Goal: Communication & Community: Answer question/provide support

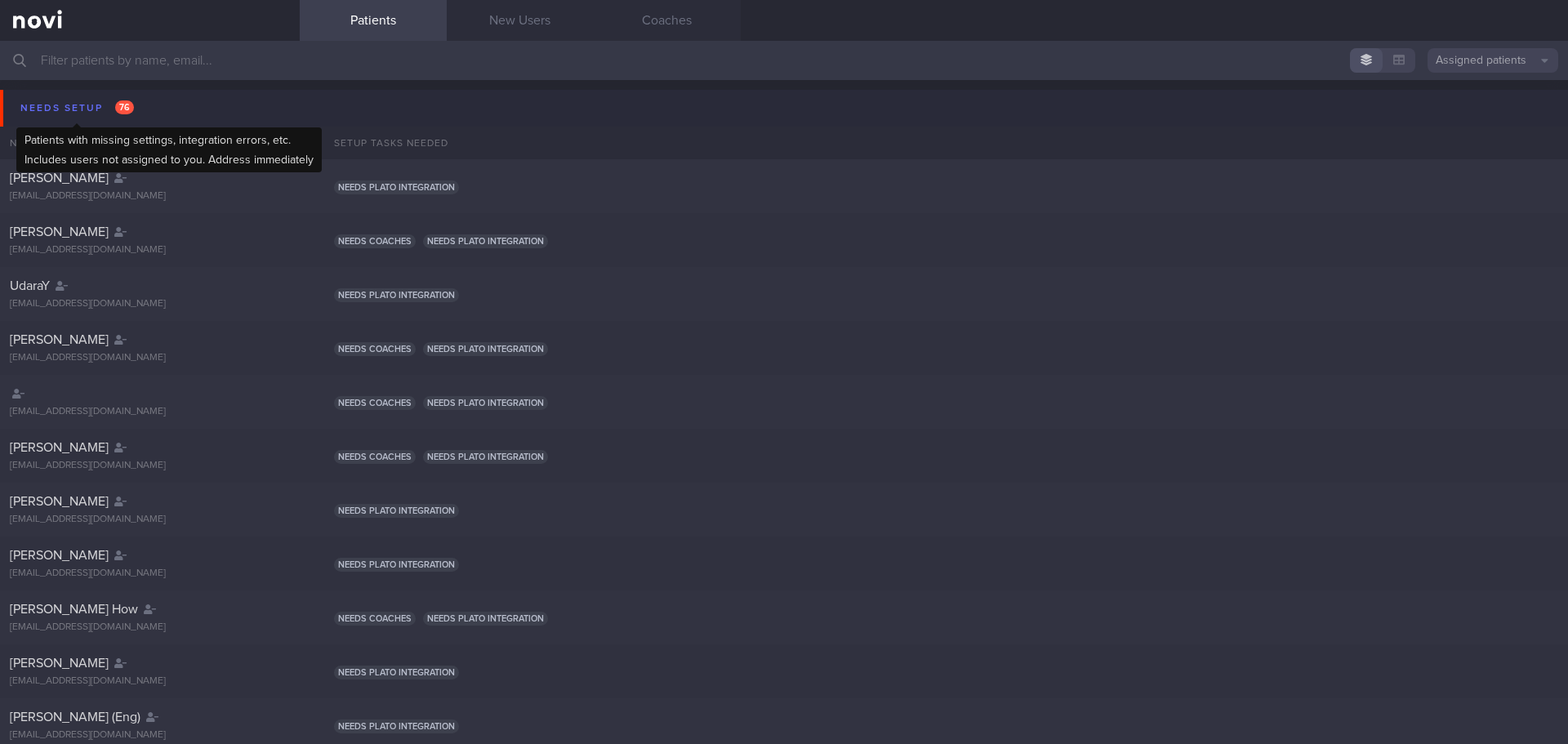
click at [95, 103] on div "Needs setup 76" at bounding box center [77, 108] width 122 height 22
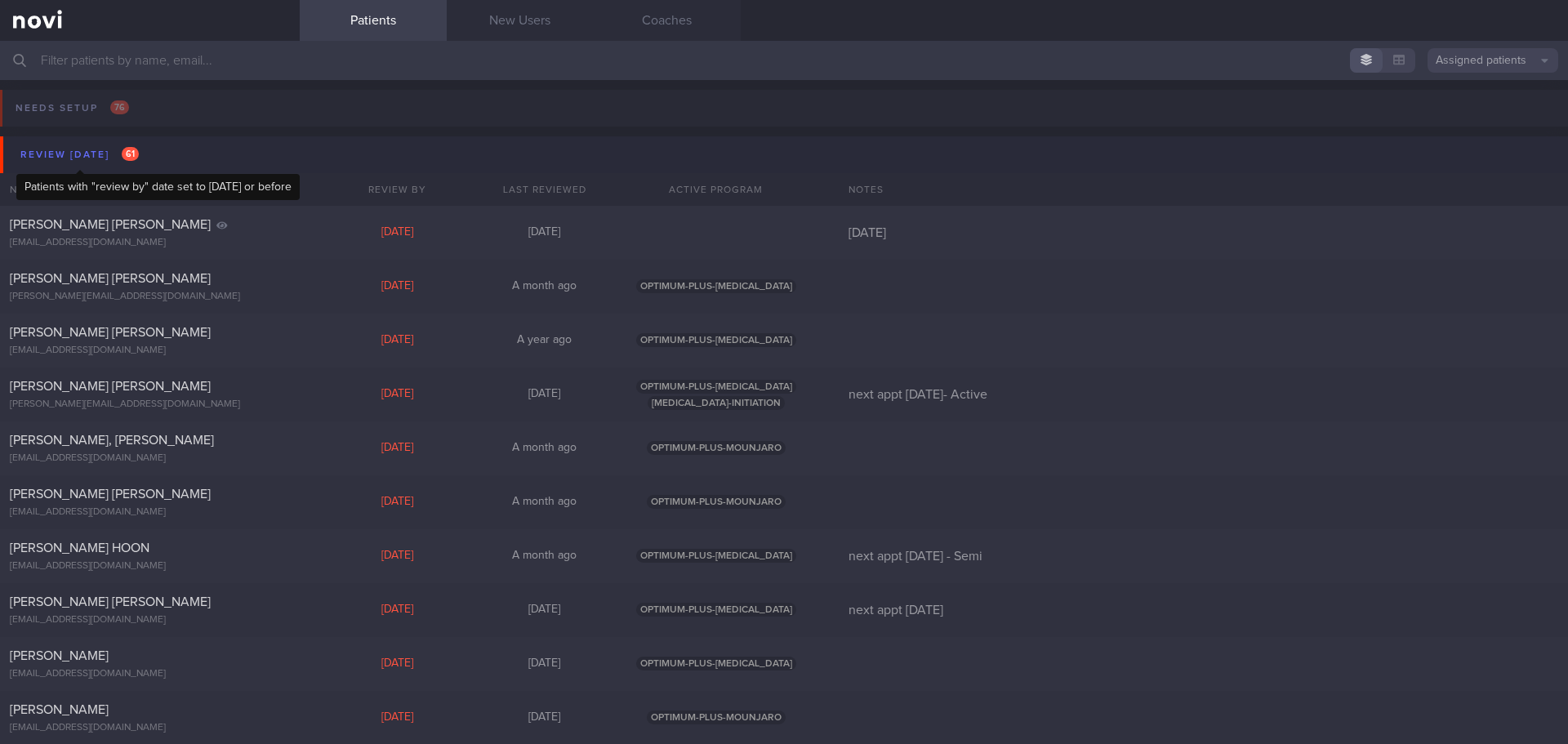
click at [92, 161] on div "Review today 61" at bounding box center [79, 155] width 126 height 22
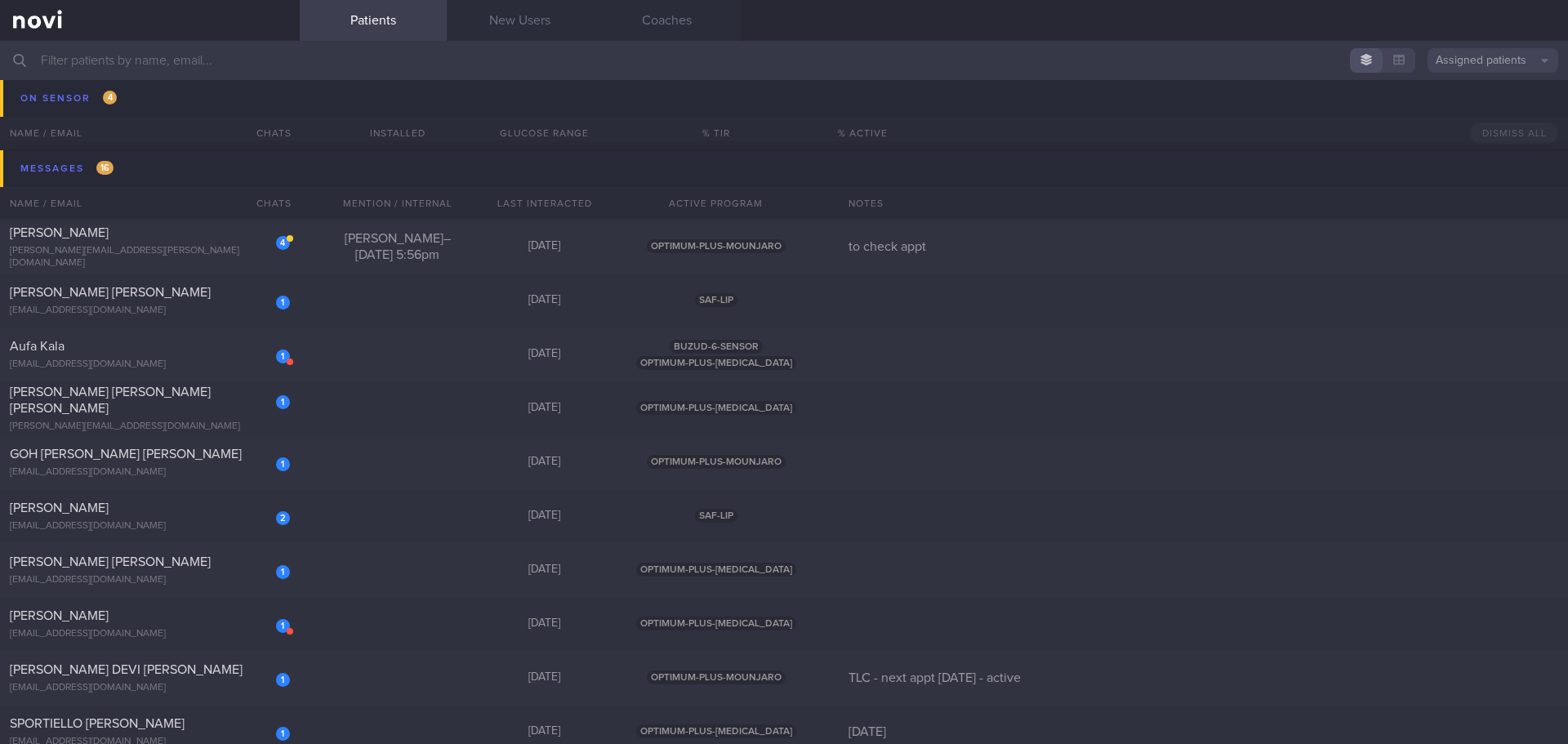
scroll to position [326, 0]
click at [137, 382] on div "4 LEEPER JASON jason.leeper@gmail.com Todd – Fri, 8 Aug, 5:56pm 3 days ago OPTI…" at bounding box center [784, 409] width 1568 height 54
select select "7"
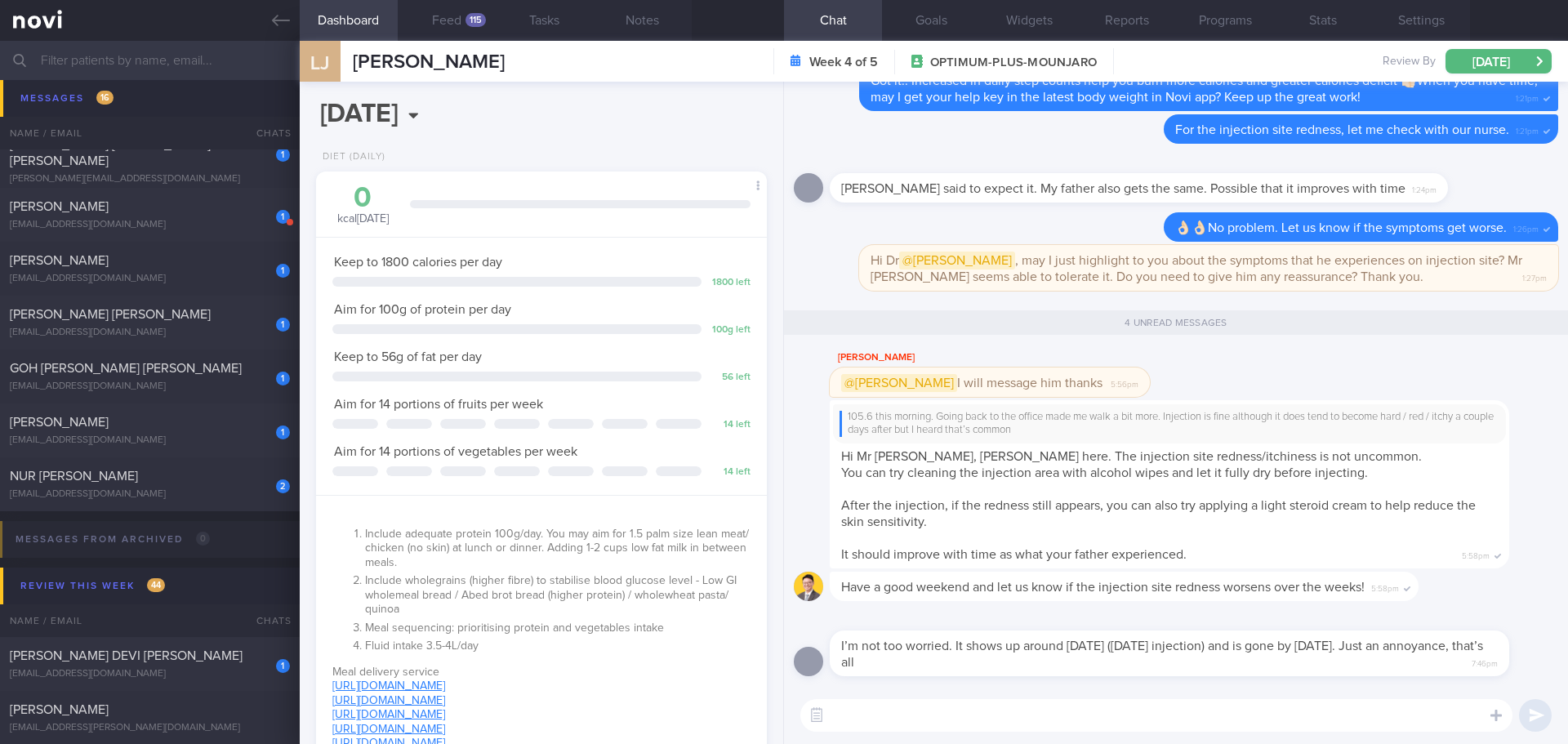
scroll to position [1144, 0]
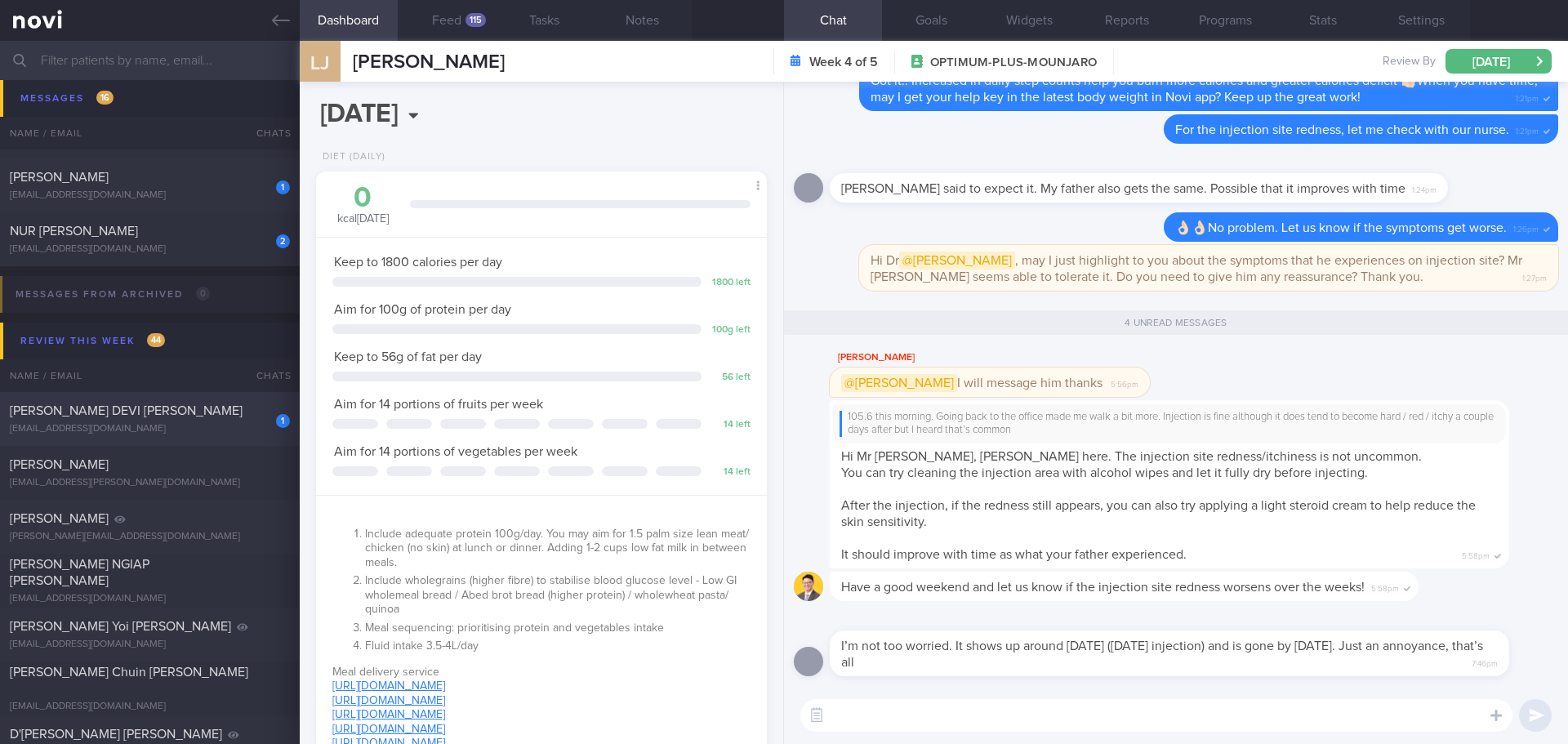
click at [203, 432] on div "[EMAIL_ADDRESS][DOMAIN_NAME]" at bounding box center [149, 429] width 280 height 12
type input "TLC - next appt 14/5/25 - active"
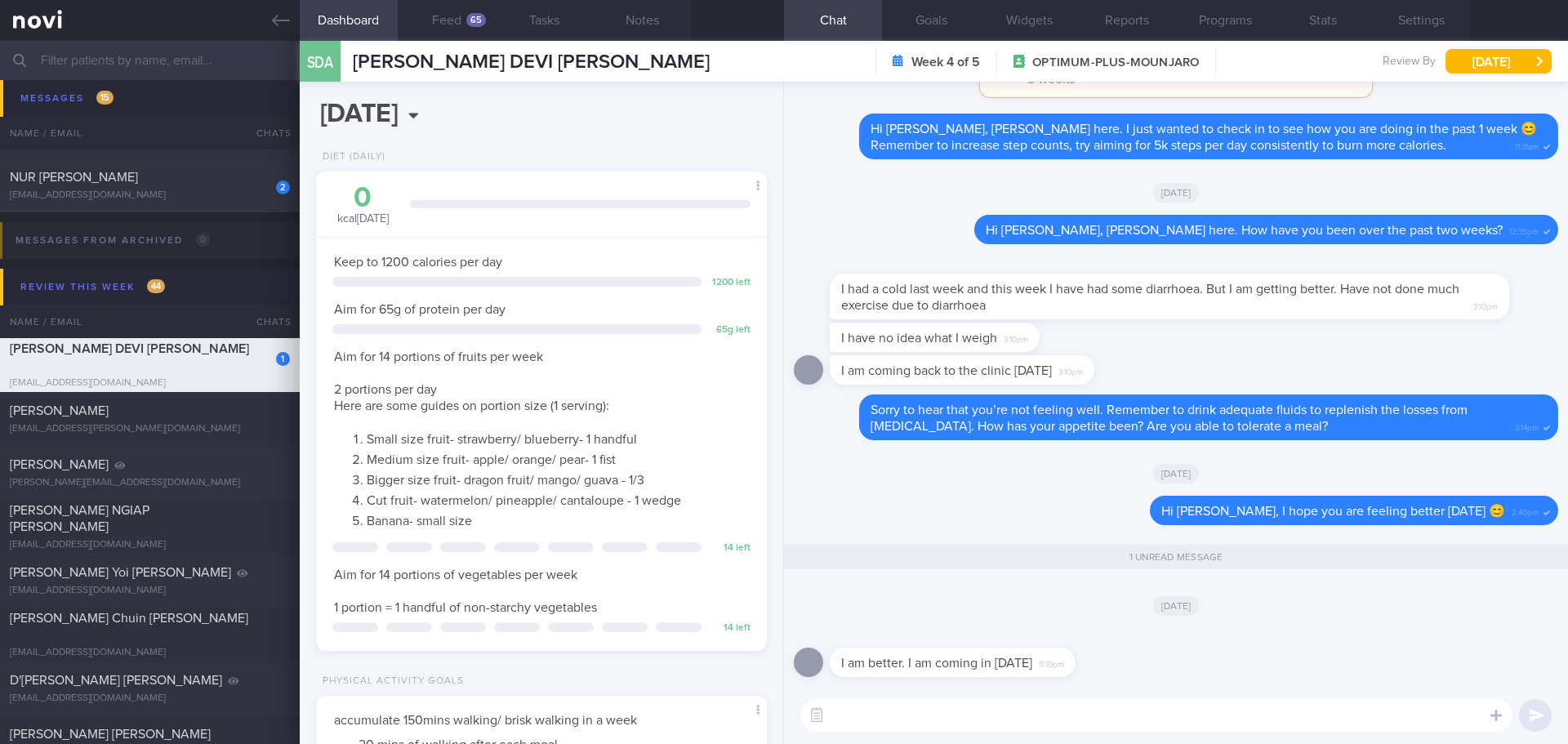
scroll to position [1152, 0]
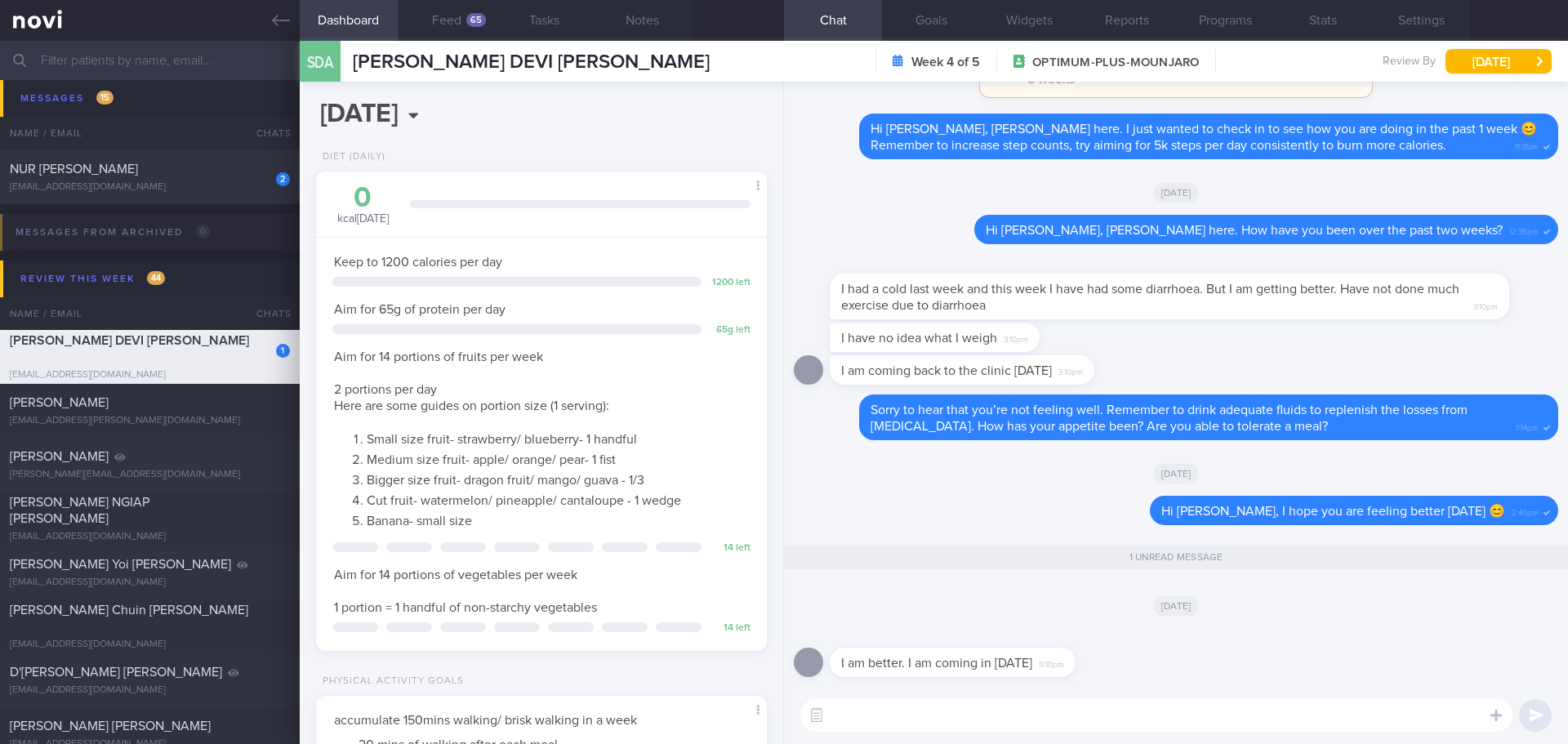
click at [1056, 711] on textarea at bounding box center [1156, 716] width 712 height 33
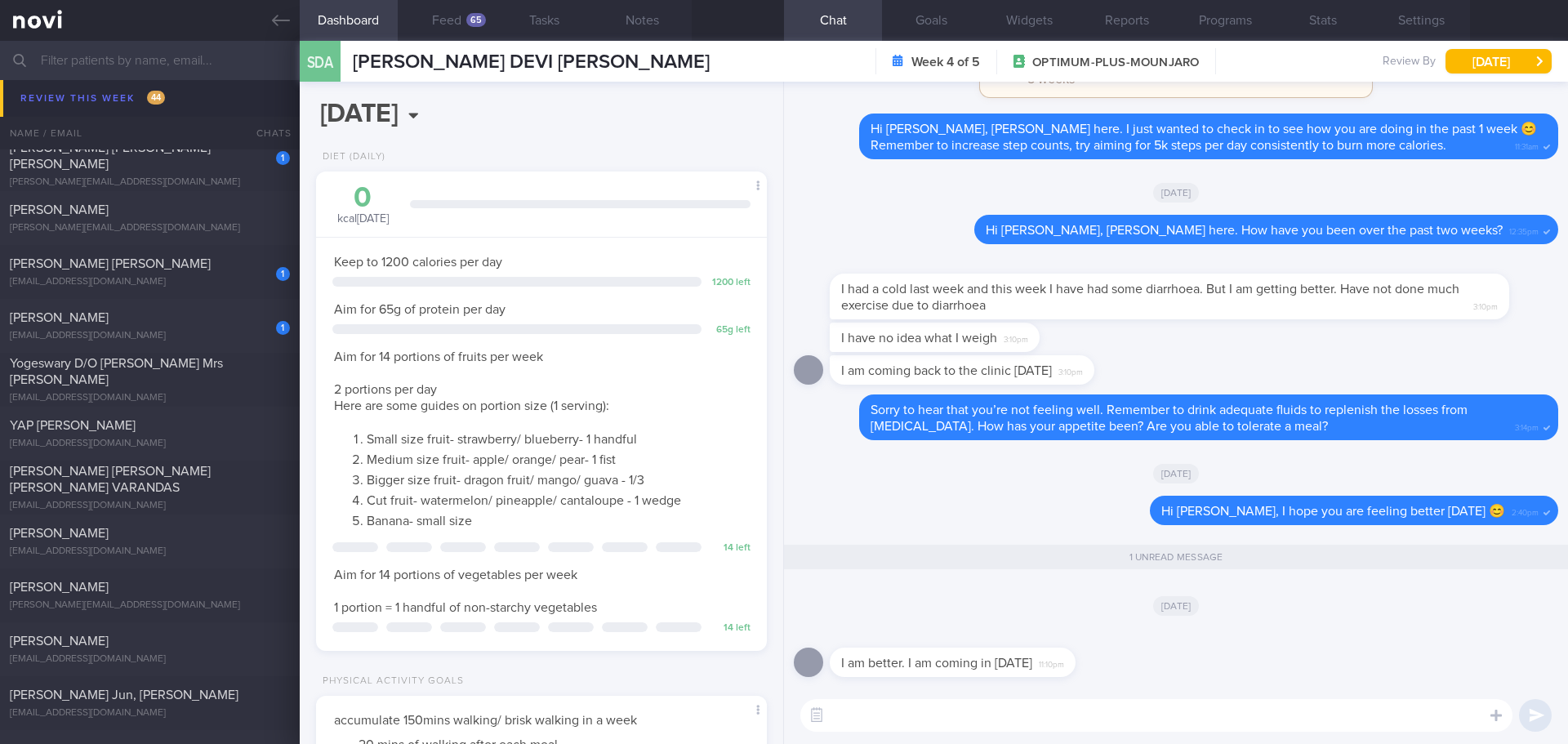
scroll to position [2533, 0]
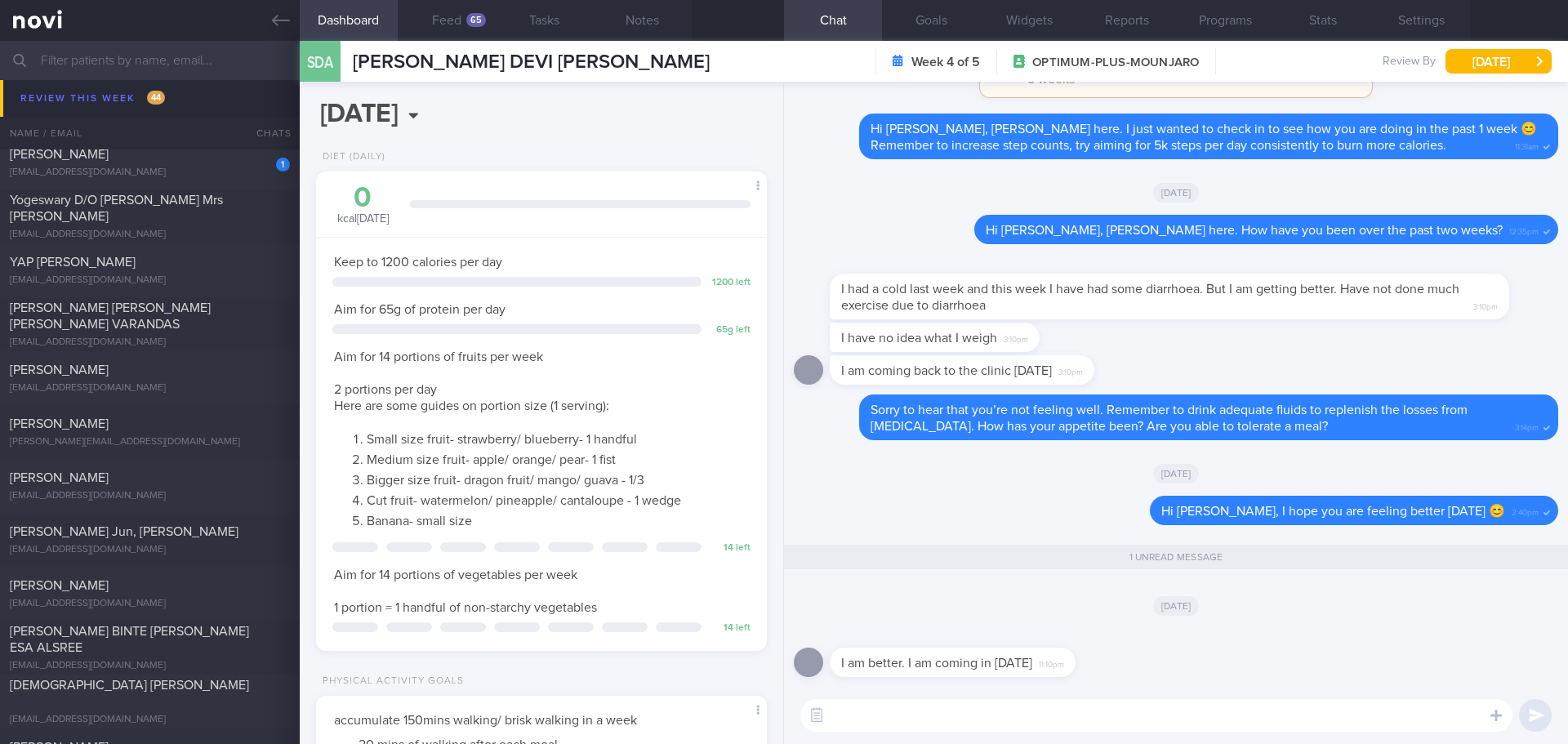
click at [1151, 709] on textarea at bounding box center [1156, 716] width 712 height 33
type textarea "N"
type textarea "Great! 👍🏻"
click at [1534, 725] on button "submit" at bounding box center [1535, 716] width 33 height 33
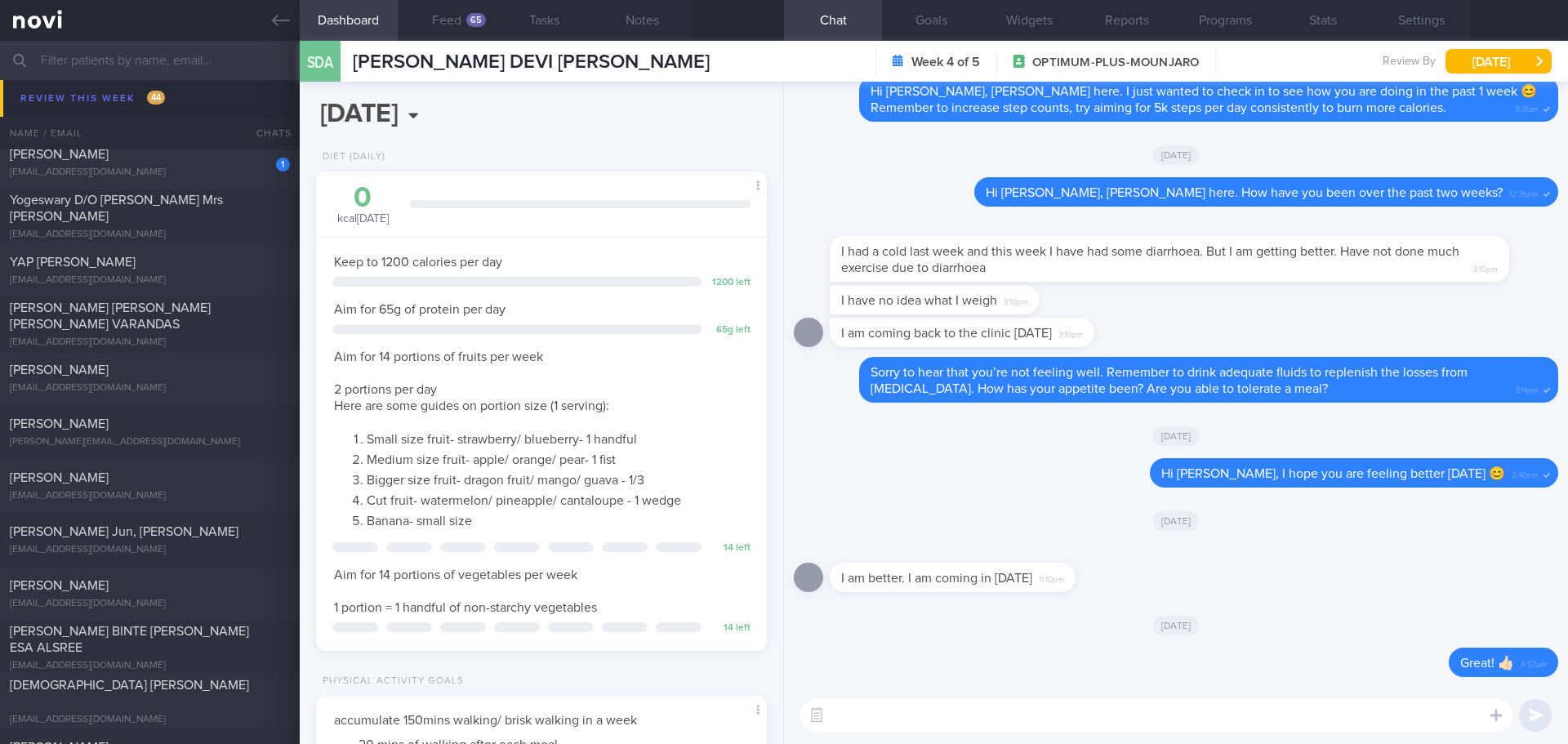
click at [1274, 714] on textarea at bounding box center [1156, 716] width 712 height 33
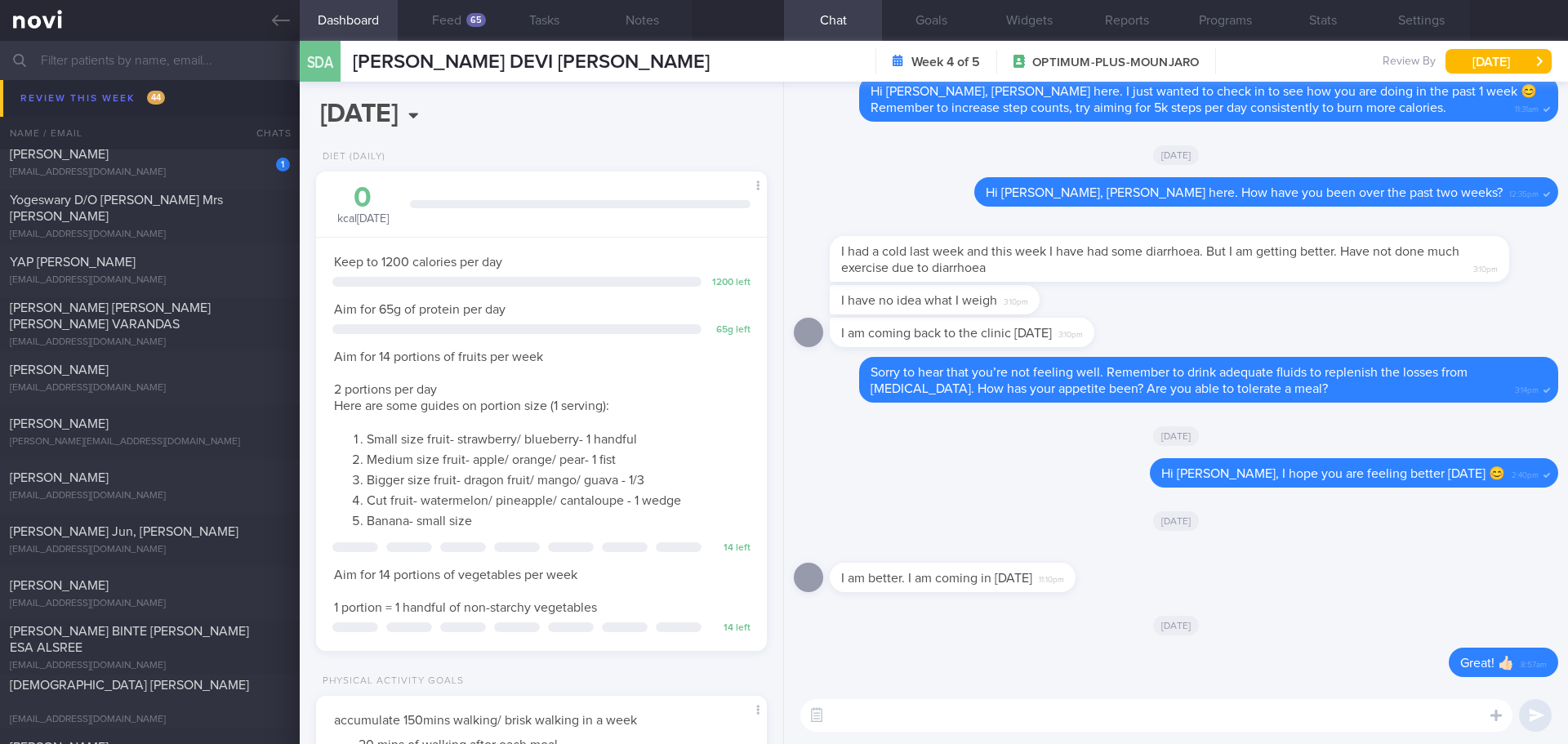
click at [1274, 714] on textarea at bounding box center [1156, 716] width 712 height 33
type textarea "O"
type textarea "N"
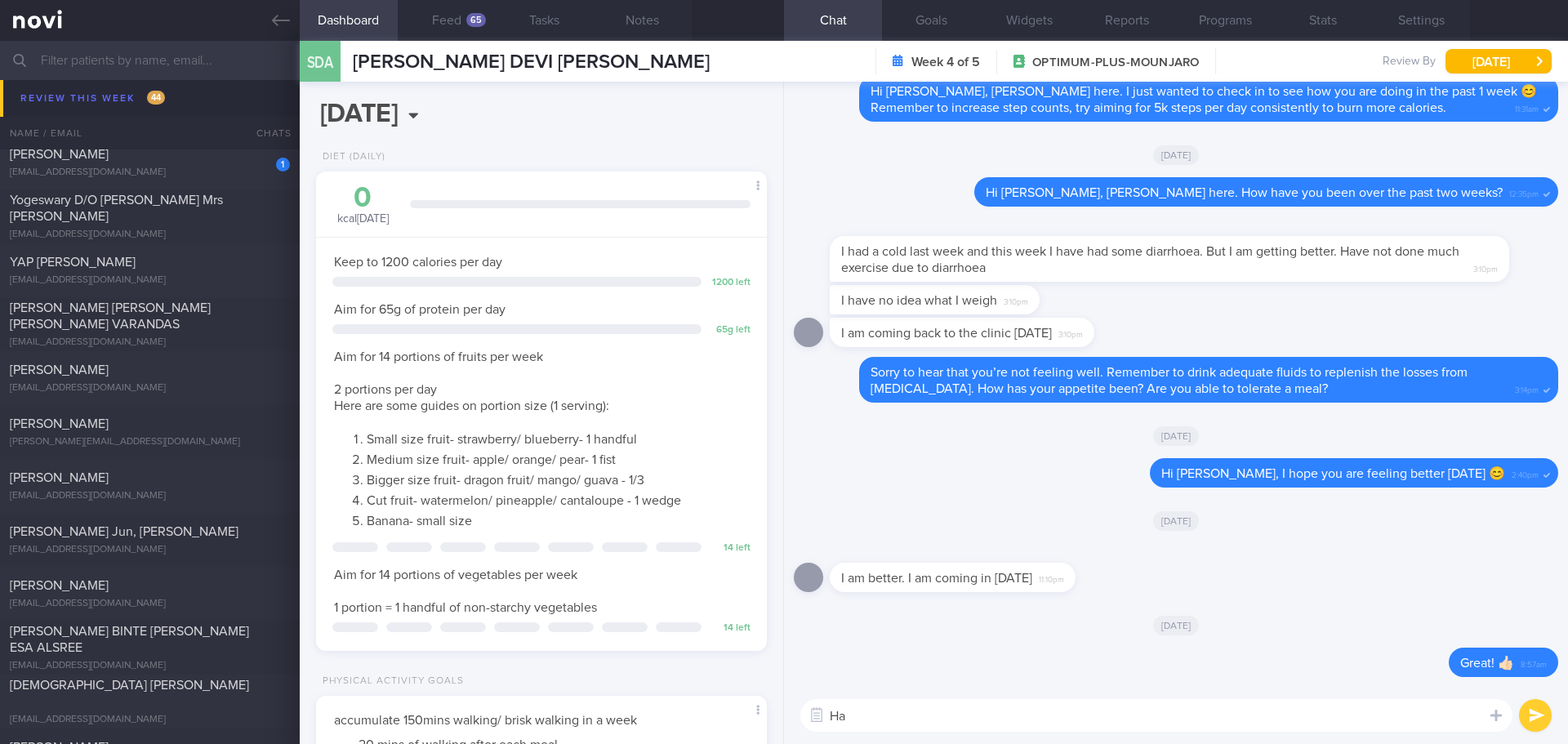
type textarea "H"
click at [989, 717] on textarea "Buzud data now can intergrate to Novi app." at bounding box center [1156, 716] width 712 height 33
click at [1146, 721] on textarea "Buzud data now can intergrade to Novi app." at bounding box center [1156, 716] width 712 height 33
drag, startPoint x: 1006, startPoint y: 719, endPoint x: 948, endPoint y: 717, distance: 58.0
click at [948, 717] on textarea "Buzud data now can intergrade to Novi app." at bounding box center [1156, 716] width 712 height 33
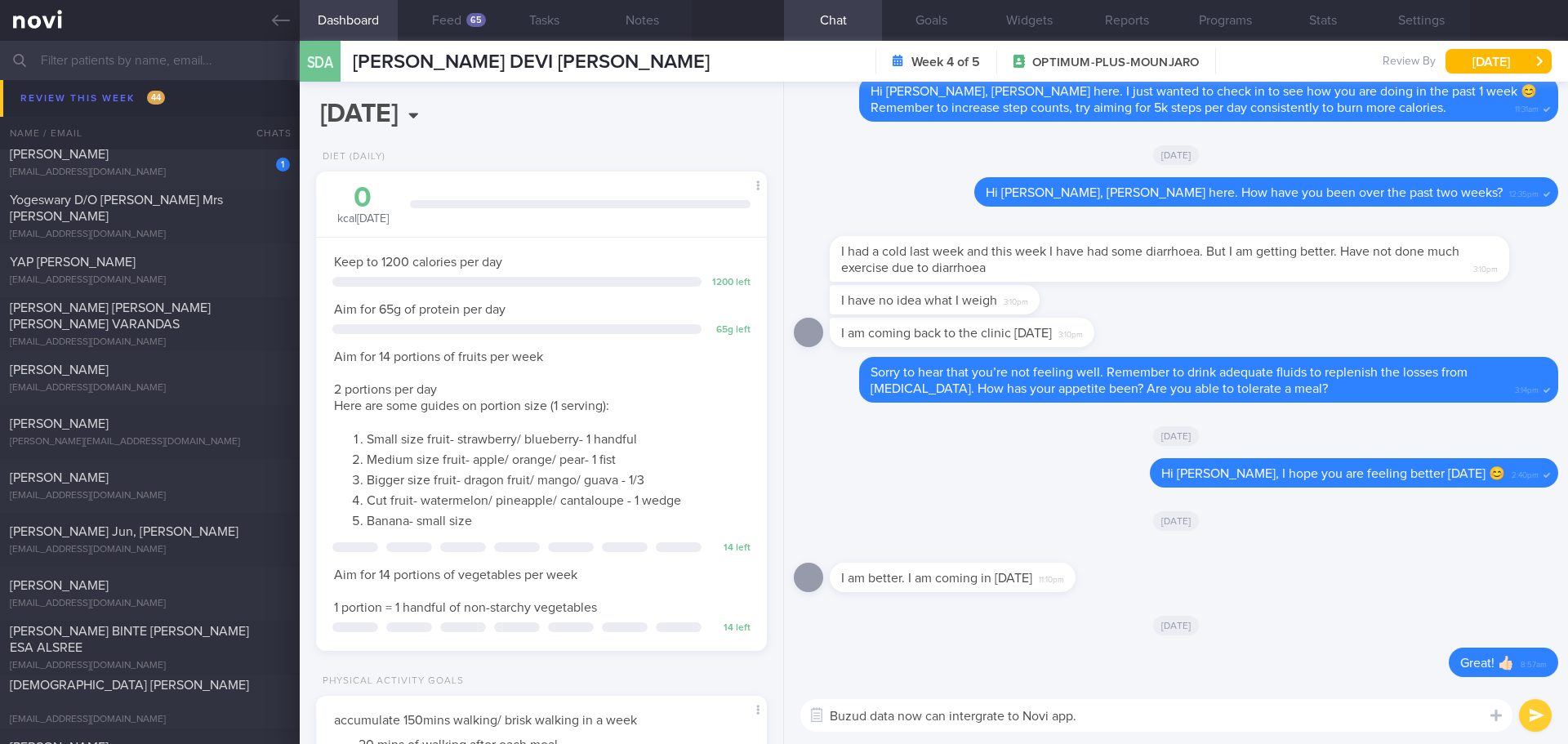
click at [975, 713] on textarea "Buzud data now can intergrate to Novi app." at bounding box center [1156, 716] width 712 height 33
type textarea "Buzud data now can integrate to Novi app."
drag, startPoint x: 975, startPoint y: 713, endPoint x: 982, endPoint y: 719, distance: 9.2
click at [975, 714] on textarea "Buzud data now can integrate to Novi app." at bounding box center [1156, 716] width 712 height 33
drag, startPoint x: 990, startPoint y: 723, endPoint x: 1035, endPoint y: 724, distance: 45.0
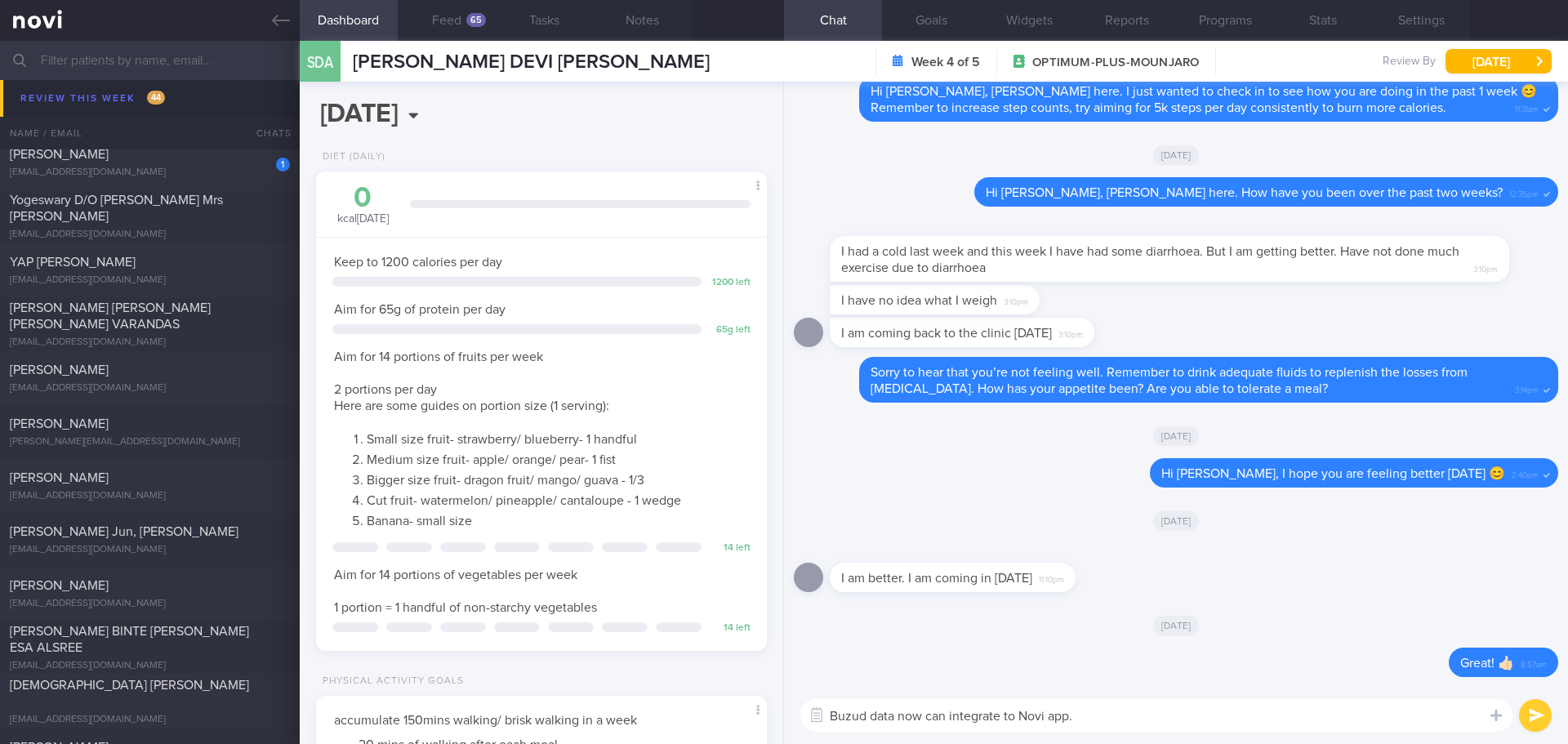
click at [1006, 725] on textarea "Buzud data now can integrate to Novi app." at bounding box center [1156, 716] width 712 height 33
drag, startPoint x: 1035, startPoint y: 724, endPoint x: 1073, endPoint y: 723, distance: 38.0
click at [1044, 724] on textarea "Buzud data now can integrate to Novi app." at bounding box center [1156, 716] width 712 height 33
drag, startPoint x: 1090, startPoint y: 722, endPoint x: 1138, endPoint y: 728, distance: 48.4
click at [1115, 726] on textarea "Buzud data now can integrate to Novi app." at bounding box center [1156, 716] width 712 height 33
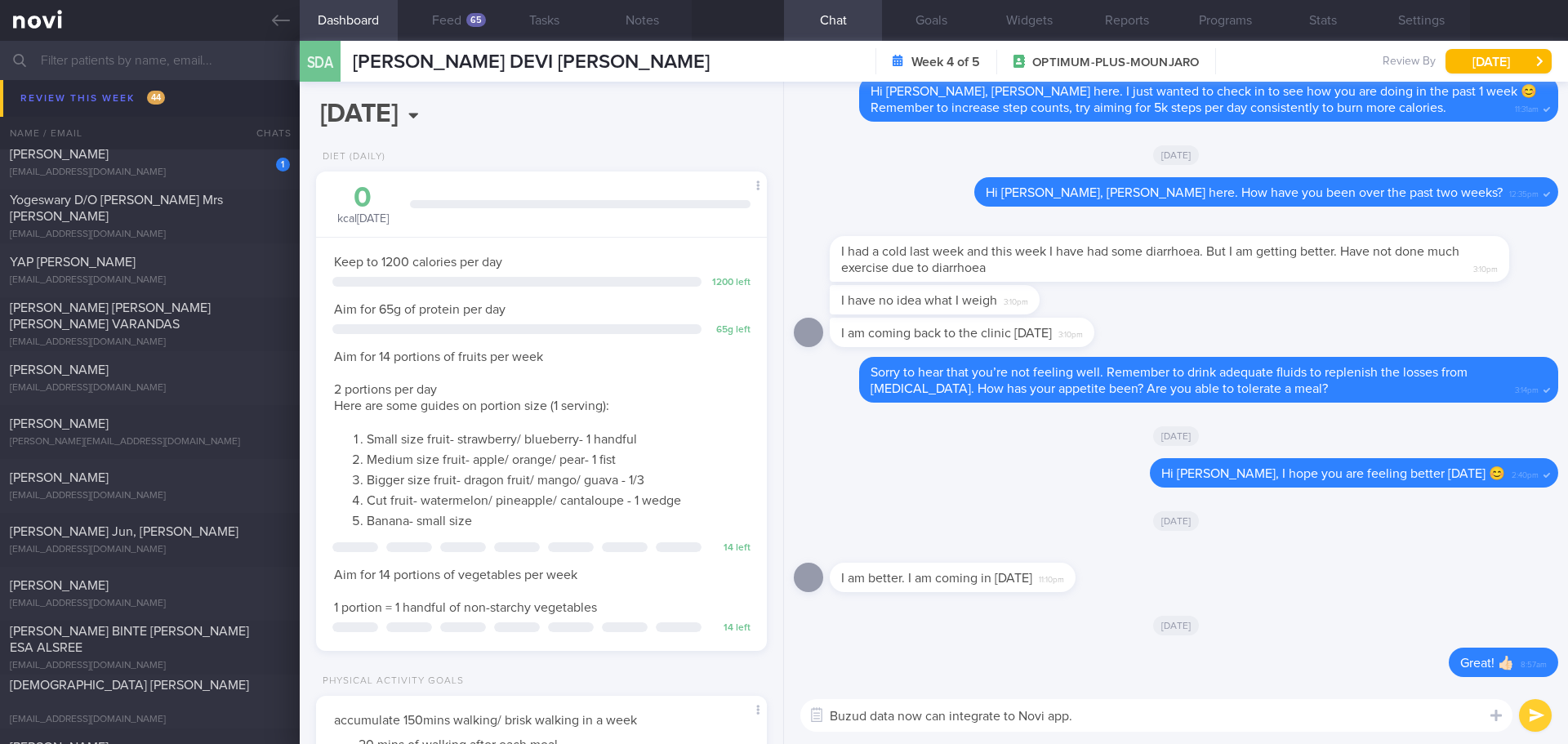
click at [1138, 728] on textarea "Buzud data now can integrate to Novi app." at bounding box center [1156, 716] width 712 height 33
click at [1151, 713] on textarea "Buzud data now can integrate to Novi app." at bounding box center [1156, 716] width 712 height 33
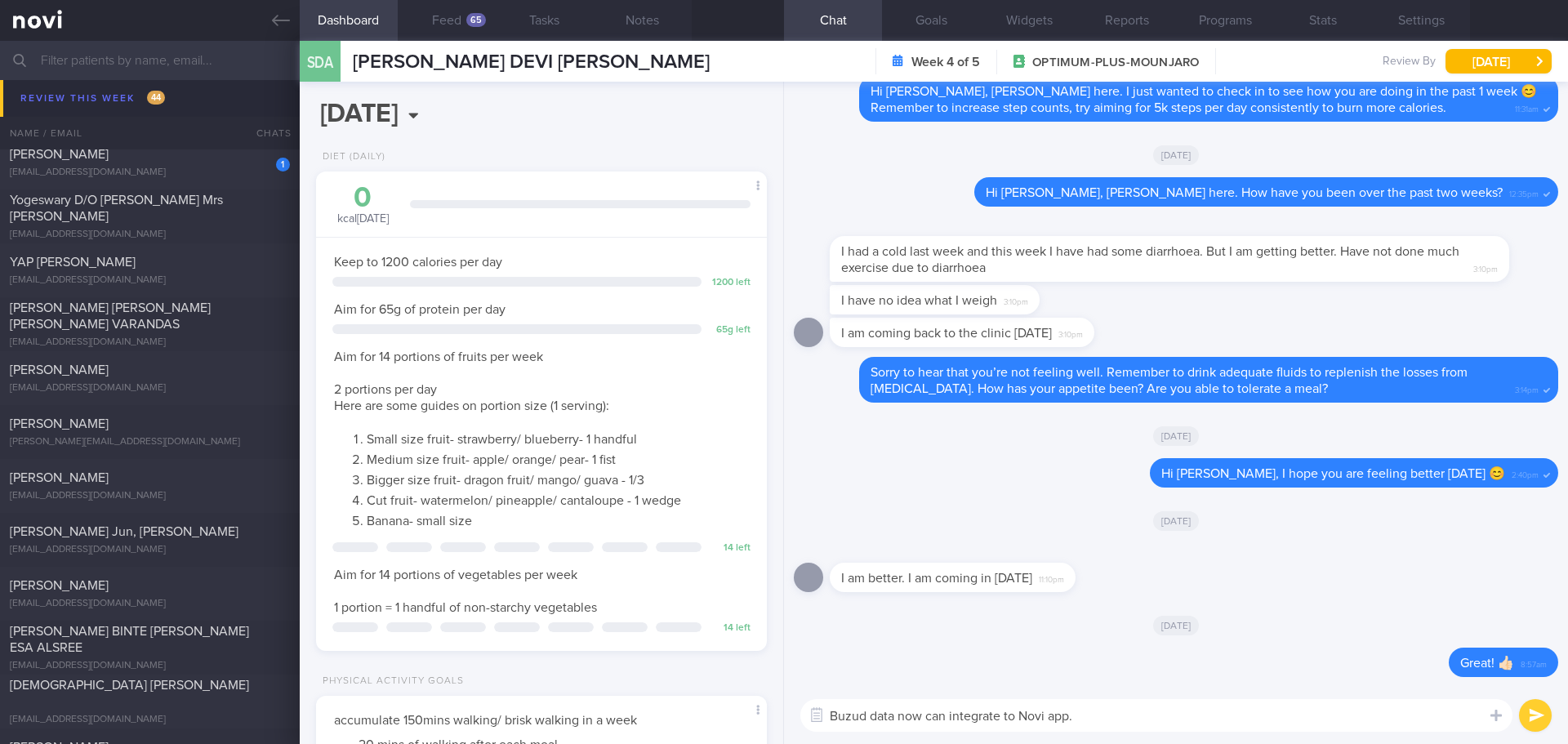
click at [1151, 713] on textarea "Buzud data now can integrate to Novi app." at bounding box center [1156, 716] width 712 height 33
drag, startPoint x: 1107, startPoint y: 720, endPoint x: 780, endPoint y: 705, distance: 327.3
click at [780, 705] on div "Dashboard Feed 65 Tasks Notes Chat Goals Widgets Reports Programs Stats Setting…" at bounding box center [934, 392] width 1268 height 703
click at [856, 719] on textarea at bounding box center [1156, 716] width 712 height 33
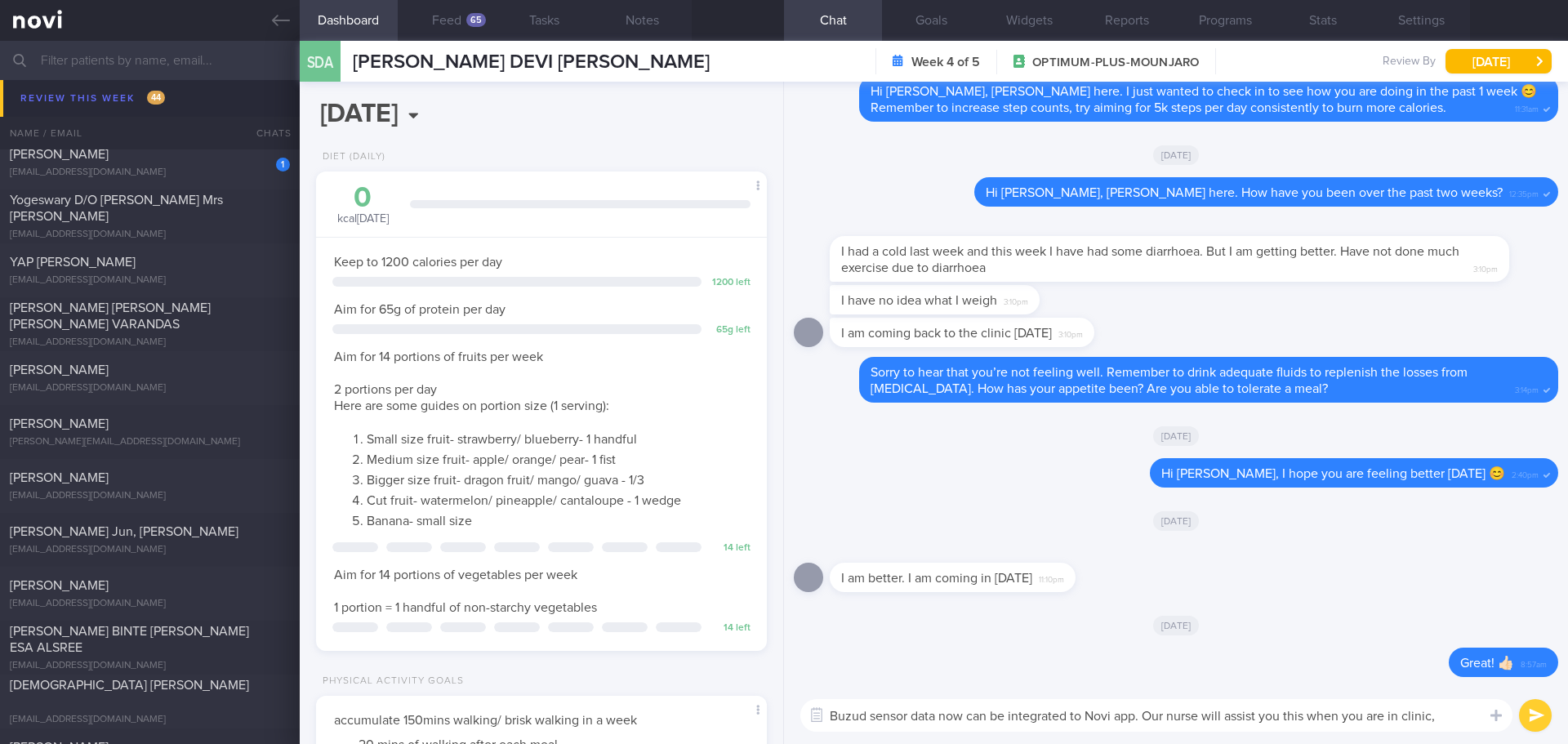
scroll to position [0, 0]
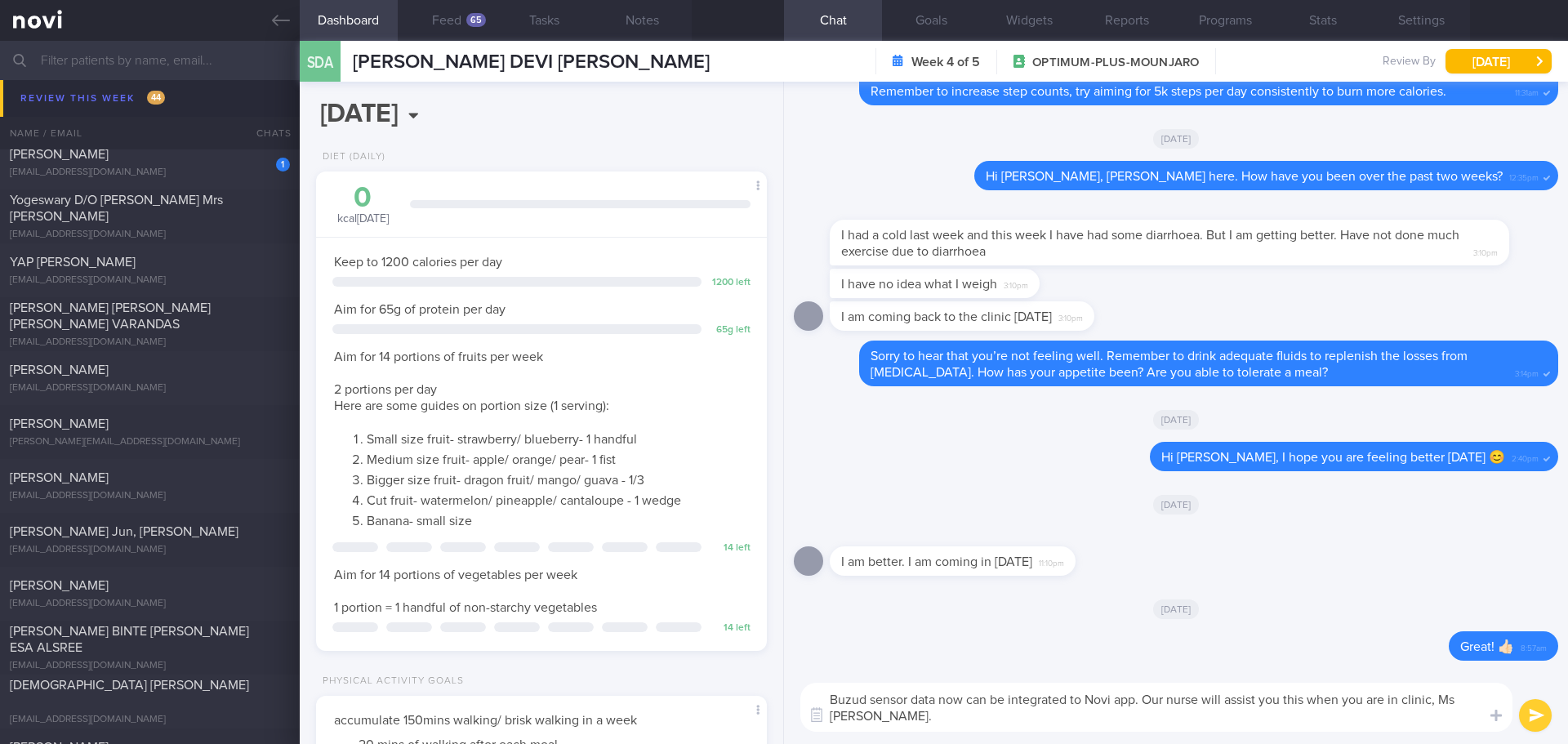
click at [952, 717] on textarea "Buzud sensor data now can be integrated to Novi app. Our nurse will assist you …" at bounding box center [1156, 707] width 712 height 49
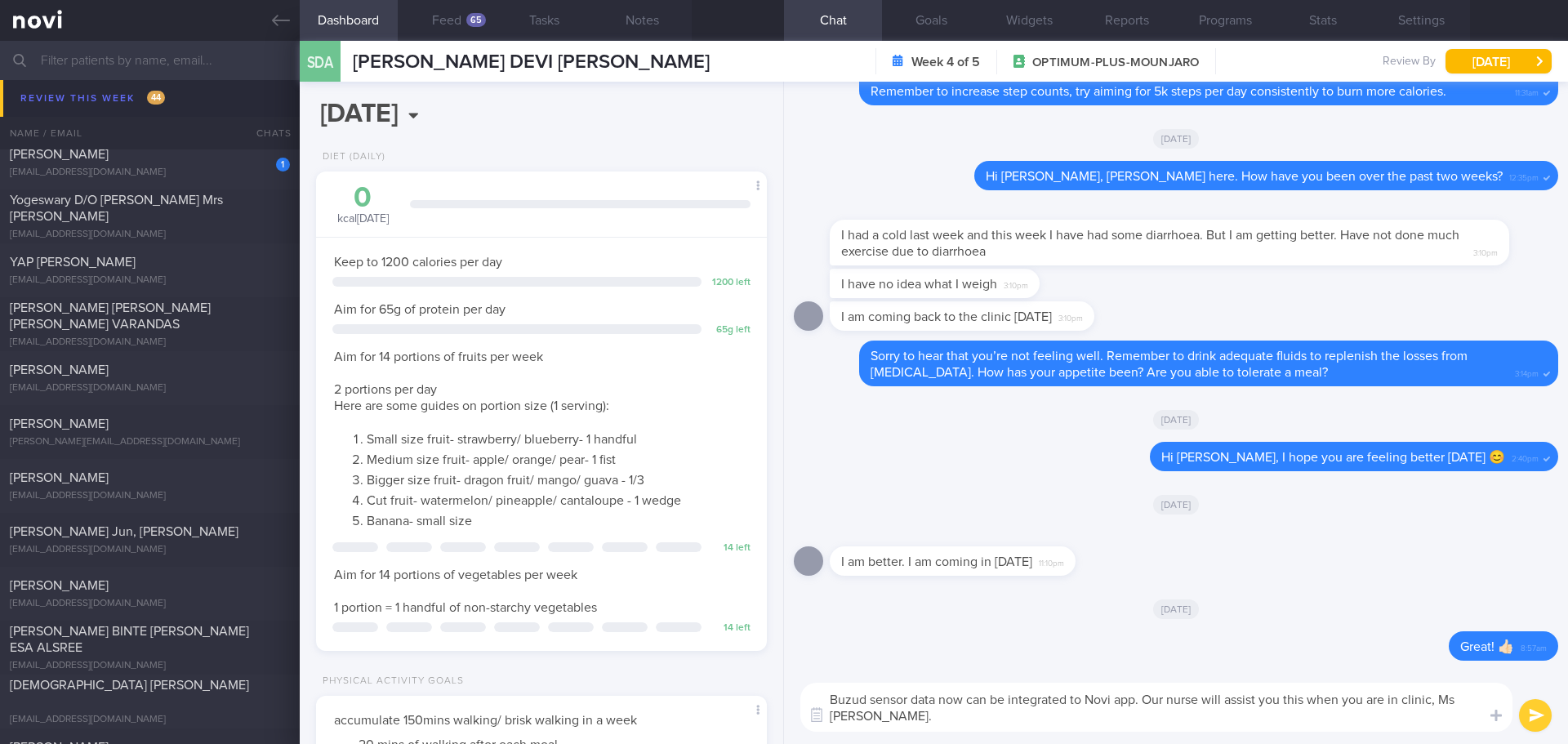
click at [952, 717] on textarea "Buzud sensor data now can be integrated to Novi app. Our nurse will assist you …" at bounding box center [1156, 707] width 712 height 49
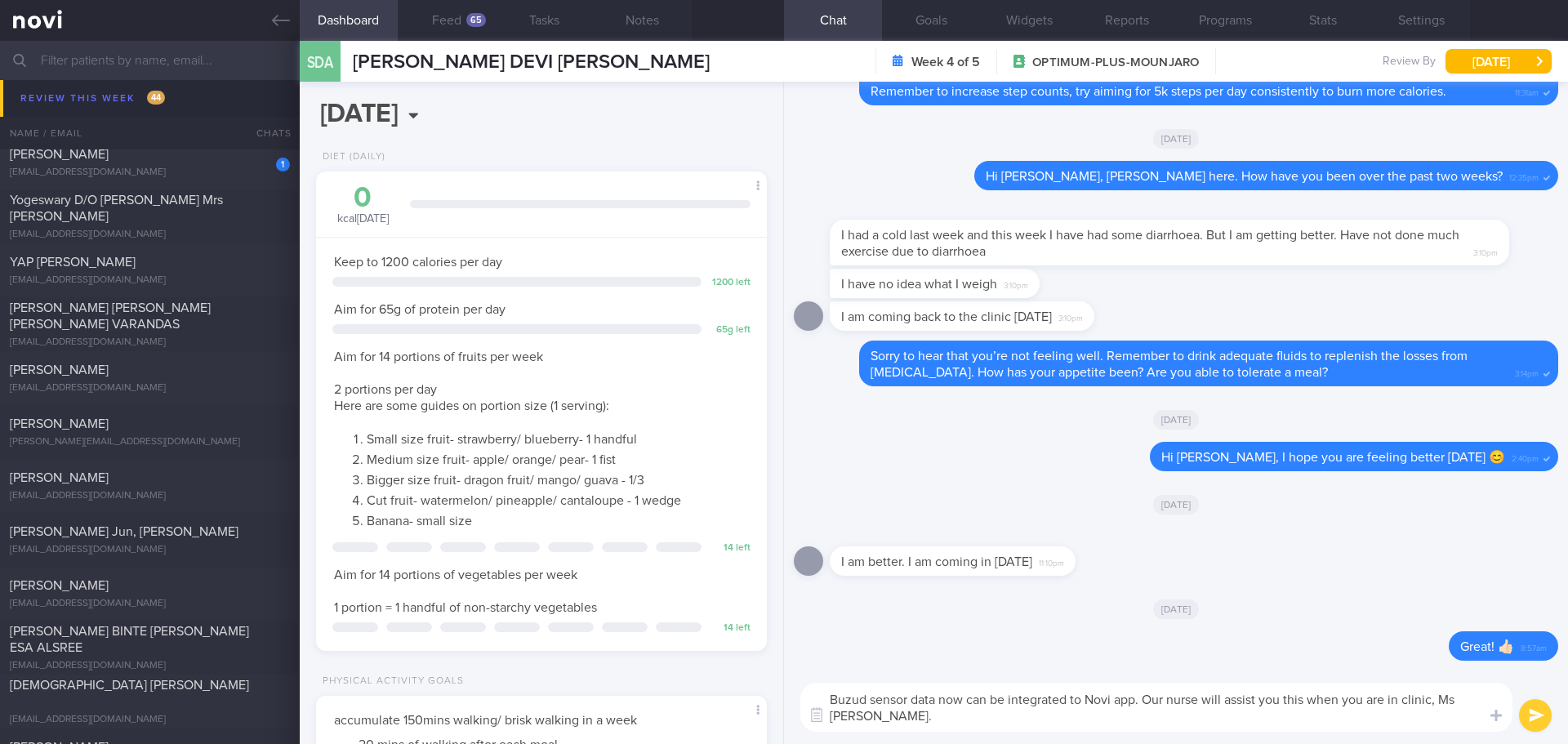
click at [952, 717] on textarea "Buzud sensor data now can be integrated to Novi app. Our nurse will assist you …" at bounding box center [1156, 707] width 712 height 49
type textarea "Buzud sensor data now can be integrated to Novi app. Our nurse will assist you …"
click at [1532, 714] on button "submit" at bounding box center [1535, 716] width 33 height 33
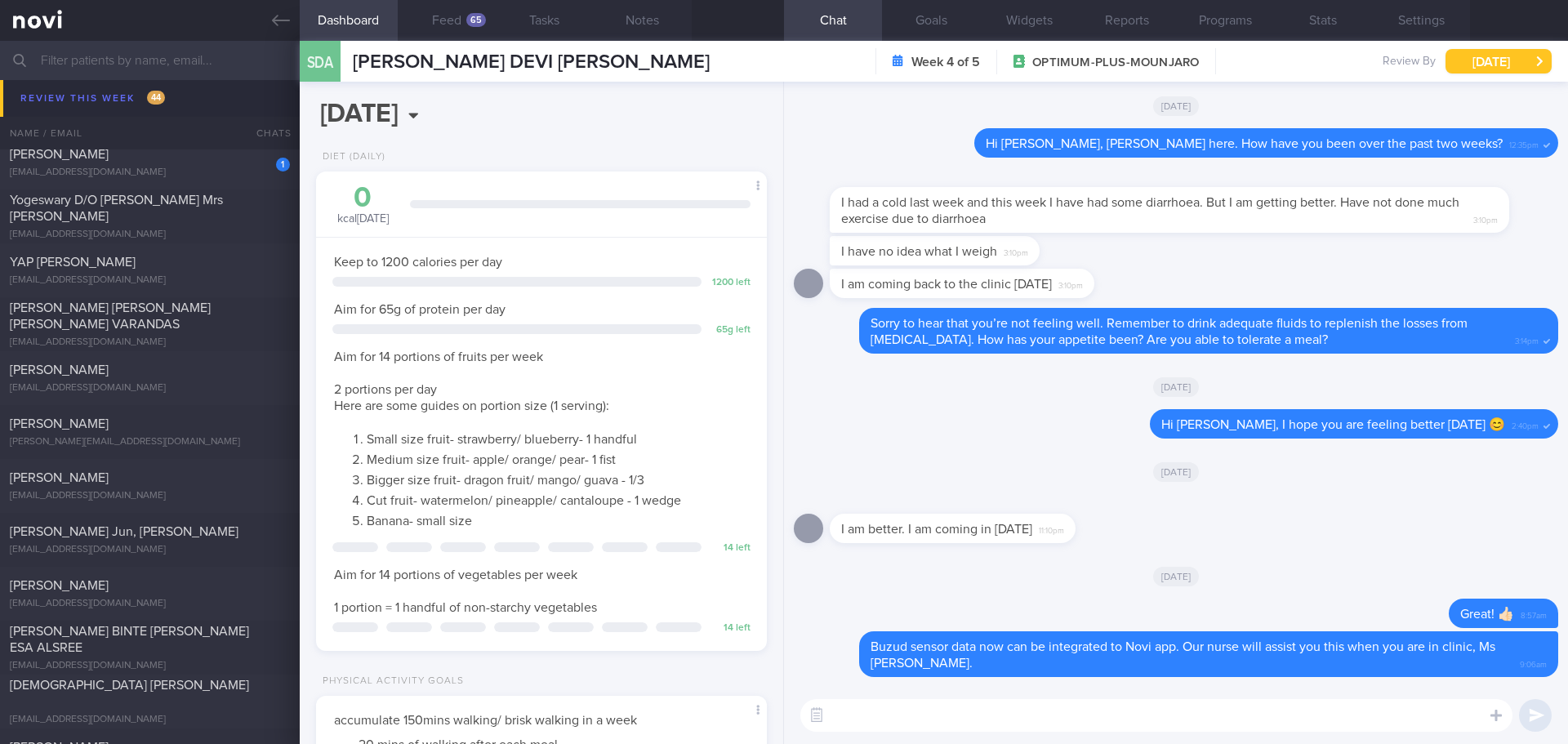
click at [1494, 55] on button "Tue, 12 Aug" at bounding box center [1499, 61] width 106 height 25
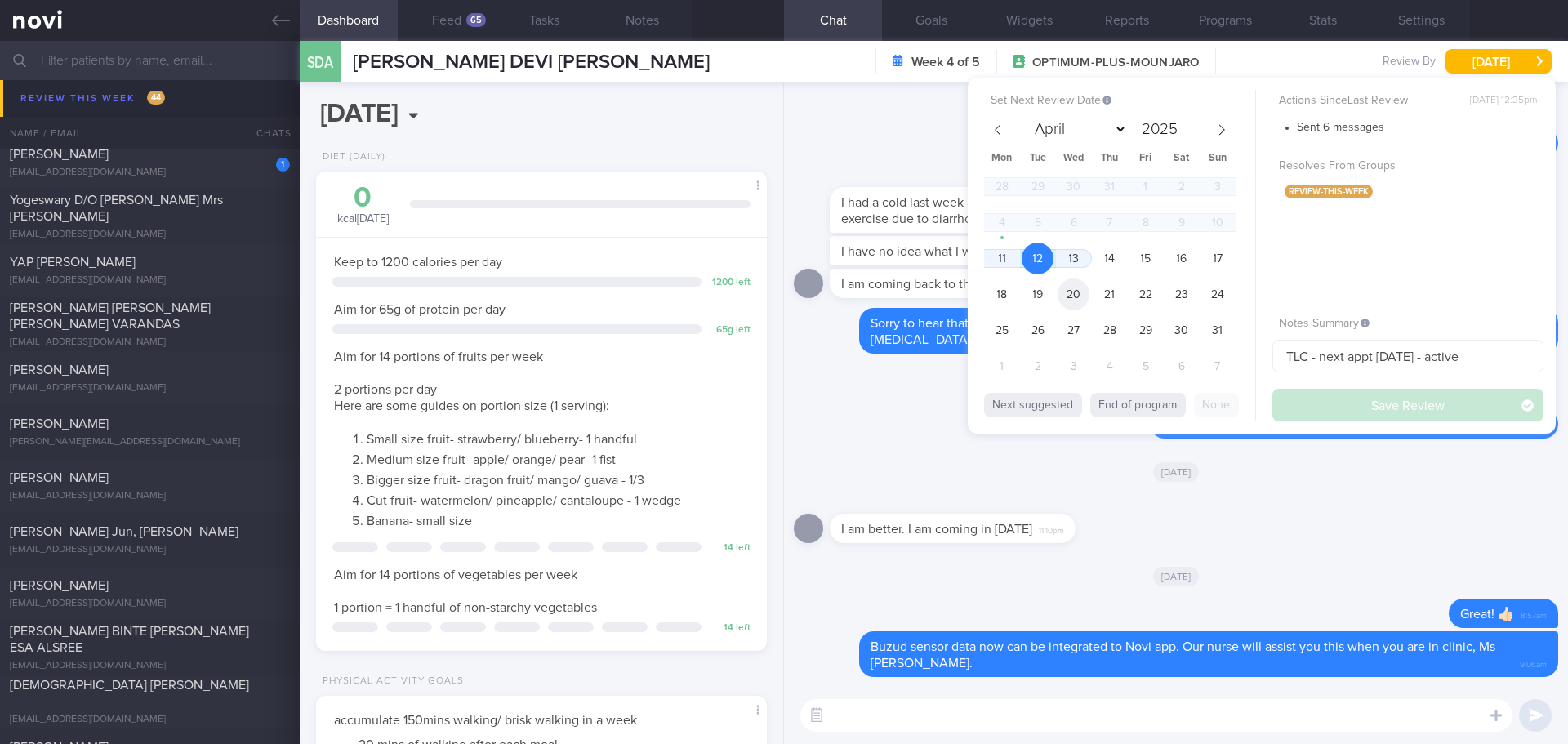
click at [1068, 289] on span "20" at bounding box center [1074, 295] width 32 height 32
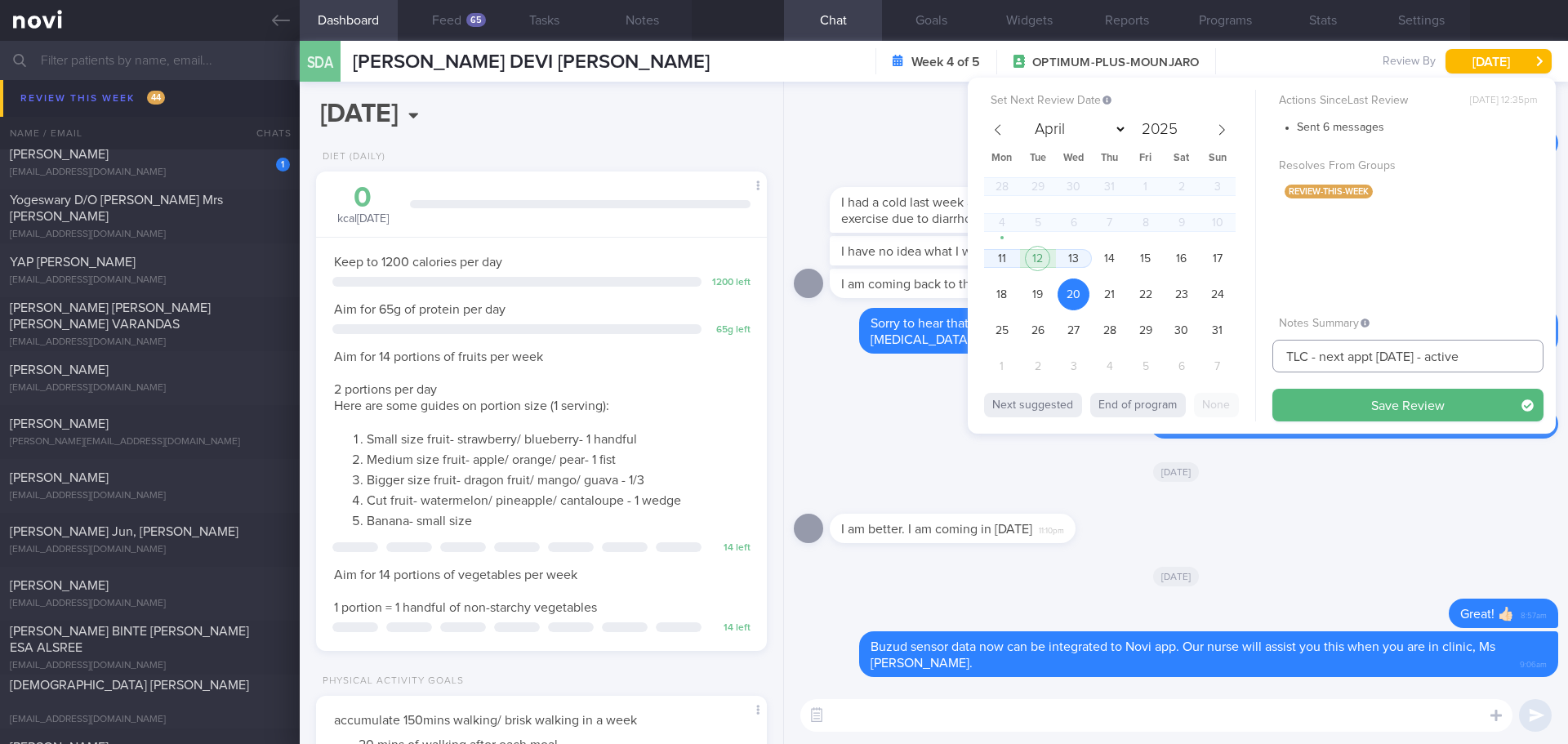
drag, startPoint x: 1488, startPoint y: 359, endPoint x: 1122, endPoint y: 343, distance: 366.3
click at [1122, 343] on div "Set Next Review Date 20 Aug 2025 April May June July August September October N…" at bounding box center [1261, 256] width 588 height 357
click at [1339, 401] on button "Save Review" at bounding box center [1408, 405] width 272 height 33
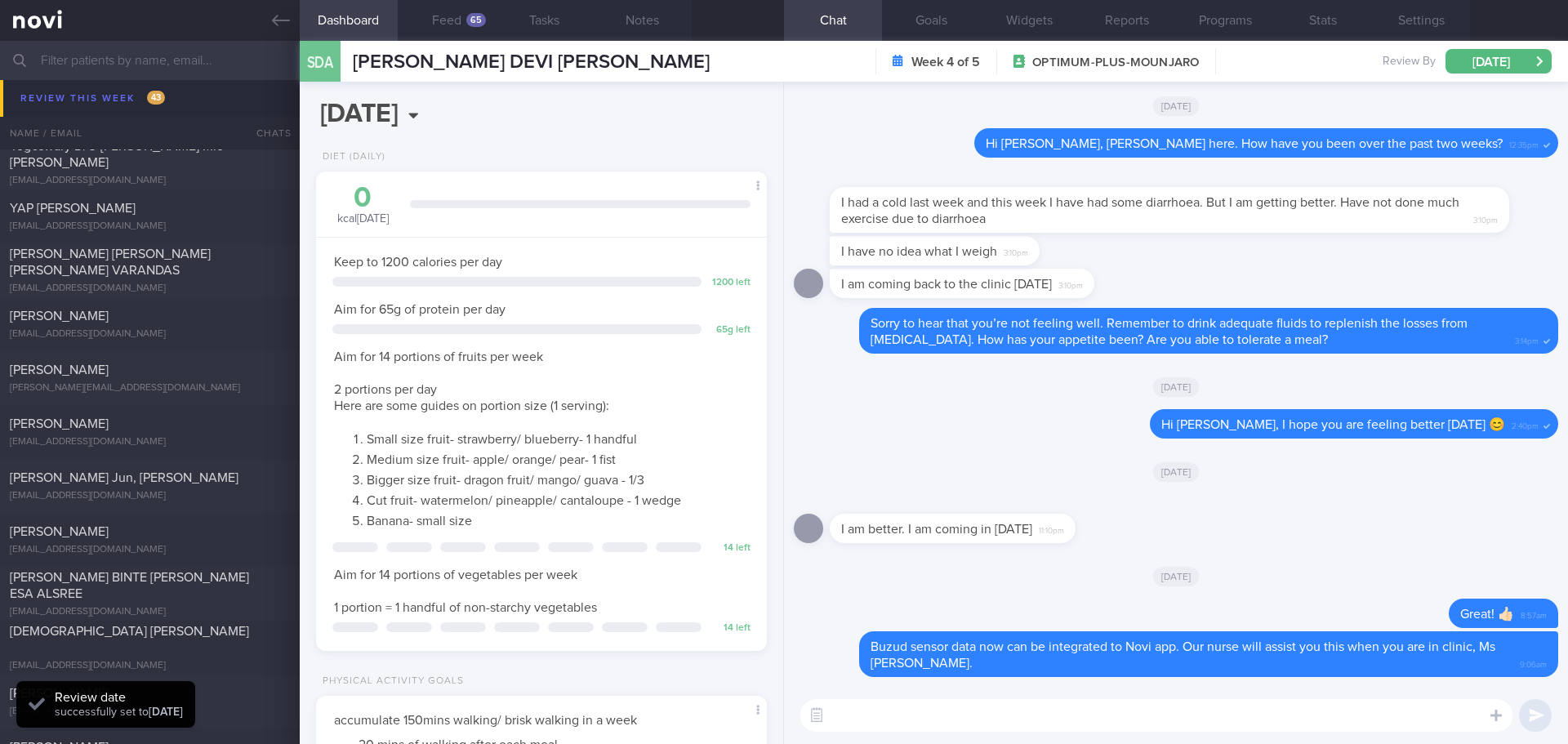
scroll to position [208, 417]
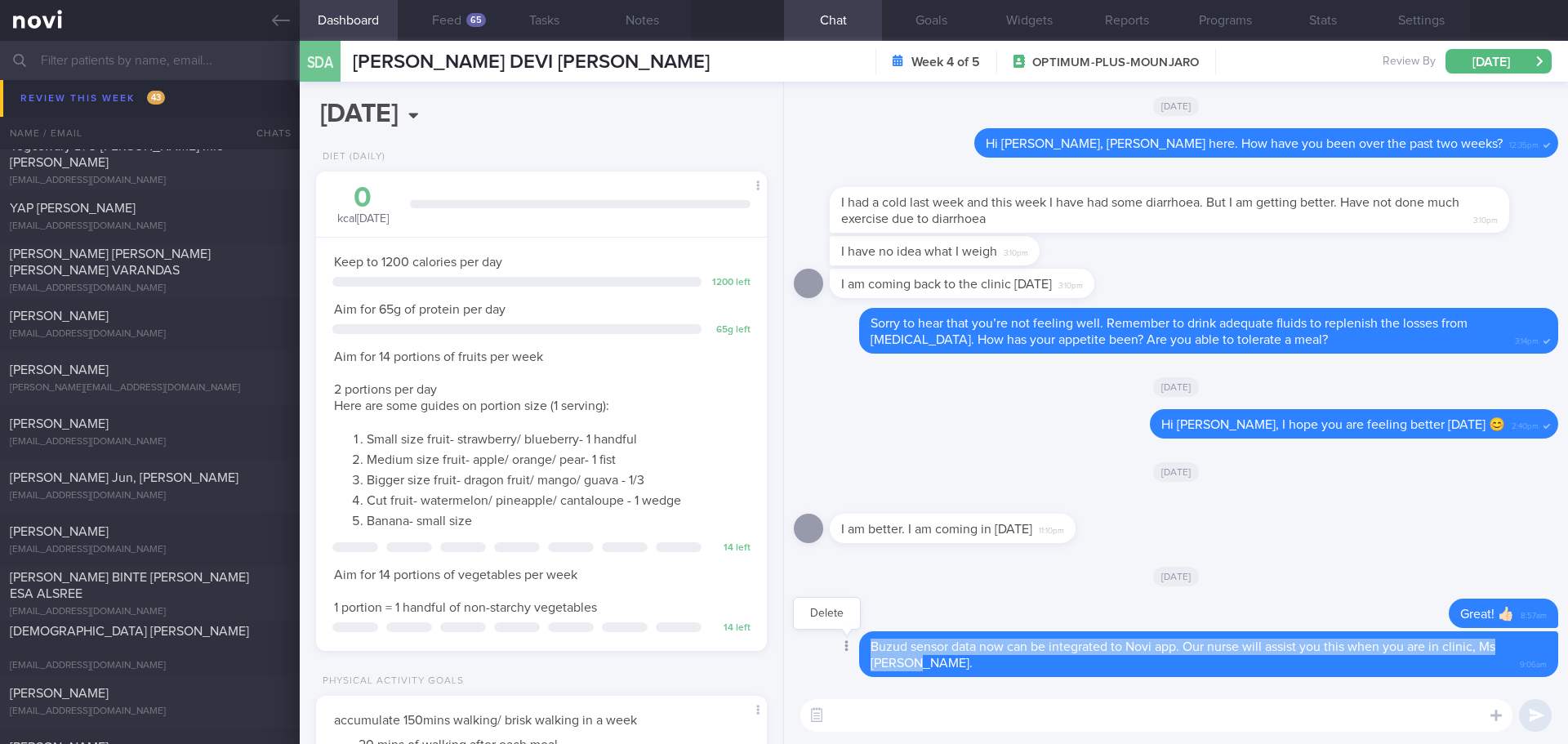
drag, startPoint x: 907, startPoint y: 663, endPoint x: 845, endPoint y: 638, distance: 66.9
click at [845, 638] on div "Delete Buzud sensor data now can be integrated to Novi app. Our nurse will assi…" at bounding box center [1176, 655] width 764 height 46
copy span "Buzud sensor data now can be integrated to Novi app. Our nurse will assist you …"
click at [836, 617] on button "Delete" at bounding box center [827, 614] width 66 height 25
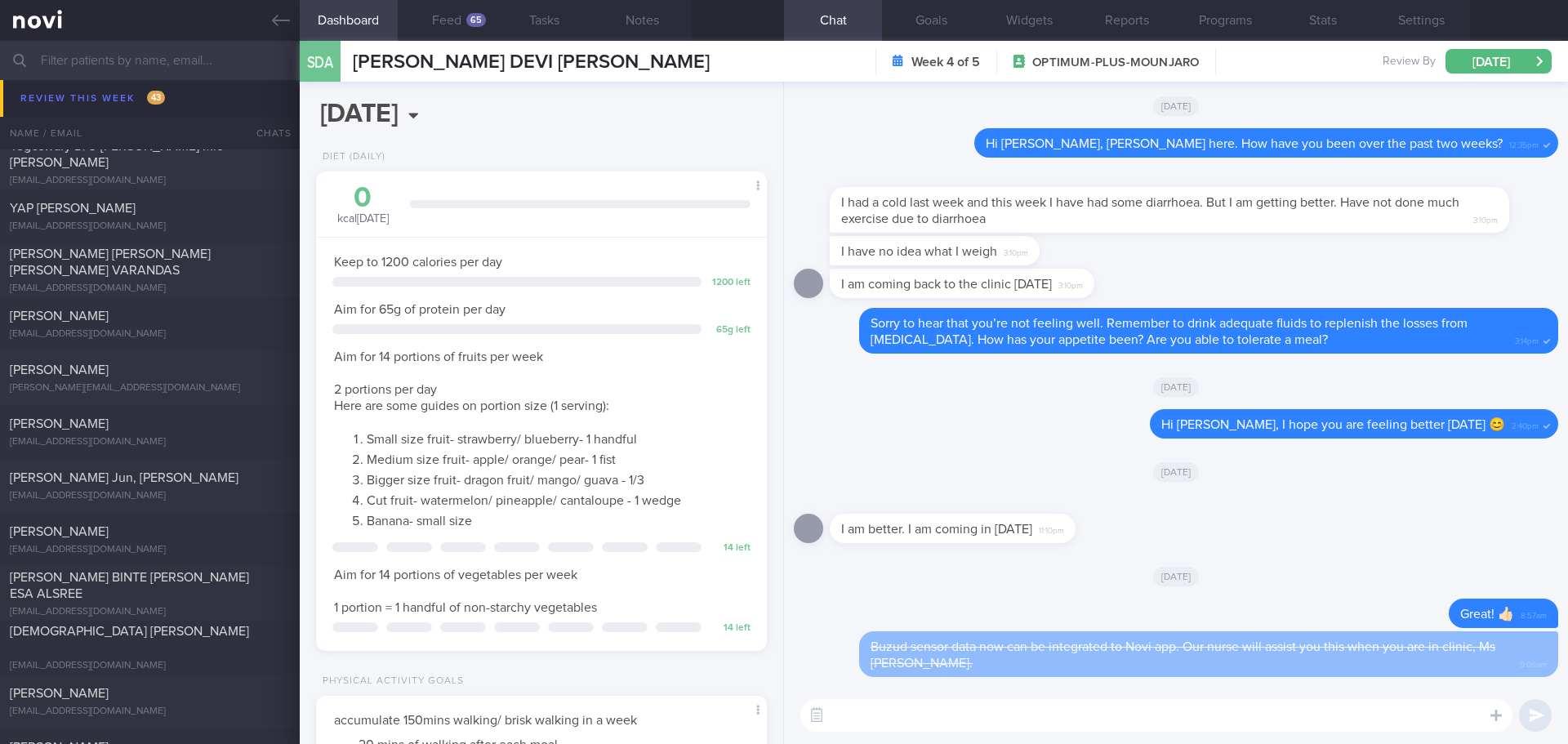
click at [925, 708] on textarea at bounding box center [1156, 716] width 712 height 33
paste textarea "Buzud sensor data now can be integrated to Novi app. Our nurse will assist you …"
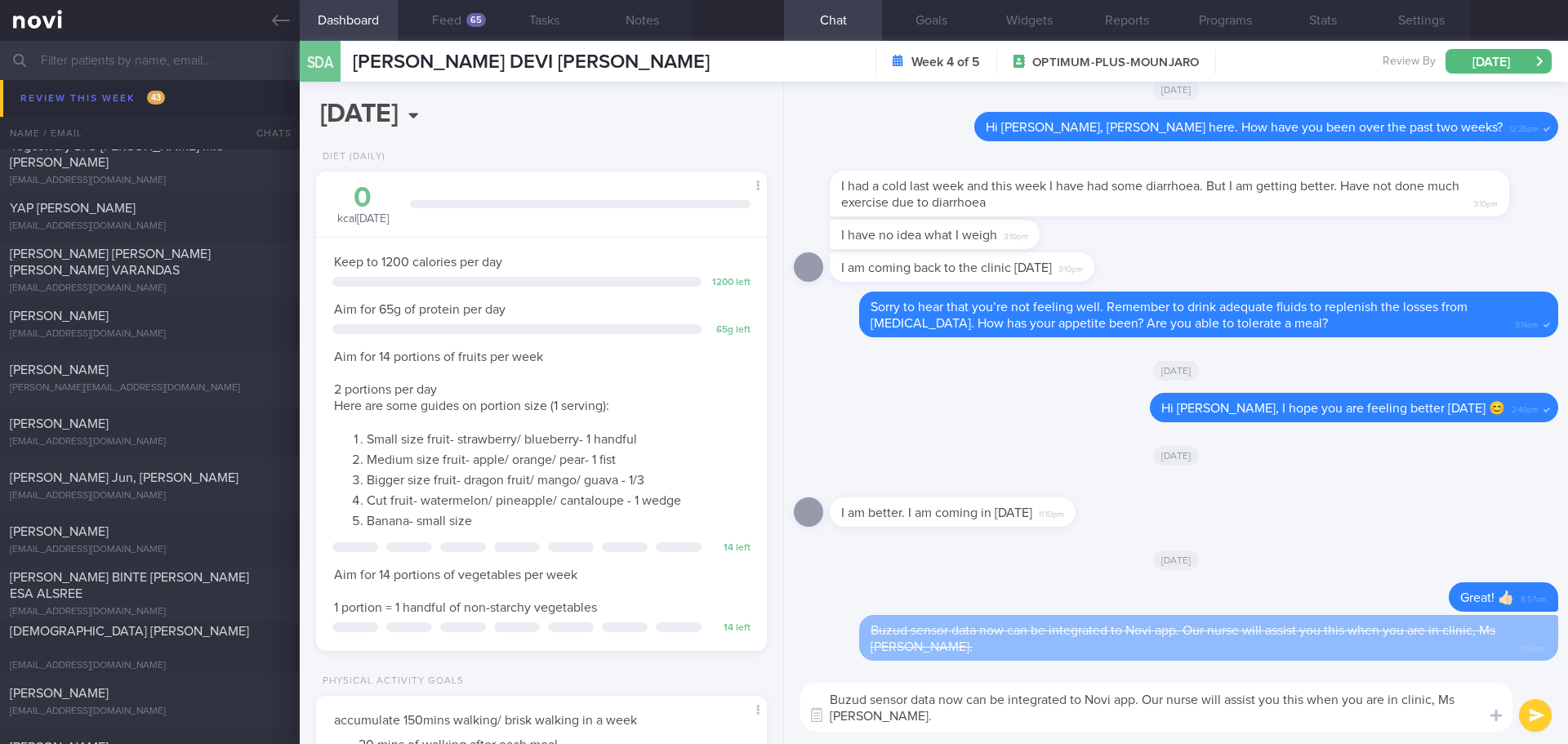
drag, startPoint x: 1438, startPoint y: 699, endPoint x: 1464, endPoint y: 700, distance: 26.0
click at [1464, 700] on textarea "Buzud sensor data now can be integrated to Novi app. Our nurse will assist you …" at bounding box center [1156, 707] width 712 height 49
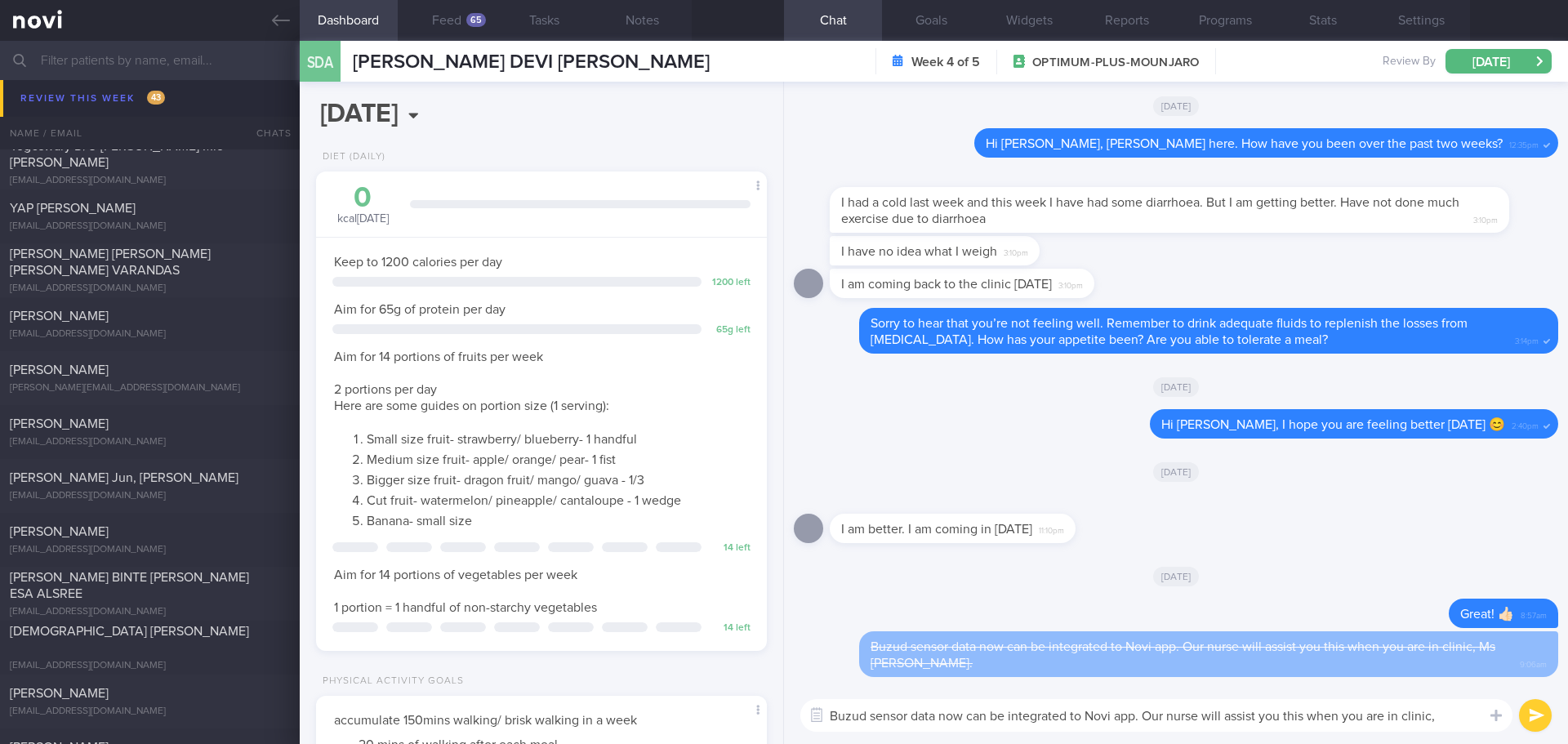
type textarea "Buzud sensor data now can be integrated to Novi app. Our nurse will assist you …"
click at [1532, 710] on button "submit" at bounding box center [1535, 716] width 33 height 33
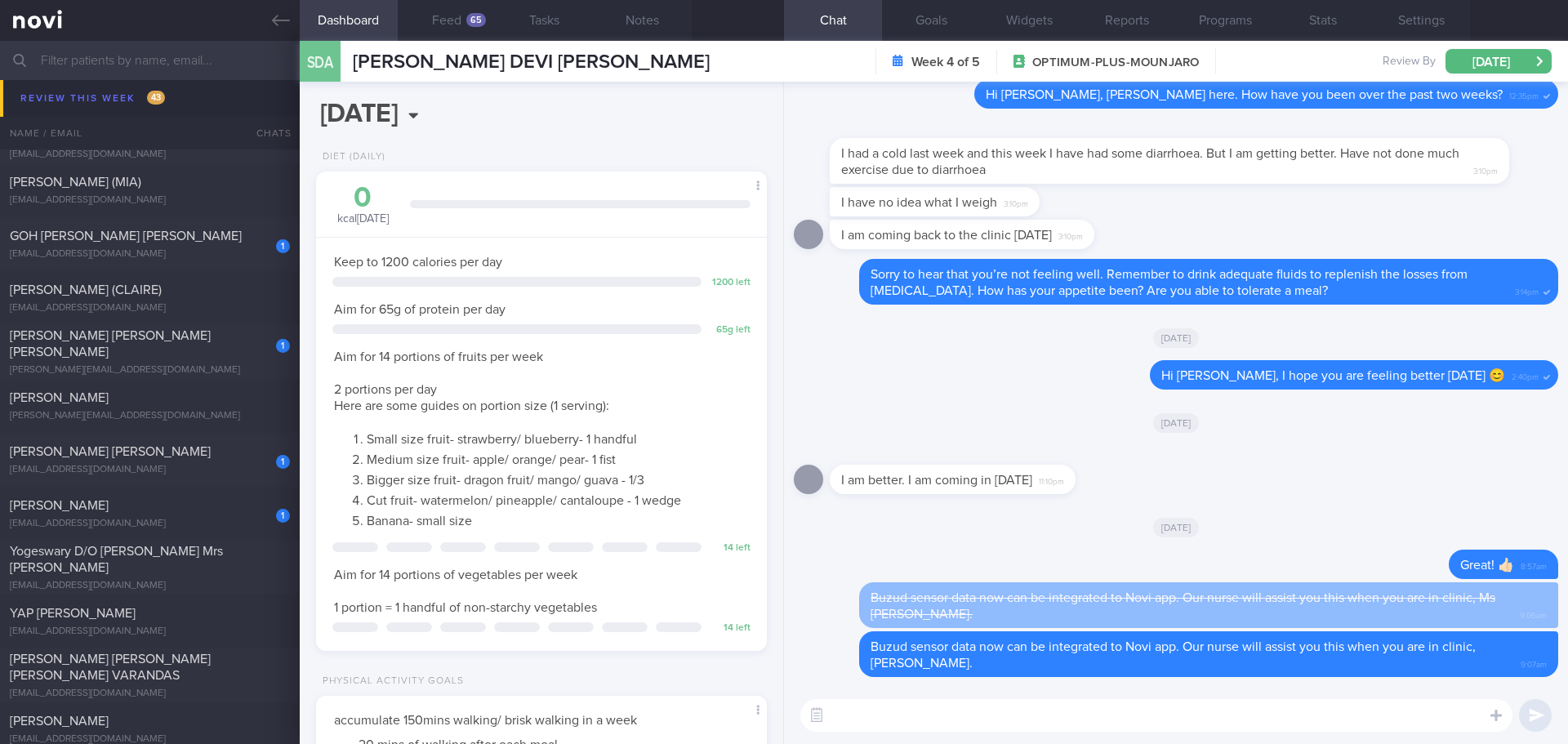
scroll to position [2124, 0]
click at [172, 526] on div "[EMAIL_ADDRESS][DOMAIN_NAME]" at bounding box center [149, 527] width 280 height 12
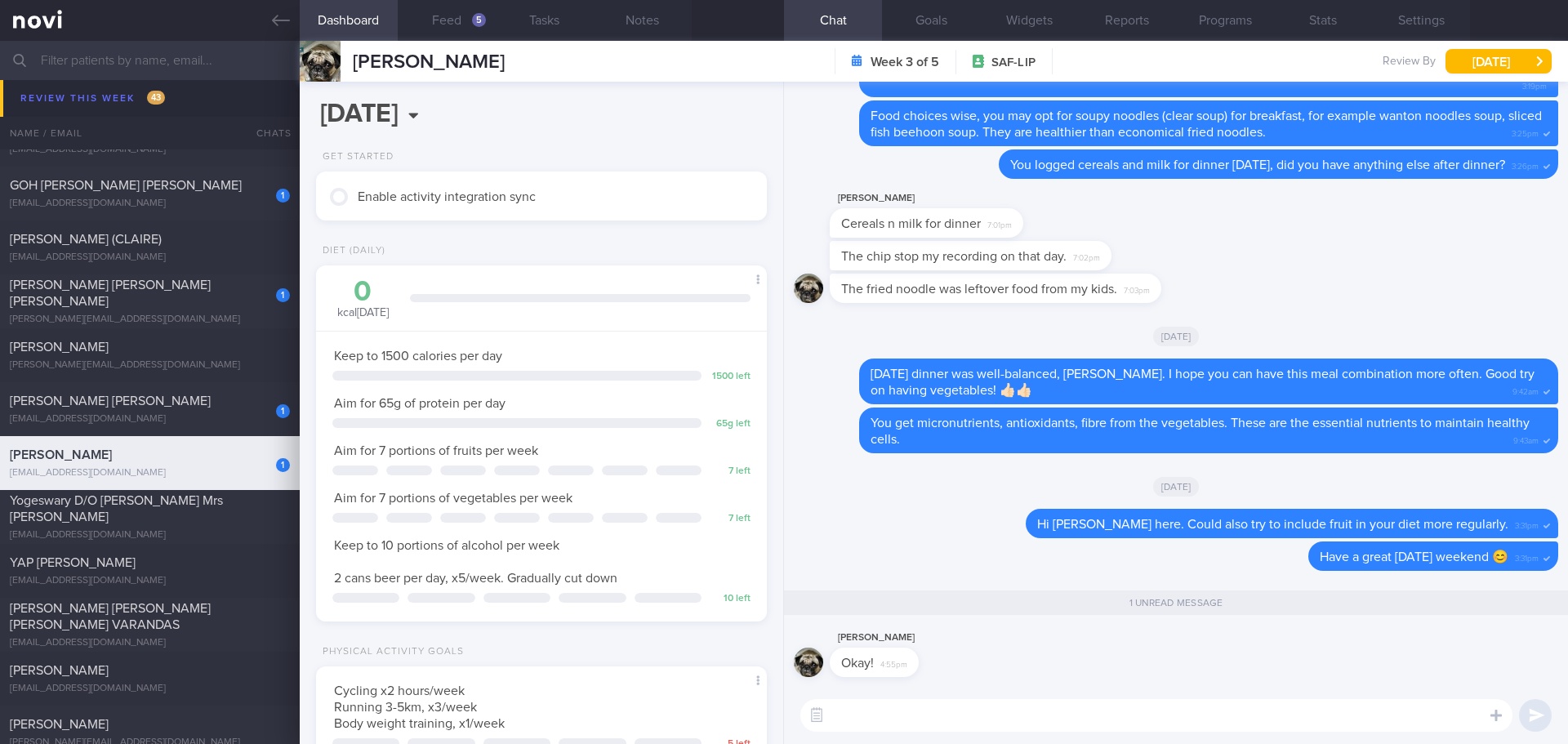
scroll to position [2070, 0]
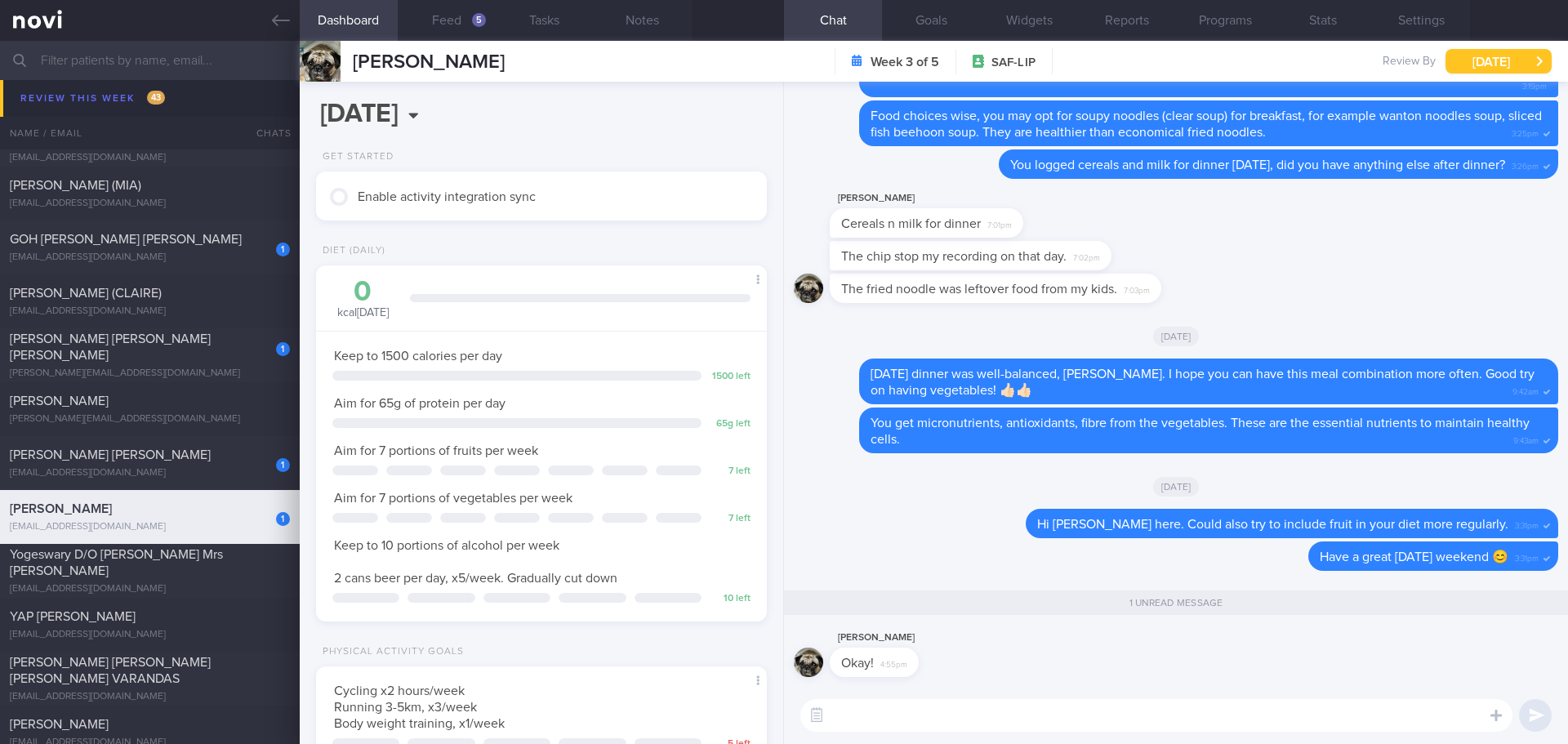
click at [1499, 63] on button "[DATE]" at bounding box center [1499, 61] width 106 height 25
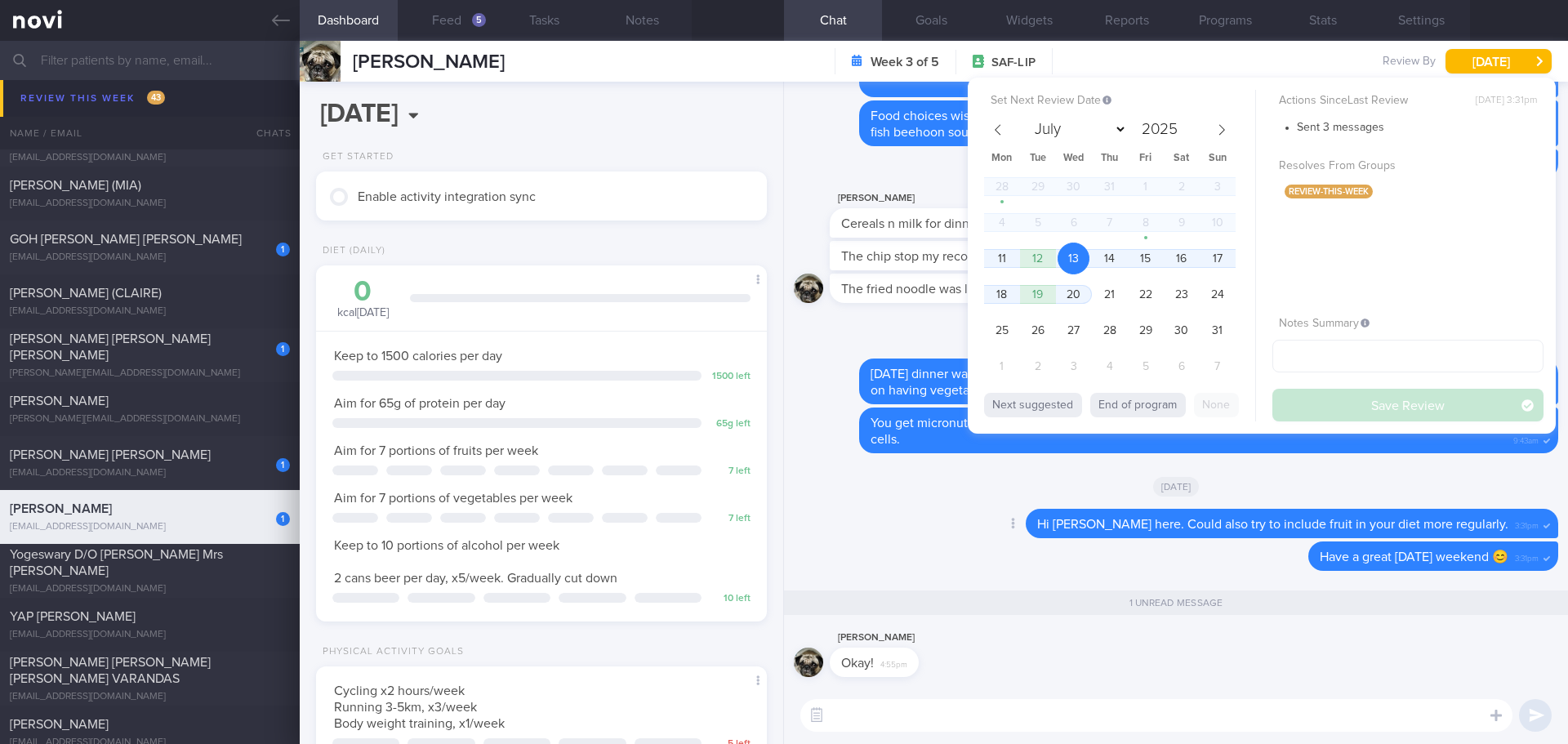
click at [930, 521] on div "Delete Hi Fengjie, Elizabeth here. Could also try to include fruit in your diet…" at bounding box center [1176, 525] width 764 height 33
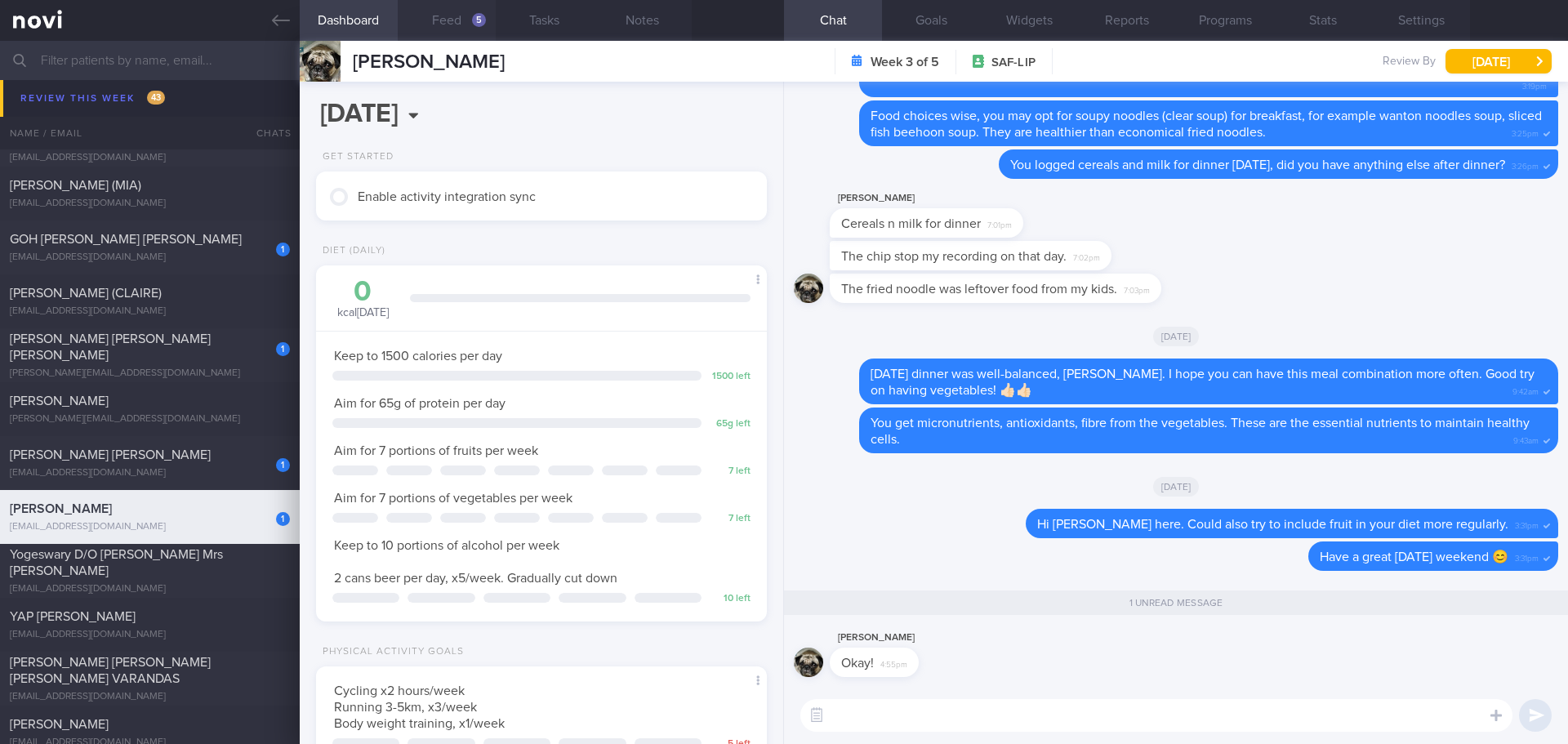
click at [461, 16] on button "Feed 5" at bounding box center [447, 20] width 98 height 41
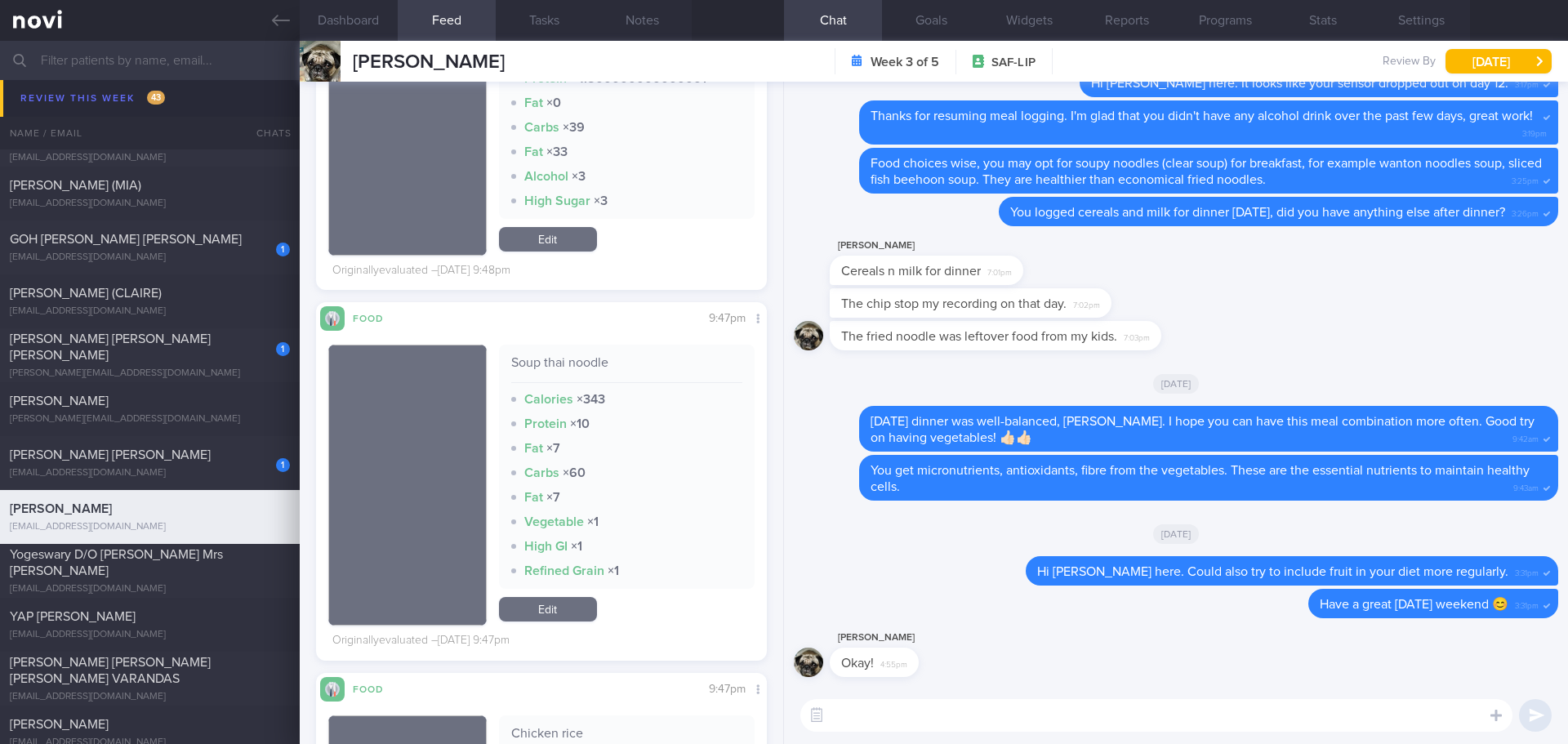
scroll to position [2859, 0]
click at [276, 462] on div "1" at bounding box center [283, 465] width 14 height 14
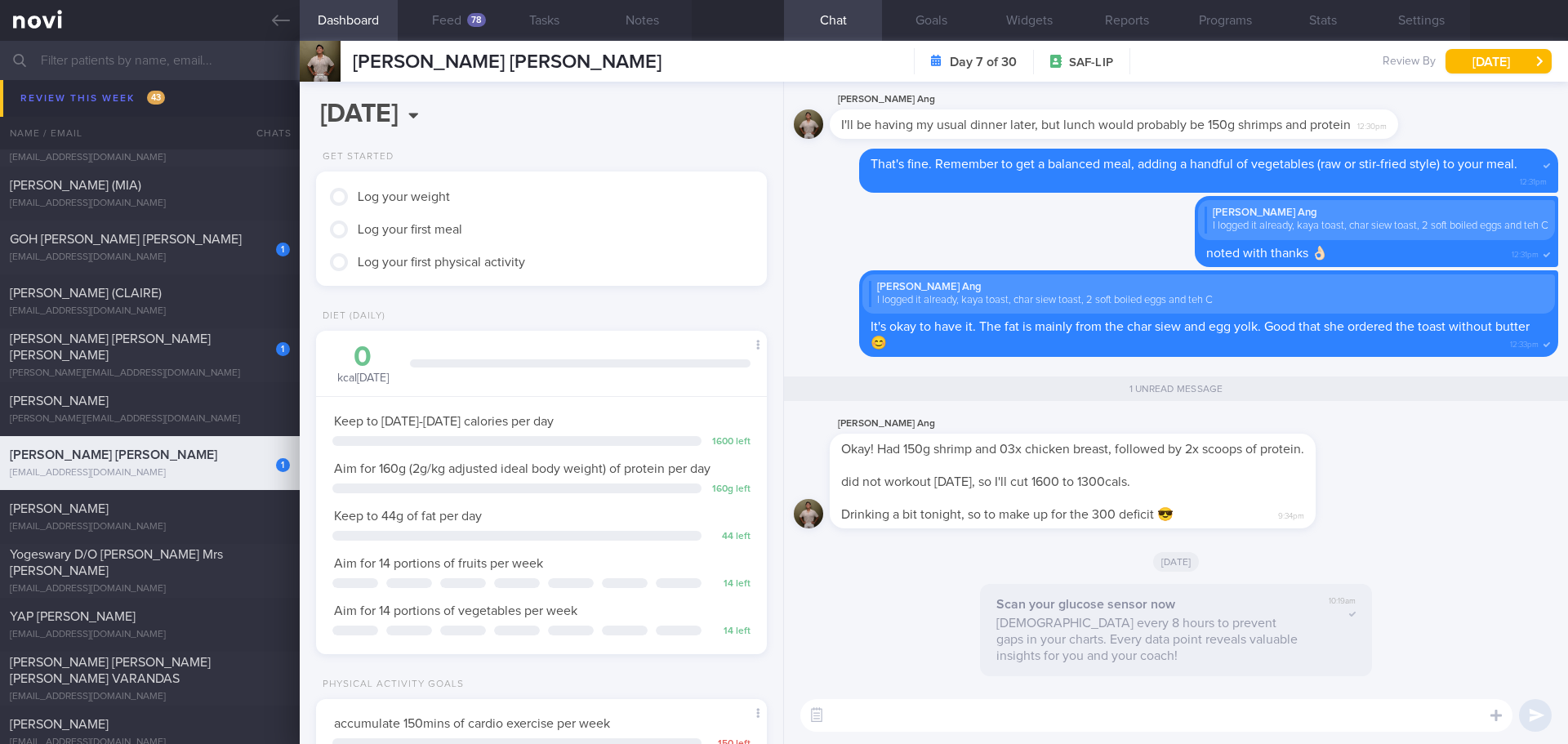
scroll to position [208, 417]
click at [476, 27] on button "Feed 78" at bounding box center [447, 20] width 98 height 41
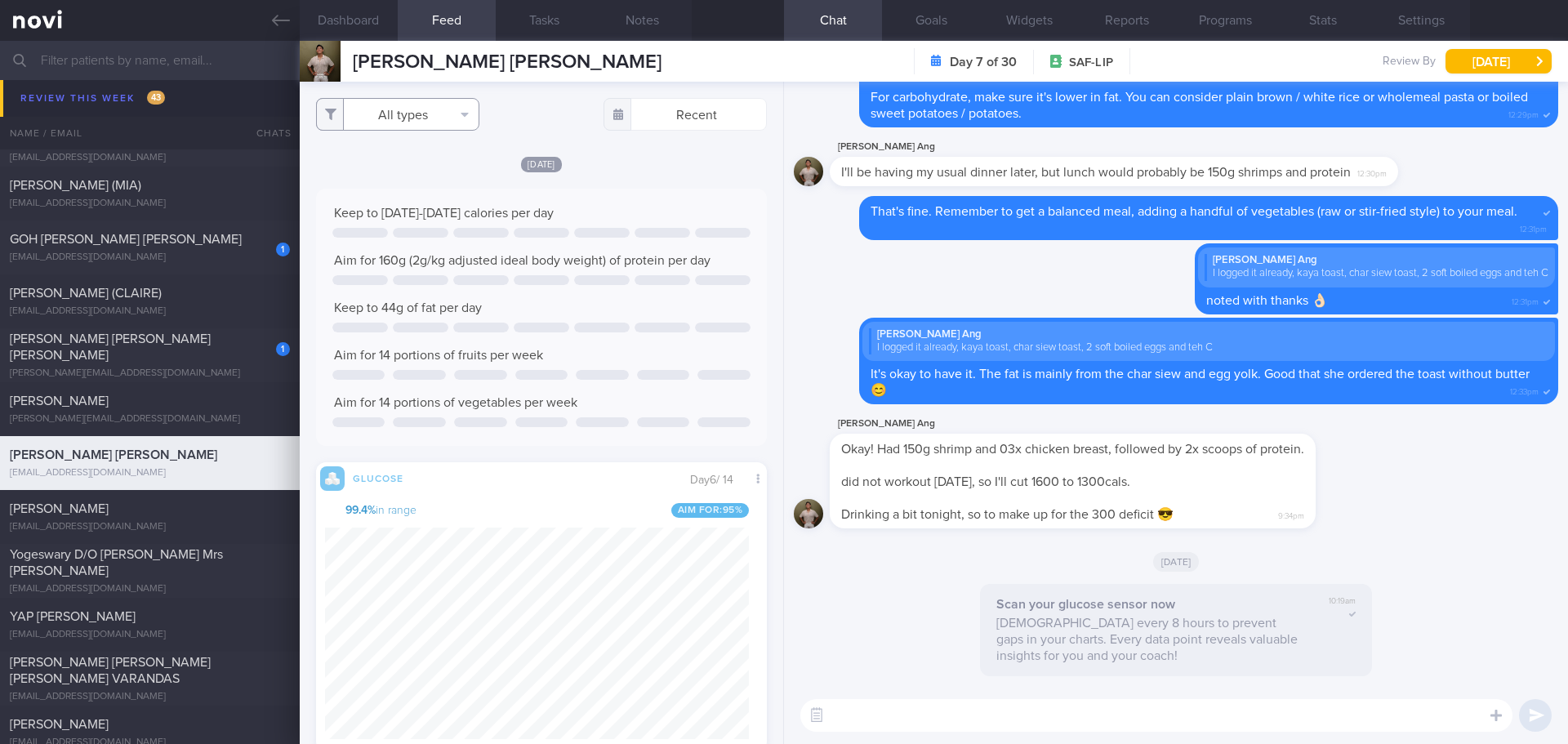
click at [444, 114] on button "All types" at bounding box center [397, 114] width 164 height 33
click at [422, 173] on button "Activity" at bounding box center [397, 171] width 162 height 25
checkbox input "false"
click at [655, 172] on div "[DATE]" at bounding box center [541, 163] width 451 height 17
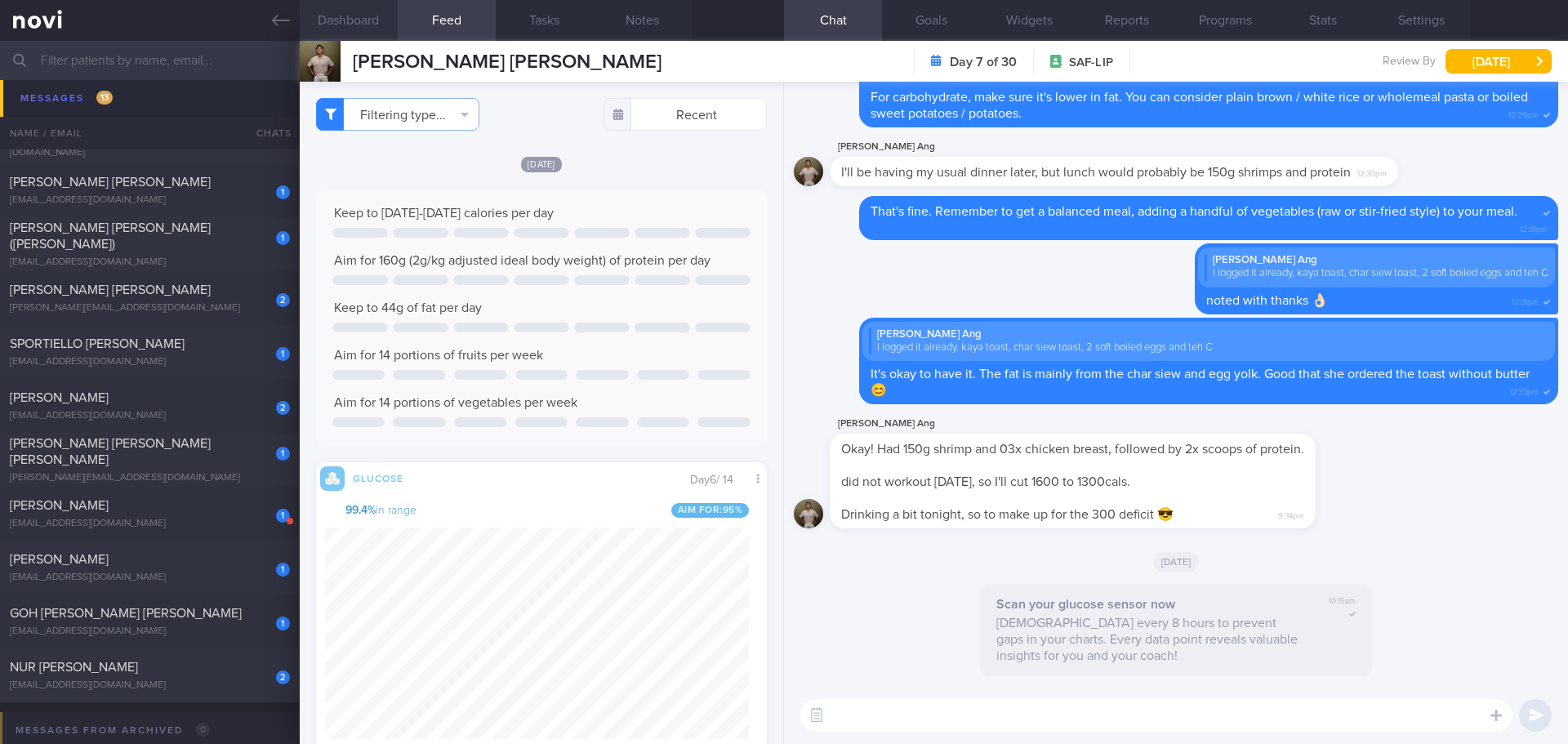
click at [386, 23] on button "Dashboard" at bounding box center [348, 20] width 98 height 41
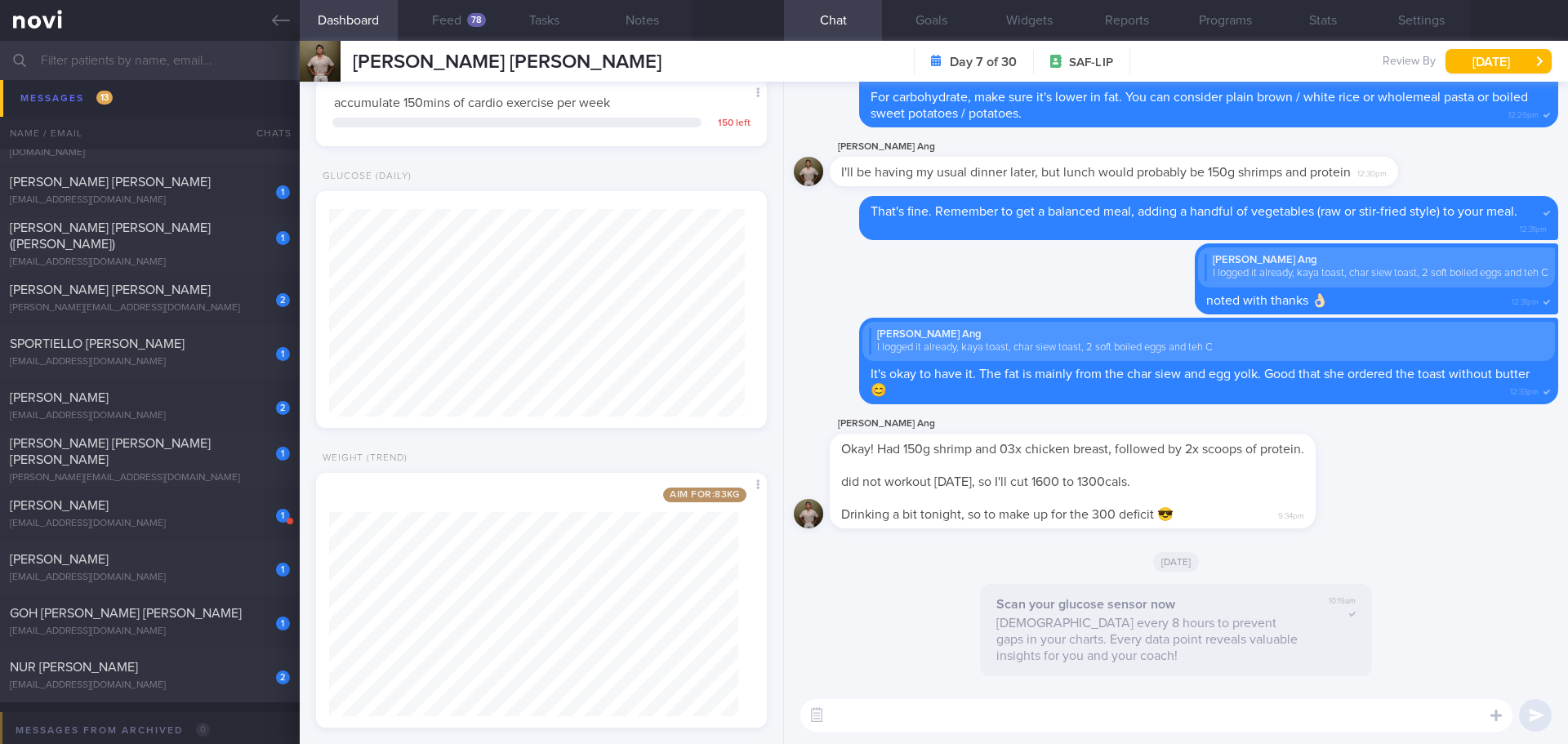
scroll to position [646, 0]
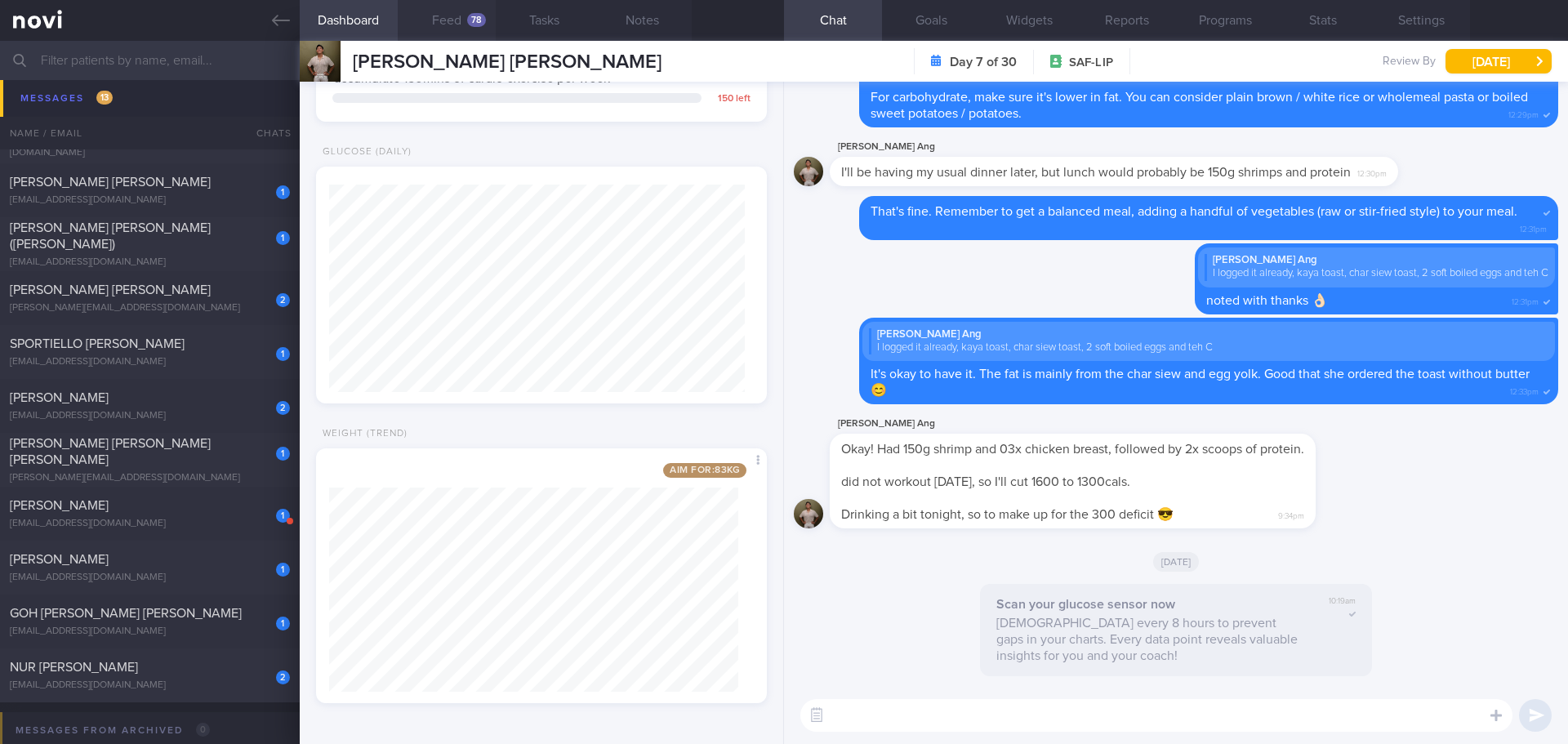
click at [460, 21] on button "Feed 78" at bounding box center [447, 20] width 98 height 41
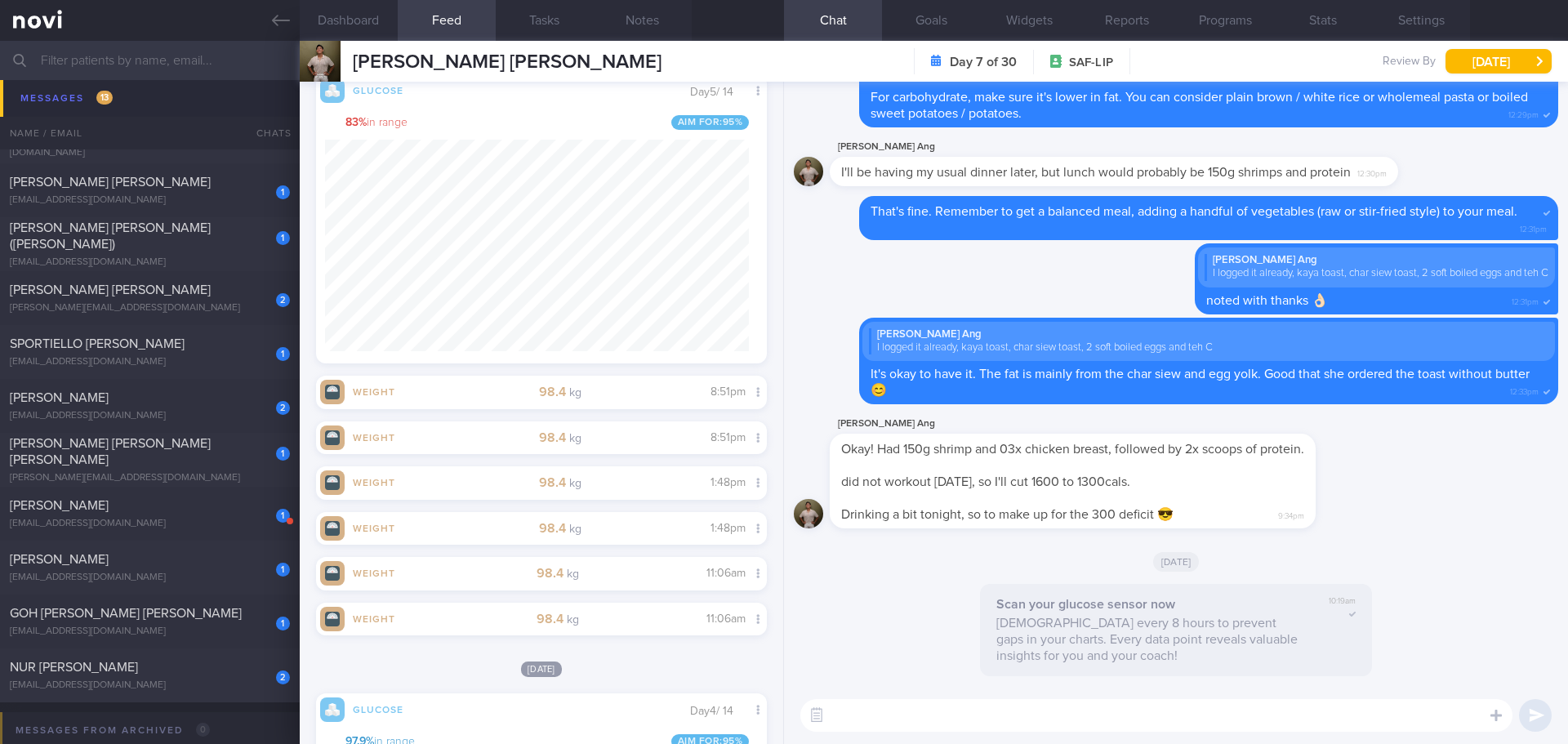
scroll to position [267, 425]
click at [929, 721] on textarea at bounding box center [1156, 716] width 712 height 33
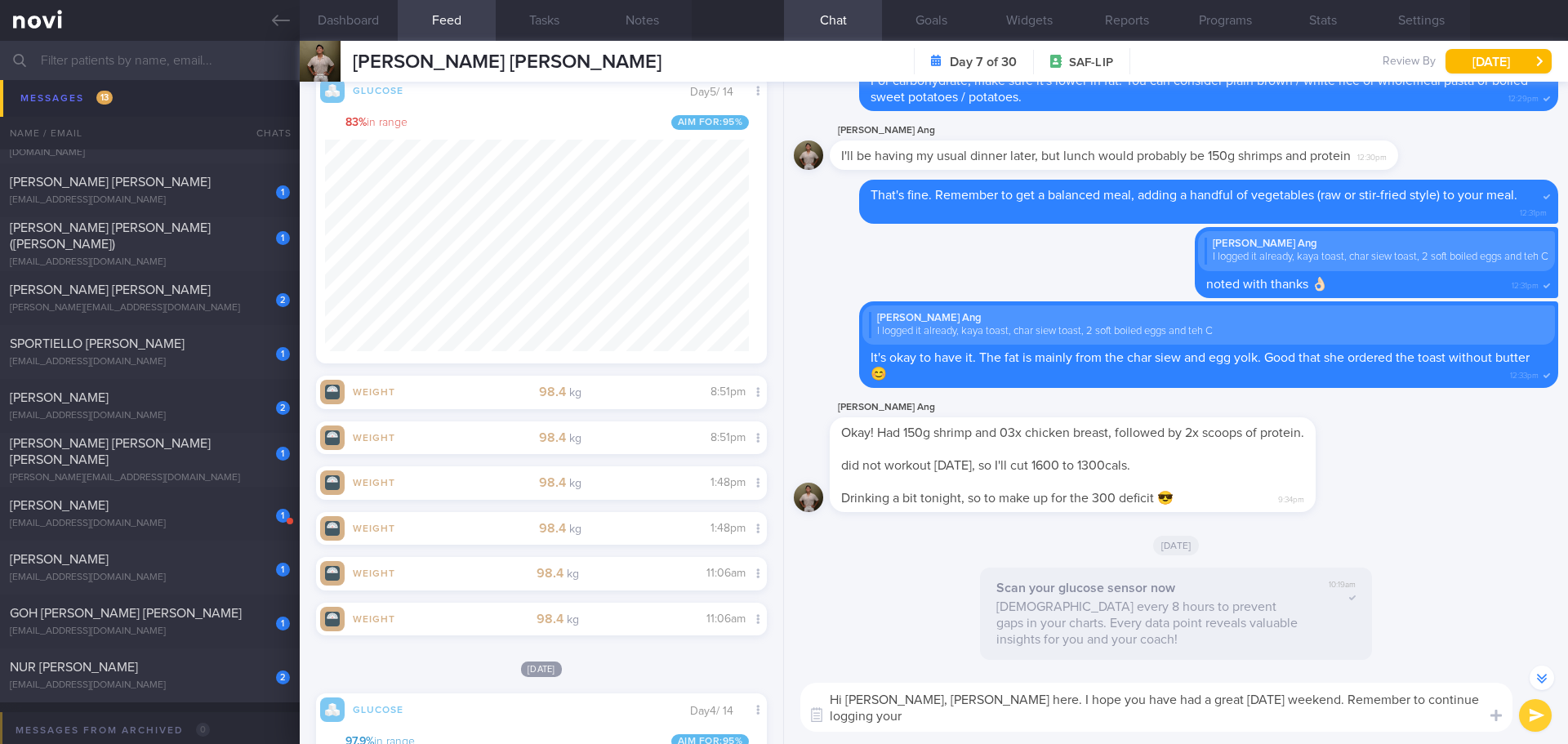
scroll to position [-16, 0]
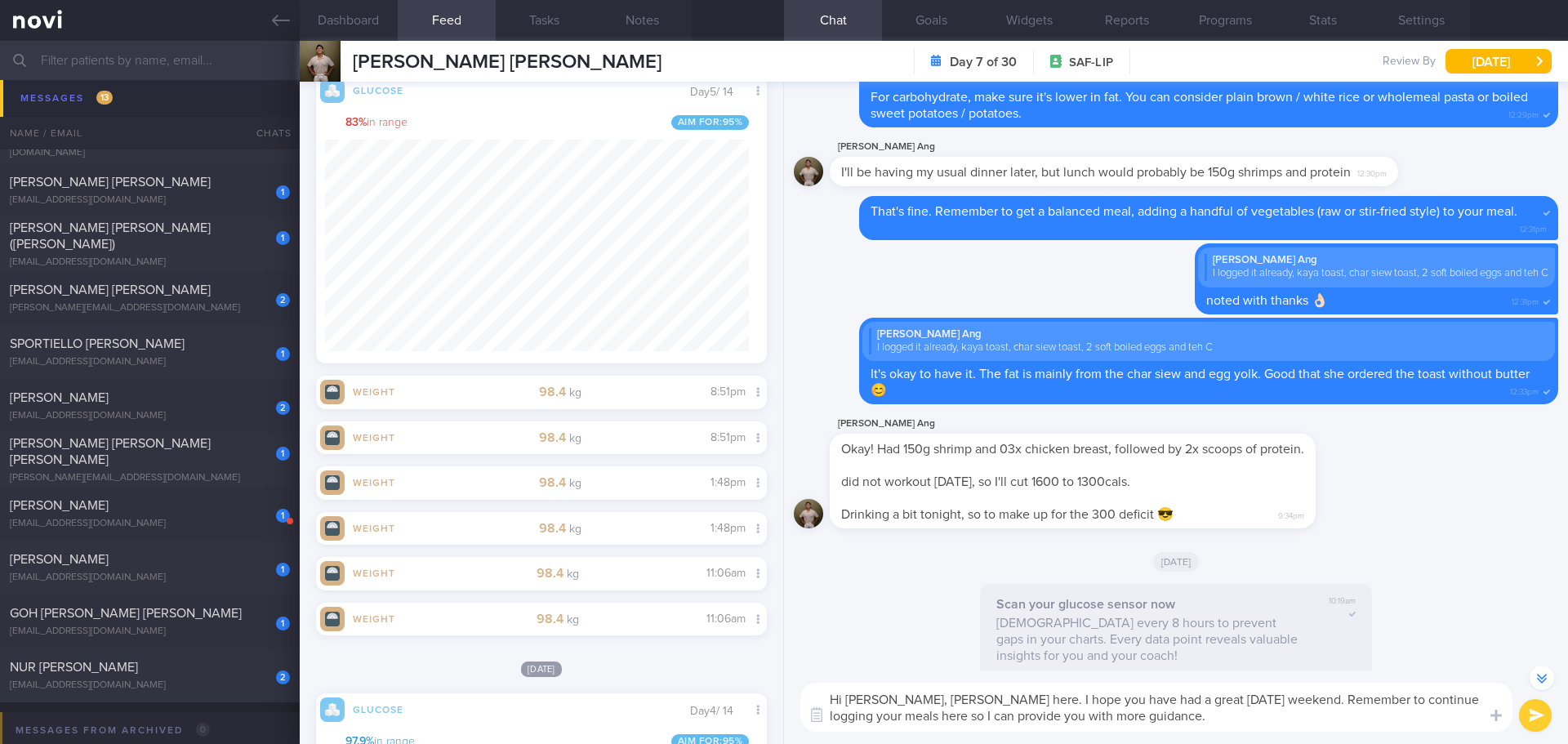
type textarea "Hi Timothy, Elizabeth here. I hope you have had a great National Day weekend. R…"
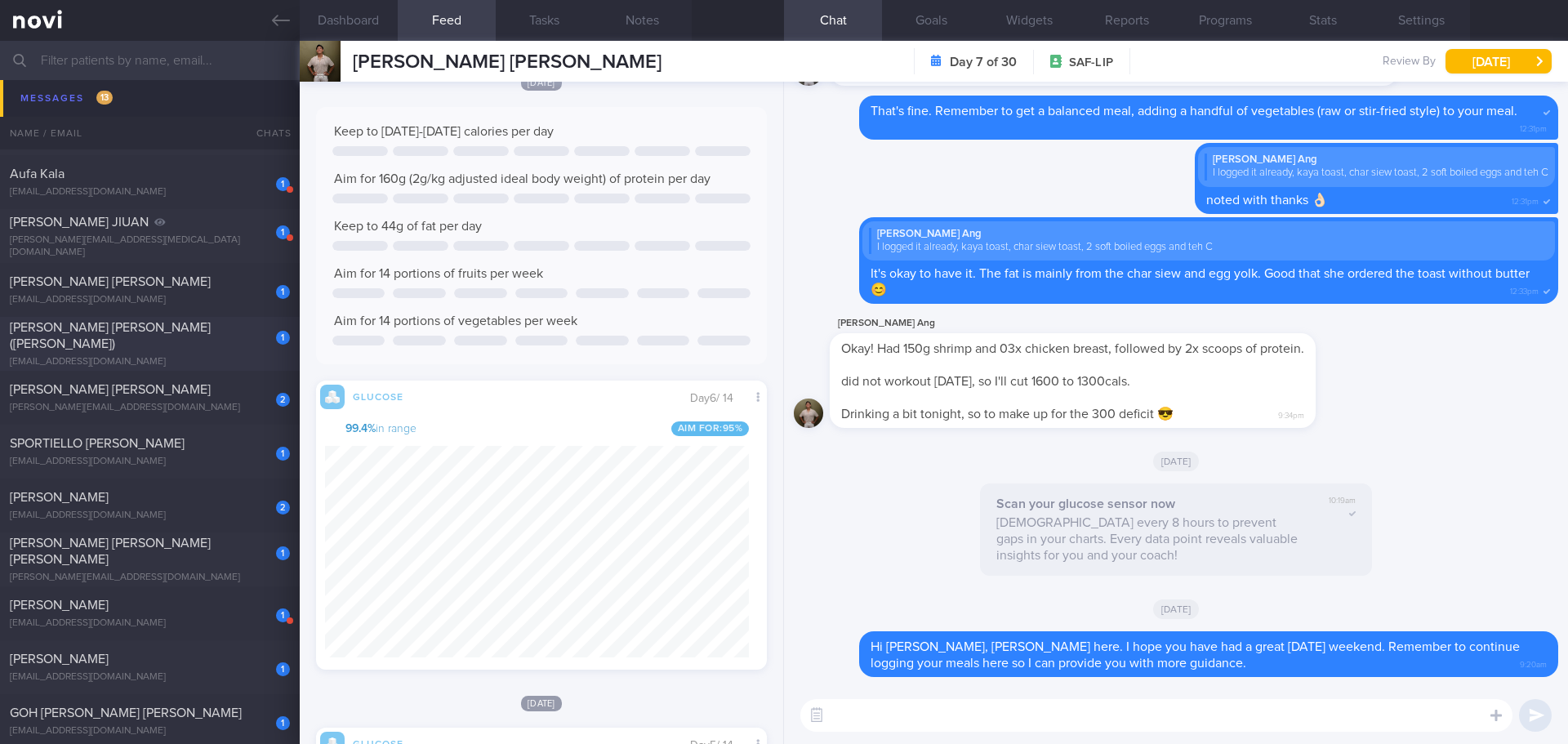
scroll to position [464, 0]
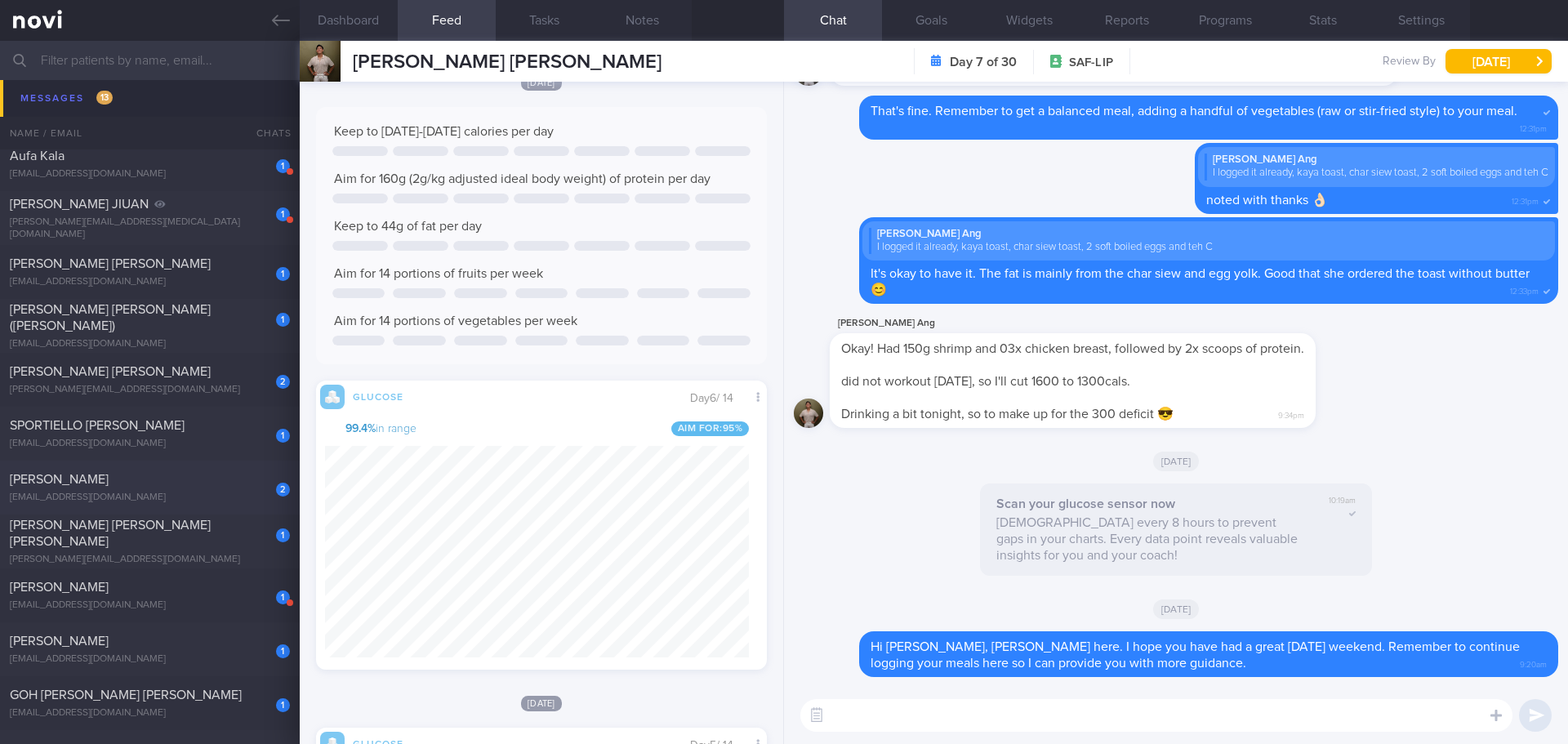
click at [158, 485] on div "[PERSON_NAME]" at bounding box center [148, 479] width 276 height 16
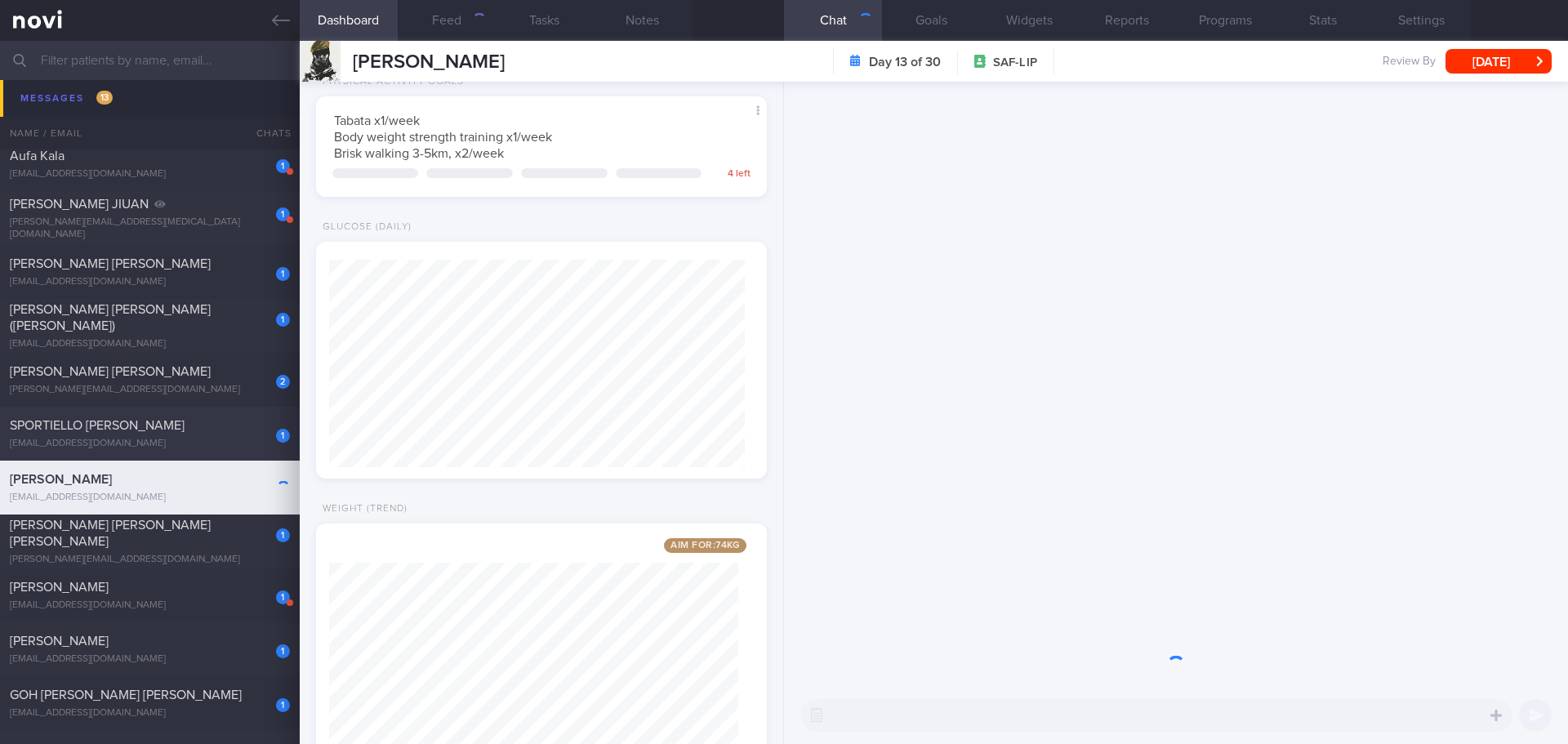
scroll to position [208, 417]
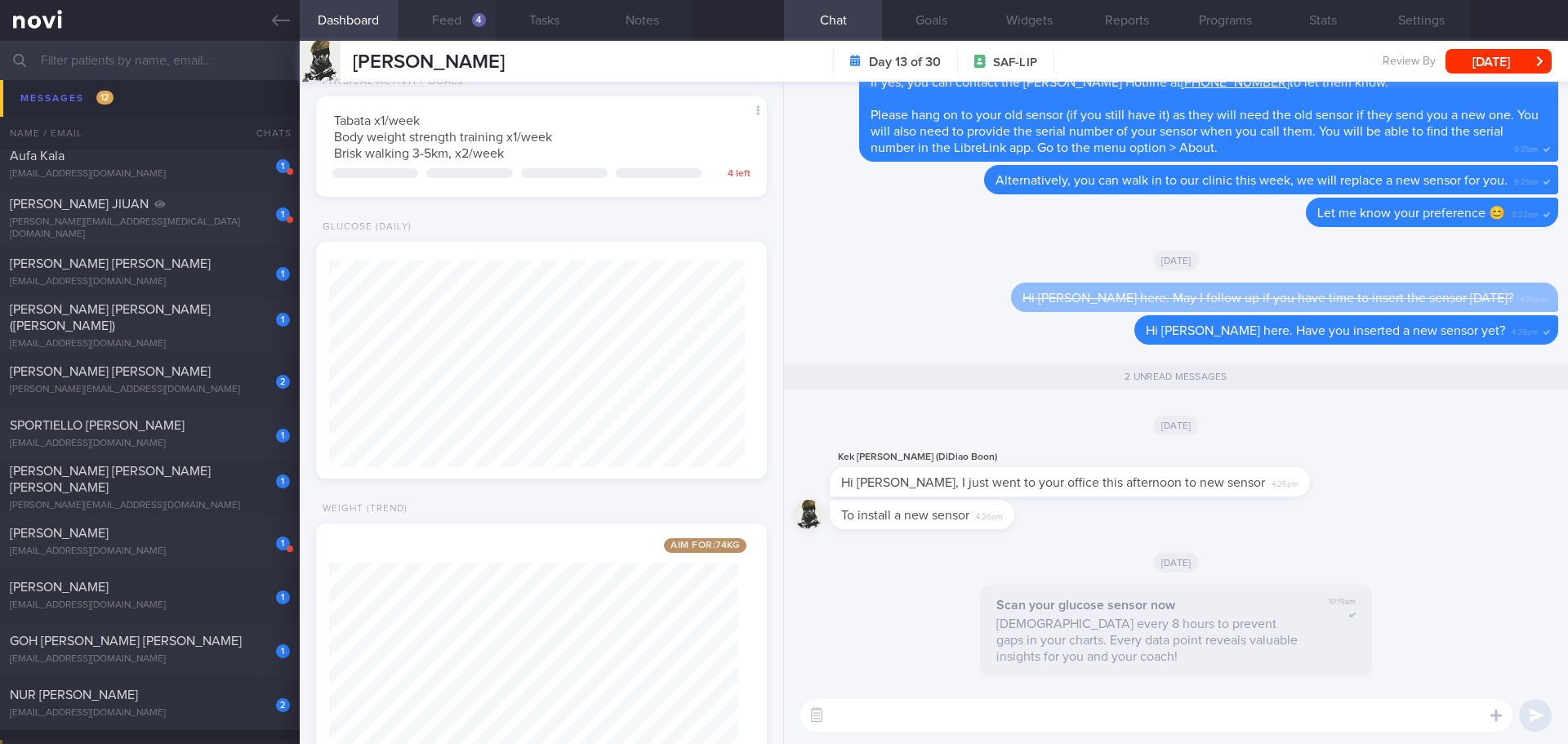
click at [475, 25] on div "4" at bounding box center [479, 20] width 14 height 14
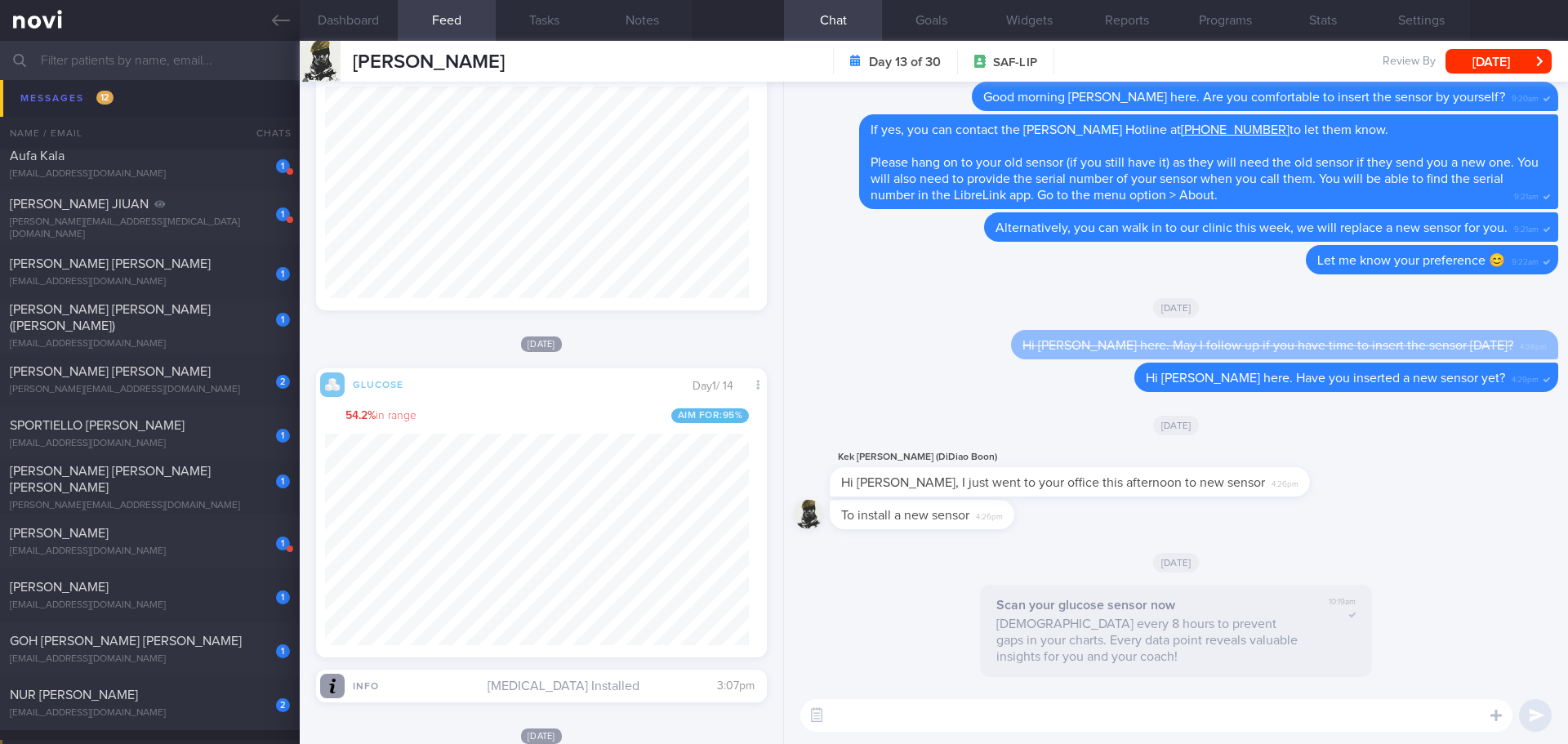
scroll to position [816755, 816335]
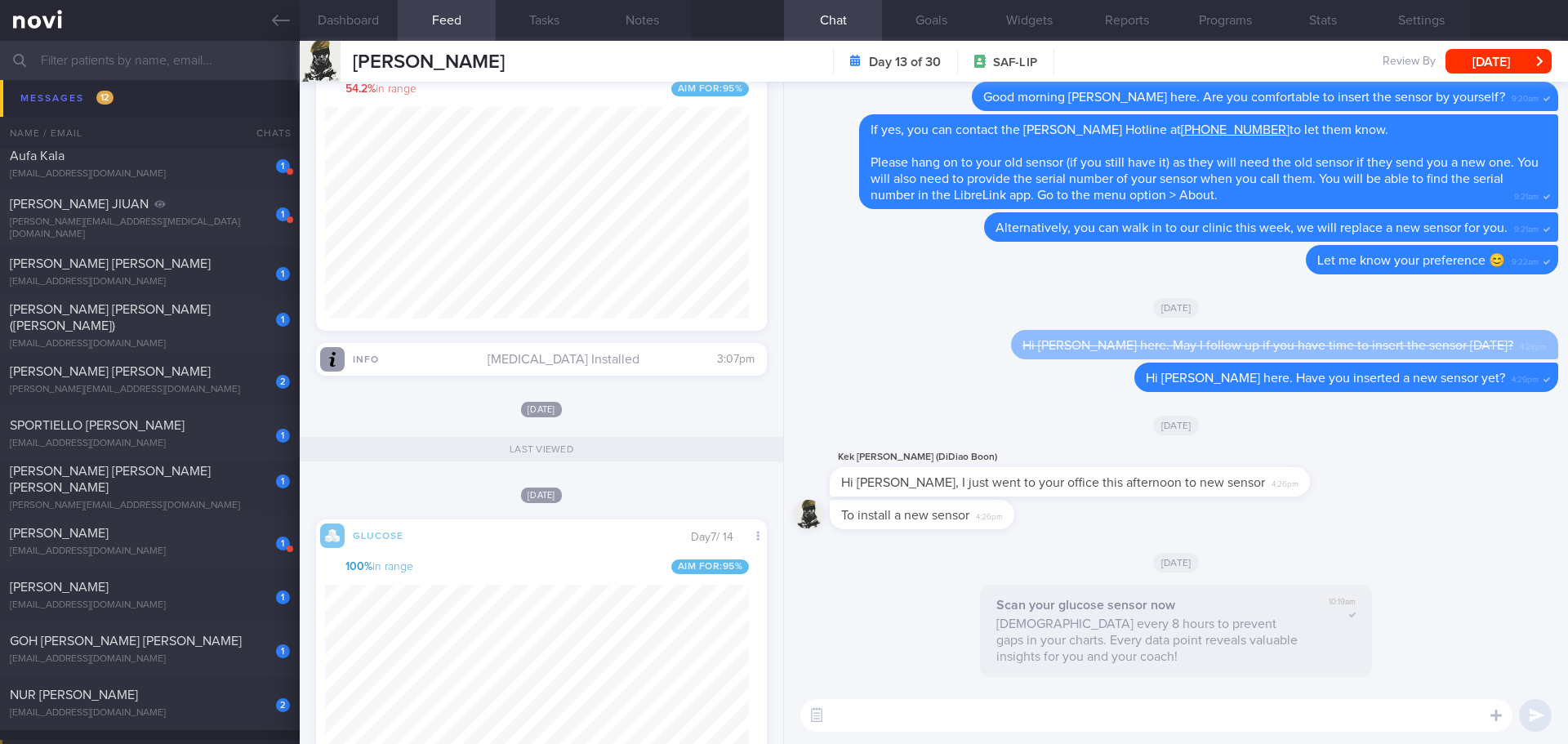
click at [957, 721] on textarea at bounding box center [1156, 716] width 712 height 33
type textarea "Good morning Mr Lim, Elizabeth here. I hope you have had a great National Day w…"
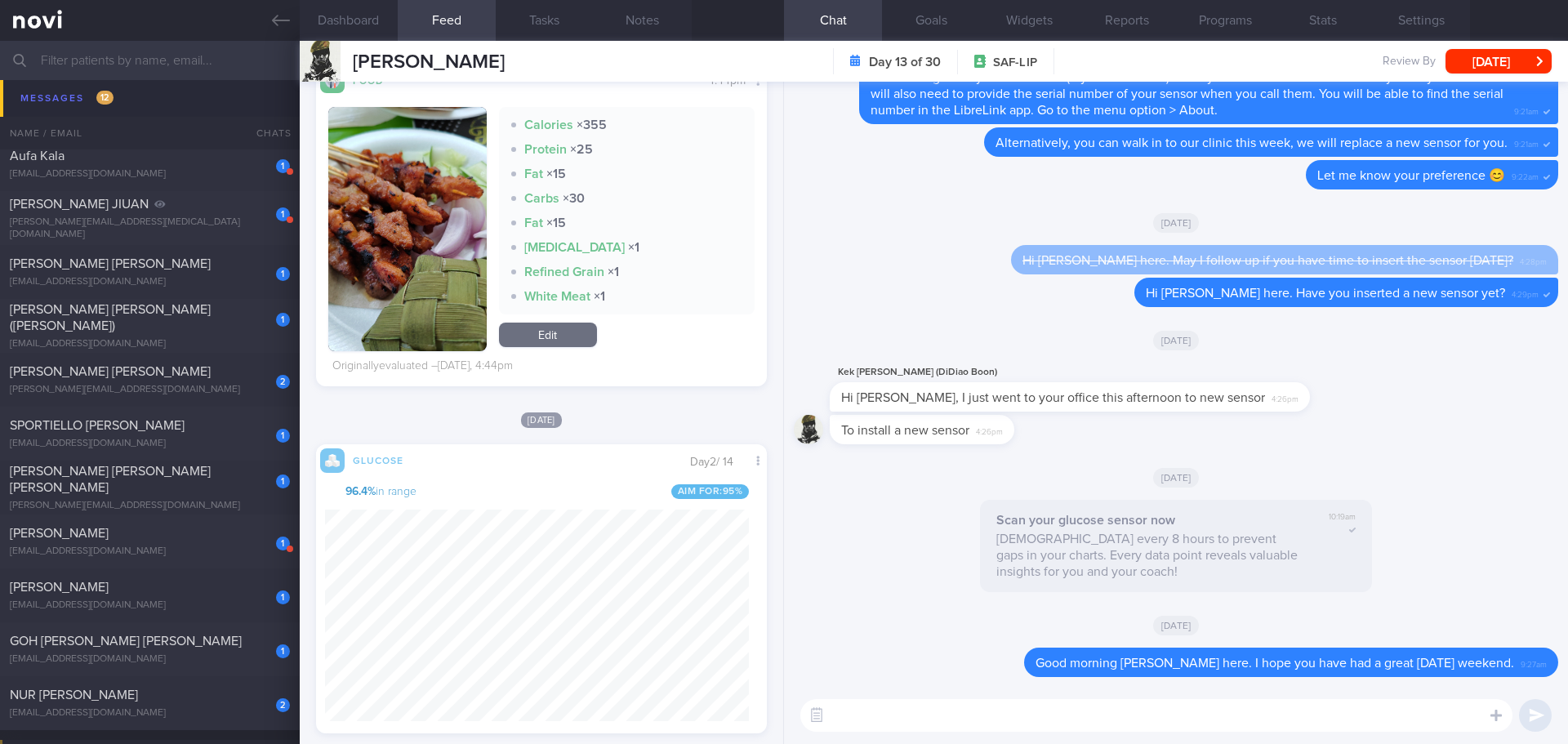
scroll to position [490, 0]
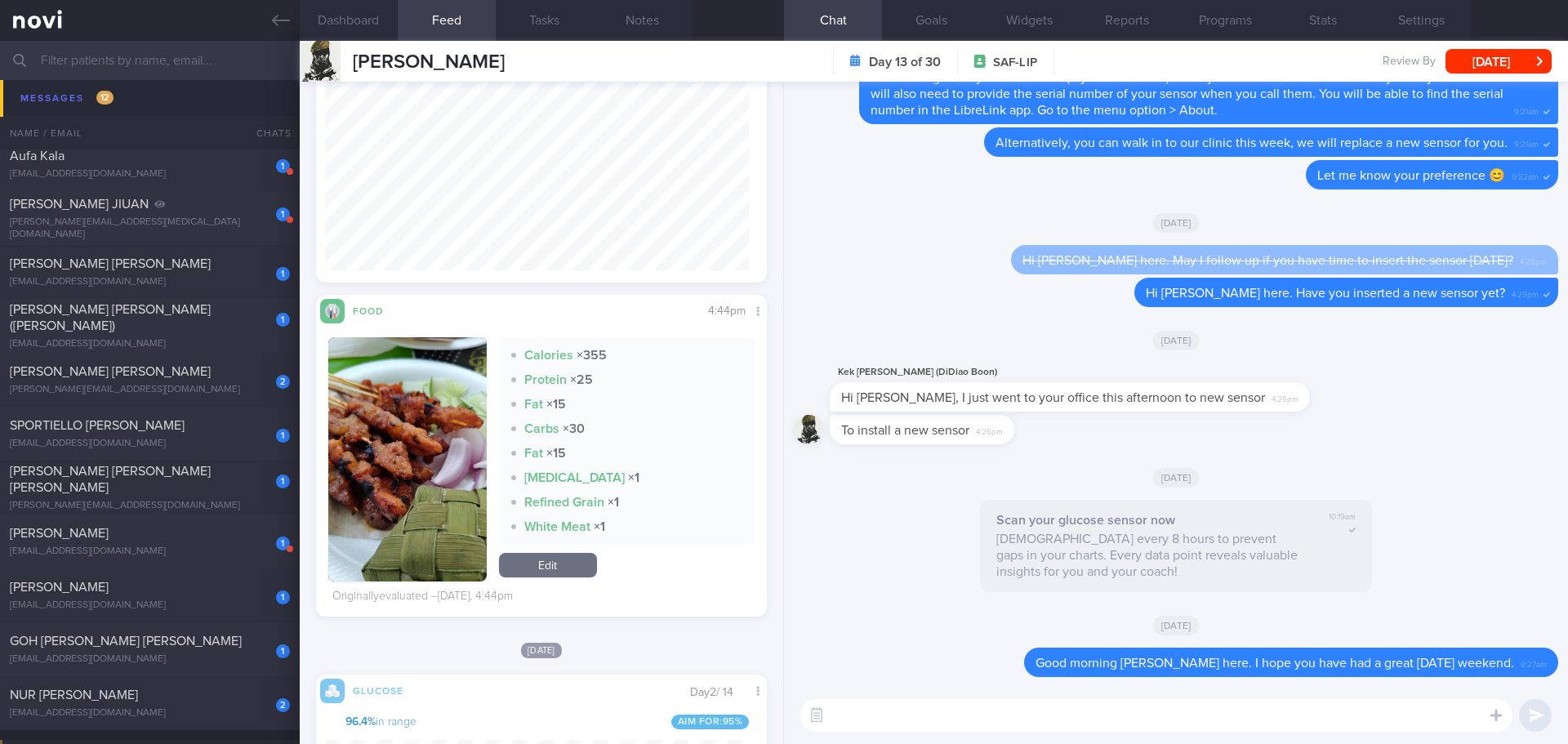
click at [409, 397] on button "button" at bounding box center [407, 459] width 158 height 244
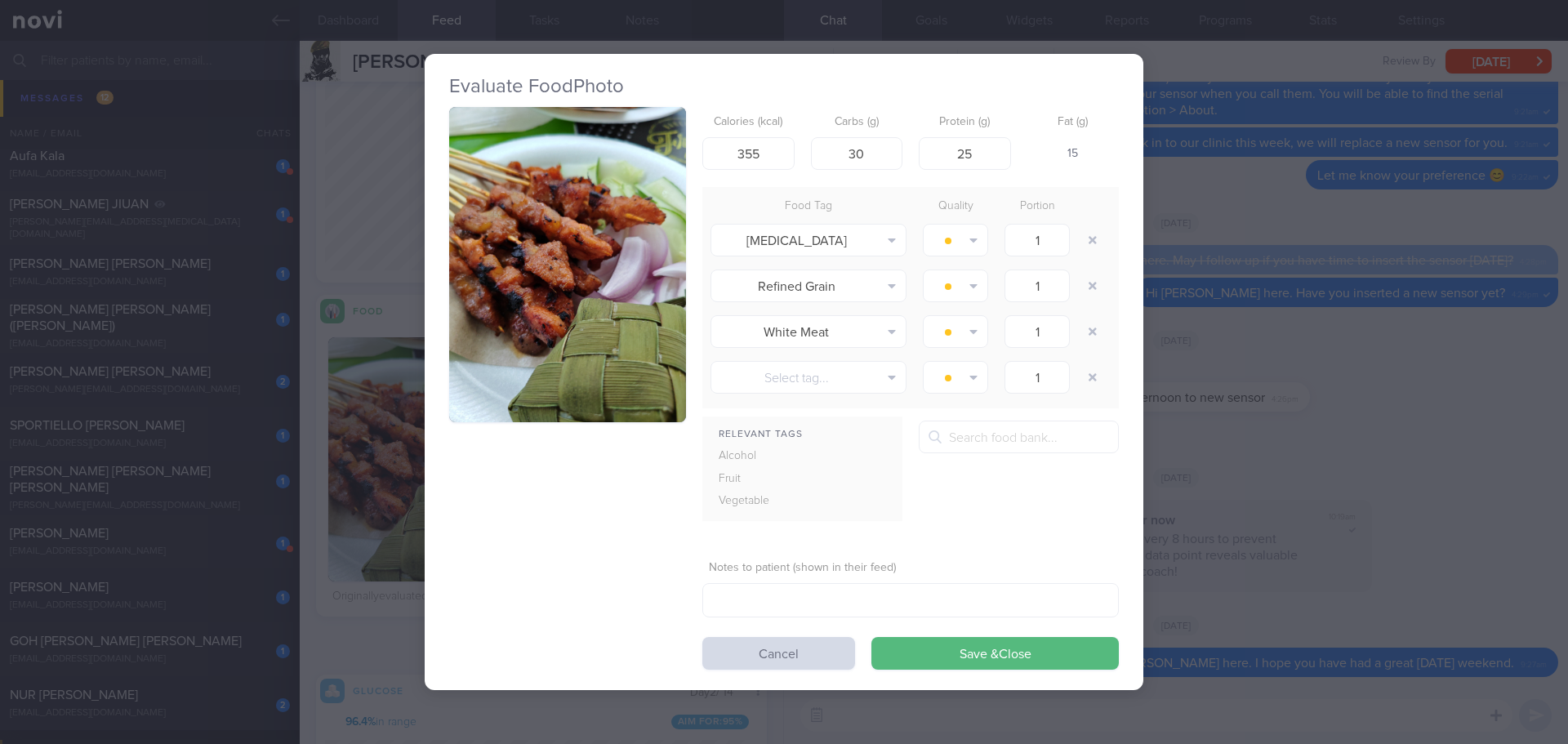
click at [611, 318] on button "button" at bounding box center [568, 265] width 237 height 316
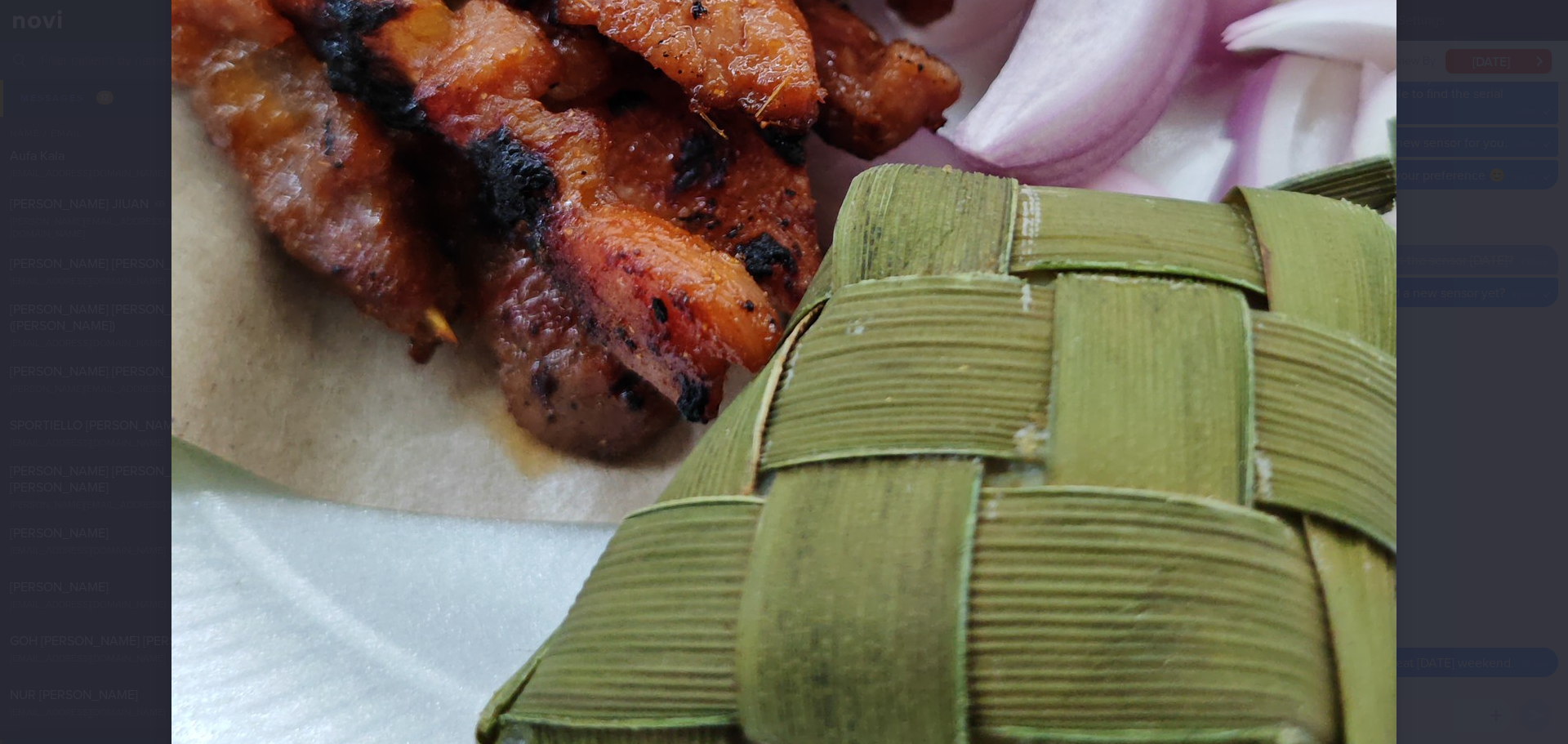
scroll to position [899, 0]
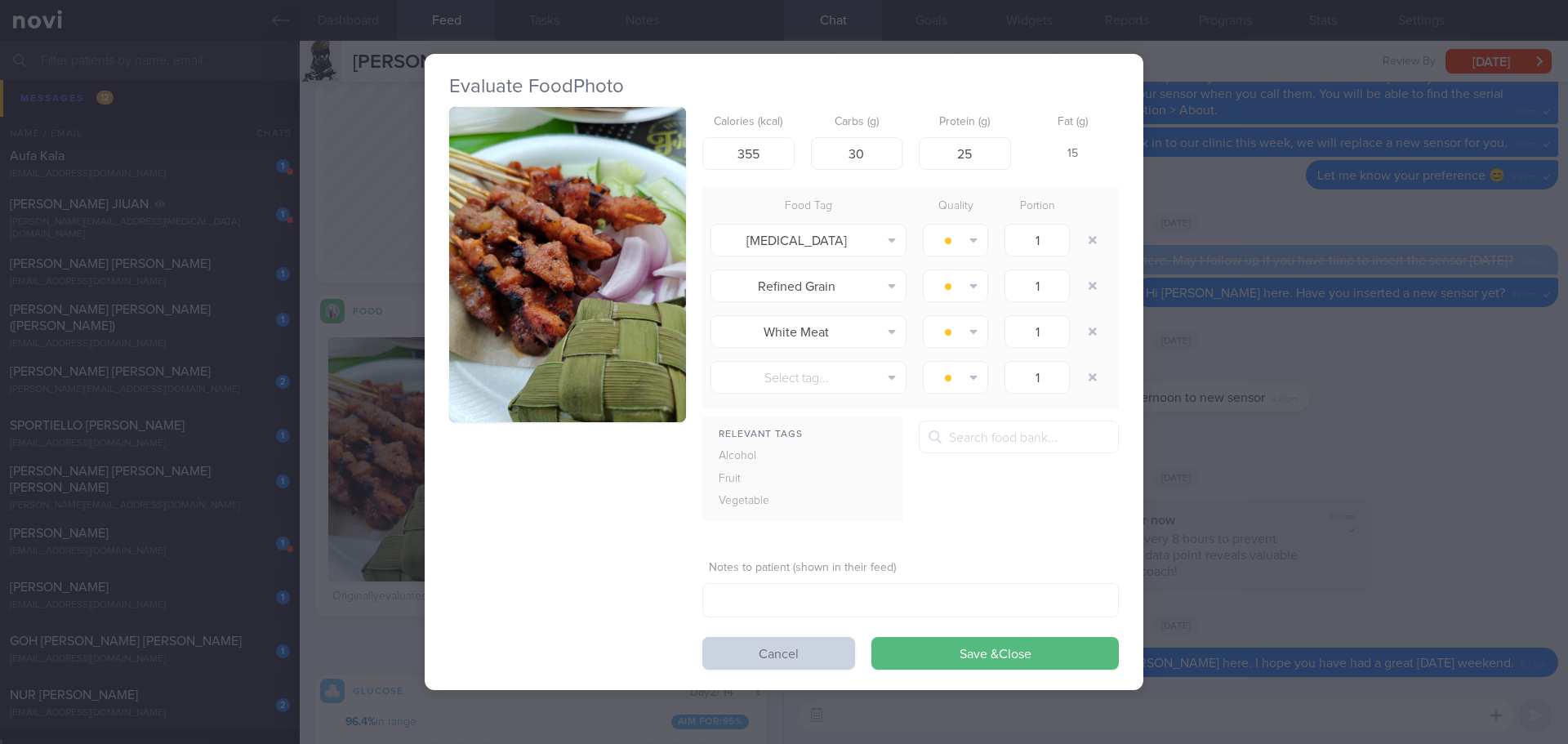
click at [730, 650] on button "Cancel" at bounding box center [778, 653] width 153 height 33
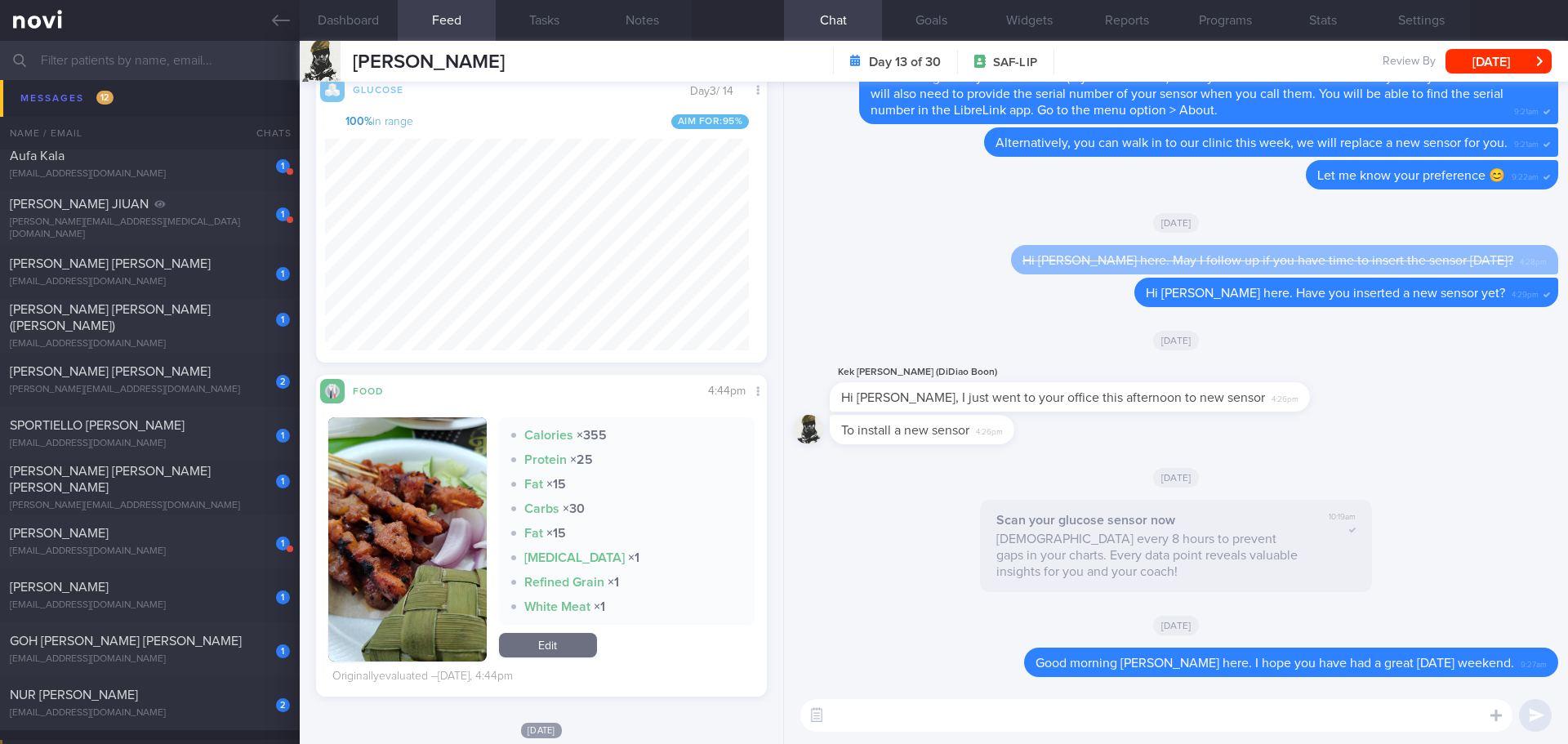
scroll to position [409, 0]
click at [855, 702] on textarea at bounding box center [1156, 716] width 712 height 33
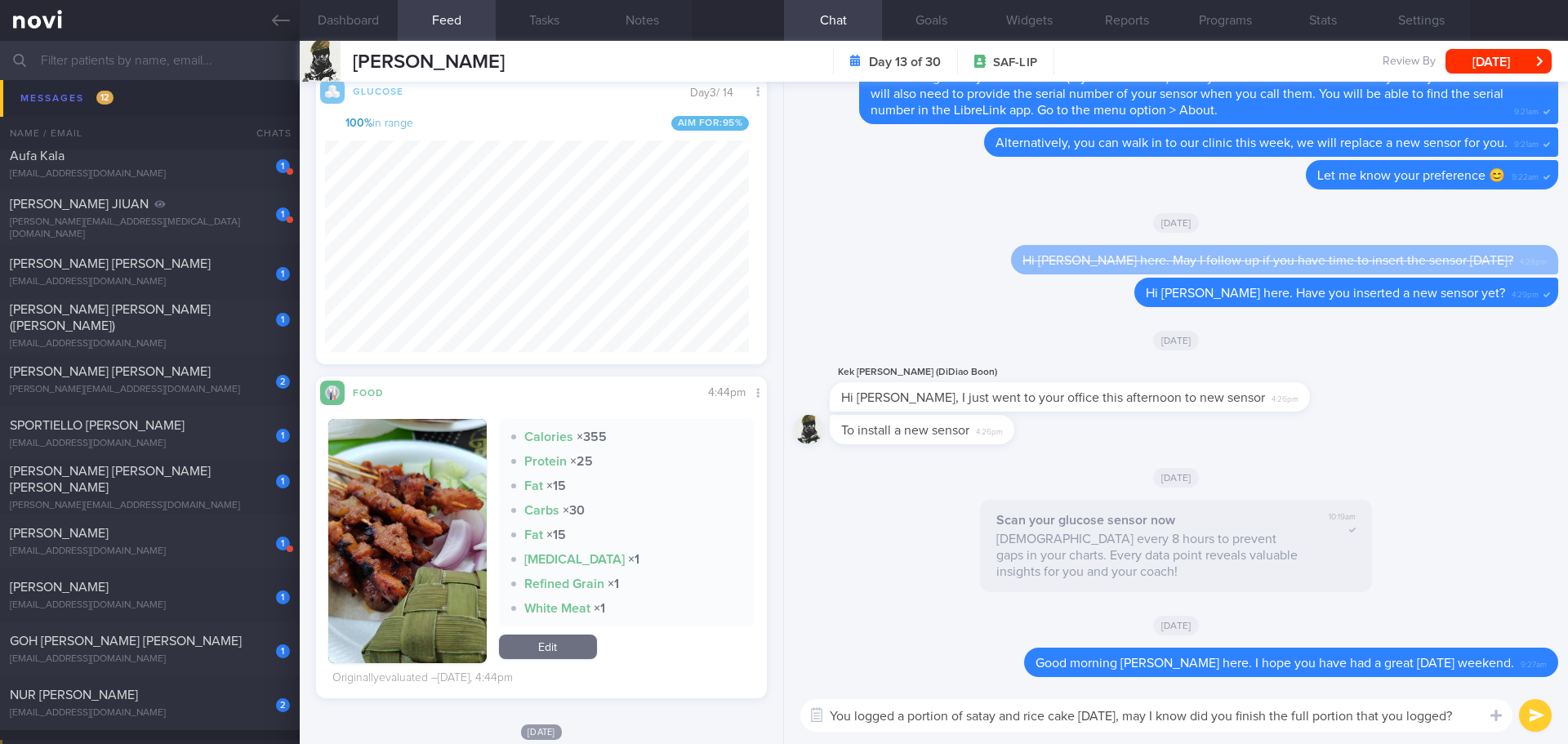
type textarea "You logged a portion of satay and rice cake yesterday, may I know did you finis…"
click at [1533, 705] on button "submit" at bounding box center [1535, 716] width 33 height 33
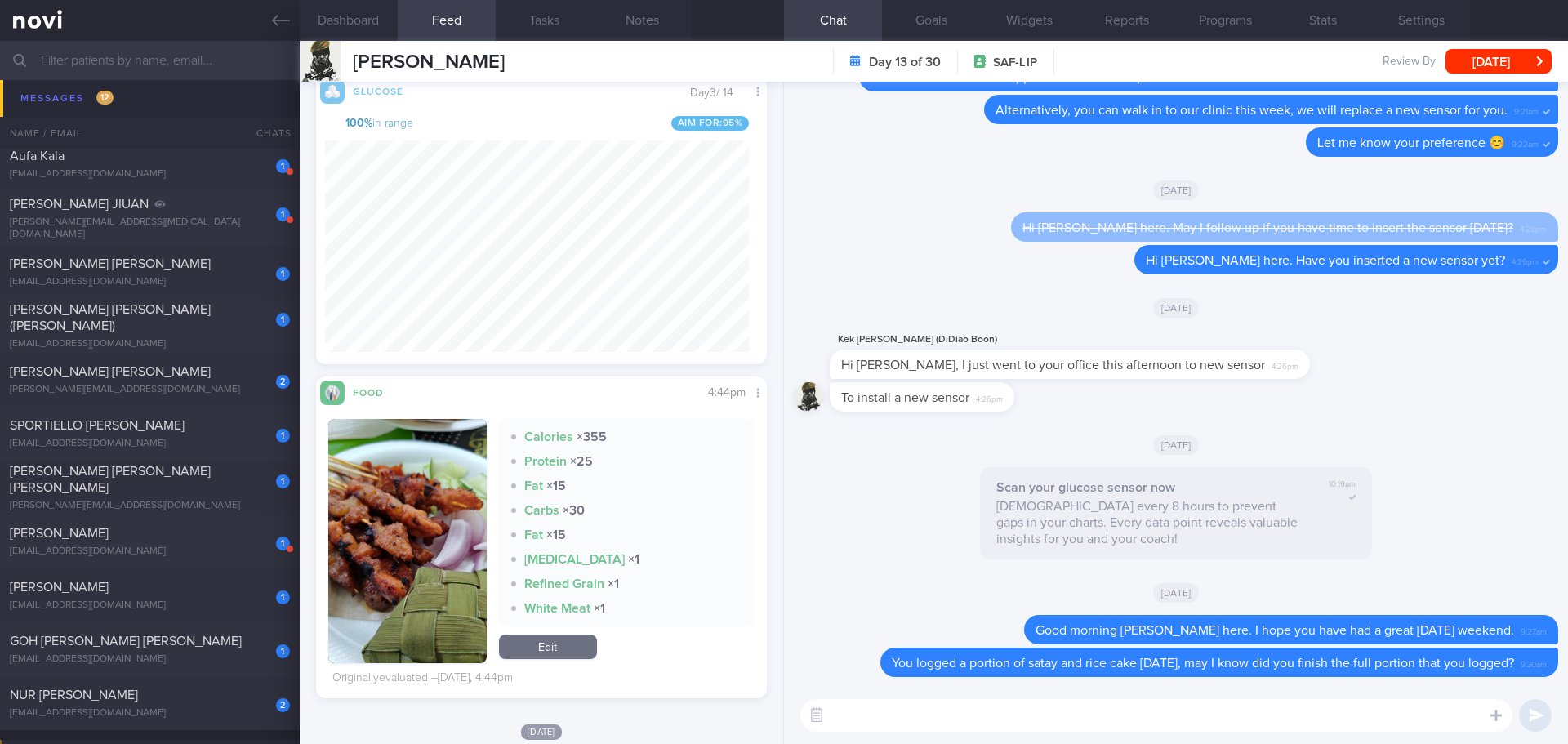
click at [949, 467] on div "Scan your glucose sensor now Scan every 8 hours to prevent gaps in your charts.…" at bounding box center [1176, 518] width 764 height 102
click at [867, 493] on div "Scan your glucose sensor now Scan every 8 hours to prevent gaps in your charts.…" at bounding box center [1176, 518] width 764 height 102
click at [867, 492] on div "Scan your glucose sensor now Scan every 8 hours to prevent gaps in your charts.…" at bounding box center [1176, 518] width 764 height 102
click at [868, 490] on div "Scan your glucose sensor now Scan every 8 hours to prevent gaps in your charts.…" at bounding box center [1176, 518] width 764 height 102
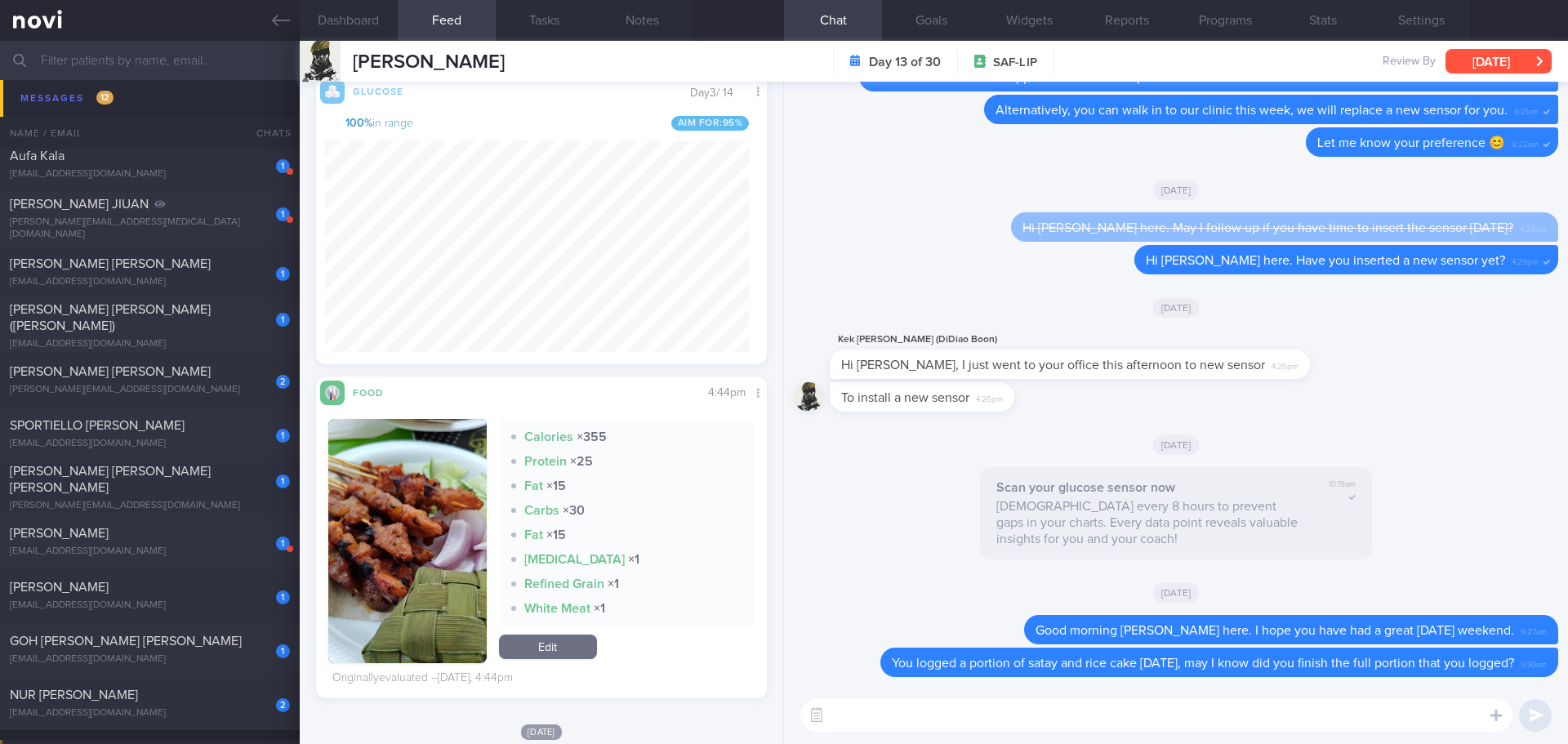
click at [1474, 73] on button "[DATE]" at bounding box center [1499, 61] width 106 height 25
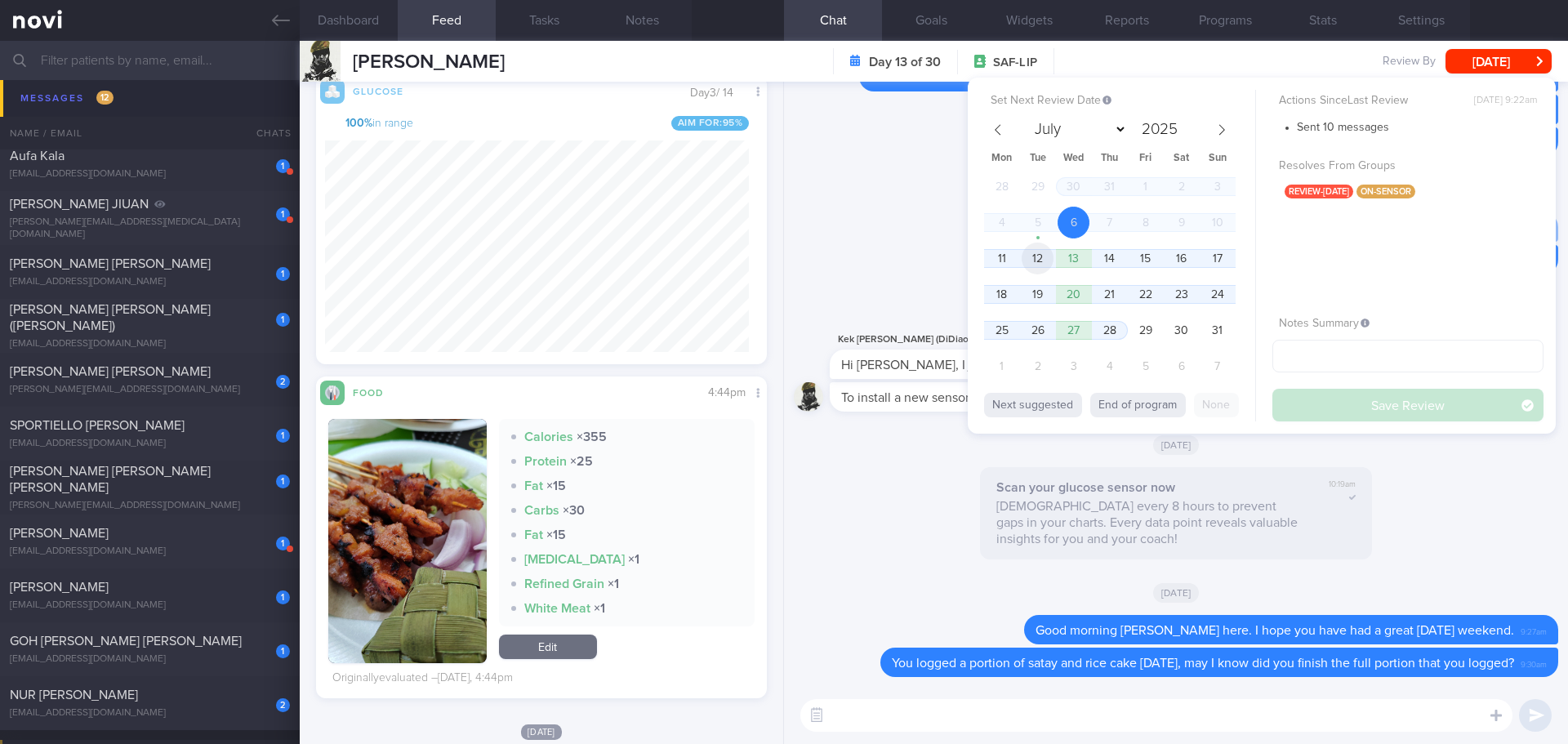
click at [1029, 262] on span "12" at bounding box center [1037, 258] width 32 height 32
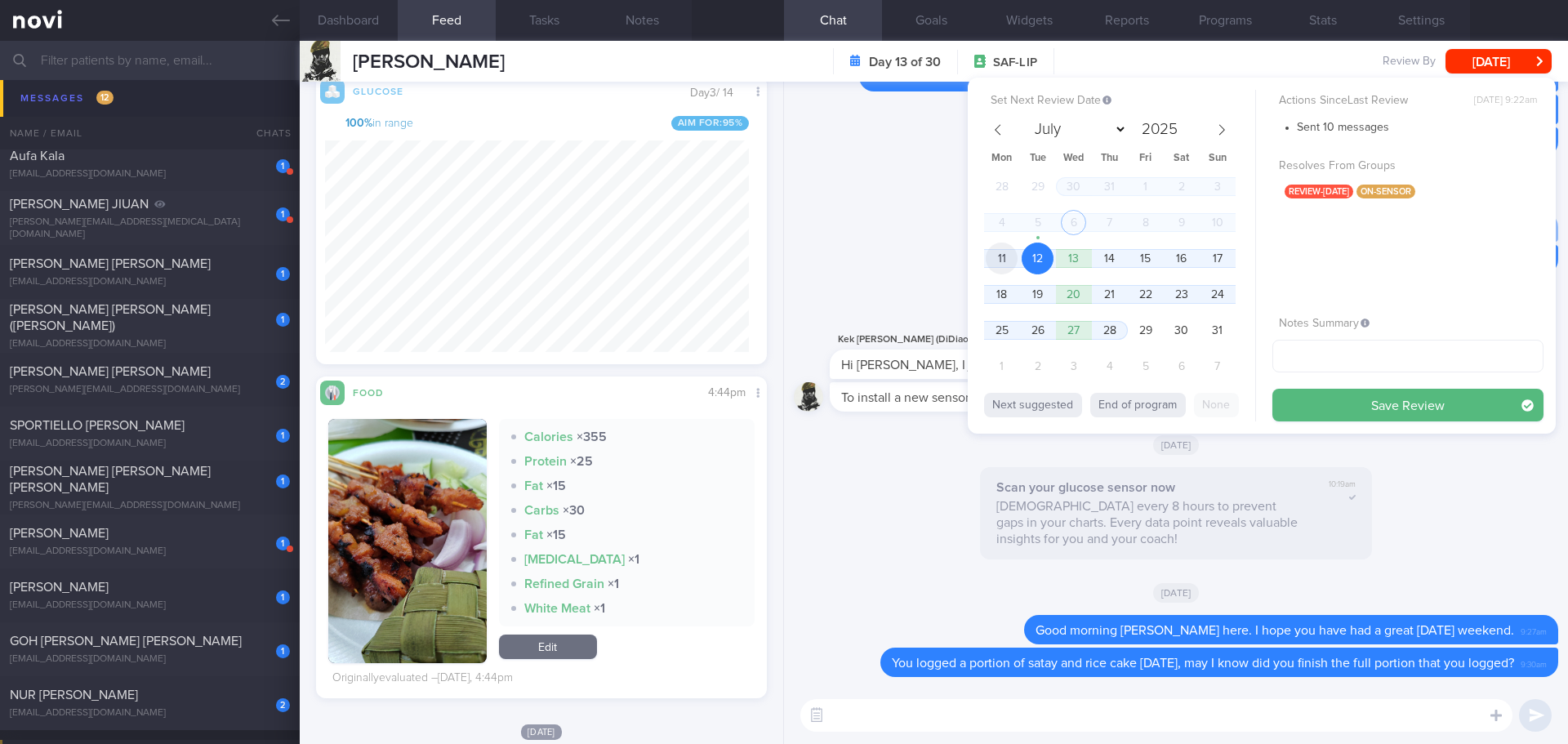
click at [1012, 262] on span "11" at bounding box center [1002, 258] width 32 height 32
click at [1323, 400] on button "Save Review" at bounding box center [1408, 405] width 272 height 33
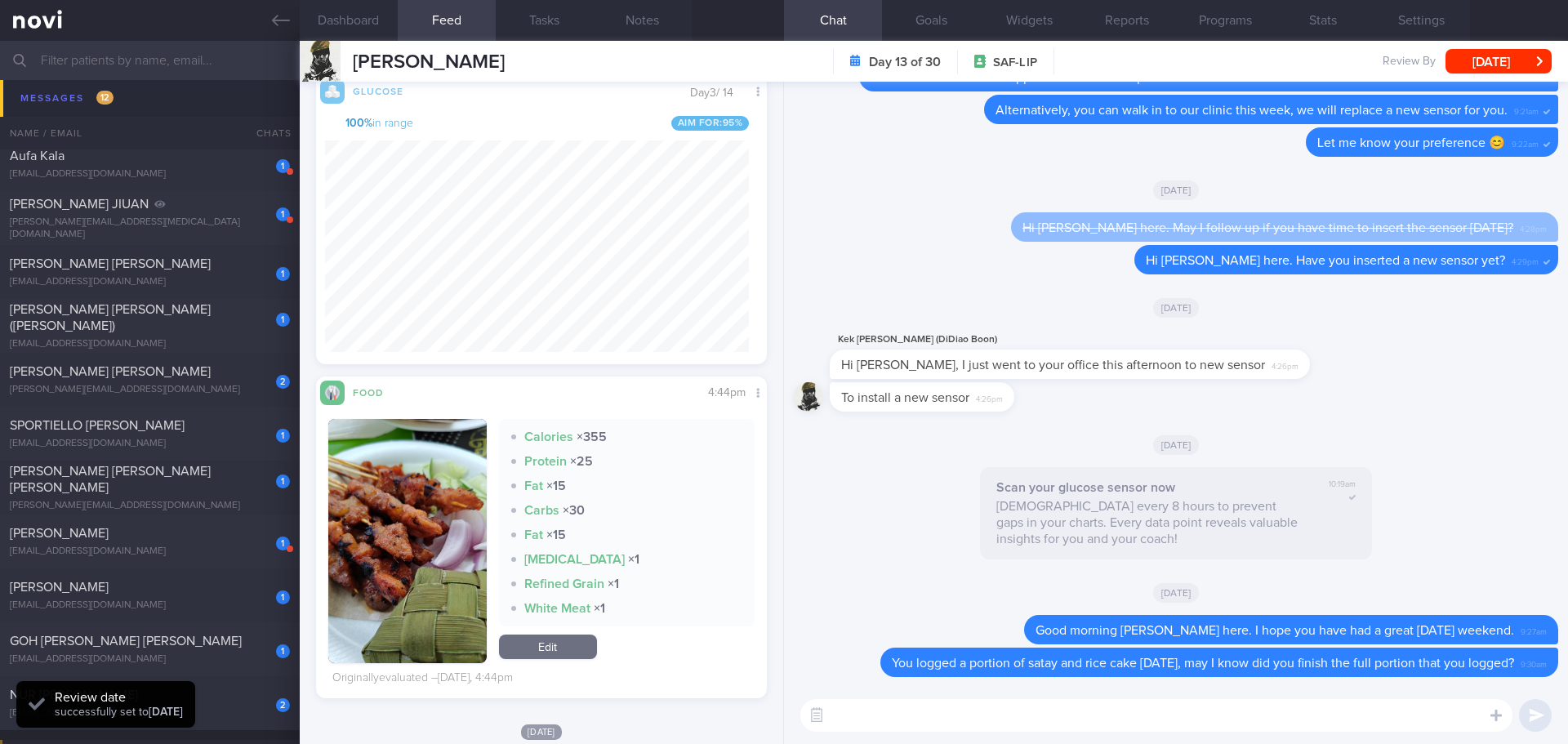
scroll to position [267, 425]
click at [1480, 65] on button "[DATE]" at bounding box center [1499, 61] width 106 height 25
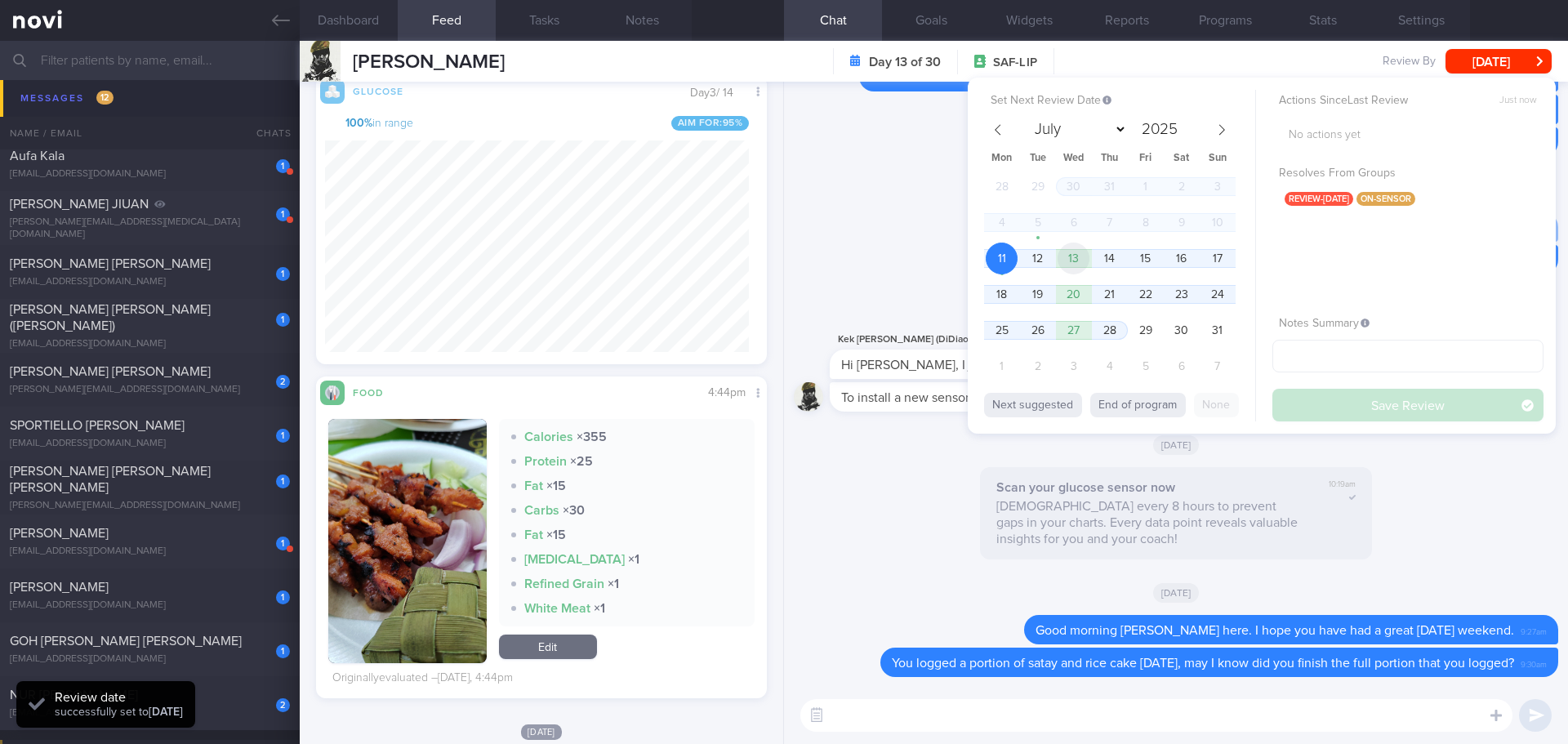
click at [1069, 258] on span "13" at bounding box center [1074, 258] width 32 height 32
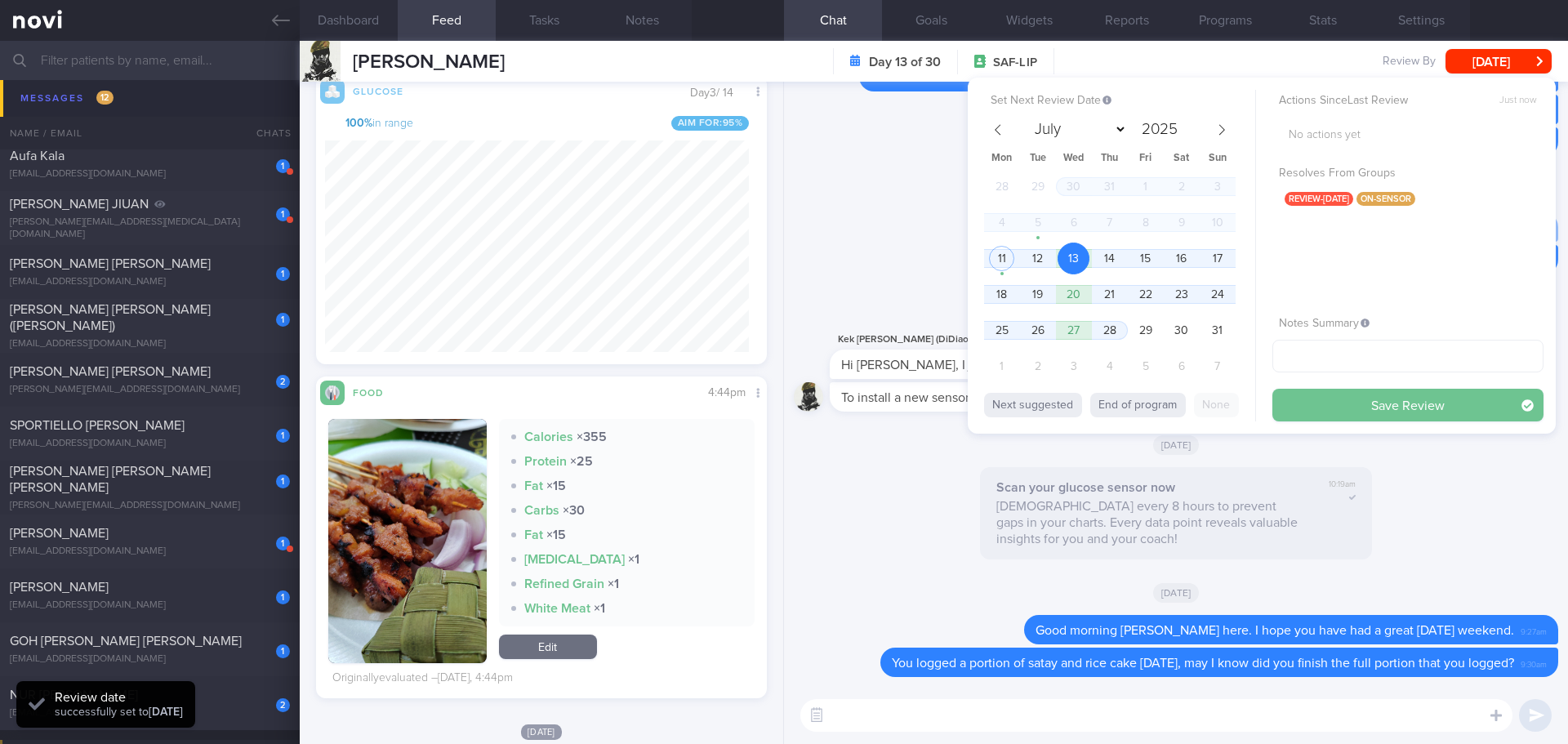
click at [1289, 403] on button "Save Review" at bounding box center [1408, 405] width 272 height 33
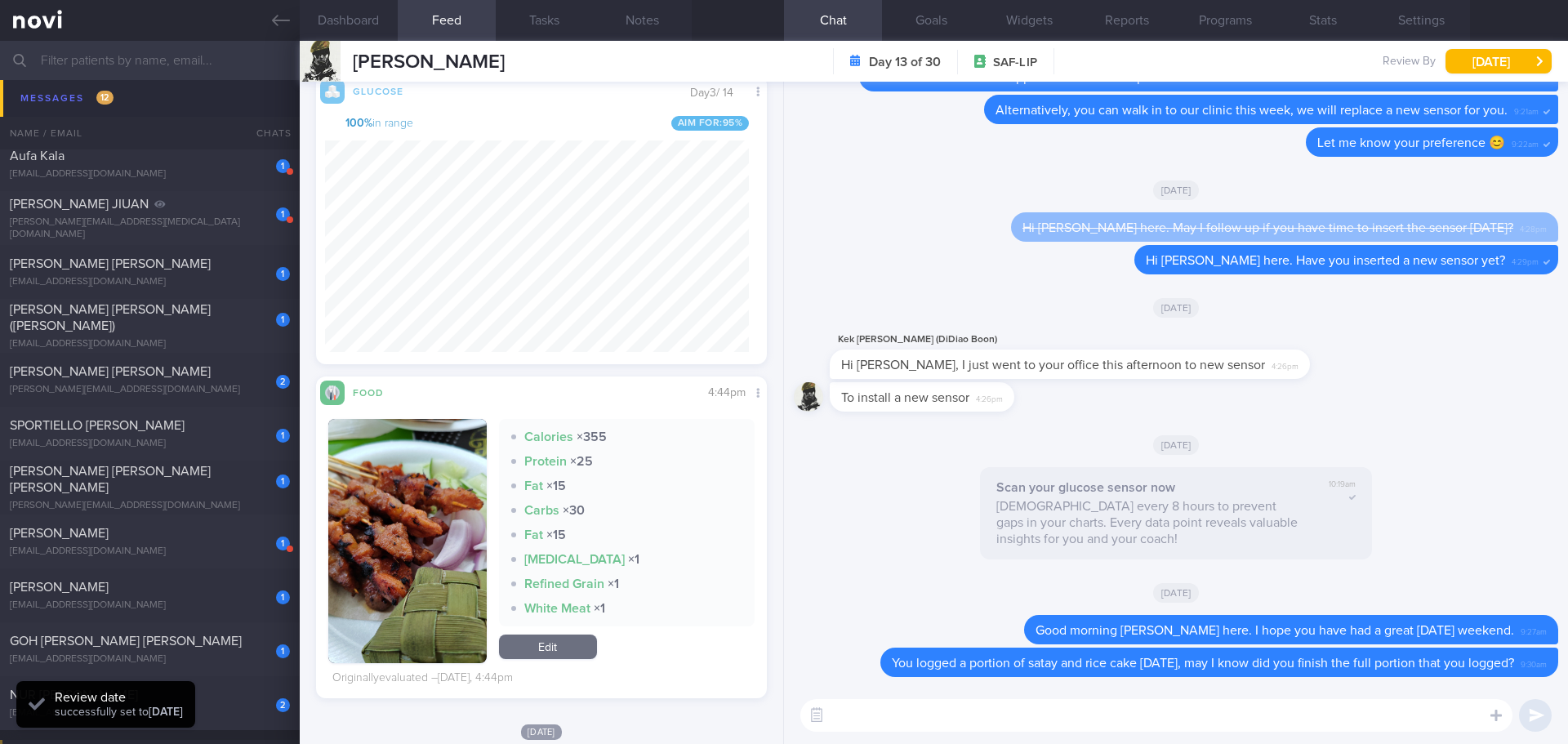
click at [1289, 395] on div "To install a new sensor 4:26pm" at bounding box center [1176, 402] width 764 height 39
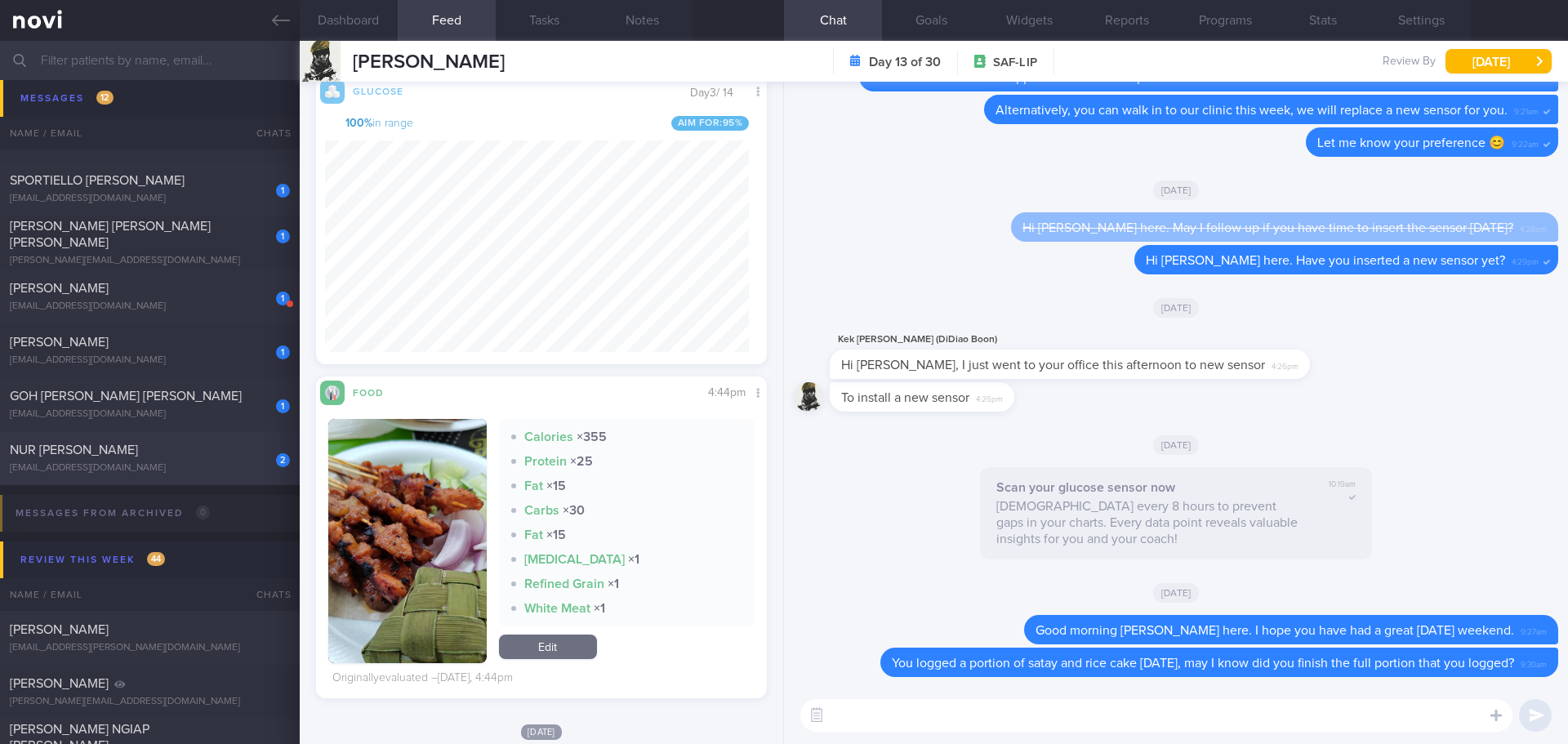
click at [221, 443] on div "NUR [PERSON_NAME]" at bounding box center [148, 450] width 276 height 16
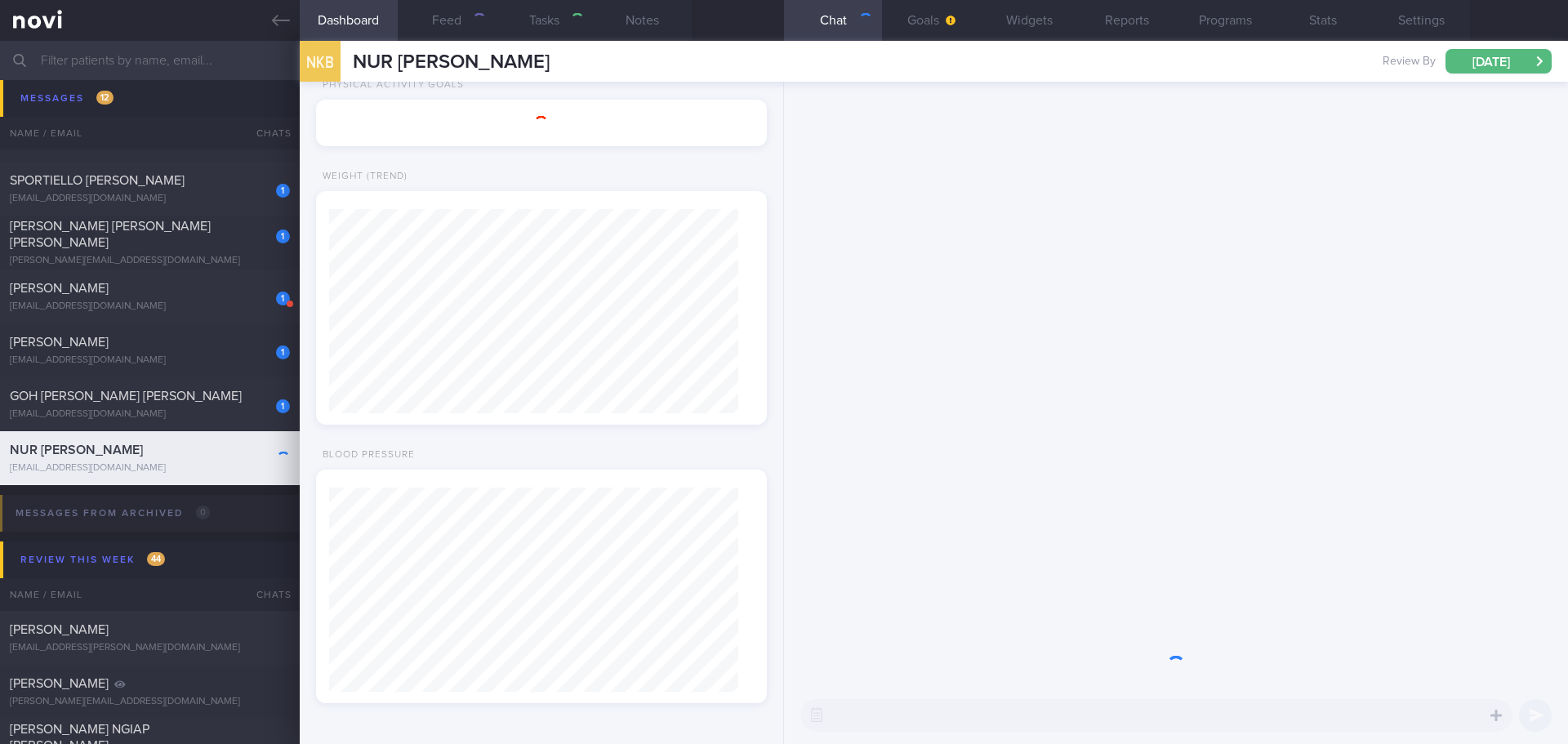
type input "[DATE]"
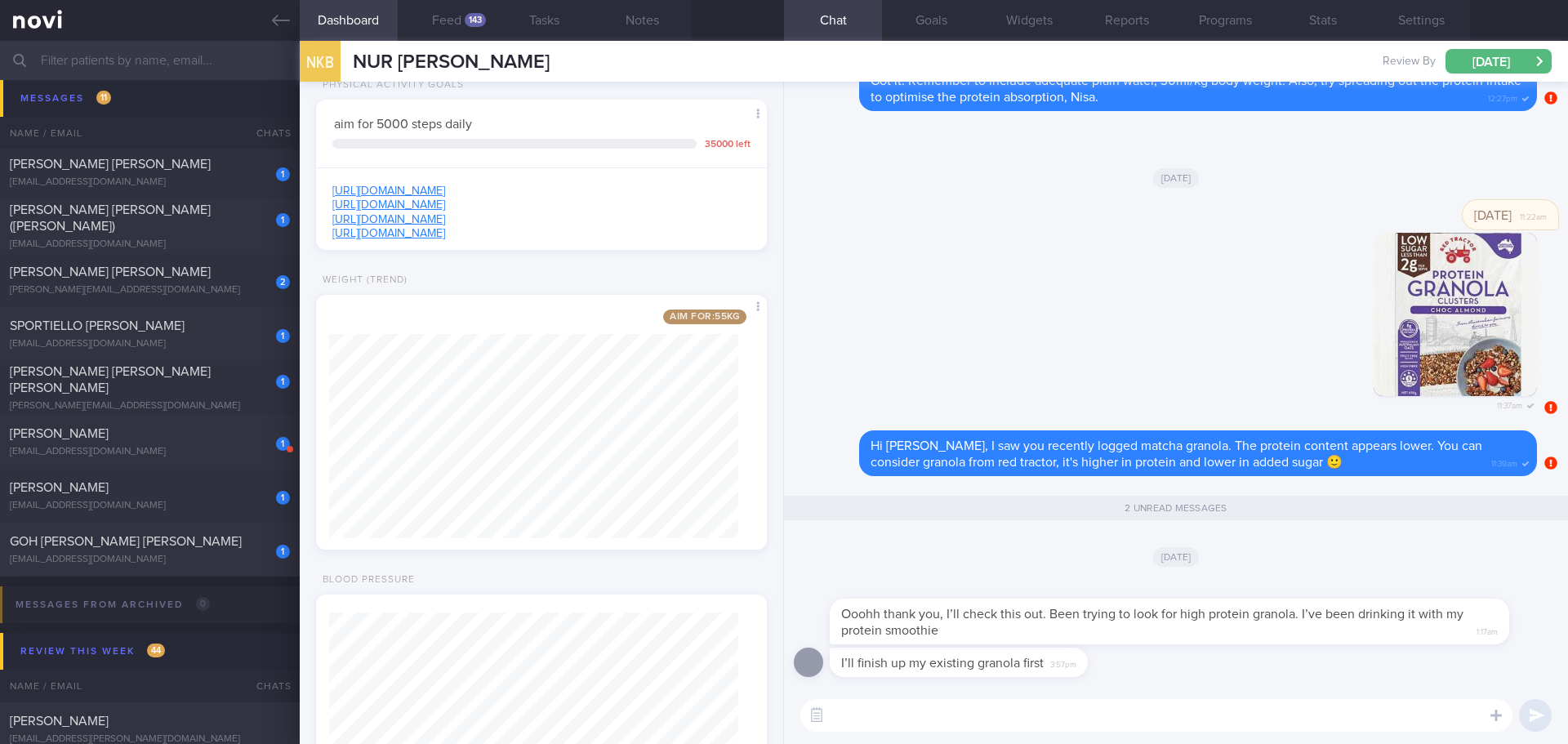
scroll to position [464, 0]
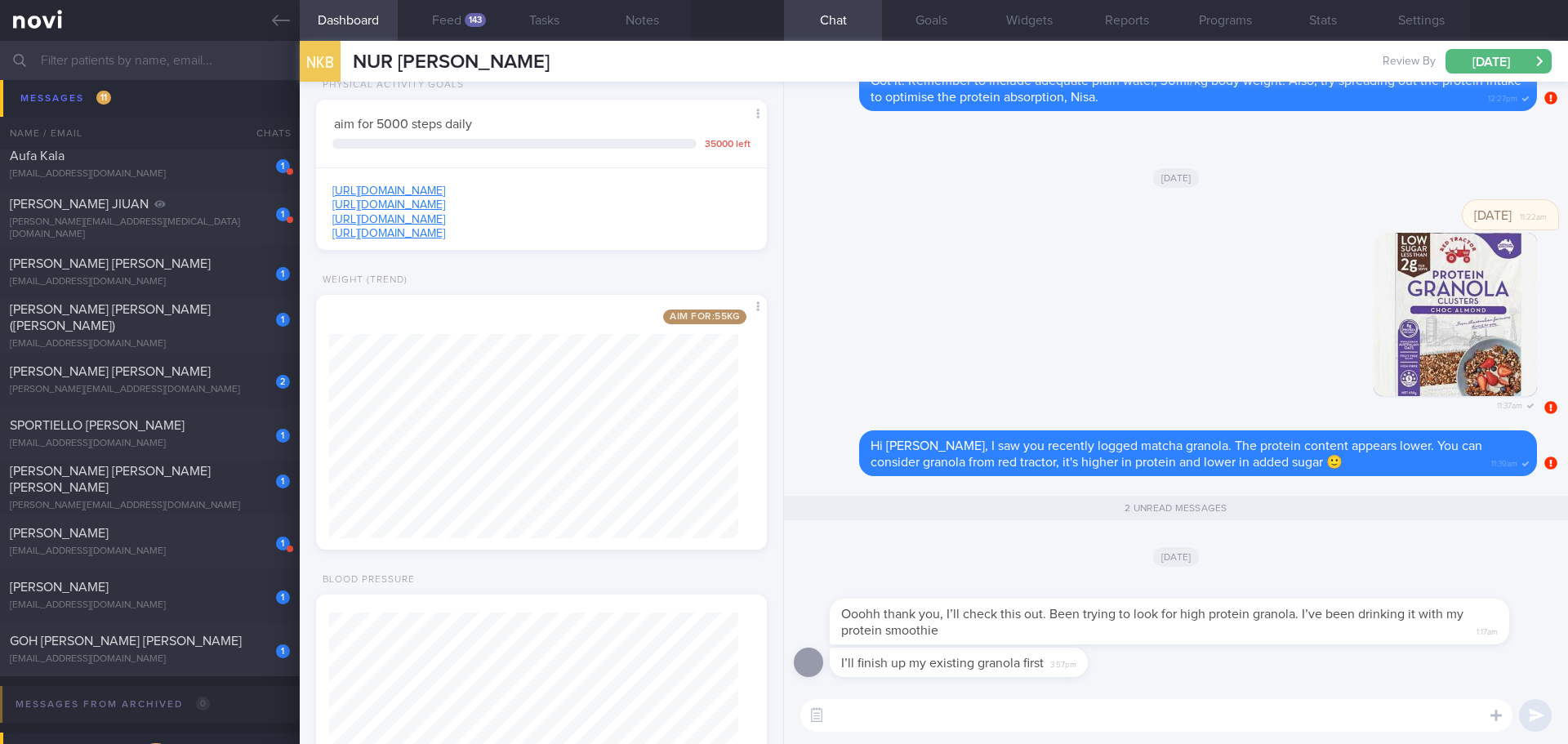
click at [1029, 732] on div "​ ​" at bounding box center [1176, 716] width 784 height 58
click at [1028, 717] on textarea at bounding box center [1156, 716] width 712 height 33
click at [1479, 58] on button "[DATE]" at bounding box center [1499, 61] width 106 height 25
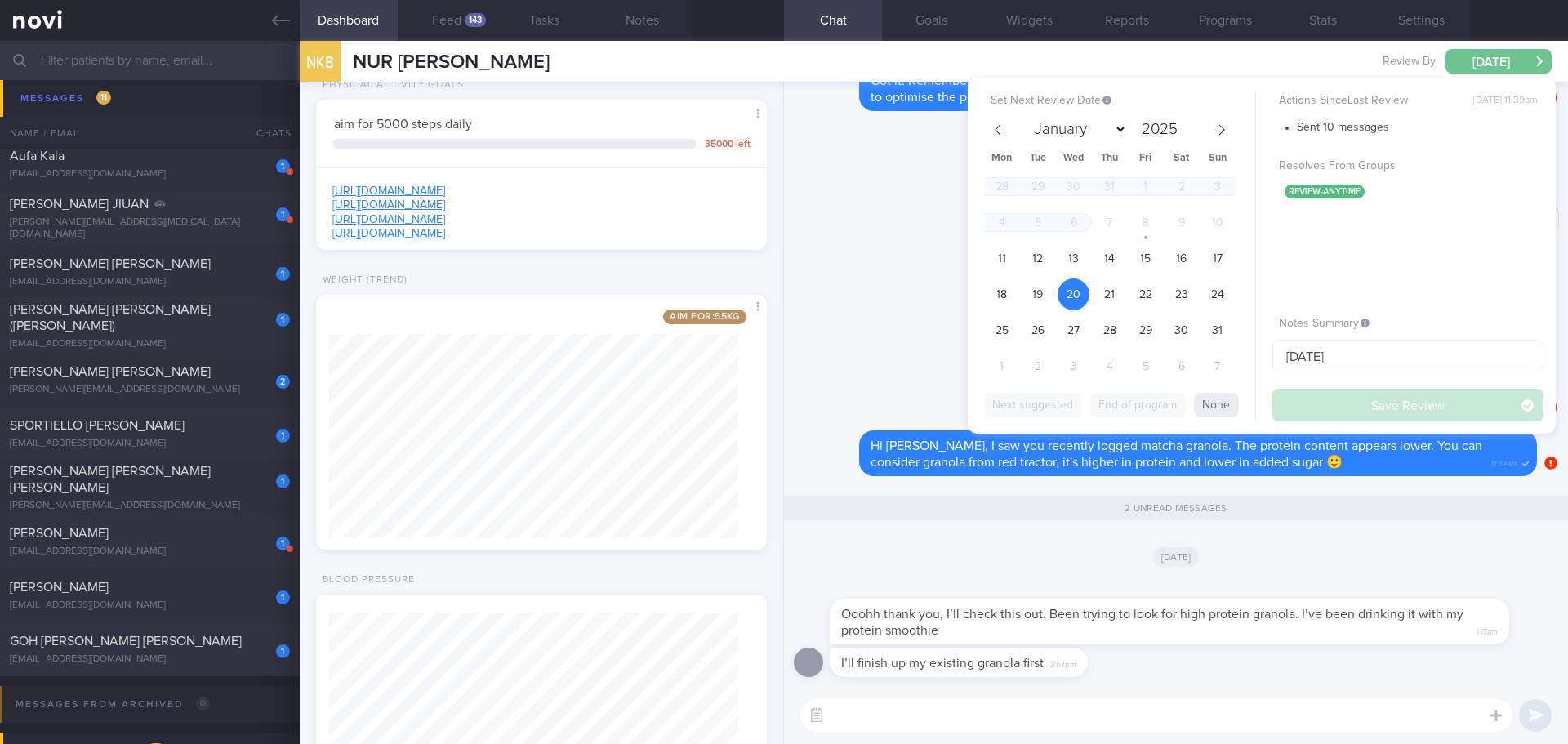
click at [1479, 58] on button "[DATE]" at bounding box center [1499, 61] width 106 height 25
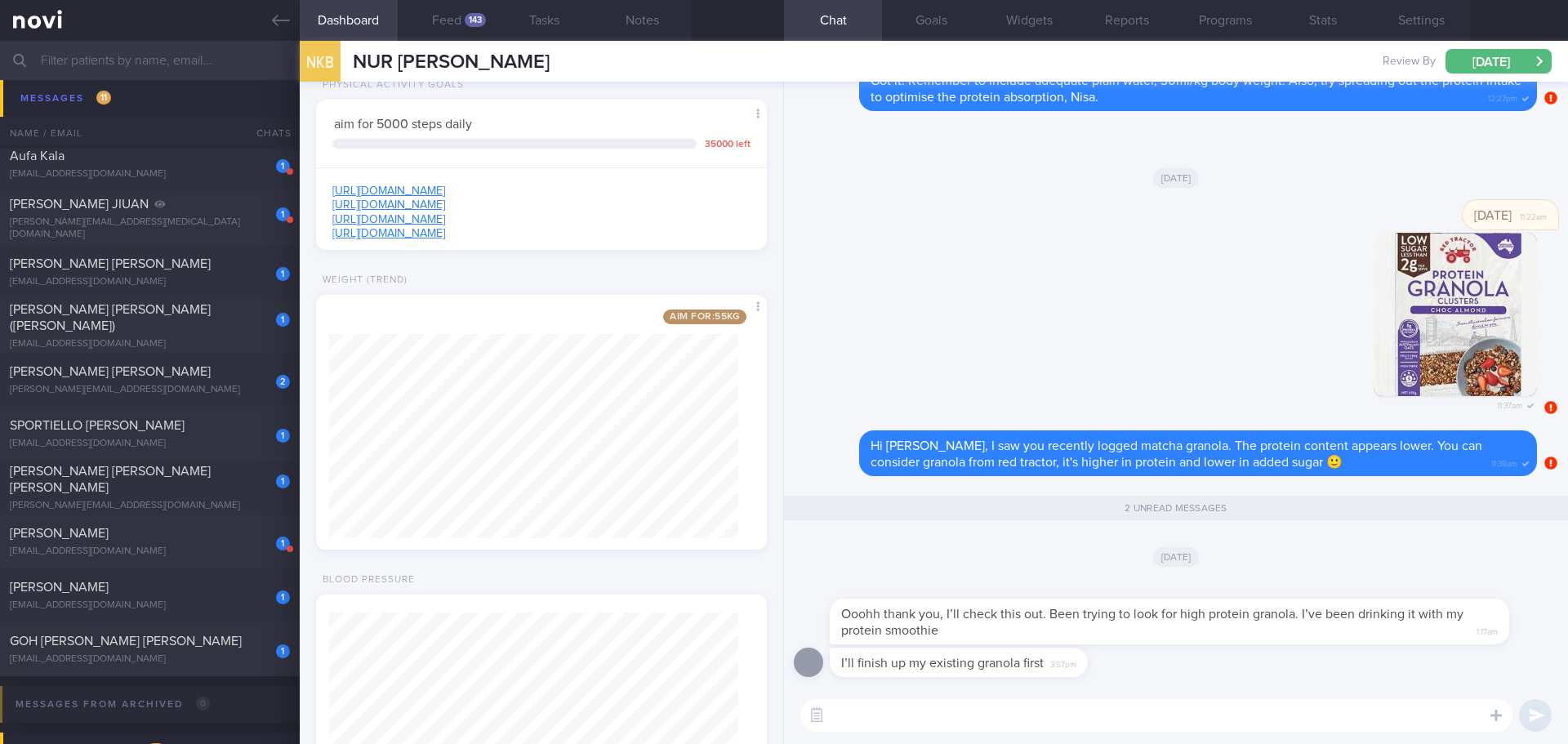
click at [1058, 713] on textarea at bounding box center [1156, 716] width 712 height 33
click at [440, 22] on button "Feed 143" at bounding box center [447, 20] width 98 height 41
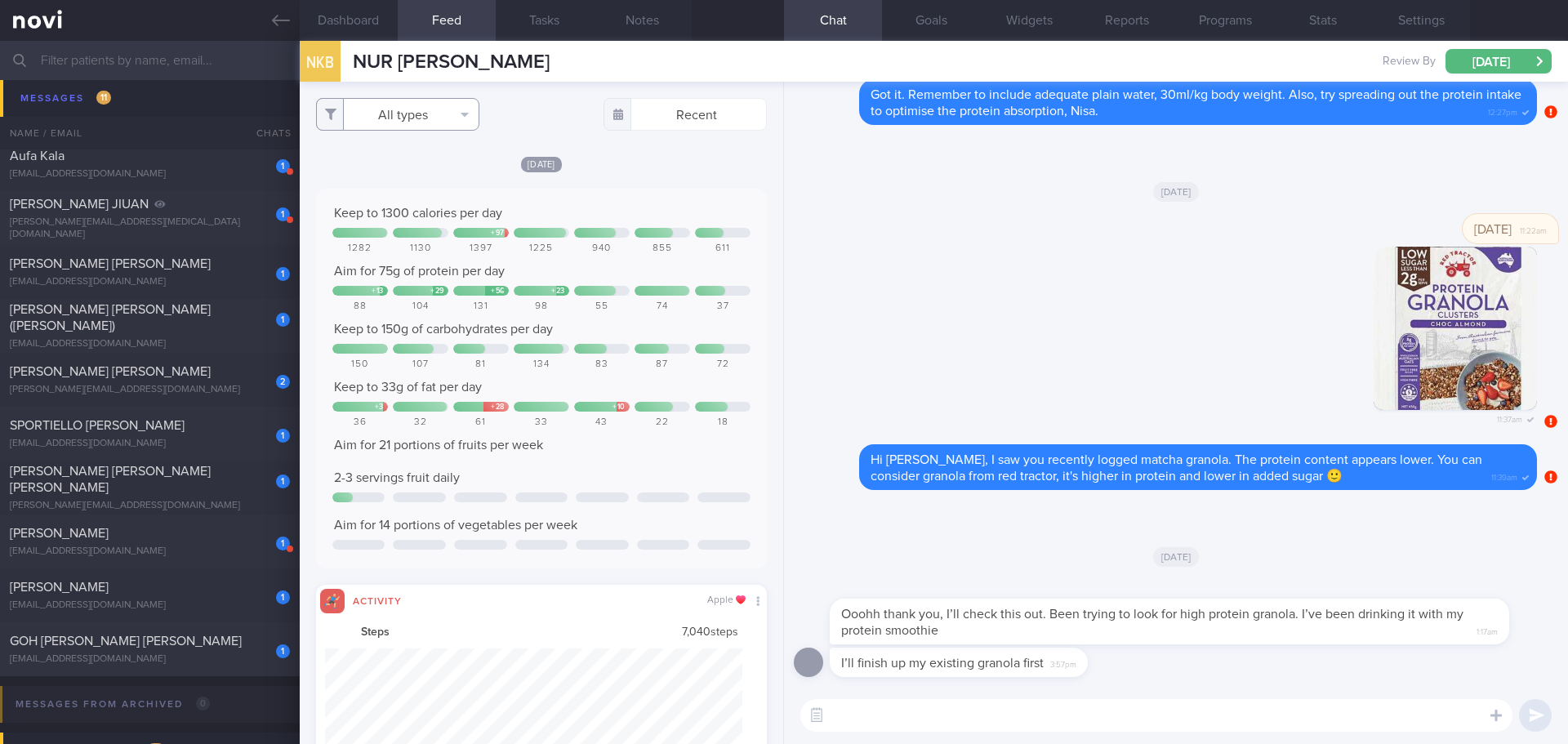
click at [463, 107] on button "All types" at bounding box center [397, 114] width 164 height 33
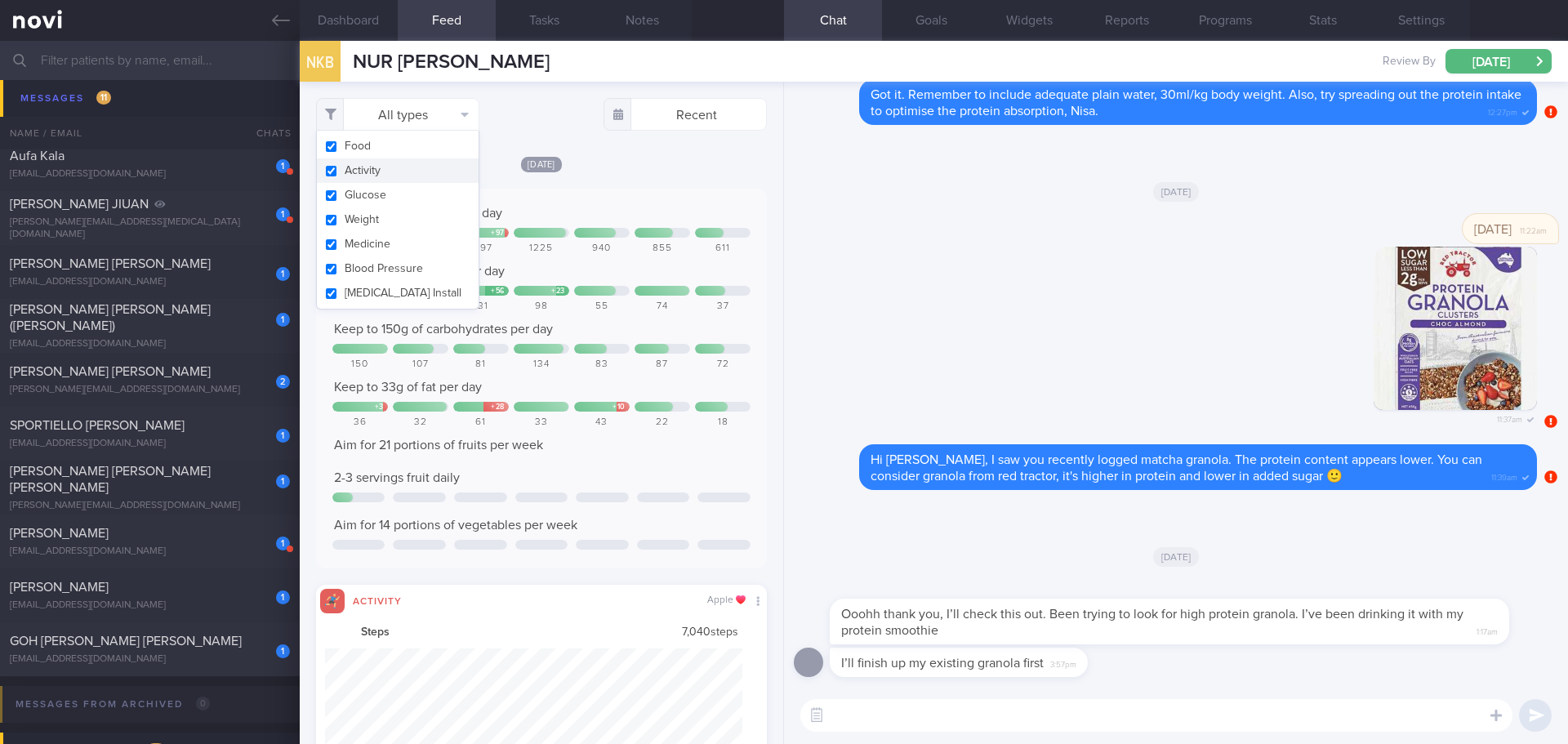
click at [411, 165] on button "Activity" at bounding box center [397, 171] width 162 height 25
checkbox input "false"
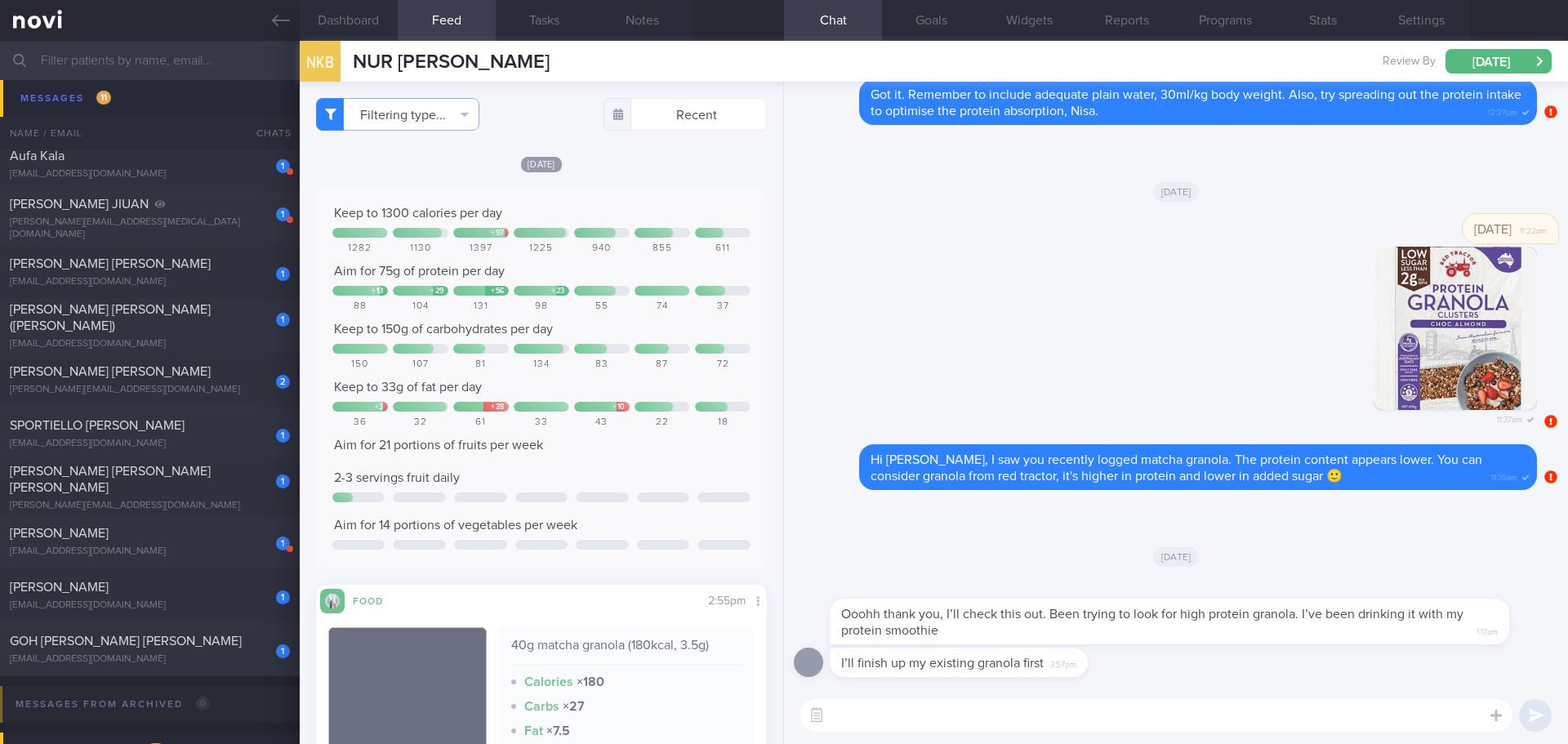
click at [660, 165] on div "[DATE]" at bounding box center [541, 163] width 451 height 17
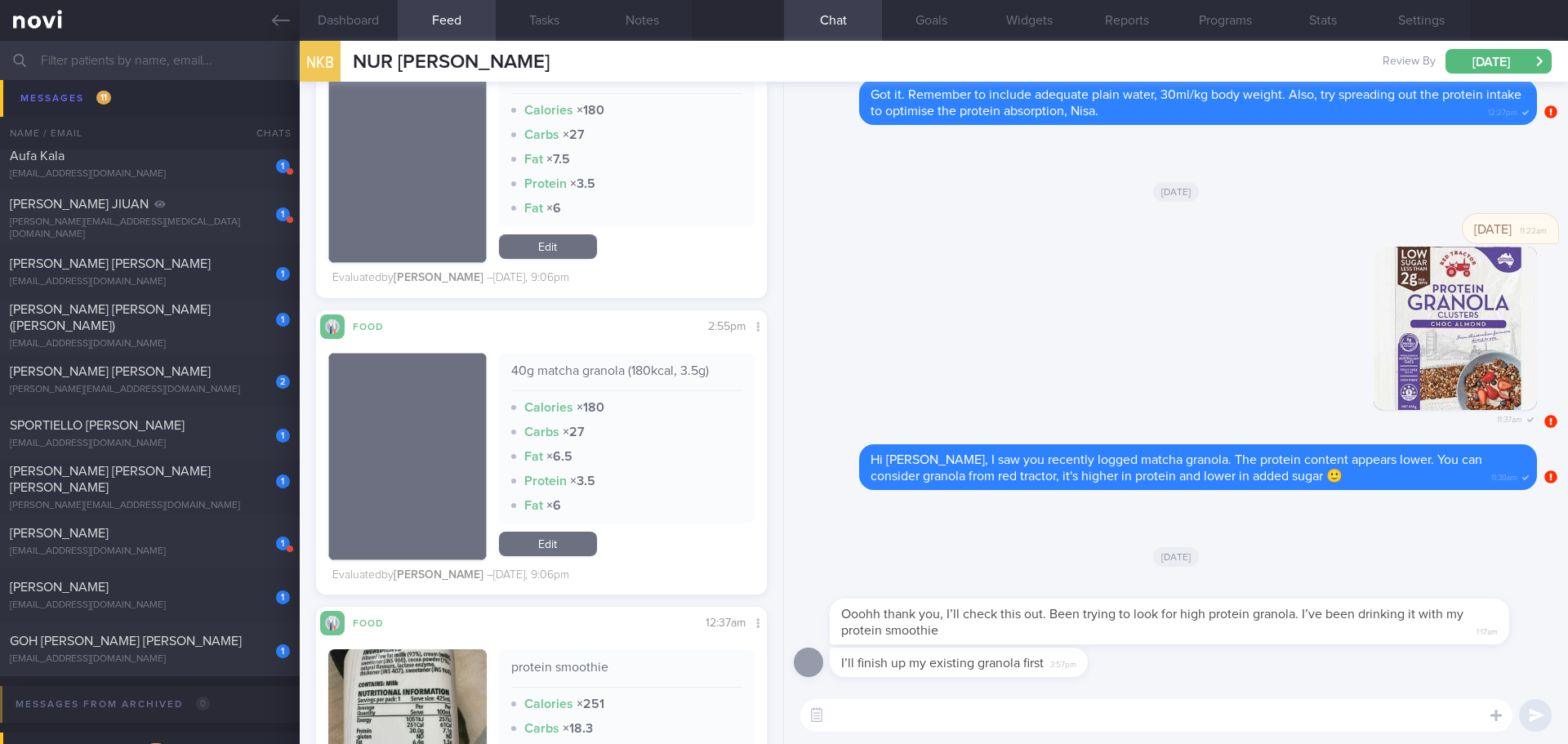
scroll to position [152, 0]
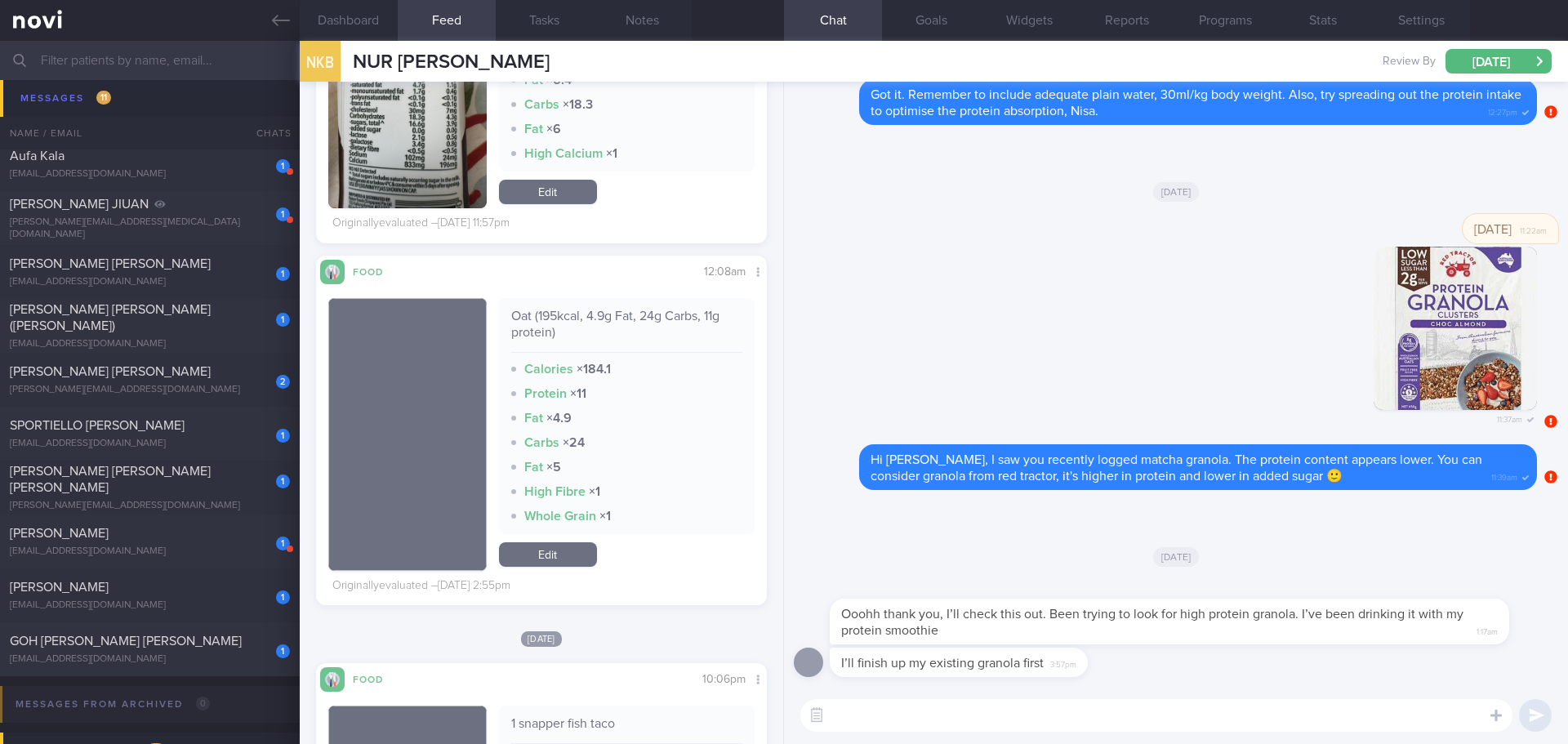
click at [1000, 713] on textarea at bounding box center [1156, 716] width 712 height 33
type textarea "Great!"
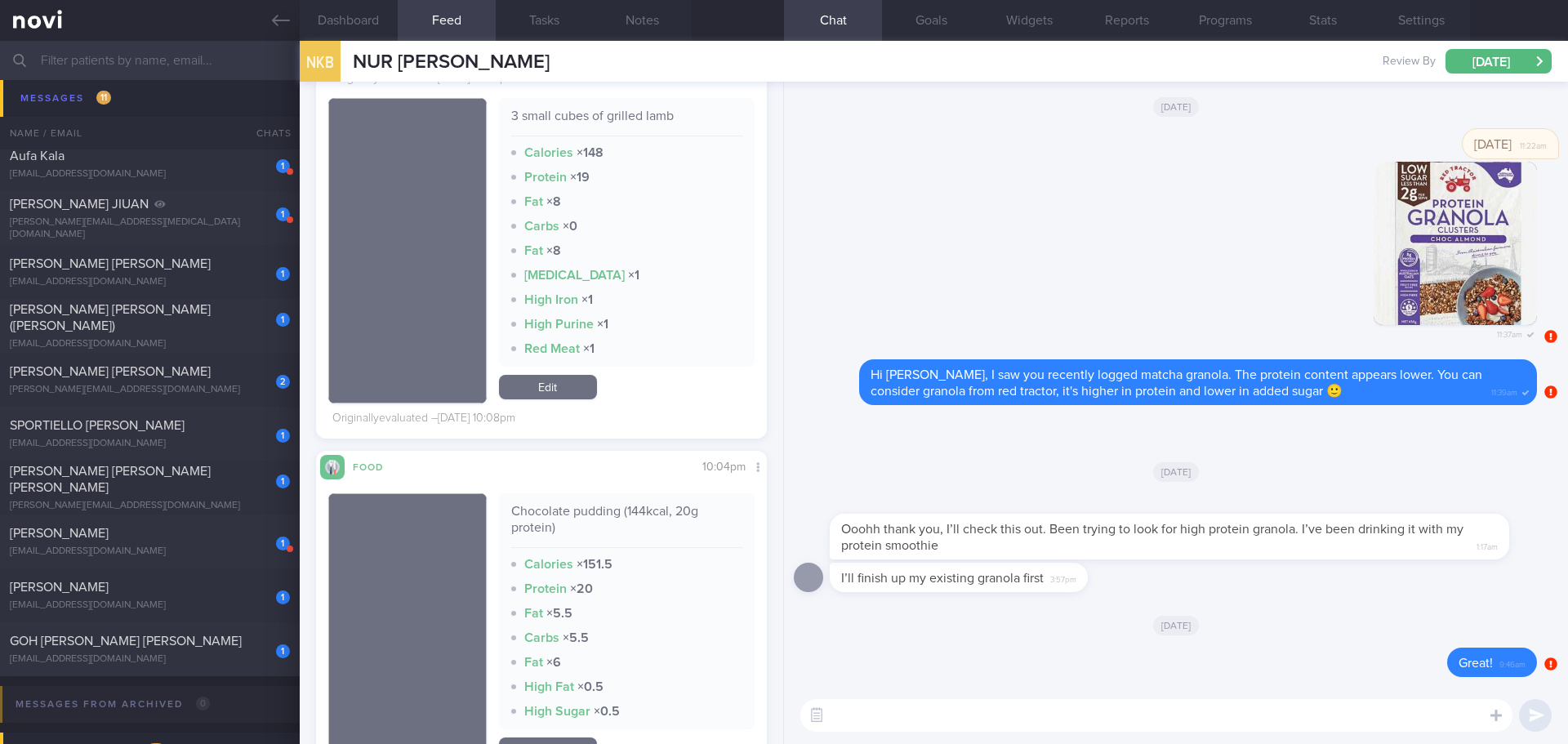
click at [931, 717] on textarea at bounding box center [1156, 716] width 712 height 33
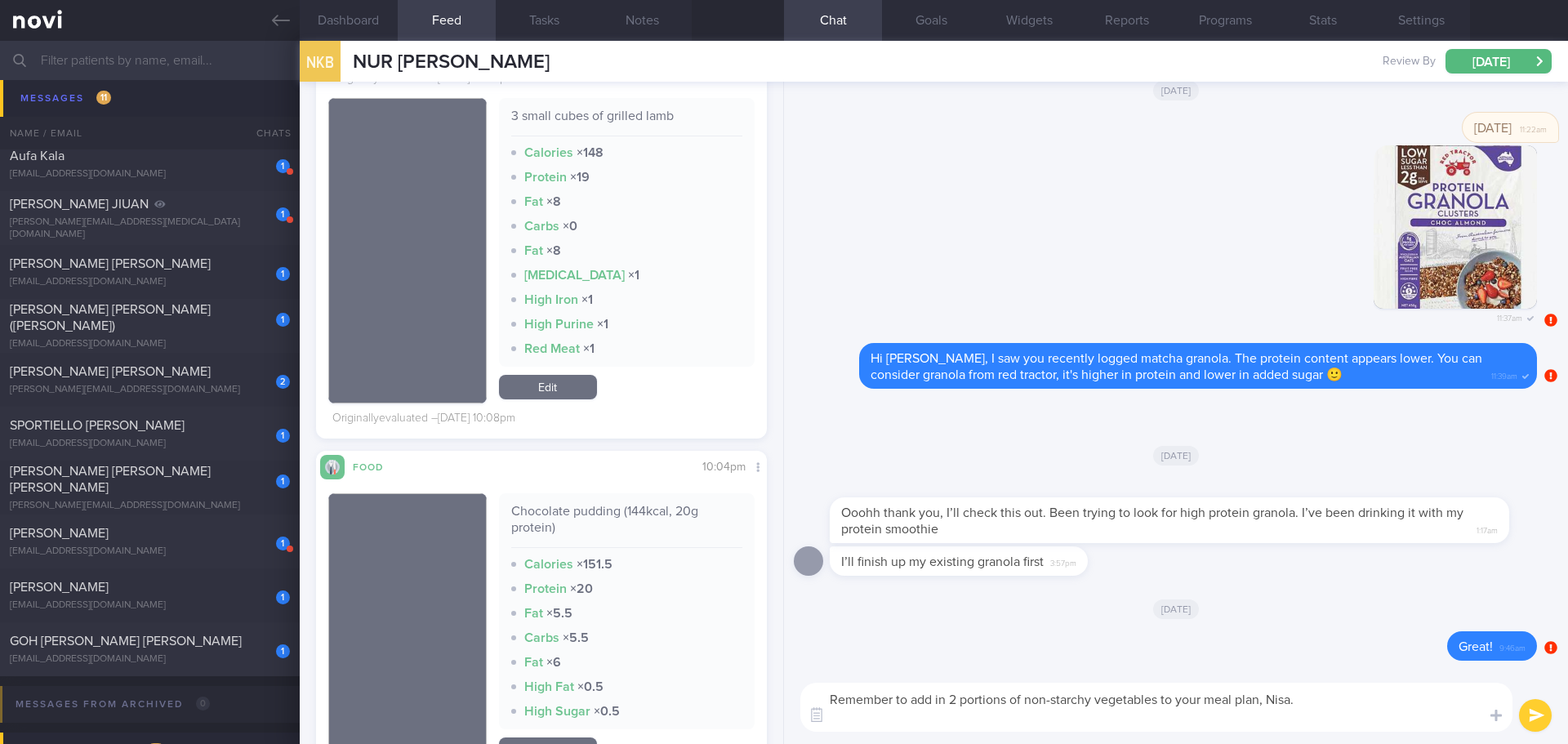
click at [1219, 717] on textarea "Remember to add in 2 portions of non-starchy vegetables to your meal plan, Nisa." at bounding box center [1156, 707] width 712 height 49
paste textarea "Vegetables is rich in potassium and fibre, helpful in improving blood pressure …"
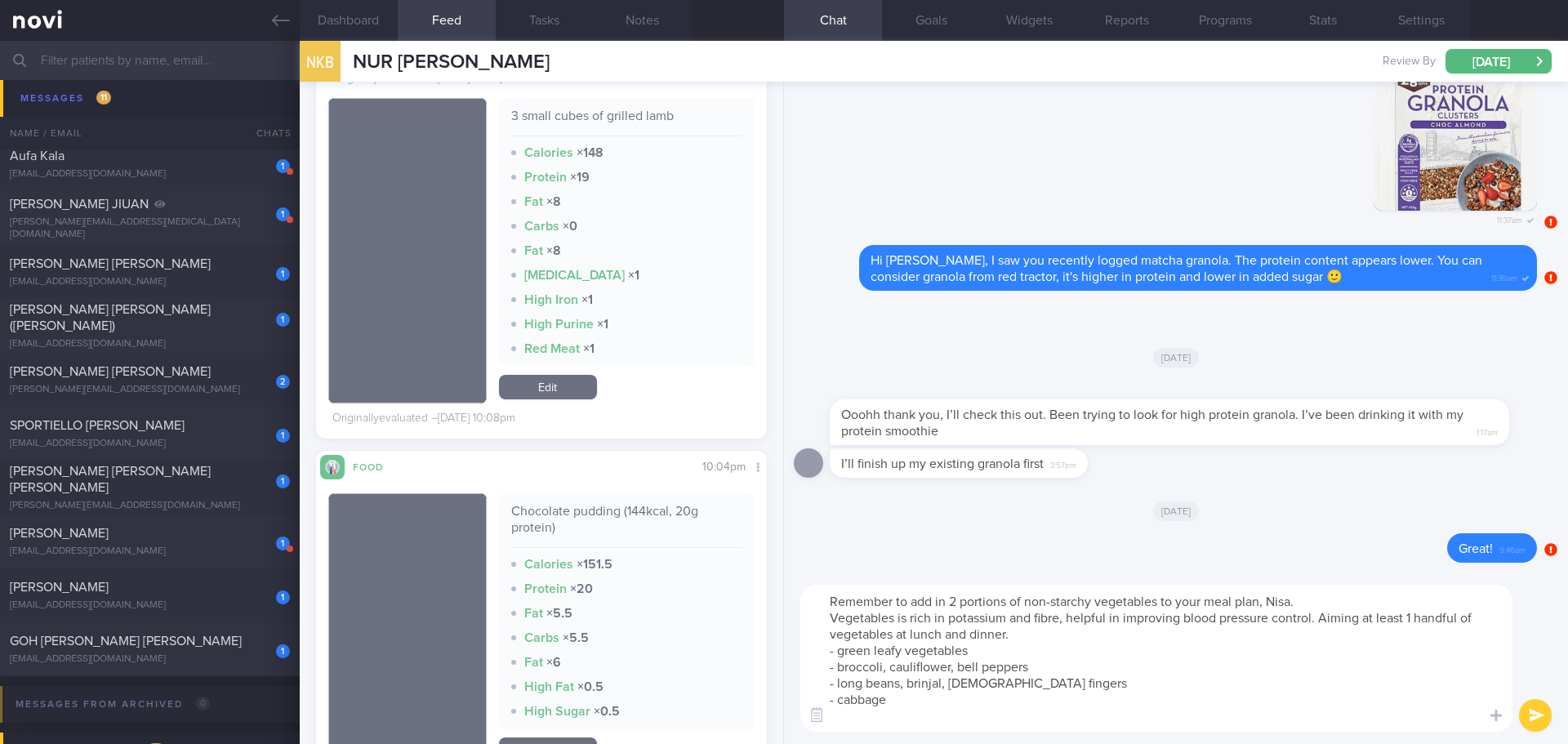
drag, startPoint x: 1032, startPoint y: 620, endPoint x: 949, endPoint y: 624, distance: 83.1
click at [949, 624] on textarea "Remember to add in 2 portions of non-starchy vegetables to your meal plan, Nisa…" at bounding box center [1156, 658] width 712 height 147
drag, startPoint x: 1230, startPoint y: 619, endPoint x: 982, endPoint y: 612, distance: 248.1
click at [982, 612] on textarea "Remember to add in 2 portions of non-starchy vegetables to your meal plan, Nisa…" at bounding box center [1156, 658] width 712 height 147
click at [1142, 672] on textarea "Remember to add in 2 portions of non-starchy vegetables to your meal plan, Nisa…" at bounding box center [1156, 658] width 712 height 147
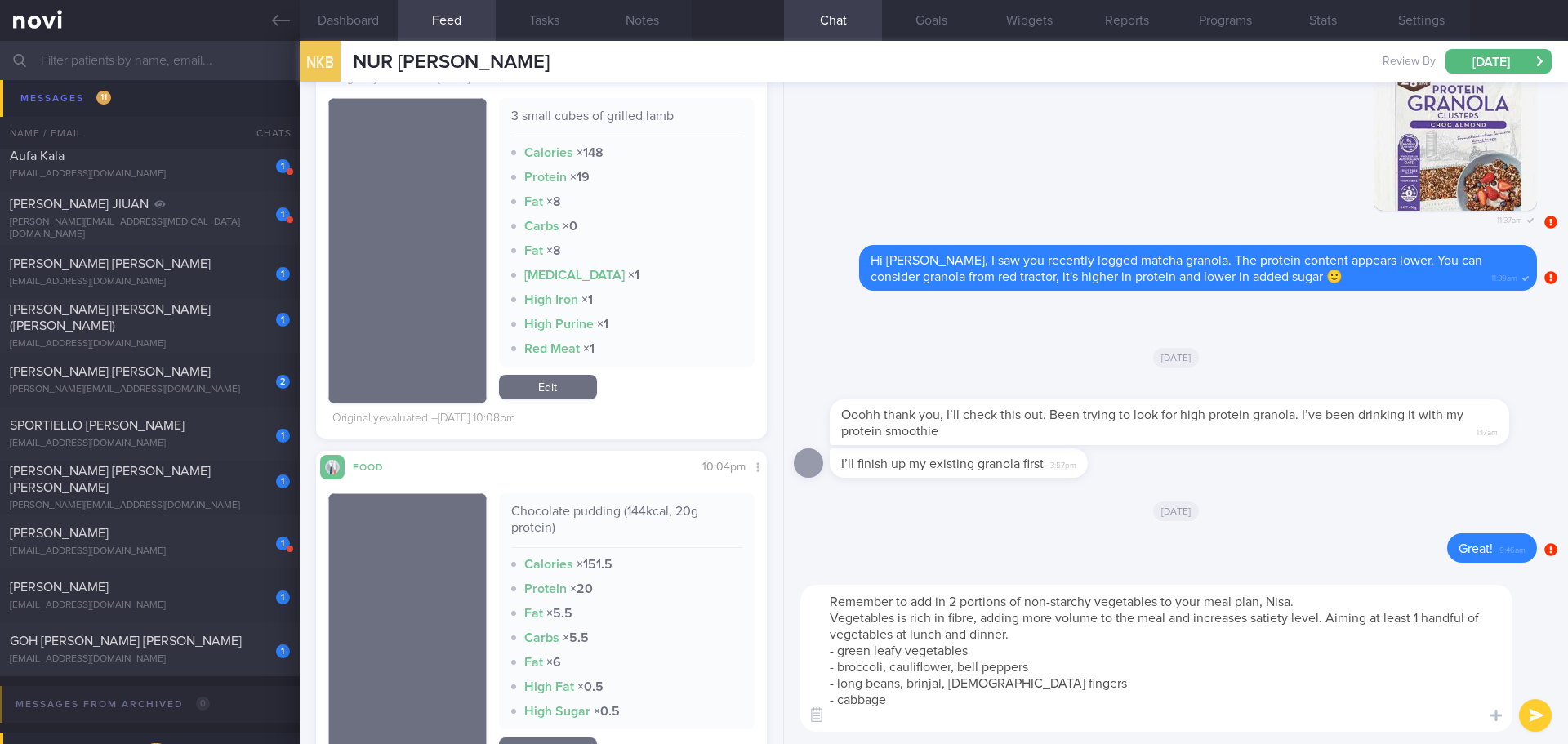
drag, startPoint x: 1105, startPoint y: 646, endPoint x: 1052, endPoint y: 669, distance: 57.8
click at [1104, 646] on textarea "Remember to add in 2 portions of non-starchy vegetables to your meal plan, Nisa…" at bounding box center [1156, 658] width 712 height 147
click at [928, 726] on textarea "Remember to add in 2 portions of non-starchy vegetables to your meal plan, Nisa…" at bounding box center [1156, 658] width 712 height 147
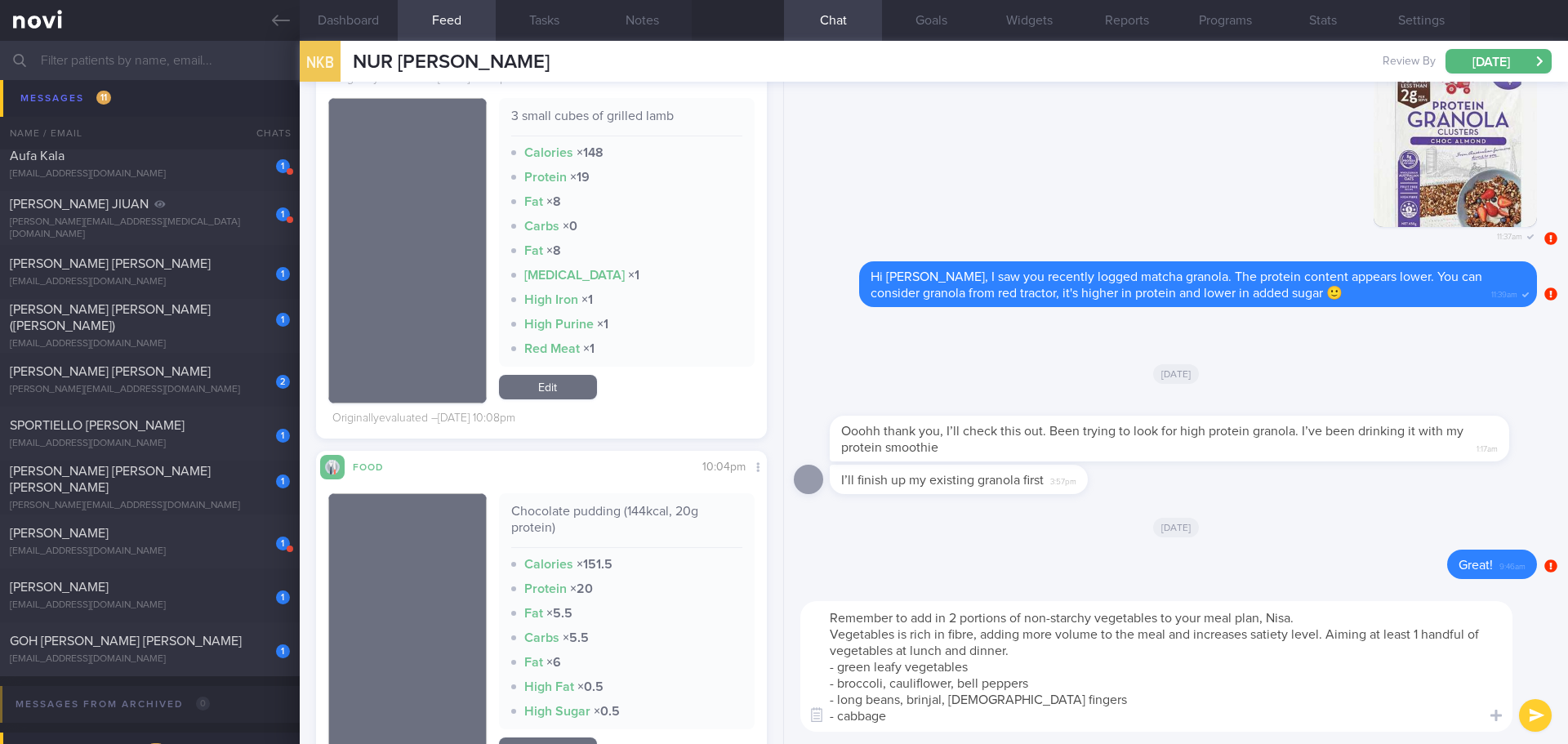
click at [1193, 689] on textarea "Remember to add in 2 portions of non-starchy vegetables to your meal plan, Nisa…" at bounding box center [1156, 667] width 712 height 131
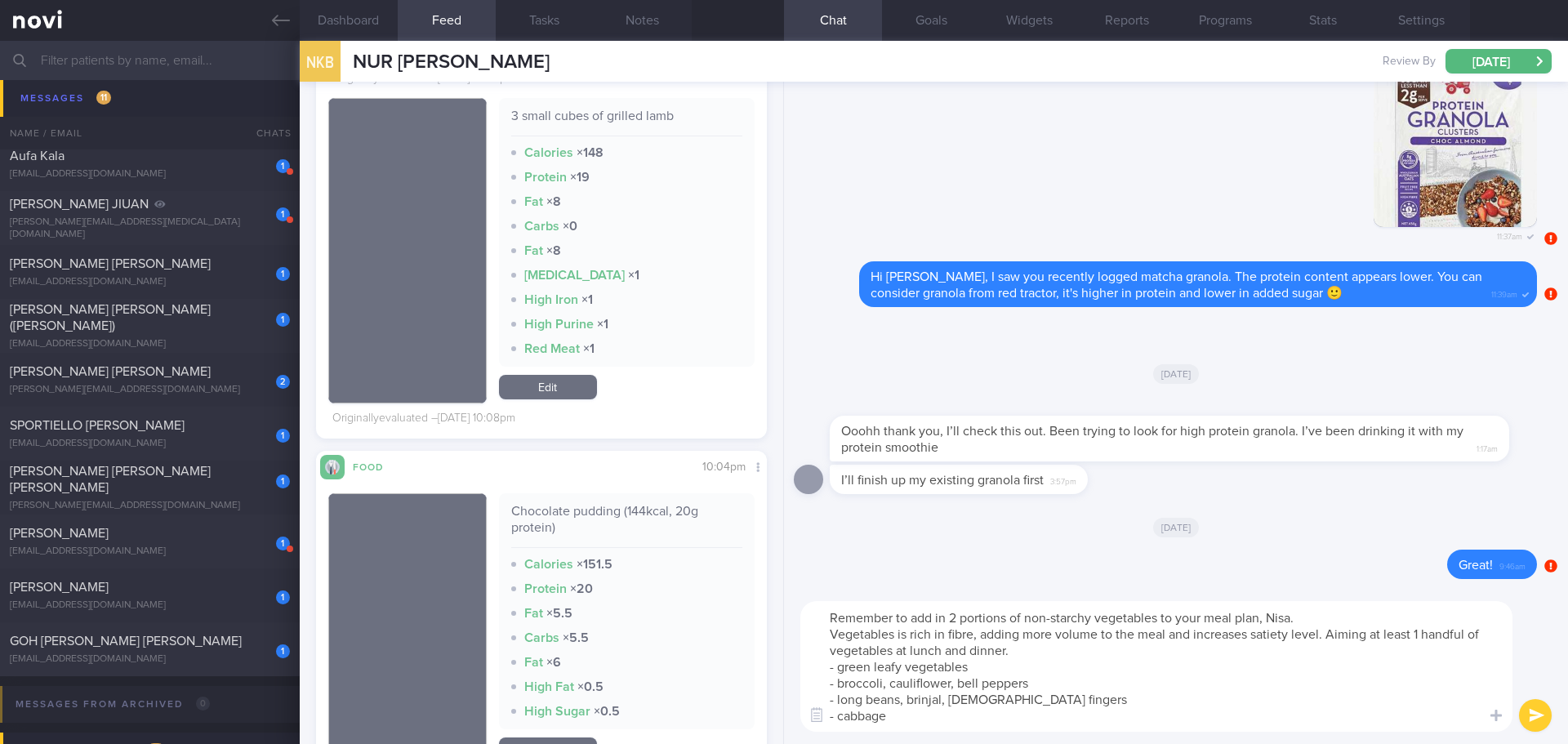
click at [1191, 671] on textarea "Remember to add in 2 portions of non-starchy vegetables to your meal plan, Nisa…" at bounding box center [1156, 667] width 712 height 131
type textarea "Remember to add in 2 portions of non-starchy vegetables to your meal plan, Nisa…"
click at [1534, 712] on button "submit" at bounding box center [1535, 716] width 33 height 33
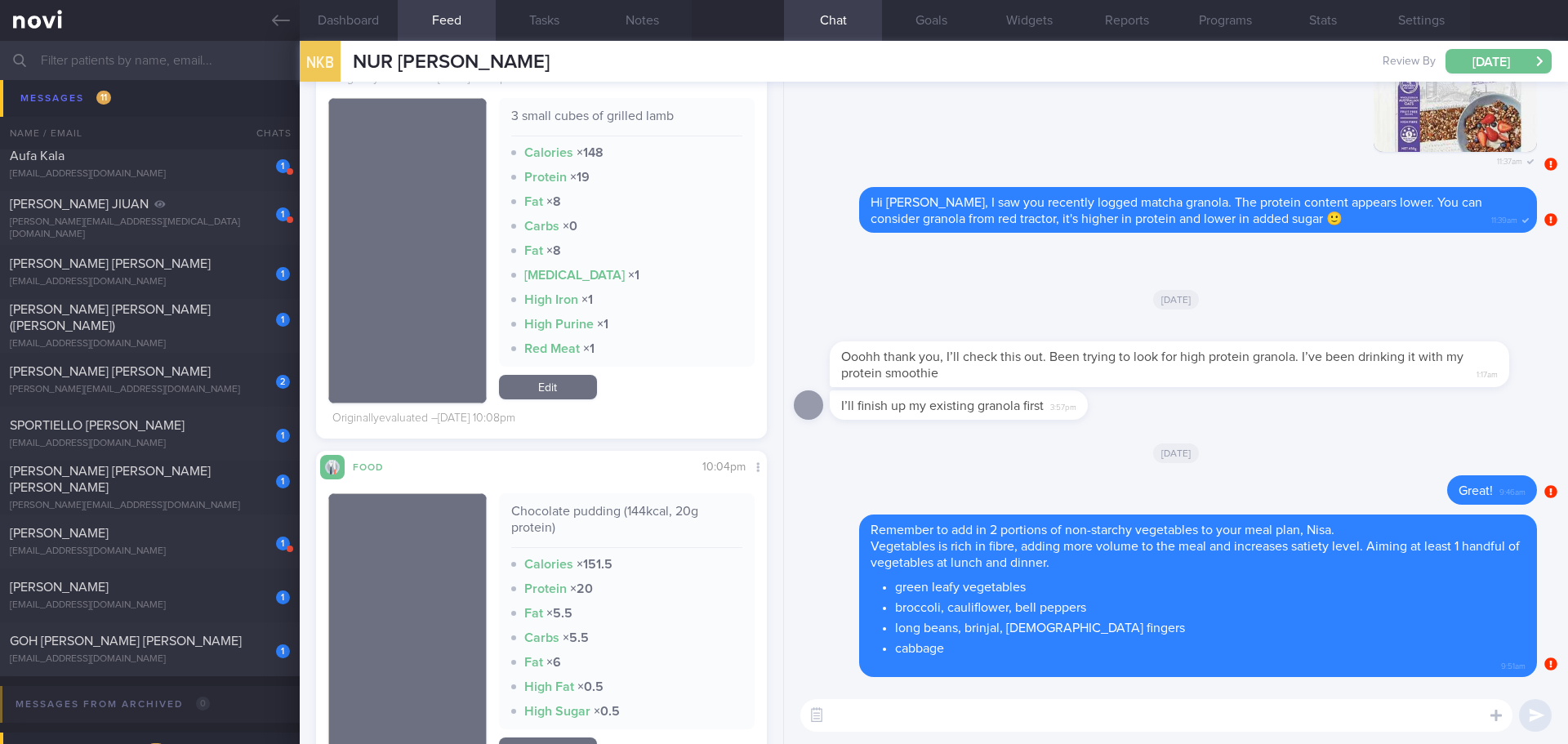
click at [1461, 56] on button "[DATE]" at bounding box center [1499, 61] width 106 height 25
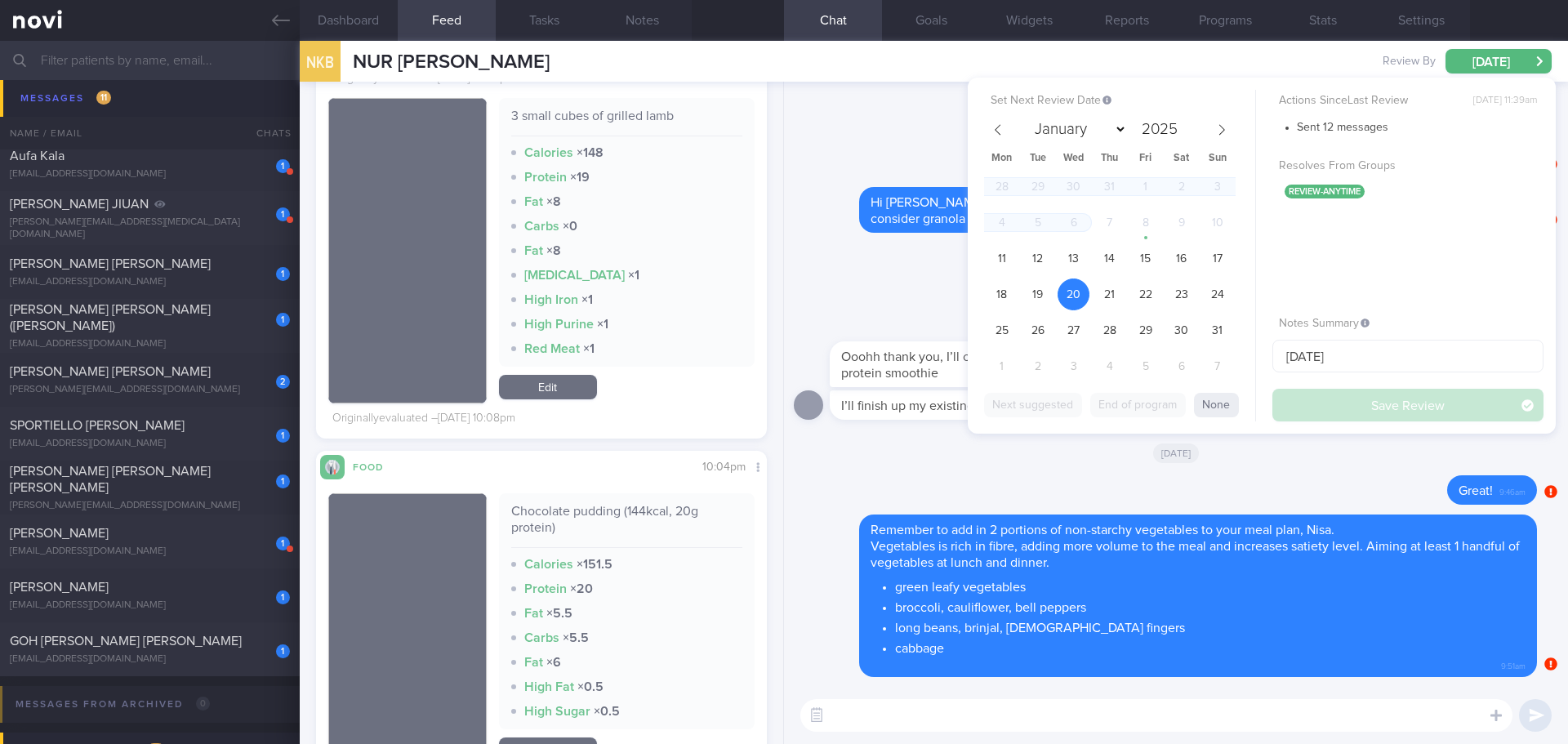
click at [930, 129] on div "Delete 11:37am" at bounding box center [1166, 88] width 743 height 198
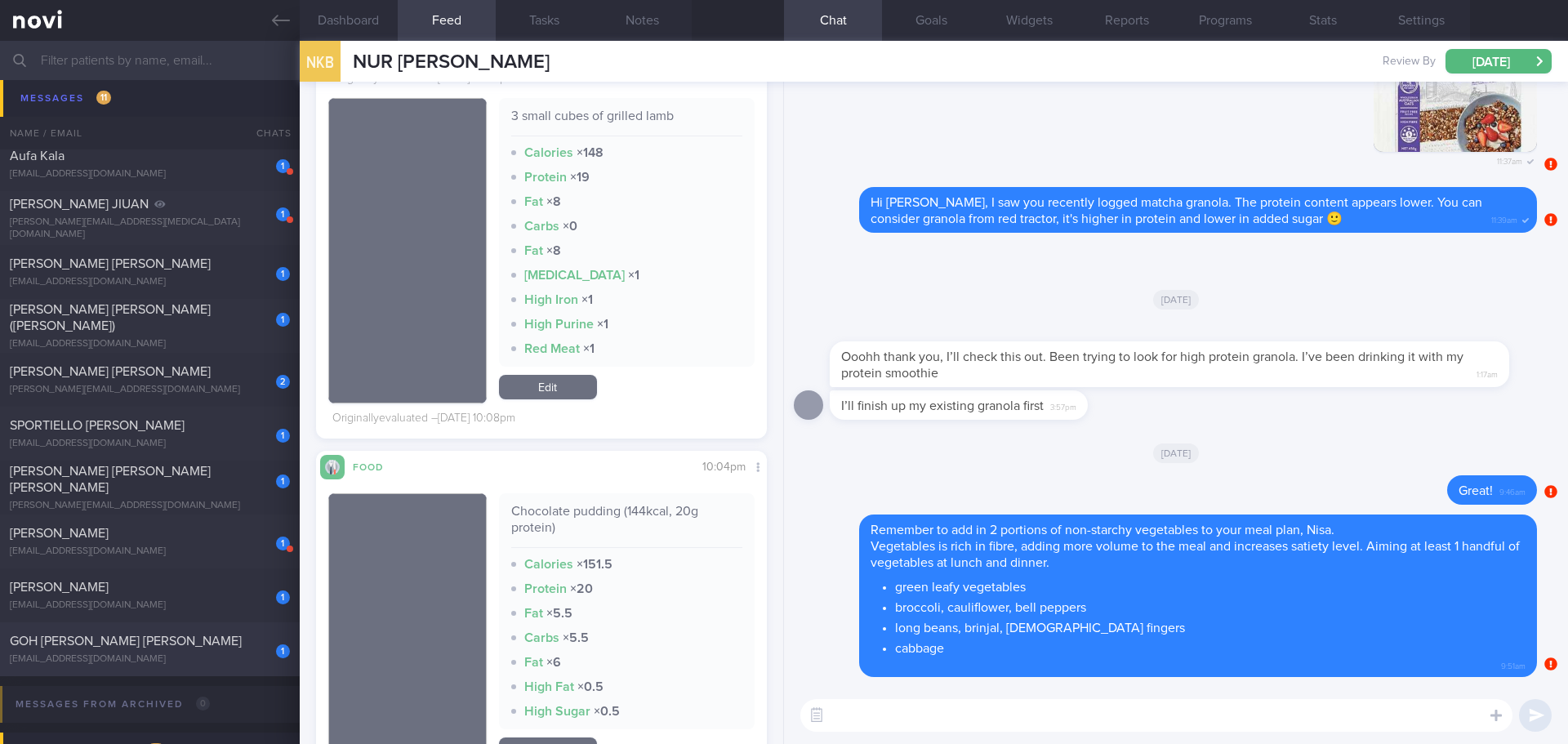
click at [125, 635] on span "GOH [PERSON_NAME] [PERSON_NAME]" at bounding box center [126, 641] width 232 height 13
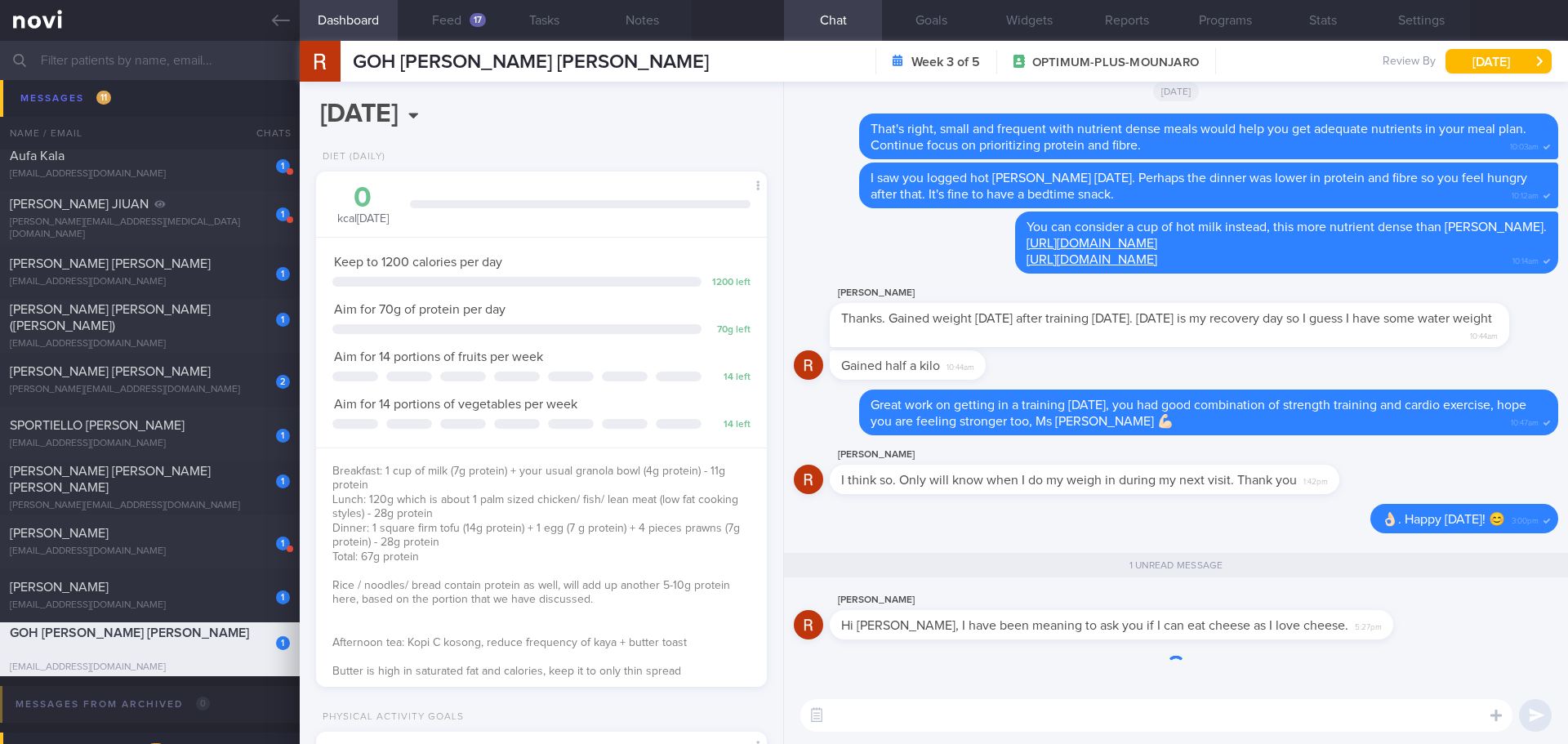
scroll to position [228, 410]
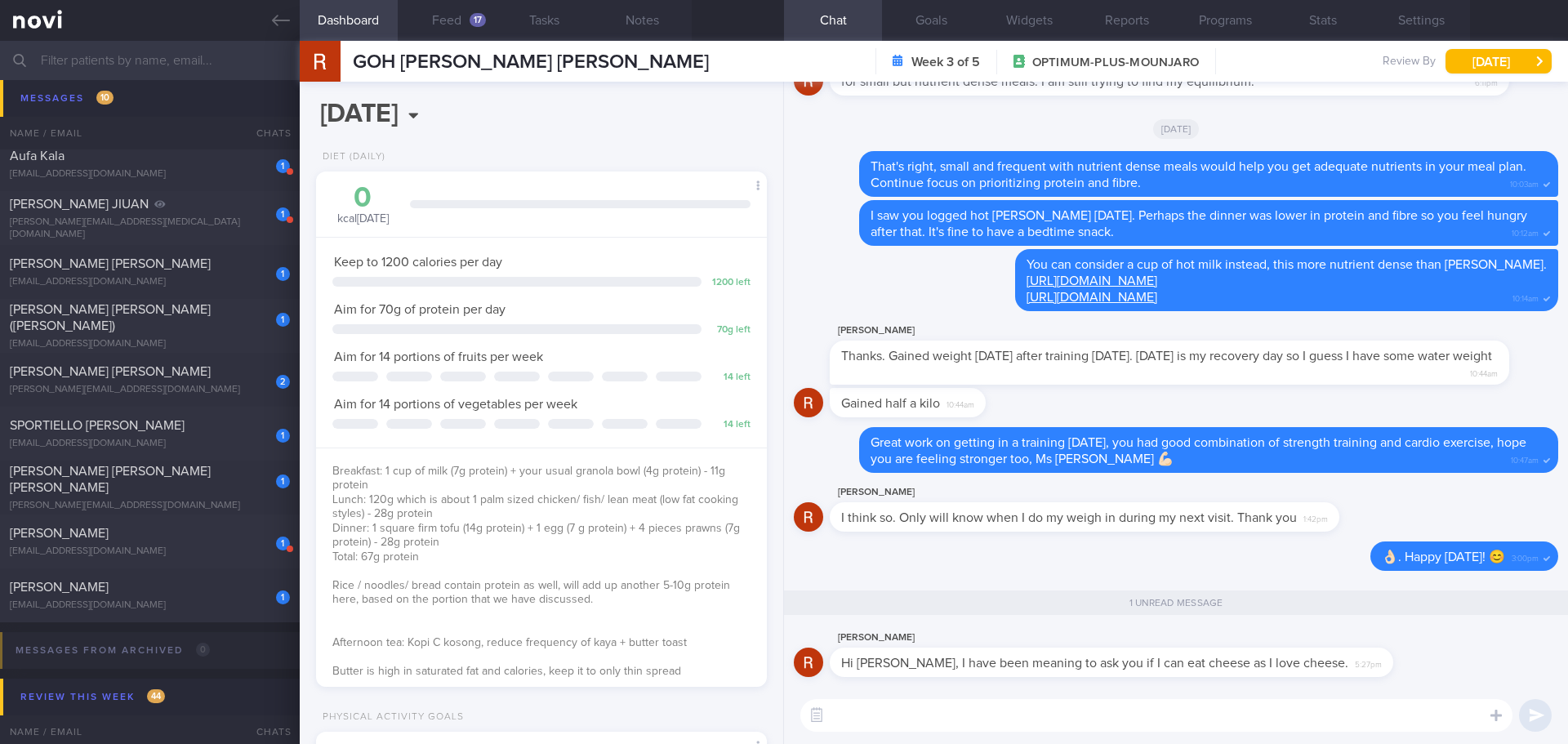
click at [1418, 675] on div "Rosemary Goh Hi Elizabeth, I have been meaning to ask you if I can eat cheese a…" at bounding box center [1176, 657] width 764 height 58
click at [1418, 670] on div "Rosemary Goh Hi Elizabeth, I have been meaning to ask you if I can eat cheese a…" at bounding box center [1176, 657] width 764 height 58
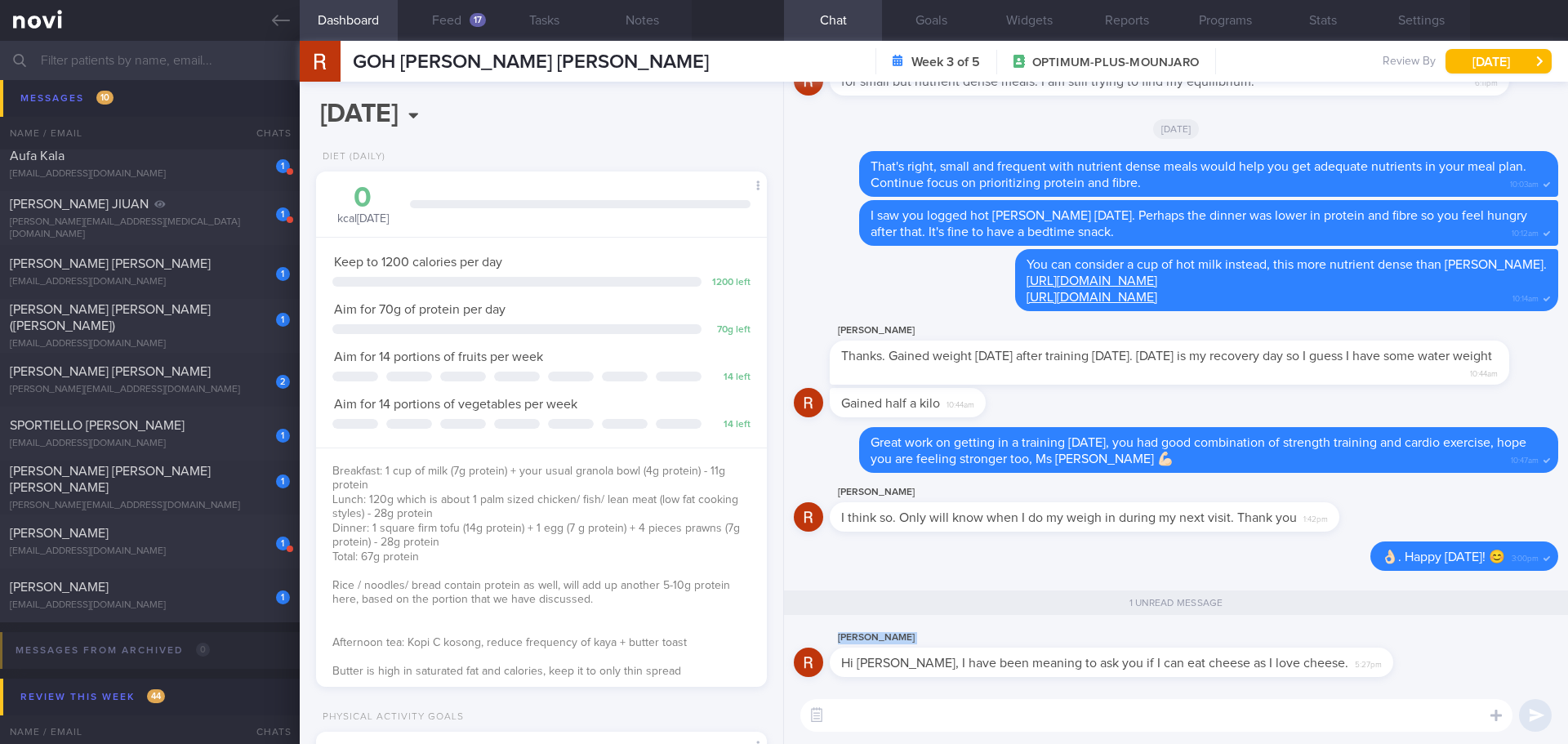
click at [1421, 670] on div "Rosemary Goh Hi Elizabeth, I have been meaning to ask you if I can eat cheese a…" at bounding box center [1176, 657] width 764 height 58
click at [1368, 712] on textarea at bounding box center [1156, 716] width 712 height 33
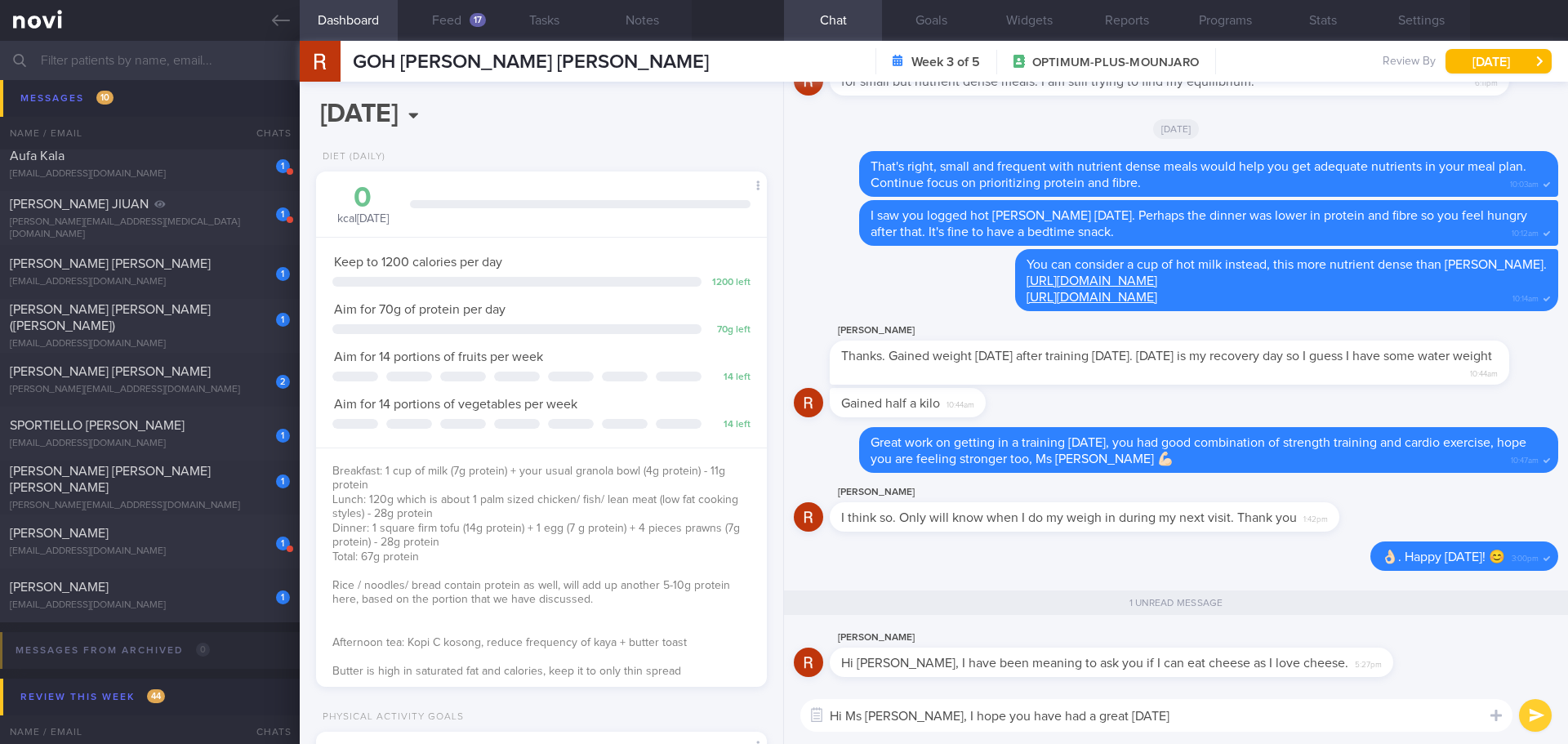
click at [1286, 732] on textarea "Hi Ms Rosemary, I hope you have had a great National Day" at bounding box center [1156, 716] width 712 height 33
click at [1285, 722] on textarea "Hi Ms Rosemary, I hope you have had a great National Day" at bounding box center [1156, 716] width 712 height 33
type textarea "Hi Ms Rosemary, I hope you have had a great National Day weekend."
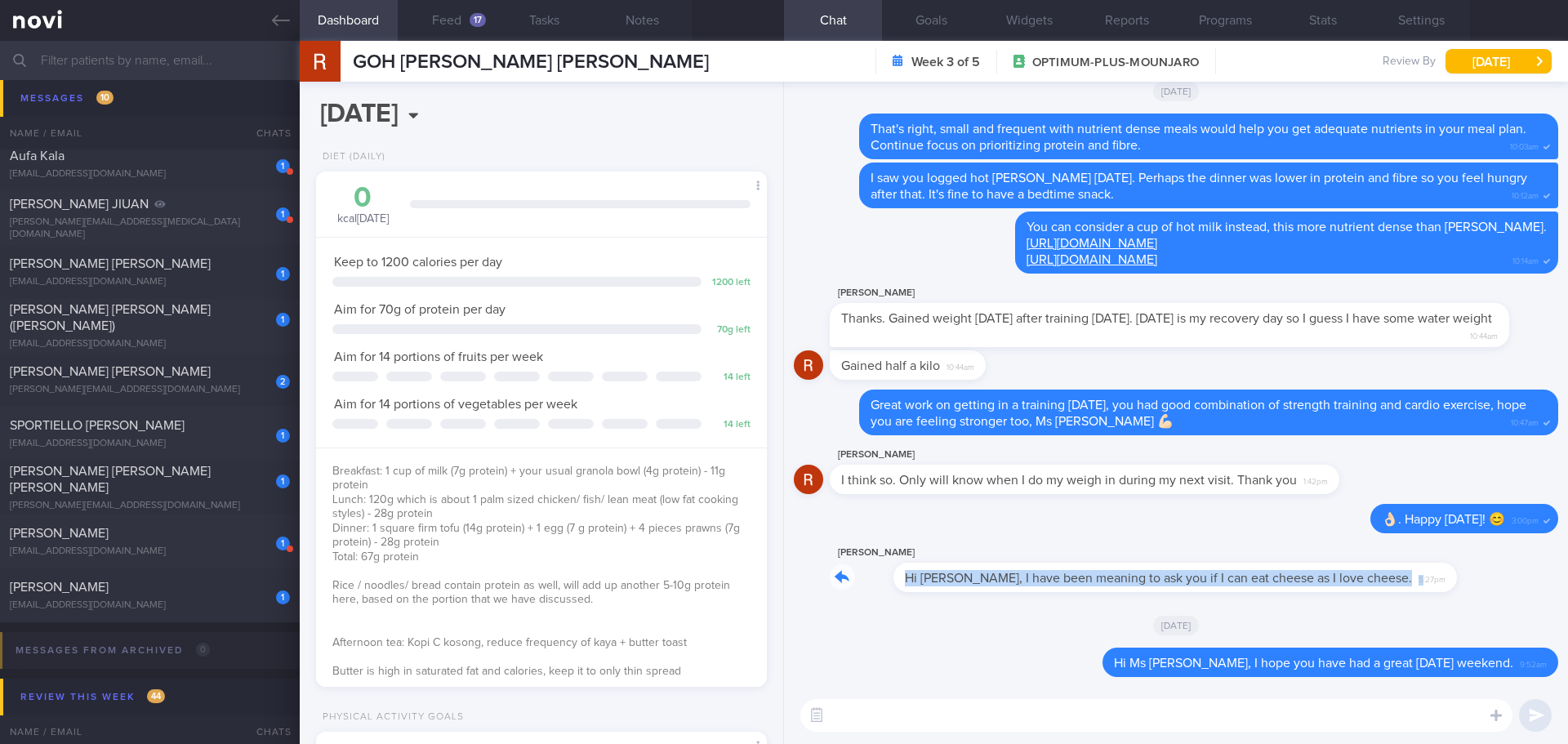
drag, startPoint x: 1316, startPoint y: 592, endPoint x: 1438, endPoint y: 600, distance: 122.3
click at [1438, 600] on div "Rosemary Goh Hi Elizabeth, I have been meaning to ask you if I can eat cheese a…" at bounding box center [1176, 572] width 764 height 58
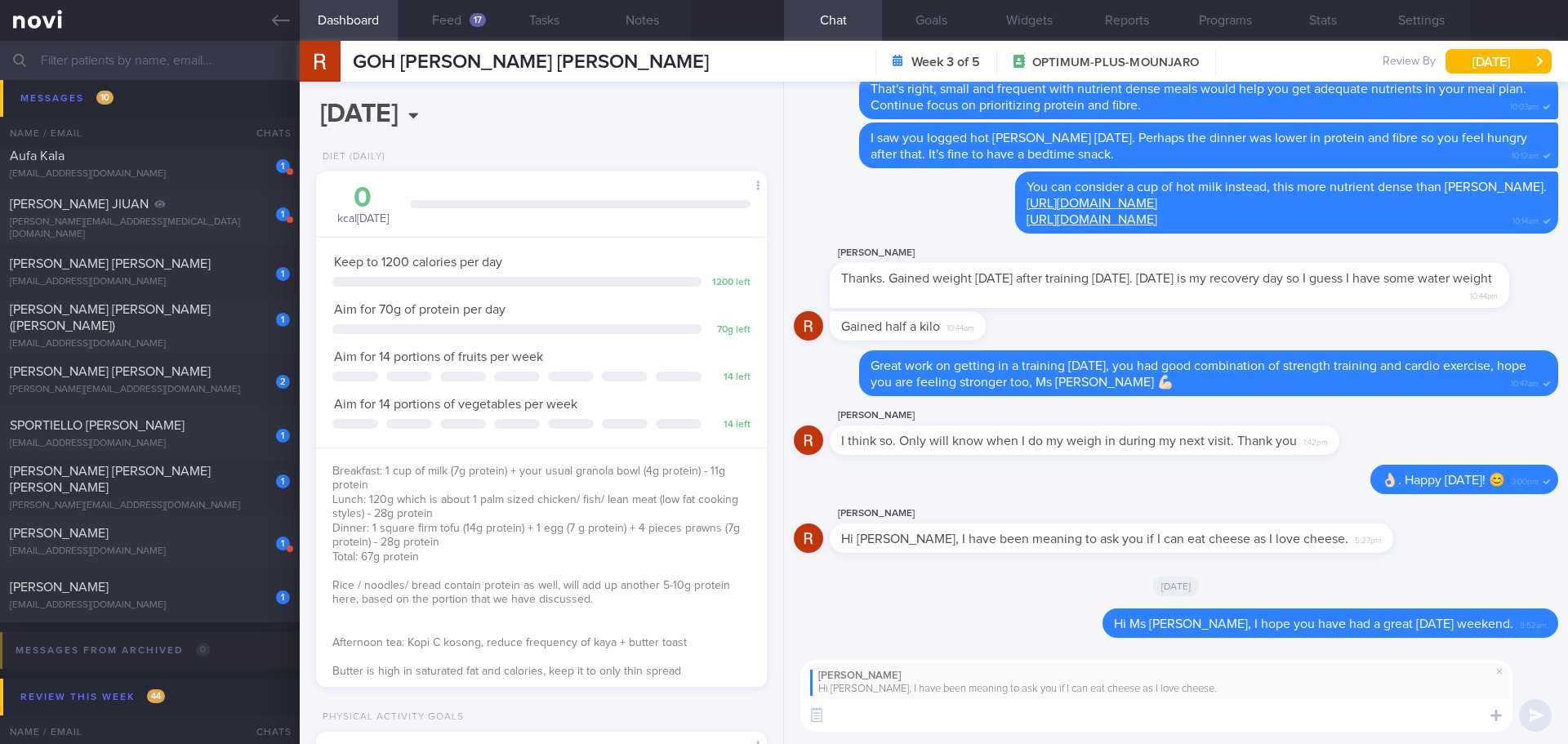
click at [1341, 717] on textarea at bounding box center [1156, 716] width 712 height 33
type textarea "C"
click at [1303, 723] on textarea "Cheese is rich in protein, can be included in your meal plan on" at bounding box center [1156, 716] width 712 height 33
click at [1302, 723] on textarea "Cheese is rich in protein, can be included in your meal plan on" at bounding box center [1156, 716] width 712 height 33
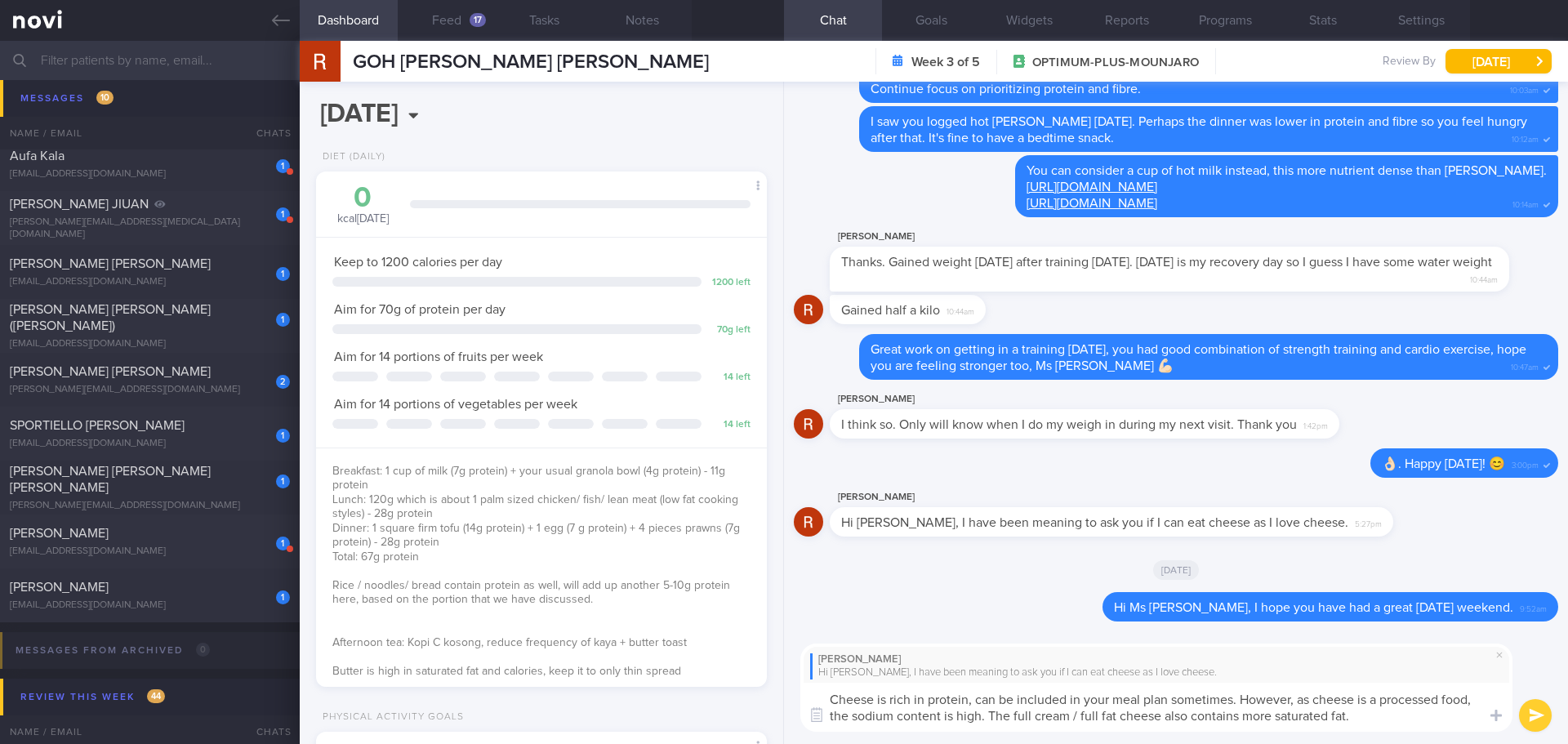
click at [1237, 699] on textarea "Cheese is rich in protein, can be included in your meal plan sometimes. However…" at bounding box center [1156, 707] width 712 height 49
click at [1454, 718] on textarea "Cheese is rich in protein, can be included in your meal plan sometimes, Ms Rose…" at bounding box center [1156, 707] width 712 height 49
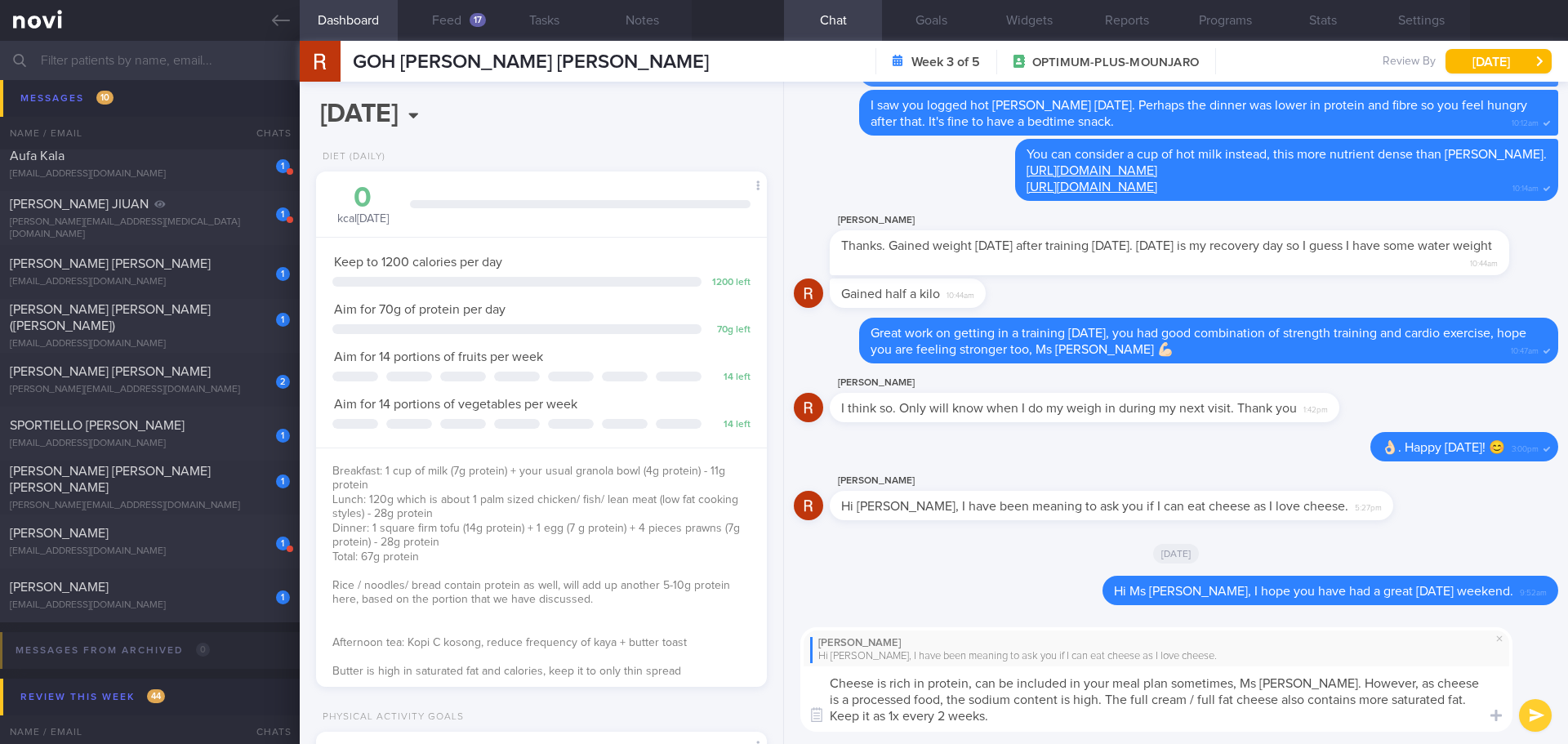
click at [866, 716] on textarea "Cheese is rich in protein, can be included in your meal plan sometimes, Ms Rose…" at bounding box center [1156, 700] width 712 height 65
click at [999, 717] on textarea "Cheese is rich in protein, can be included in your meal plan sometimes, Ms Rose…" at bounding box center [1156, 700] width 712 height 65
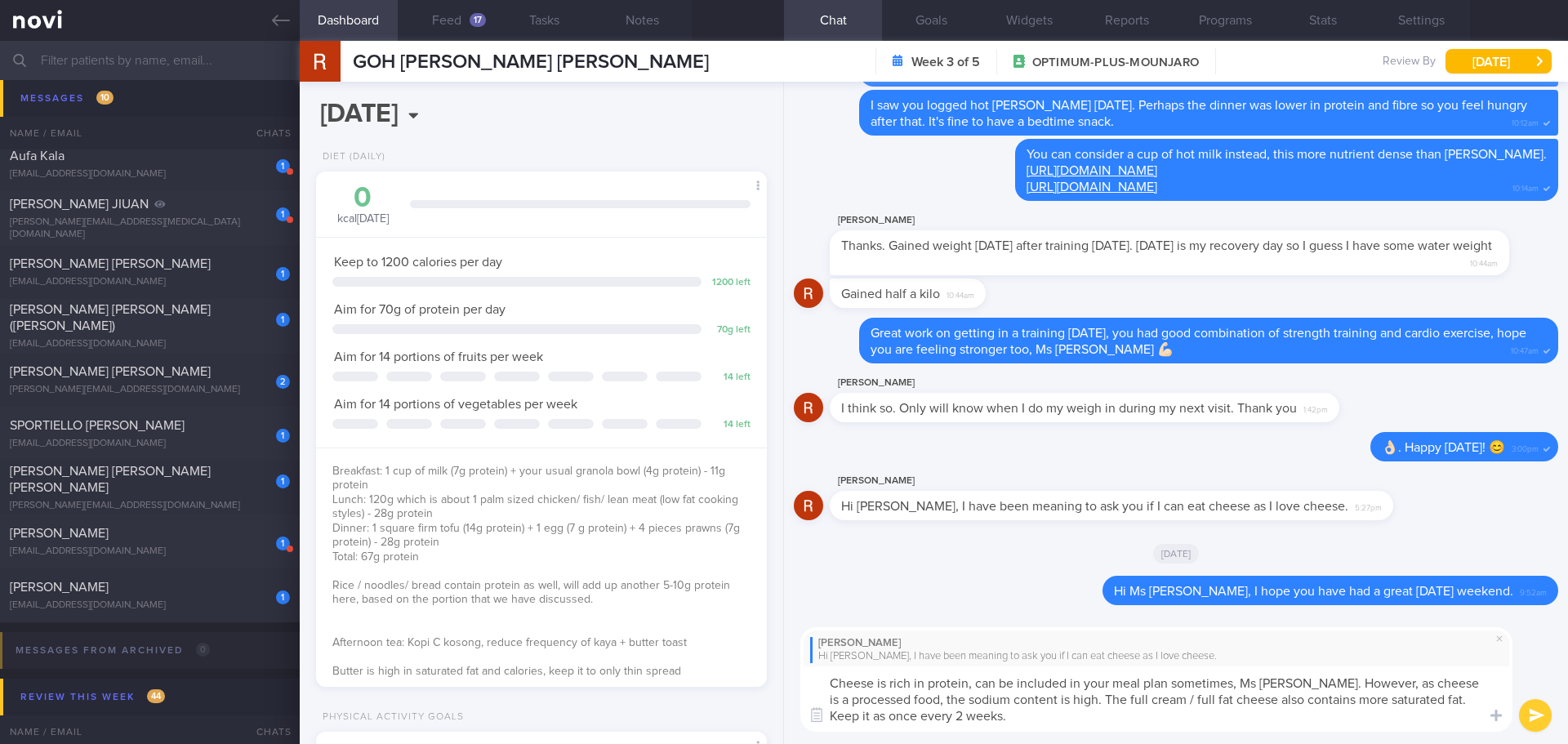
click at [999, 717] on textarea "Cheese is rich in protein, can be included in your meal plan sometimes, Ms Rose…" at bounding box center [1156, 700] width 712 height 65
click at [1322, 680] on textarea "Cheese is rich in protein, can be included in your meal plan sometimes, Ms Rose…" at bounding box center [1156, 700] width 712 height 65
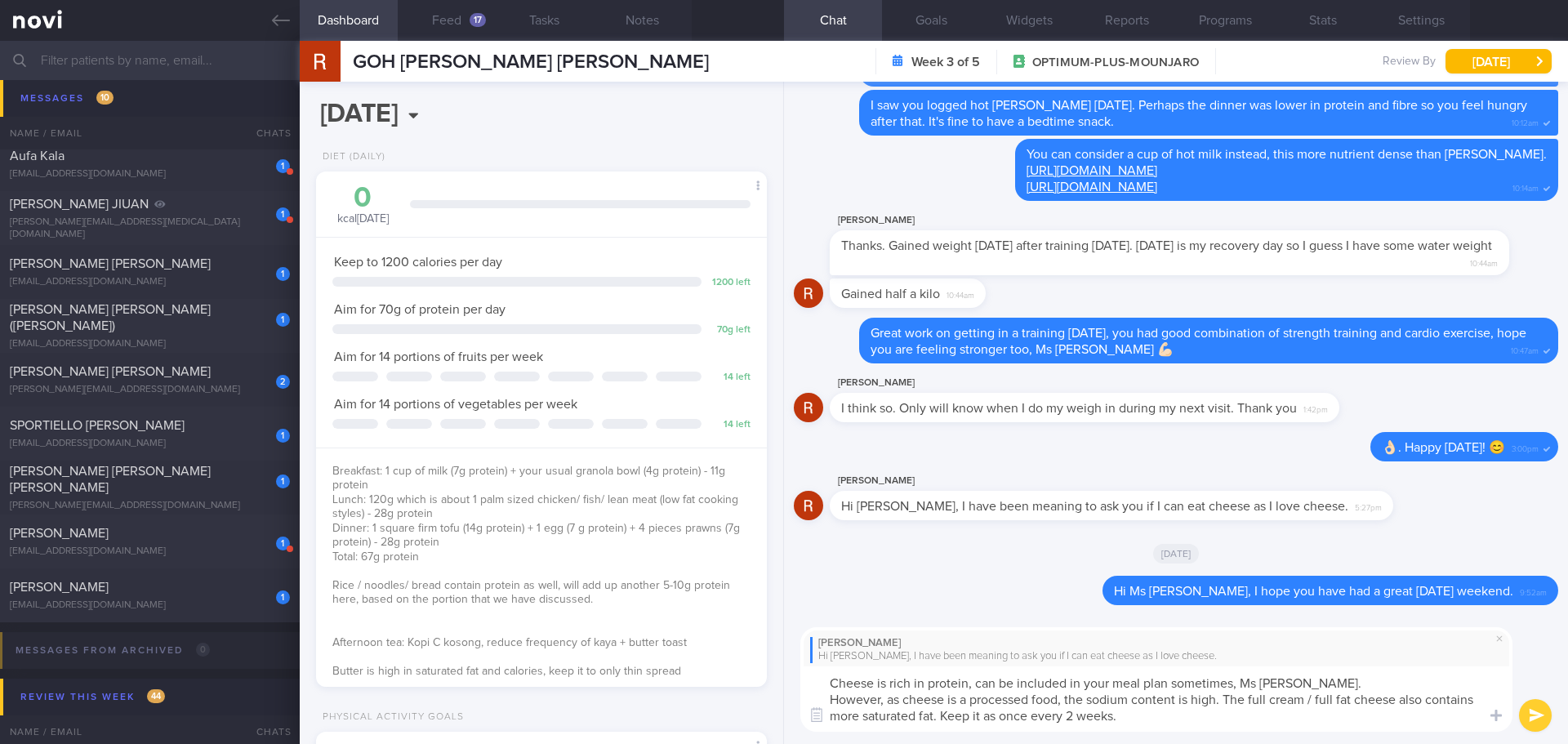
drag, startPoint x: 886, startPoint y: 698, endPoint x: 807, endPoint y: 700, distance: 79.0
click at [807, 700] on textarea "Cheese is rich in protein, can be included in your meal plan sometimes, Ms Rose…" at bounding box center [1156, 700] width 712 height 65
click at [1263, 712] on textarea "Cheese is rich in protein, can be included in your meal plan sometimes, Ms Rose…" at bounding box center [1156, 700] width 712 height 65
click at [1264, 723] on textarea "Cheese is rich in protein, can be included in your meal plan sometimes, Ms Rose…" at bounding box center [1156, 700] width 712 height 65
click at [1264, 729] on textarea "Cheese is rich in protein, can be included in your meal plan sometimes, Ms Rose…" at bounding box center [1156, 700] width 712 height 65
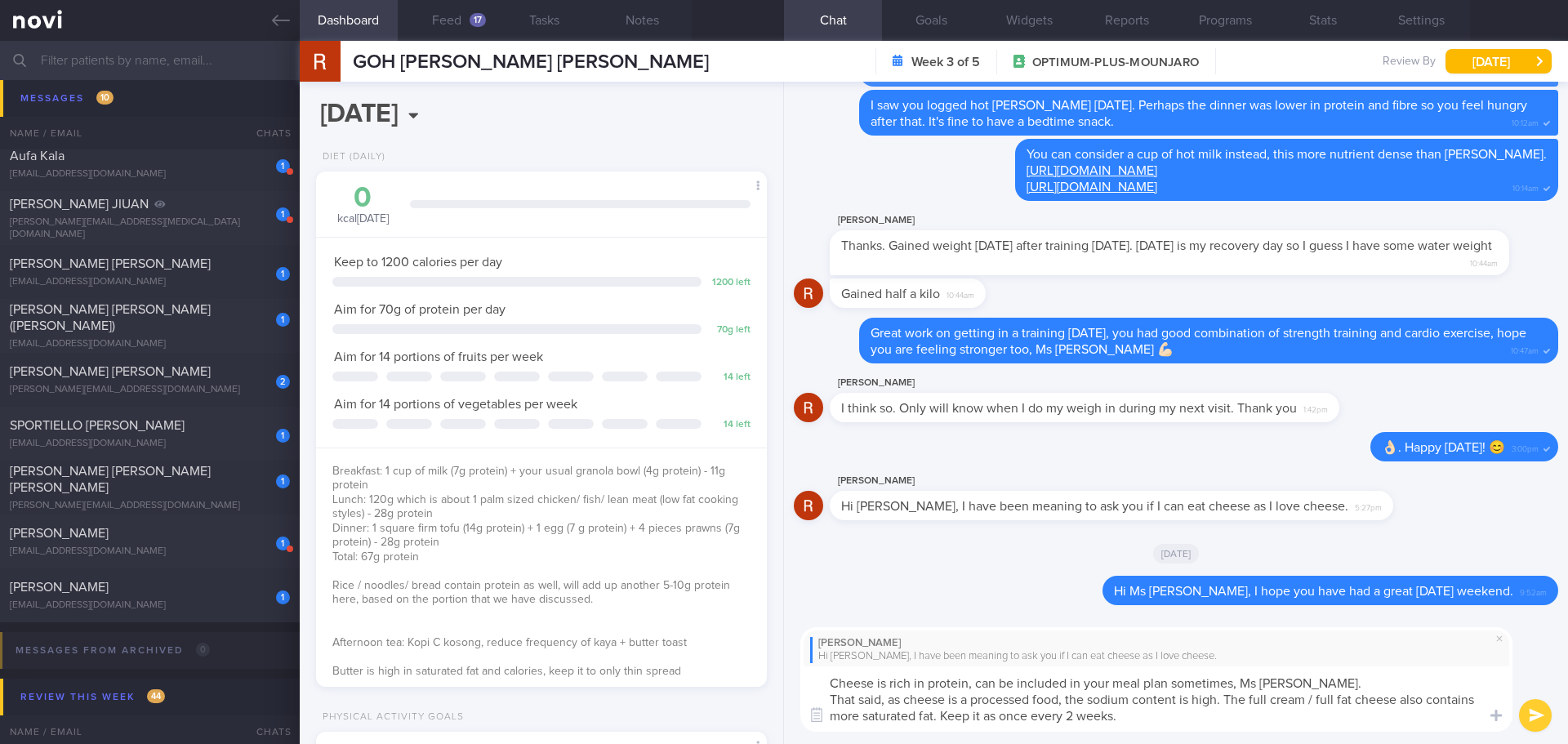
click at [1264, 729] on textarea "Cheese is rich in protein, can be included in your meal plan sometimes, Ms Rose…" at bounding box center [1156, 700] width 712 height 65
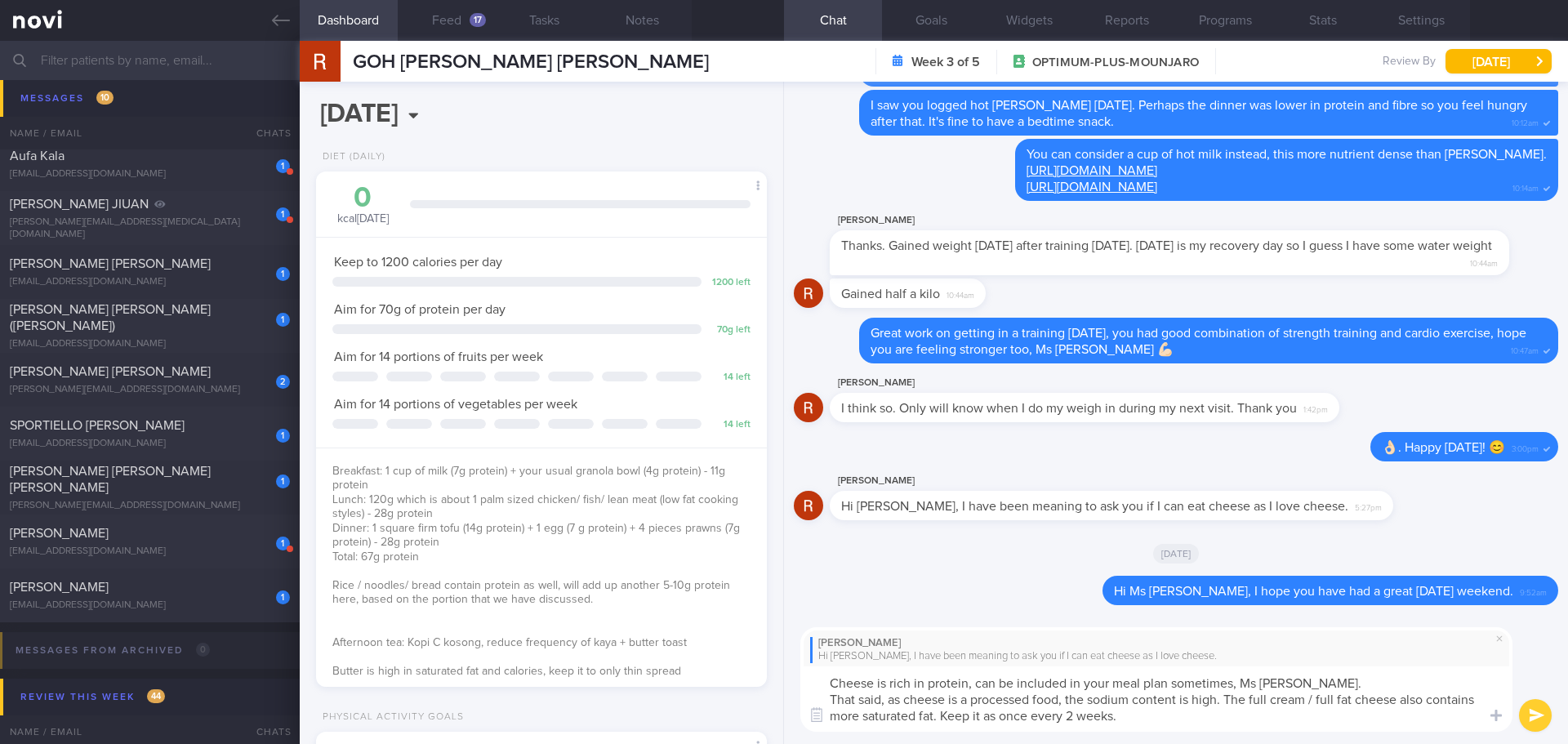
click at [1264, 729] on textarea "Cheese is rich in protein, can be included in your meal plan sometimes, Ms Rose…" at bounding box center [1156, 700] width 712 height 65
type textarea "Cheese is rich in protein, can be included in your meal plan sometimes, Ms Rose…"
click at [1519, 713] on button "submit" at bounding box center [1535, 716] width 33 height 33
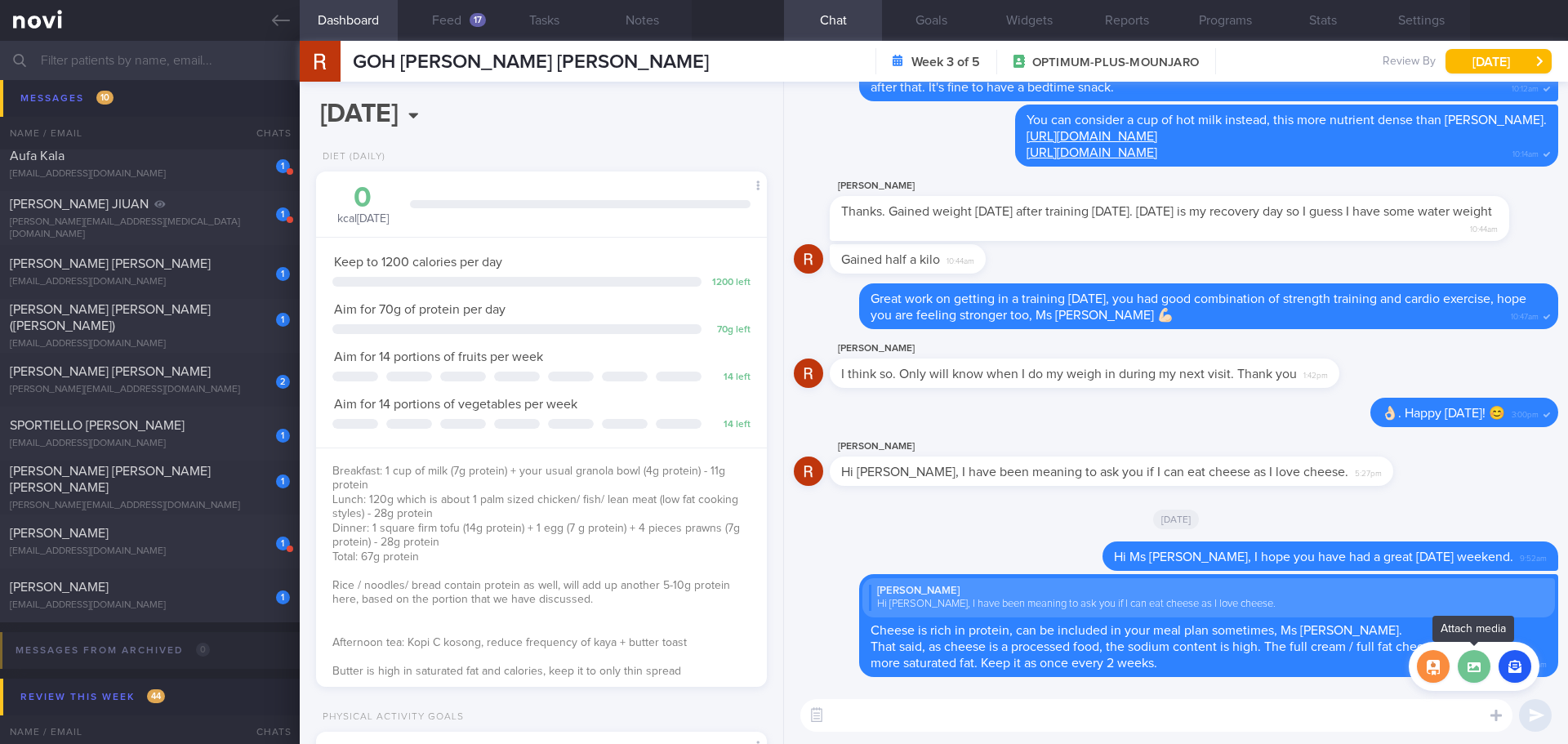
click at [1484, 671] on label at bounding box center [1474, 666] width 33 height 33
click at [0, 0] on input "file" at bounding box center [0, 0] width 0 height 0
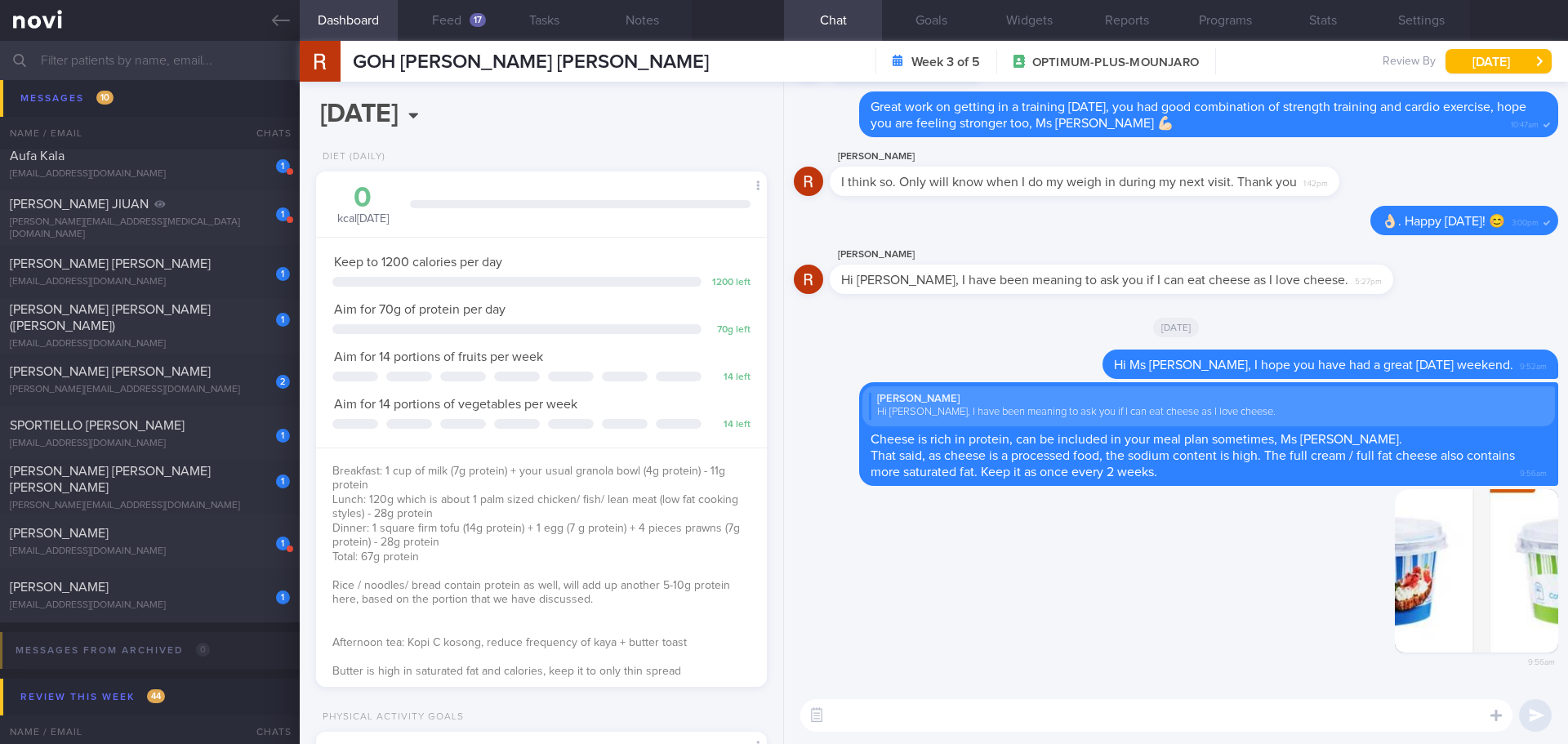
click at [1238, 713] on textarea at bounding box center [1156, 716] width 712 height 33
type textarea "Y"
type textarea "C"
click at [1472, 566] on button "button" at bounding box center [1476, 571] width 164 height 164
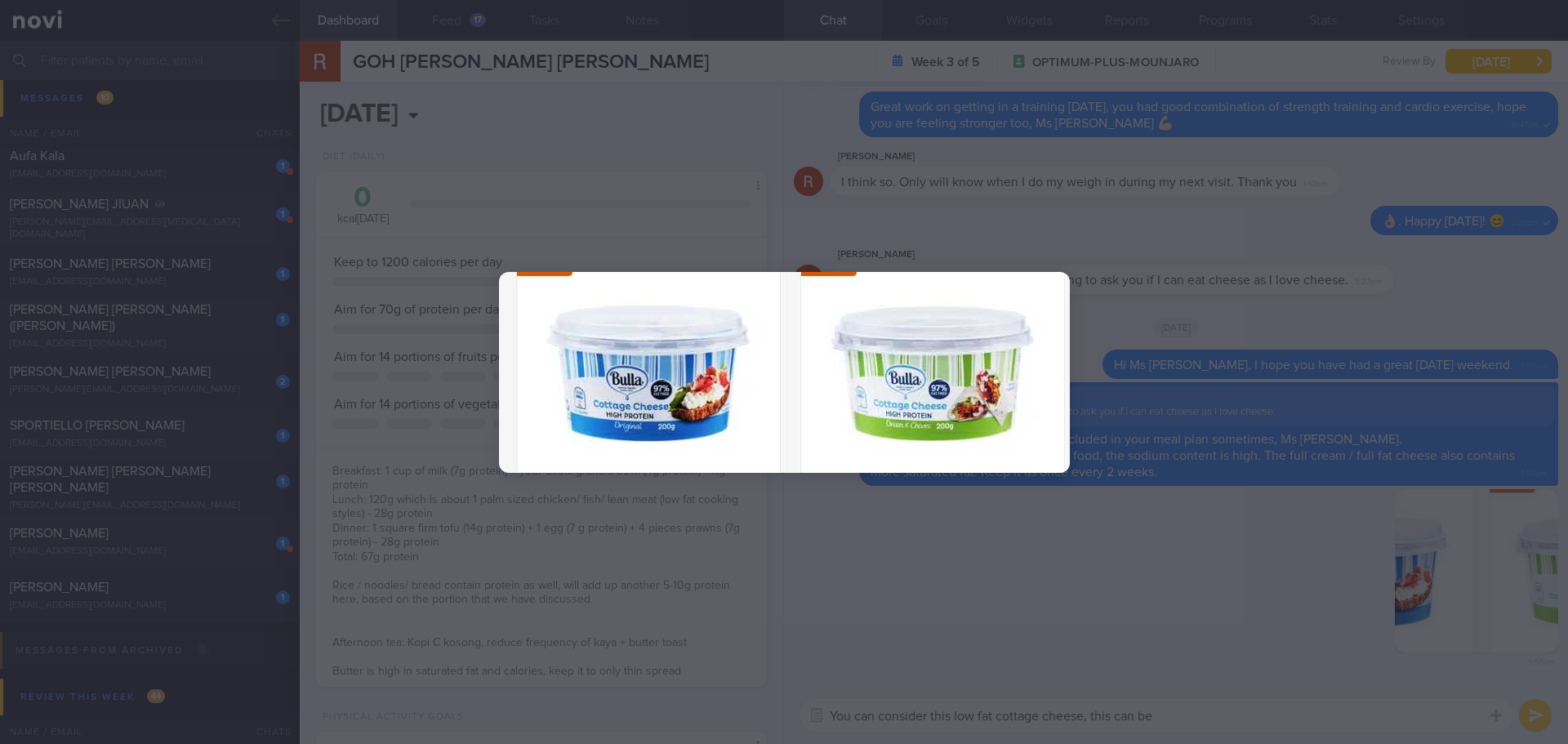
click at [1350, 568] on div at bounding box center [784, 372] width 1568 height 744
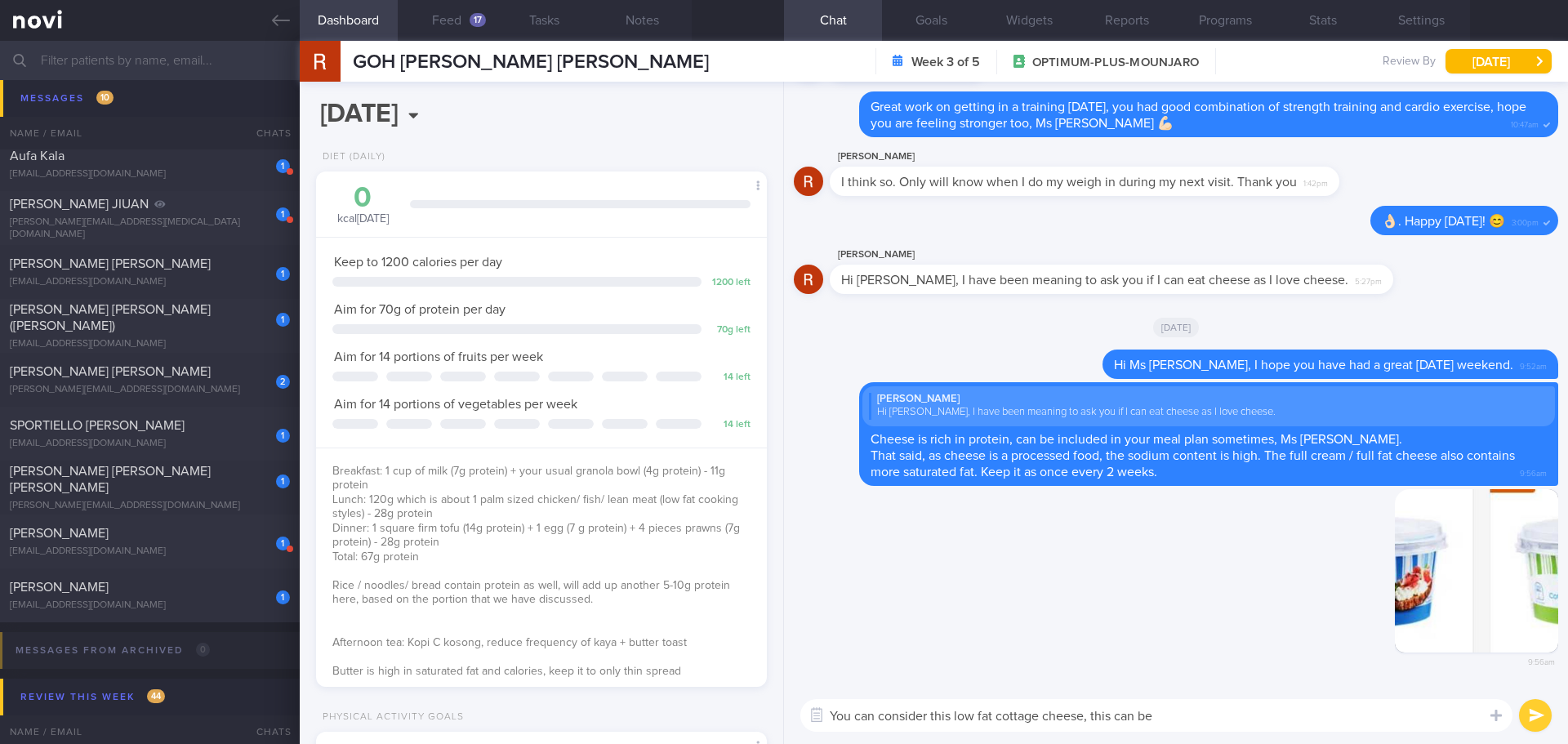
click at [1178, 719] on textarea "You can consider this low fat cottage cheese, this can be" at bounding box center [1156, 716] width 712 height 33
drag, startPoint x: 1193, startPoint y: 716, endPoint x: 1090, endPoint y: 717, distance: 103.0
click at [1090, 717] on textarea "You can consider this low fat cottage cheese, this can be" at bounding box center [1156, 716] width 712 height 33
drag, startPoint x: 1259, startPoint y: 712, endPoint x: 1201, endPoint y: 710, distance: 58.0
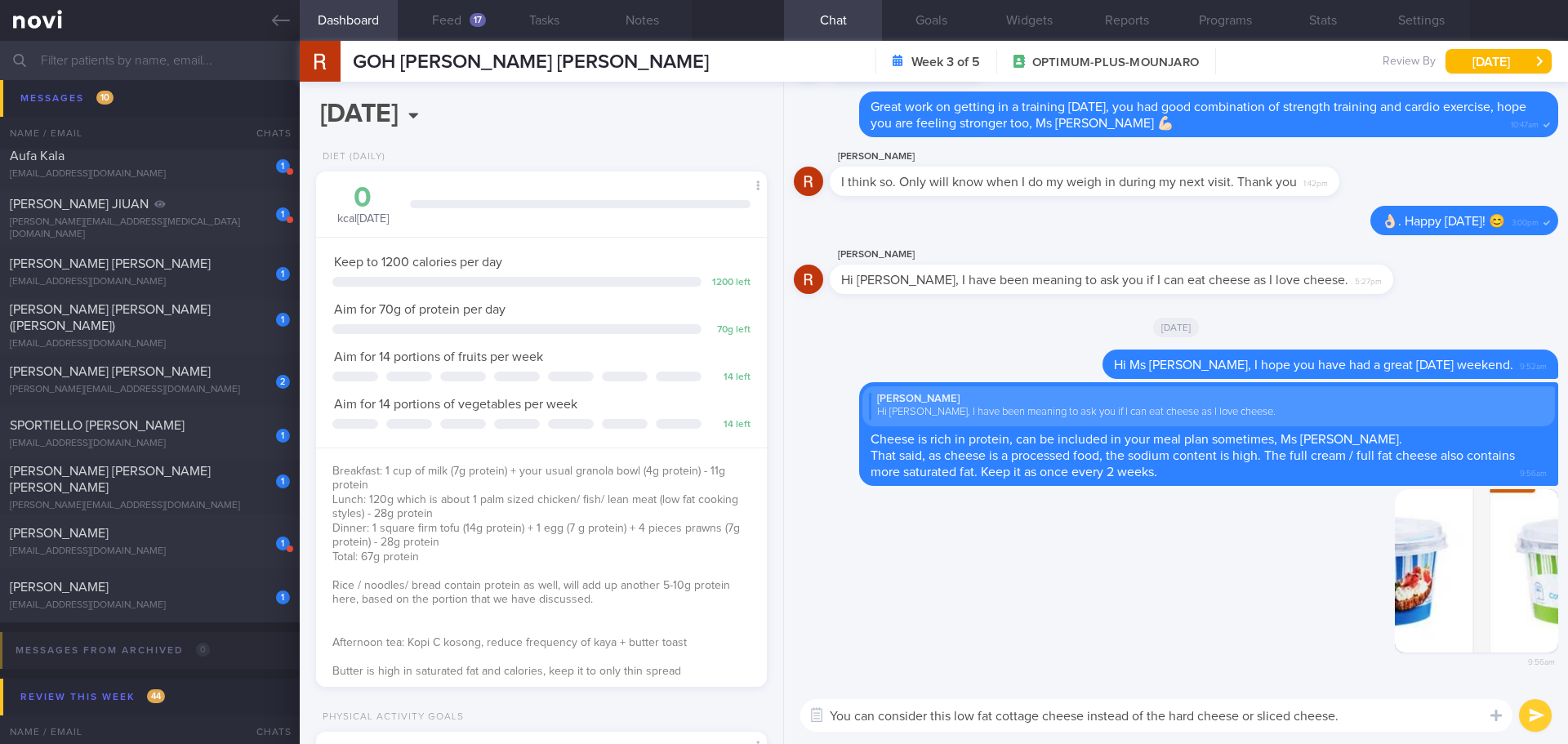
click at [1201, 710] on textarea "You can consider this low fat cottage cheese instead of the hard cheese or slic…" at bounding box center [1156, 716] width 712 height 33
click at [1374, 725] on textarea "You can consider this low fat cottage cheese instead of the hard or sliced chee…" at bounding box center [1156, 716] width 712 height 33
type textarea "You can consider this low fat cottage cheese instead of the hard or sliced chee…"
click at [1527, 713] on button "submit" at bounding box center [1535, 716] width 33 height 33
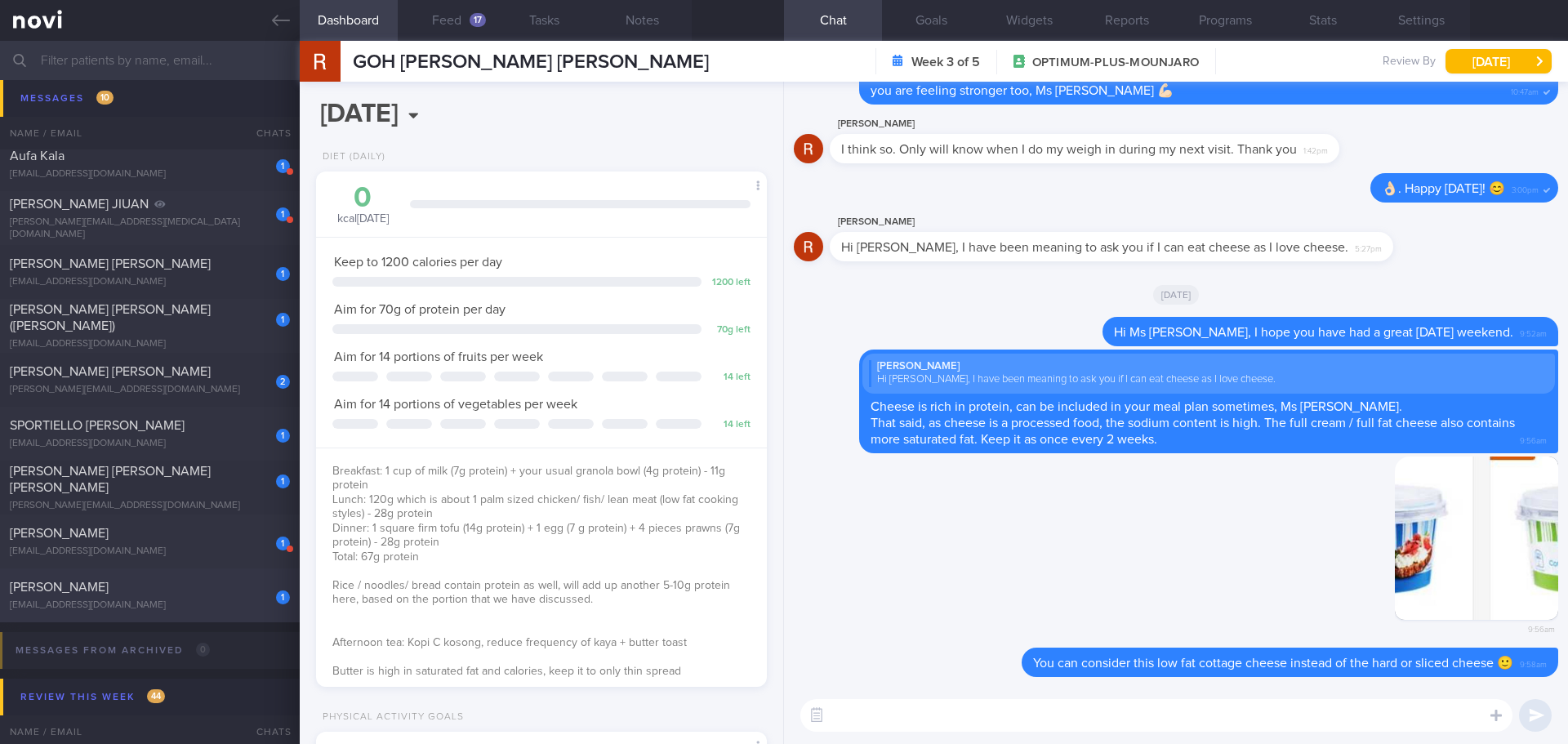
click at [280, 619] on div "1 YONG YEAN YEAN yeanyean73@myself.com 3 days ago SAF-LIP" at bounding box center [784, 595] width 1568 height 54
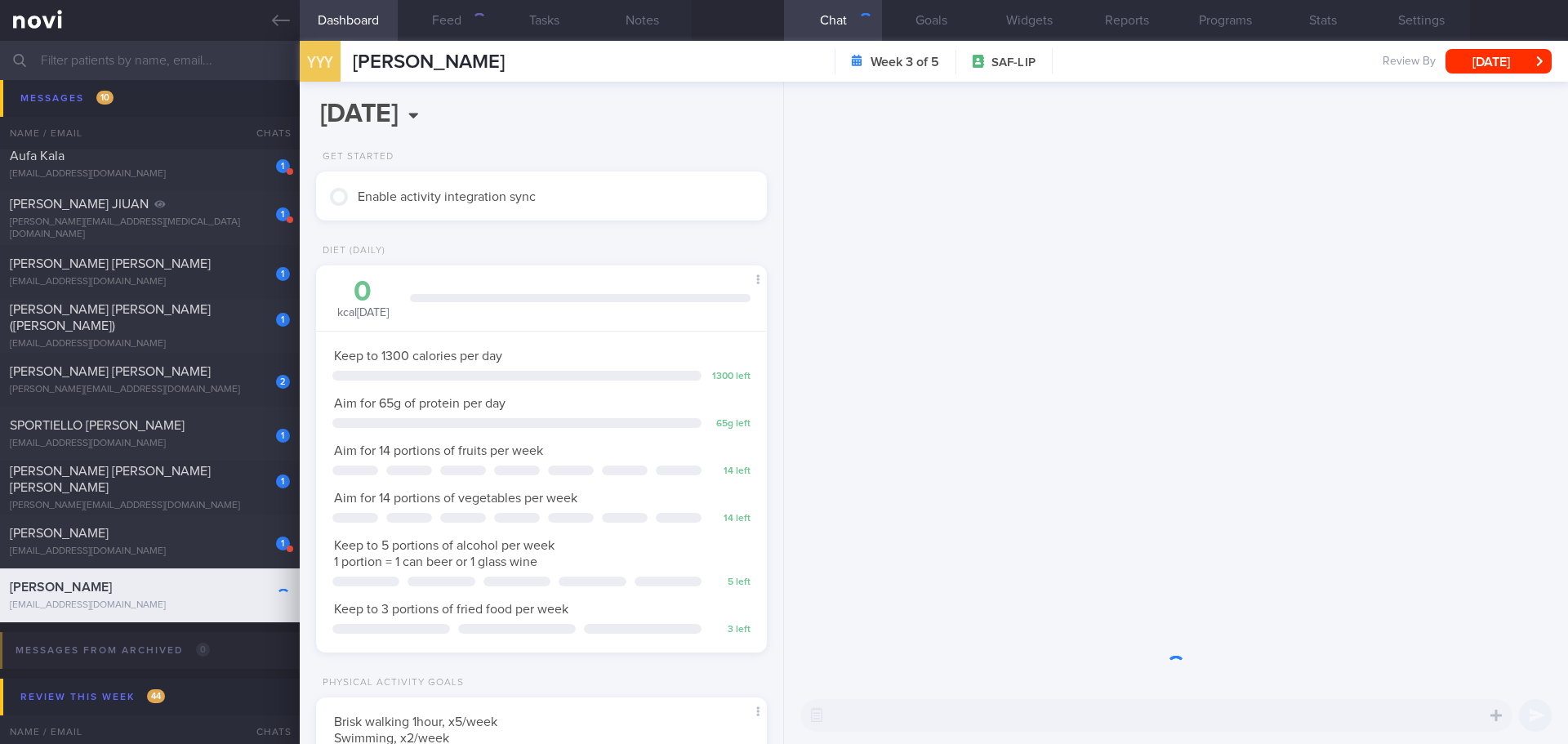
scroll to position [208, 417]
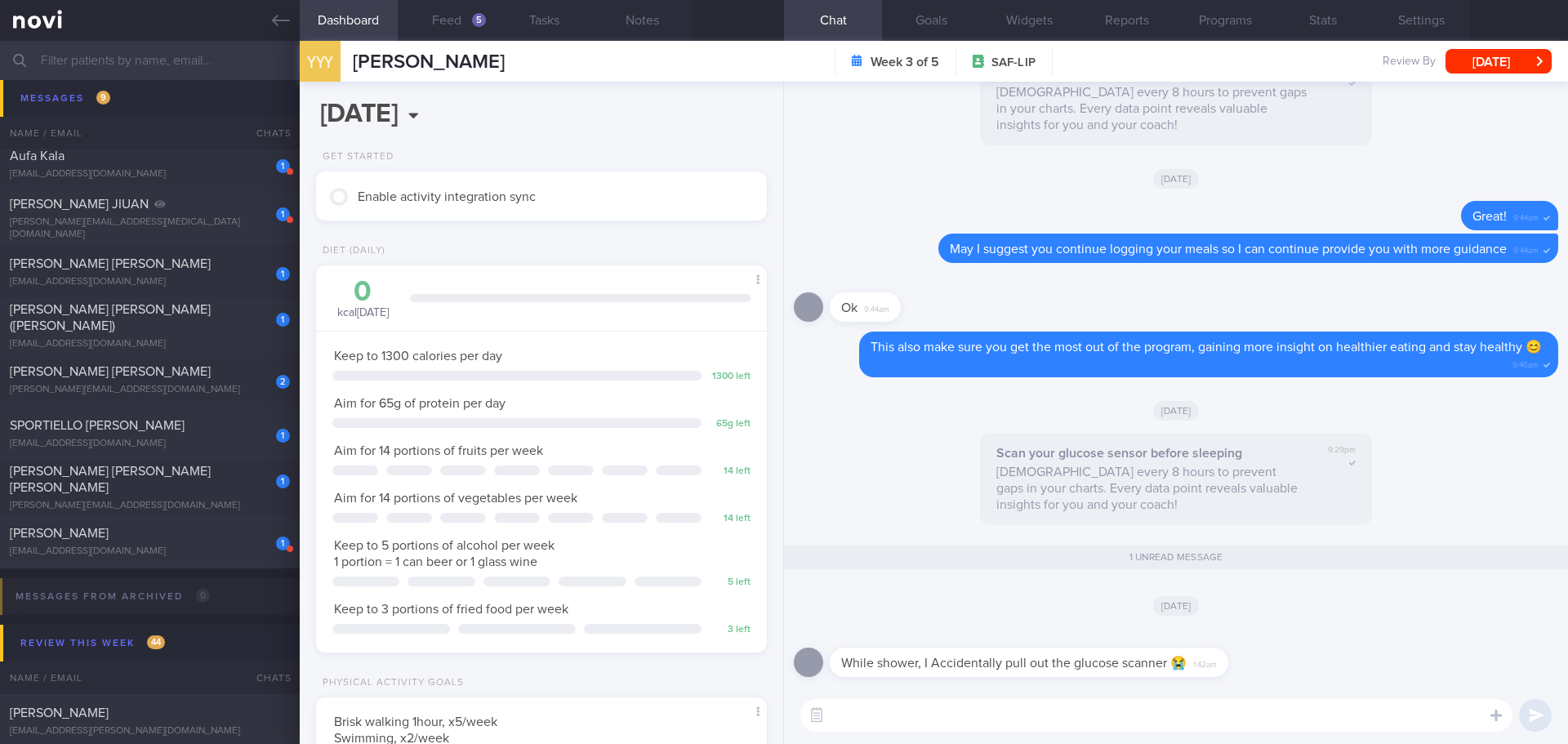
click at [1031, 727] on textarea at bounding box center [1156, 716] width 712 height 33
click at [470, 27] on button "Feed 5" at bounding box center [447, 20] width 98 height 41
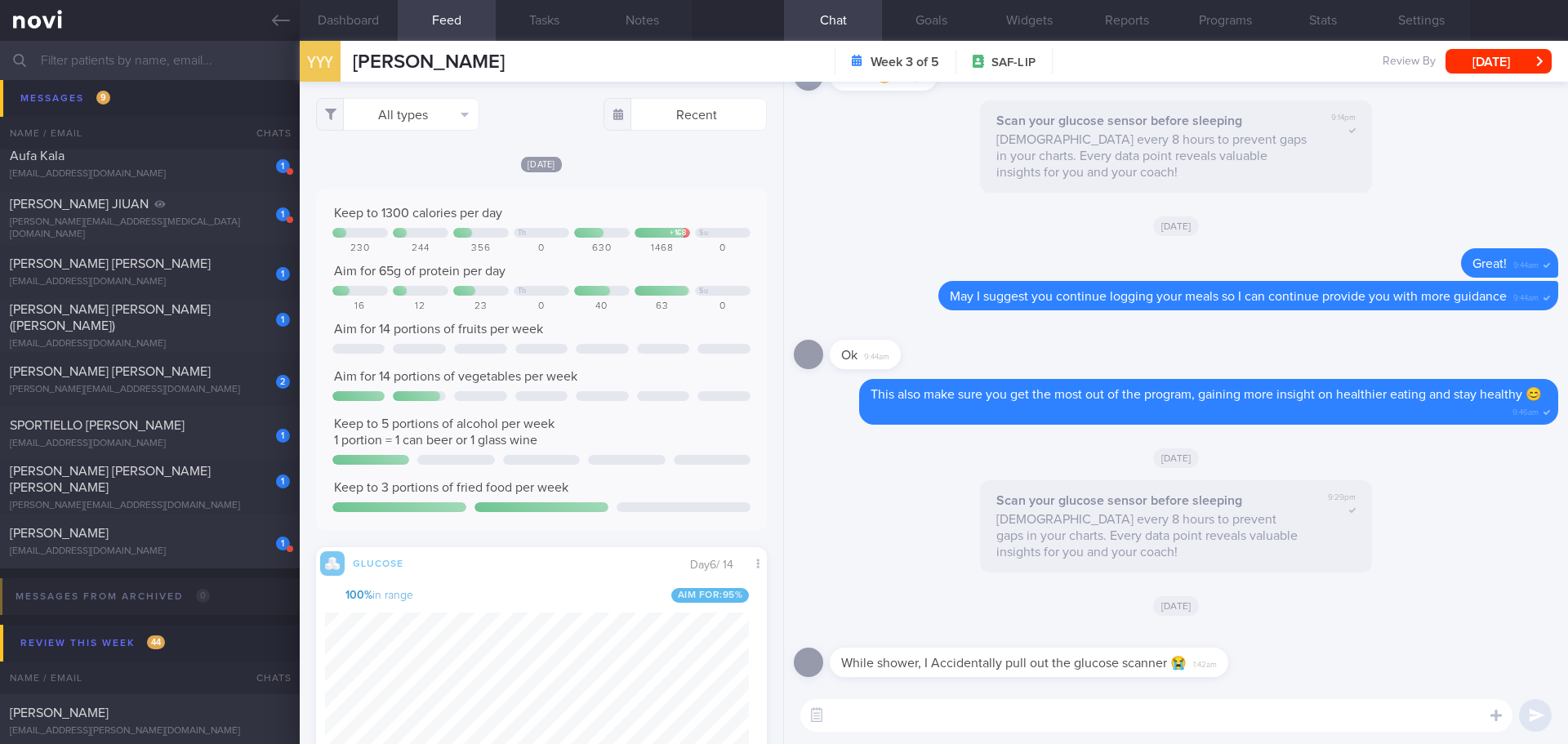
scroll to position [267, 425]
click at [1074, 712] on textarea at bounding box center [1156, 716] width 712 height 33
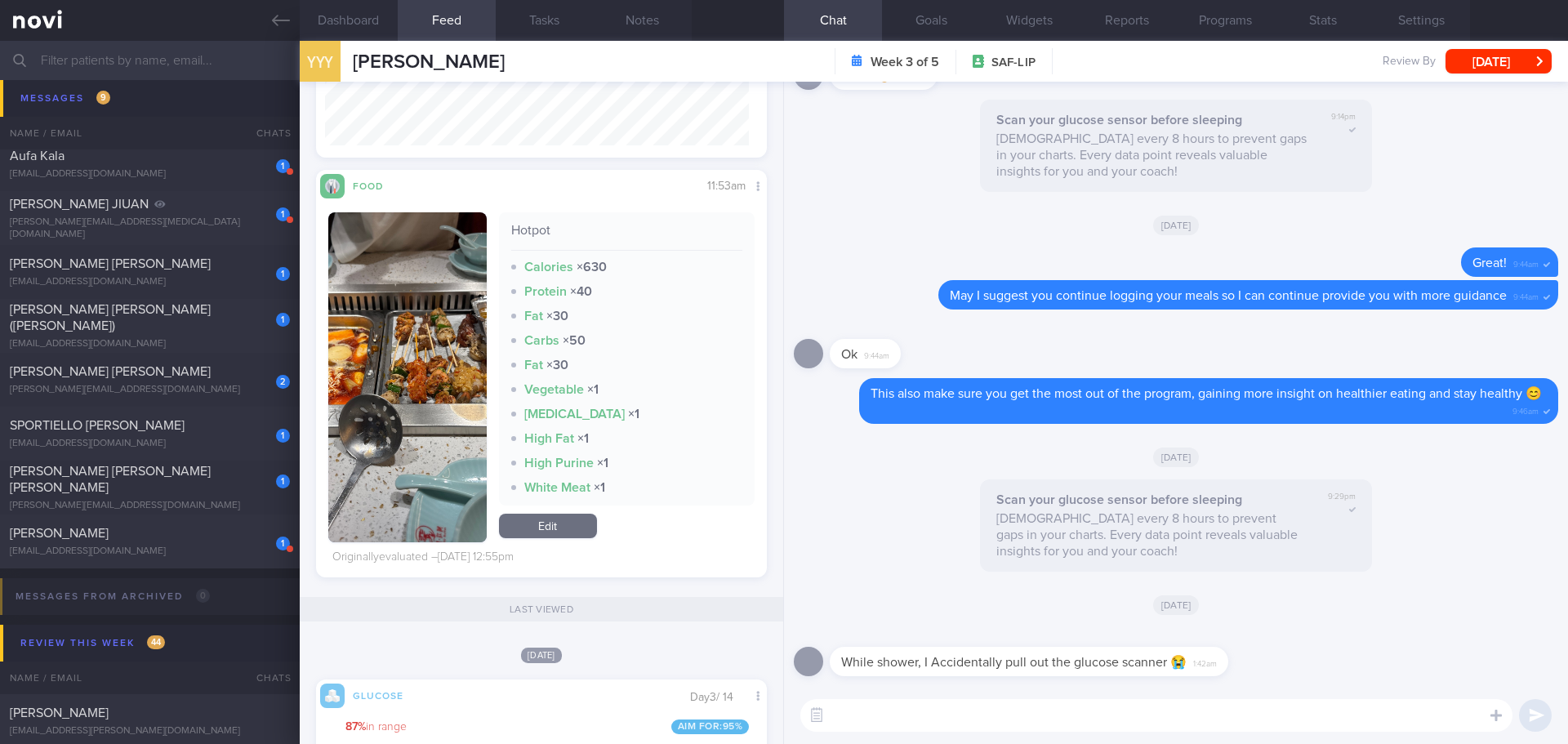
click at [389, 341] on button "button" at bounding box center [407, 377] width 158 height 330
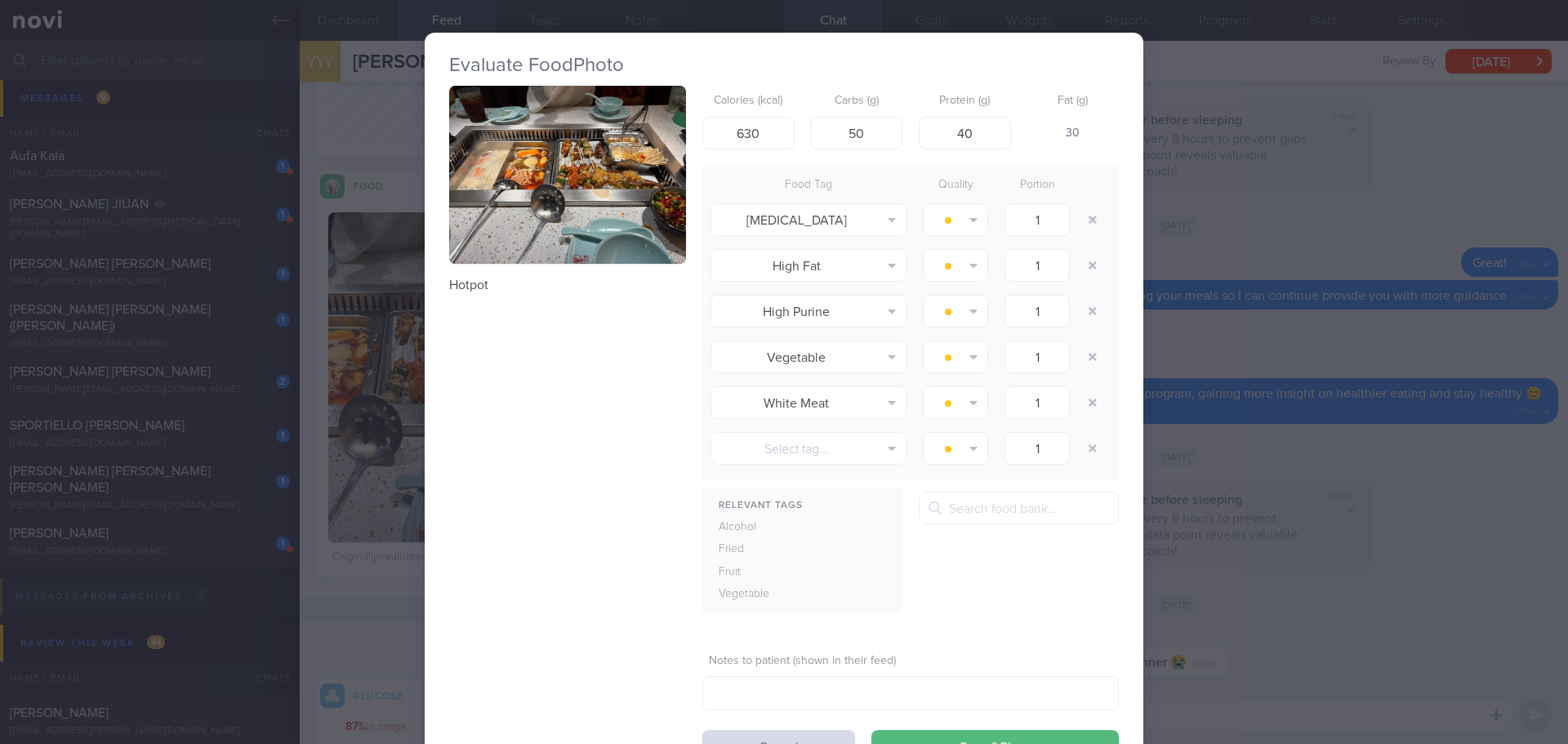
click at [529, 196] on button "button" at bounding box center [568, 174] width 237 height 178
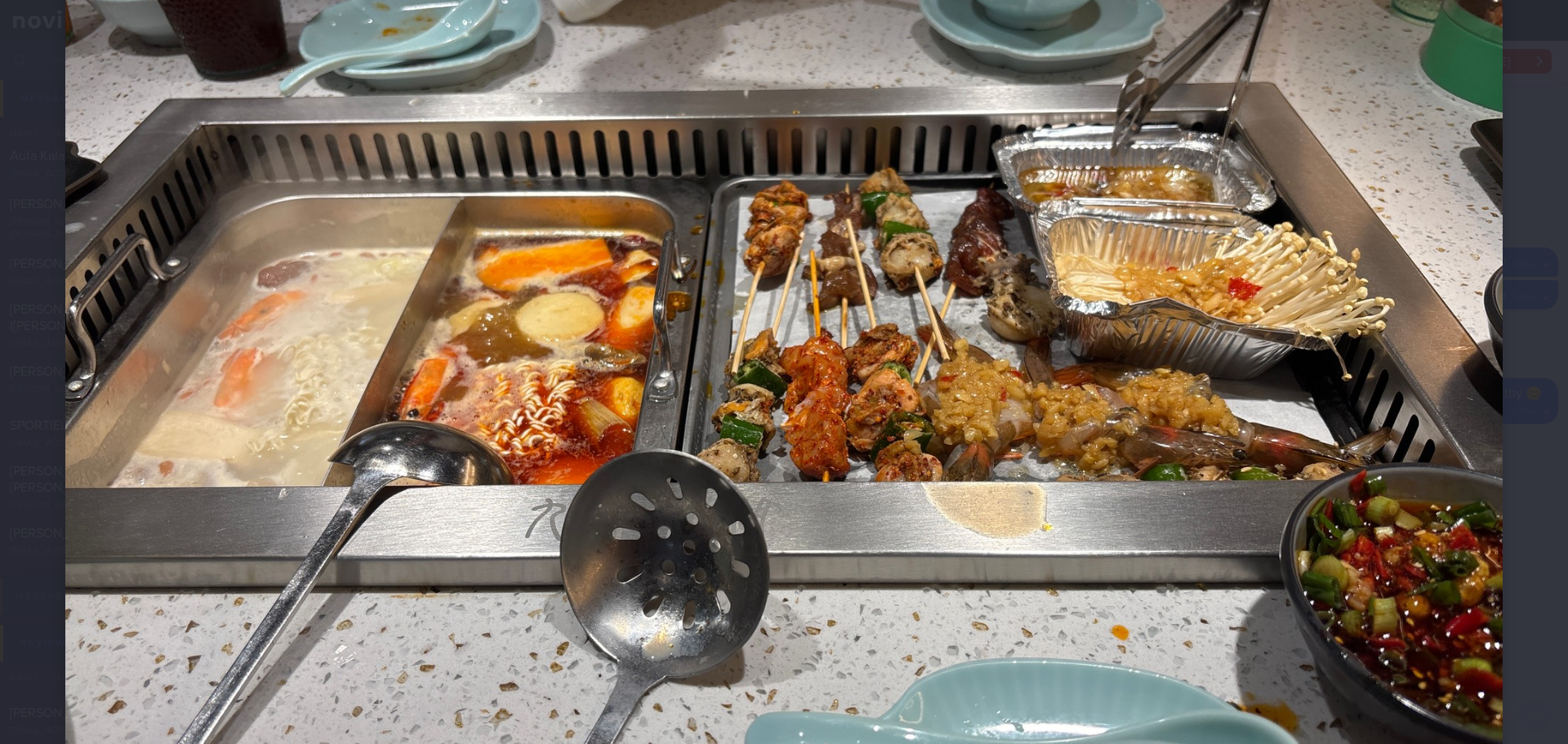
scroll to position [245, 0]
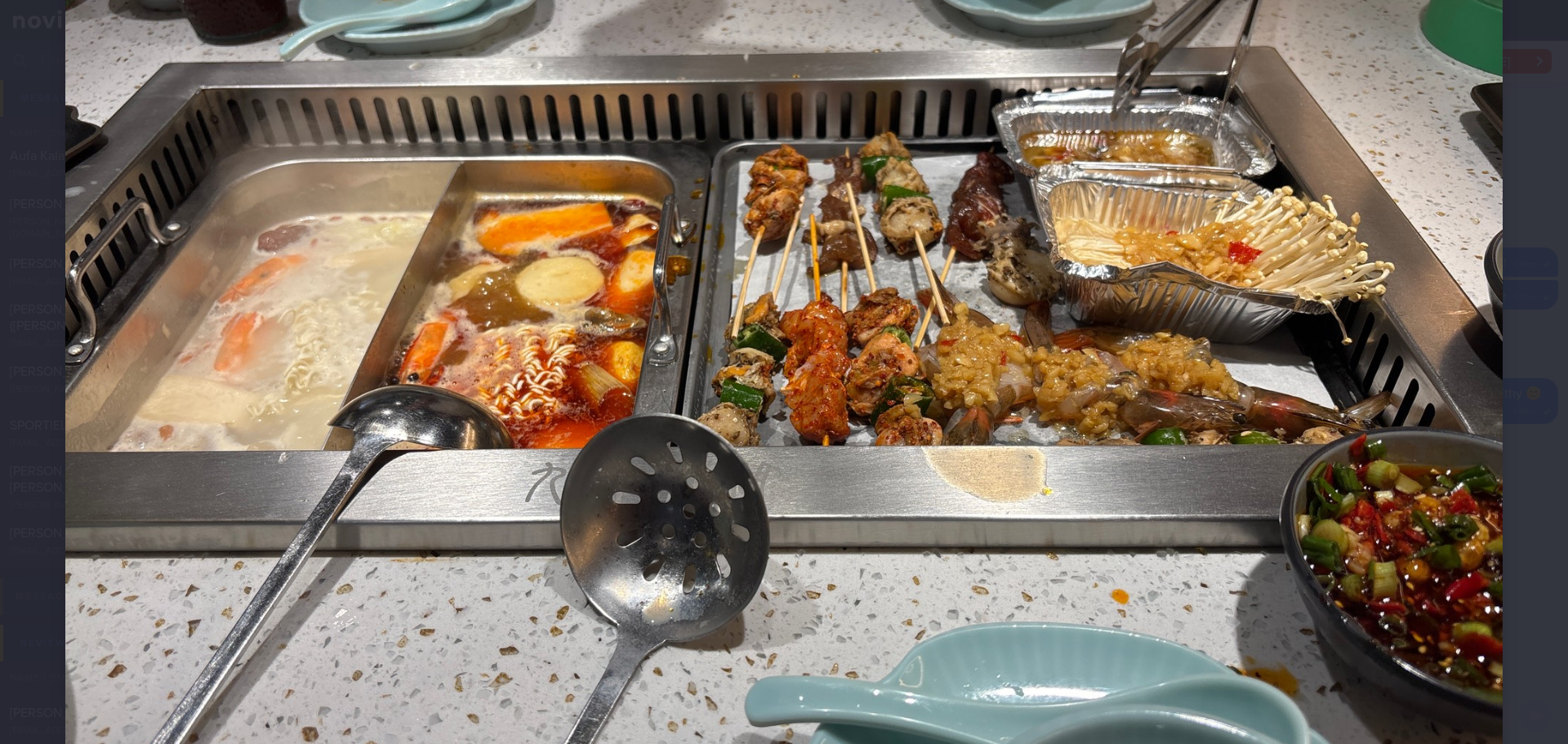
click at [1532, 175] on div at bounding box center [784, 359] width 1568 height 1209
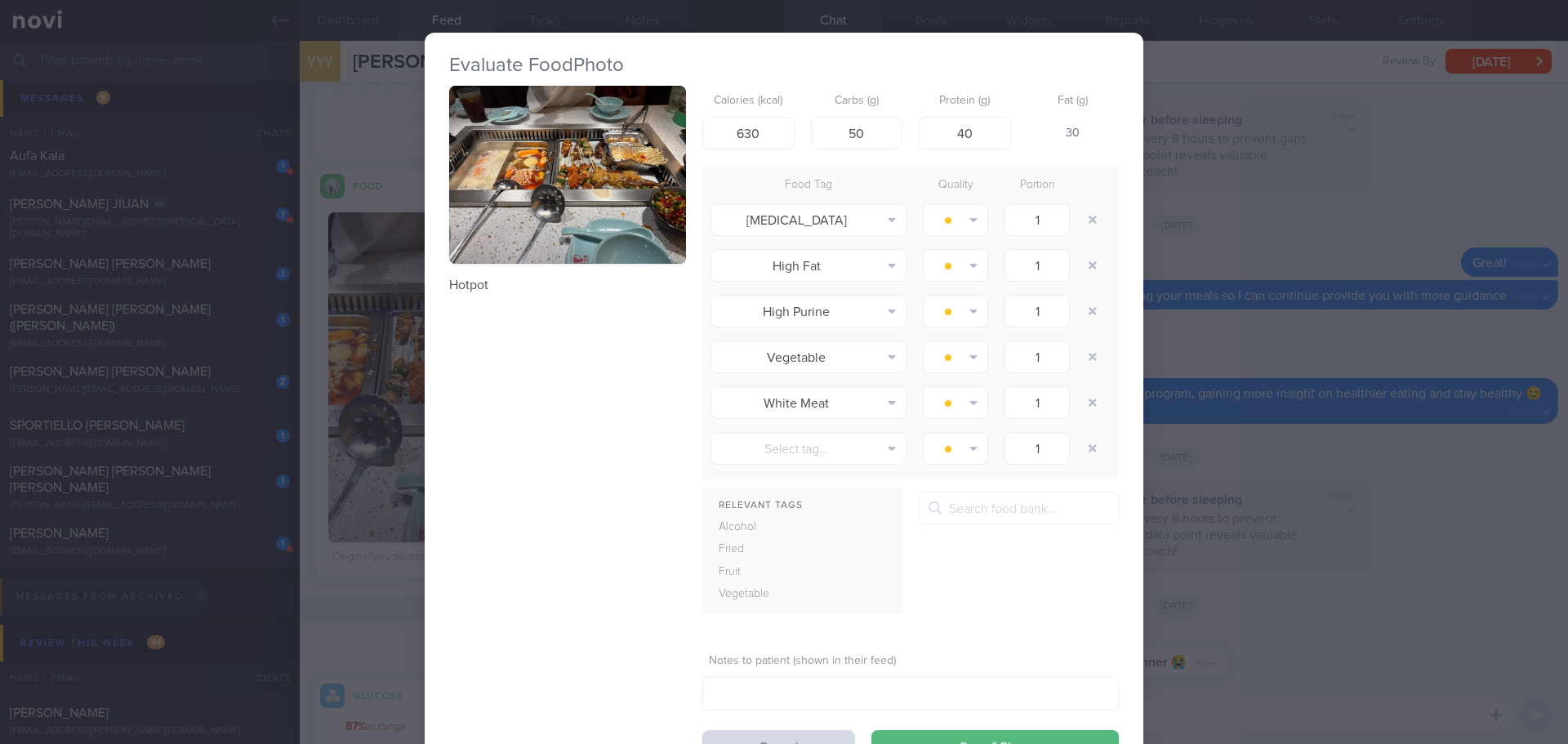
click at [1305, 163] on div "Evaluate Food Photo Hotpot Calories (kcal) 630 Carbs (g) 50 Protein (g) 40 Fat …" at bounding box center [784, 372] width 1568 height 744
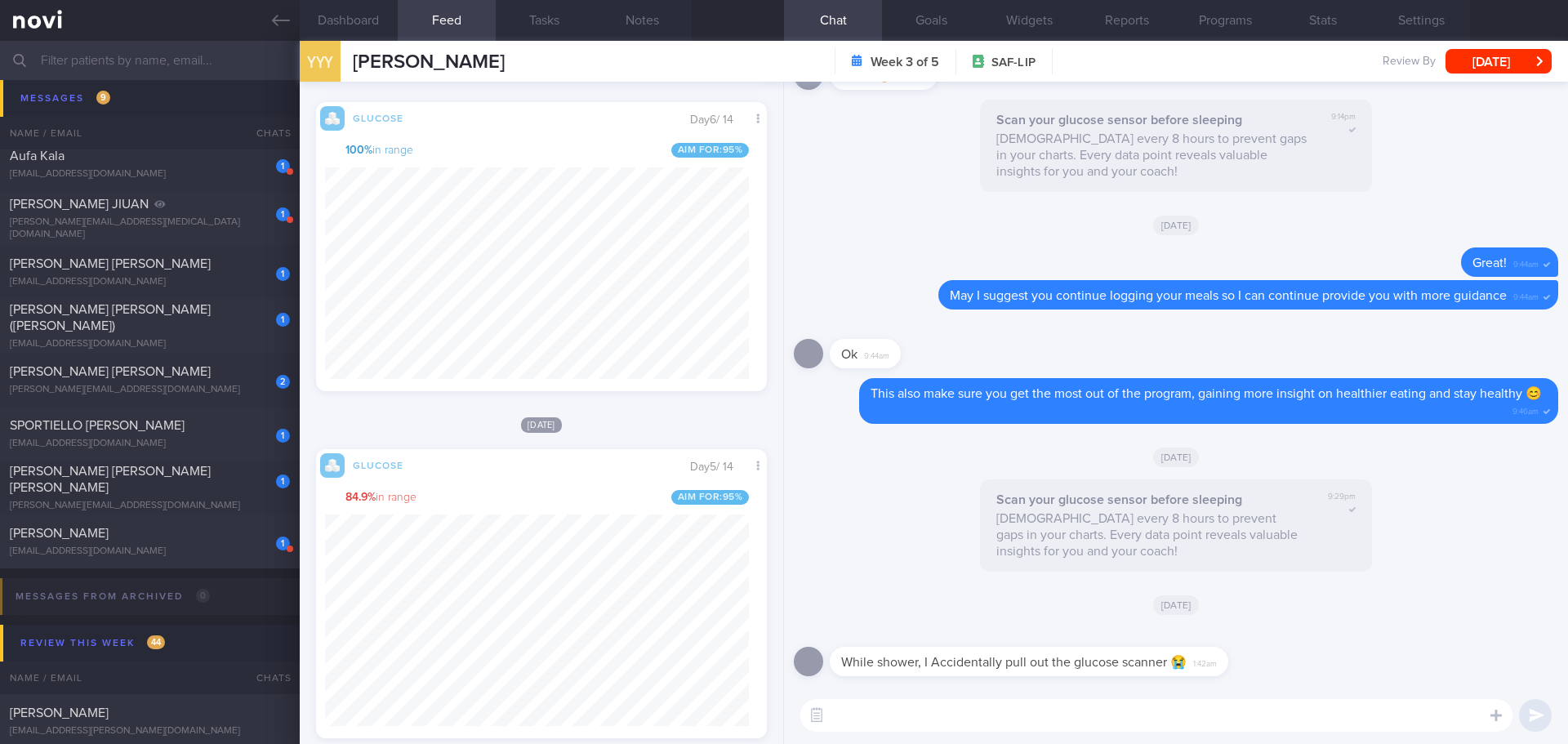
scroll to position [754, 0]
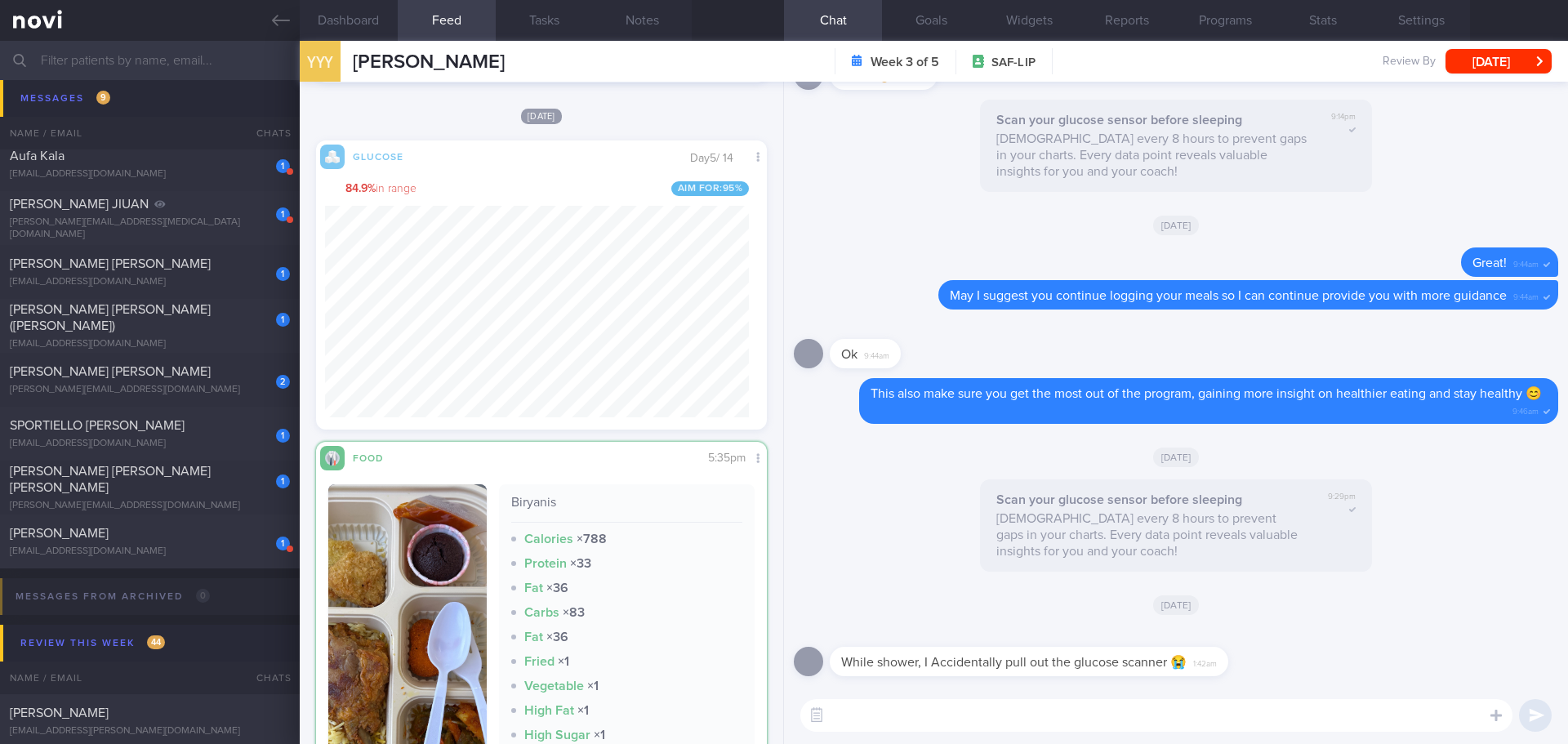
click at [934, 712] on textarea at bounding box center [1156, 716] width 712 height 33
click at [1144, 721] on textarea "Hi Ms Yong, Elizabeth here. Are you keen to get" at bounding box center [1156, 716] width 712 height 33
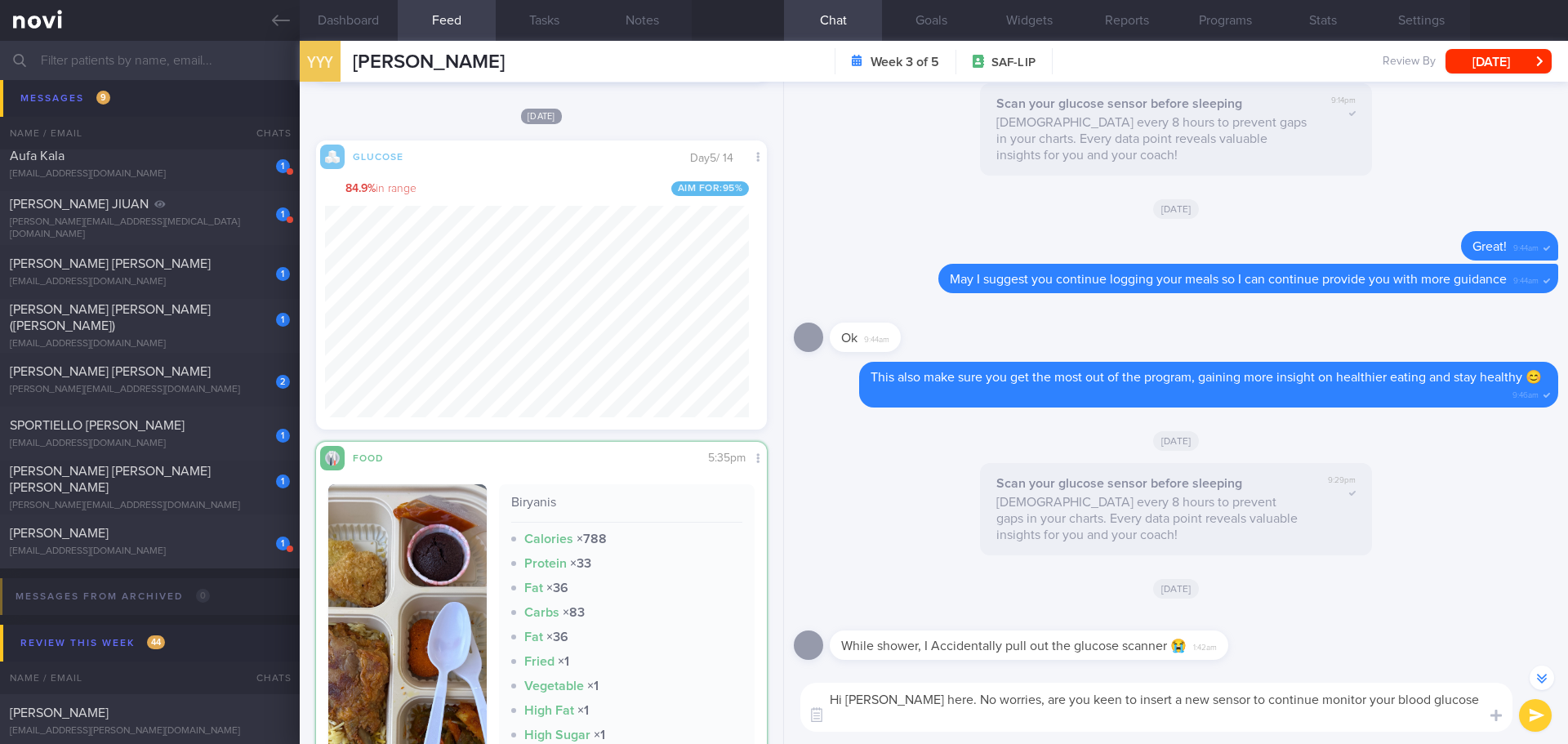
scroll to position [-16, 0]
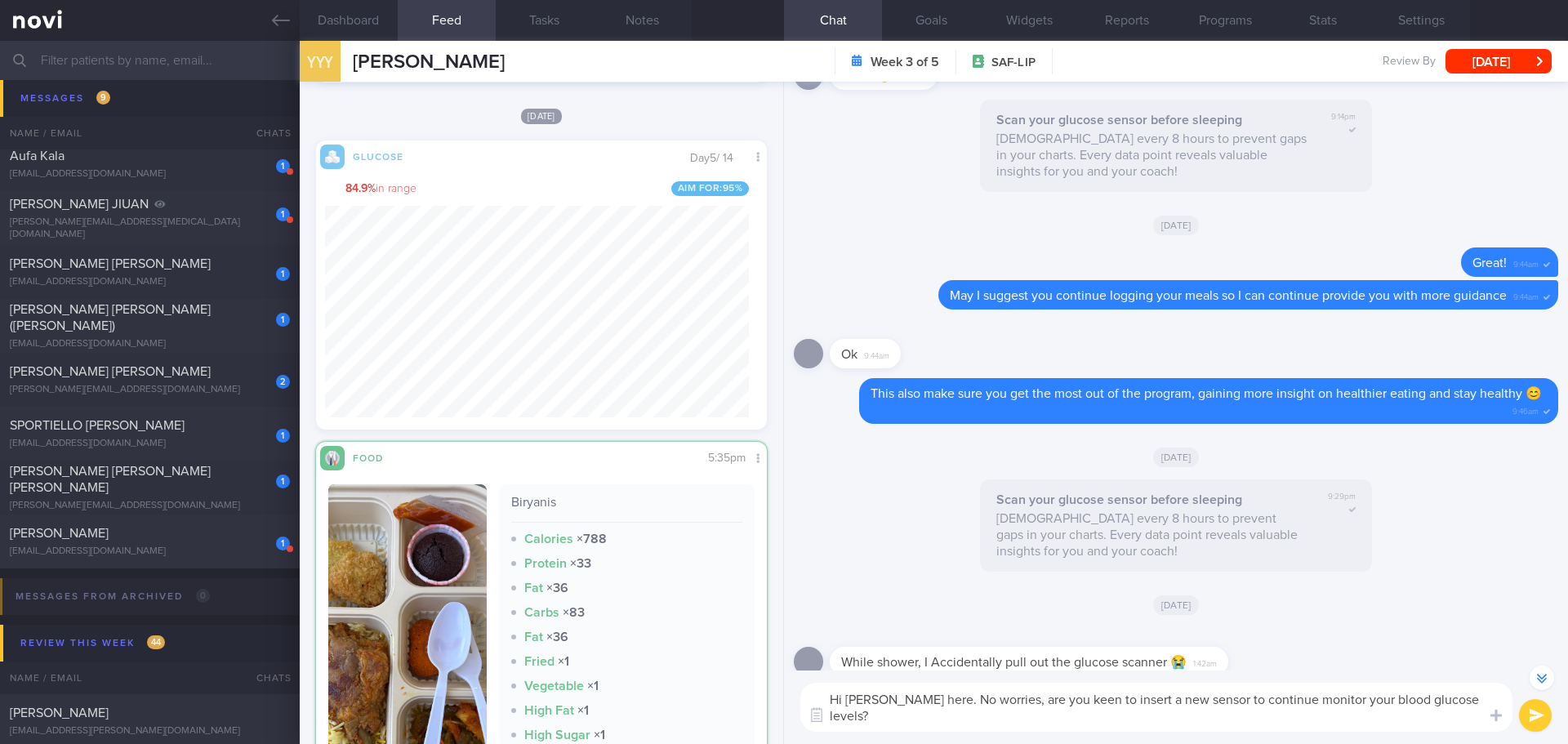
type textarea "Hi Ms Yong, Elizabeth here. No worries, are you keen to insert a new sensor to …"
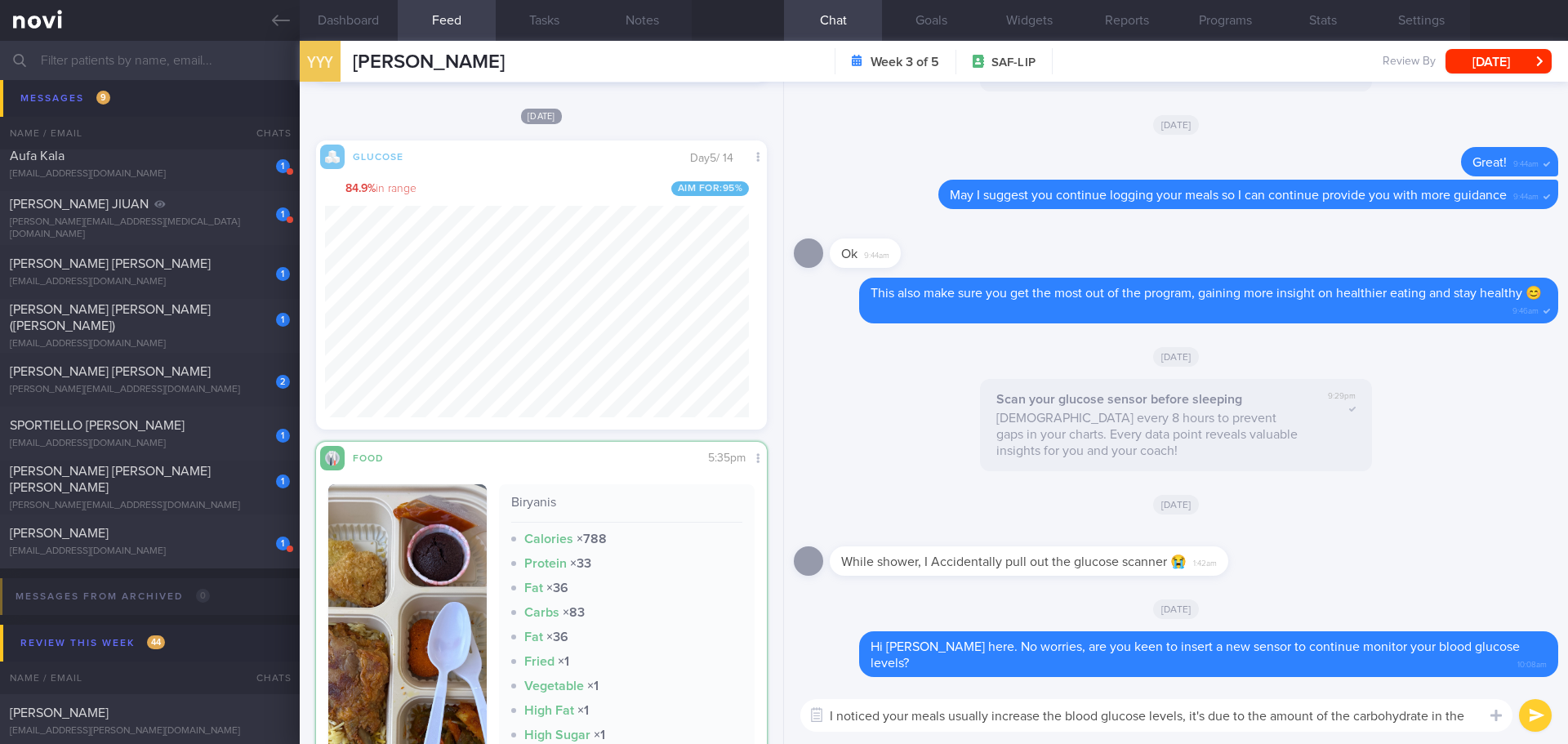
scroll to position [0, 0]
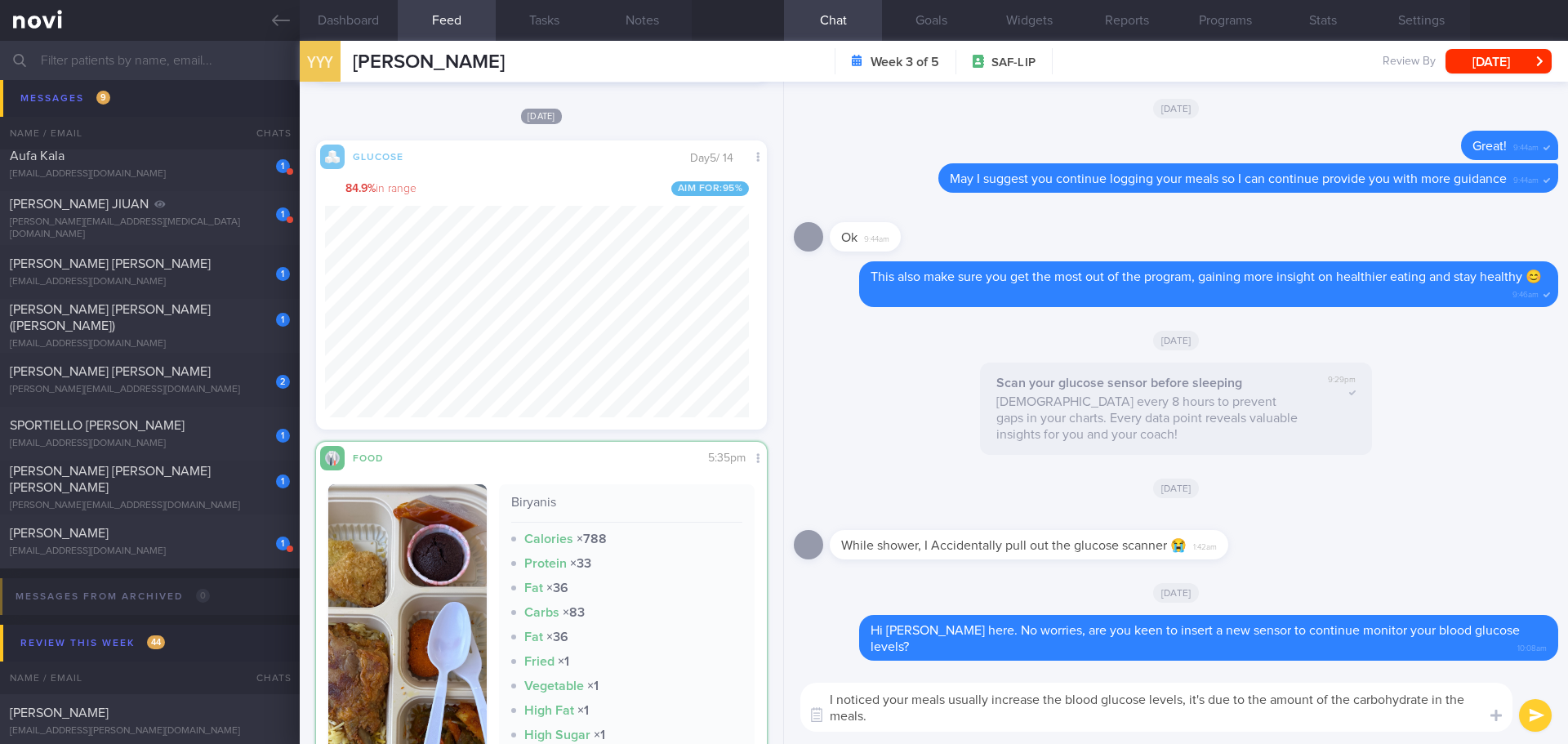
type textarea "I noticed your meals usually increase the blood glucose levels, it's due to the…"
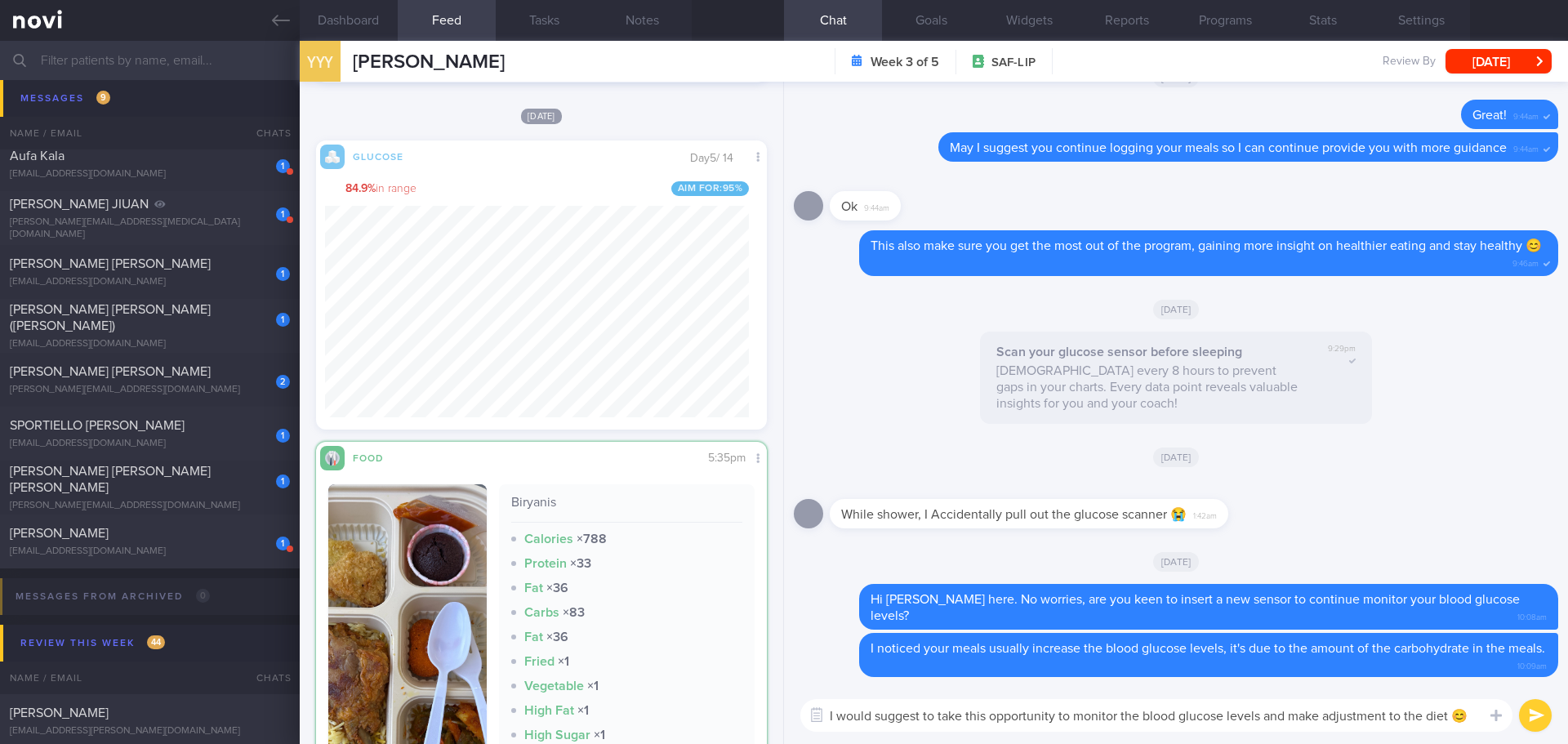
type textarea "I would suggest to take this opportunity to monitor the blood glucose levels an…"
click at [1533, 724] on button "submit" at bounding box center [1535, 716] width 33 height 33
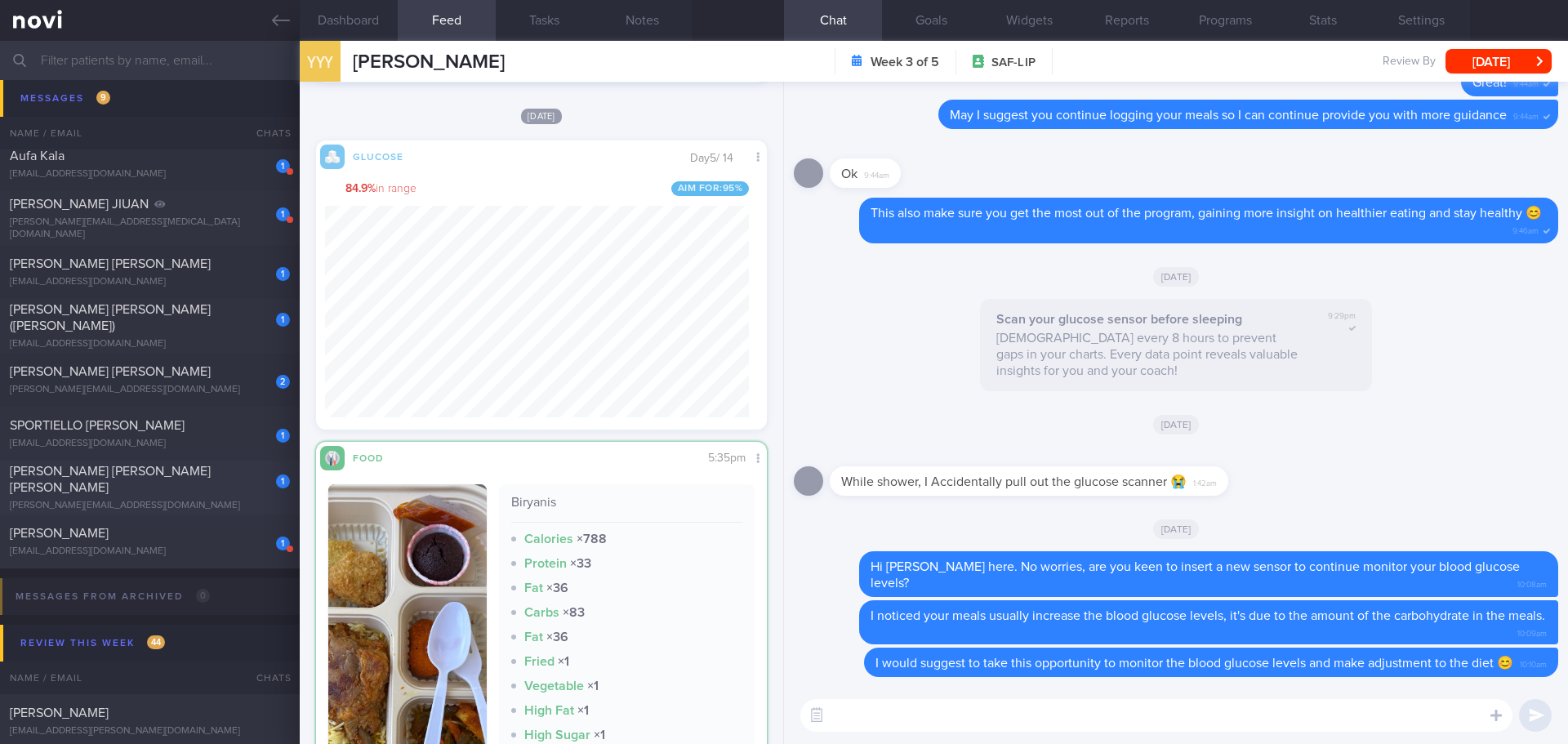
click at [149, 474] on div "[PERSON_NAME] [PERSON_NAME] [PERSON_NAME]" at bounding box center [148, 479] width 276 height 33
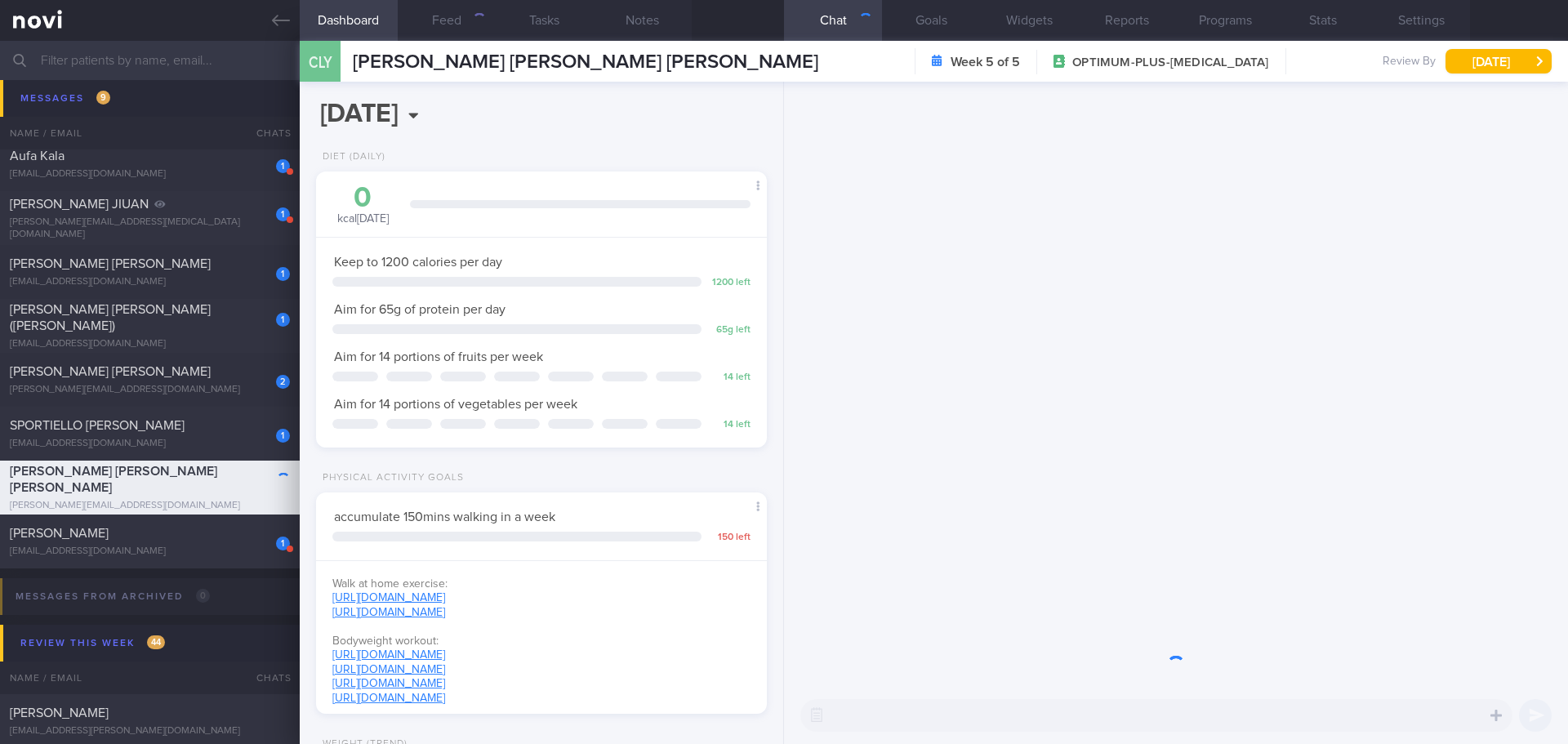
scroll to position [228, 410]
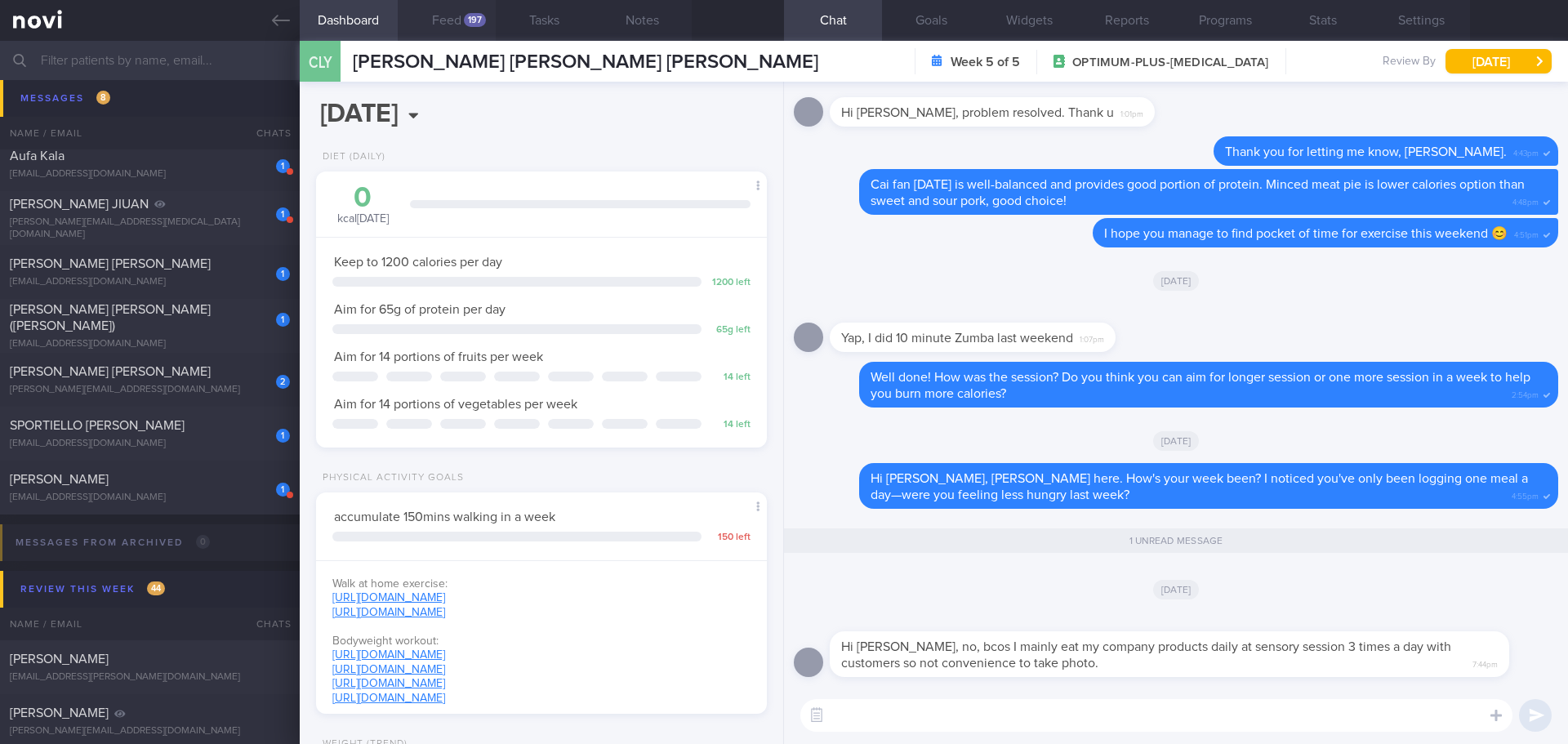
click at [473, 30] on button "Feed 197" at bounding box center [447, 20] width 98 height 41
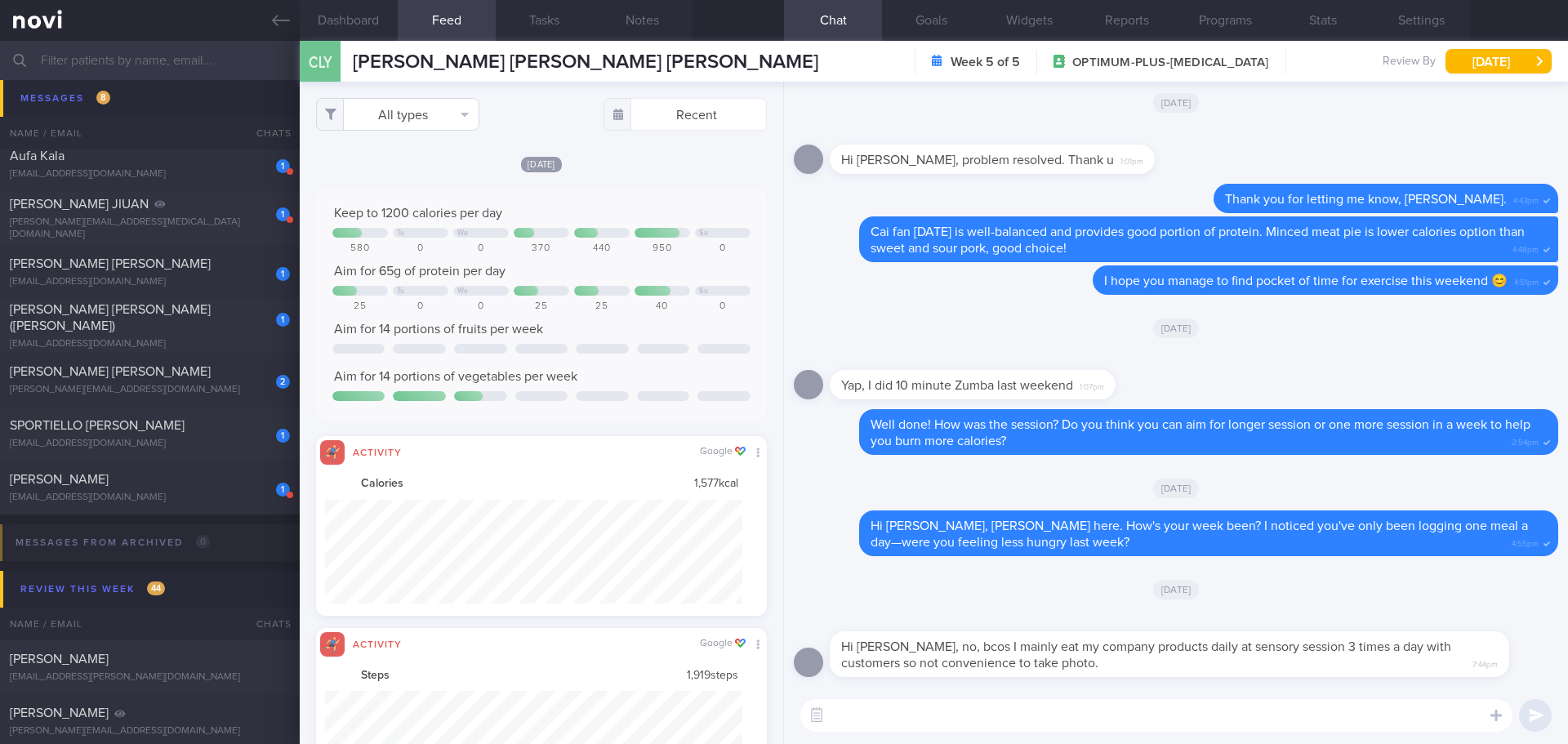
scroll to position [104, 418]
click at [441, 125] on button "All types" at bounding box center [397, 114] width 164 height 33
click at [422, 172] on button "Activity" at bounding box center [397, 171] width 162 height 25
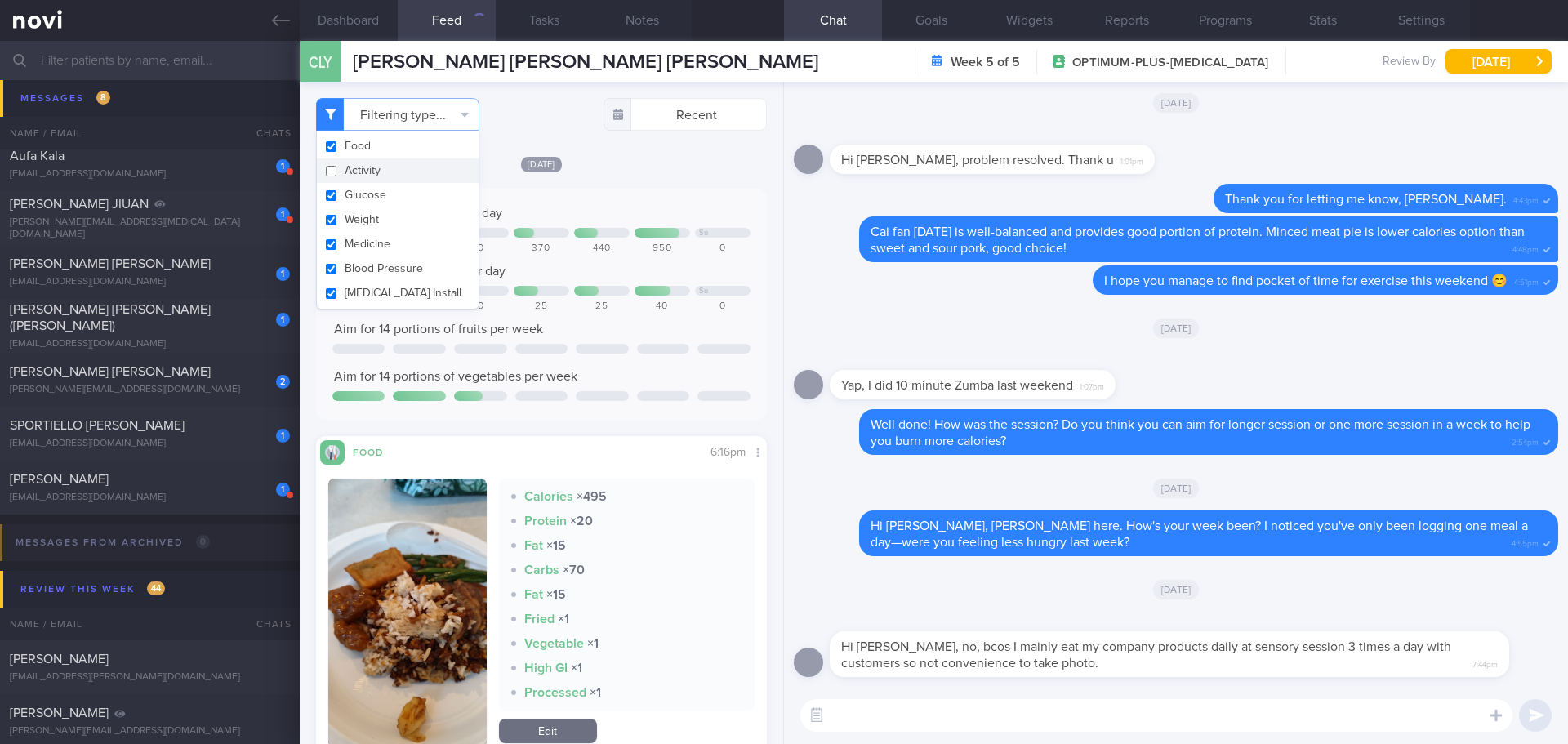
checkbox input "false"
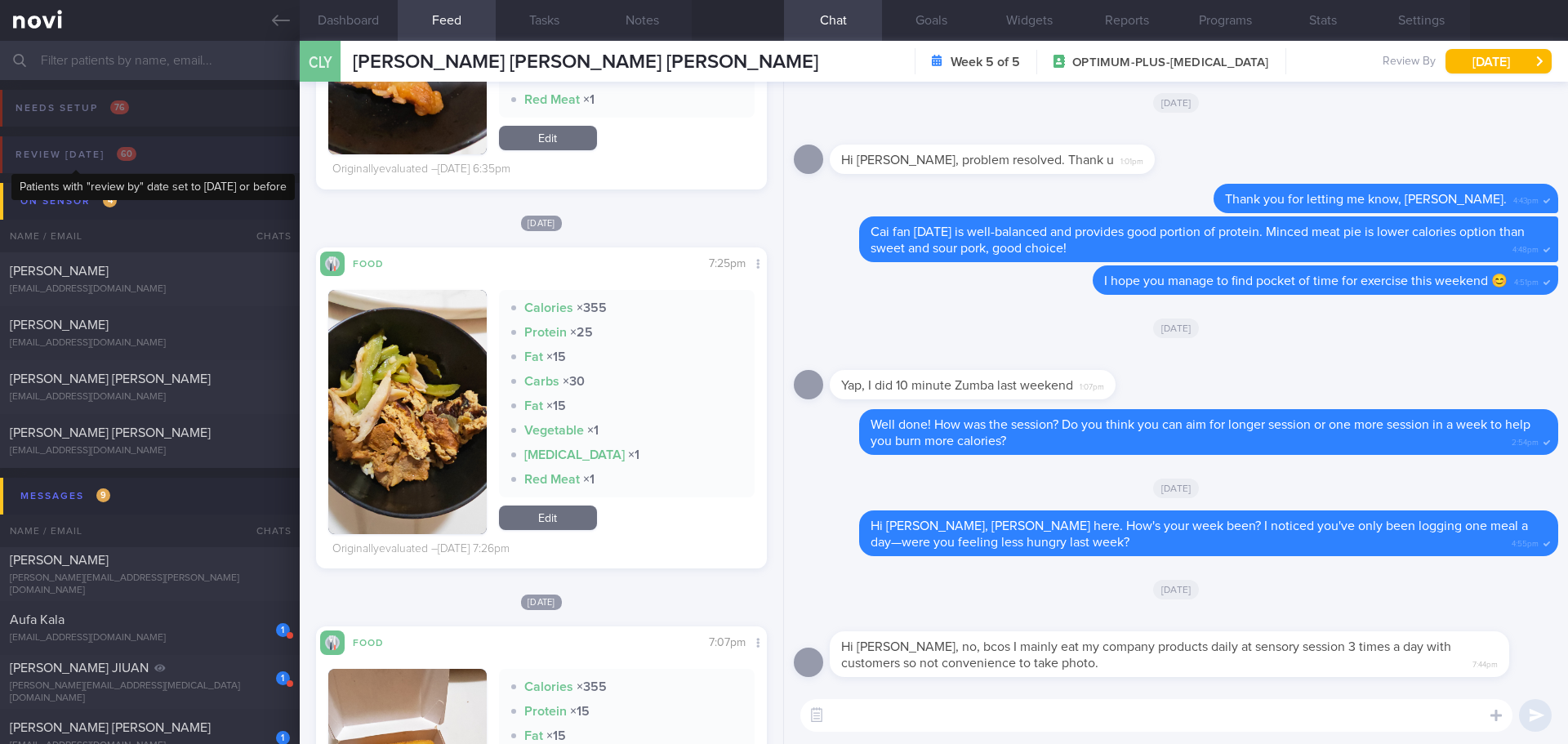
click at [114, 150] on div "Review today 60" at bounding box center [76, 155] width 129 height 22
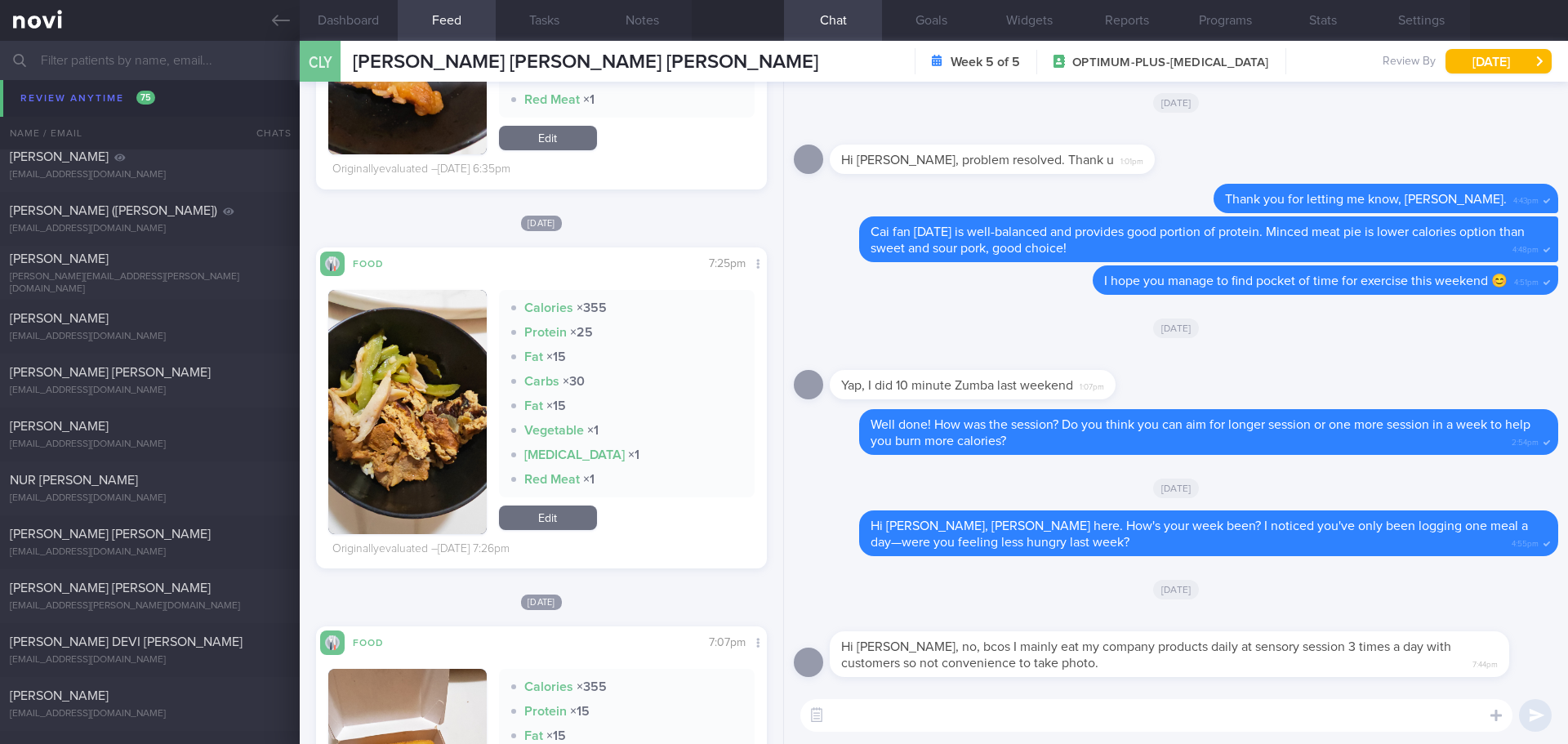
scroll to position [7026, 0]
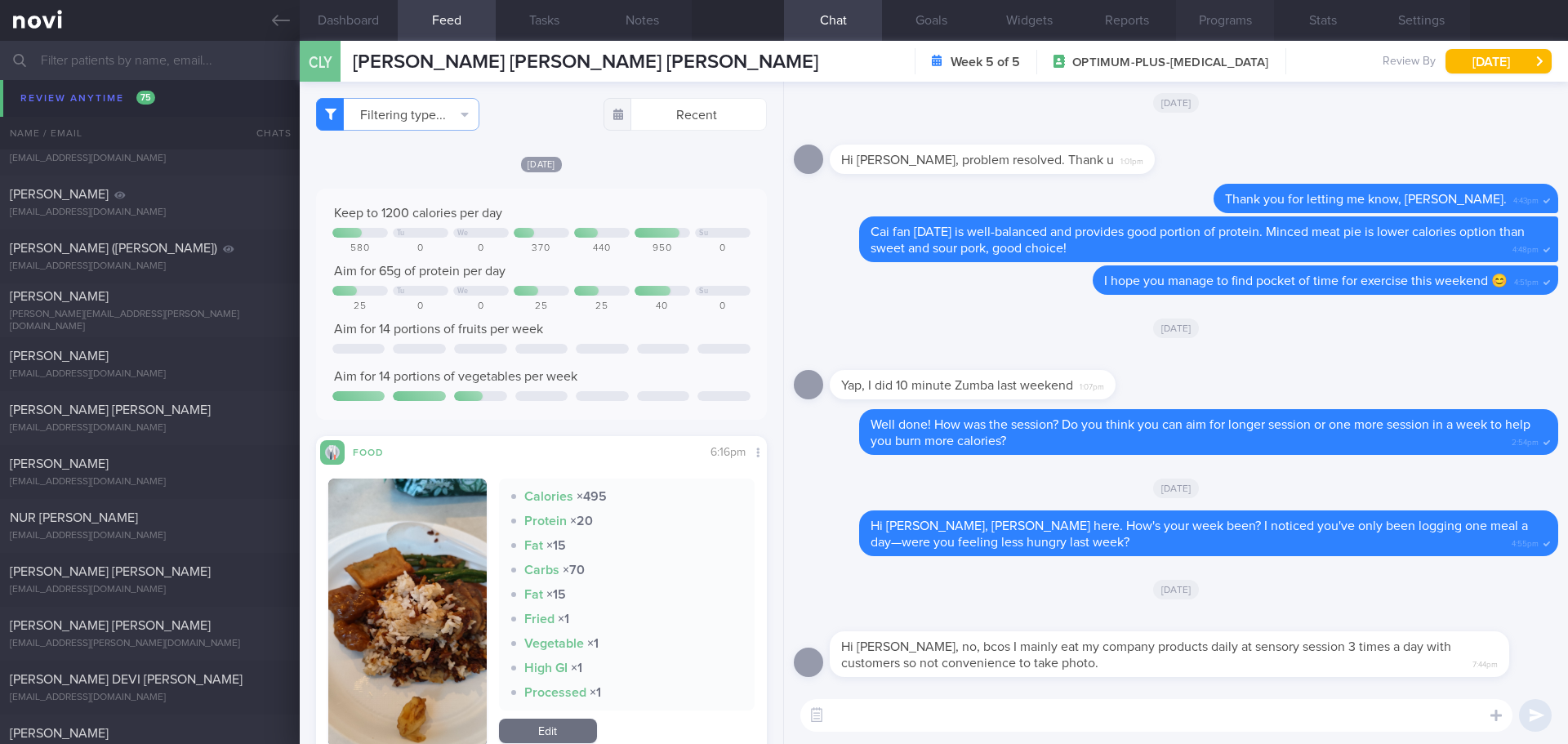
click at [1201, 10] on button "Programs" at bounding box center [1225, 20] width 98 height 41
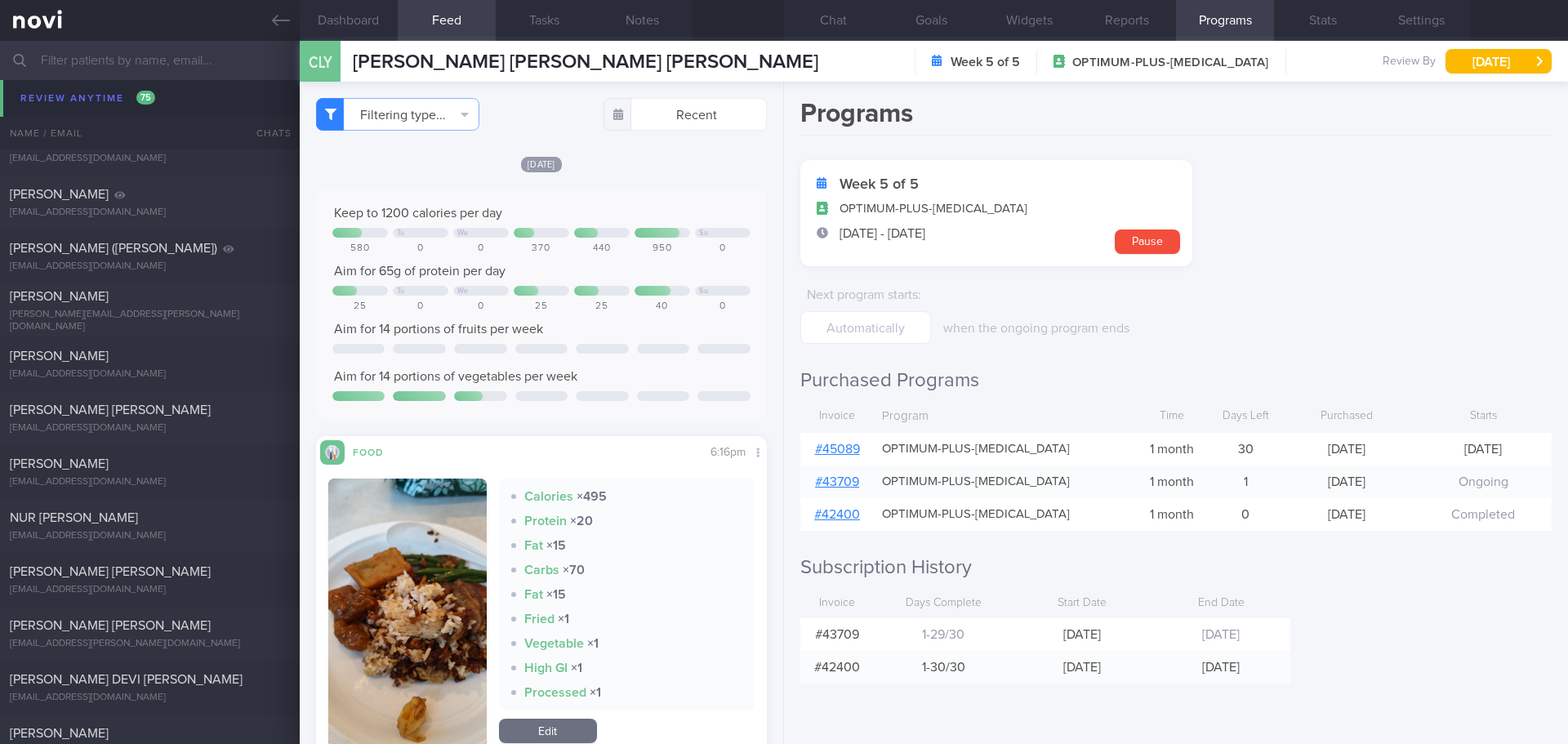
click at [856, 443] on link "# 45089" at bounding box center [838, 449] width 45 height 13
click at [815, 24] on button "Chat" at bounding box center [833, 20] width 98 height 41
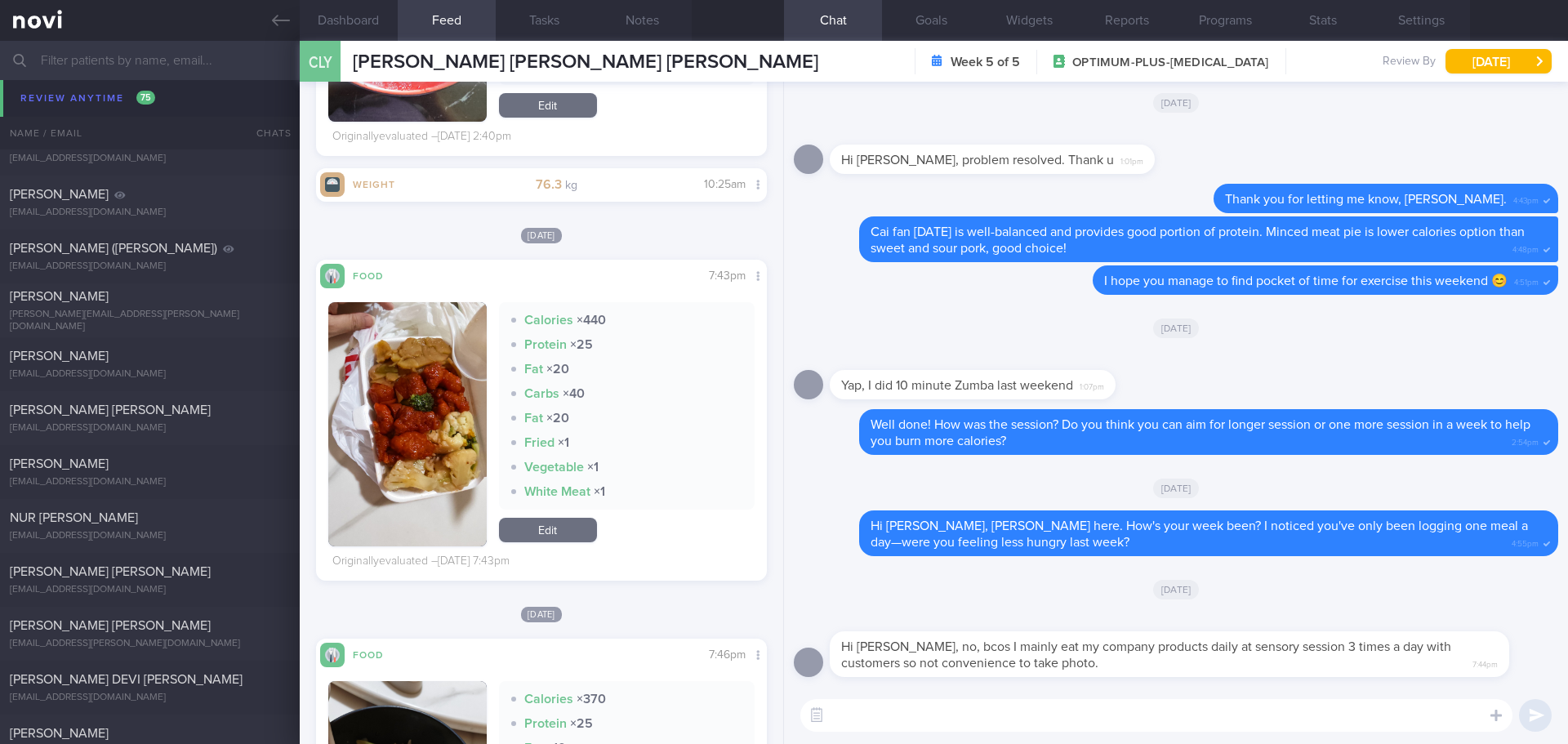
scroll to position [899, 0]
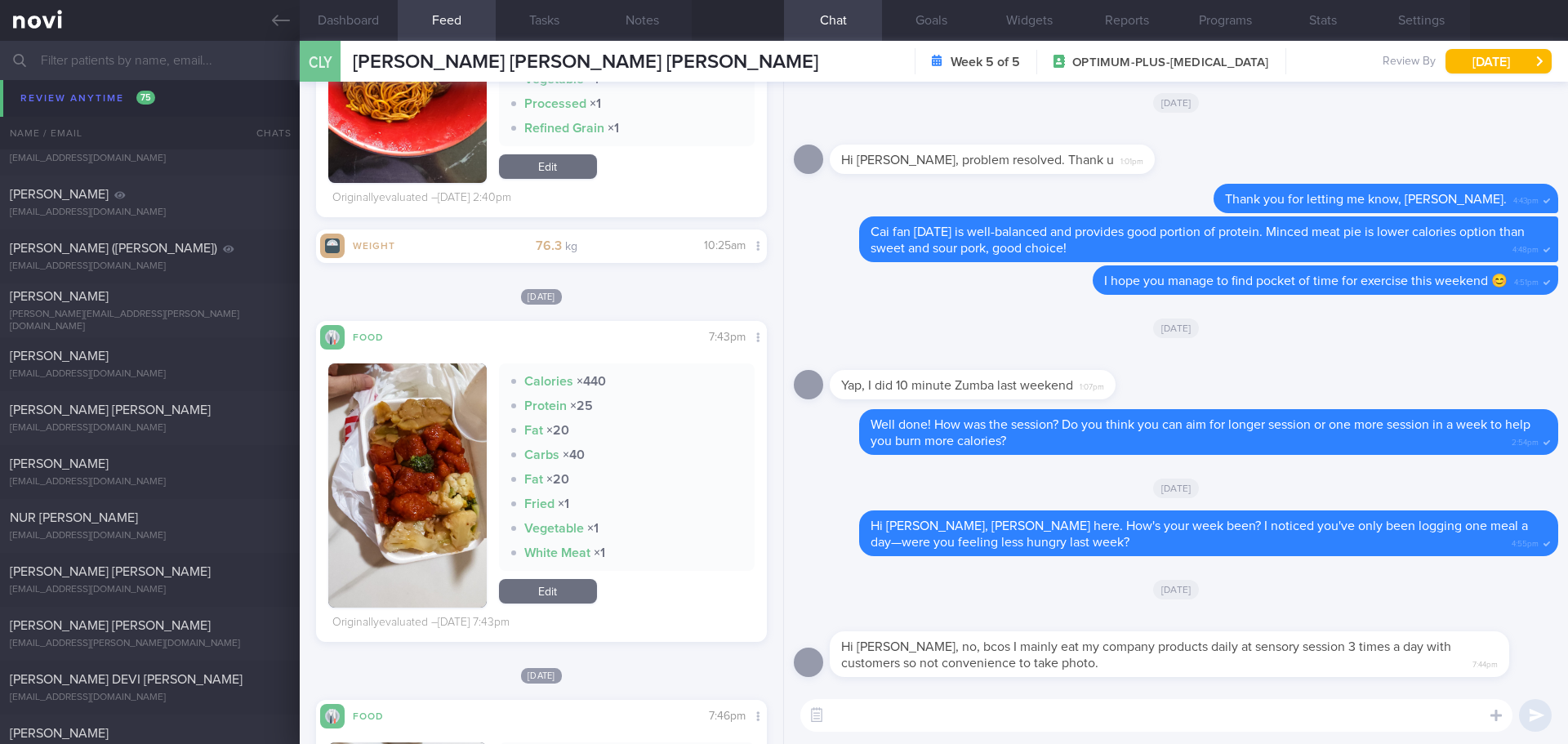
click at [85, 107] on div "[PERSON_NAME][EMAIL_ADDRESS][DOMAIN_NAME]" at bounding box center [149, 113] width 280 height 12
click at [922, 703] on textarea at bounding box center [1156, 716] width 712 height 33
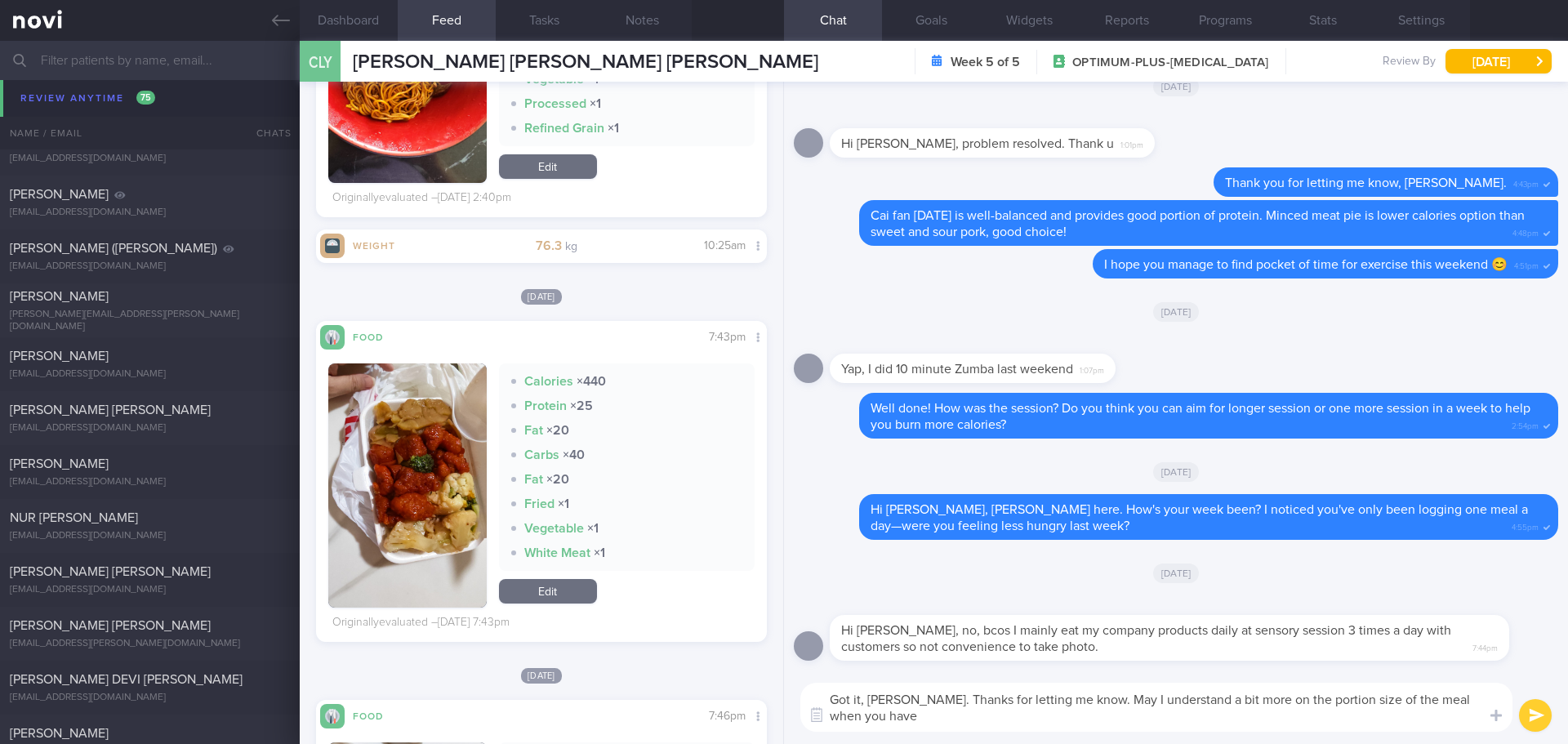
scroll to position [0, 0]
click at [1089, 717] on textarea "Got it, Joey. Thanks for letting me know. May I understand a bit more on the po…" at bounding box center [1156, 707] width 712 height 49
type textarea "Got it, Joey. Thanks for letting me know. May I understand a bit more on the po…"
click at [1541, 721] on button "submit" at bounding box center [1535, 716] width 33 height 33
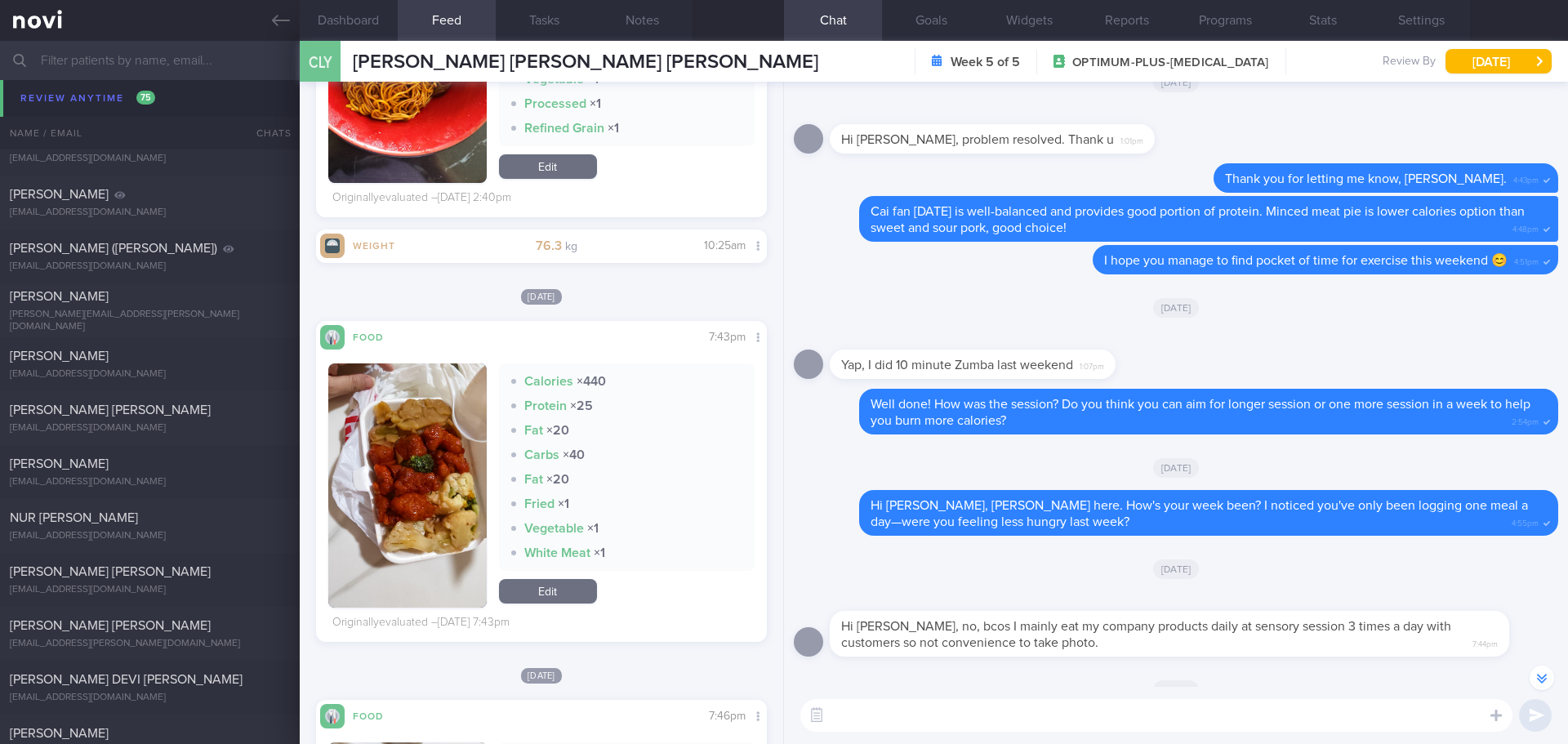
scroll to position [1, 0]
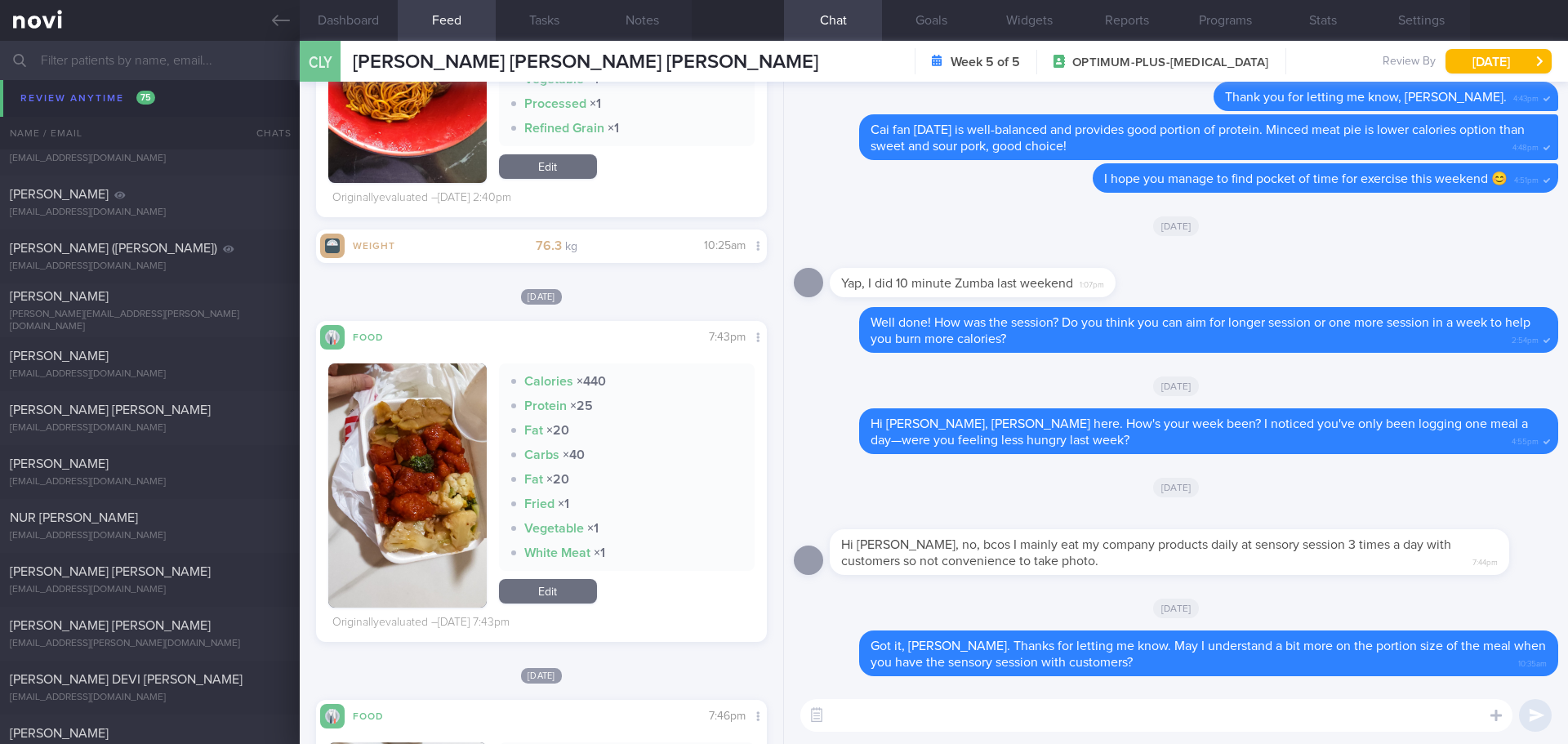
click at [958, 709] on textarea at bounding box center [1156, 716] width 712 height 33
type textarea "Are you coping well with the current dose of Rybelsus?"
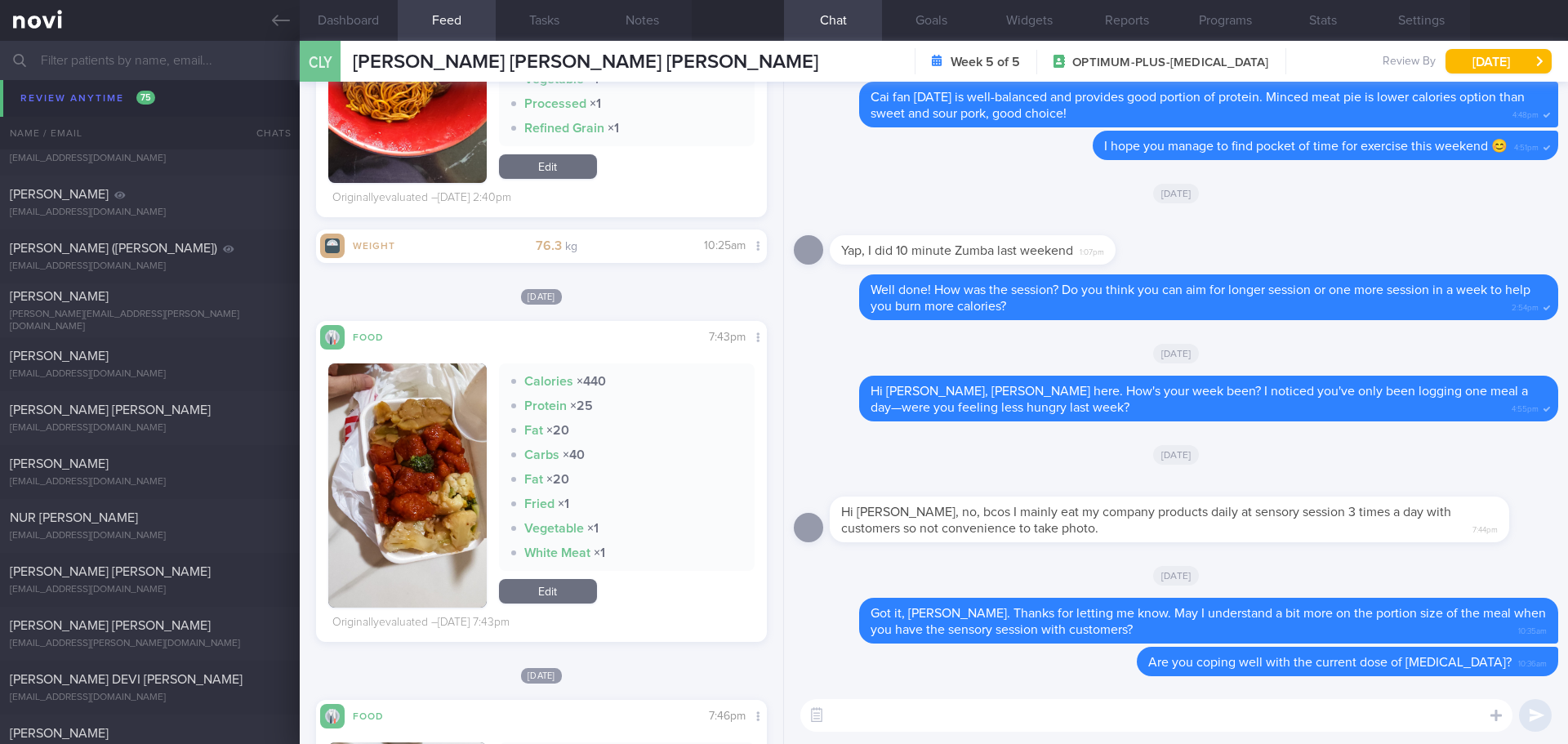
scroll to position [0, 0]
click at [1503, 63] on button "[DATE]" at bounding box center [1499, 61] width 106 height 25
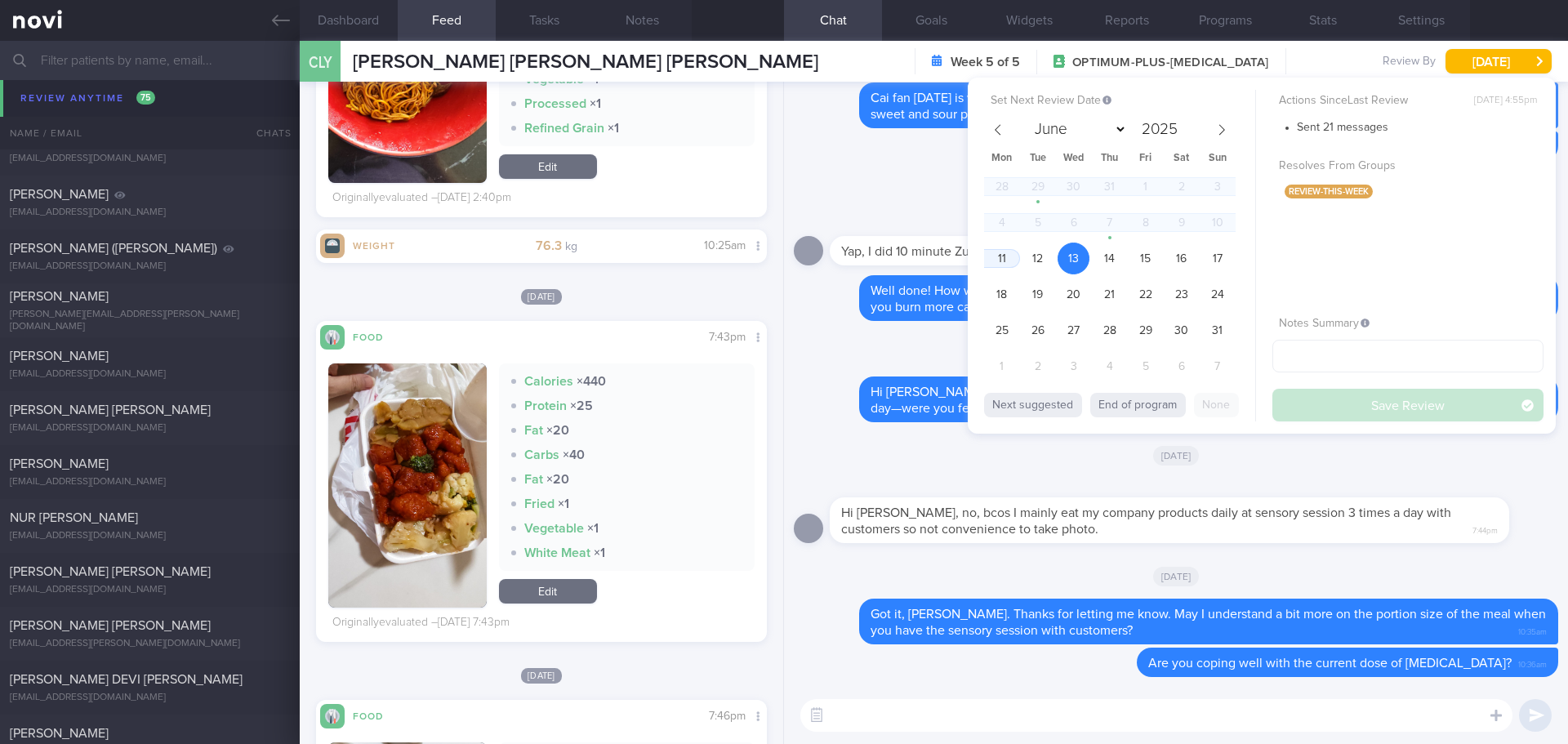
click at [925, 197] on div "Tue, 29 Jul" at bounding box center [1176, 194] width 764 height 46
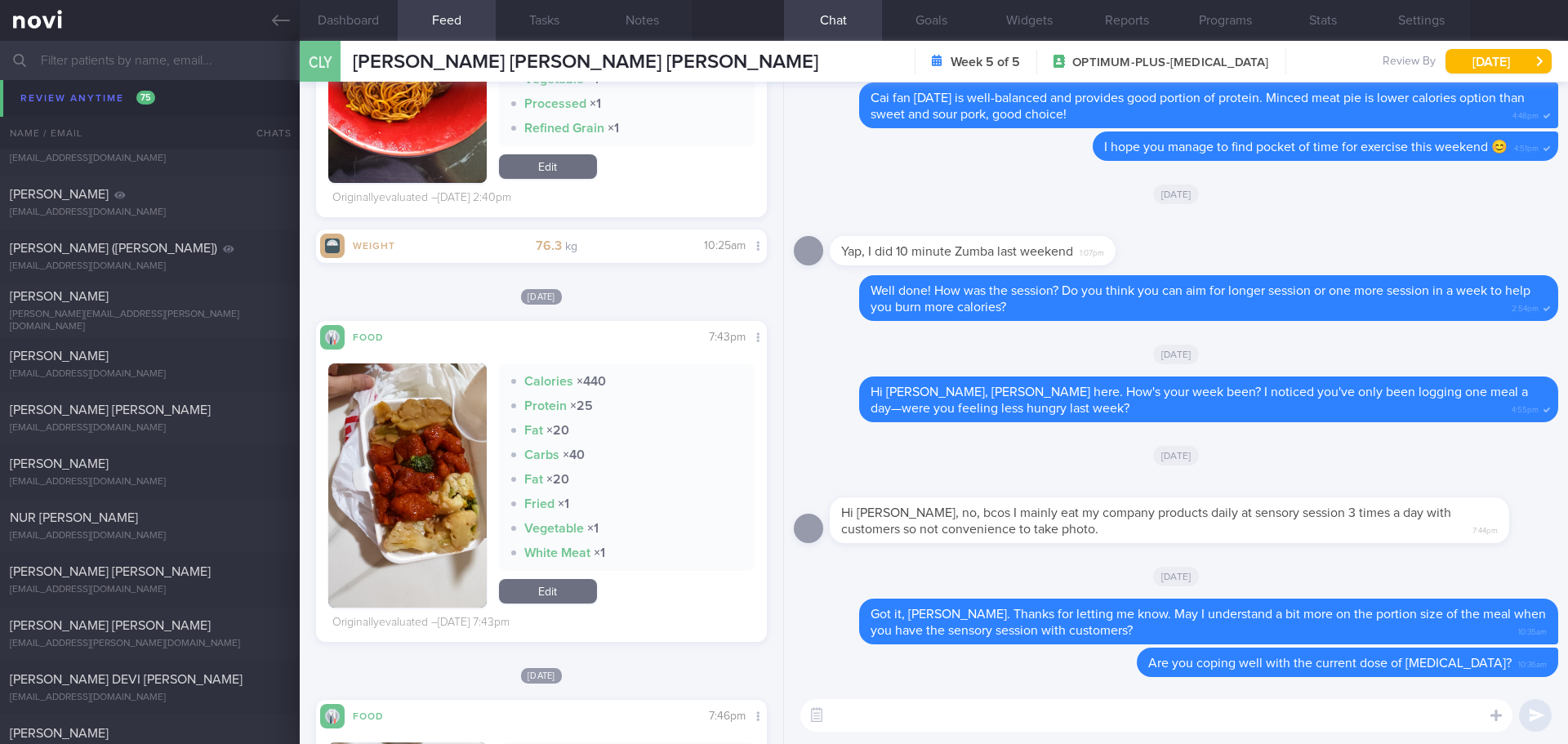
click at [931, 191] on div "Tue, 29 Jul" at bounding box center [1176, 194] width 764 height 46
click at [1475, 64] on button "[DATE]" at bounding box center [1499, 61] width 106 height 25
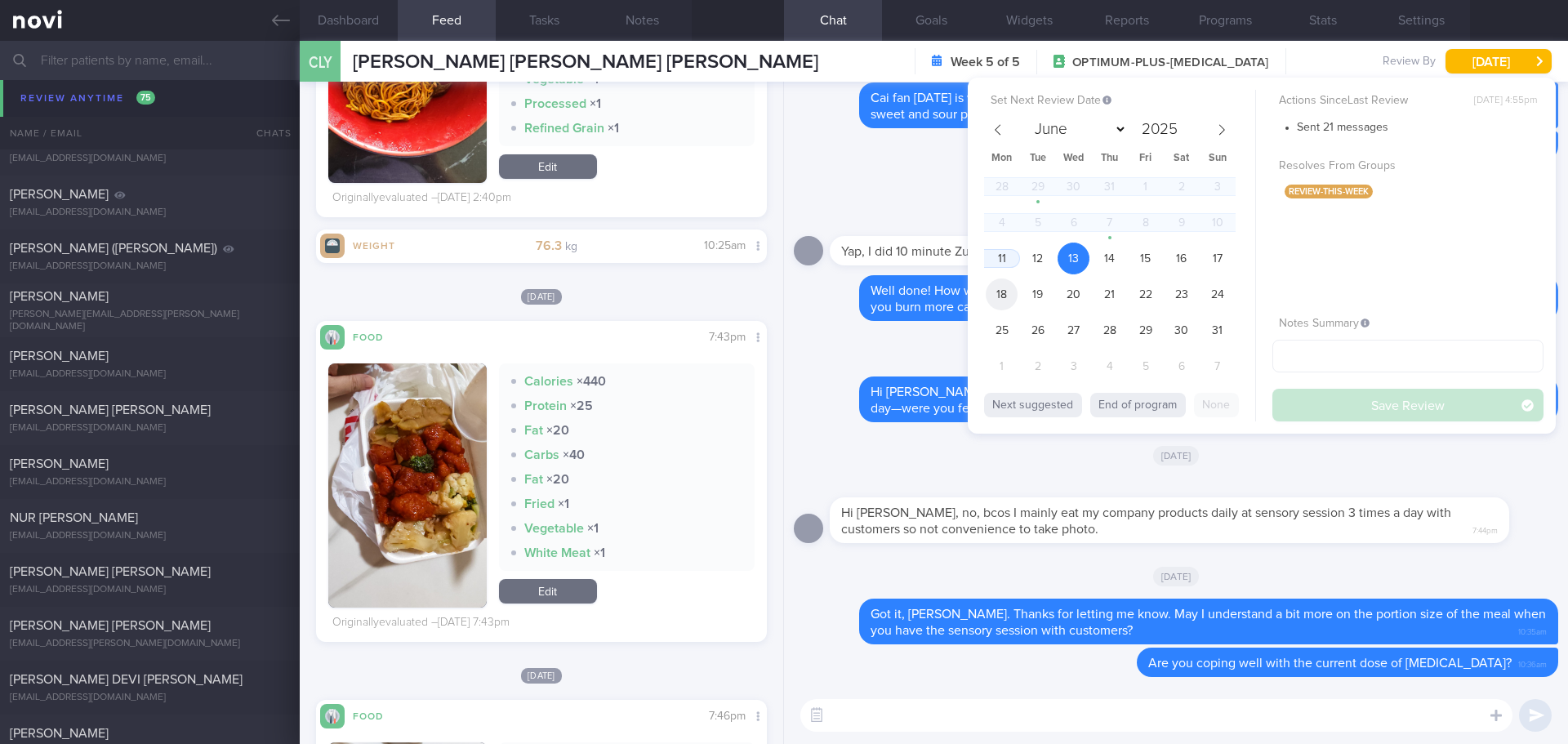
click at [1013, 287] on span "18" at bounding box center [1002, 295] width 32 height 32
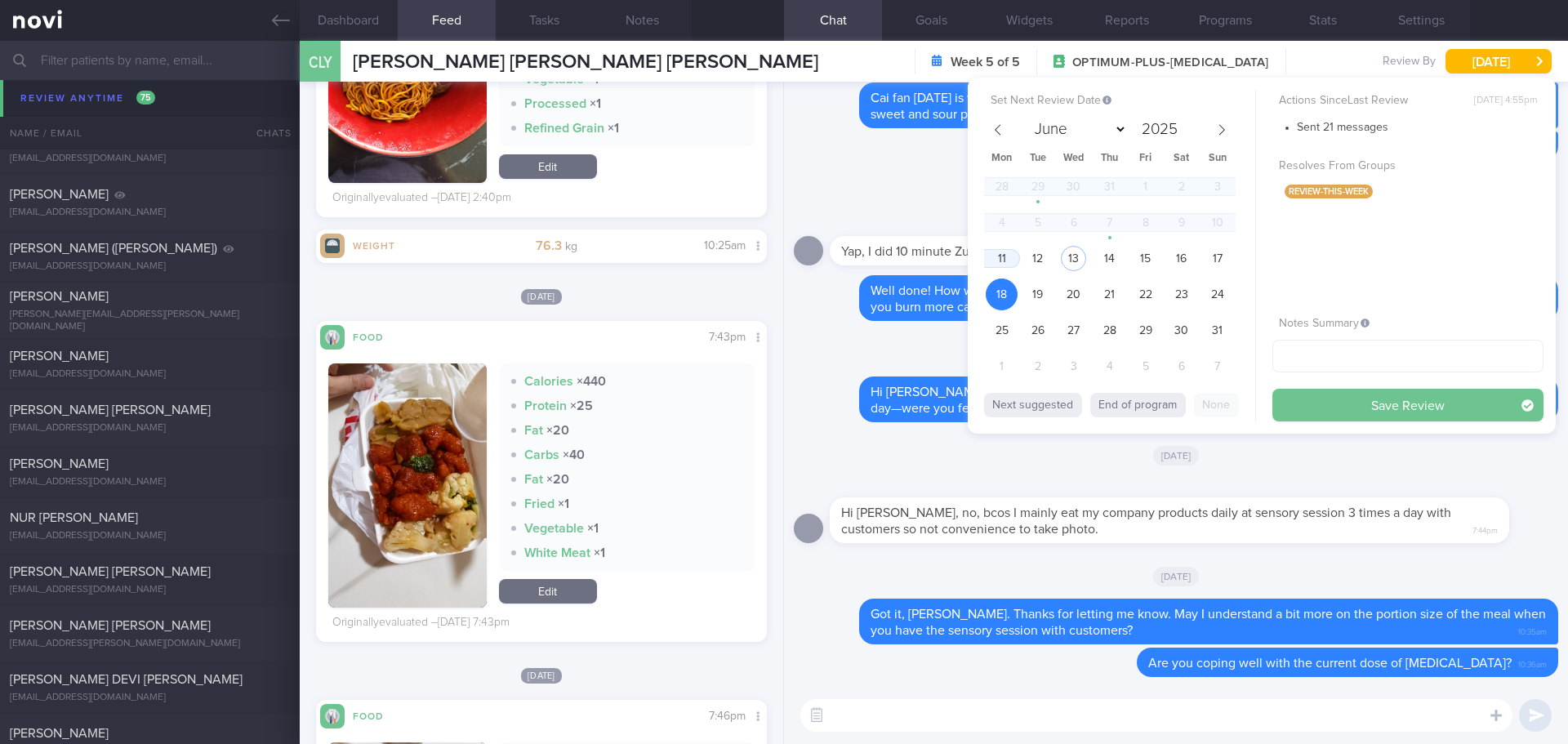
click at [1357, 407] on button "Save Review" at bounding box center [1408, 405] width 272 height 33
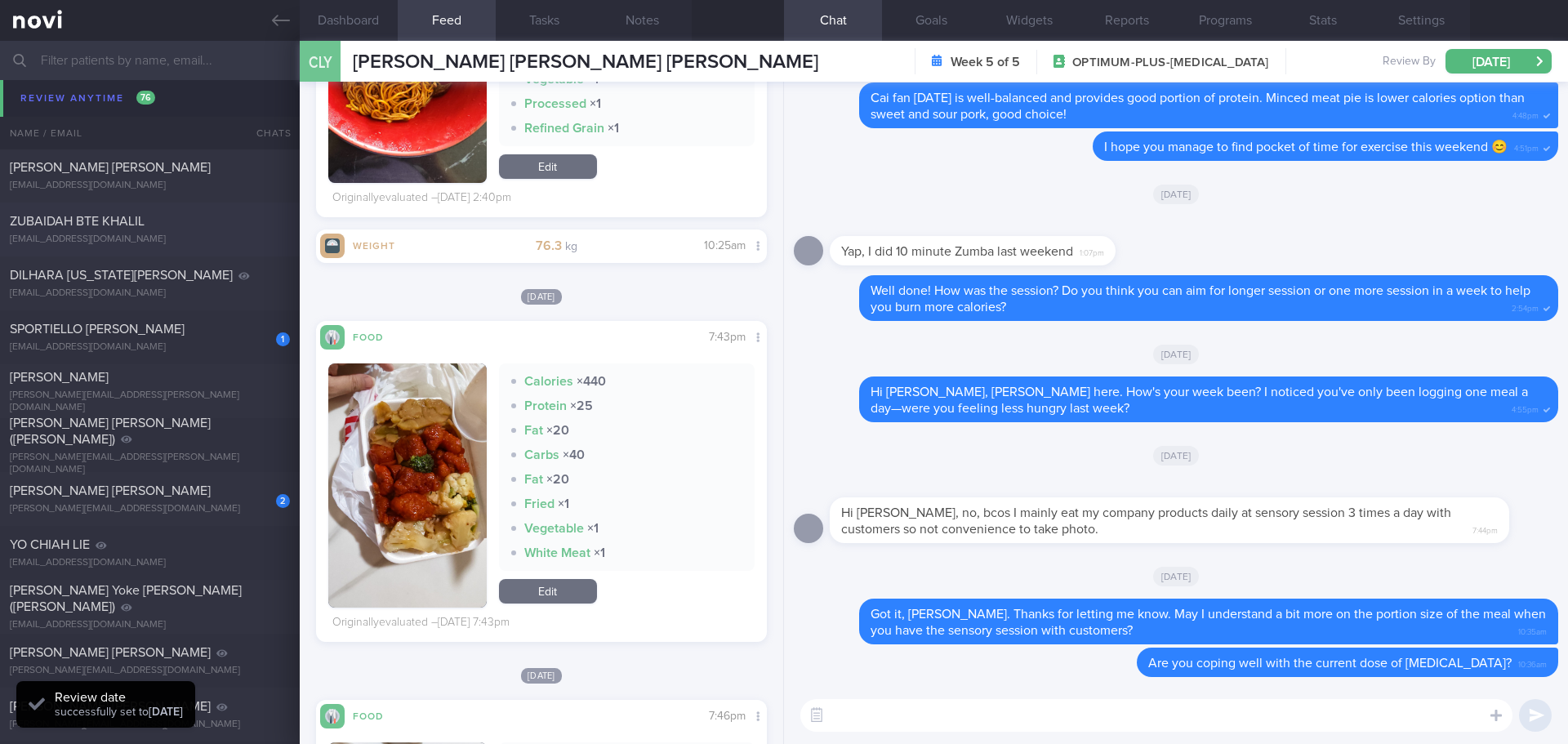
scroll to position [7626, 0]
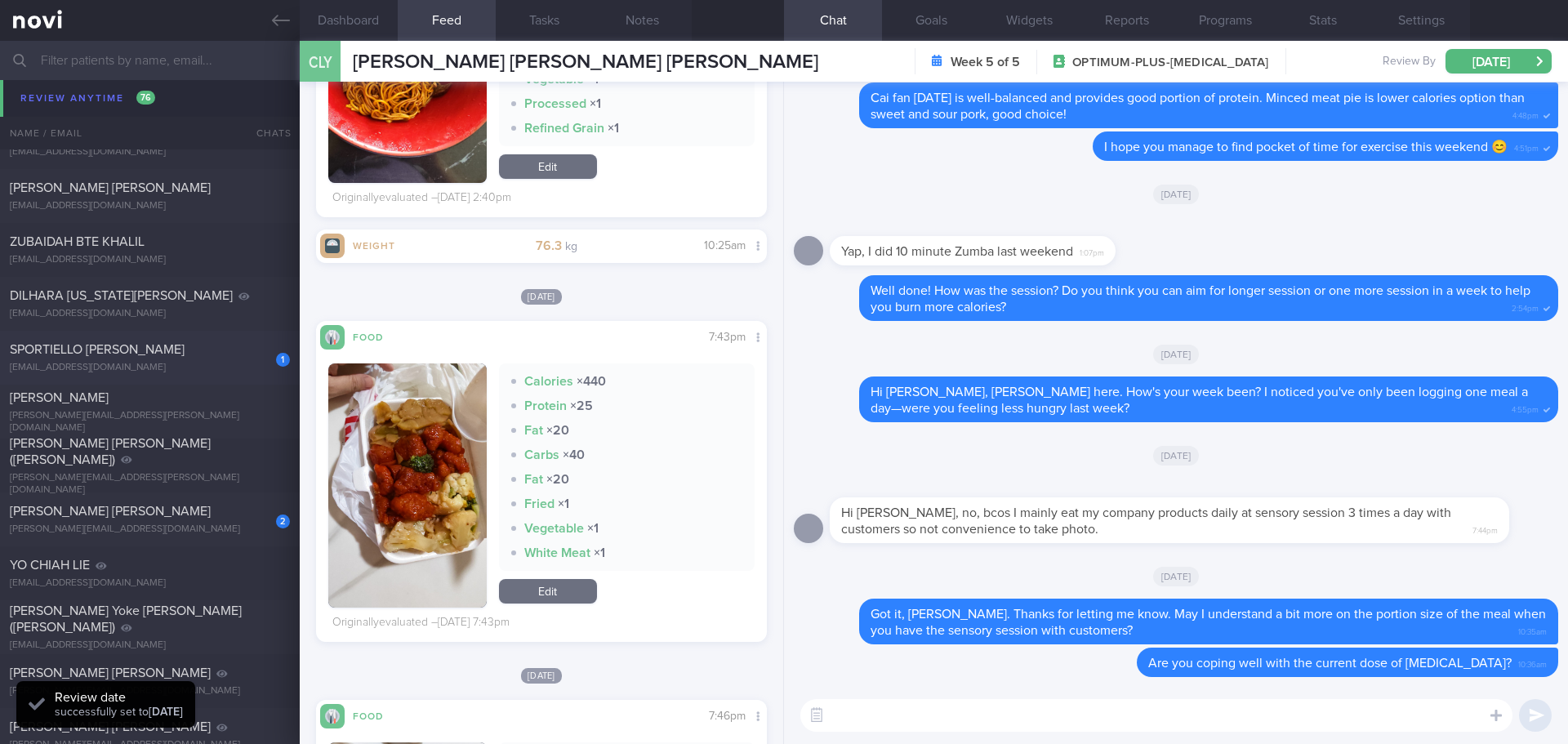
click at [185, 353] on span "SPORTIELLO [PERSON_NAME]" at bounding box center [97, 349] width 175 height 13
type input "[DATE]"
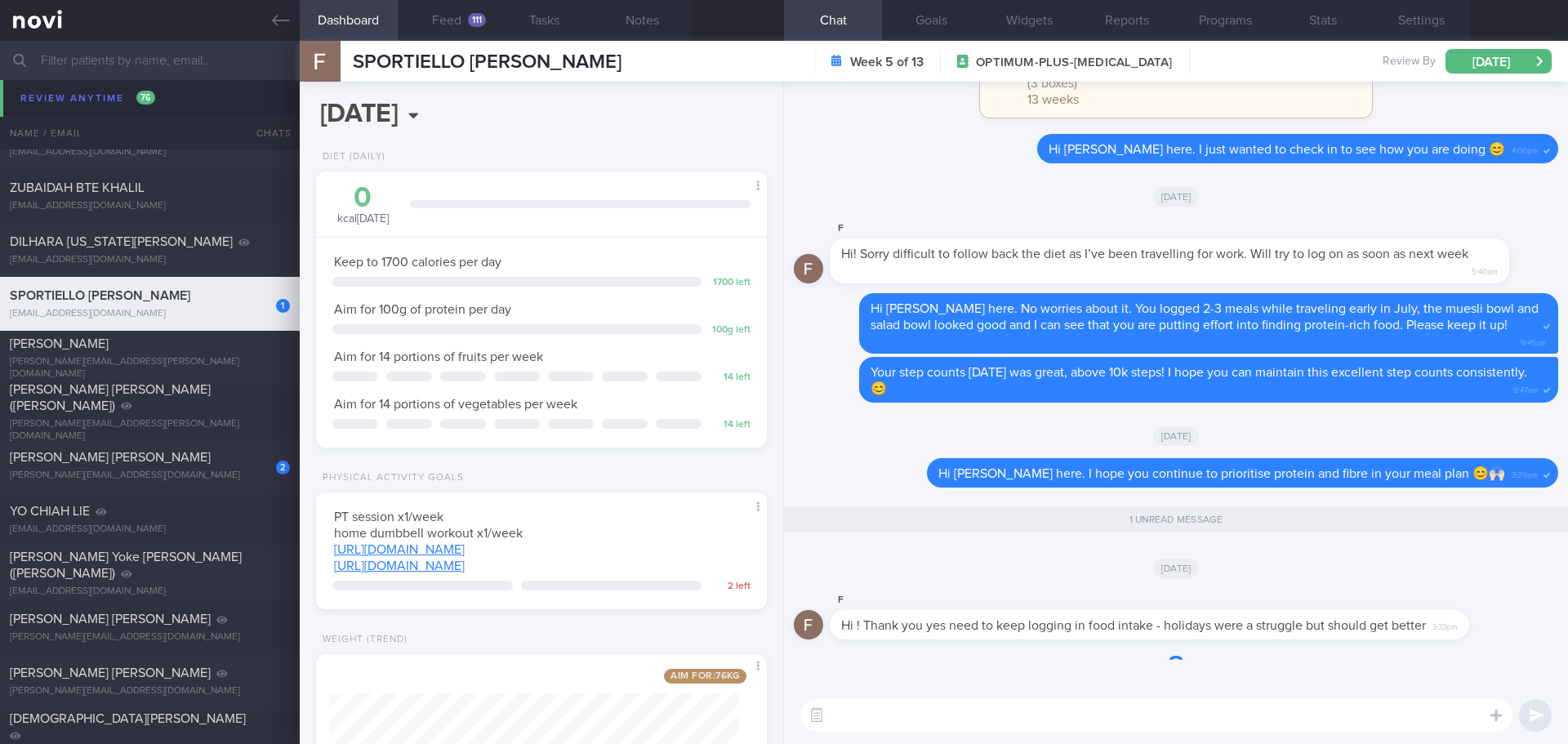
scroll to position [7572, 0]
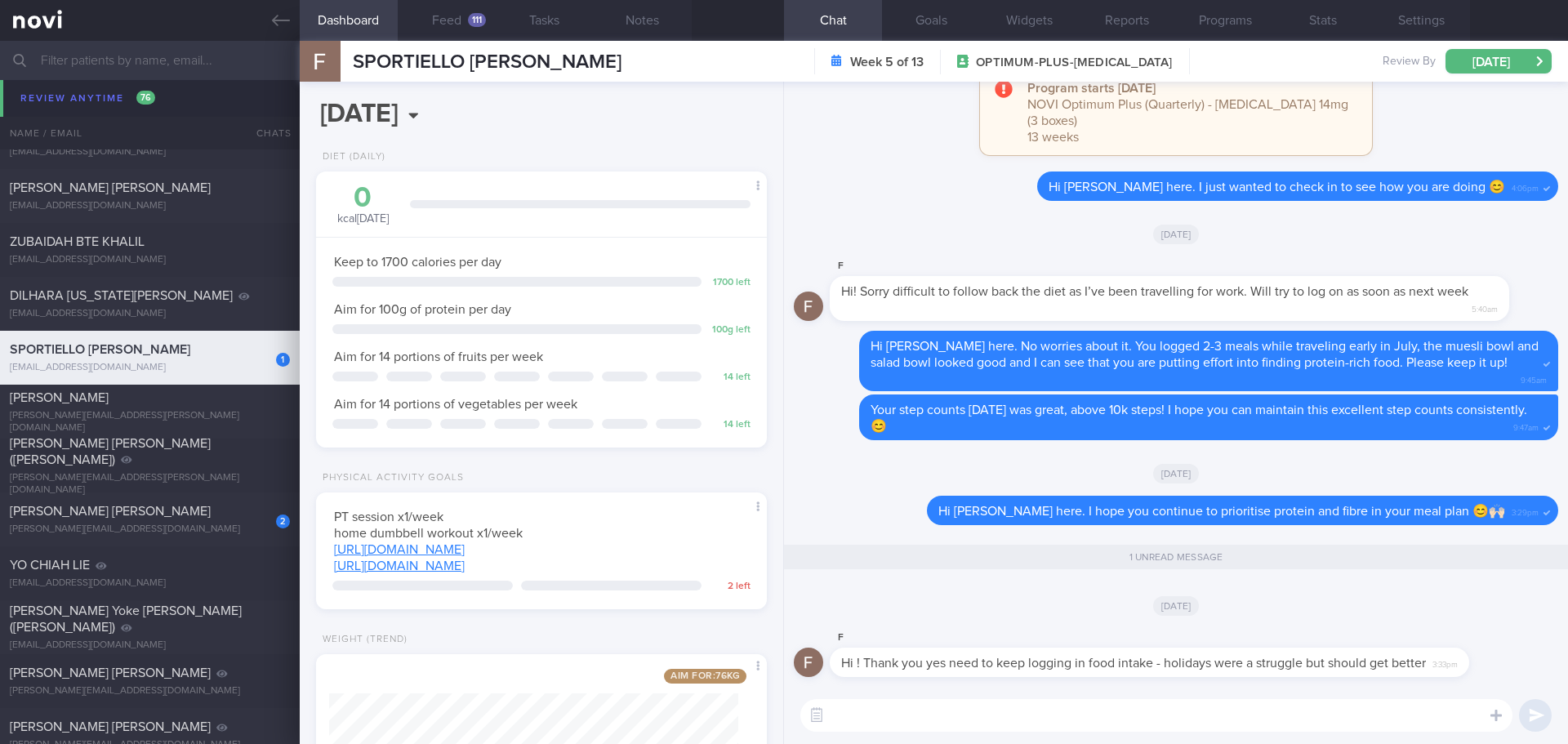
click at [902, 724] on textarea at bounding box center [1156, 716] width 712 height 33
type textarea "H"
click at [463, 20] on button "Feed 111" at bounding box center [447, 20] width 98 height 41
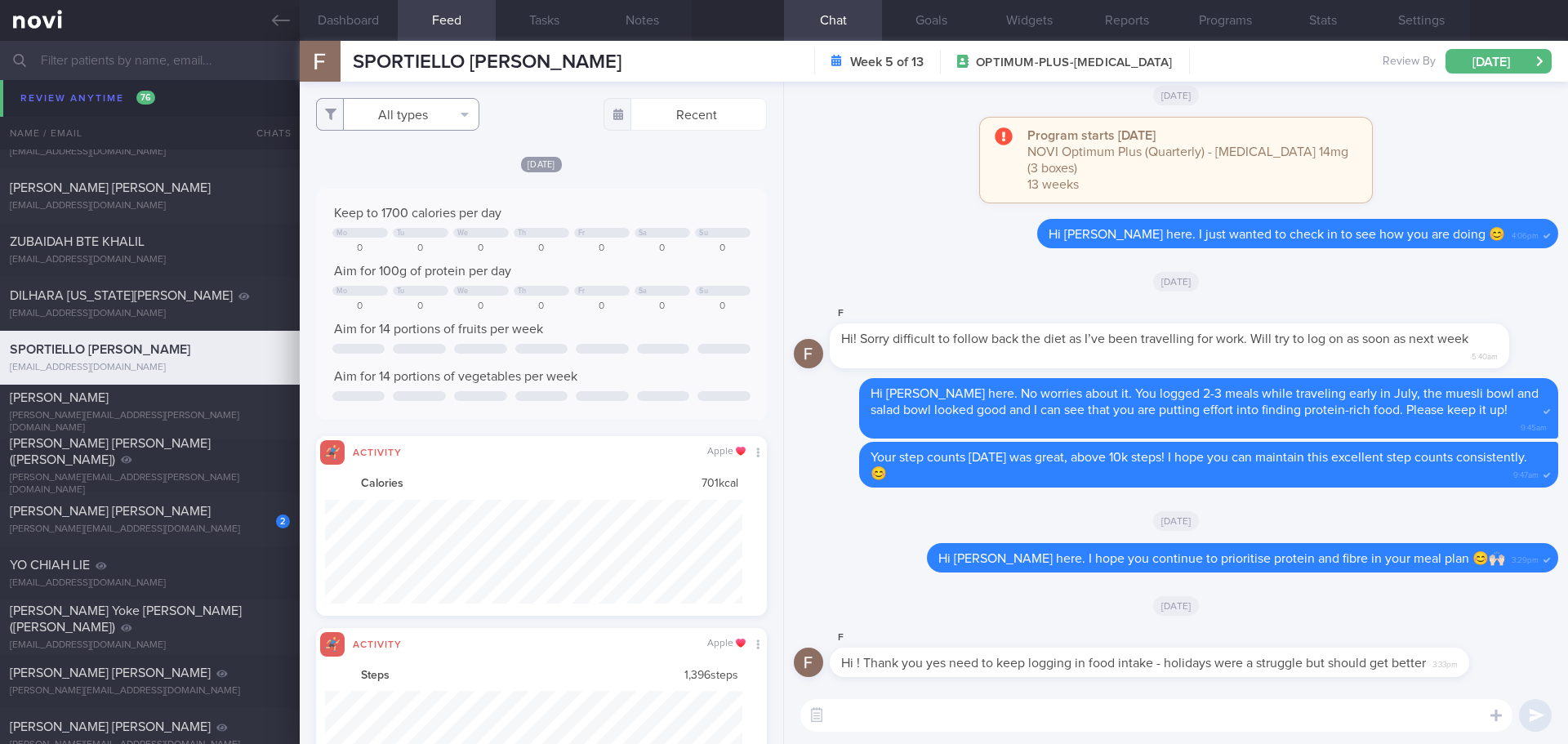
click at [455, 127] on button "All types" at bounding box center [397, 114] width 164 height 33
click at [430, 171] on button "Activity" at bounding box center [397, 171] width 162 height 25
checkbox input "false"
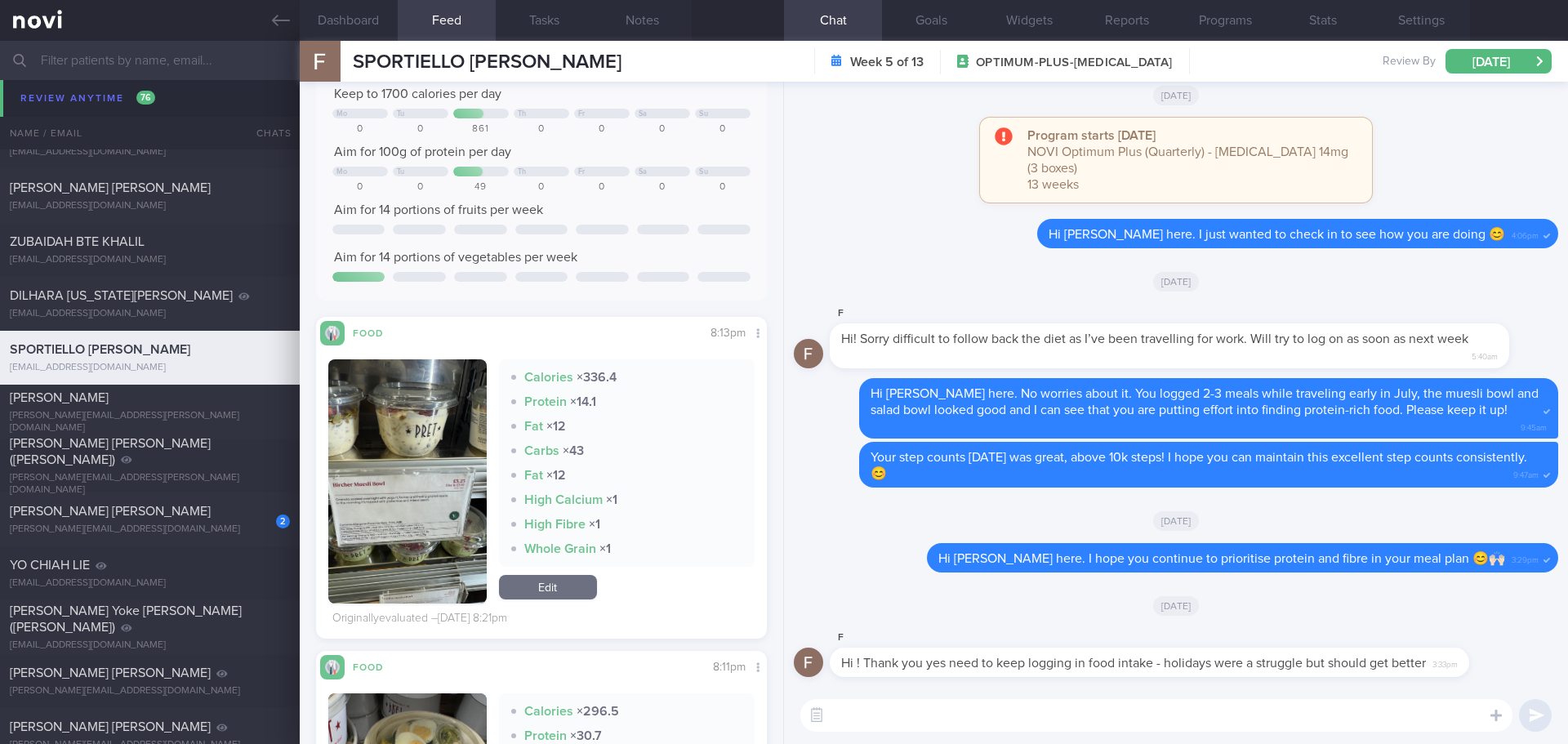
scroll to position [654, 0]
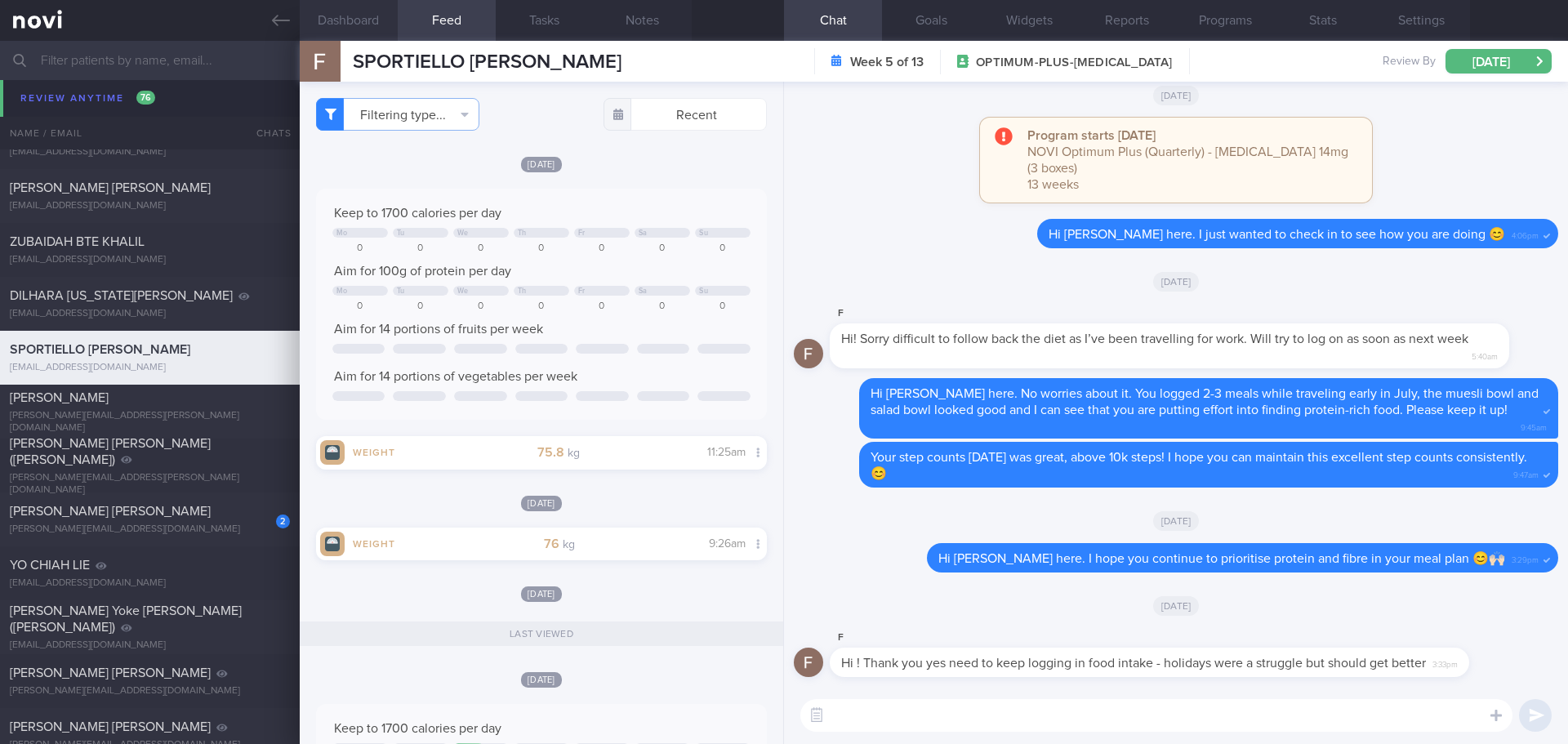
click at [383, 24] on button "Dashboard" at bounding box center [348, 20] width 98 height 41
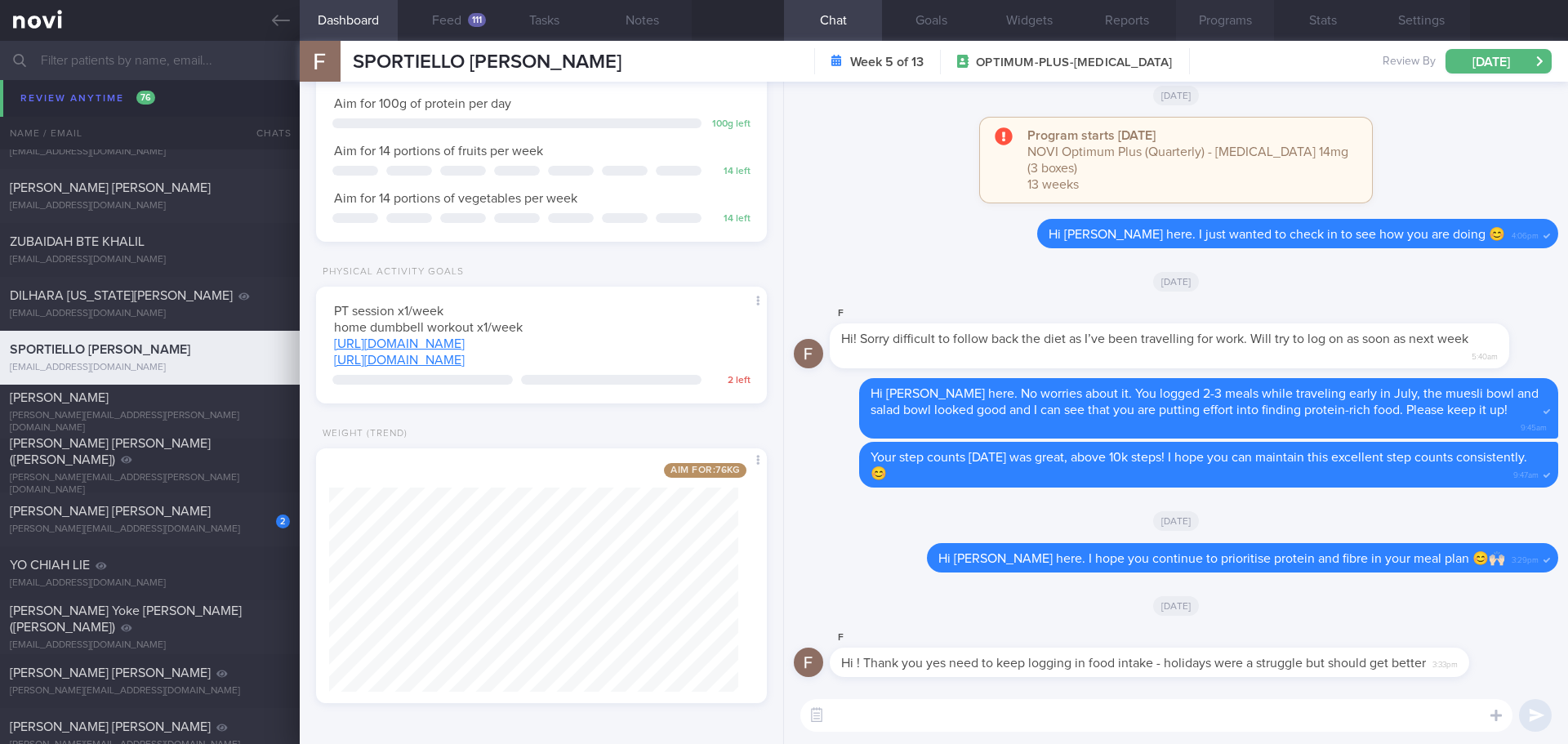
click at [1214, 25] on button "Programs" at bounding box center [1225, 20] width 98 height 41
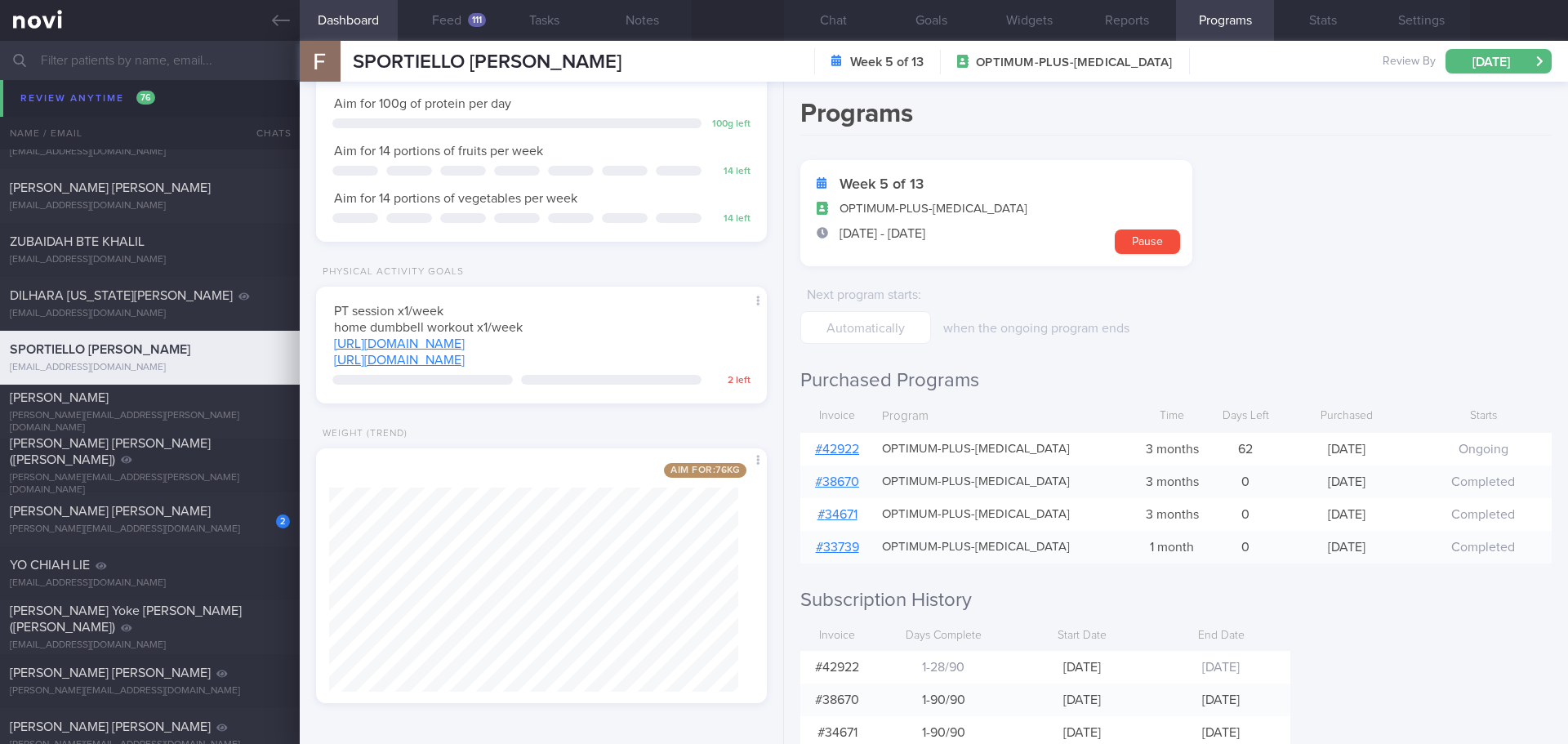
click at [838, 450] on link "# 42922" at bounding box center [838, 449] width 44 height 13
click at [1413, 21] on button "Settings" at bounding box center [1421, 20] width 98 height 41
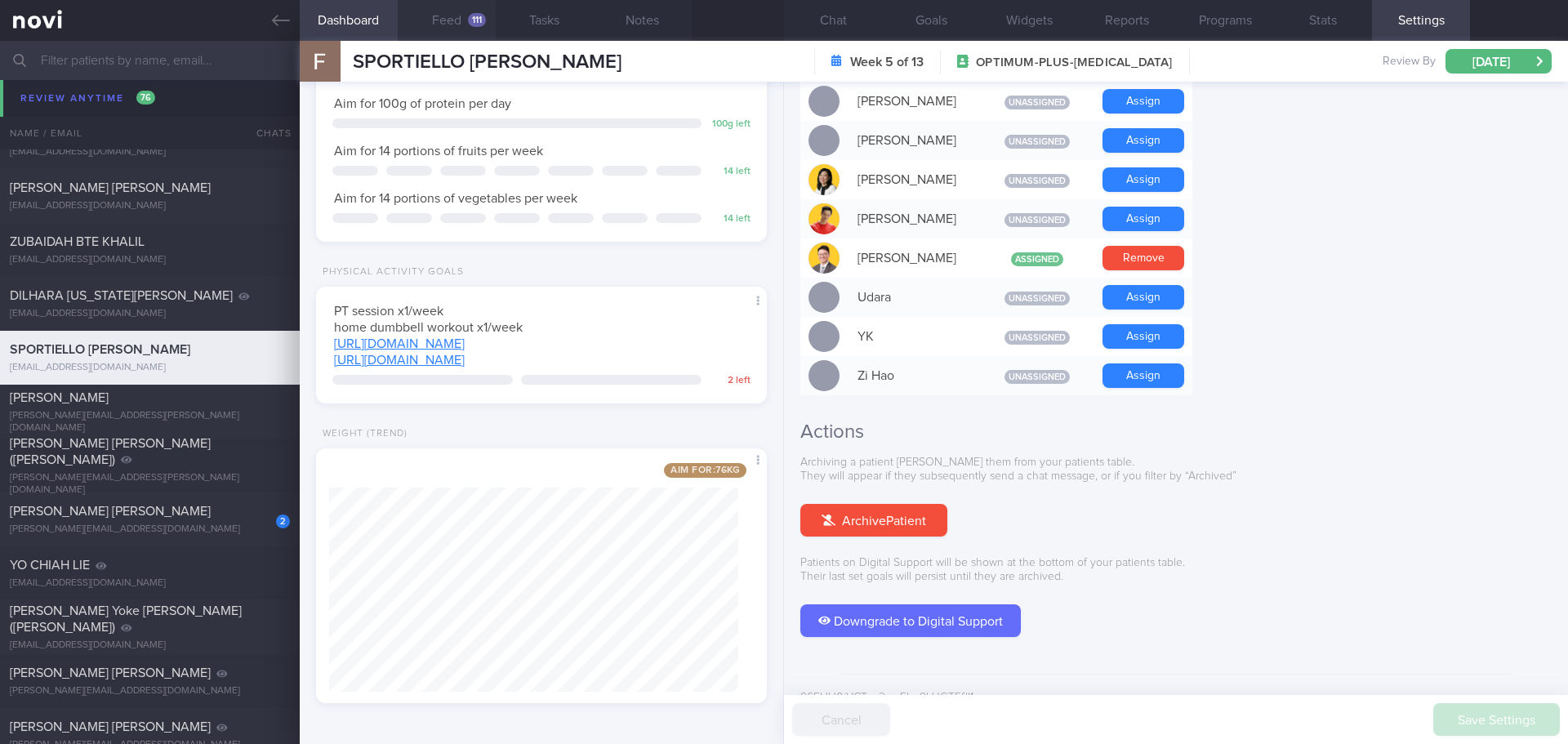
click at [460, 3] on button "Feed 111" at bounding box center [447, 20] width 98 height 41
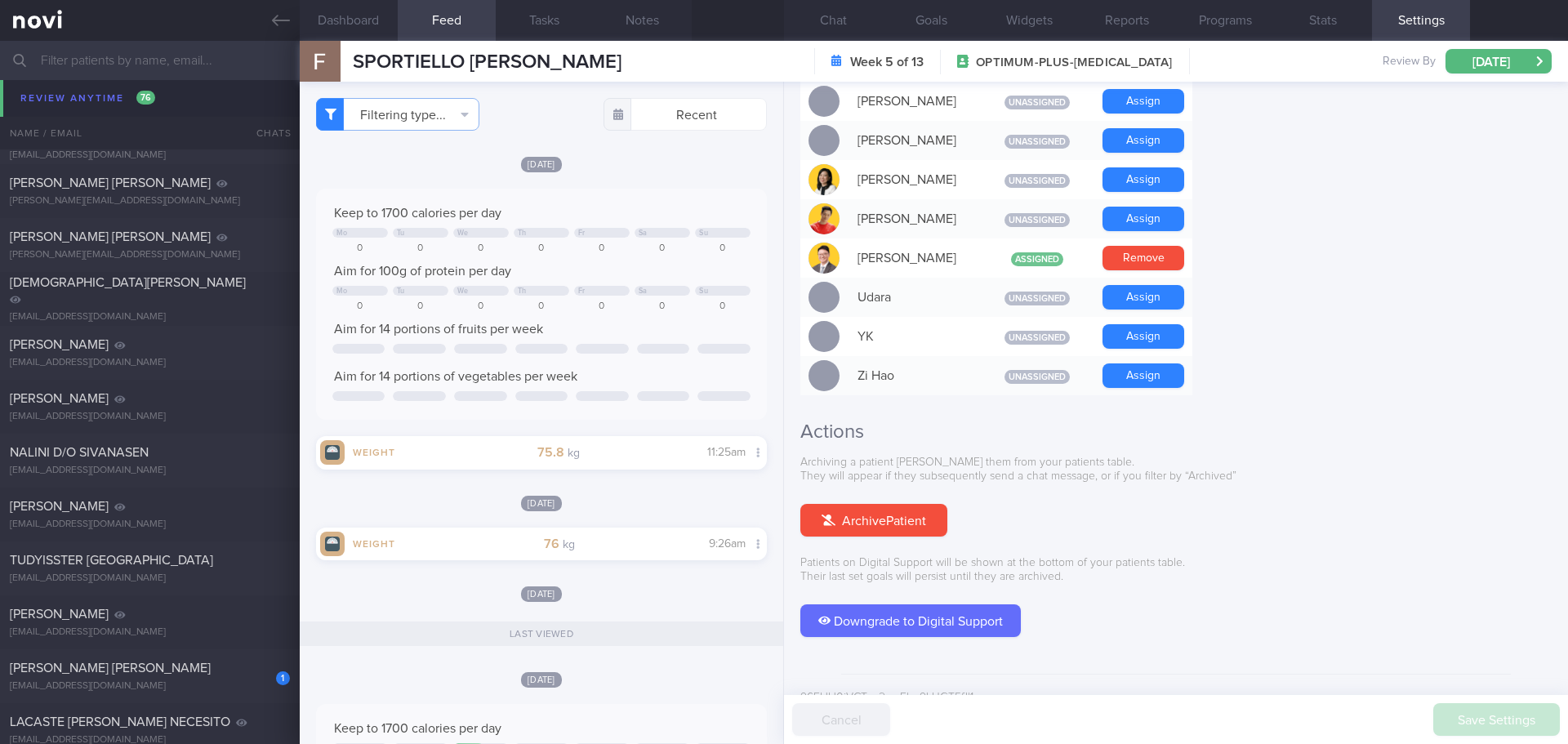
scroll to position [8553, 0]
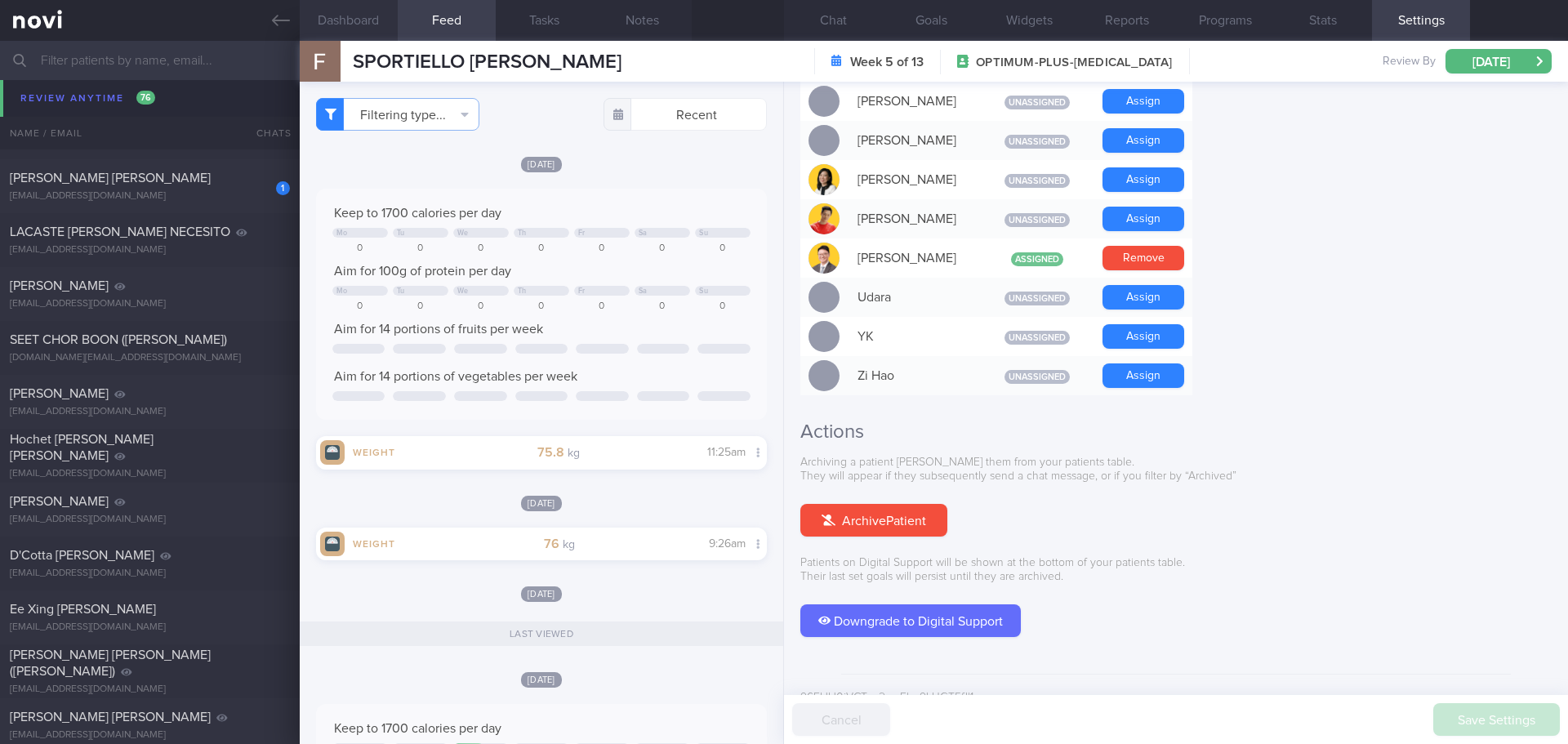
click at [350, 28] on button "Dashboard" at bounding box center [348, 20] width 98 height 41
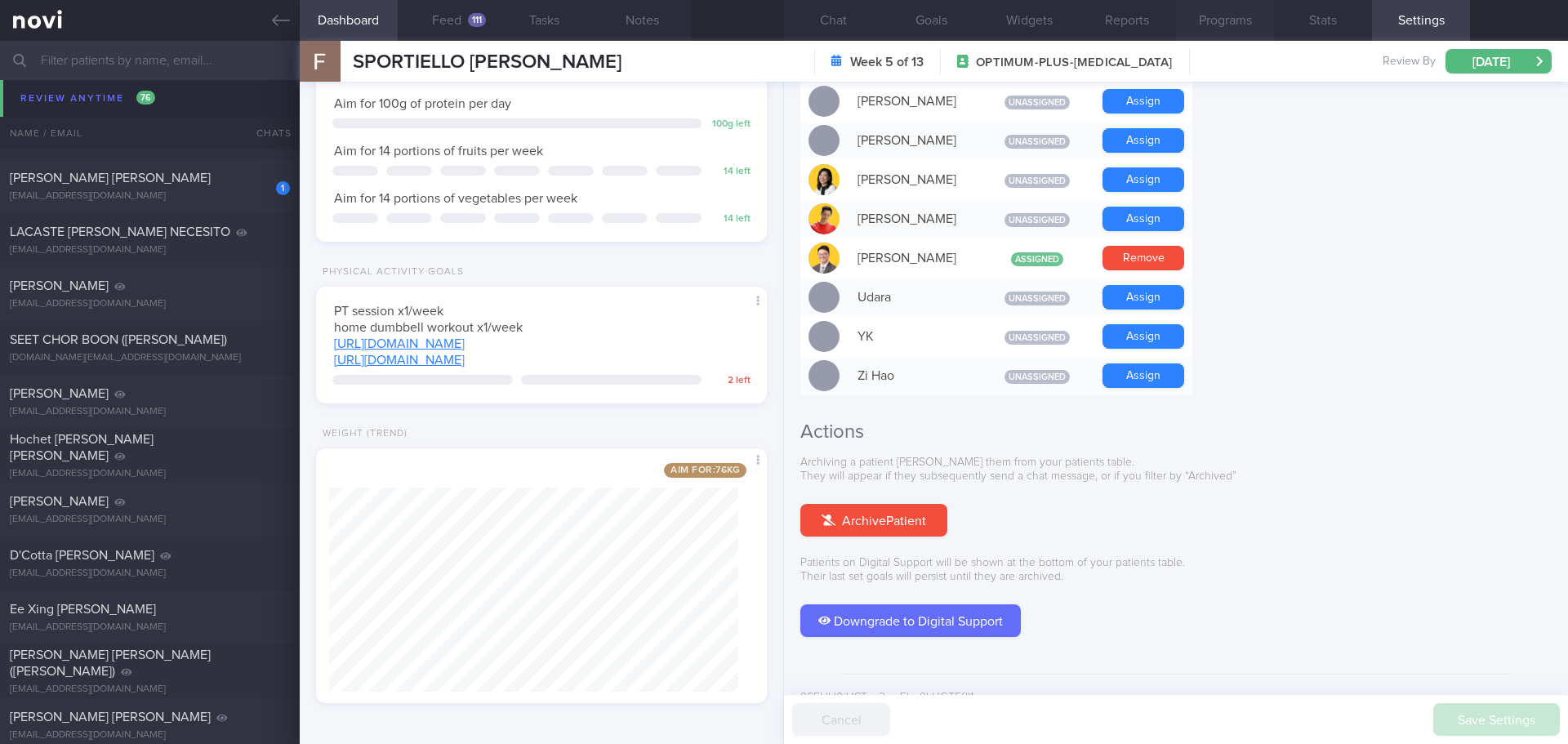
click at [1241, 30] on button "Programs" at bounding box center [1225, 20] width 98 height 41
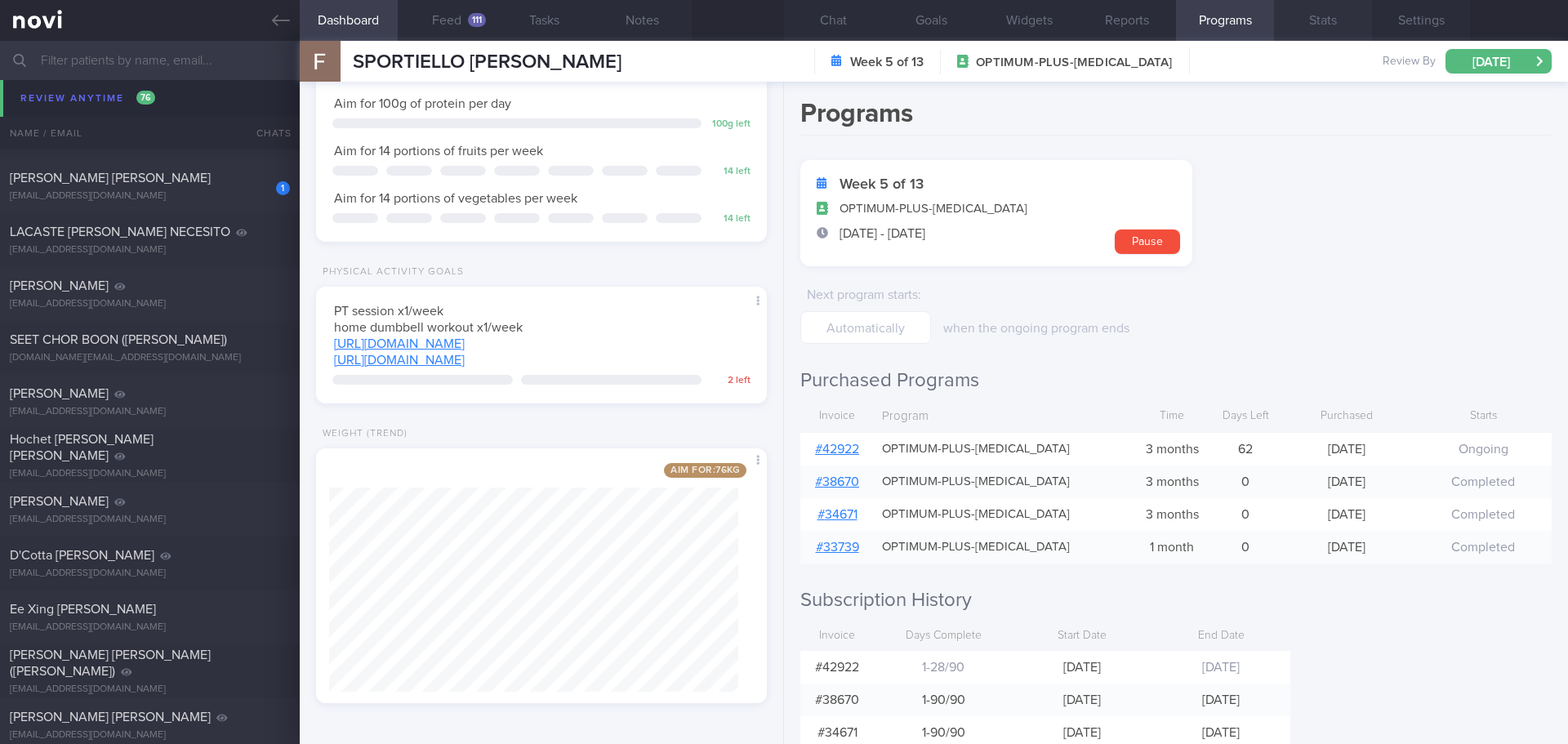
click at [1330, 23] on button "Stats" at bounding box center [1323, 20] width 98 height 41
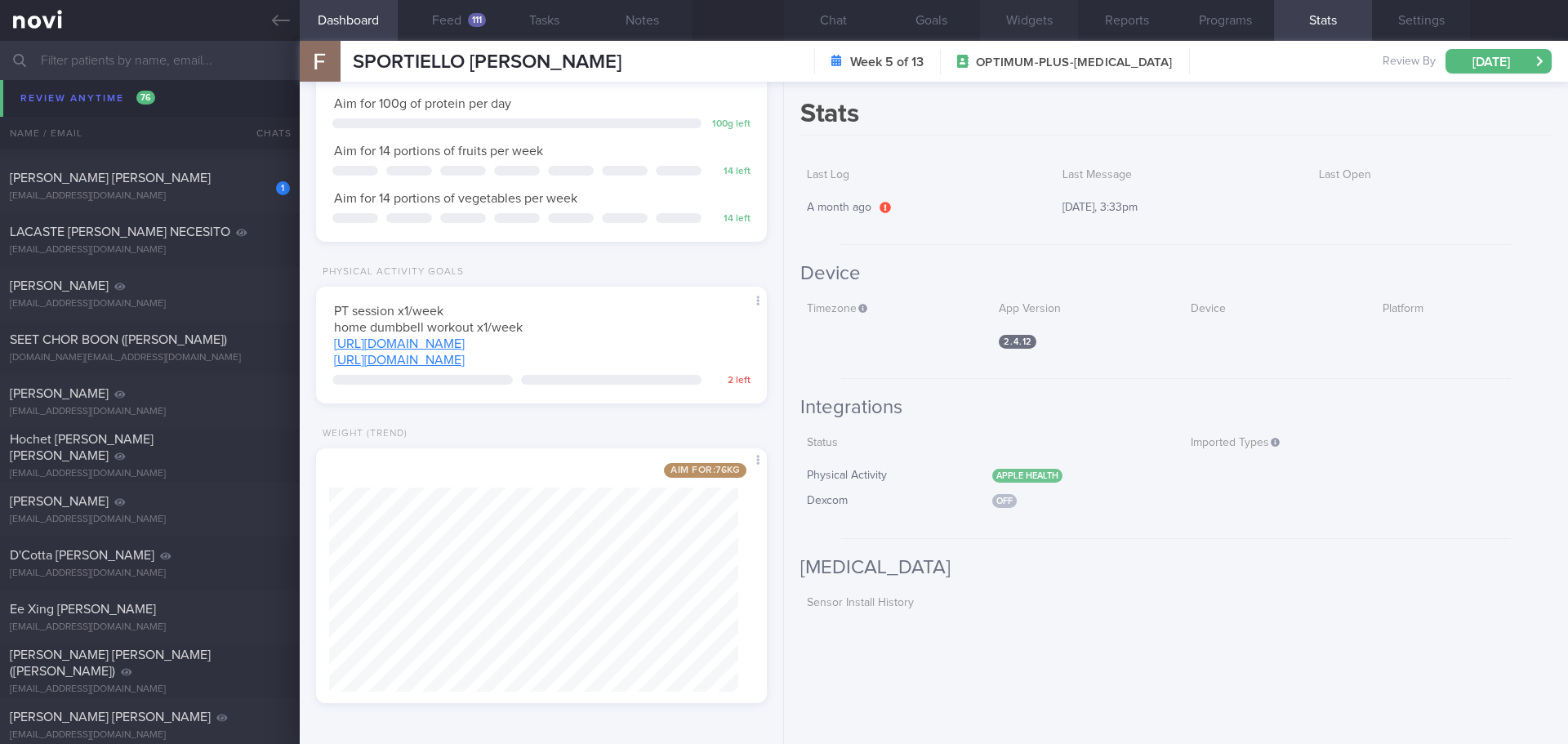
click at [1037, 22] on button "Widgets" at bounding box center [1029, 20] width 98 height 41
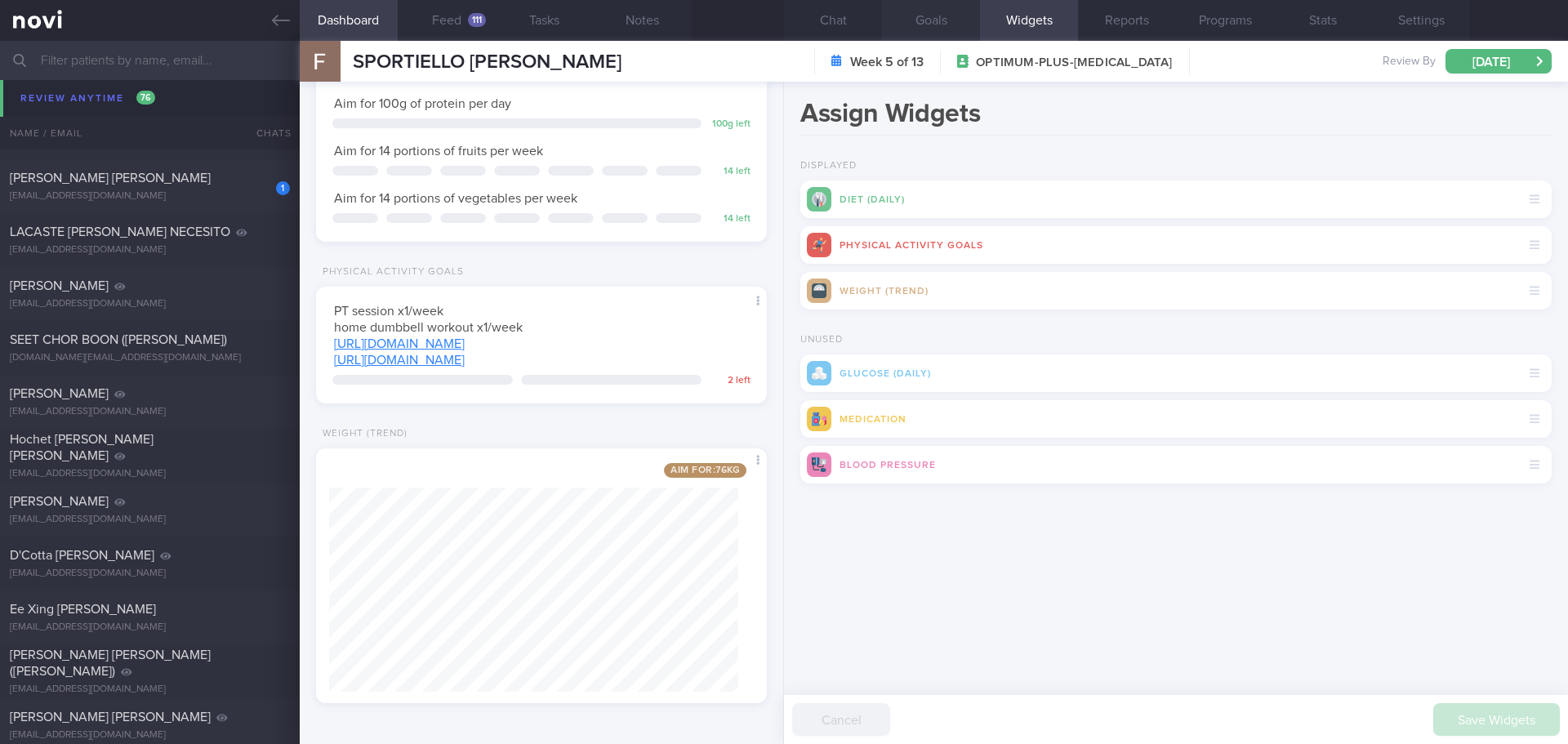
click at [953, 20] on button "Goals" at bounding box center [930, 20] width 98 height 41
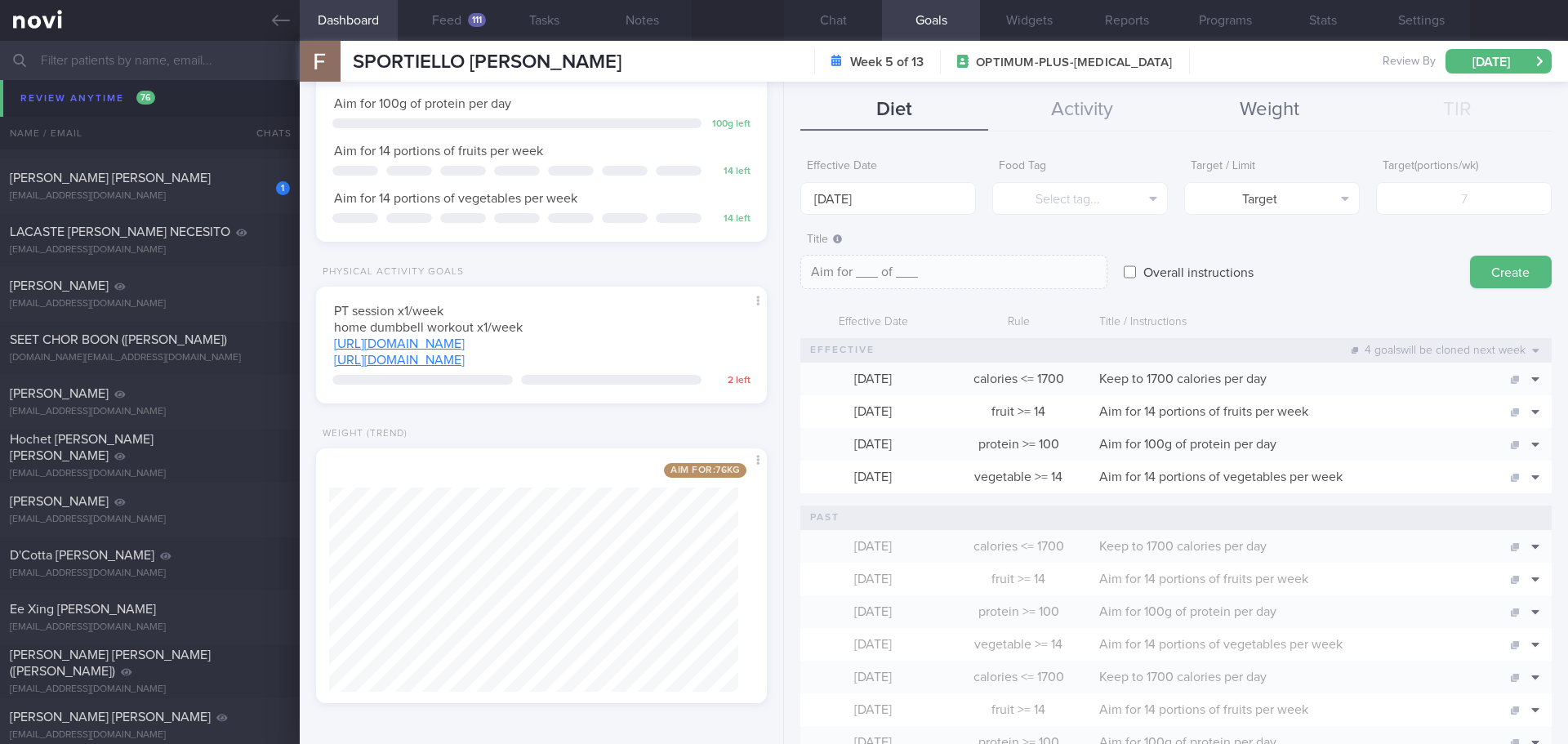
click at [1256, 111] on button "Weight" at bounding box center [1270, 111] width 187 height 41
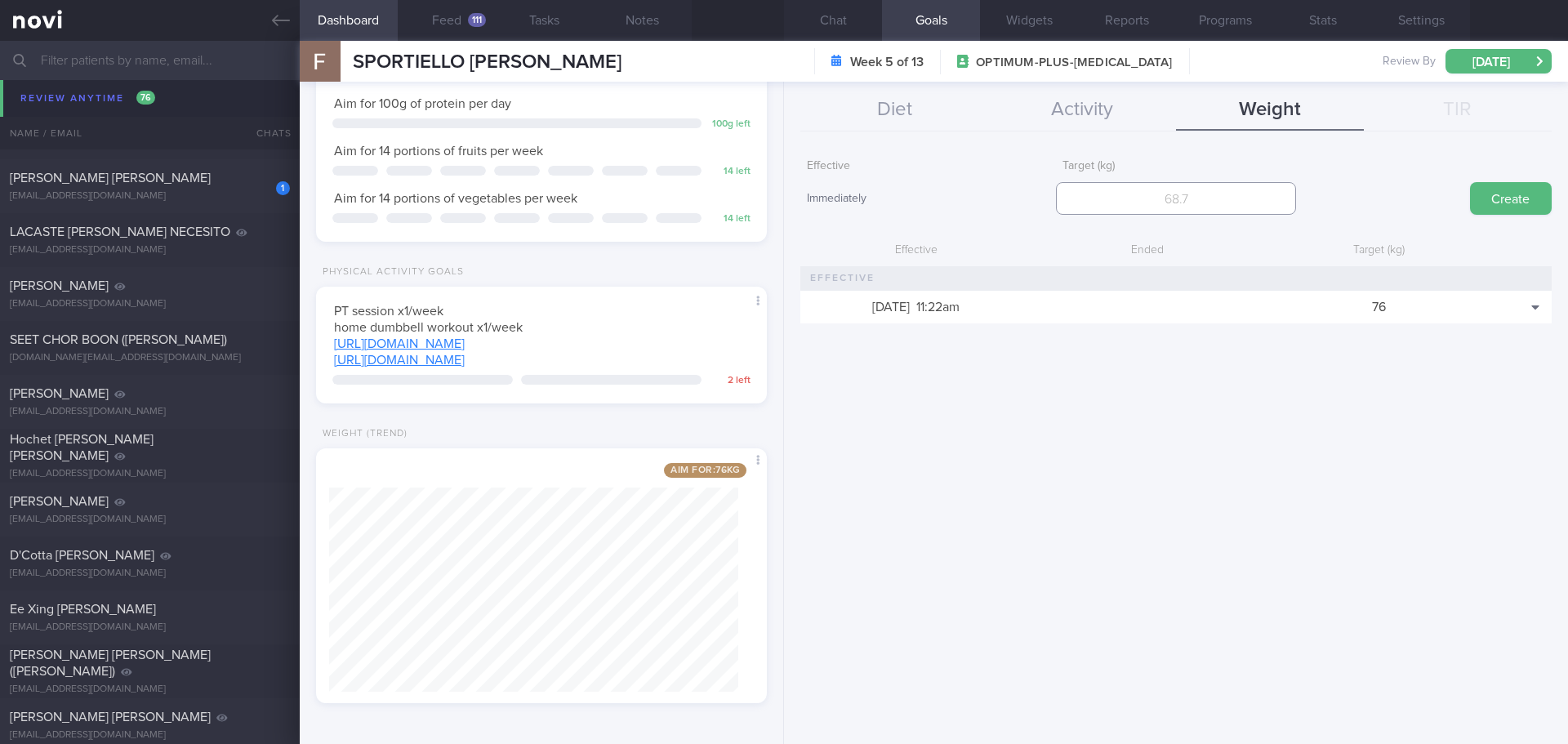
click at [1138, 197] on input "number" at bounding box center [1175, 198] width 240 height 33
type input "74"
click at [1495, 207] on button "Create" at bounding box center [1511, 198] width 81 height 33
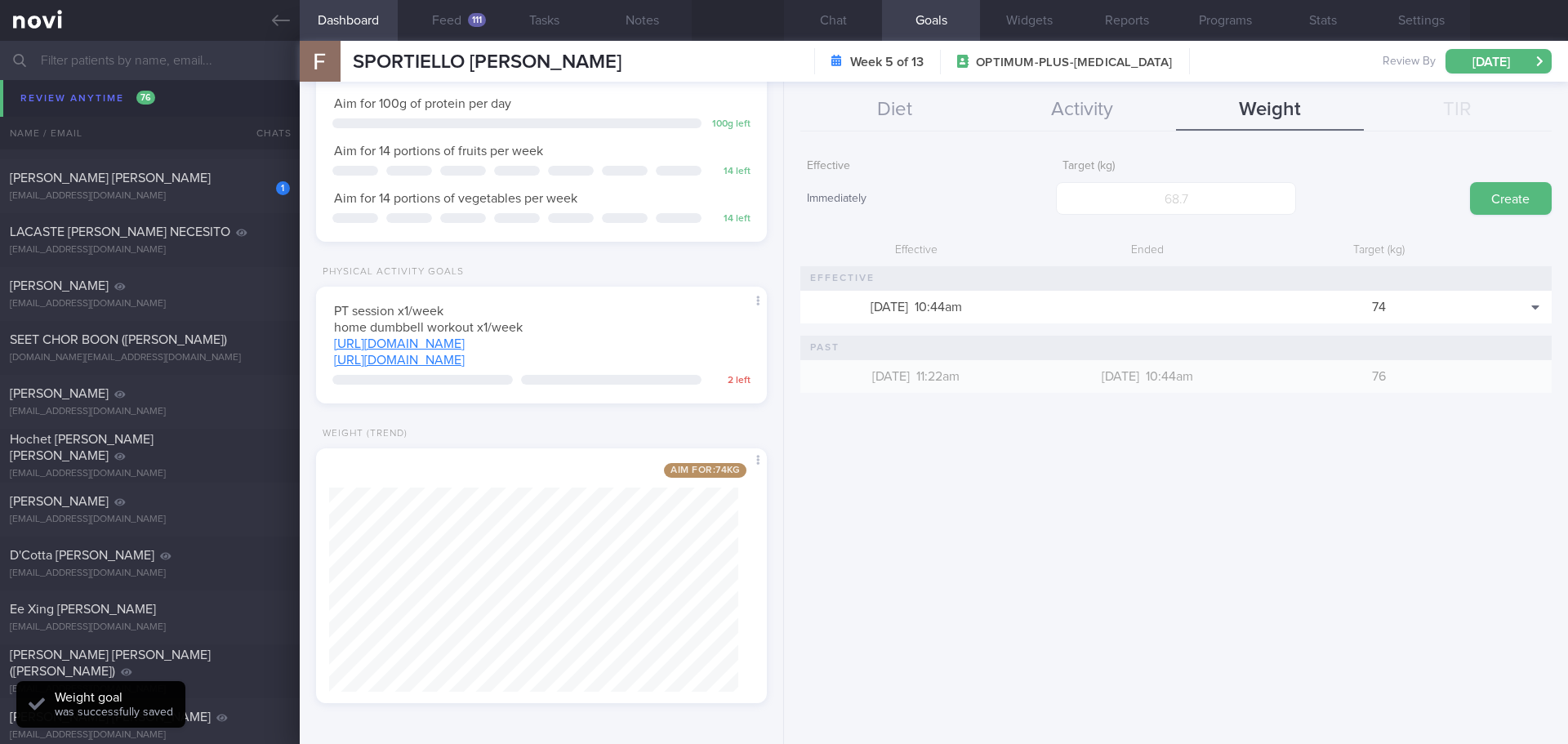
click at [1363, 454] on div "Effective Immediately Target (kg) Create Effective Ended Target (kg) 11 Aug 202…" at bounding box center [1176, 441] width 784 height 605
click at [460, 21] on button "Feed 111" at bounding box center [447, 20] width 98 height 41
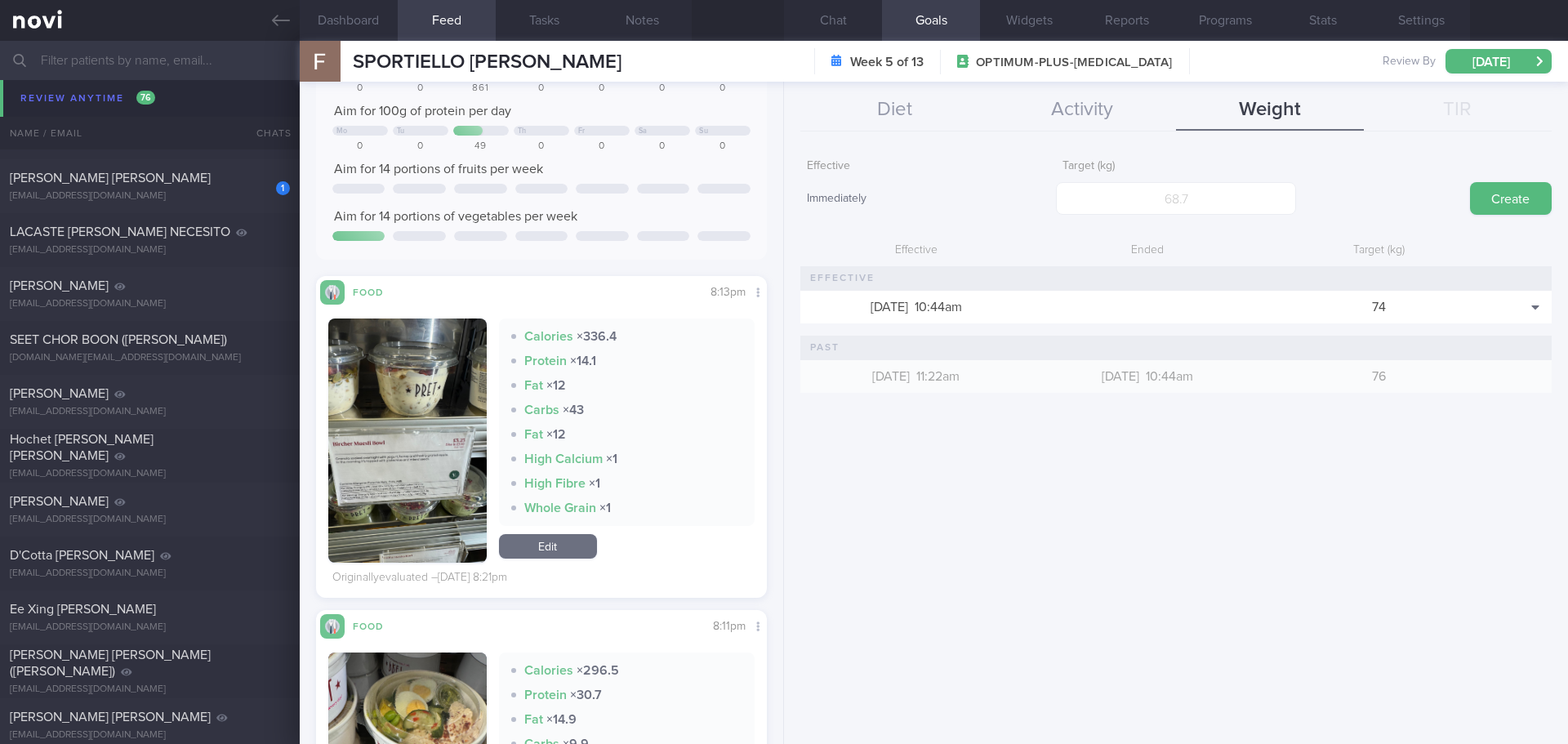
scroll to position [409, 0]
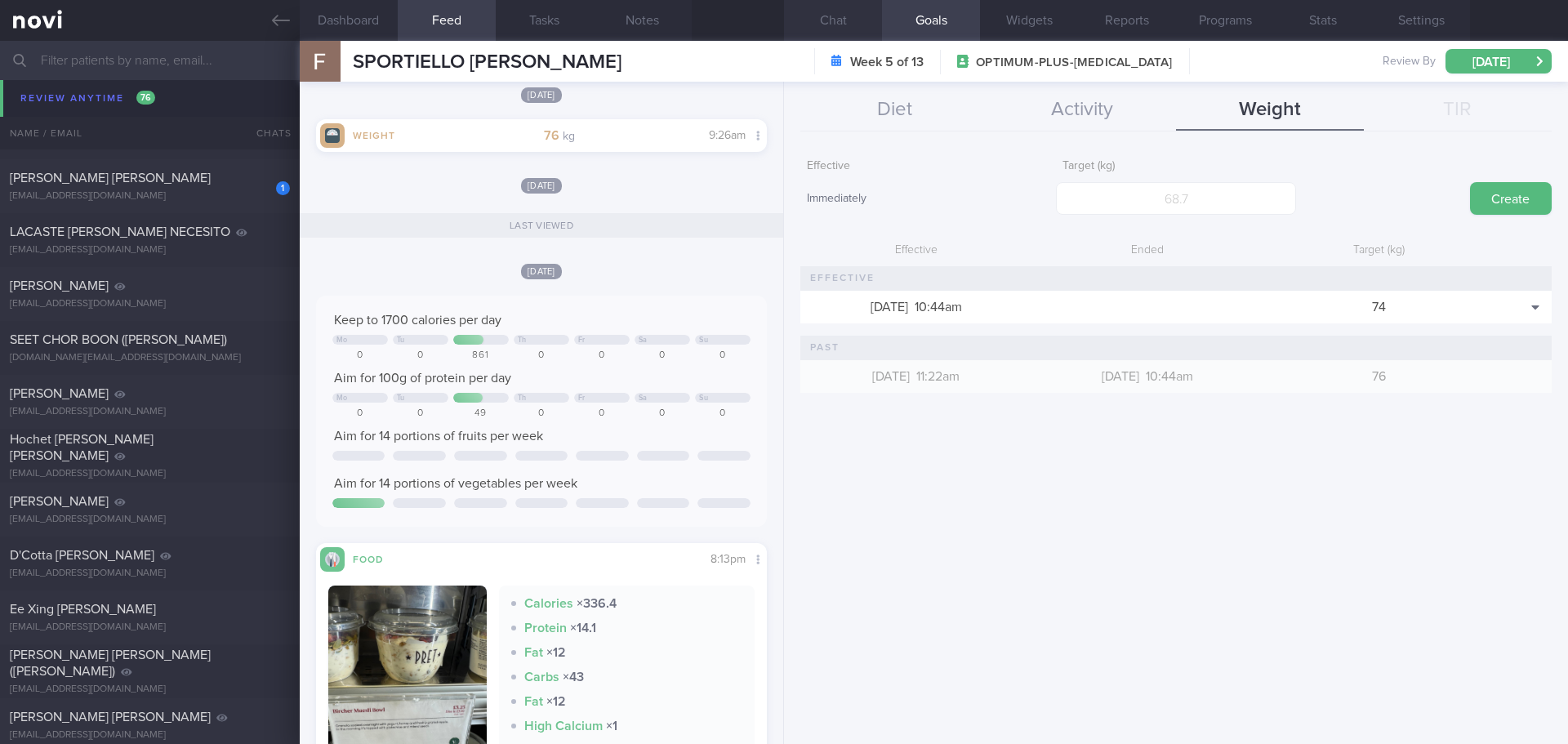
click at [877, 19] on button "Chat" at bounding box center [833, 20] width 98 height 41
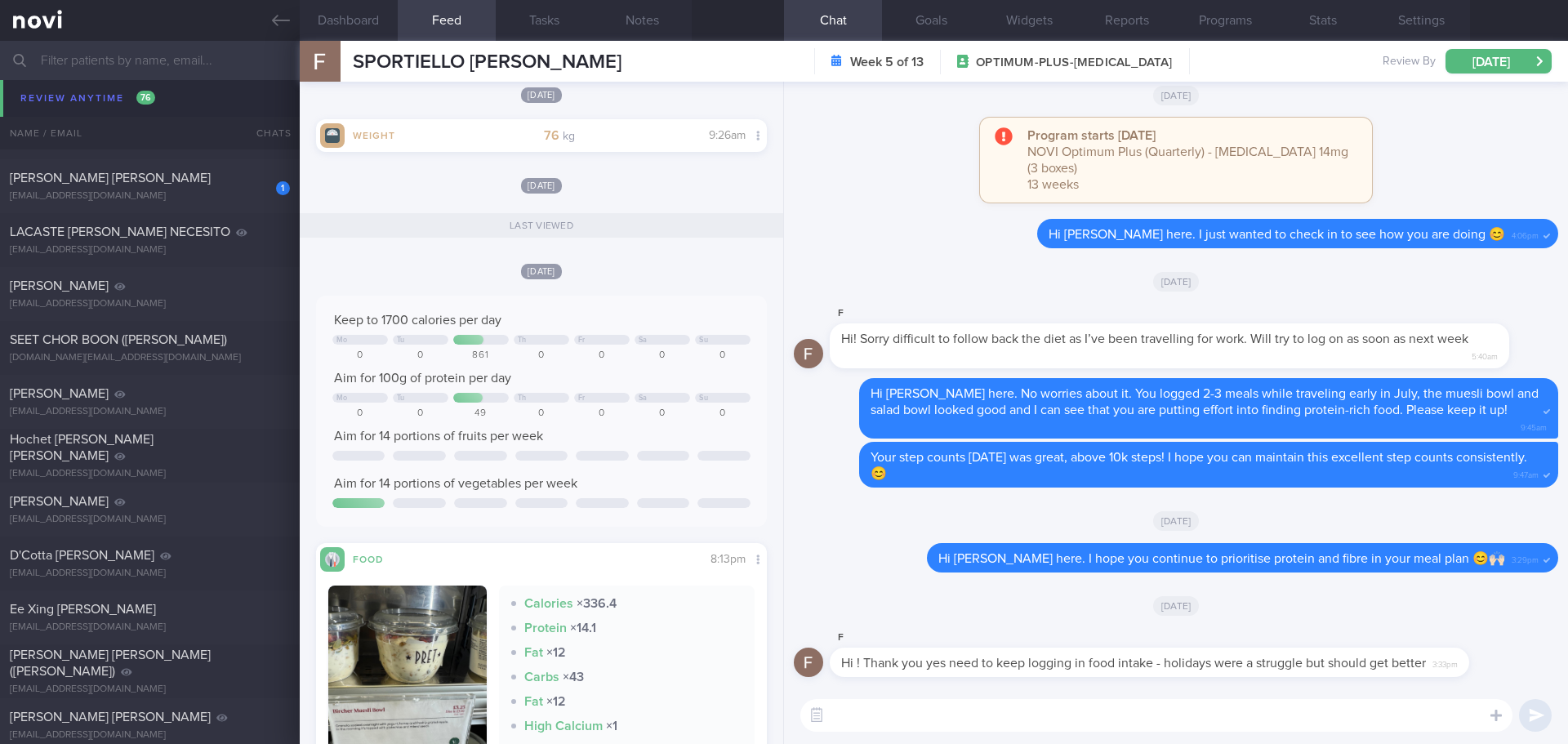
click at [1326, 725] on textarea at bounding box center [1156, 716] width 712 height 33
type textarea "N"
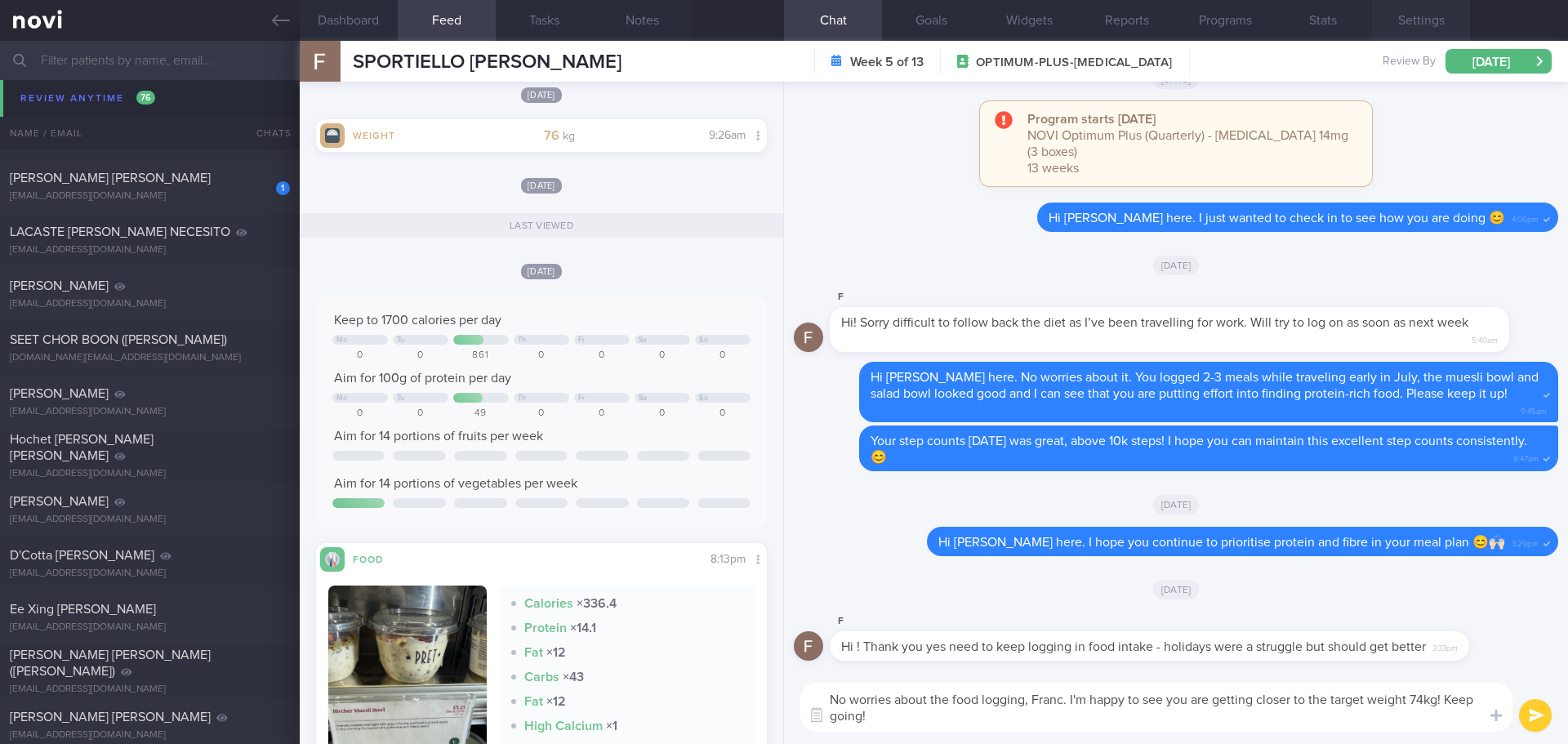
type textarea "No worries about the food logging, Franc. I'm happy to see you are getting clos…"
click at [1191, 725] on textarea "No worries about the food logging, Franc. I'm happy to see you are getting clos…" at bounding box center [1156, 707] width 712 height 49
click at [1533, 705] on button "submit" at bounding box center [1535, 716] width 33 height 33
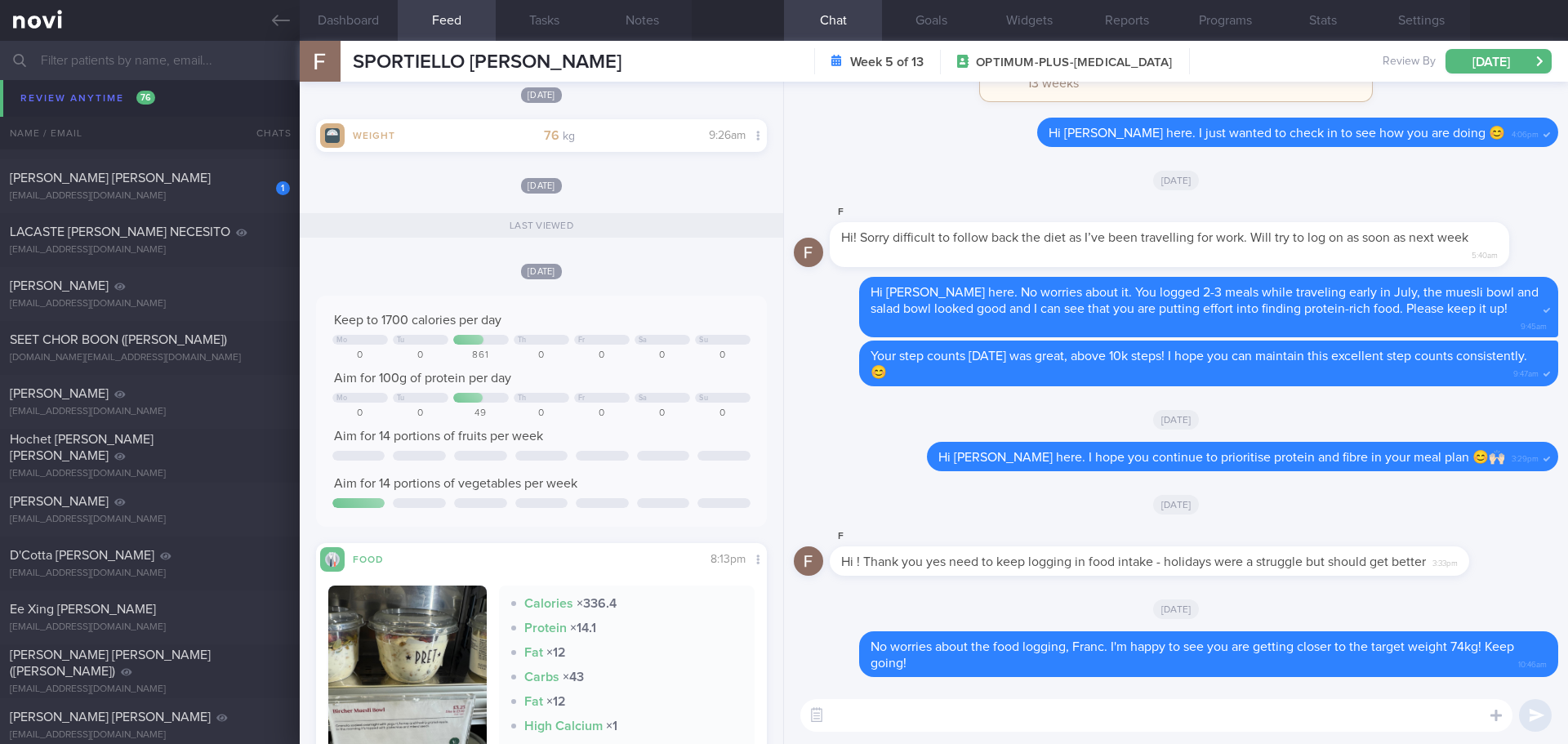
click at [1390, 718] on textarea at bounding box center [1156, 716] width 712 height 33
type textarea "d"
type textarea "H"
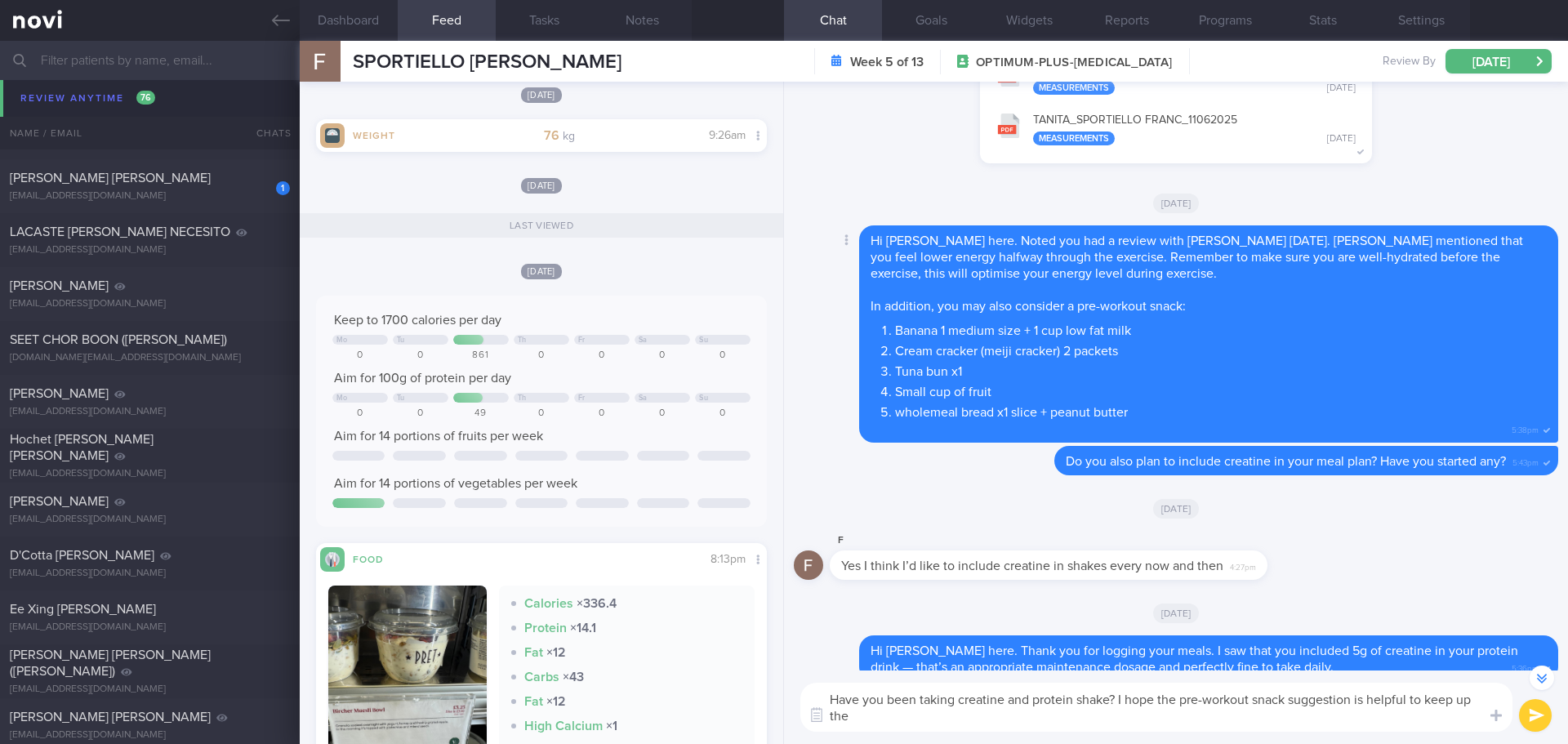
scroll to position [-917, 0]
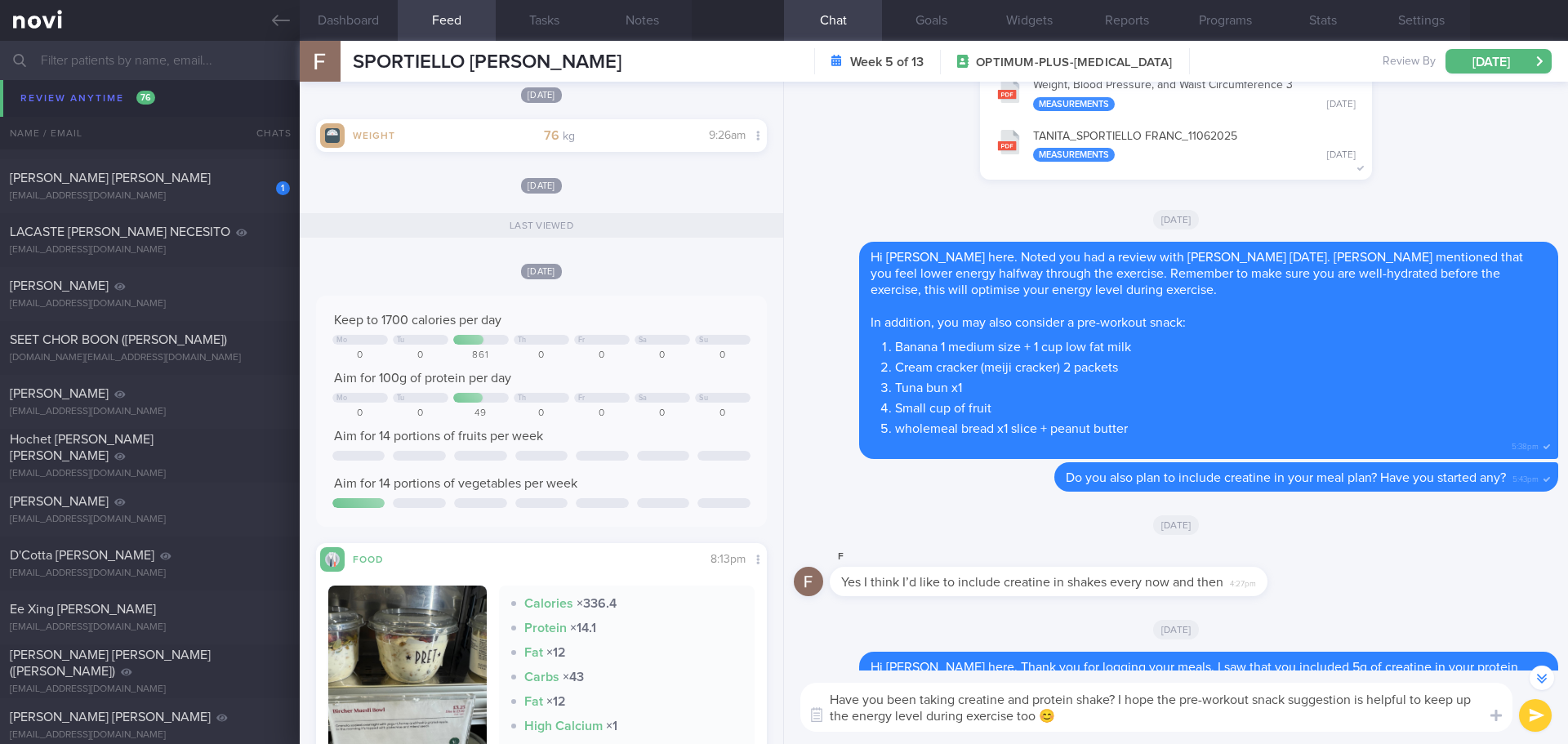
click at [1187, 702] on textarea "Have you been taking creatine and protein shake? I hope the pre-workout snack s…" at bounding box center [1156, 707] width 712 height 49
click at [1280, 719] on textarea "Have you been taking creatine and protein shake? I hope the pre-workout snack s…" at bounding box center [1156, 707] width 712 height 49
drag, startPoint x: 1455, startPoint y: 702, endPoint x: 1413, endPoint y: 700, distance: 42.0
click at [1413, 700] on textarea "Have you been taking creatine and protein shake? I hope the pre-workout snack s…" at bounding box center [1156, 707] width 712 height 49
click at [1224, 709] on textarea "Have you been taking creatine and protein shake? I hope the pre-workout snack s…" at bounding box center [1156, 707] width 712 height 49
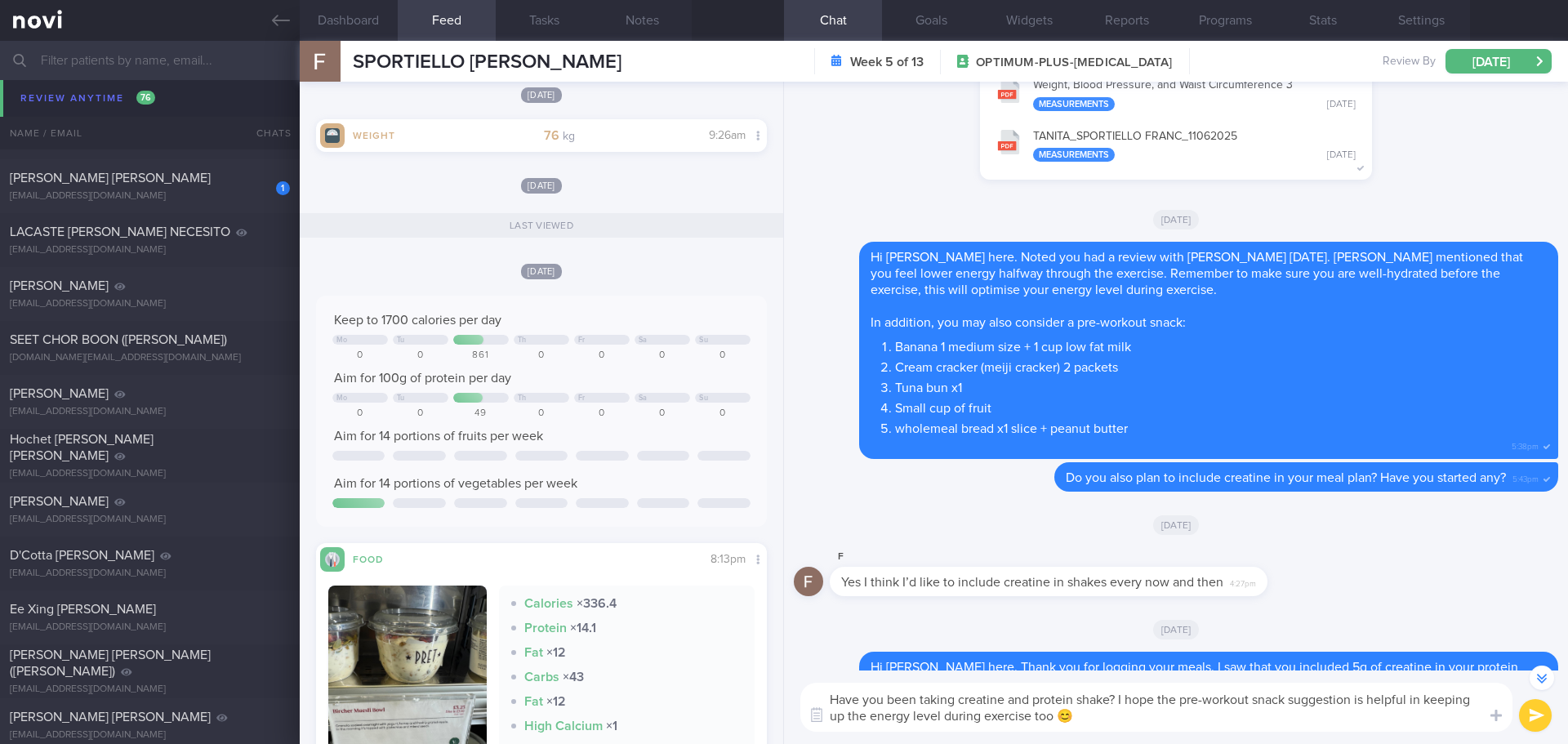
click at [1238, 714] on textarea "Have you been taking creatine and protein shake? I hope the pre-workout snack s…" at bounding box center [1156, 707] width 712 height 49
click at [1278, 714] on textarea "Have you been taking creatine and protein shake? I hope the pre-workout snack s…" at bounding box center [1156, 707] width 712 height 49
click at [1299, 714] on textarea "Have you been taking creatine and protein shake? I hope the pre-workout snack s…" at bounding box center [1156, 707] width 712 height 49
drag, startPoint x: 1337, startPoint y: 717, endPoint x: 1440, endPoint y: 713, distance: 103.1
click at [1344, 718] on textarea "Have you been taking creatine and protein shake? I hope the pre-workout snack s…" at bounding box center [1156, 707] width 712 height 49
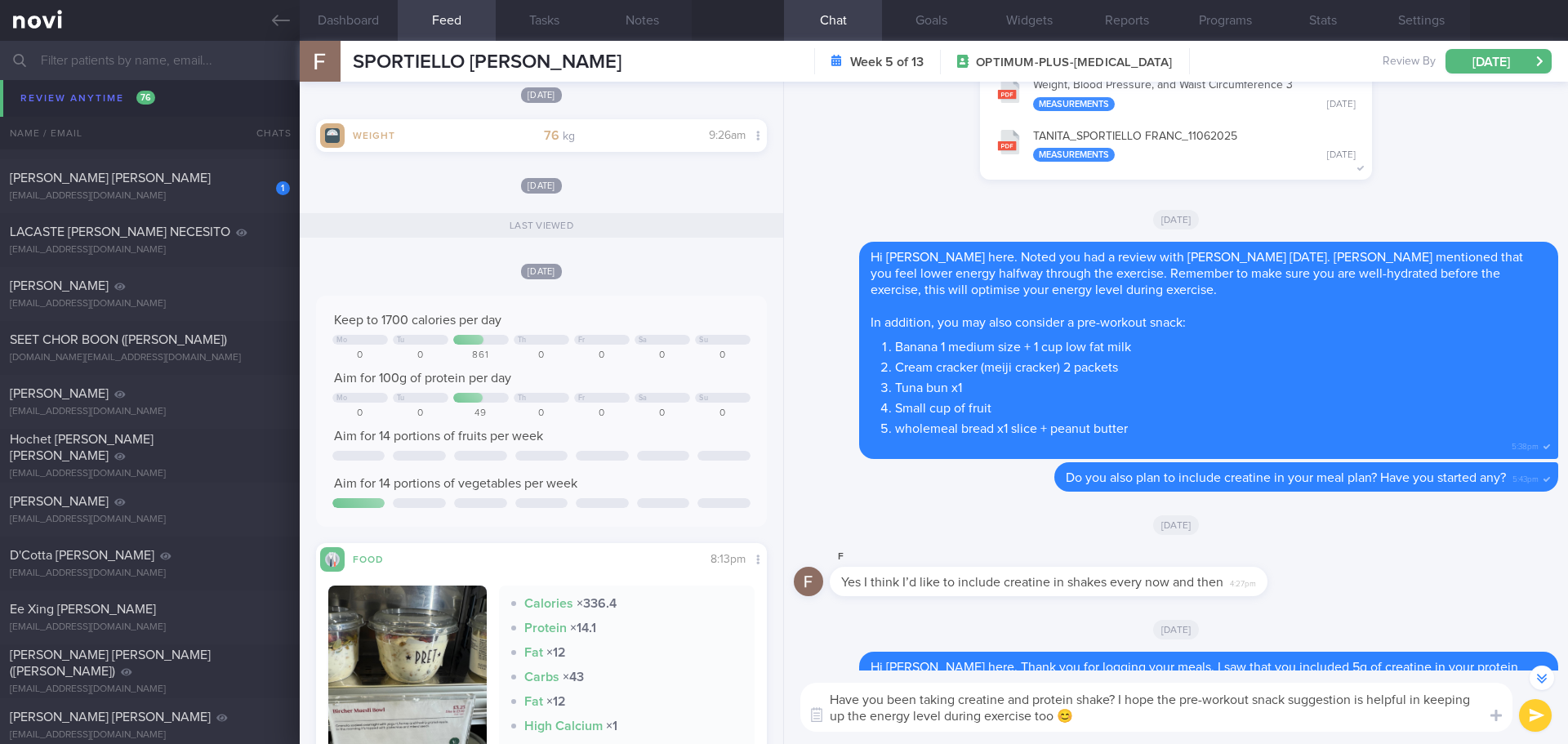
type textarea "Have you been taking creatine and protein shake? I hope the pre-workout snack s…"
click at [1537, 709] on button "submit" at bounding box center [1535, 716] width 33 height 33
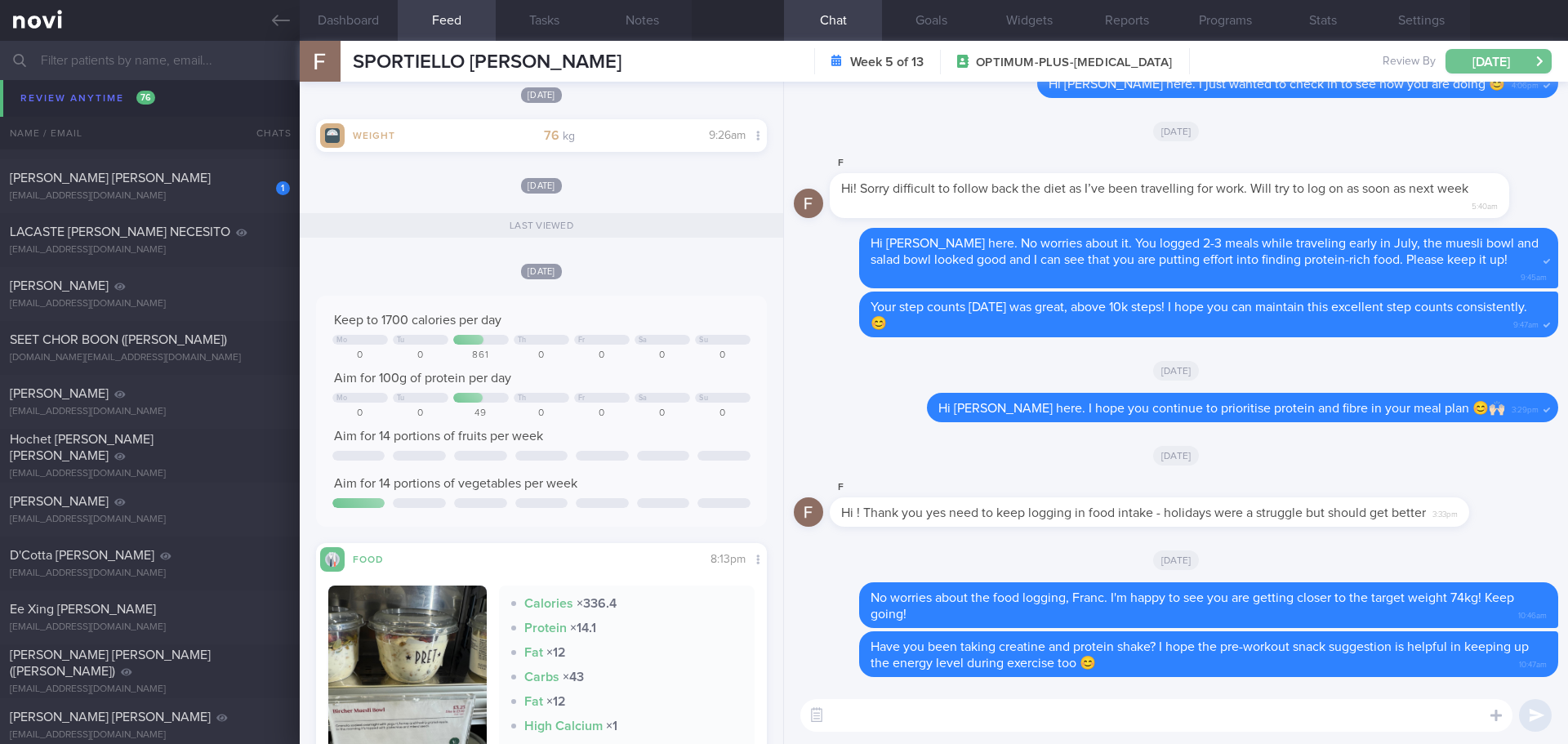
click at [1507, 54] on button "[DATE]" at bounding box center [1499, 61] width 106 height 25
click at [1318, 451] on div "[DATE]" at bounding box center [1176, 456] width 764 height 46
click at [1351, 452] on div "[DATE]" at bounding box center [1176, 456] width 764 height 46
click at [165, 179] on div "[PERSON_NAME] [PERSON_NAME]" at bounding box center [148, 178] width 276 height 16
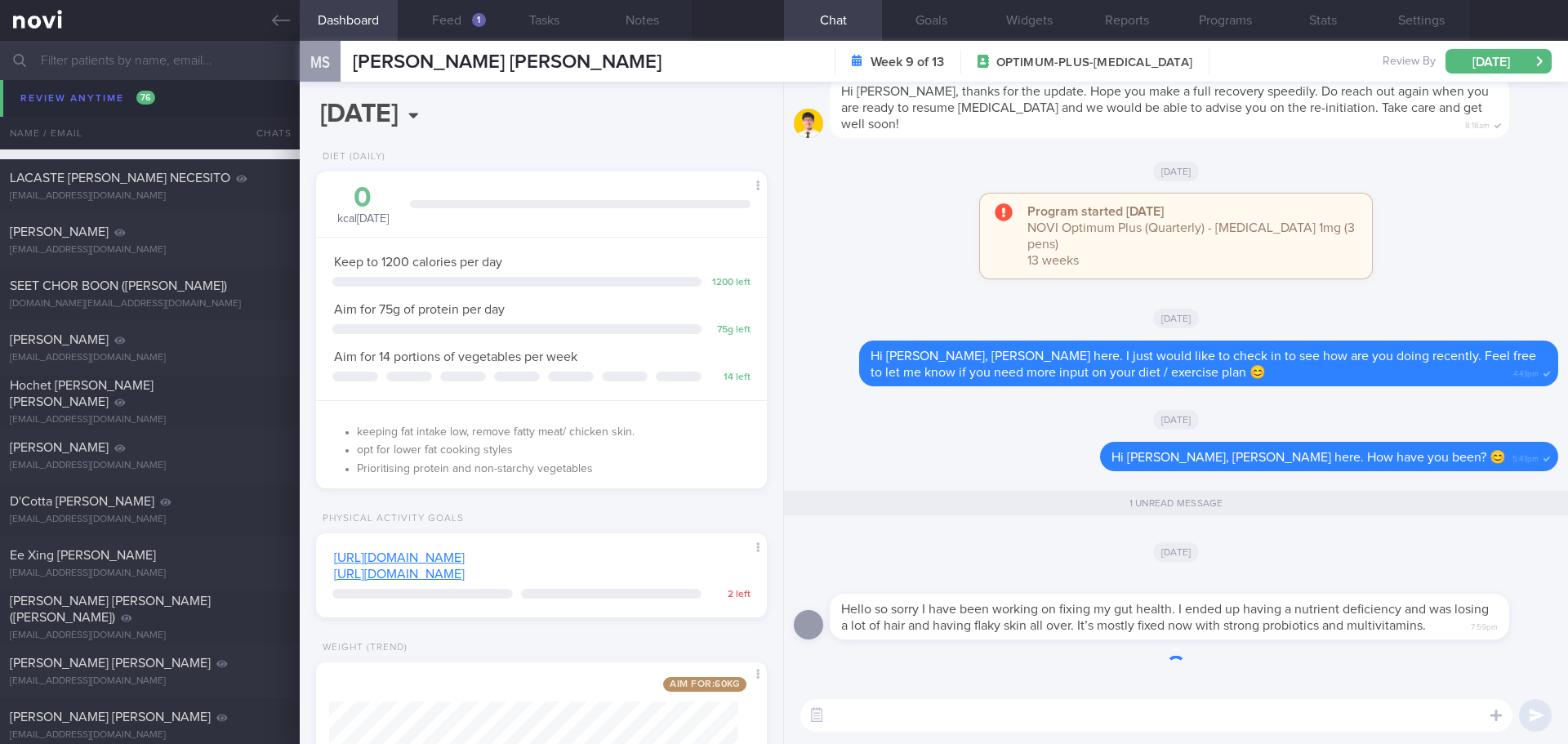
scroll to position [8499, 0]
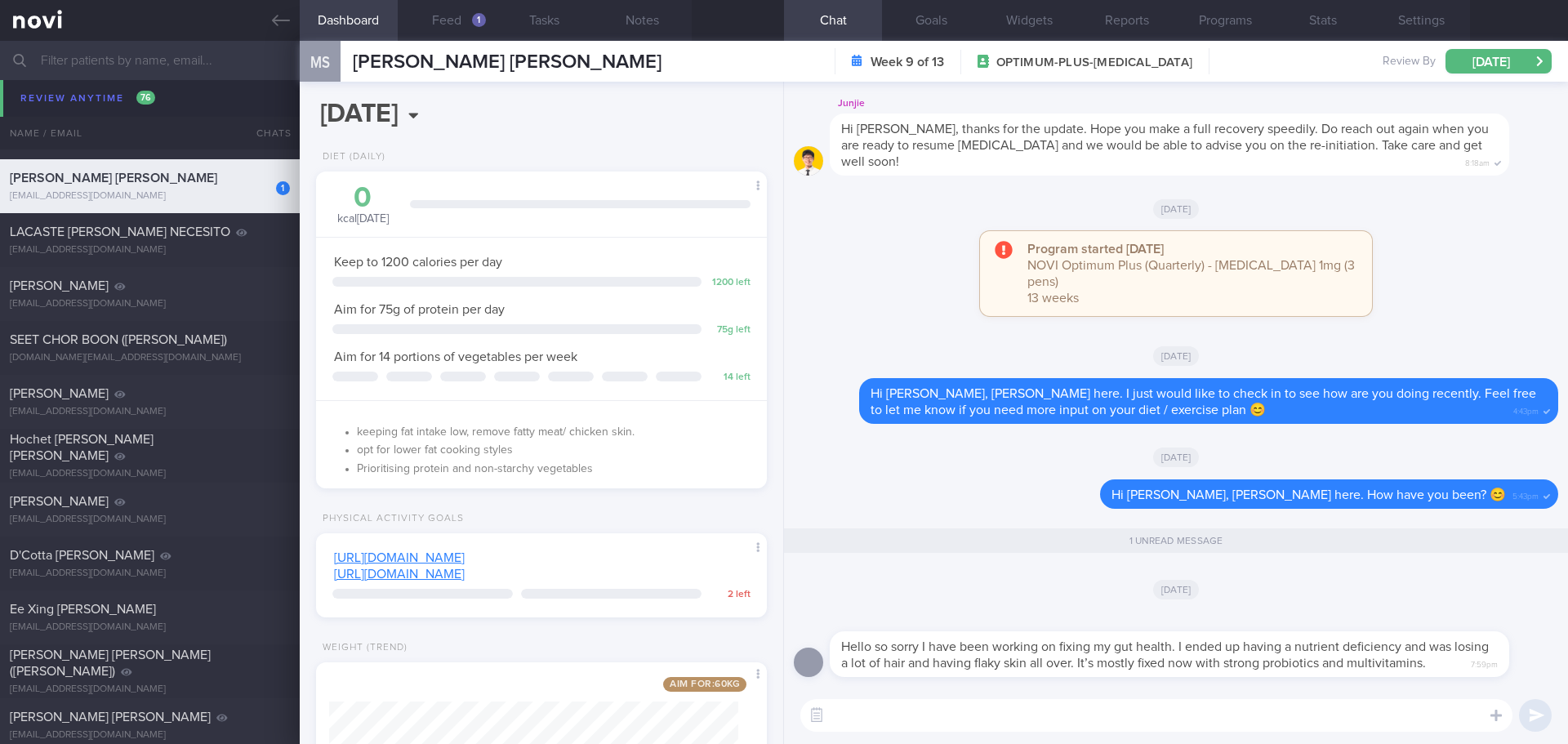
click at [867, 715] on textarea at bounding box center [1156, 716] width 712 height 33
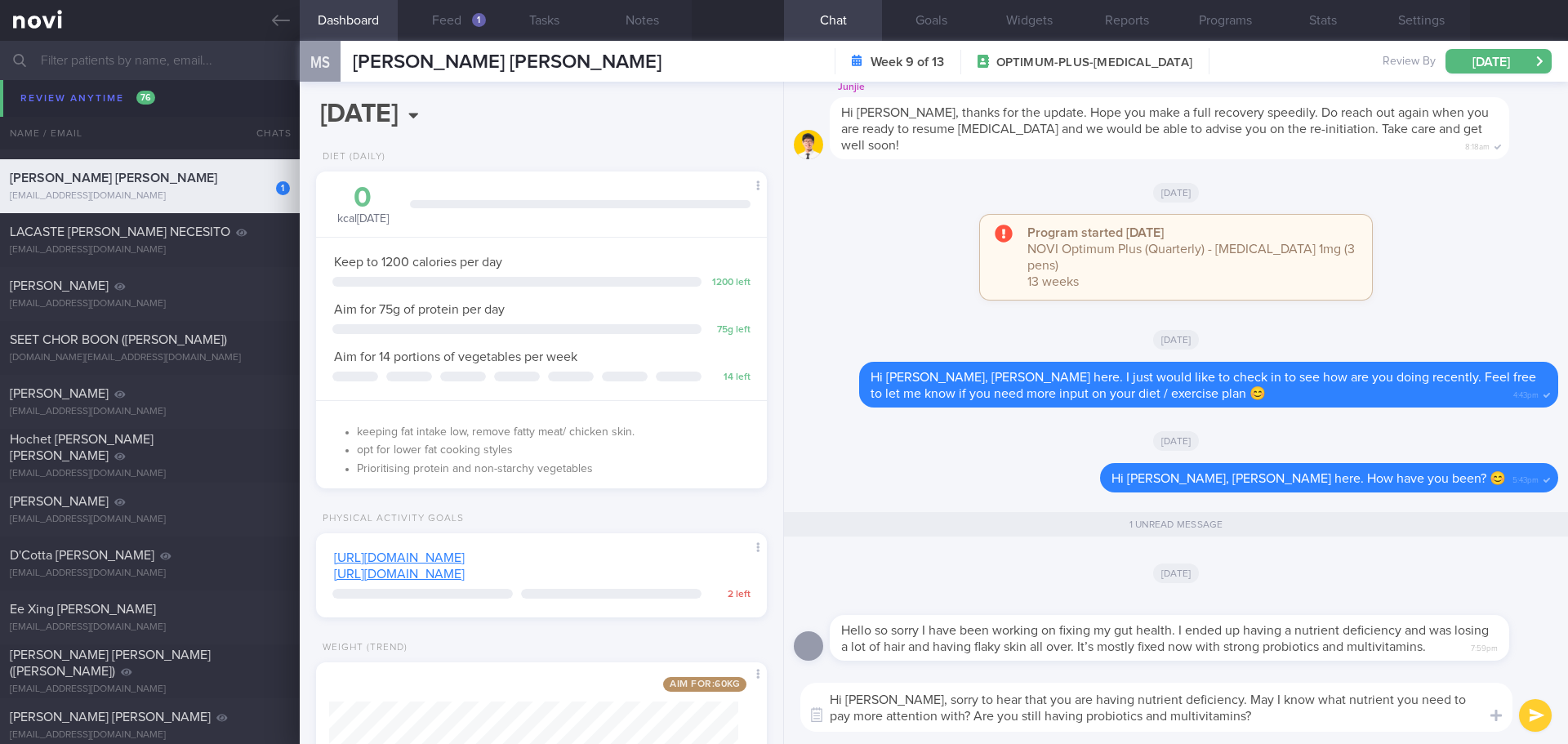
type textarea "Hi Magdelene, sorry to hear that you are having nutrient deficiency. May I know…"
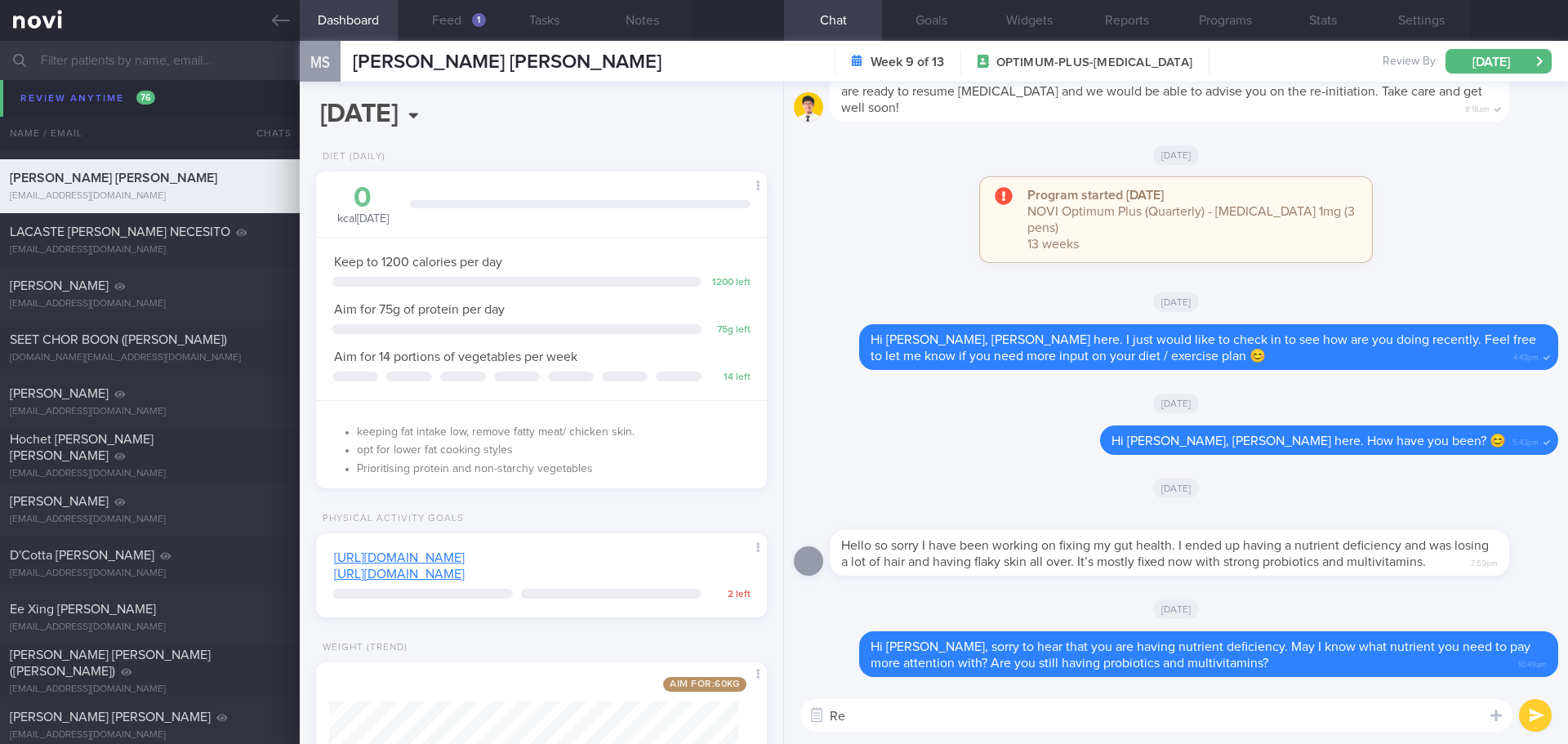
type textarea "R"
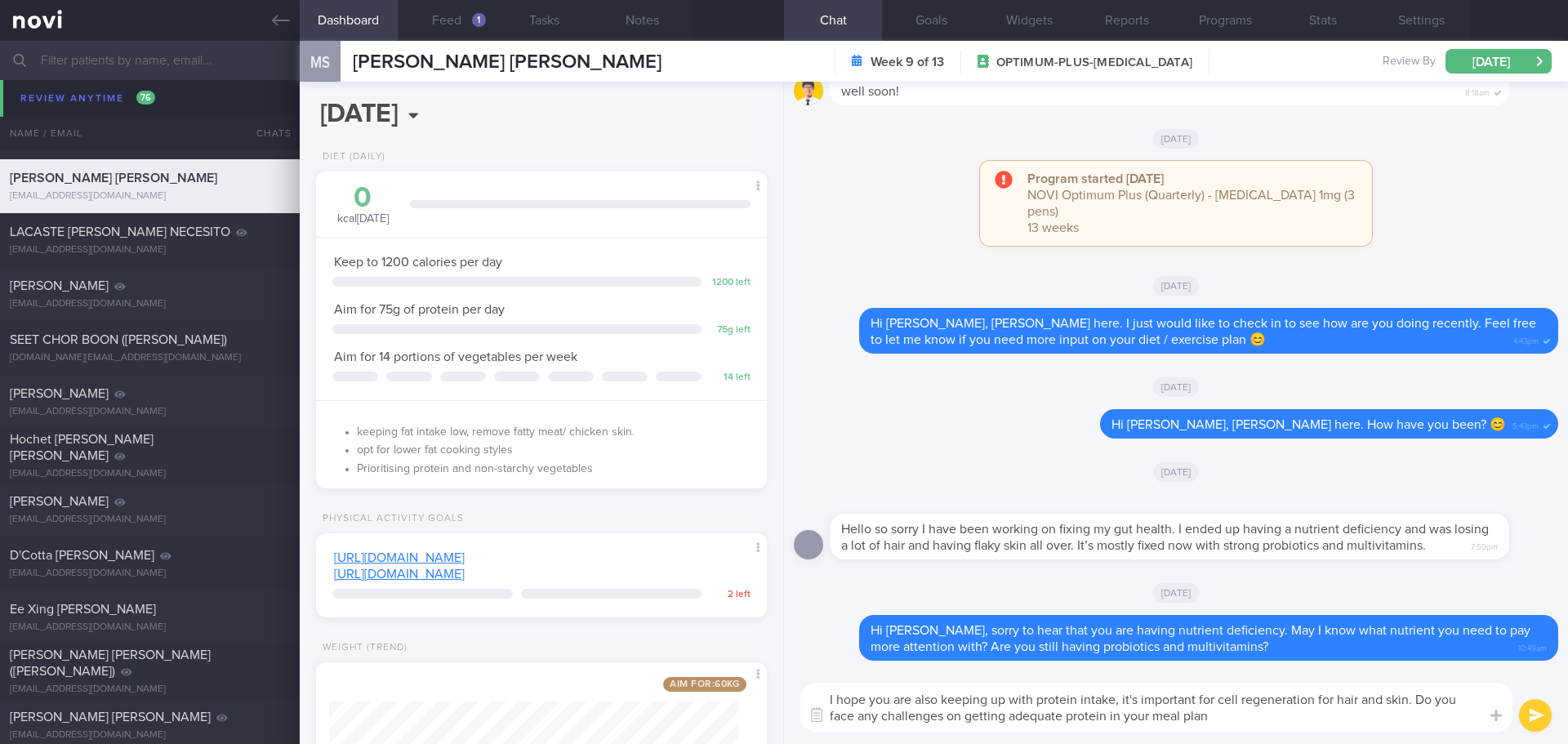
type textarea "I hope you are also keeping up with protein intake, it's important for cell reg…"
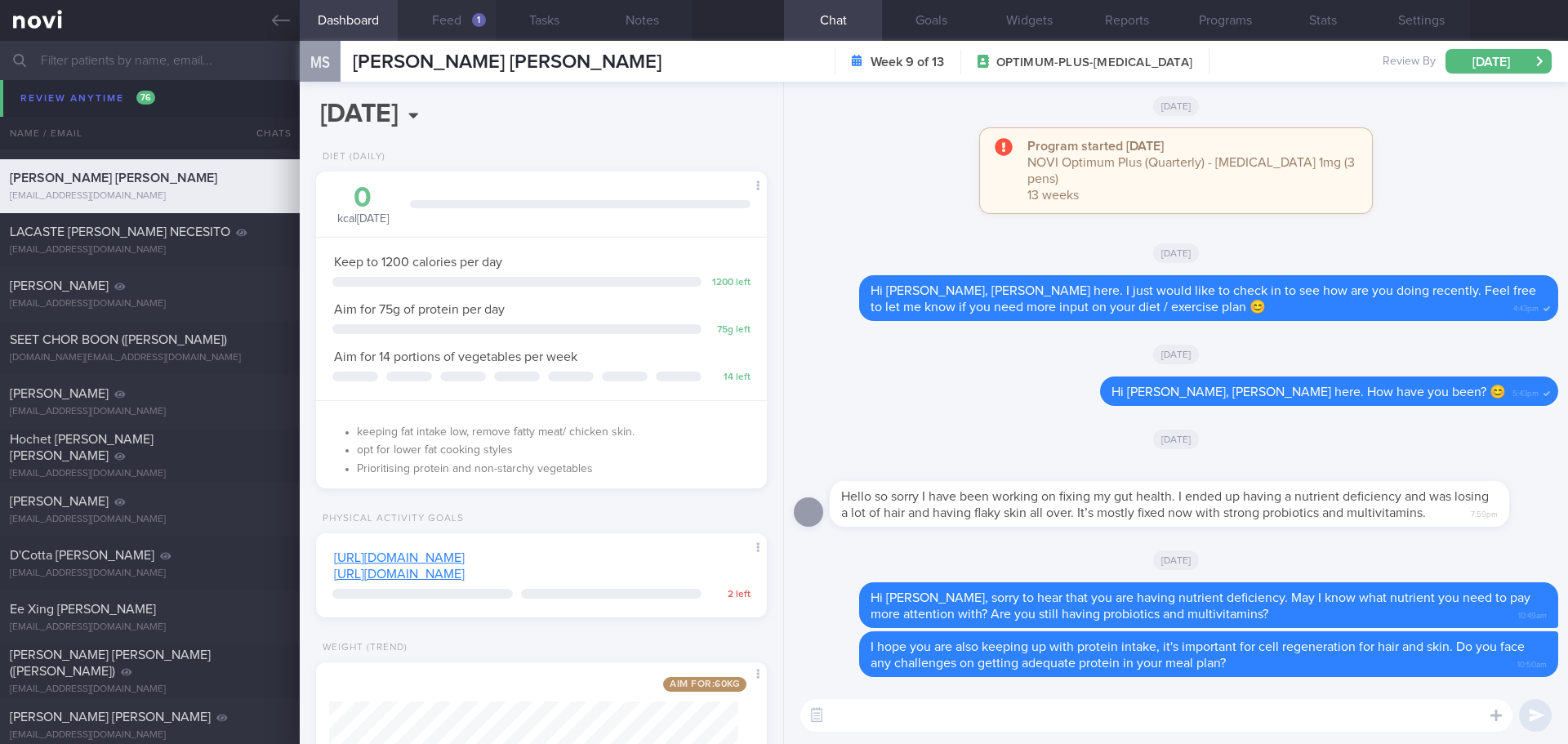
click at [456, 21] on button "Feed 1" at bounding box center [447, 20] width 98 height 41
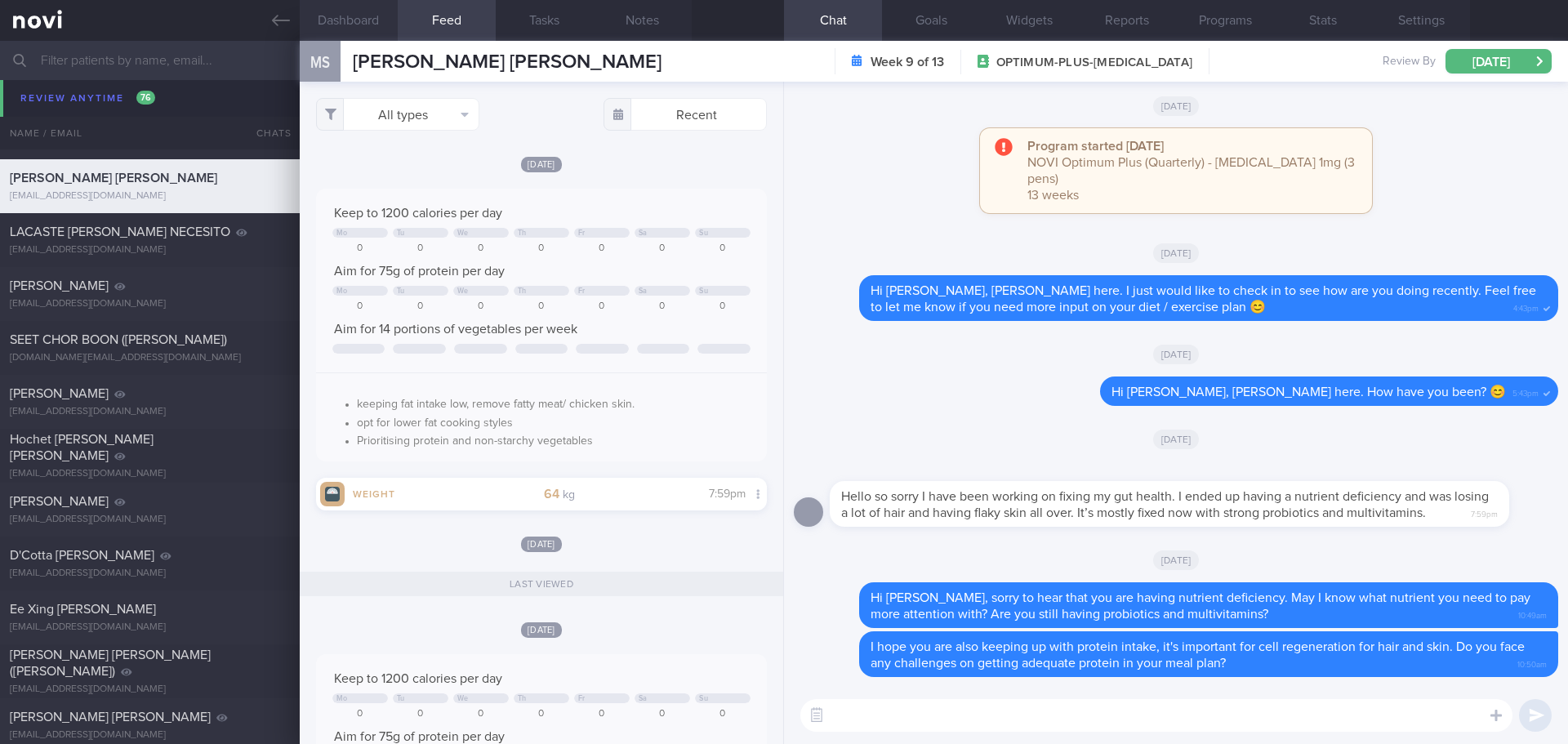
click at [353, 28] on button "Dashboard" at bounding box center [348, 20] width 98 height 41
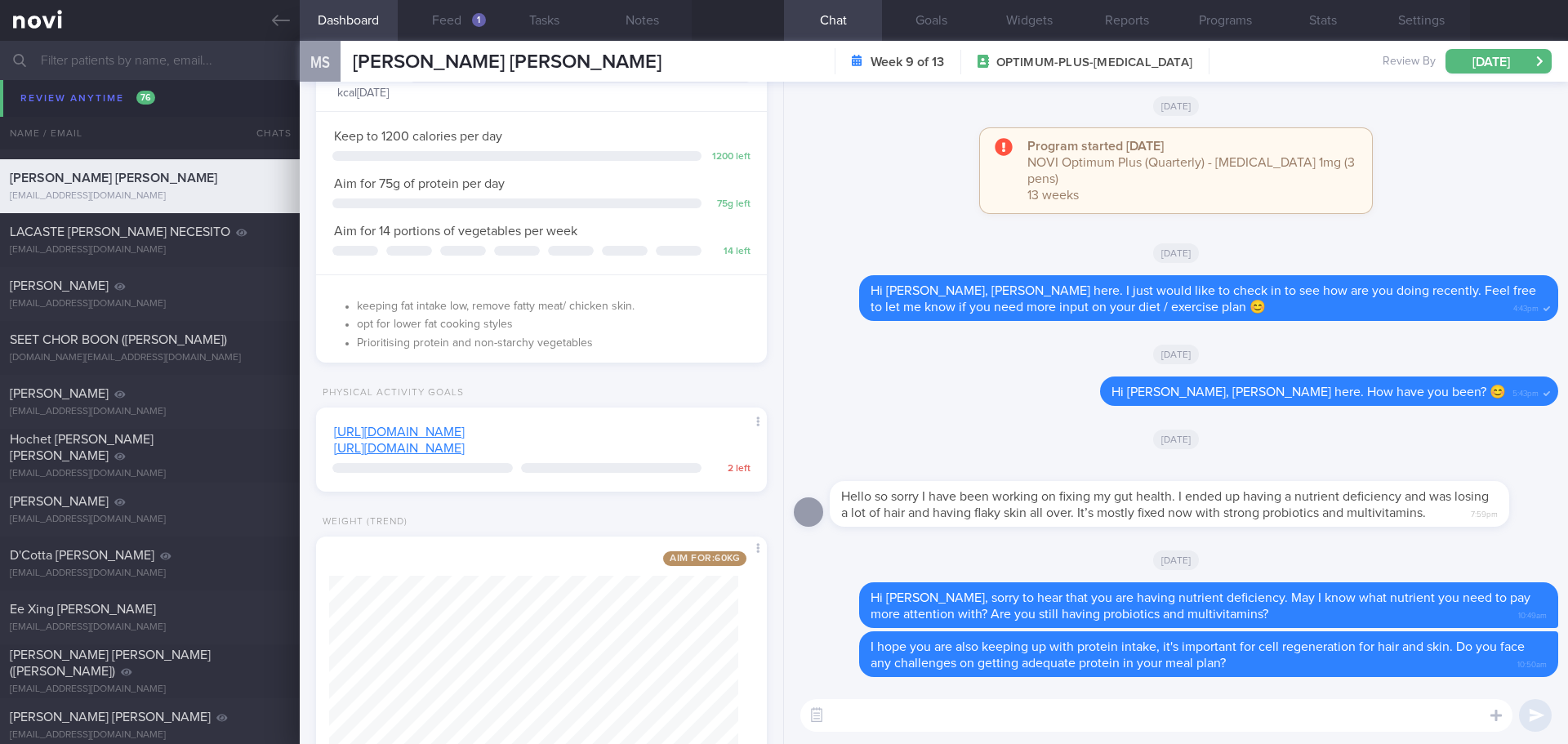
scroll to position [214, 0]
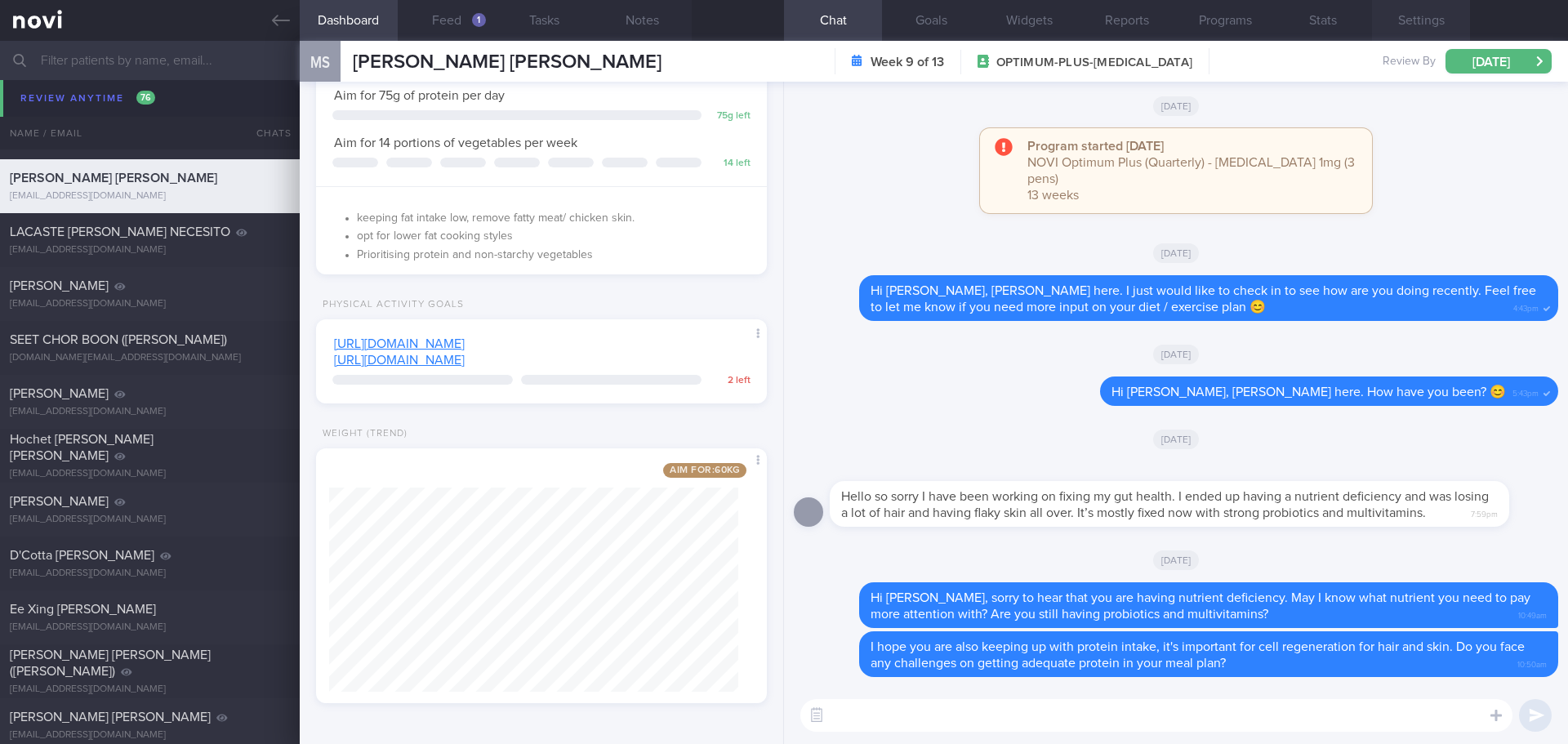
click at [1396, 29] on button "Settings" at bounding box center [1421, 20] width 98 height 41
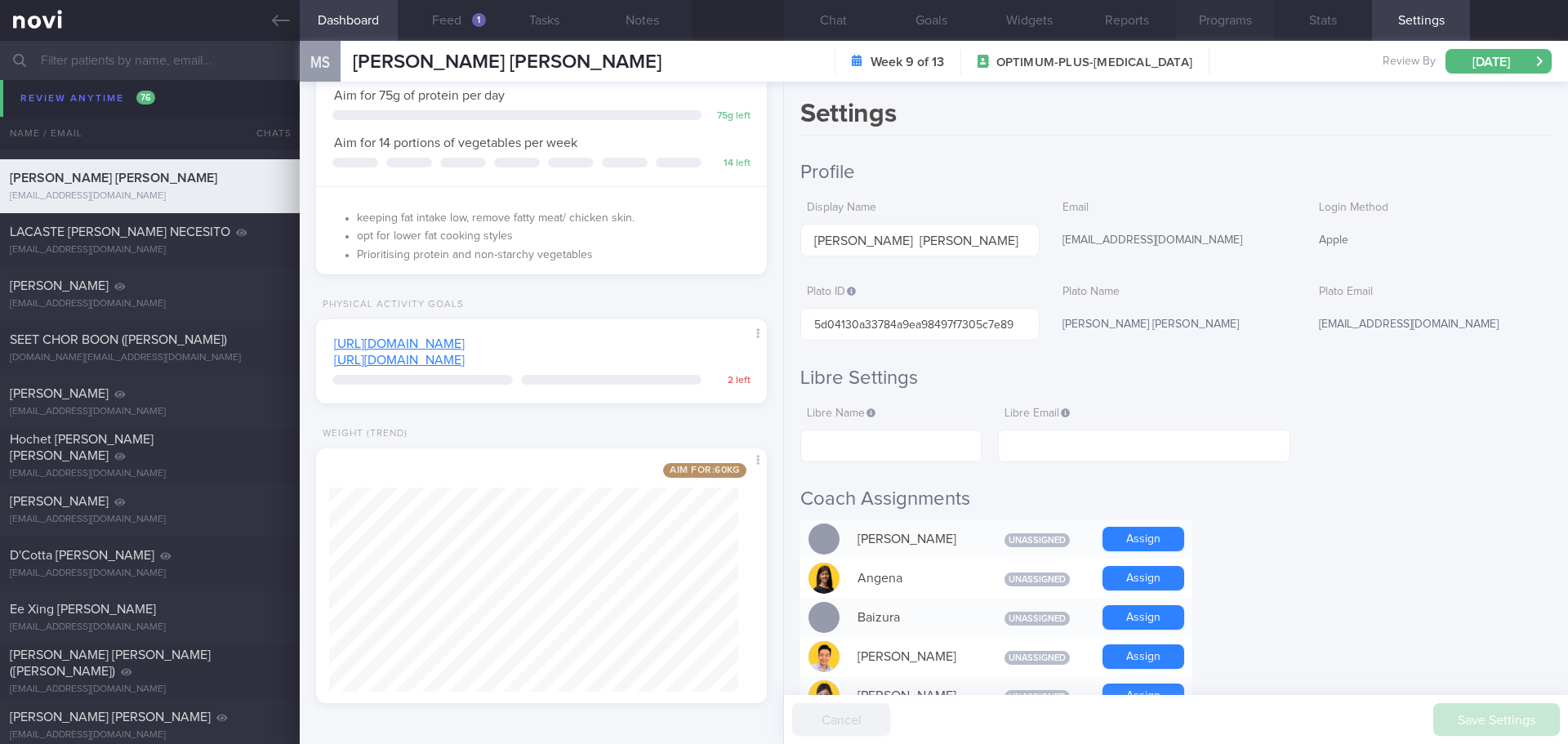
click at [1245, 22] on button "Programs" at bounding box center [1225, 20] width 98 height 41
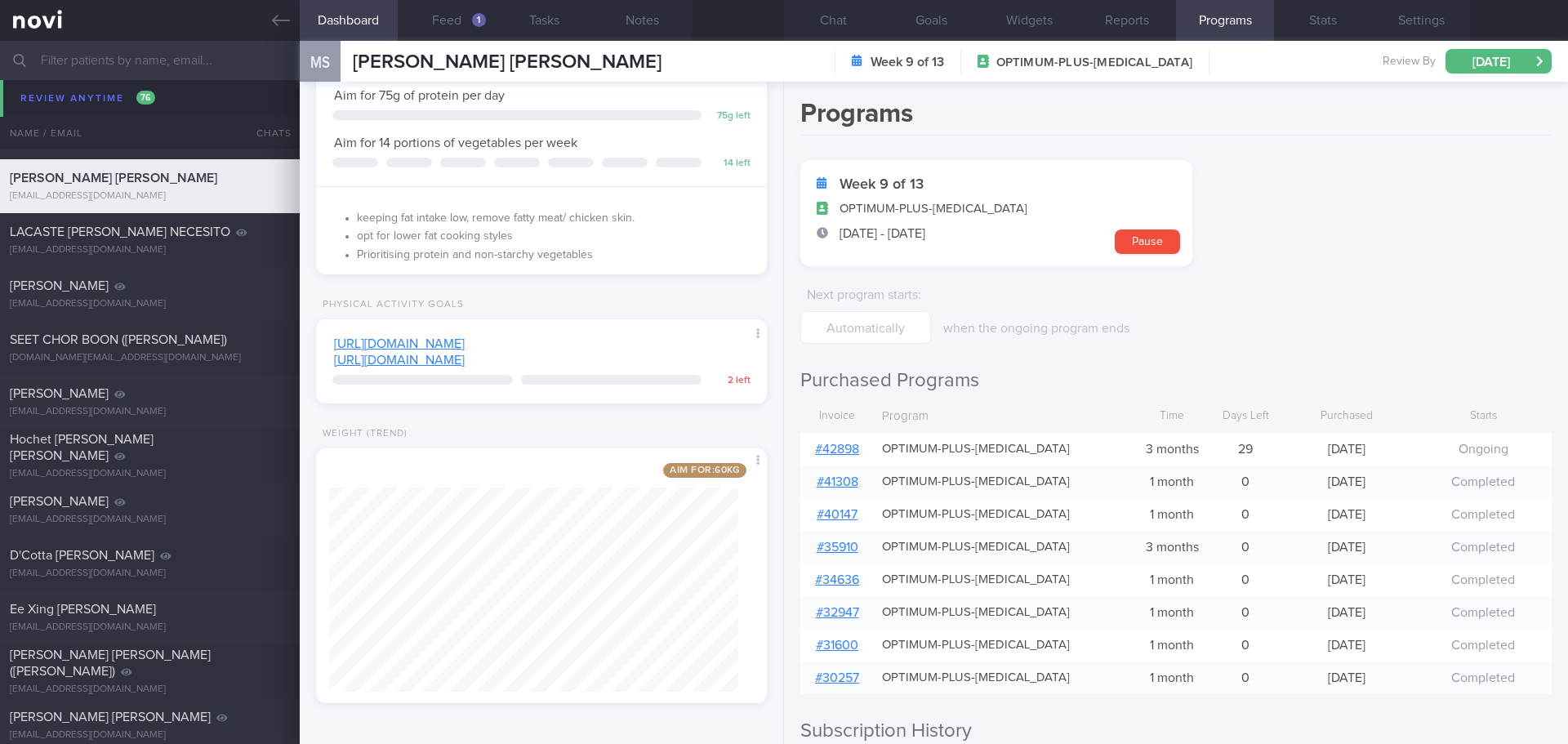
click at [835, 450] on link "# 42898" at bounding box center [838, 449] width 44 height 13
click at [1452, 63] on button "[DATE]" at bounding box center [1499, 61] width 106 height 25
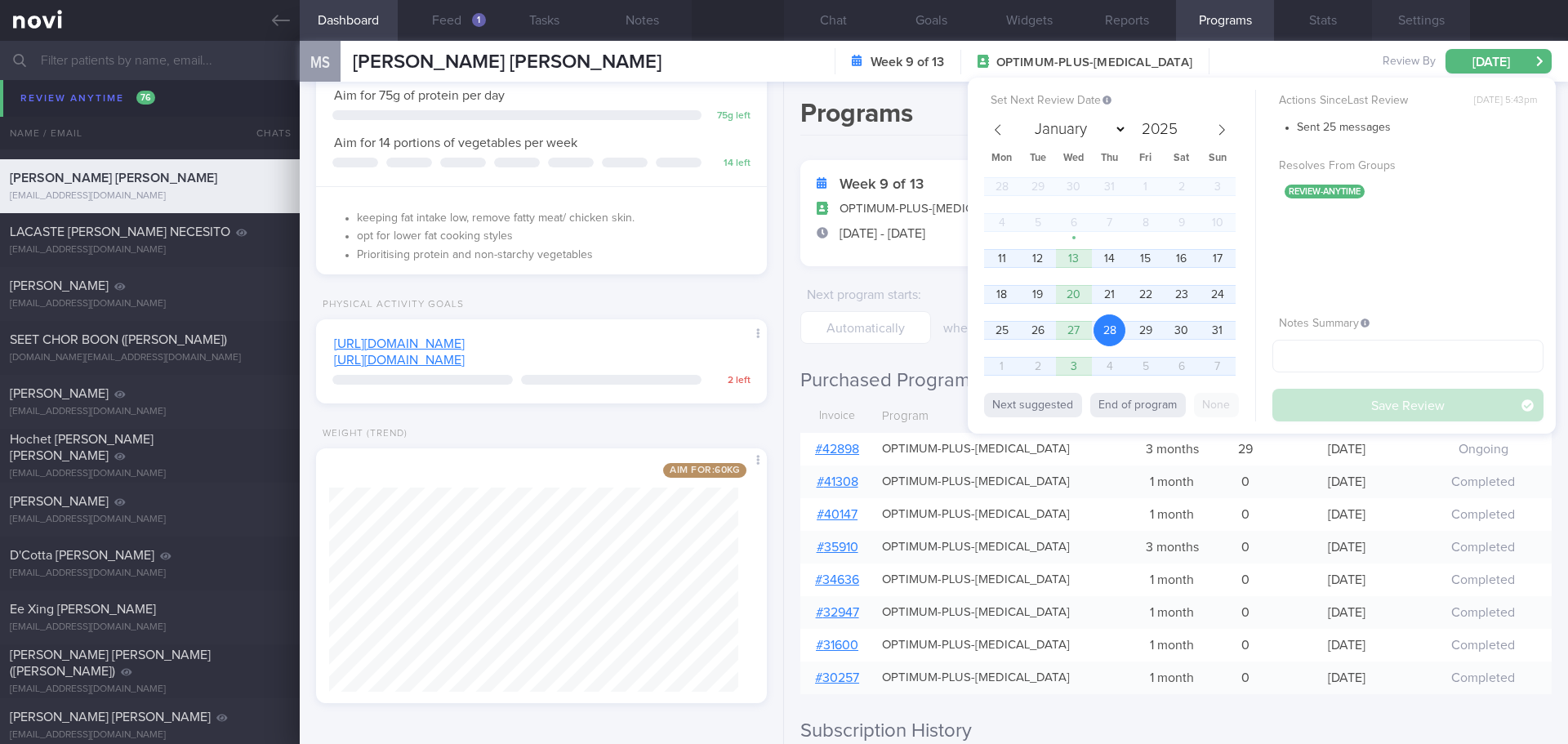
click at [1404, 29] on button "Settings" at bounding box center [1421, 20] width 98 height 41
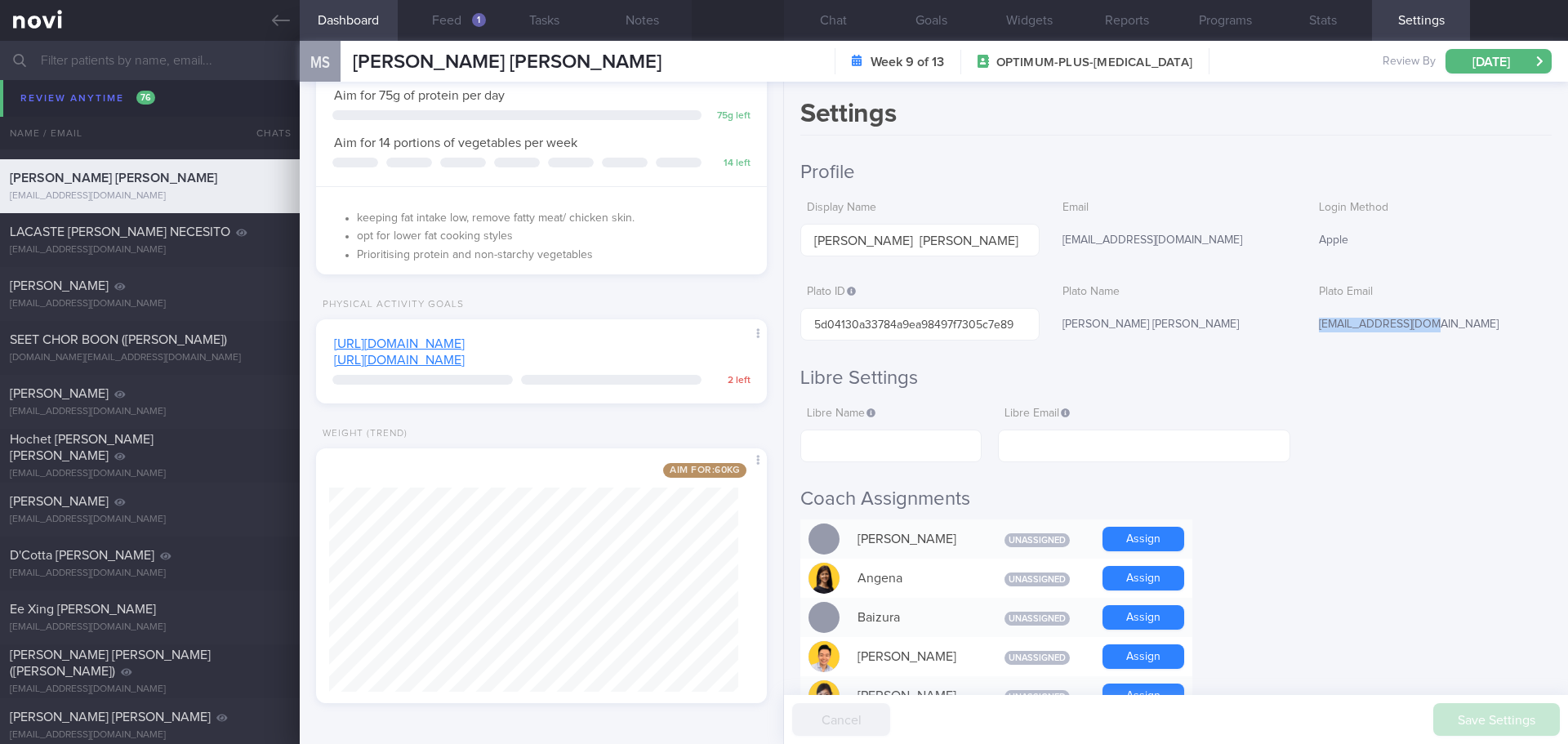
drag, startPoint x: 1434, startPoint y: 321, endPoint x: 1304, endPoint y: 326, distance: 130.1
click at [1312, 326] on div "magmagsoh@gmail.com" at bounding box center [1432, 325] width 240 height 35
copy div "magmagsoh@gmail.com"
click at [1490, 52] on button "[DATE]" at bounding box center [1499, 61] width 106 height 25
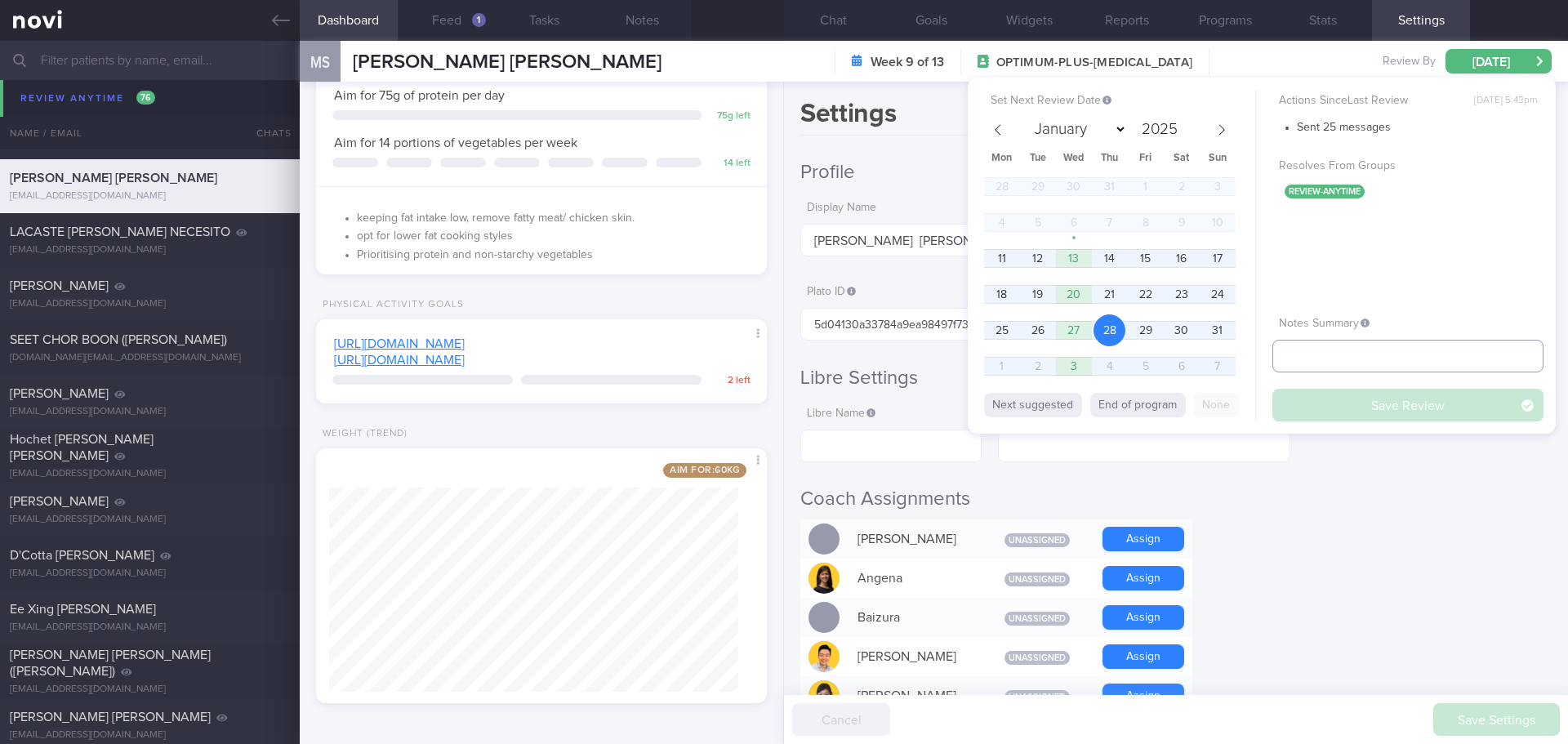
click at [1365, 363] on input "text" at bounding box center [1408, 356] width 272 height 33
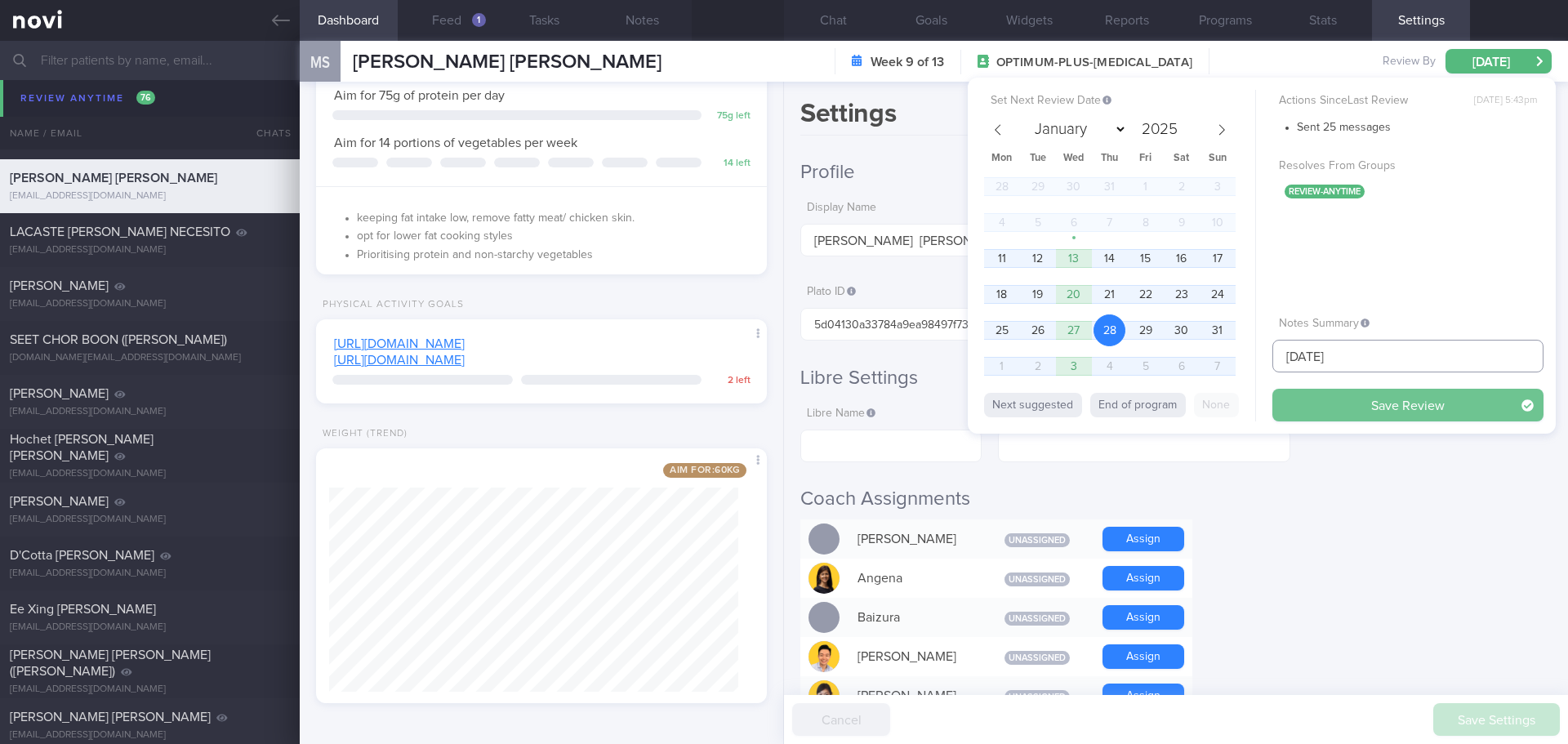
type input "[DATE]"
click at [1399, 404] on button "Save Review" at bounding box center [1408, 405] width 272 height 33
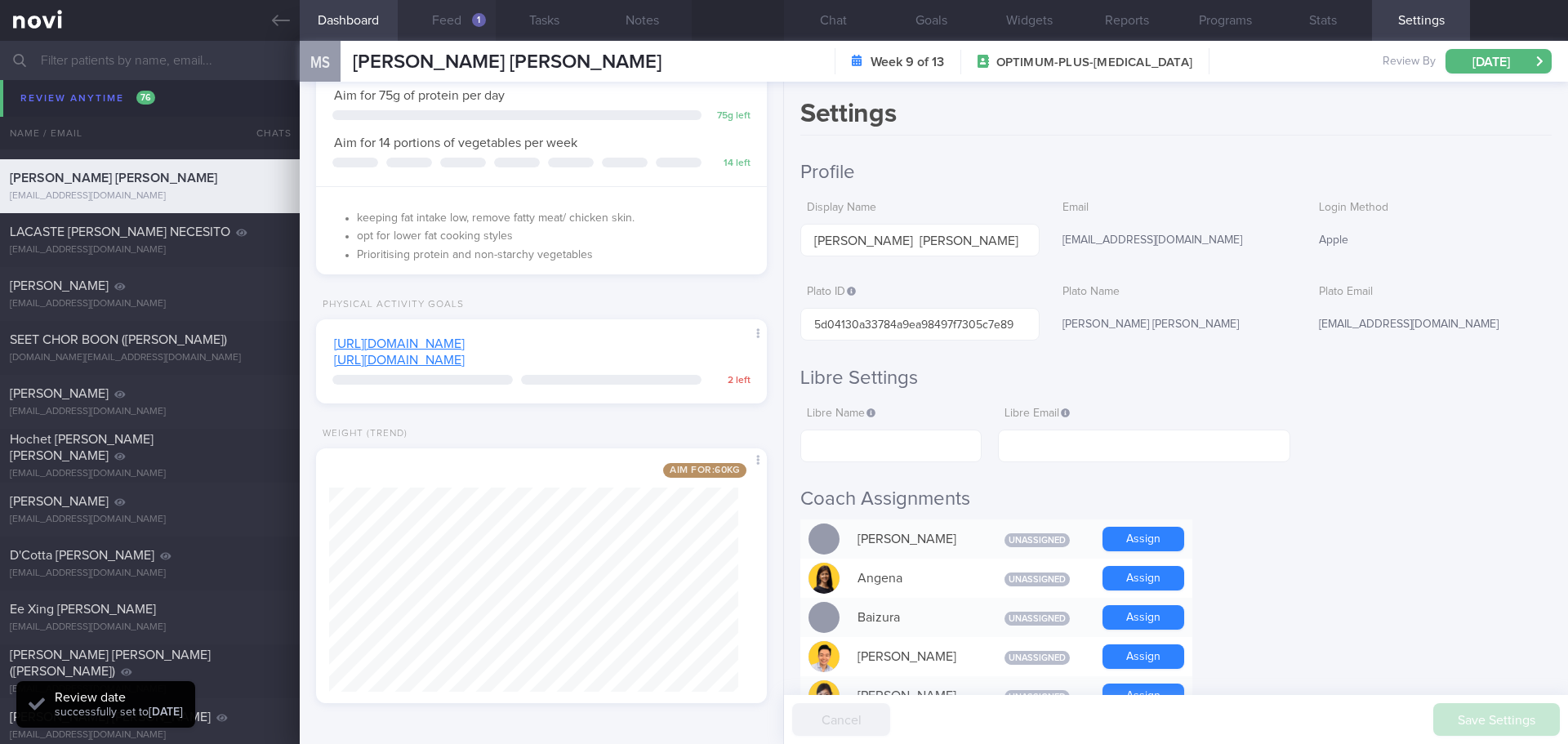
click at [487, 20] on button "Feed 1" at bounding box center [447, 20] width 98 height 41
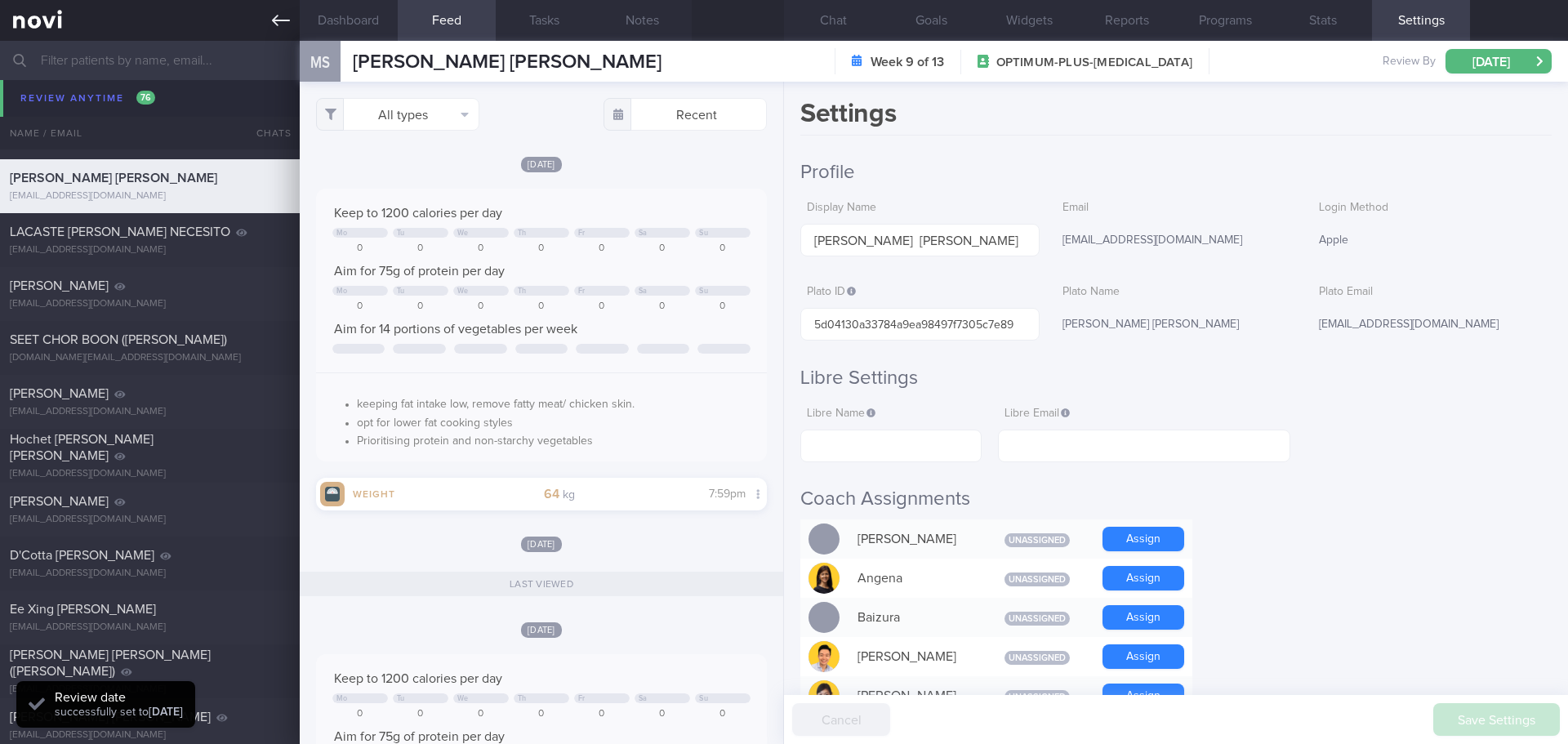
click at [289, 24] on icon at bounding box center [281, 20] width 18 height 18
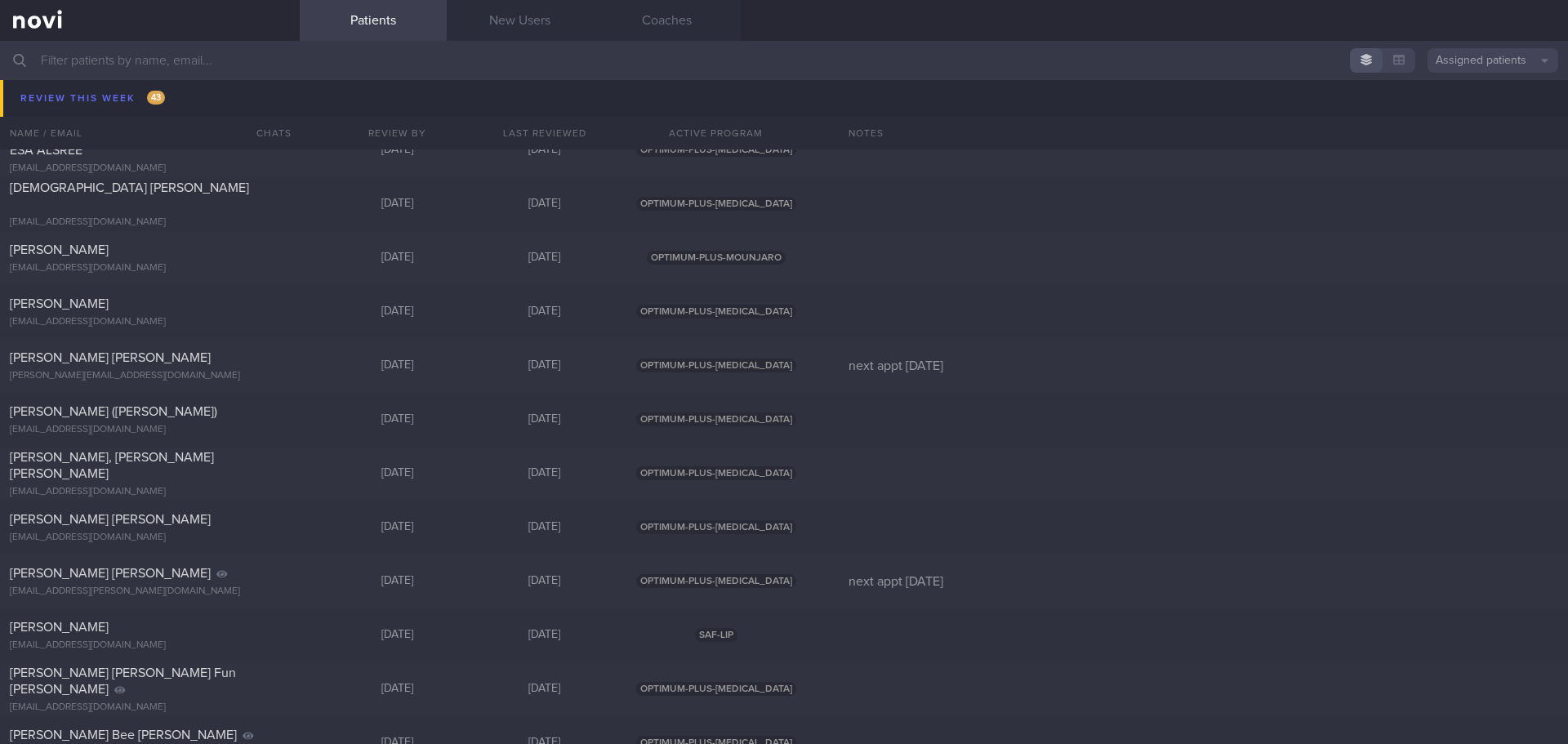
scroll to position [5802, 0]
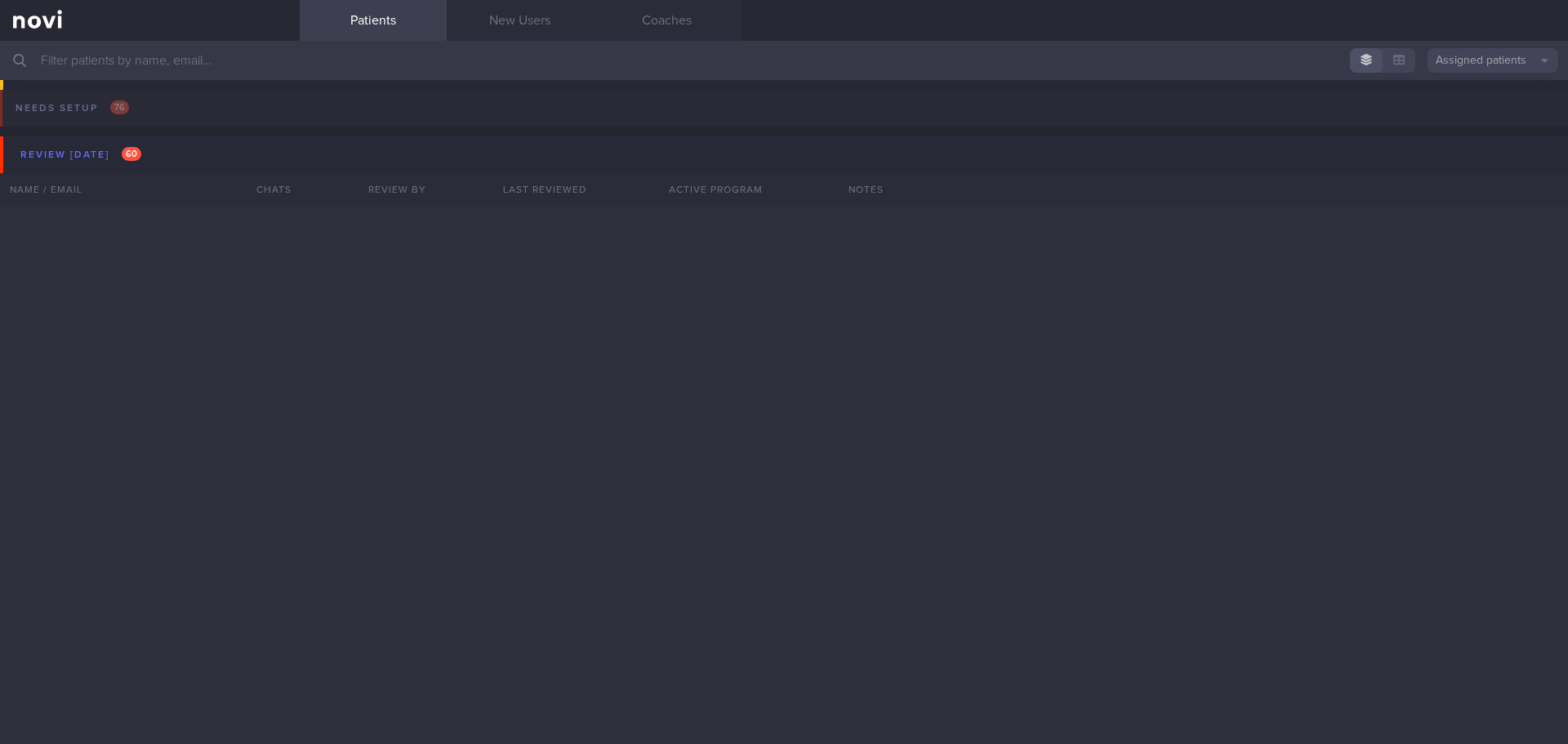
scroll to position [5802, 0]
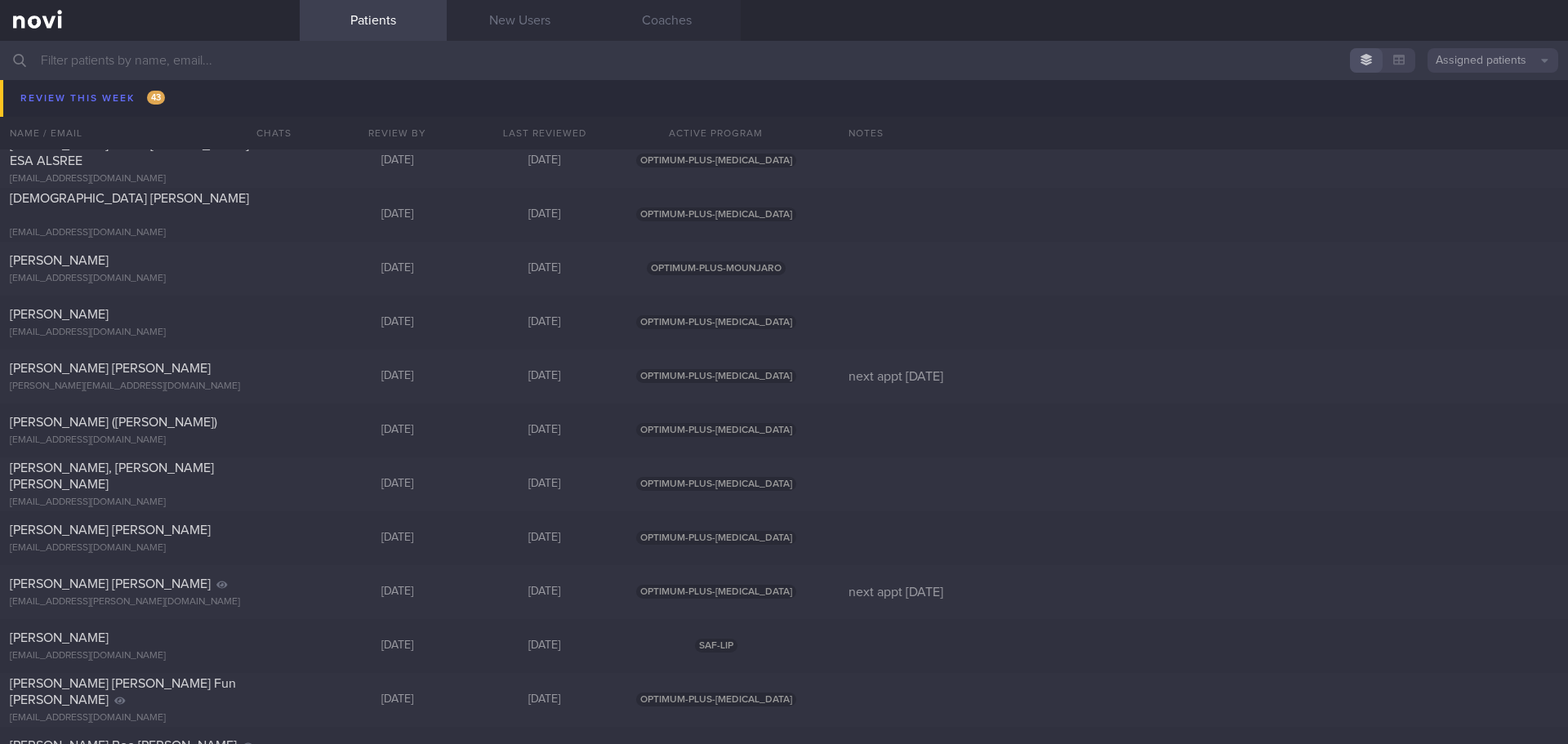
click at [80, 96] on span "[PERSON_NAME]" at bounding box center [59, 98] width 99 height 13
click at [1393, 58] on button "button" at bounding box center [1399, 60] width 33 height 25
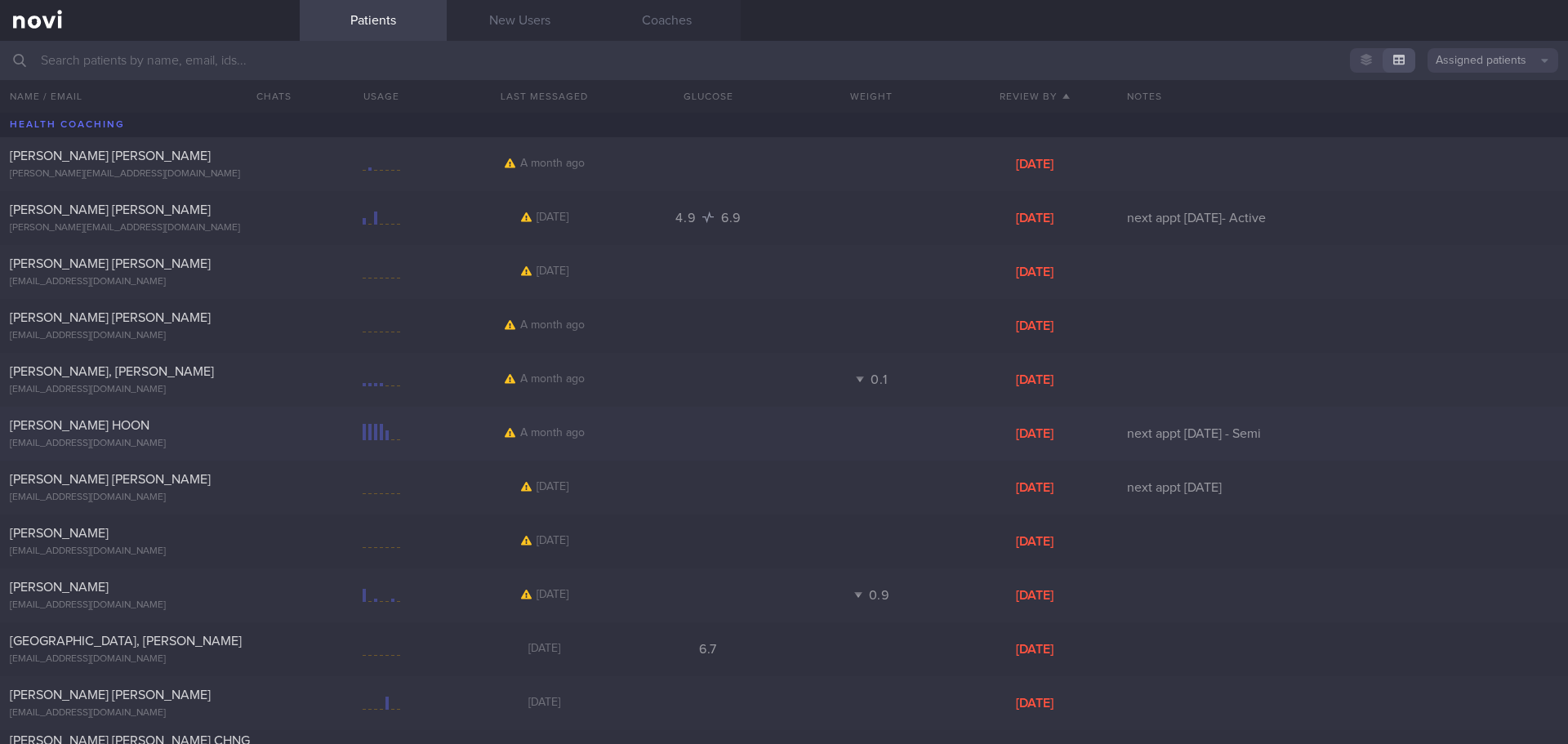
click at [280, 435] on div "LIM SIEW HOON siewhoonlim45@gmail.com" at bounding box center [149, 433] width 300 height 33
select select "6"
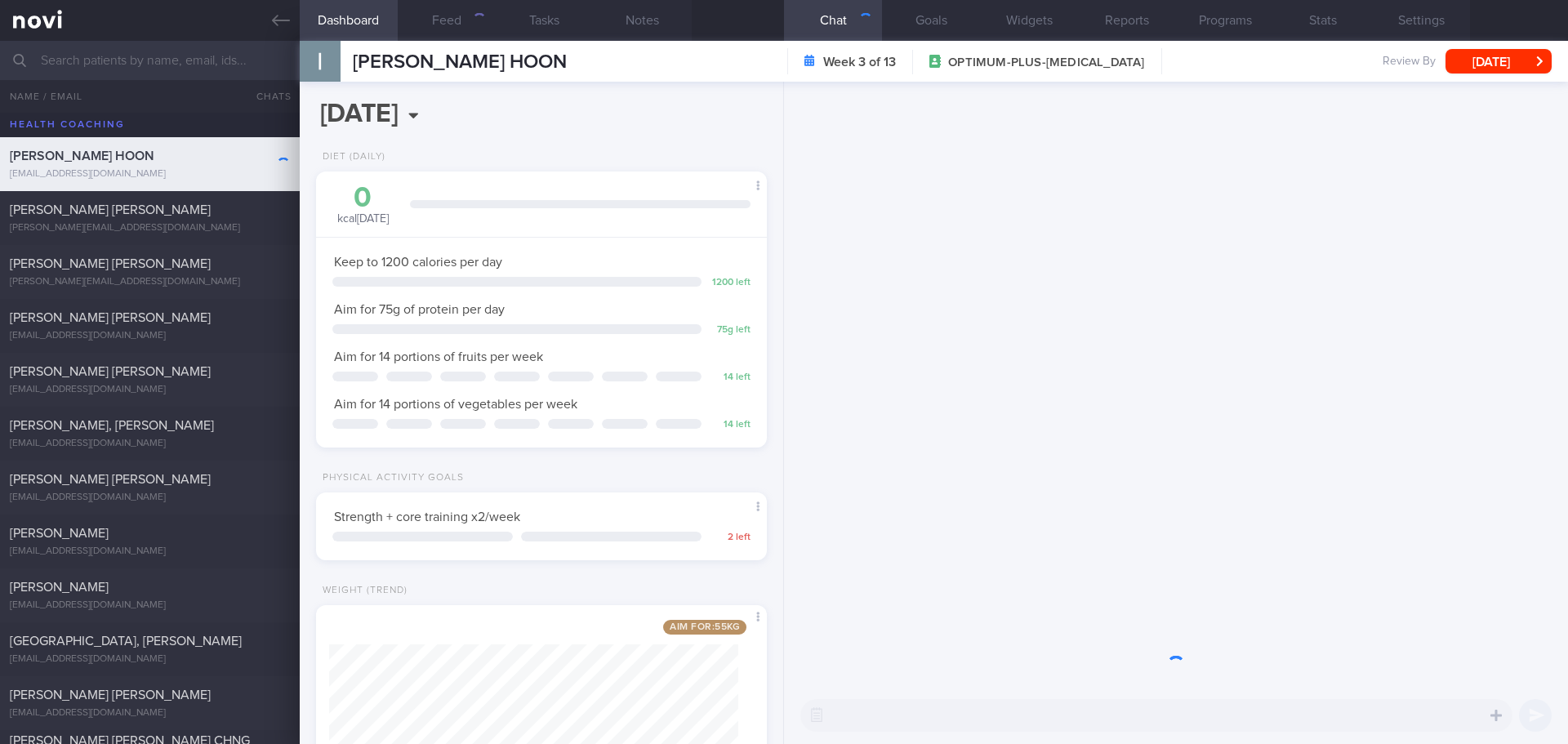
scroll to position [228, 410]
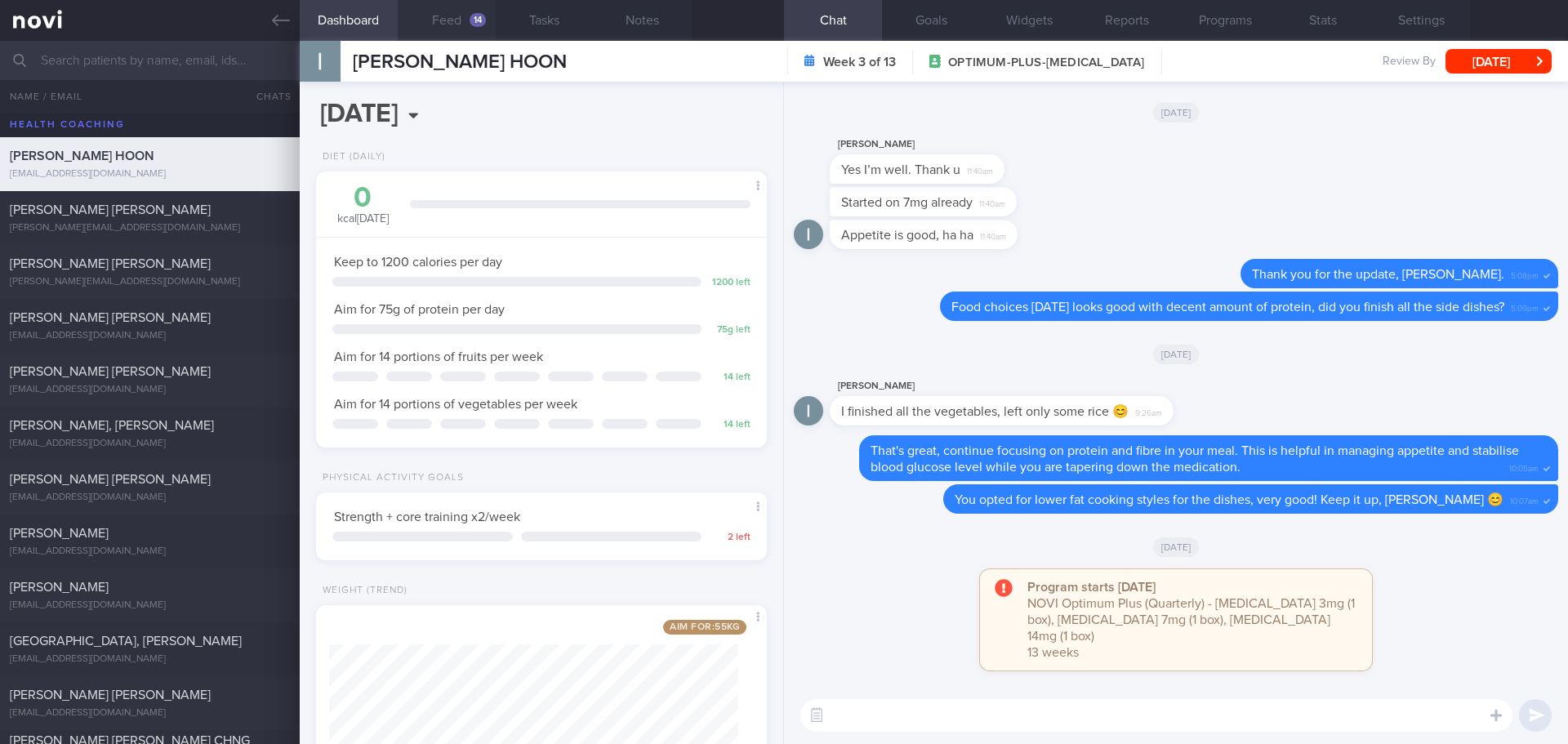
click at [459, 28] on button "Feed 14" at bounding box center [447, 20] width 98 height 41
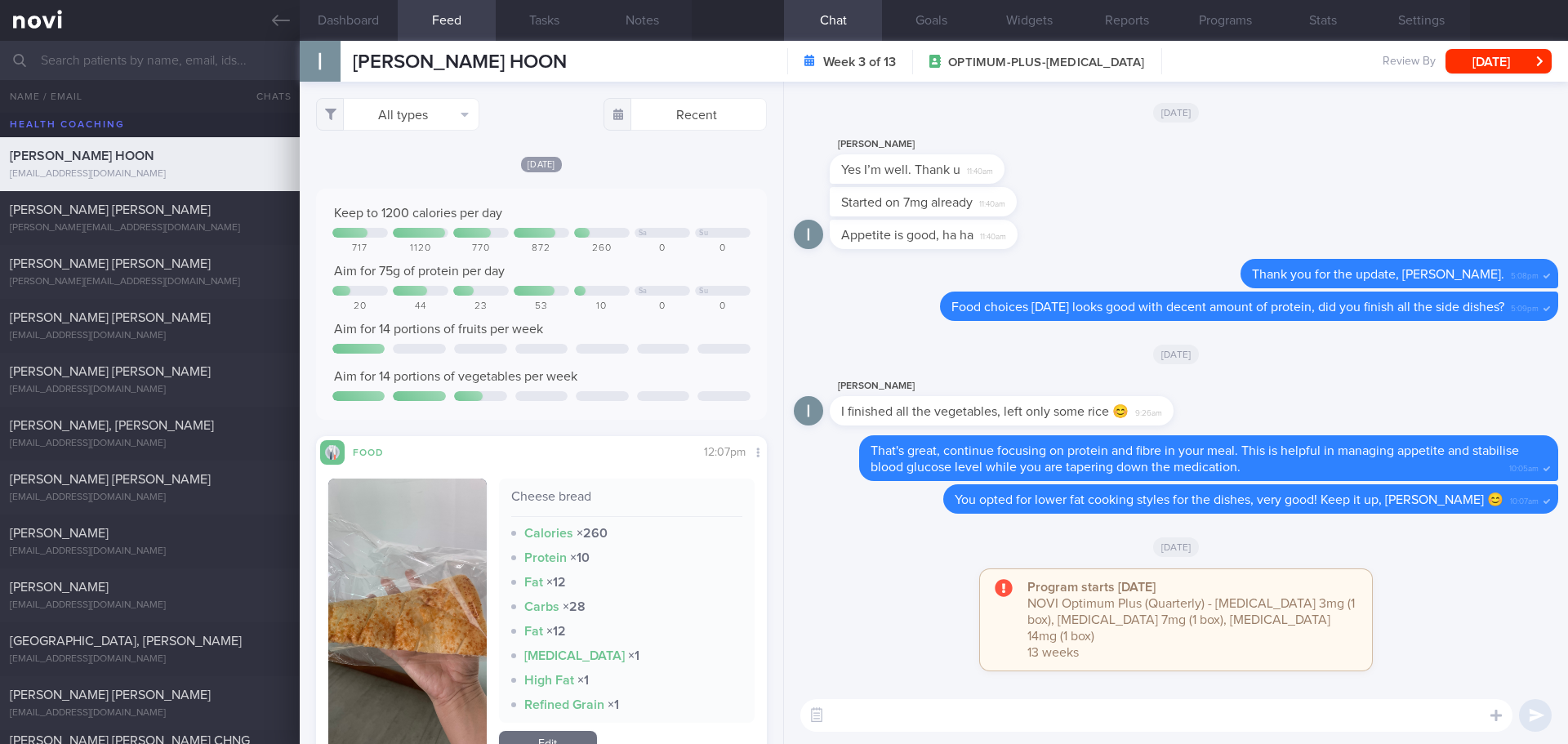
click at [887, 718] on textarea at bounding box center [1156, 716] width 712 height 33
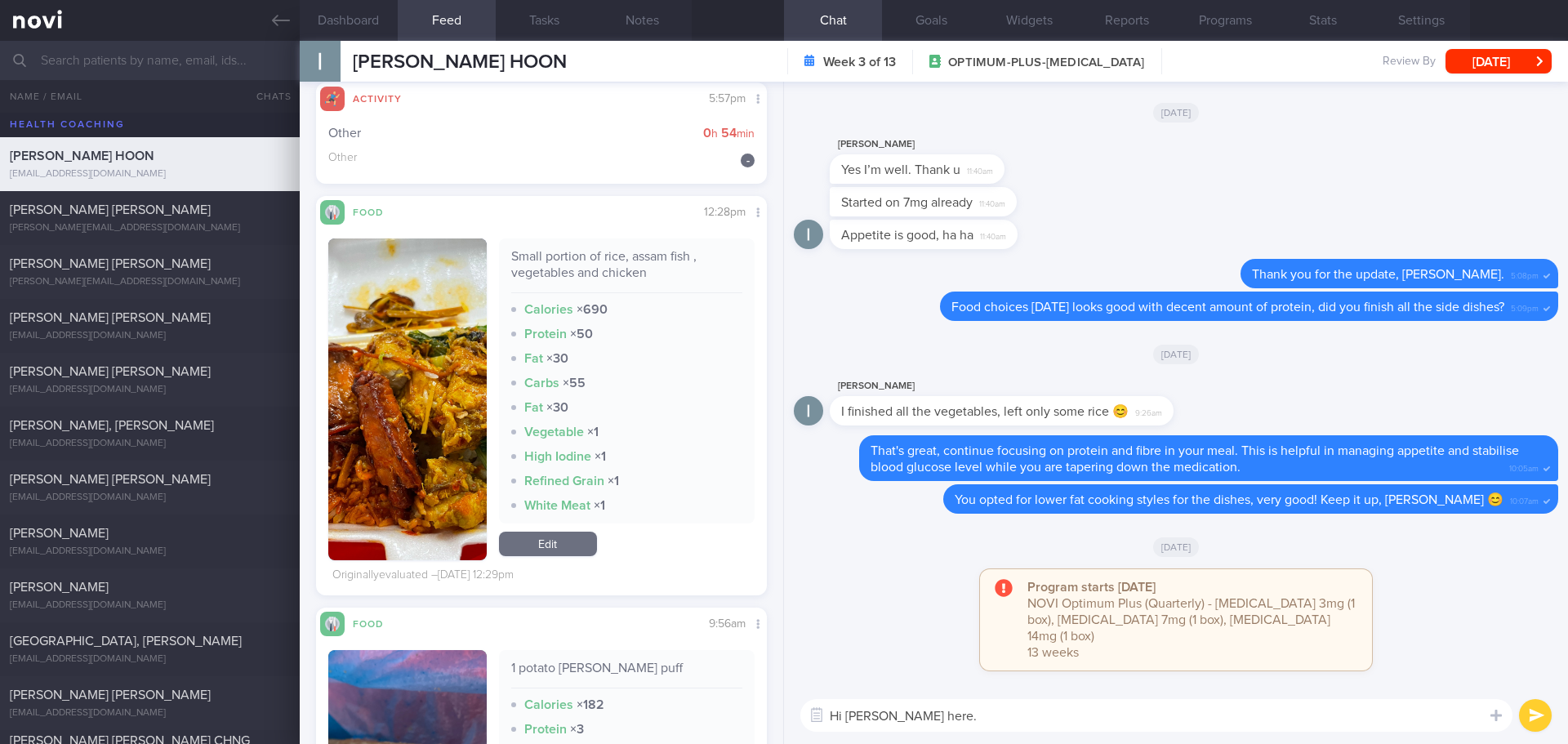
scroll to position [817, 0]
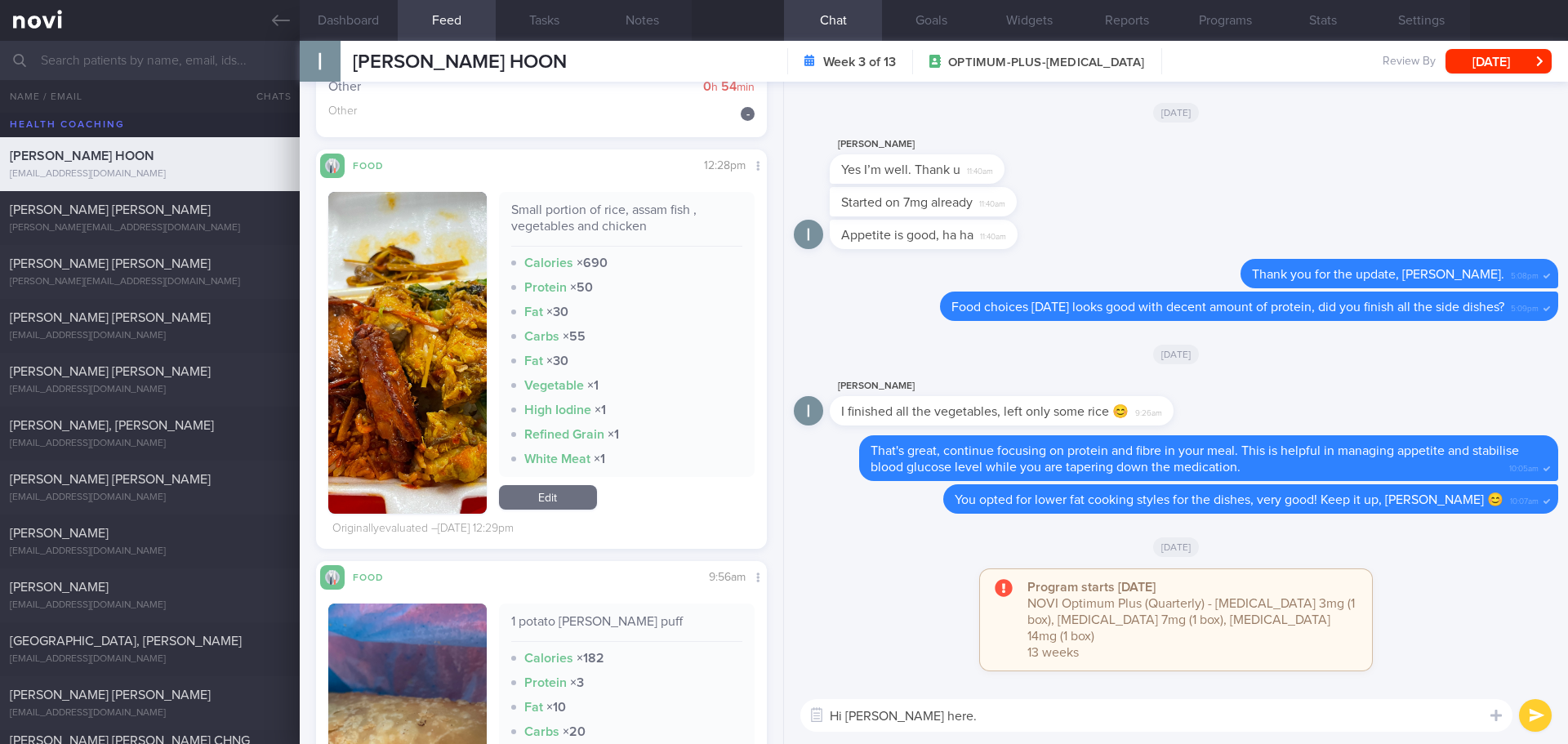
click at [472, 334] on button "button" at bounding box center [407, 353] width 158 height 322
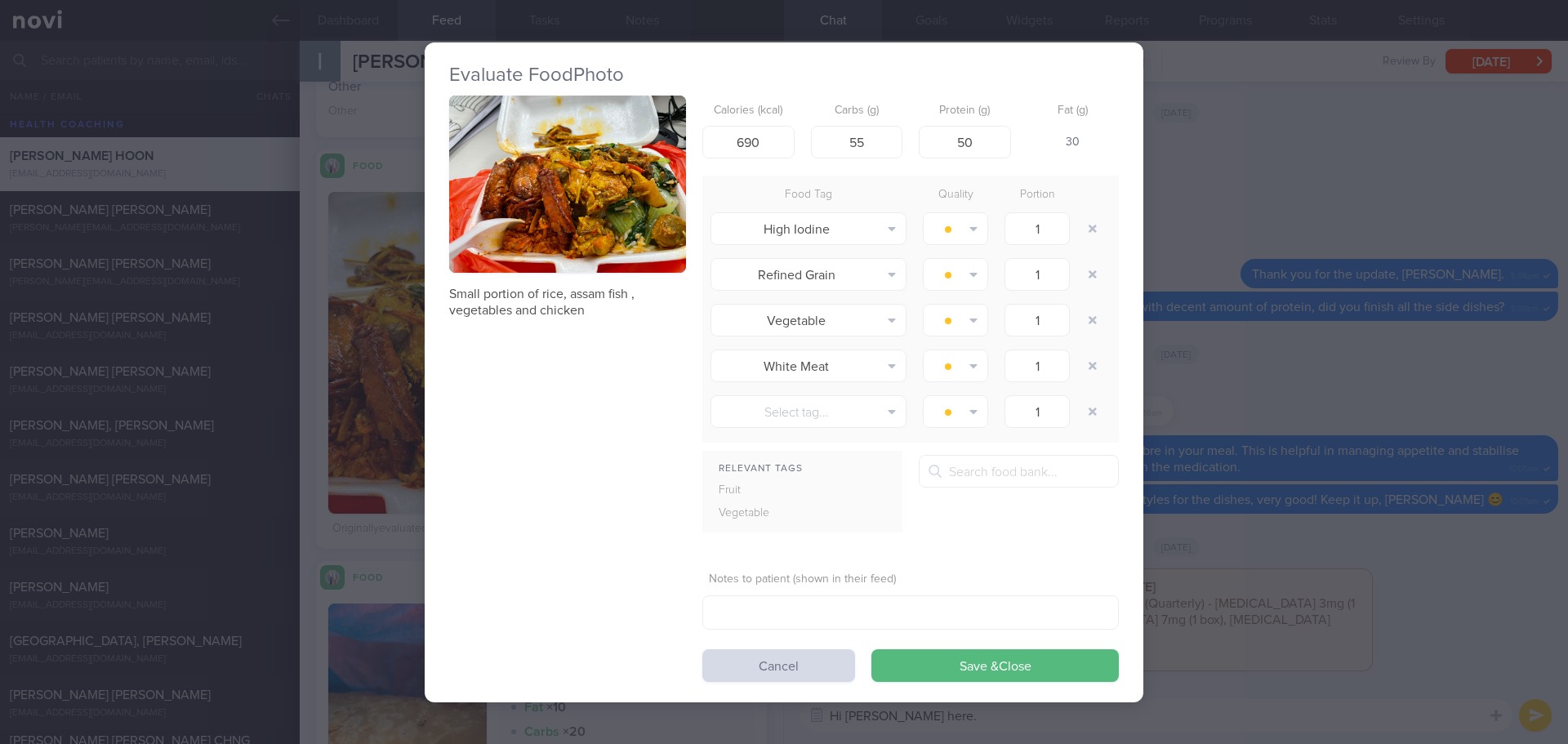
click at [554, 236] on button "button" at bounding box center [568, 184] width 237 height 178
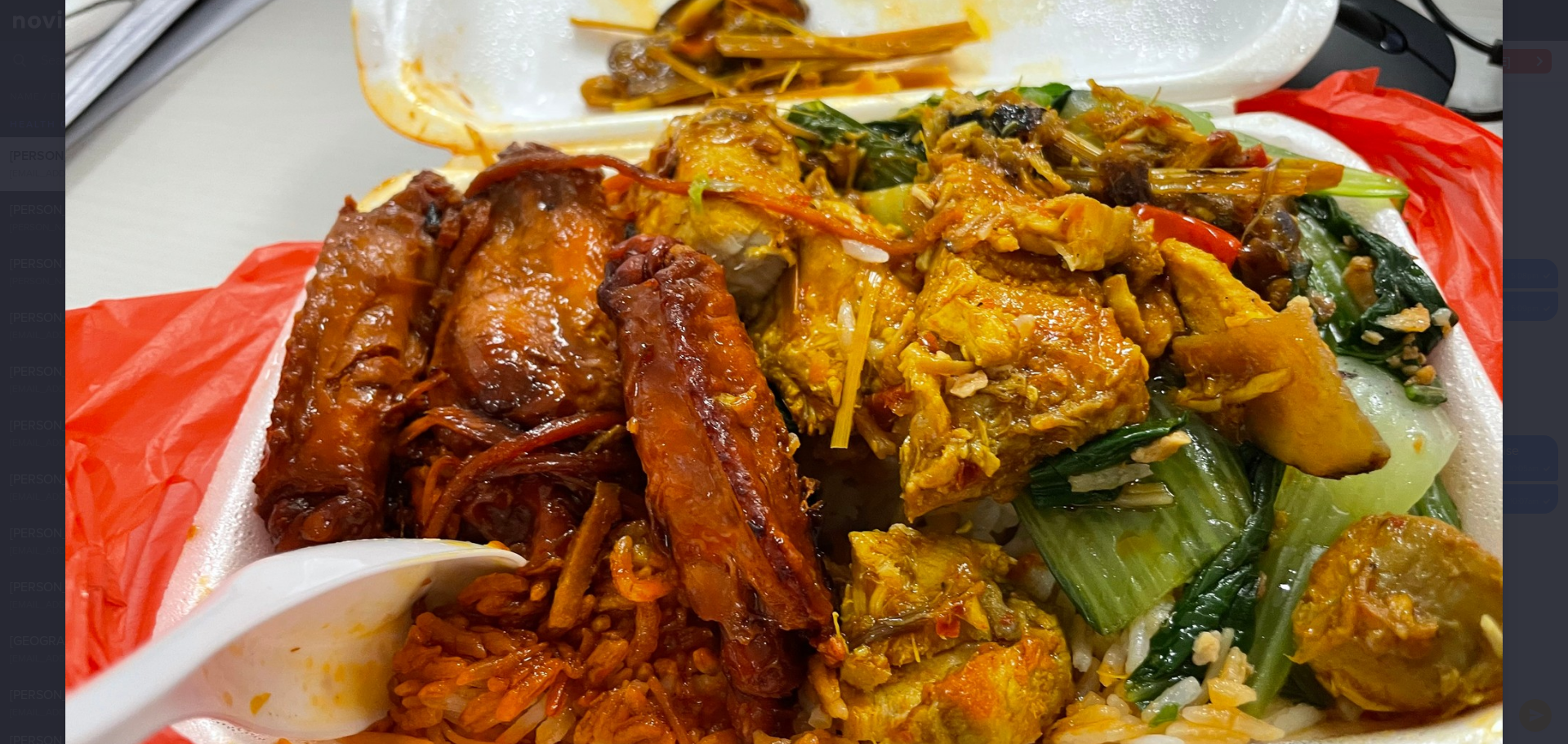
scroll to position [409, 0]
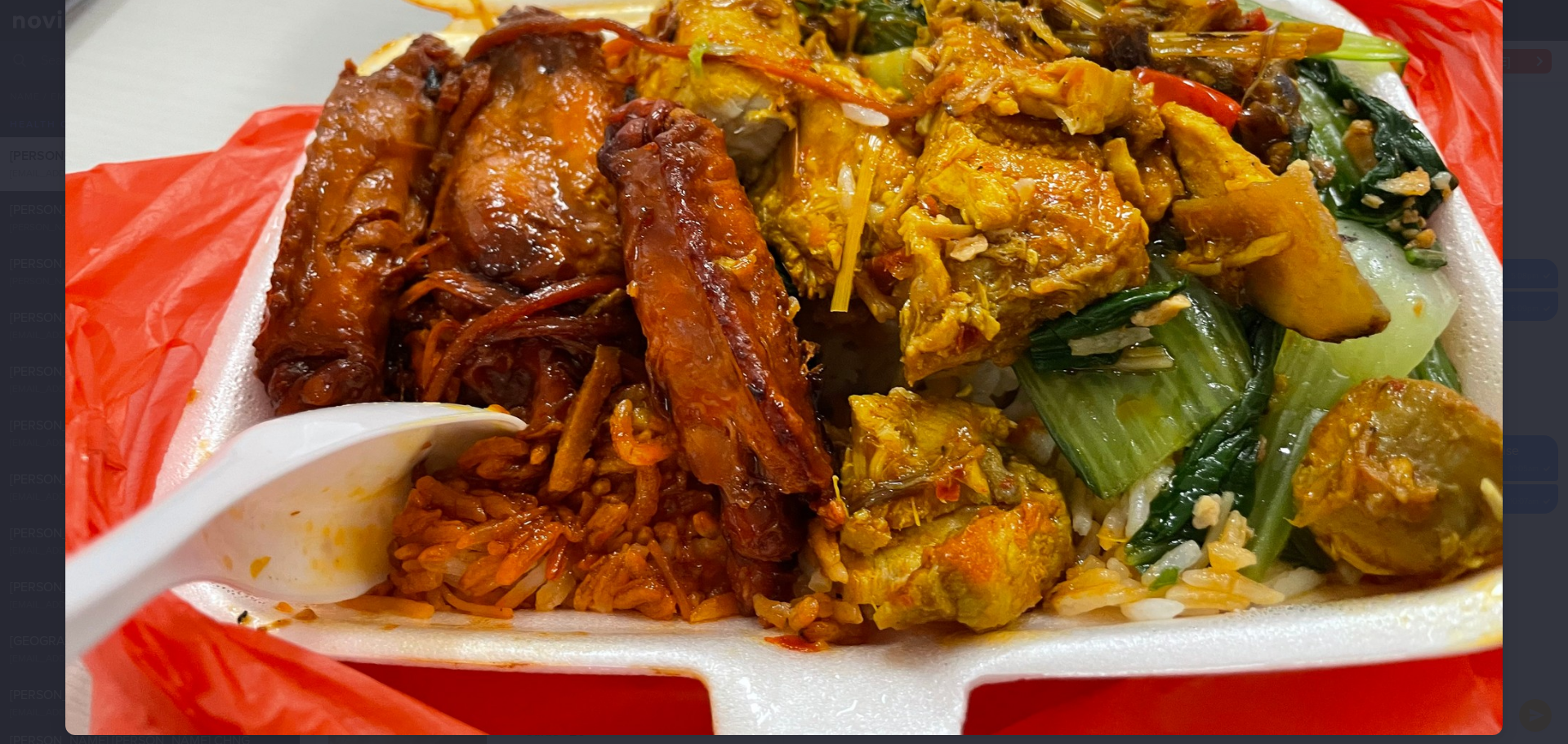
click at [1535, 331] on div at bounding box center [784, 196] width 1568 height 1209
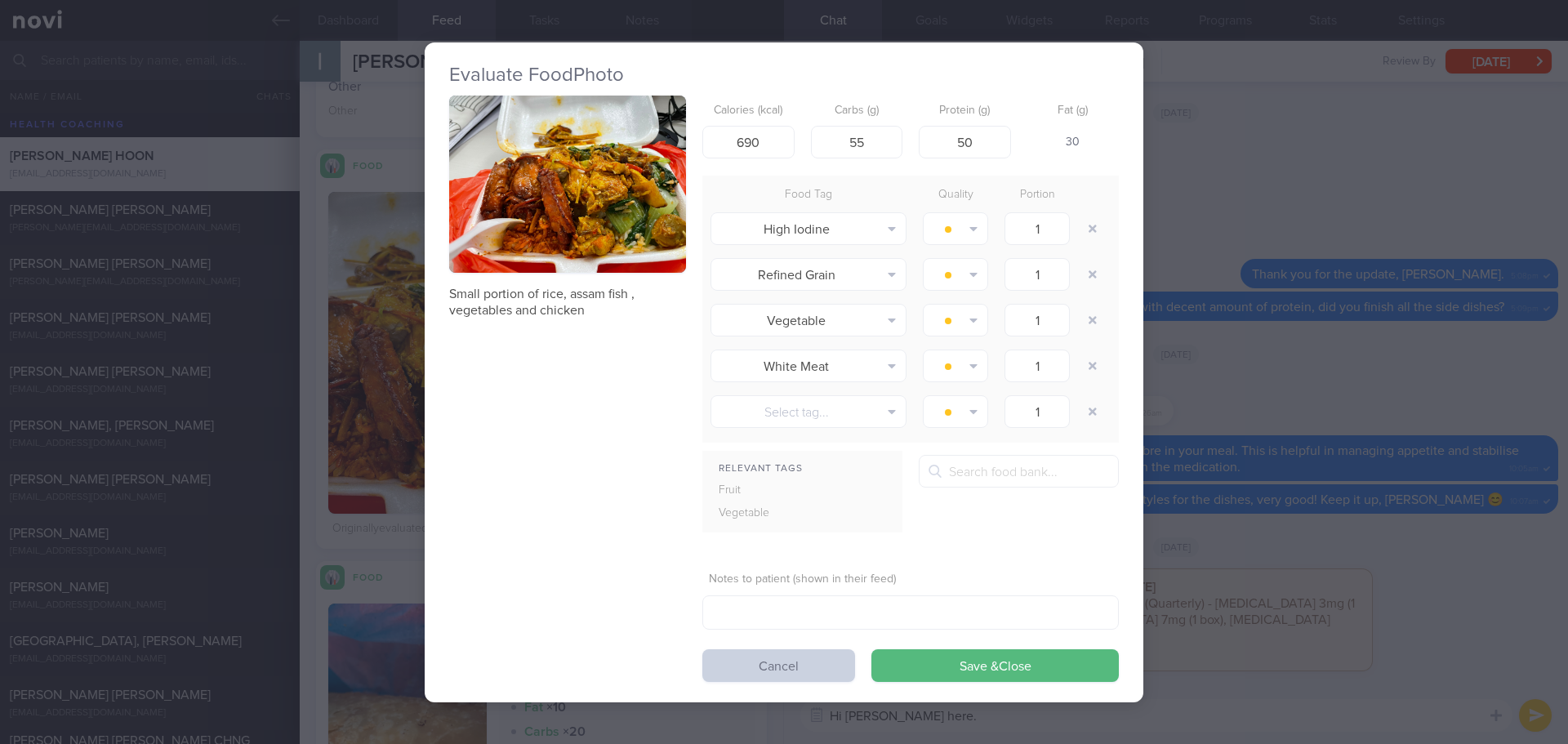
click at [792, 664] on button "Cancel" at bounding box center [778, 665] width 153 height 33
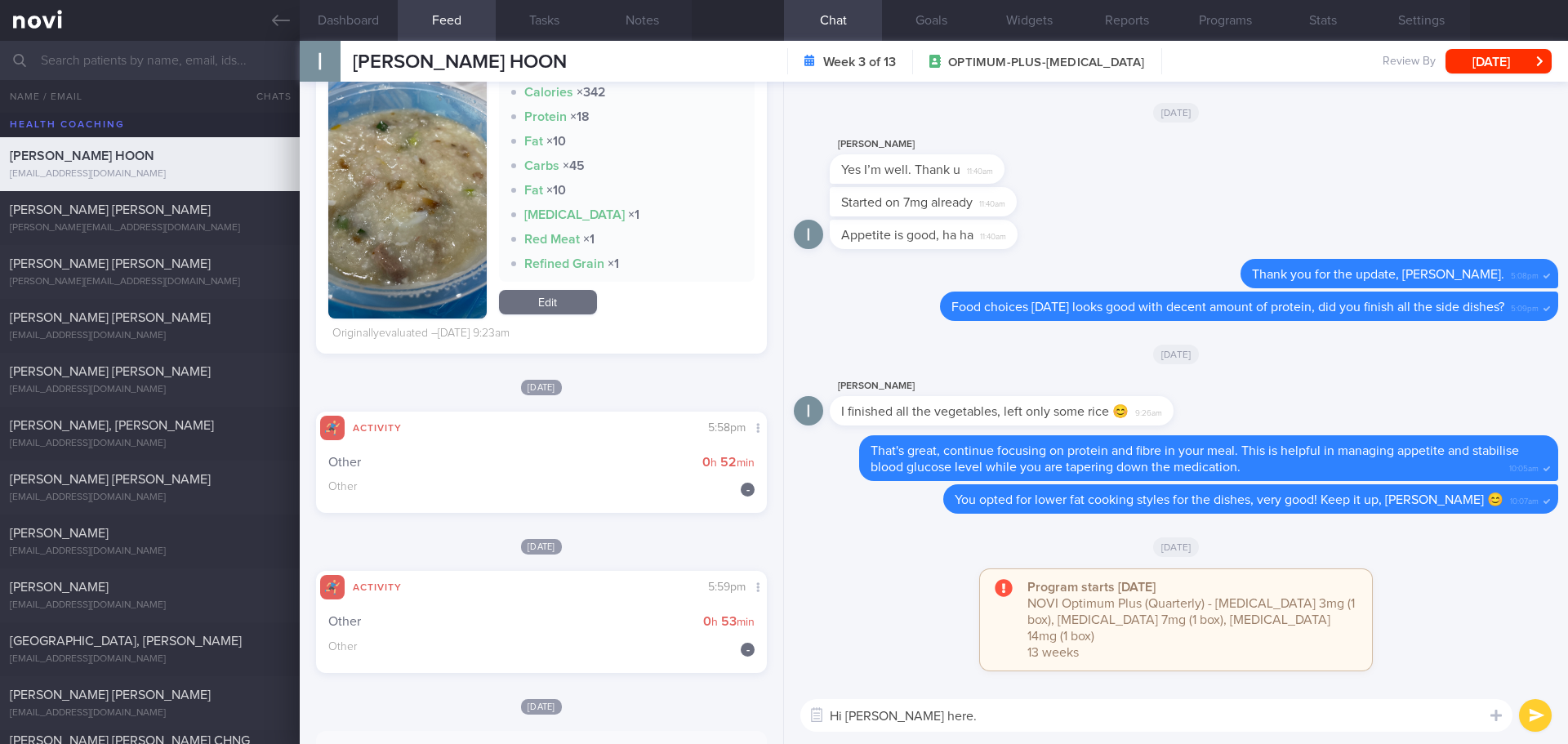
scroll to position [8661, 0]
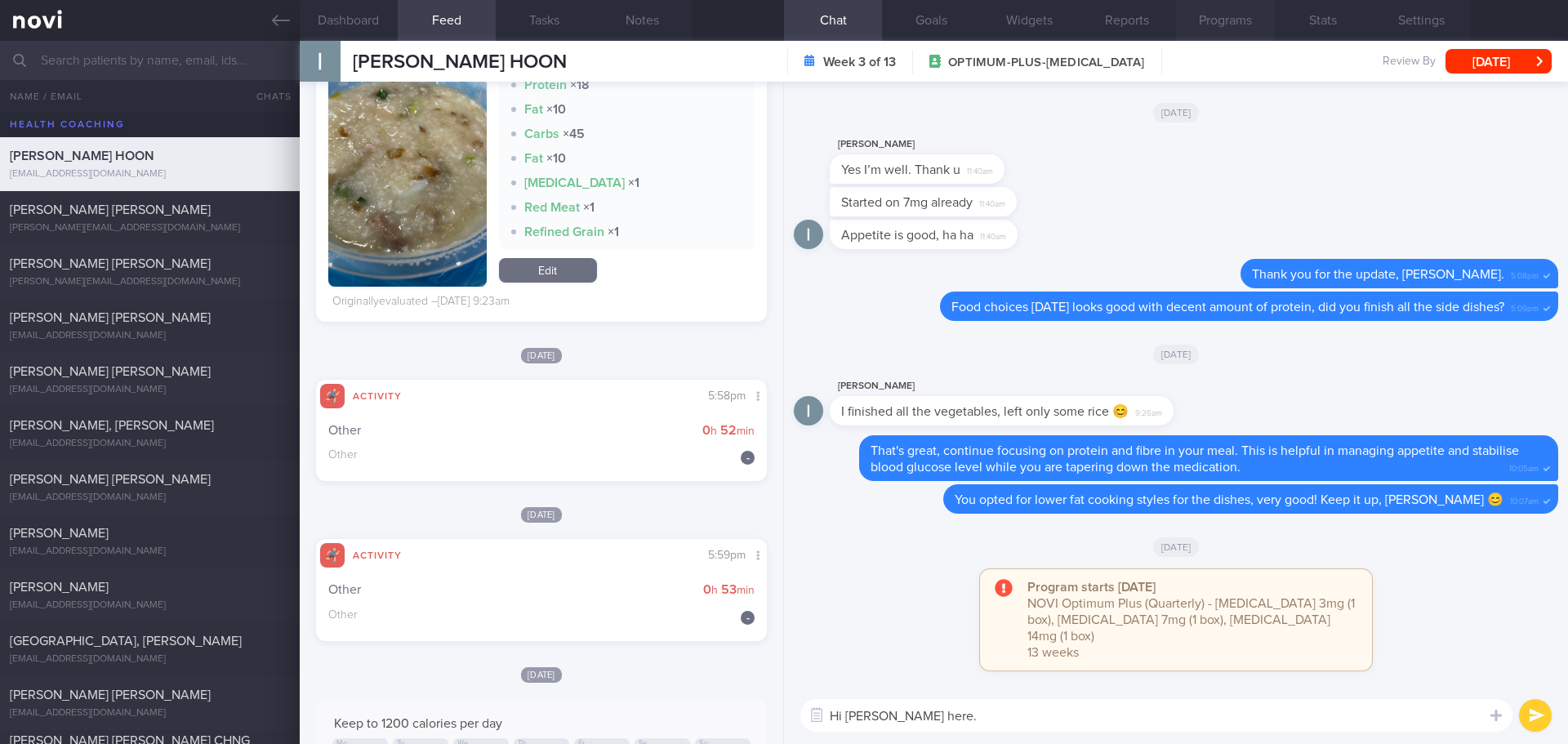
click at [1197, 27] on button "Programs" at bounding box center [1225, 20] width 98 height 41
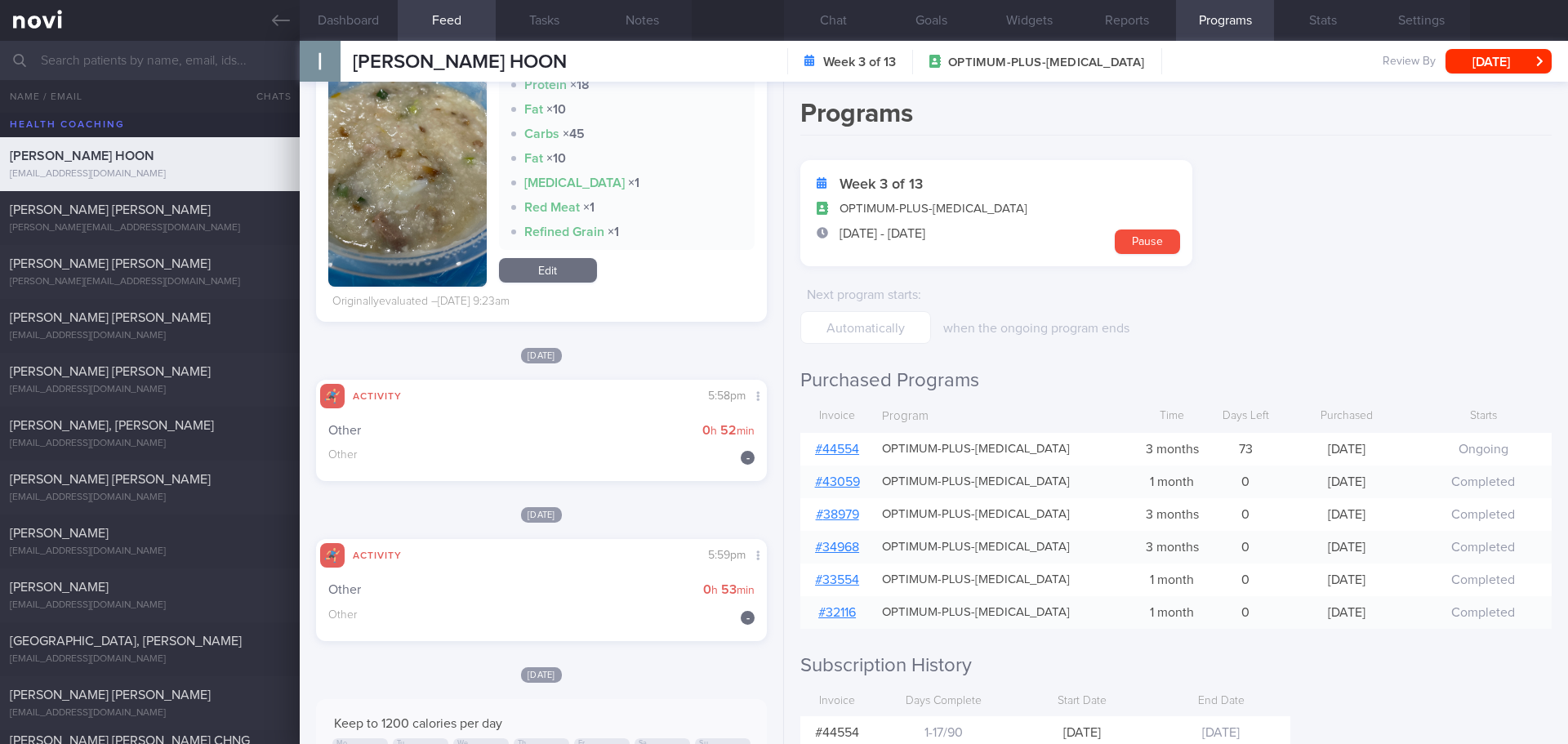
click at [828, 453] on link "# 44554" at bounding box center [838, 449] width 44 height 13
click at [824, 22] on button "Chat" at bounding box center [833, 20] width 98 height 41
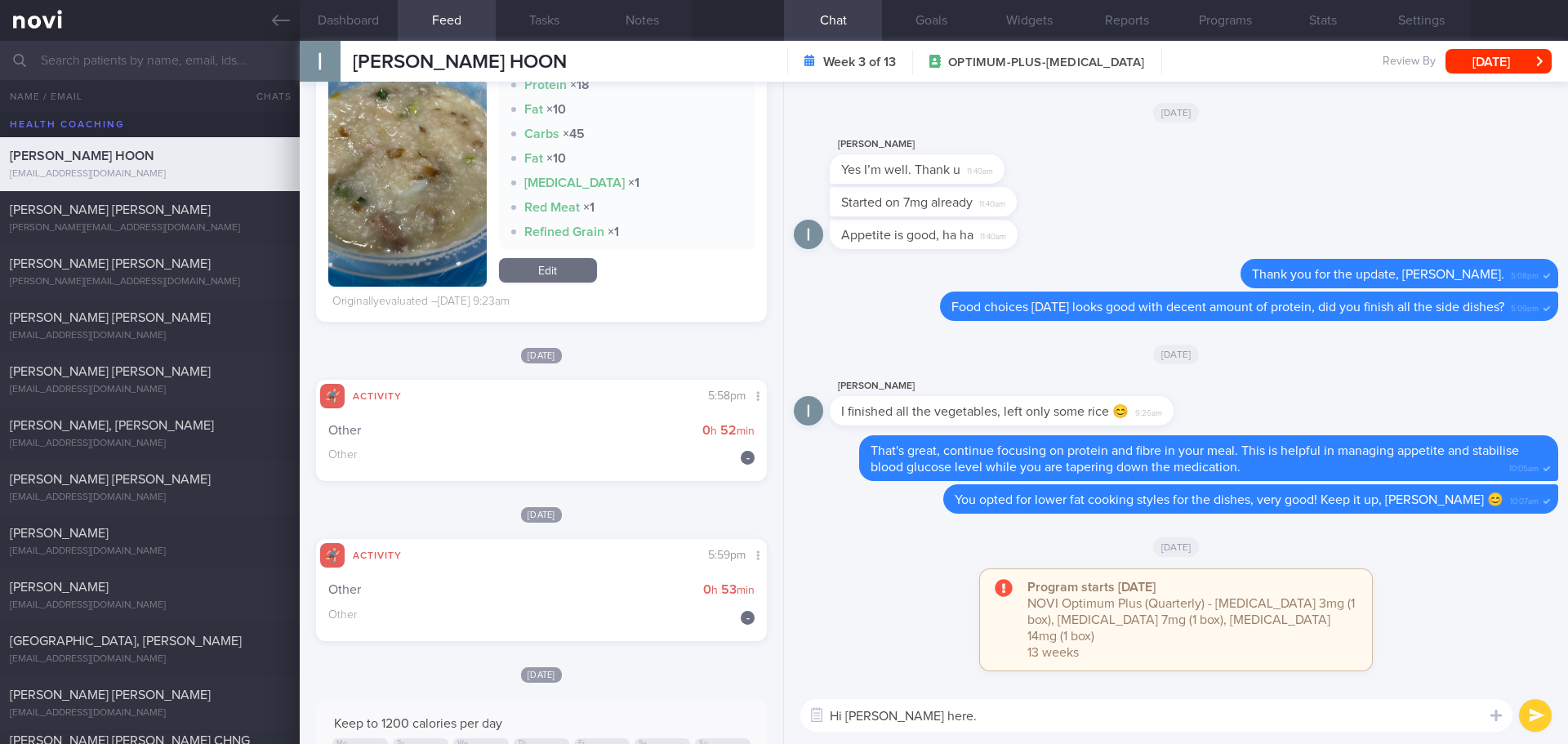
click at [1087, 728] on textarea "Hi Ms Lim, Elizabeth here." at bounding box center [1156, 716] width 712 height 33
click at [1084, 717] on textarea "Hi Ms Lim, Elizabeth here." at bounding box center [1156, 716] width 712 height 33
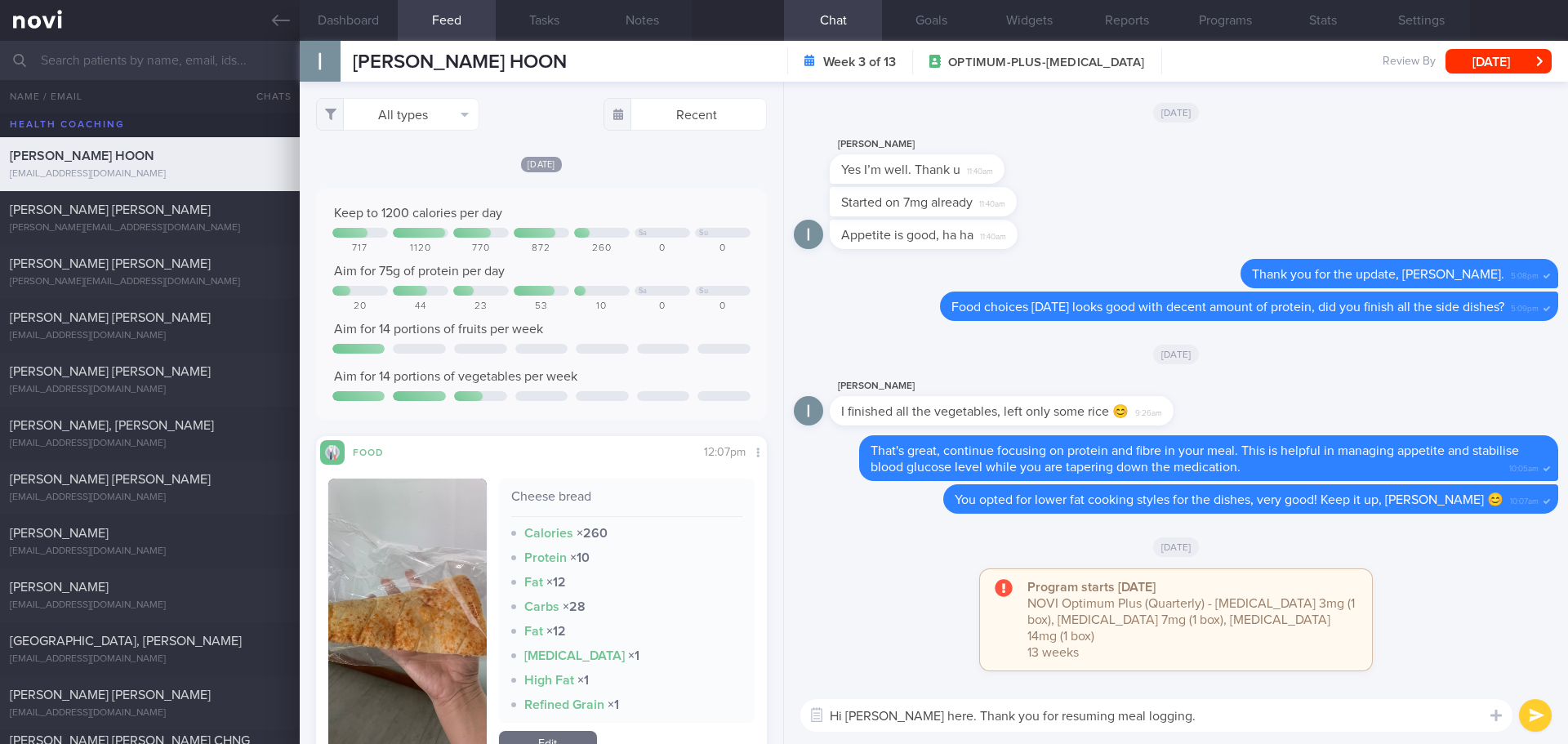
click at [1338, 719] on textarea "Hi Ms Lim, Elizabeth here. Thank you for resuming meal logging." at bounding box center [1156, 716] width 712 height 33
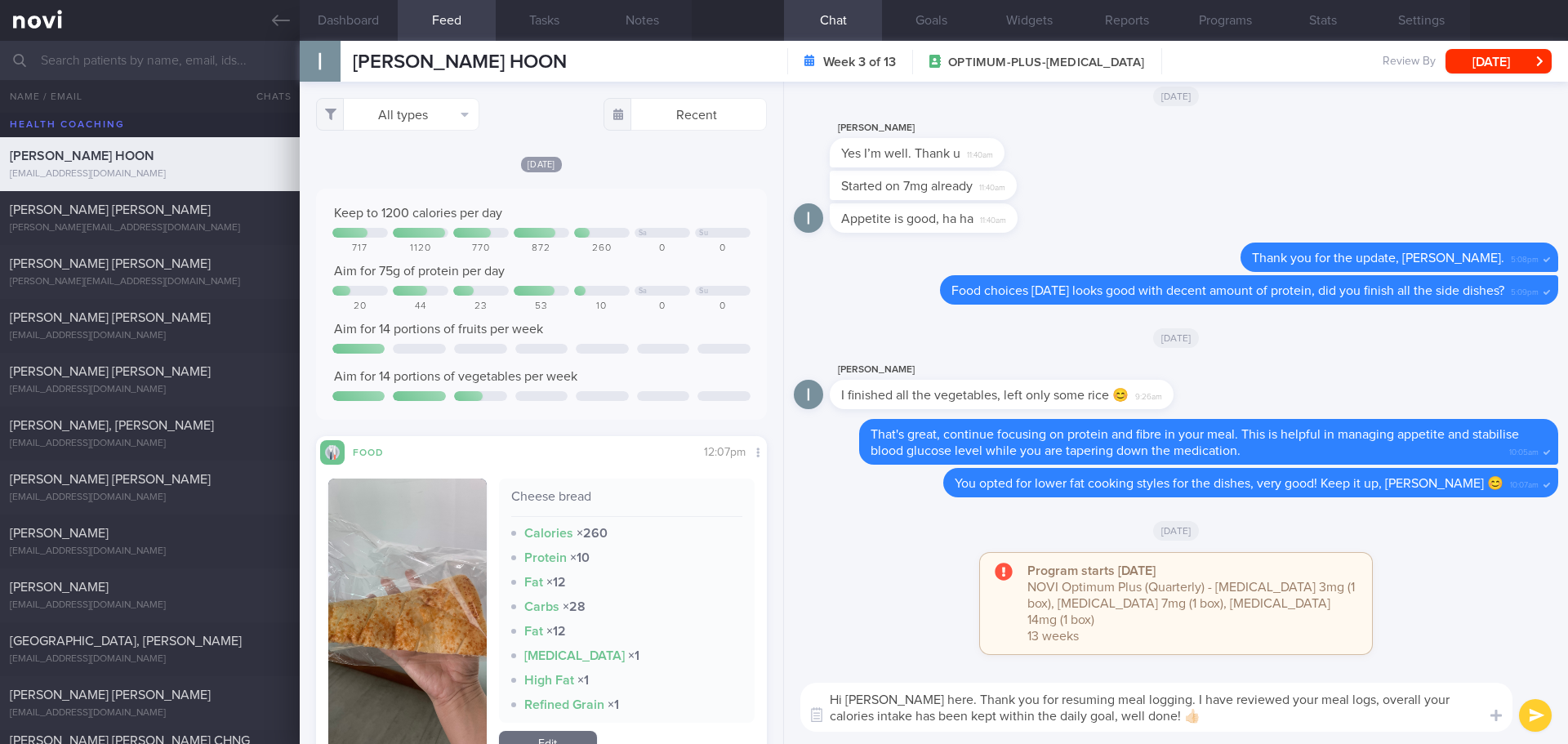
click at [1235, 723] on textarea "Hi Ms Lim, Elizabeth here. Thank you for resuming meal logging. I have reviewed…" at bounding box center [1156, 707] width 712 height 49
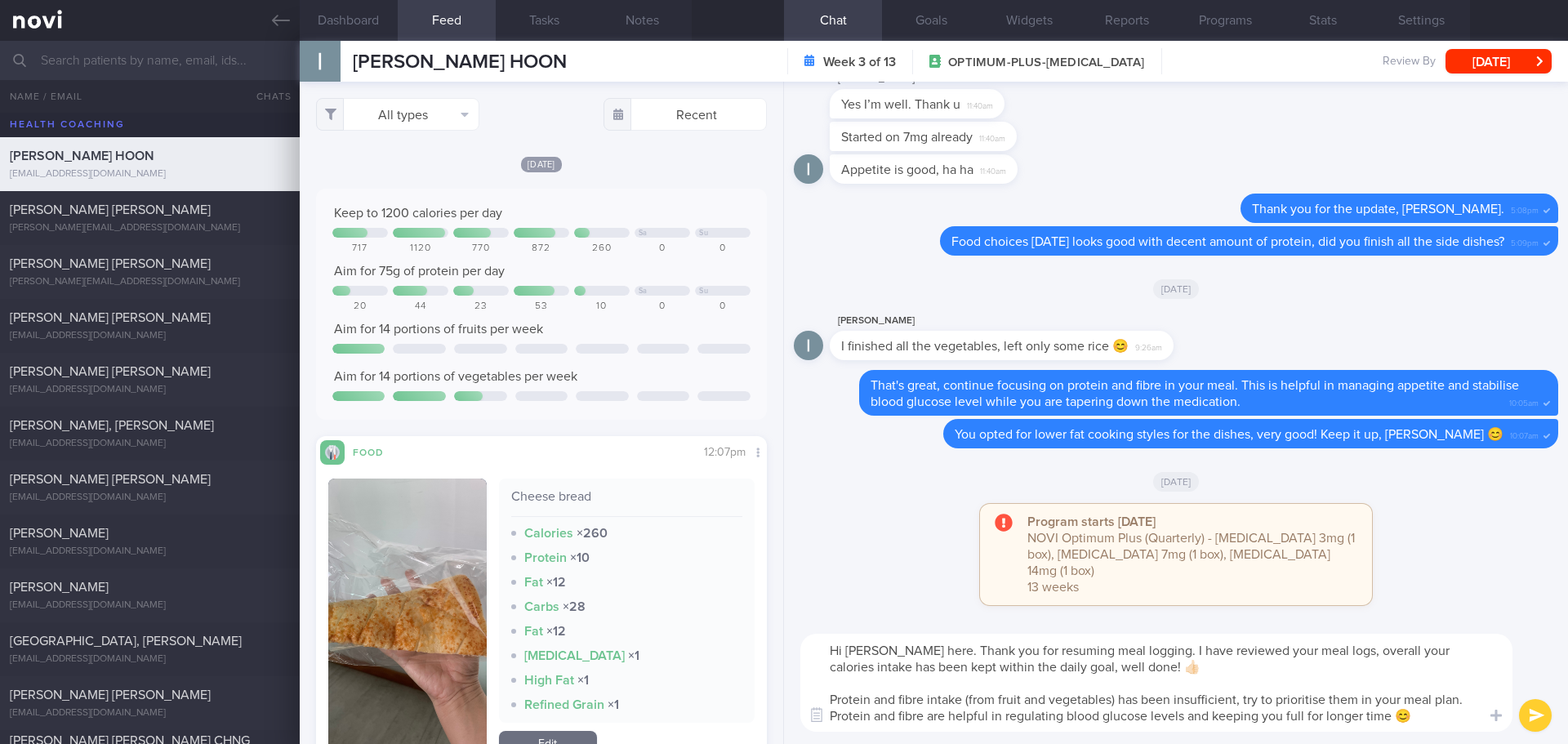
type textarea "Hi Ms Lim, Elizabeth here. Thank you for resuming meal logging. I have reviewed…"
click at [1528, 700] on div "Hi Ms Lim, Elizabeth here. Thank you for resuming meal logging. I have reviewed…" at bounding box center [1176, 683] width 784 height 123
click at [1539, 718] on button "submit" at bounding box center [1535, 716] width 33 height 33
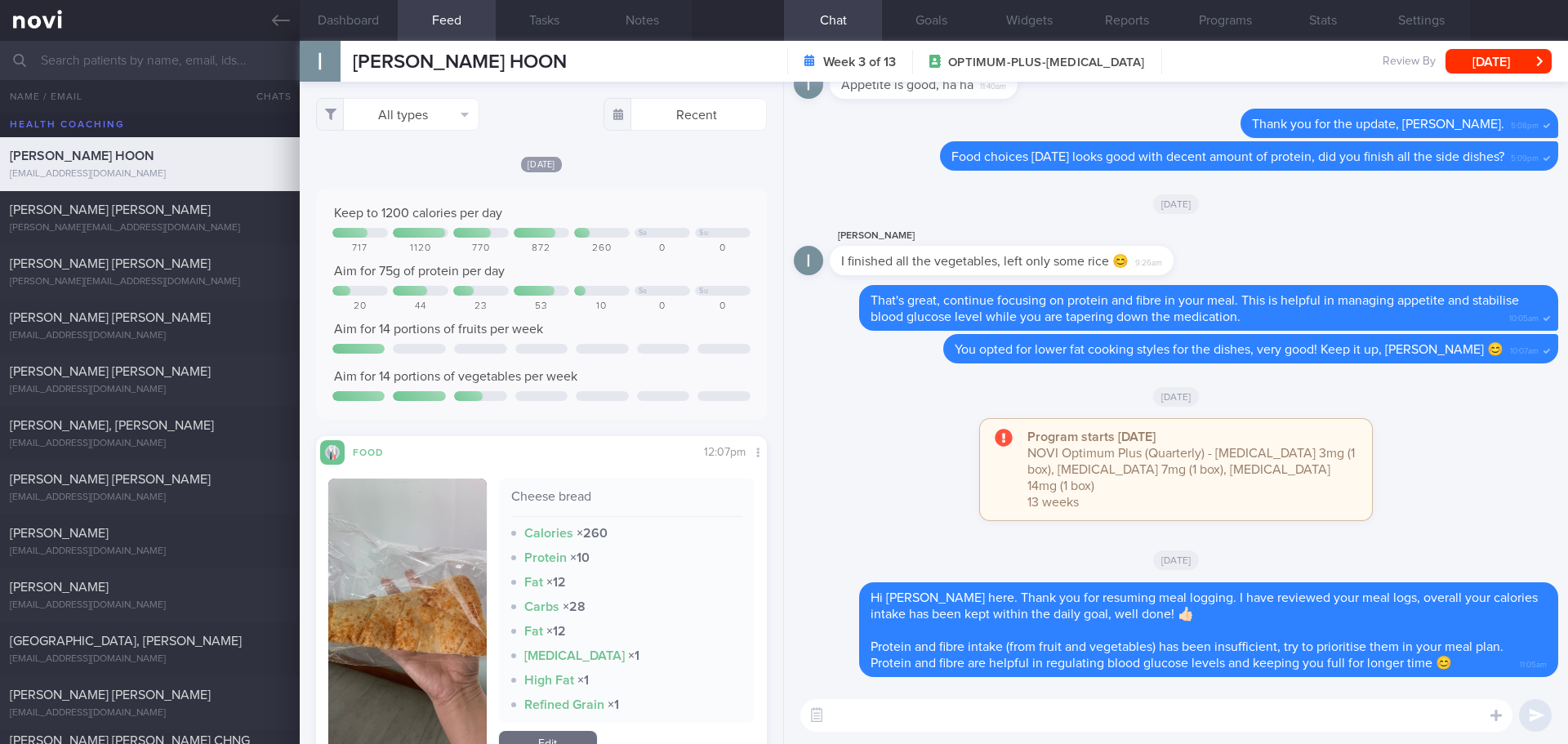
click at [286, 17] on icon at bounding box center [281, 20] width 18 height 18
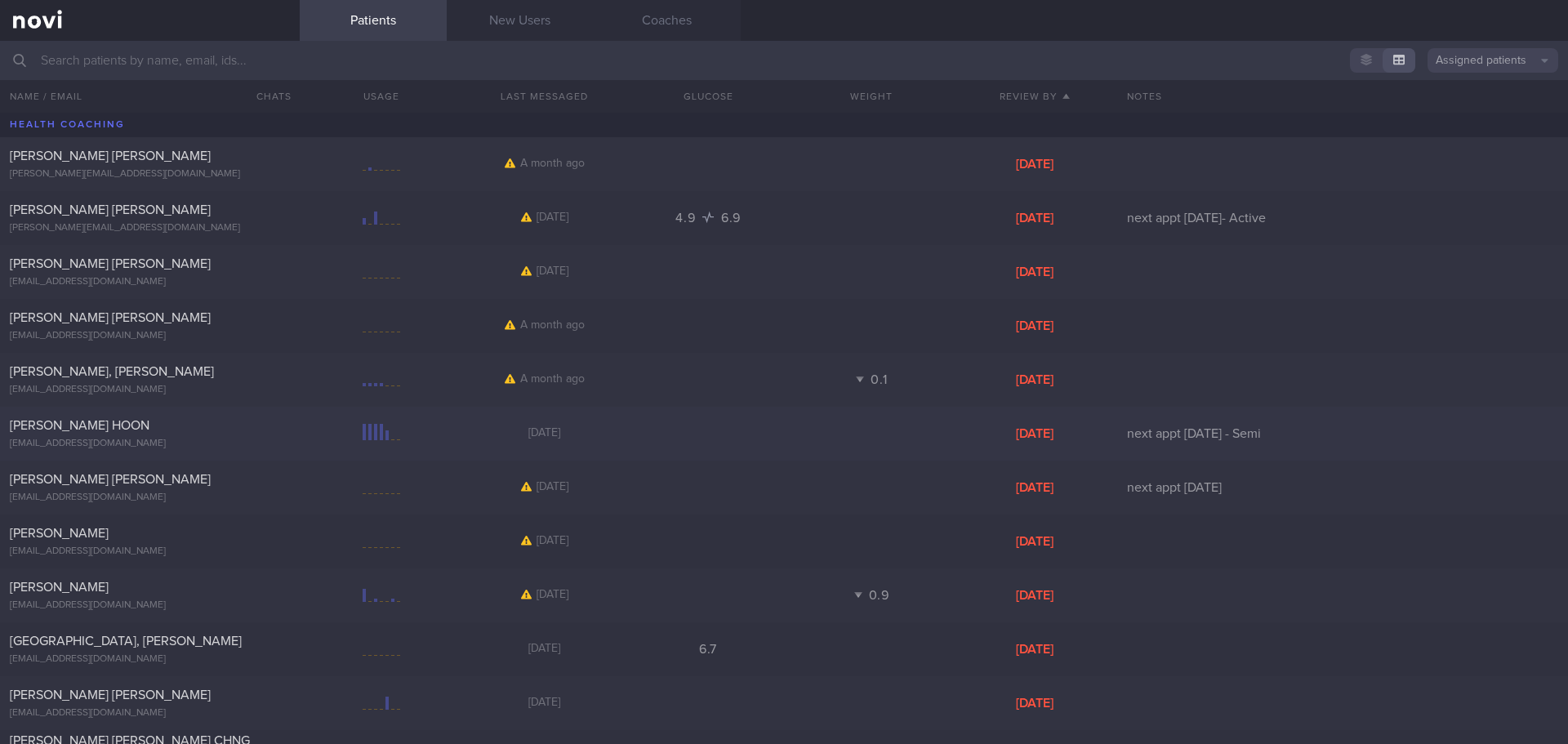
click at [379, 418] on div "LIM SIEW HOON siewhoonlim45@gmail.com Today Fri, 25 Jul next appt 14/7/25 - Semi" at bounding box center [784, 433] width 1568 height 54
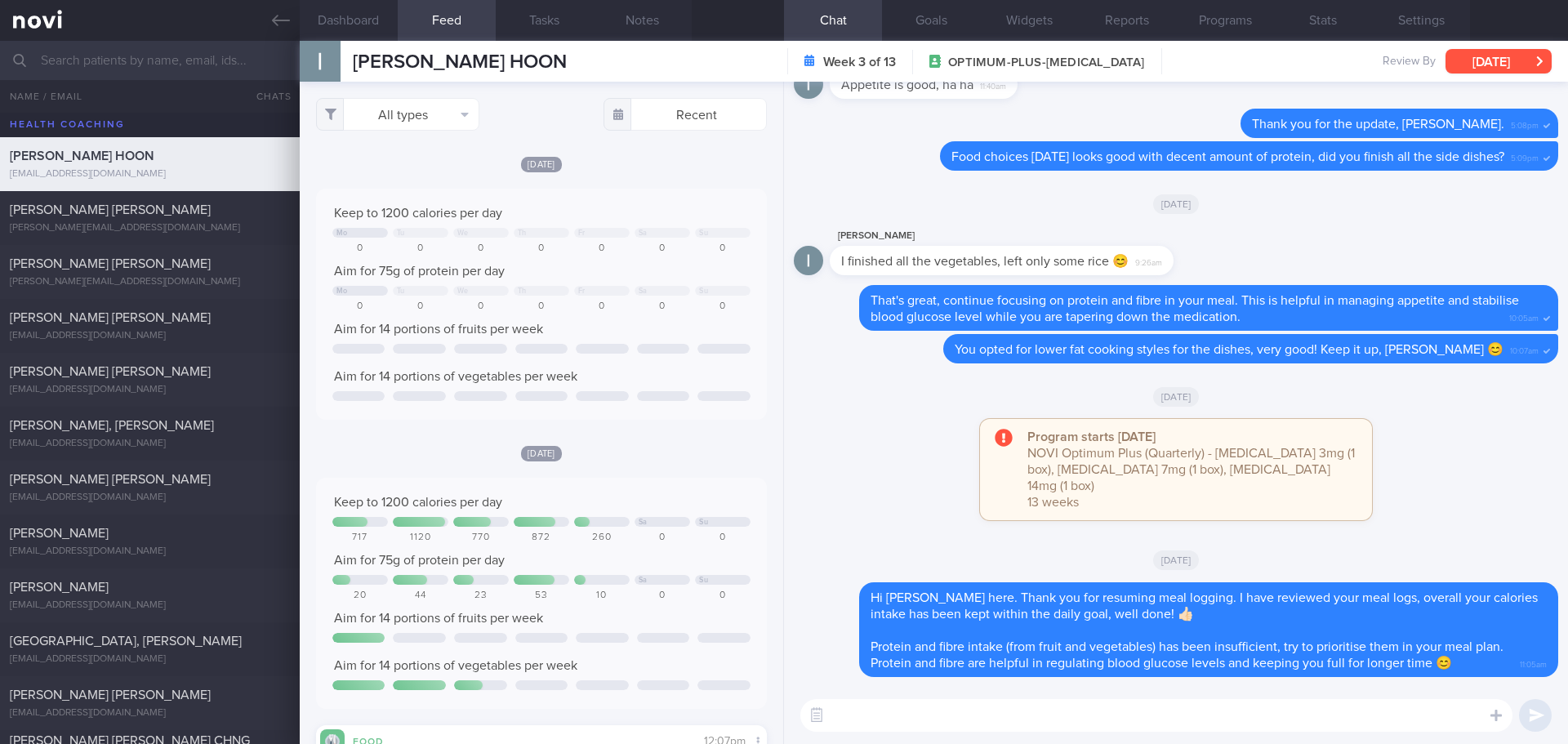
click at [1515, 58] on button "Fri, 25 Jul" at bounding box center [1499, 61] width 106 height 25
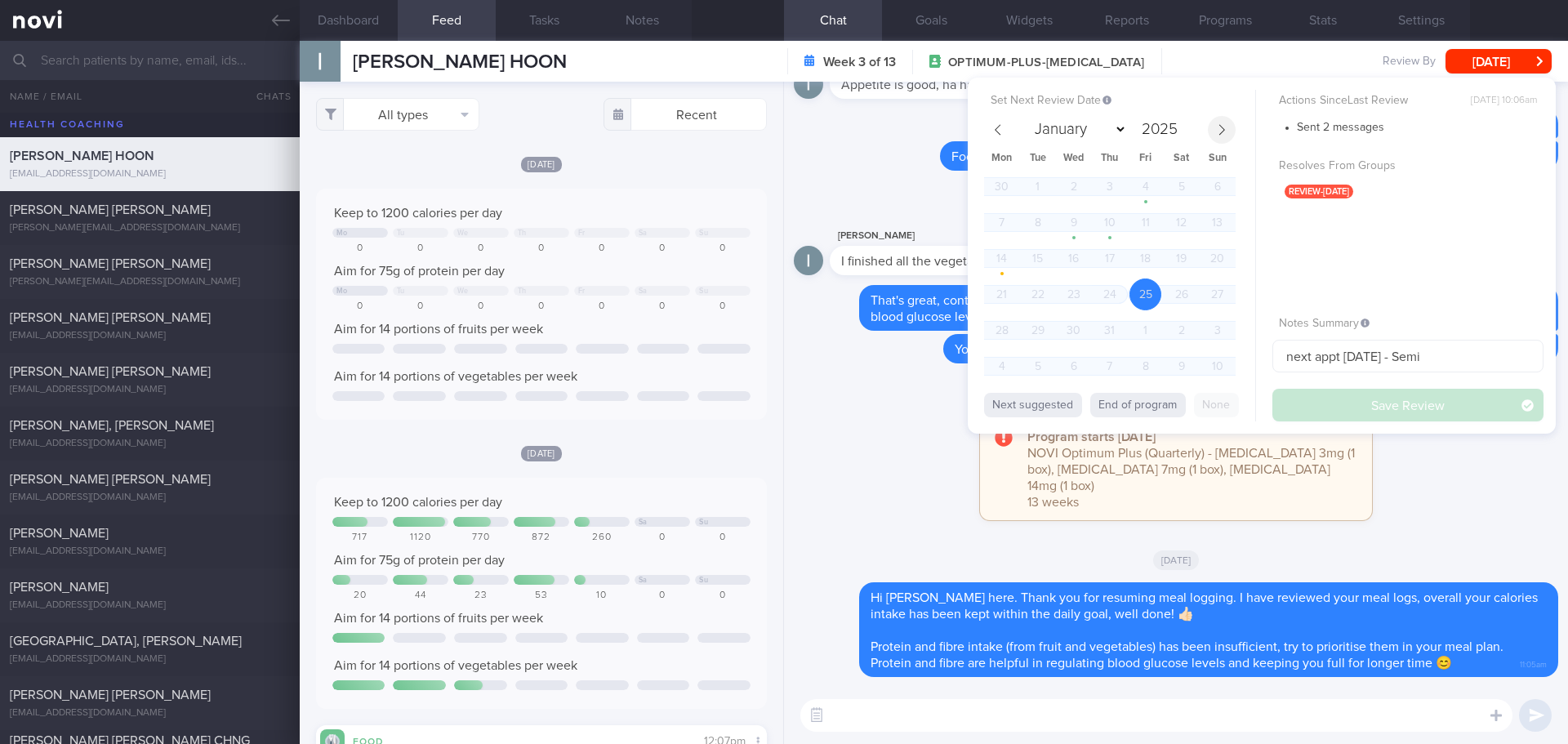
click at [1216, 131] on icon at bounding box center [1221, 129] width 11 height 12
select select "7"
drag, startPoint x: 1440, startPoint y: 358, endPoint x: 1186, endPoint y: 370, distance: 254.3
click at [1186, 370] on div "Set Next Review Date 25 Jul 2025 January February March April May June July Aug…" at bounding box center [1261, 256] width 588 height 357
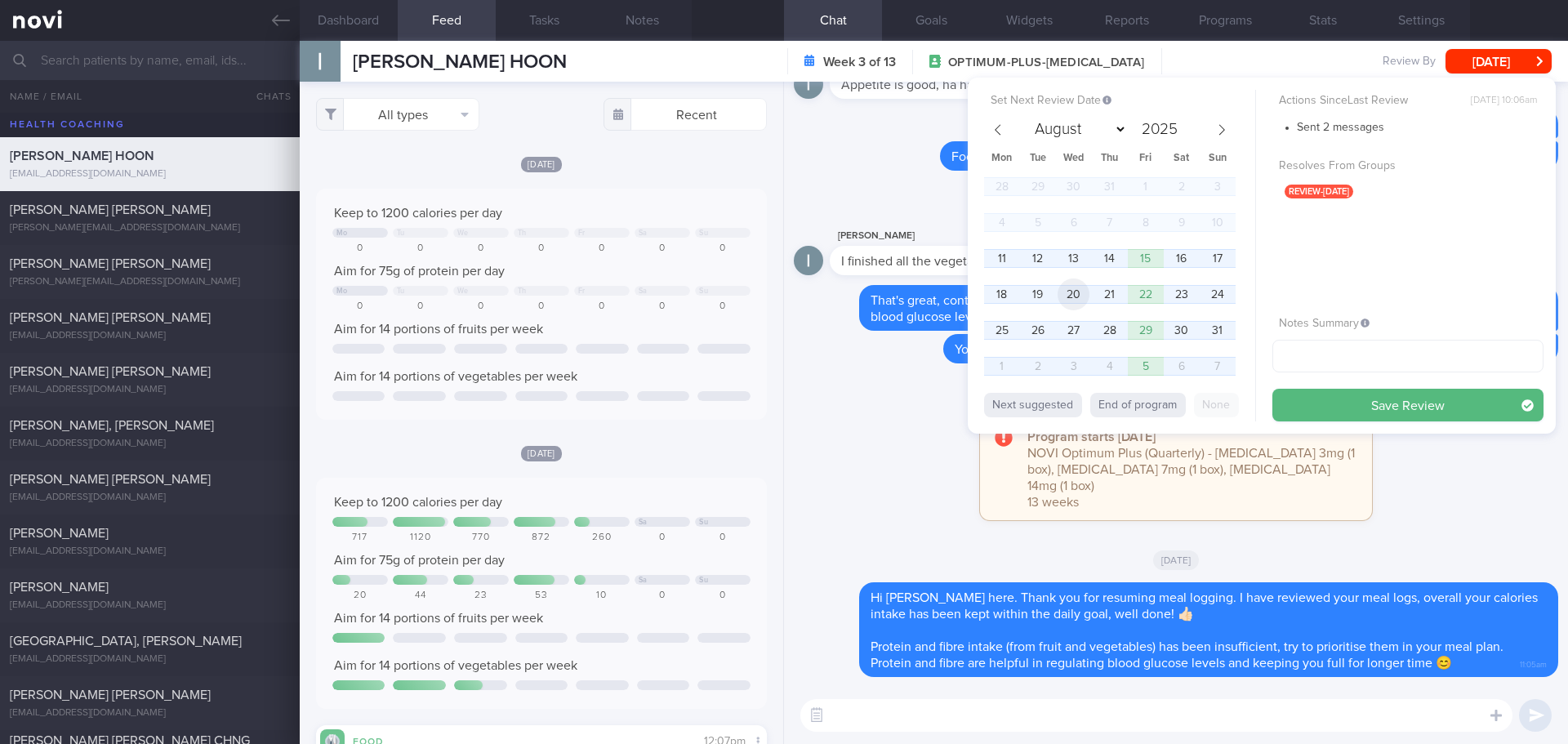
click at [1074, 295] on span "20" at bounding box center [1074, 295] width 32 height 32
click at [1300, 348] on input "text" at bounding box center [1408, 356] width 272 height 33
type input "[DATE]"
click at [1320, 392] on button "Save Review" at bounding box center [1408, 405] width 272 height 33
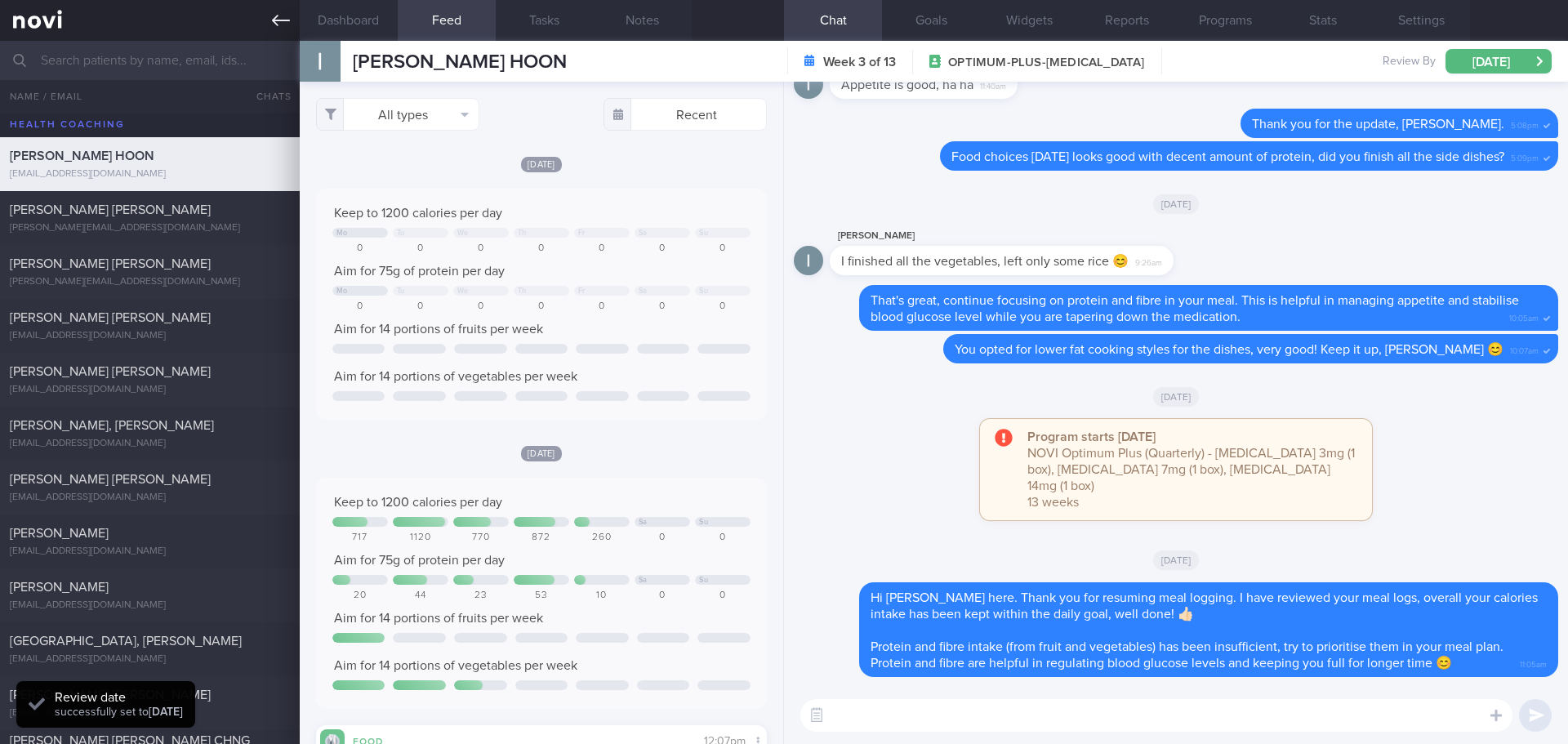
click at [274, 14] on icon at bounding box center [281, 20] width 18 height 18
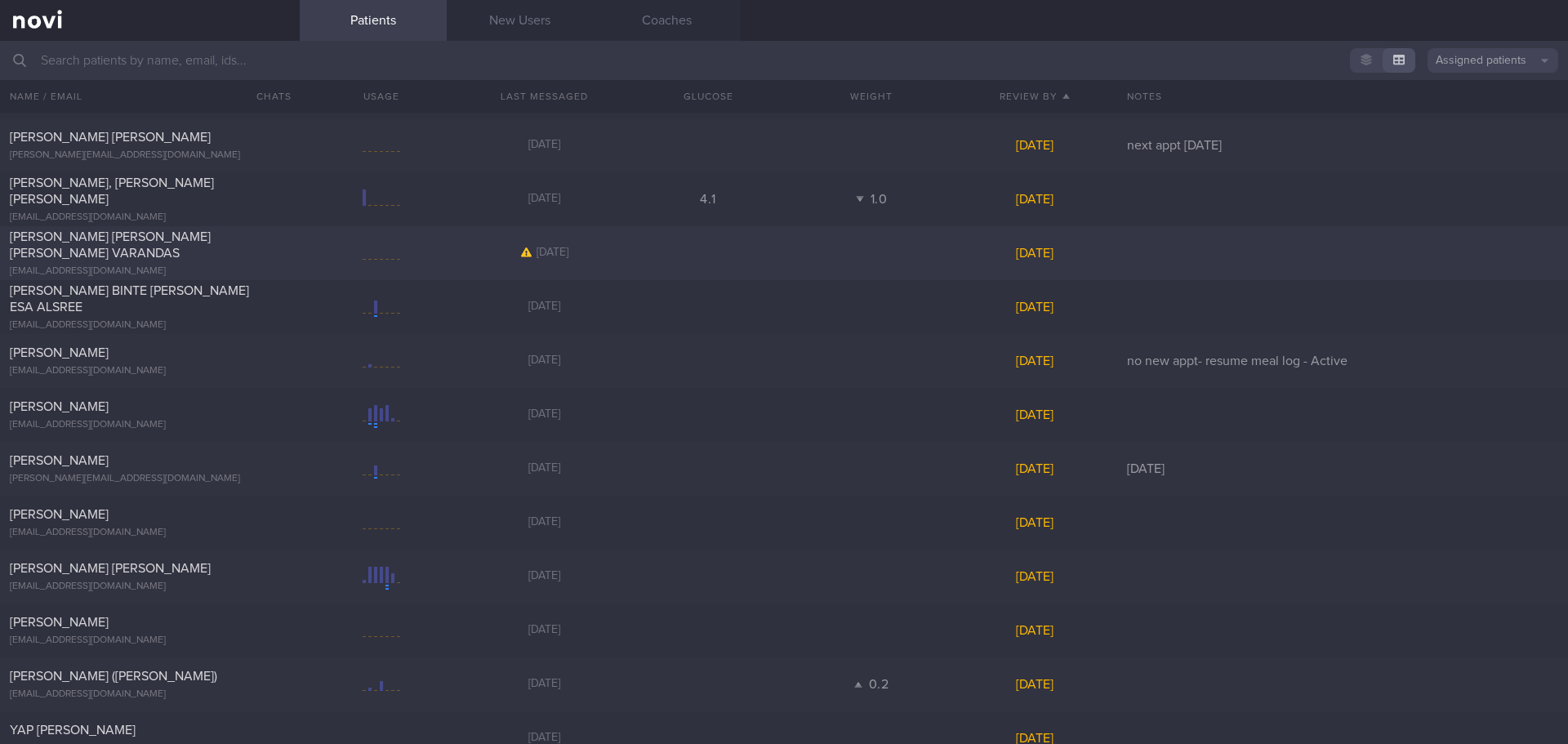
scroll to position [3743, 0]
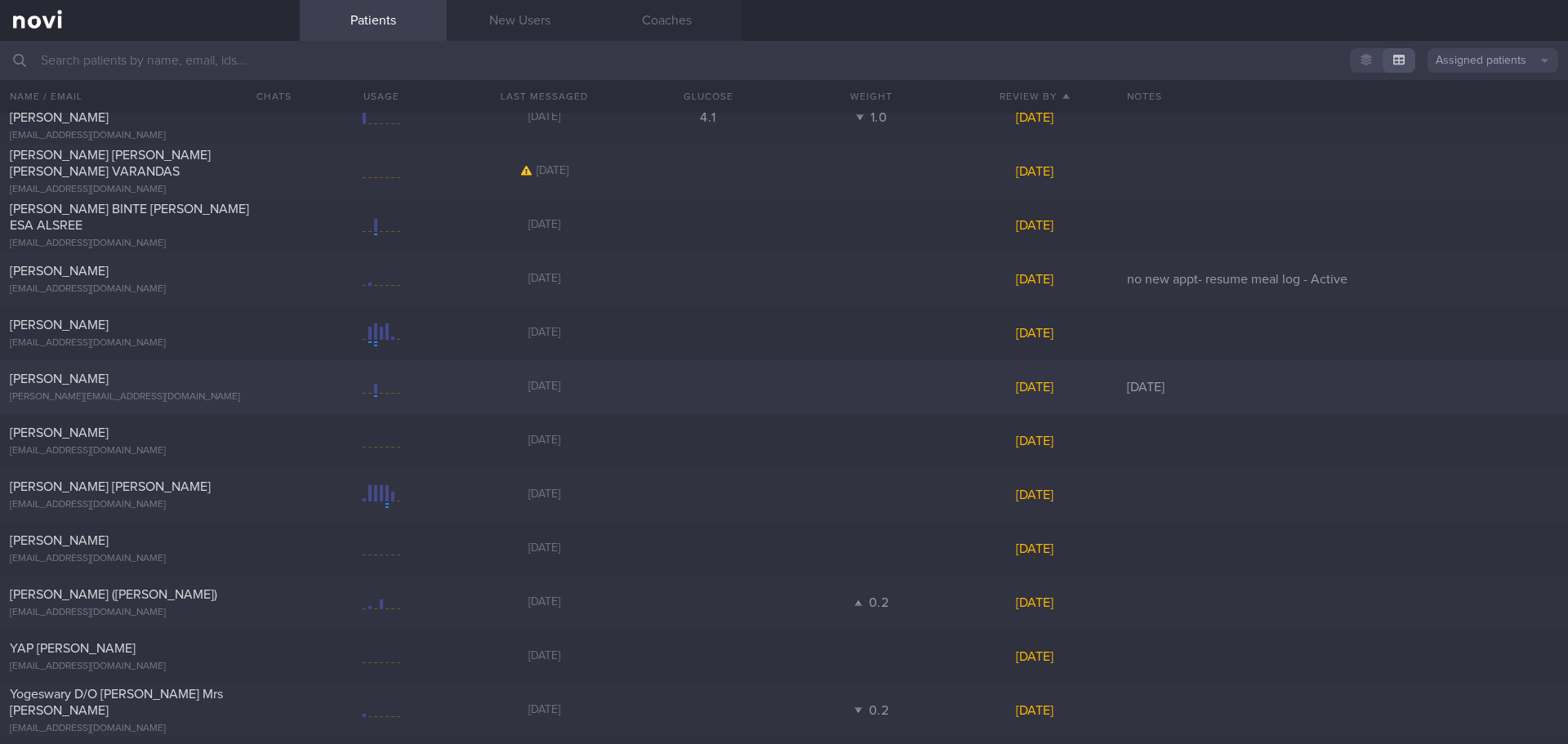
click at [191, 382] on div "[PERSON_NAME]" at bounding box center [148, 379] width 276 height 16
select select "7"
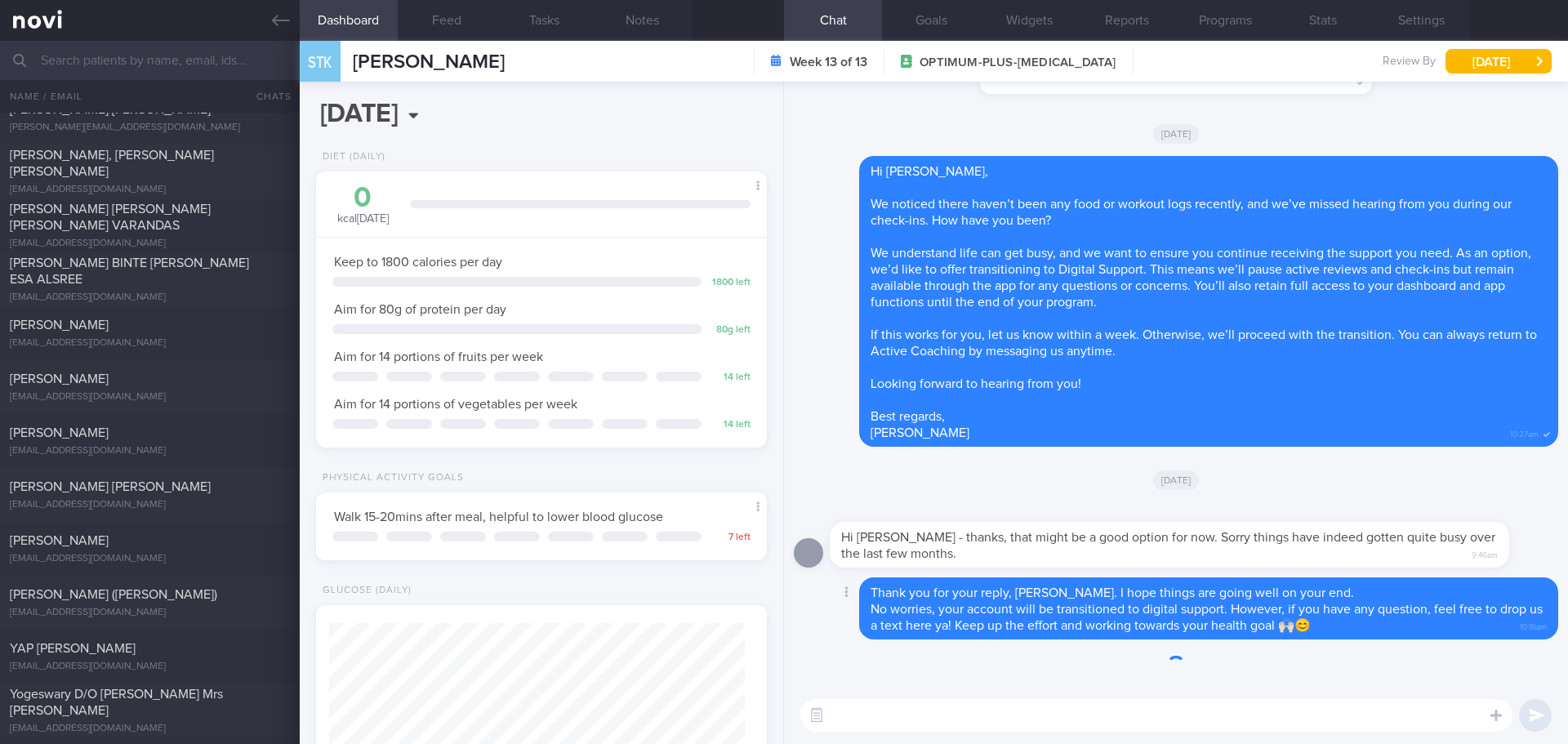
scroll to position [208, 417]
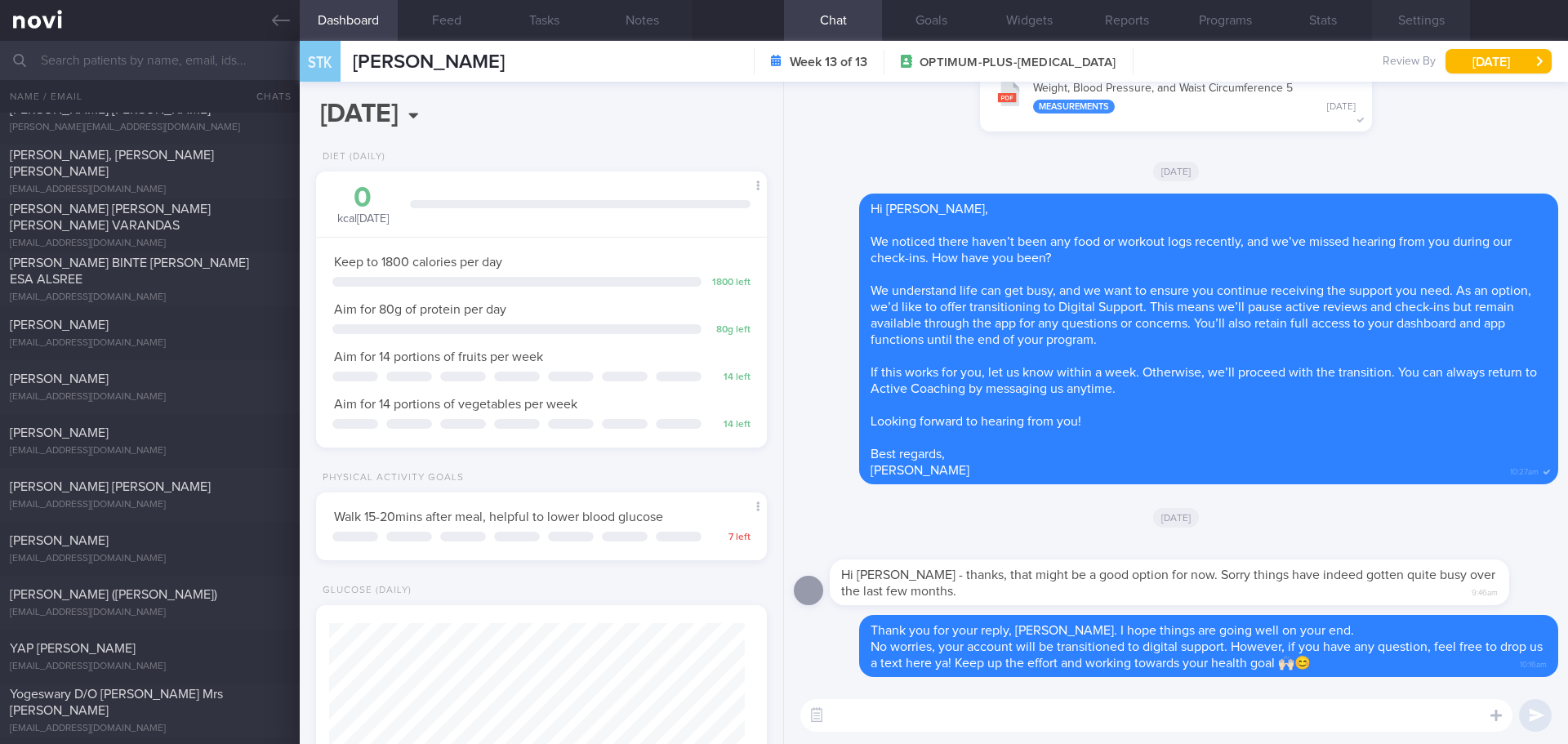
click at [1436, 23] on button "Settings" at bounding box center [1421, 20] width 98 height 41
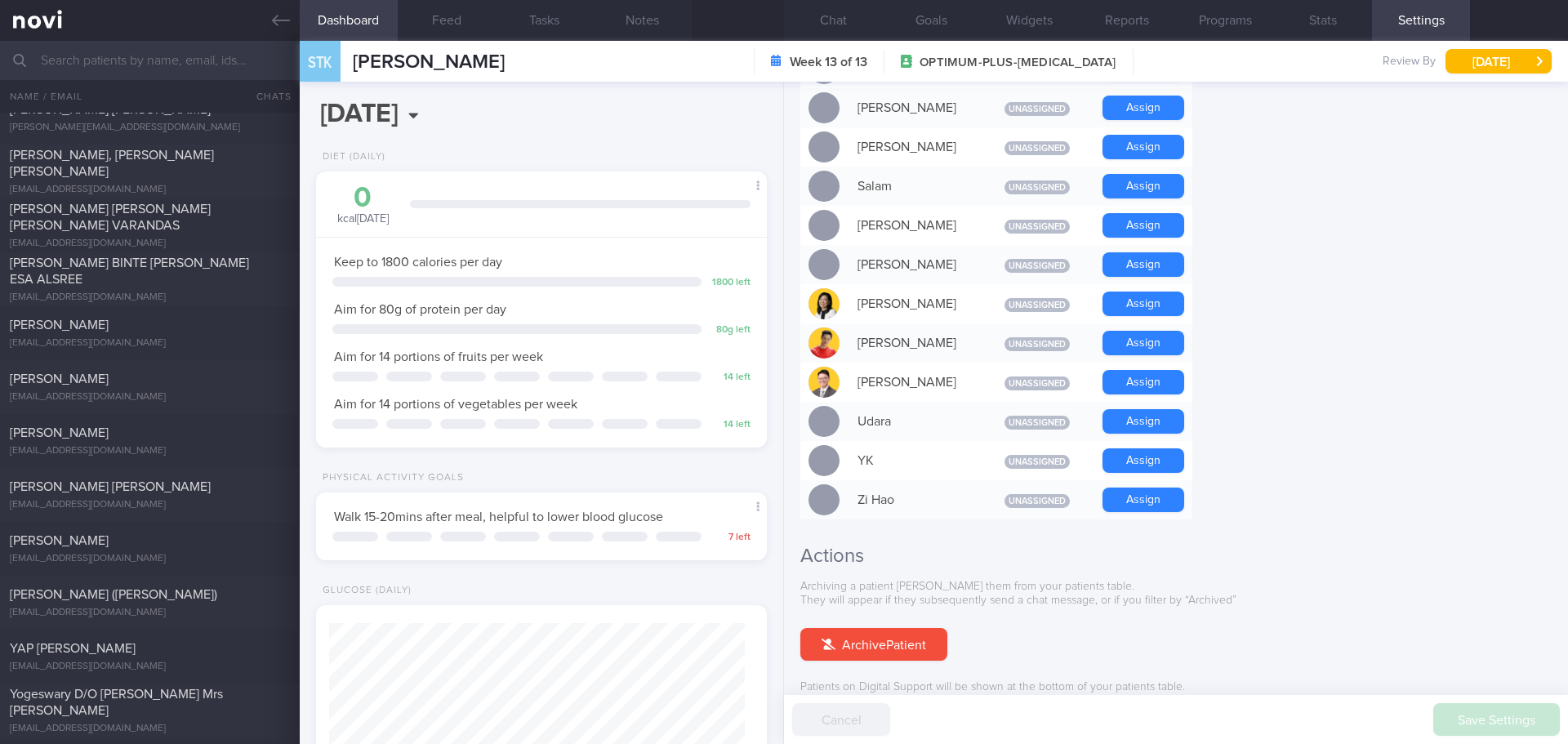
scroll to position [1366, 0]
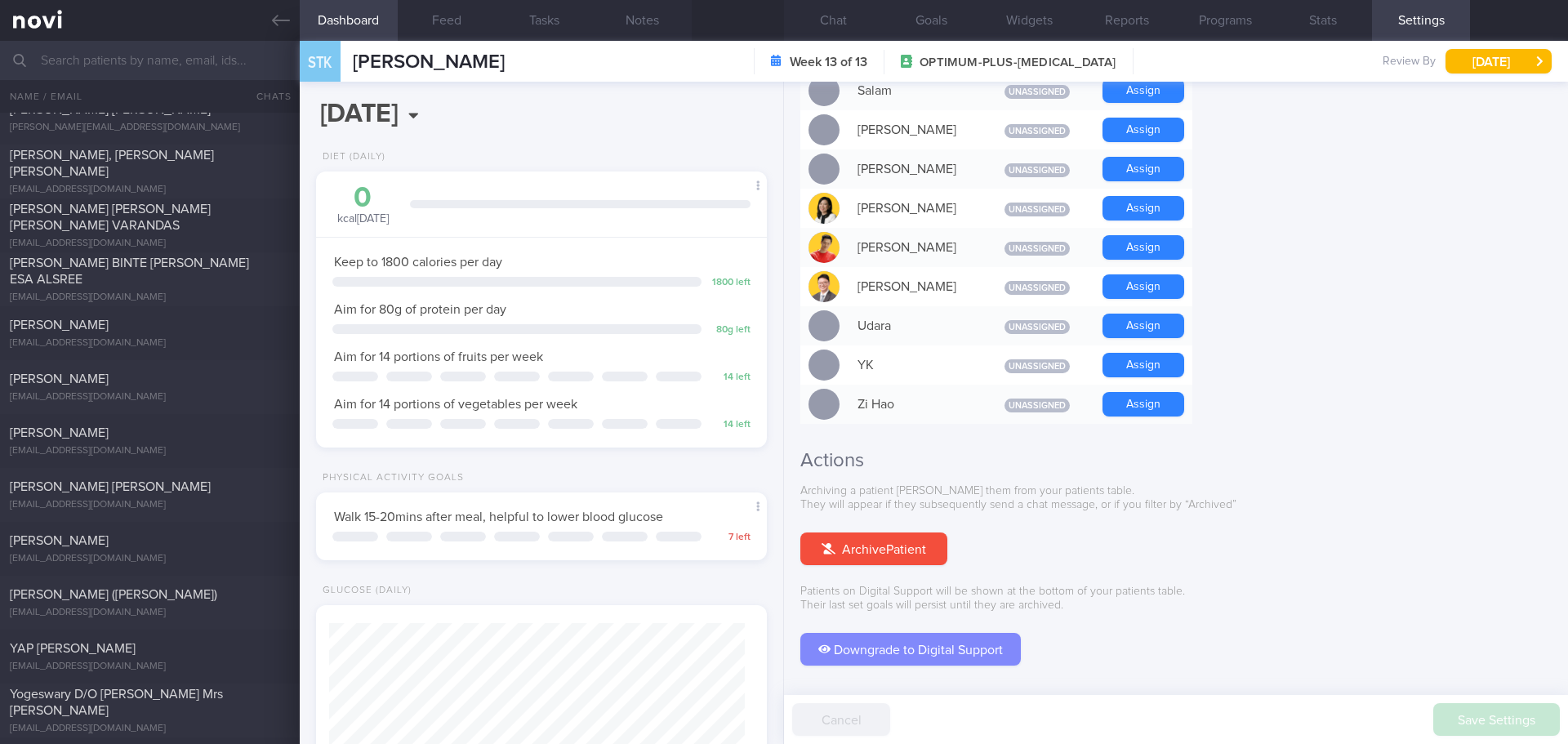
click at [928, 633] on button "Downgrade to Digital Support" at bounding box center [910, 649] width 220 height 33
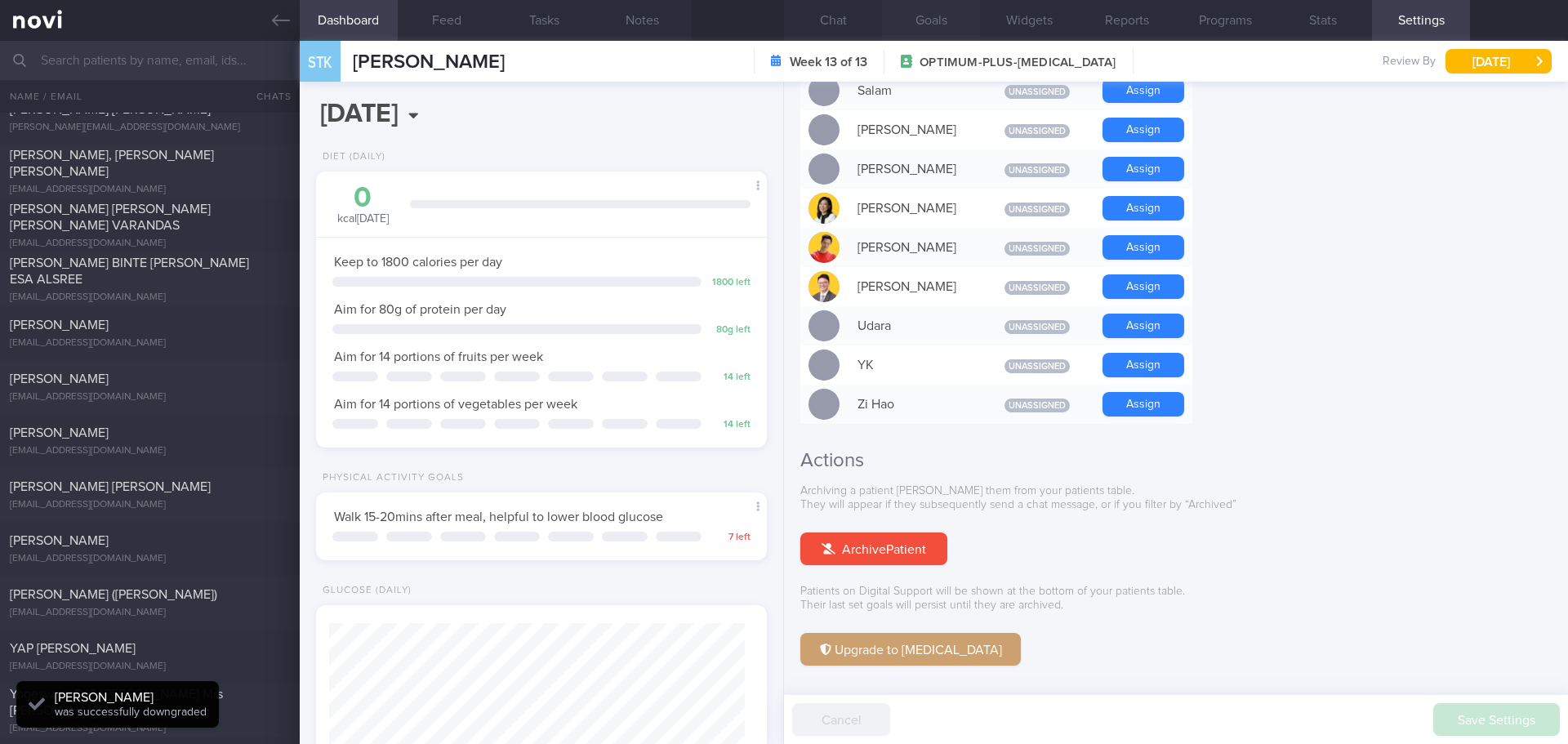
scroll to position [208, 417]
click at [845, 17] on button "Chat" at bounding box center [833, 20] width 98 height 41
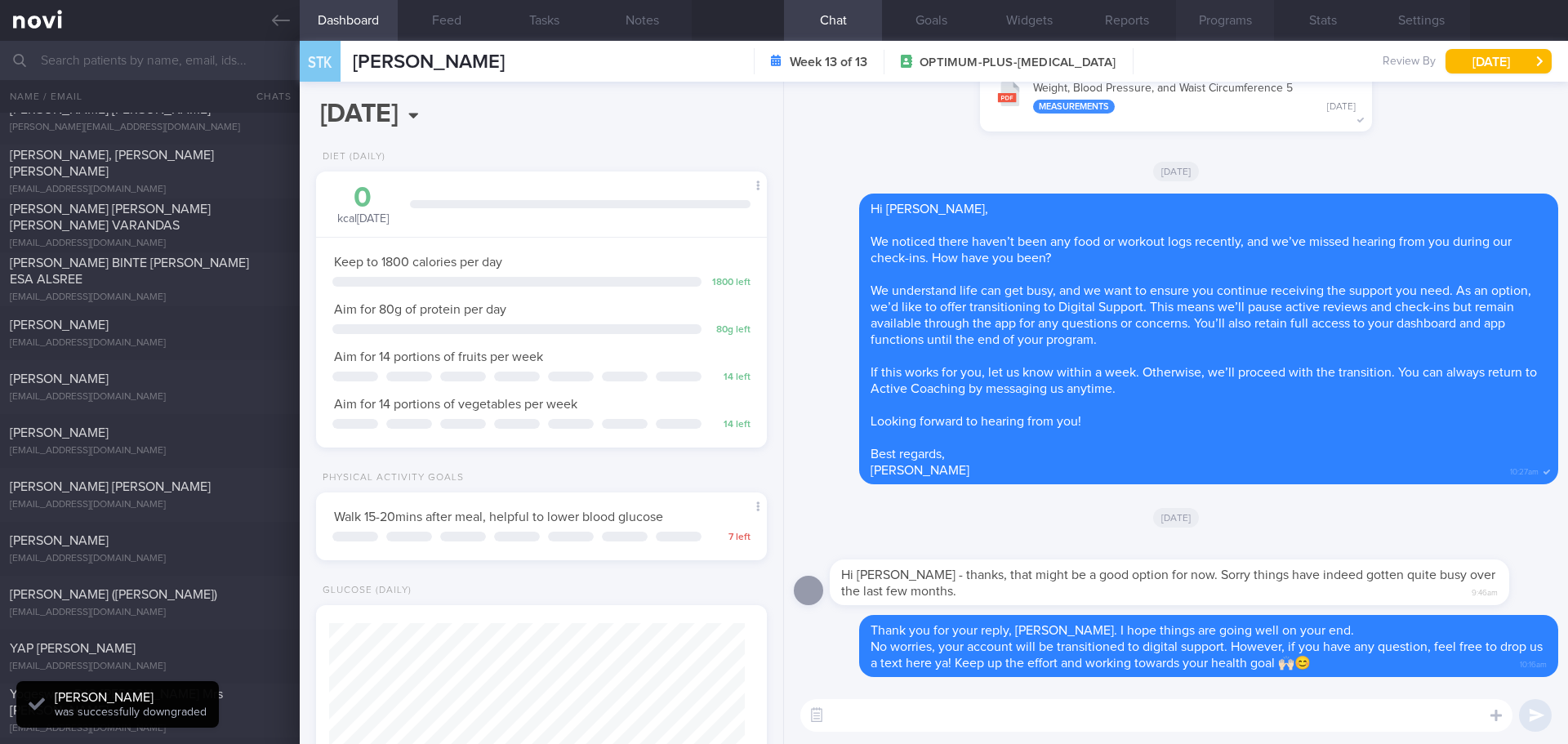
click at [1225, 27] on button "Programs" at bounding box center [1225, 20] width 98 height 41
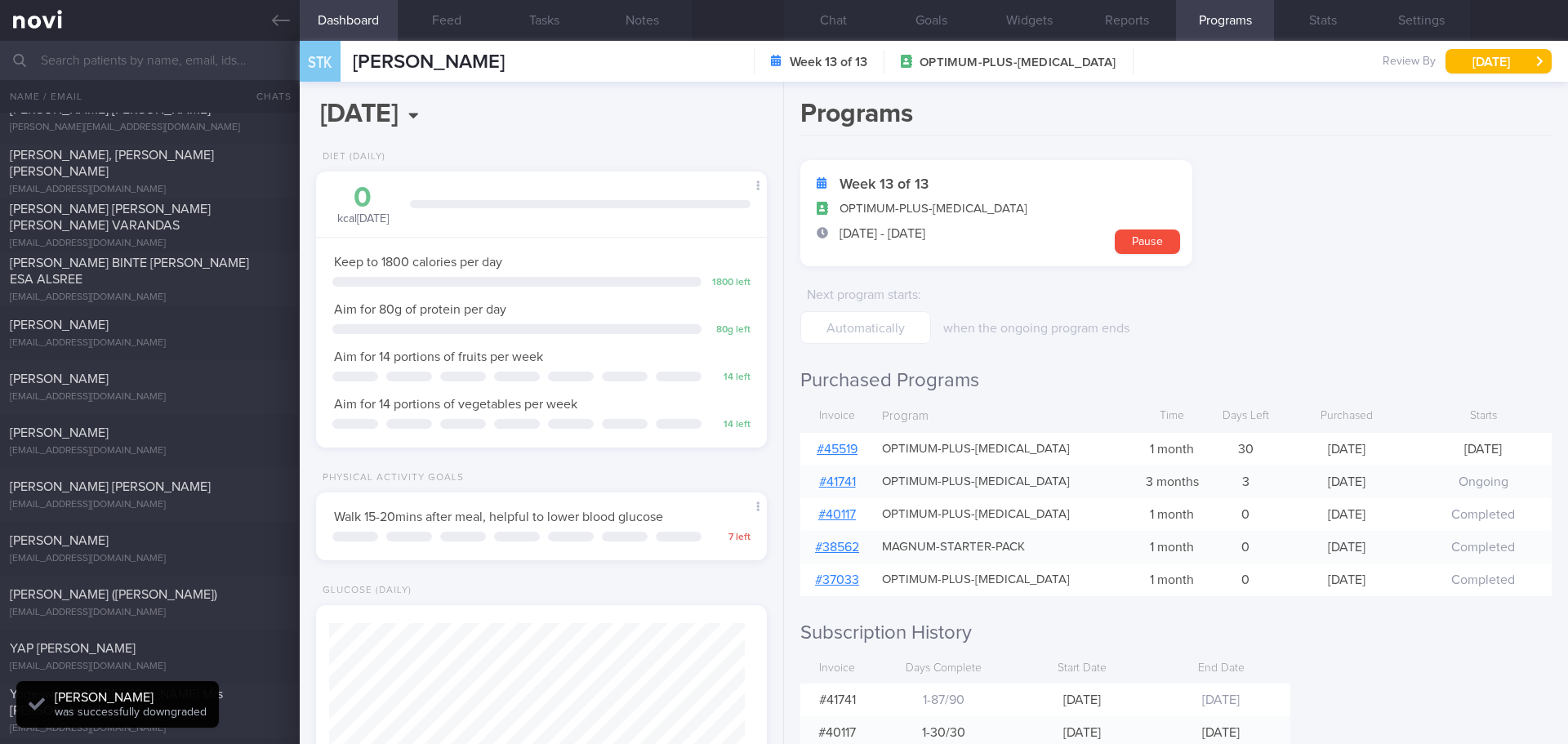
click at [857, 444] on link "# 45519" at bounding box center [838, 449] width 41 height 13
click at [1426, 168] on form "Week 13 of 13 OPTIMUM-PLUS-RYBELSUS 16 May - 13 Aug Pause Next program starts :…" at bounding box center [1176, 252] width 752 height 184
click at [1426, 167] on form "Week 13 of 13 OPTIMUM-PLUS-RYBELSUS 16 May - 13 Aug Pause Next program starts :…" at bounding box center [1176, 252] width 752 height 184
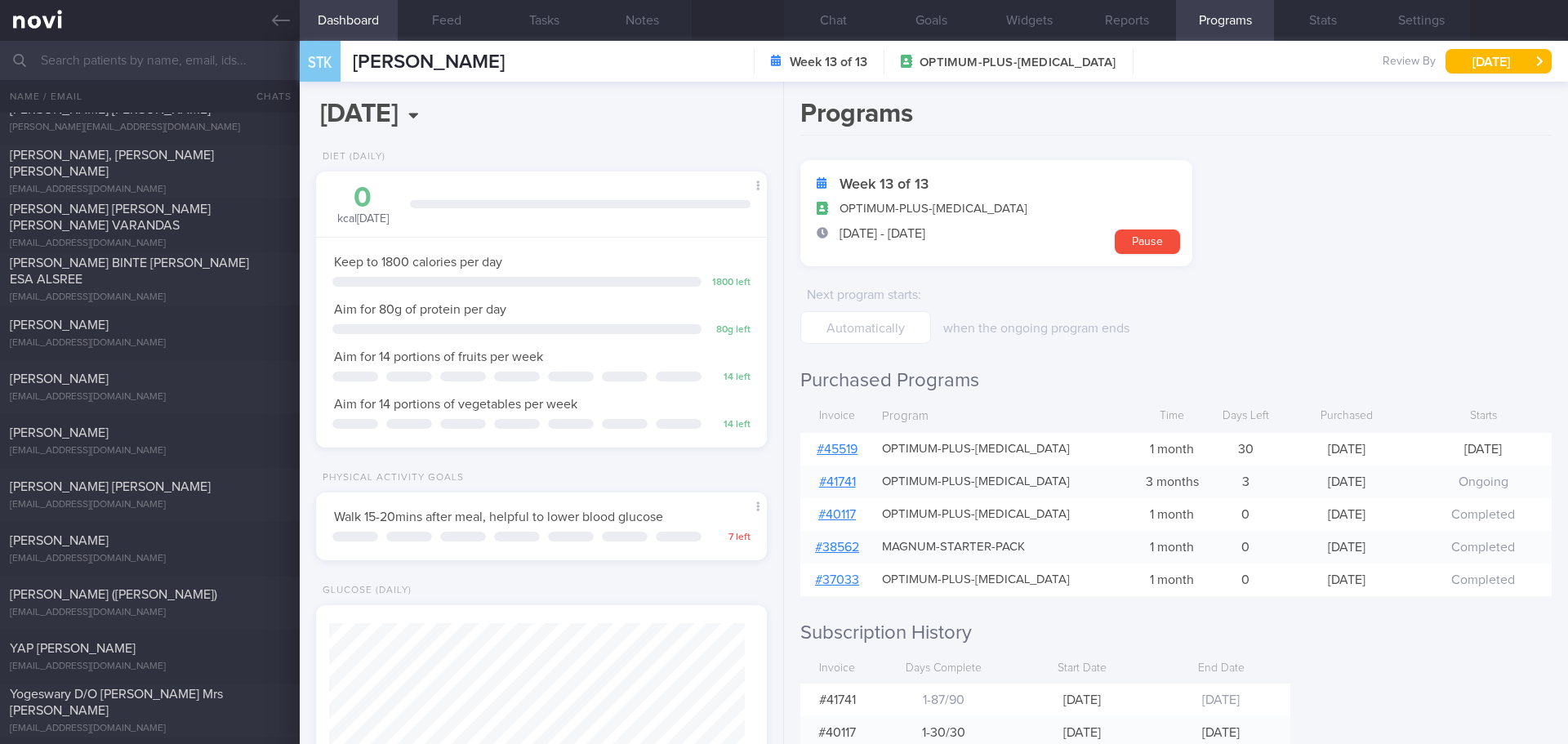
click at [1426, 167] on form "Week 13 of 13 OPTIMUM-PLUS-RYBELSUS 16 May - 13 Aug Pause Next program starts :…" at bounding box center [1176, 252] width 752 height 184
click at [1504, 62] on button "[DATE]" at bounding box center [1499, 61] width 106 height 25
click at [1433, 679] on div "Programs Week 13 of 13 OPTIMUM-PLUS-RYBELSUS 16 May - 13 Aug Pause Next program…" at bounding box center [1176, 412] width 784 height 663
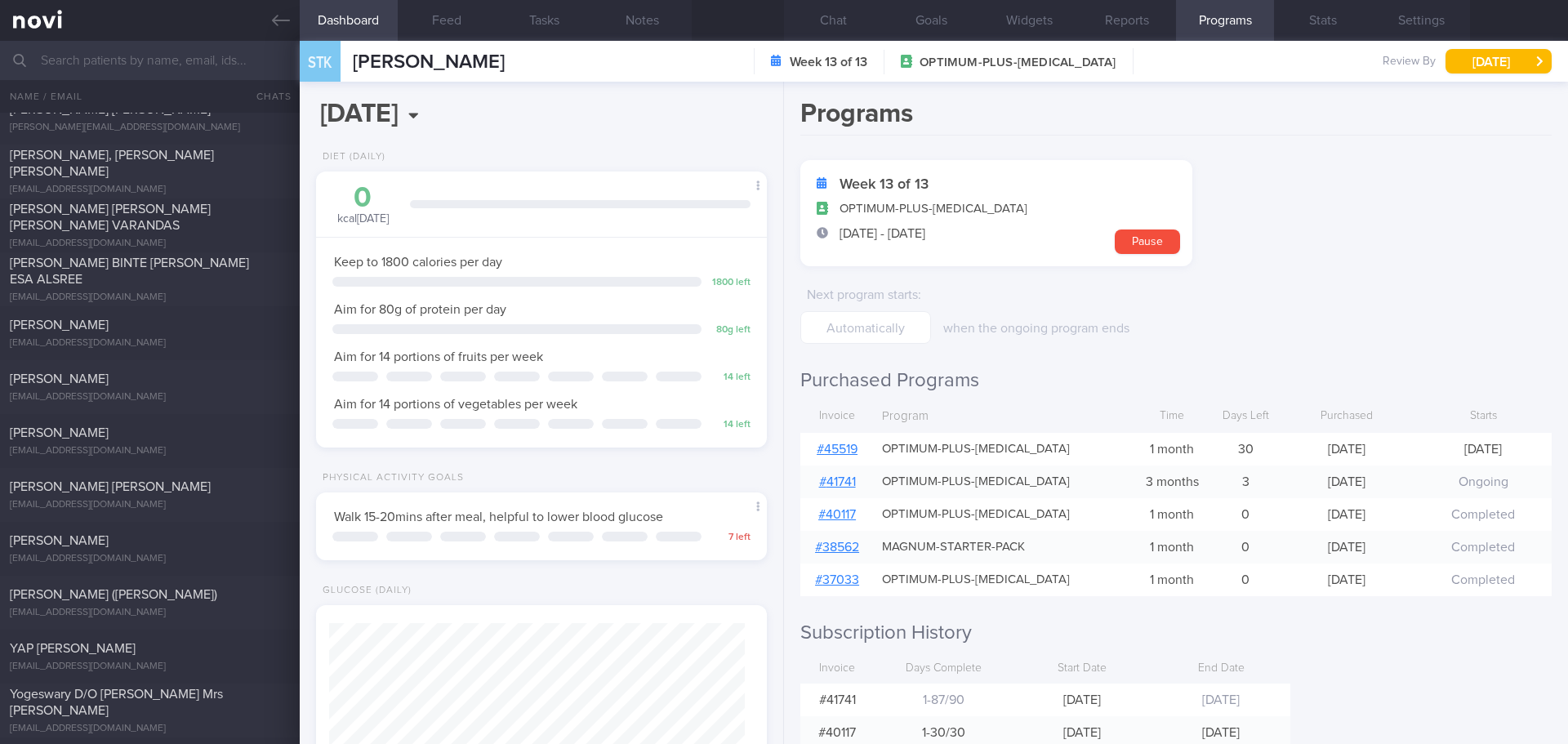
click at [1433, 679] on div "Programs Week 13 of 13 OPTIMUM-PLUS-RYBELSUS 16 May - 13 Aug Pause Next program…" at bounding box center [1176, 412] width 784 height 663
click at [1431, 677] on div "Programs Week 13 of 13 OPTIMUM-PLUS-RYBELSUS 16 May - 13 Aug Pause Next program…" at bounding box center [1176, 412] width 784 height 663
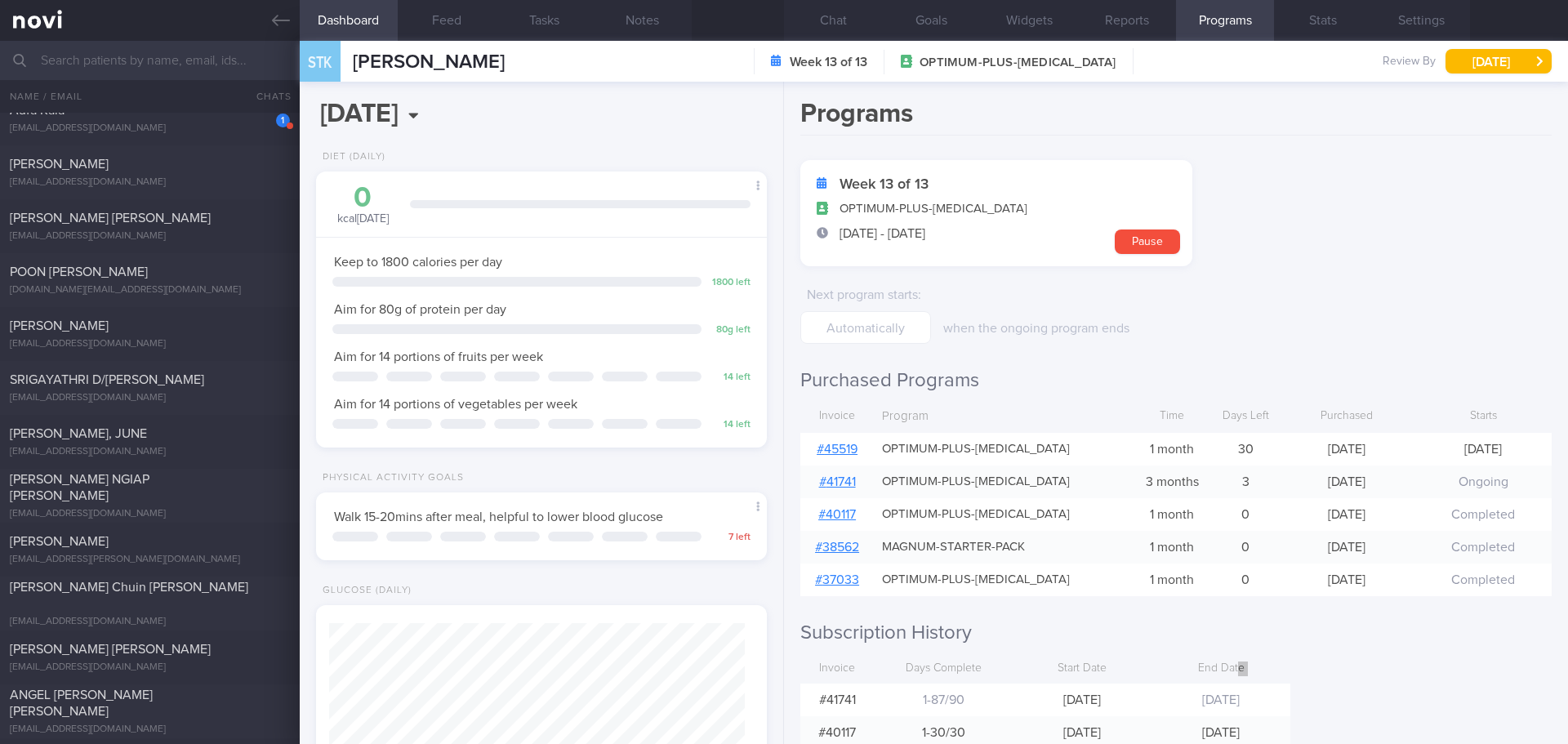
scroll to position [2451, 0]
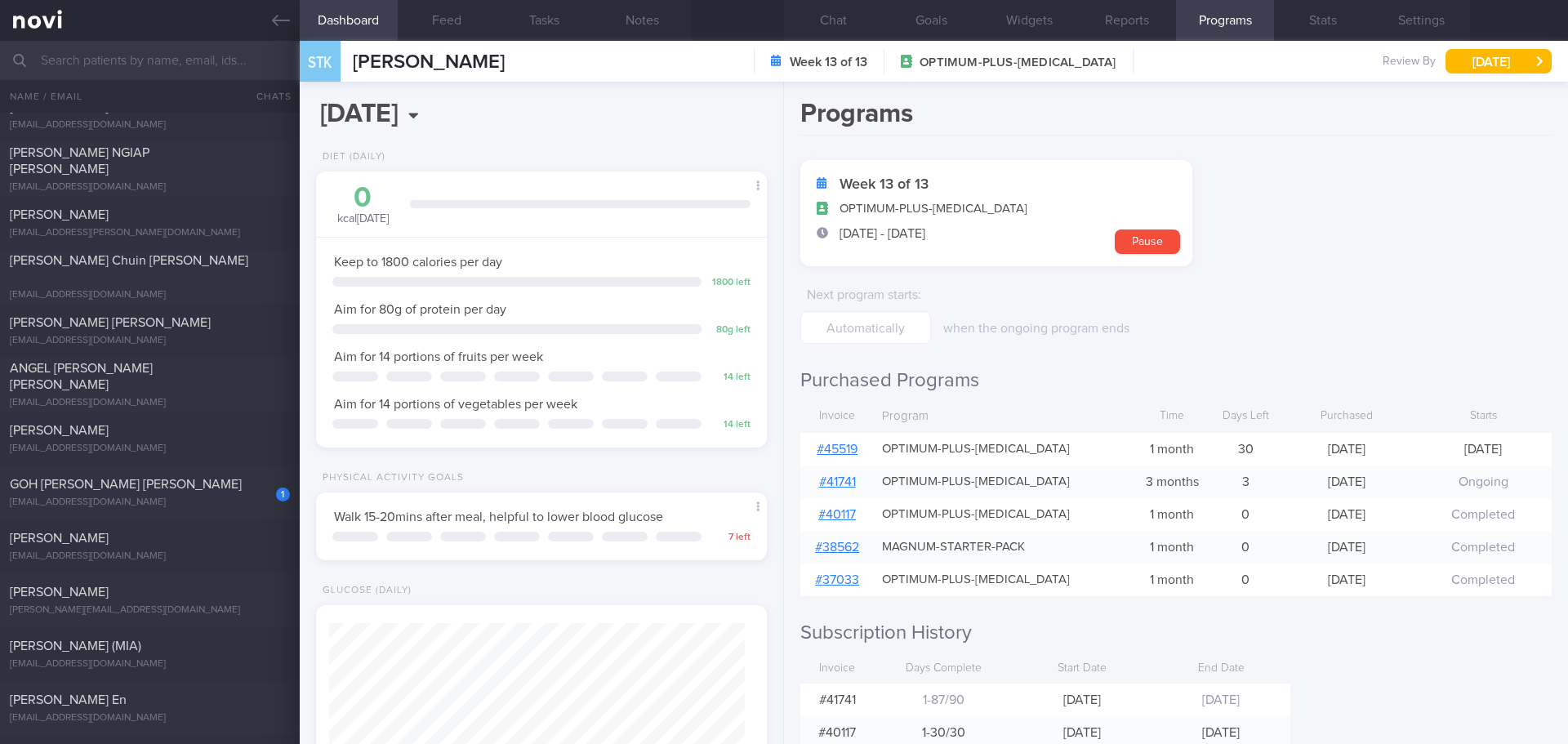
click at [1308, 323] on form "Week 13 of 13 OPTIMUM-PLUS-RYBELSUS 16 May - 13 Aug Pause Next program starts :…" at bounding box center [1176, 252] width 752 height 184
click at [1305, 319] on form "Week 13 of 13 OPTIMUM-PLUS-RYBELSUS 16 May - 13 Aug Pause Next program starts :…" at bounding box center [1176, 252] width 752 height 184
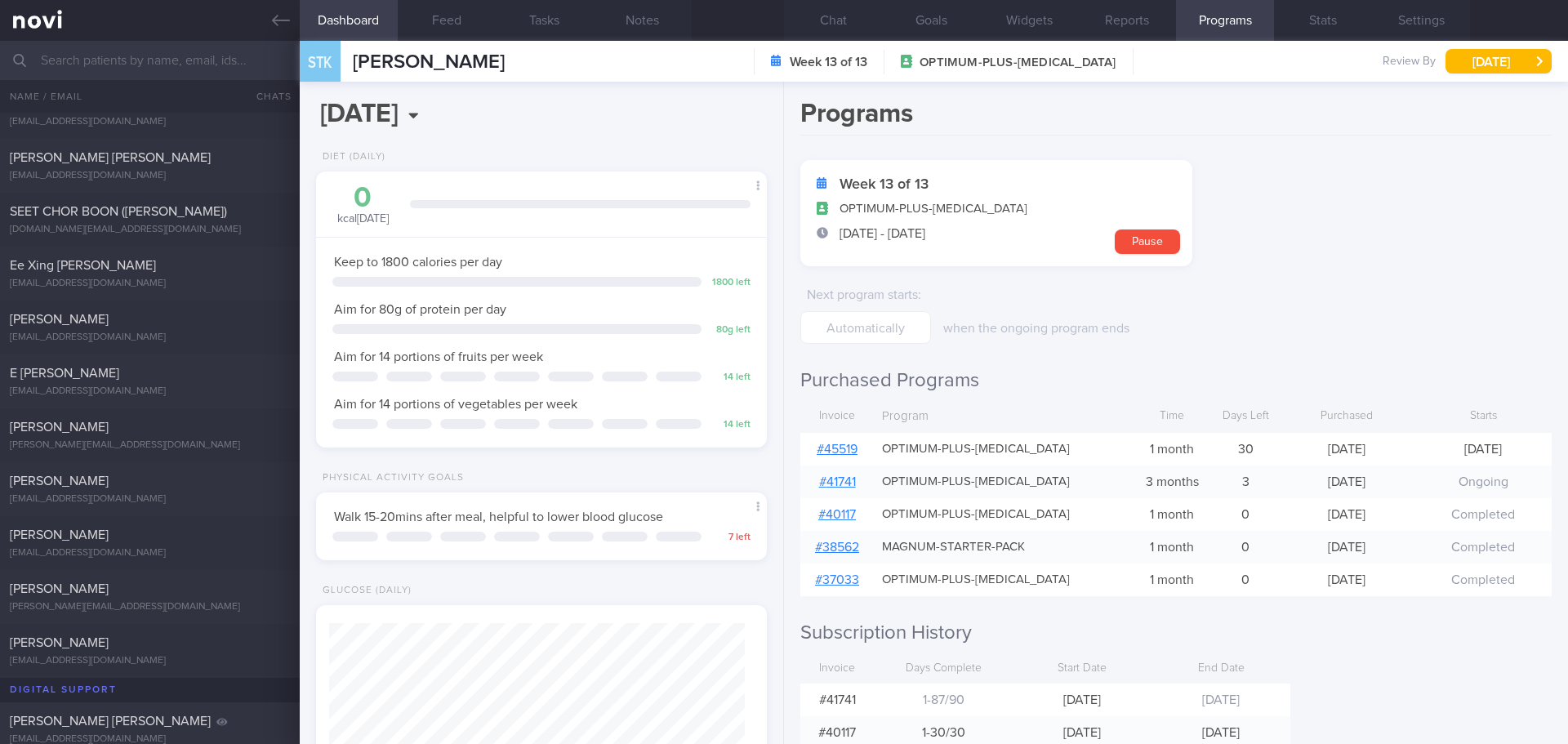
scroll to position [5229, 0]
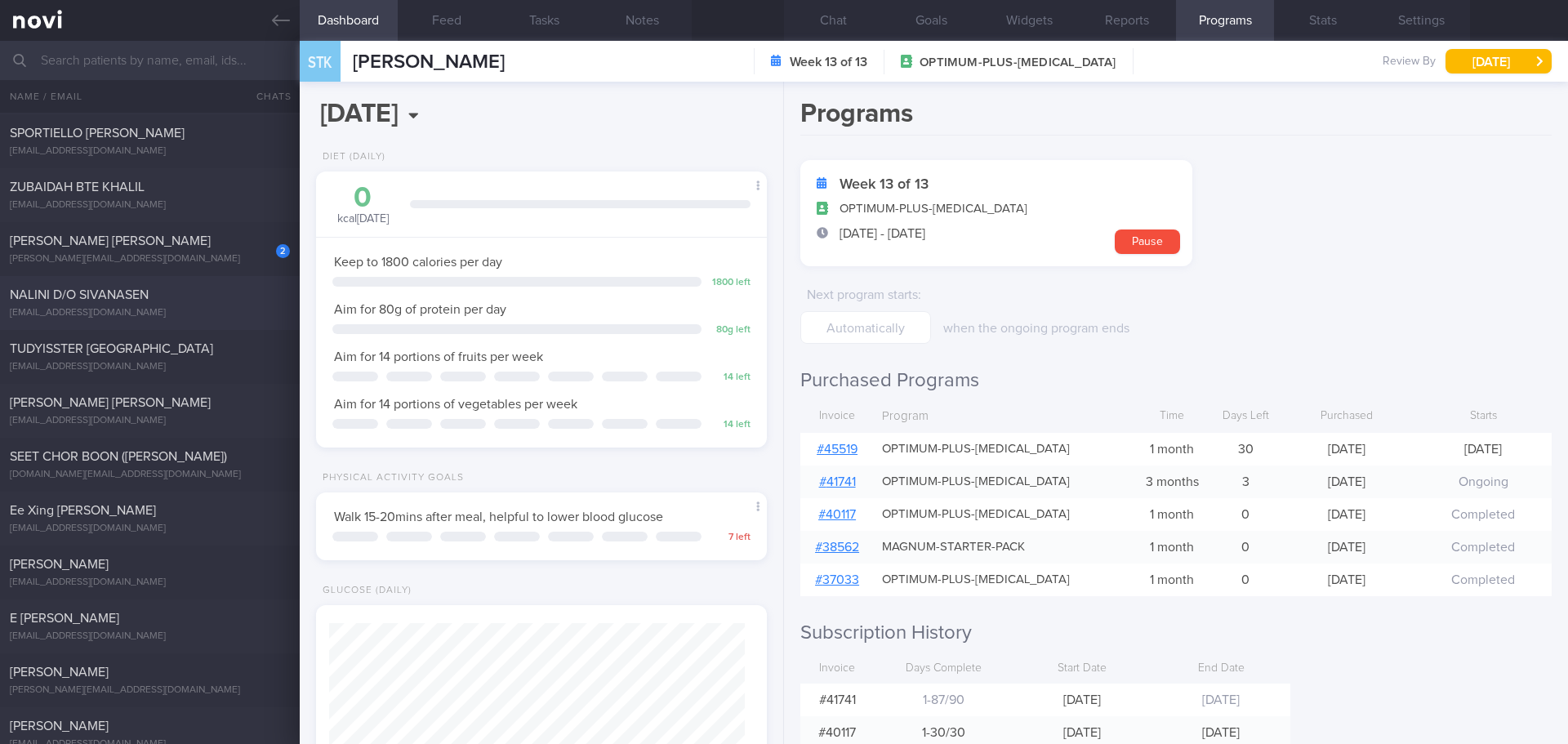
click at [93, 303] on div "NALINI D/O SIVANASEN nalini1080@gmail.com" at bounding box center [149, 303] width 300 height 33
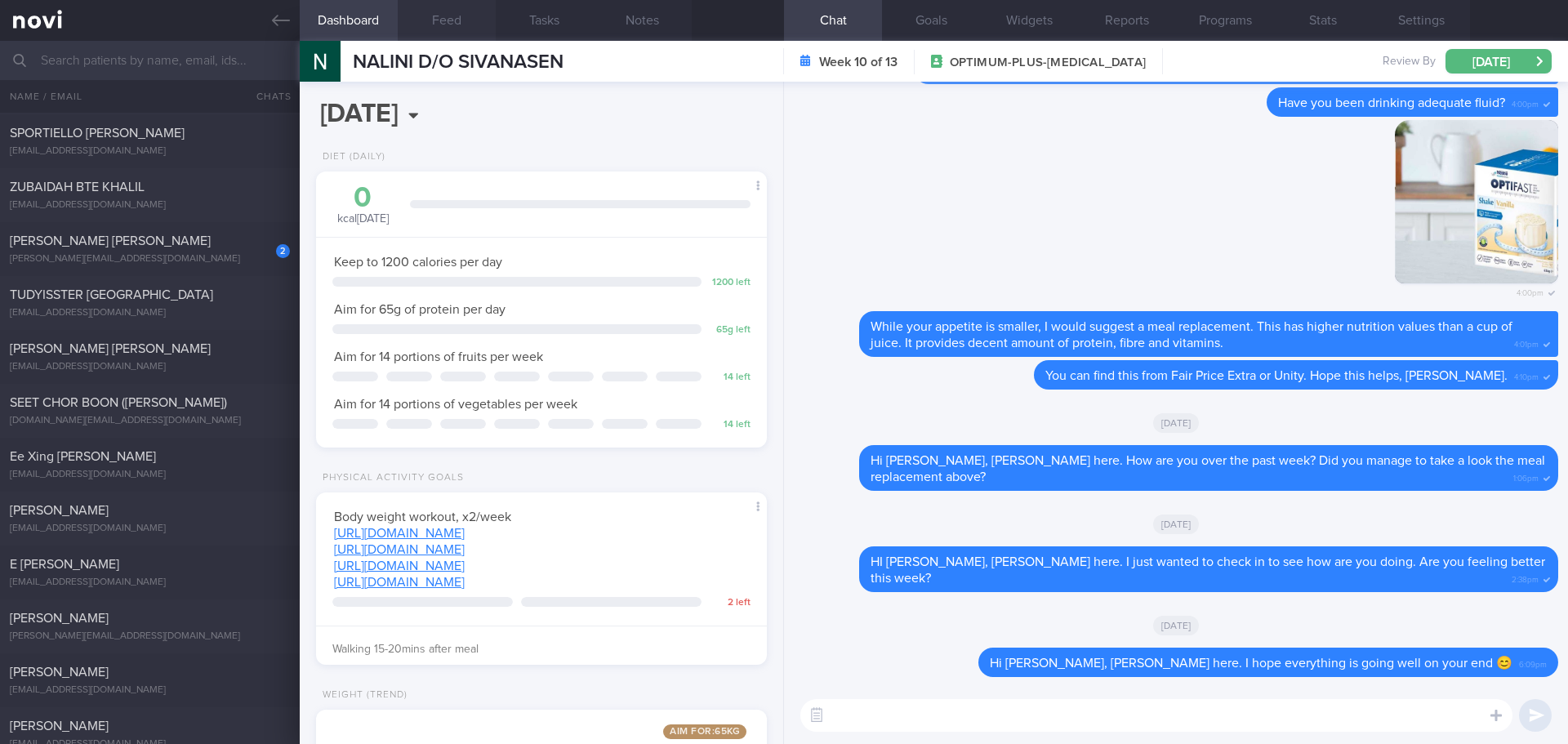
click at [425, 39] on button "Feed" at bounding box center [447, 20] width 98 height 41
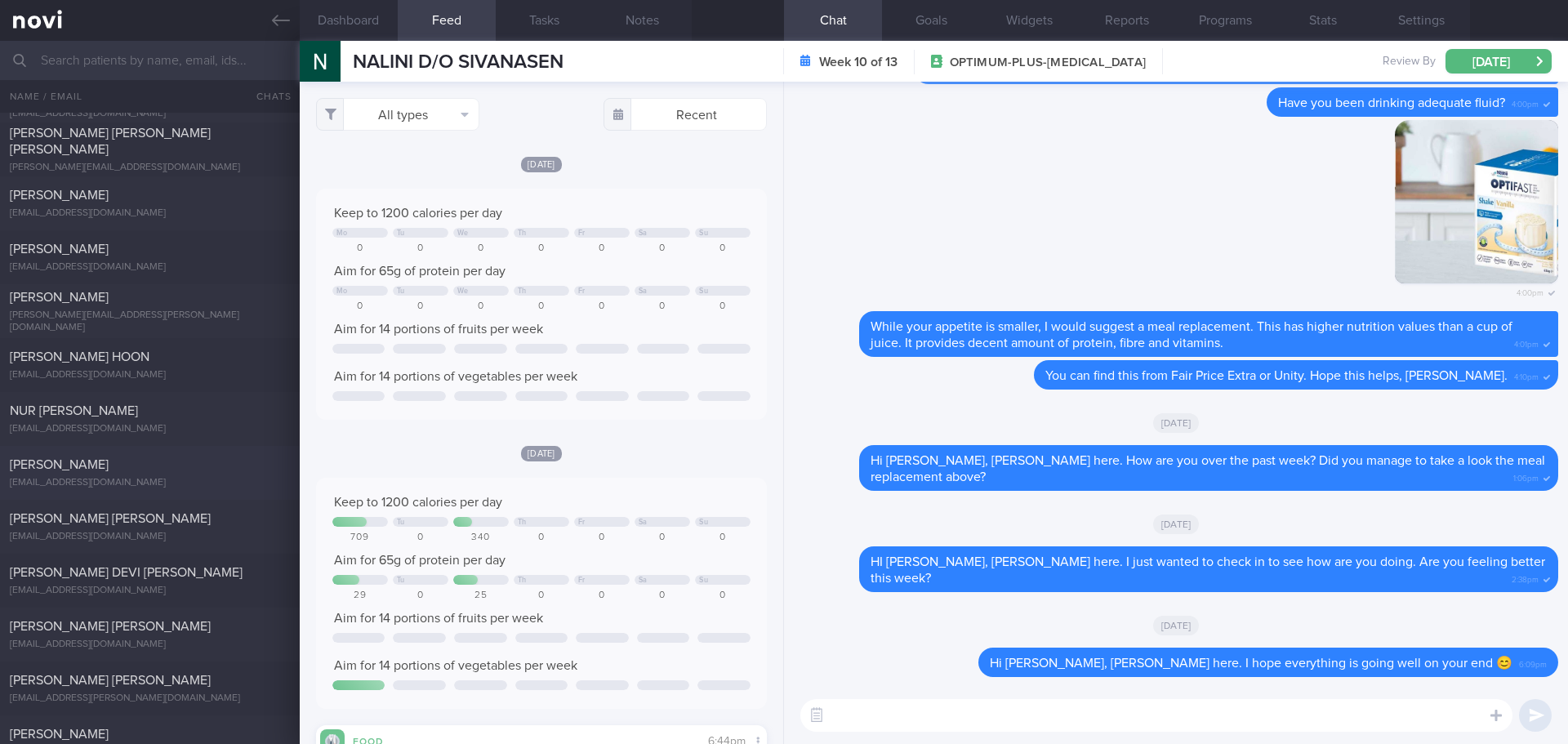
scroll to position [4461, 0]
click at [1080, 700] on textarea at bounding box center [1156, 716] width 712 height 33
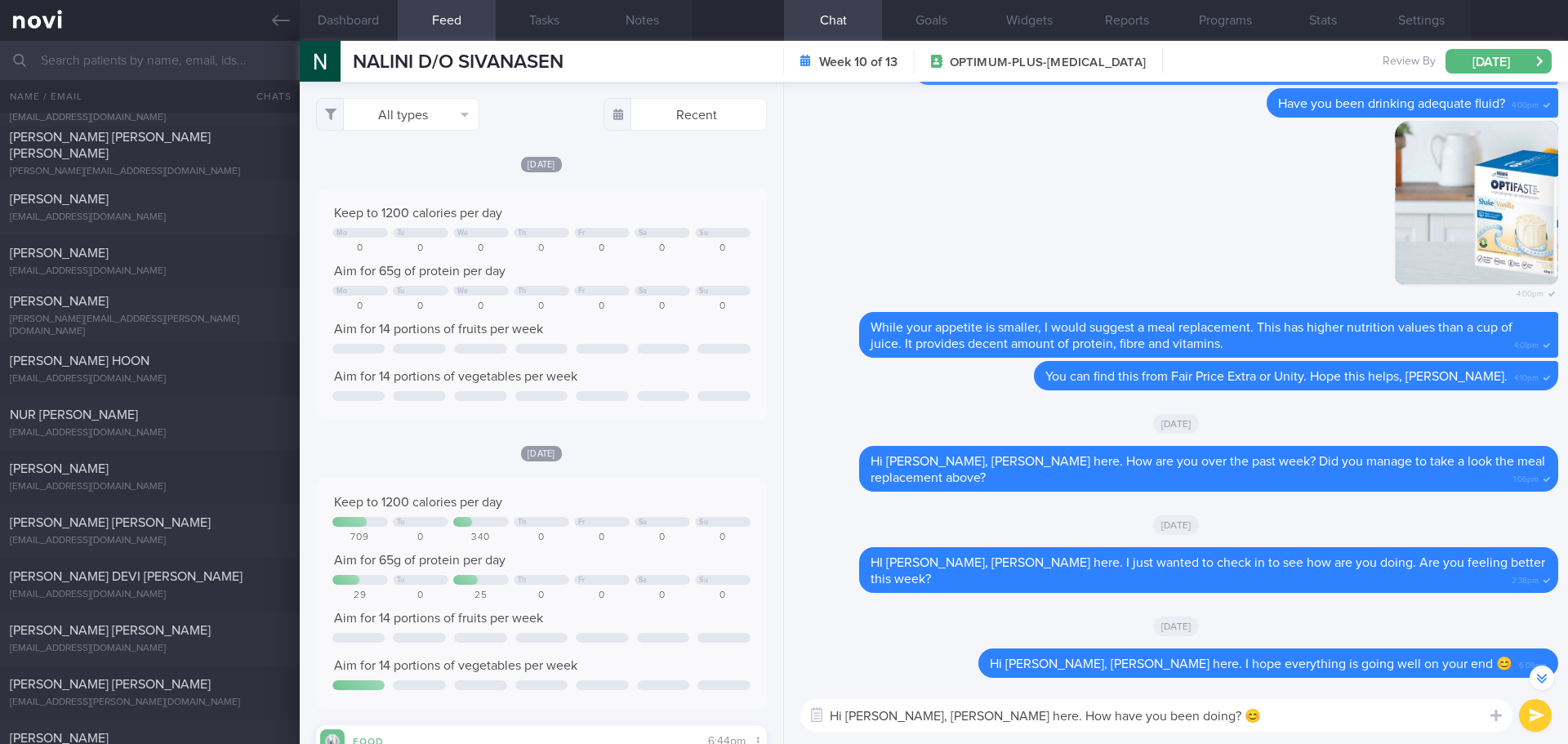
scroll to position [0, 0]
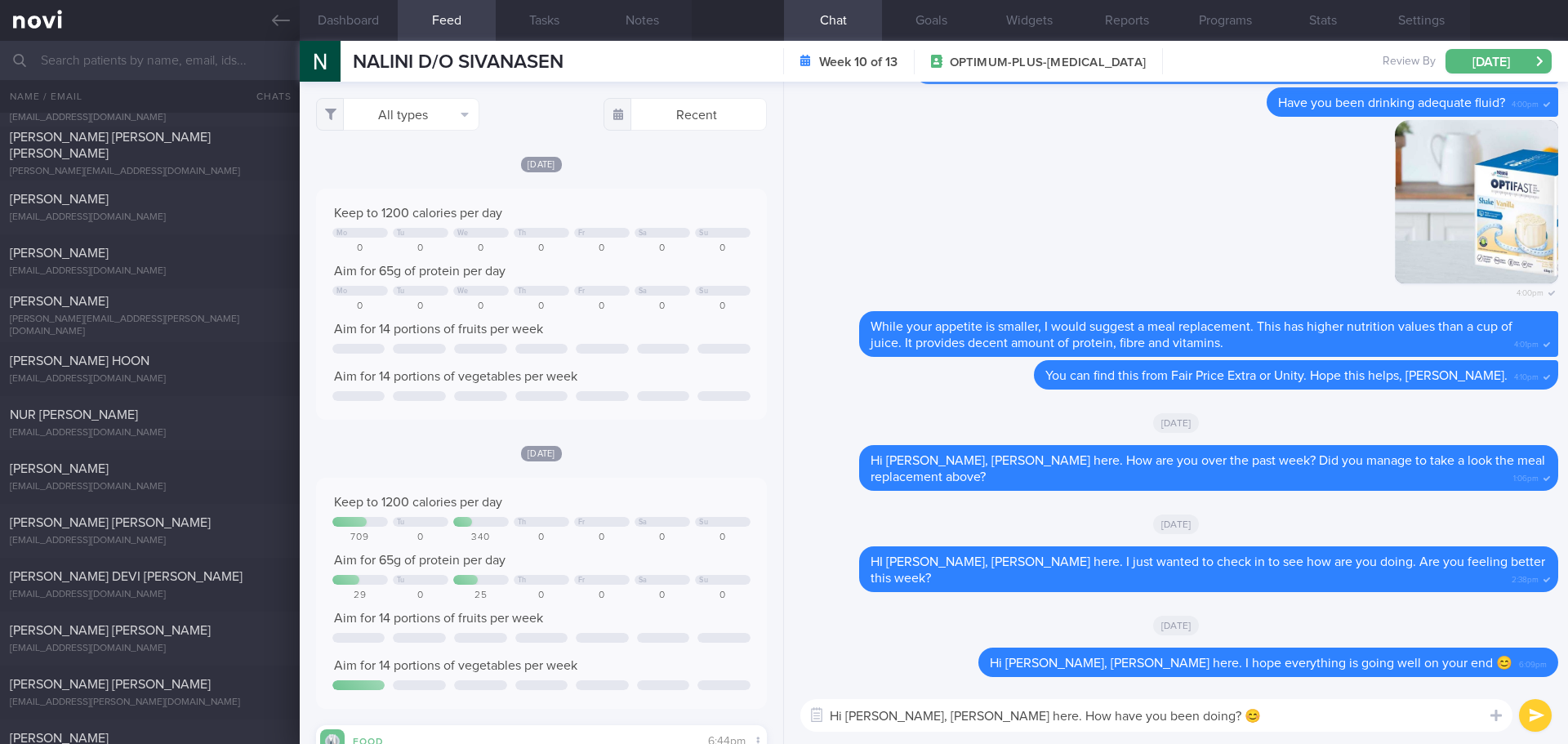
click at [1289, 719] on textarea "Hi Nalini, Elizabeth here. How have you been doing? 😊" at bounding box center [1156, 716] width 712 height 33
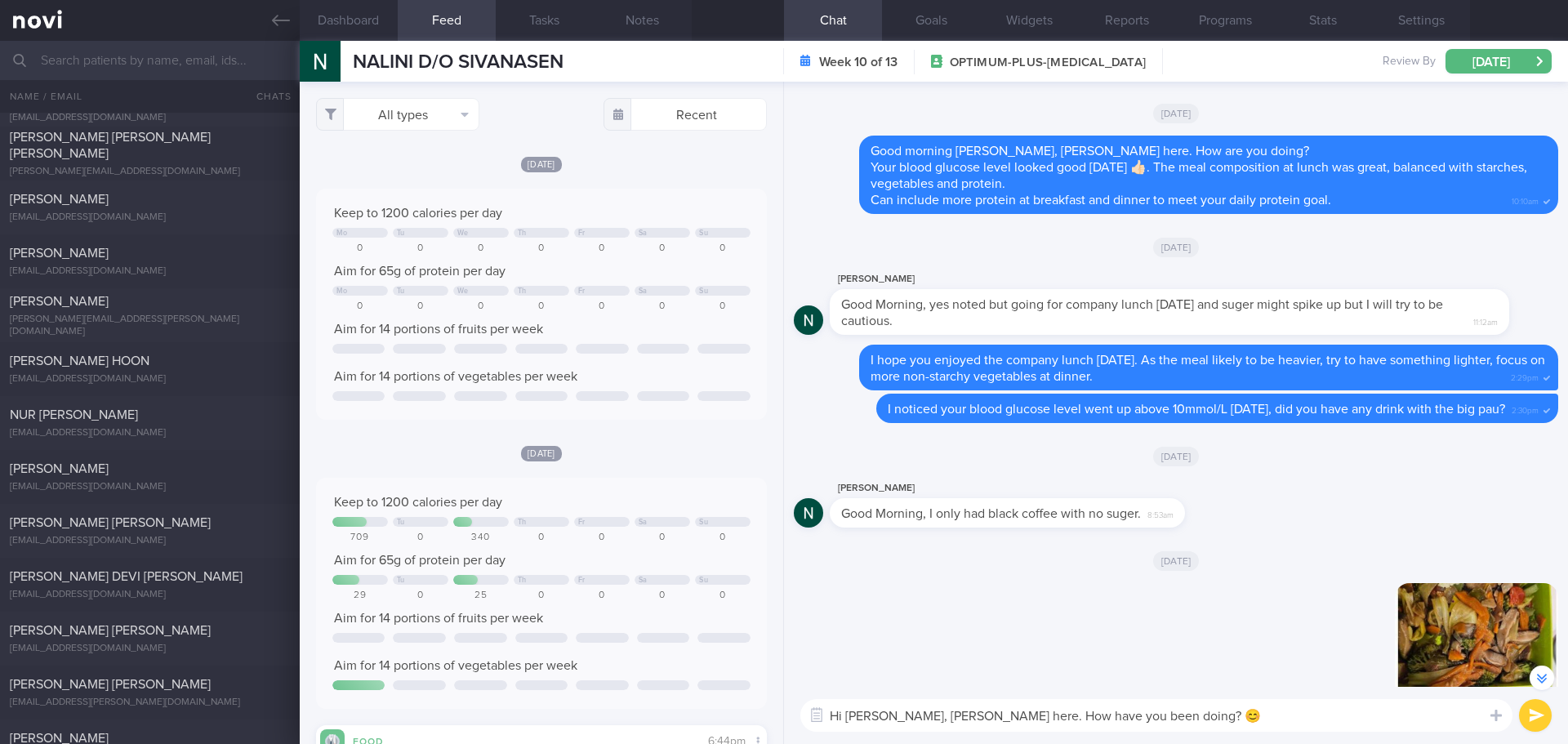
scroll to position [-1470, 0]
type textarea "Hi Nalini, Elizabeth here. How have you been doing? 😊"
click at [339, 19] on button "Dashboard" at bounding box center [348, 20] width 98 height 41
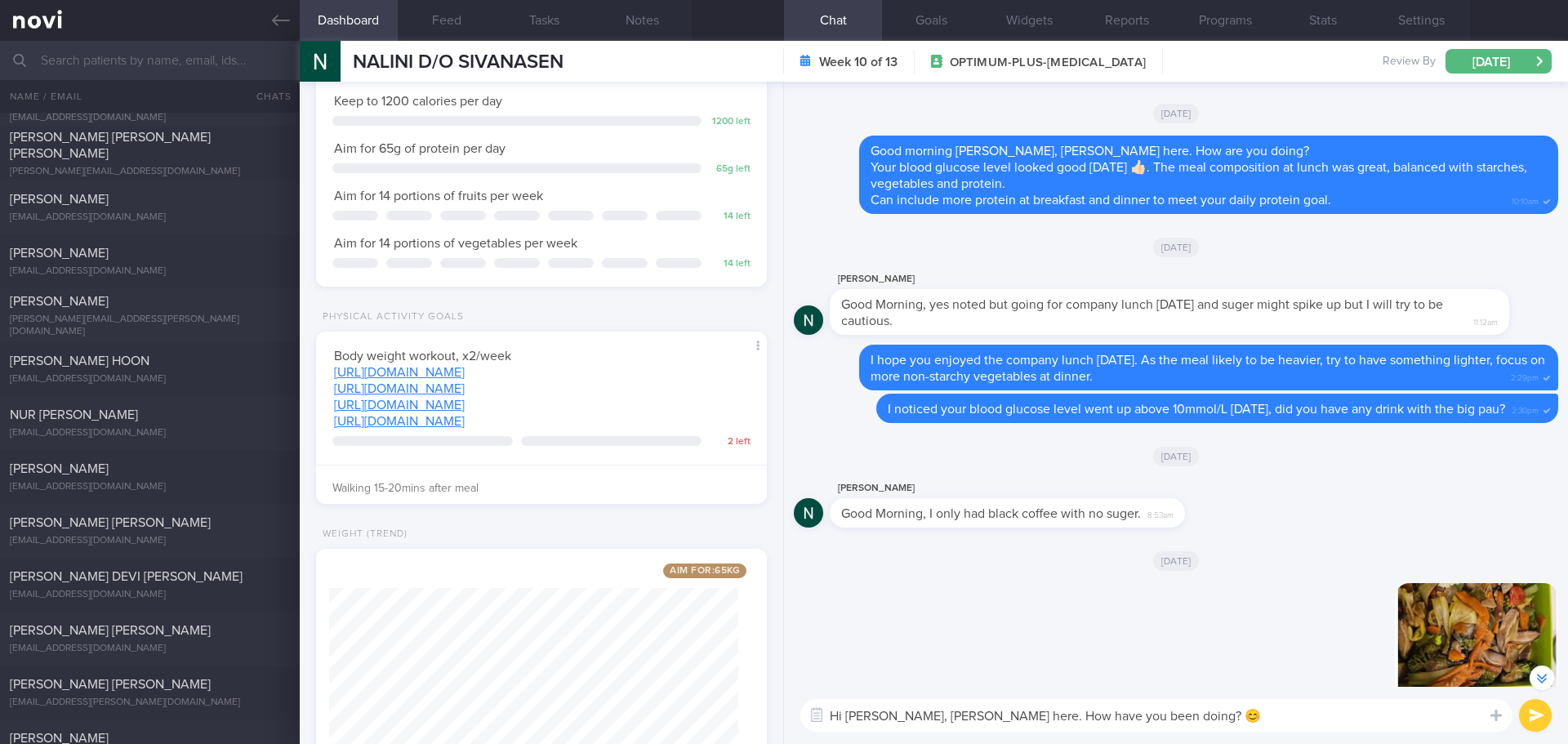
scroll to position [262, 0]
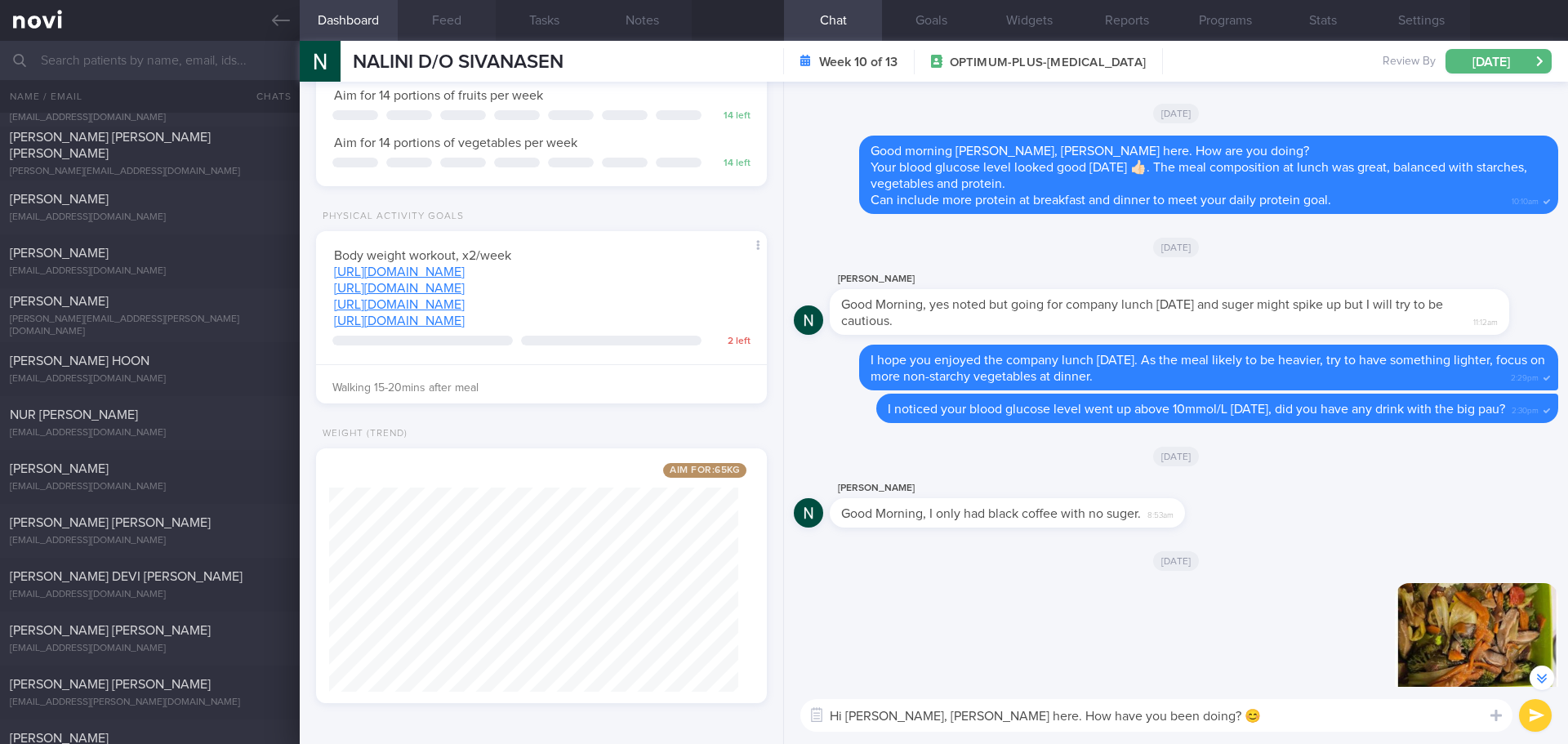
click at [444, 19] on button "Feed" at bounding box center [447, 20] width 98 height 41
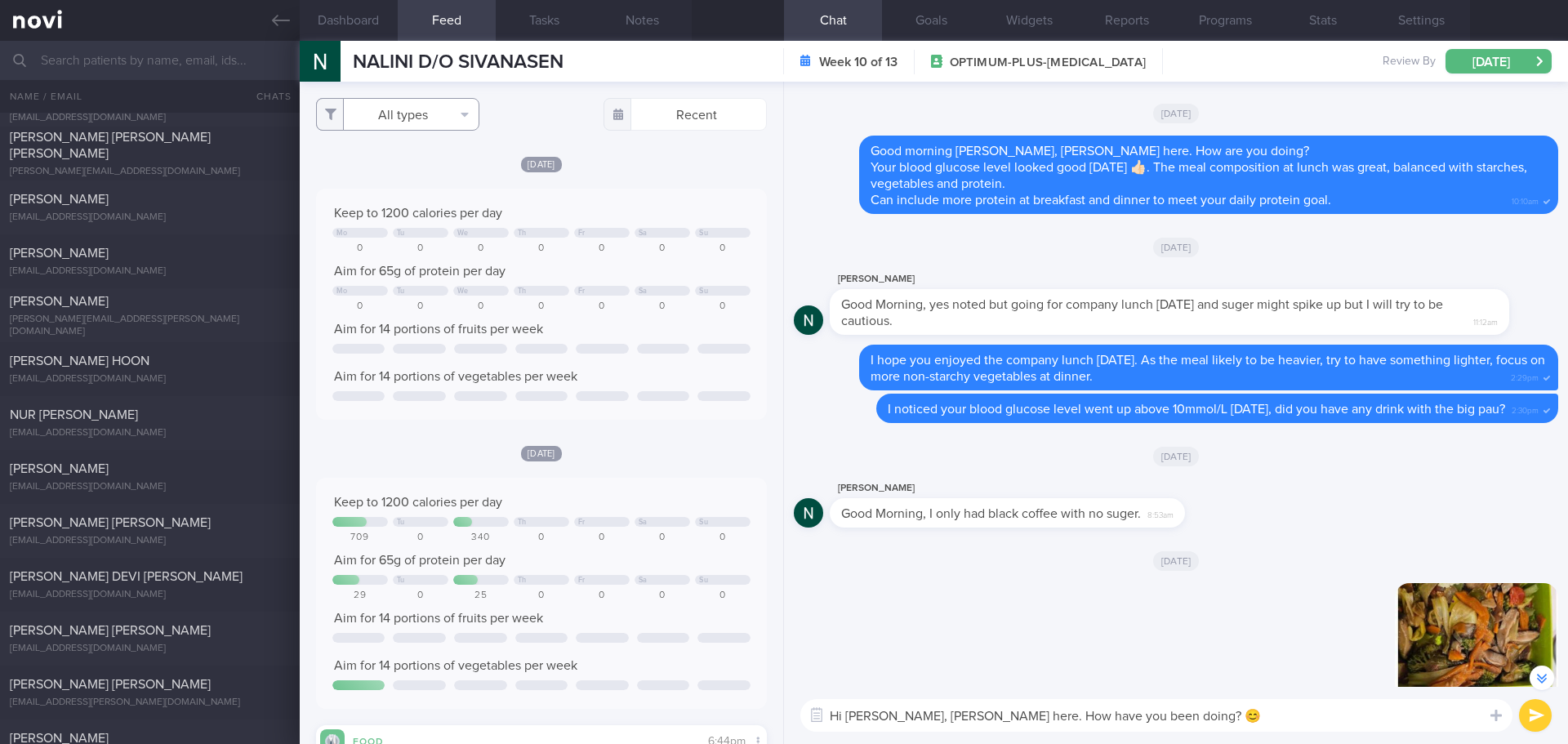
click at [402, 112] on button "All types" at bounding box center [397, 114] width 164 height 33
click at [379, 151] on button "Food" at bounding box center [397, 146] width 162 height 25
checkbox input "false"
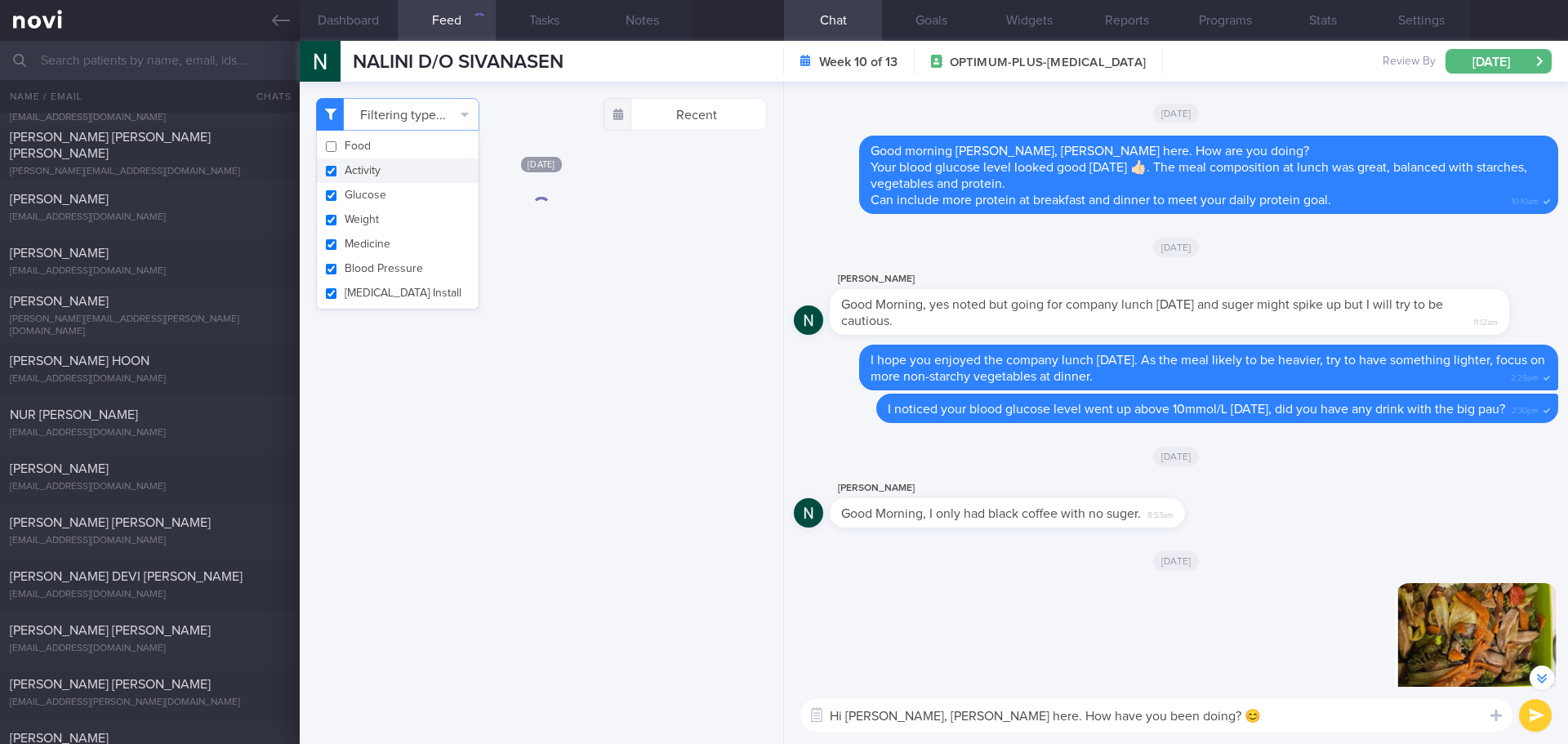
click at [379, 173] on button "Activity" at bounding box center [397, 171] width 162 height 25
checkbox input "false"
click at [1181, 722] on textarea "Hi Nalini, Elizabeth here. How have you been doing? 😊" at bounding box center [1156, 716] width 712 height 33
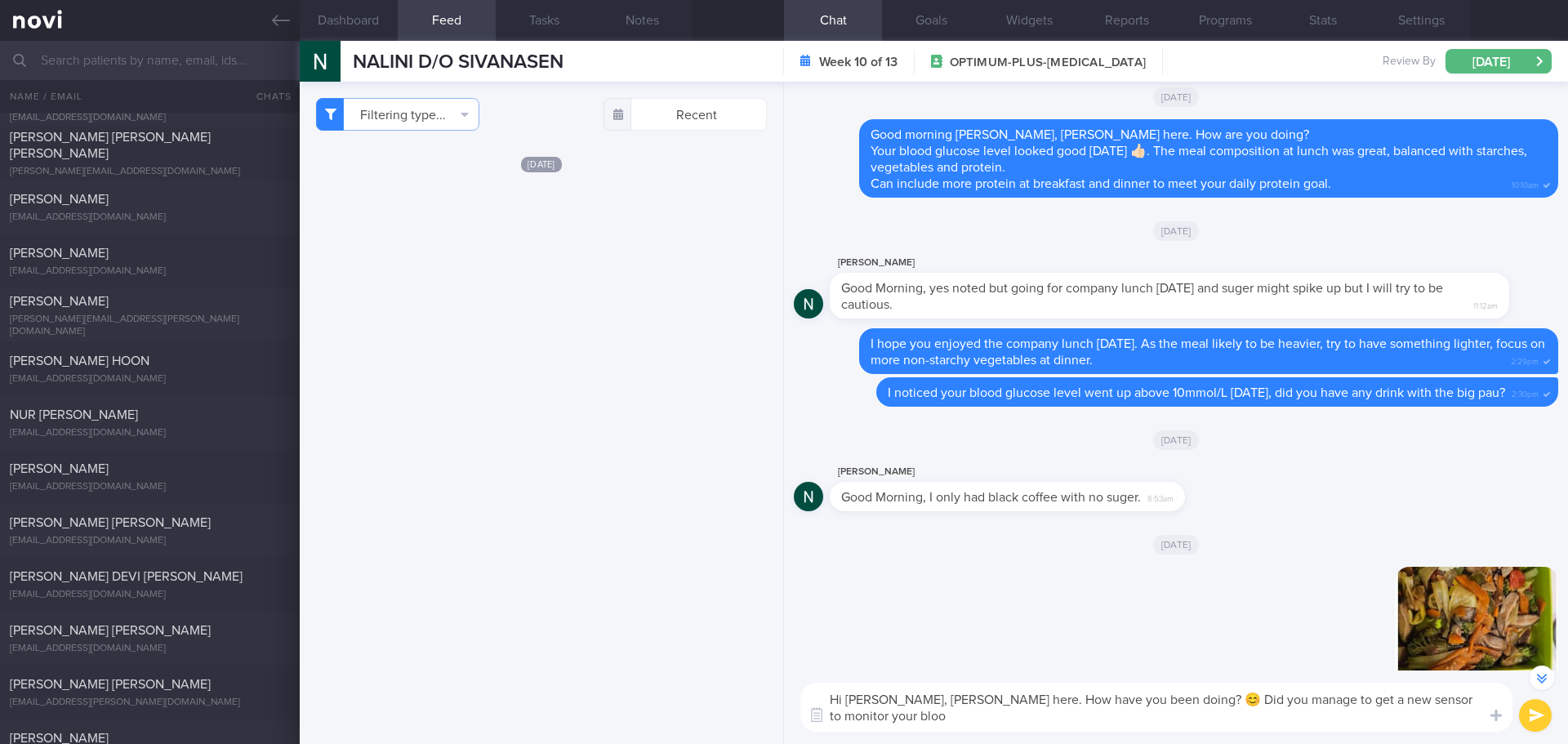
scroll to position [-1487, 0]
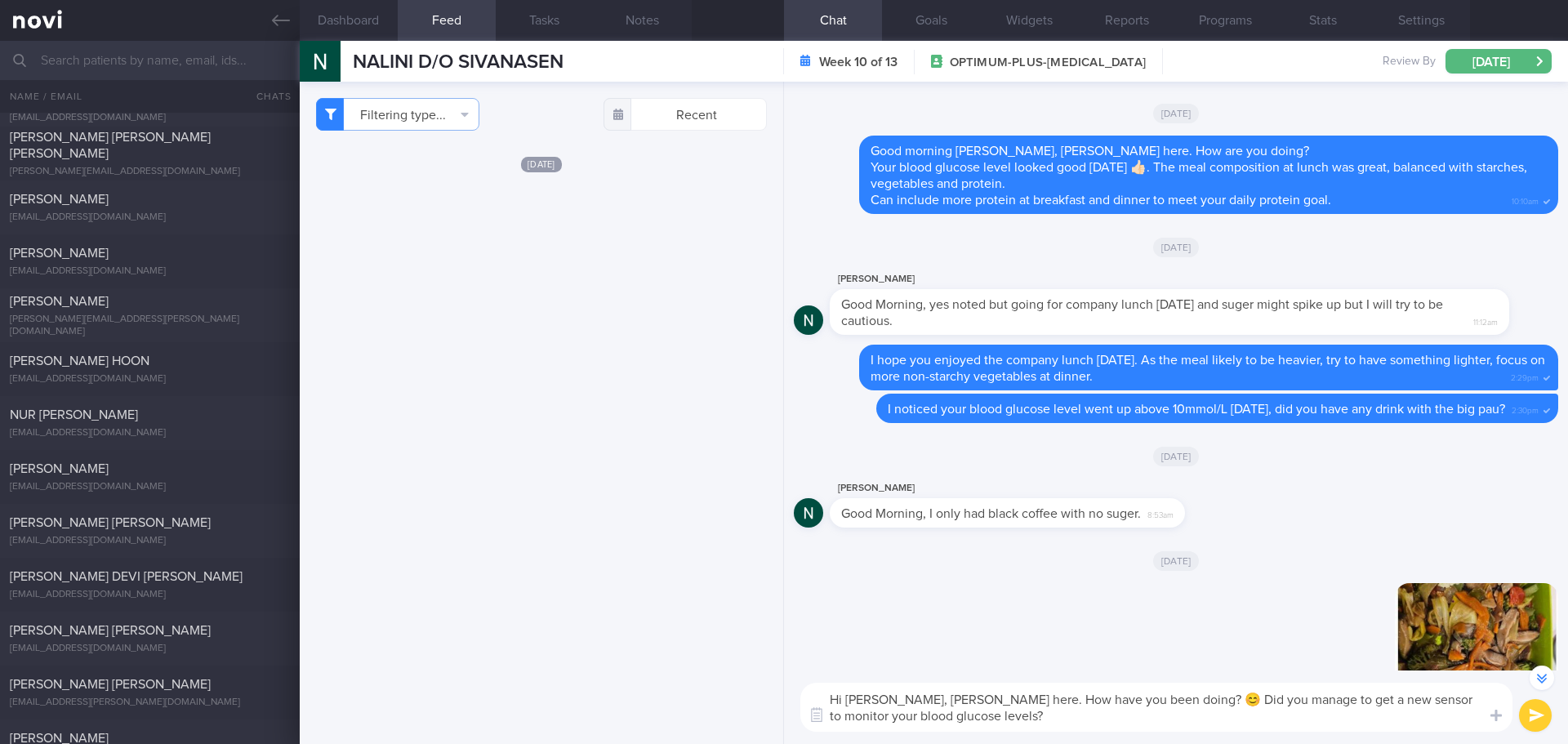
type textarea "Hi Nalini, Elizabeth here. How have you been doing? 😊 Did you manage to get a n…"
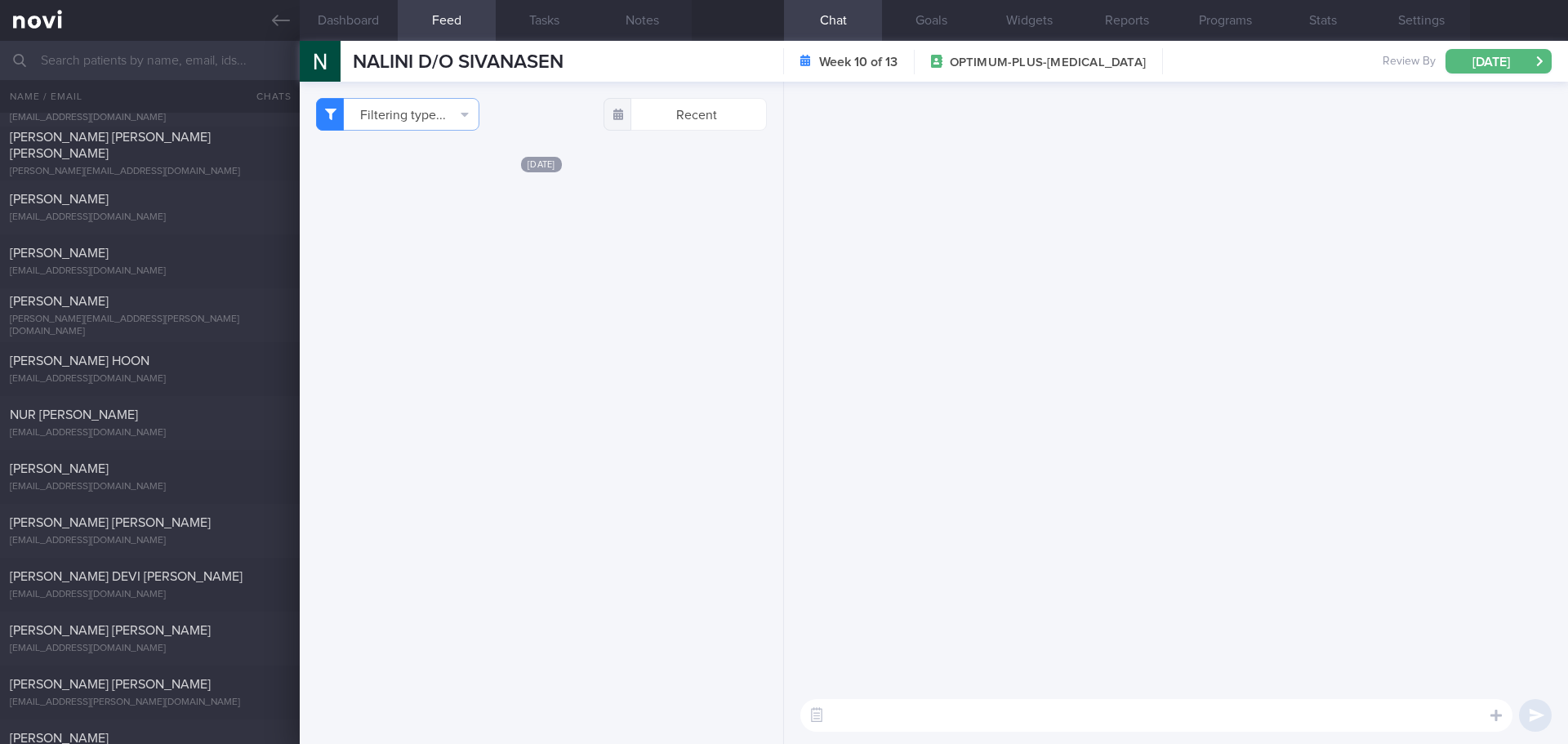
scroll to position [0, 0]
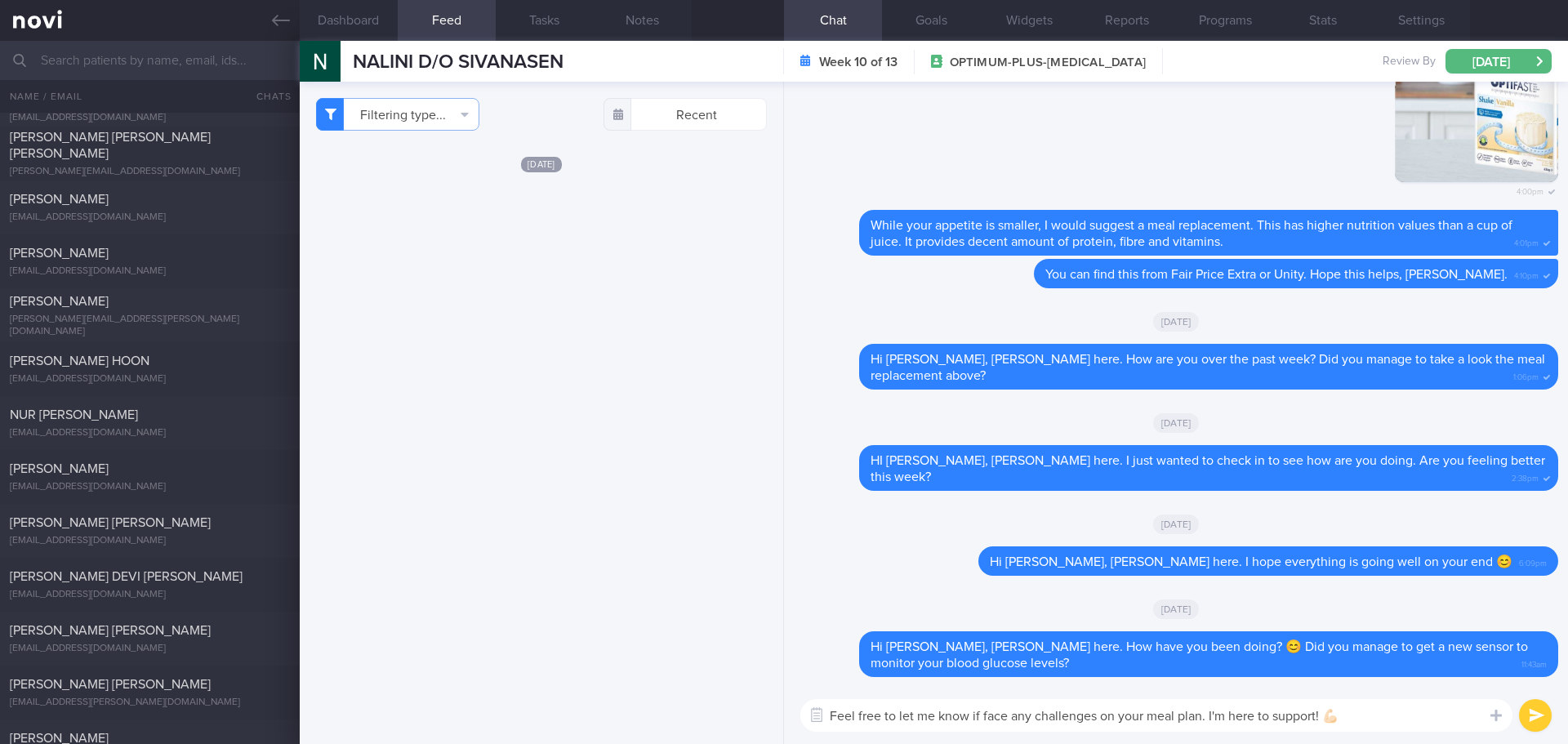
type textarea "Feel free to let me know if face any challenges on your meal plan. I'm here to …"
click at [1539, 720] on button "submit" at bounding box center [1535, 716] width 33 height 33
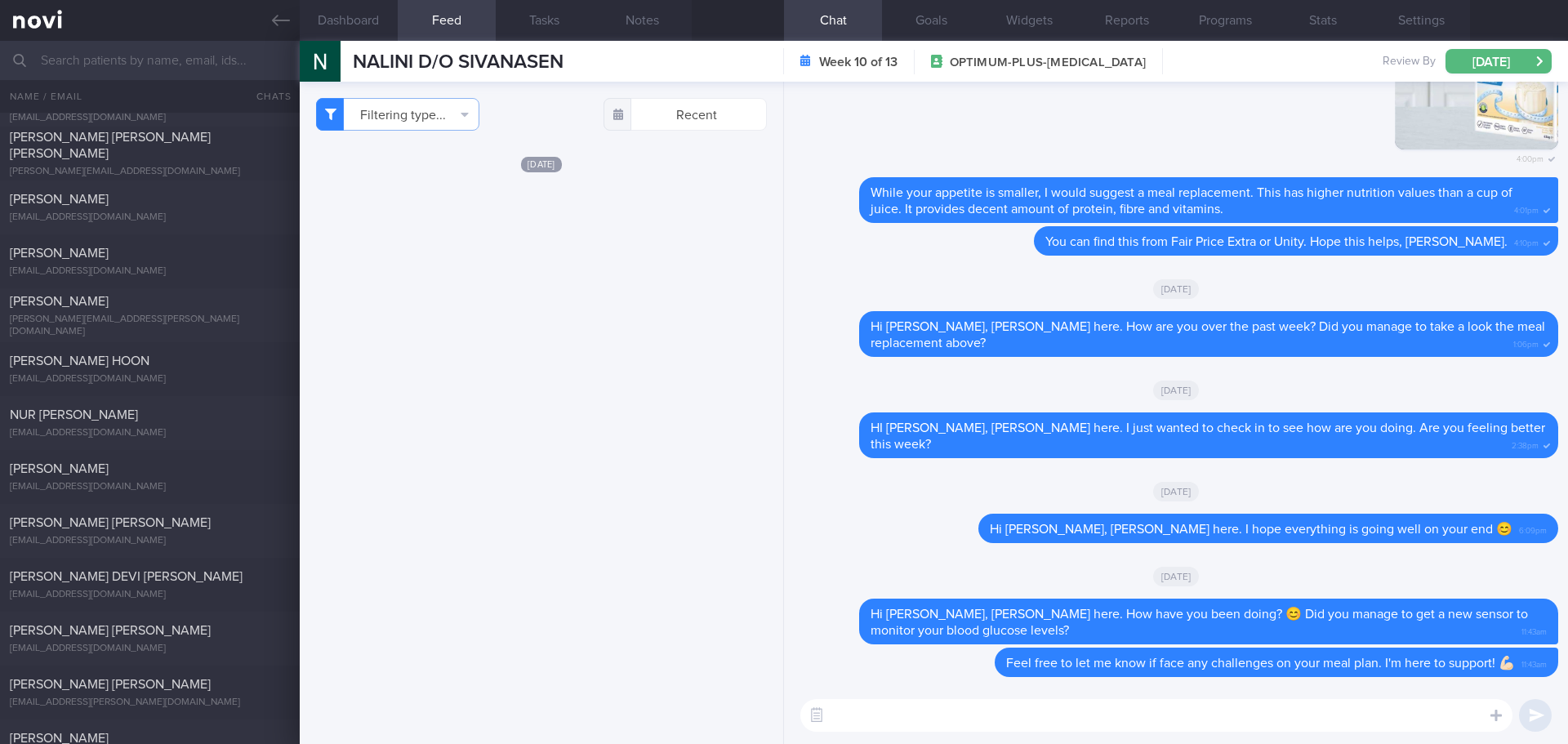
click at [516, 297] on div "Filtering type... Food Activity Glucose Weight Medicine Blood Pressure CGM Inst…" at bounding box center [541, 412] width 484 height 663
click at [1210, 118] on div "Delete 4:00pm" at bounding box center [1176, 81] width 764 height 192
click at [1225, 357] on div "Hi Nalini, Elizabeth here. How are you over the past week? Did you manage to ta…" at bounding box center [1209, 334] width 700 height 46
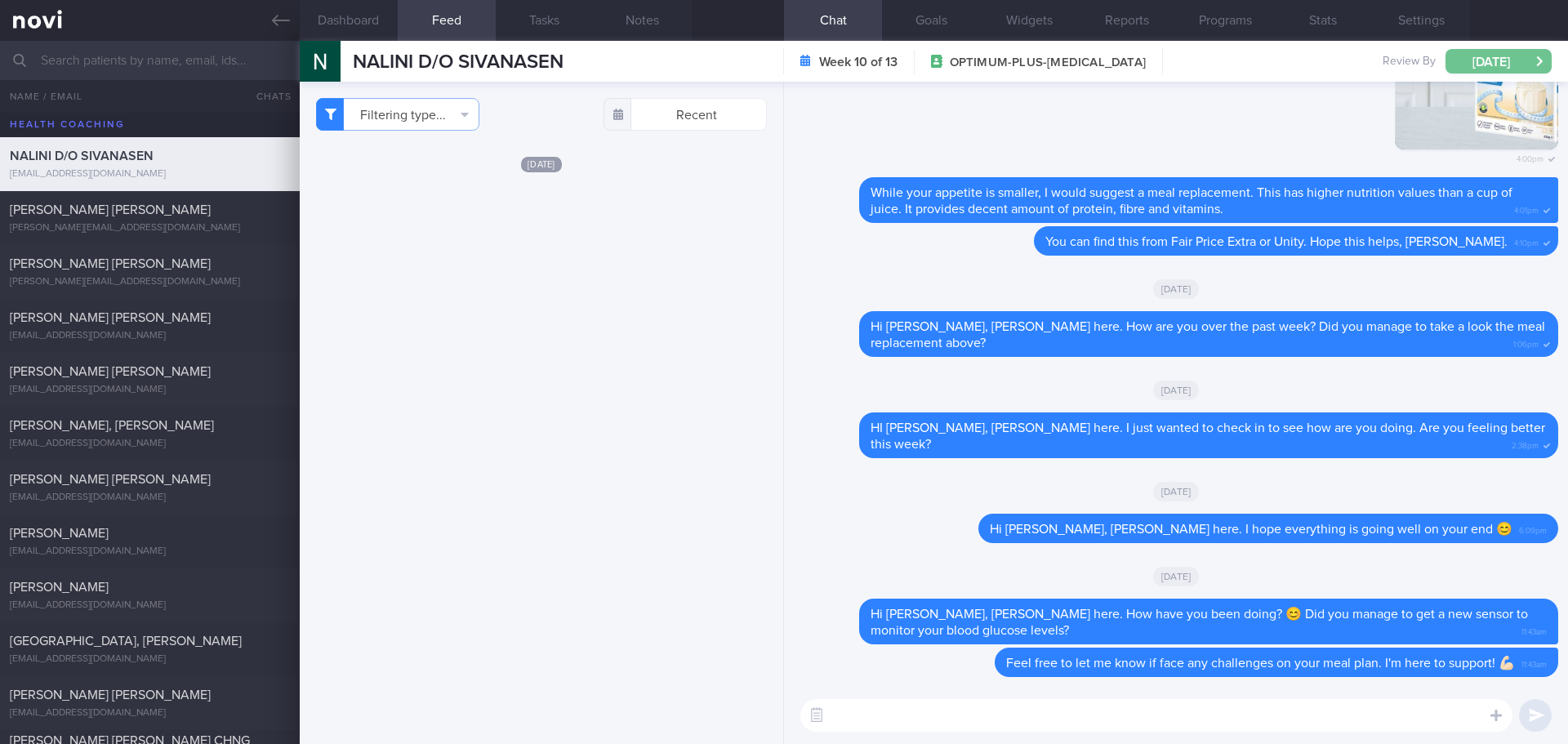
click at [1484, 64] on button "[DATE]" at bounding box center [1499, 61] width 106 height 25
click at [741, 417] on div "Filtering type... Food Activity Glucose Weight Medicine Blood Pressure CGM Inst…" at bounding box center [541, 412] width 484 height 663
click at [140, 208] on span "[PERSON_NAME] [PERSON_NAME]" at bounding box center [110, 210] width 201 height 13
select select "6"
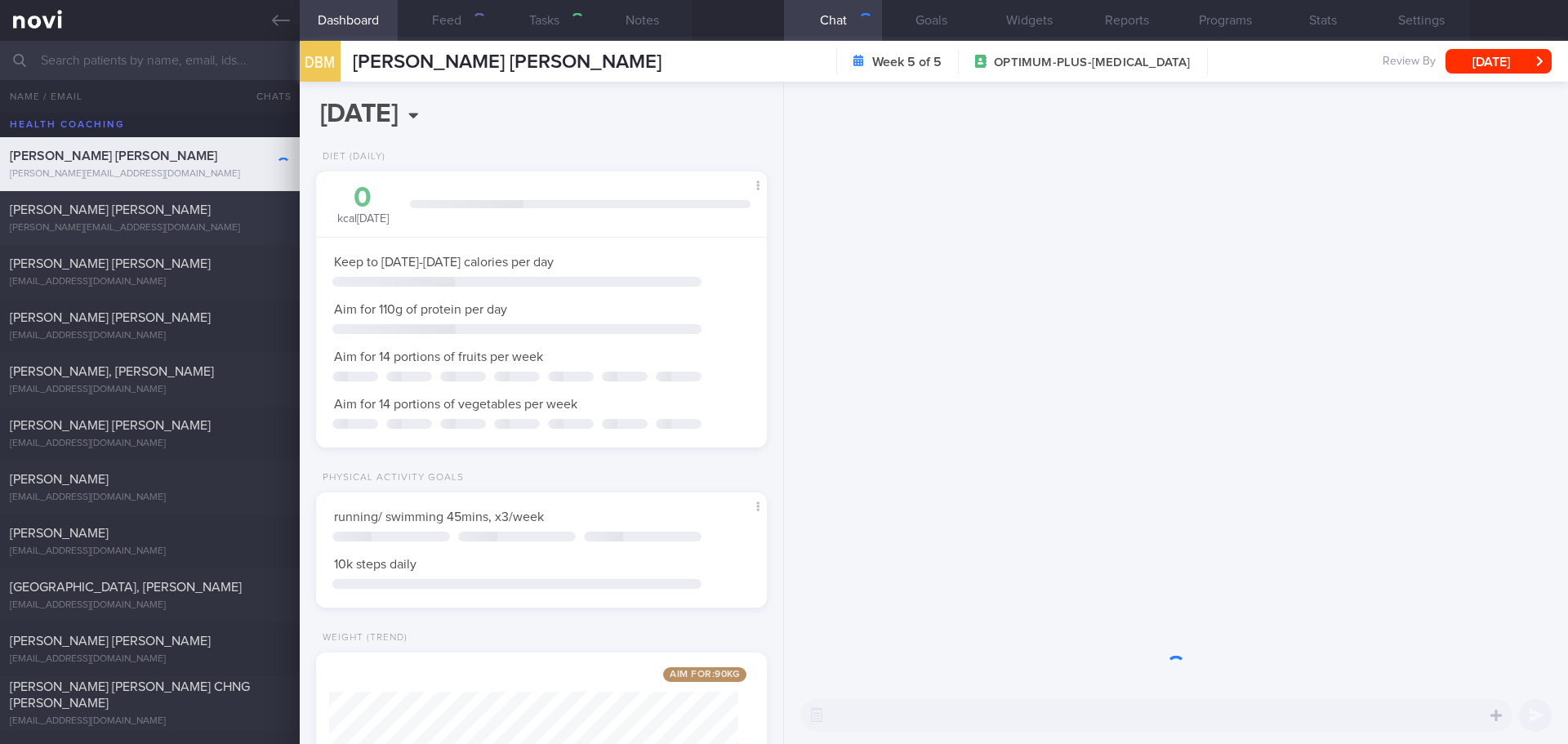
scroll to position [228, 410]
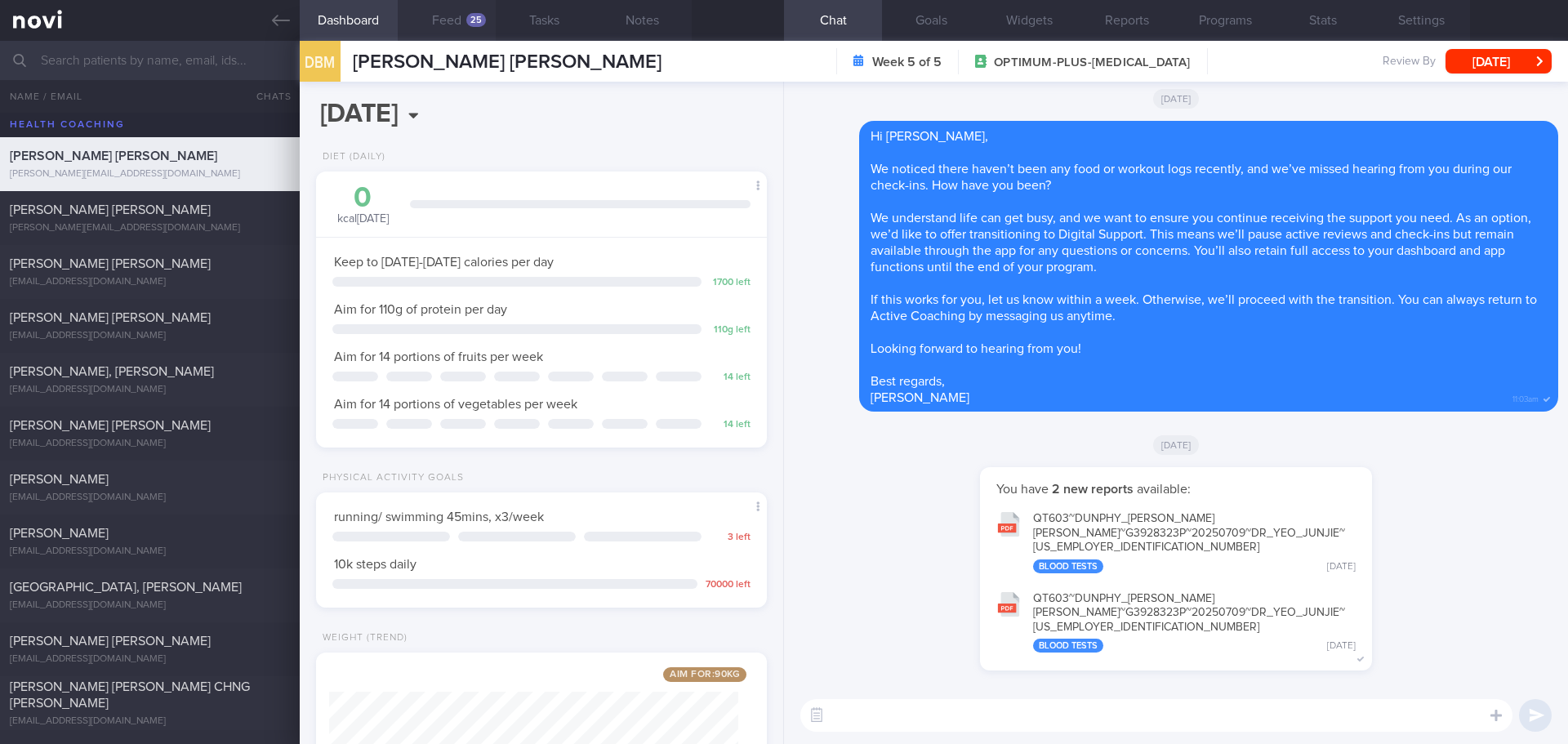
click at [479, 16] on div "25" at bounding box center [476, 20] width 19 height 14
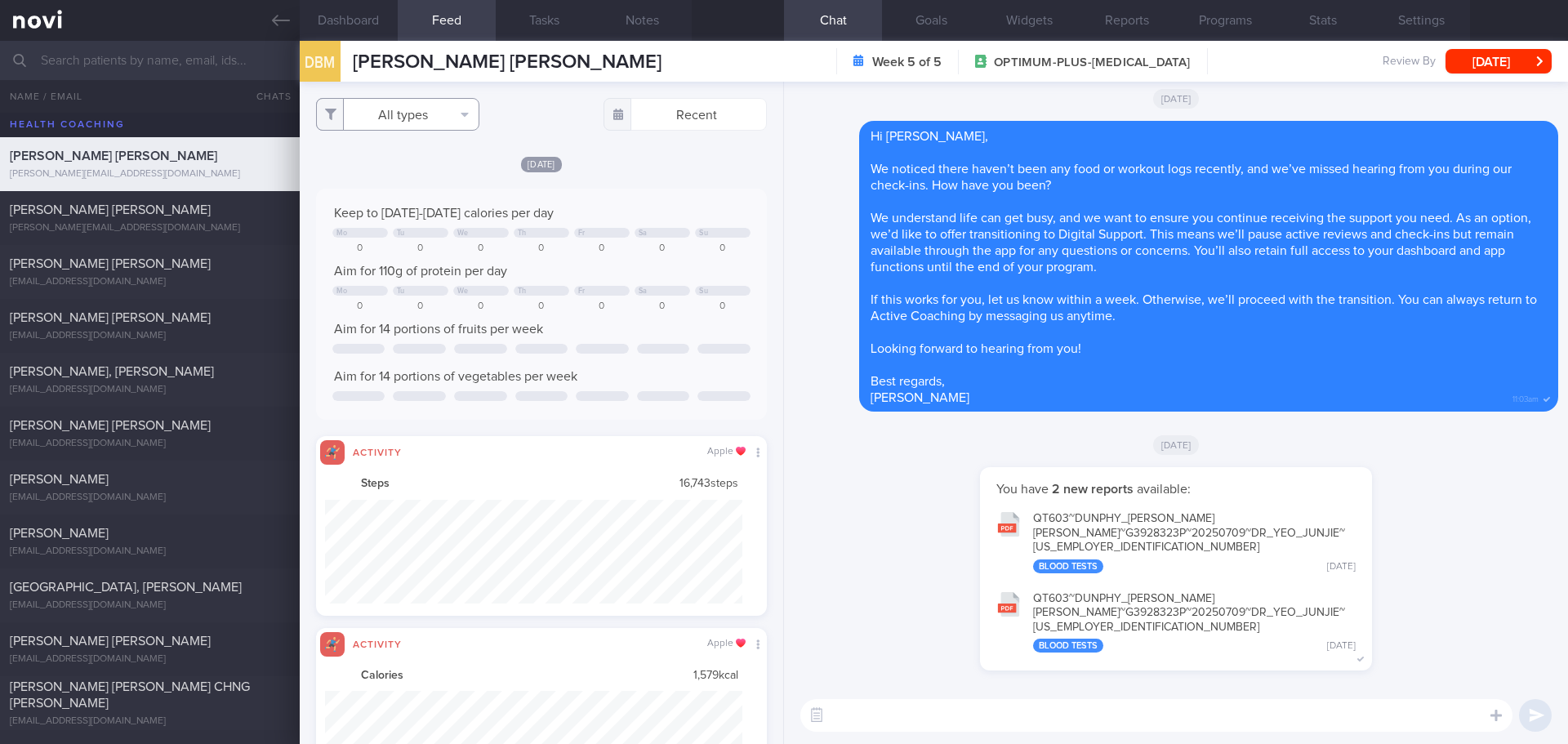
click at [424, 119] on button "All types" at bounding box center [397, 114] width 164 height 33
click at [409, 168] on button "Activity" at bounding box center [397, 171] width 162 height 25
checkbox input "false"
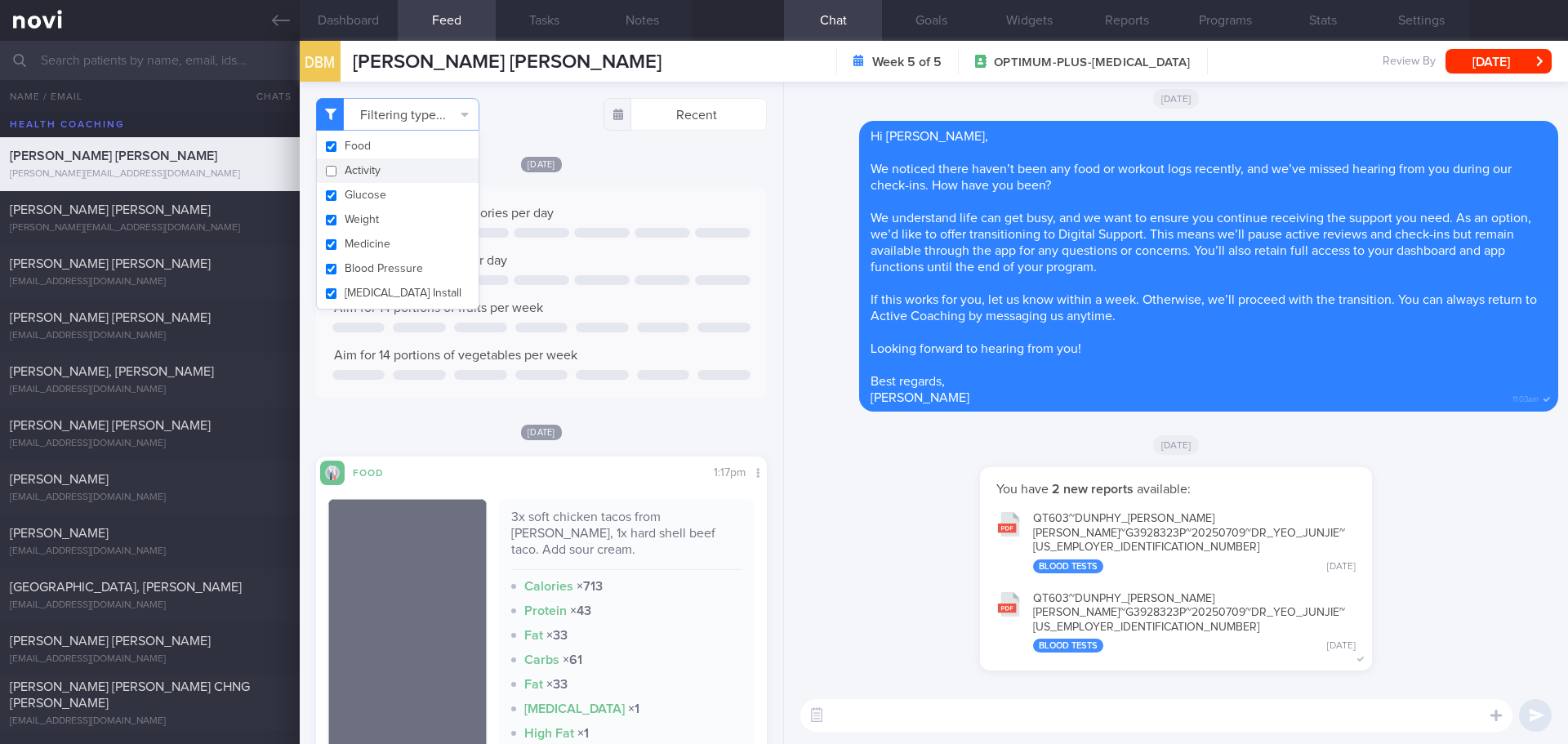
click at [612, 159] on div "Tue, 15 Jul" at bounding box center [541, 163] width 451 height 17
click at [613, 159] on div "Tue, 15 Jul" at bounding box center [541, 163] width 451 height 17
click at [899, 495] on div "You have 2 new reports available: QT603~DUNPHY_ BENJAMIN_ MICHAEL~G3928323P~202…" at bounding box center [1176, 577] width 764 height 219
click at [899, 494] on div "You have 2 new reports available: QT603~DUNPHY_ BENJAMIN_ MICHAEL~G3928323P~202…" at bounding box center [1176, 577] width 764 height 219
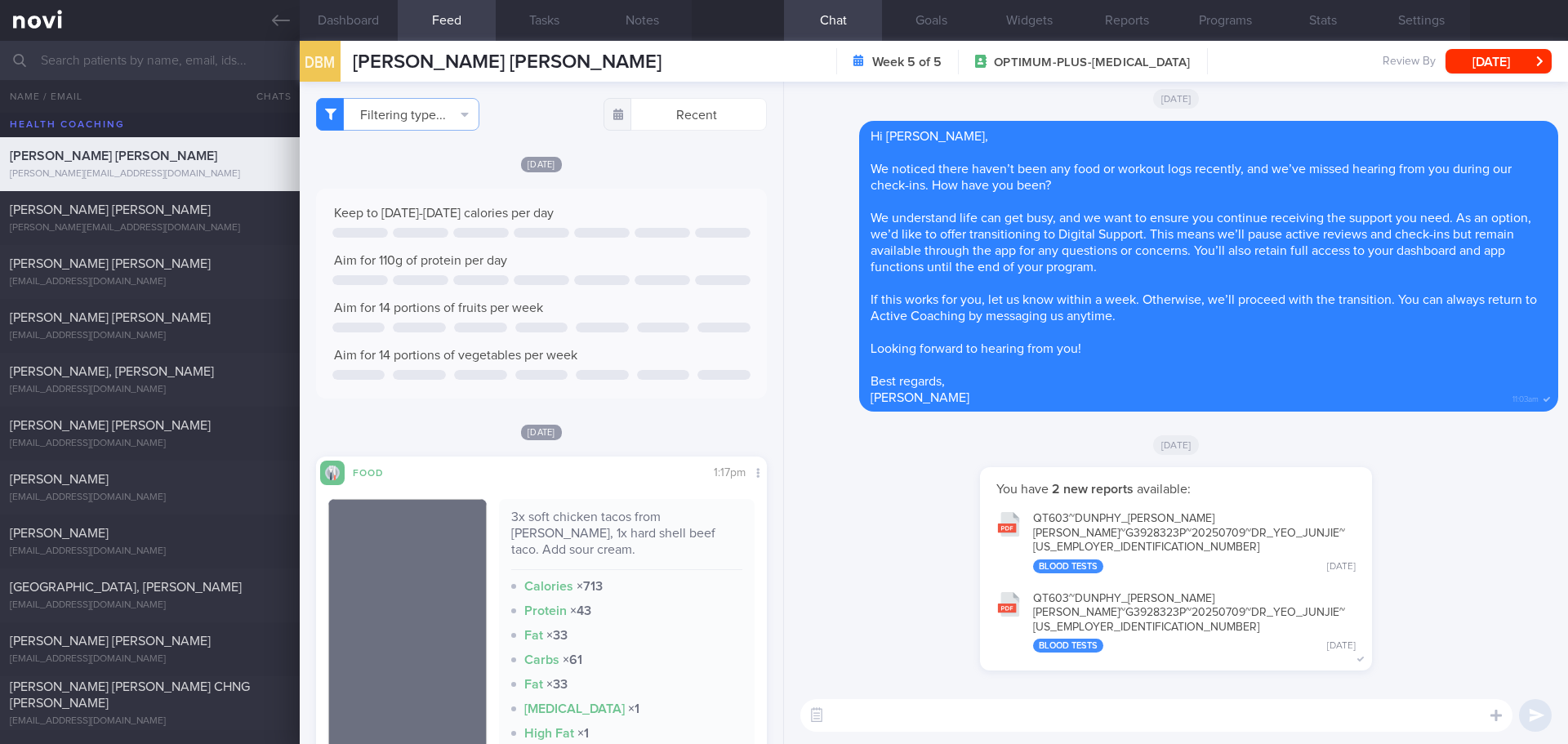
click at [884, 712] on textarea at bounding box center [1156, 716] width 712 height 33
paste textarea "No response / logs from patient, downgraded Novi app account to Digital support."
type textarea "No response / logs from patient, downgraded Novi app account to Digital support."
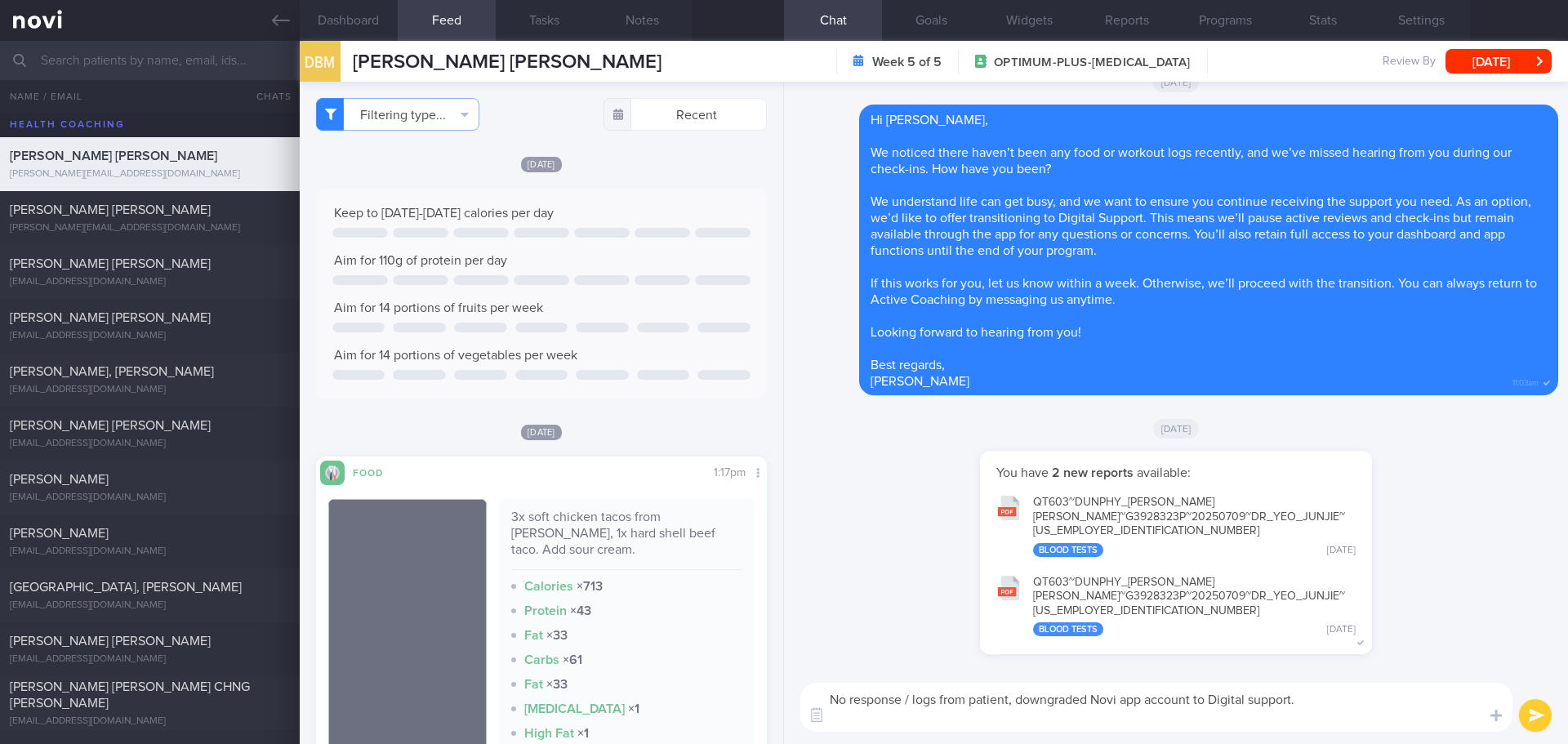
drag, startPoint x: 1307, startPoint y: 701, endPoint x: 722, endPoint y: 689, distance: 585.1
click at [722, 689] on div "Dashboard Feed 25 Tasks Notes Chat Goals Widgets Reports Programs Stats Setting…" at bounding box center [934, 392] width 1268 height 703
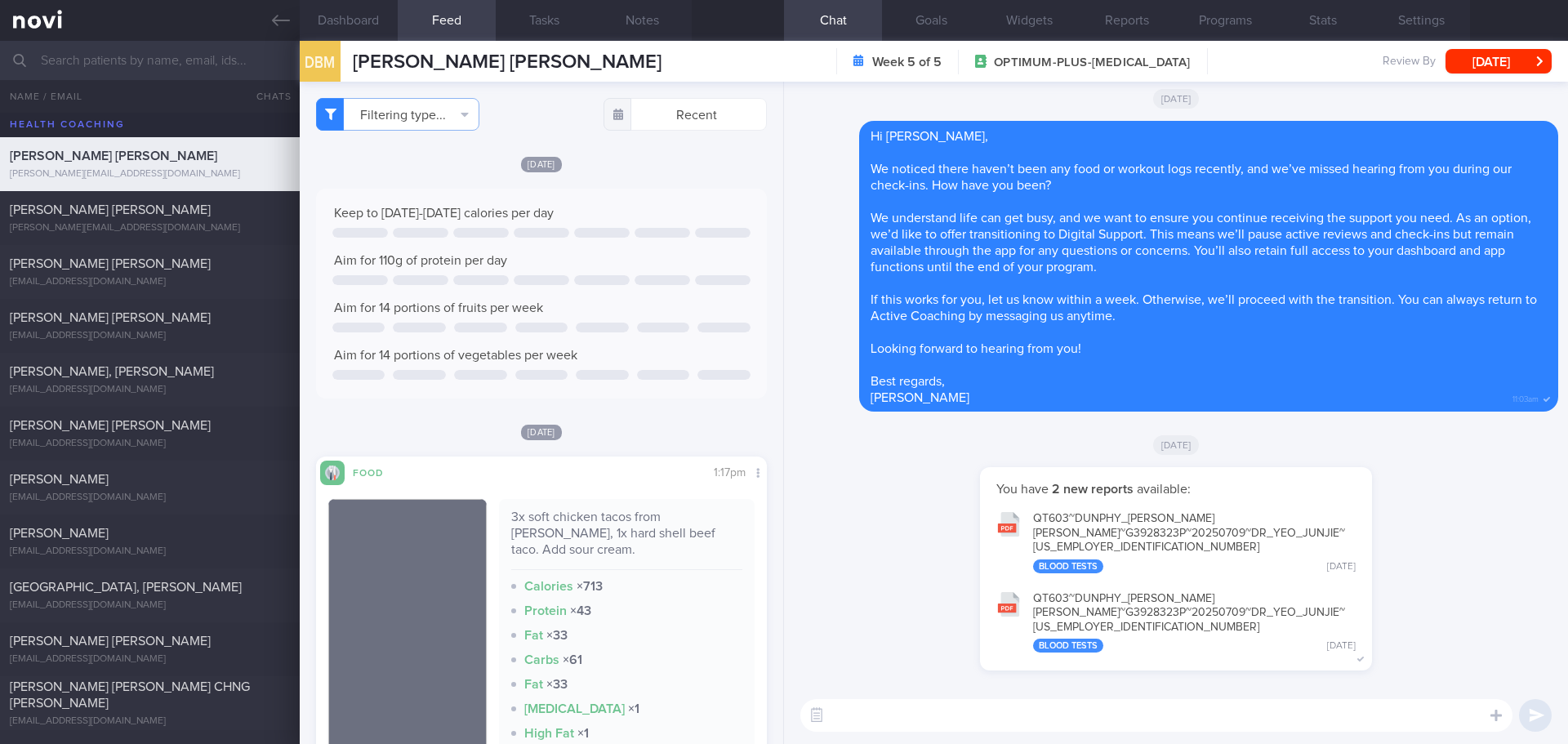
click at [927, 714] on textarea at bounding box center [1156, 716] width 712 height 33
paste textarea "Hi Your account has been transitioned to Digital Support. While we won’t be act…"
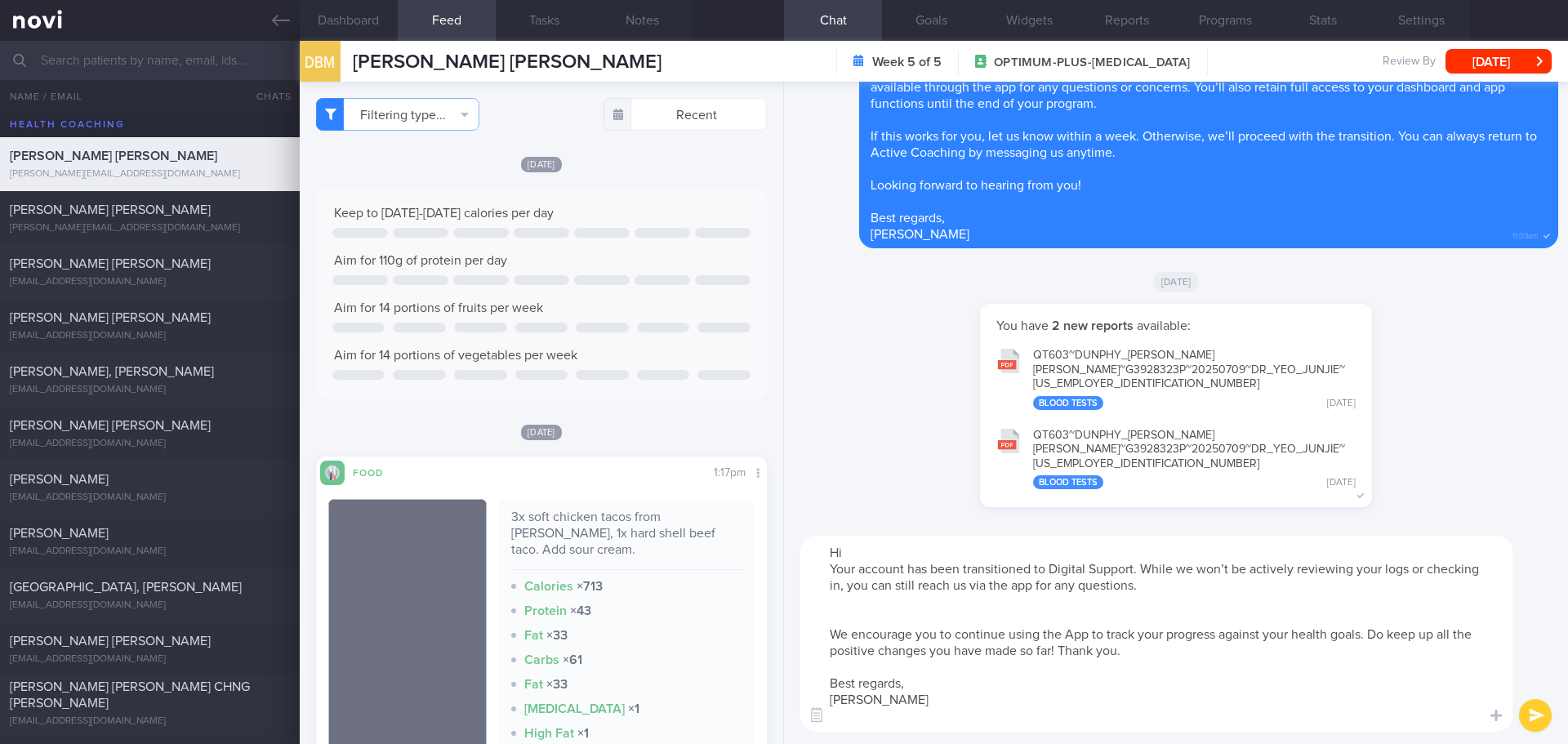
click at [863, 548] on textarea "Hi Your account has been transitioned to Digital Support. While we won’t be act…" at bounding box center [1156, 634] width 712 height 196
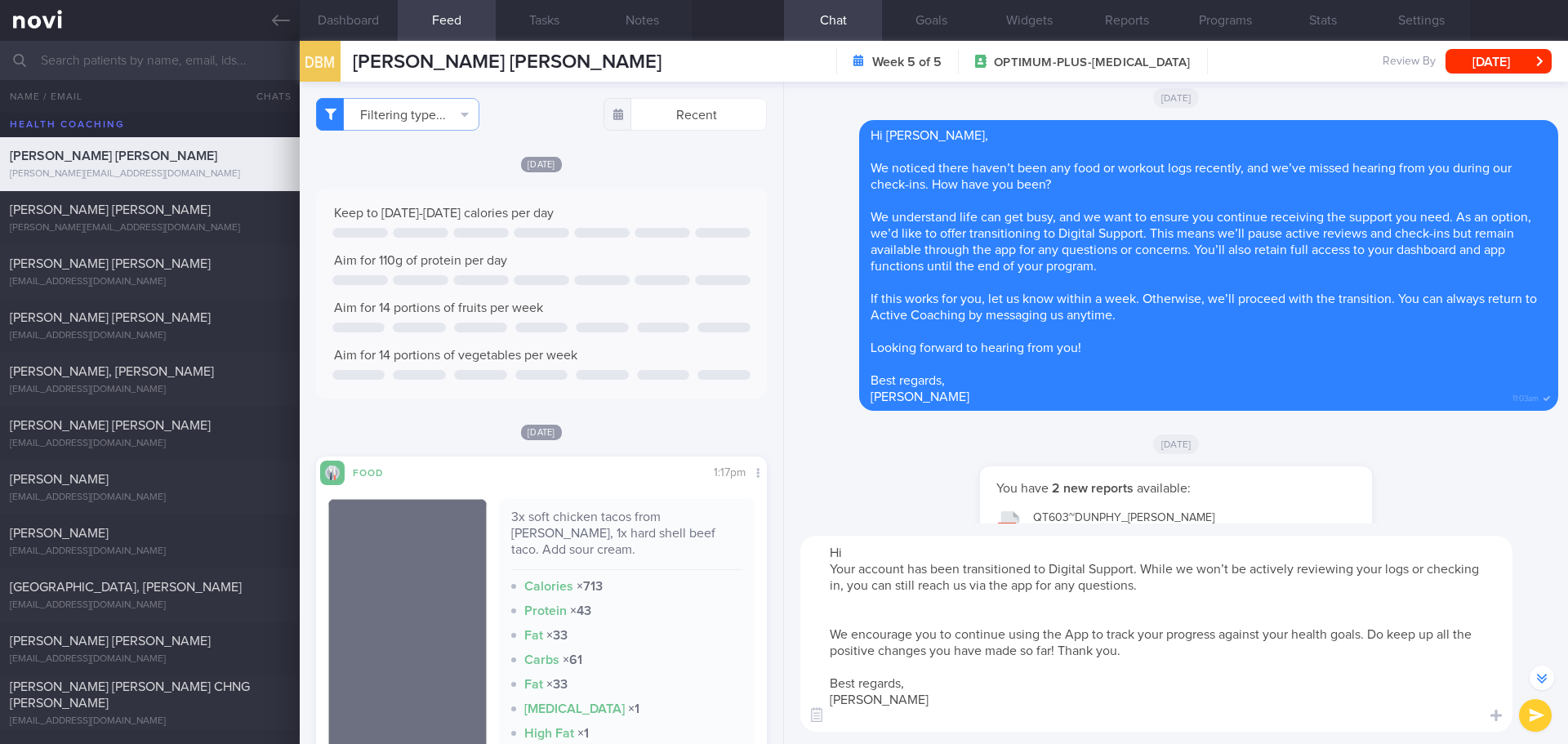
scroll to position [-165, 0]
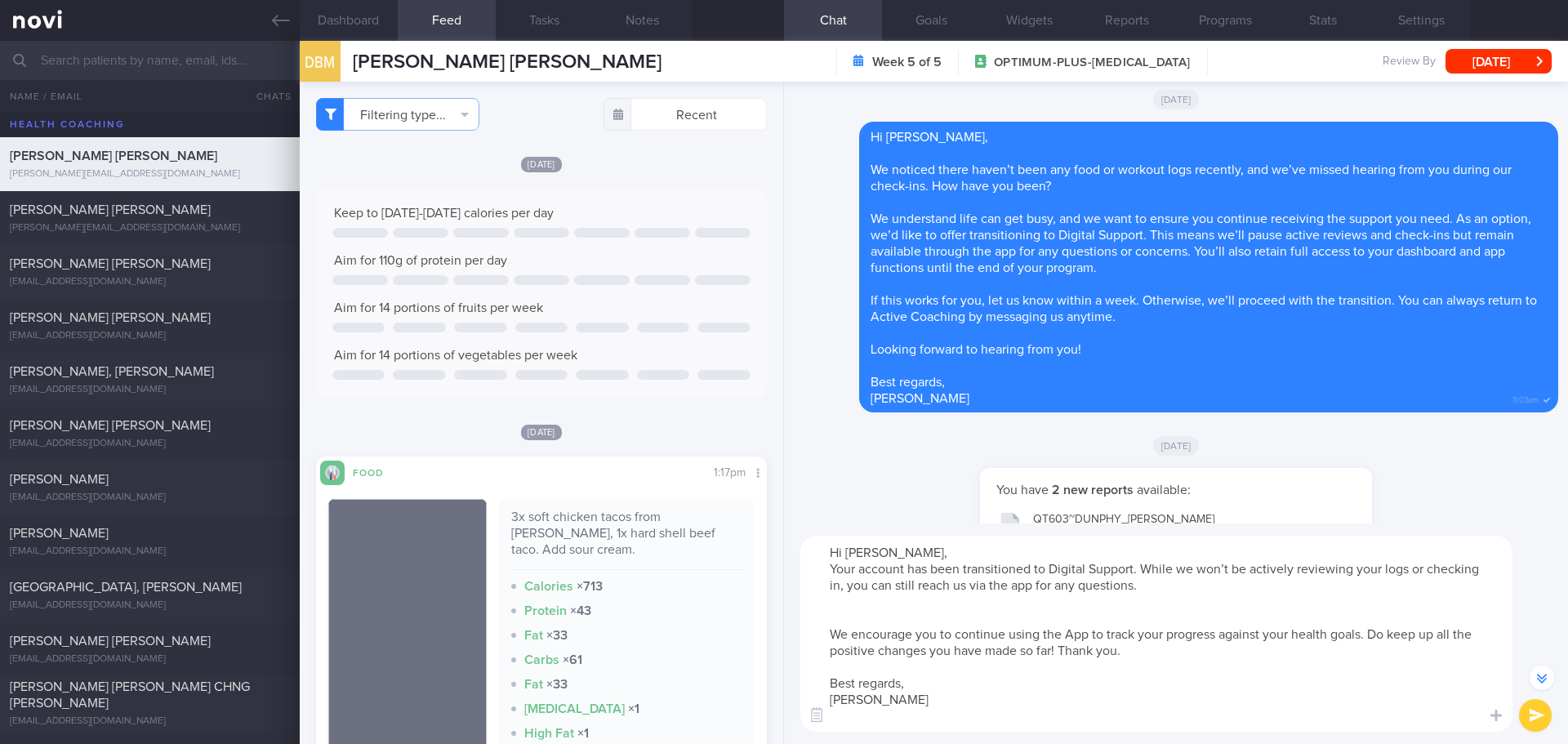
click at [882, 622] on textarea "Hi Benjamin, Your account has been transitioned to Digital Support. While we wo…" at bounding box center [1156, 634] width 712 height 196
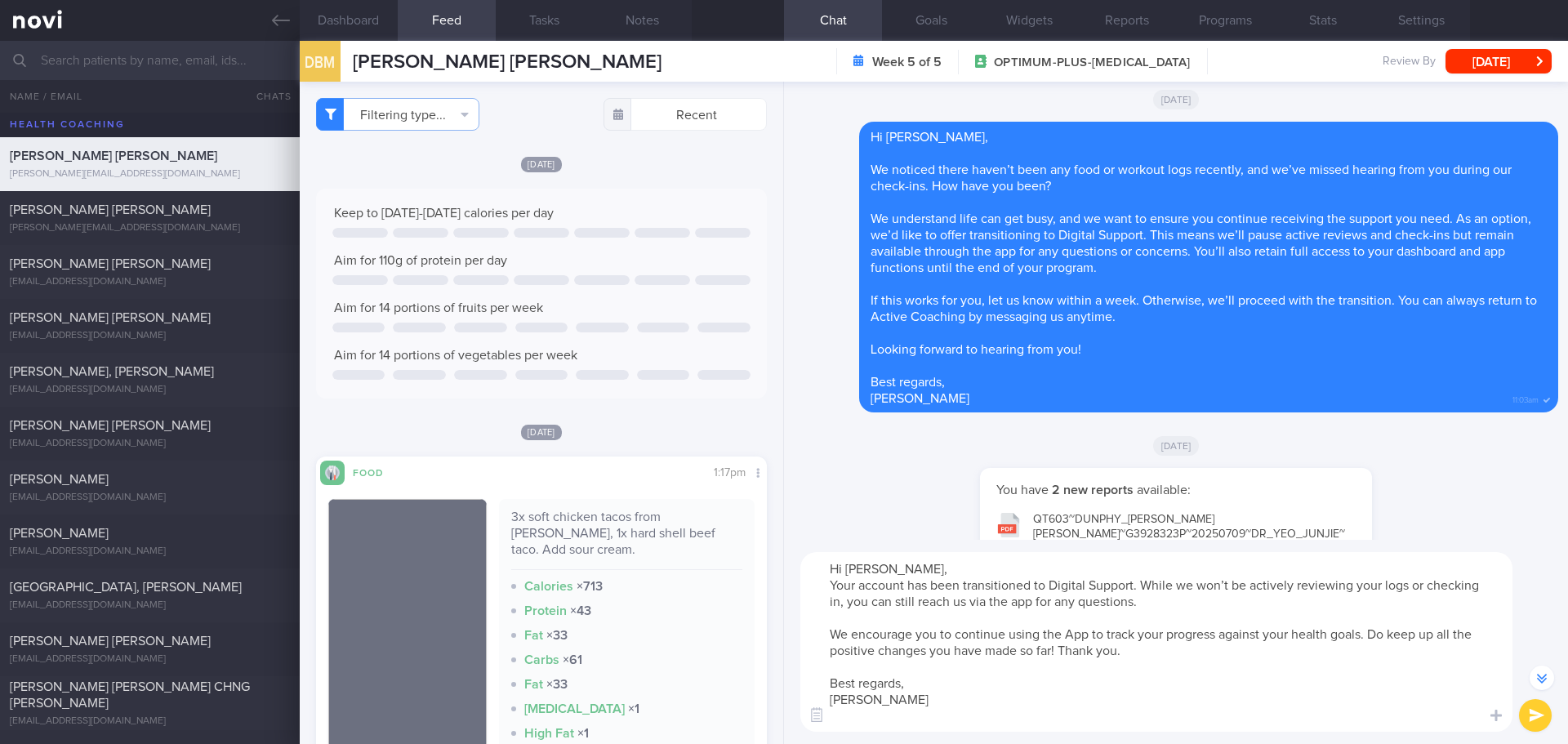
click at [860, 726] on textarea "Hi Benjamin, Your account has been transitioned to Digital Support. While we wo…" at bounding box center [1156, 641] width 712 height 180
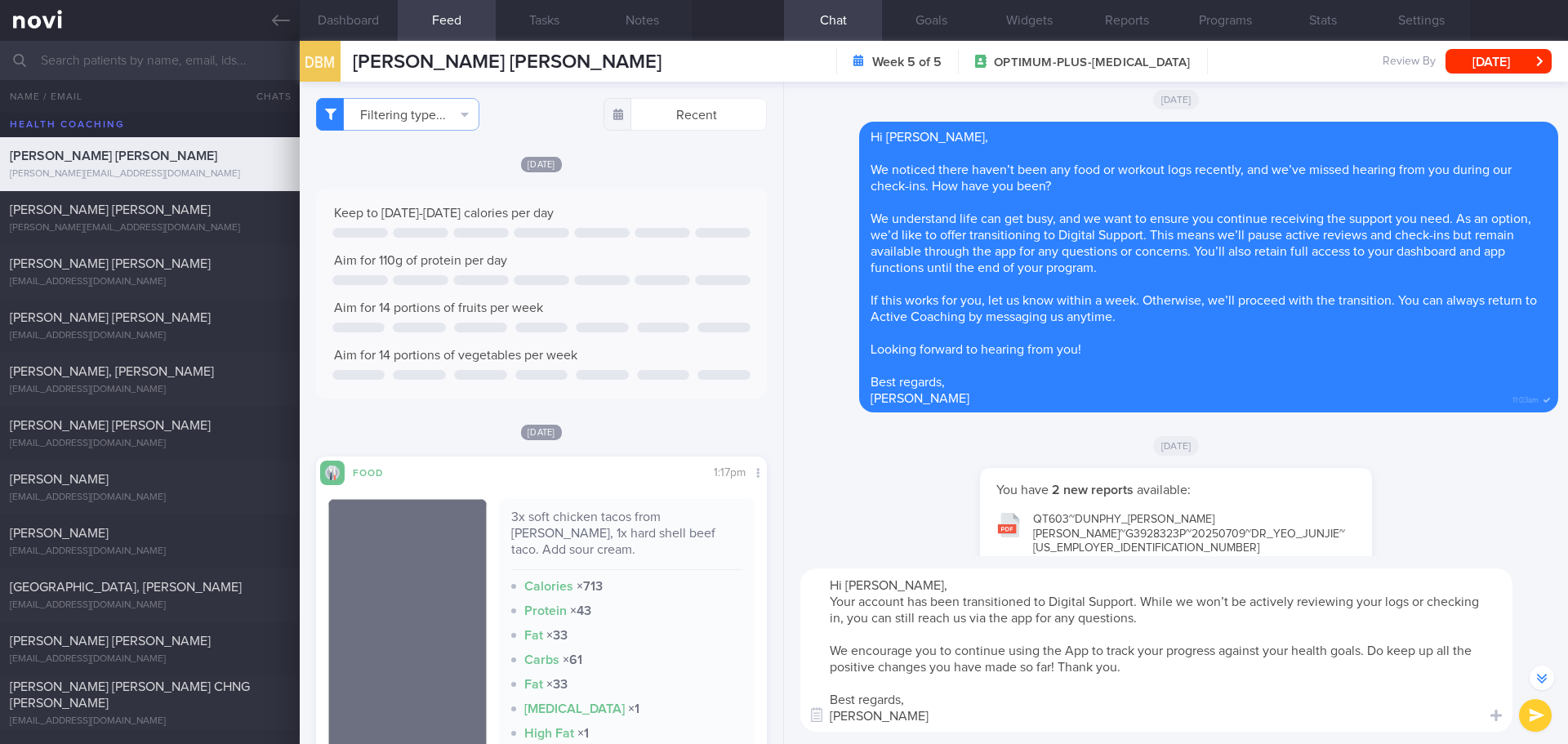
click at [1036, 704] on textarea "Hi Benjamin, Your account has been transitioned to Digital Support. While we wo…" at bounding box center [1156, 650] width 712 height 164
click at [1137, 712] on textarea "Hi Benjamin, Your account has been transitioned to Digital Support. While we wo…" at bounding box center [1156, 650] width 712 height 164
type textarea "Hi Benjamin, Your account has been transitioned to Digital Support. While we wo…"
click at [1540, 727] on button "submit" at bounding box center [1535, 716] width 33 height 33
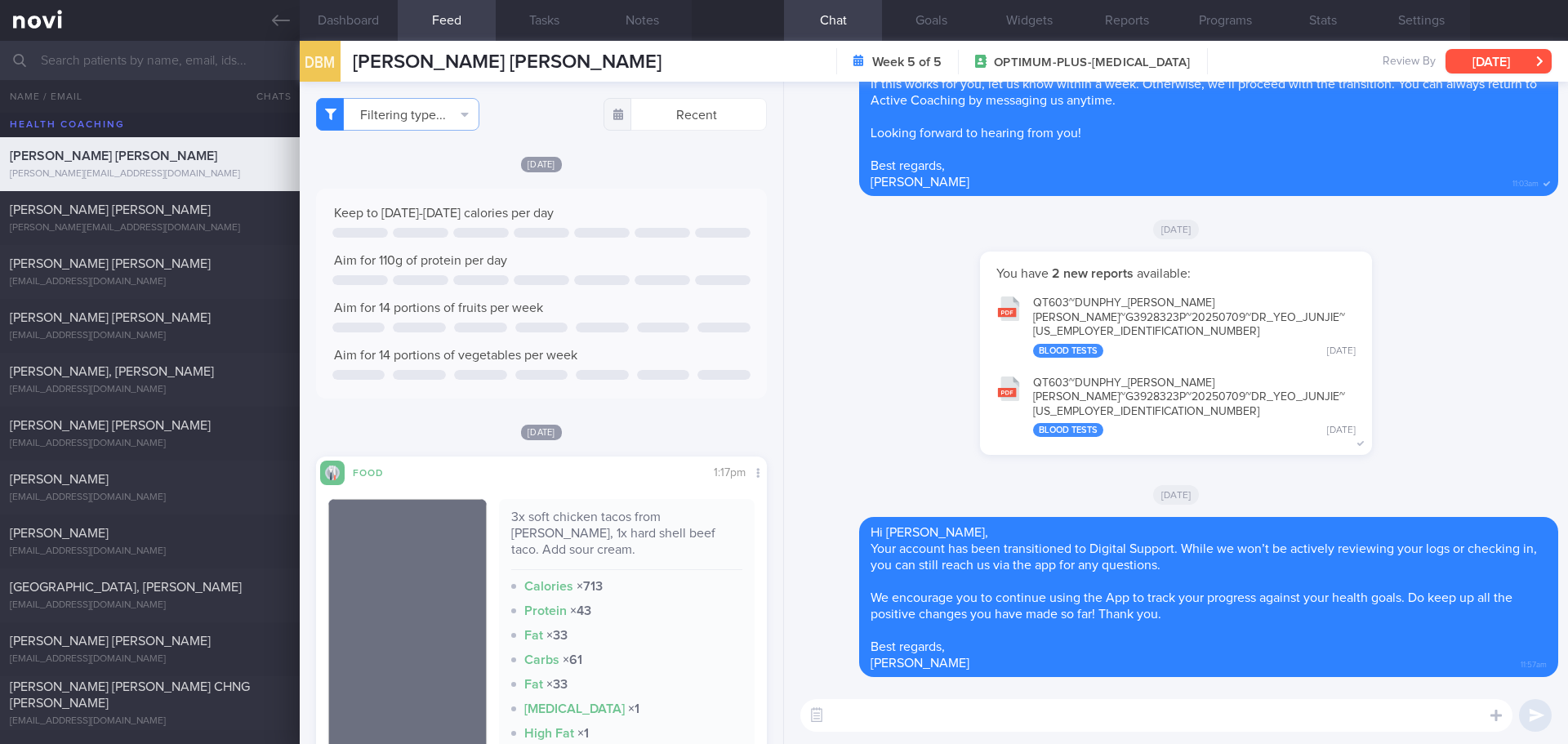
click at [1517, 65] on button "[DATE]" at bounding box center [1499, 61] width 106 height 25
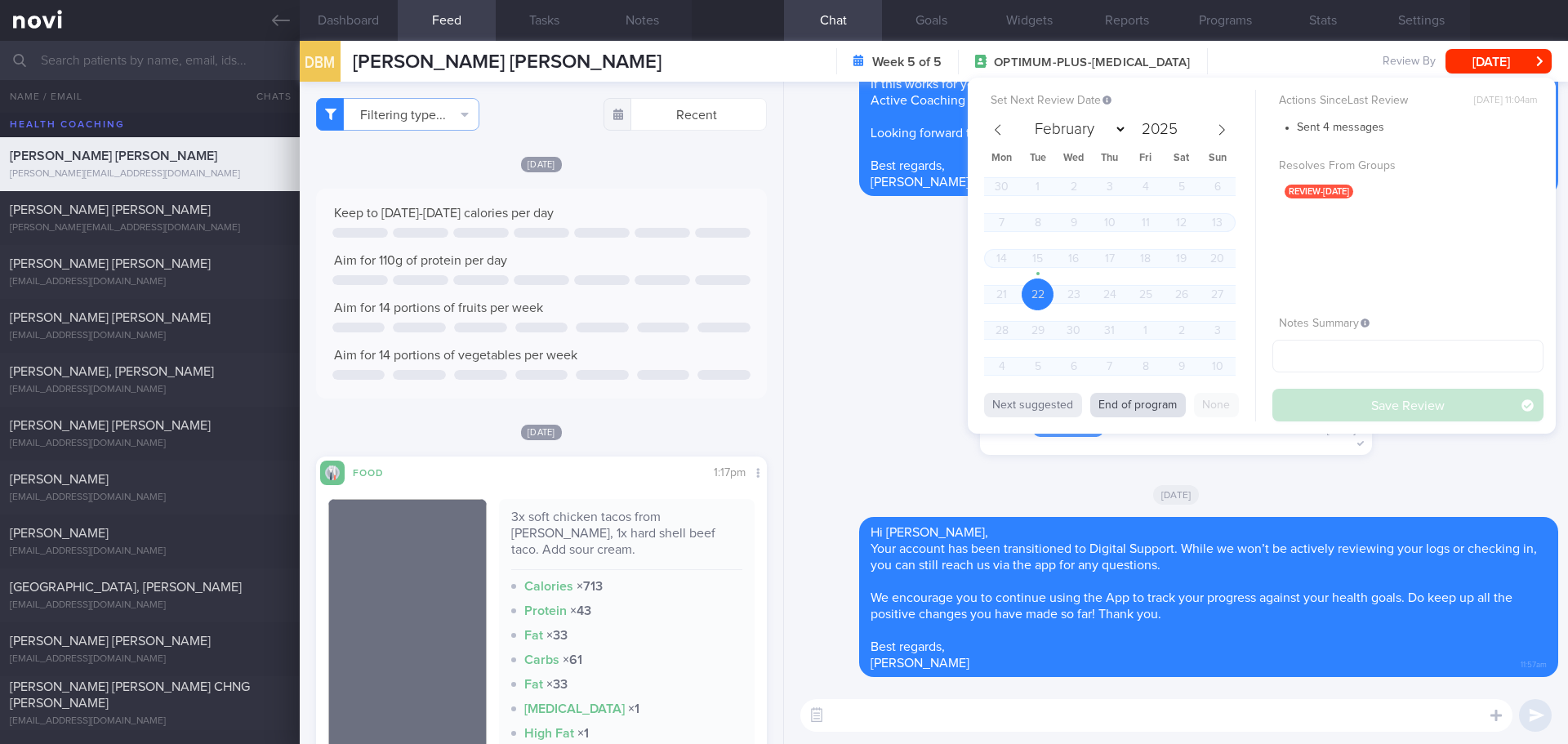
click at [1153, 409] on button "End of program" at bounding box center [1138, 405] width 96 height 25
select select "7"
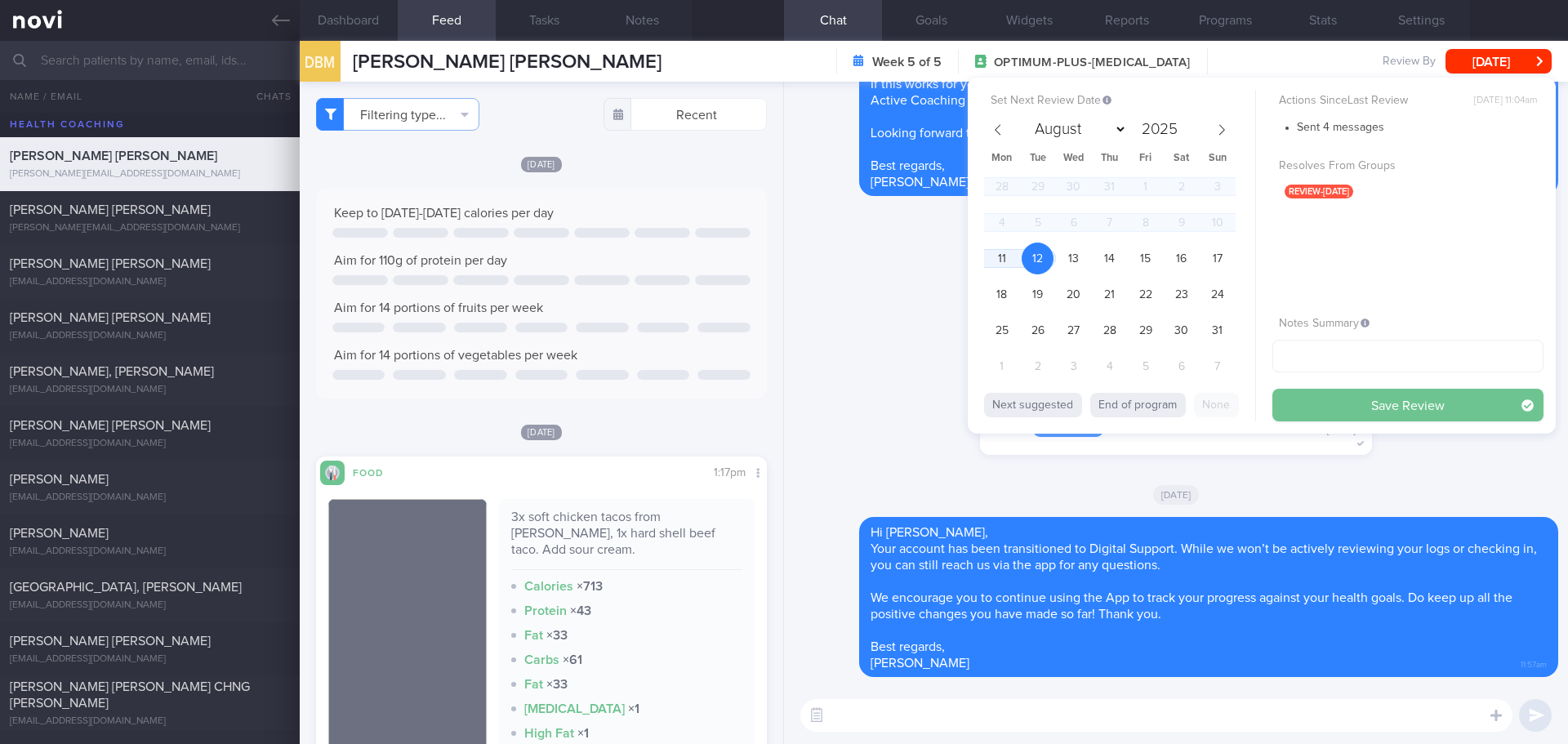
click at [1327, 413] on button "Save Review" at bounding box center [1408, 405] width 272 height 33
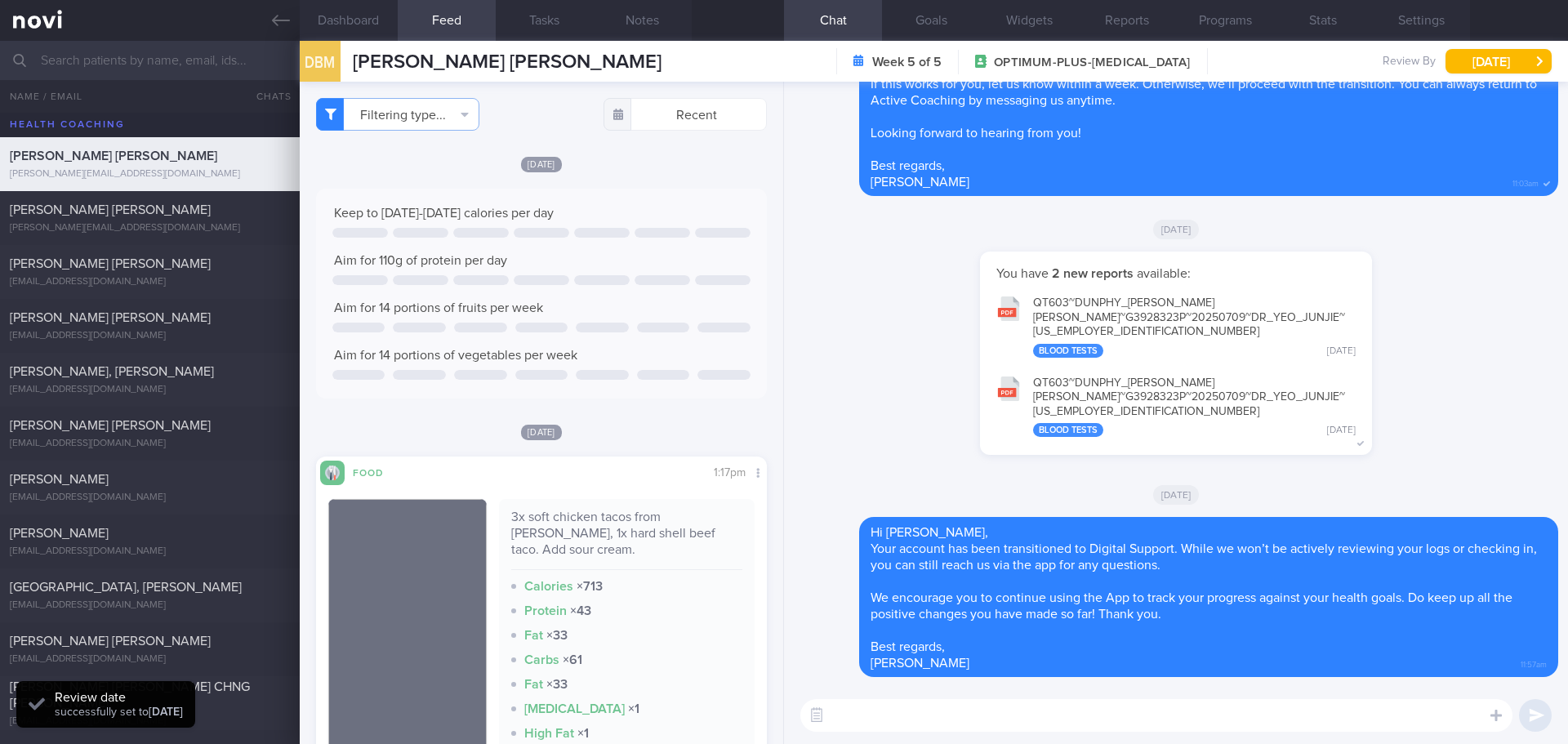
click at [1429, 431] on div "You have 2 new reports available: QT603~DUNPHY_ BENJAMIN_ MICHAEL~G3928323P~202…" at bounding box center [1176, 361] width 764 height 219
click at [1495, 433] on div "You have 2 new reports available: QT603~DUNPHY_ BENJAMIN_ MICHAEL~G3928323P~202…" at bounding box center [1176, 361] width 764 height 219
click at [926, 234] on div "[DATE]" at bounding box center [1176, 229] width 764 height 46
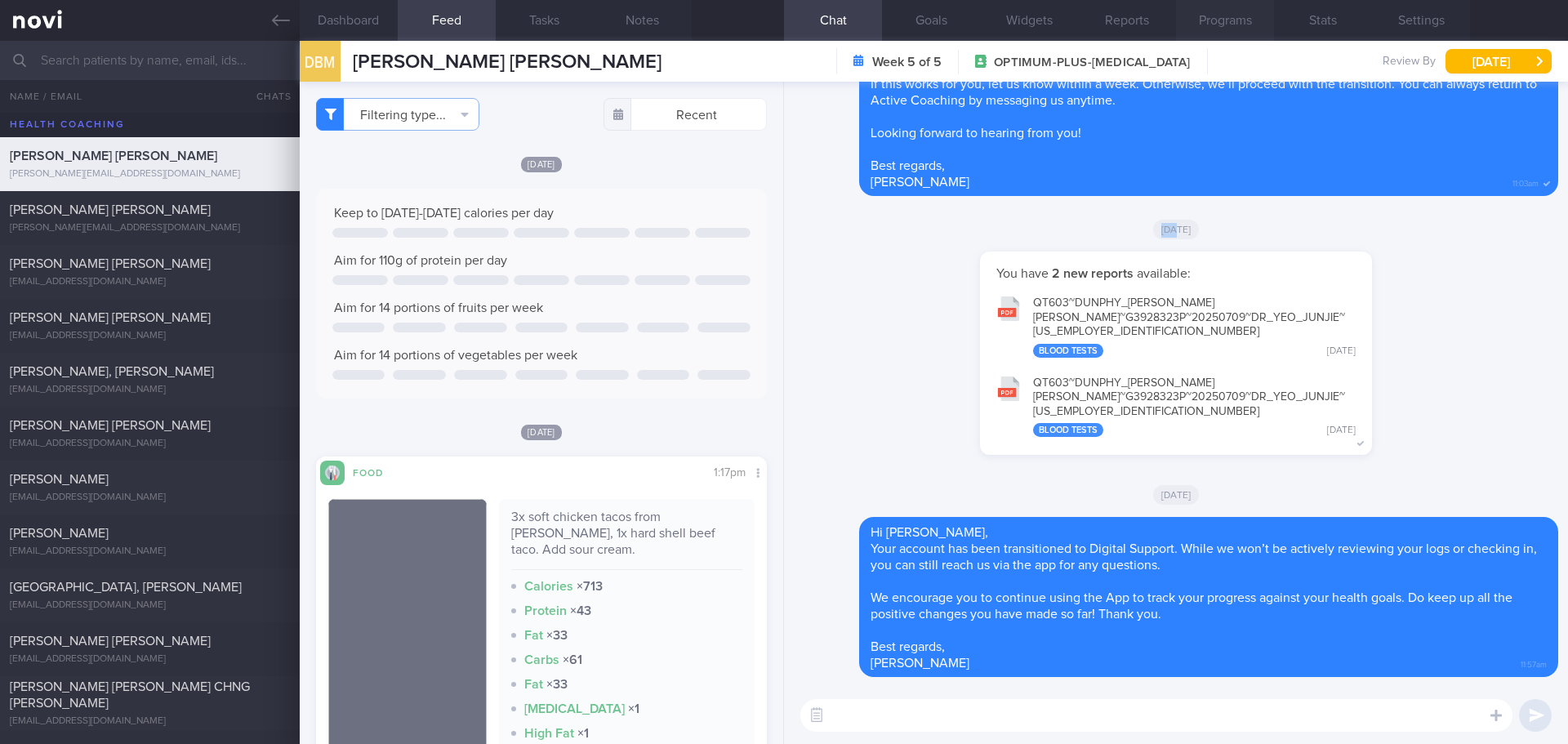
click at [1243, 27] on button "Programs" at bounding box center [1225, 20] width 98 height 41
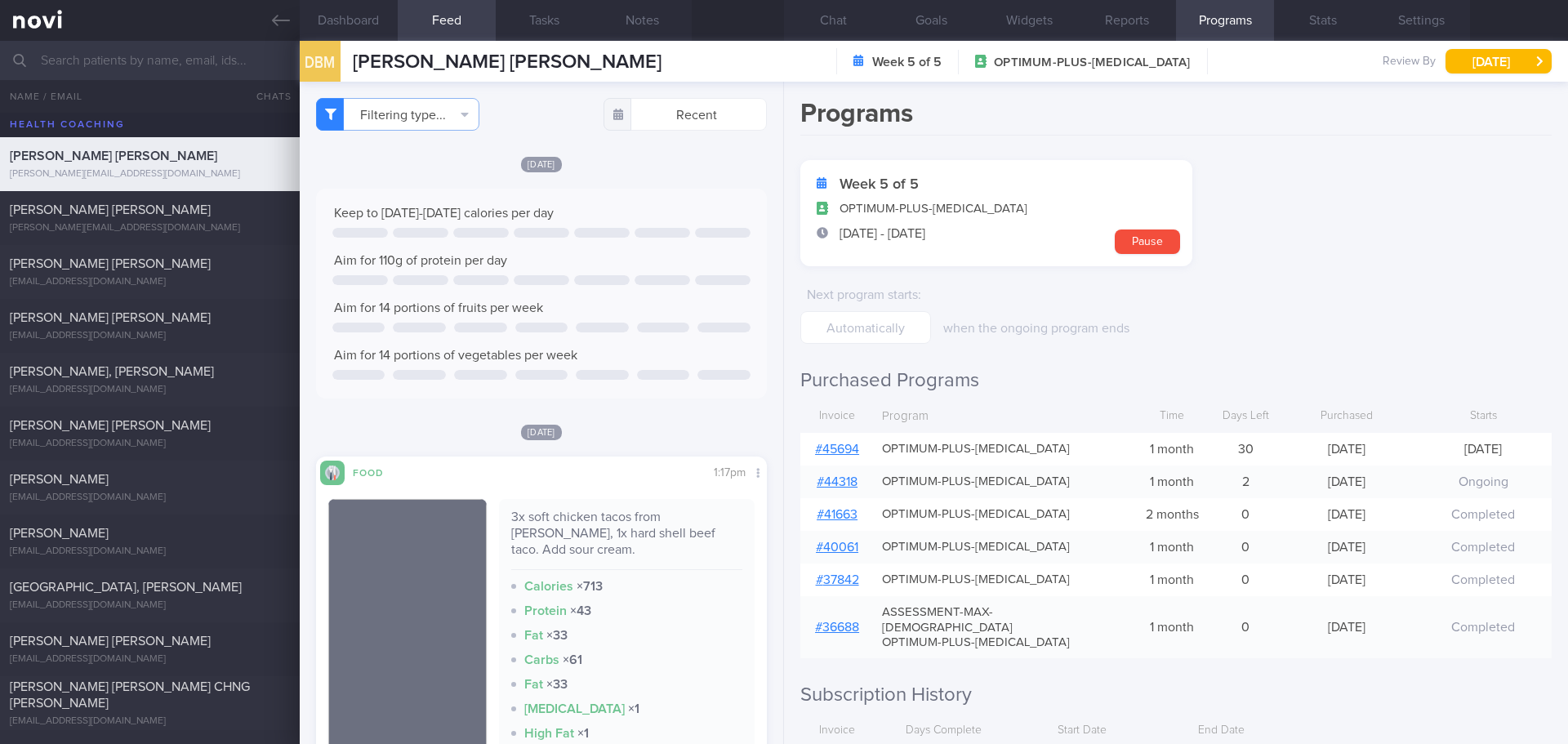
click at [855, 449] on link "# 45694" at bounding box center [838, 449] width 44 height 13
click at [1413, 19] on button "Settings" at bounding box center [1421, 20] width 98 height 41
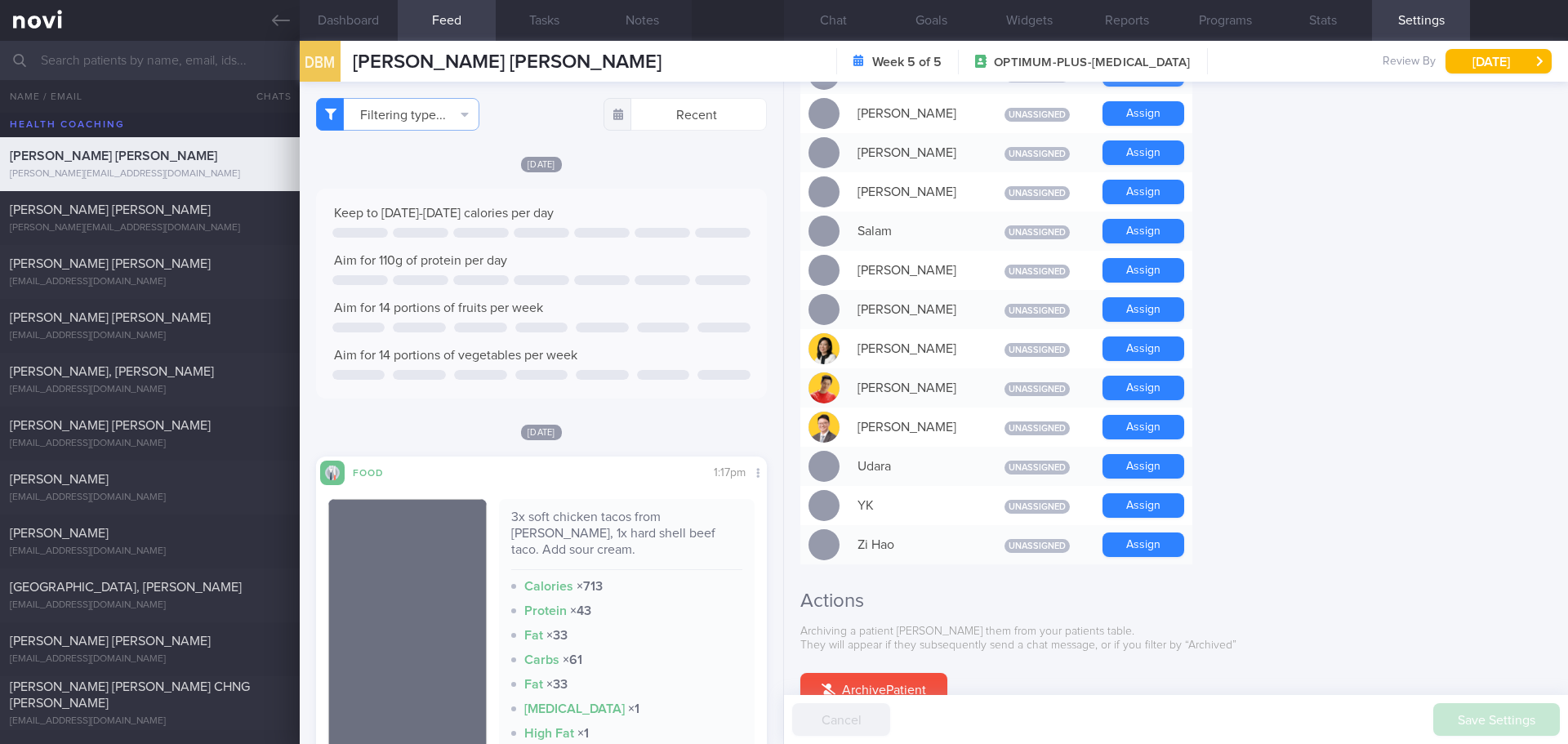
scroll to position [1366, 0]
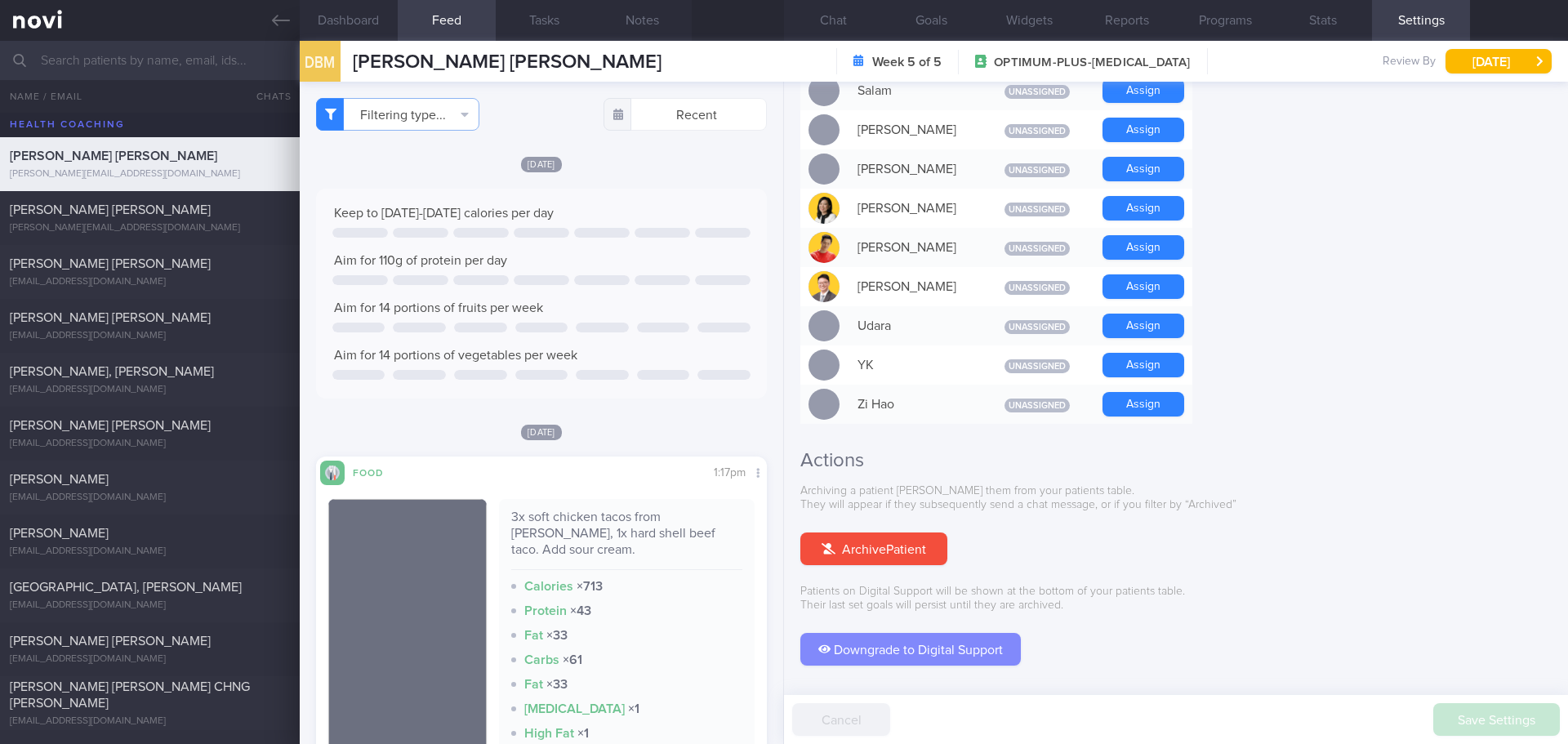
click at [967, 633] on button "Downgrade to Digital Support" at bounding box center [910, 649] width 220 height 33
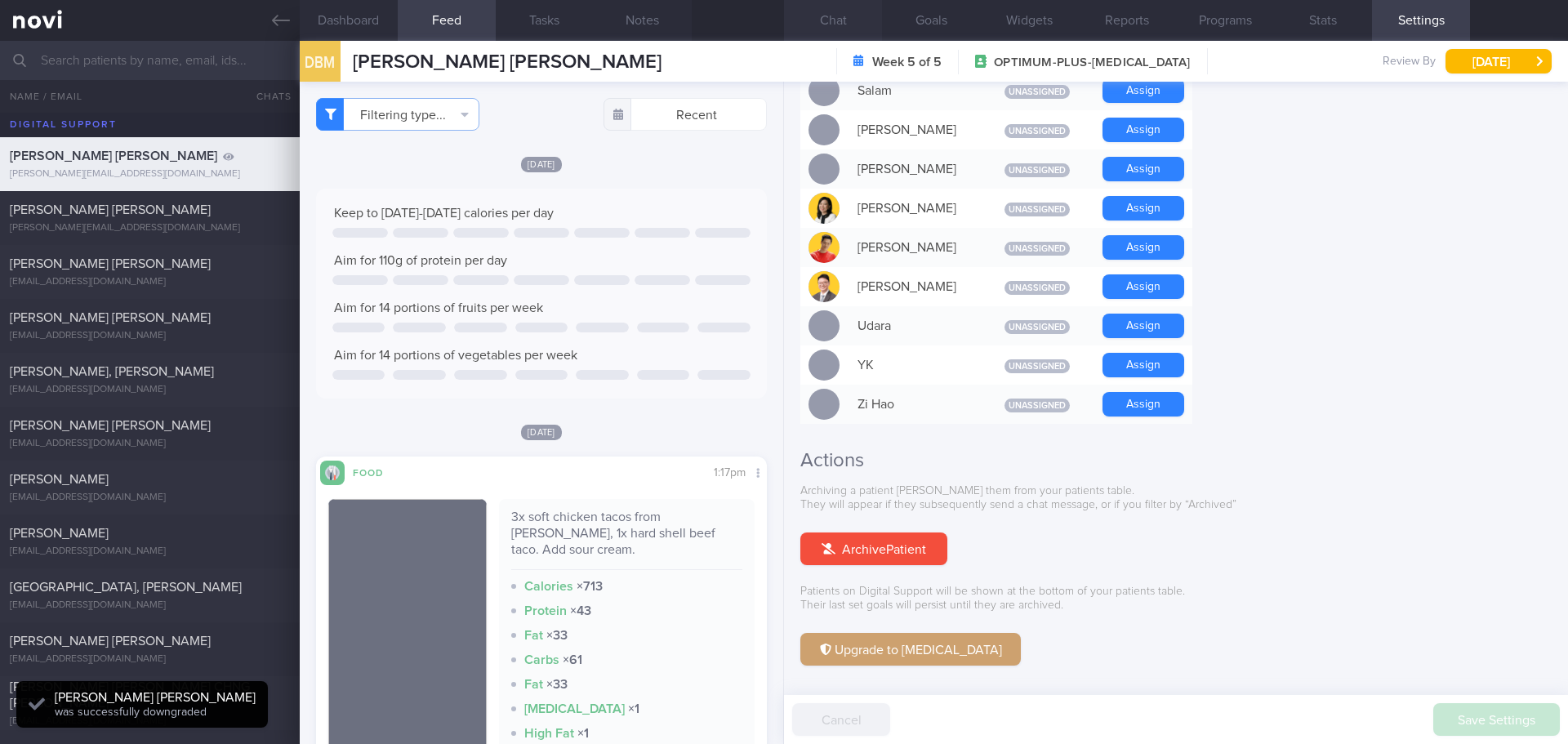
click at [822, 19] on button "Chat" at bounding box center [833, 20] width 98 height 41
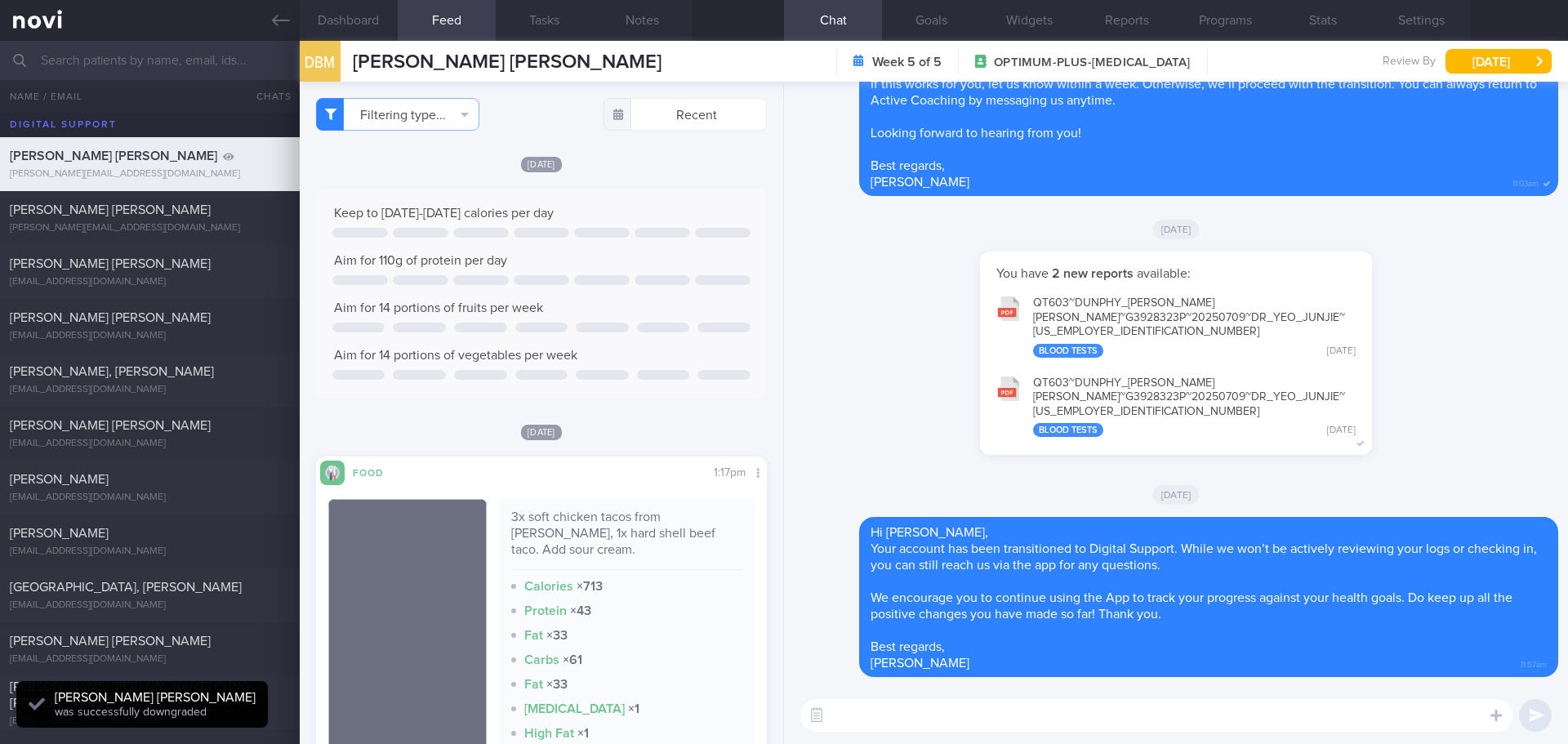
click at [1437, 292] on div "You have 2 new reports available: QT603~DUNPHY_ BENJAMIN_ MICHAEL~G3928323P~202…" at bounding box center [1176, 361] width 764 height 219
drag, startPoint x: 354, startPoint y: 58, endPoint x: 639, endPoint y: 52, distance: 285.1
click at [639, 52] on div "DBM DUNPHY BENJAMIN MICHAEL DUNPHY BENJAMIN MICHAEL benjamin@january.capital We…" at bounding box center [934, 61] width 1268 height 41
copy span "[PERSON_NAME] [PERSON_NAME]"
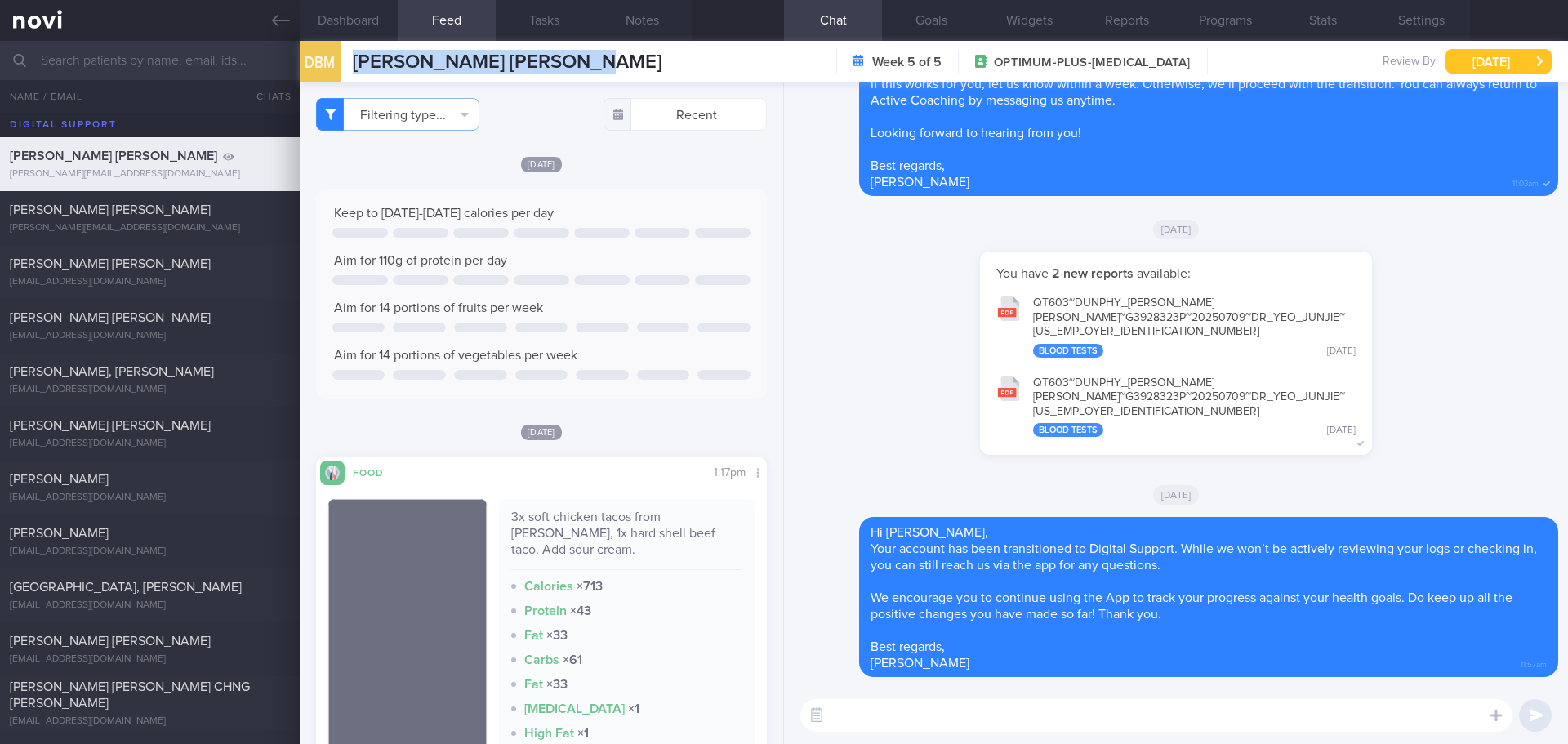
click at [1458, 71] on button "Tue, 12 Aug" at bounding box center [1499, 61] width 106 height 25
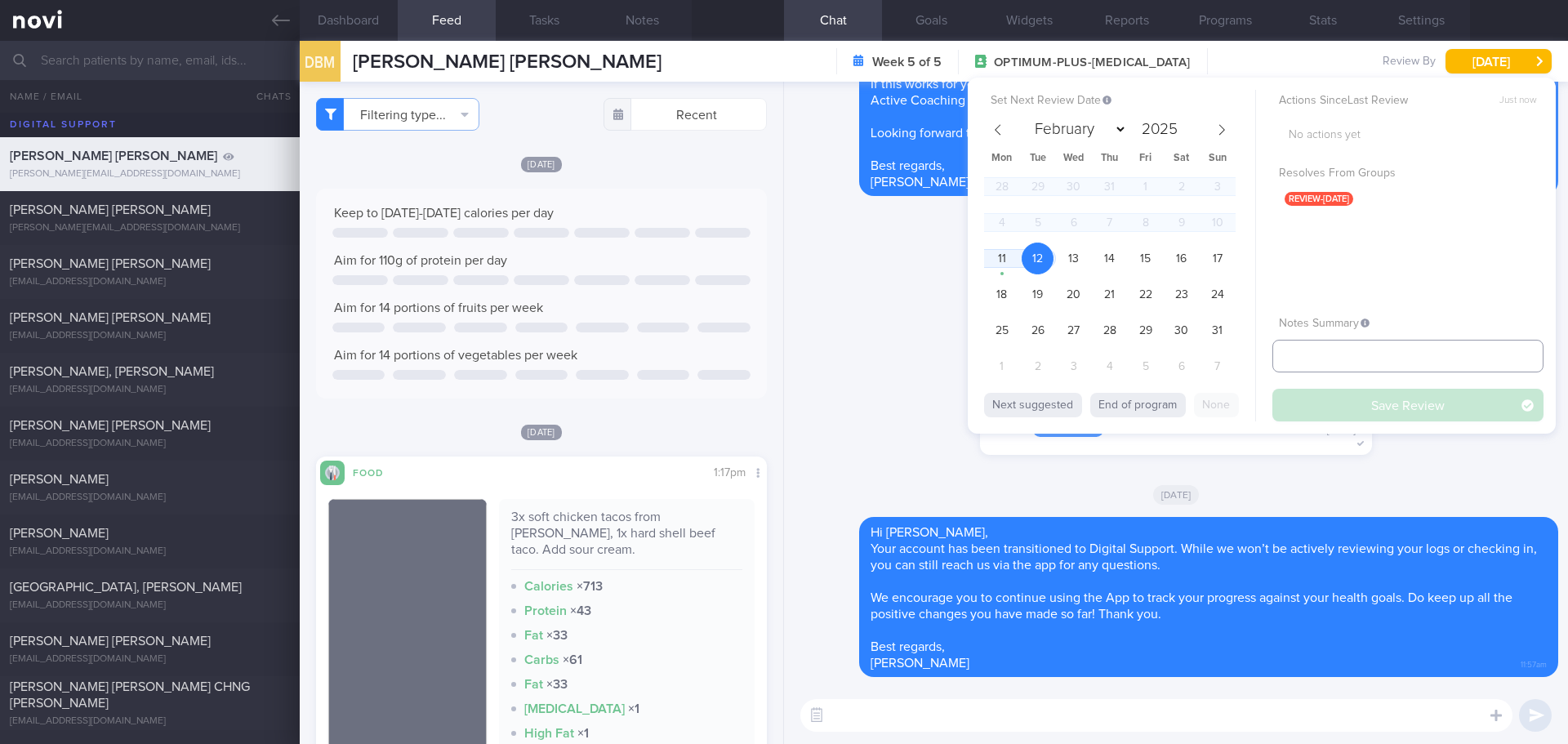
click at [1347, 362] on input "text" at bounding box center [1408, 356] width 272 height 33
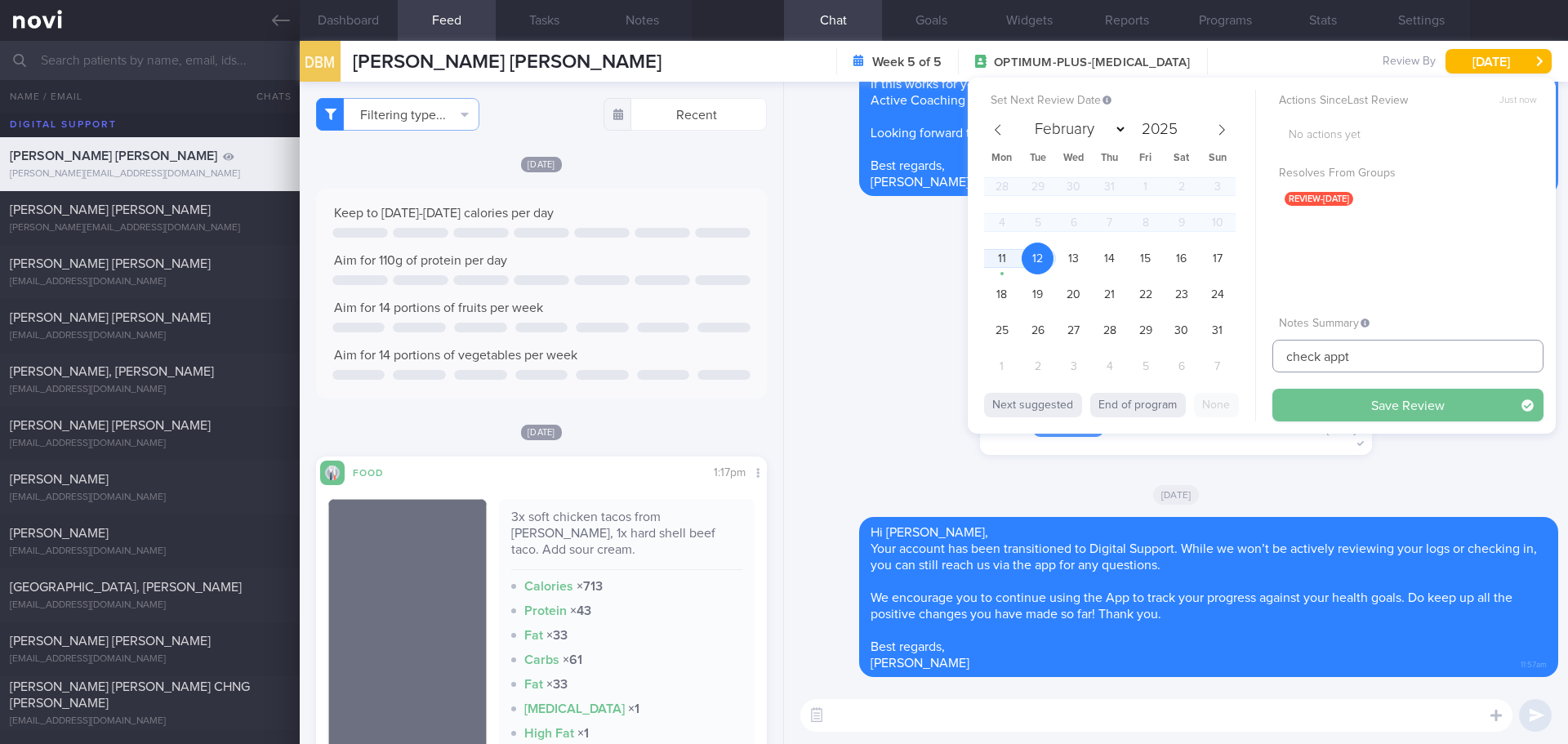
type input "check appt"
click at [1369, 393] on button "Save Review" at bounding box center [1408, 405] width 272 height 33
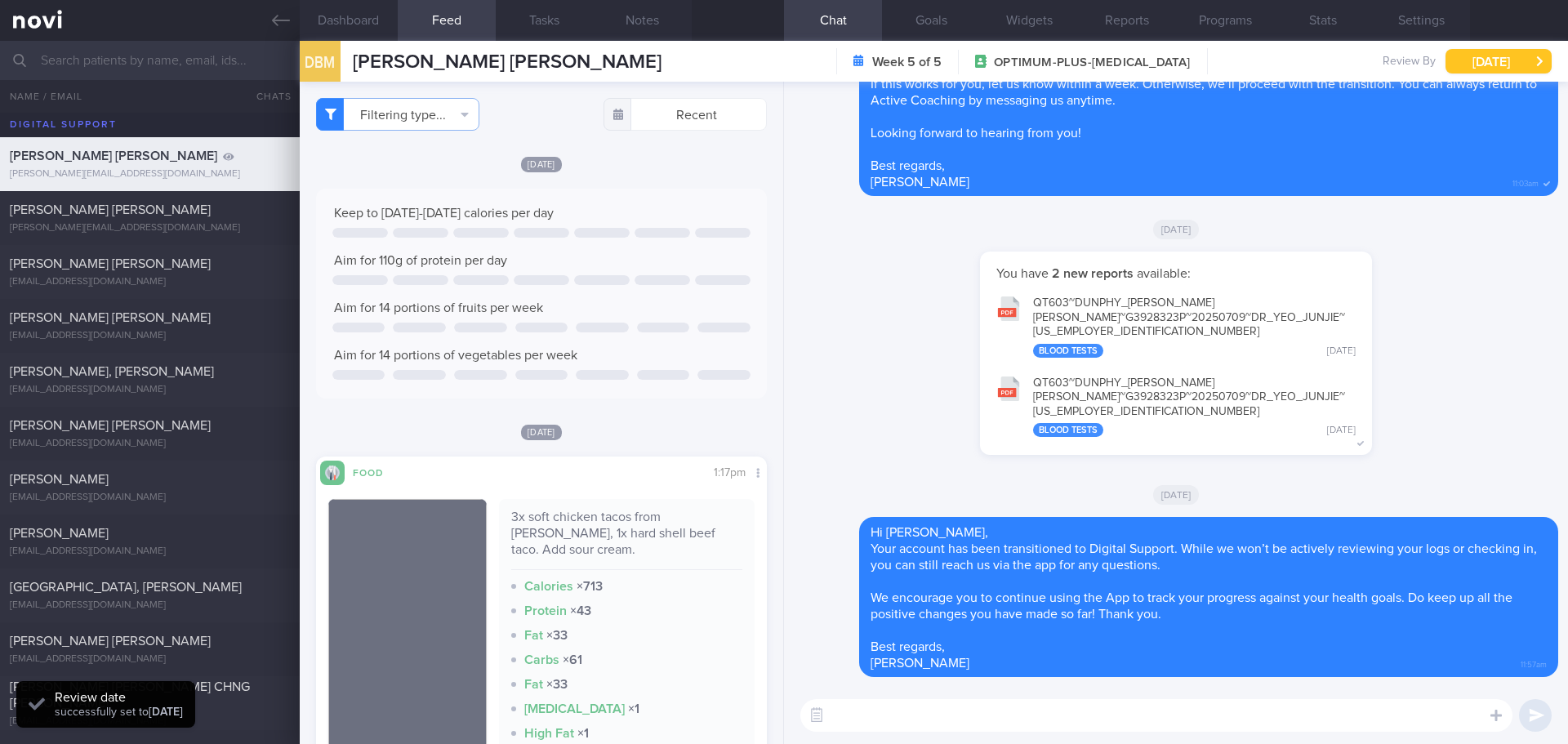
click at [1476, 65] on button "Tue, 12 Aug" at bounding box center [1499, 61] width 106 height 25
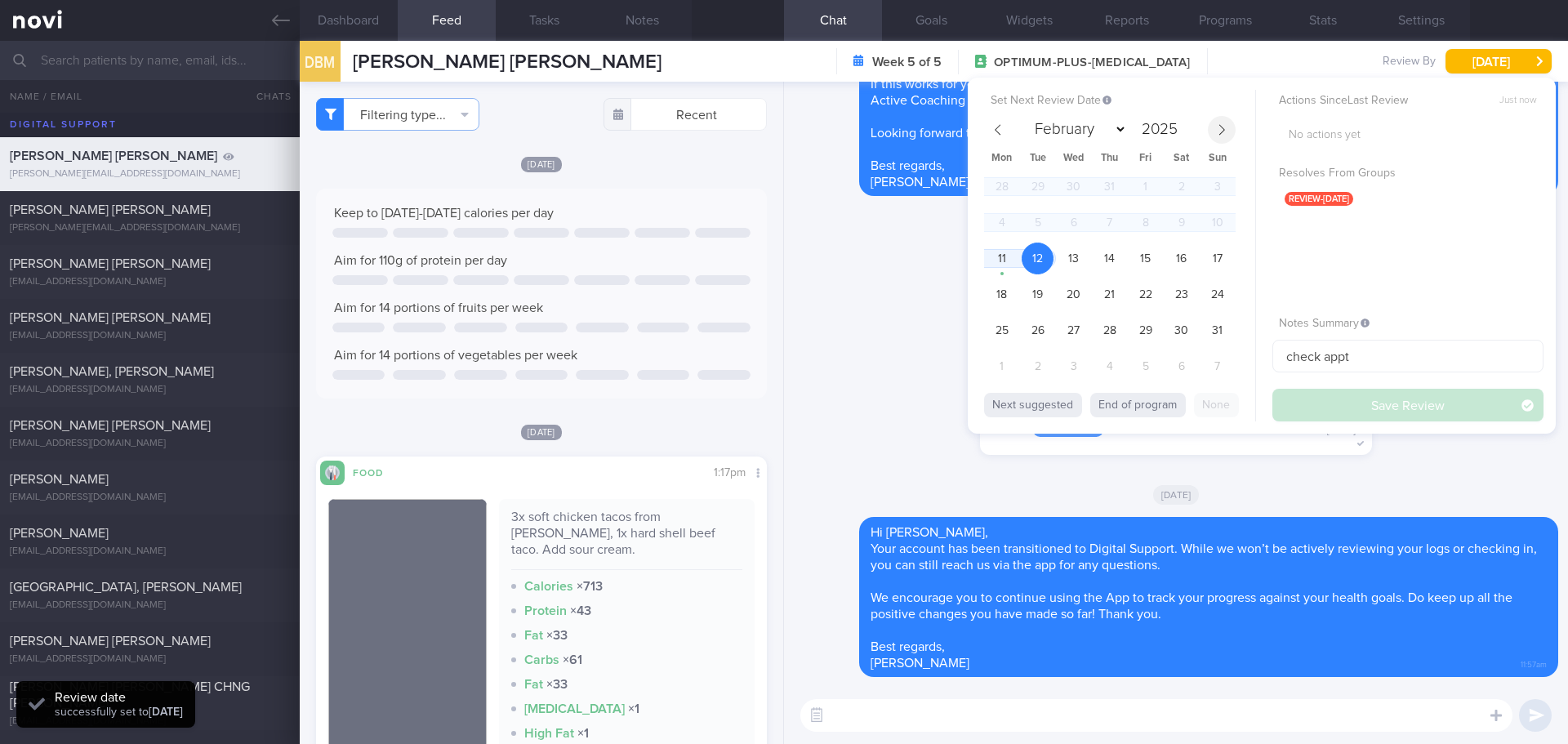
click at [1219, 135] on span at bounding box center [1221, 129] width 27 height 27
select select "8"
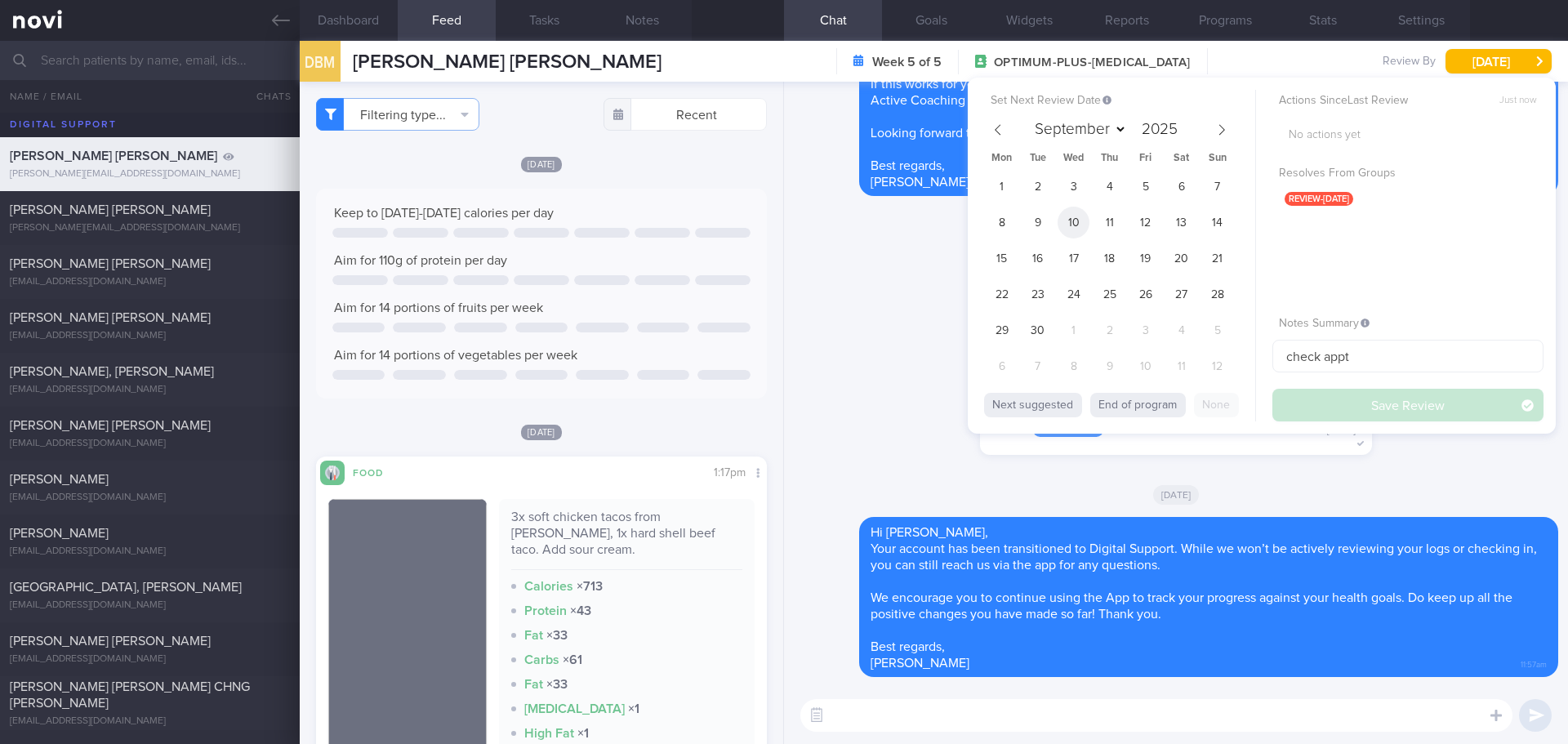
click at [1072, 222] on span "10" at bounding box center [1074, 223] width 32 height 32
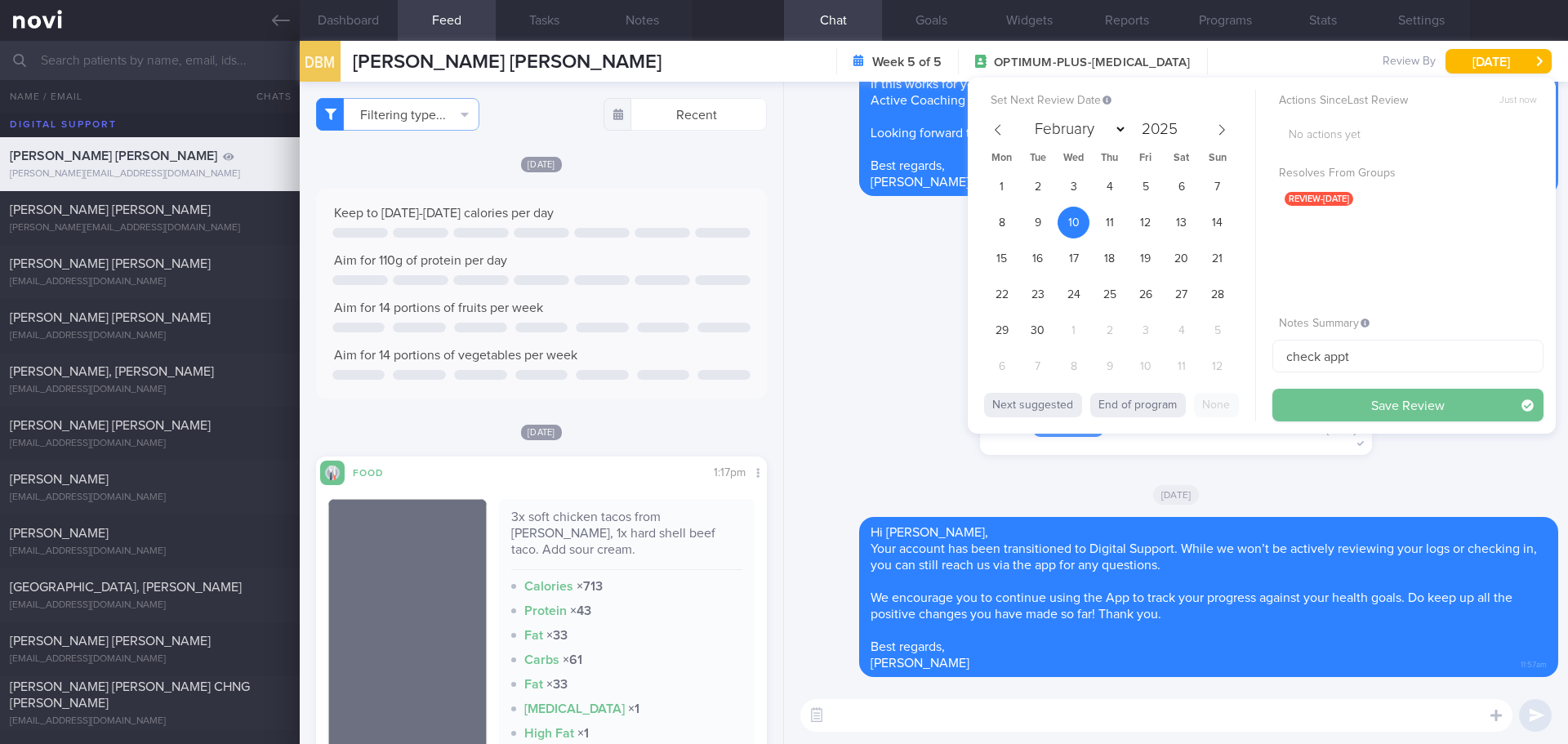
click at [1353, 402] on button "Save Review" at bounding box center [1408, 405] width 272 height 33
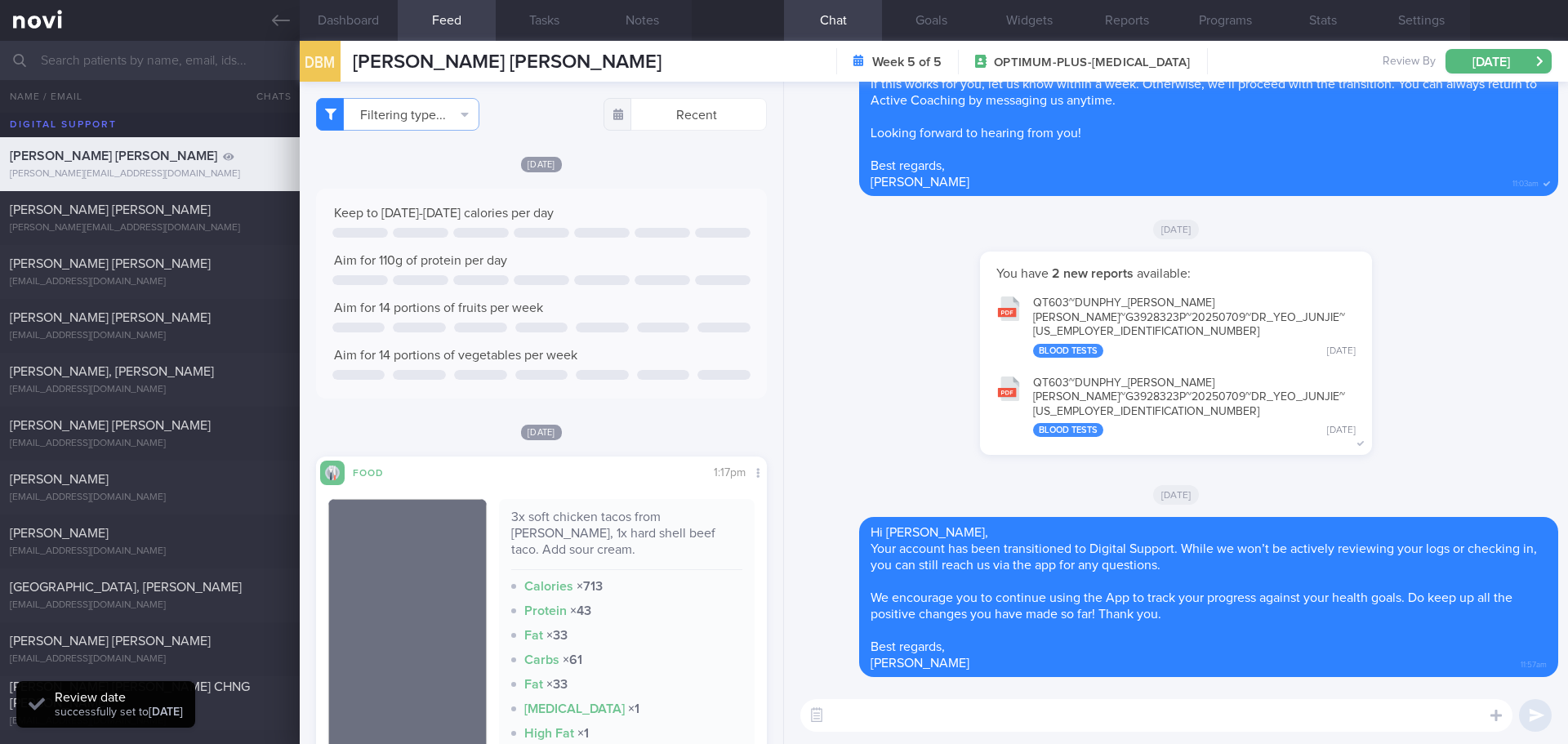
click at [1462, 395] on div "You have 2 new reports available: QT603~DUNPHY_ BENJAMIN_ MICHAEL~G3928323P~202…" at bounding box center [1176, 361] width 764 height 219
click at [134, 216] on span "[PERSON_NAME] [PERSON_NAME]" at bounding box center [110, 210] width 201 height 13
type input "next appt [DATE]- Active"
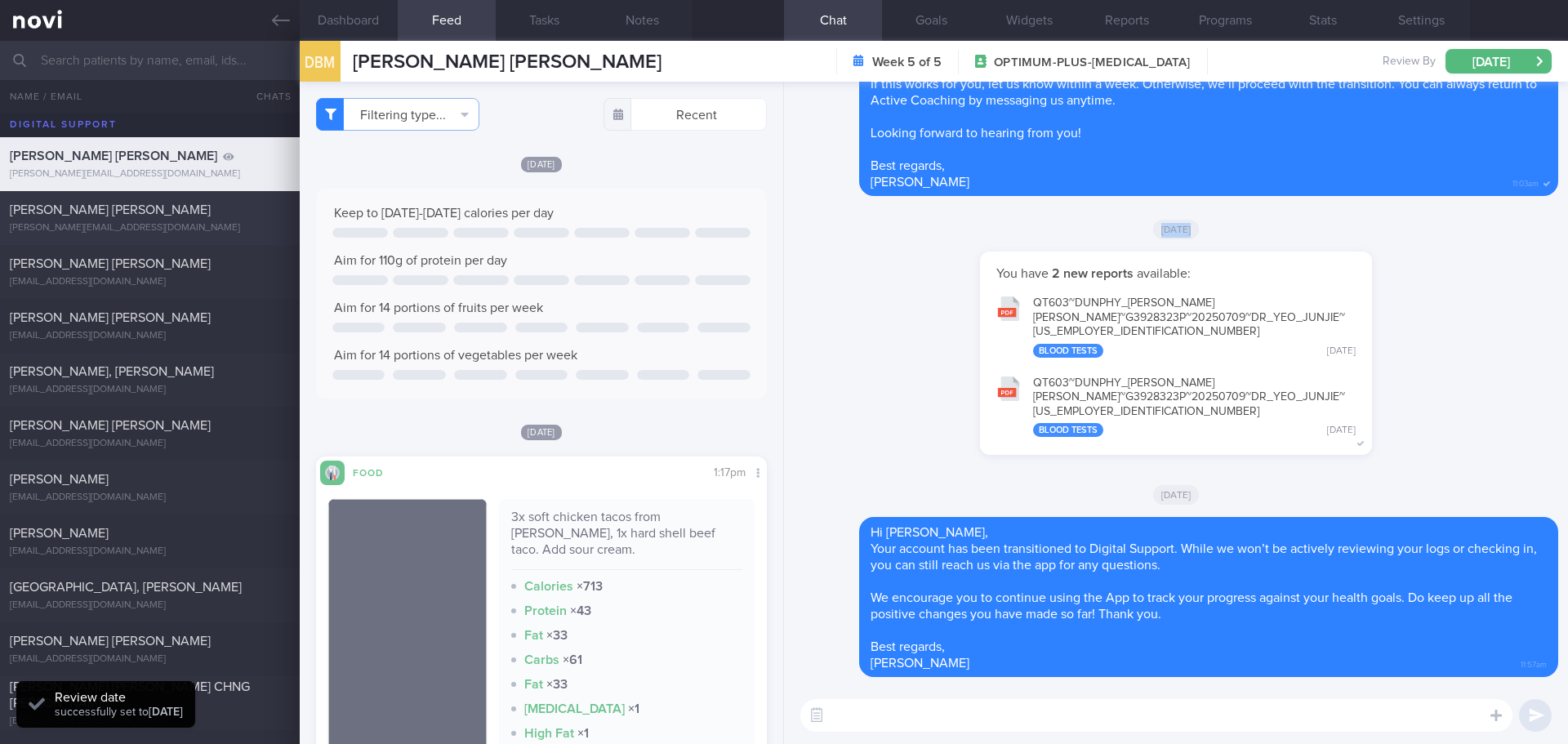
select select "6"
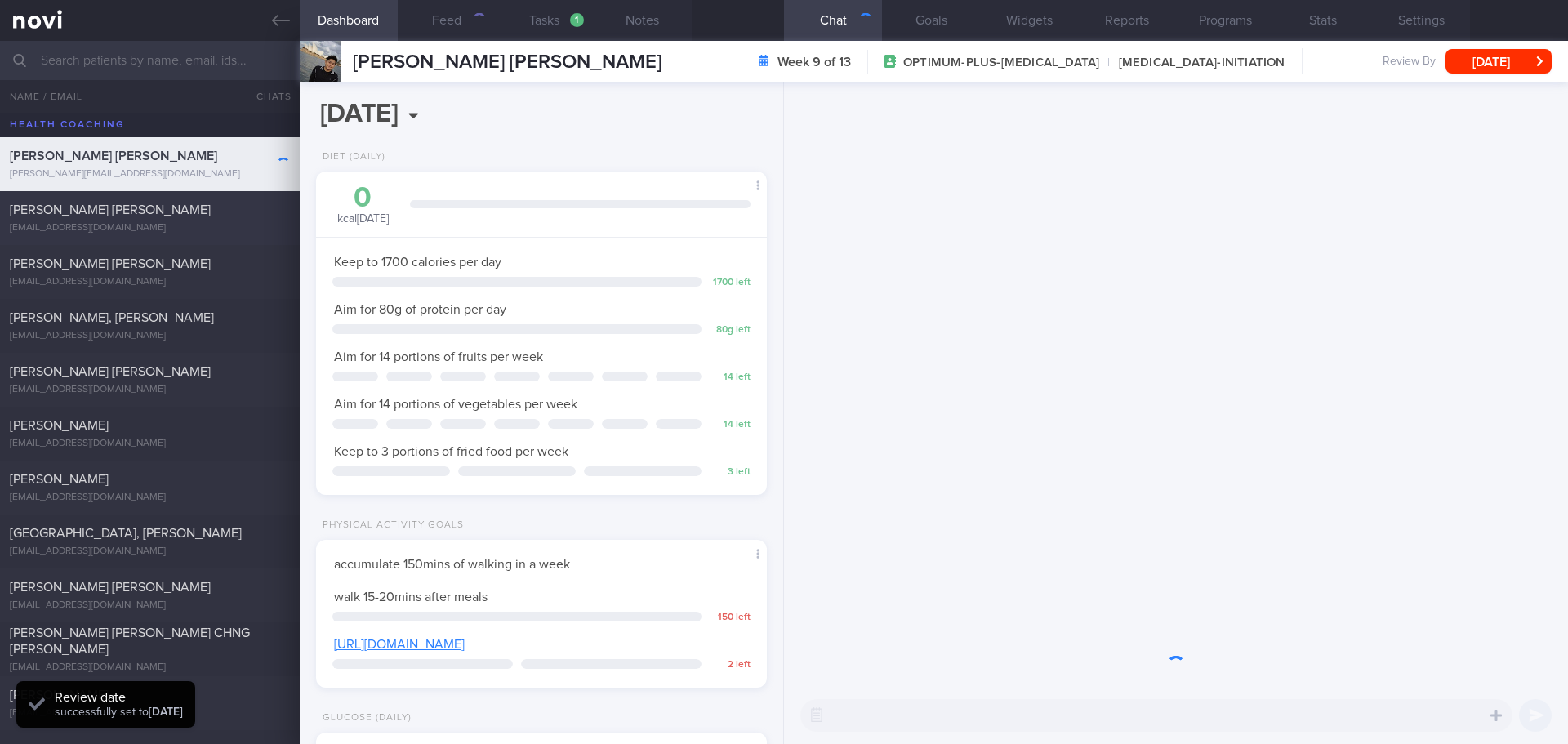
scroll to position [208, 417]
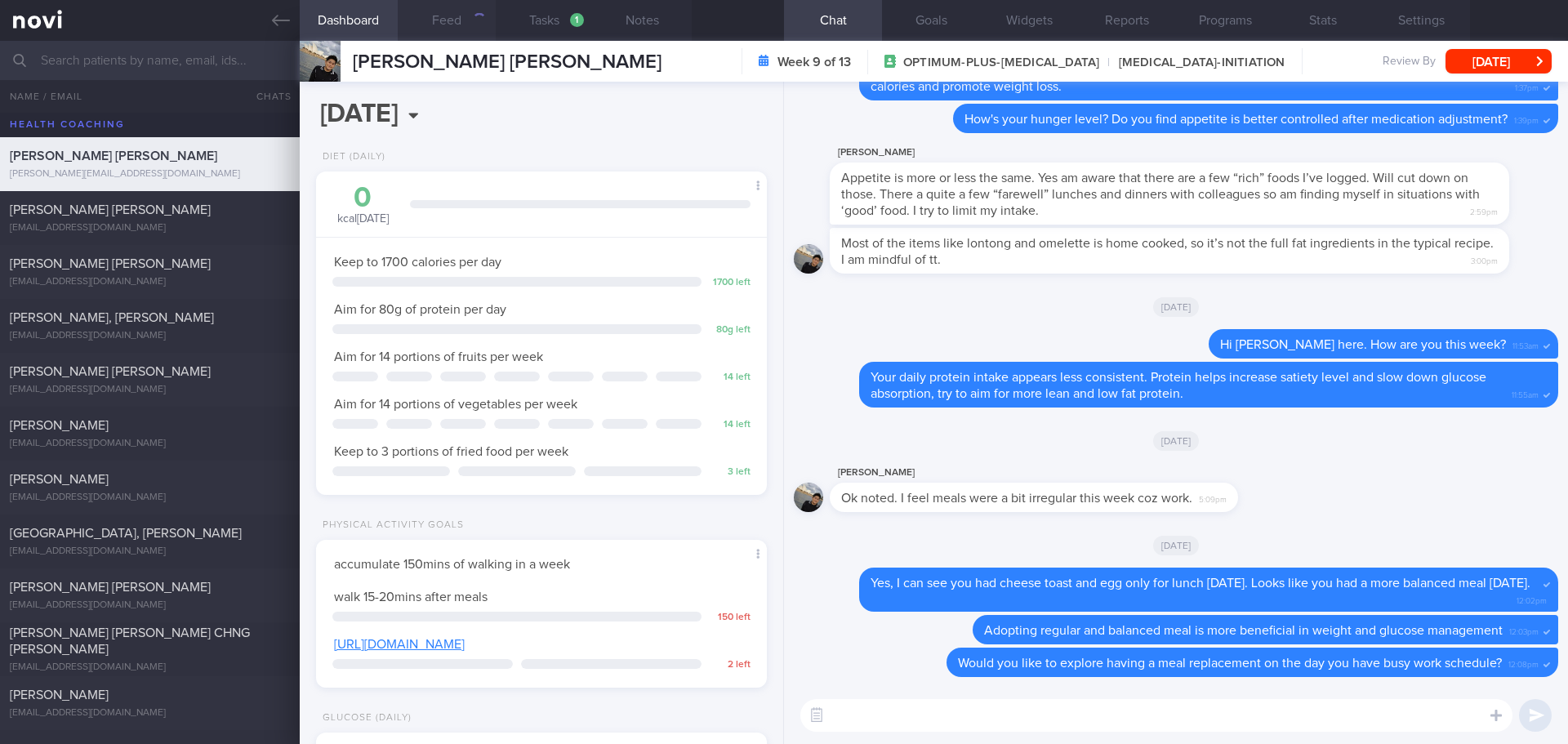
click at [453, 33] on button "Feed" at bounding box center [447, 20] width 98 height 41
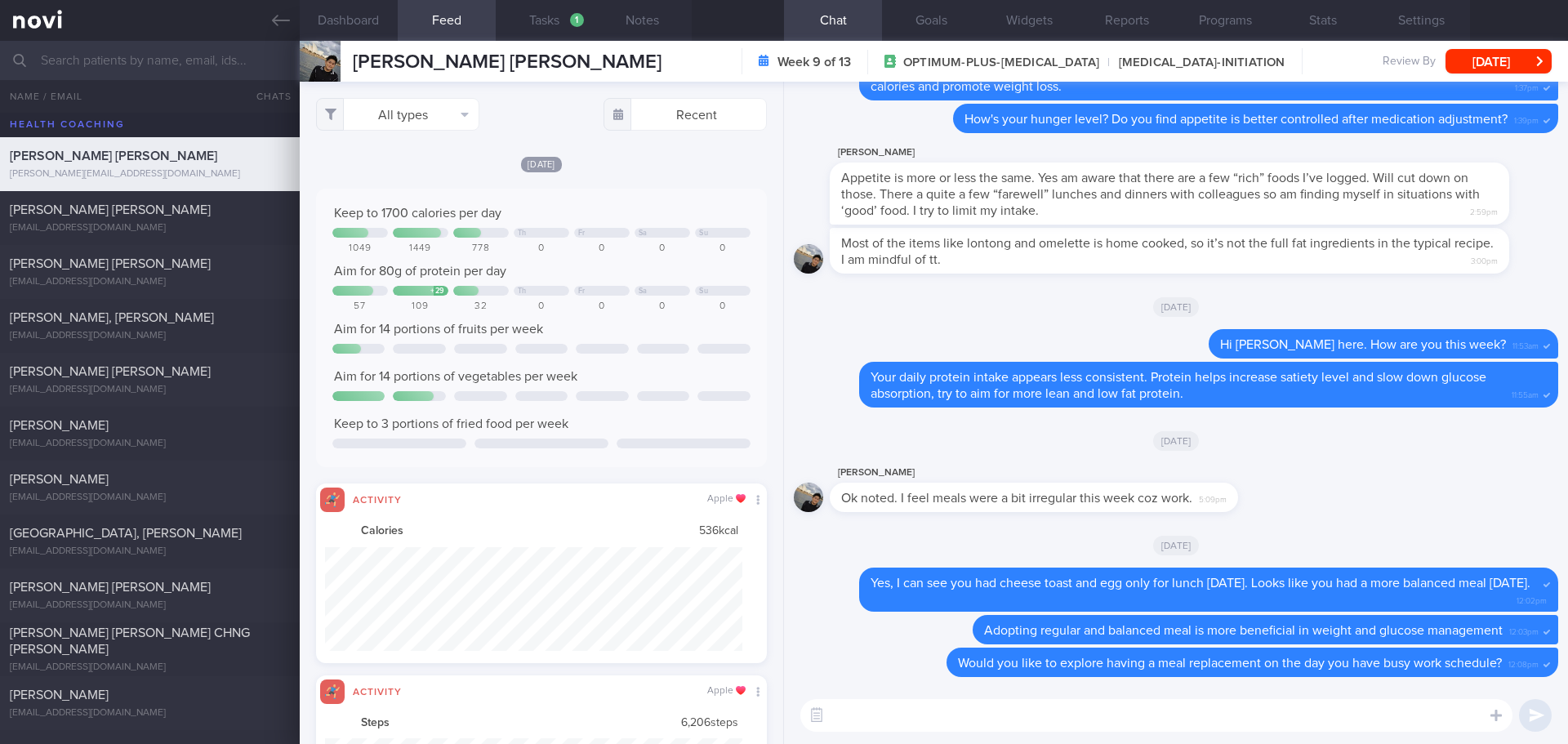
scroll to position [104, 418]
click at [423, 102] on button "All types" at bounding box center [397, 114] width 164 height 33
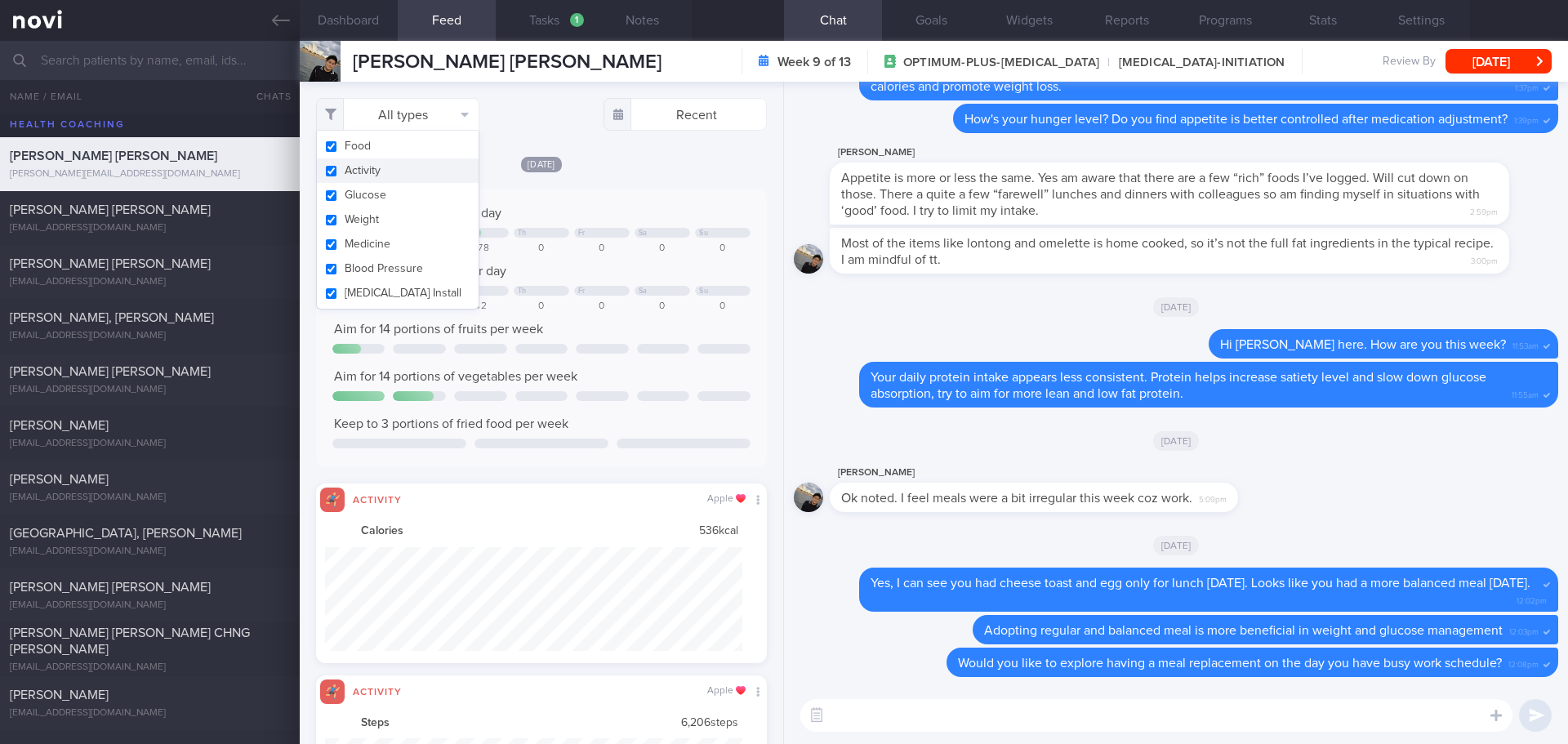
click at [407, 165] on button "Activity" at bounding box center [397, 171] width 162 height 25
checkbox input "false"
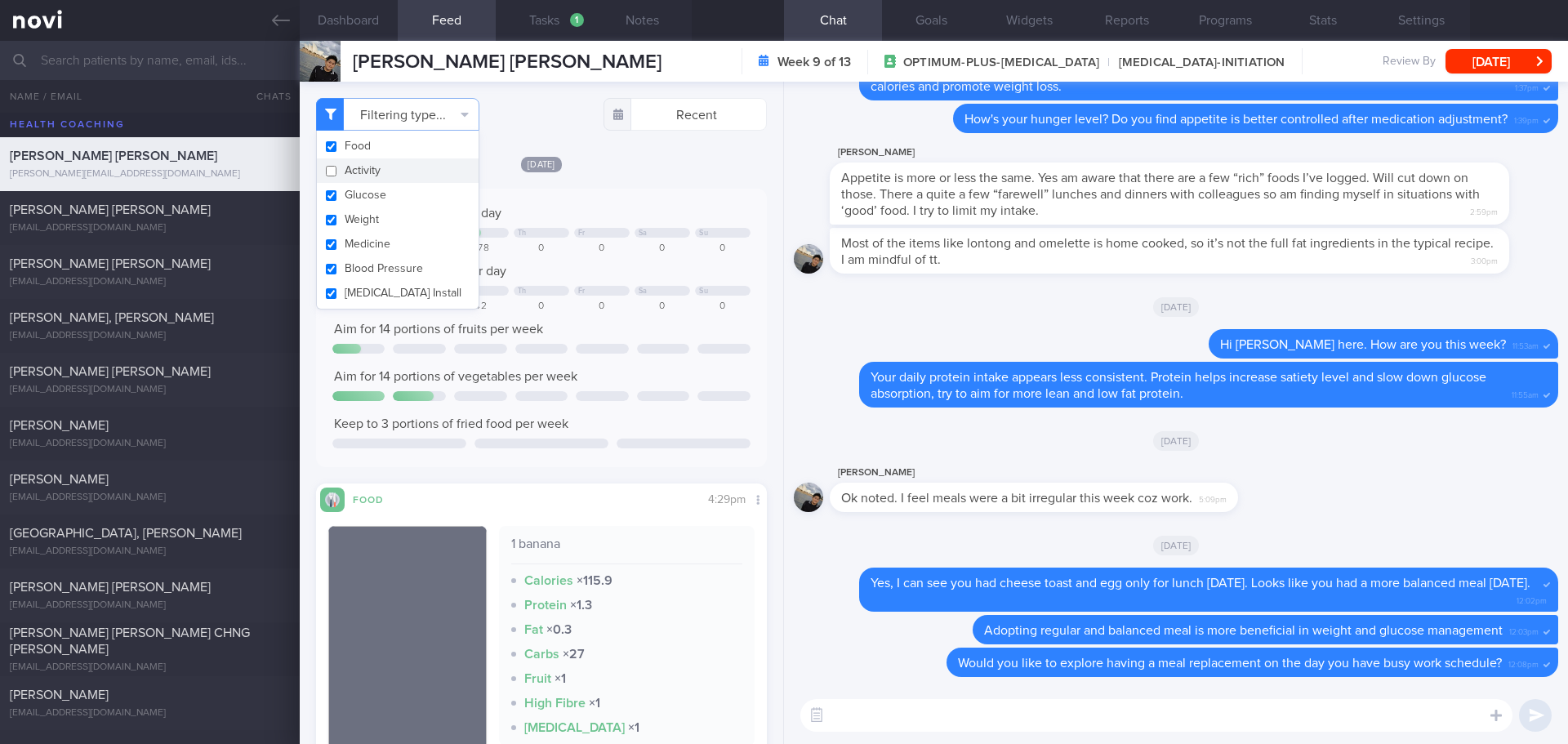
click at [663, 178] on div "Wed, 6 Aug Keep to 1700 calories per day Th Fr Sa Su 1049 1449 778 0 0 0 0 Aim …" at bounding box center [541, 486] width 451 height 663
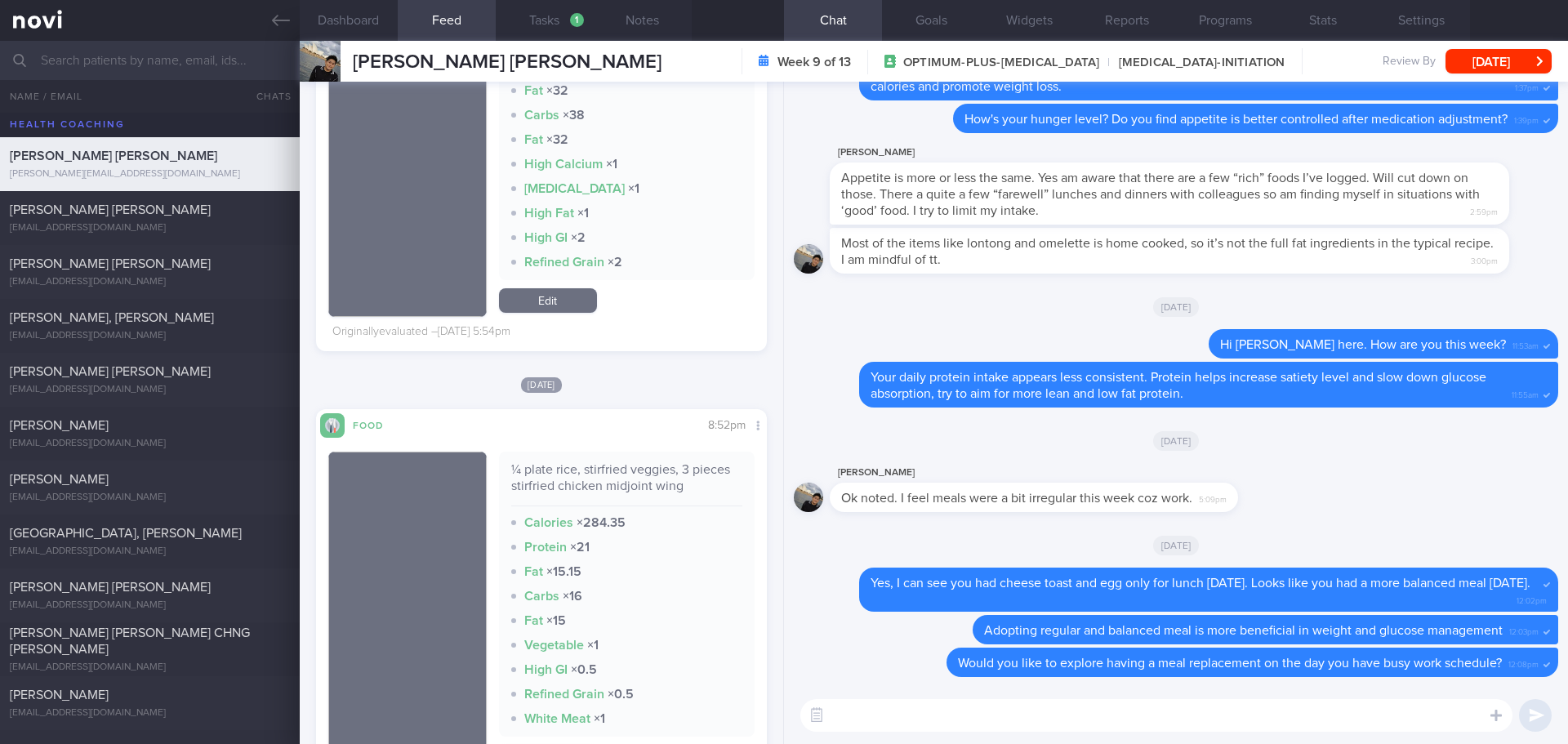
scroll to position [2696, 0]
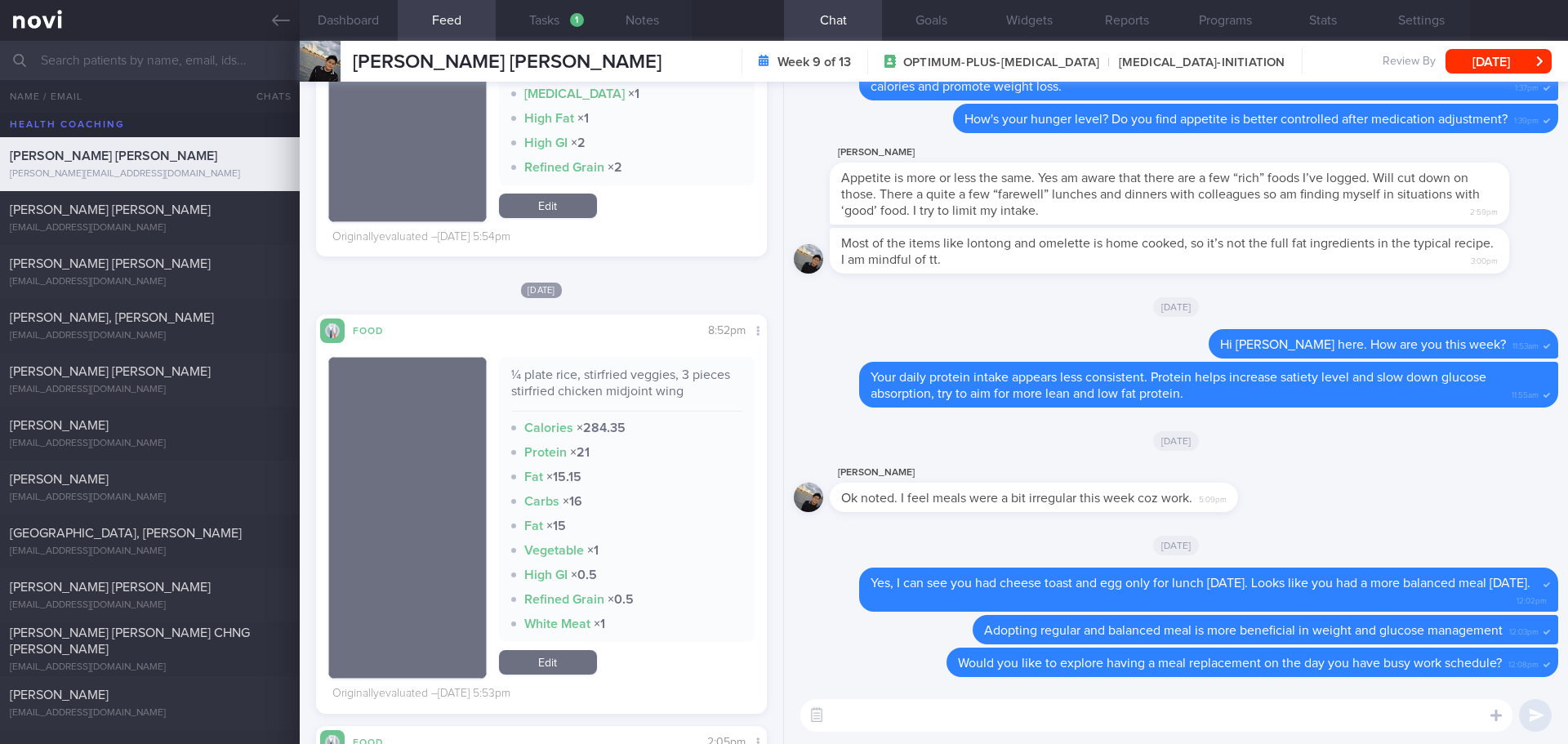
click at [922, 717] on textarea at bounding box center [1156, 716] width 712 height 33
click at [1438, 725] on textarea "Hi Melvin, Elizabeth here. I hope your meal intake is getting more regular last…" at bounding box center [1156, 716] width 712 height 33
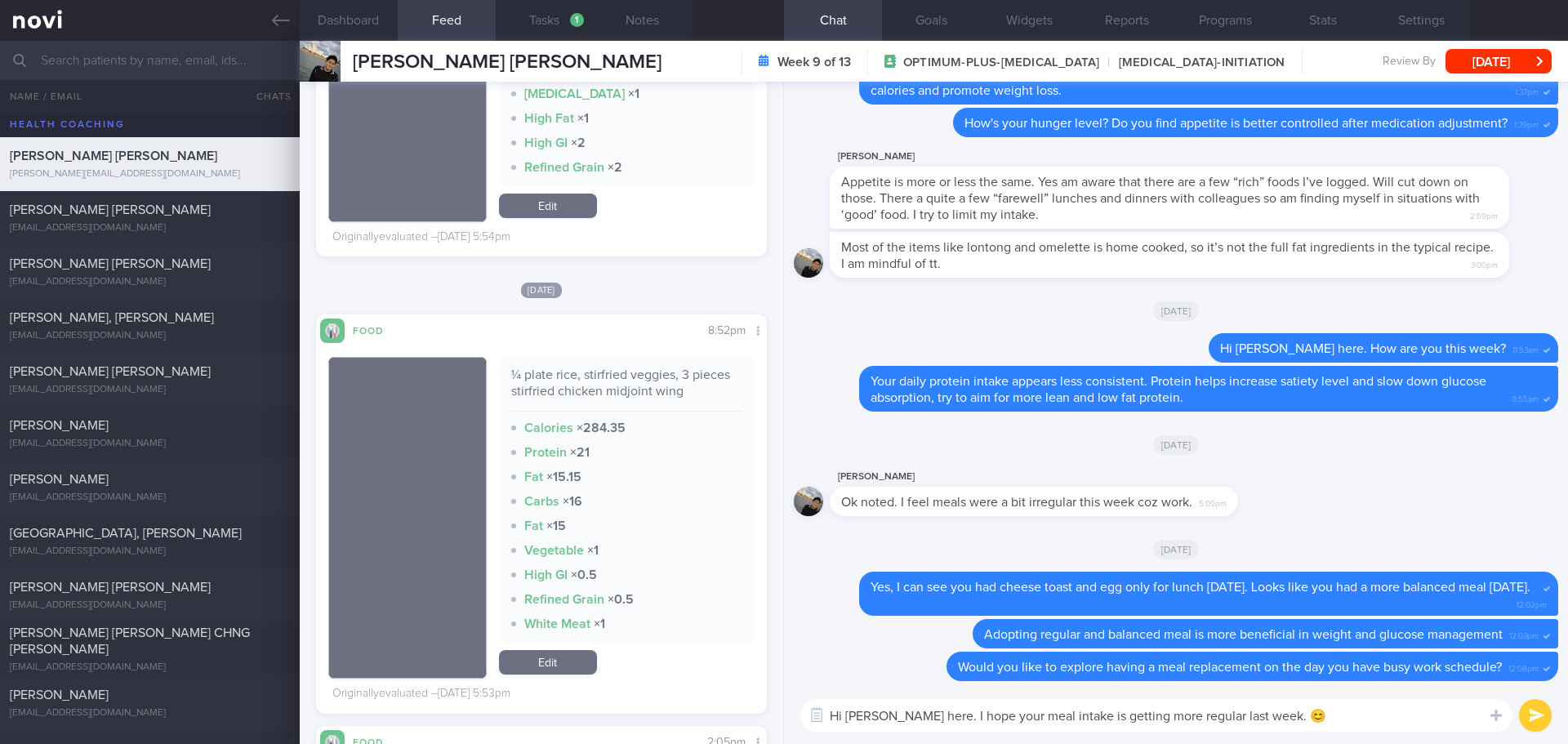
scroll to position [0, 0]
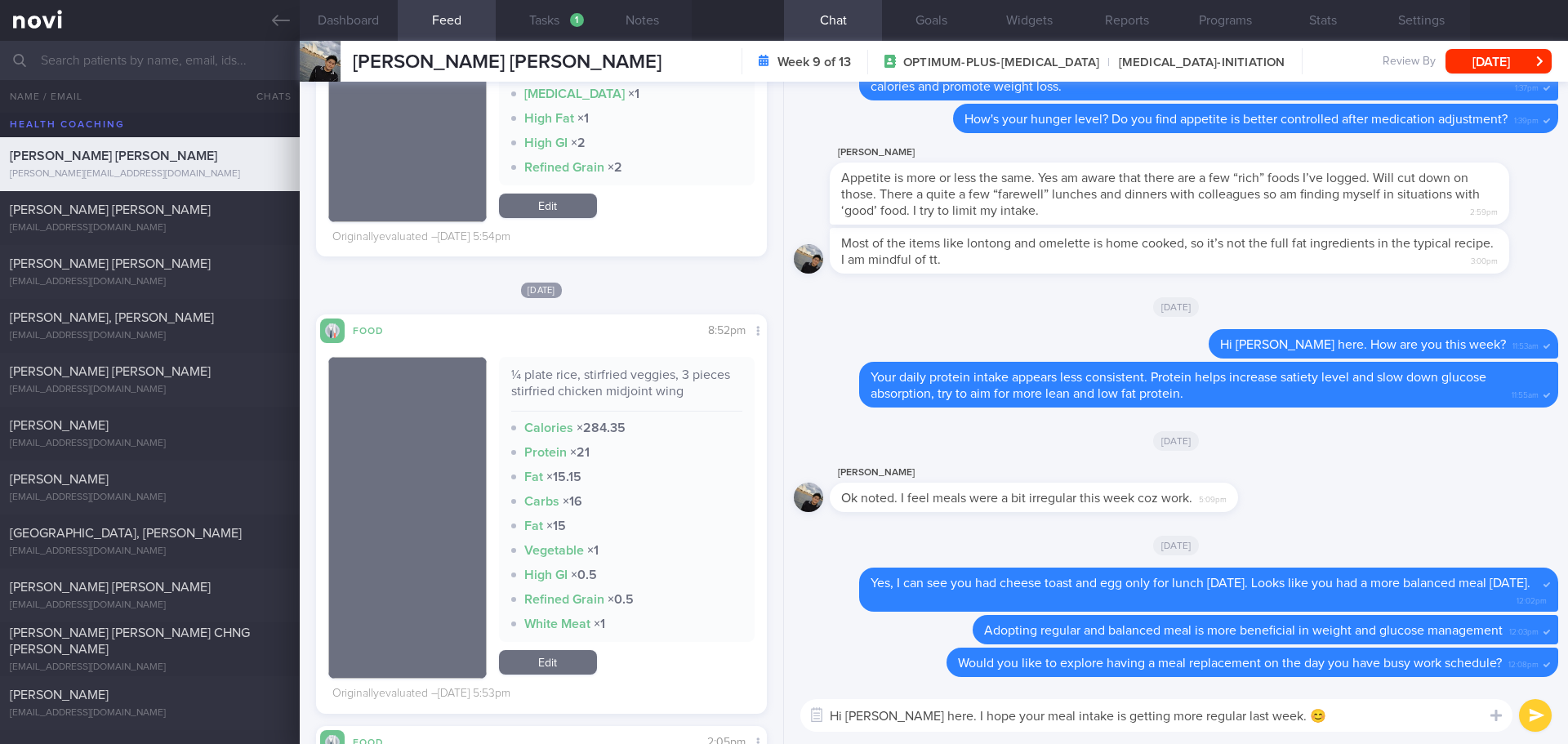
click at [1428, 718] on textarea "Hi Melvin, Elizabeth here. I hope your meal intake is getting more regular last…" at bounding box center [1156, 716] width 712 height 33
click at [1309, 720] on textarea "Hi Melvin, Elizabeth here. I hope your meal intake is getting more regular last…" at bounding box center [1156, 716] width 712 height 33
click at [1407, 723] on textarea "Hi Melvin, Elizabeth here. I hope your meal intake is getting more regular last…" at bounding box center [1156, 716] width 712 height 33
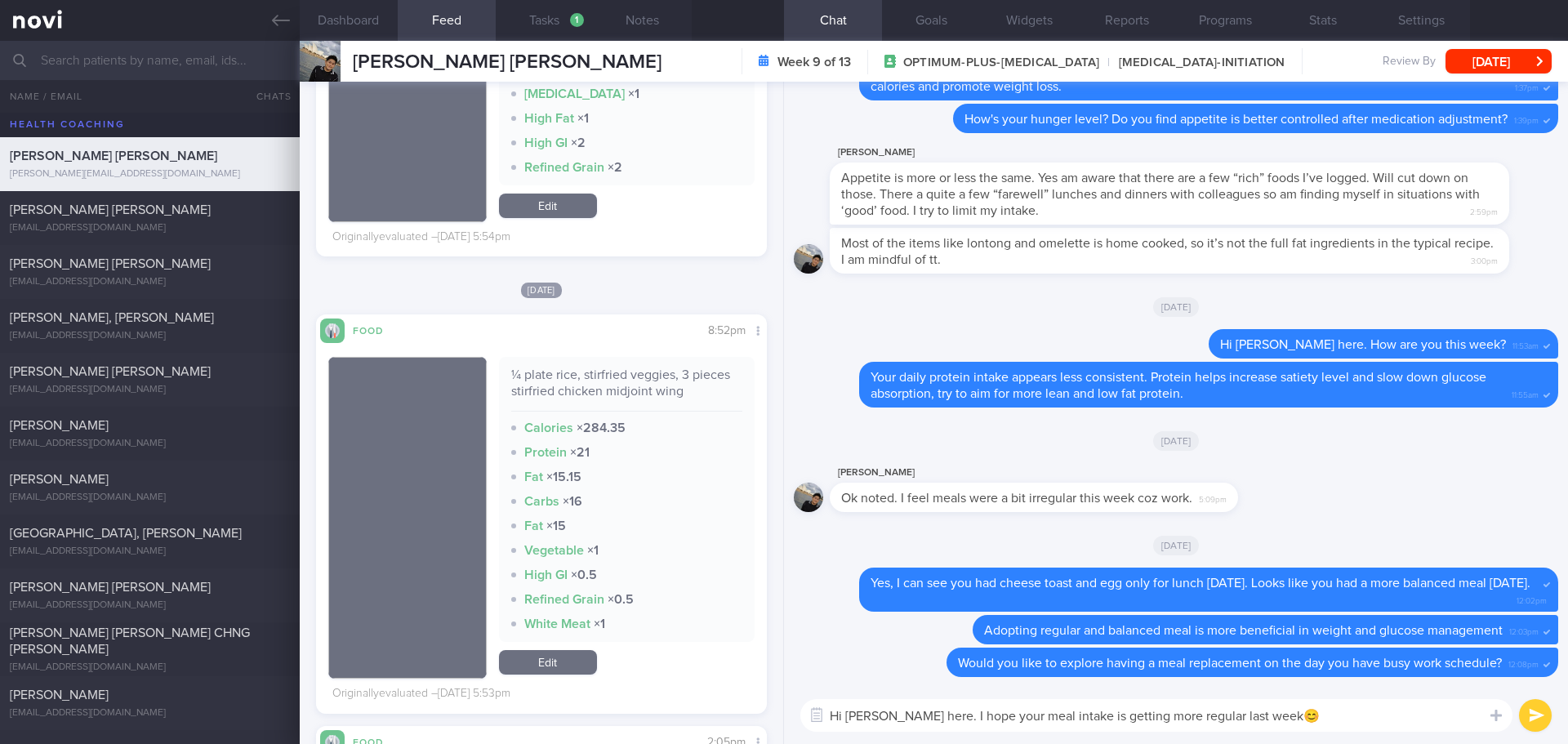
click at [973, 719] on textarea "Hi Melvin, Elizabeth here. I hope your meal intake is getting more regular last…" at bounding box center [1156, 716] width 712 height 33
drag, startPoint x: 1469, startPoint y: 718, endPoint x: 1488, endPoint y: 716, distance: 19.1
click at [1474, 717] on textarea "Hi Melvin, Elizabeth here. How have you been? I hope your meal intake is gettin…" at bounding box center [1156, 716] width 712 height 33
click at [1500, 716] on icon at bounding box center [1495, 716] width 11 height 12
click at [1476, 721] on textarea "Hi Melvin, Elizabeth here. How have you been? I hope your meal intake is gettin…" at bounding box center [1156, 716] width 712 height 33
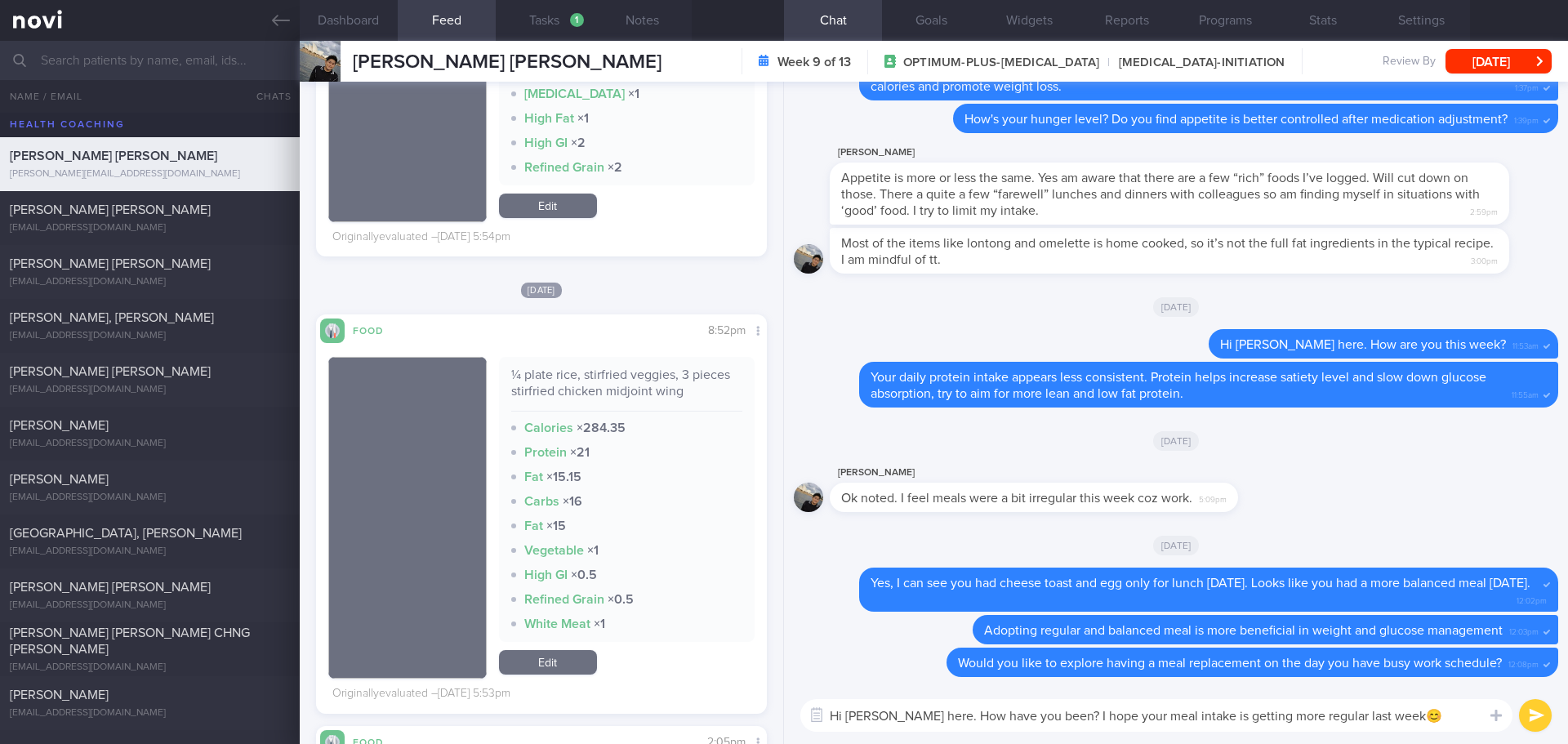
click at [1475, 724] on textarea "Hi Melvin, Elizabeth here. How have you been? I hope your meal intake is gettin…" at bounding box center [1156, 716] width 712 height 33
click at [1474, 724] on textarea "Hi Melvin, Elizabeth here. How have you been? I hope your meal intake is gettin…" at bounding box center [1156, 716] width 712 height 33
drag, startPoint x: 1425, startPoint y: 721, endPoint x: 1372, endPoint y: 717, distance: 53.2
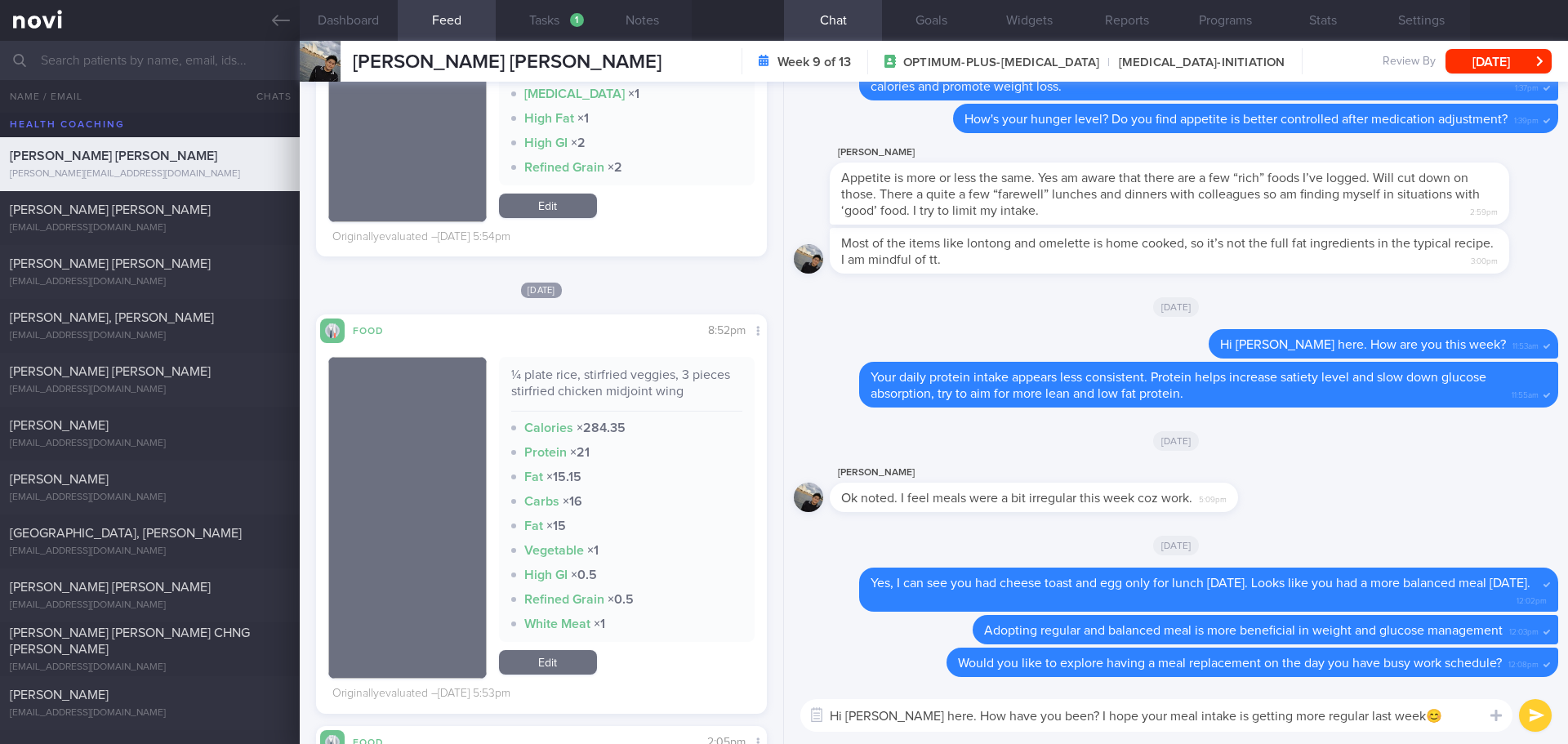
click at [1372, 717] on textarea "Hi Melvin, Elizabeth here. How have you been? I hope your meal intake is gettin…" at bounding box center [1156, 716] width 712 height 33
click at [1405, 719] on textarea "Hi Melvin, Elizabeth here. How have you been? I hope your meal intake is gettin…" at bounding box center [1156, 716] width 712 height 33
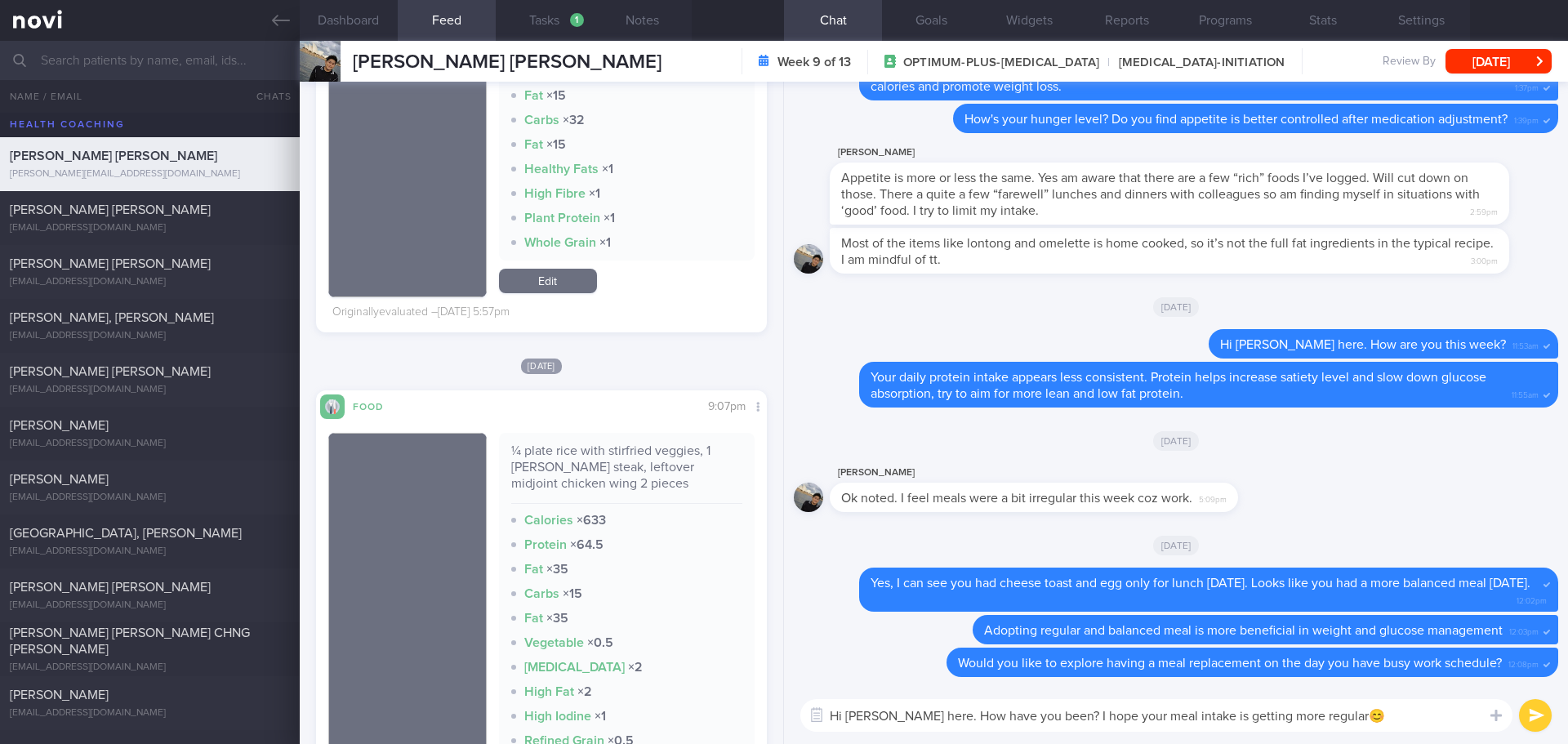
scroll to position [1470, 0]
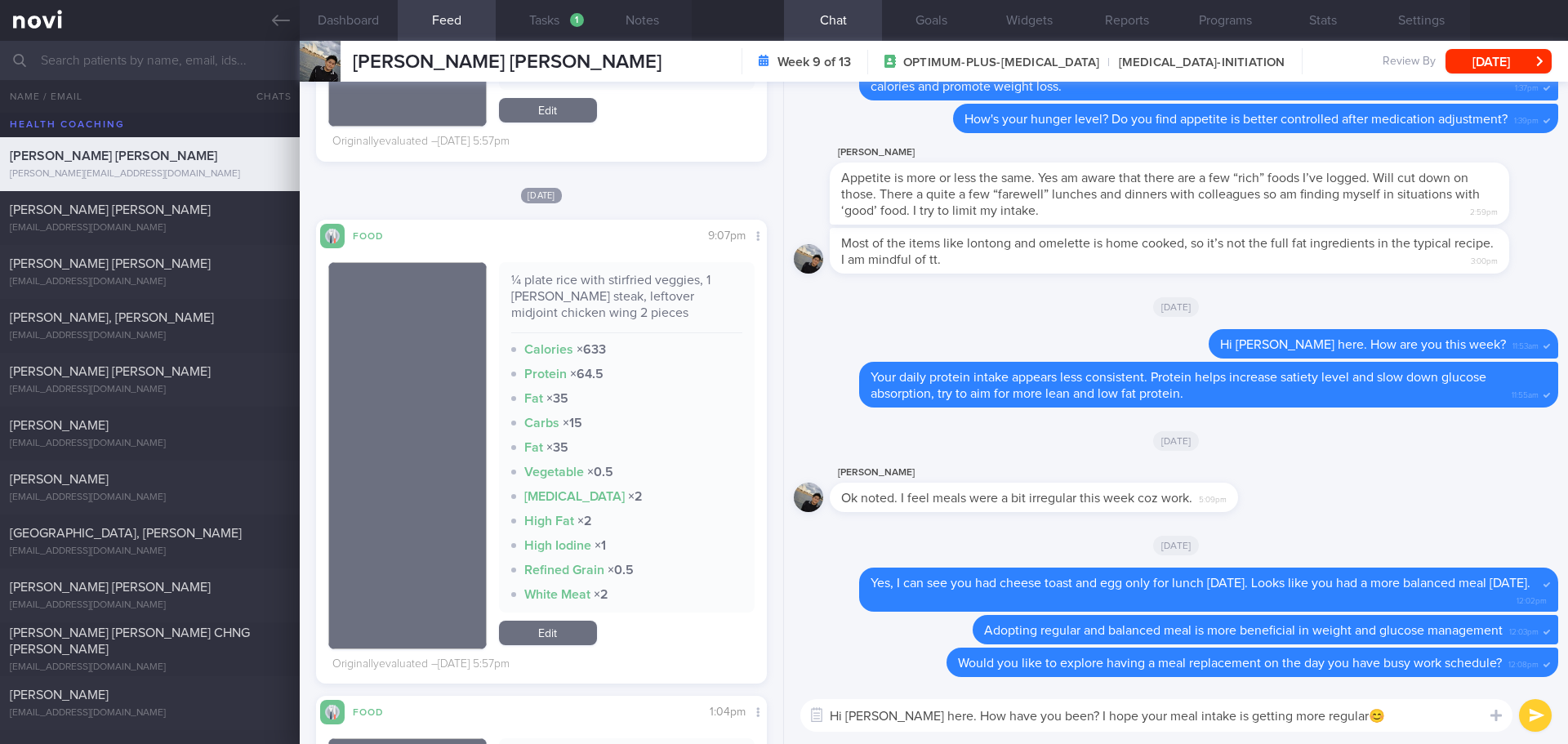
click at [1411, 709] on textarea "Hi Melvin, Elizabeth here. How have you been? I hope your meal intake is gettin…" at bounding box center [1156, 716] width 712 height 33
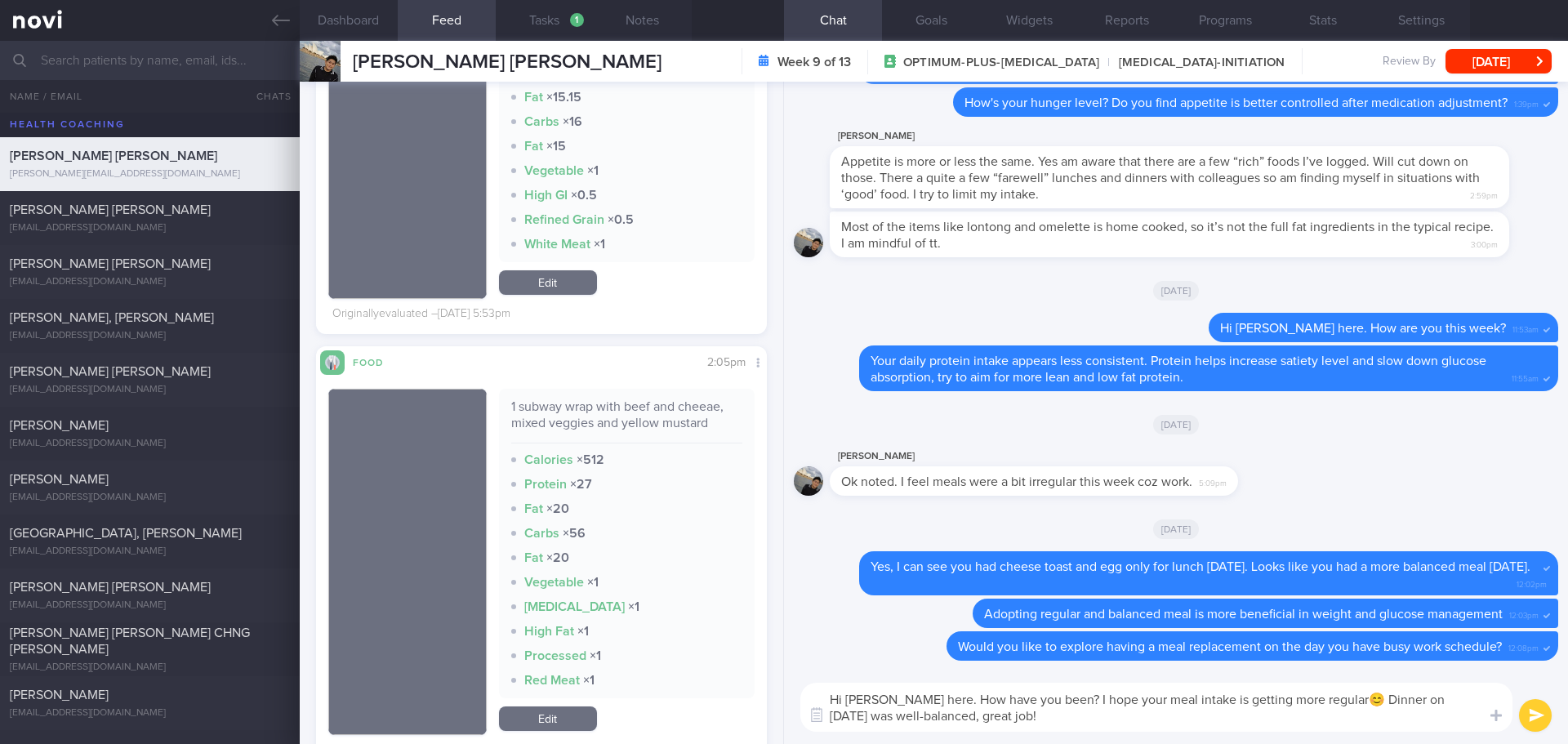
scroll to position [2778, 0]
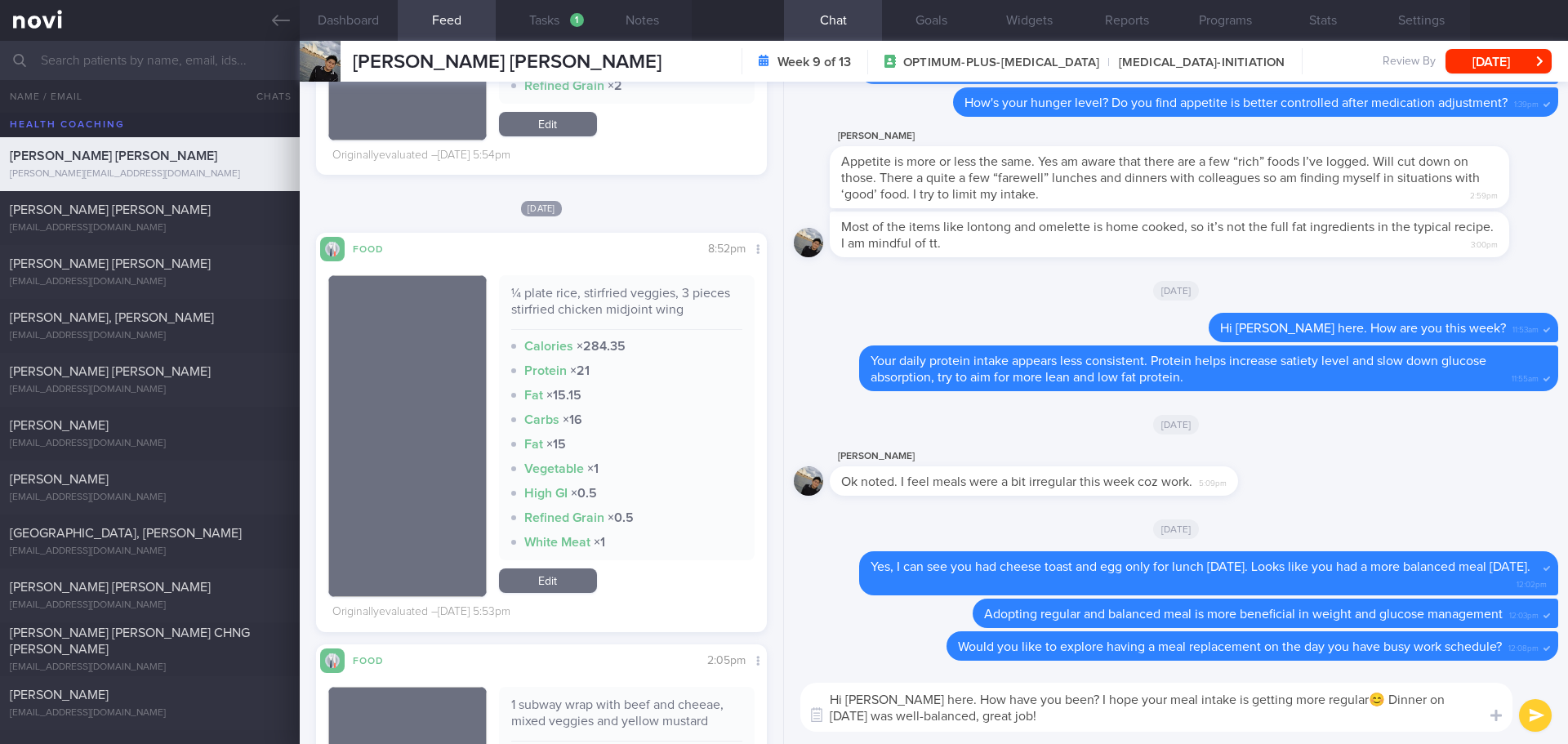
click at [879, 714] on textarea "Hi Melvin, Elizabeth here. How have you been? I hope your meal intake is gettin…" at bounding box center [1156, 707] width 712 height 49
click at [1470, 700] on textarea "Hi Melvin, Elizabeth here. How have you been? I hope your meal intake is gettin…" at bounding box center [1156, 707] width 712 height 49
click at [978, 717] on textarea "Hi Melvin, Elizabeth here. How have you been? I hope your meal intake is gettin…" at bounding box center [1156, 707] width 712 height 49
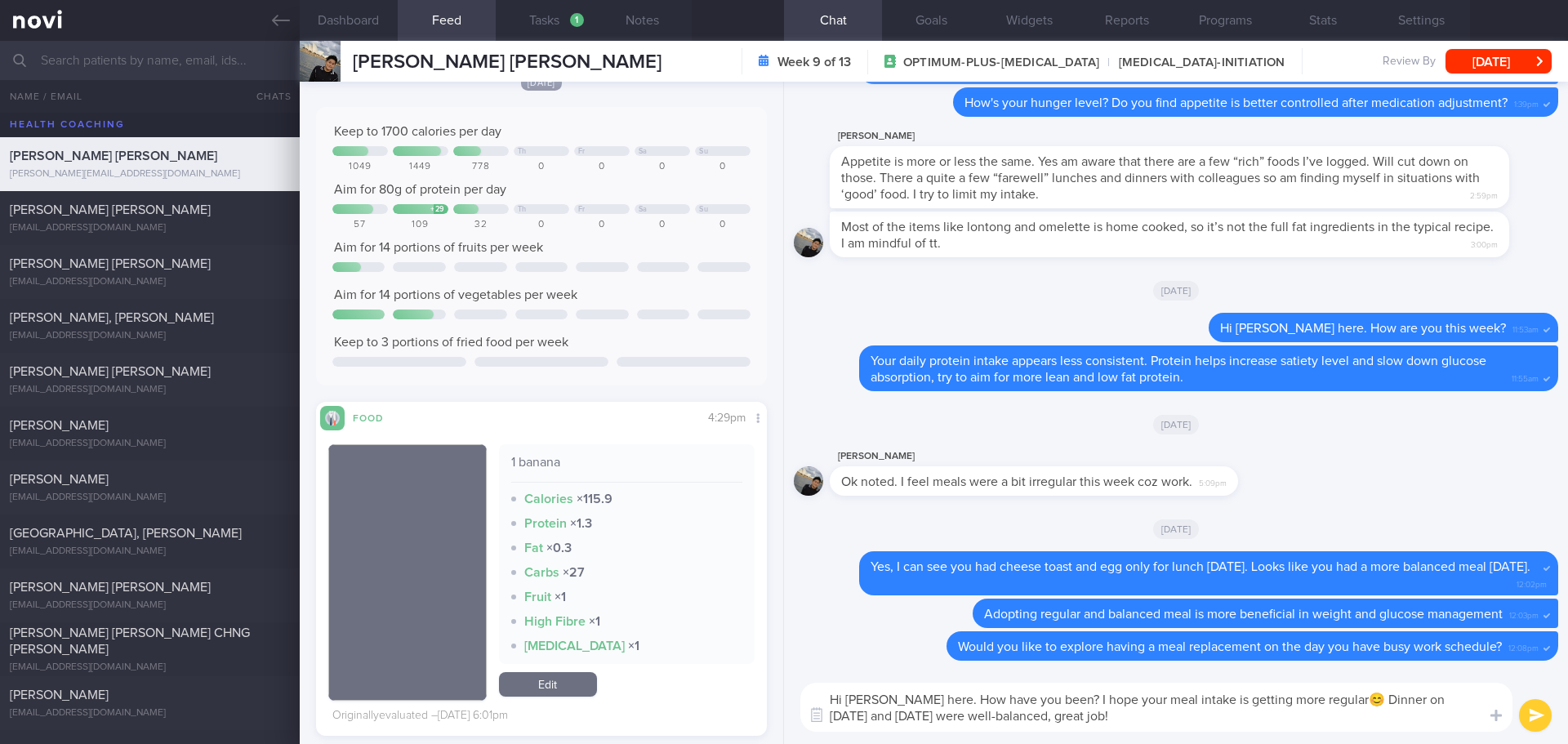
scroll to position [164, 0]
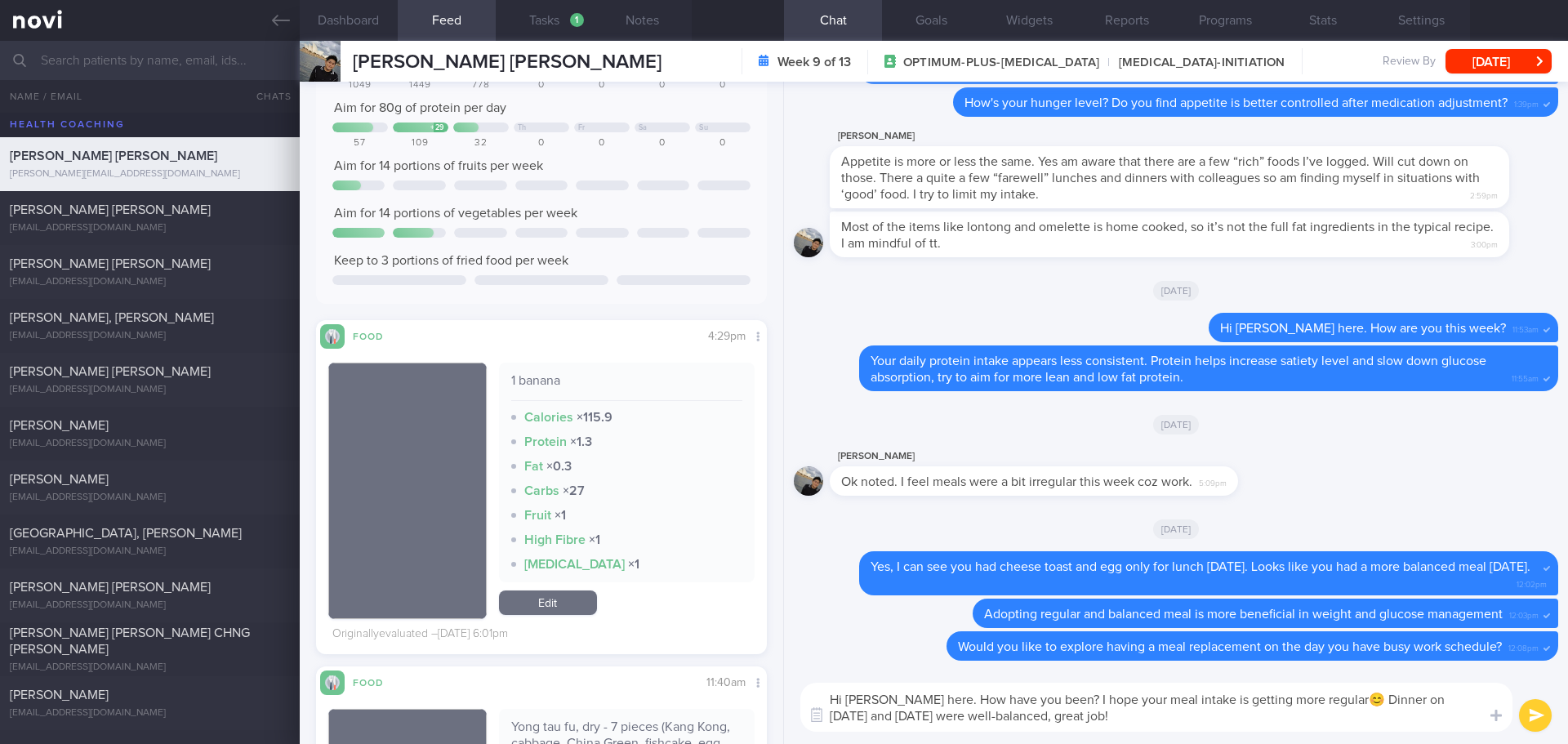
type textarea "Hi Melvin, Elizabeth here. How have you been? I hope your meal intake is gettin…"
click at [1535, 717] on button "submit" at bounding box center [1535, 716] width 33 height 33
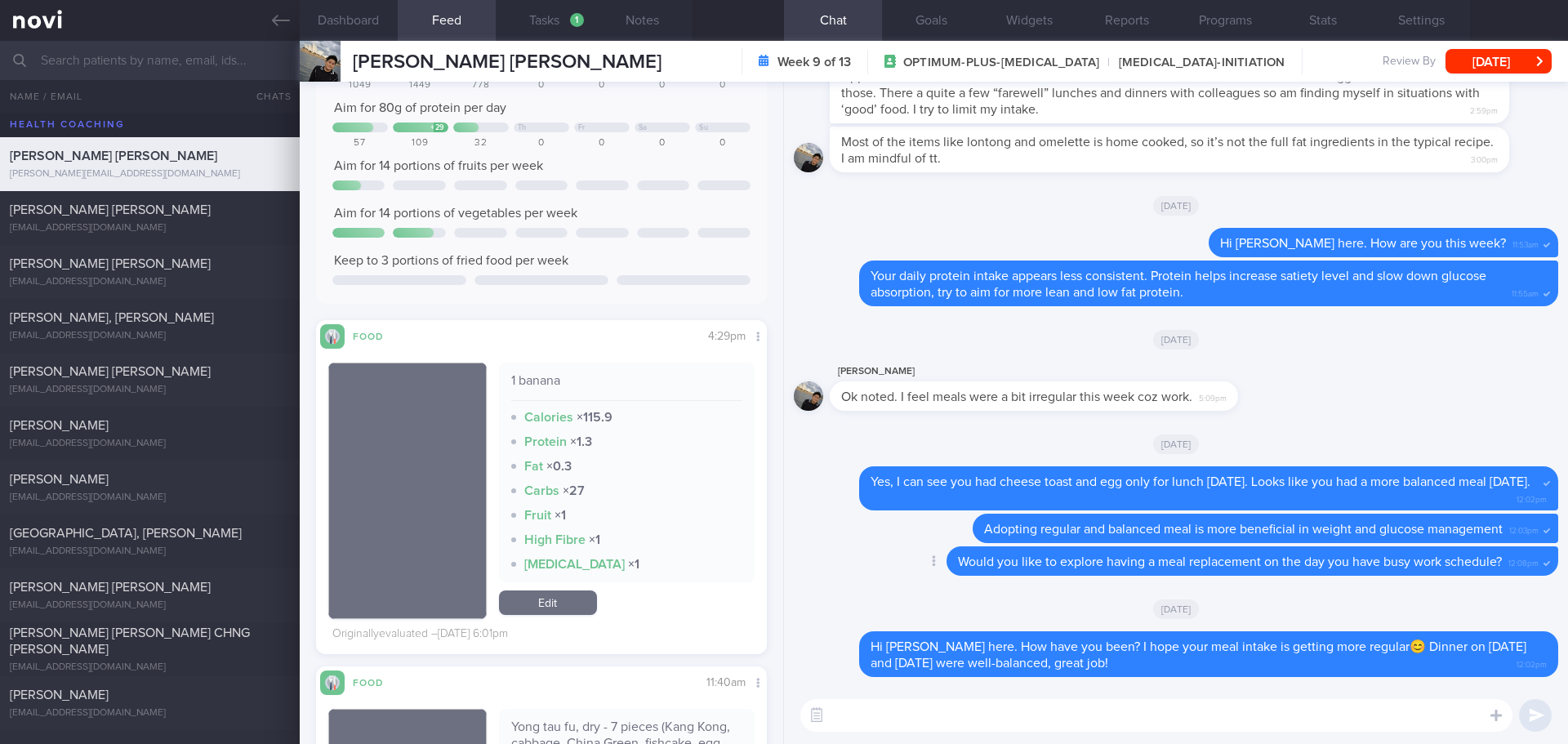
click at [882, 551] on div "Delete Would you like to explore having a meal replacement on the day you have …" at bounding box center [1220, 561] width 677 height 29
click at [1515, 59] on button "Wed, 23 Jul" at bounding box center [1499, 61] width 106 height 25
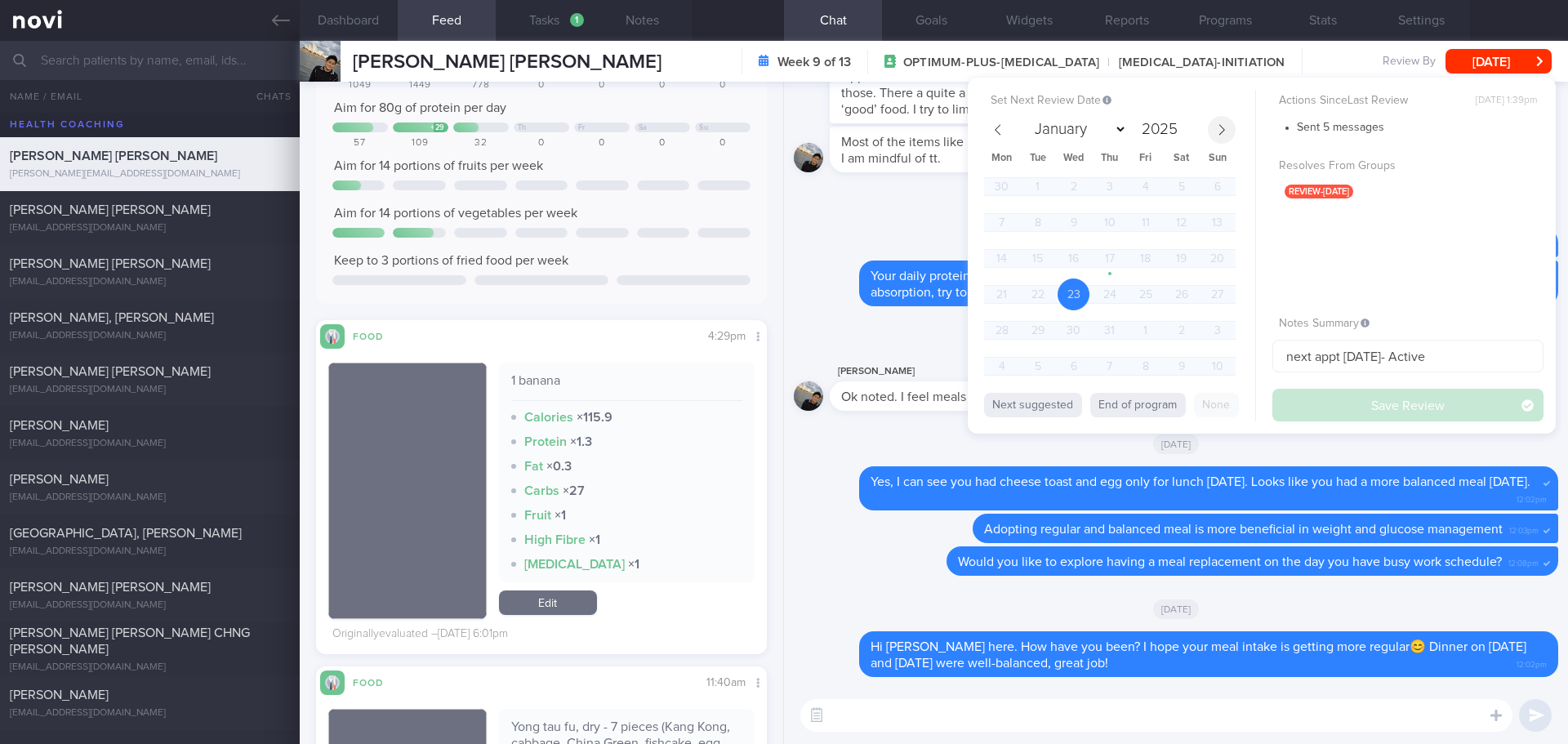
click at [1213, 135] on span at bounding box center [1221, 129] width 27 height 27
select select "7"
click at [1071, 292] on span "20" at bounding box center [1074, 295] width 32 height 32
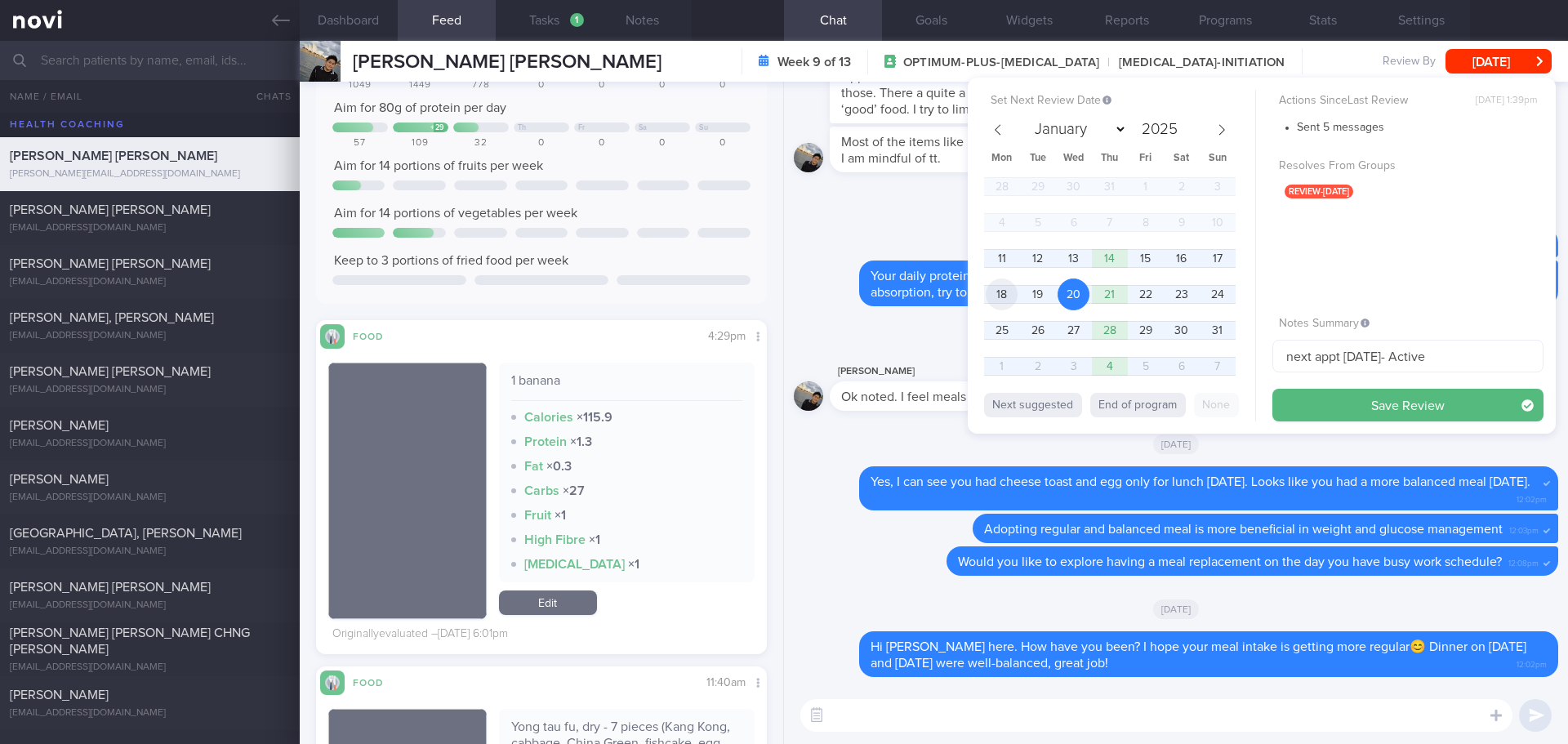
click at [994, 296] on span "18" at bounding box center [1002, 295] width 32 height 32
click at [1069, 295] on span "20" at bounding box center [1074, 295] width 32 height 32
click at [1300, 407] on button "Save Review" at bounding box center [1408, 405] width 272 height 33
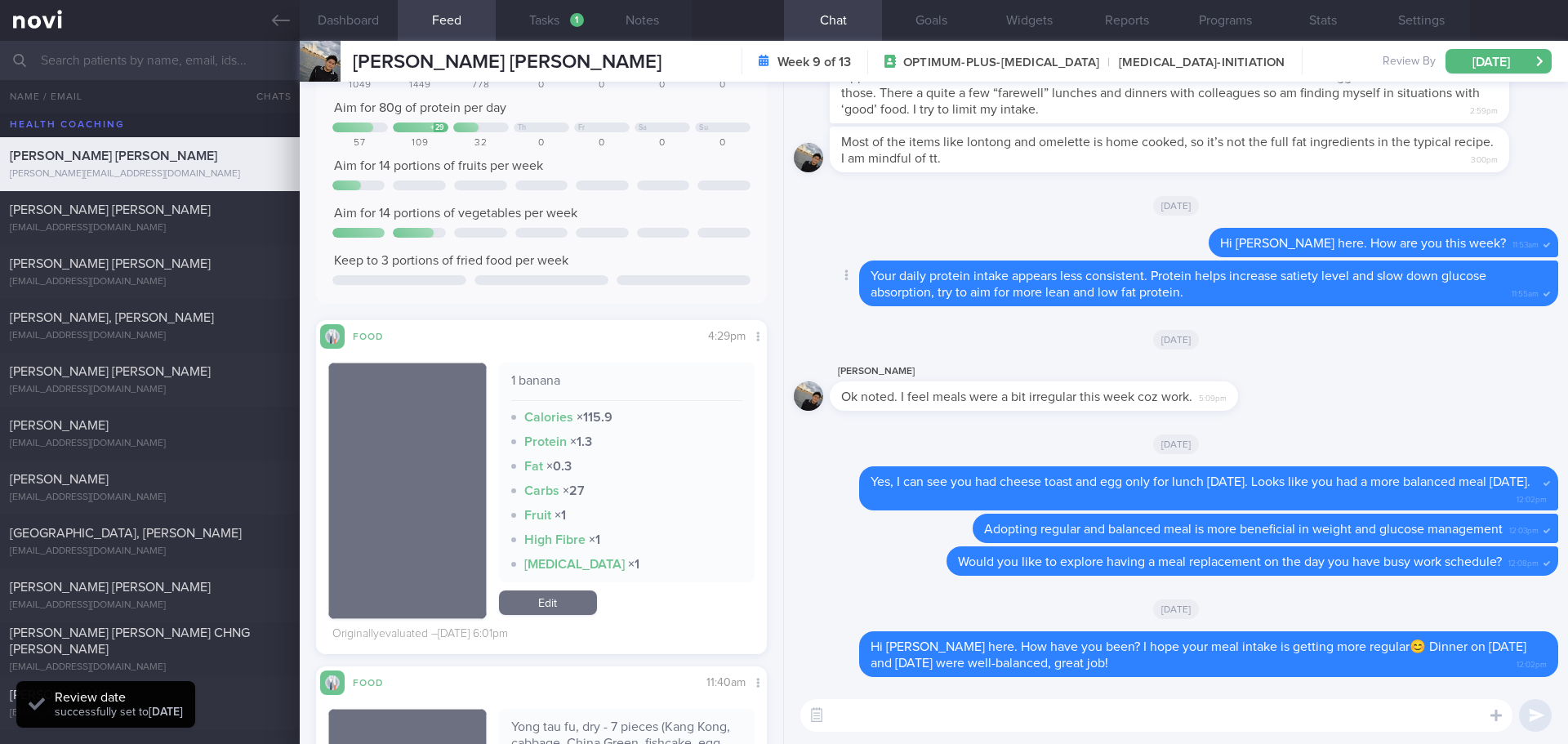
scroll to position [208, 417]
click at [130, 229] on div "[EMAIL_ADDRESS][DOMAIN_NAME]" at bounding box center [149, 228] width 280 height 12
select select "6"
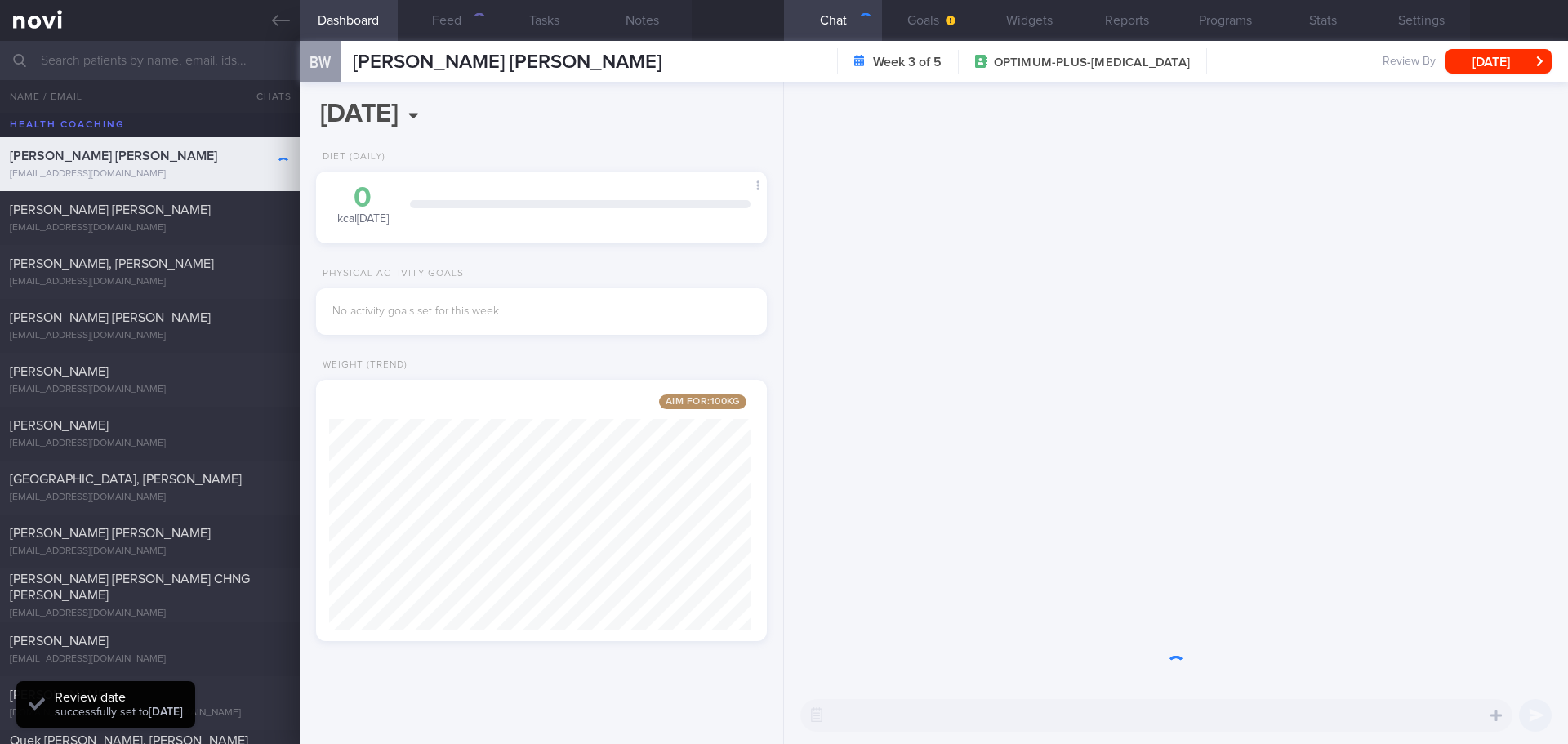
scroll to position [234, 422]
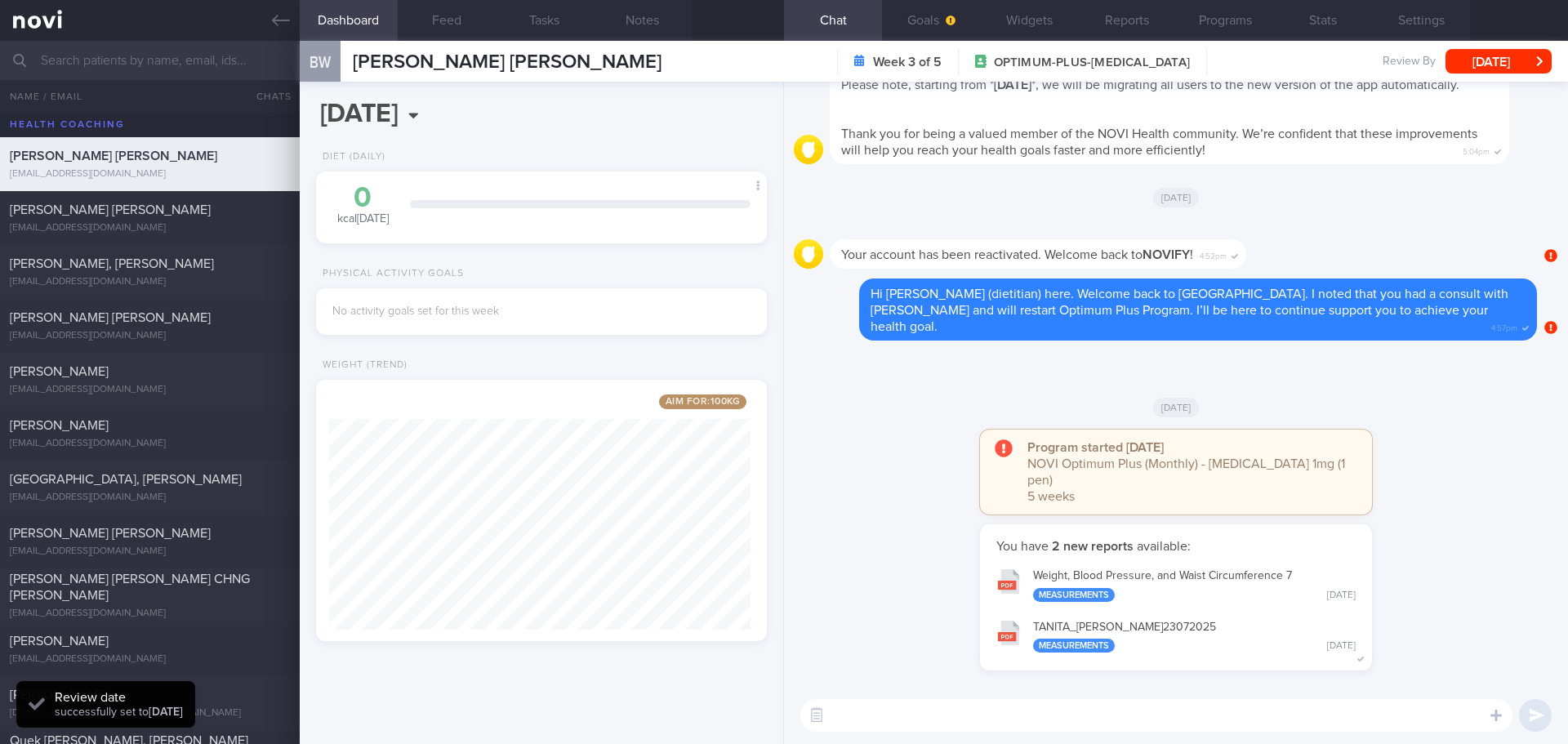
click at [1412, 430] on div "[DATE]" at bounding box center [1176, 407] width 764 height 46
click at [1415, 429] on div "[DATE]" at bounding box center [1176, 407] width 764 height 46
click at [1420, 419] on div "[DATE]" at bounding box center [1176, 407] width 764 height 46
click at [1422, 417] on div "[DATE]" at bounding box center [1176, 407] width 764 height 46
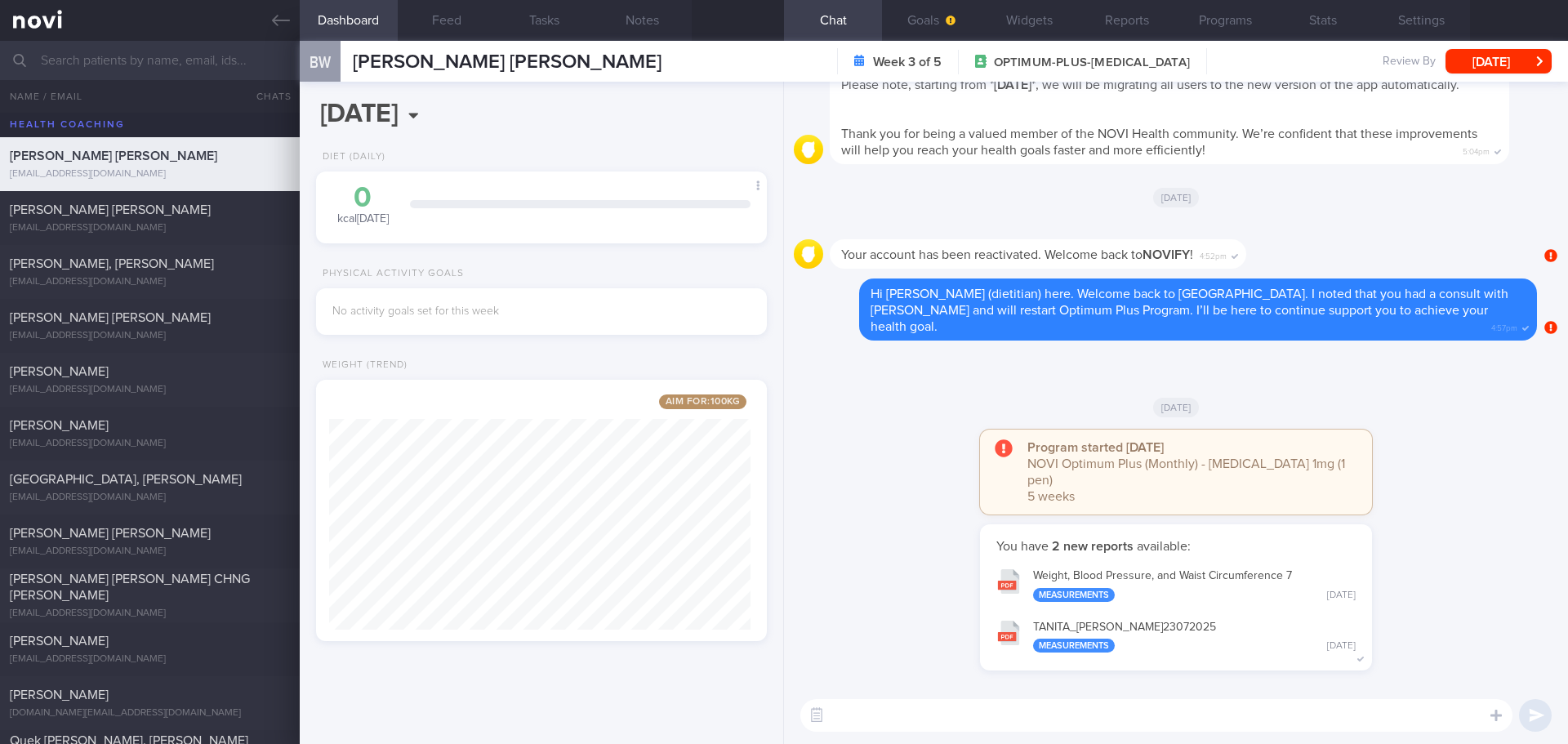
click at [1422, 417] on div "[DATE]" at bounding box center [1176, 407] width 764 height 46
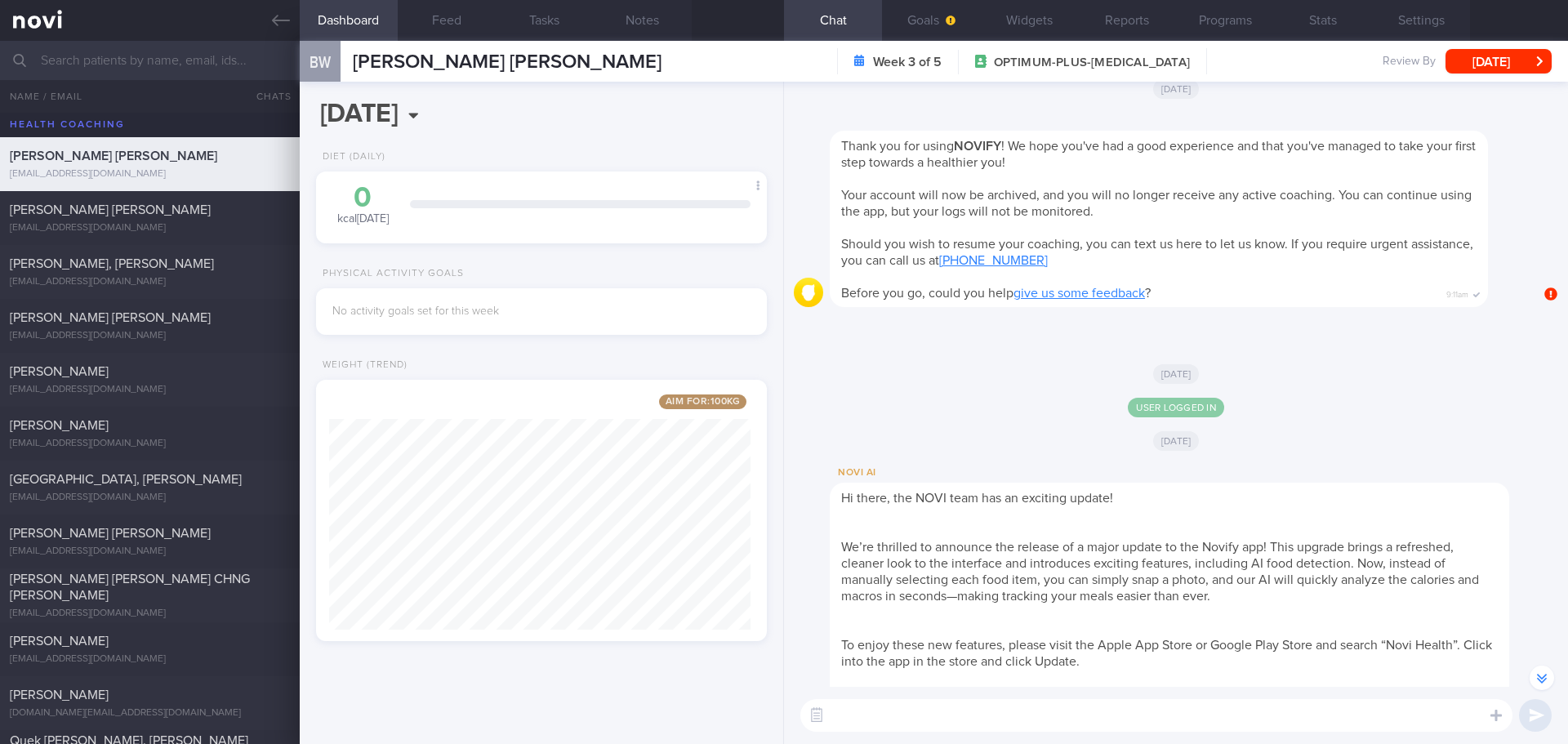
scroll to position [-58, 0]
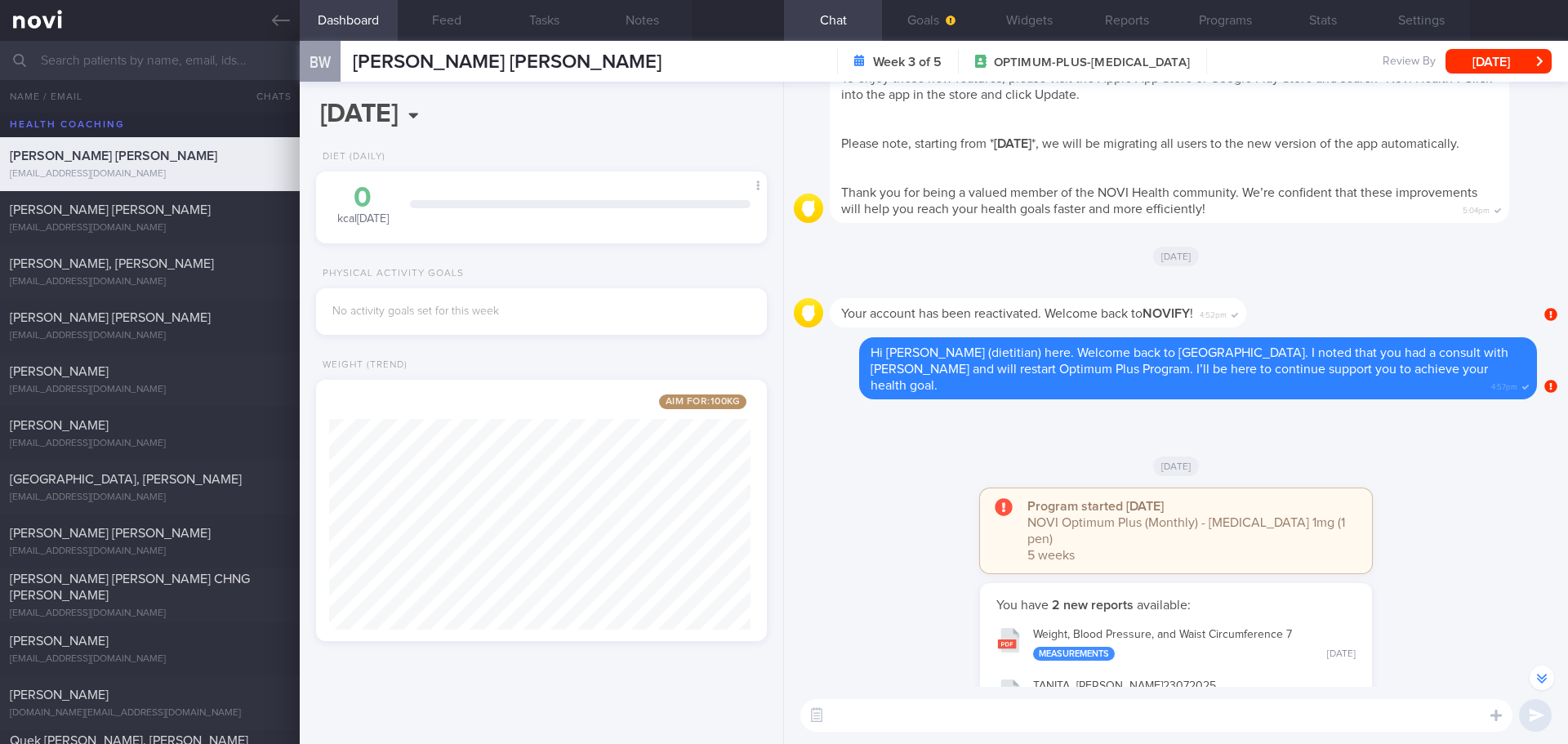
click at [1434, 726] on textarea at bounding box center [1156, 716] width 712 height 33
click at [1440, 675] on div "You have 2 new reports available: Weight, Blood Pressure, and Waist Circumferen…" at bounding box center [1176, 664] width 764 height 163
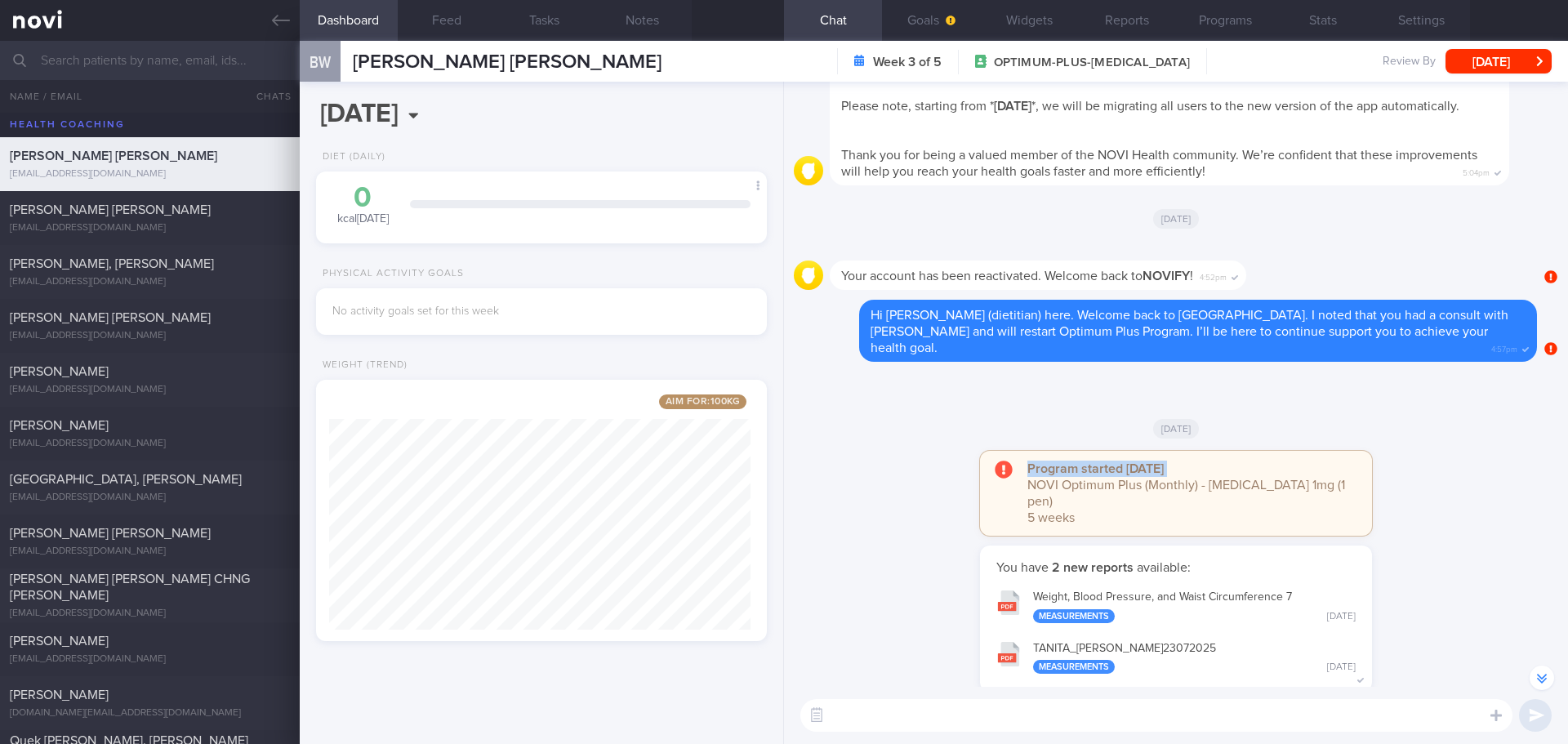
scroll to position [0, 0]
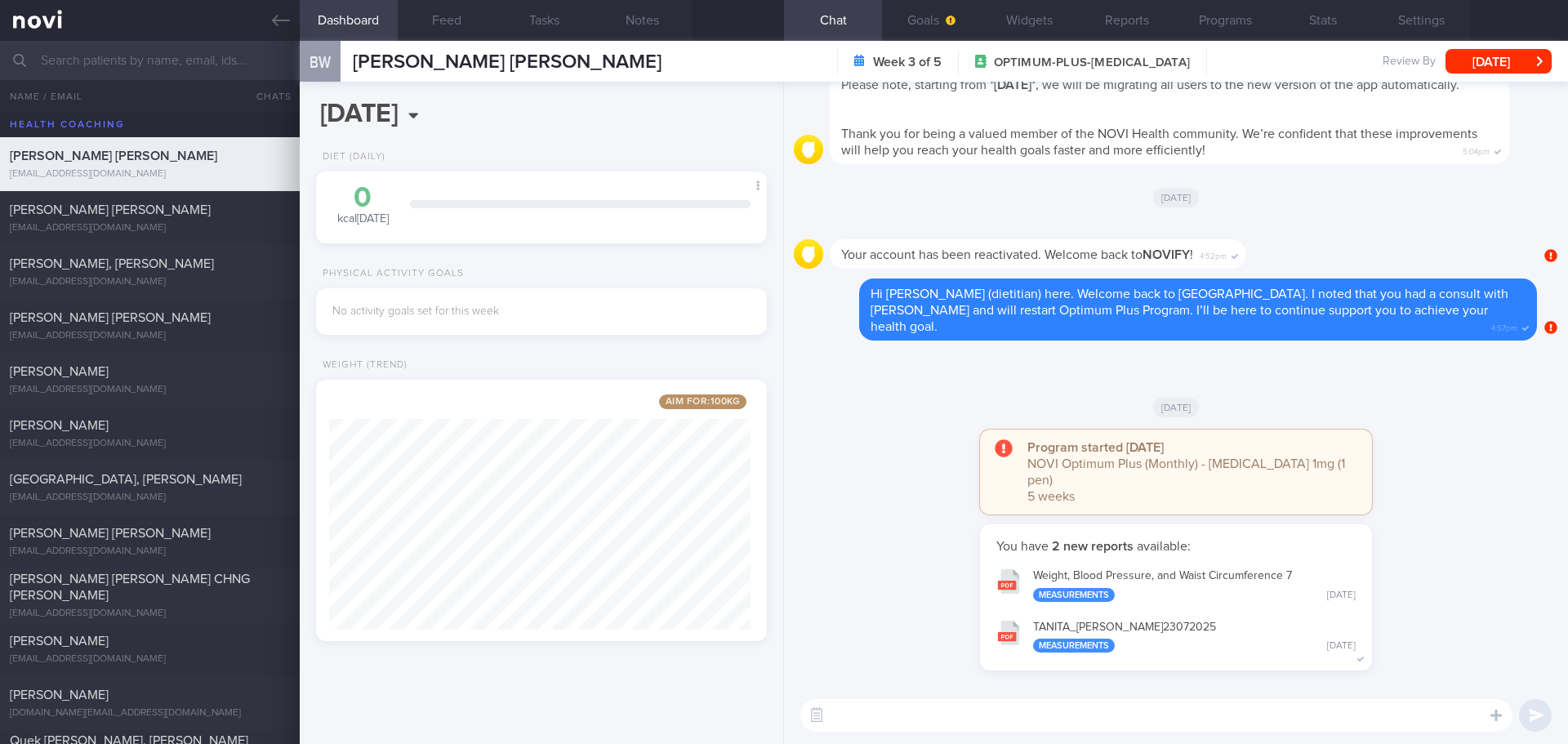
click at [1356, 726] on textarea at bounding box center [1156, 716] width 712 height 33
type textarea "Hi Mr Warren, how have you been doing?"
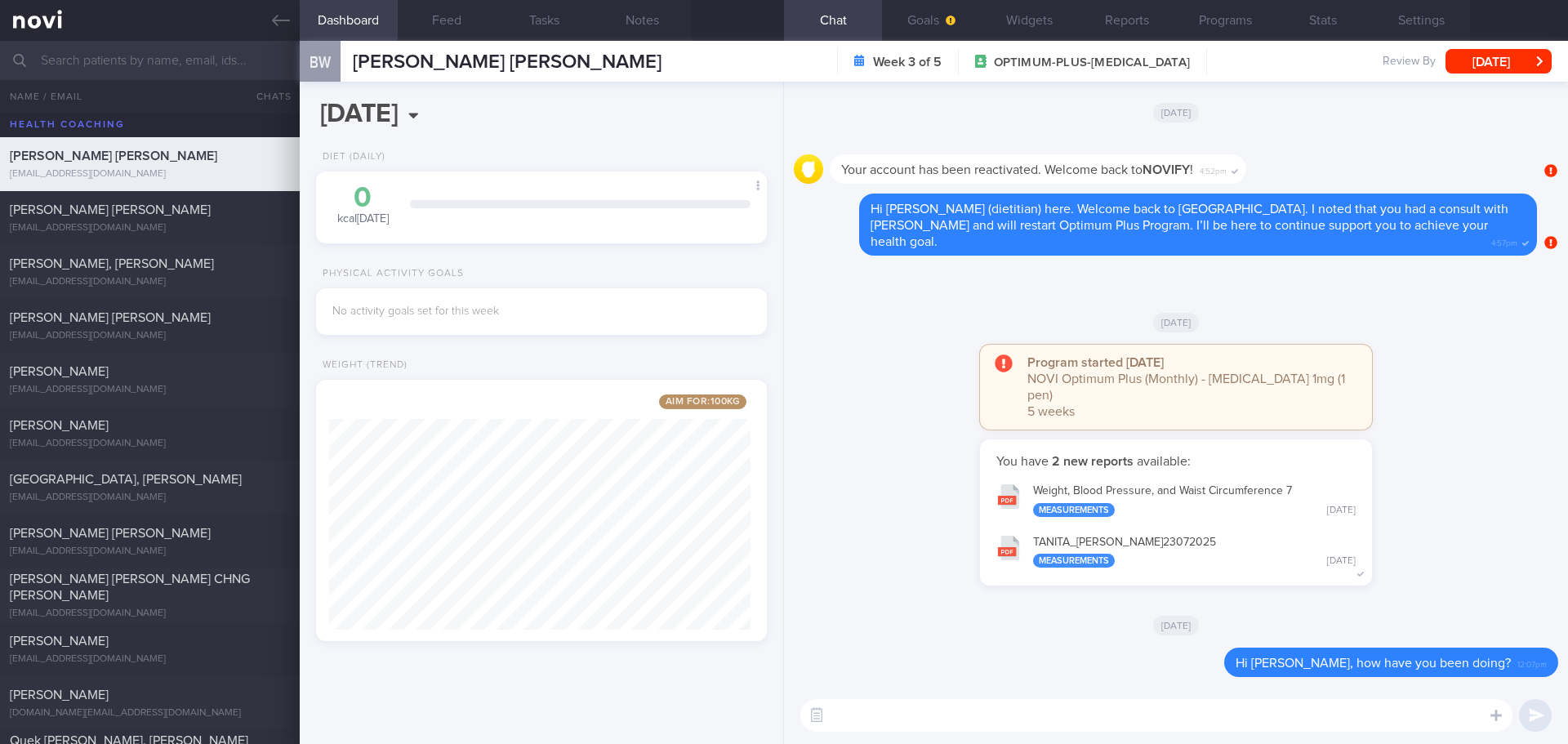
click at [1441, 452] on div "You have 2 new reports available: Weight, Blood Pressure, and Waist Circumferen…" at bounding box center [1176, 521] width 764 height 163
click at [1442, 462] on div "You have 2 new reports available: Weight, Blood Pressure, and Waist Circumferen…" at bounding box center [1176, 521] width 764 height 163
click at [1478, 63] on button "Wed, 23 Jul" at bounding box center [1499, 61] width 106 height 25
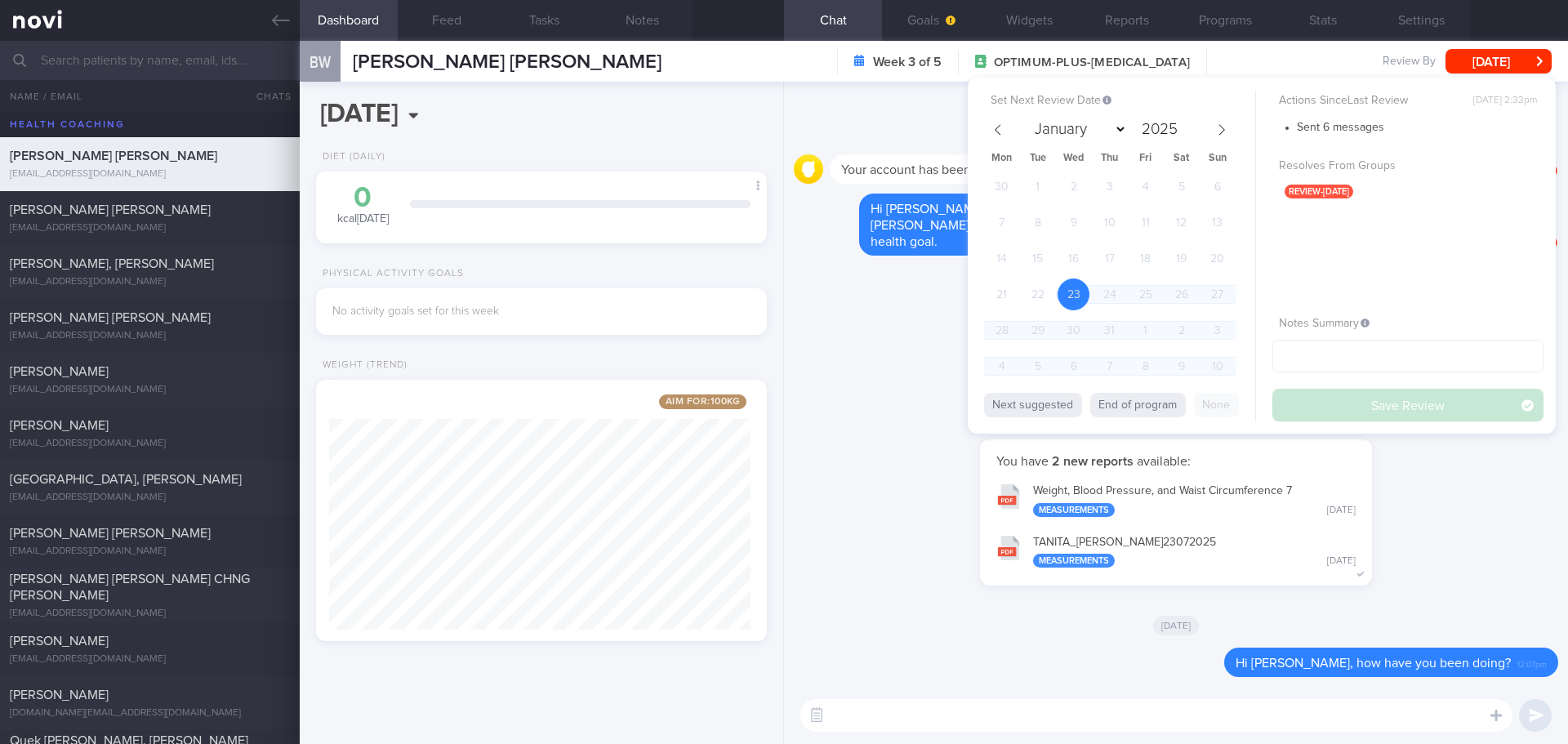
click at [1448, 496] on div "You have 2 new reports available: Weight, Blood Pressure, and Waist Circumferen…" at bounding box center [1176, 521] width 764 height 163
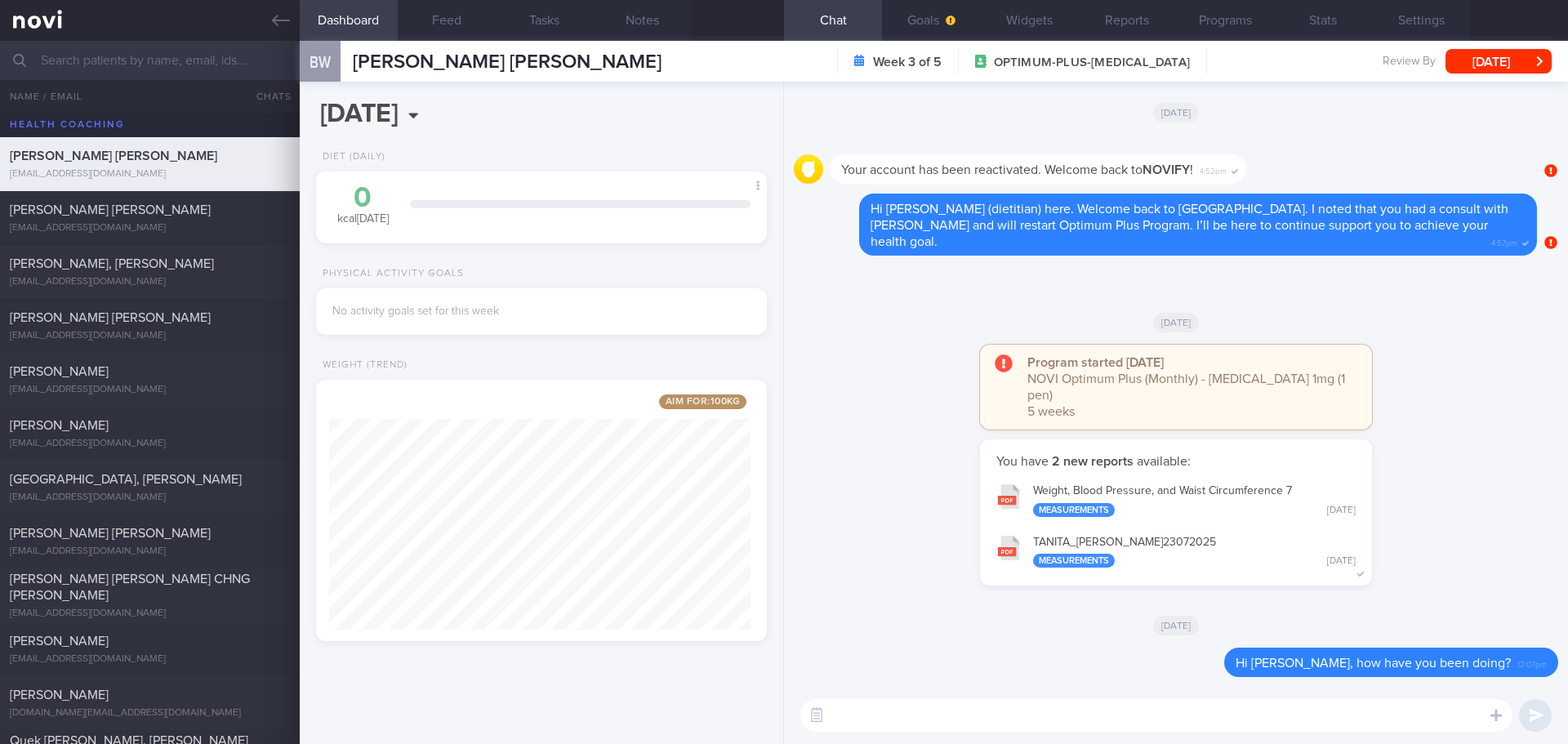
click at [1448, 496] on div "You have 2 new reports available: Weight, Blood Pressure, and Waist Circumferen…" at bounding box center [1176, 521] width 764 height 163
click at [1469, 64] on button "Wed, 23 Jul" at bounding box center [1499, 61] width 106 height 25
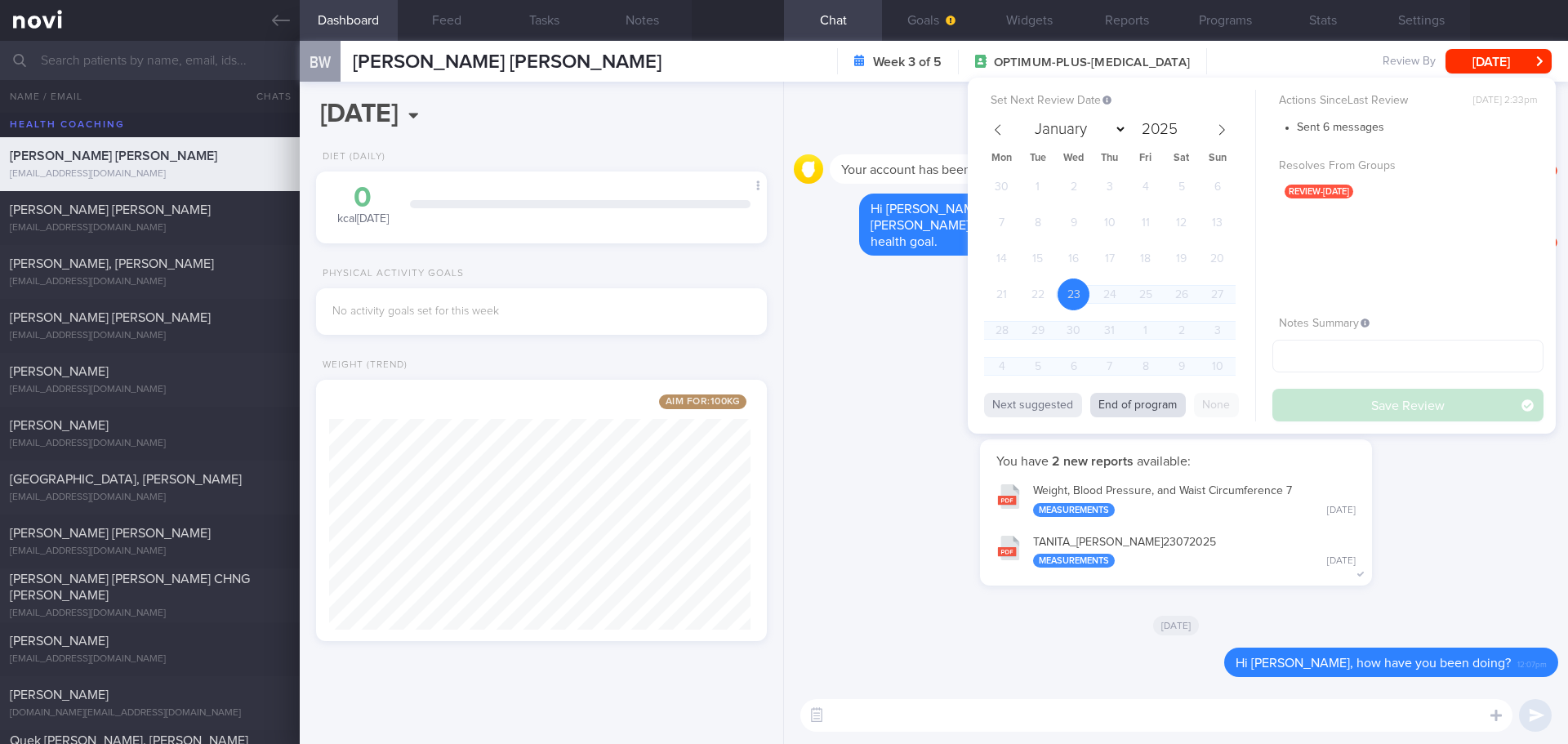
click at [1172, 401] on button "End of program" at bounding box center [1138, 405] width 96 height 25
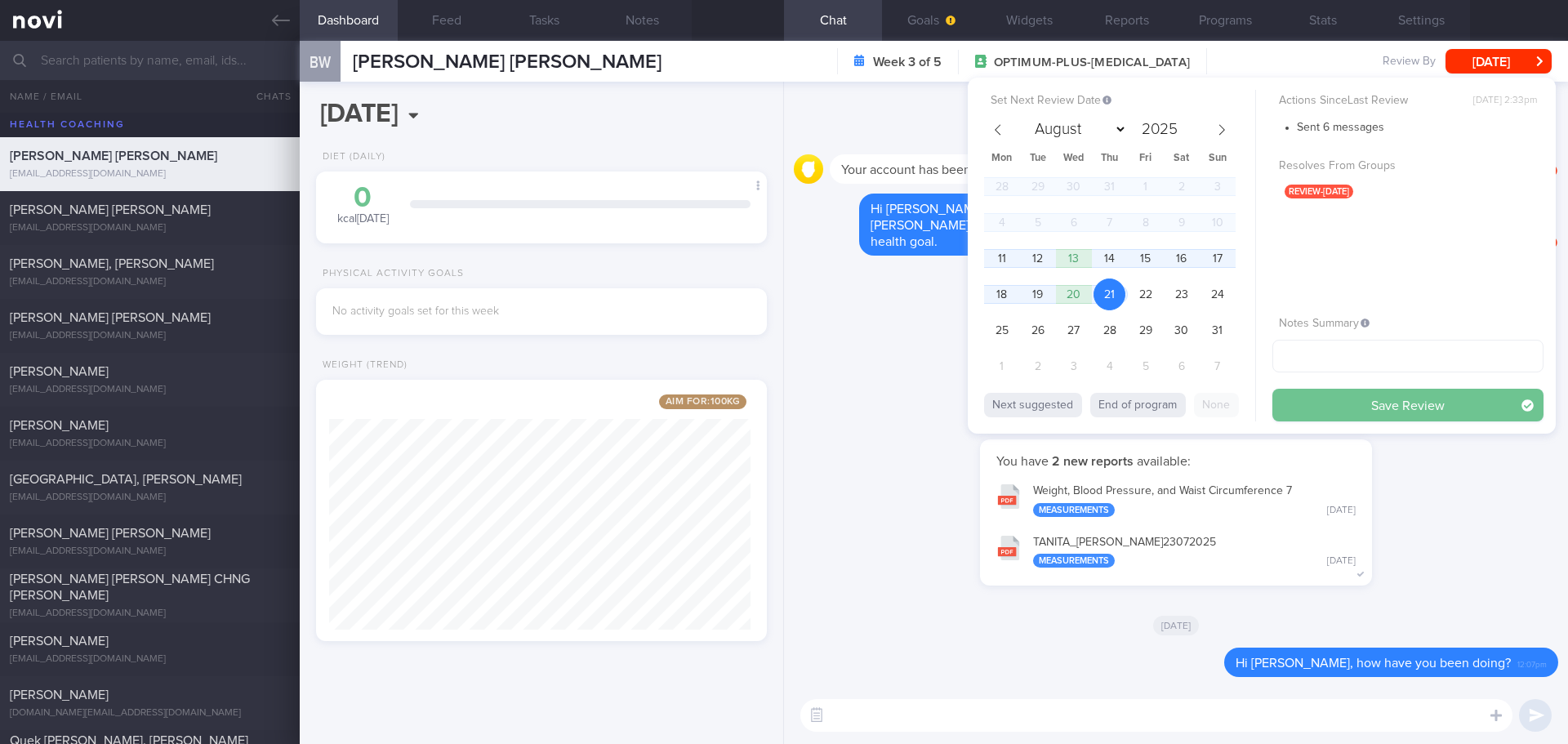
click at [1352, 398] on button "Save Review" at bounding box center [1408, 405] width 272 height 33
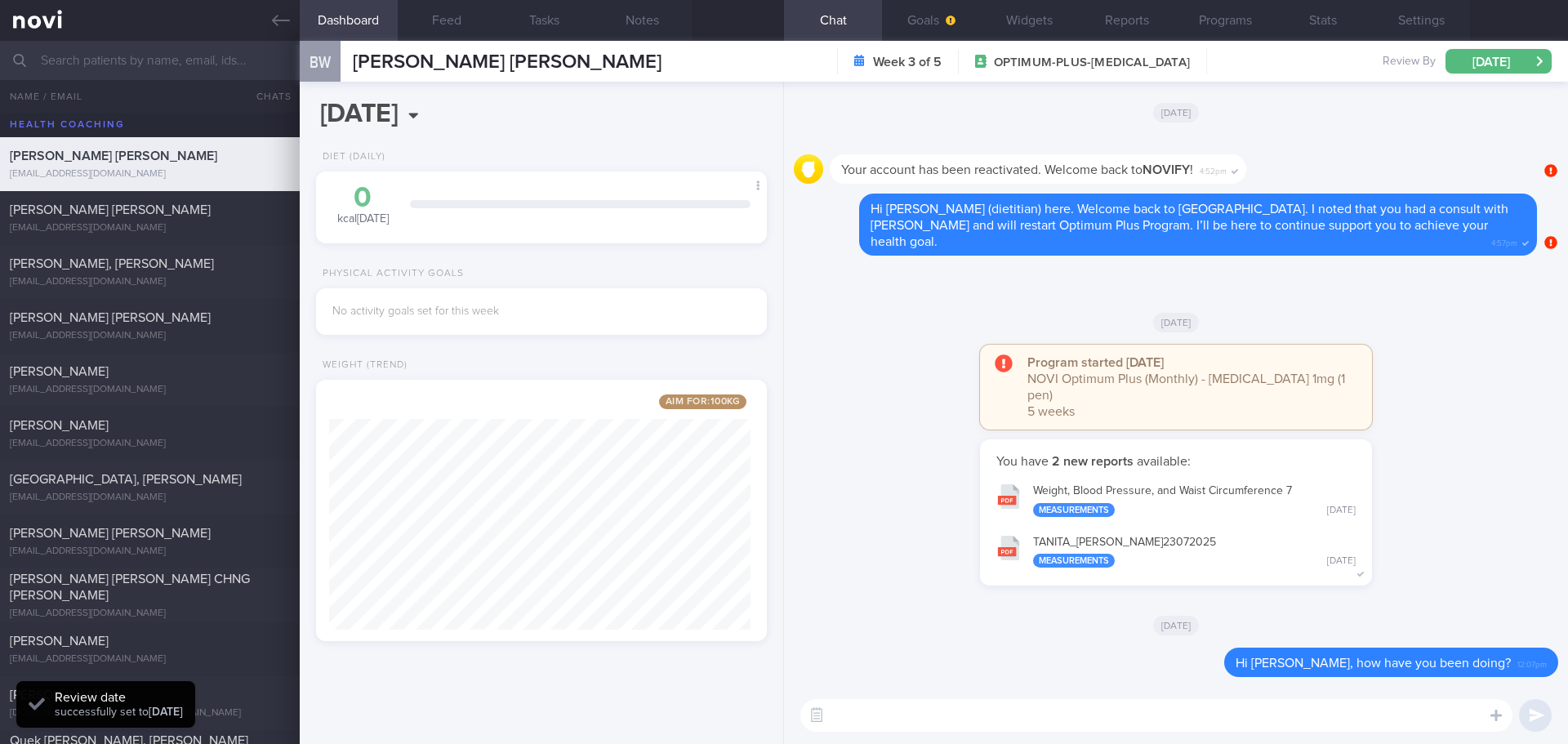
click at [1437, 452] on div "You have 2 new reports available: Weight, Blood Pressure, and Waist Circumferen…" at bounding box center [1176, 521] width 764 height 163
click at [161, 230] on div "[EMAIL_ADDRESS][DOMAIN_NAME]" at bounding box center [149, 228] width 280 height 12
select select "6"
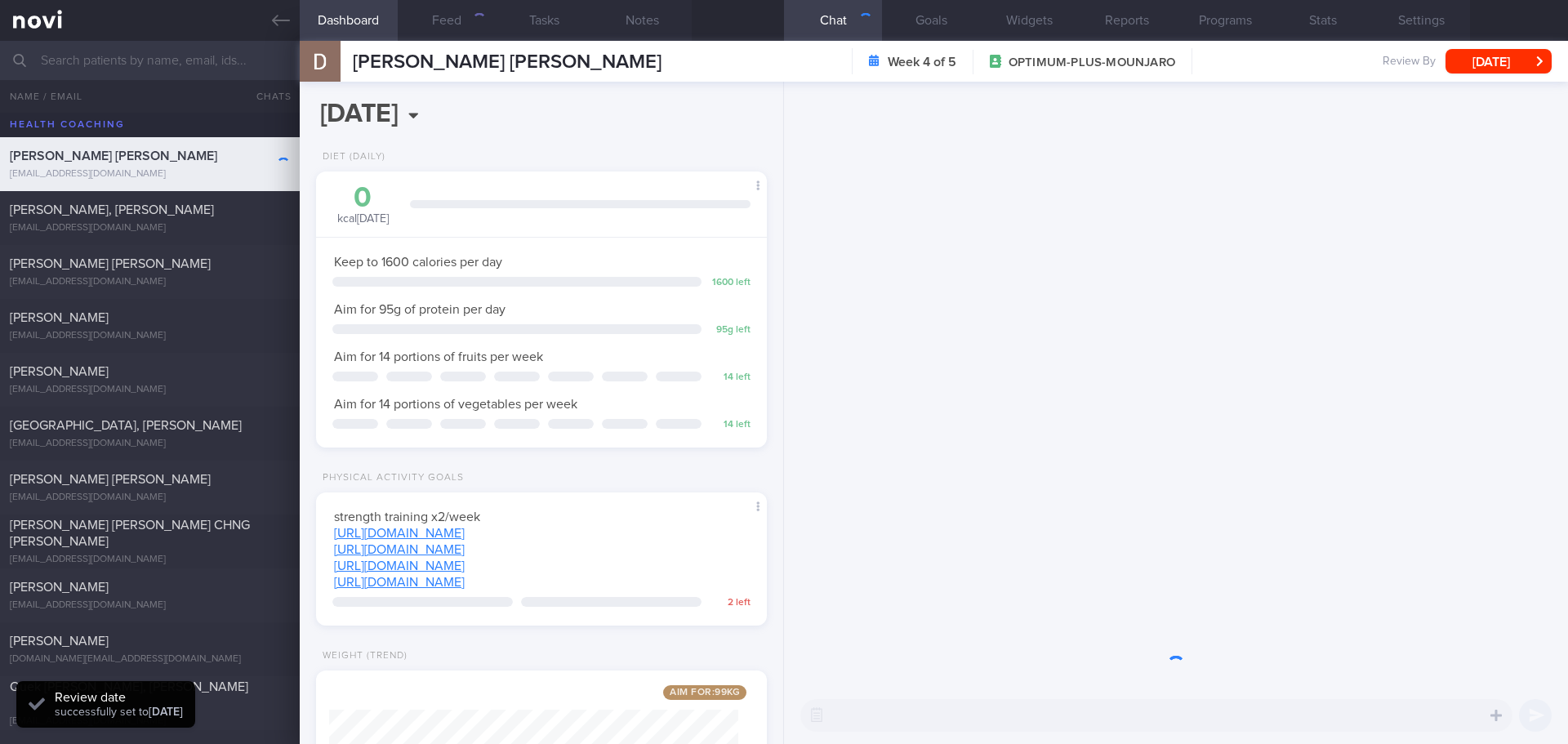
scroll to position [228, 410]
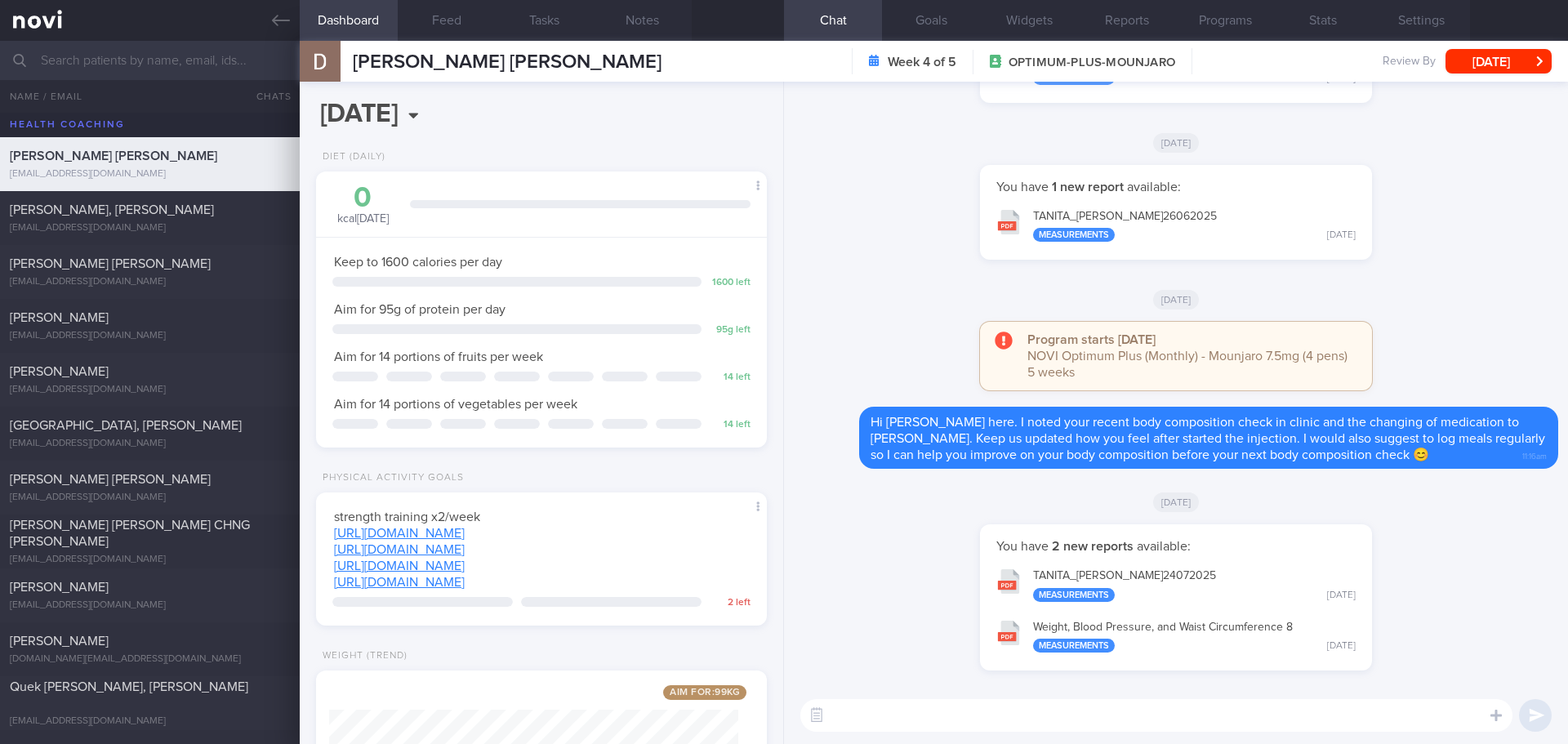
click at [875, 292] on div "Tue, 15 Jul" at bounding box center [1176, 299] width 764 height 46
select select "6"
click at [909, 716] on textarea at bounding box center [1156, 716] width 712 height 33
drag, startPoint x: 1137, startPoint y: 717, endPoint x: 1095, endPoint y: 725, distance: 42.8
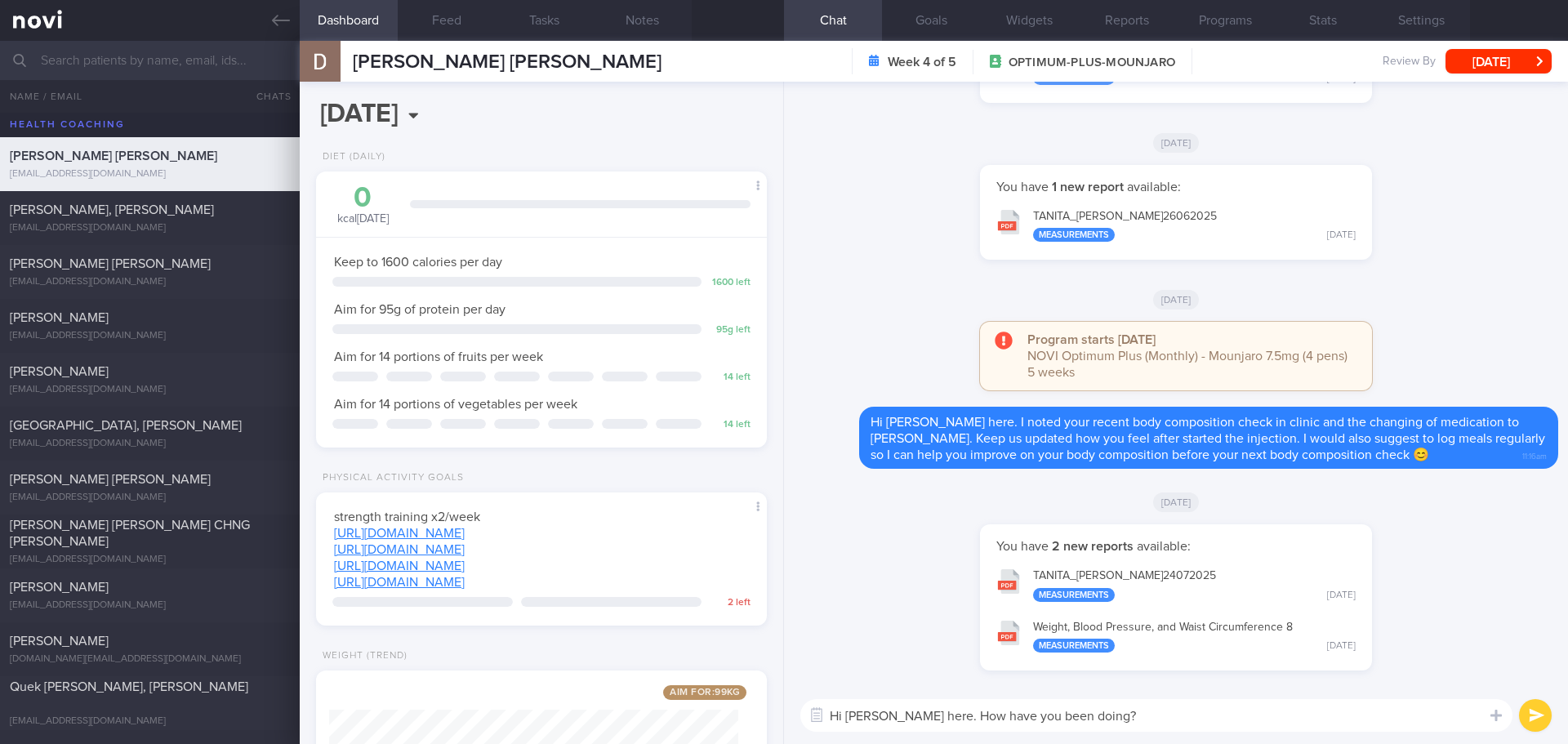
click at [1095, 725] on textarea "Hi Durga, Elizabeth here. How have you been doing?" at bounding box center [1156, 716] width 712 height 33
click at [1223, 567] on button "TANITA_ KATTULA VENKATA DURGA PRASAD_ 24072025 Measurements Thu, 24 Jul" at bounding box center [1175, 585] width 376 height 51
click at [1116, 214] on button "TANITA_ KATTULA VENKATA DURGA PRASAD_ 26062025 Measurements Thu, 26 Jun" at bounding box center [1175, 225] width 376 height 51
click at [1132, 718] on textarea "Hi Durga, Elizabeth here. How have you been" at bounding box center [1156, 716] width 712 height 33
click at [1160, 714] on textarea "Hi Durga, Elizabeth here. How have you been?" at bounding box center [1156, 716] width 712 height 33
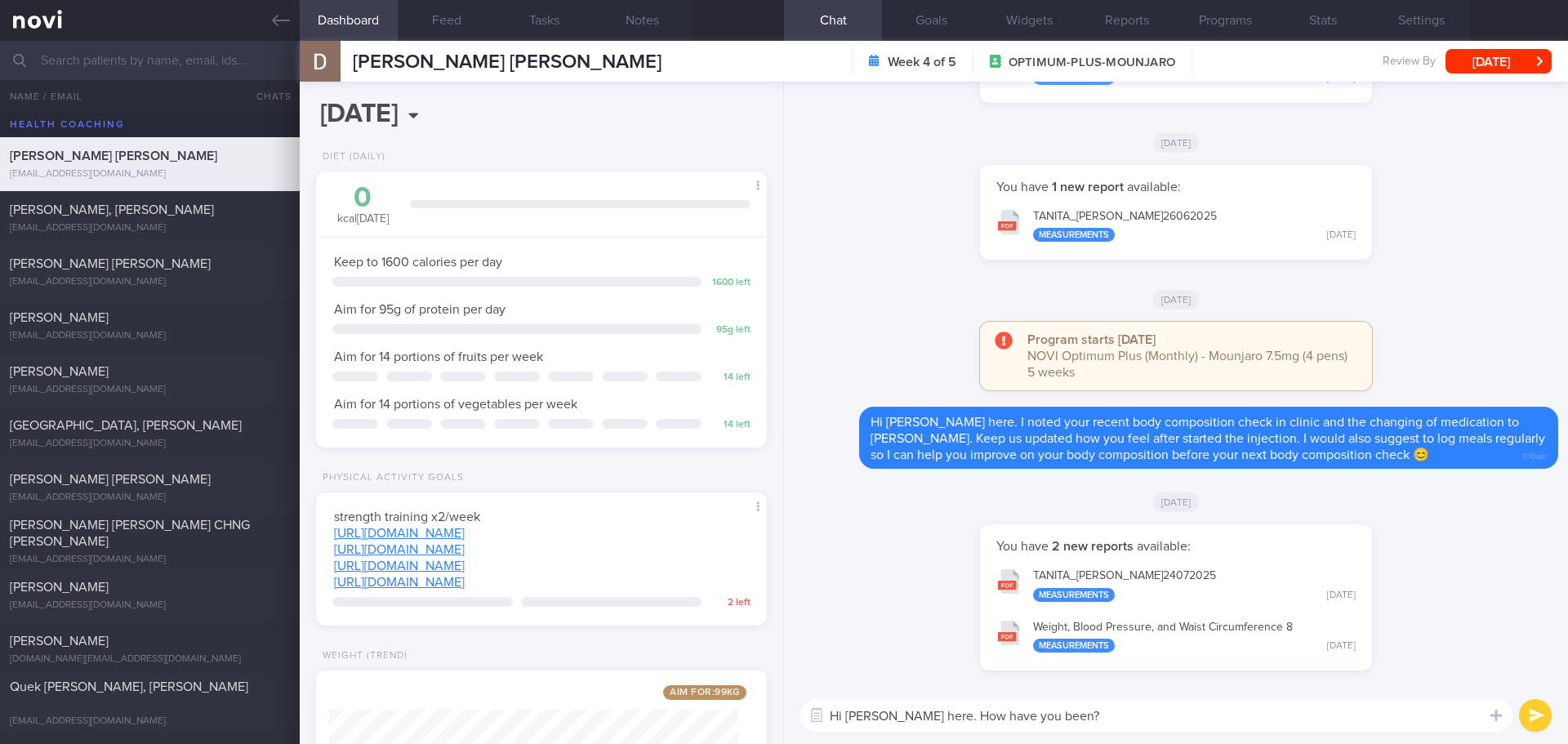
click at [1160, 714] on textarea "Hi Durga, Elizabeth here. How have you been?" at bounding box center [1156, 716] width 712 height 33
click at [1150, 721] on textarea "Hi Durga, Elizabeth here. How have you been?" at bounding box center [1156, 716] width 712 height 33
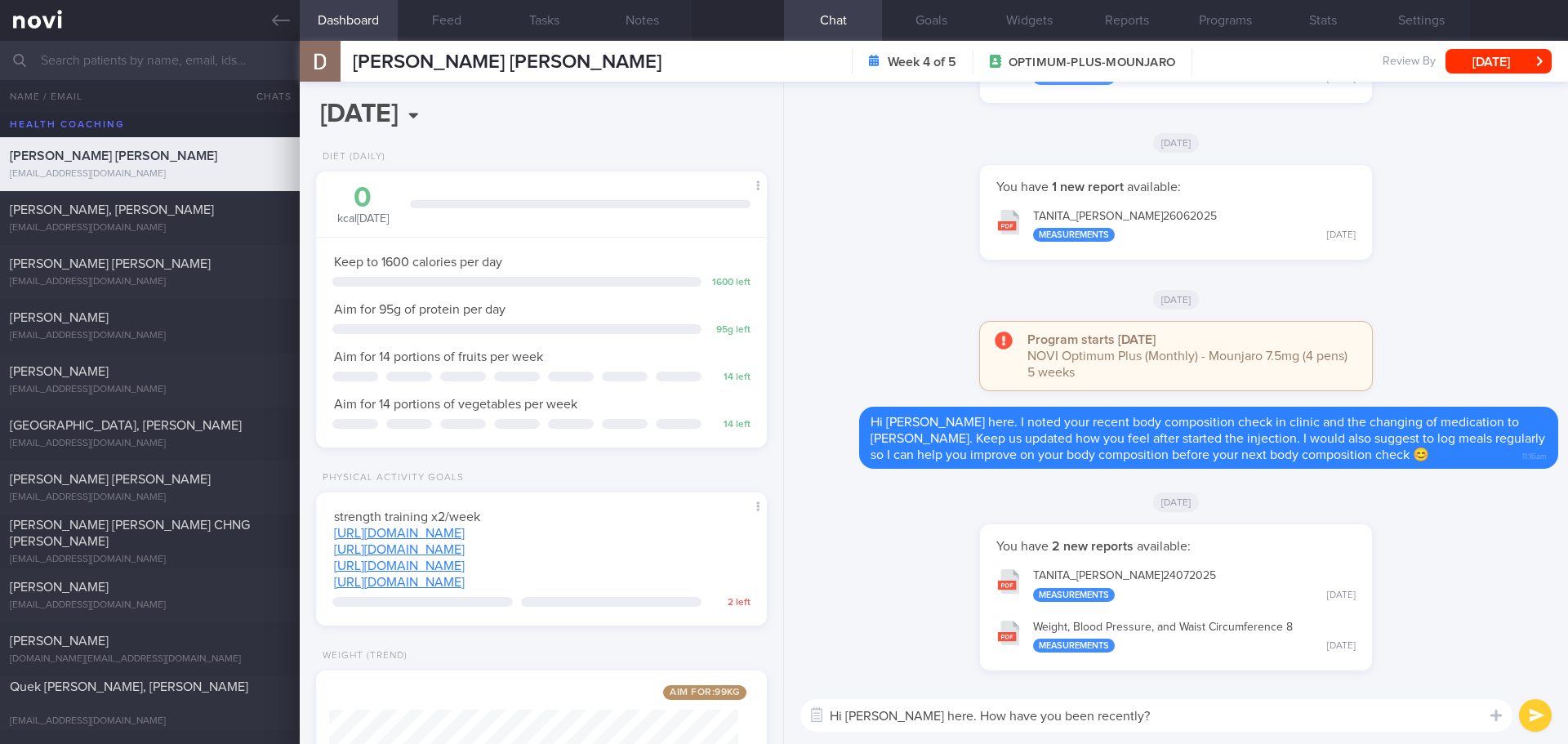
drag, startPoint x: 1212, startPoint y: 720, endPoint x: 1094, endPoint y: 709, distance: 118.5
click at [1094, 709] on textarea "Hi Durga, Elizabeth here. How have you been recently?" at bounding box center [1156, 716] width 712 height 33
type textarea "Hi Durga, Elizabeth here. How have you been lately?"
drag, startPoint x: 1224, startPoint y: 723, endPoint x: 1235, endPoint y: 721, distance: 11.2
click at [1225, 723] on textarea "Hi Durga, Elizabeth here. How have you been lately?" at bounding box center [1156, 716] width 712 height 33
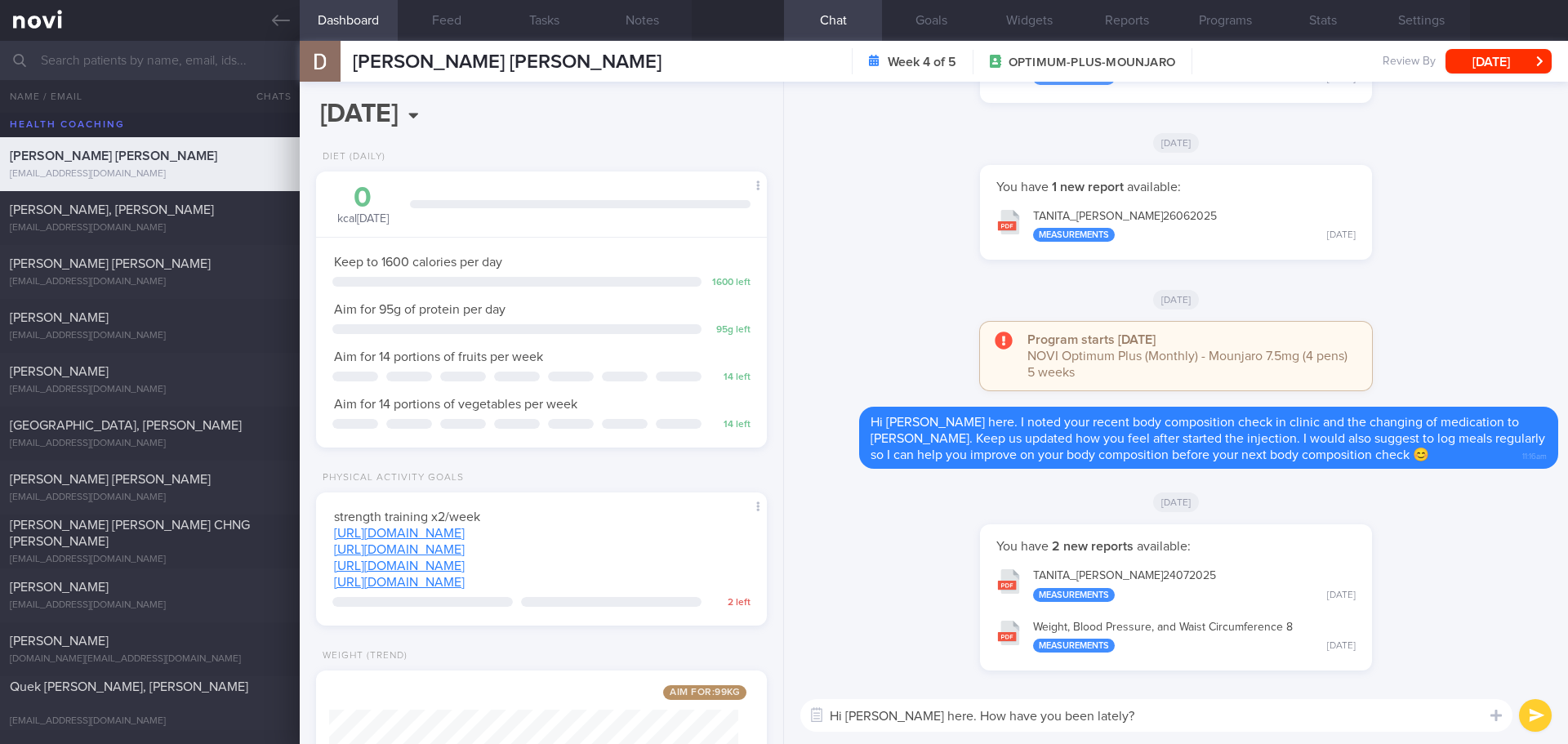
click at [1533, 717] on button "submit" at bounding box center [1535, 716] width 33 height 33
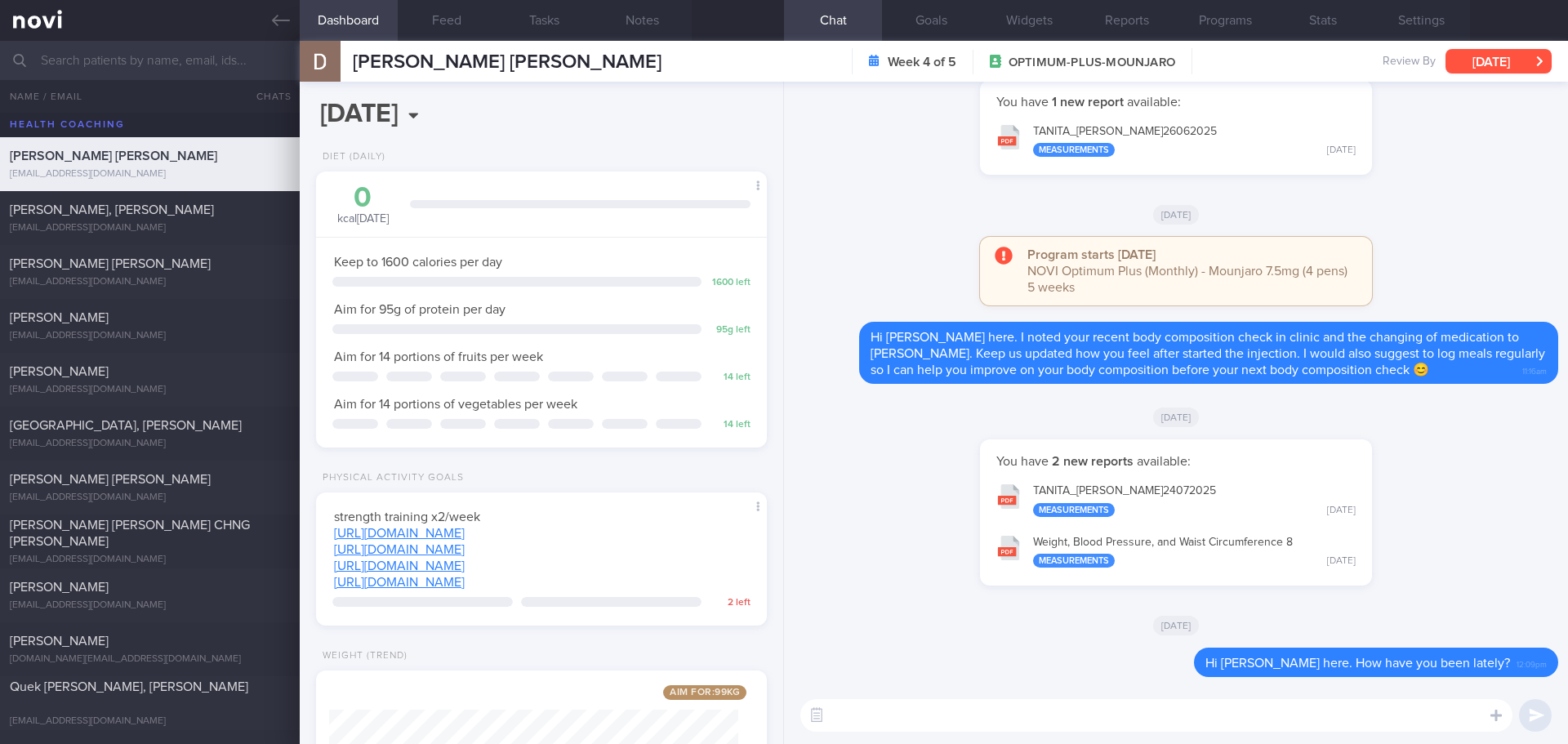
click at [1530, 64] on button "[DATE]" at bounding box center [1499, 61] width 106 height 25
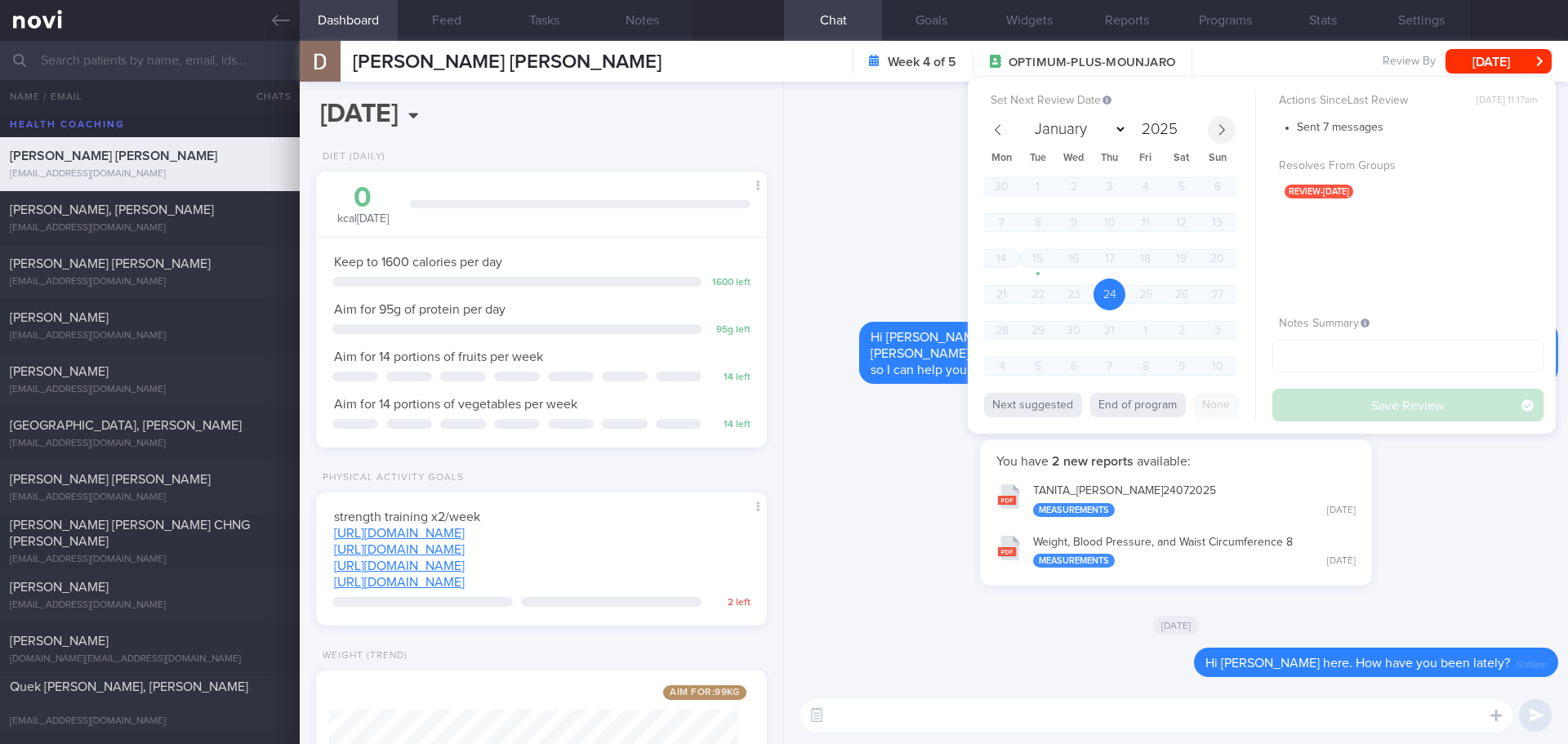
click at [1213, 122] on span at bounding box center [1221, 129] width 27 height 27
select select "7"
click at [1115, 254] on span "14" at bounding box center [1110, 258] width 32 height 32
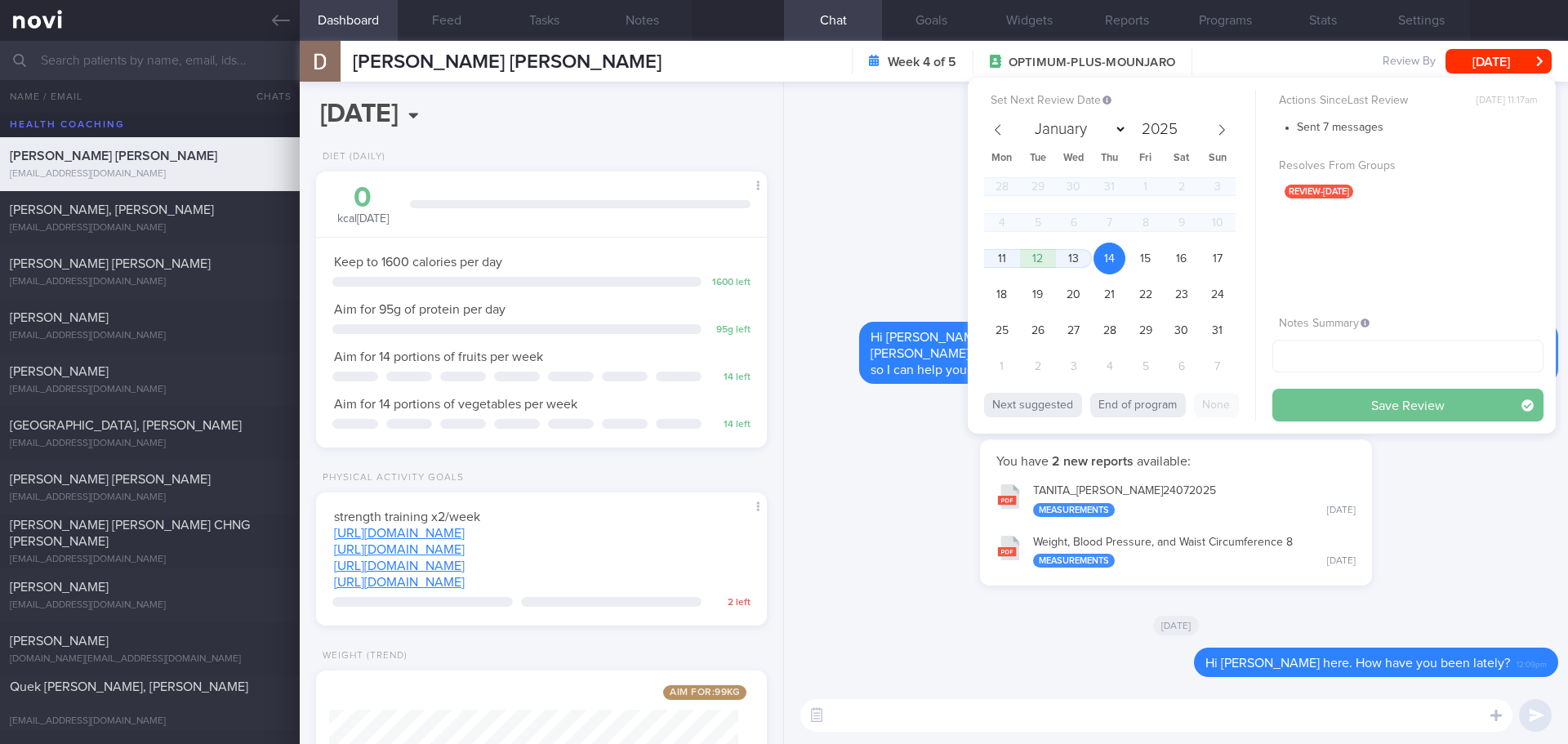
click at [1330, 404] on button "Save Review" at bounding box center [1408, 405] width 272 height 33
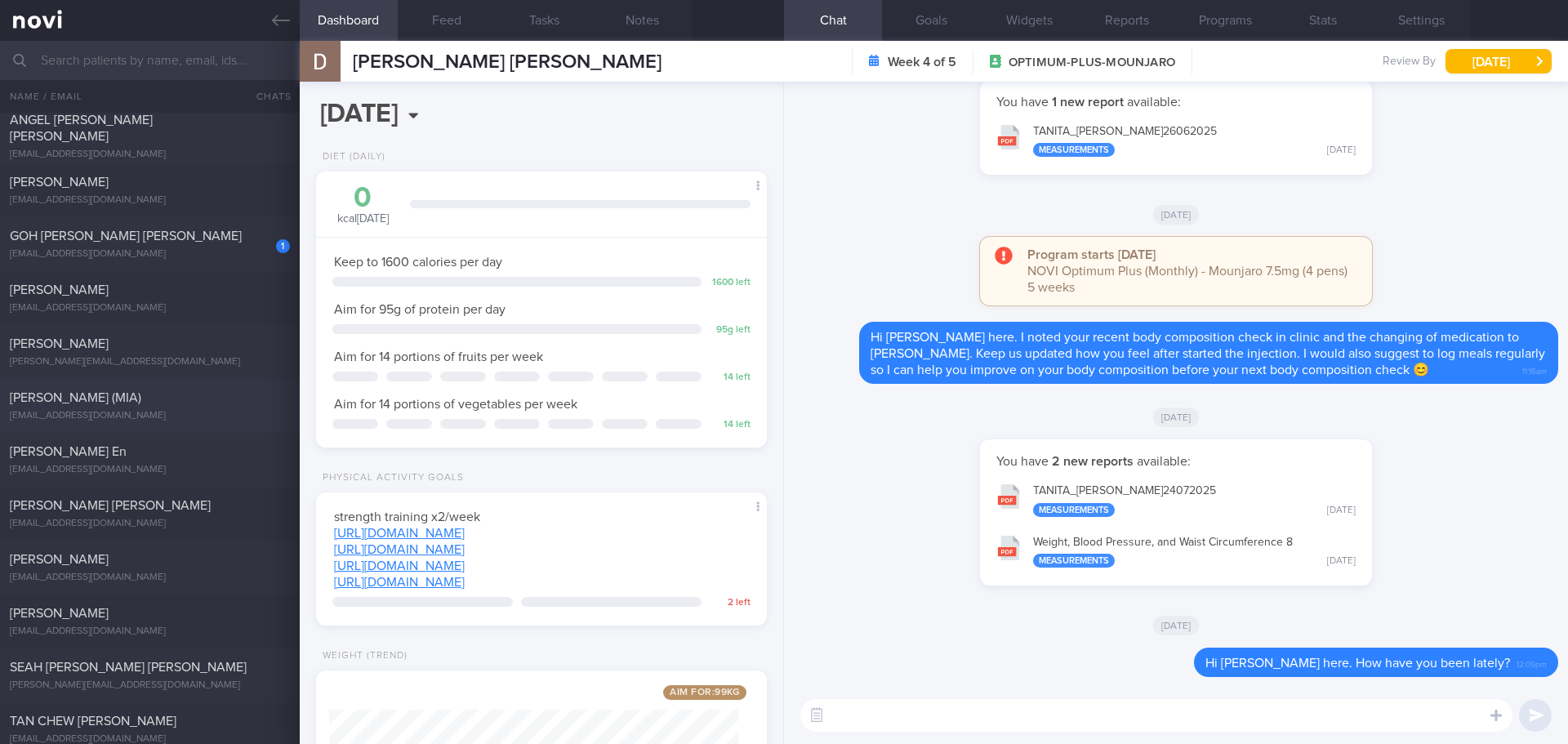
scroll to position [2533, 0]
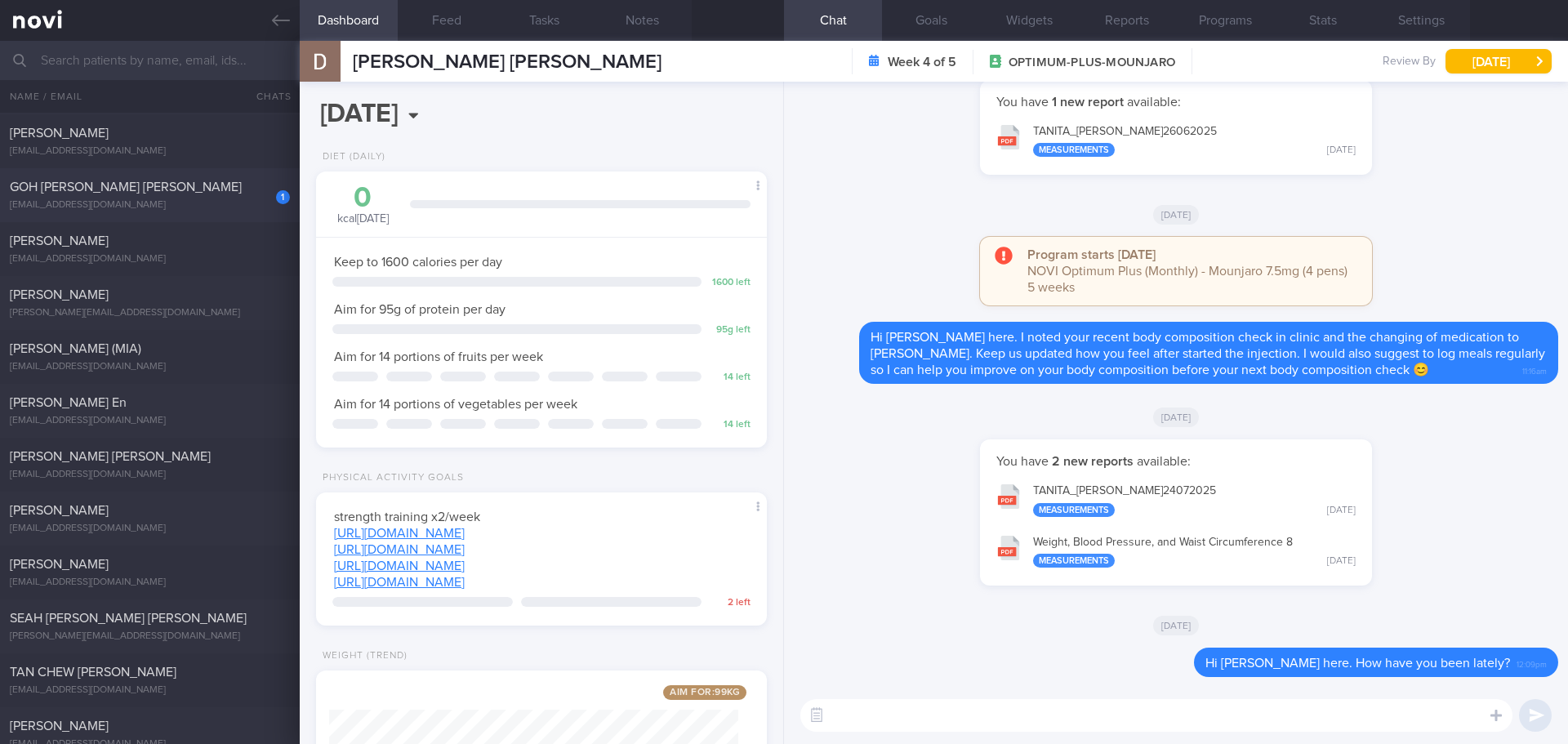
click at [214, 195] on div "GOH [PERSON_NAME] [PERSON_NAME]" at bounding box center [148, 187] width 276 height 16
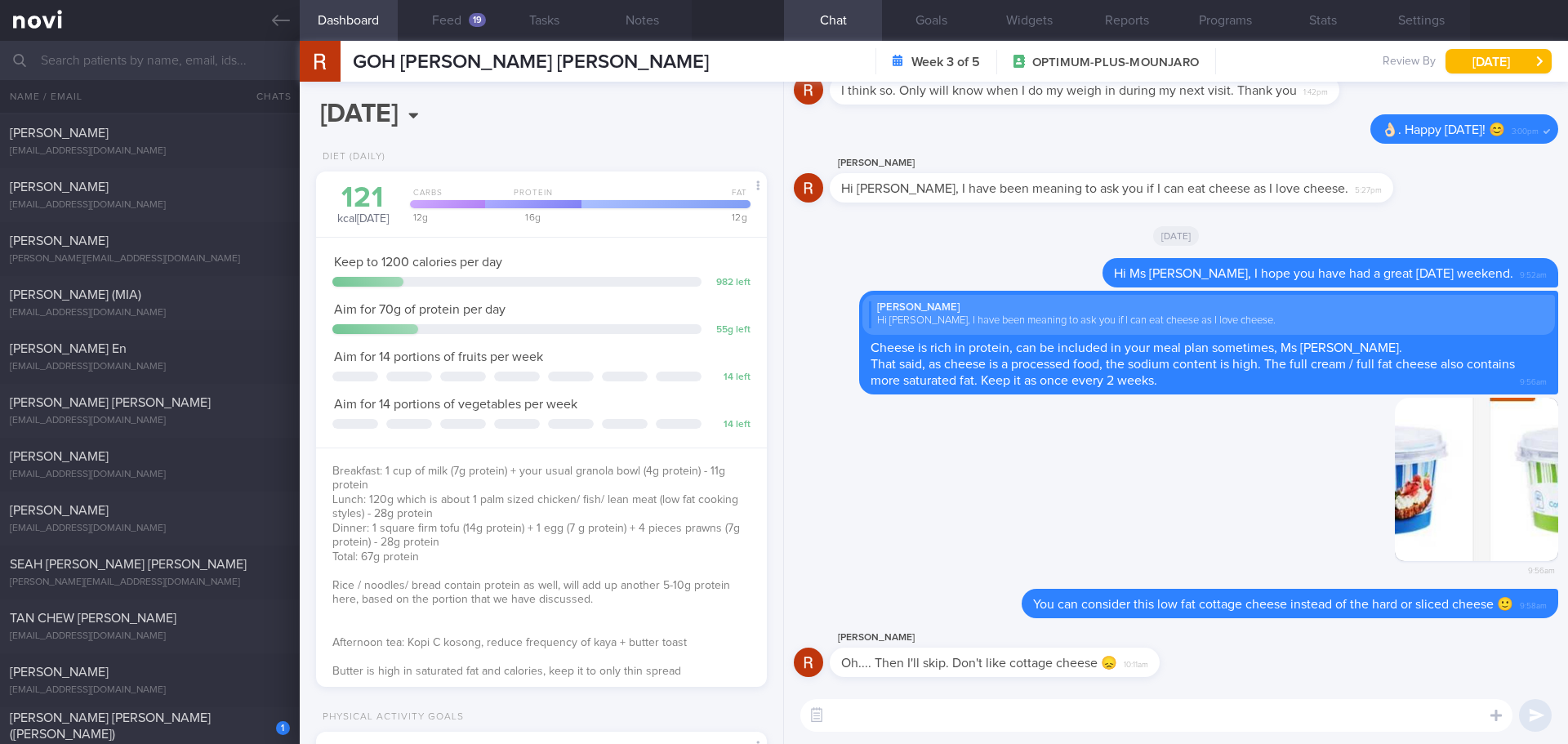
scroll to position [228, 410]
click at [1063, 453] on div "Delete 9:56am" at bounding box center [1176, 494] width 764 height 192
click at [1095, 480] on div "Delete 9:56am" at bounding box center [1176, 494] width 764 height 192
click at [1093, 477] on div "Delete 9:56am" at bounding box center [1176, 494] width 764 height 192
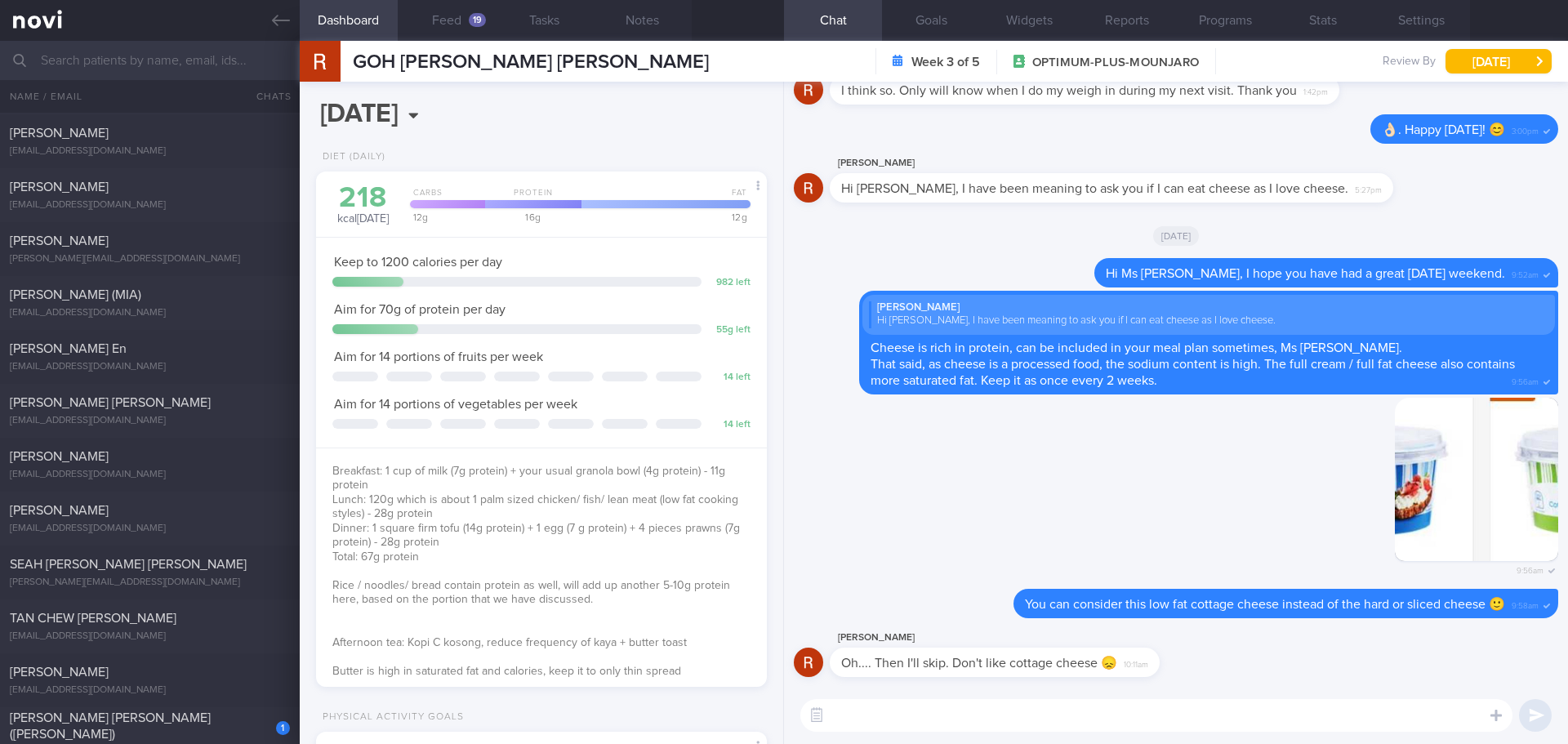
click at [1127, 714] on textarea at bounding box center [1156, 716] width 712 height 33
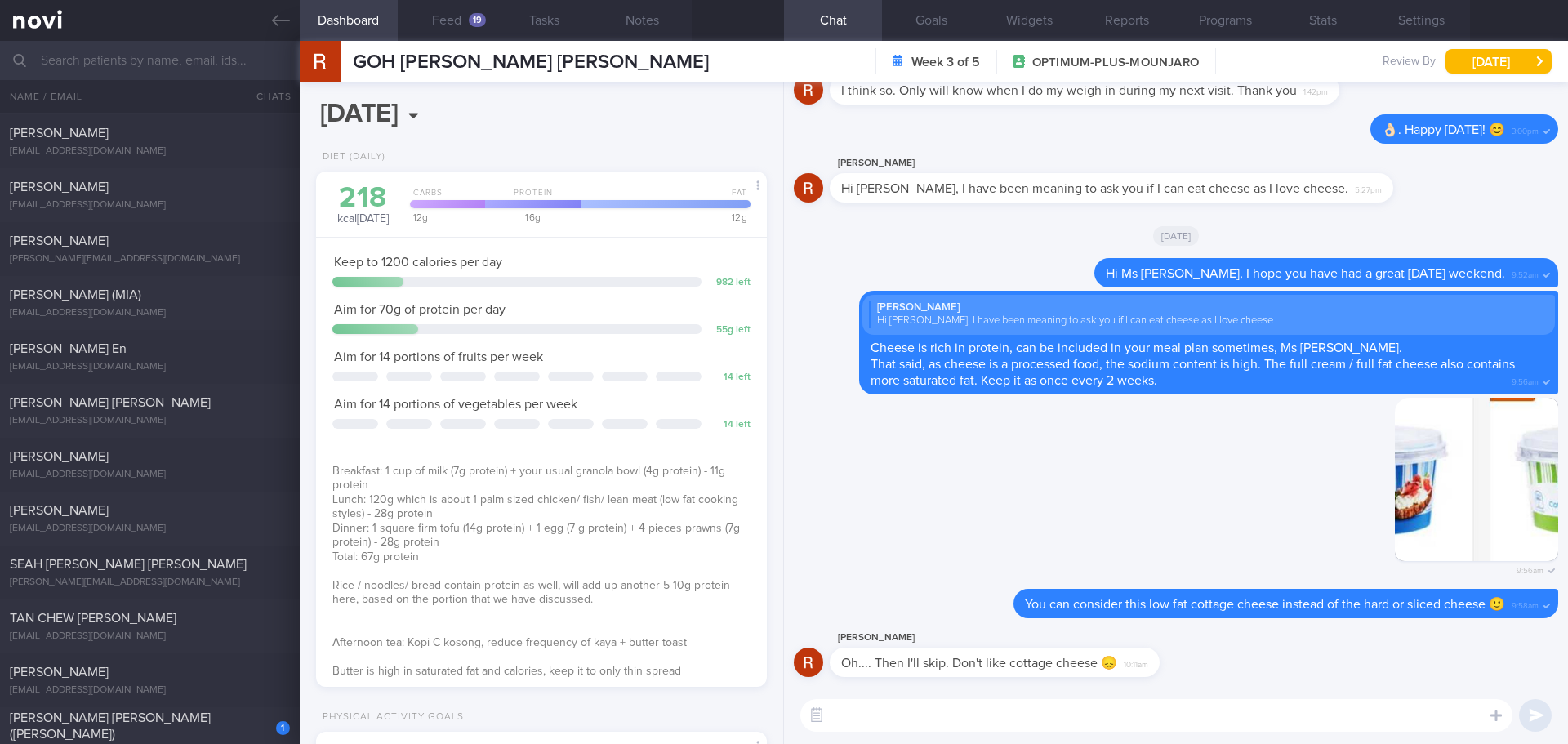
click at [1127, 712] on textarea at bounding box center [1156, 716] width 712 height 33
click at [1125, 724] on textarea at bounding box center [1156, 716] width 712 height 33
click at [1124, 721] on textarea at bounding box center [1156, 716] width 712 height 33
click at [1116, 706] on textarea at bounding box center [1156, 716] width 712 height 33
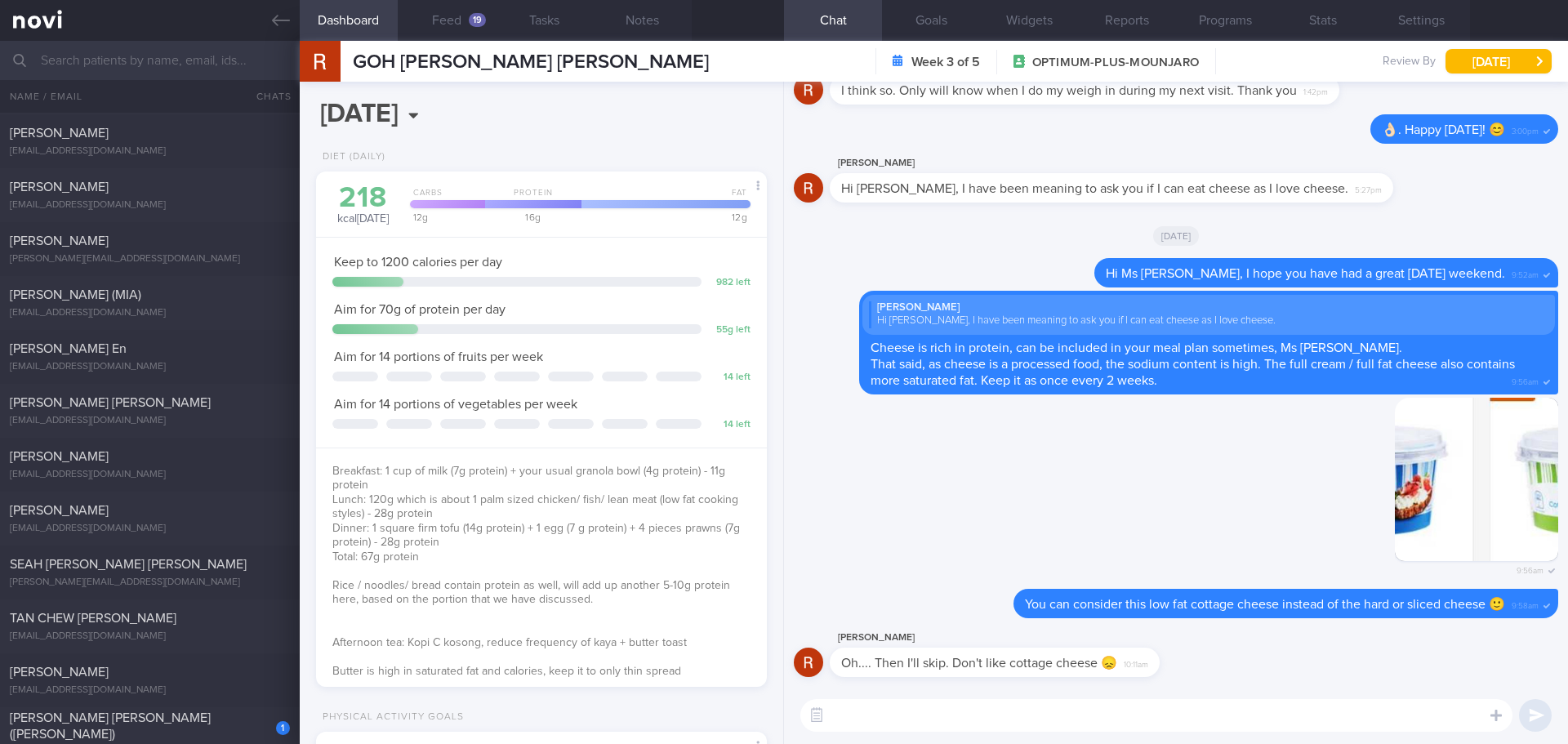
click at [1116, 706] on textarea at bounding box center [1156, 716] width 712 height 33
click at [1182, 717] on textarea "No problem.. keep to small portion for other types of cheese 🙂" at bounding box center [1156, 716] width 712 height 33
click at [1193, 717] on textarea "No problem.. keep to small portion for other types of cheese 🙂" at bounding box center [1156, 716] width 712 height 33
type textarea "No problem.. keep to small portion for other types of cheese 😊"
click at [1298, 694] on div "No problem.. keep to small portion for other types of cheese 😊 No problem.. kee…" at bounding box center [1176, 716] width 784 height 58
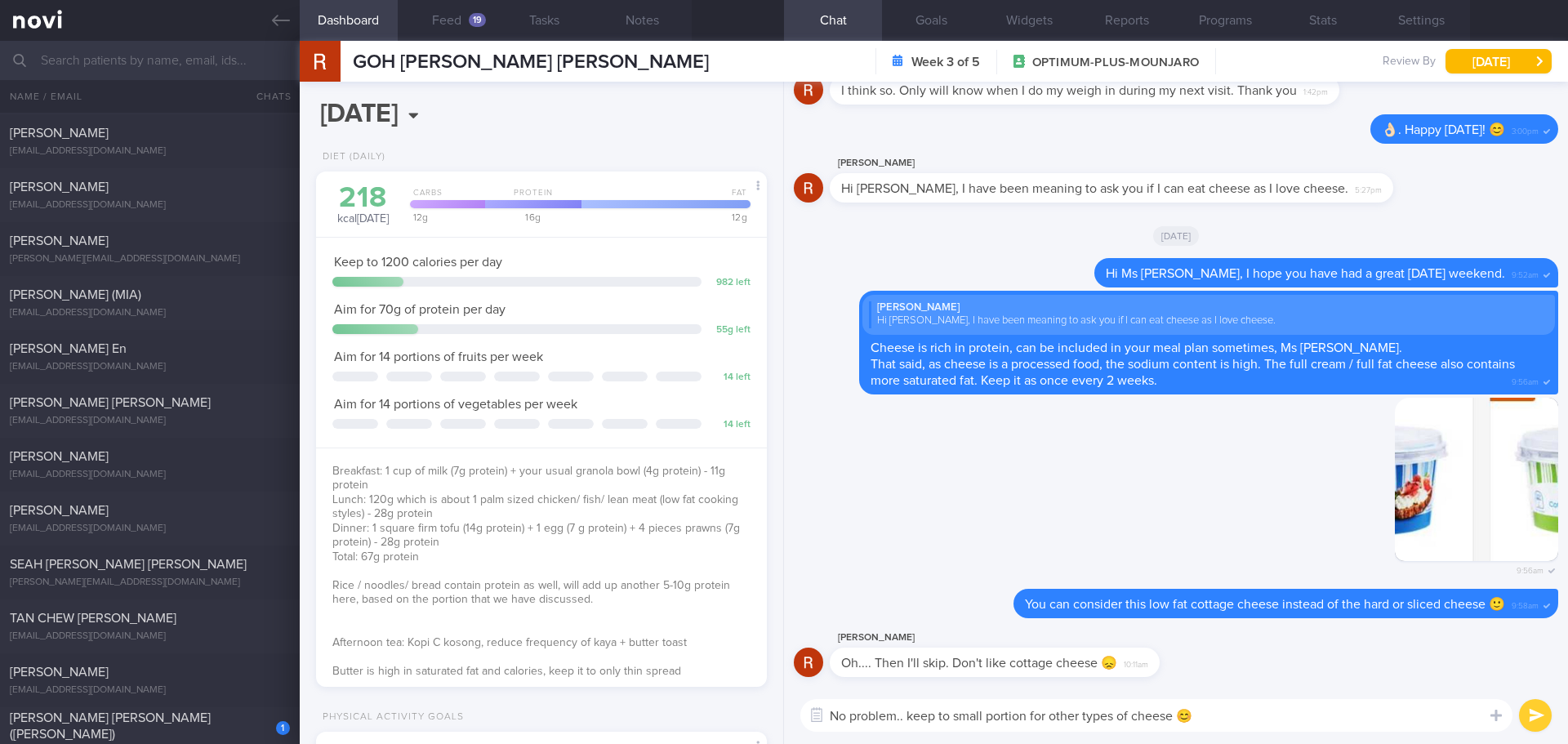
click at [1309, 711] on textarea "No problem.. keep to small portion for other types of cheese 😊" at bounding box center [1156, 716] width 712 height 33
click at [1342, 718] on textarea "No problem.. keep to small portion for other types of cheese 😊" at bounding box center [1156, 716] width 712 height 33
click at [1353, 721] on textarea "No problem.. keep to small portion for other types of cheese 😊" at bounding box center [1156, 716] width 712 height 33
click at [1373, 726] on textarea "No problem.. keep to small portion for other types of cheese 😊" at bounding box center [1156, 716] width 712 height 33
click at [1411, 732] on div "No problem.. keep to small portion for other types of cheese 😊 No problem.. kee…" at bounding box center [1176, 716] width 784 height 58
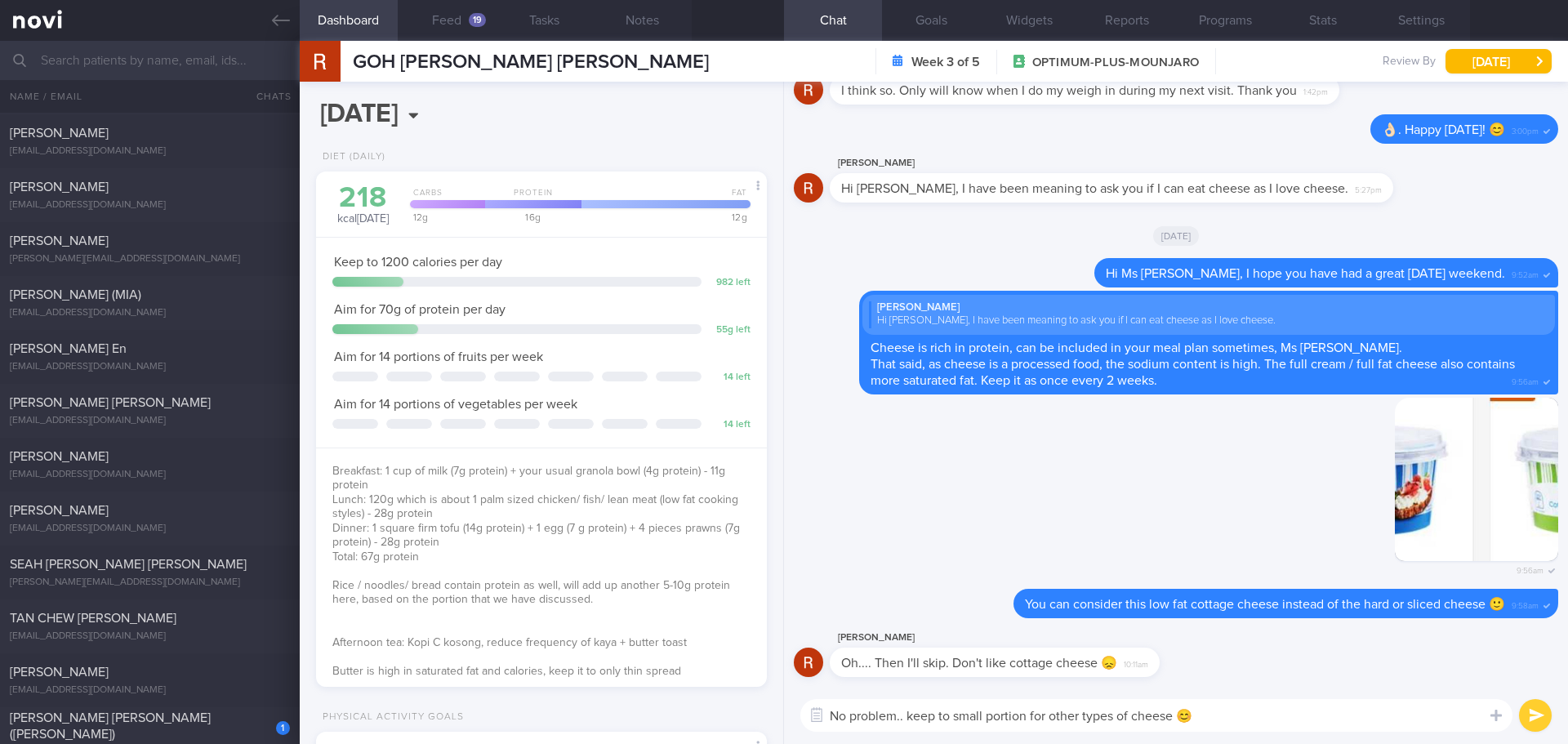
click at [1537, 717] on button "submit" at bounding box center [1535, 716] width 33 height 33
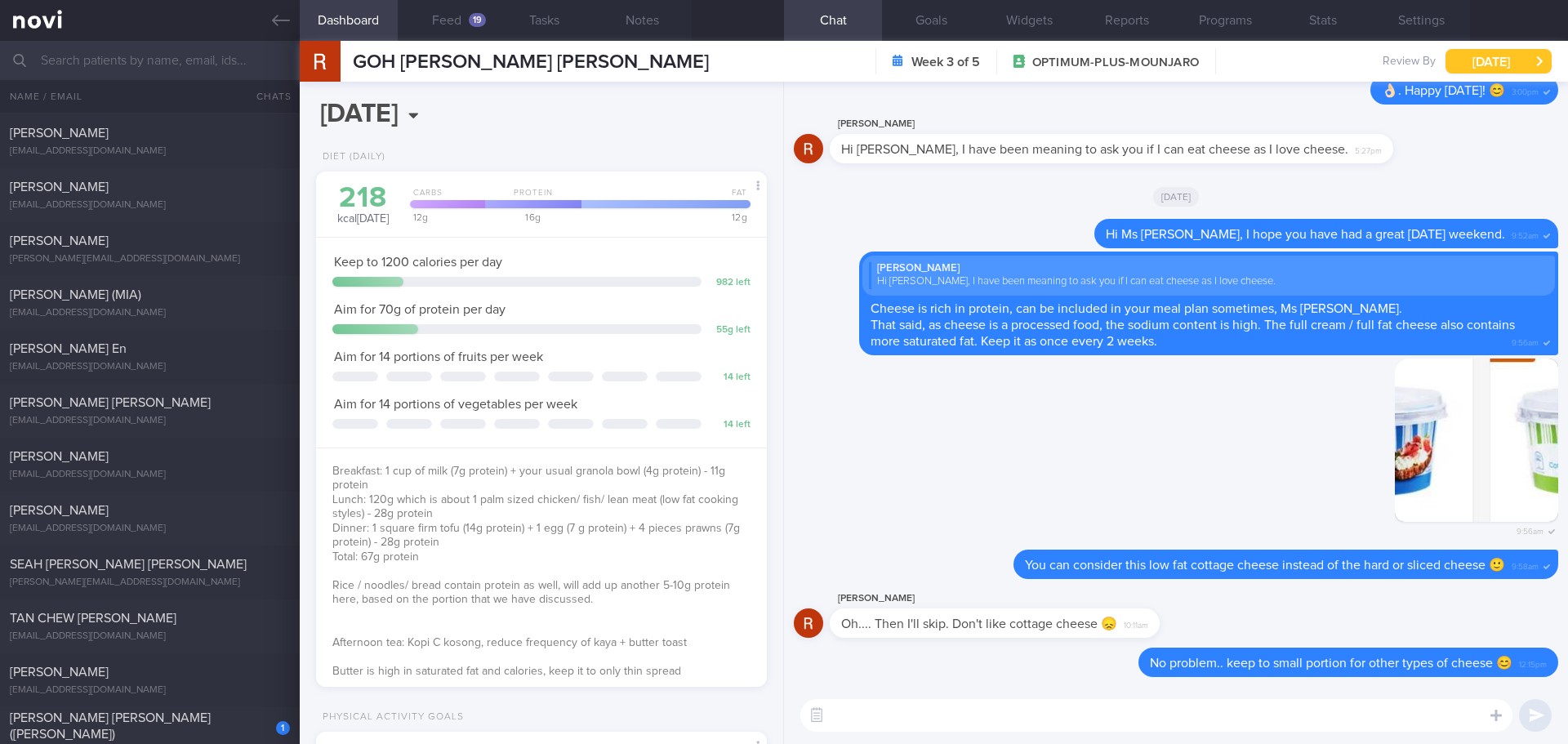
click at [1481, 55] on button "[DATE]" at bounding box center [1499, 61] width 106 height 25
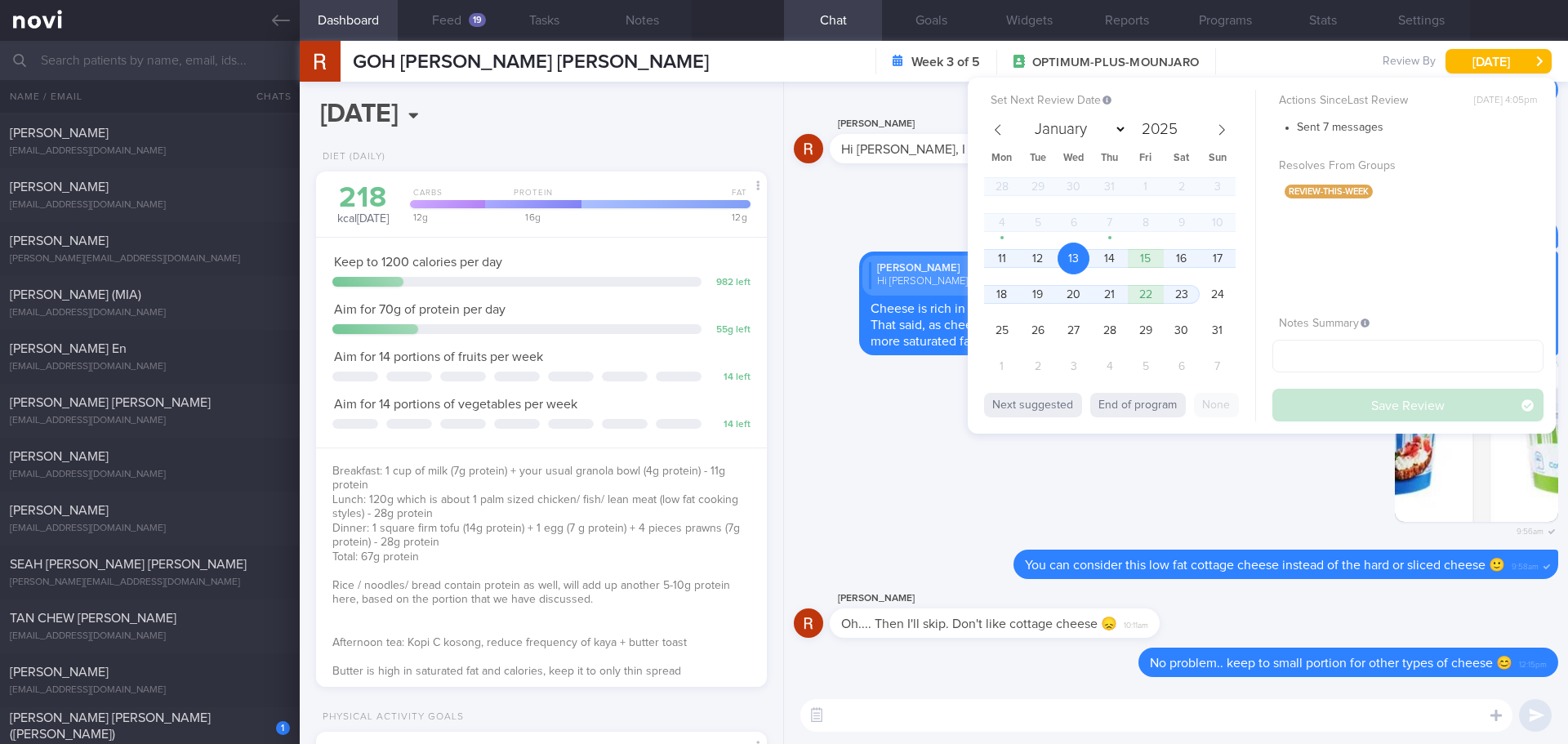
click at [759, 216] on div "Diet (Daily) 218 kcal today Carbs Protein Fat 12 g 16 g 12 g Keep to 1200 calor…" at bounding box center [541, 427] width 484 height 552
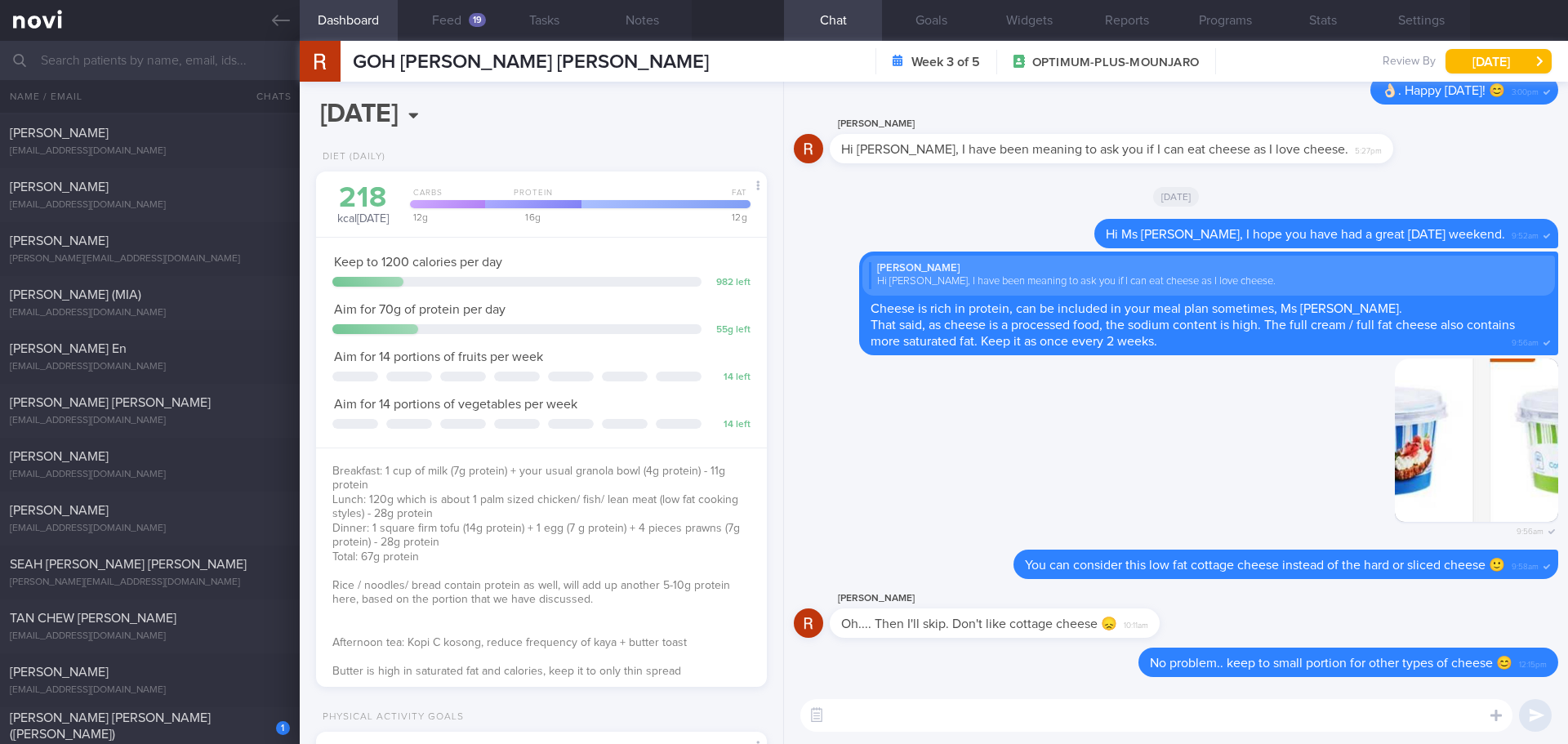
click at [104, 49] on input "text" at bounding box center [784, 60] width 1568 height 39
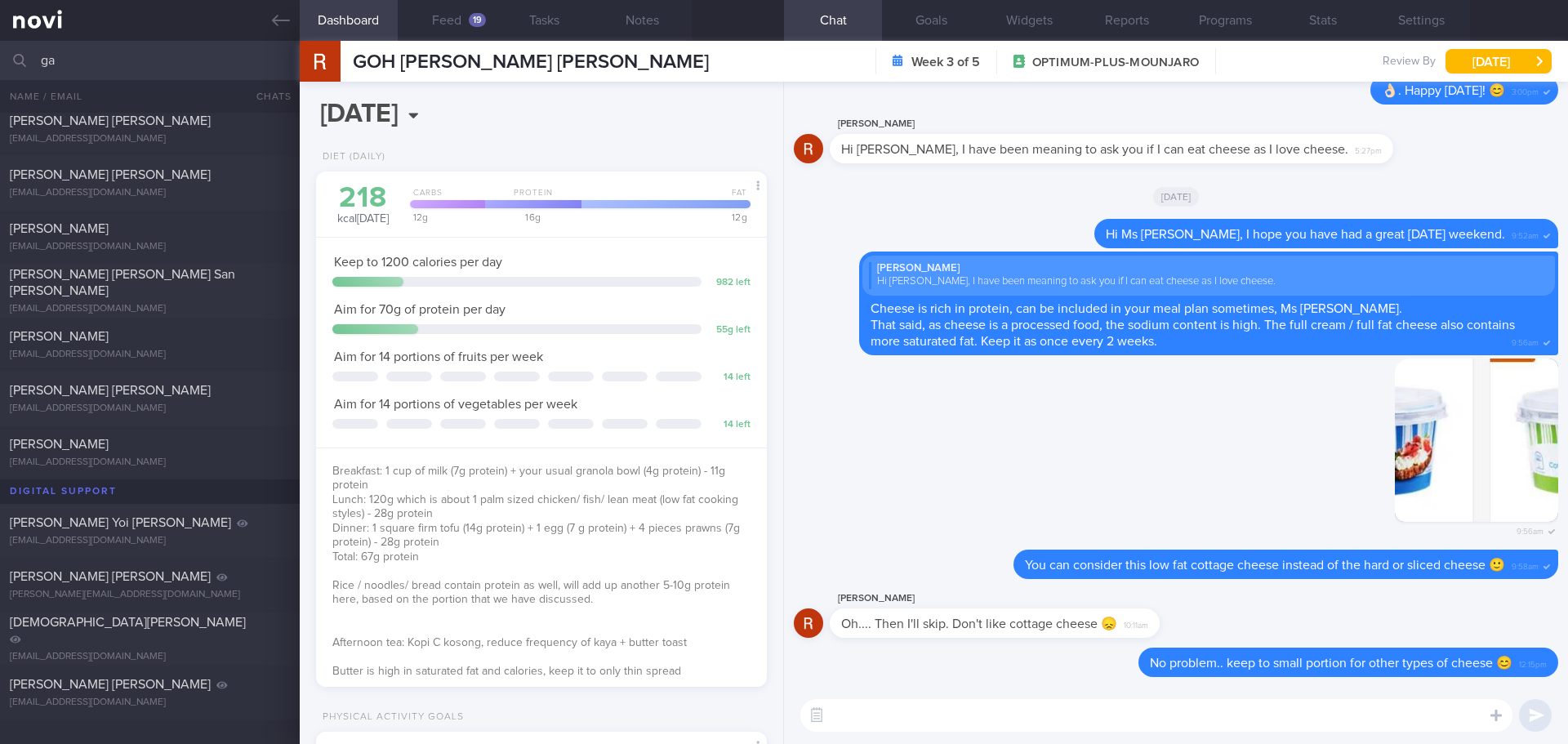
scroll to position [304, 0]
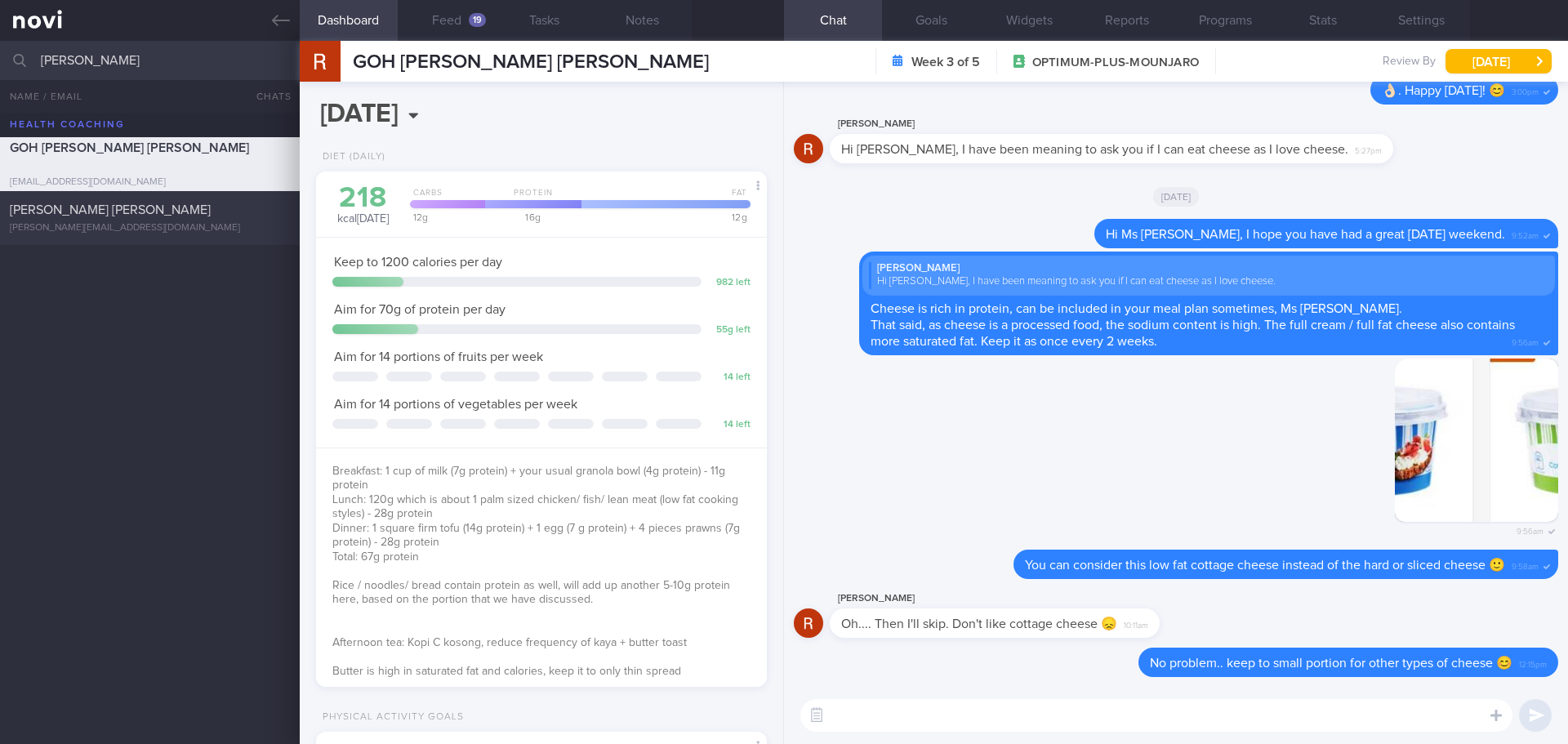
type input "gavin"
click at [159, 223] on div "[PERSON_NAME][EMAIL_ADDRESS][DOMAIN_NAME]" at bounding box center [149, 228] width 280 height 12
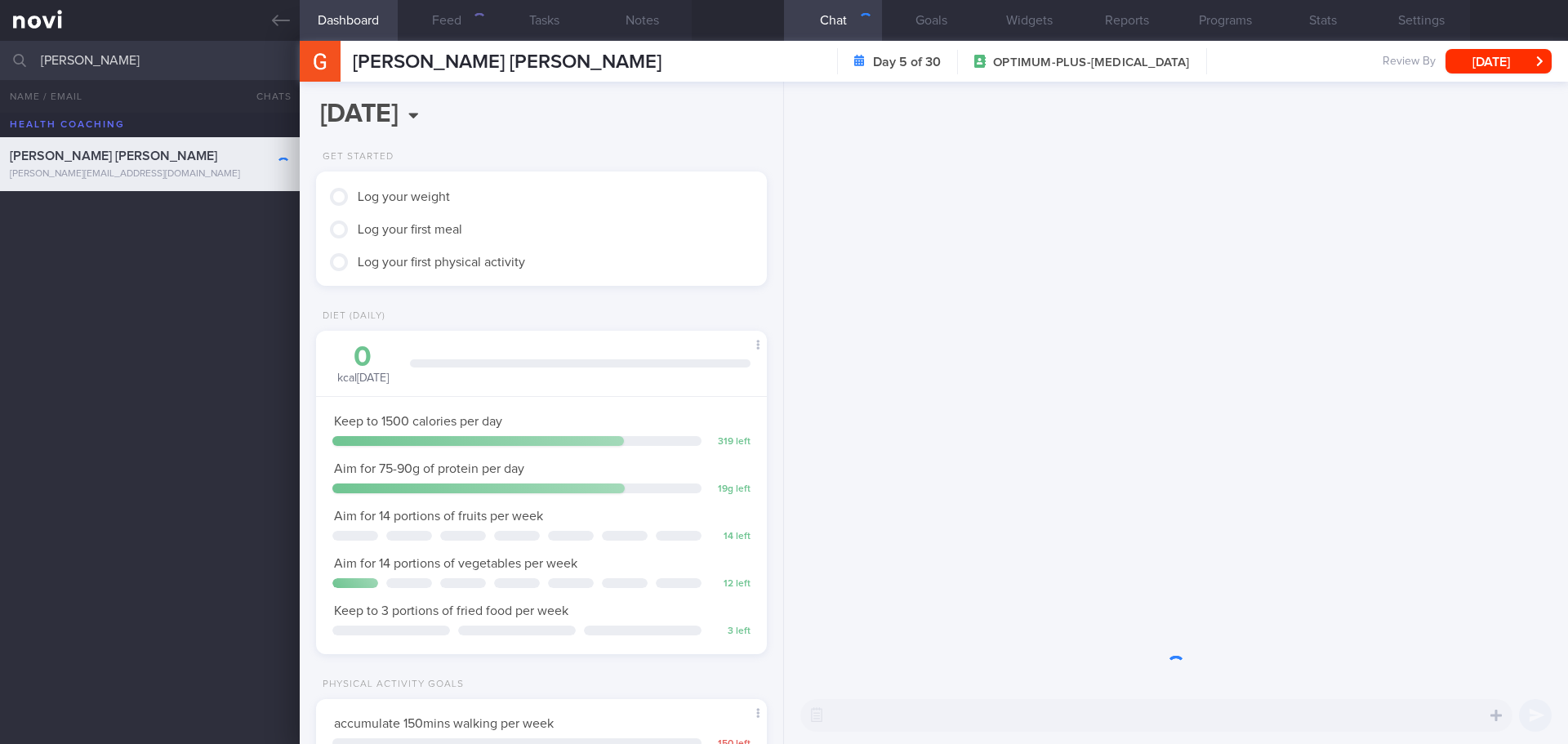
scroll to position [228, 410]
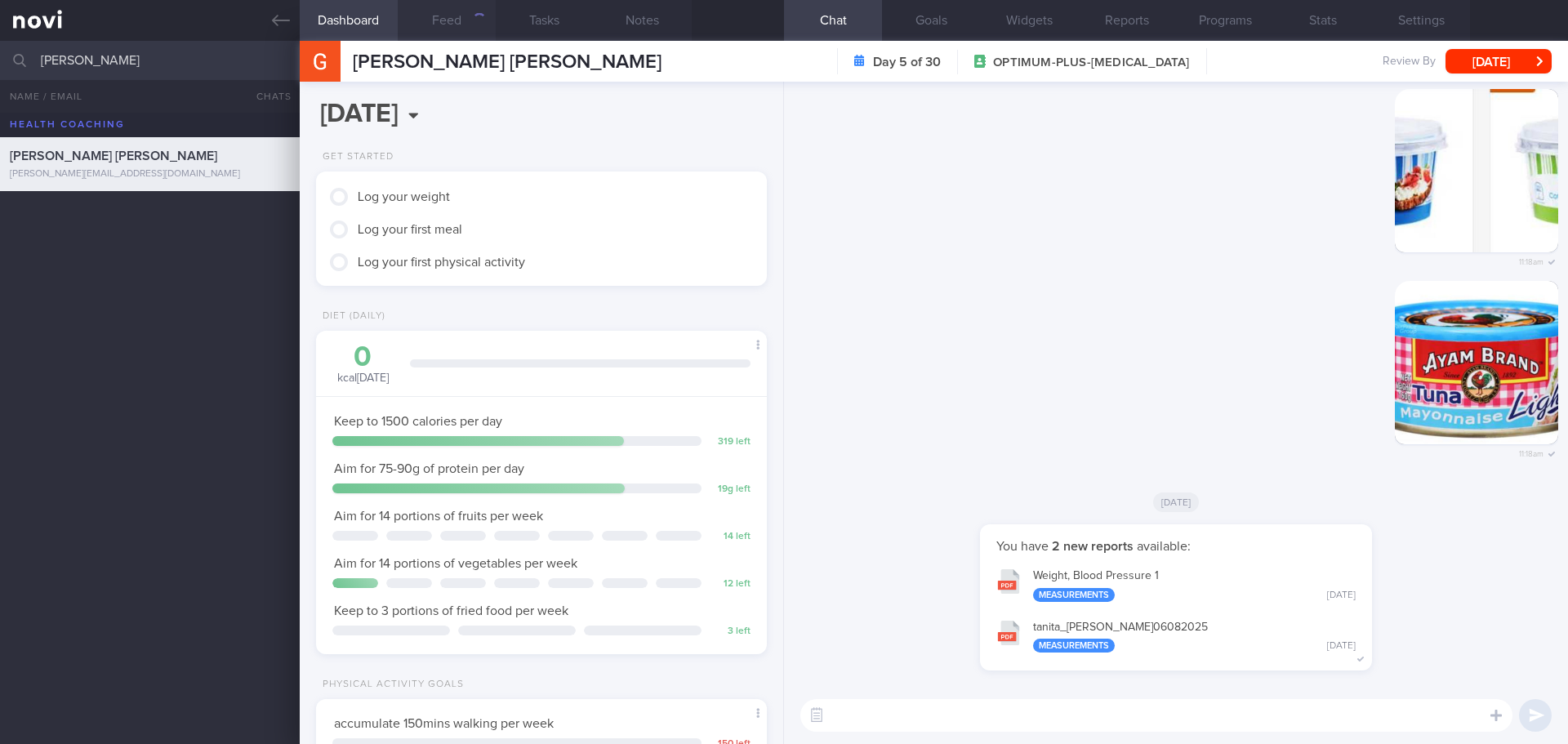
click at [455, 20] on button "Feed" at bounding box center [447, 20] width 98 height 41
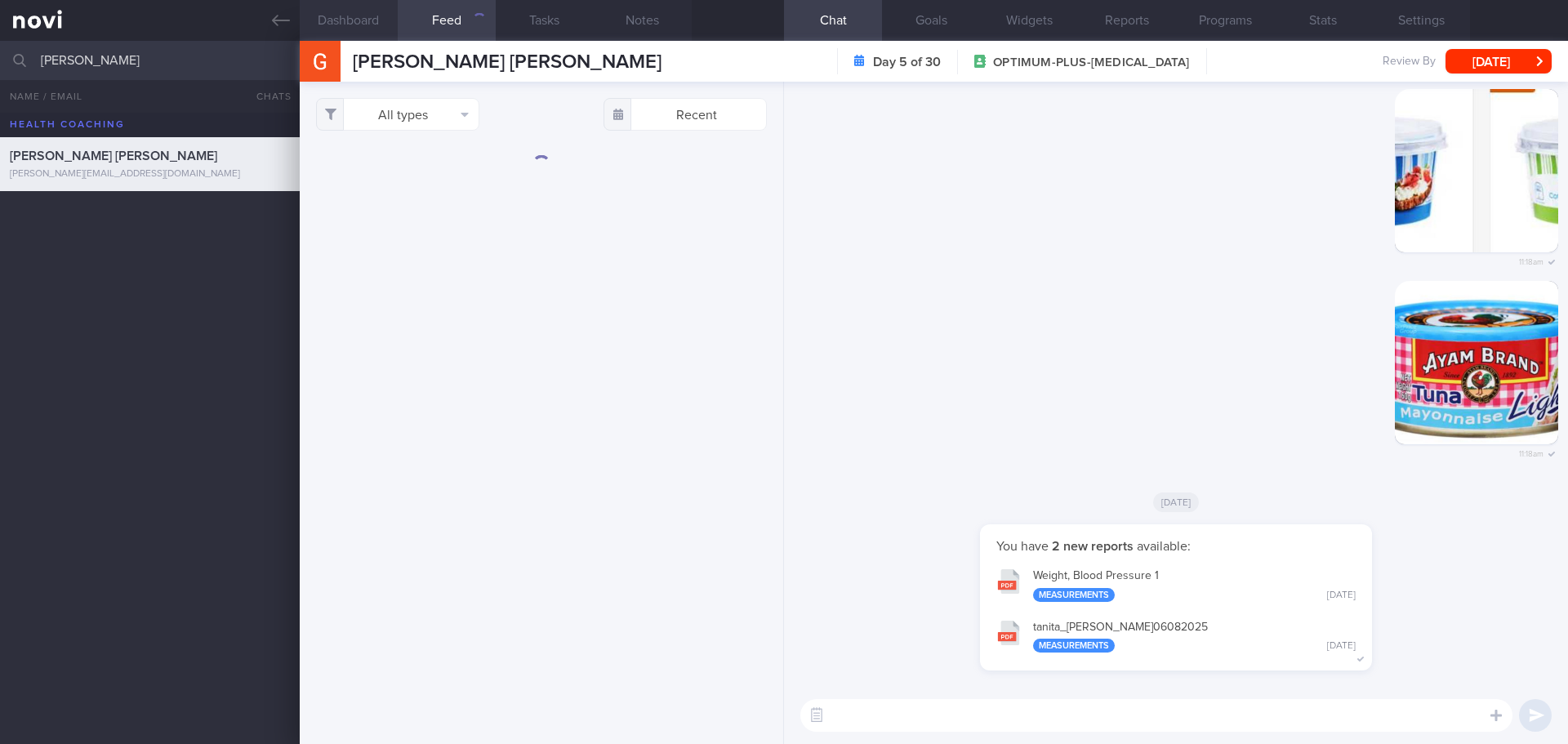
click at [366, 23] on button "Dashboard" at bounding box center [348, 20] width 98 height 41
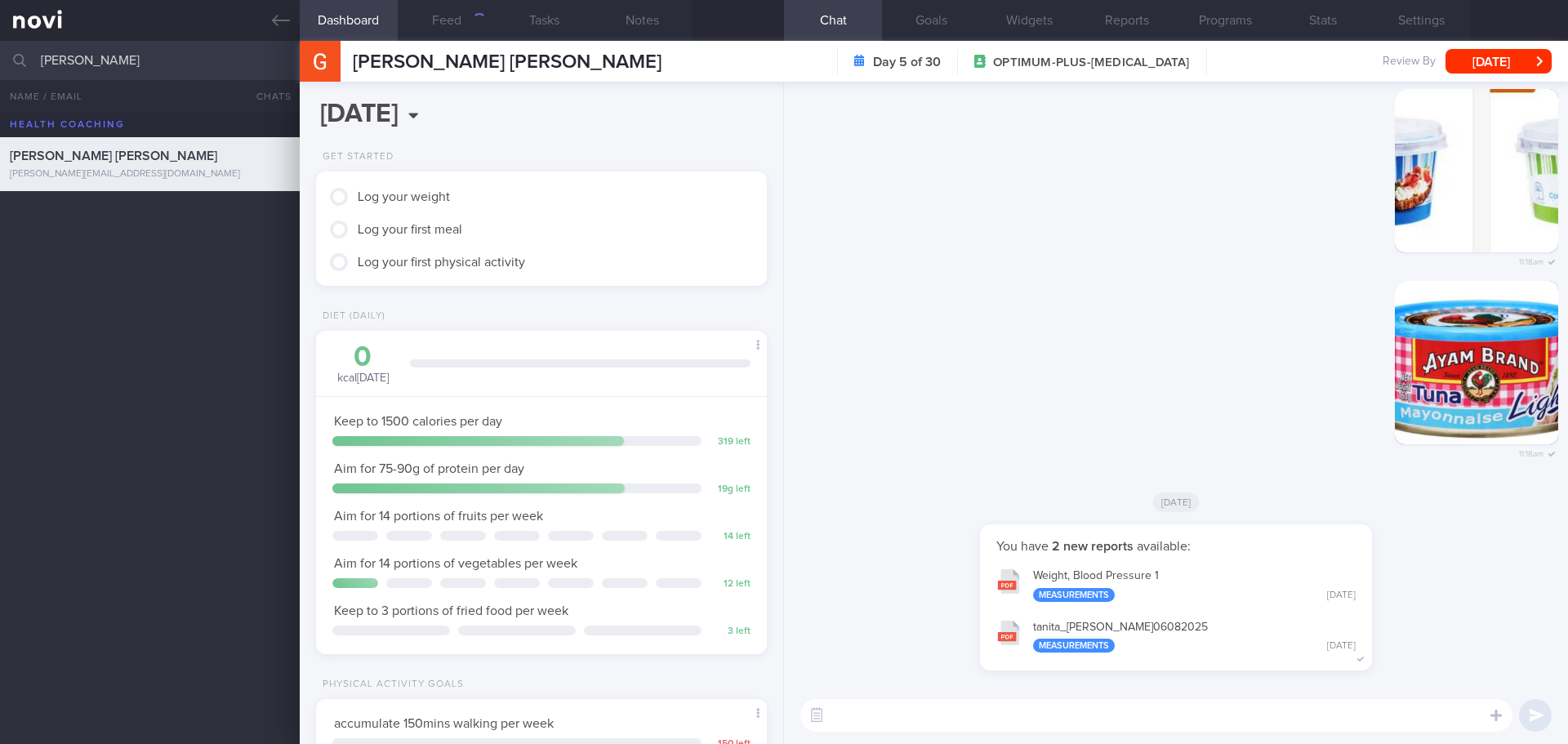
click at [892, 721] on textarea at bounding box center [1156, 716] width 712 height 33
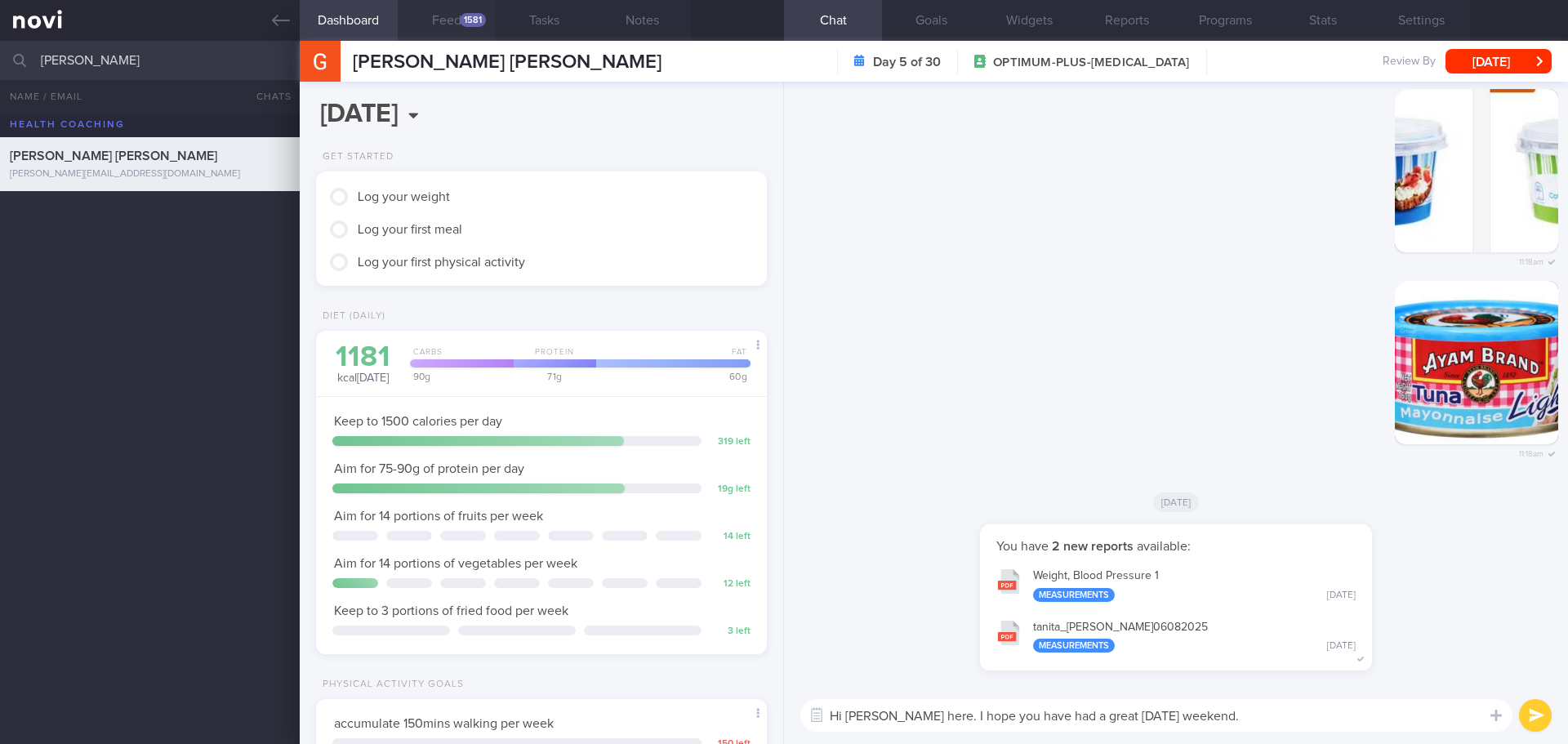
type textarea "Hi Gavin, Elizabeth here. I hope you have had a great National Day weekend."
click at [454, 23] on button "Feed 1581" at bounding box center [447, 20] width 98 height 41
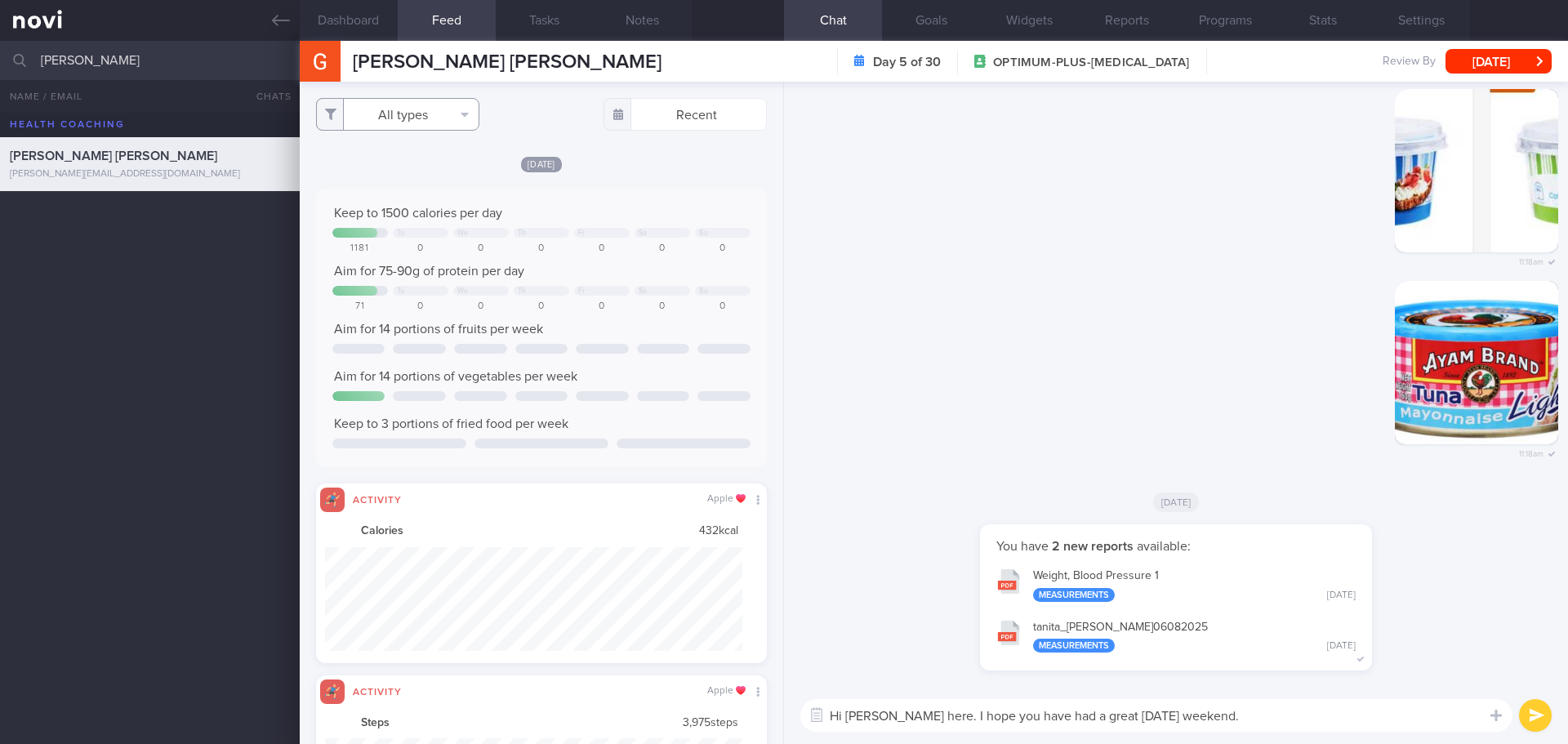
click at [425, 111] on button "All types" at bounding box center [397, 114] width 164 height 33
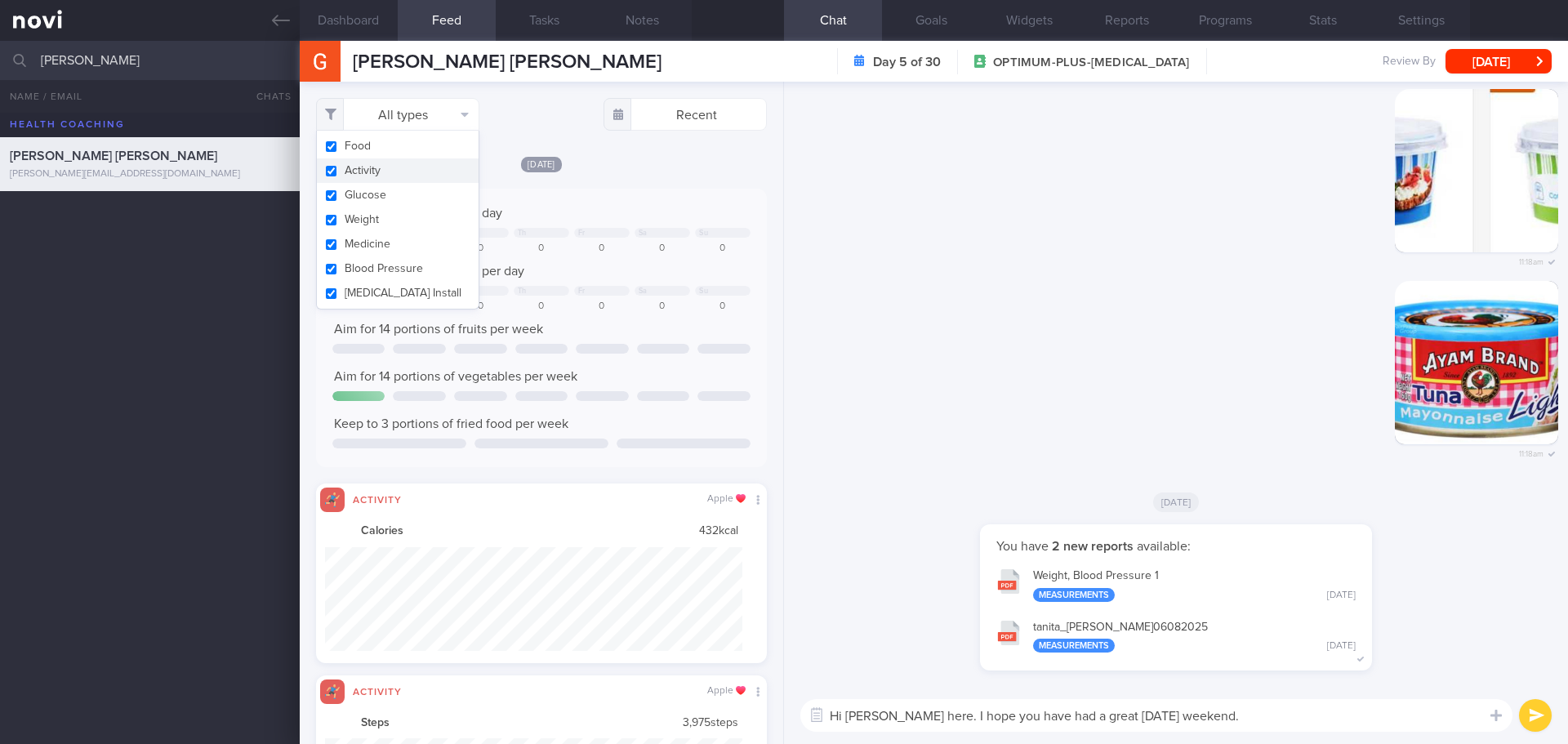
click at [393, 167] on button "Activity" at bounding box center [397, 171] width 162 height 25
checkbox input "false"
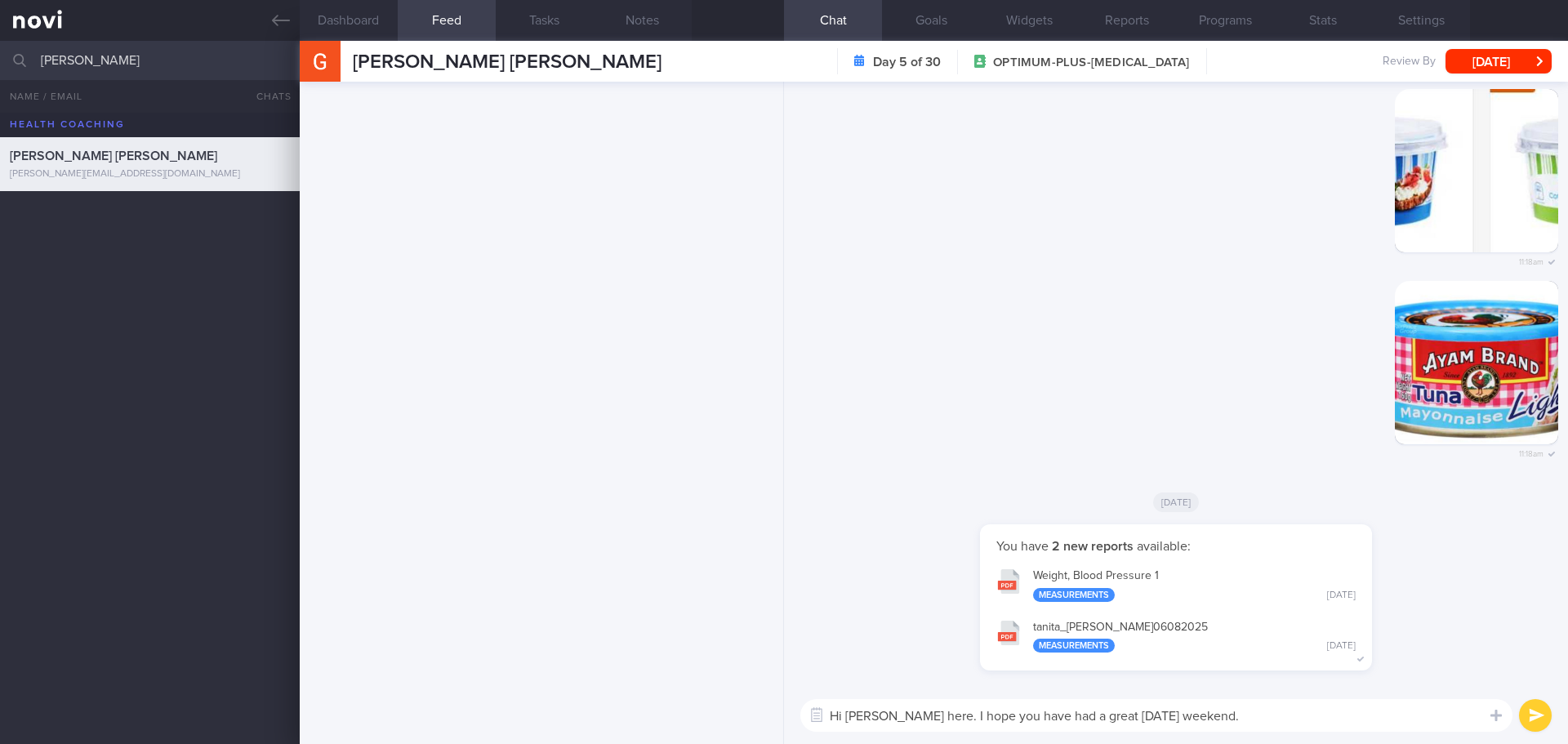
scroll to position [346, 0]
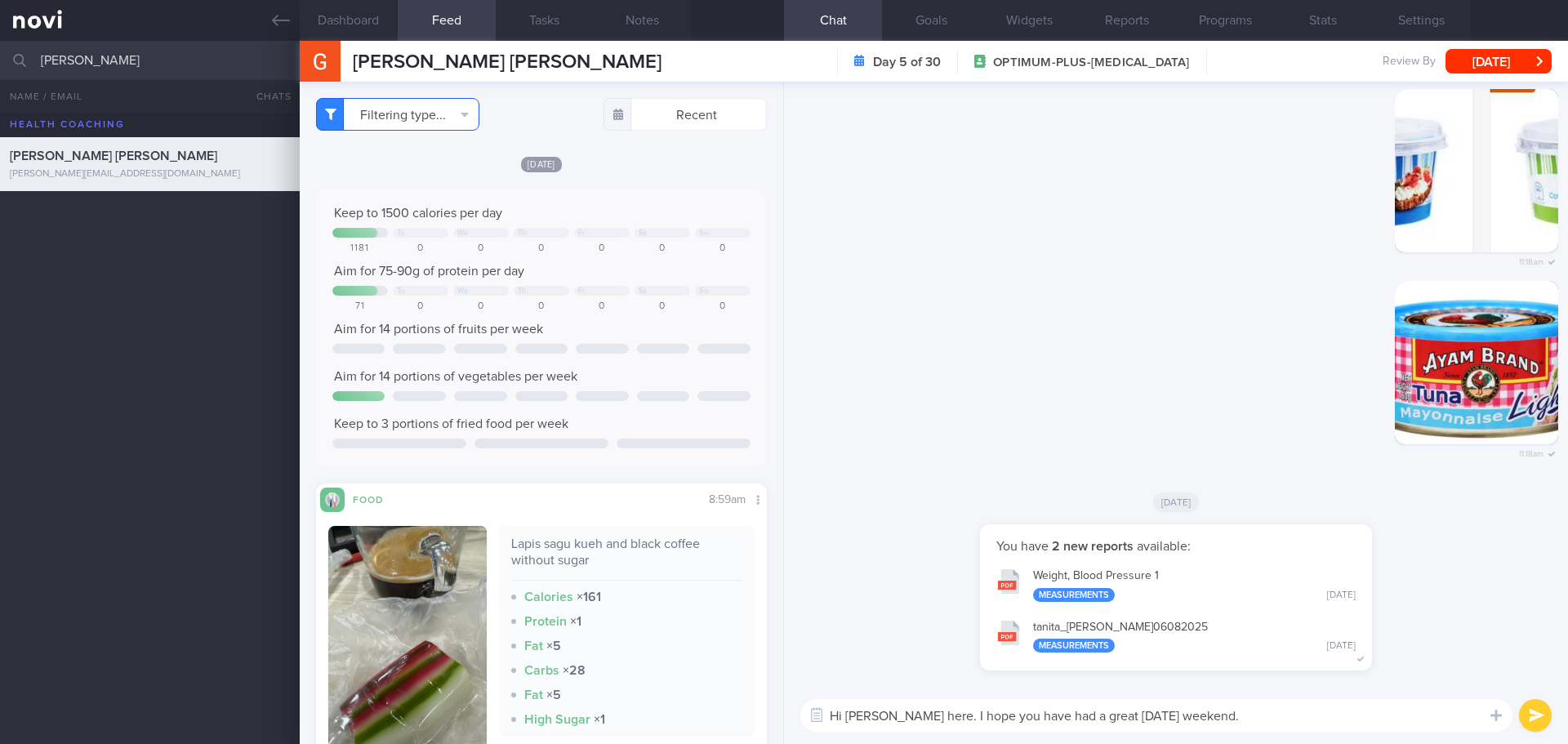
click at [450, 116] on button "Filtering type..." at bounding box center [397, 114] width 164 height 33
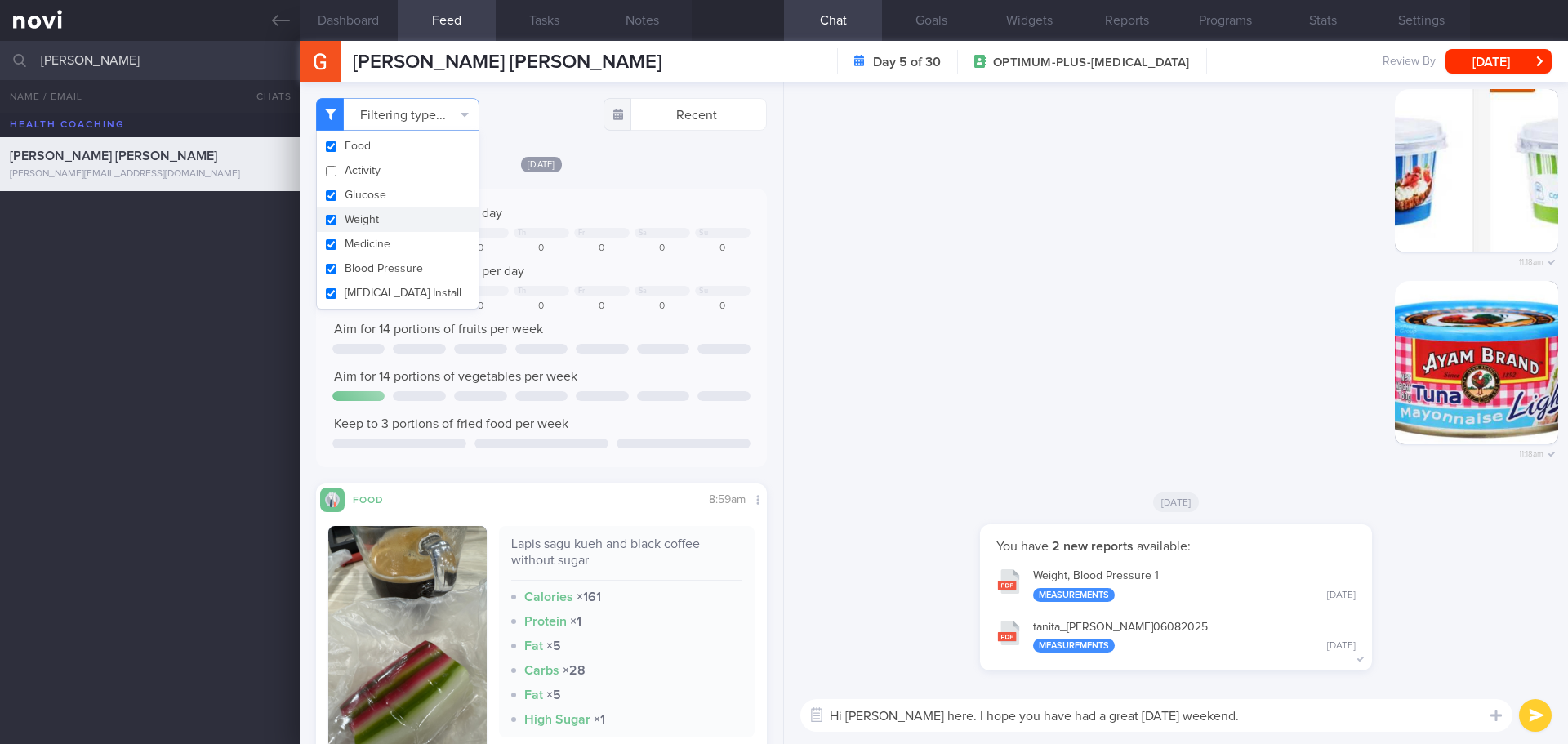
click at [363, 223] on button "Weight" at bounding box center [397, 220] width 162 height 25
checkbox input "false"
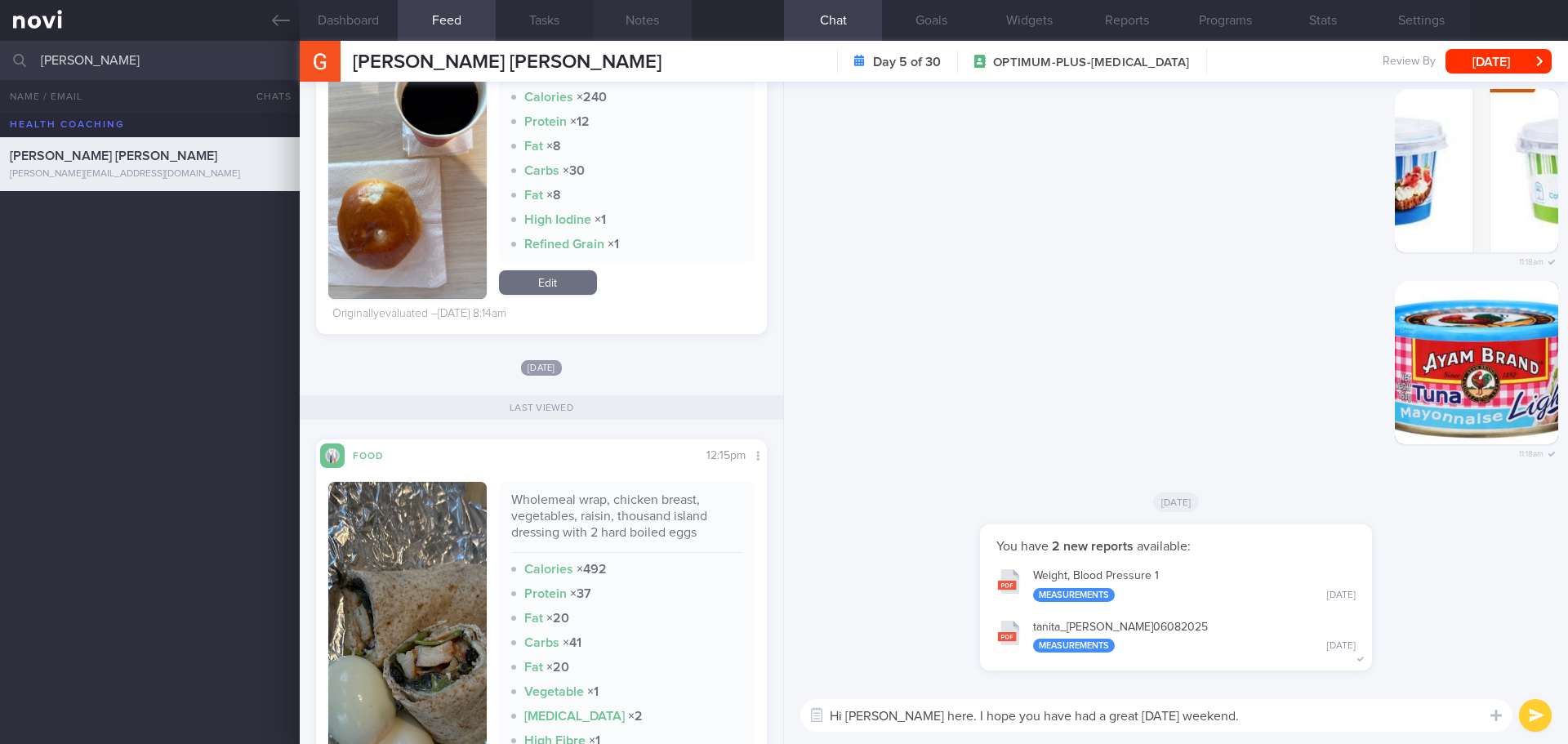
click at [651, 26] on button "Notes" at bounding box center [642, 20] width 98 height 41
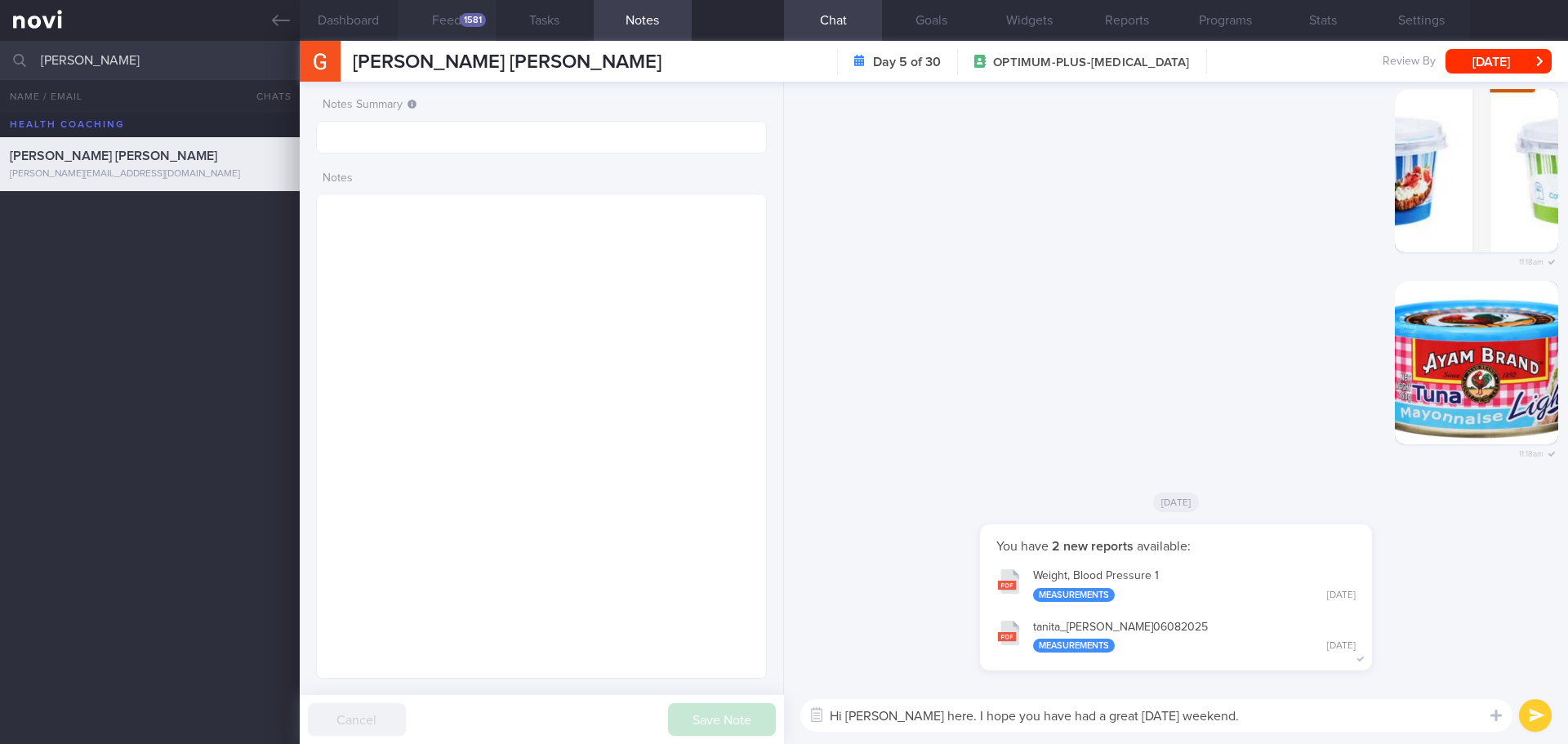
click at [402, 20] on button "Feed 1581" at bounding box center [447, 20] width 98 height 41
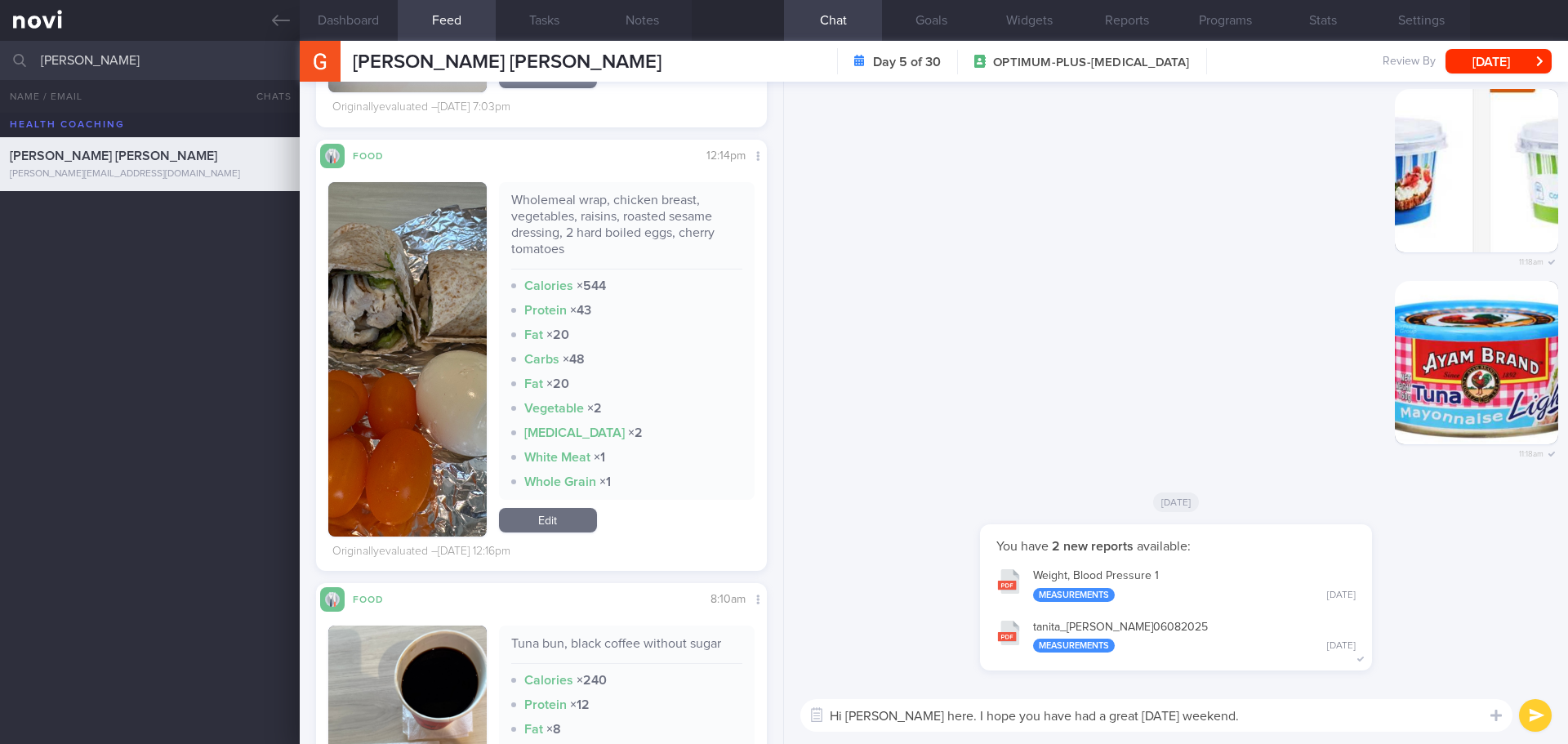
scroll to position [5507, 0]
click at [426, 336] on button "button" at bounding box center [407, 360] width 158 height 355
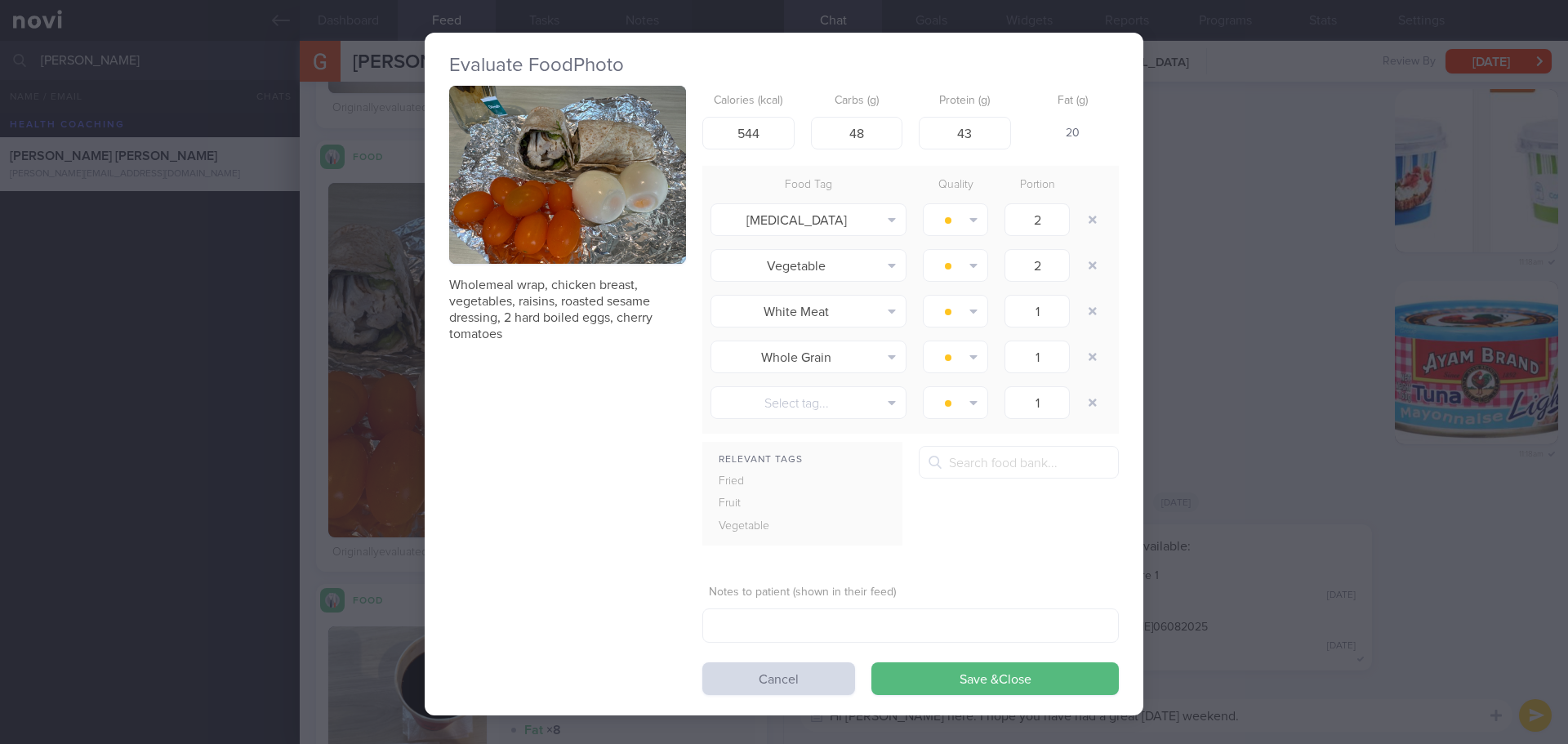
click at [599, 196] on button "button" at bounding box center [568, 174] width 237 height 178
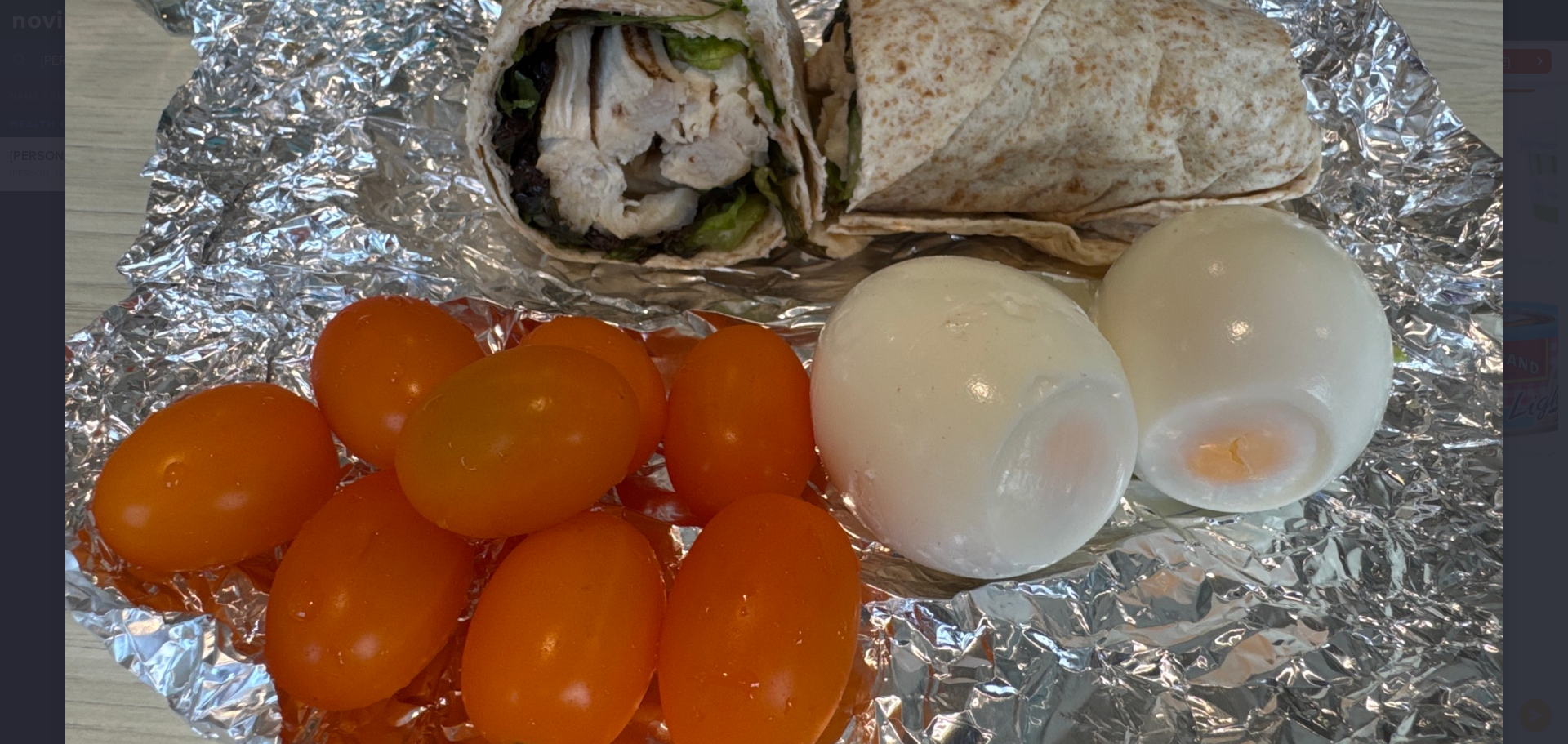
scroll to position [326, 0]
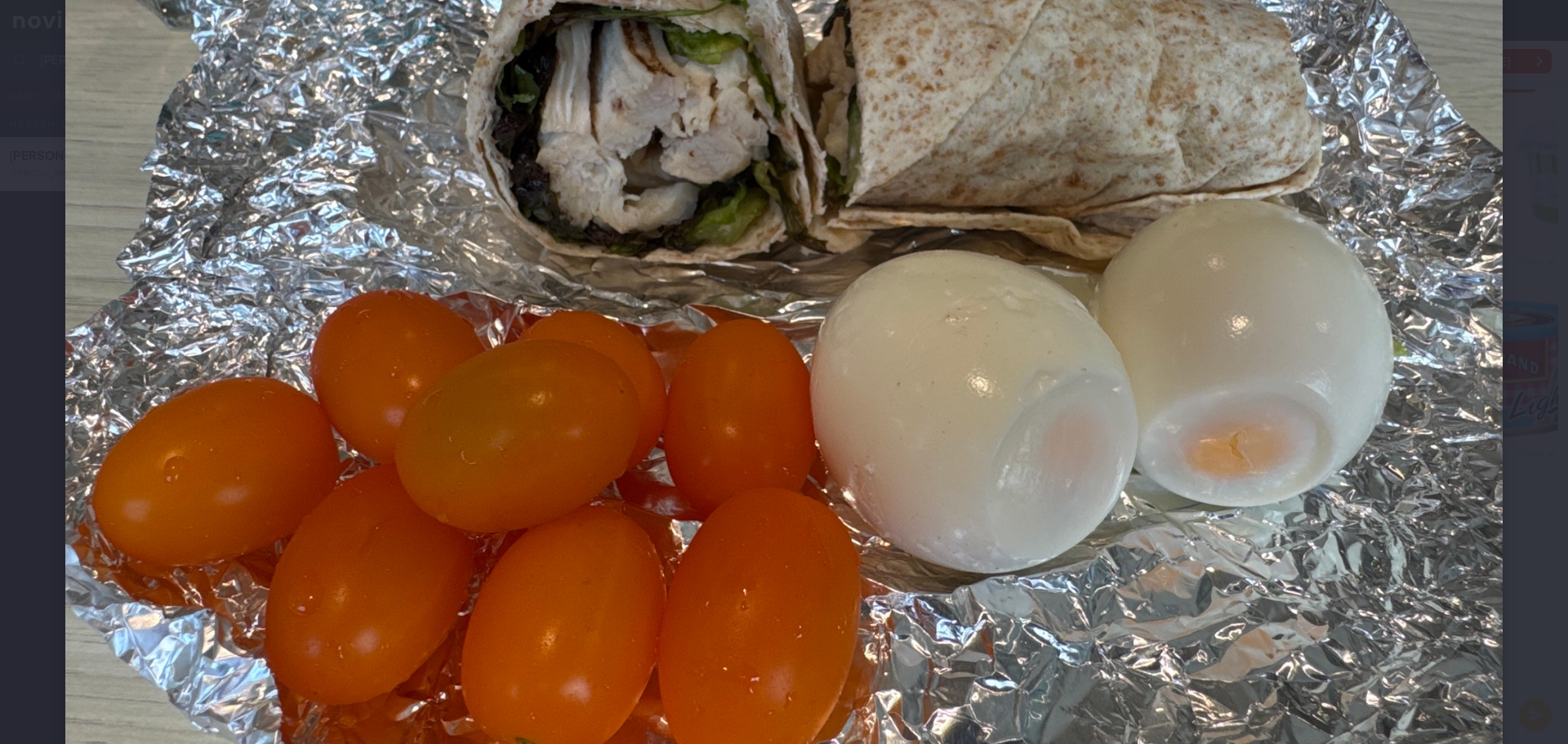
click at [1507, 177] on div at bounding box center [784, 278] width 1568 height 1209
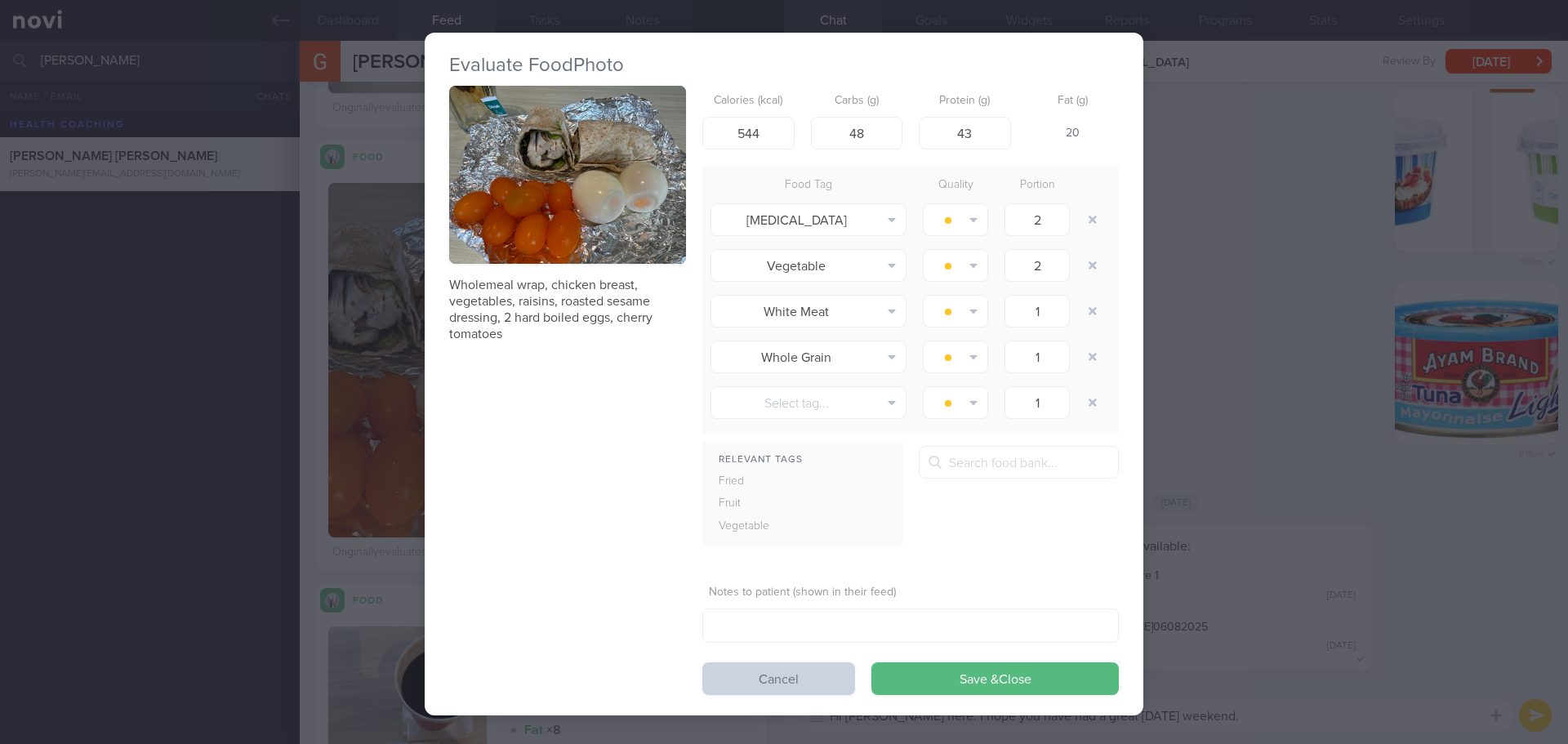
click at [764, 673] on button "Cancel" at bounding box center [778, 679] width 153 height 33
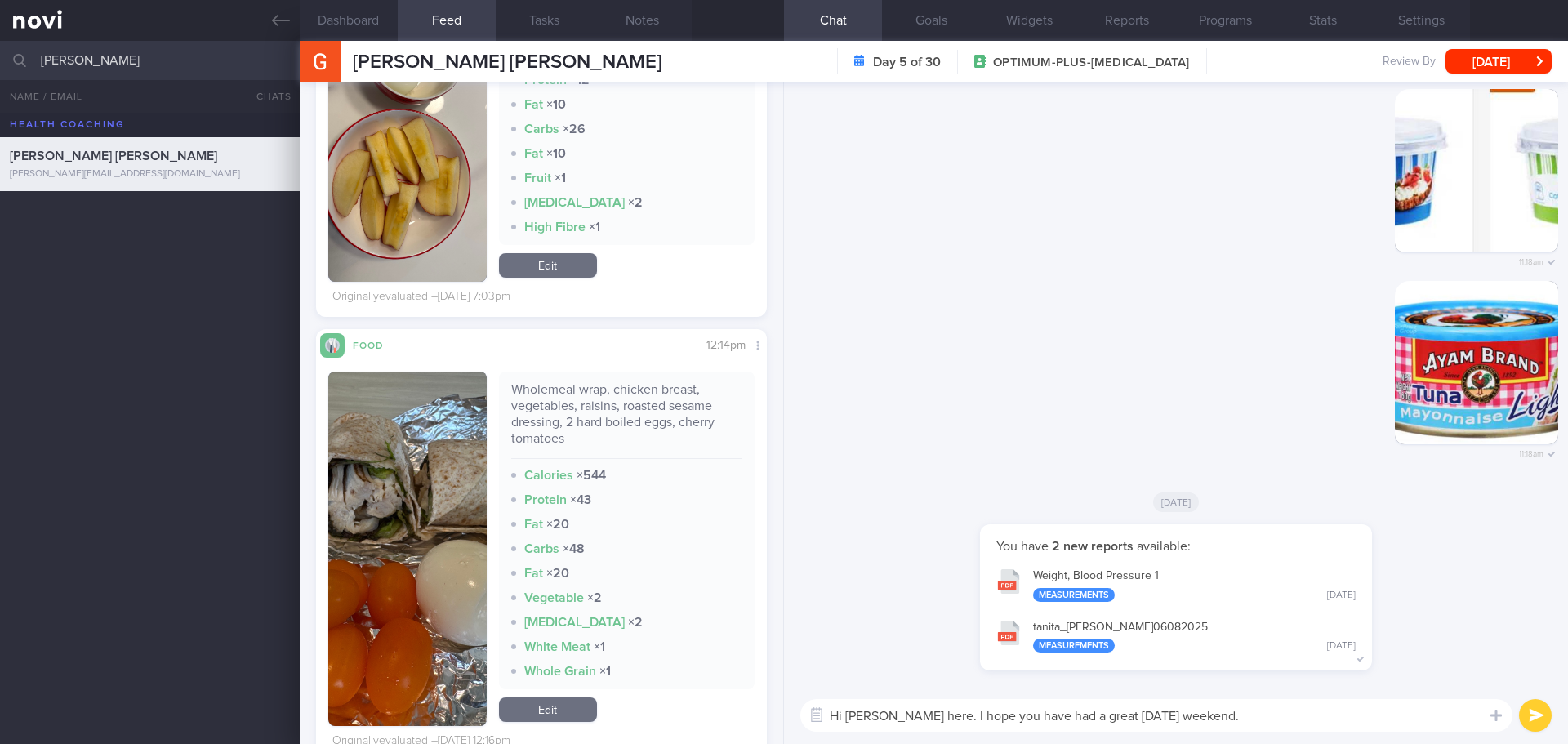
scroll to position [5507, 0]
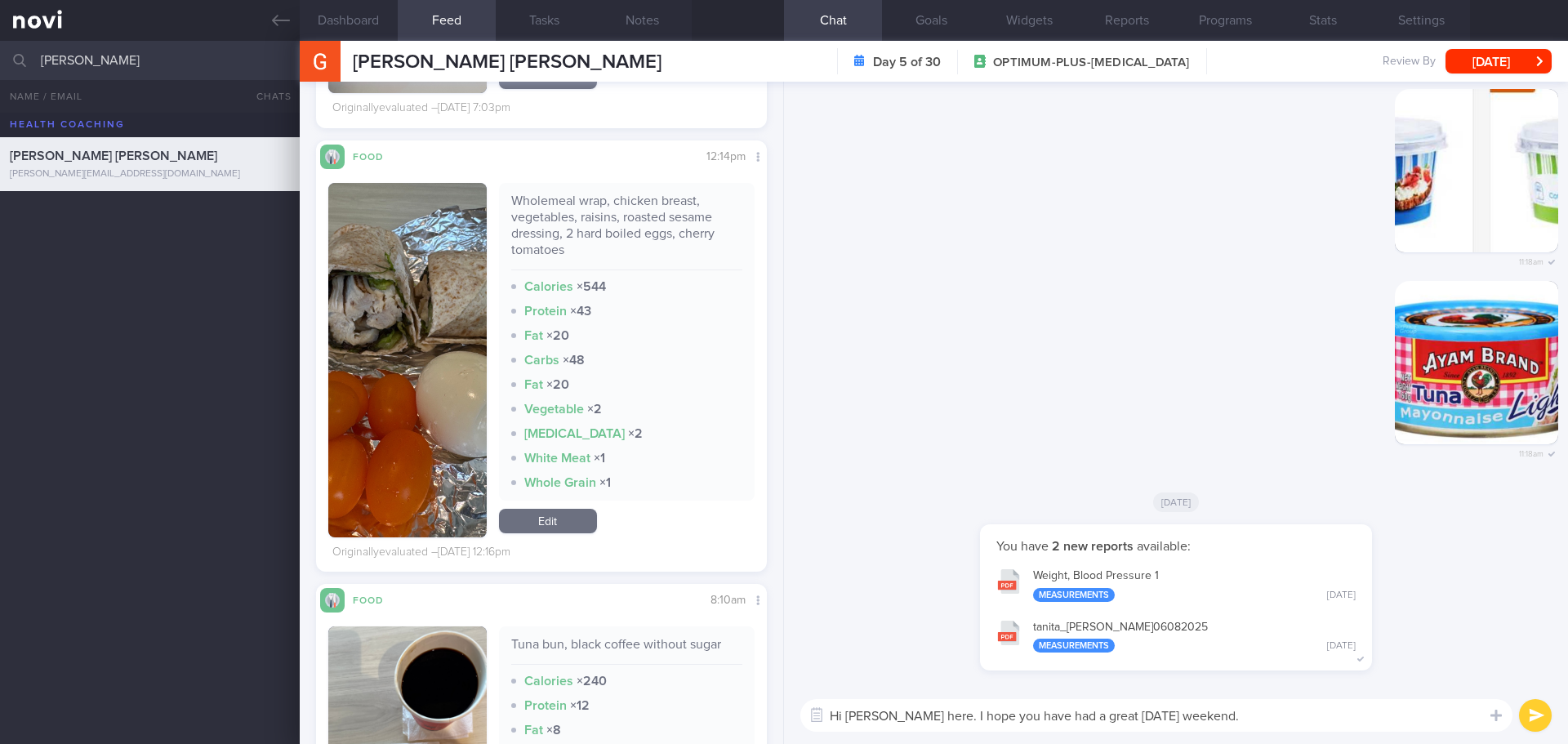
click at [401, 245] on img "button" at bounding box center [407, 360] width 158 height 355
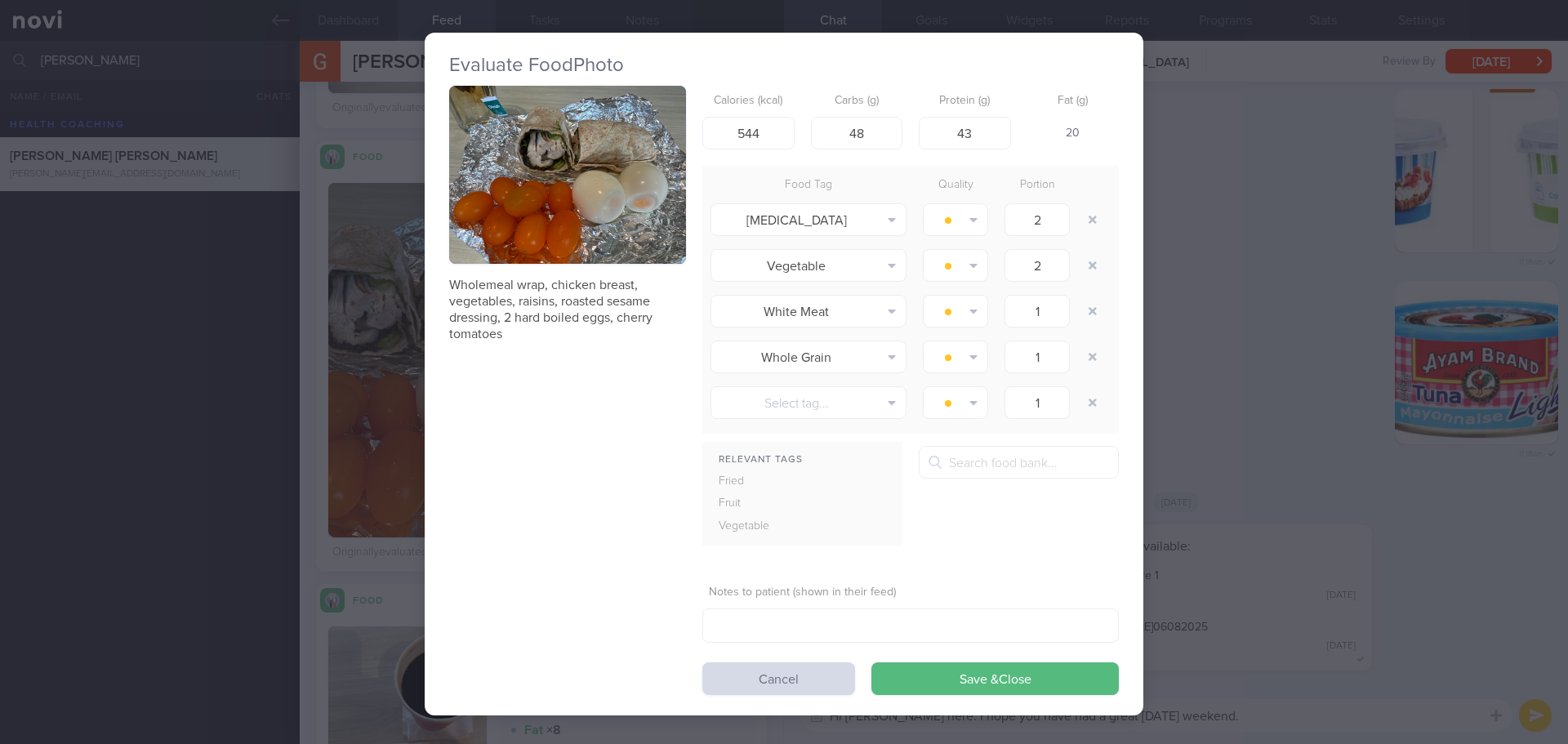
click at [569, 228] on img "button" at bounding box center [568, 174] width 237 height 178
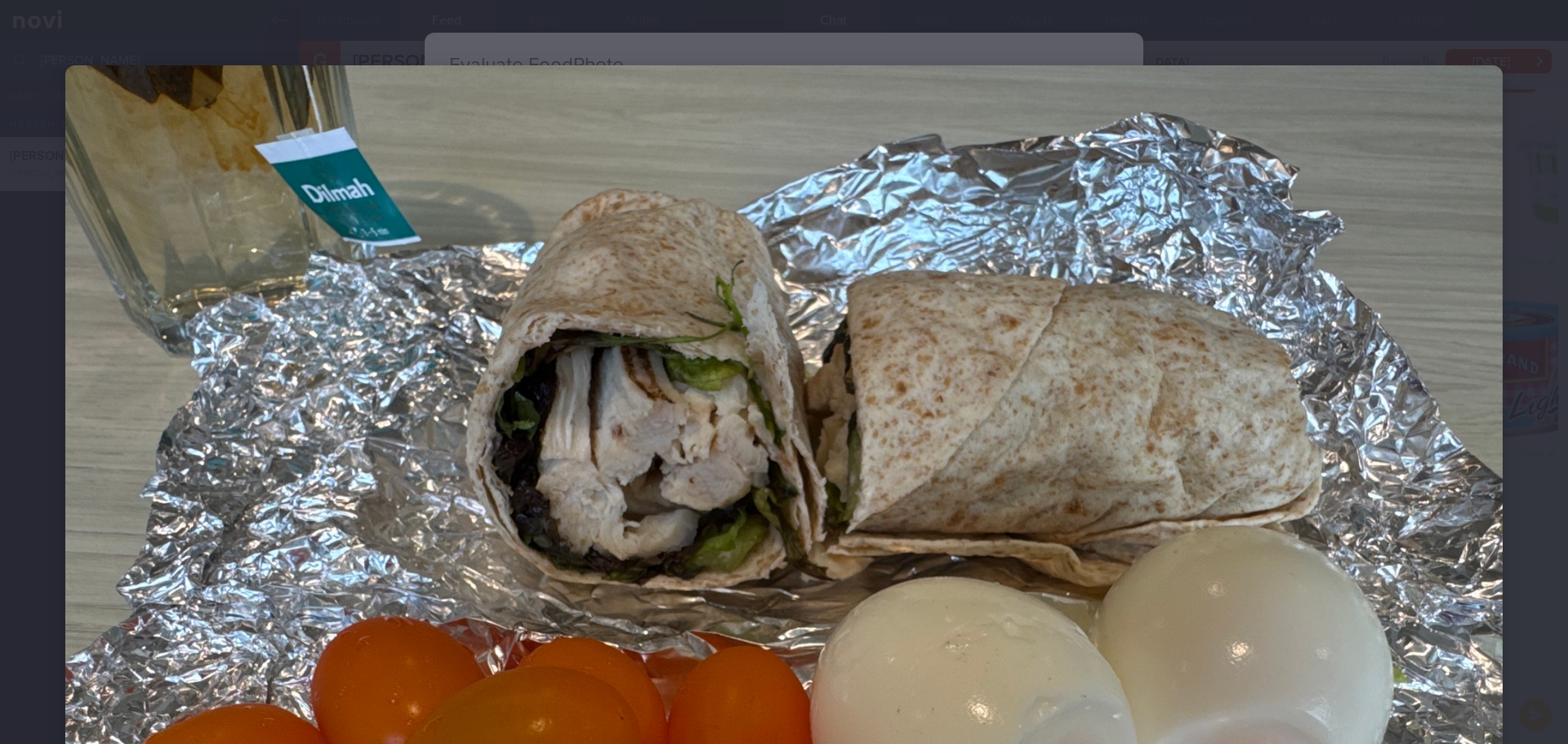
scroll to position [81, 0]
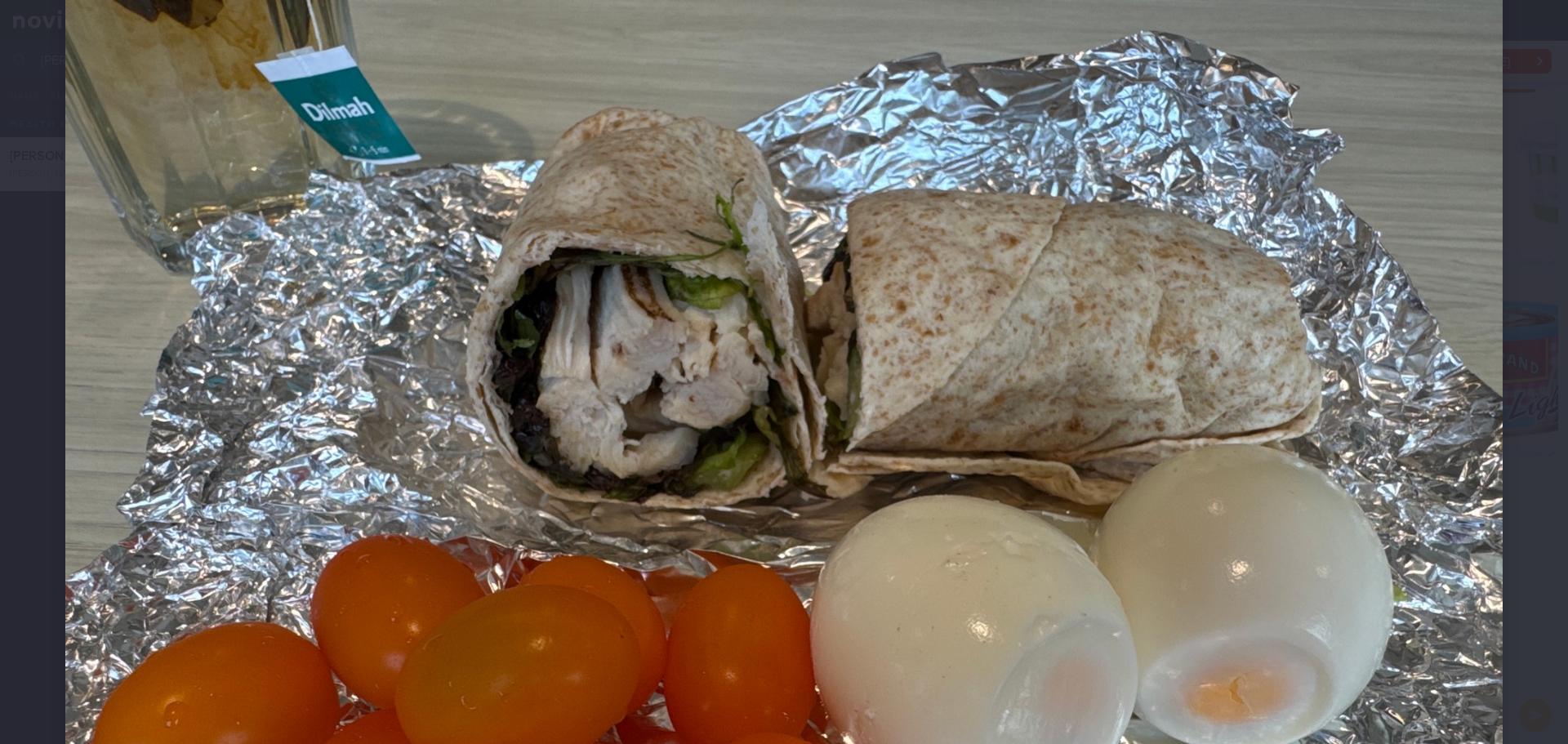
click at [1507, 176] on div at bounding box center [784, 523] width 1568 height 1209
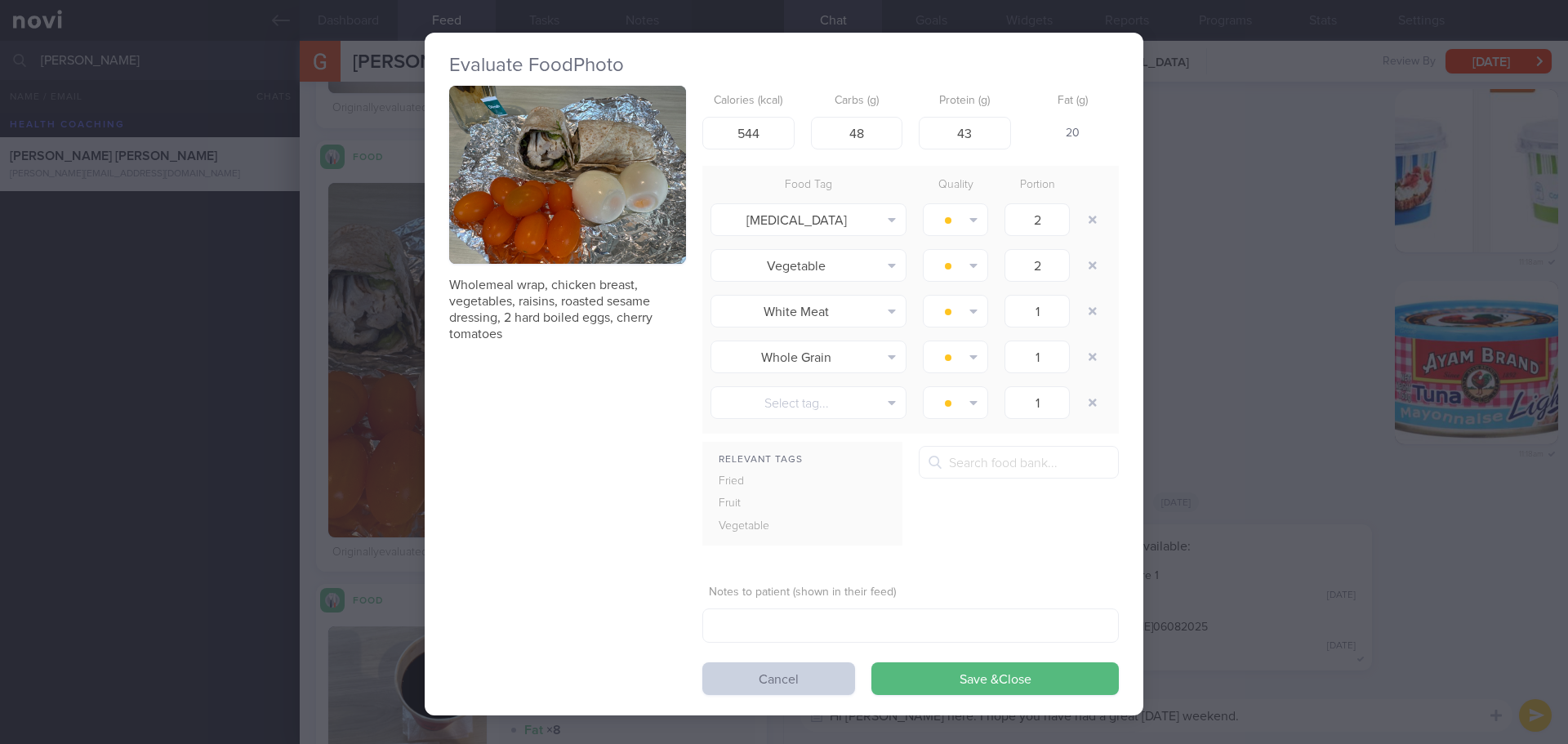
click at [798, 681] on button "Cancel" at bounding box center [778, 679] width 153 height 33
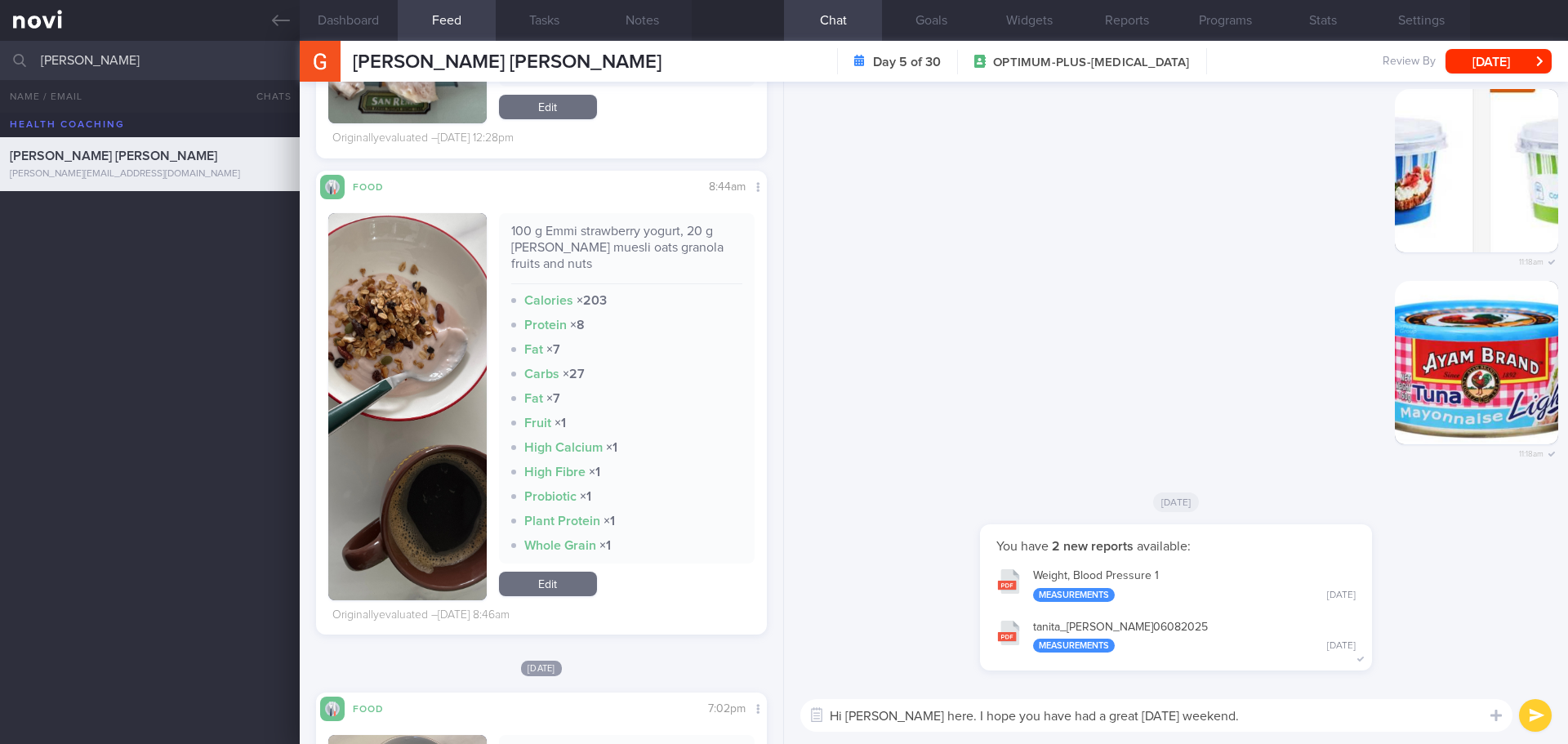
scroll to position [4526, 0]
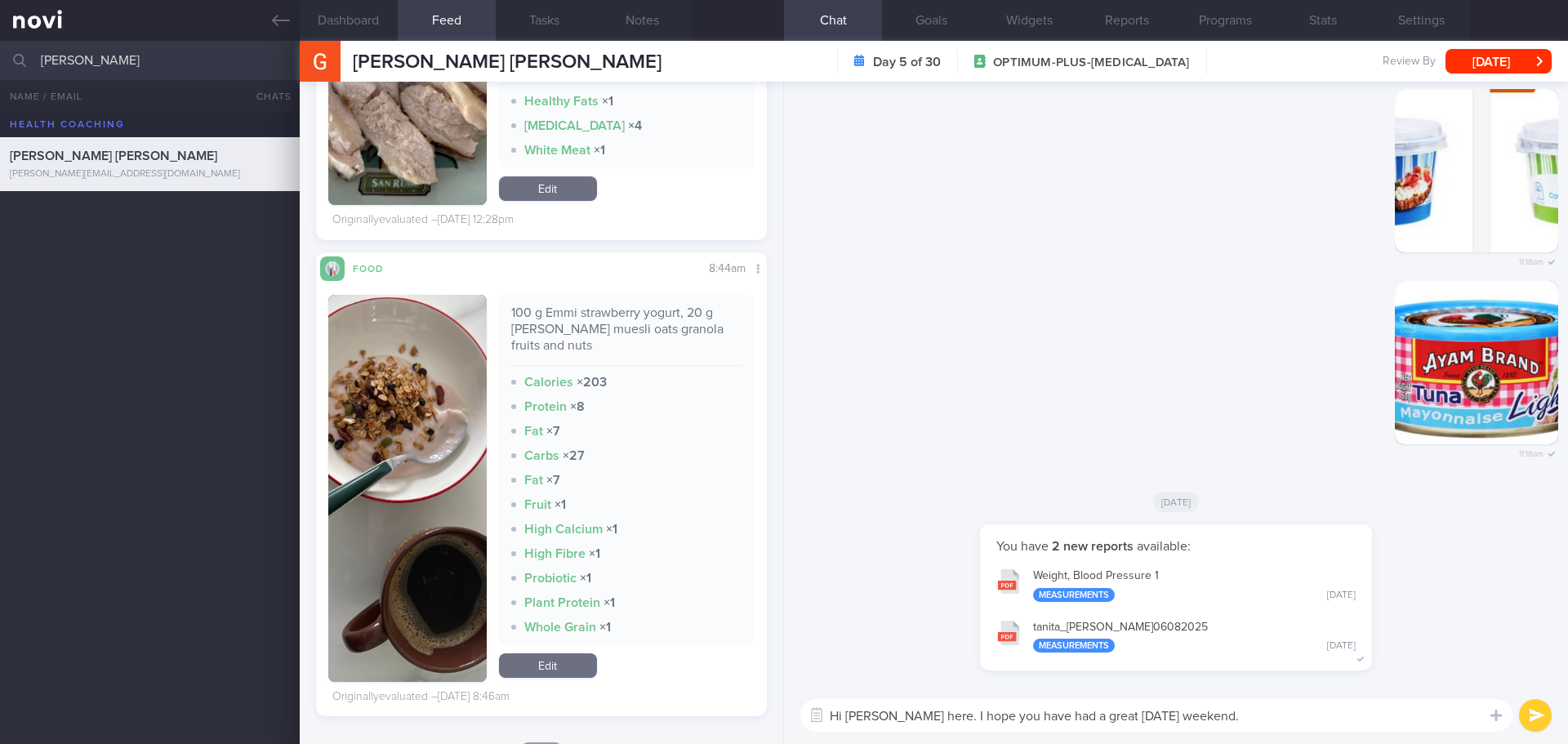
click at [401, 404] on button "button" at bounding box center [407, 488] width 158 height 387
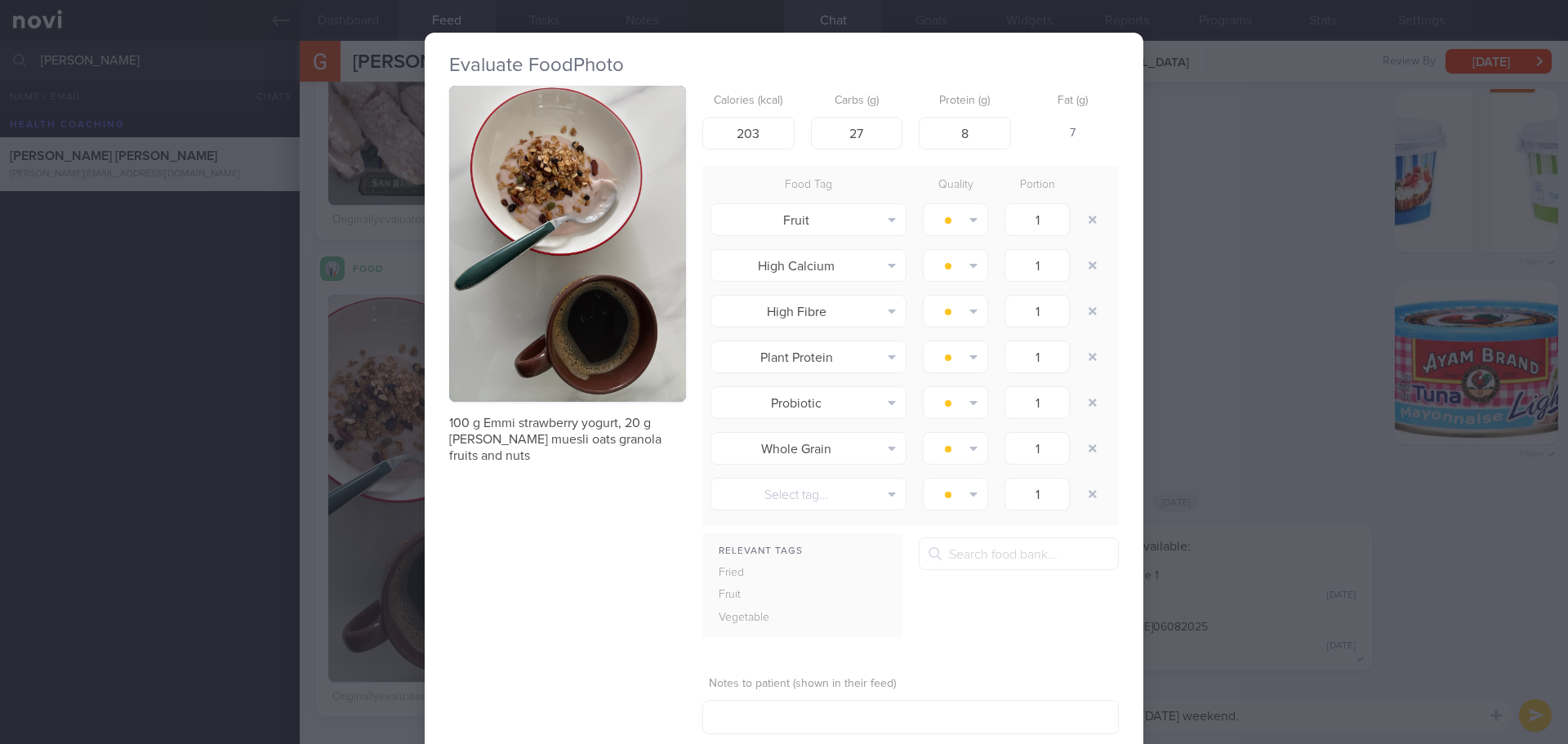
click at [539, 315] on button "button" at bounding box center [568, 243] width 237 height 316
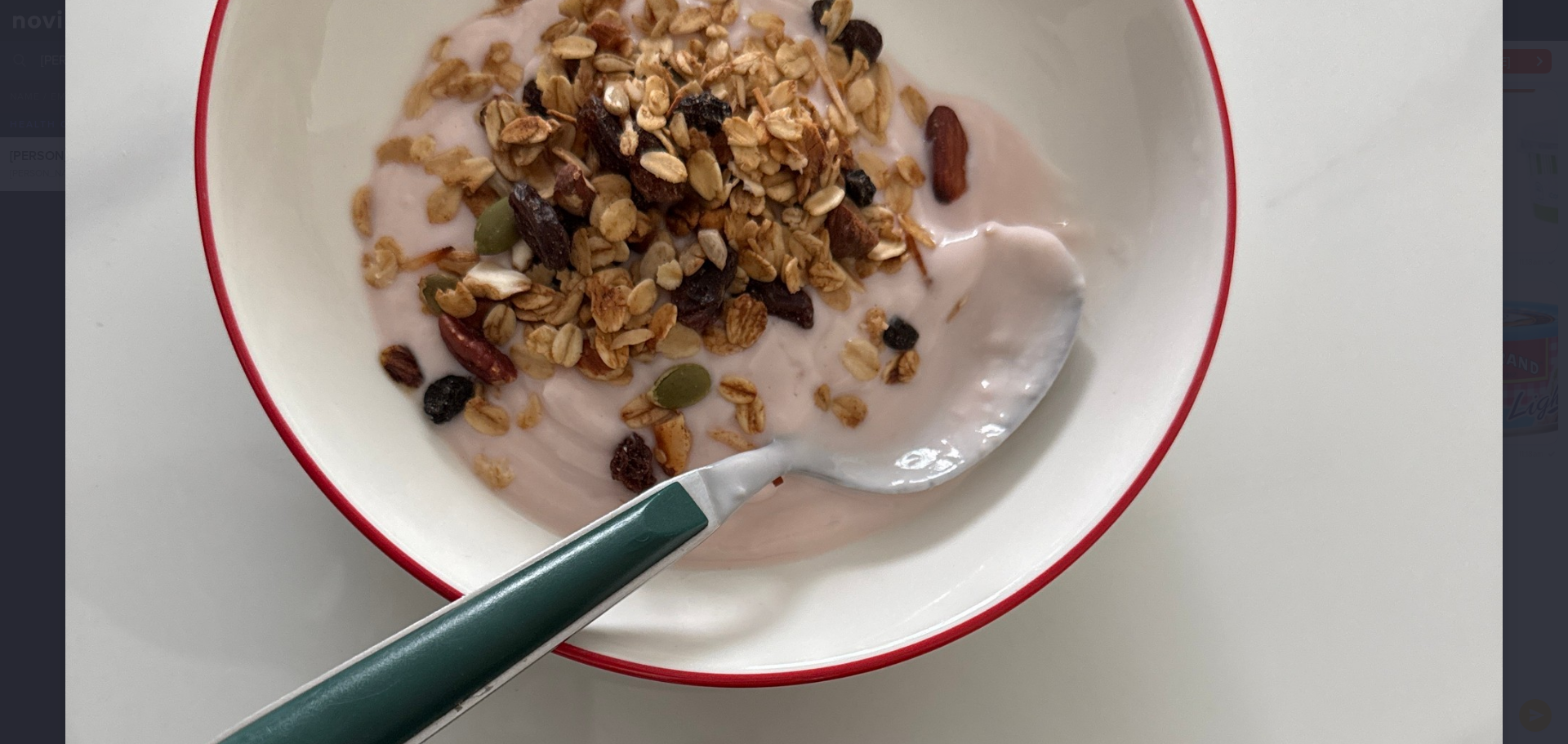
scroll to position [326, 0]
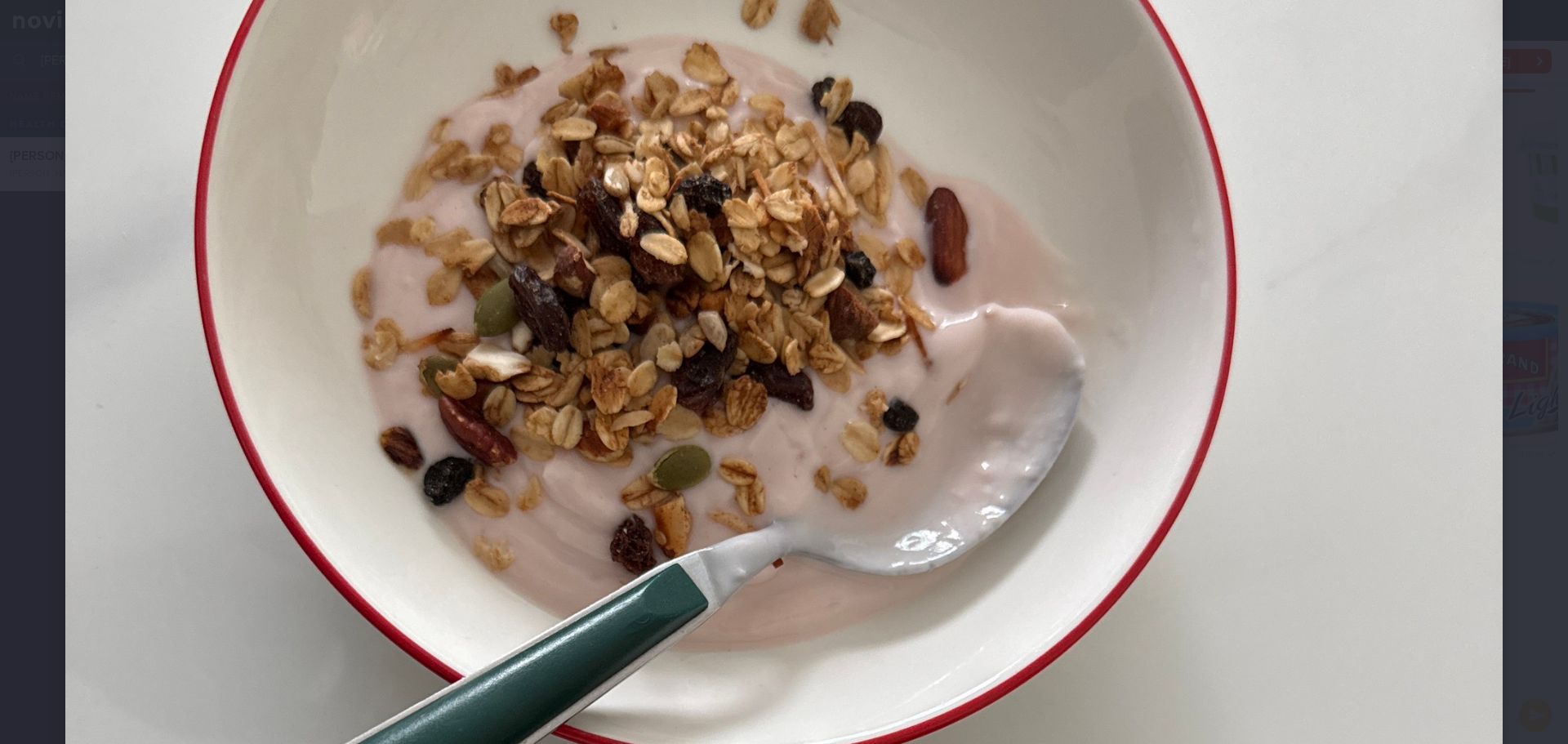
click at [1496, 284] on div at bounding box center [784, 697] width 1568 height 2048
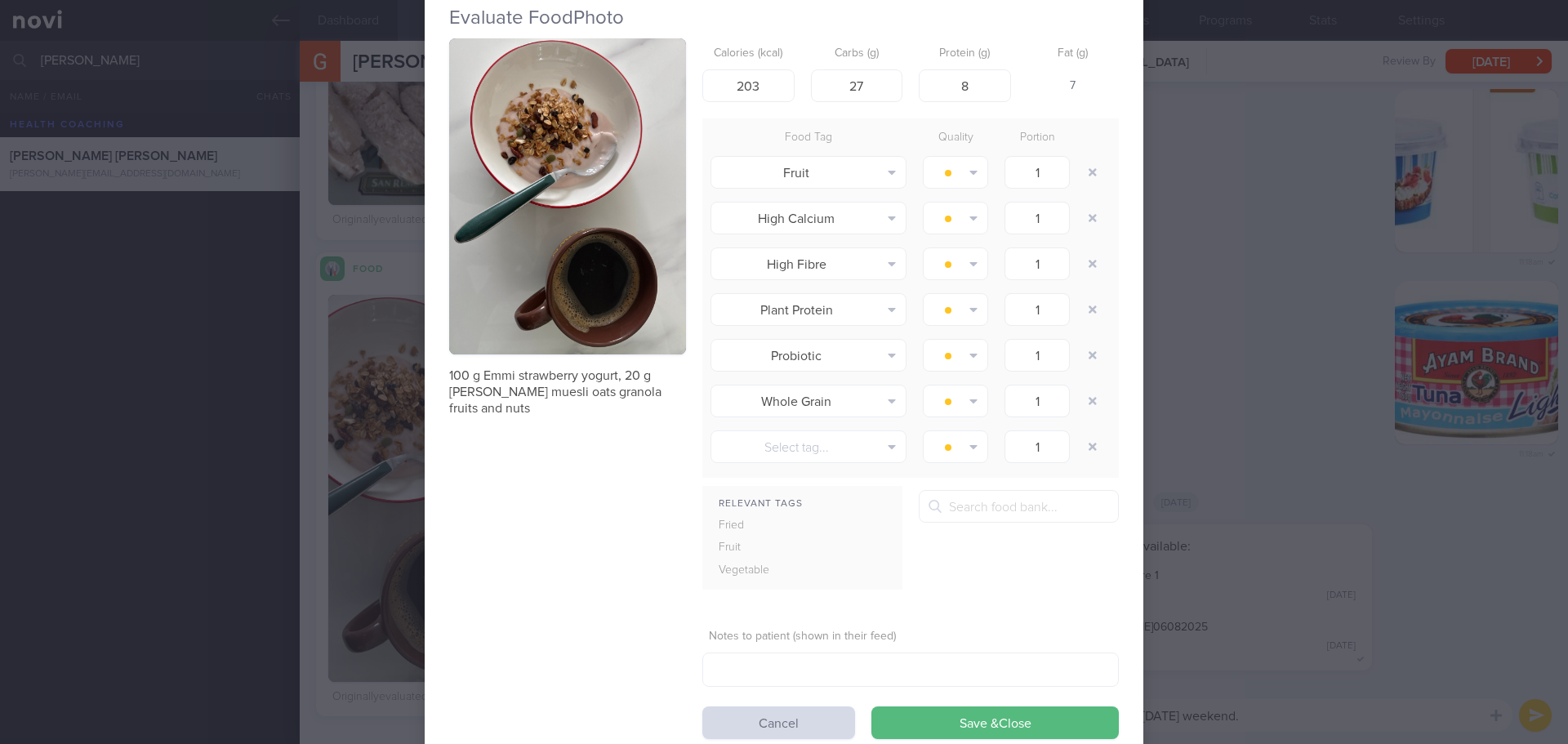
scroll to position [96, 0]
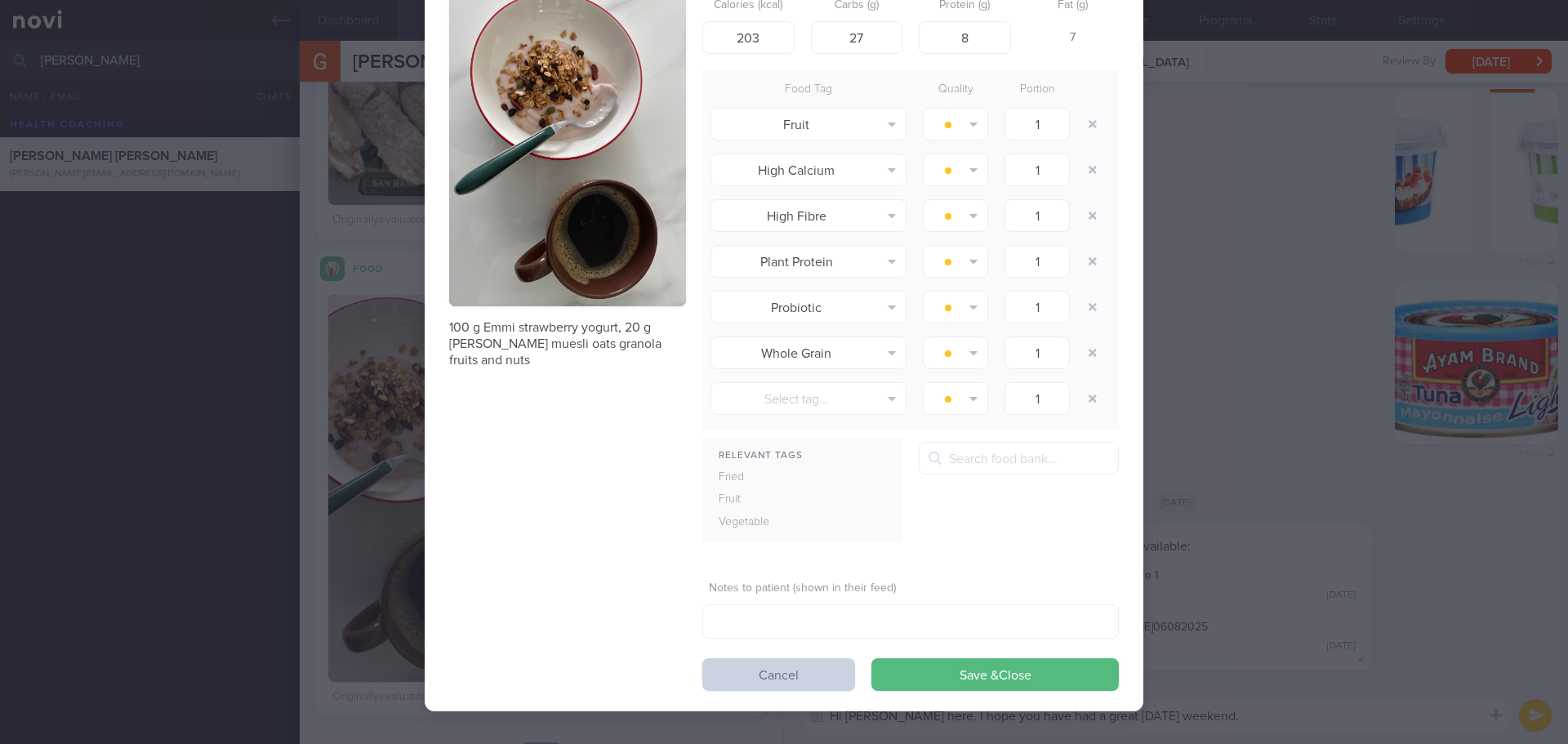
click at [768, 683] on button "Cancel" at bounding box center [778, 674] width 153 height 33
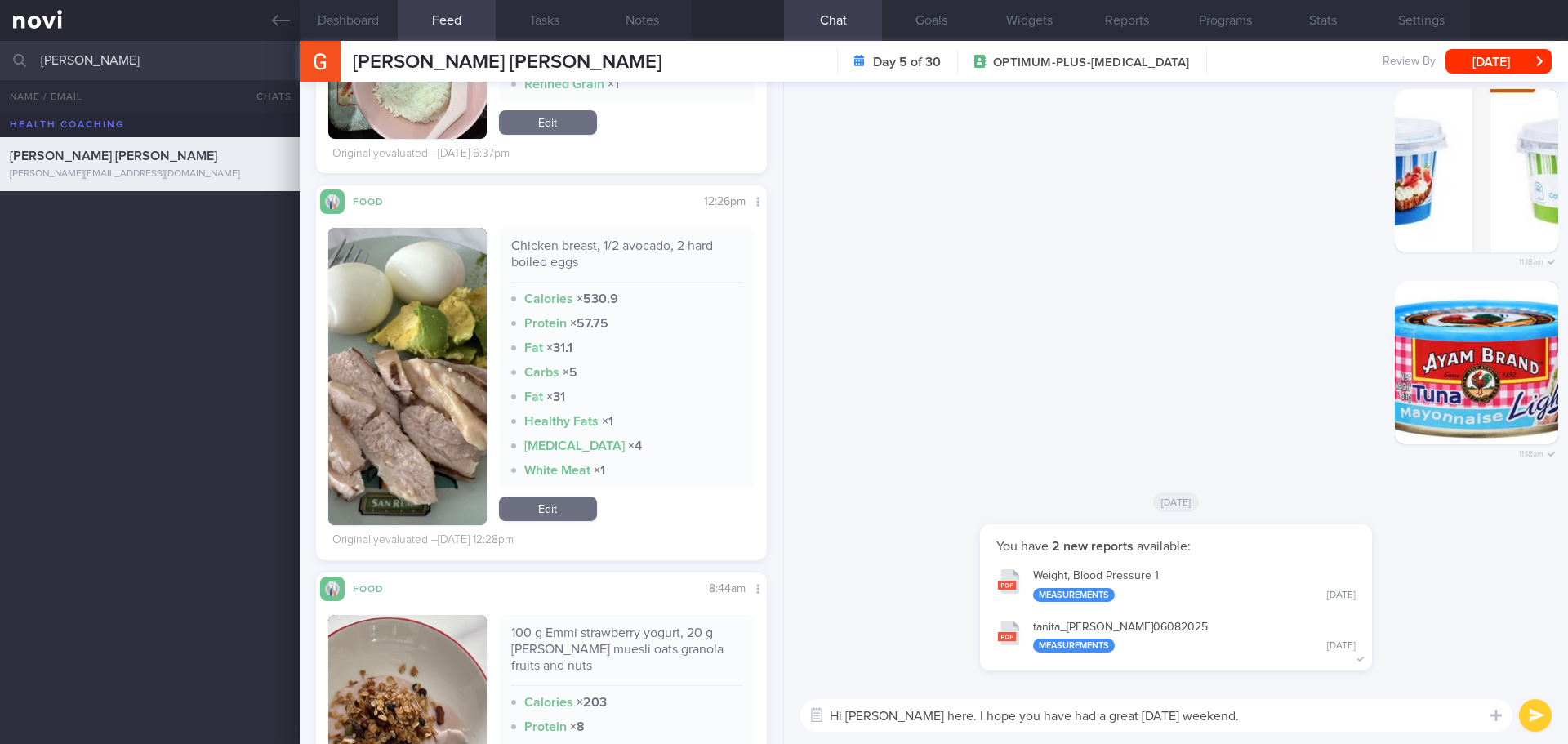
scroll to position [4199, 0]
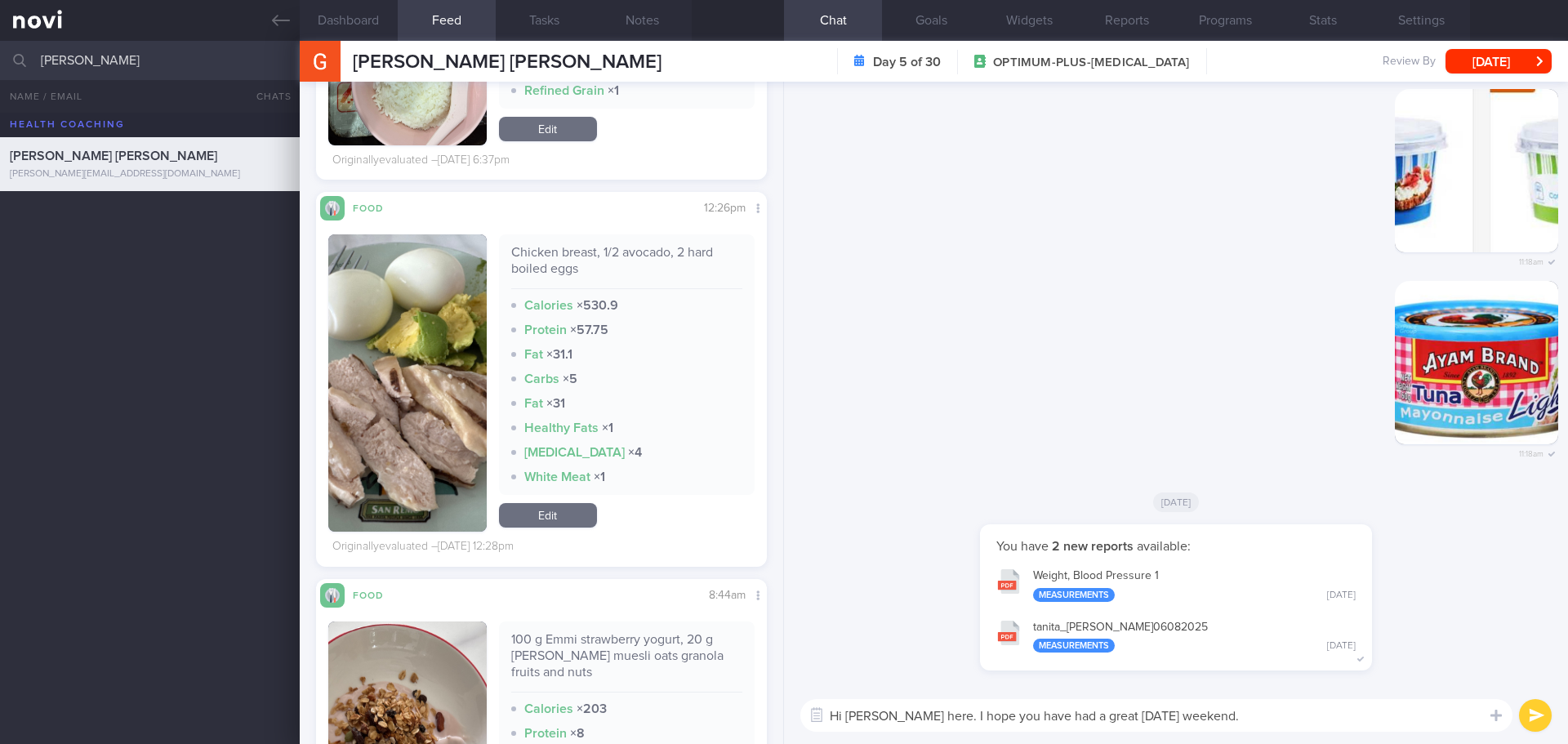
click at [417, 395] on button "button" at bounding box center [407, 383] width 158 height 297
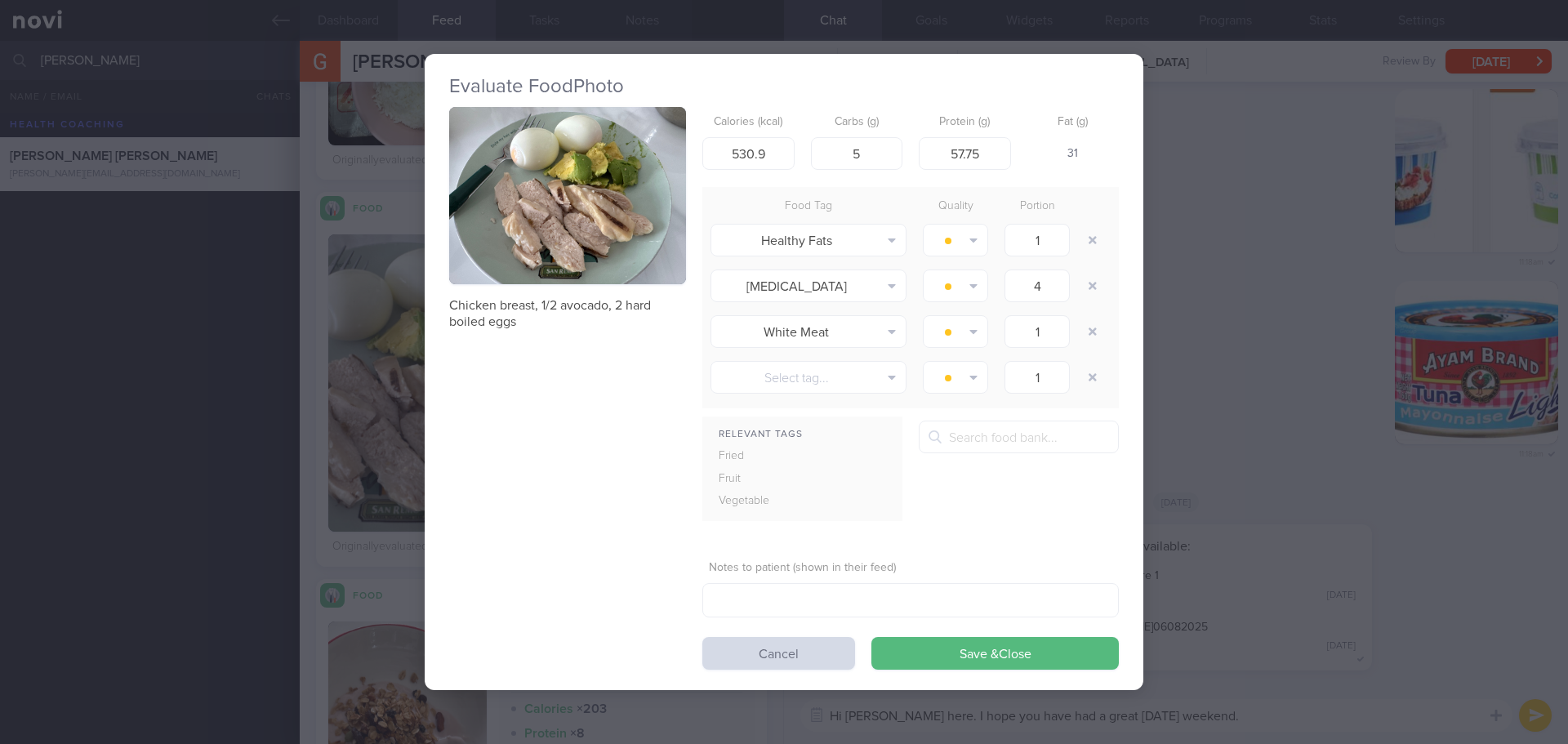
click at [625, 257] on img "button" at bounding box center [568, 196] width 237 height 178
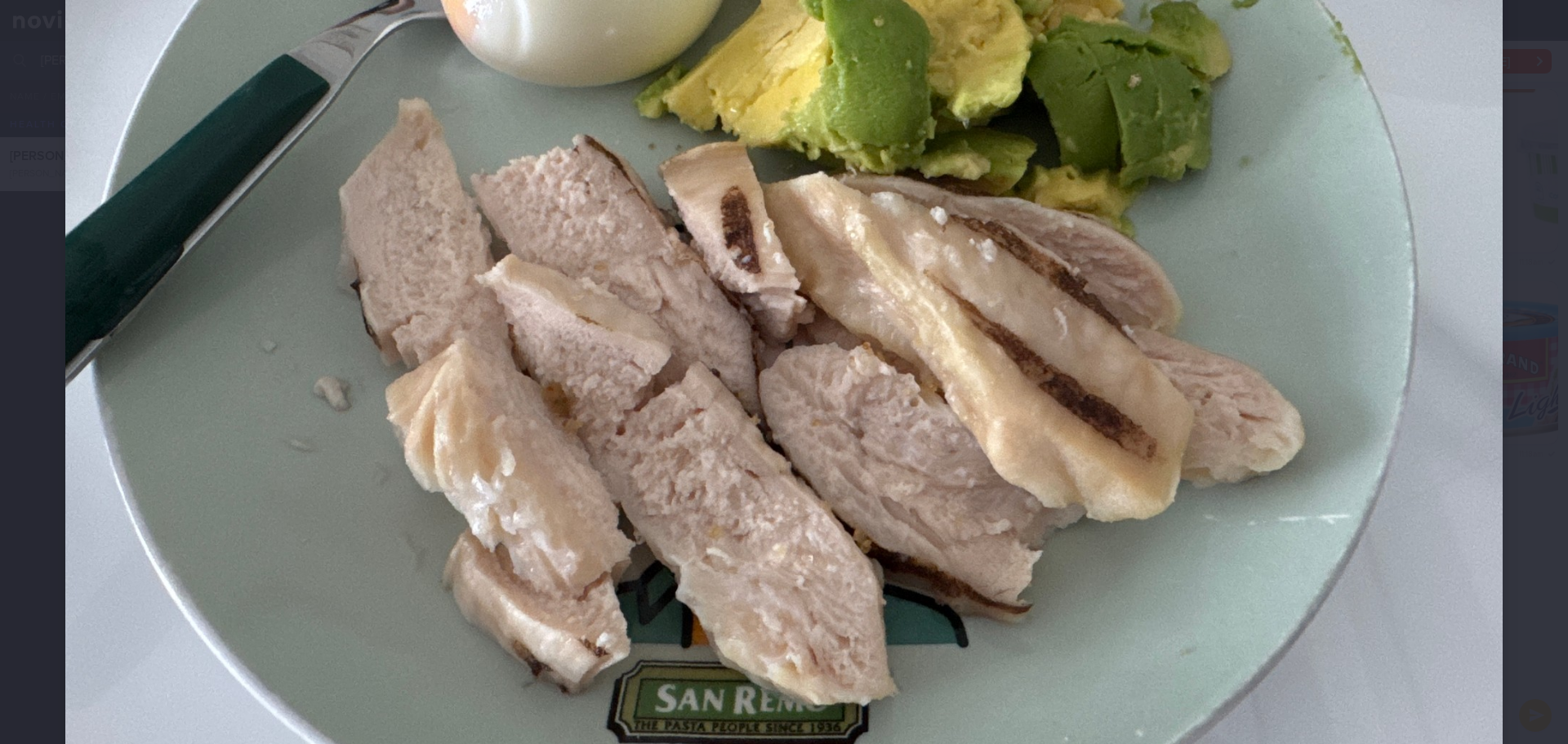
scroll to position [409, 0]
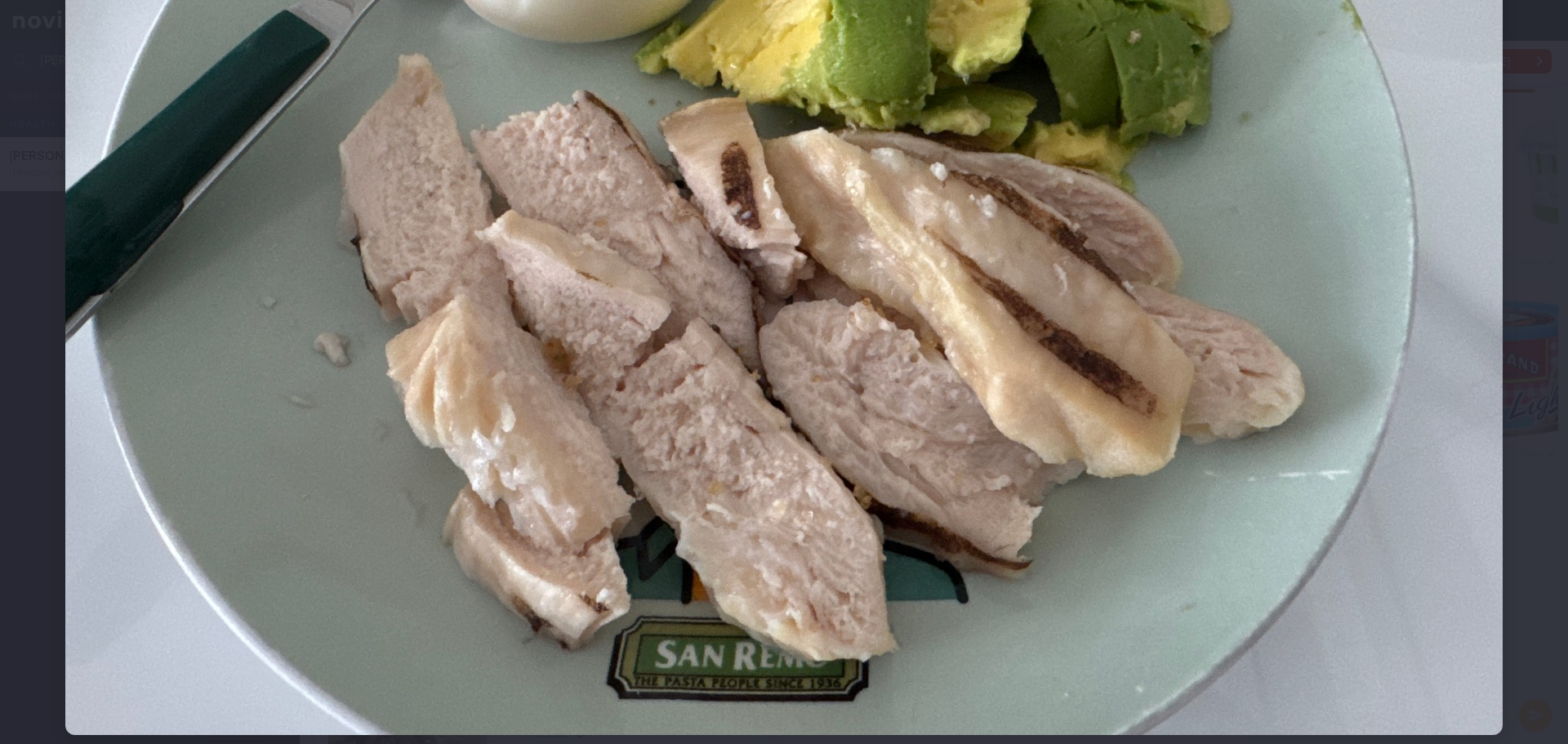
click at [1511, 291] on div at bounding box center [784, 196] width 1568 height 1209
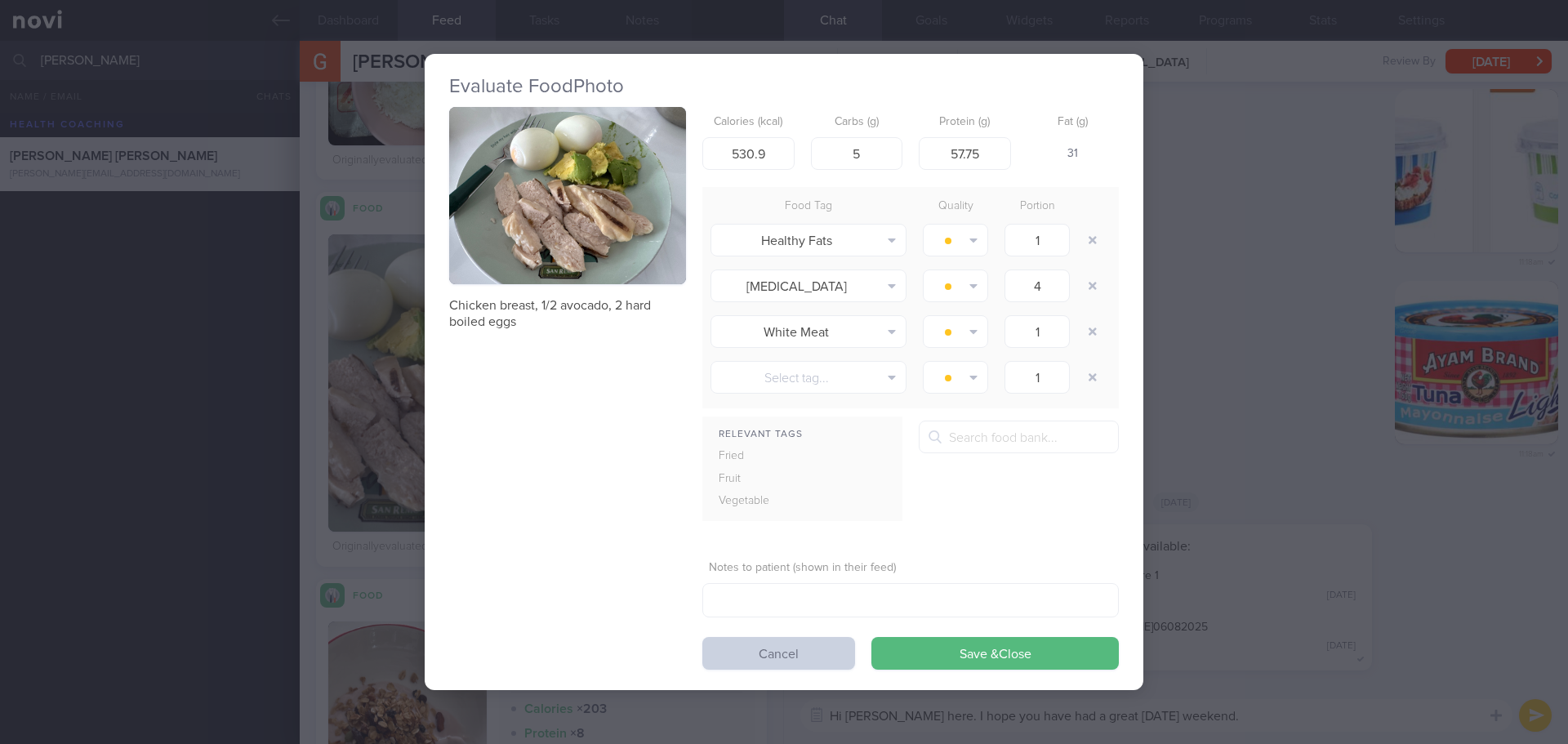
click at [827, 655] on button "Cancel" at bounding box center [778, 653] width 153 height 33
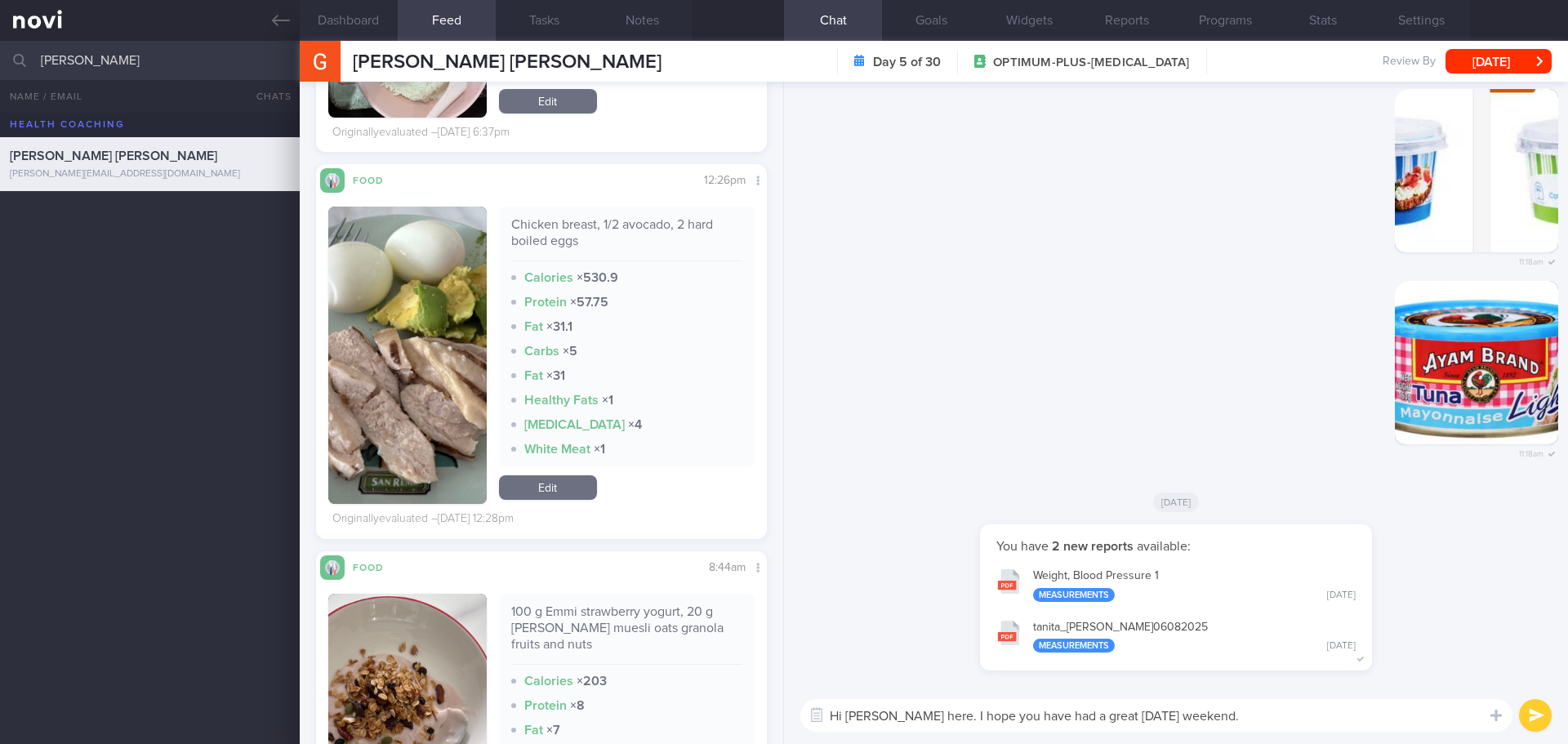
scroll to position [4596, 0]
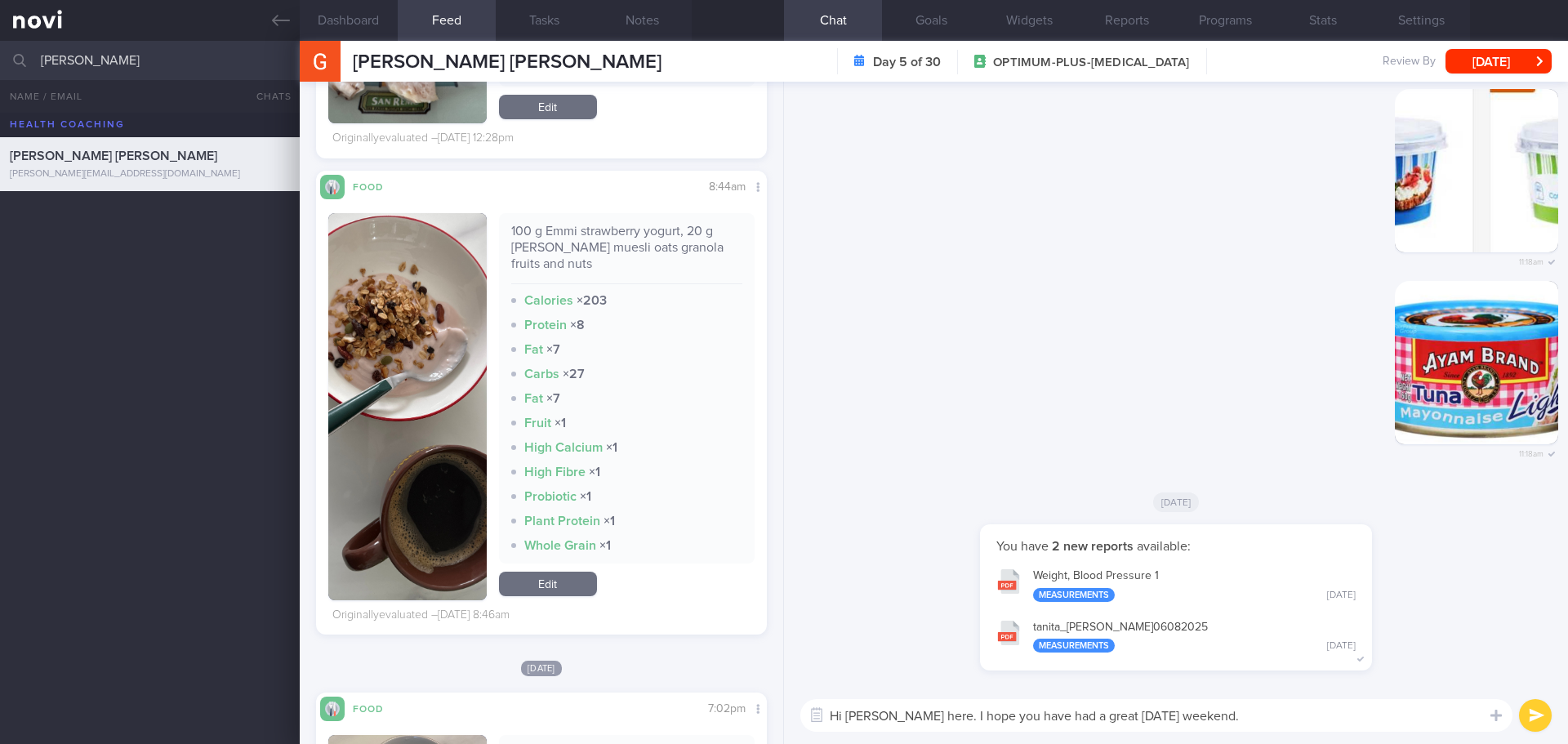
click at [1300, 726] on textarea "Hi Gavin, Elizabeth here. I hope you have had a great National Day weekend." at bounding box center [1156, 716] width 712 height 33
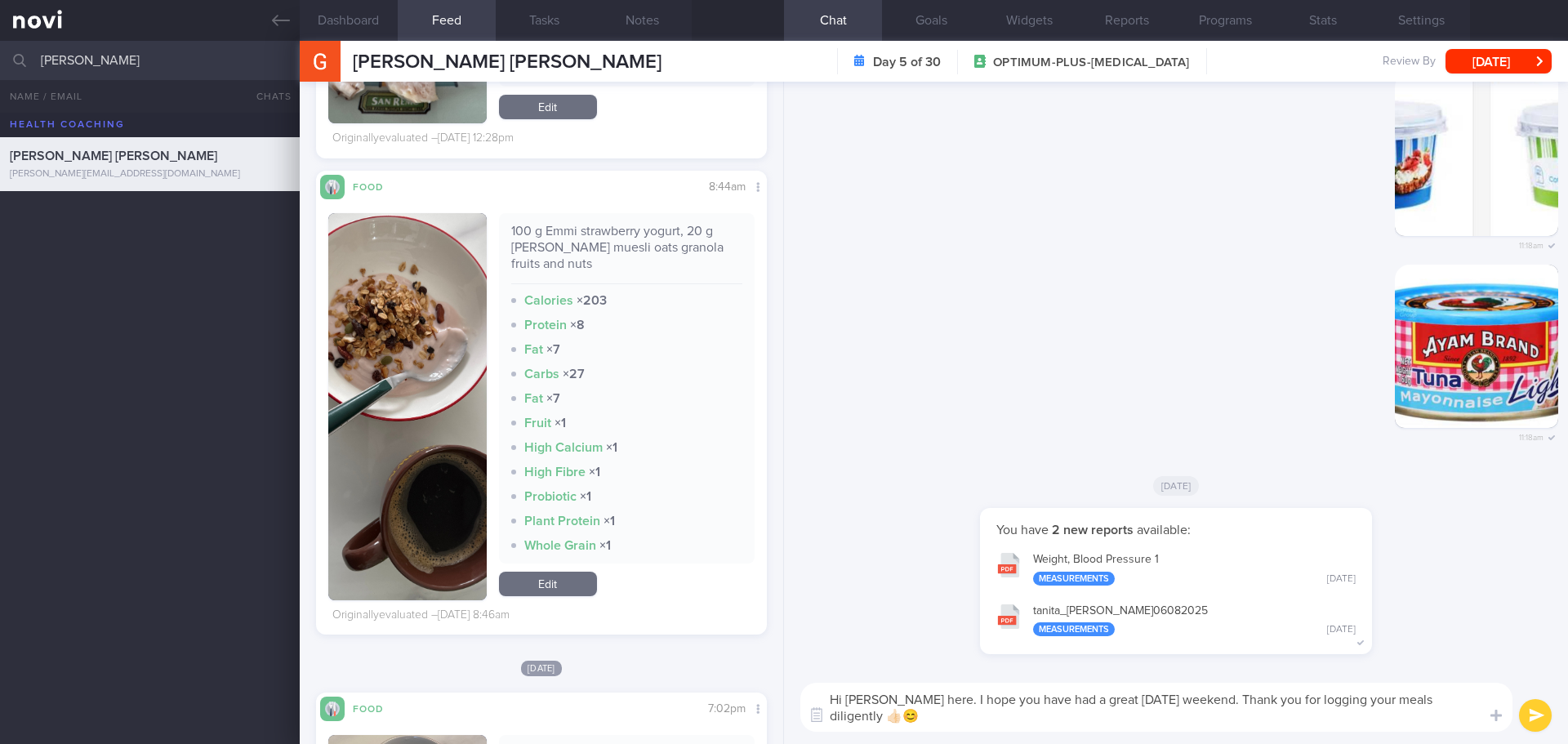
type textarea "Hi Gavin, Elizabeth here. I hope you have had a great National Day weekend. Tha…"
click at [1530, 713] on button "submit" at bounding box center [1535, 716] width 33 height 33
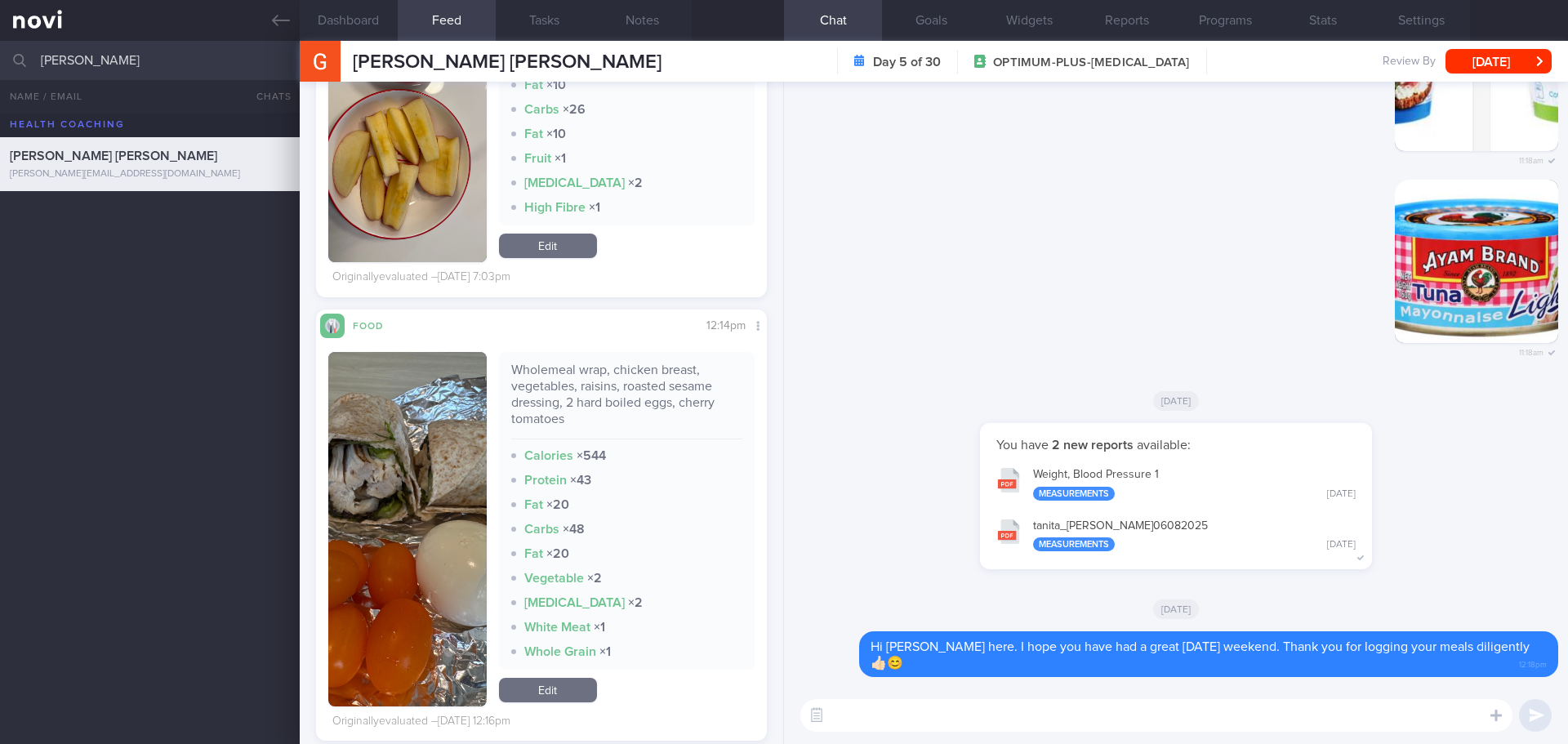
scroll to position [5576, 0]
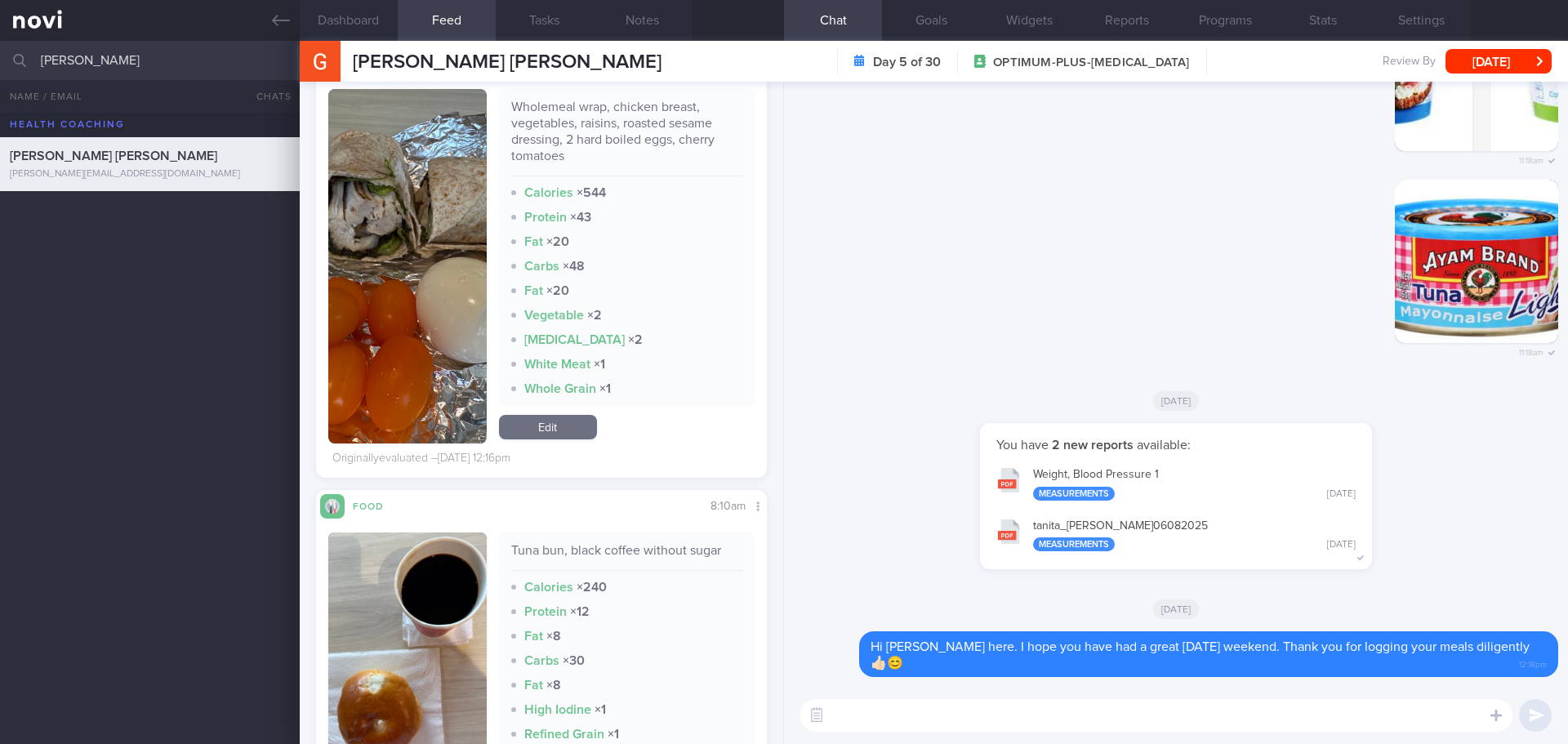
click at [882, 725] on textarea at bounding box center [1156, 716] width 712 height 33
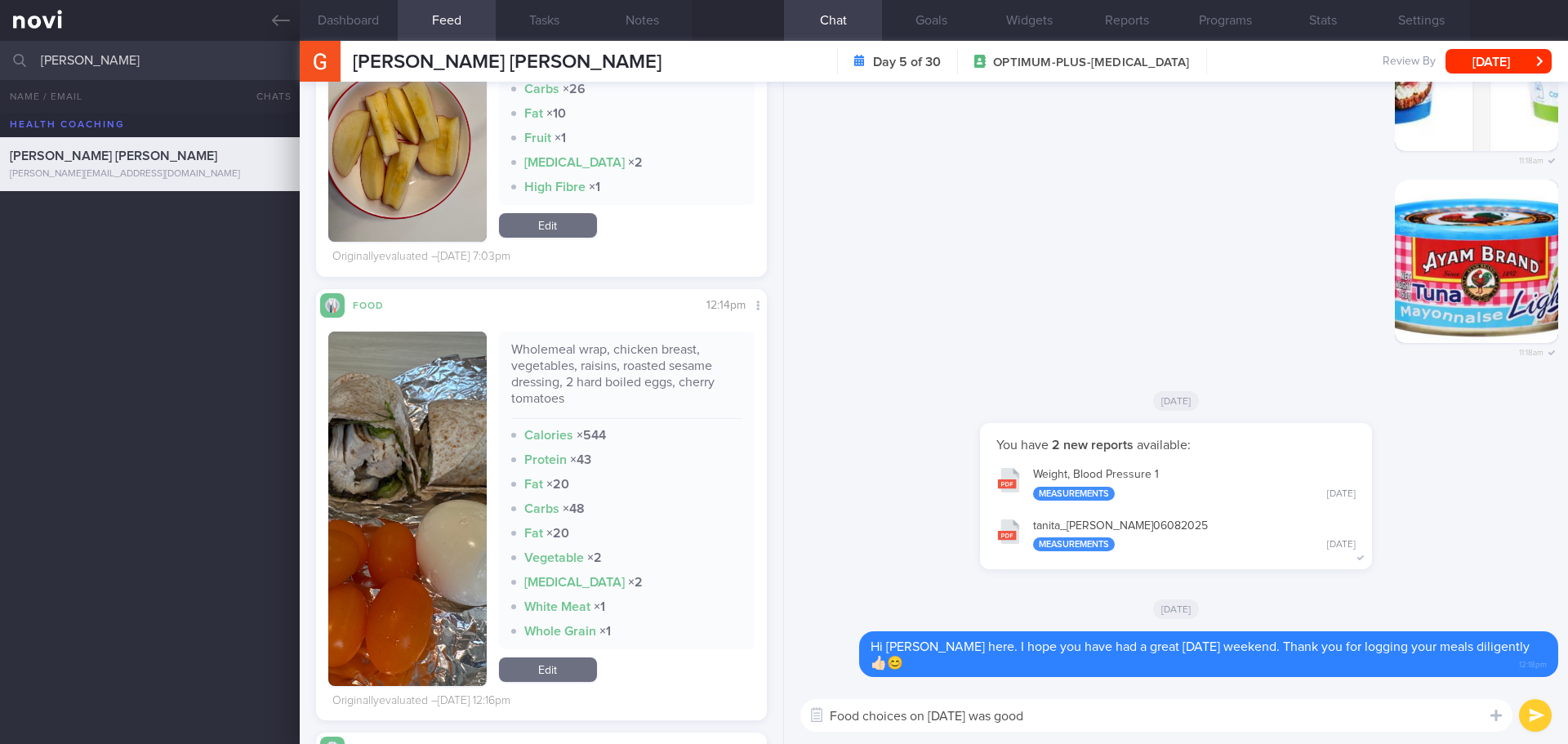
scroll to position [5412, 0]
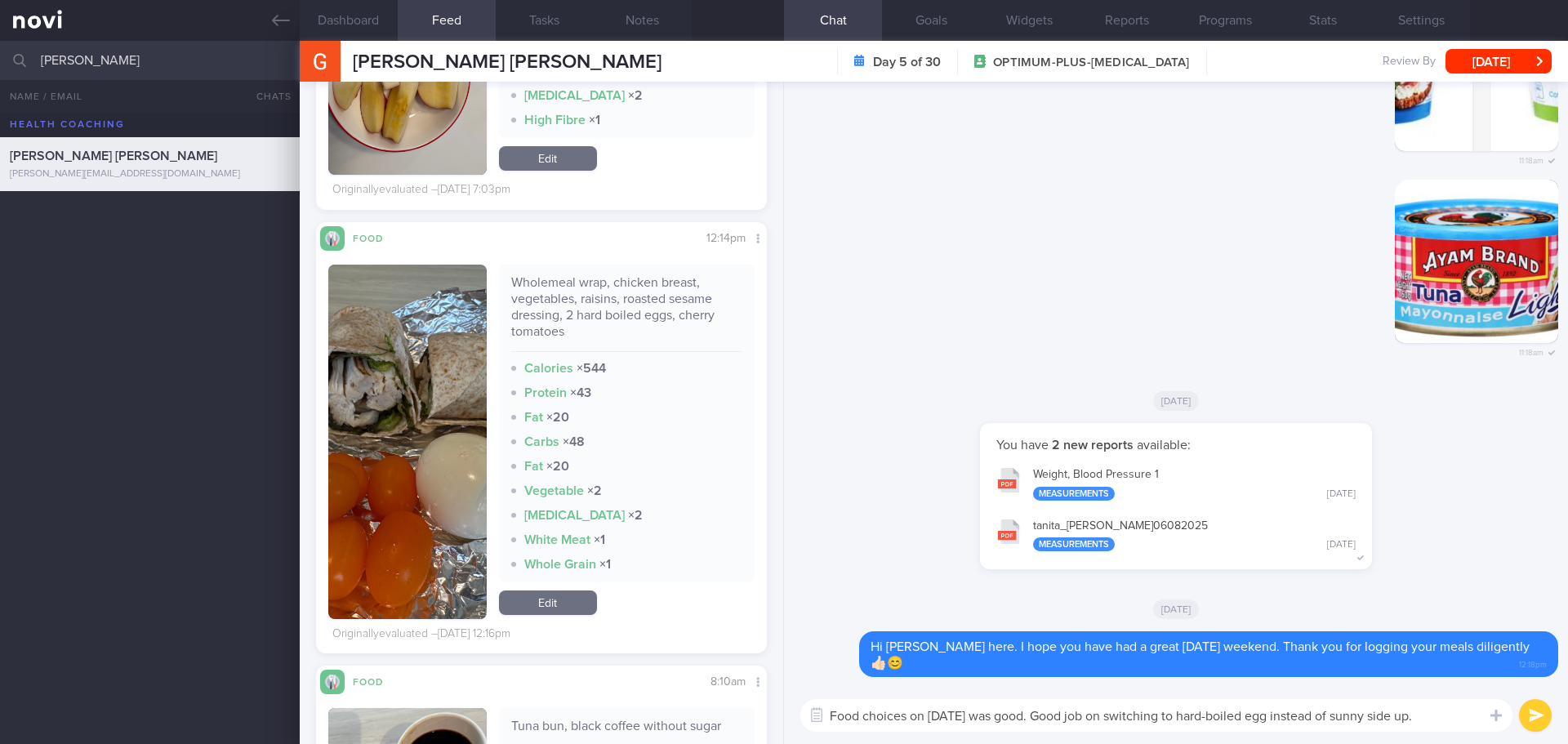
type textarea "Food choices on last Friday was good. Good job on switching to hard-boiled egg …"
click at [1527, 717] on button "submit" at bounding box center [1535, 716] width 33 height 33
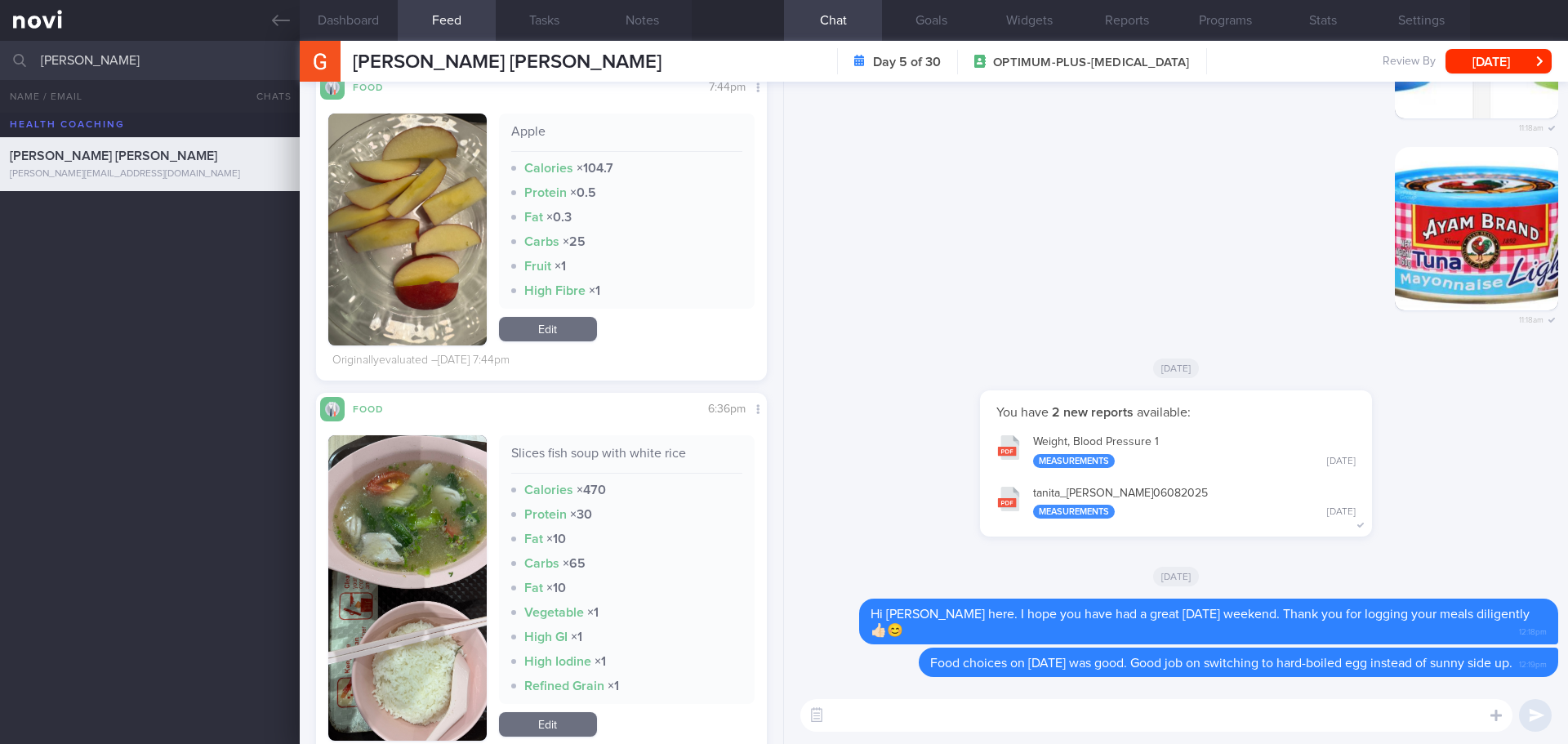
scroll to position [3861, 0]
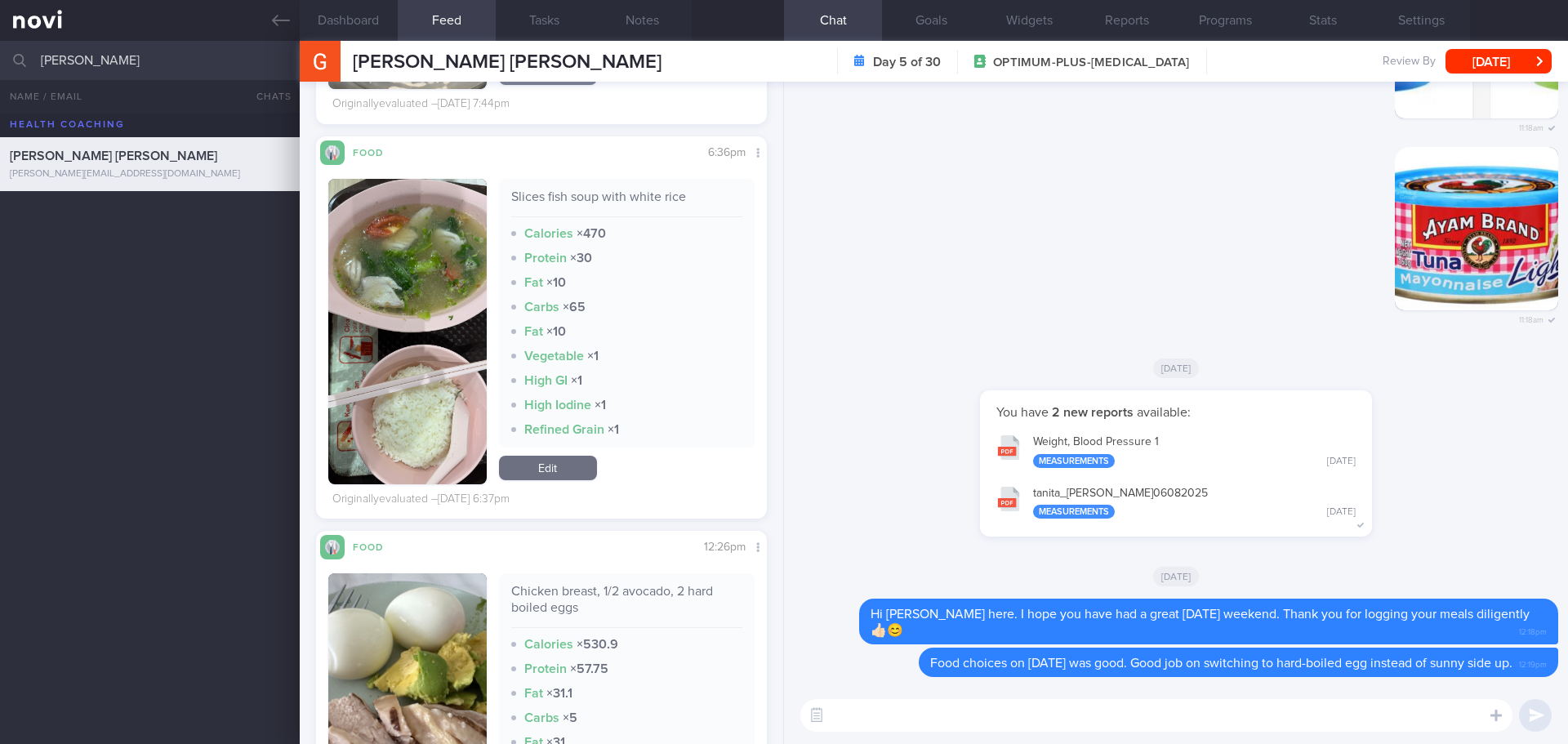
click at [462, 454] on img "button" at bounding box center [407, 331] width 158 height 305
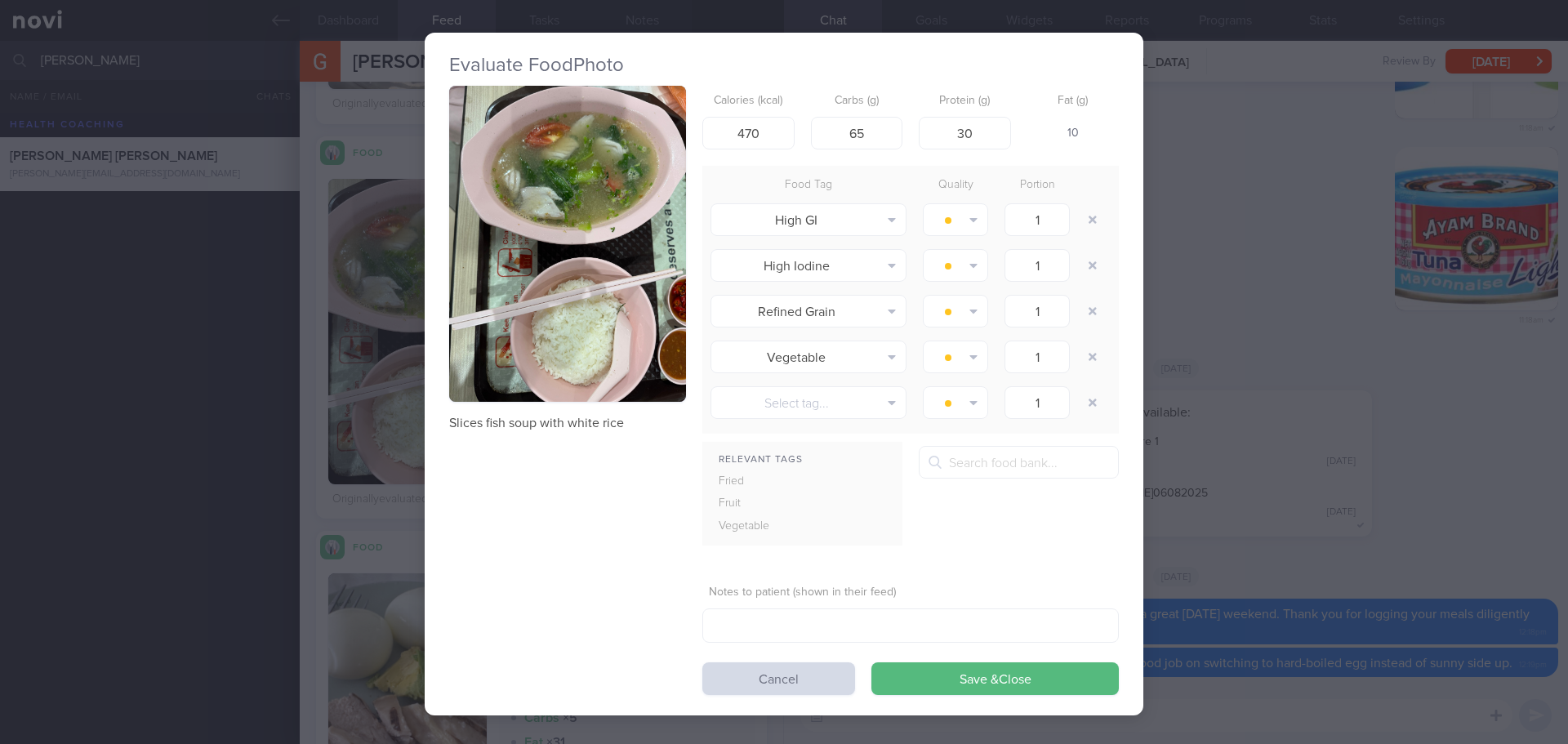
click at [494, 284] on button "button" at bounding box center [568, 243] width 237 height 316
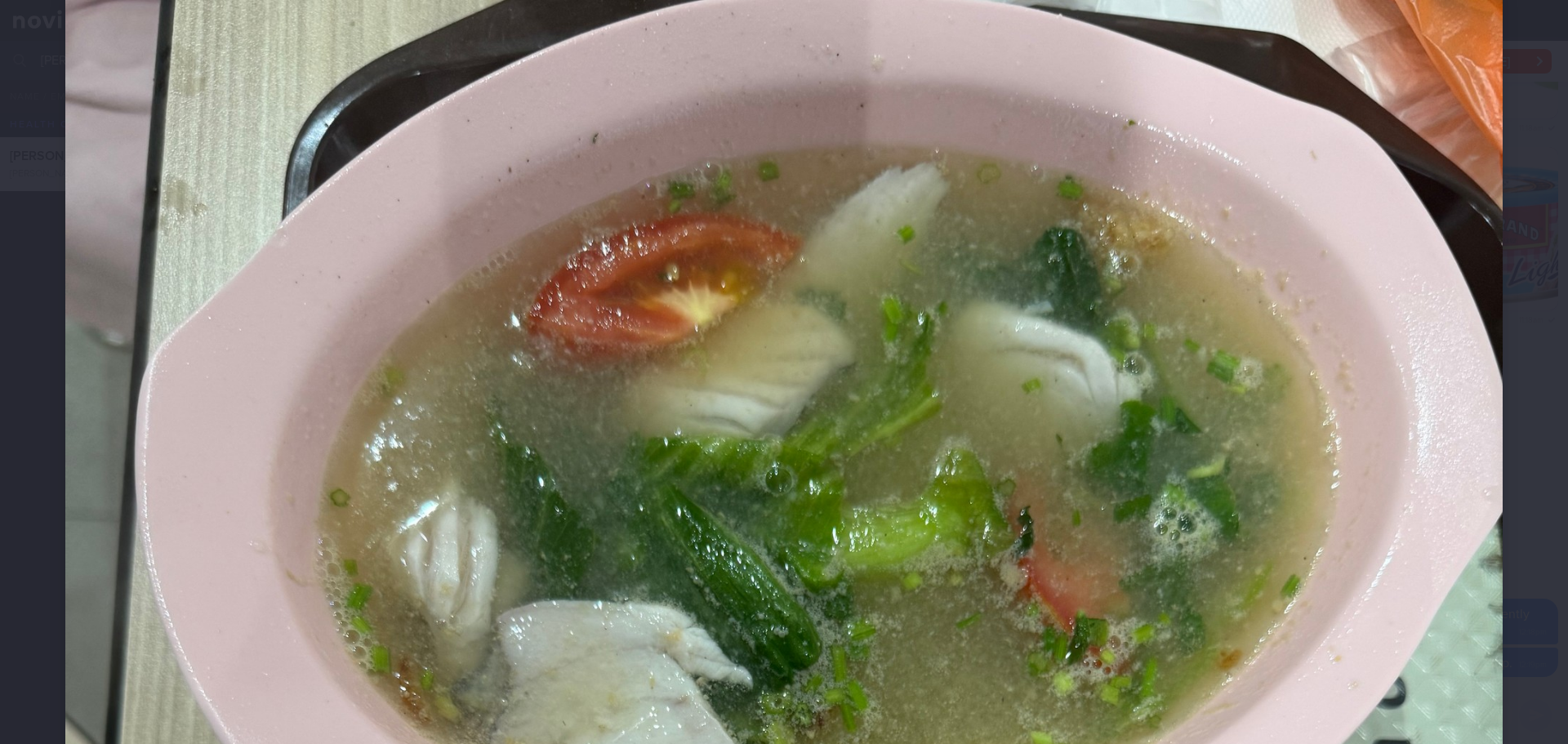
scroll to position [164, 0]
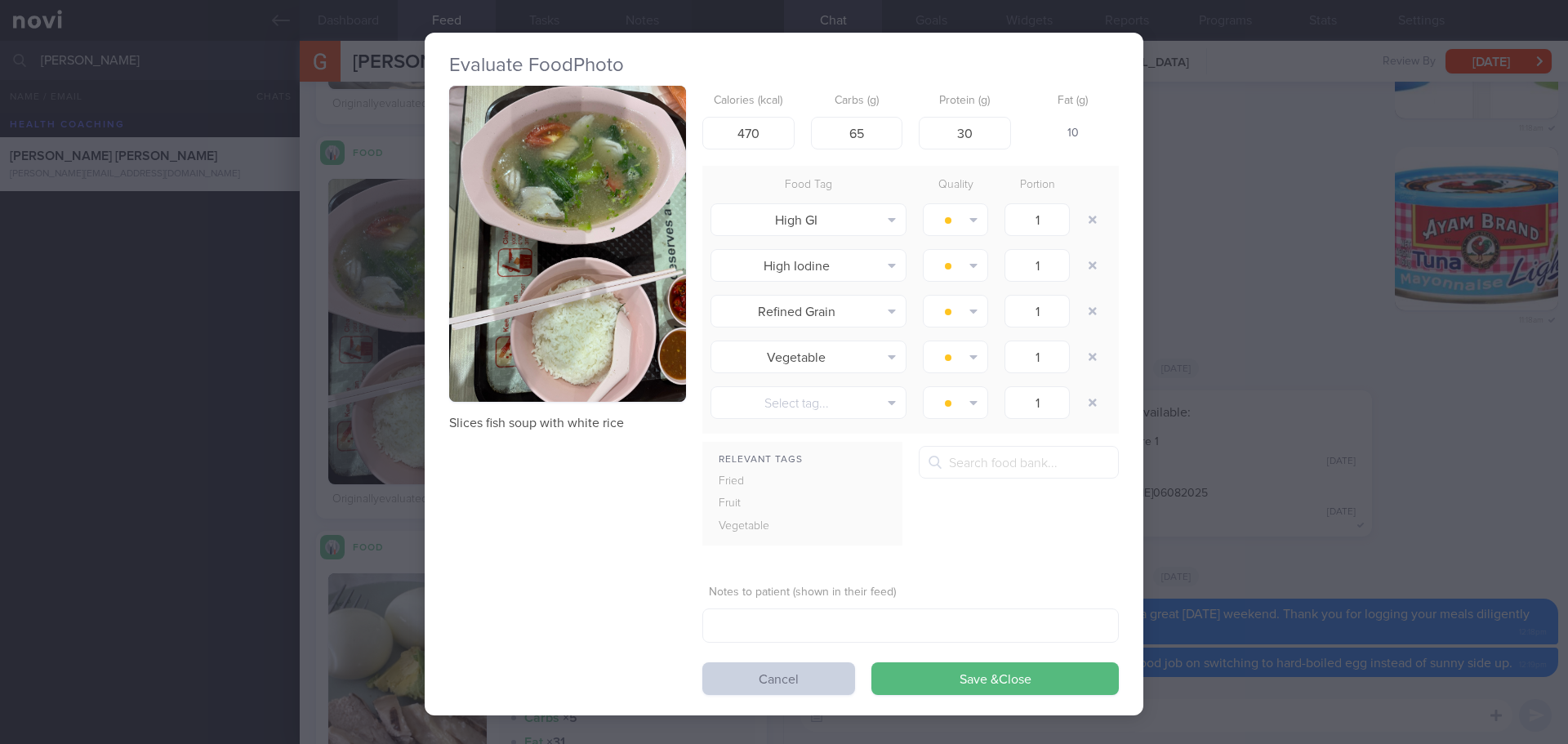
click at [819, 679] on button "Cancel" at bounding box center [778, 679] width 153 height 33
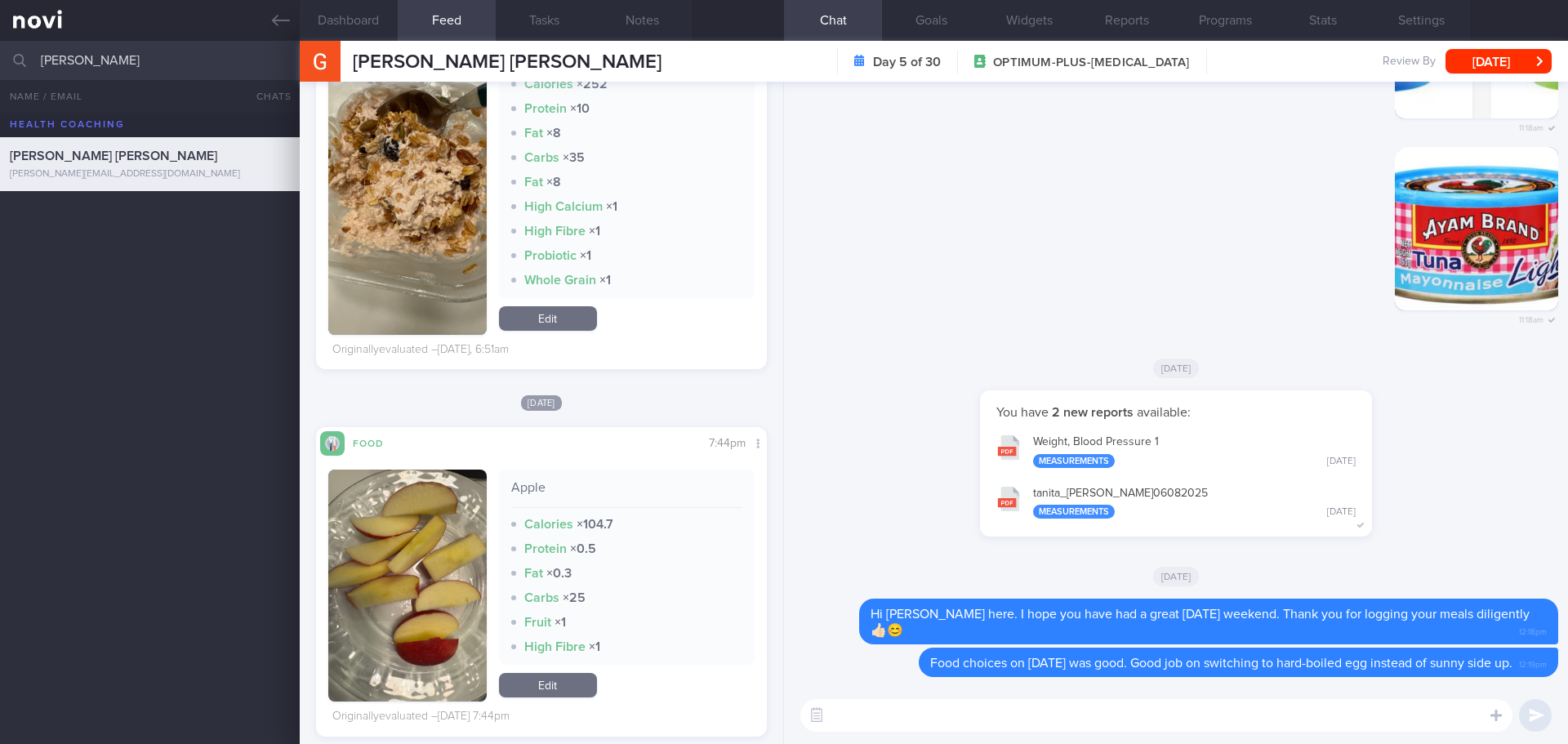
scroll to position [3126, 0]
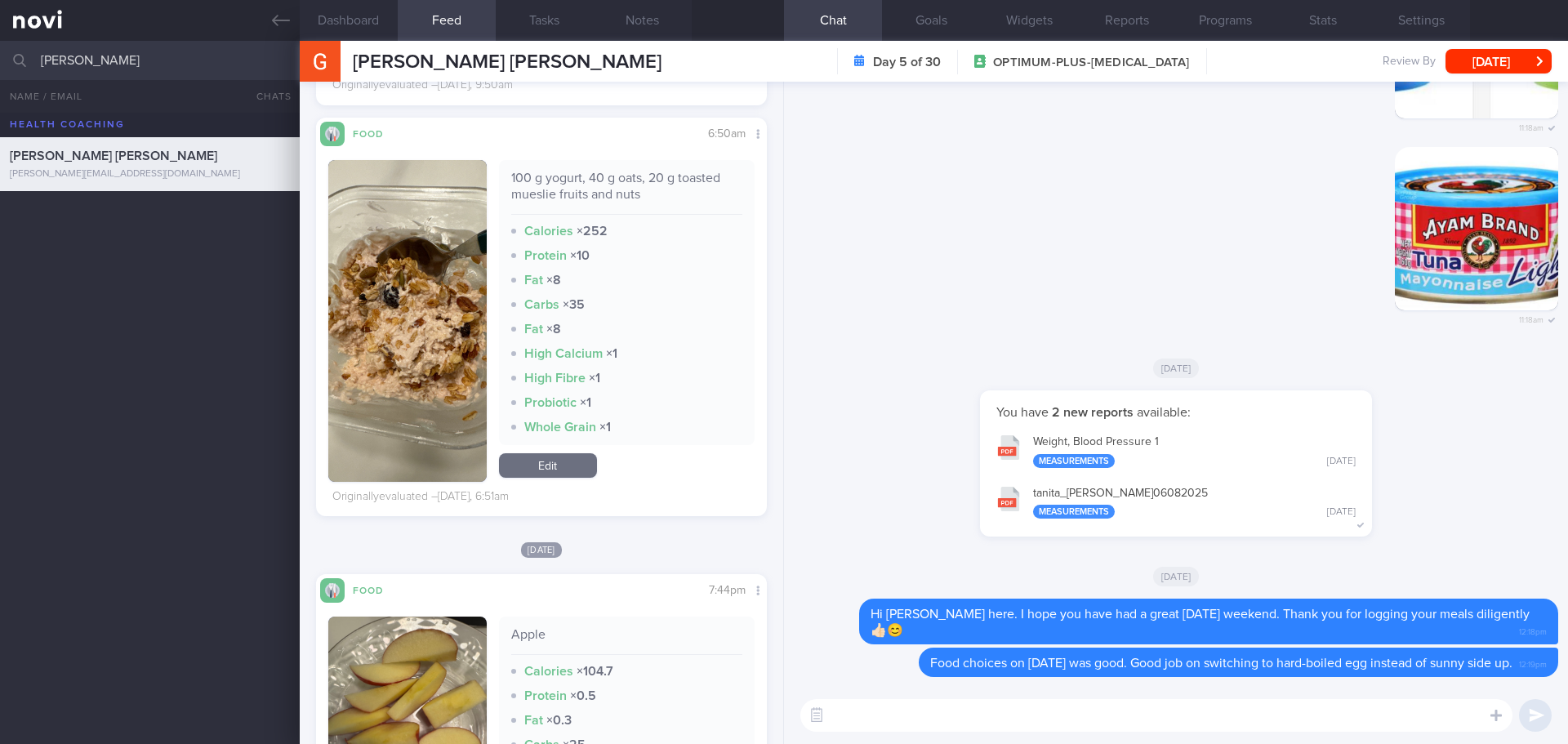
click at [928, 717] on textarea at bounding box center [1156, 716] width 712 height 33
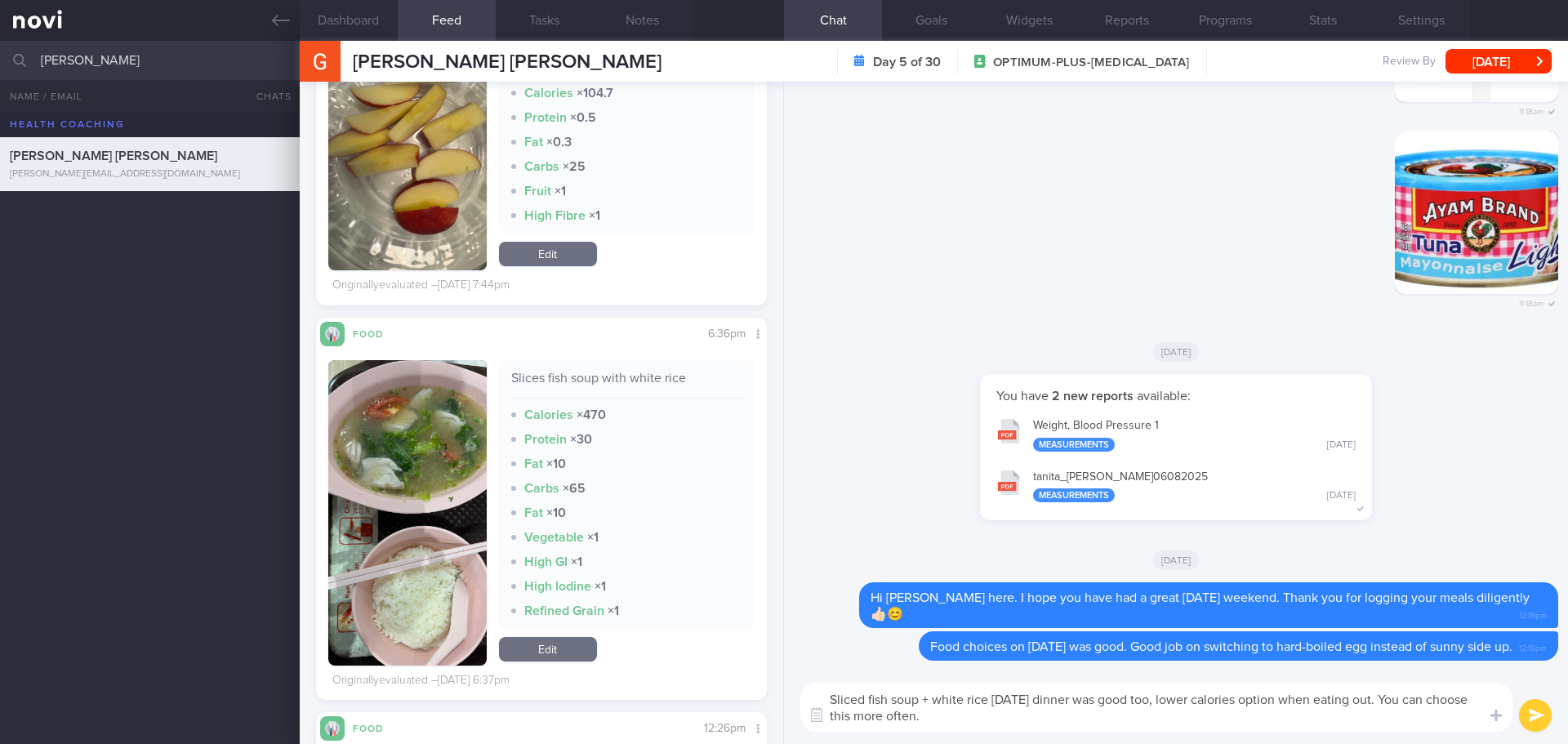
scroll to position [3697, 0]
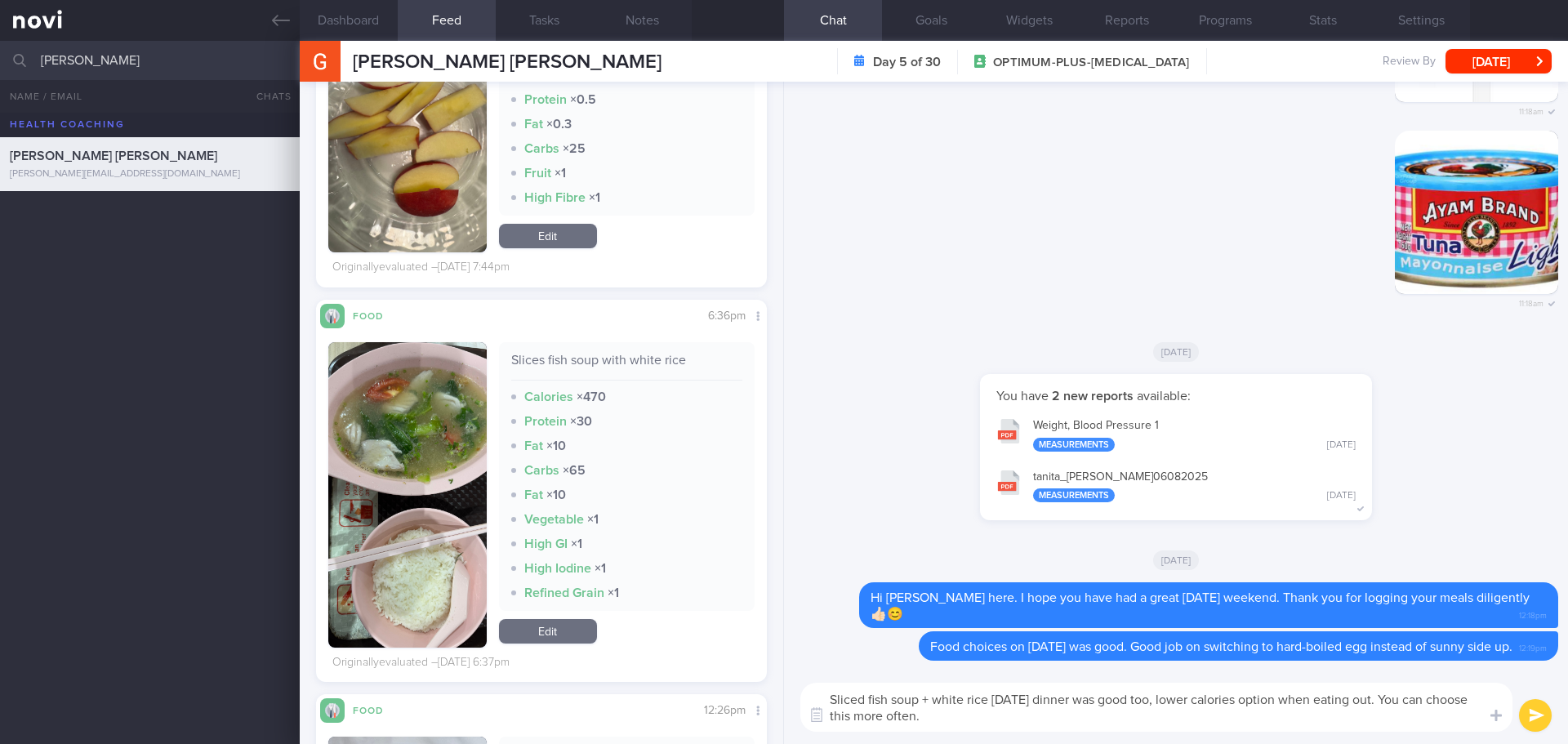
type textarea "Sliced fish soup + white rice on Saturday's dinner was good too, lower calories…"
click at [577, 630] on link "Edit" at bounding box center [547, 632] width 98 height 25
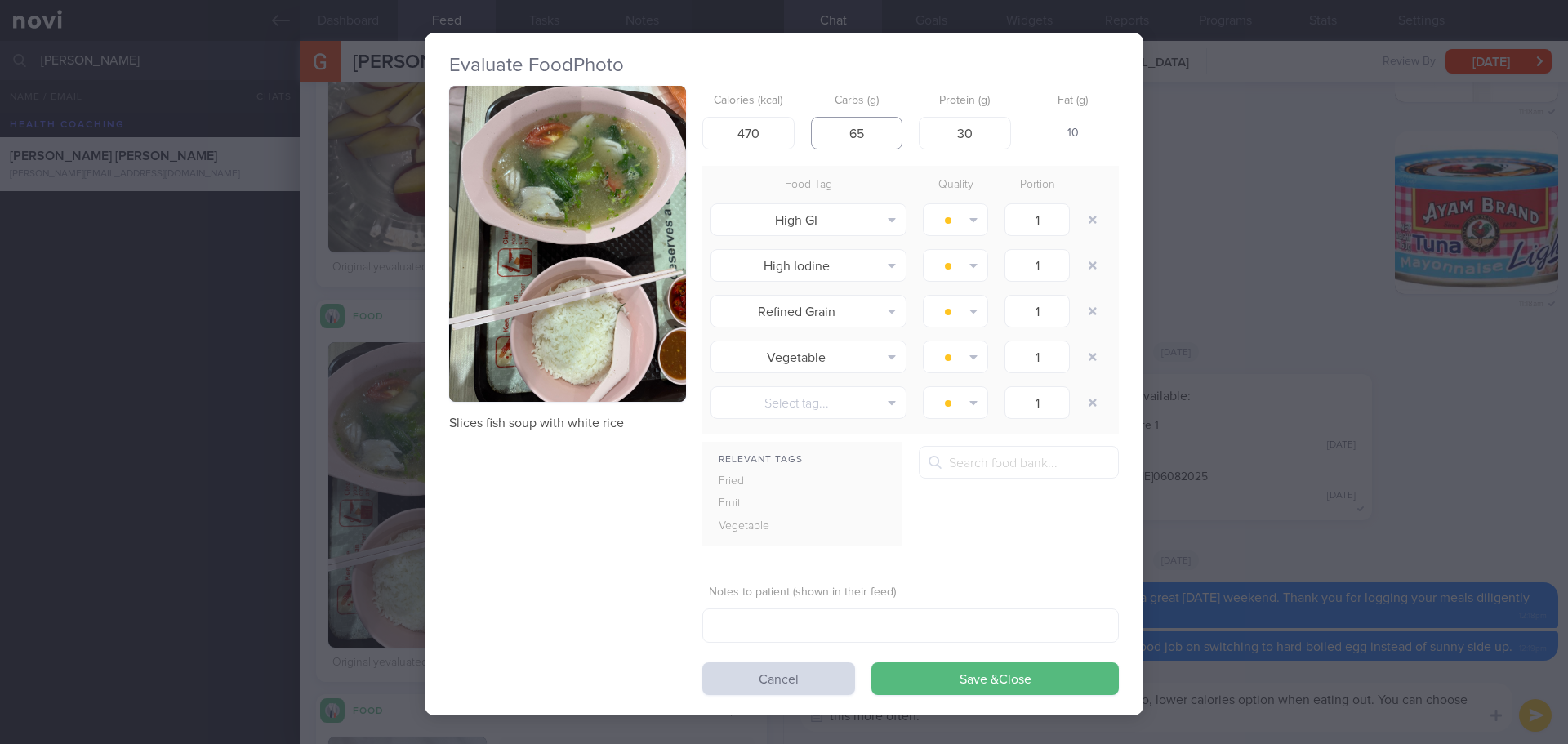
drag, startPoint x: 876, startPoint y: 138, endPoint x: 830, endPoint y: 138, distance: 46.0
click at [830, 138] on input "65" at bounding box center [857, 133] width 92 height 33
type input "4"
type input "60"
click at [999, 135] on input "30" at bounding box center [965, 133] width 92 height 33
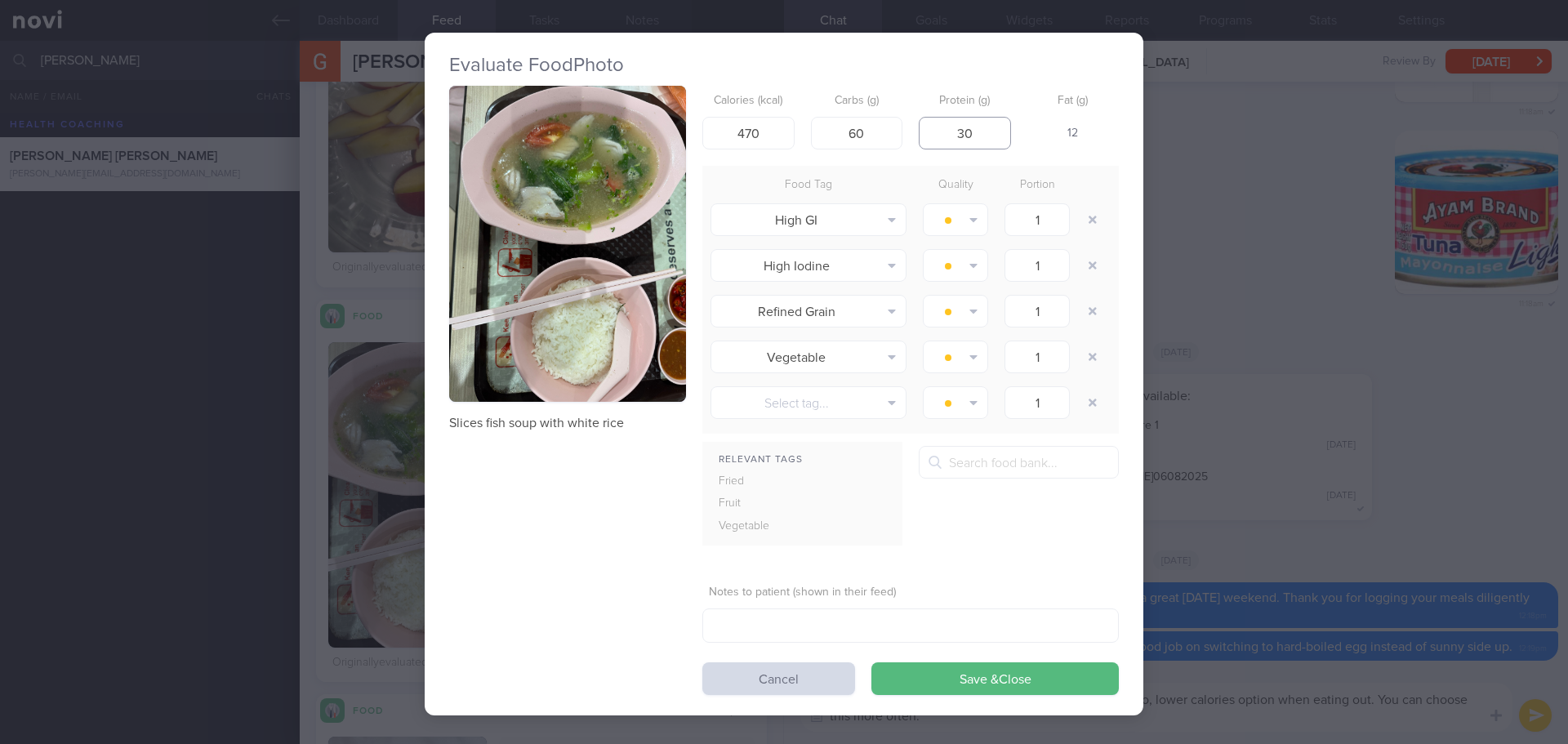
type input "3"
type input "20"
drag, startPoint x: 754, startPoint y: 131, endPoint x: 740, endPoint y: 130, distance: 14.0
click at [740, 130] on input "470" at bounding box center [748, 133] width 92 height 33
type input "410"
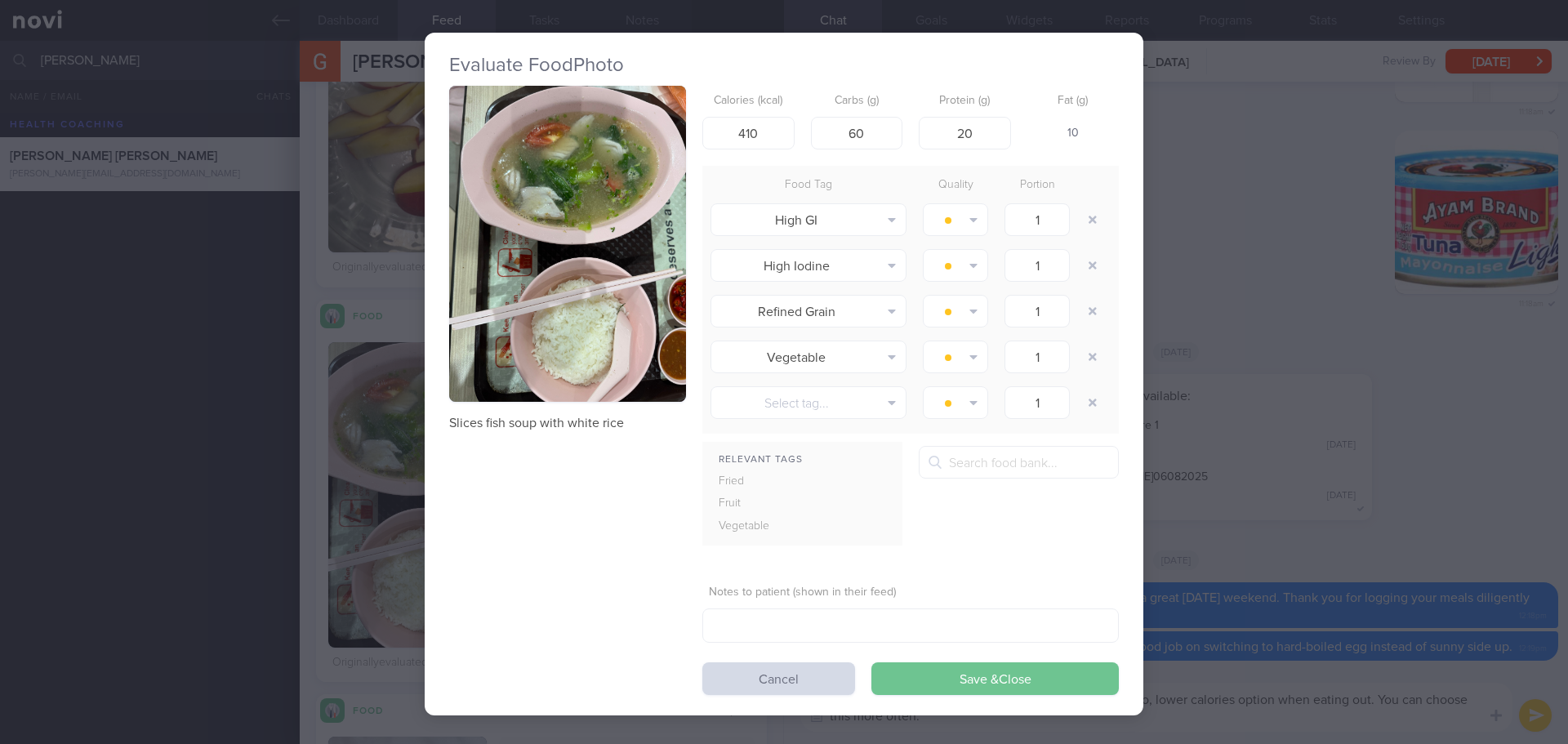
drag, startPoint x: 1009, startPoint y: 669, endPoint x: 885, endPoint y: 598, distance: 142.9
click at [1008, 669] on button "Save & Close" at bounding box center [995, 679] width 248 height 33
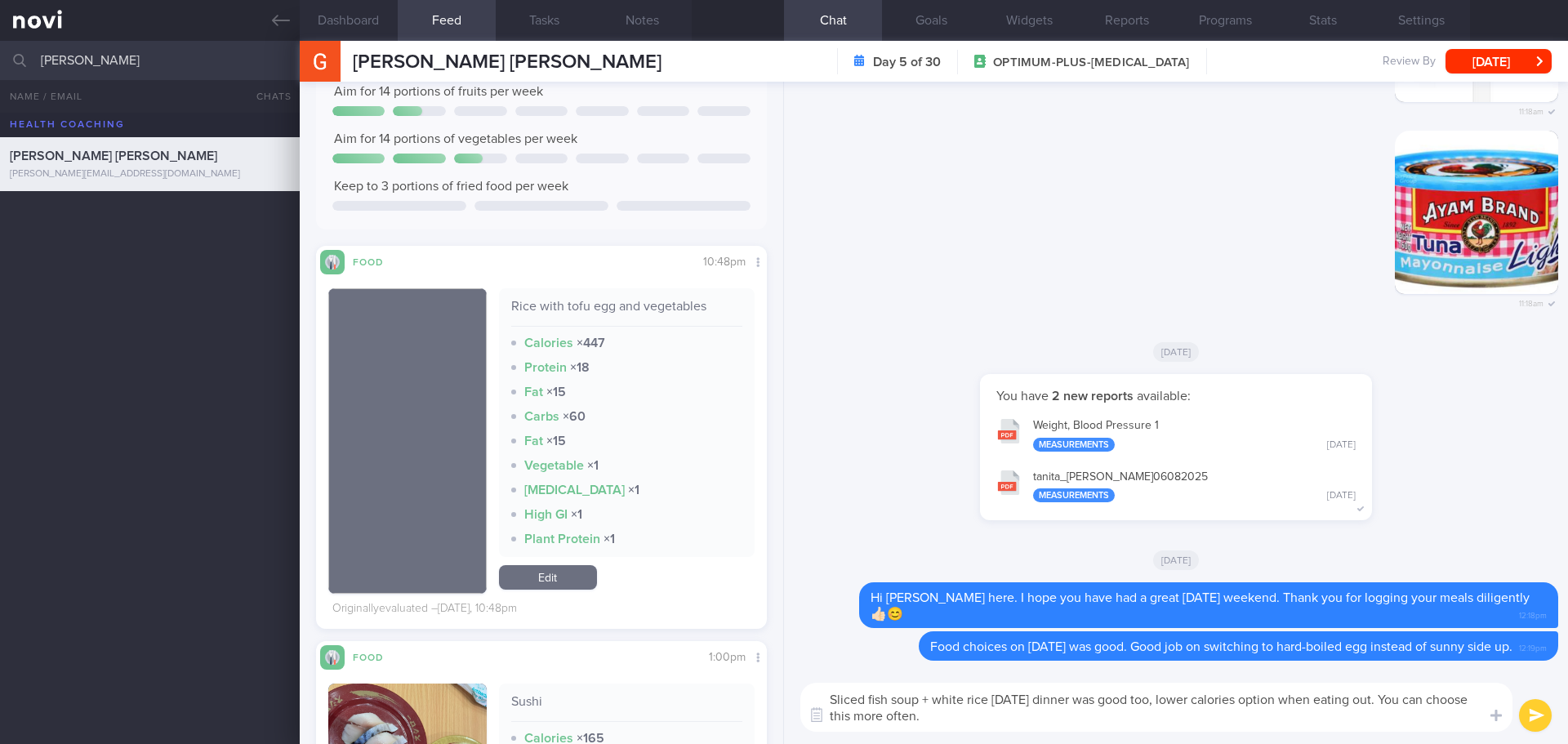
scroll to position [1818, 0]
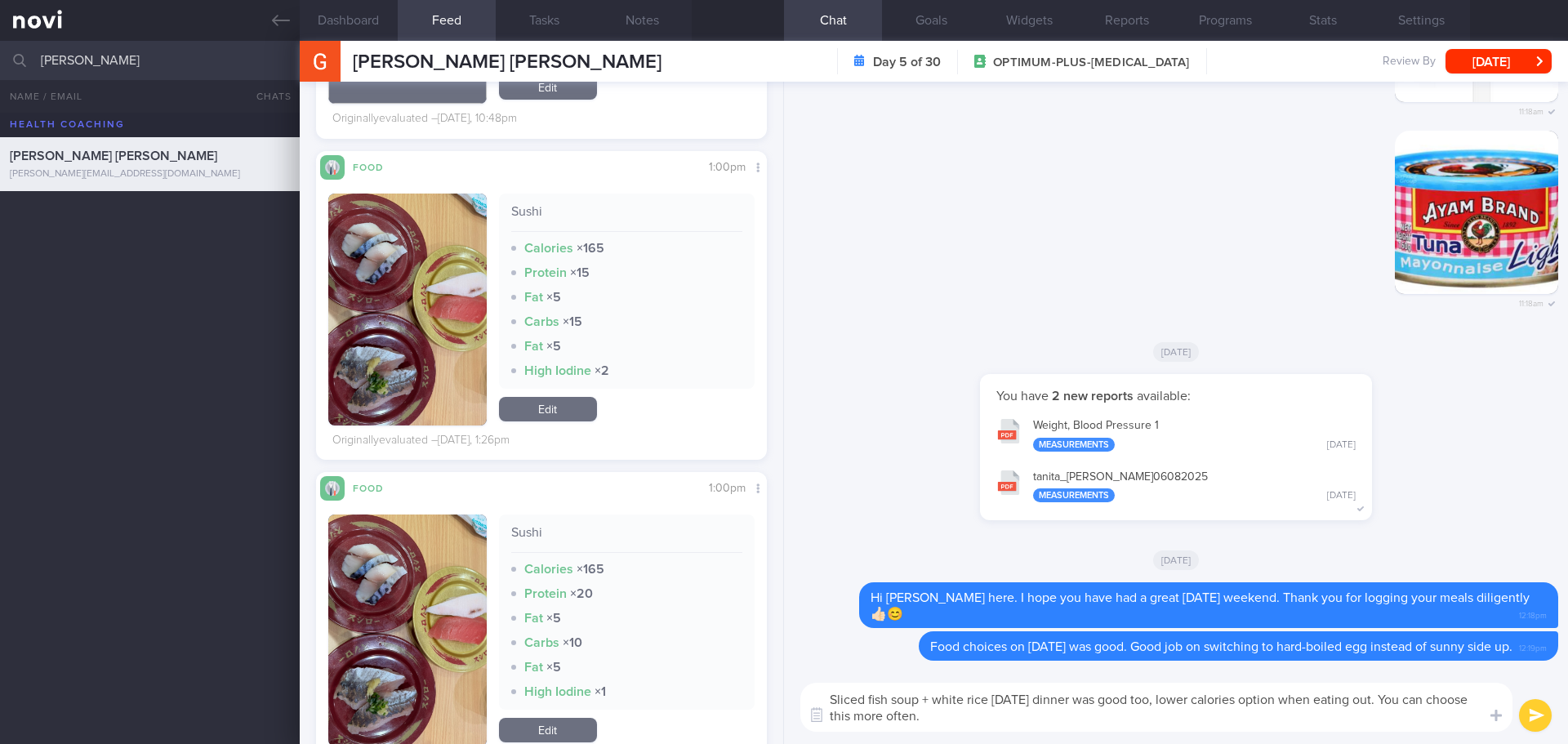
click at [411, 302] on button "button" at bounding box center [407, 310] width 158 height 232
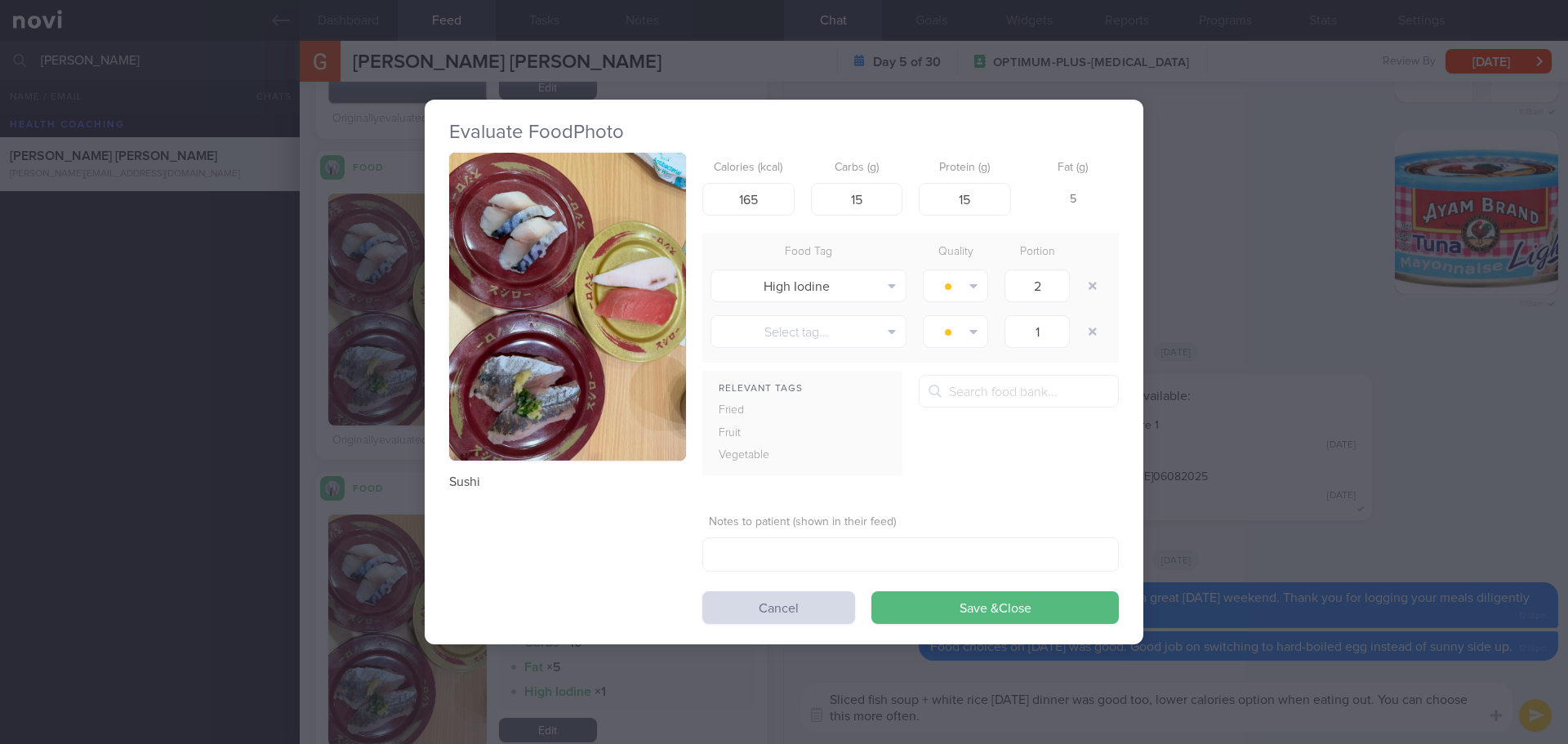
click at [518, 204] on button "button" at bounding box center [568, 307] width 237 height 308
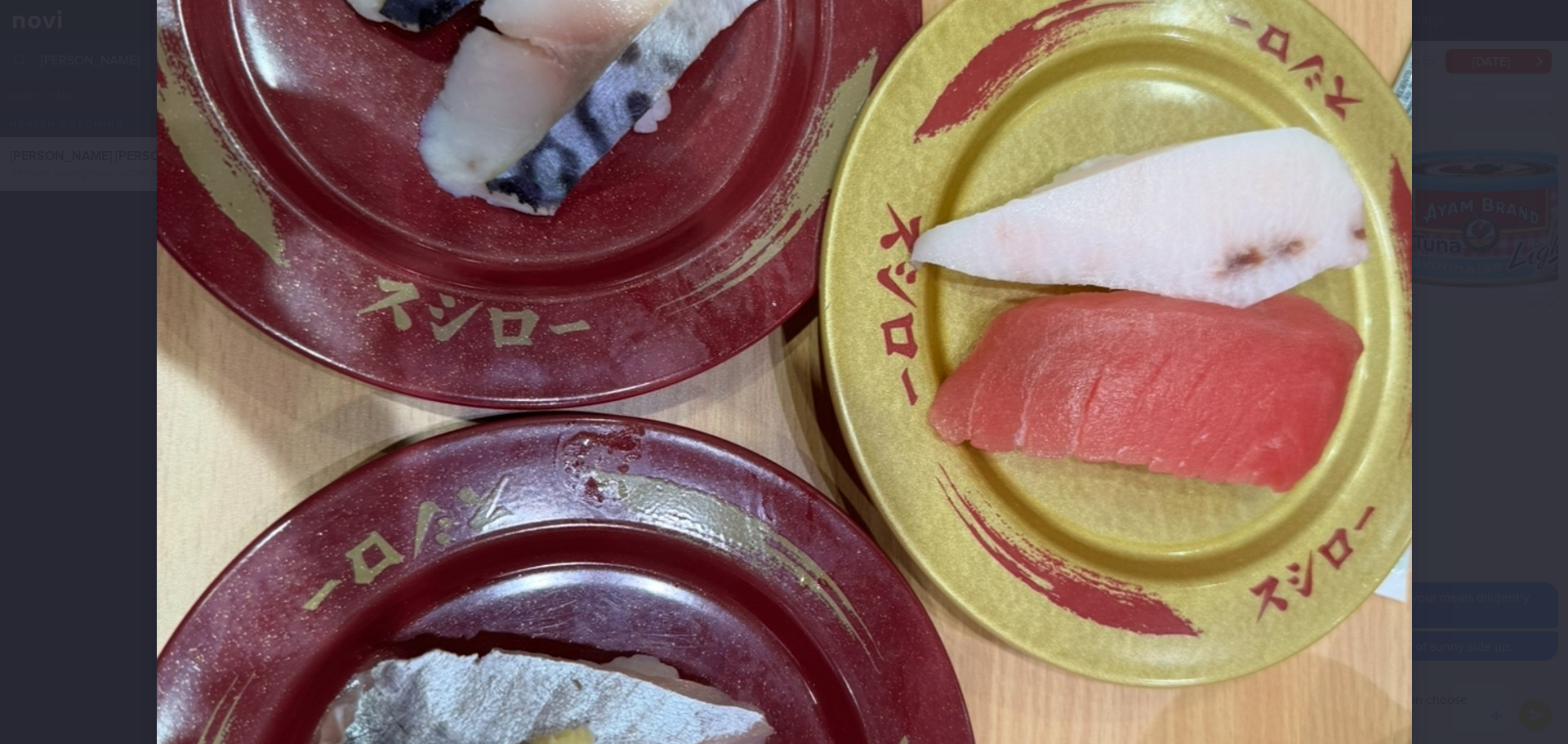
scroll to position [899, 0]
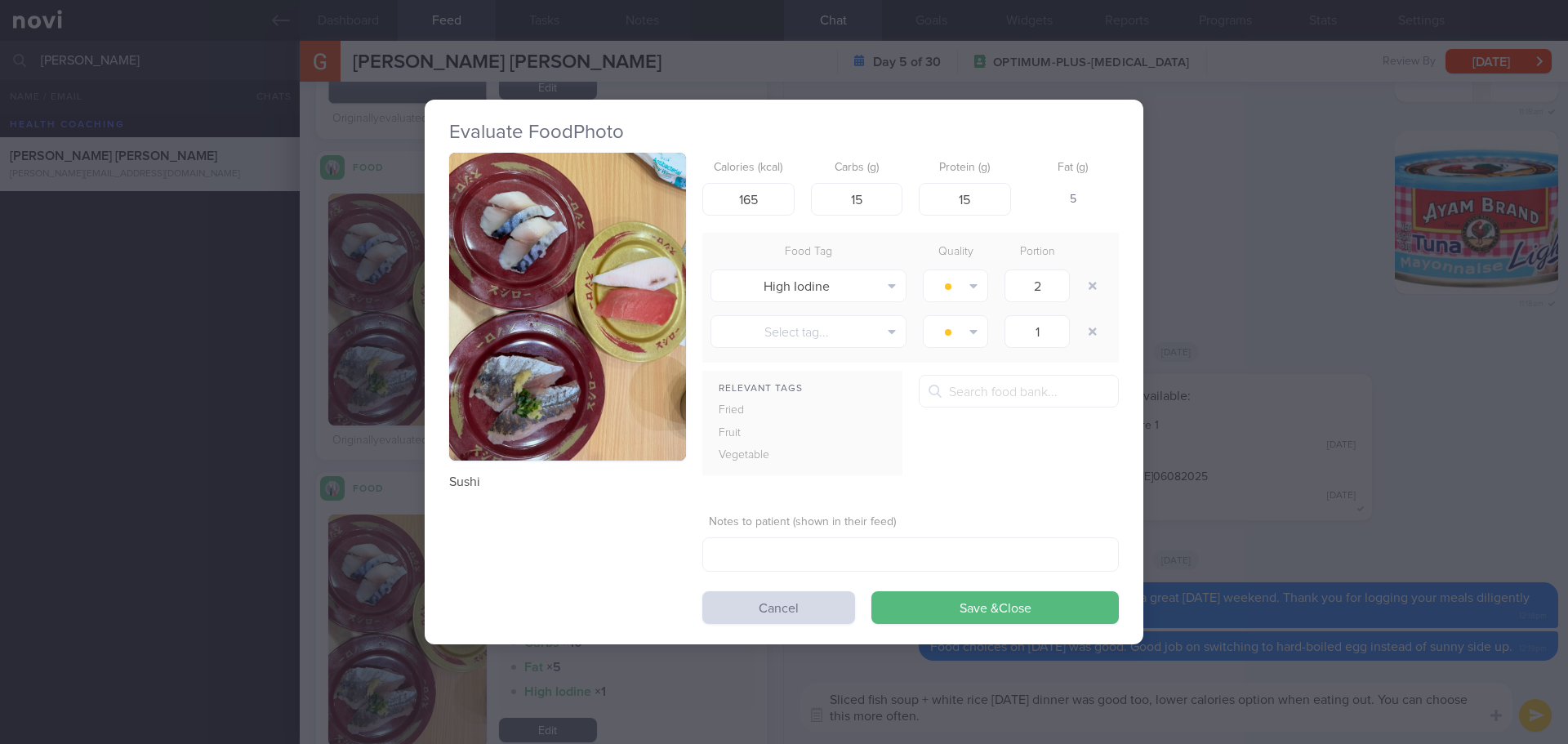
drag, startPoint x: 829, startPoint y: 597, endPoint x: 870, endPoint y: 607, distance: 42.2
click at [828, 597] on button "Cancel" at bounding box center [778, 608] width 153 height 33
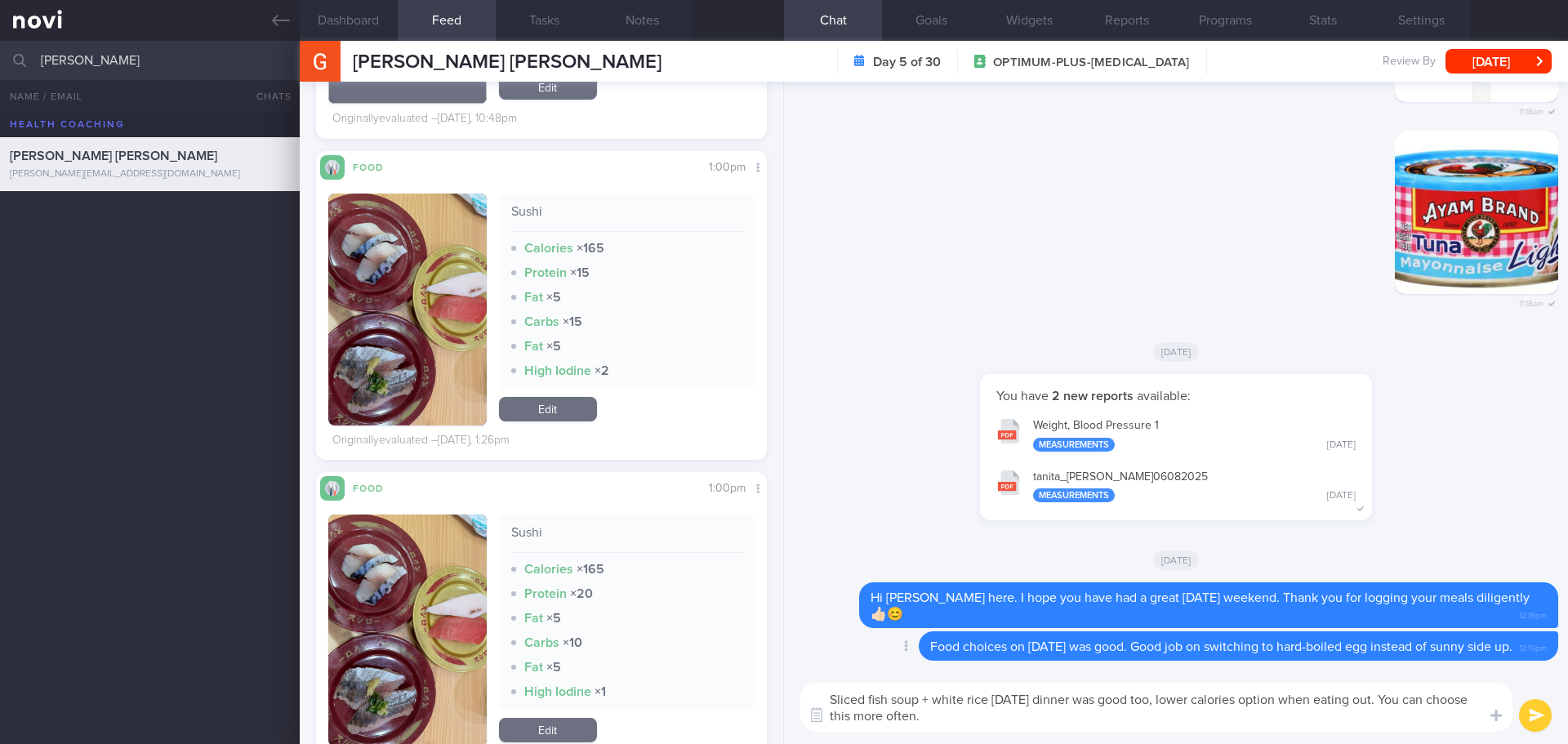
drag, startPoint x: 1042, startPoint y: 719, endPoint x: 1031, endPoint y: 670, distance: 50.2
click at [1042, 718] on textarea "Sliced fish soup + white rice on Saturday's dinner was good too, lower calories…" at bounding box center [1156, 707] width 712 height 49
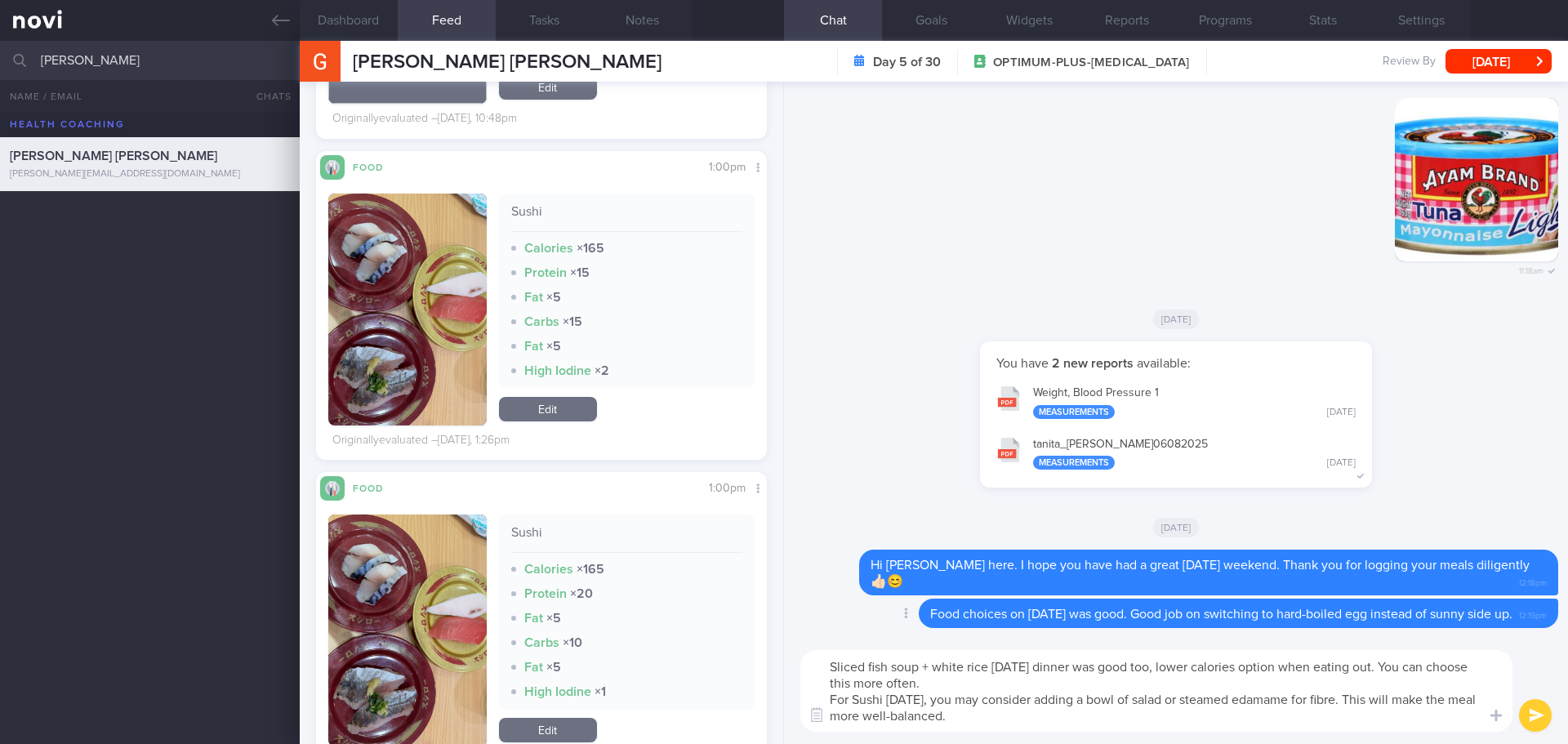
type textarea "Sliced fish soup + white rice on Saturday's dinner was good too, lower calories…"
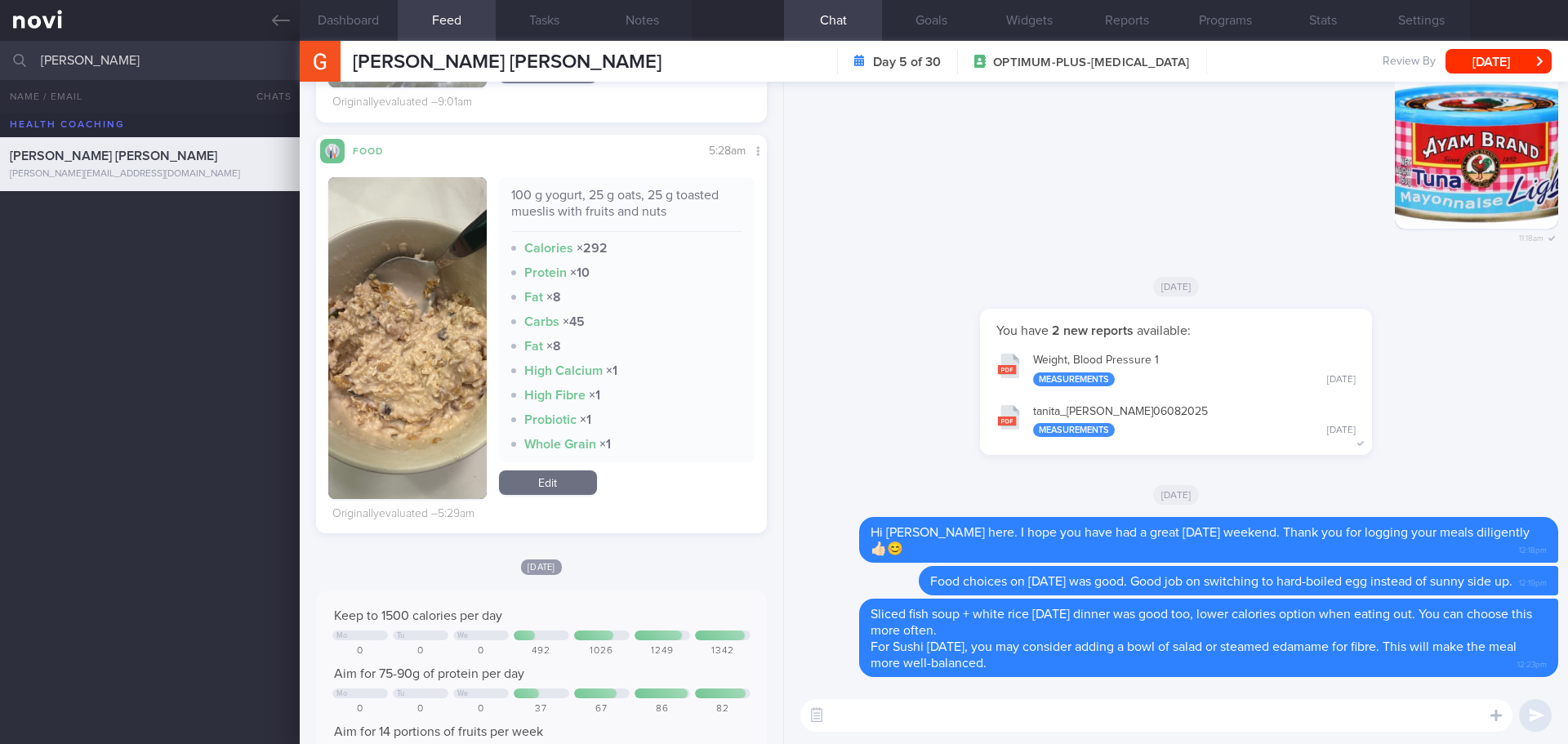
scroll to position [674, 0]
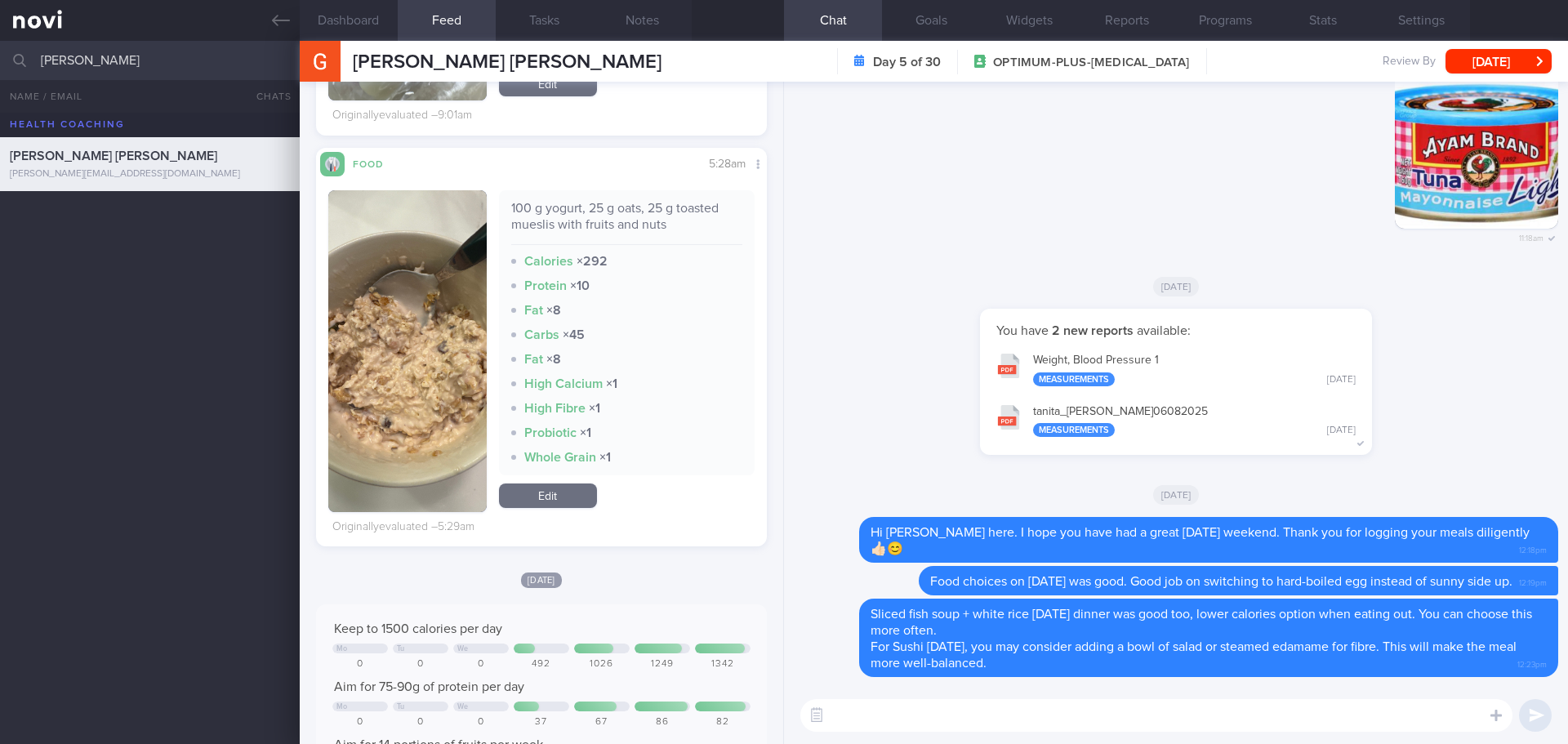
click at [430, 328] on button "button" at bounding box center [407, 351] width 158 height 322
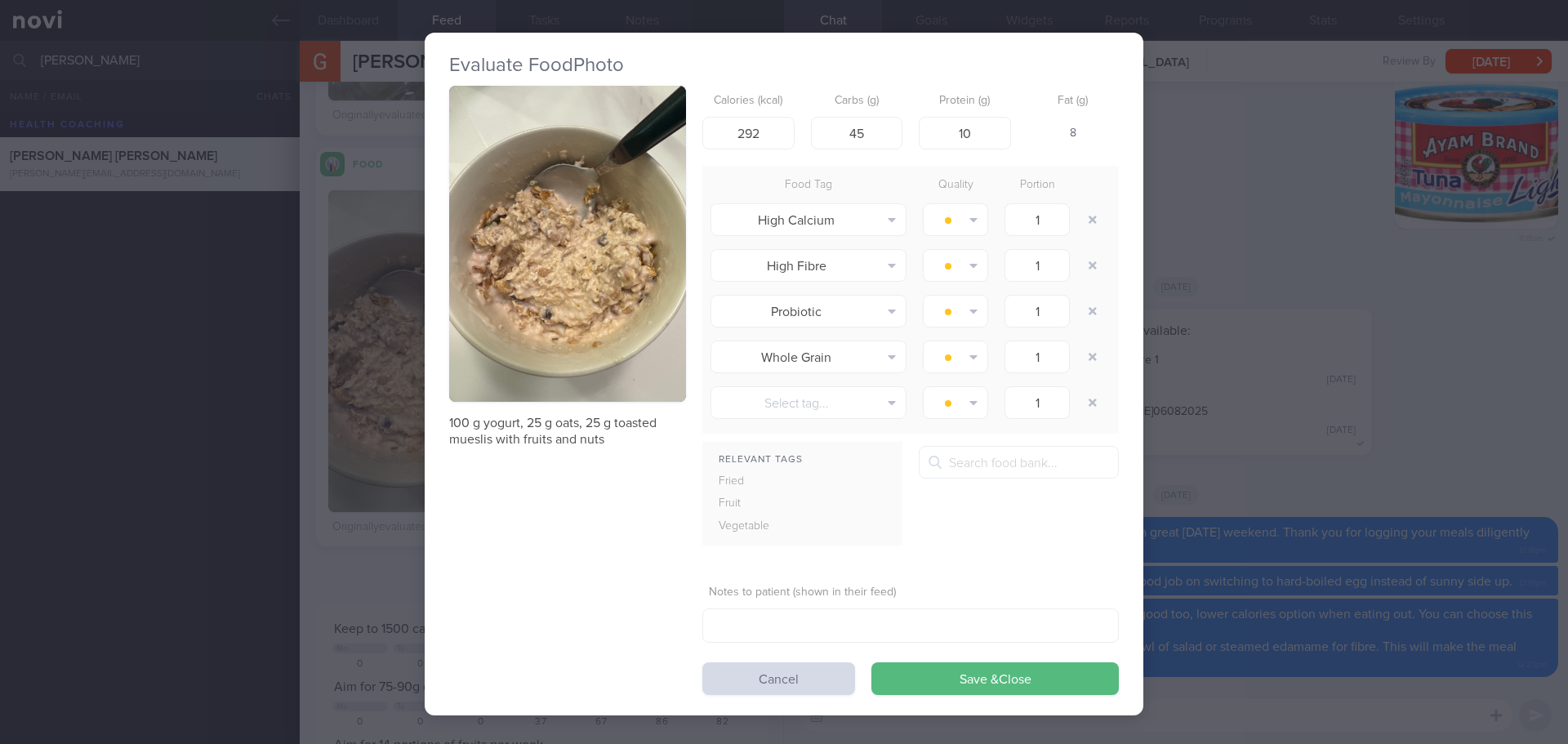
click at [525, 210] on button "button" at bounding box center [568, 243] width 237 height 316
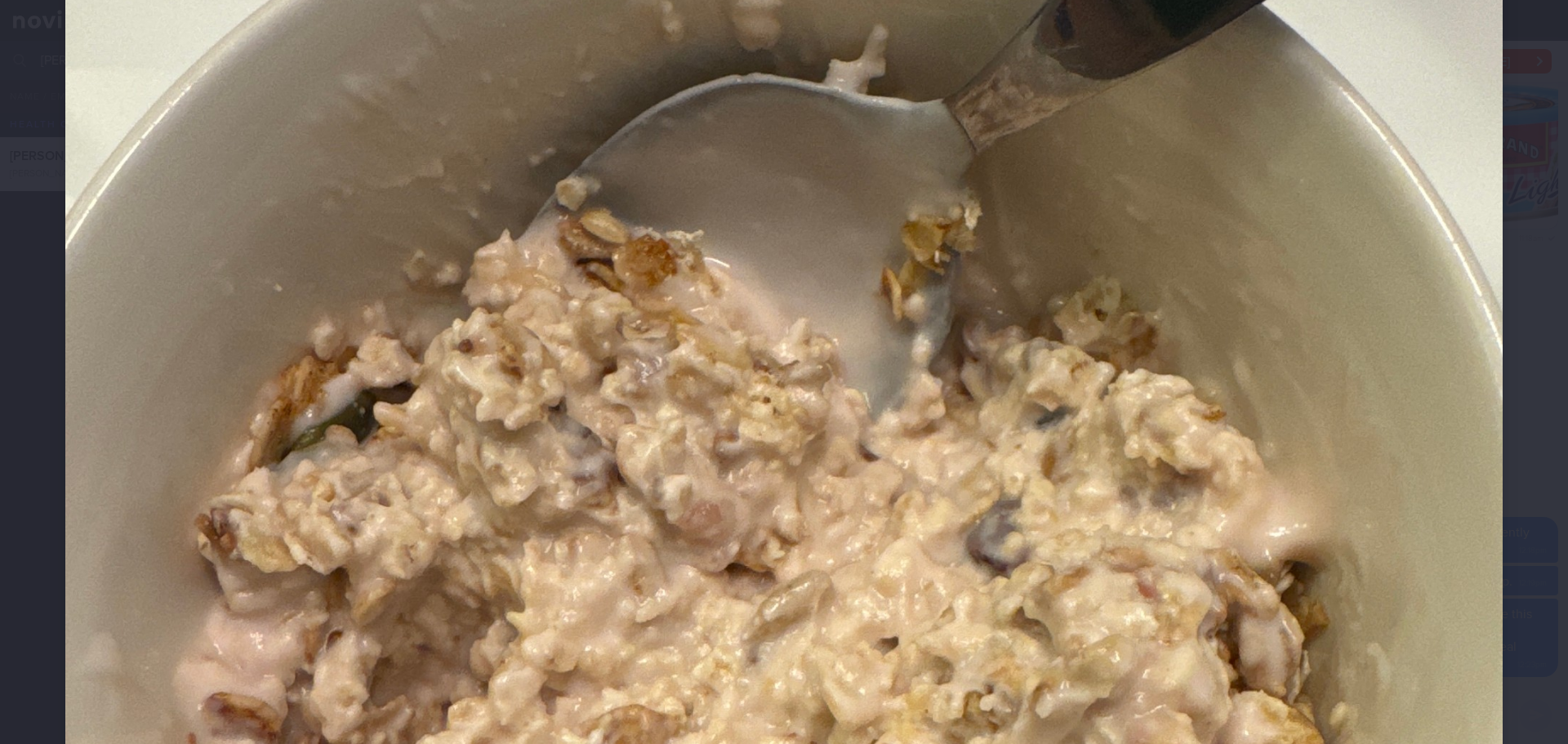
scroll to position [409, 0]
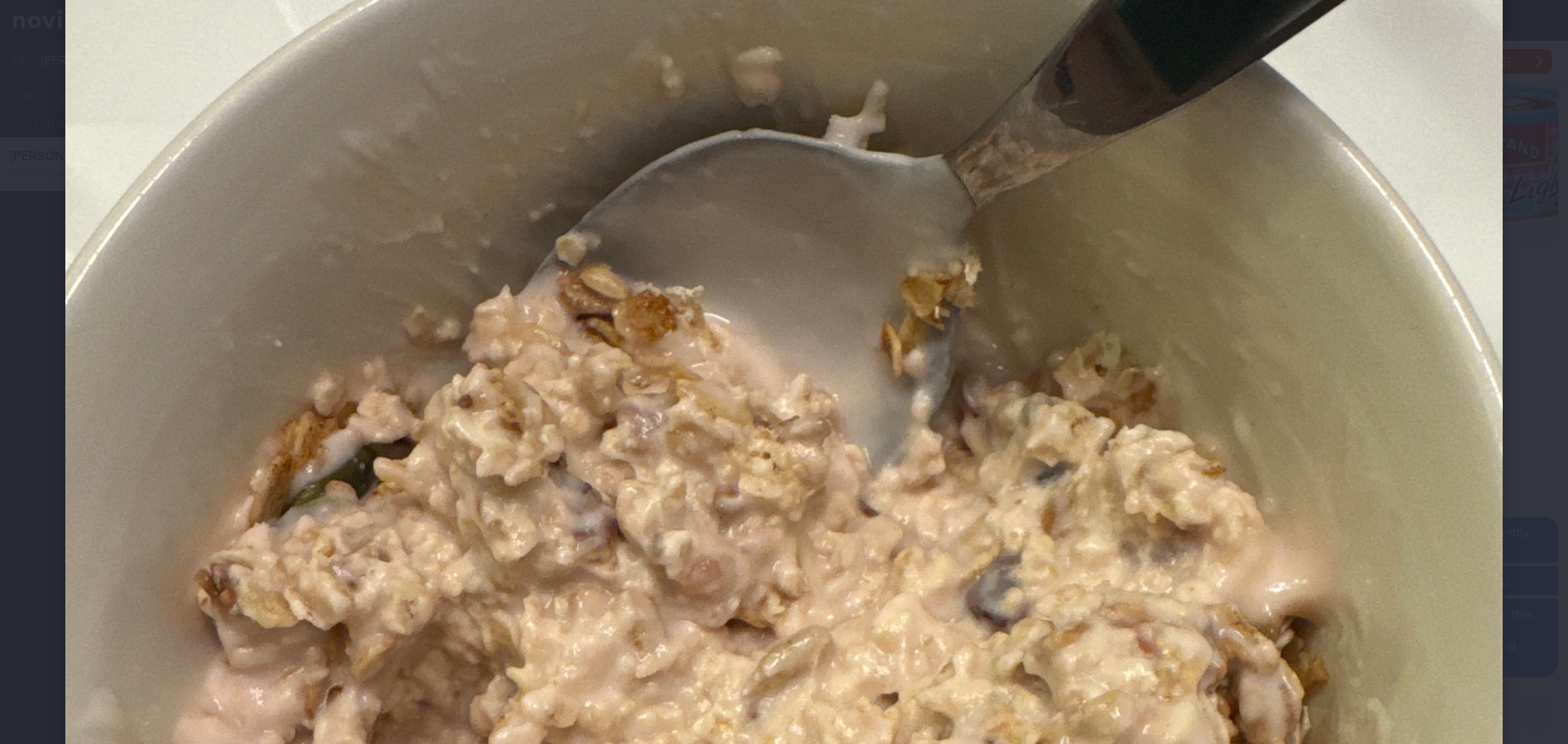
click at [1507, 245] on div at bounding box center [784, 615] width 1568 height 2048
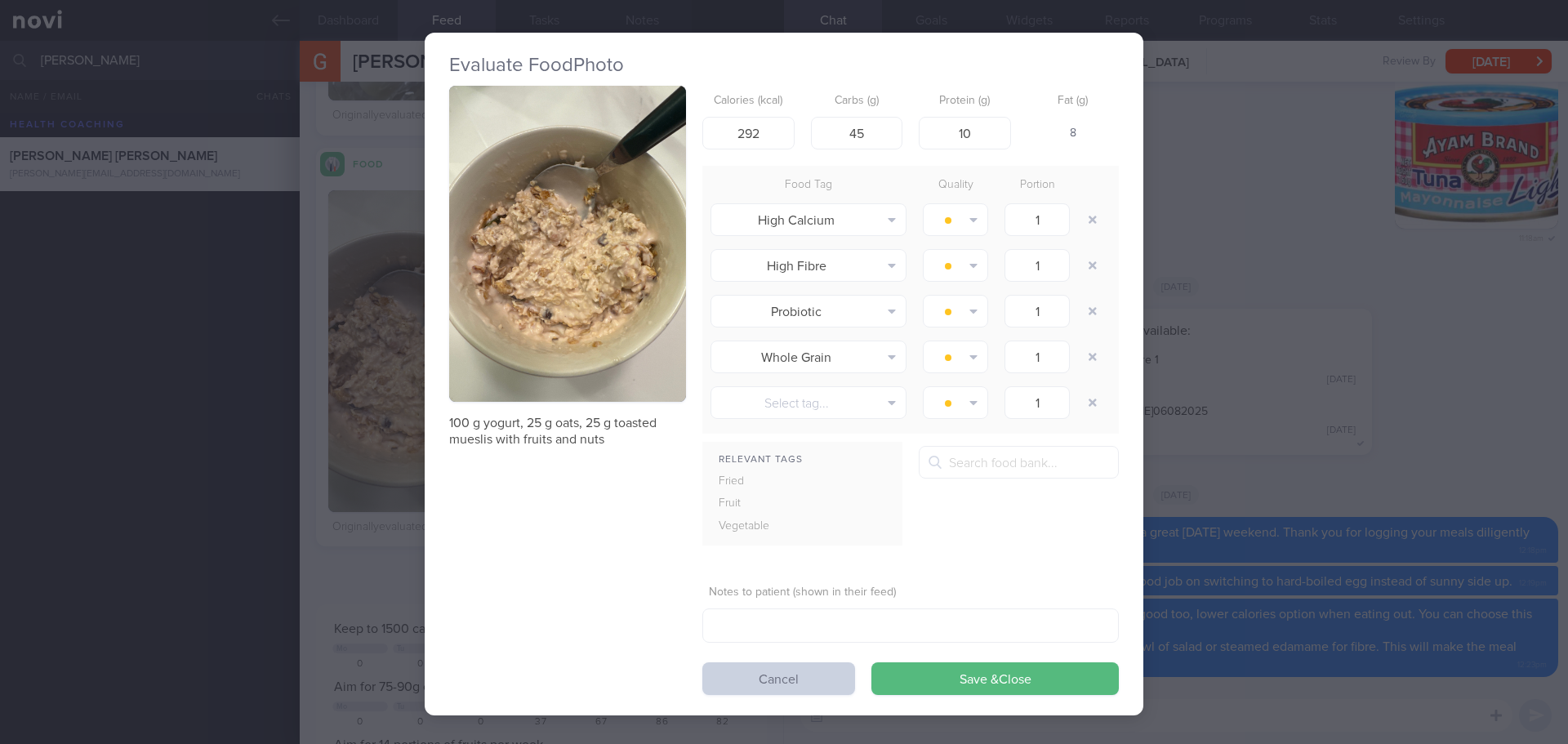
click at [798, 679] on button "Cancel" at bounding box center [778, 679] width 153 height 33
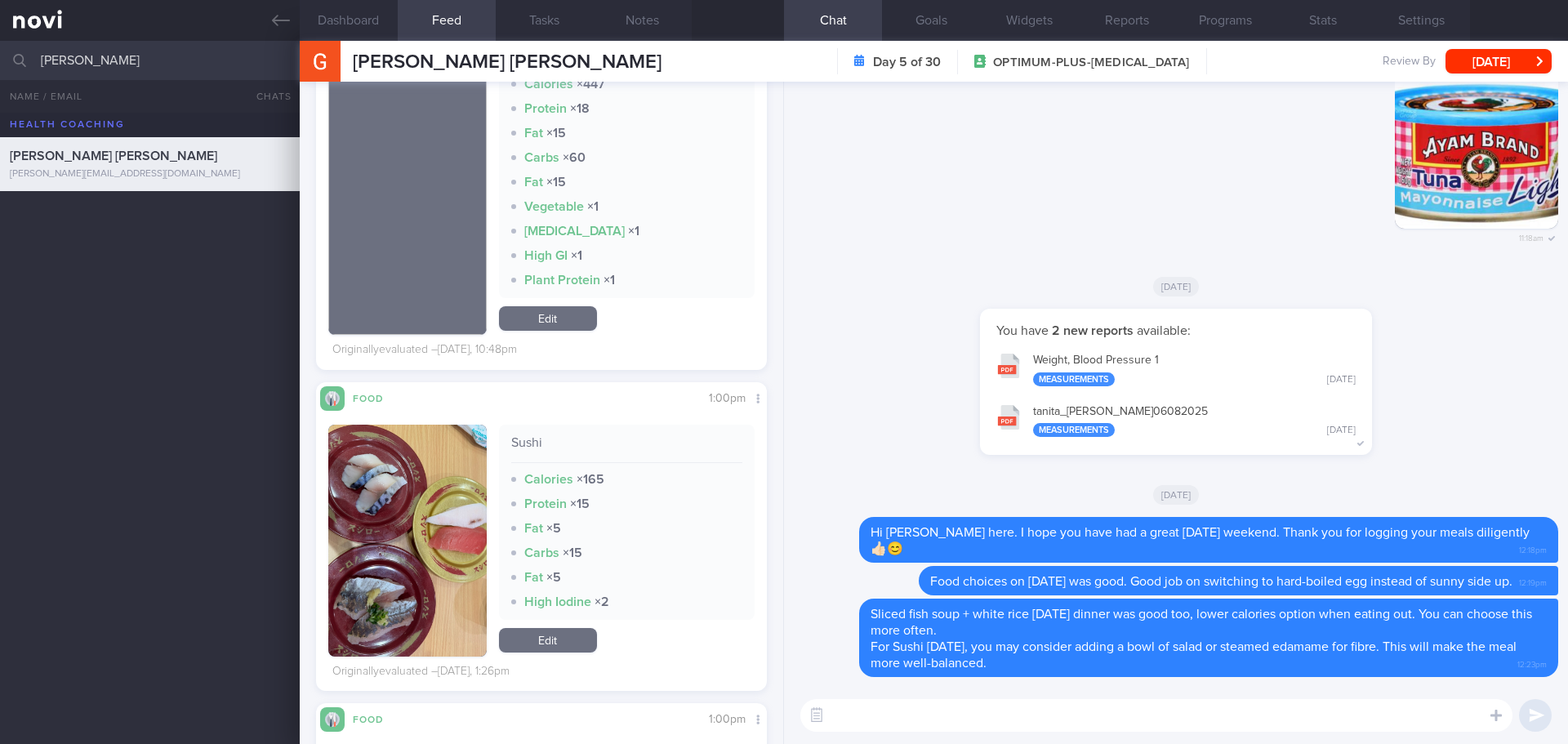
scroll to position [1737, 0]
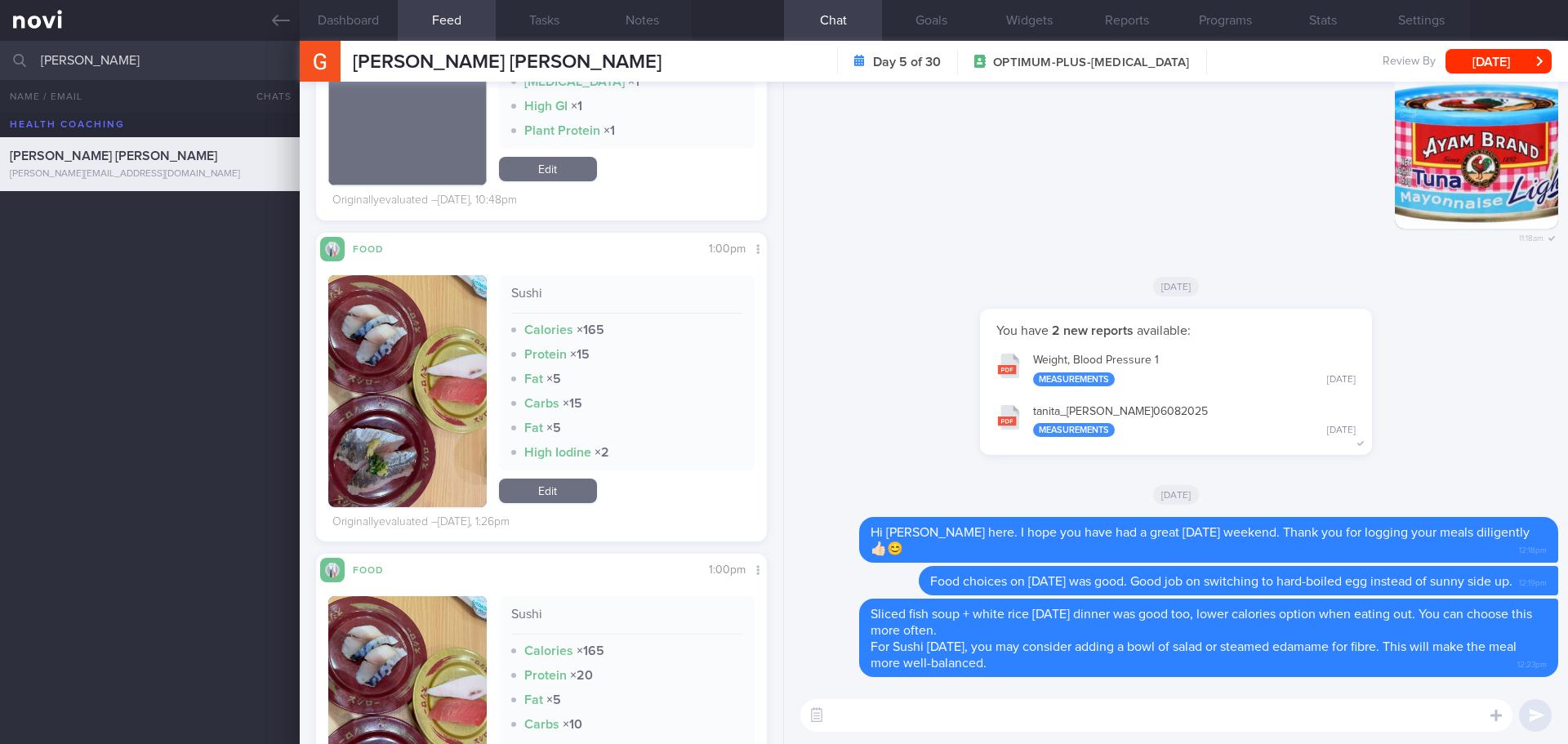
click at [1467, 401] on div "You have 2 new reports available: Weight, Blood Pressure 1 Measurements Wed, 6 …" at bounding box center [1176, 390] width 764 height 163
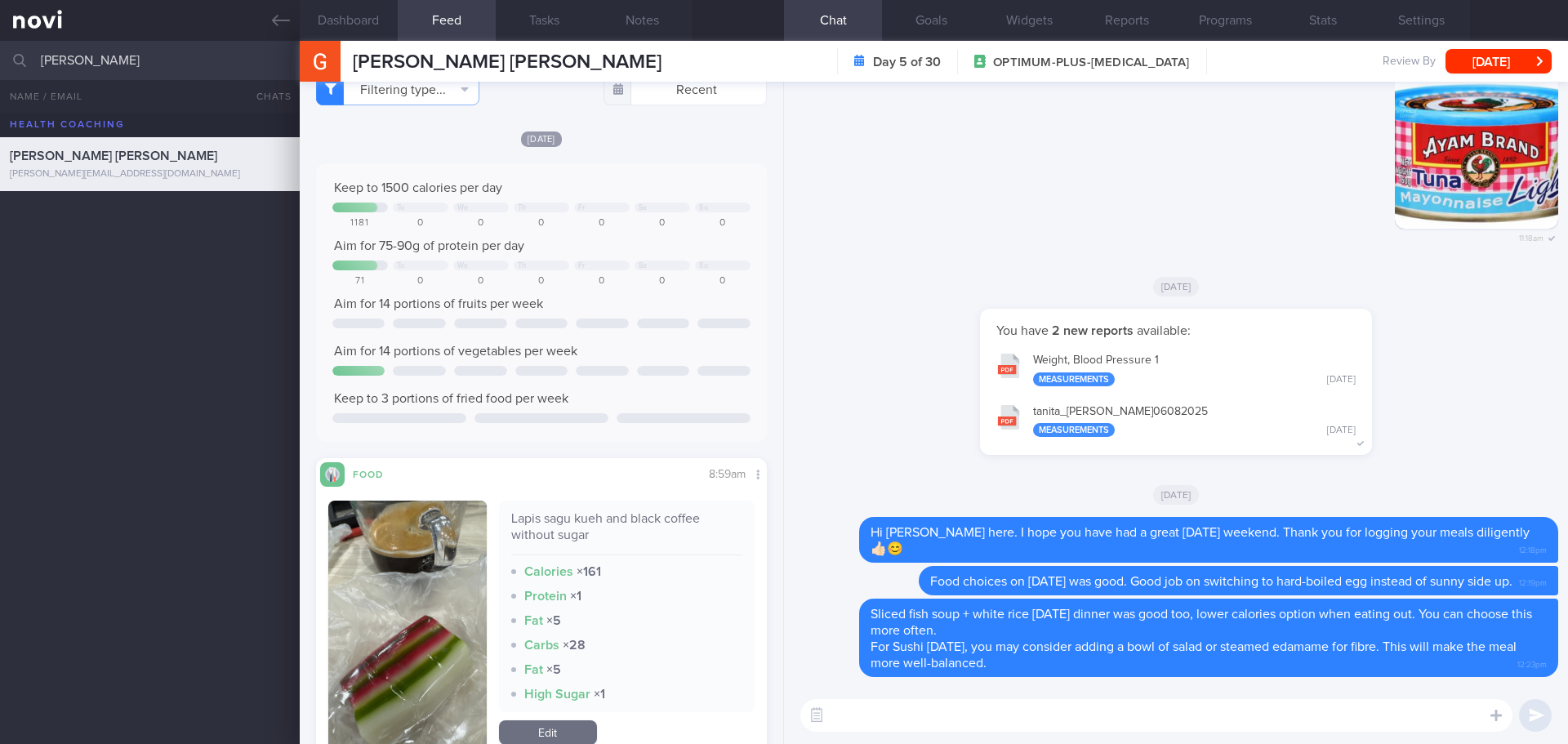
scroll to position [0, 0]
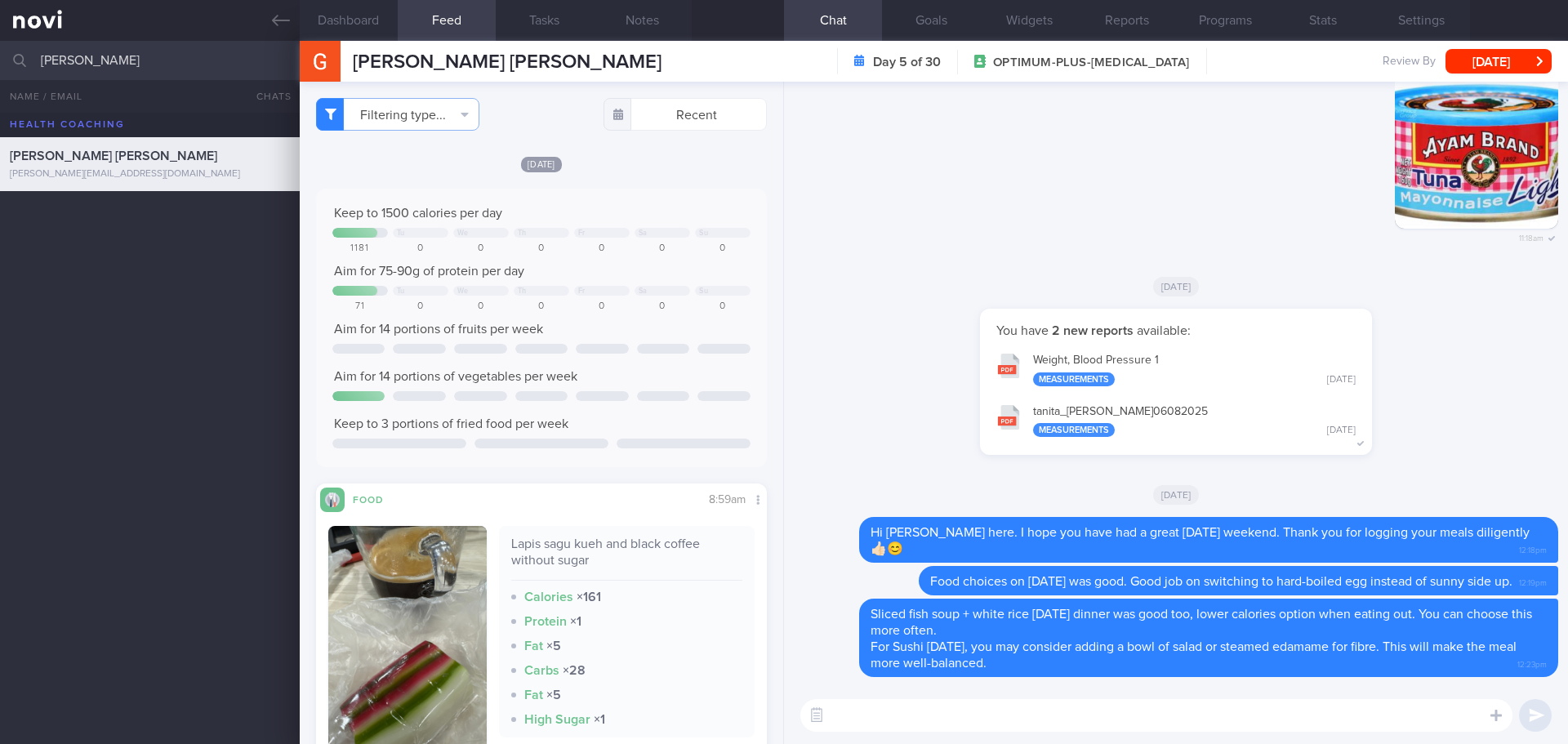
click at [911, 718] on textarea at bounding box center [1156, 716] width 712 height 33
type textarea "Did you manage to get in some exercise over the weekend?"
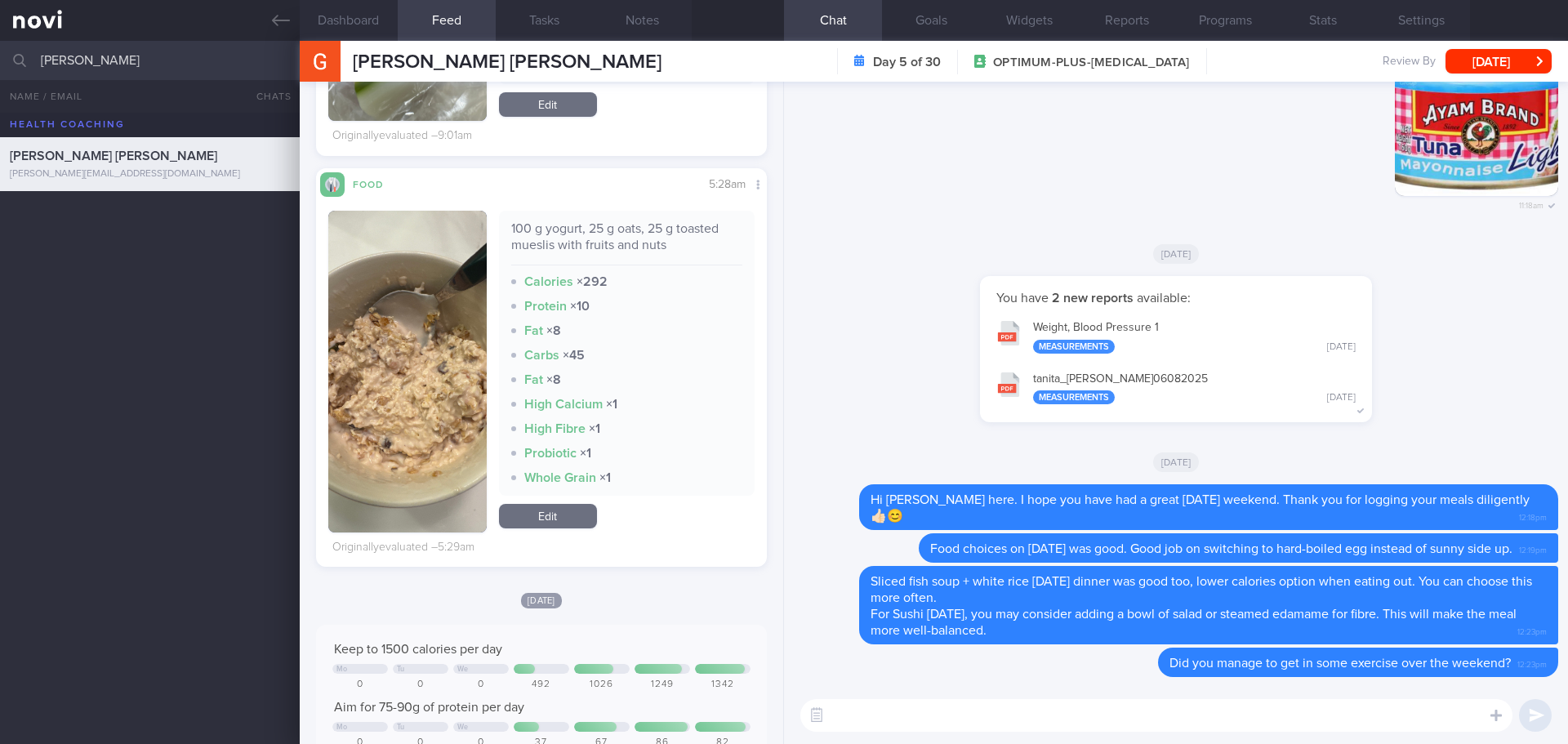
scroll to position [980, 0]
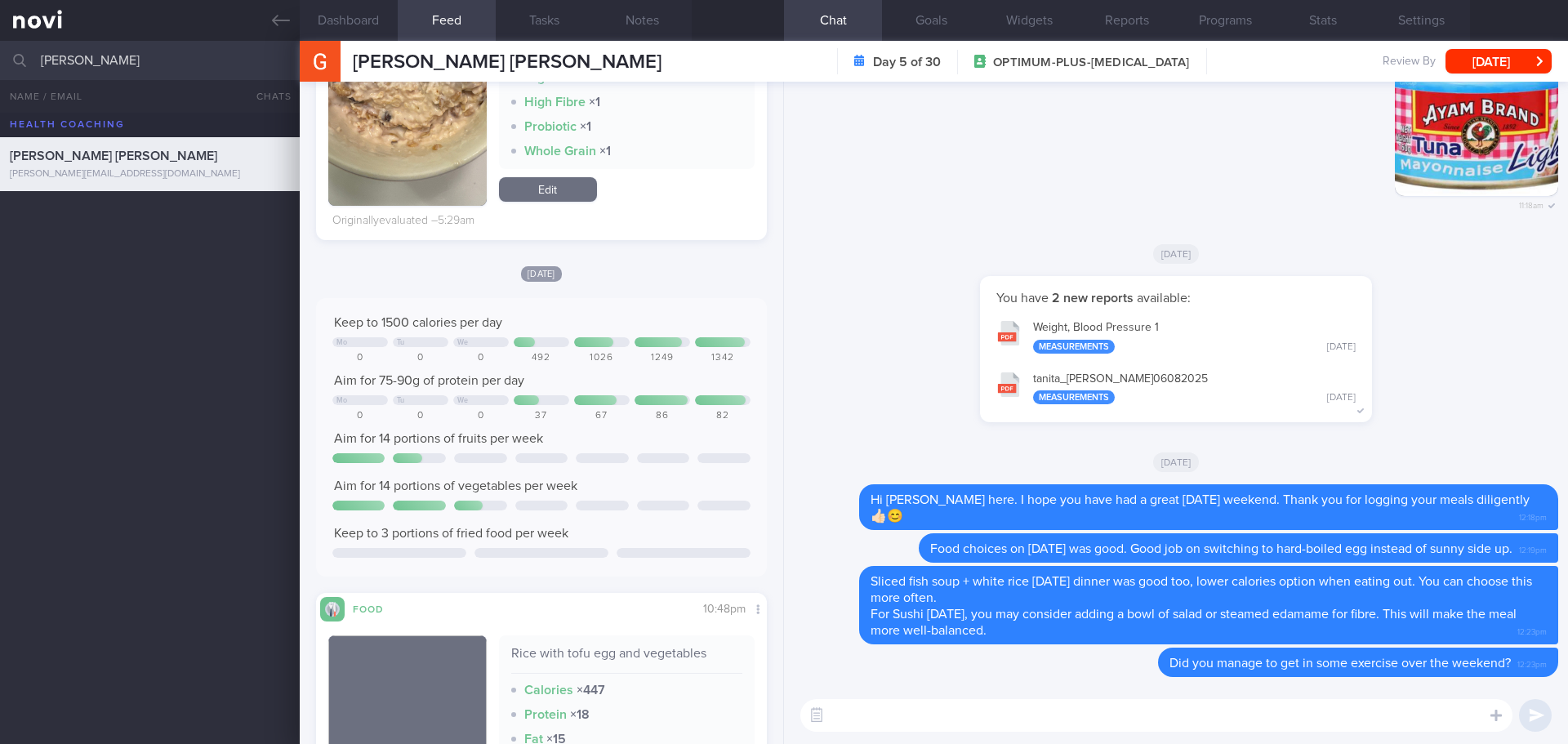
drag, startPoint x: 50, startPoint y: 63, endPoint x: -40, endPoint y: 66, distance: 90.0
click at [0, 66] on html "You are offline! Some functionality will be unavailable Patients New Users Coac…" at bounding box center [784, 372] width 1568 height 744
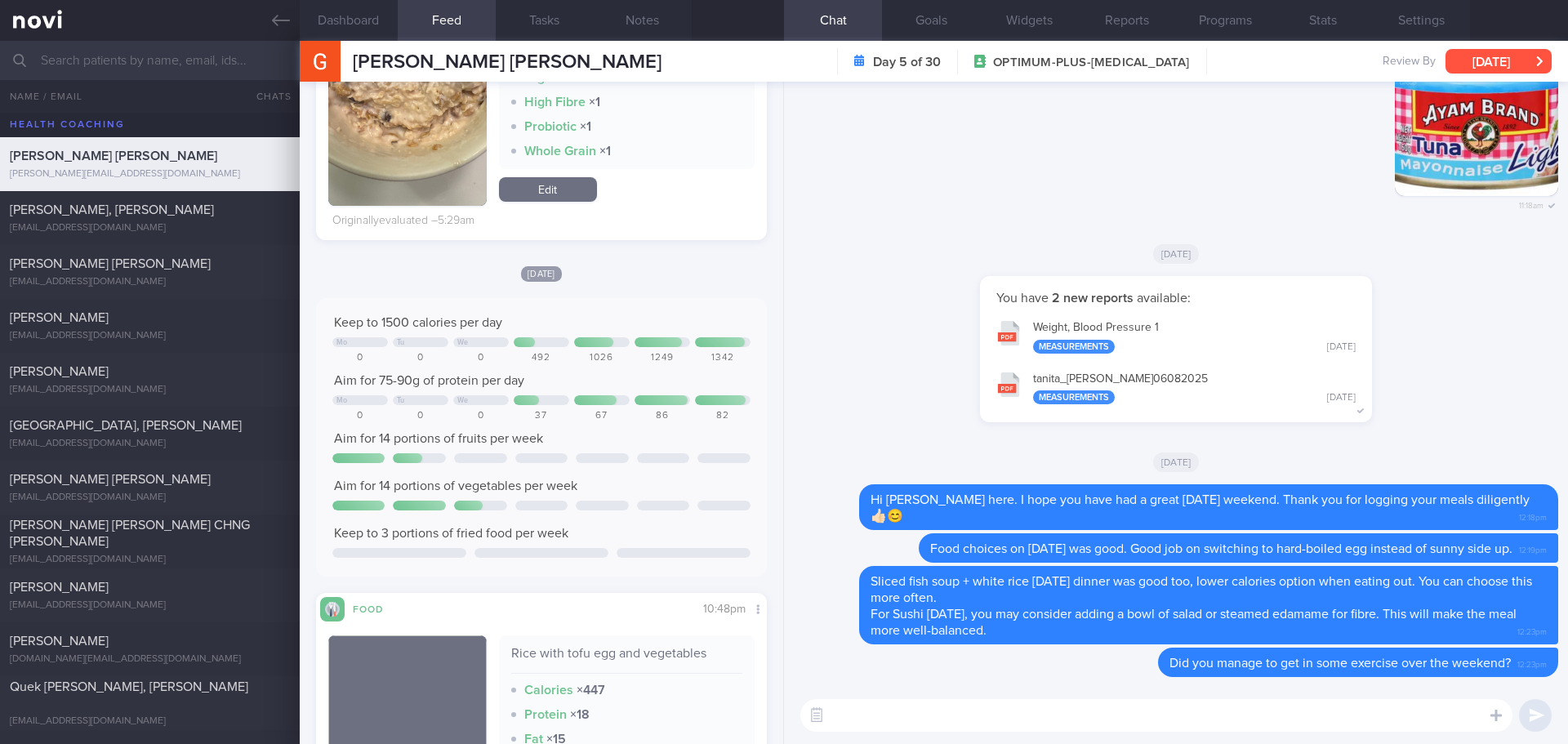
click at [1458, 52] on button "[DATE]" at bounding box center [1499, 61] width 106 height 25
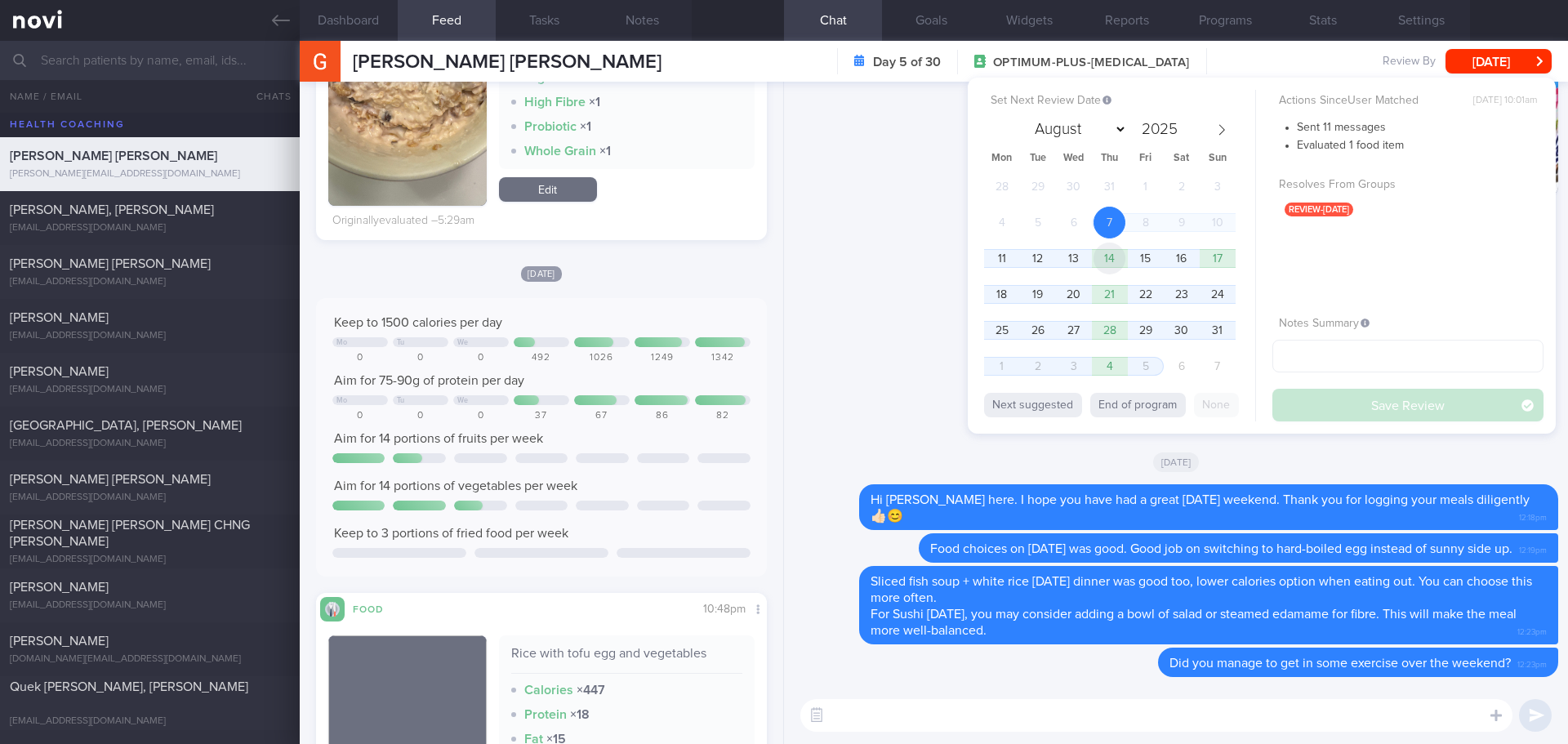
click at [1105, 257] on span "14" at bounding box center [1110, 258] width 32 height 32
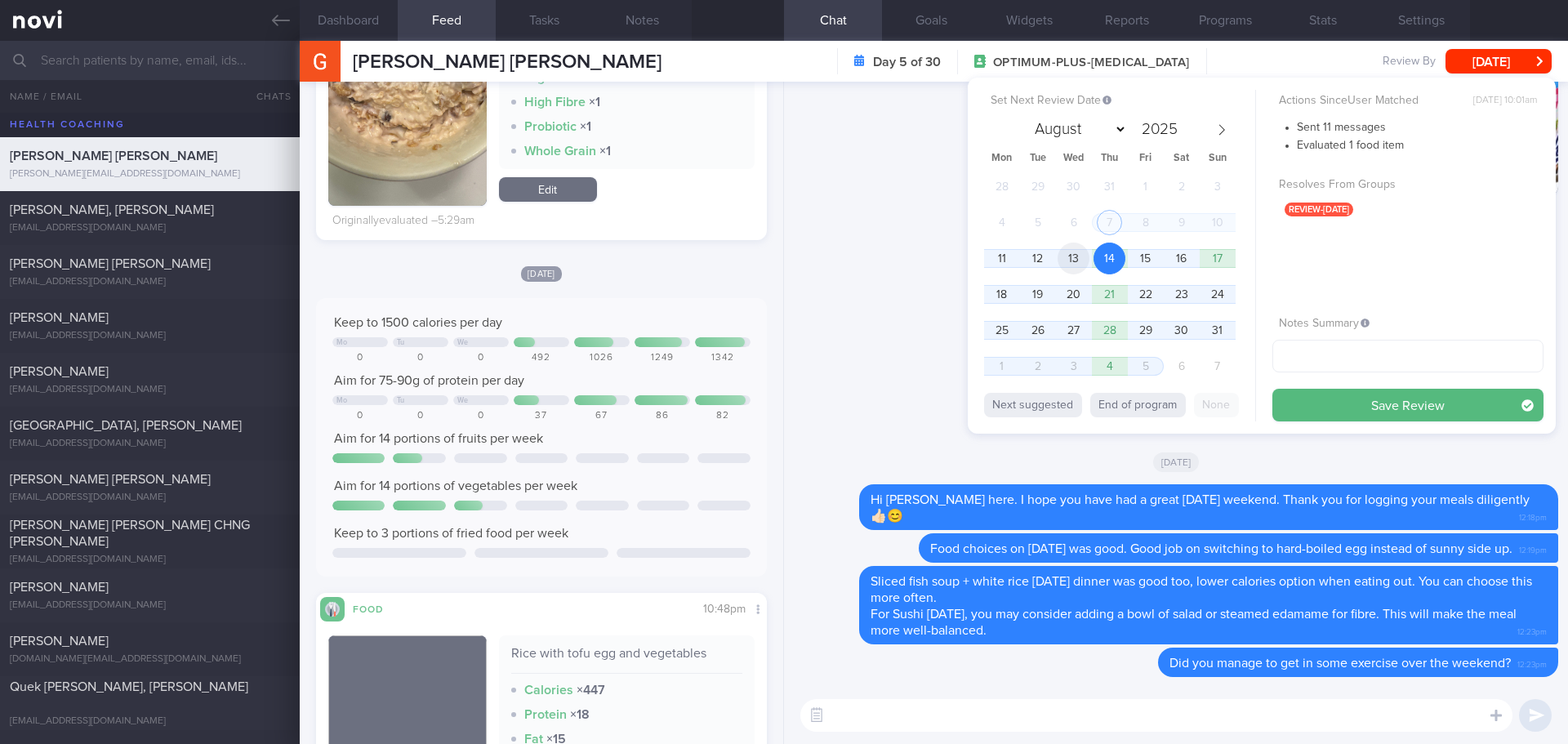
click at [1074, 265] on span "13" at bounding box center [1074, 258] width 32 height 32
click at [1371, 398] on button "Save Review" at bounding box center [1408, 405] width 272 height 33
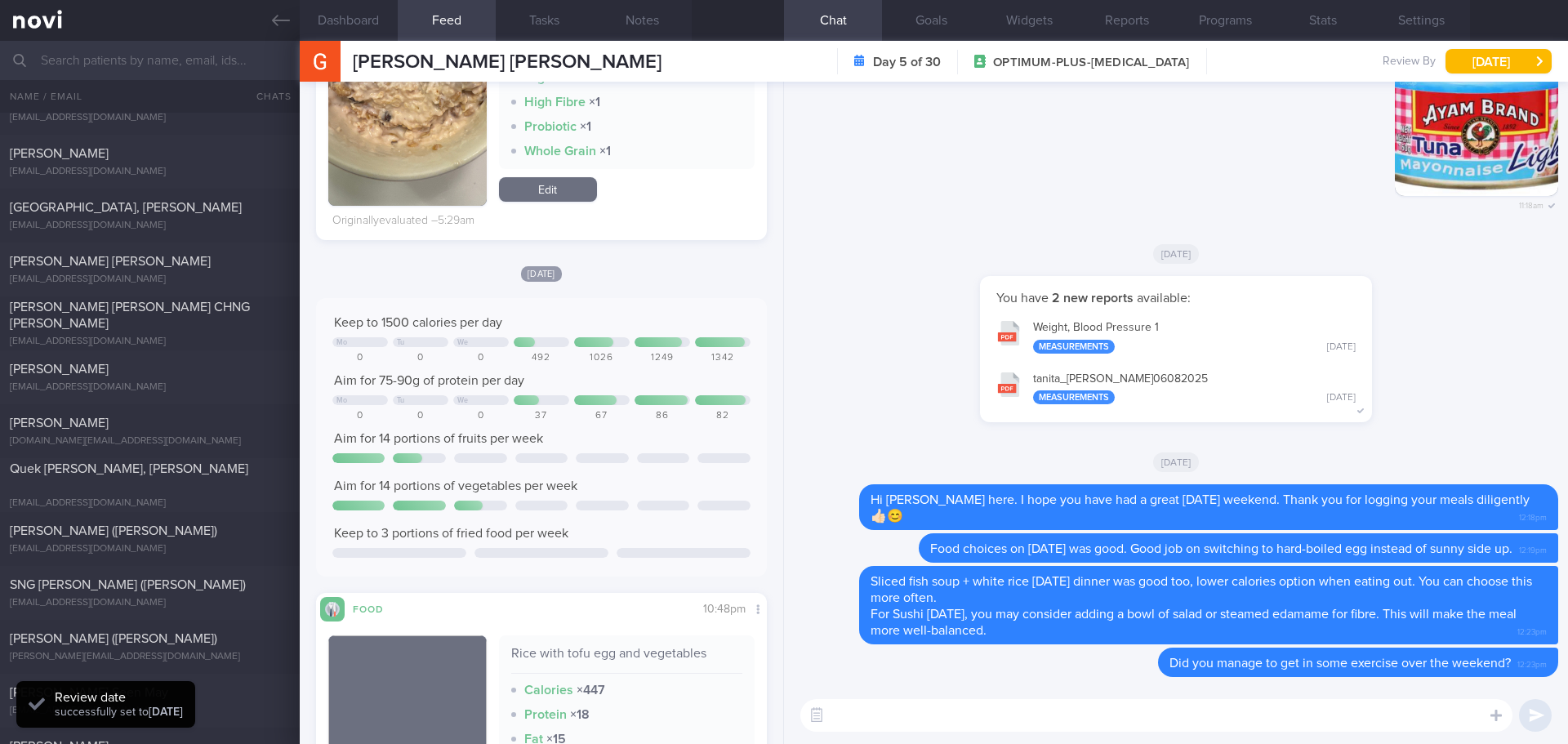
scroll to position [245, 0]
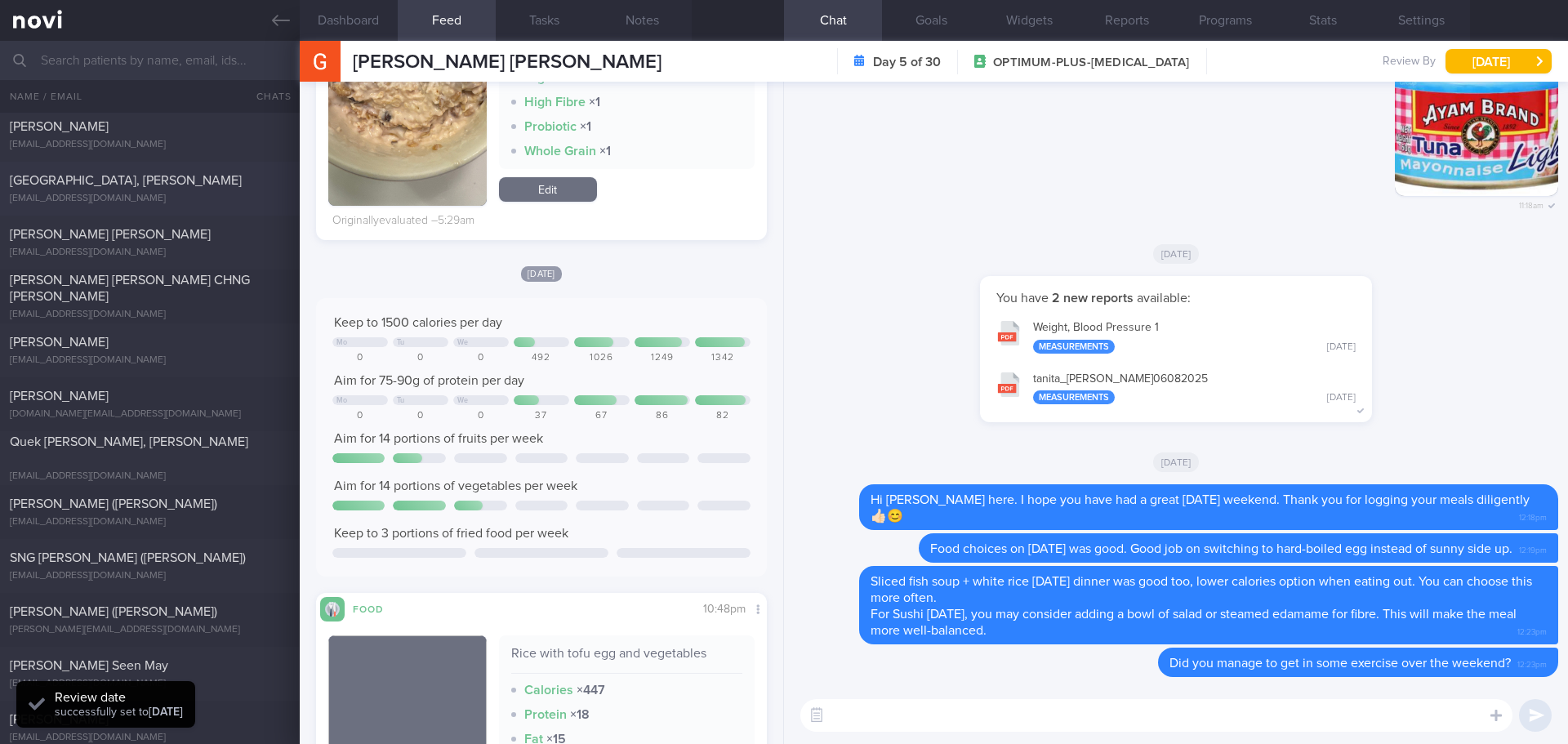
click at [146, 172] on div "NEO CHIANG SAN, BRIAN znyc9nmxwp@privaterelay.appleid.com 8 days ago 6.7 Tue, 2…" at bounding box center [784, 188] width 1568 height 54
select select "6"
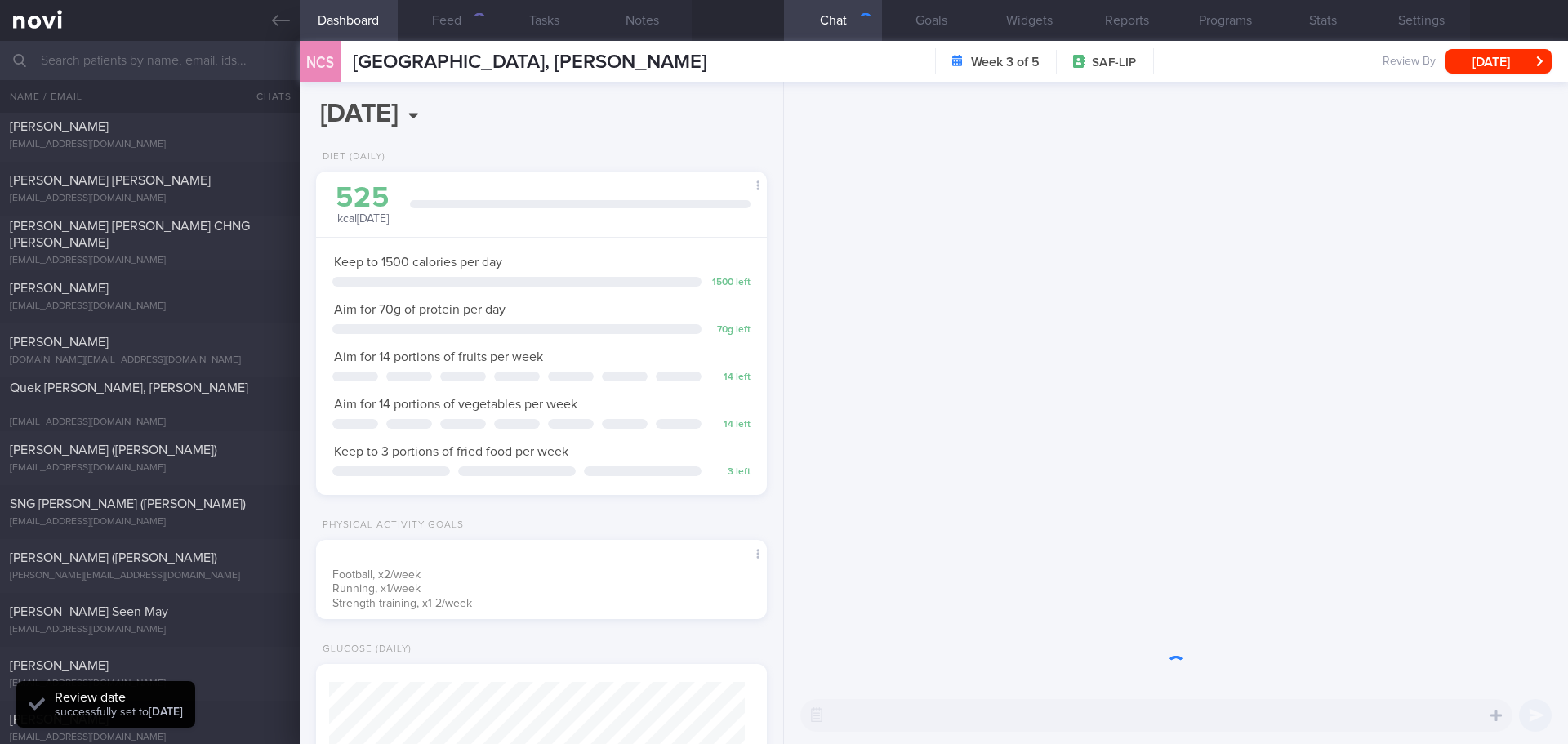
scroll to position [228, 410]
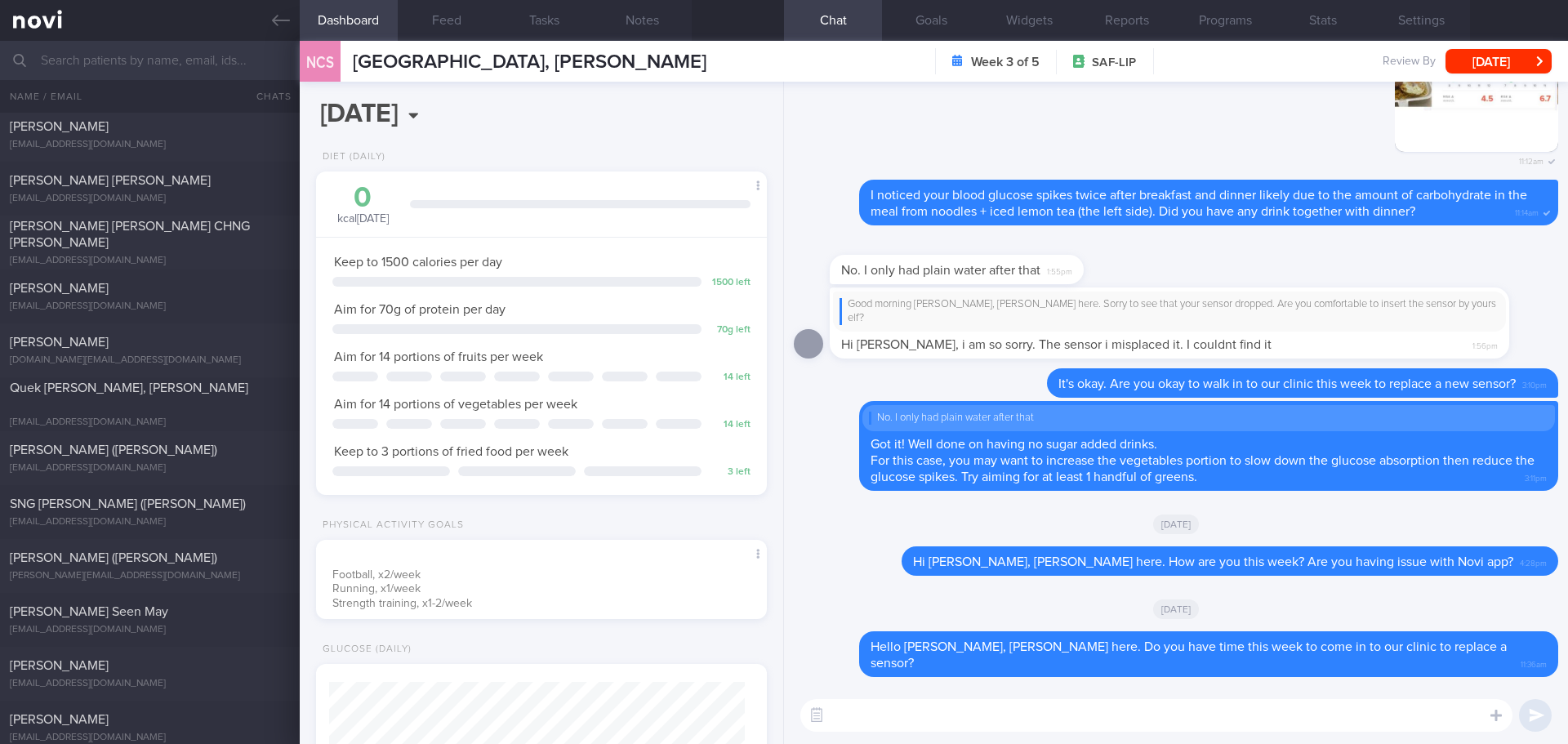
click at [1057, 721] on textarea at bounding box center [1156, 716] width 712 height 33
type textarea "Hi Brian, Elizabeth here. How have you been?"
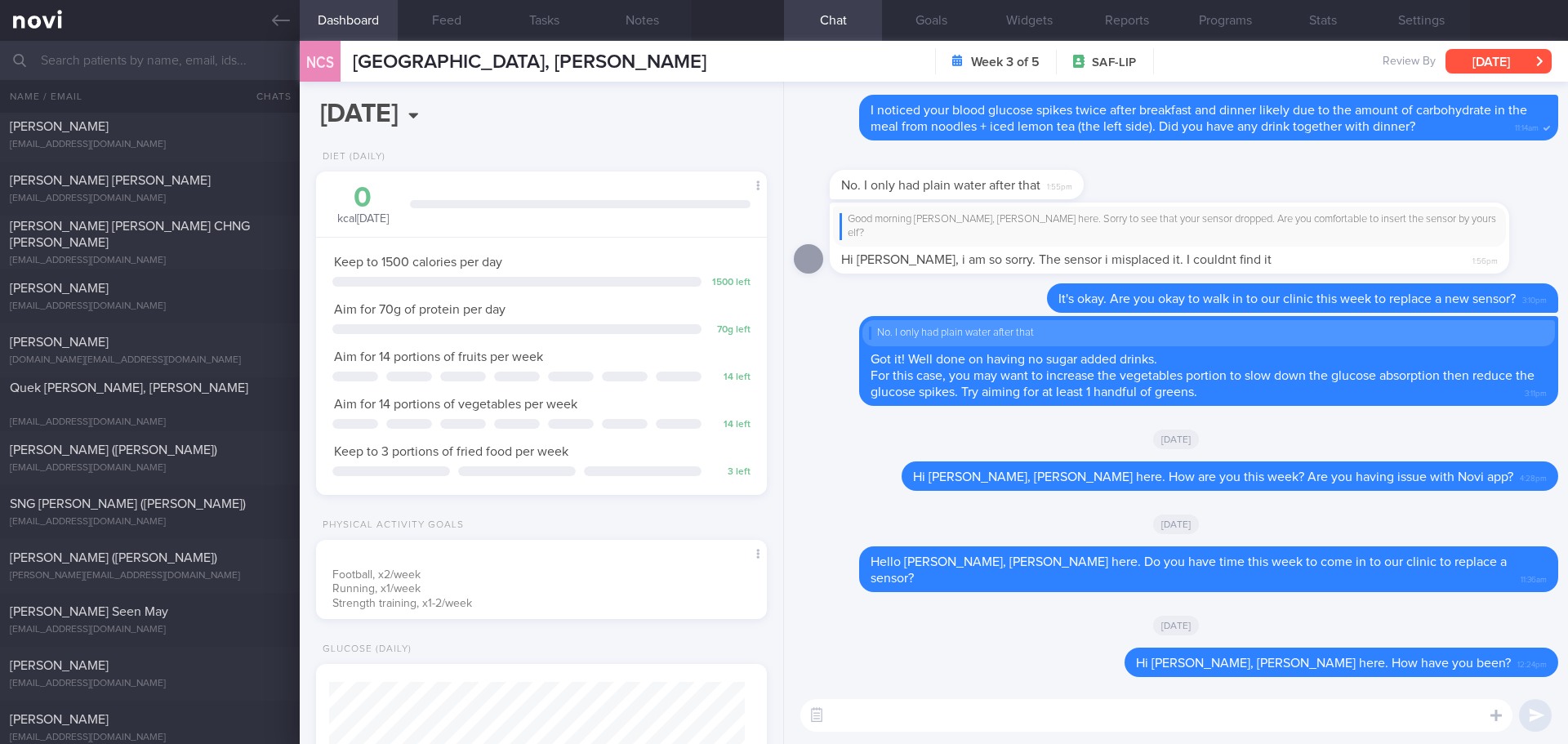
click at [1522, 67] on button "Tue, 29 Jul" at bounding box center [1499, 61] width 106 height 25
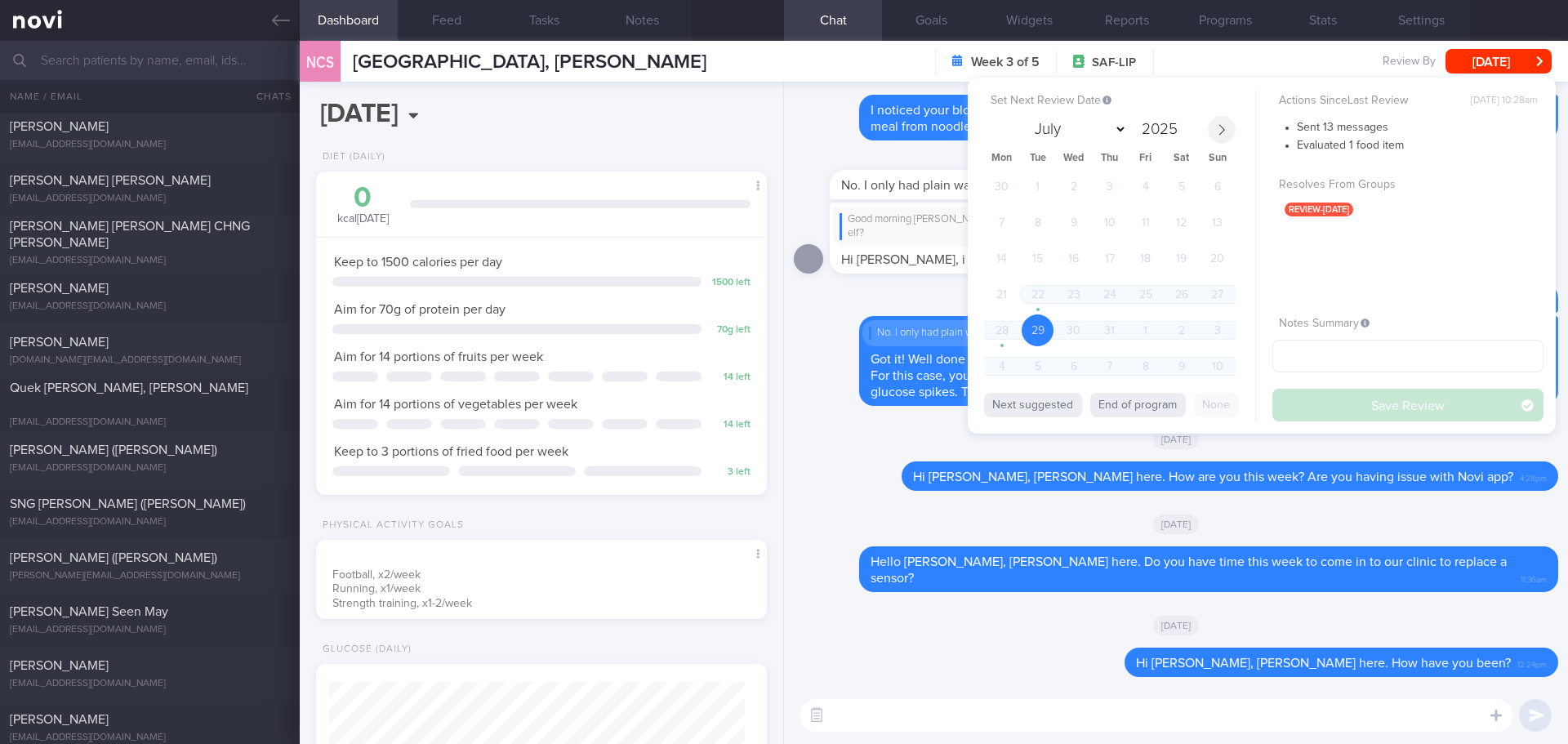
click at [1220, 135] on span at bounding box center [1221, 129] width 27 height 27
select select "7"
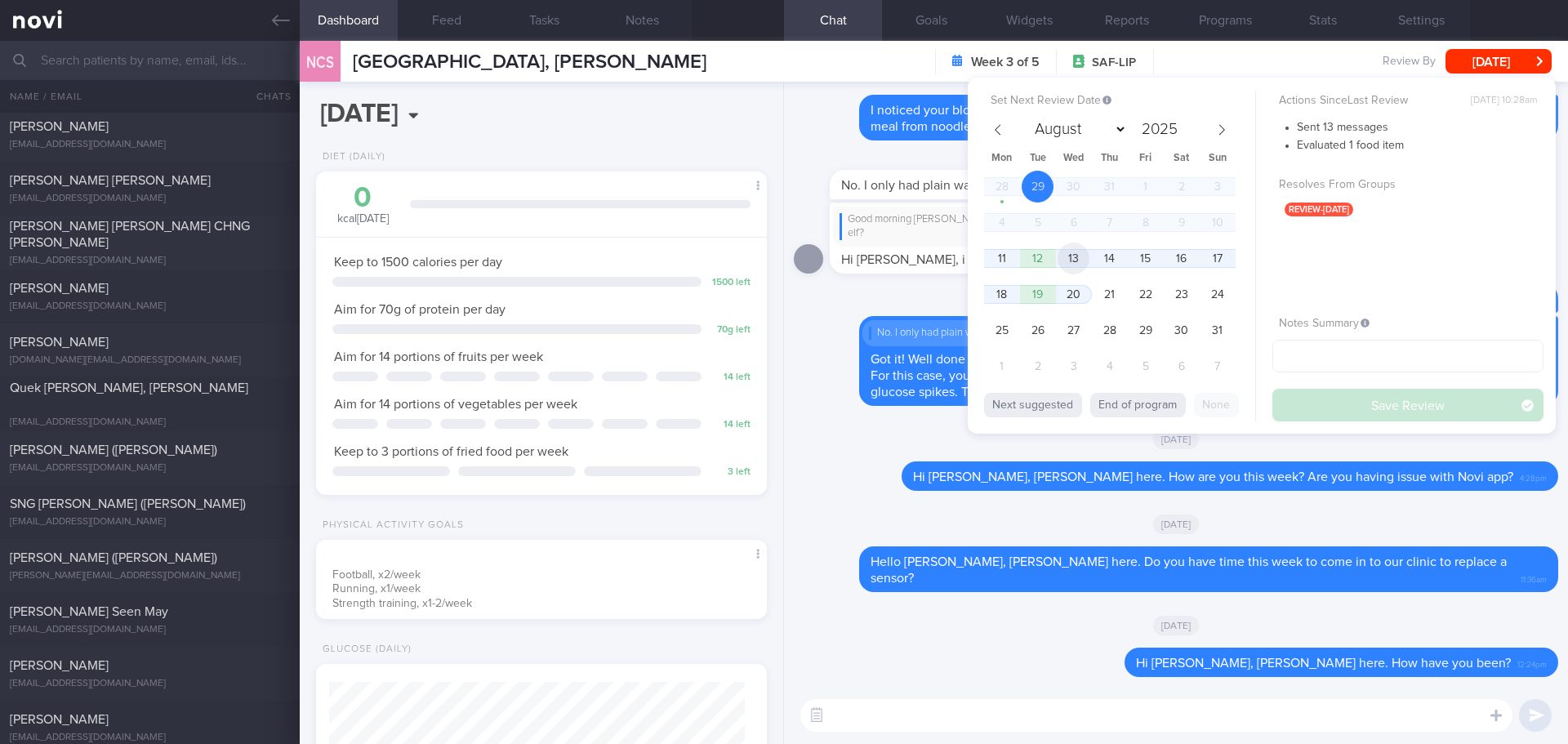
click at [1084, 256] on span "13" at bounding box center [1074, 258] width 32 height 32
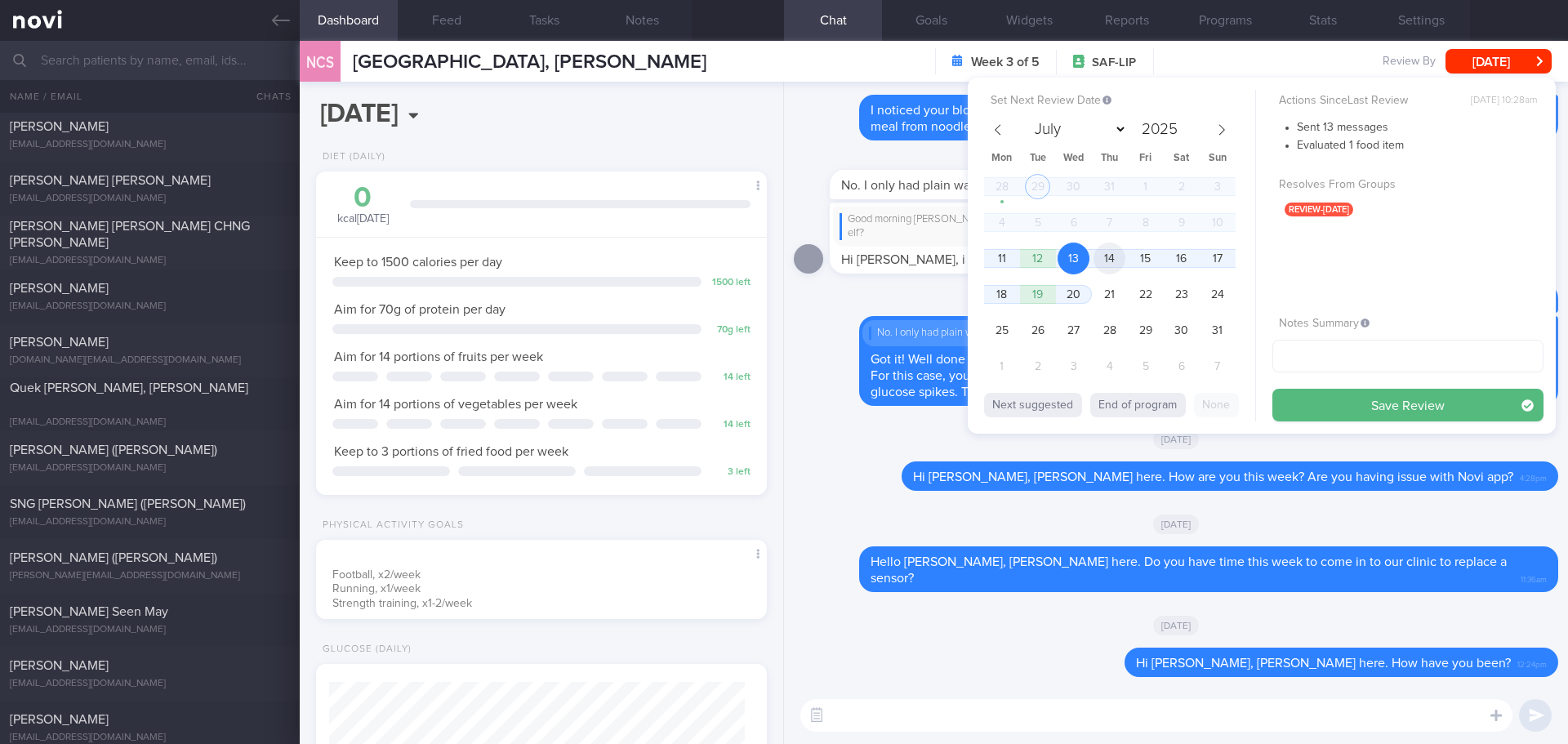
click at [1105, 261] on span "14" at bounding box center [1110, 258] width 32 height 32
click at [1335, 418] on button "Save Review" at bounding box center [1408, 405] width 272 height 33
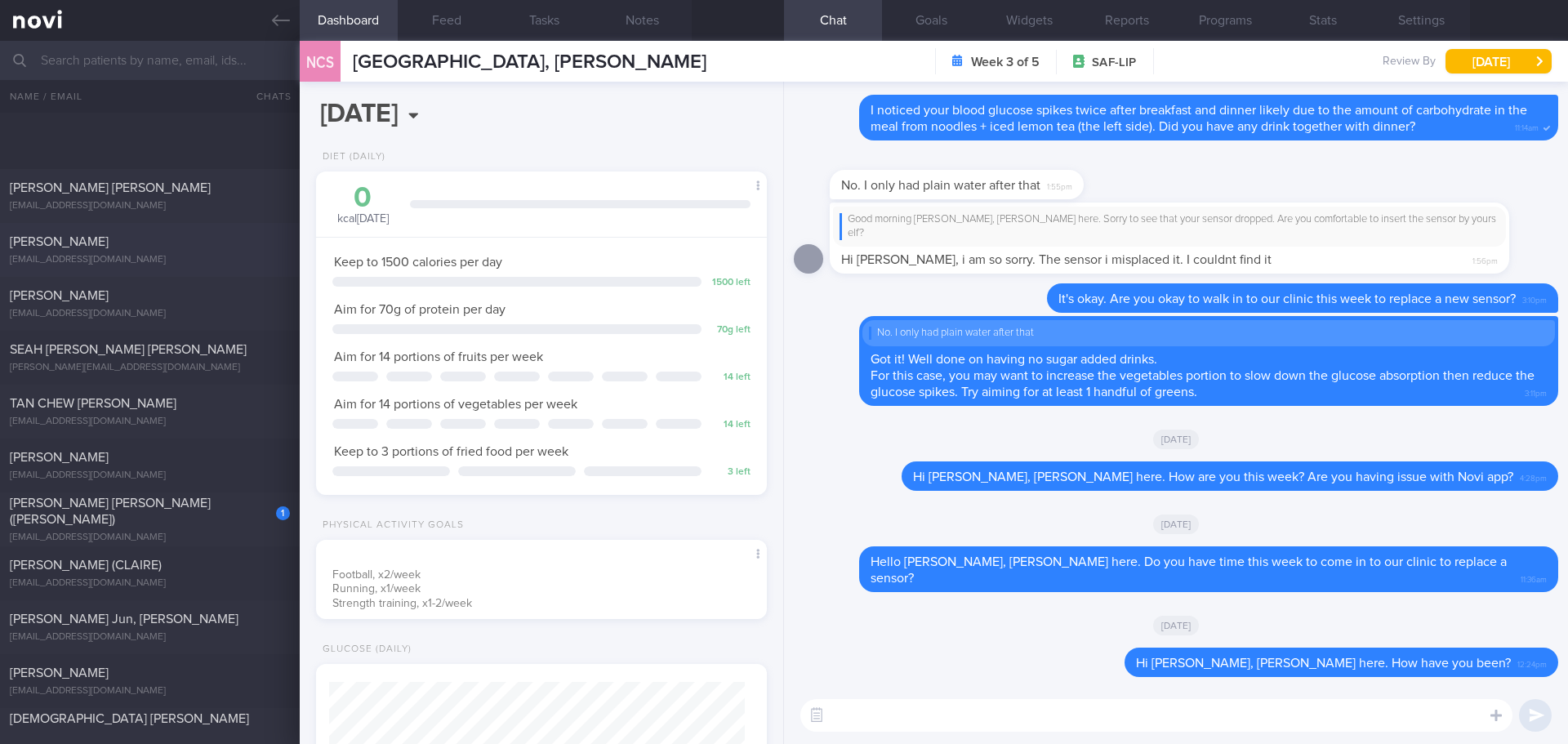
scroll to position [3104, 0]
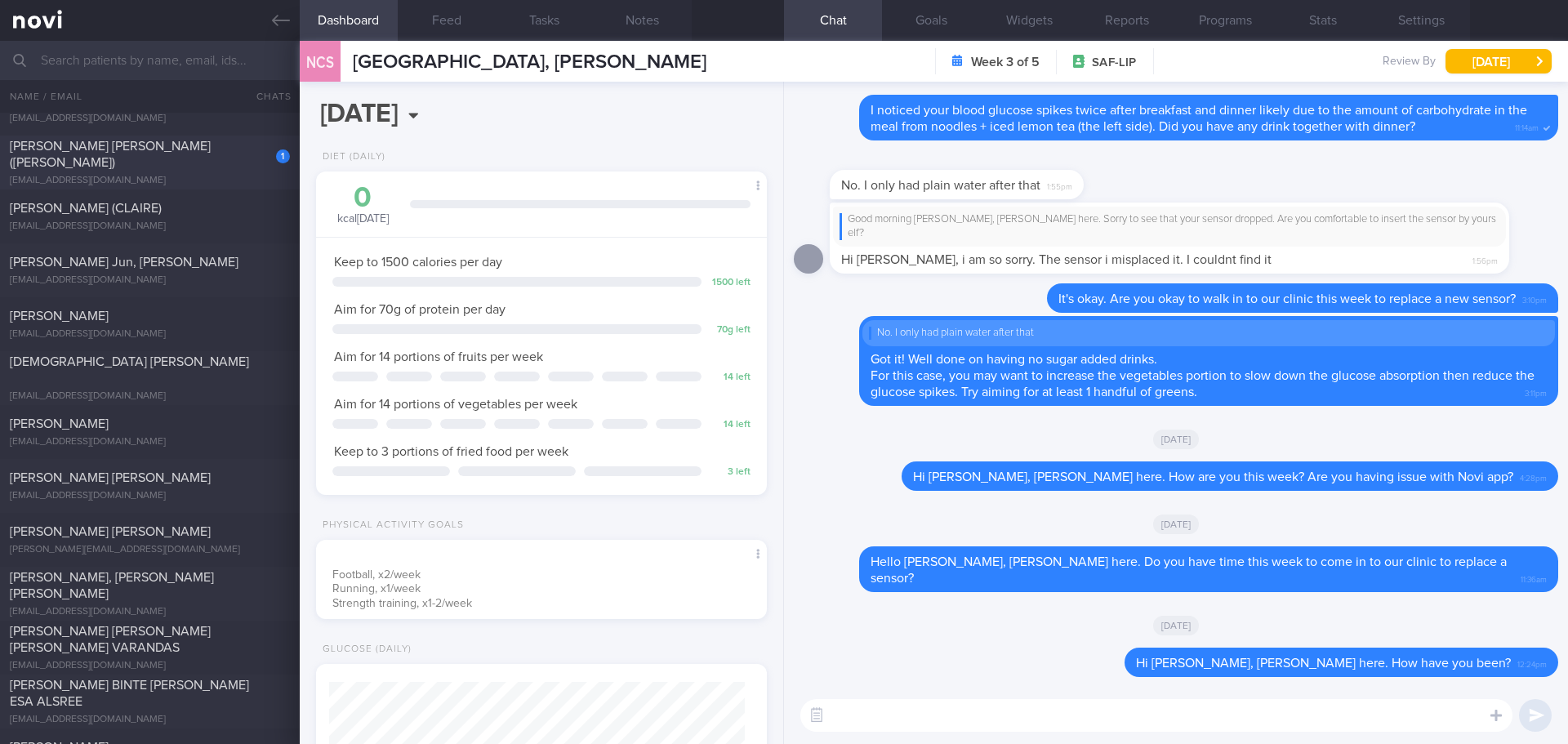
click at [199, 163] on div "1 YEO SWEE LEE (SARA) sweelee@ymail.com" at bounding box center [149, 162] width 300 height 49
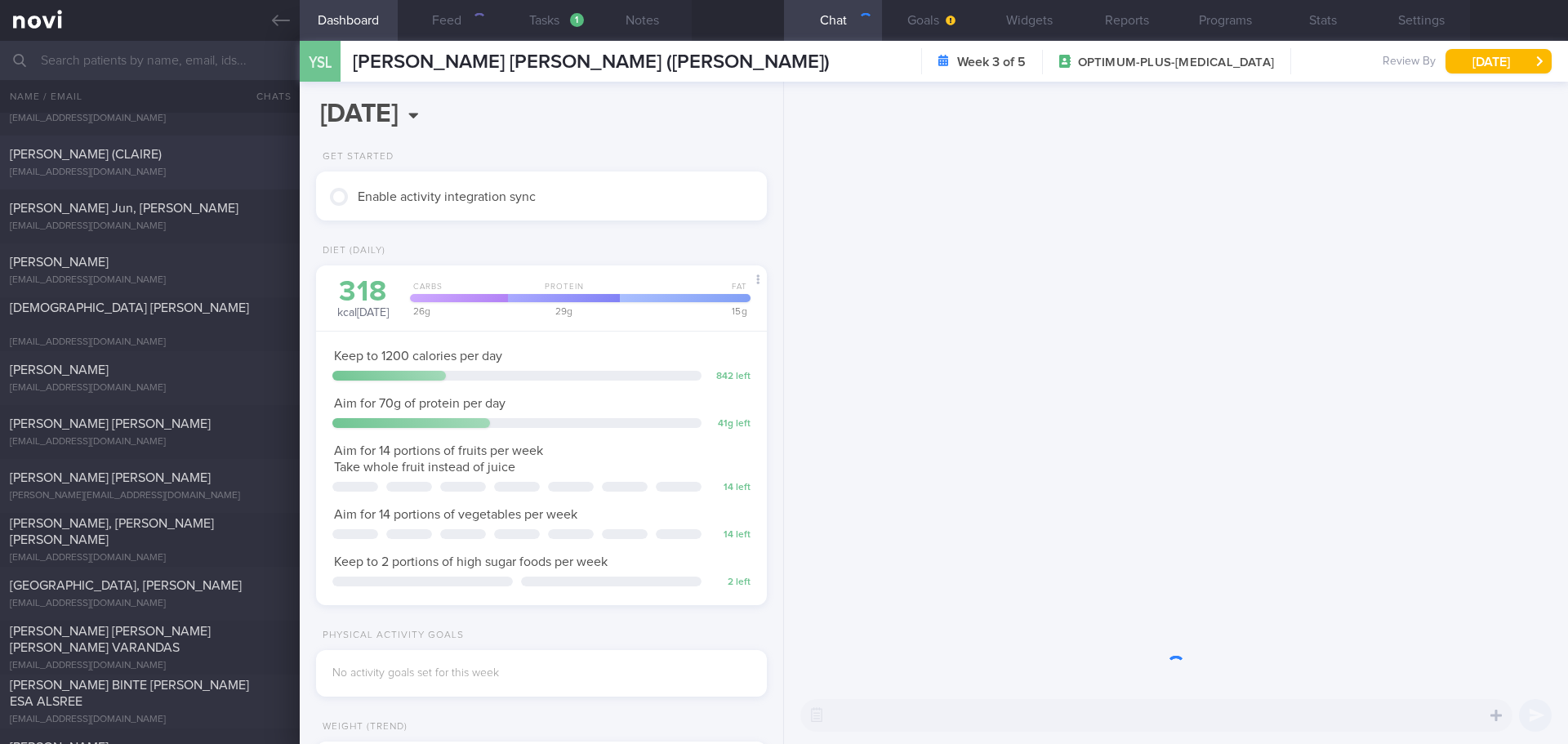
scroll to position [228, 410]
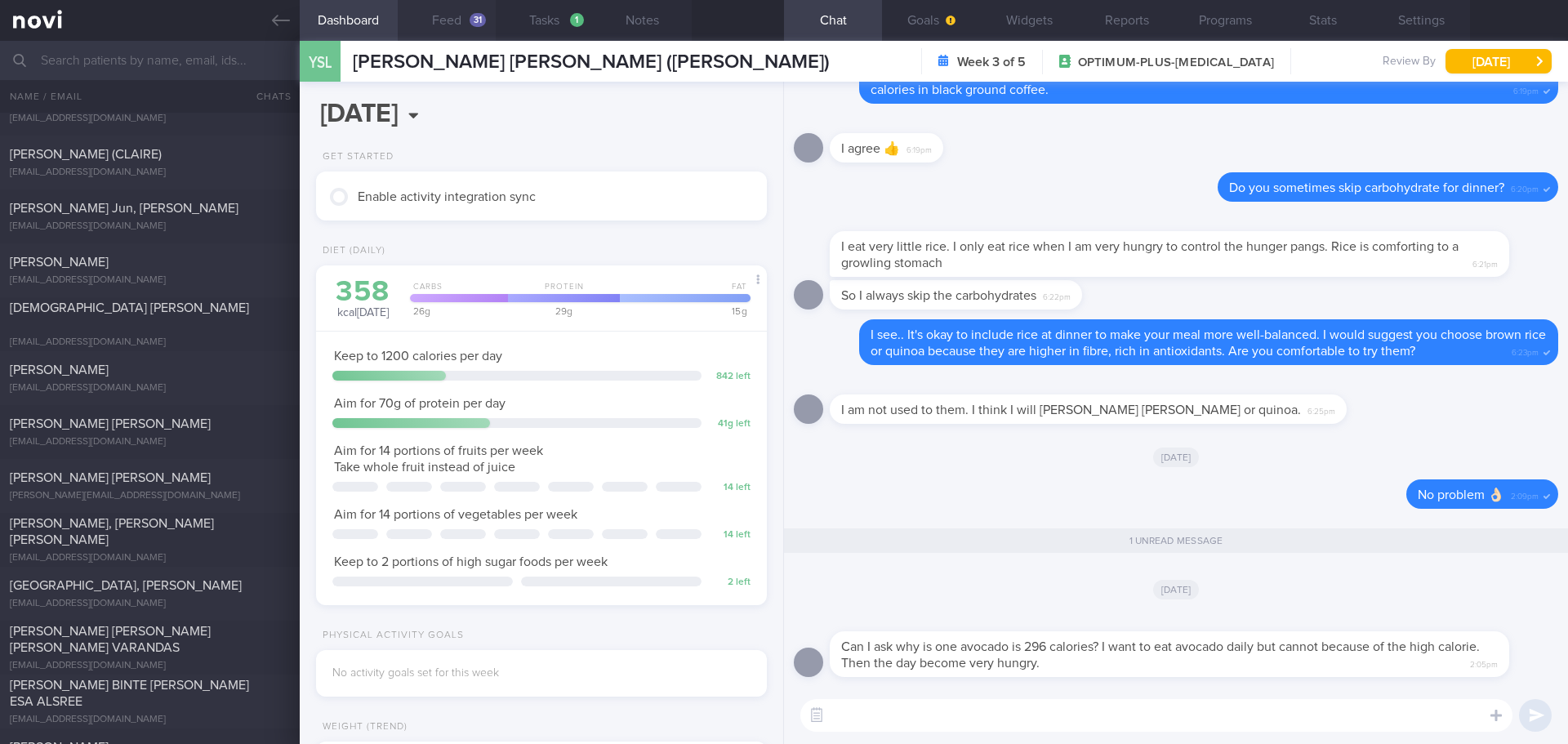
click at [423, 29] on button "Feed 31" at bounding box center [447, 20] width 98 height 41
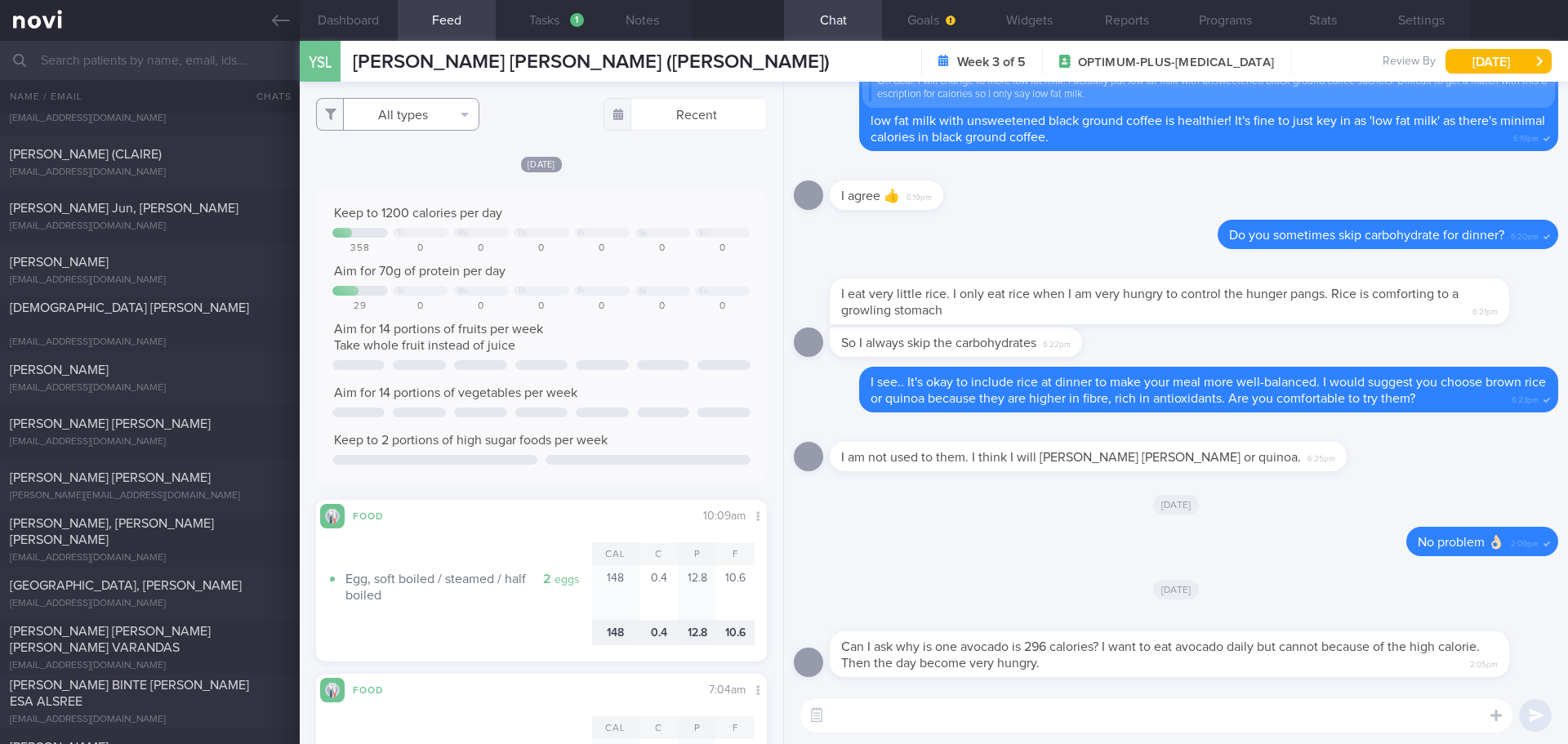
click at [407, 112] on button "All types" at bounding box center [397, 114] width 164 height 33
click at [401, 165] on button "Activity" at bounding box center [397, 171] width 162 height 25
checkbox input "false"
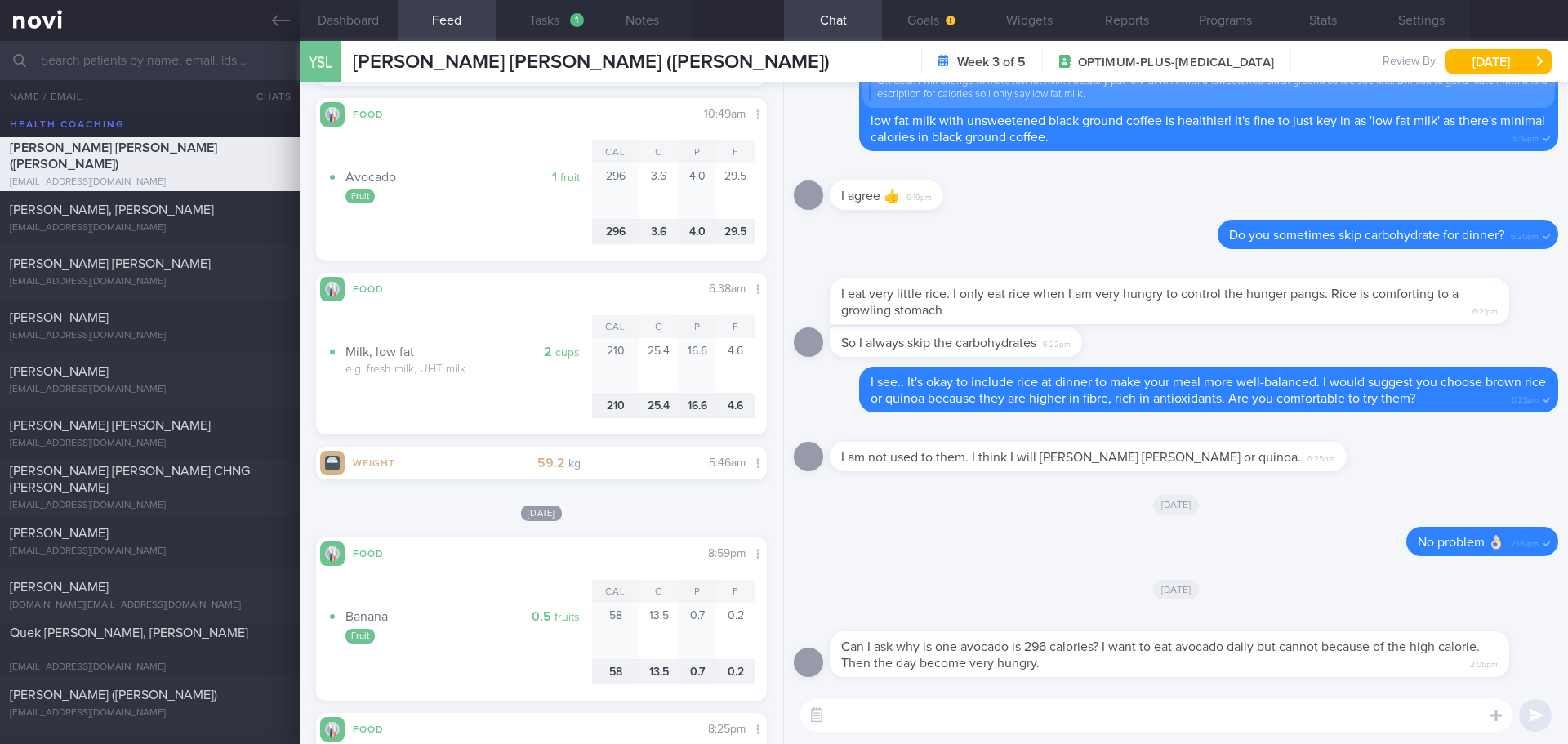
click at [913, 698] on div "​ ​" at bounding box center [1176, 716] width 784 height 58
click at [917, 711] on textarea at bounding box center [1156, 716] width 712 height 33
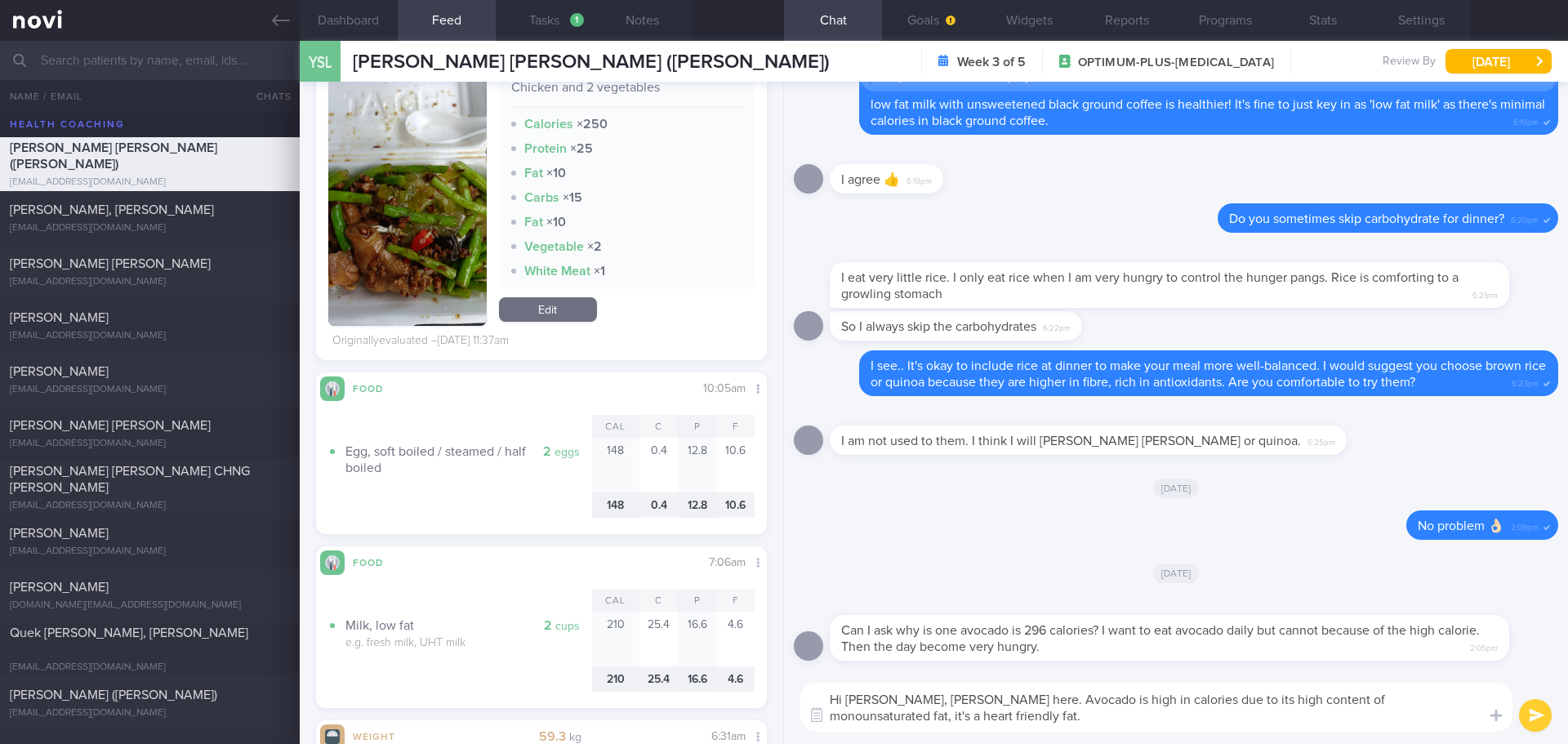
scroll to position [5311, 0]
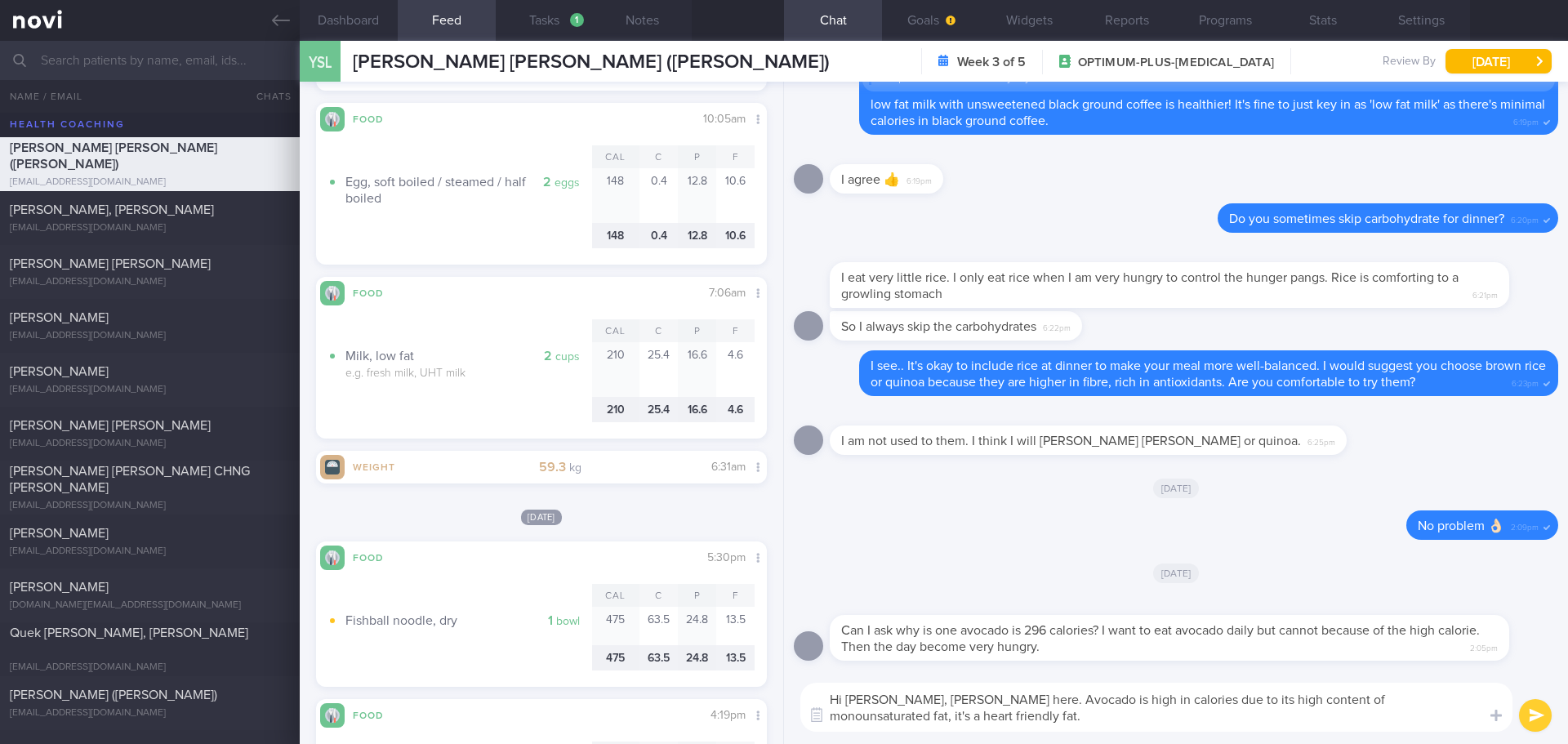
click at [906, 720] on textarea "Hi Sara, Elizabeth here. Avocado is high in calories due to its high content of…" at bounding box center [1156, 707] width 712 height 49
type textarea "Hi Sara, Elizabeth here. Avocado is high in calories due to its high content of…"
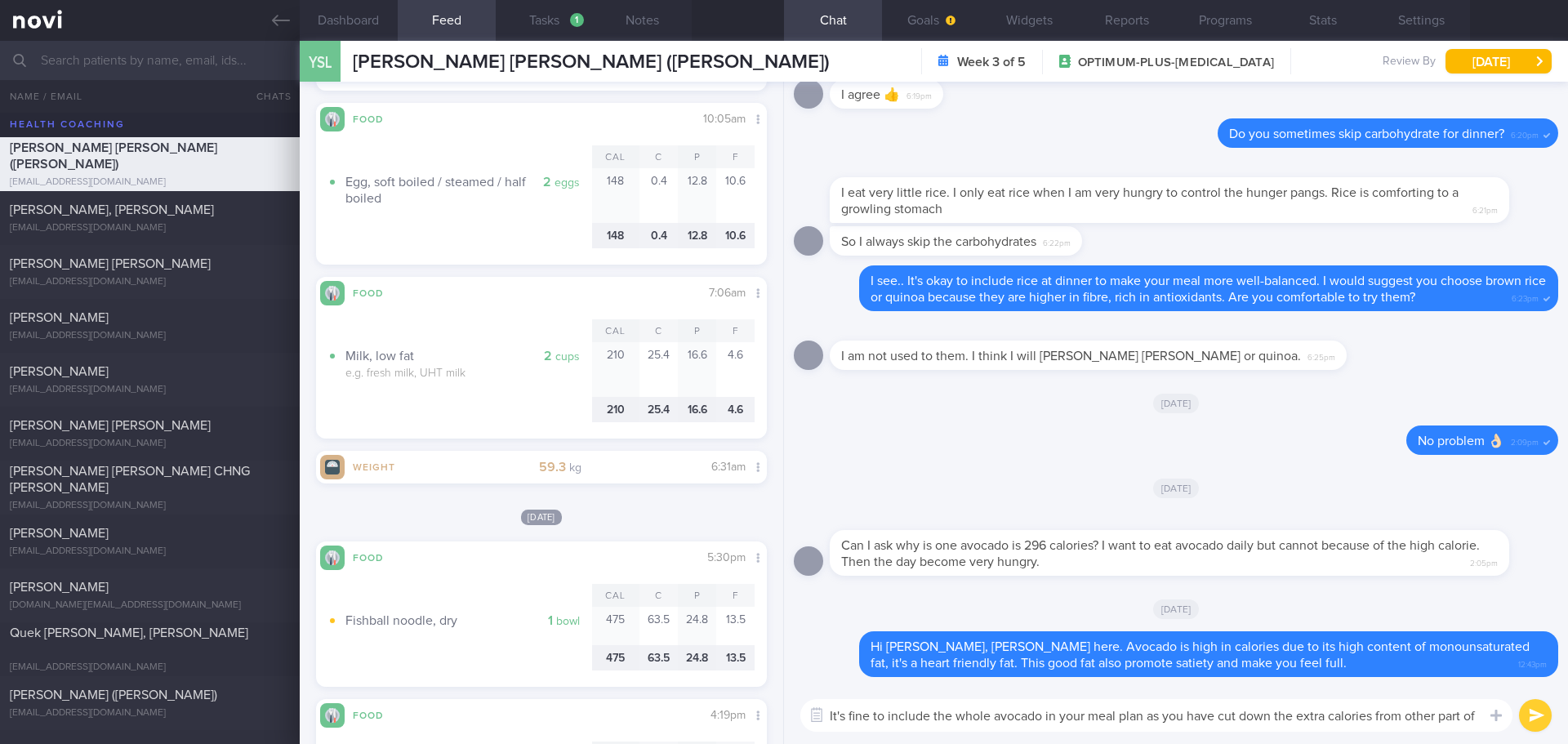
scroll to position [0, 0]
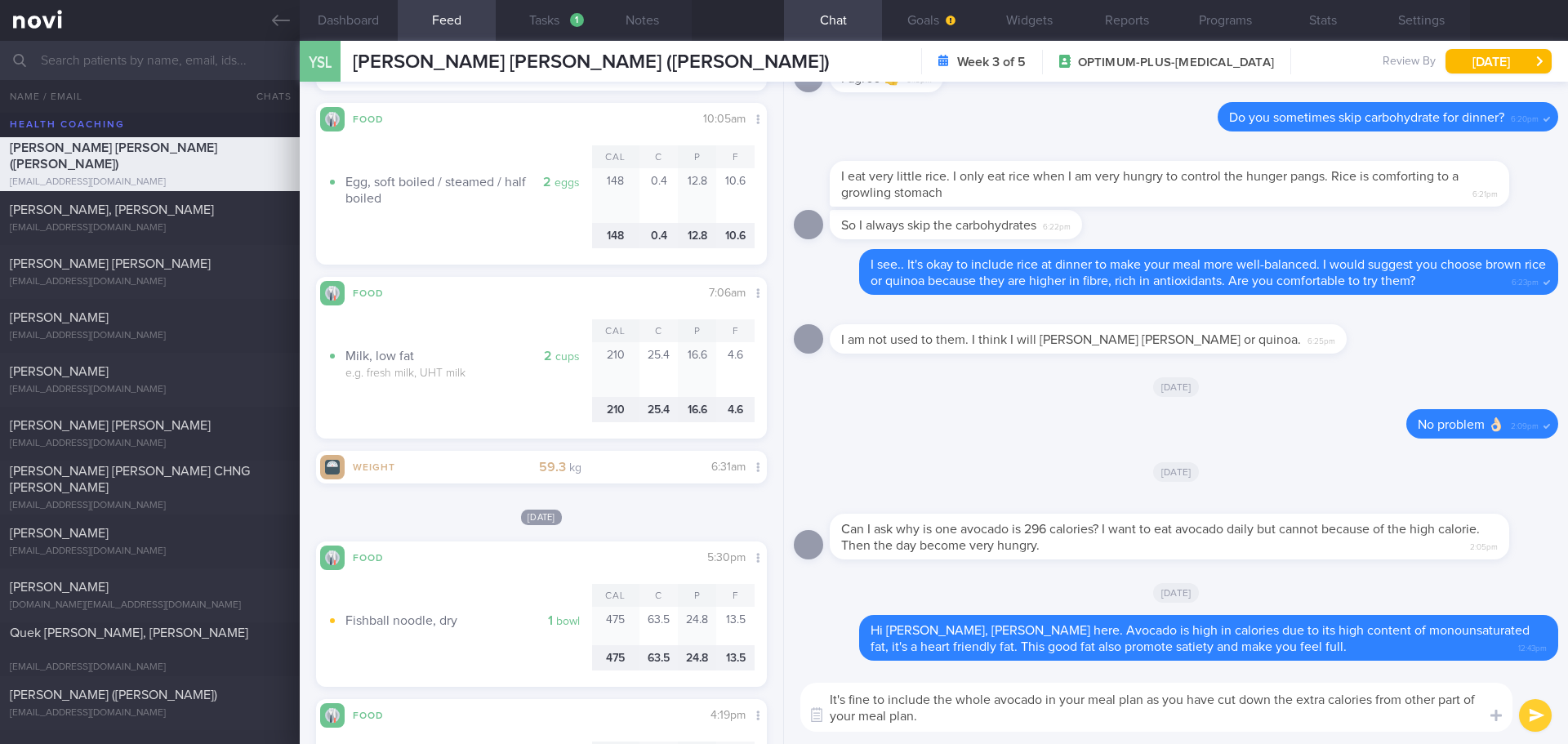
click at [1095, 718] on textarea "It's fine to include the whole avocado in your meal plan as you have cut down t…" at bounding box center [1156, 707] width 712 height 49
click at [1121, 719] on textarea "It's fine to include the whole avocado in your meal plan as you have cut down t…" at bounding box center [1156, 707] width 712 height 49
click at [1101, 720] on textarea "It's fine to include the whole avocado in your meal plan as you have cut down t…" at bounding box center [1156, 707] width 712 height 49
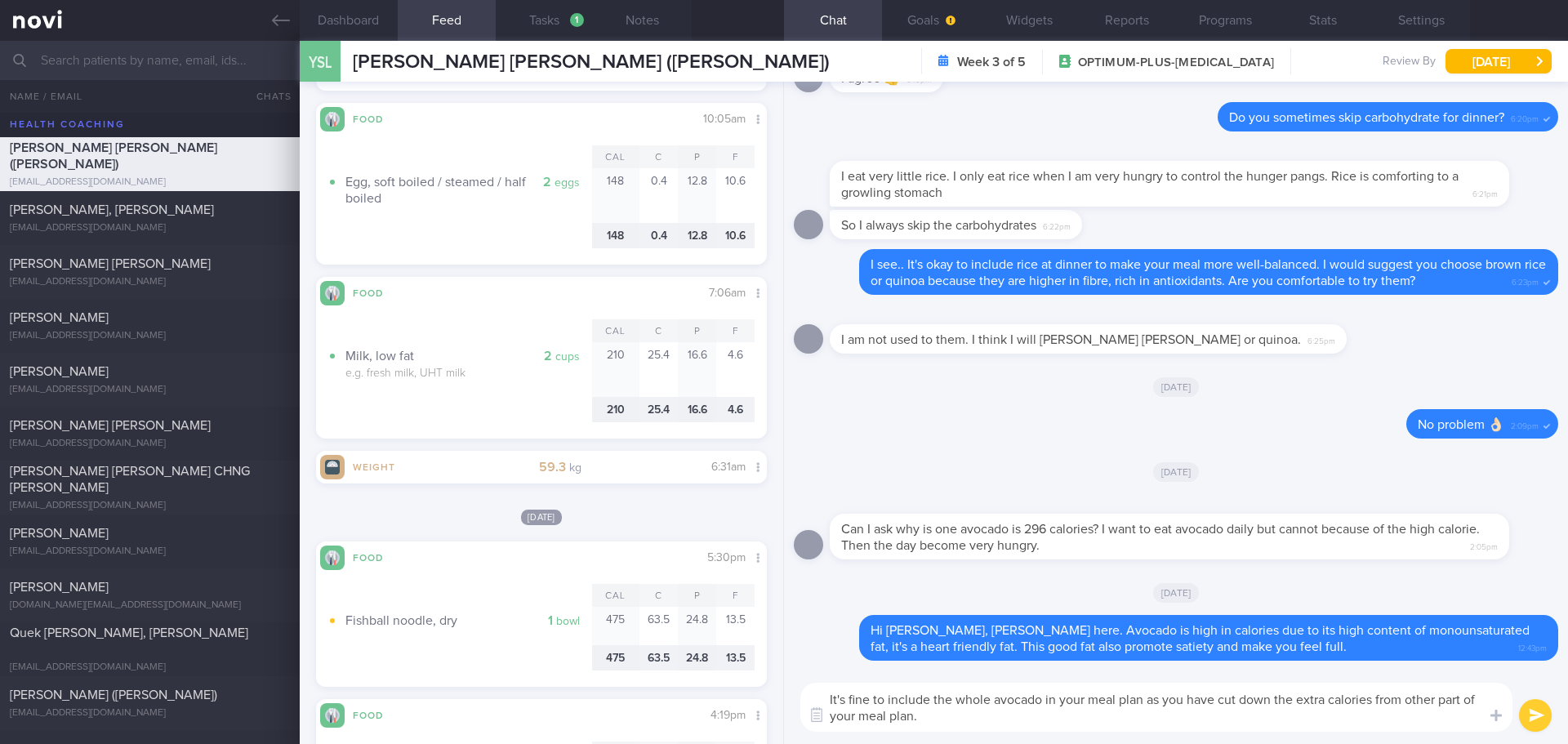
click at [1101, 720] on textarea "It's fine to include the whole avocado in your meal plan as you have cut down t…" at bounding box center [1156, 707] width 712 height 49
click at [998, 719] on textarea "It's fine to include the whole avocado in your meal plan as you have cut down t…" at bounding box center [1156, 707] width 712 height 49
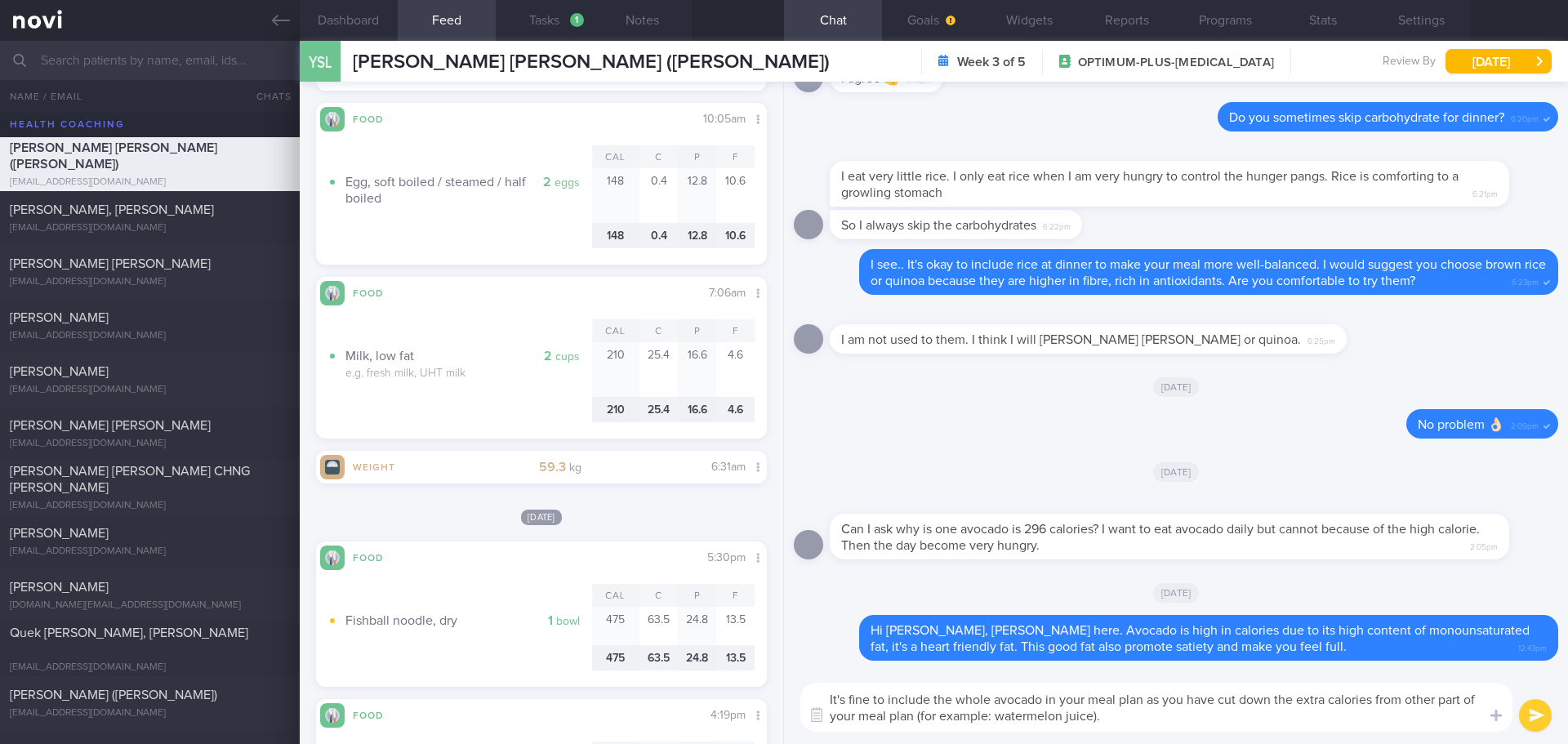
type textarea "It's fine to include the whole avocado in your meal plan as you have cut down t…"
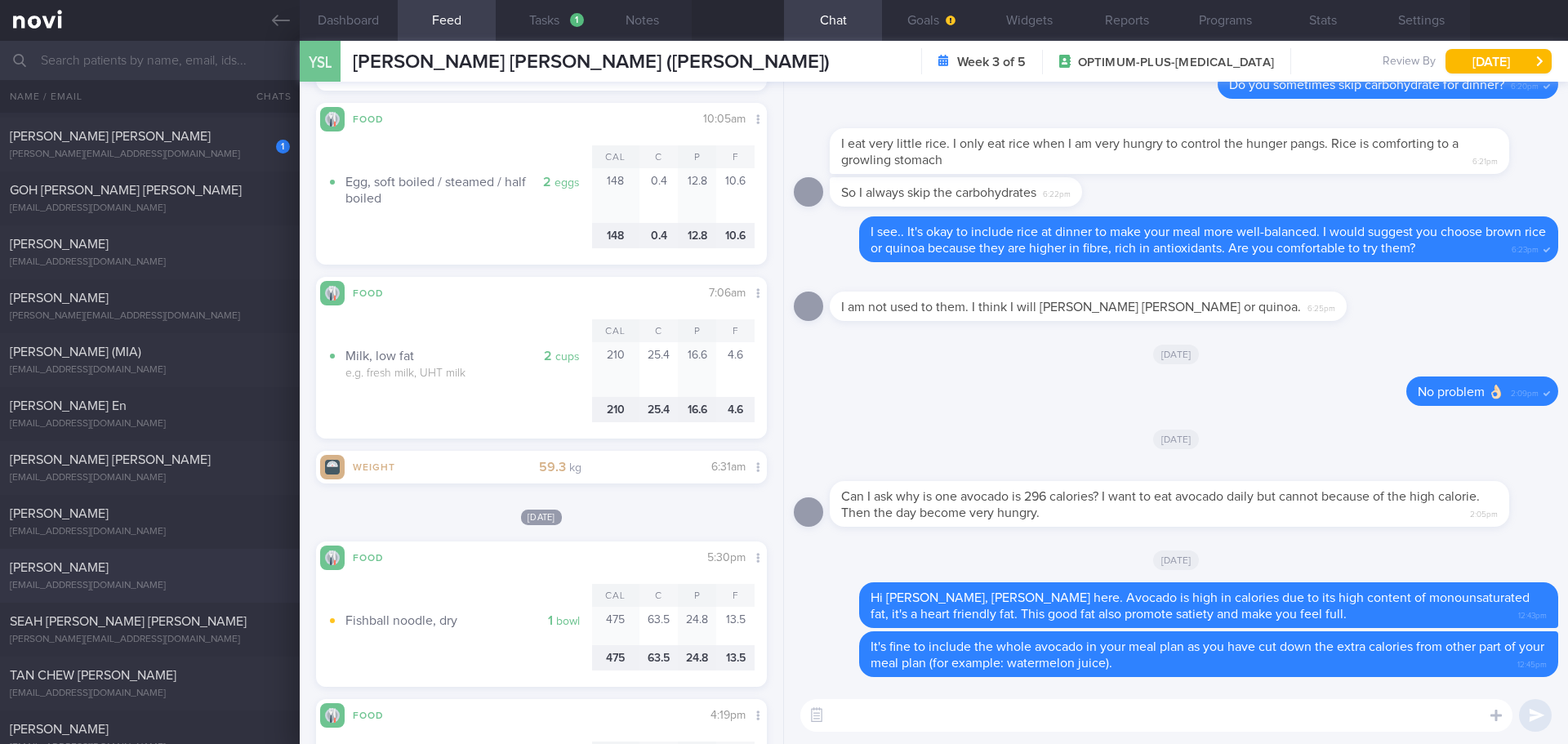
scroll to position [2369, 0]
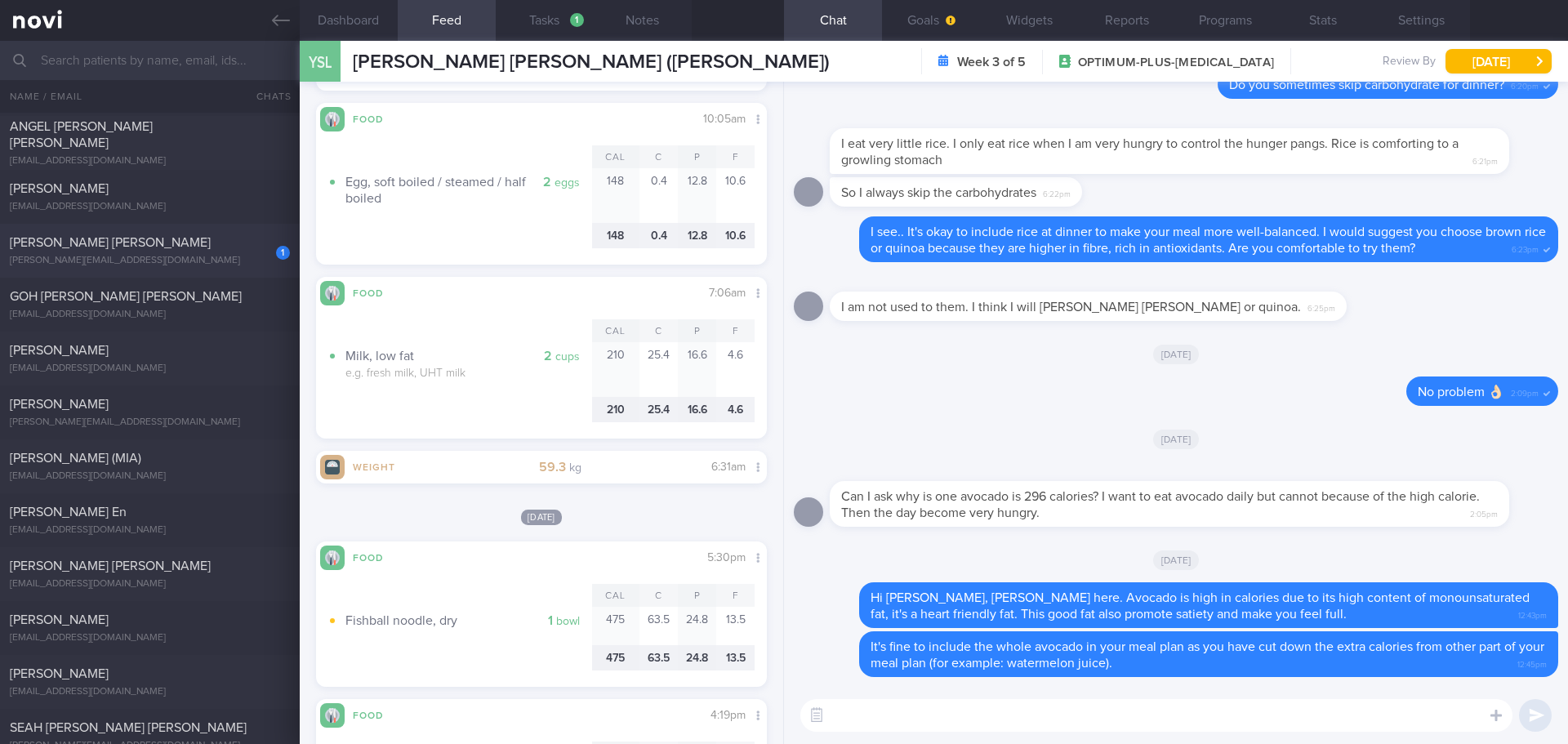
click at [187, 270] on div "1 GAVIN SUMANTRI SHEN gavin.sumantri@gmail.com Today Wed, 13 Aug" at bounding box center [784, 250] width 1568 height 54
checkbox input "false"
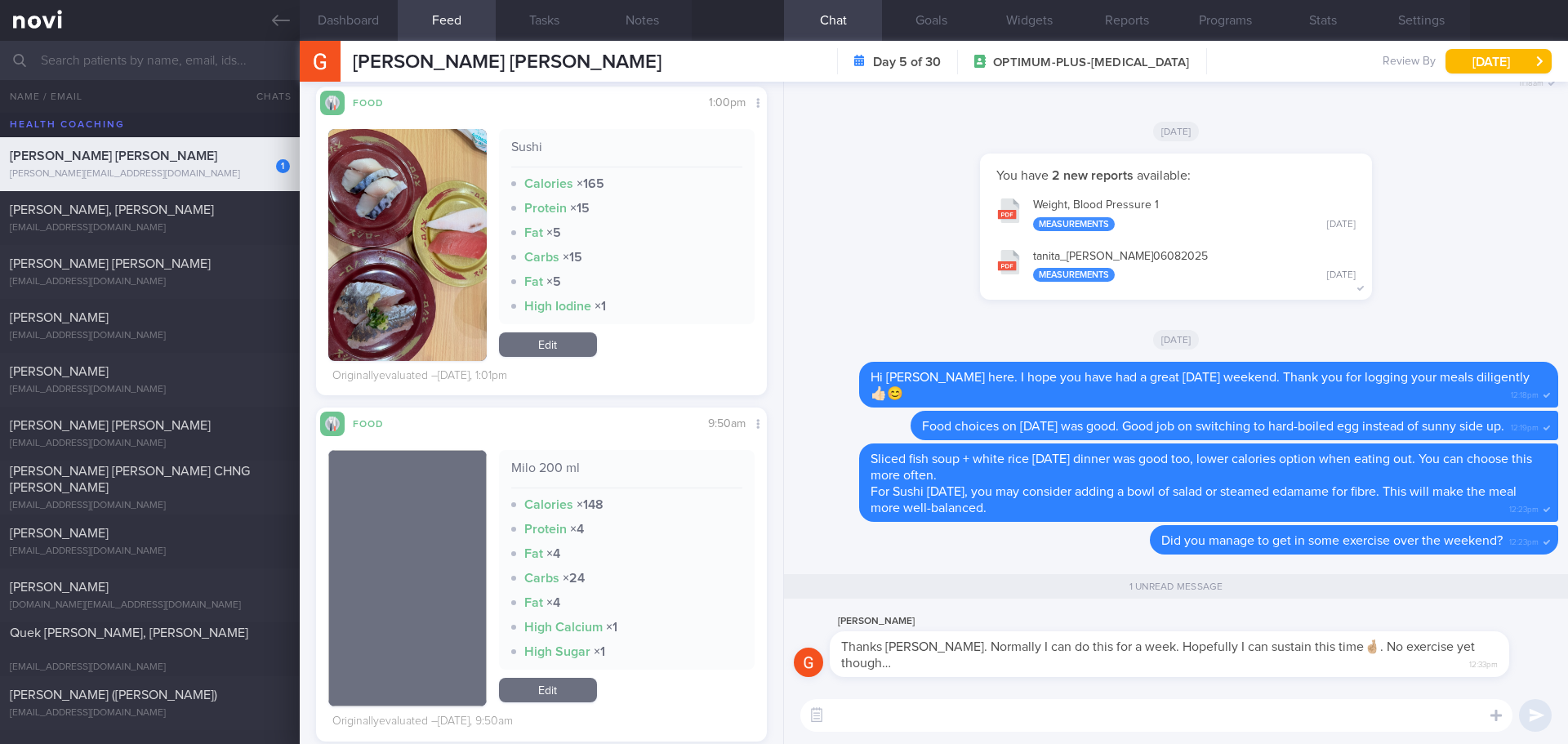
scroll to position [2206, 0]
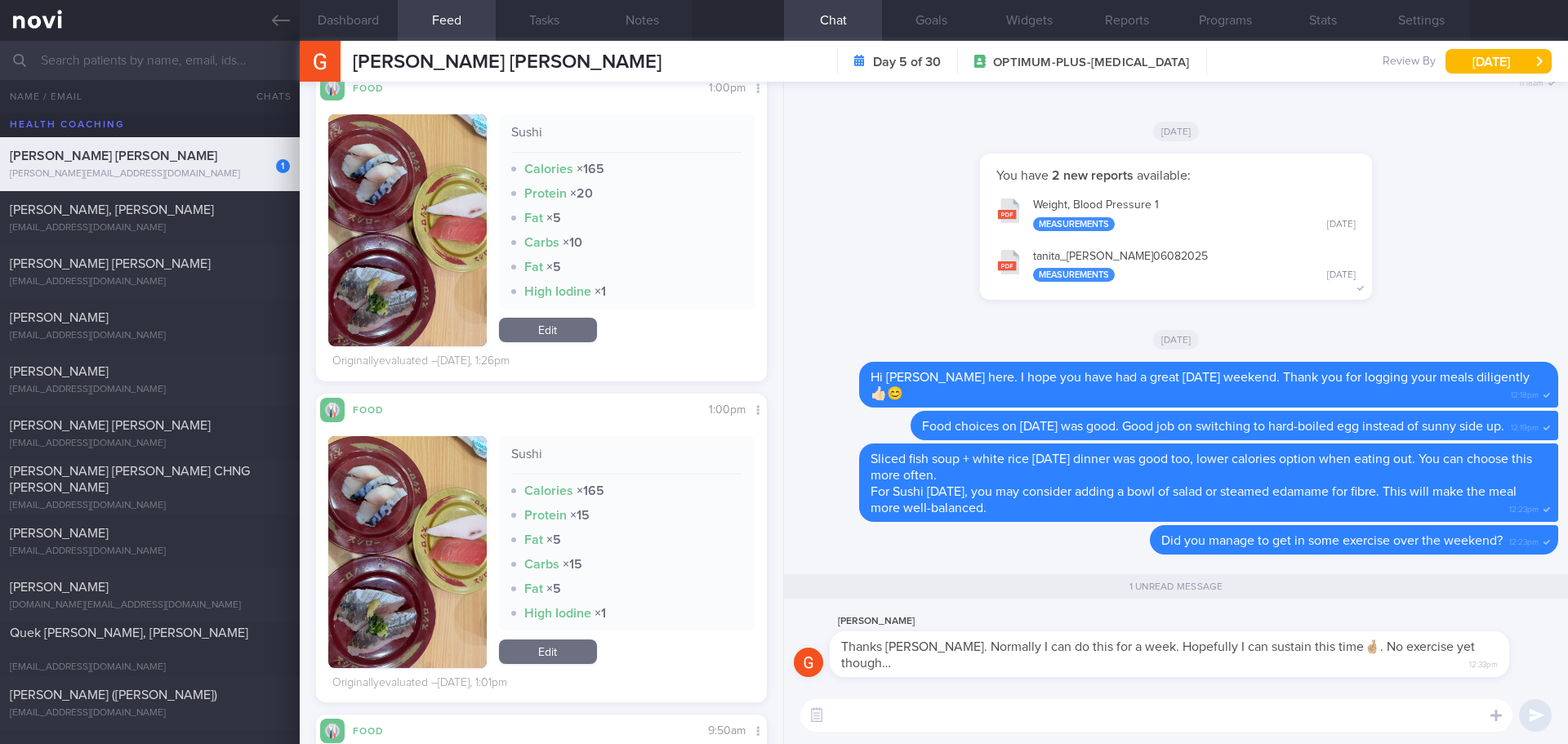
click at [864, 719] on textarea at bounding box center [1156, 716] width 712 height 33
type textarea "D"
type textarea "W"
drag, startPoint x: 1187, startPoint y: 714, endPoint x: 777, endPoint y: 721, distance: 410.1
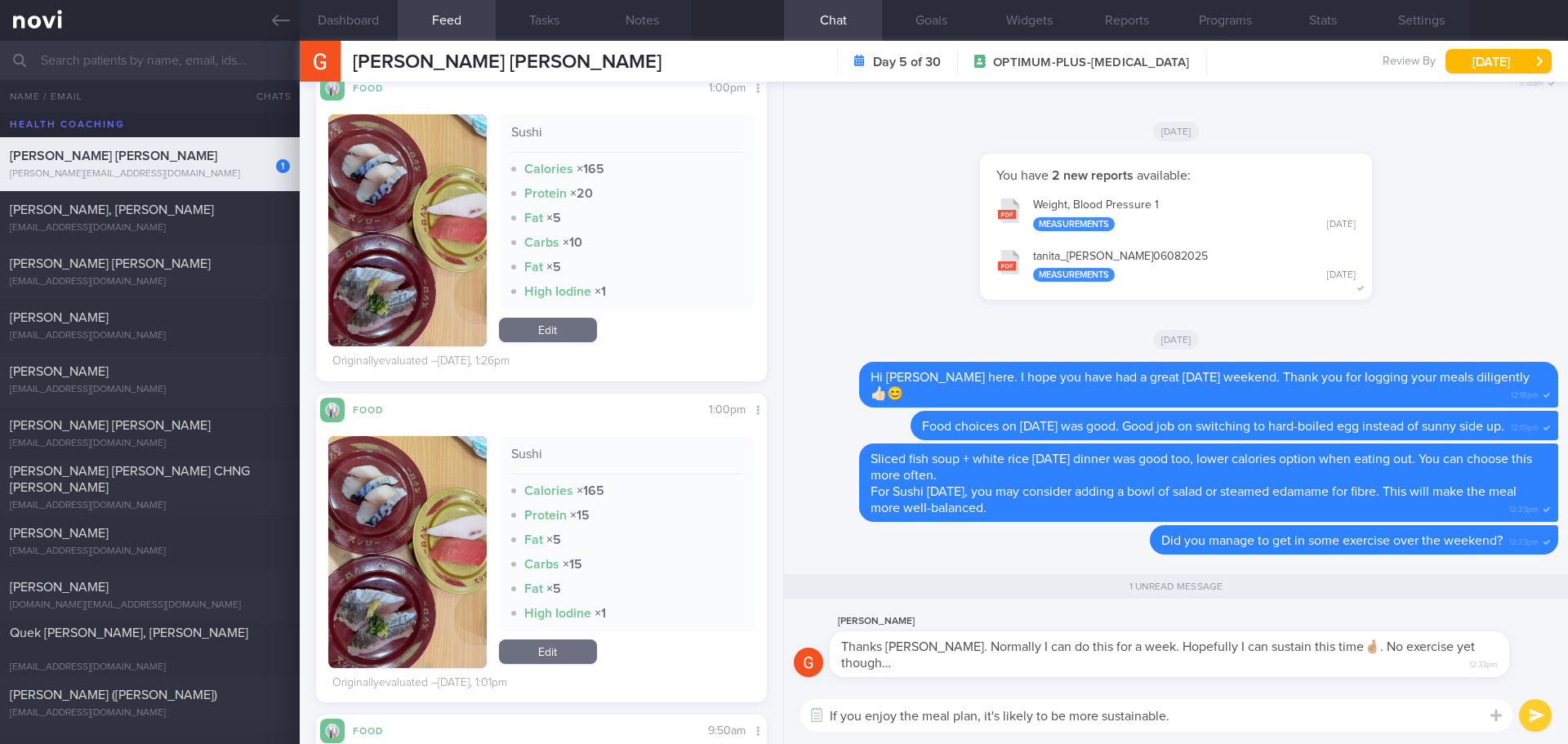
click at [777, 721] on div "Dashboard Feed Tasks Notes Chat 1 Goals Widgets Reports Programs Stats Settings…" at bounding box center [934, 392] width 1268 height 703
click at [1159, 706] on textarea "If you enjoy the meal plan, it's likely to be more sustainable." at bounding box center [1156, 716] width 712 height 33
drag, startPoint x: 1191, startPoint y: 721, endPoint x: 808, endPoint y: 746, distance: 383.8
click at [808, 743] on html "You are offline! Some functionality will be unavailable Patients New Users Coac…" at bounding box center [784, 372] width 1568 height 744
type textarea "v"
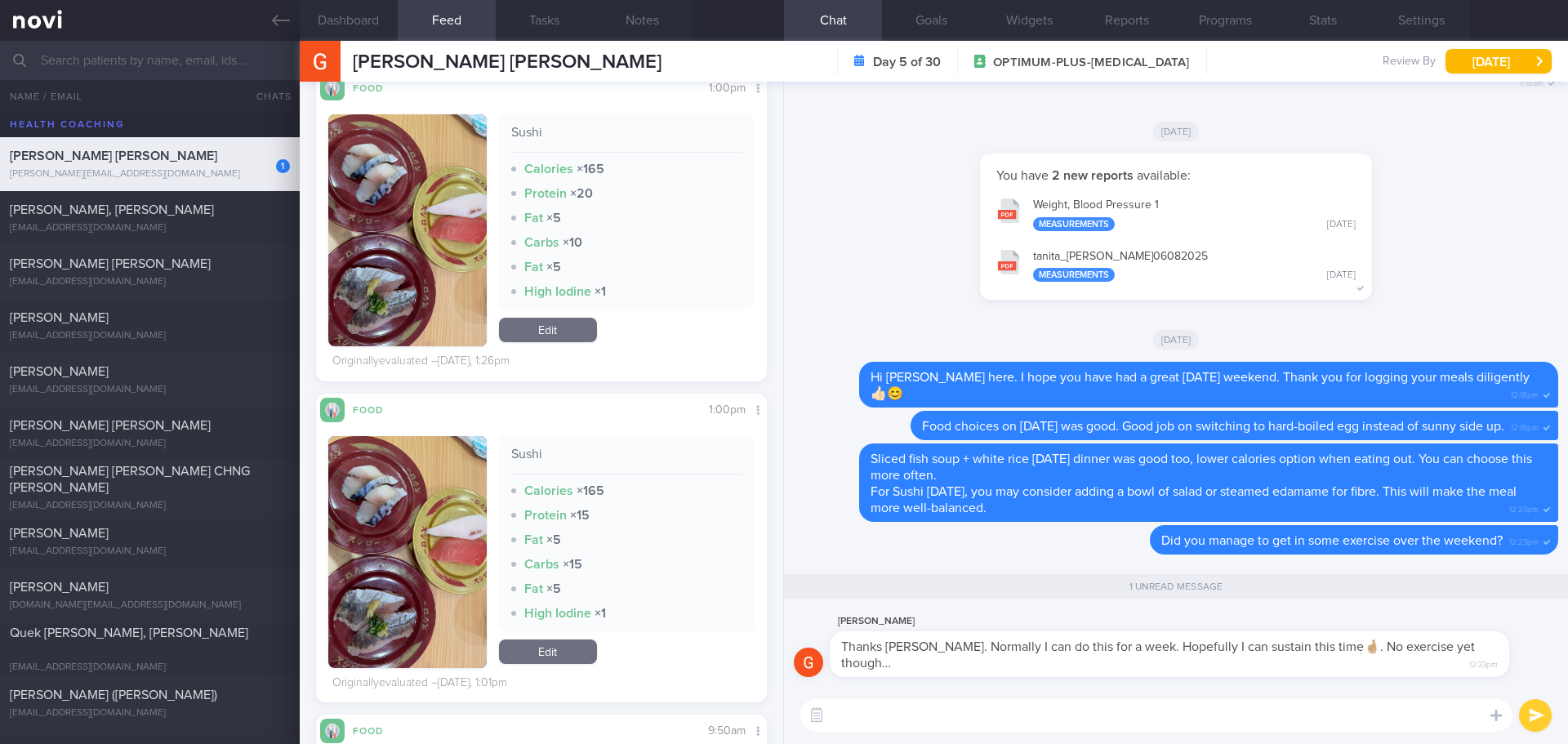
paste textarea "meal plan you enjoy is easier to stick to in the long run."
click at [832, 717] on textarea "meal plan you enjoy is easier to stick to in the long run." at bounding box center [1156, 716] width 712 height 33
click at [958, 715] on textarea "Choosing a meal plan you enjoy is easier to stick to in the long run." at bounding box center [1156, 716] width 712 height 33
click at [1259, 717] on textarea "Choosing a meal plan that you enjoy is easier to stick to in the long run." at bounding box center [1156, 716] width 712 height 33
click at [1149, 716] on textarea "Choosing a meal plan that you enjoy is easier to stick to in the long run." at bounding box center [1156, 716] width 712 height 33
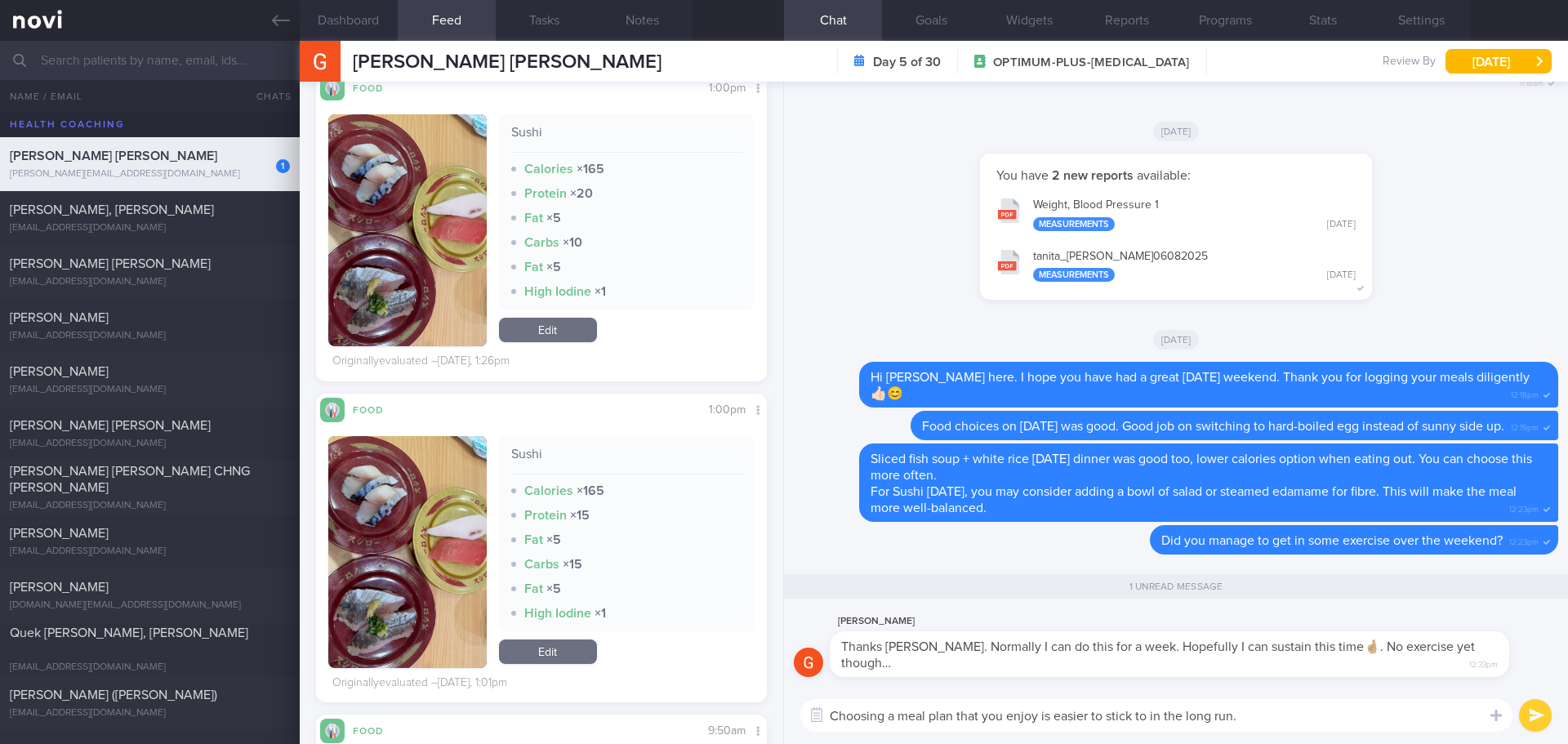
click at [1278, 714] on textarea "Choosing a meal plan that you enjoy is easier to stick to in the long run." at bounding box center [1156, 716] width 712 height 33
type textarea "Choosing a meal plan that you enjoy is easier to stick to in the long run 😃"
click at [1533, 713] on button "submit" at bounding box center [1535, 716] width 33 height 33
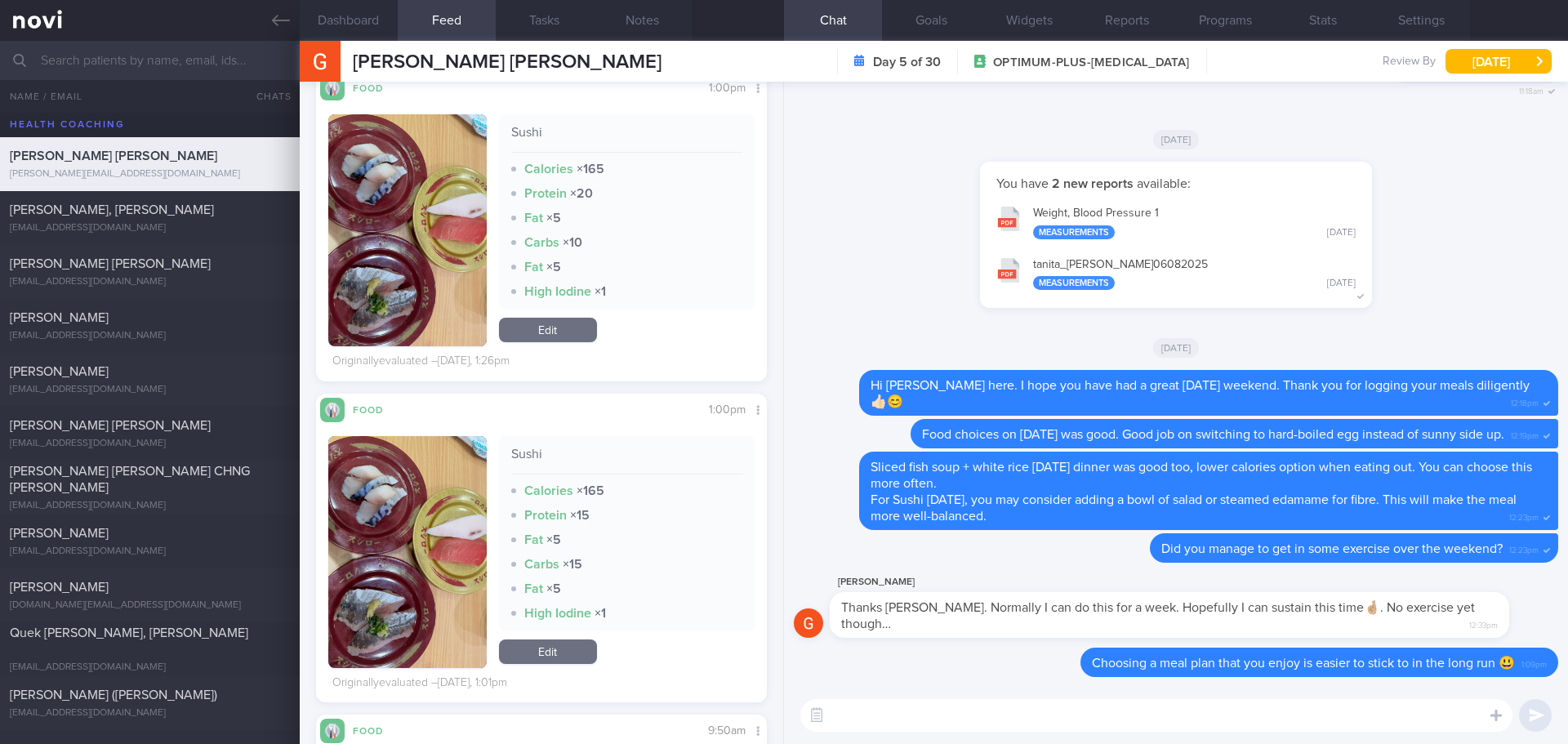
click at [1312, 716] on textarea at bounding box center [1156, 716] width 712 height 33
type textarea "D"
drag, startPoint x: 1278, startPoint y: 719, endPoint x: 1100, endPoint y: 730, distance: 178.3
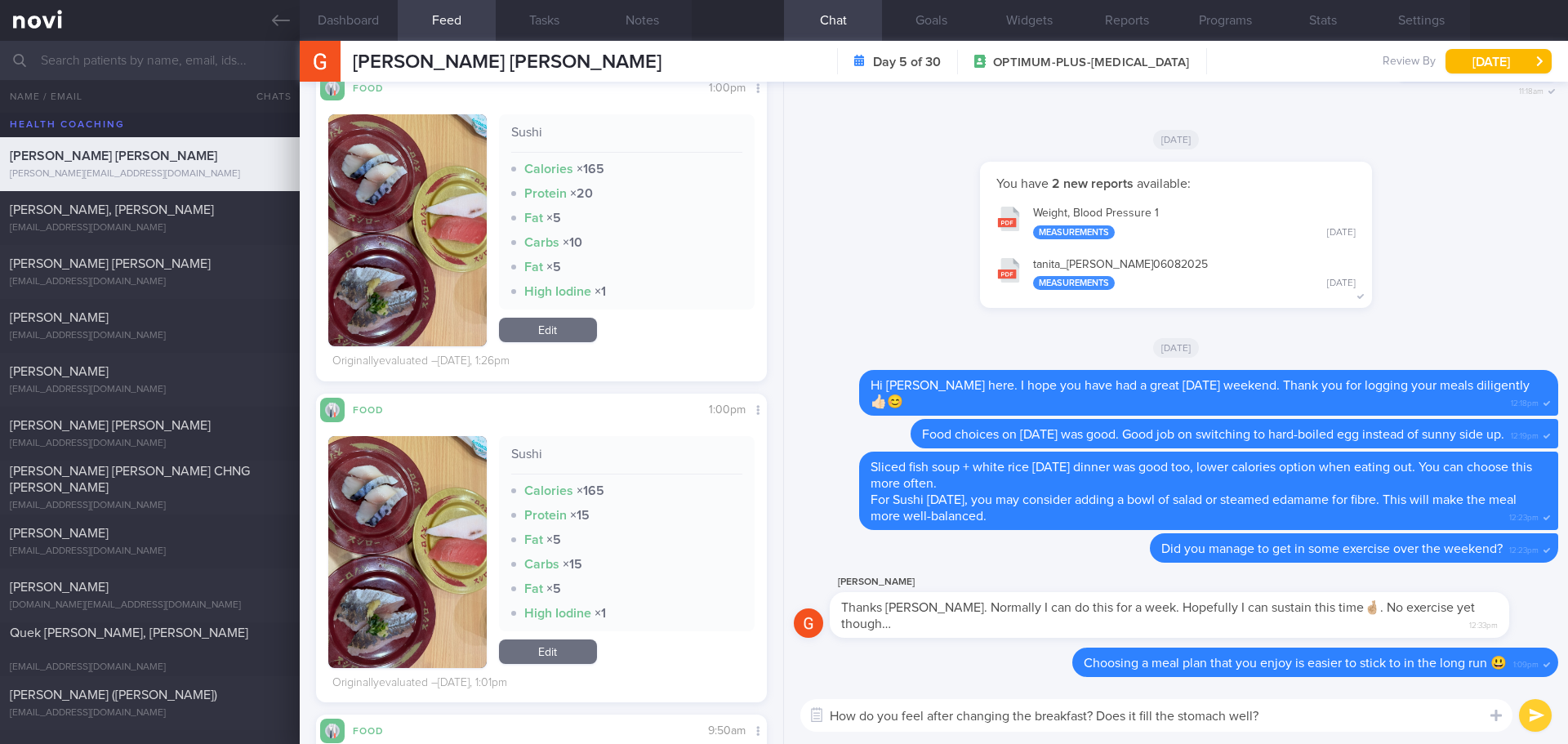
click at [1100, 730] on textarea "How do you feel after changing the breakfast? Does it fill the stomach well?" at bounding box center [1156, 716] width 712 height 33
click at [1194, 717] on textarea "How do you feel after changing the breakfast? Does it fill the stomach well?" at bounding box center [1156, 716] width 712 height 33
drag, startPoint x: 1230, startPoint y: 717, endPoint x: 1156, endPoint y: 722, distance: 74.2
click at [1156, 722] on textarea "How do you feel after changing the breakfast? Does it fill the stomach well?" at bounding box center [1156, 716] width 712 height 33
type textarea "How do you feel after changing the breakfast? Does it fill you up well?"
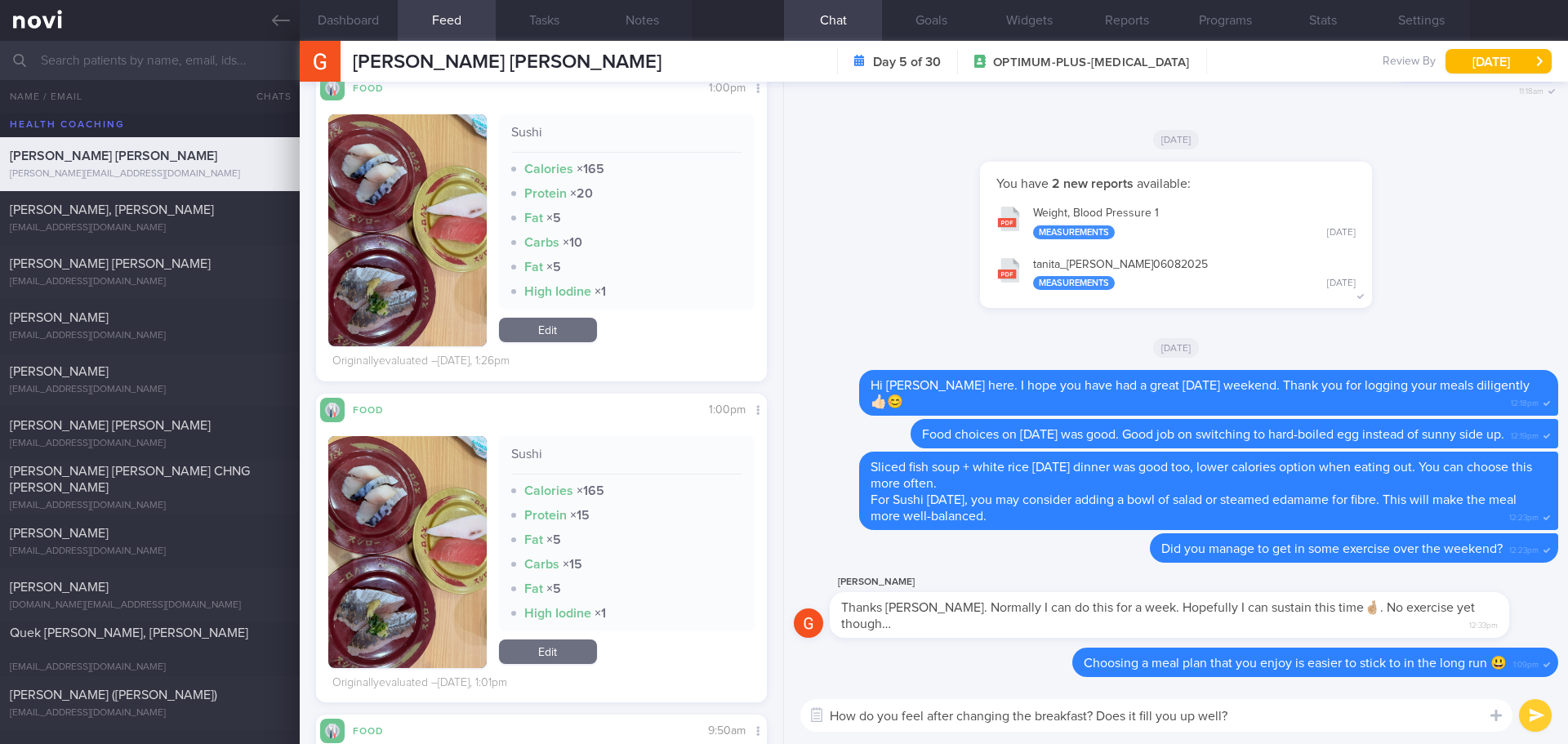
click at [1539, 714] on button "submit" at bounding box center [1535, 716] width 33 height 33
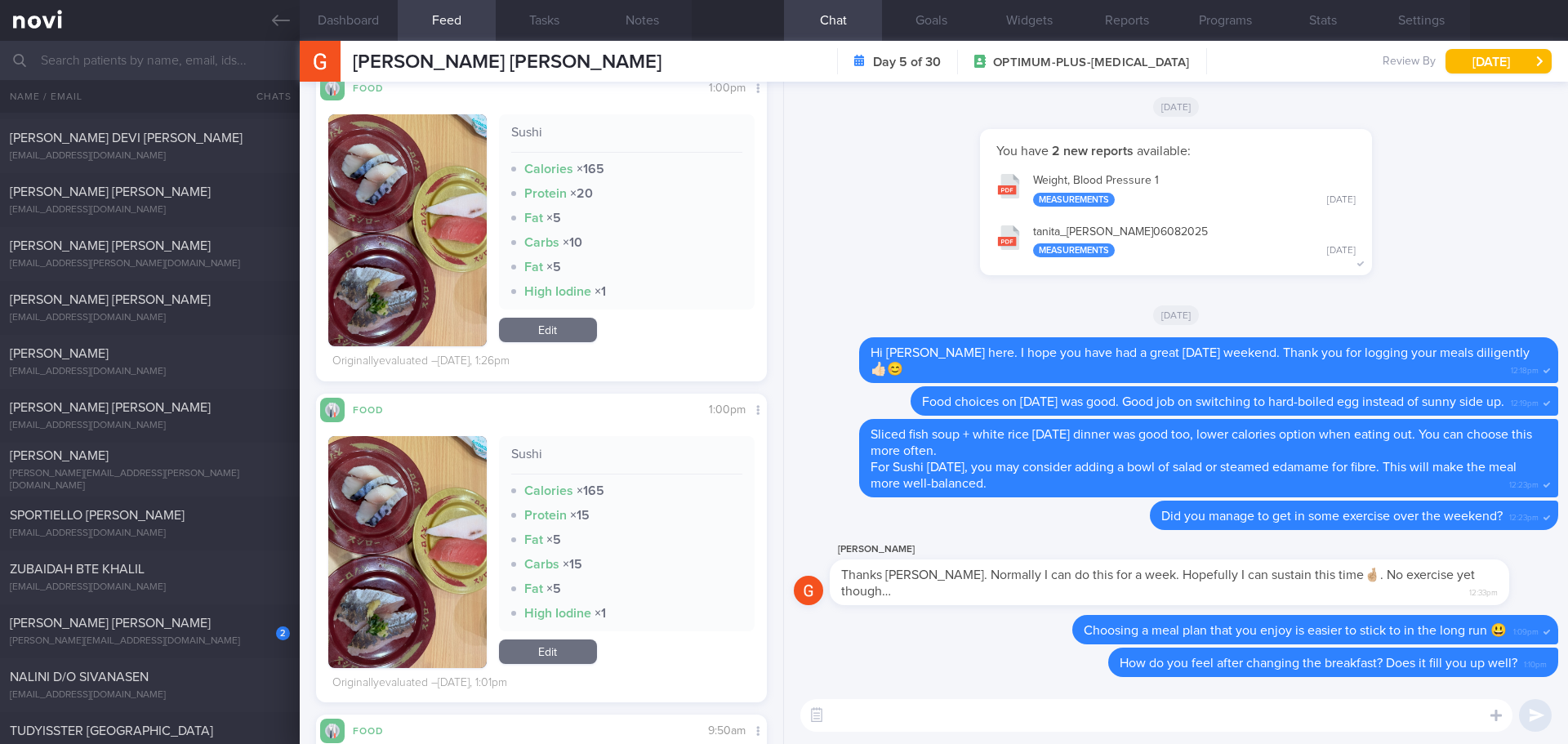
scroll to position [5066, 0]
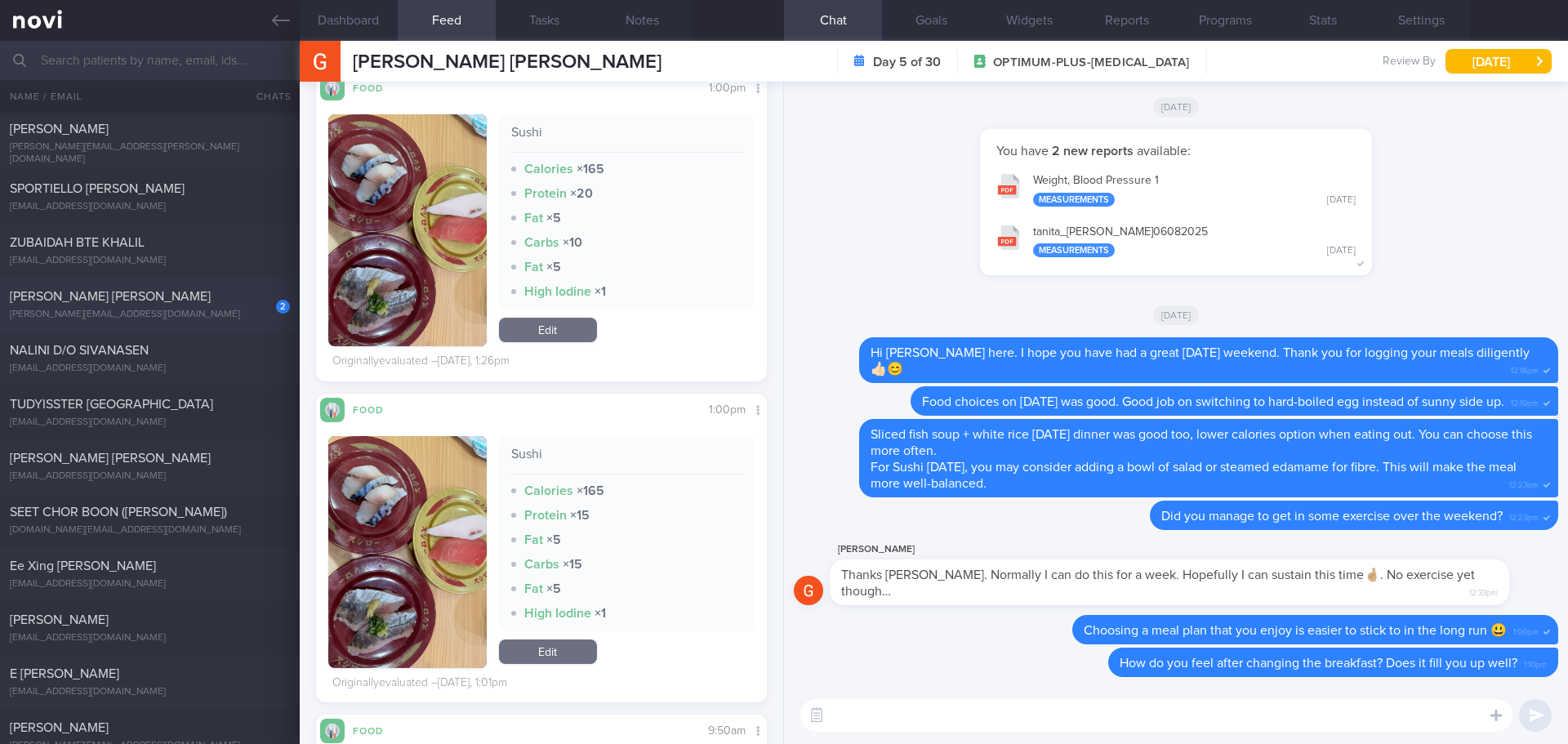
click at [131, 295] on div "[PERSON_NAME] [PERSON_NAME]" at bounding box center [148, 296] width 276 height 16
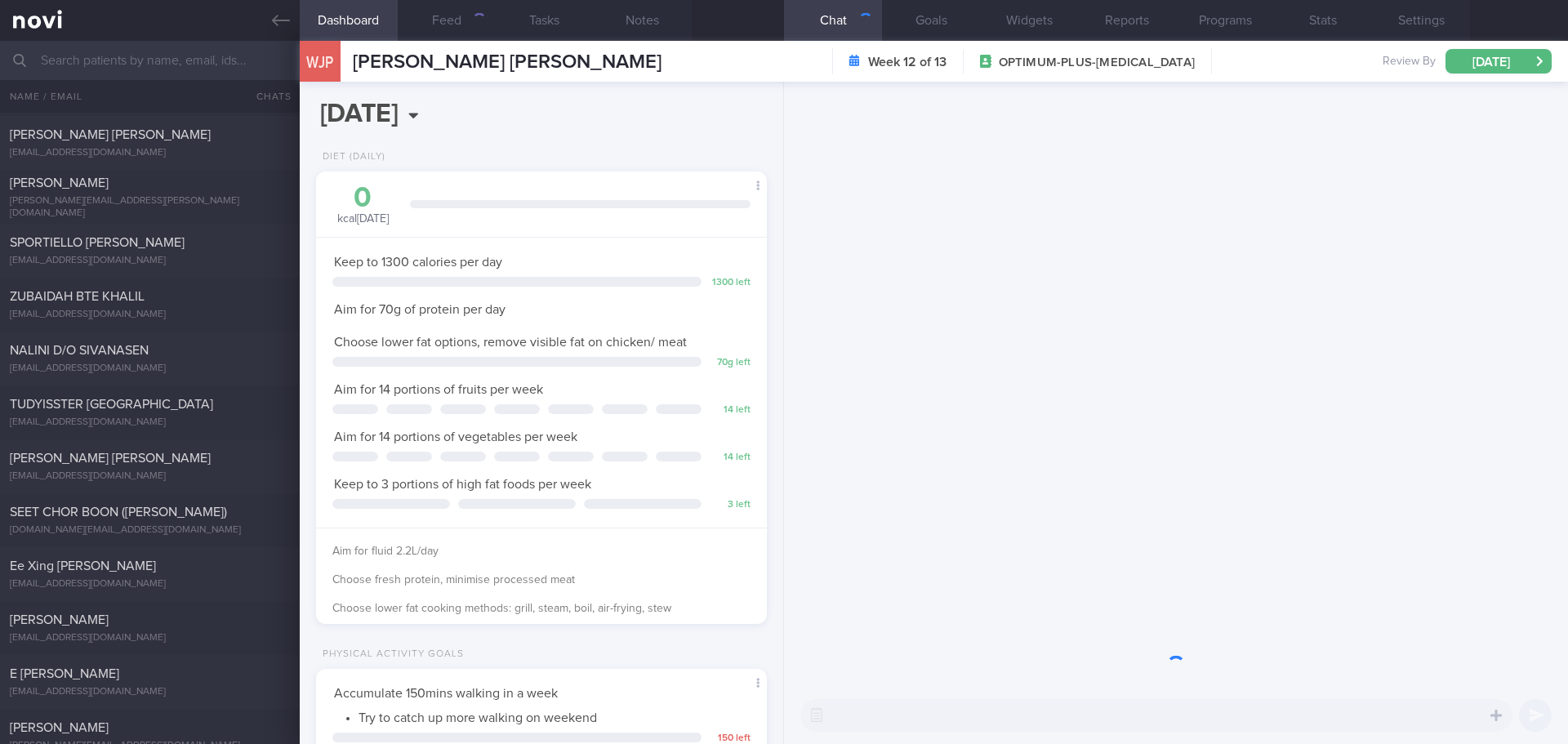
scroll to position [228, 410]
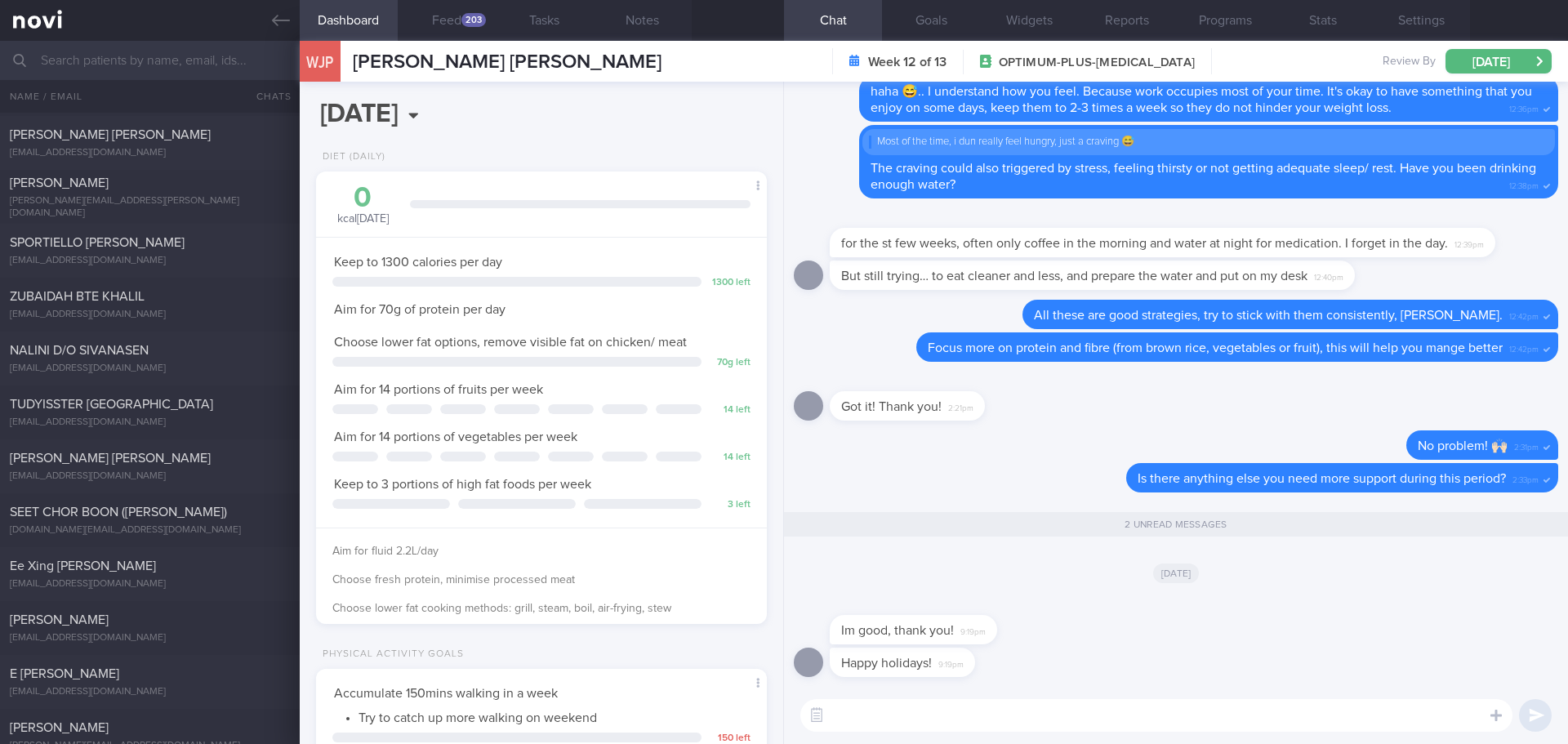
click at [1033, 719] on textarea at bounding box center [1156, 716] width 712 height 33
type textarea "N"
type textarea "You are welcome, hope you have had a great National Day weekend, Patricia! 😃"
click at [1412, 732] on div "You are welcome, hope you have had a great National Day weekend, Patricia! 😃 Yo…" at bounding box center [1176, 716] width 784 height 58
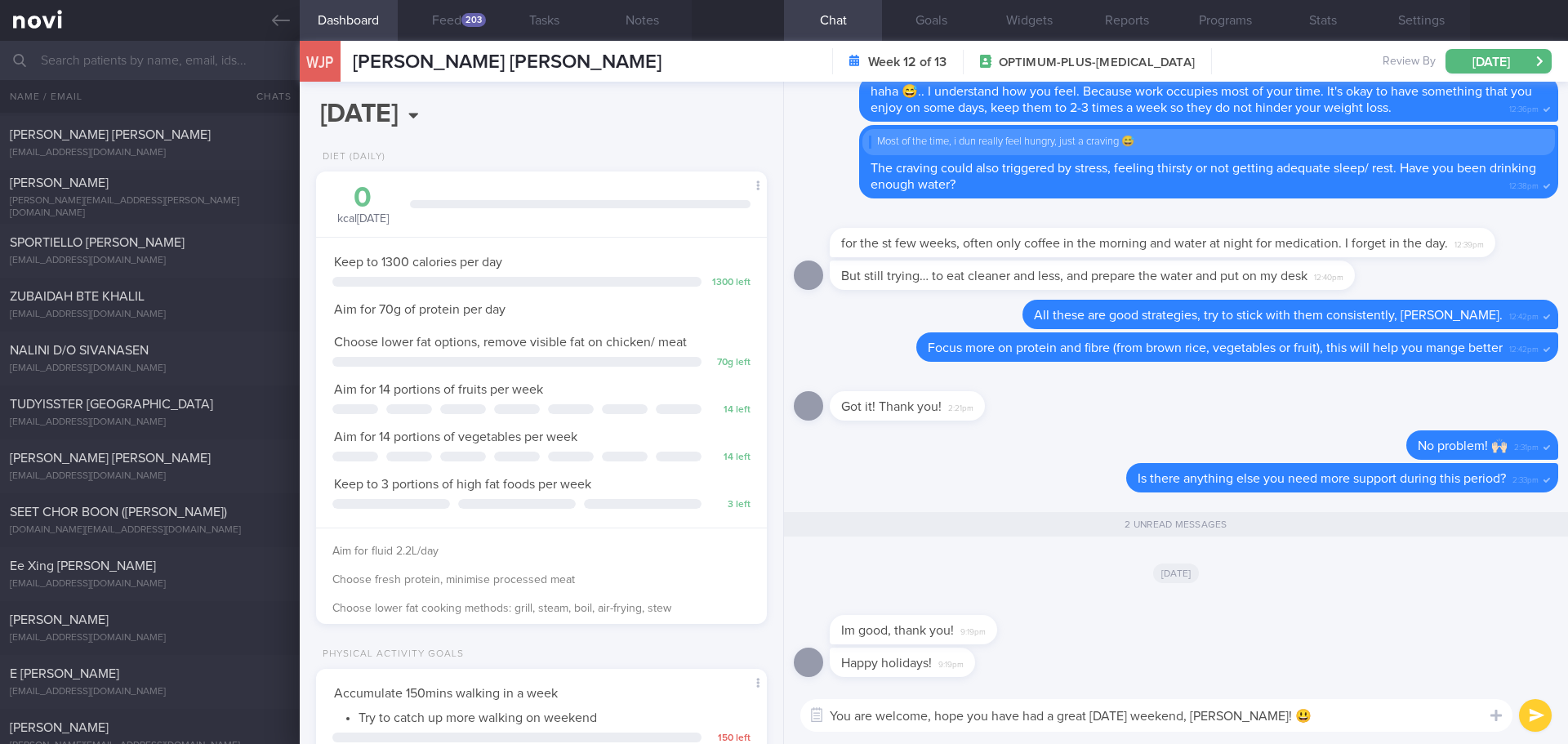
click at [1524, 711] on button "submit" at bounding box center [1535, 716] width 33 height 33
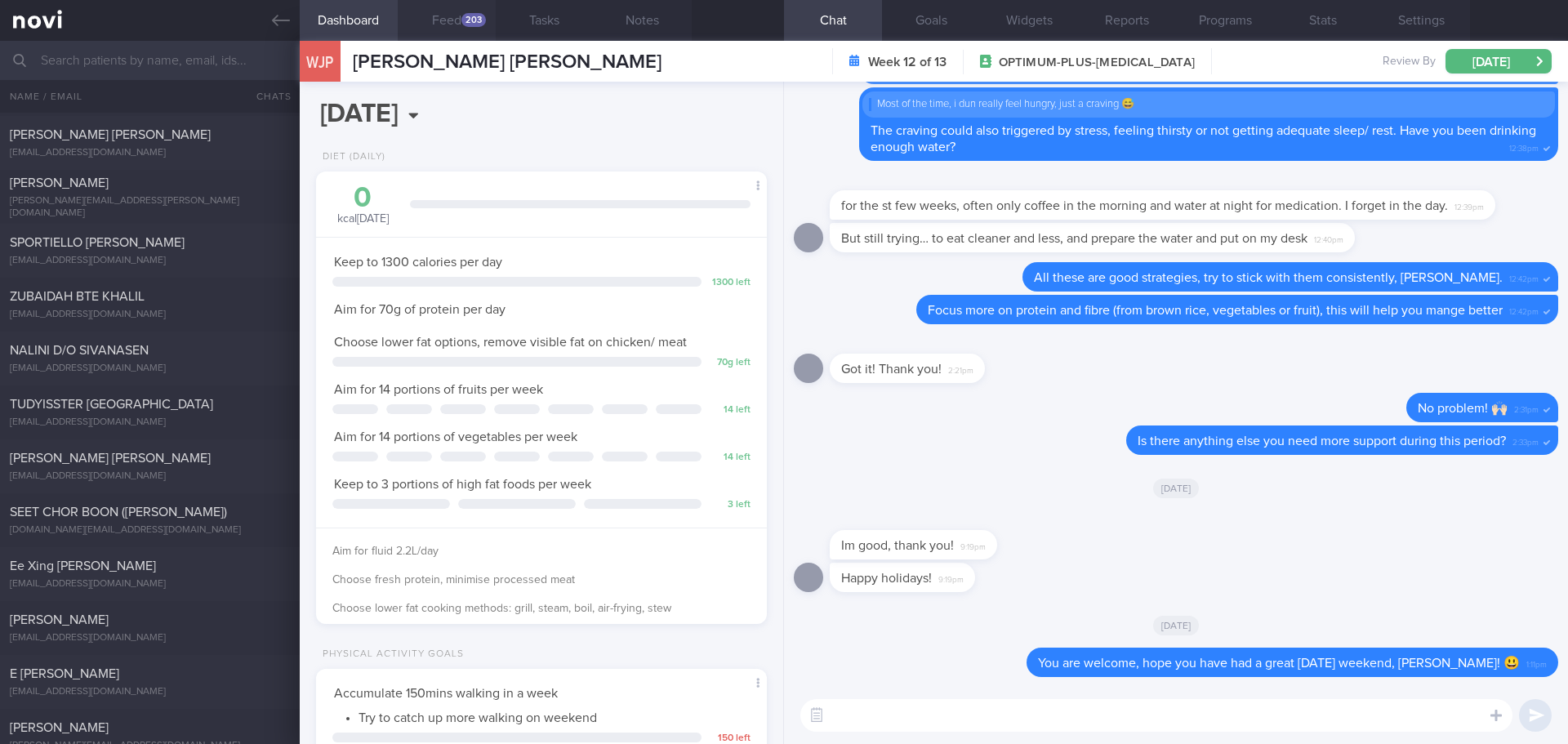
click at [482, 23] on div "203" at bounding box center [474, 20] width 25 height 14
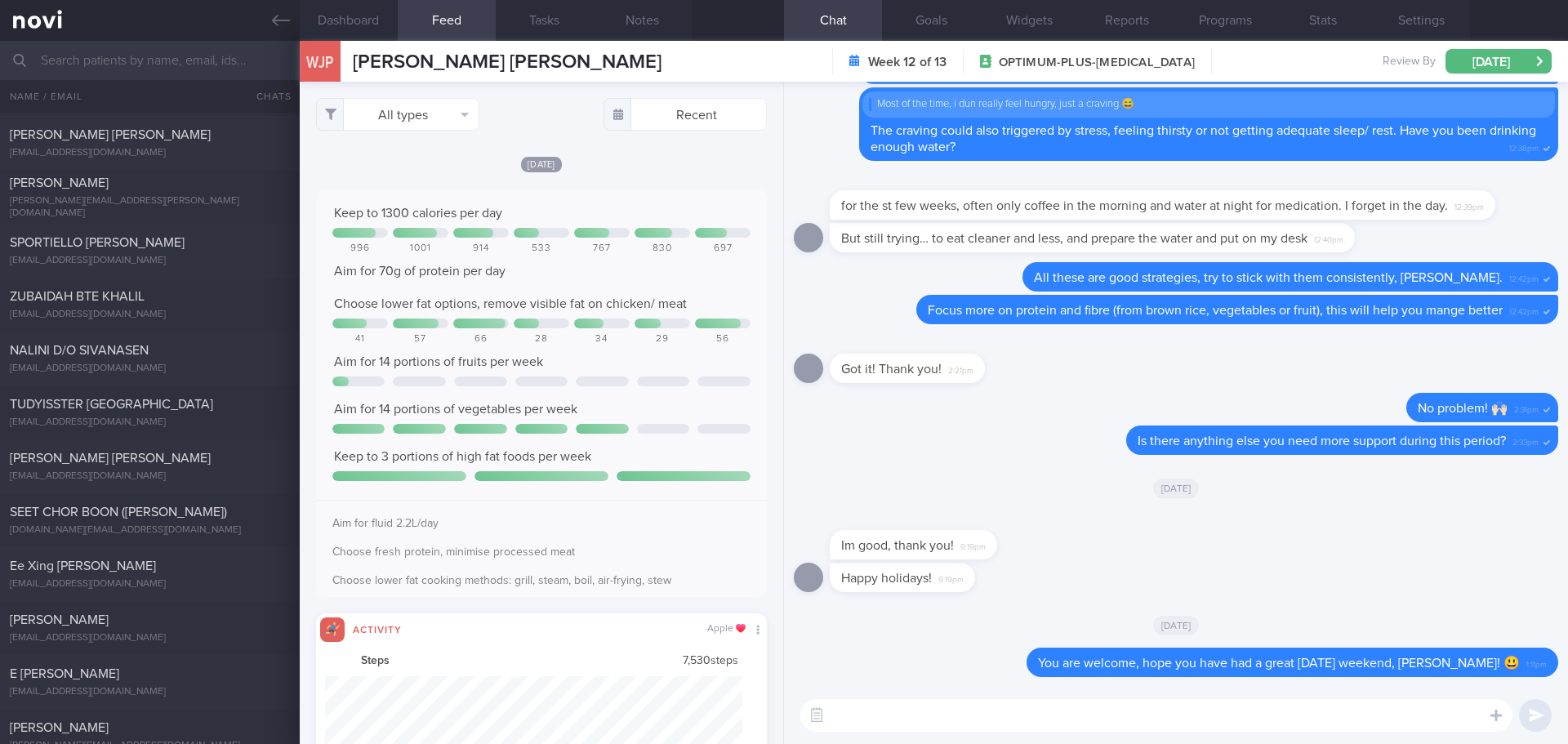
scroll to position [104, 418]
click at [443, 119] on button "All types" at bounding box center [397, 114] width 164 height 33
click at [429, 173] on button "Activity" at bounding box center [397, 171] width 162 height 25
checkbox input "false"
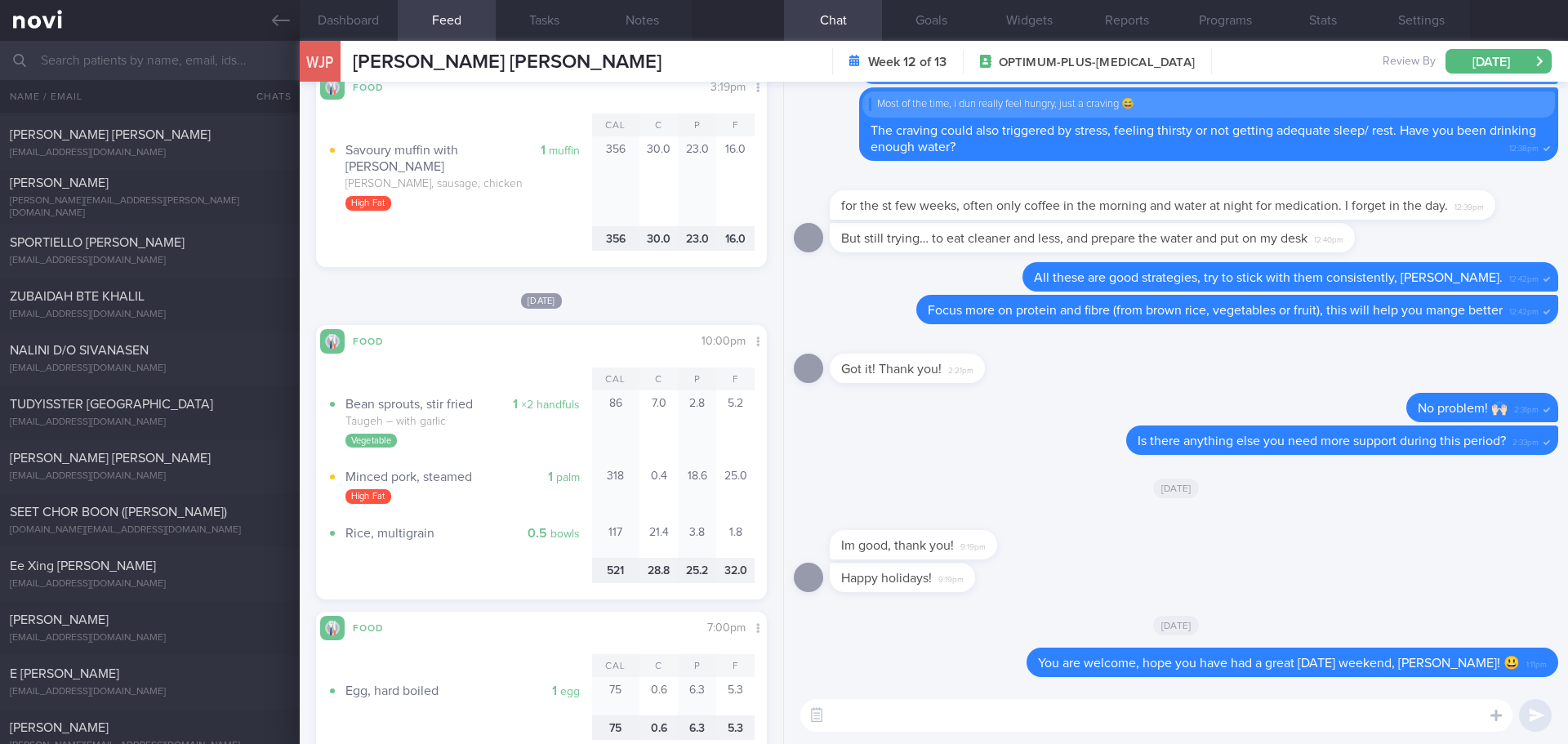
scroll to position [2533, 0]
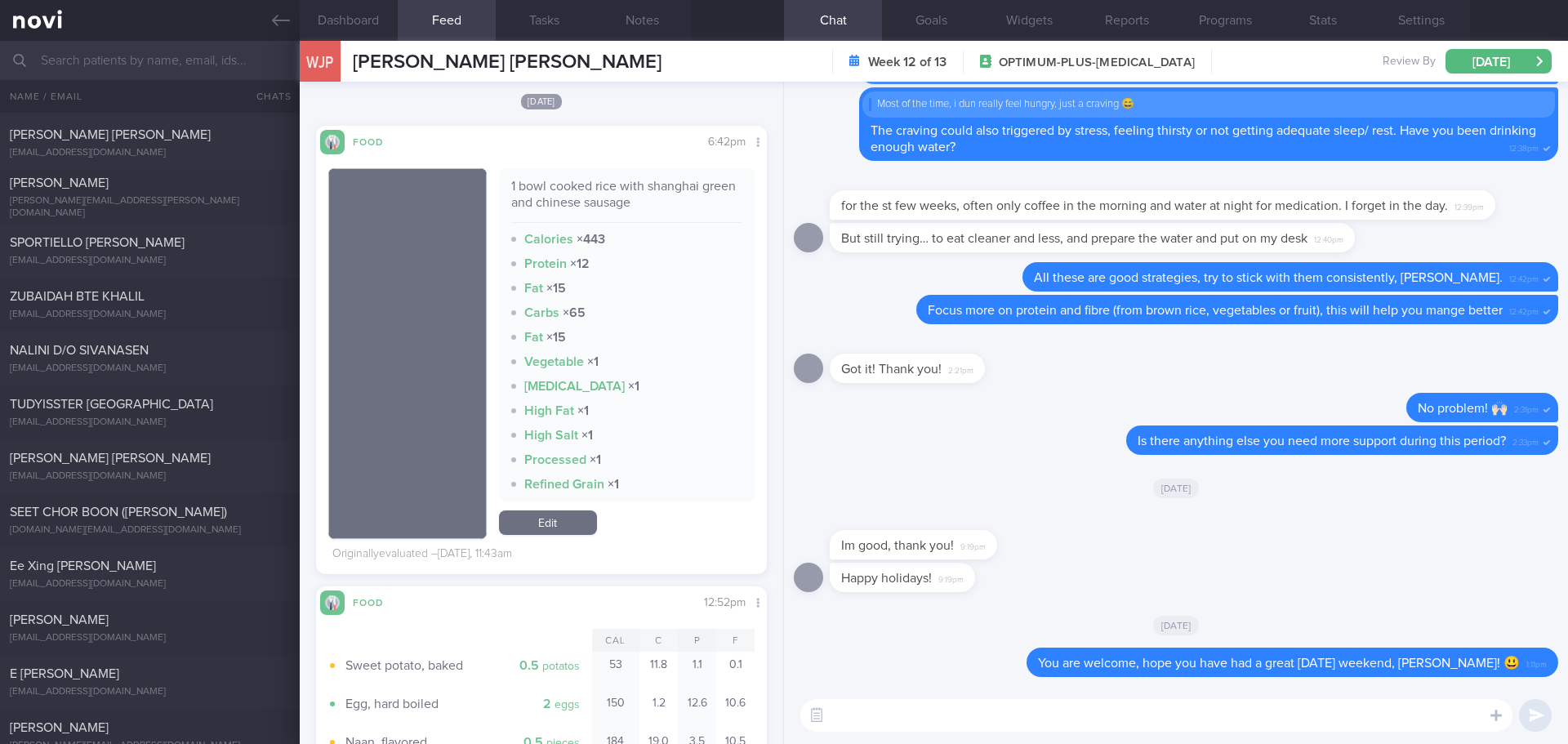
click at [886, 702] on textarea at bounding box center [1156, 716] width 712 height 33
type textarea "C"
type textarea "T"
type textarea "C"
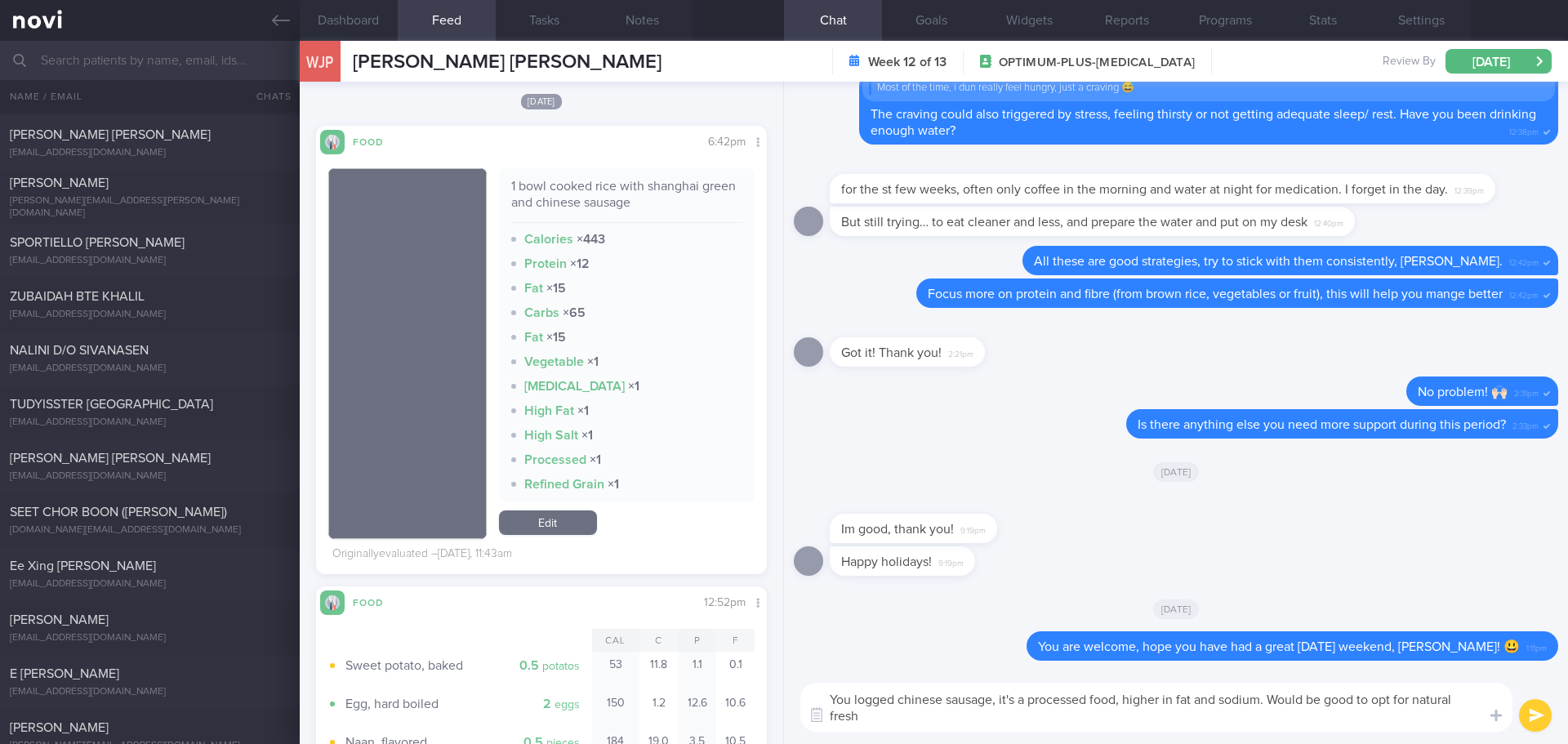
scroll to position [0, 0]
type textarea "You logged chinese sausage, it's a processed food, higher in fat and sodium. Wo…"
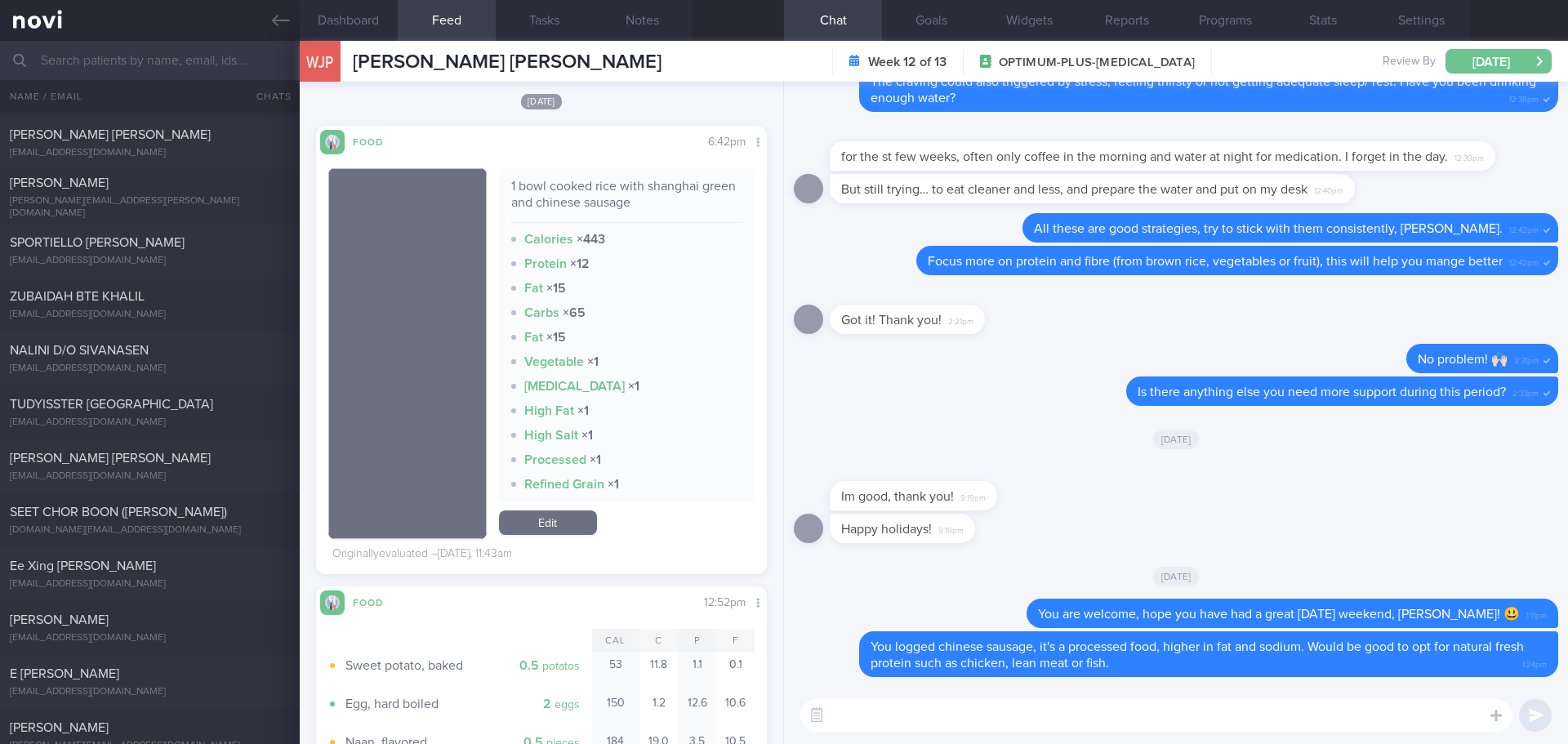
click at [1466, 61] on button "[DATE]" at bounding box center [1499, 61] width 106 height 25
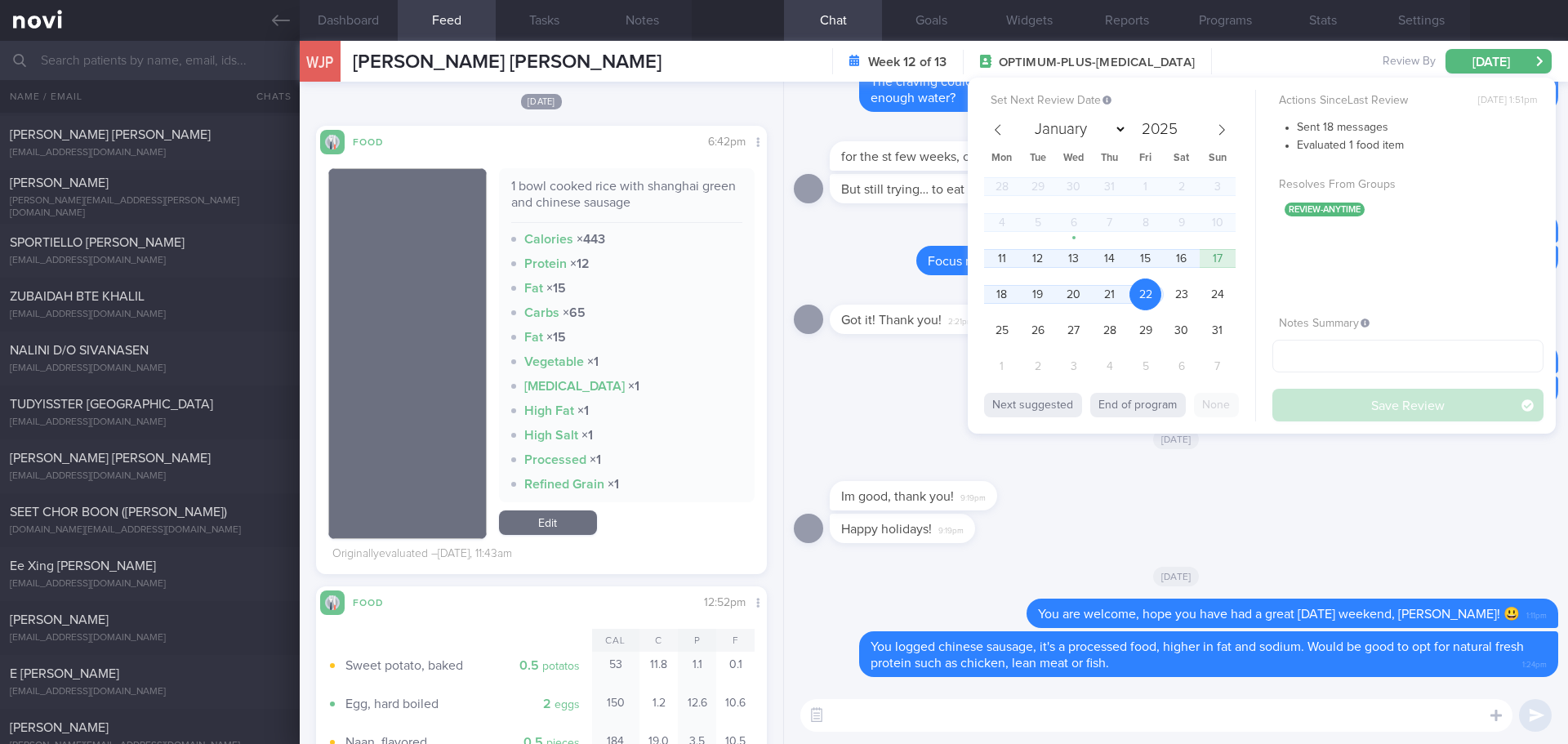
click at [1180, 487] on div "Im good, thank you! 9:19pm" at bounding box center [1176, 487] width 764 height 52
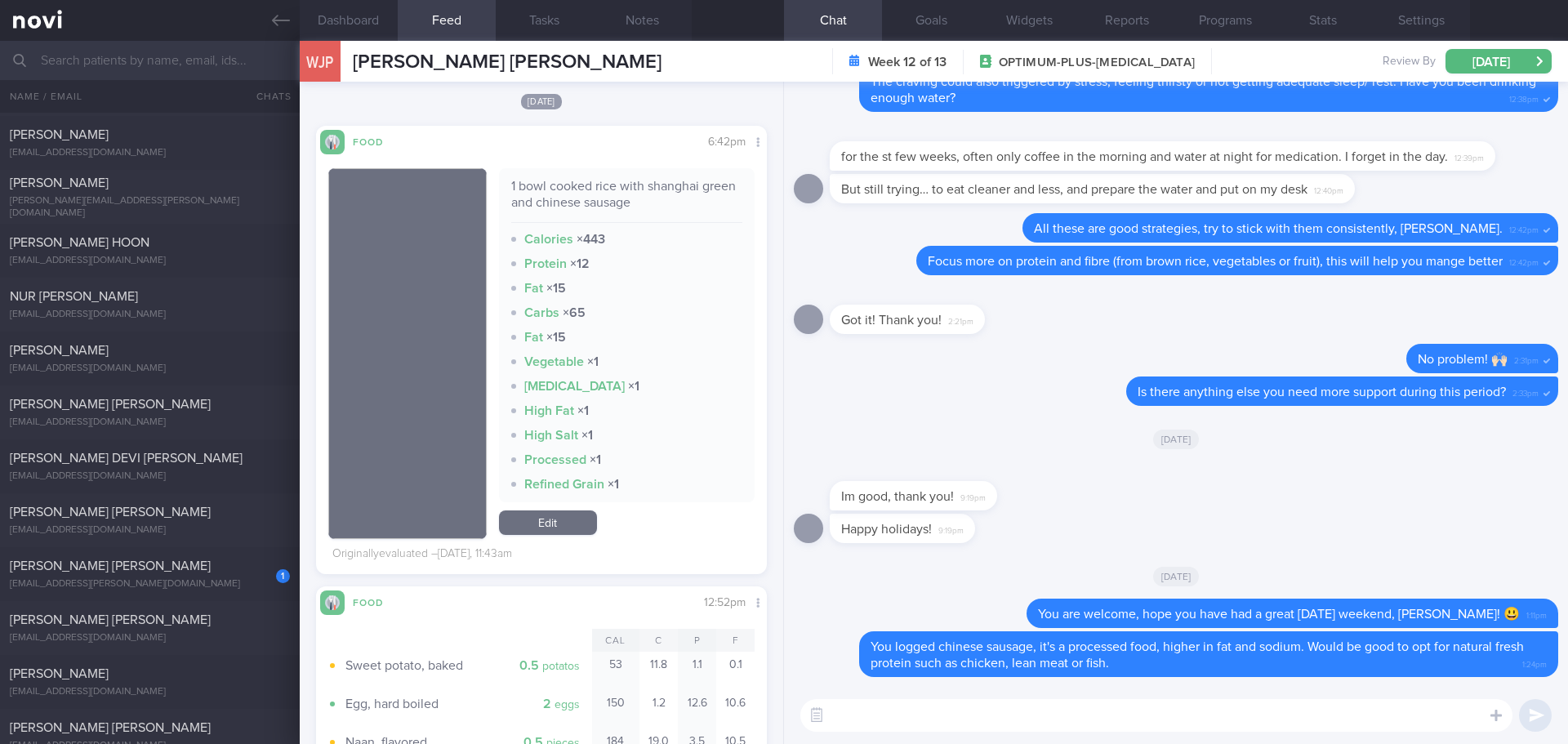
scroll to position [4739, 0]
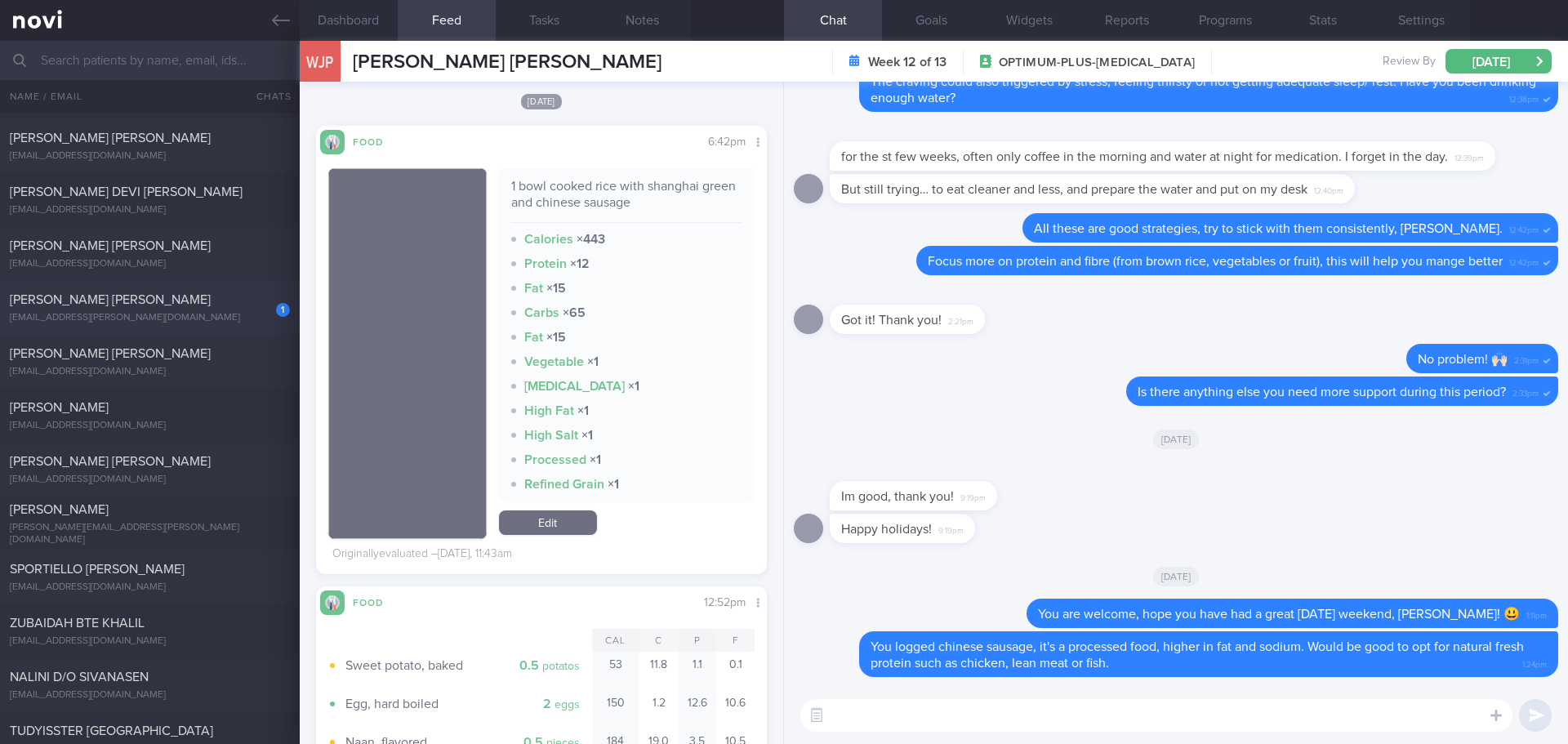
click at [166, 308] on div "[PERSON_NAME] [PERSON_NAME]" at bounding box center [148, 300] width 276 height 16
type textarea "HTN HLD [MEDICAL_DATA] s/p LEEP Menopause transition [MEDICAL_DATA][GEOGRAPHIC_…"
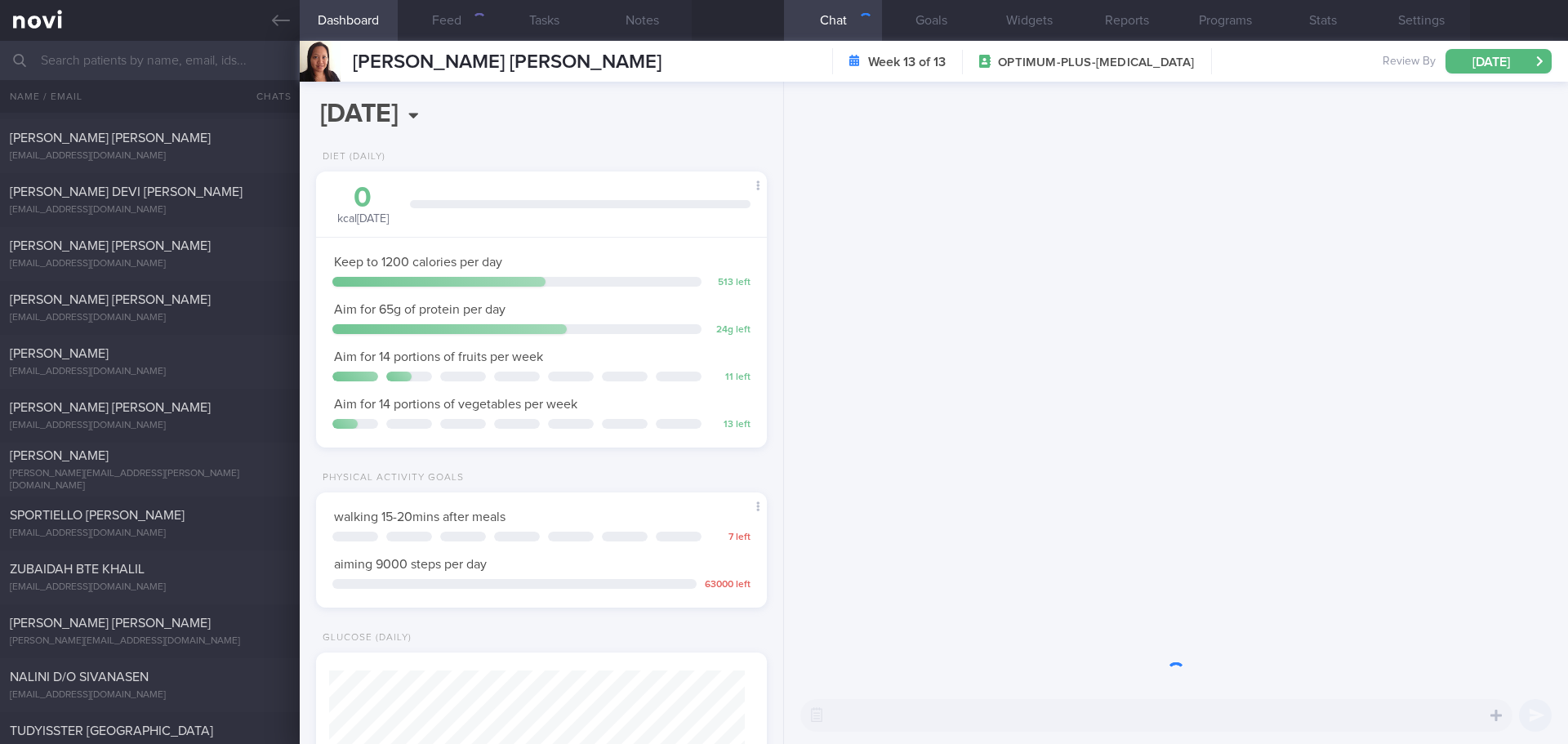
scroll to position [208, 417]
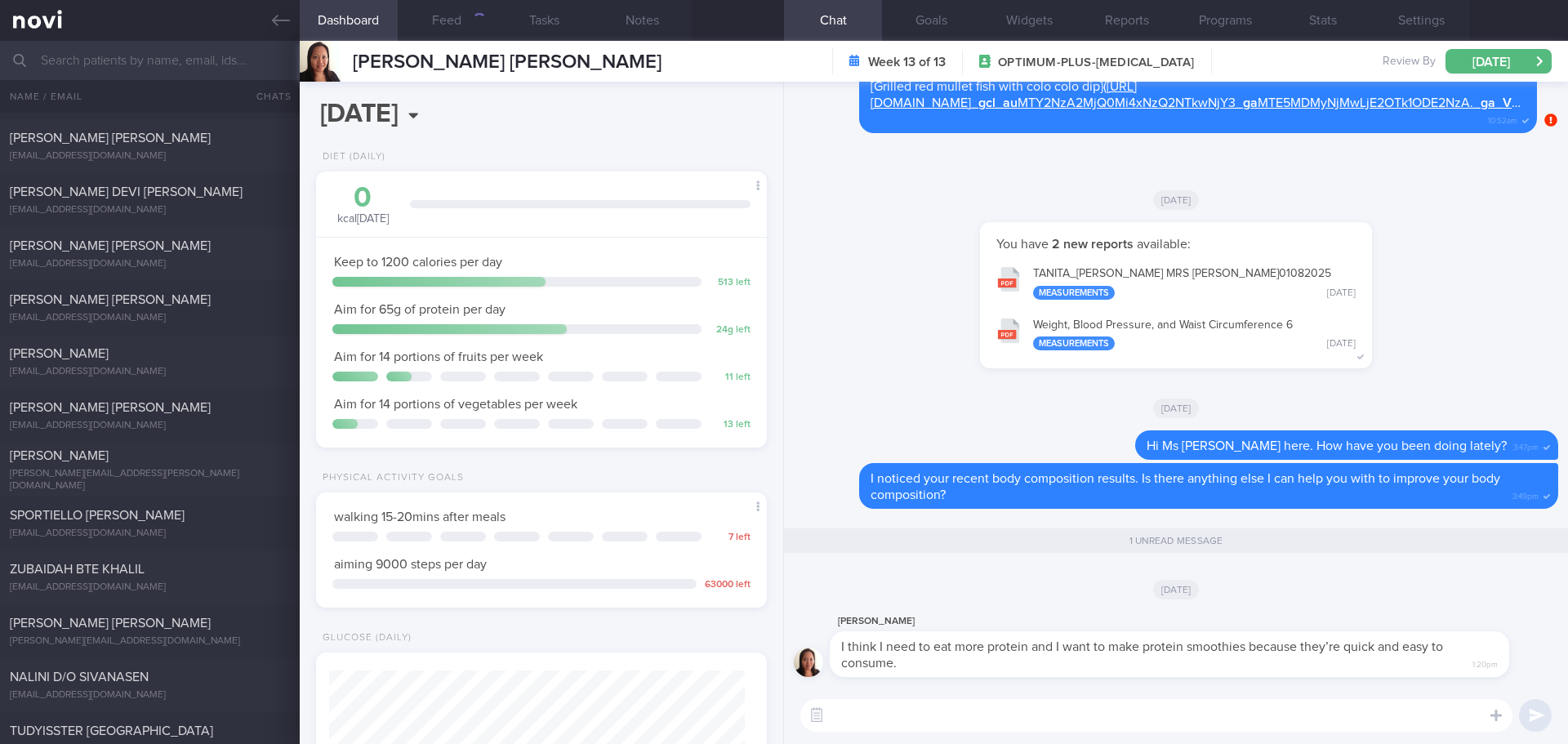
click at [1059, 726] on textarea at bounding box center [1156, 716] width 712 height 33
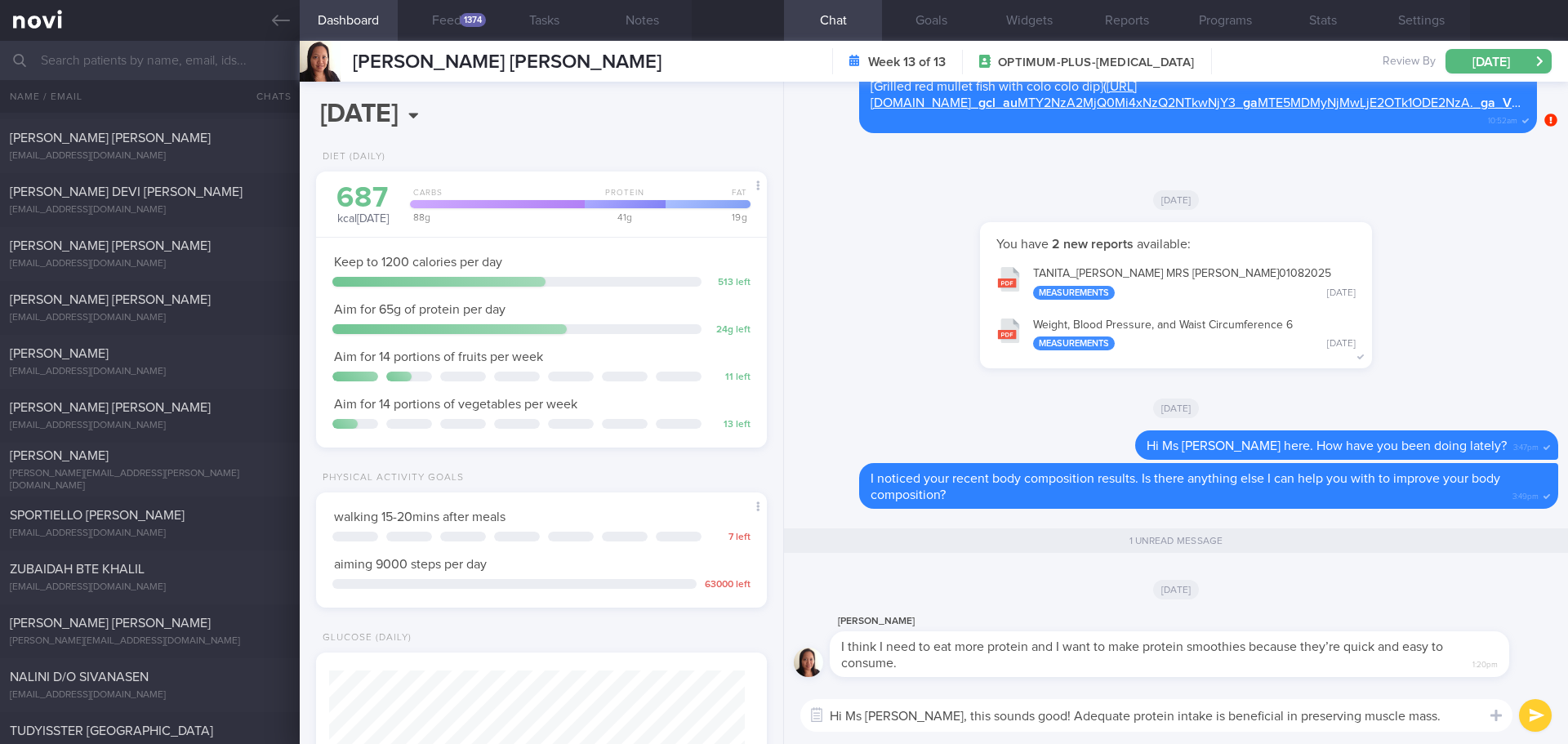
click at [1396, 720] on textarea "Hi Ms Widya, this sounds good! Adequate protein intake is beneficial in preserv…" at bounding box center [1156, 716] width 712 height 33
click at [1392, 720] on textarea "Hi Ms Widya, this sounds good! Adequate protein intake is beneficial in preserv…" at bounding box center [1156, 716] width 712 height 33
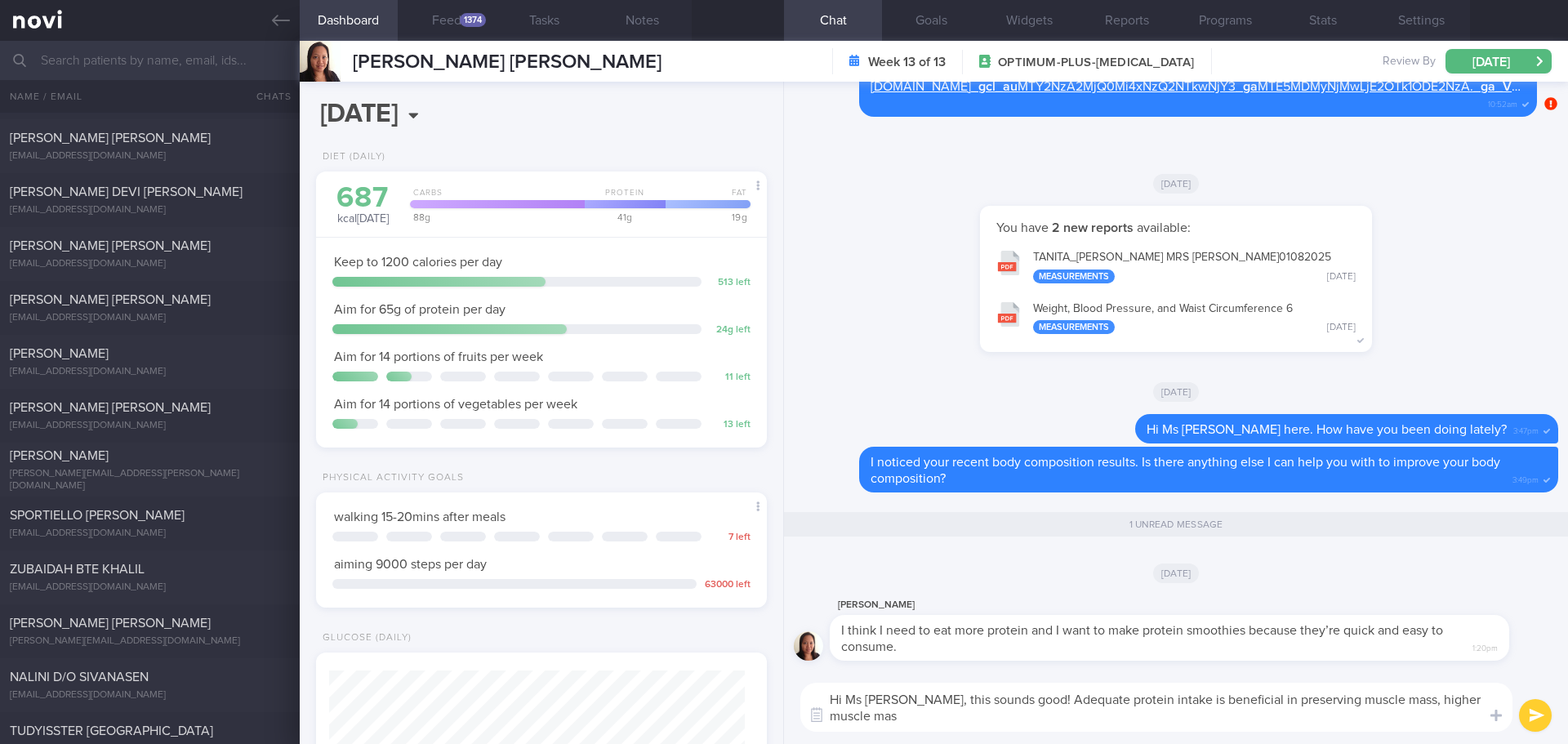
scroll to position [0, 0]
drag, startPoint x: 1382, startPoint y: 701, endPoint x: 1306, endPoint y: 740, distance: 85.4
click at [1306, 740] on div "Hi Ms Widya, this sounds good! Adequate protein intake is beneficial in preserv…" at bounding box center [1176, 707] width 784 height 73
type textarea "Hi Ms [PERSON_NAME], this sounds good! Adequate protein intake is beneficial in…"
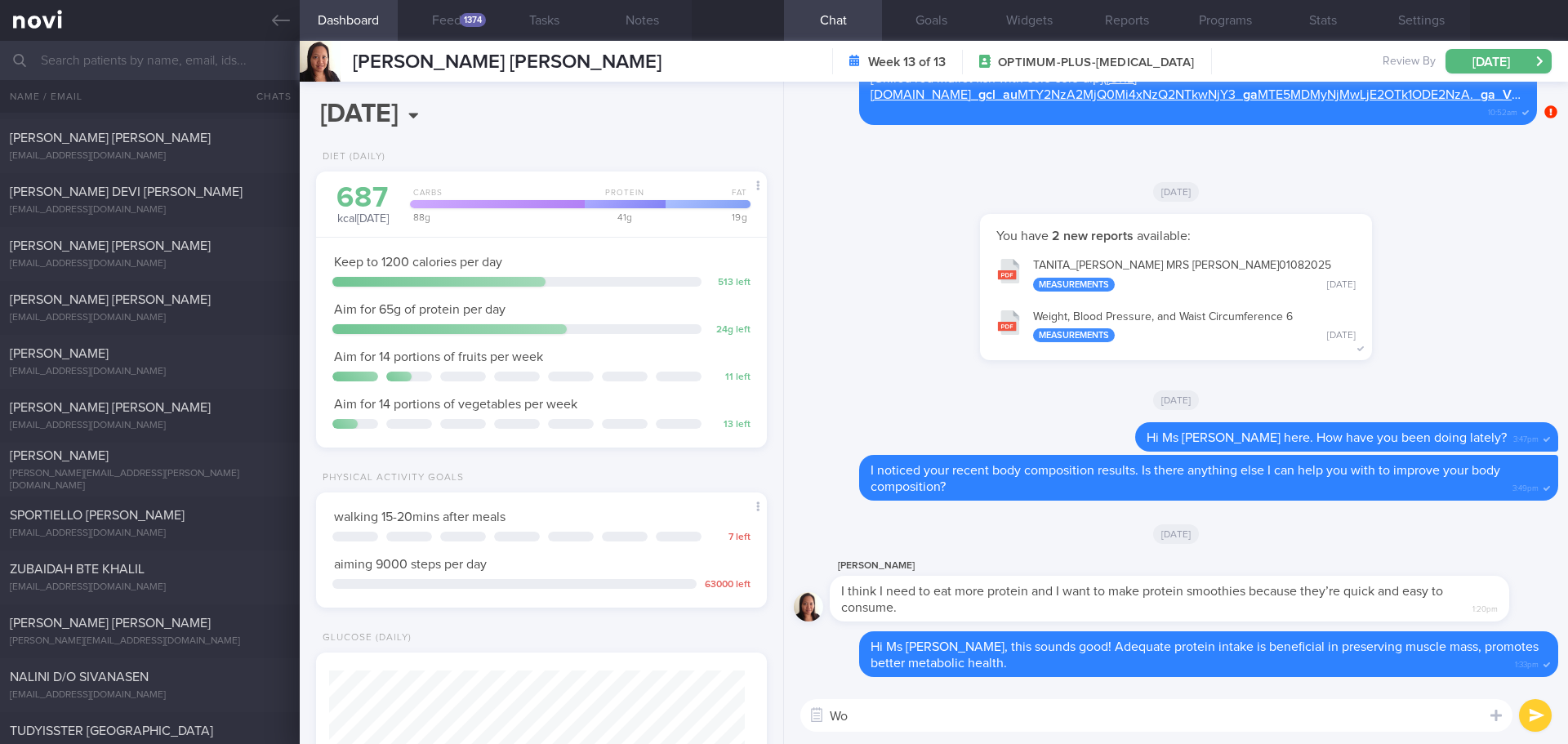
type textarea "W"
type textarea "What kind of protein smoothie have in mind?"
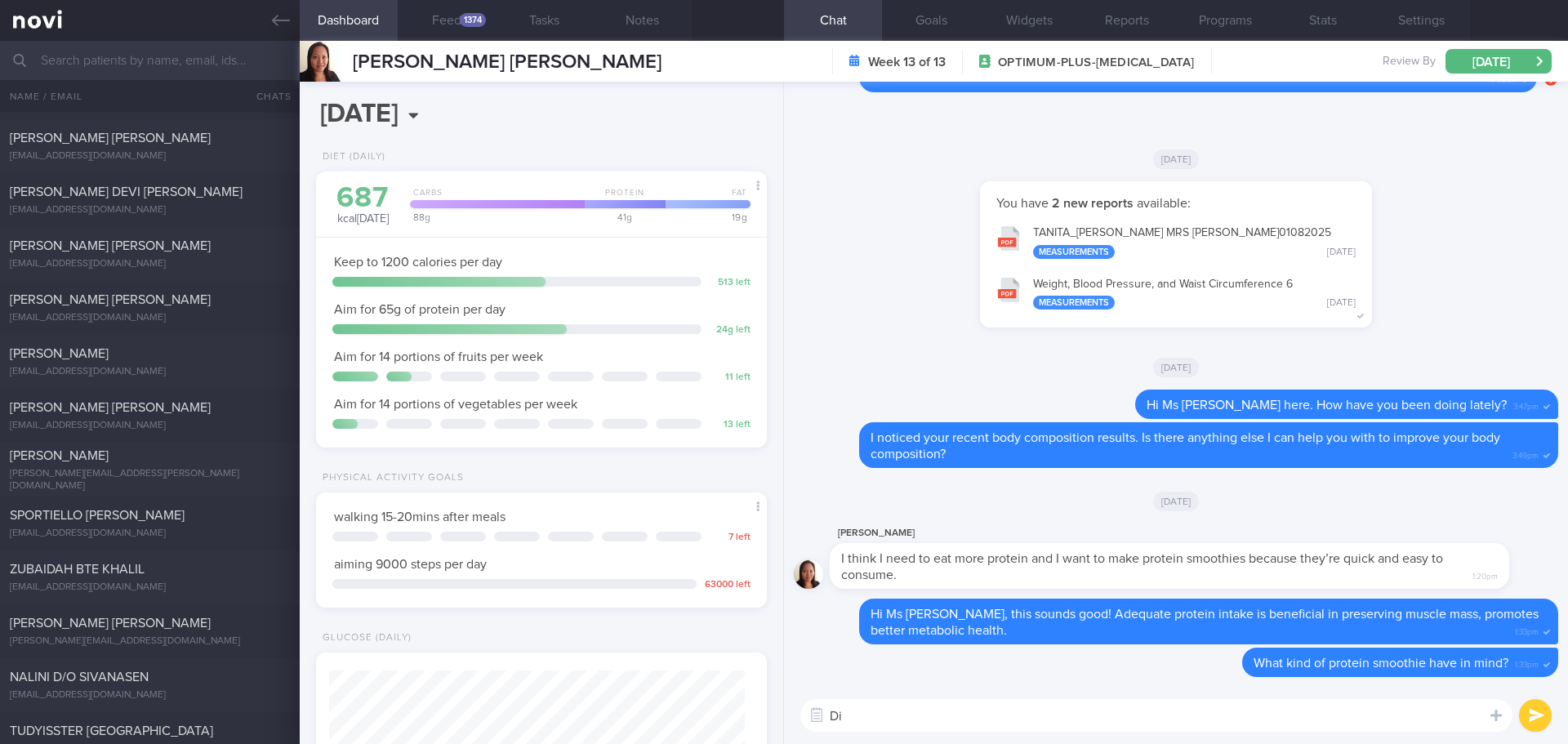
type textarea "D"
type textarea "I"
click at [1480, 676] on label at bounding box center [1474, 666] width 33 height 33
click at [0, 0] on input "file" at bounding box center [0, 0] width 0 height 0
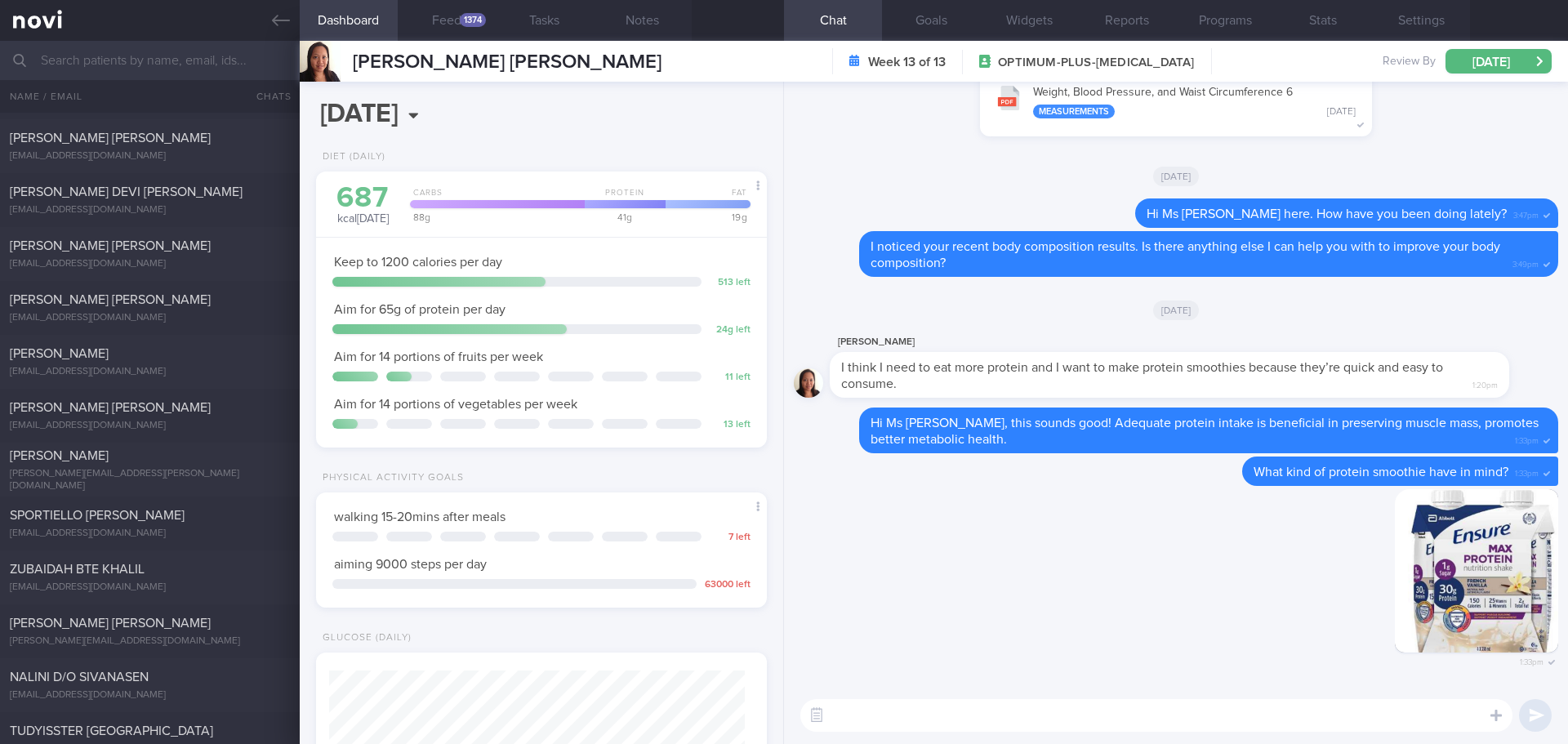
click at [1124, 713] on textarea at bounding box center [1156, 716] width 712 height 33
type textarea "This protein shake comes with 30g protein, it's easier to consume."
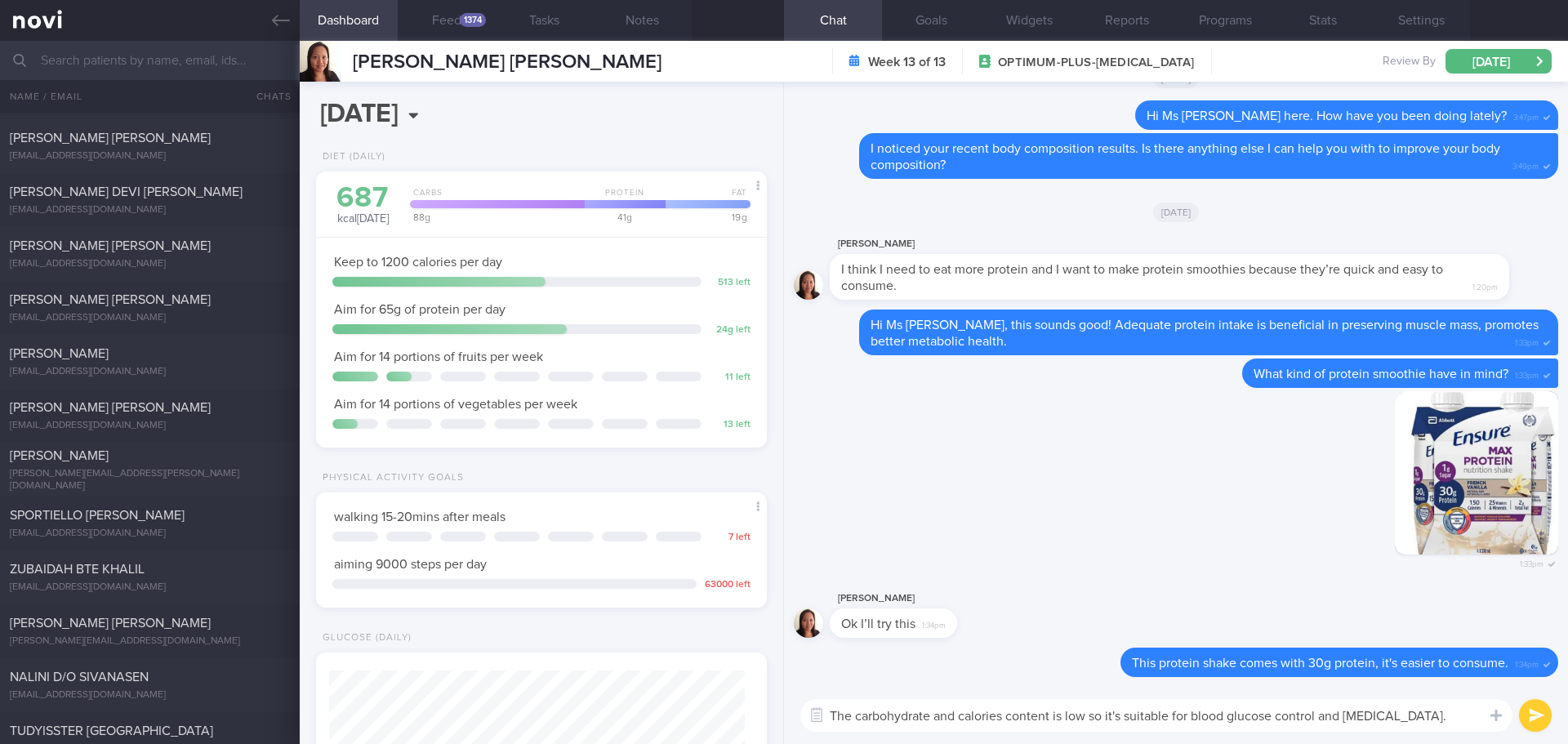
type textarea "The carbohydrate and calories content is low so it's suitable for blood glucose…"
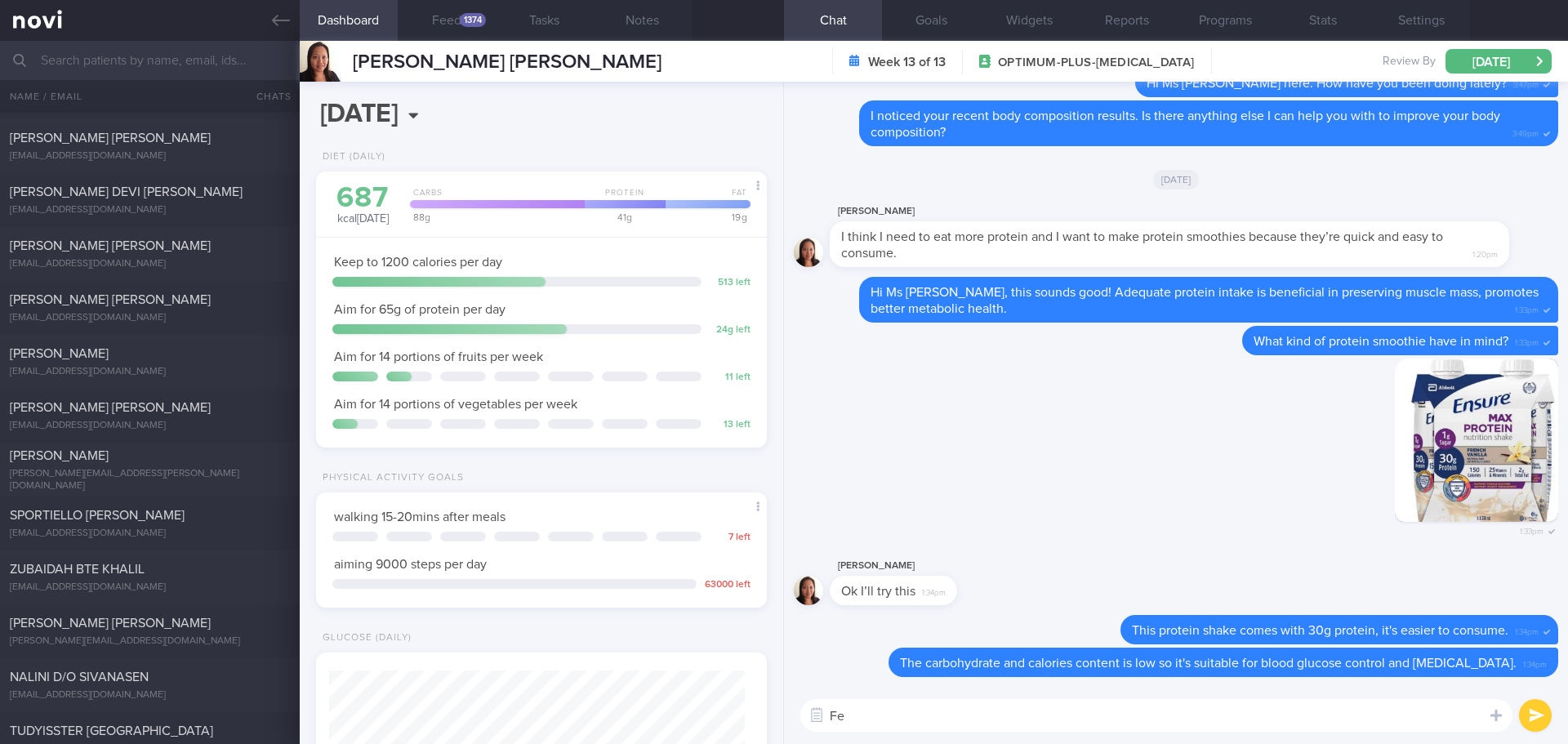
type textarea "F"
drag, startPoint x: 943, startPoint y: 583, endPoint x: 1035, endPoint y: 617, distance: 98.1
click at [1052, 593] on div "Widya Barnwell Ok I’ll try this 1:34pm" at bounding box center [1176, 586] width 764 height 58
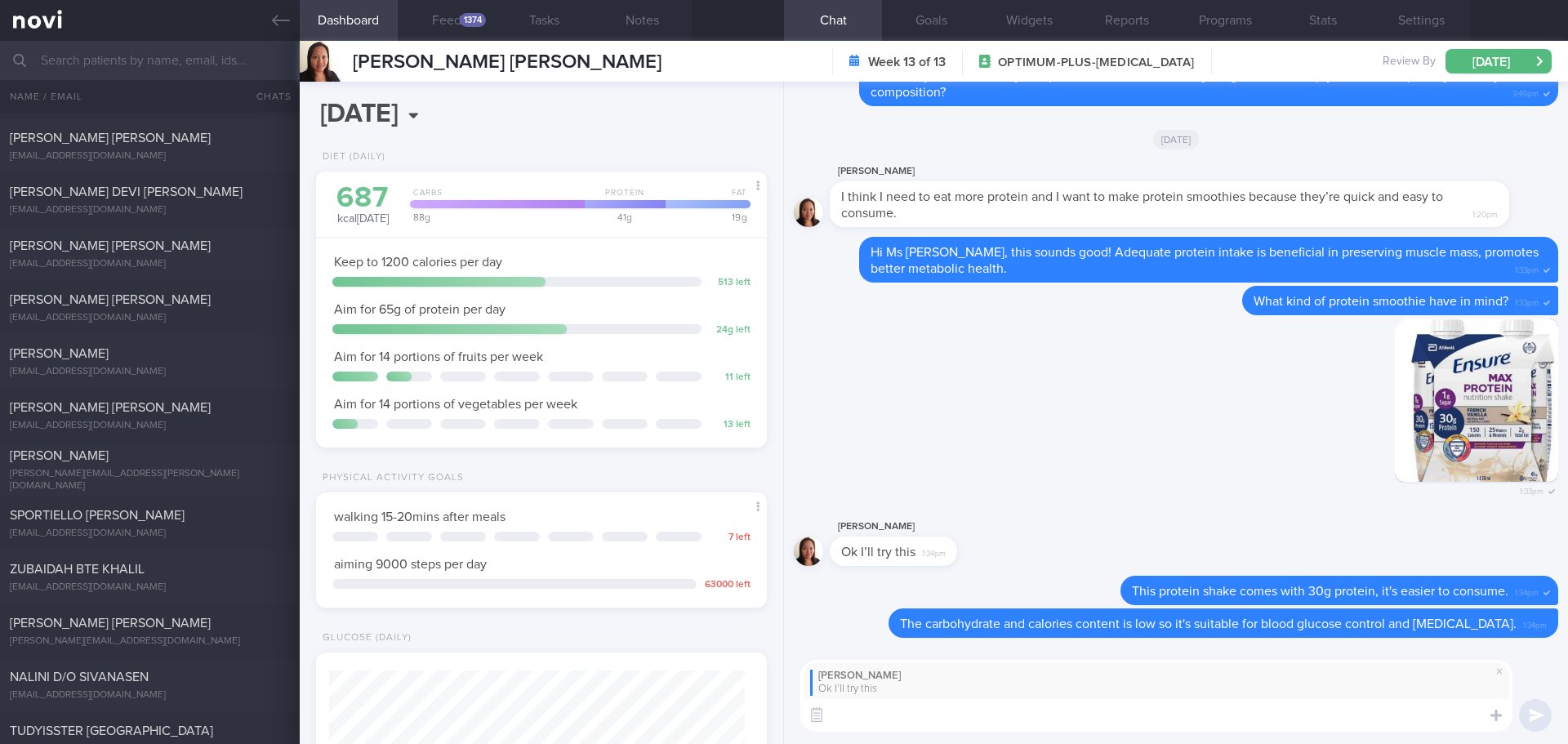
click at [970, 707] on textarea at bounding box center [1156, 716] width 712 height 33
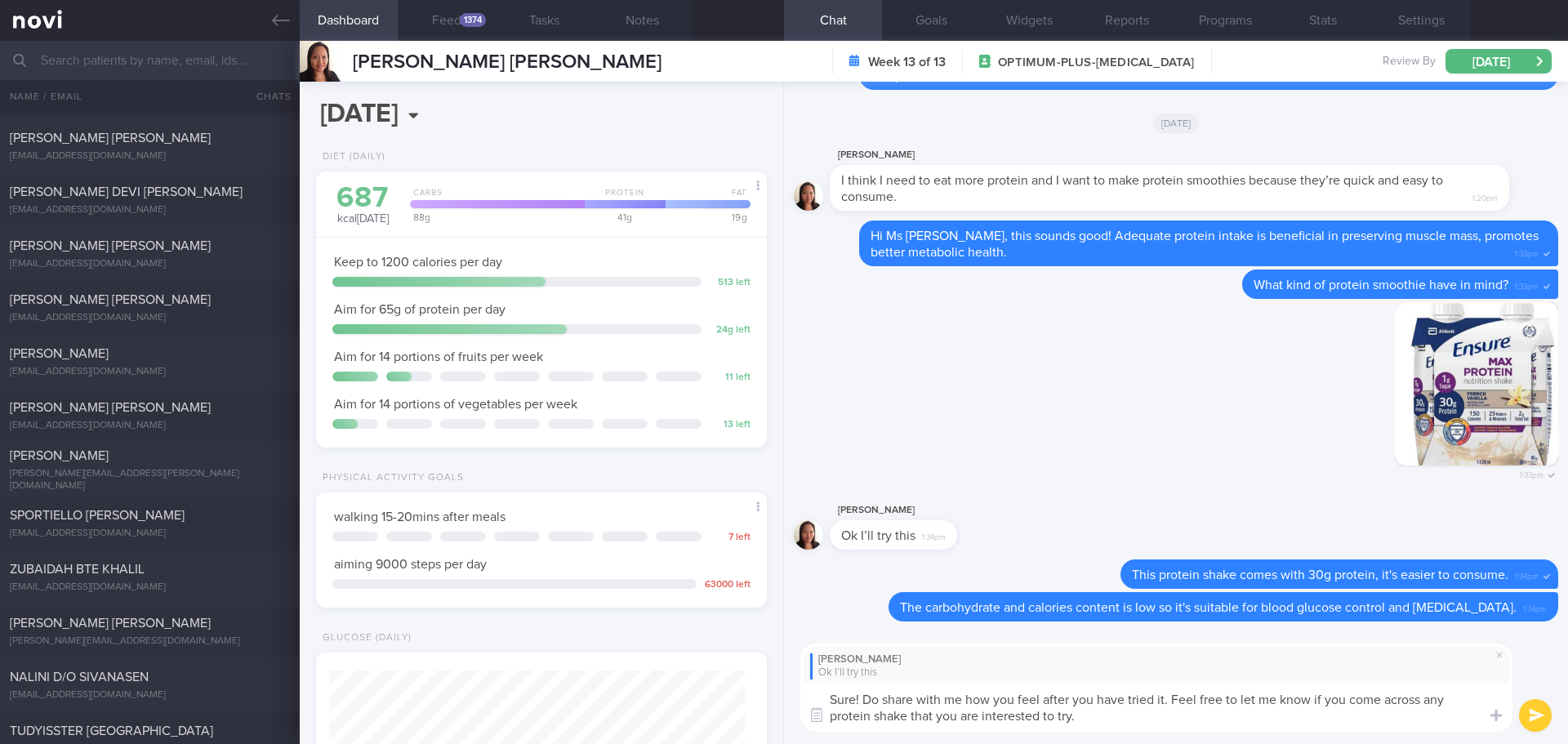
type textarea "Sure! Do share with me how you feel after you have tried it. Feel free to let m…"
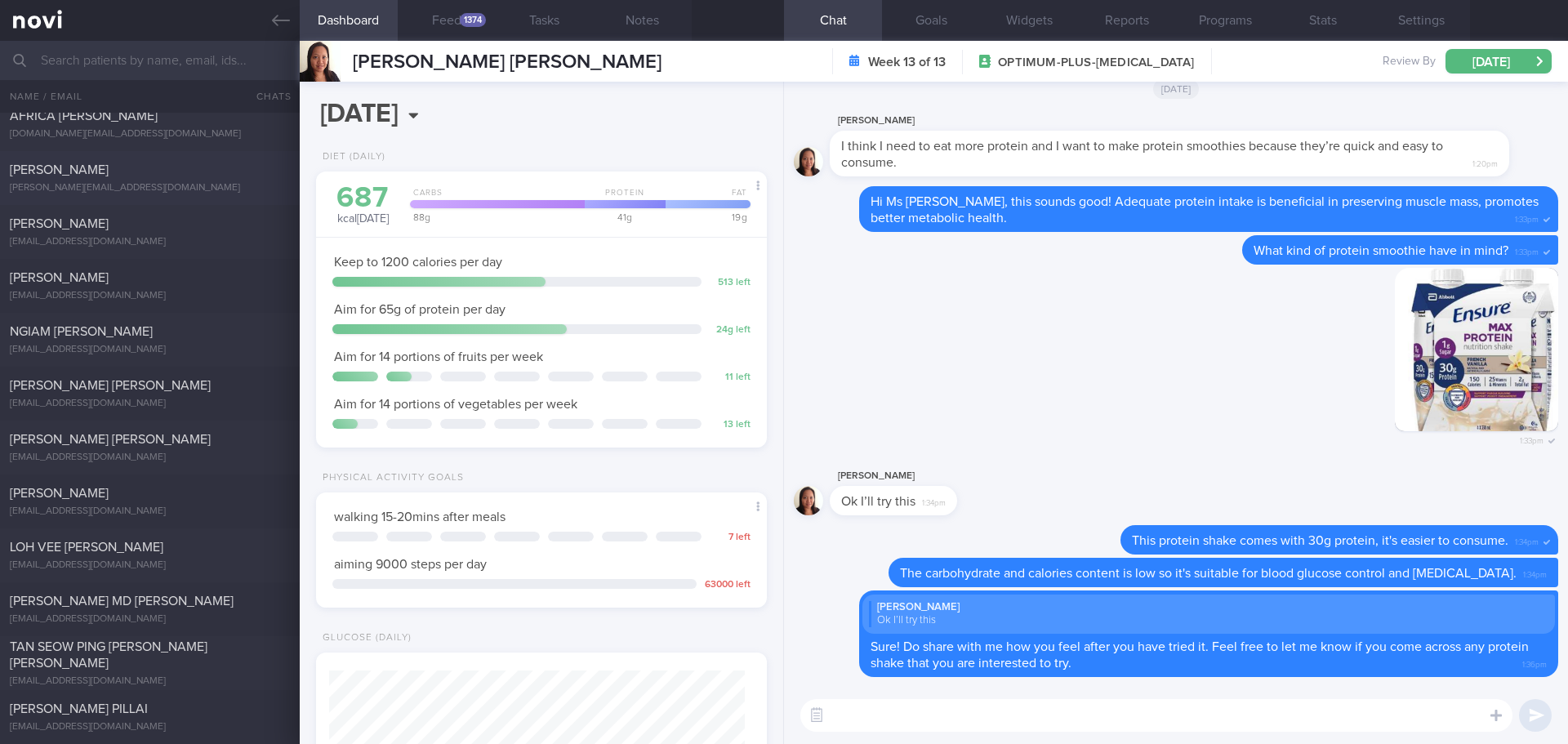
scroll to position [1144, 0]
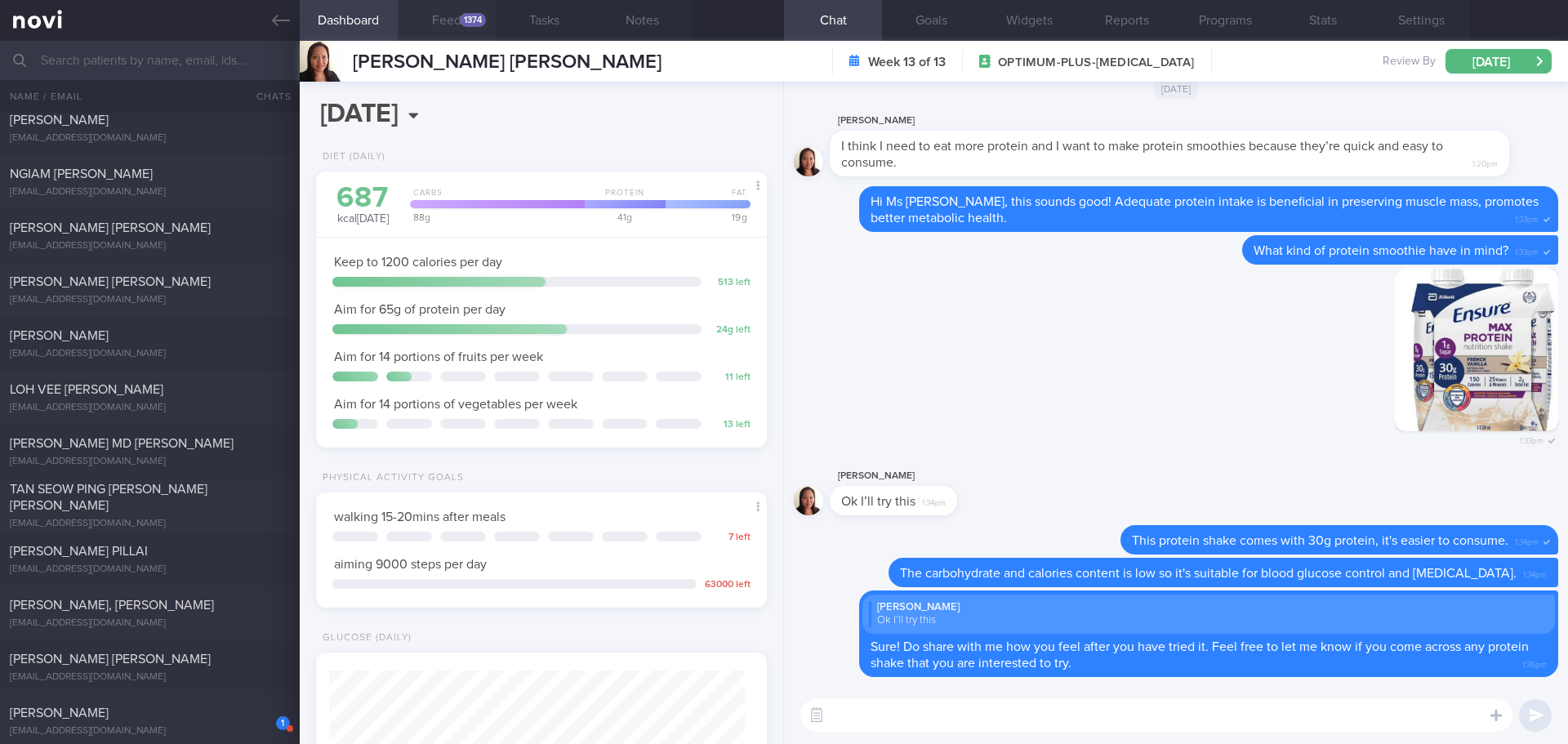
click at [484, 24] on div "1374" at bounding box center [473, 20] width 27 height 14
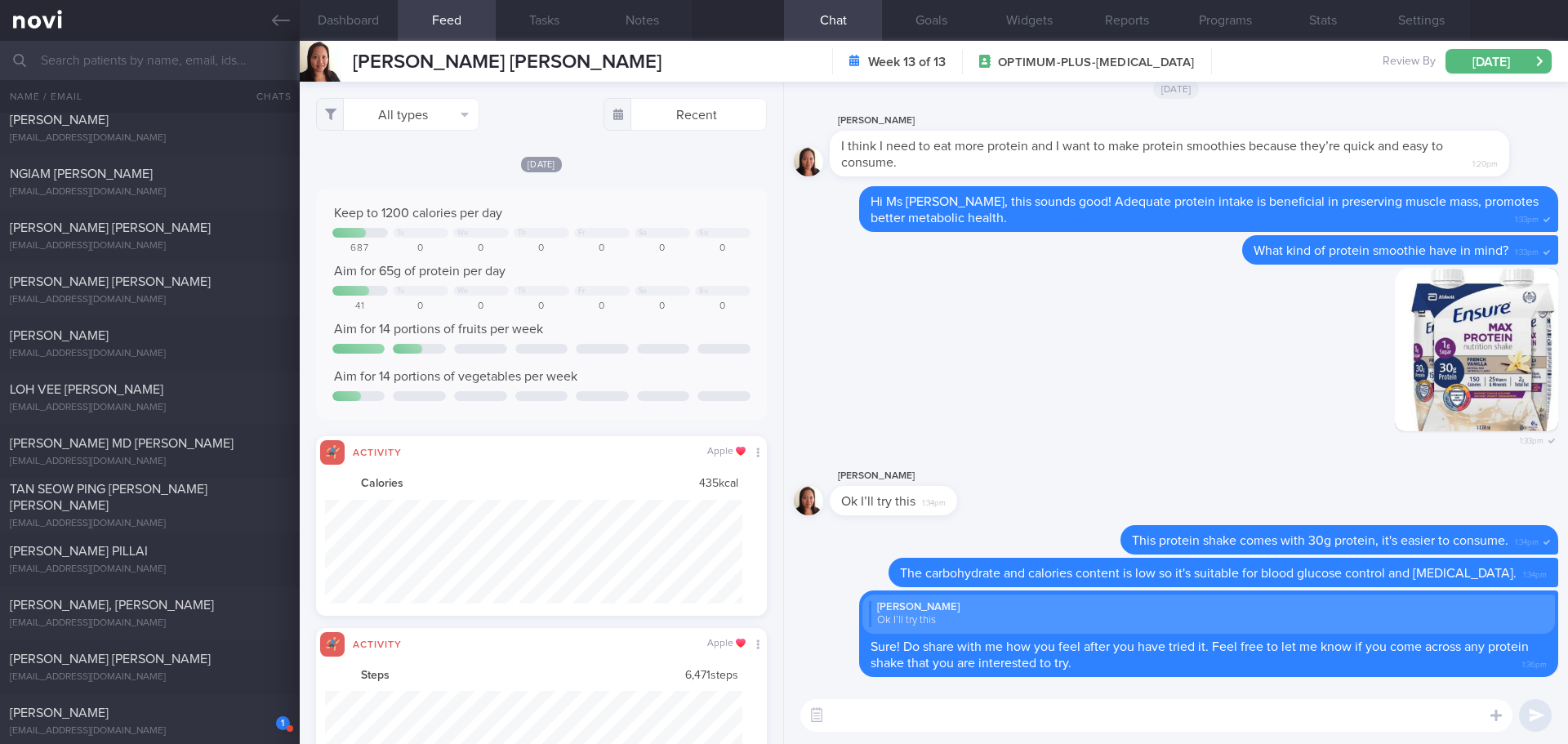
scroll to position [104, 418]
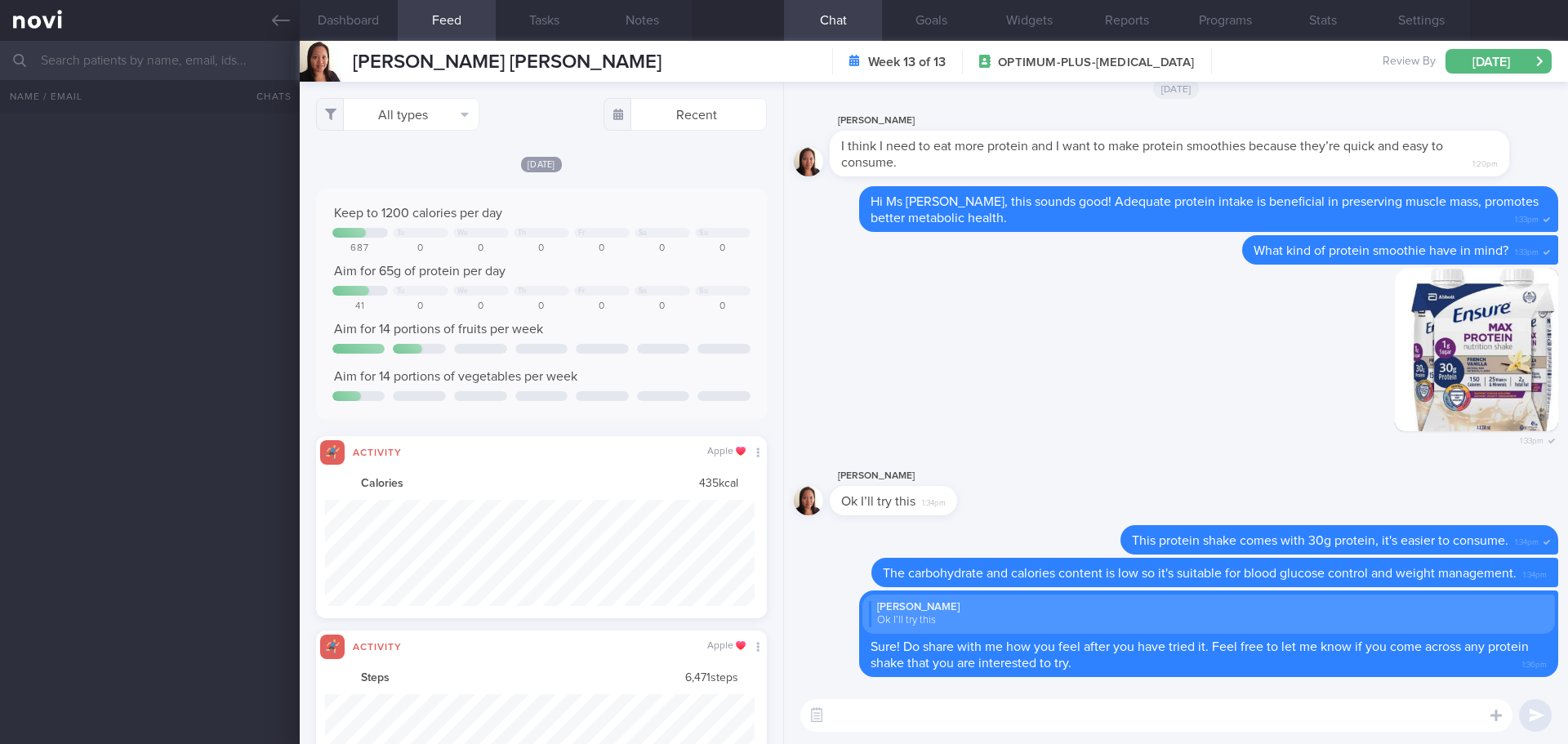
select select "7"
click at [474, 128] on button "All types" at bounding box center [397, 114] width 164 height 33
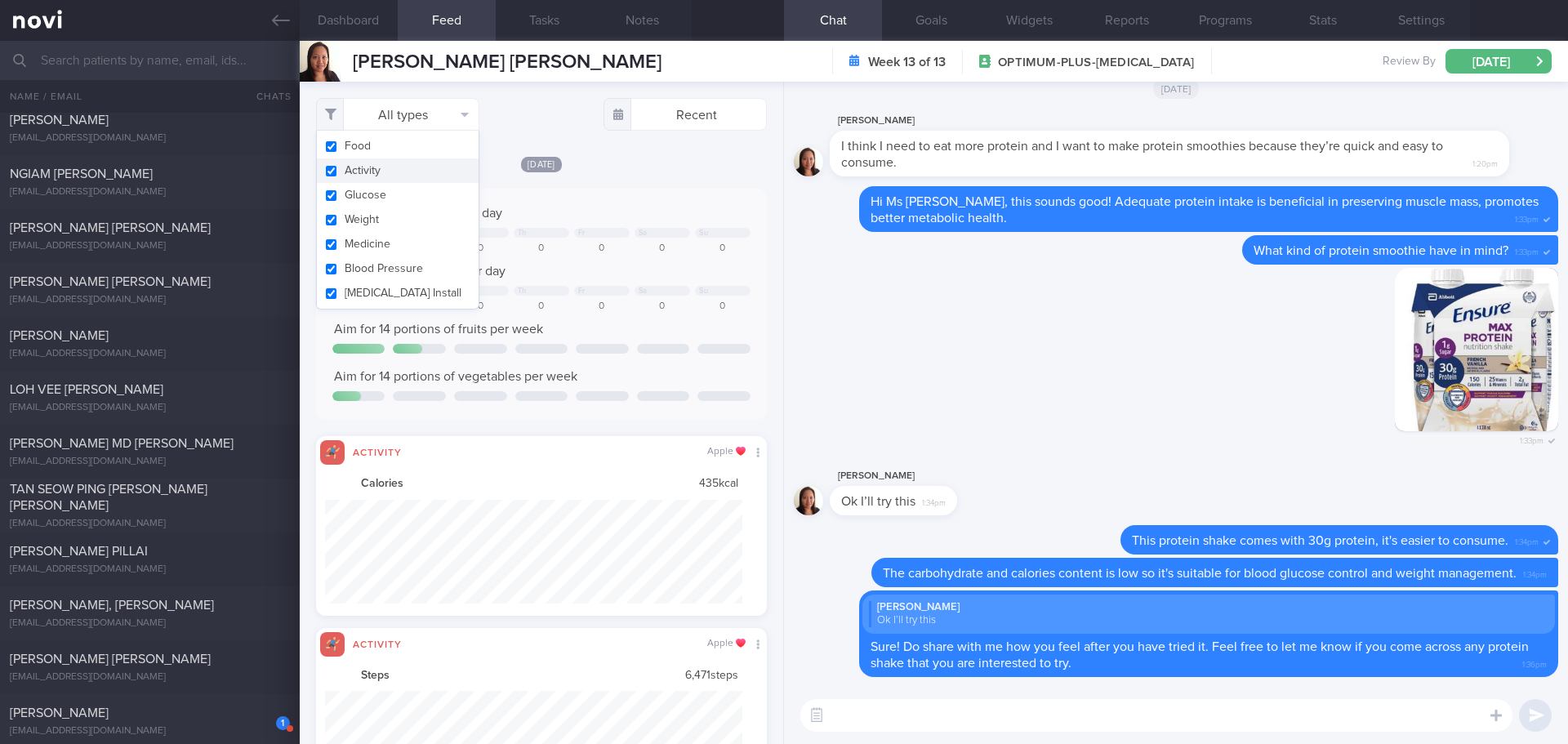
click at [454, 166] on button "Activity" at bounding box center [397, 171] width 162 height 25
checkbox input "false"
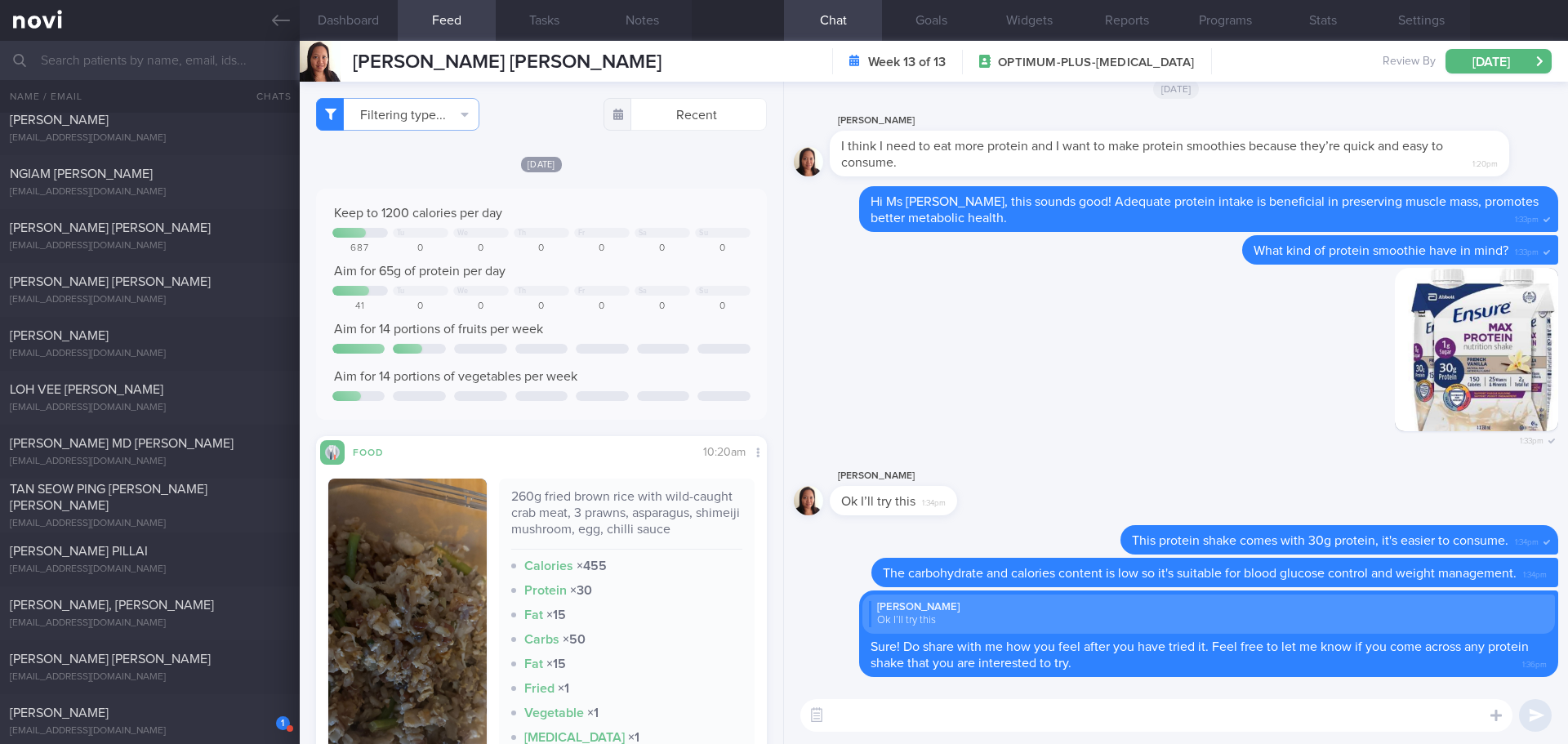
click at [687, 175] on div "[DATE] Keep to 1200 calories per day Tu We Th Fr Sa Su 687 0 0 0 0 0 0 Aim for …" at bounding box center [541, 648] width 451 height 988
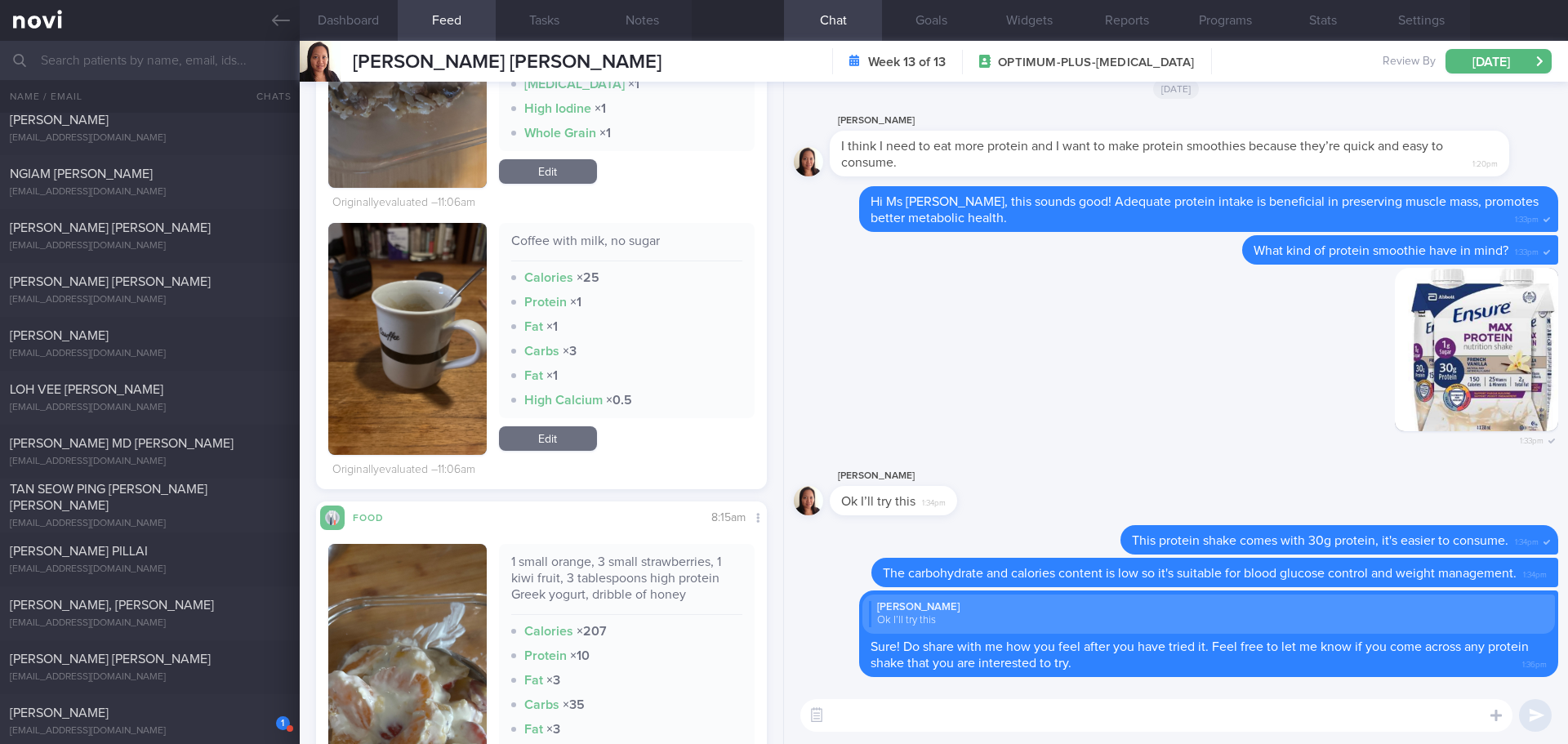
scroll to position [490, 0]
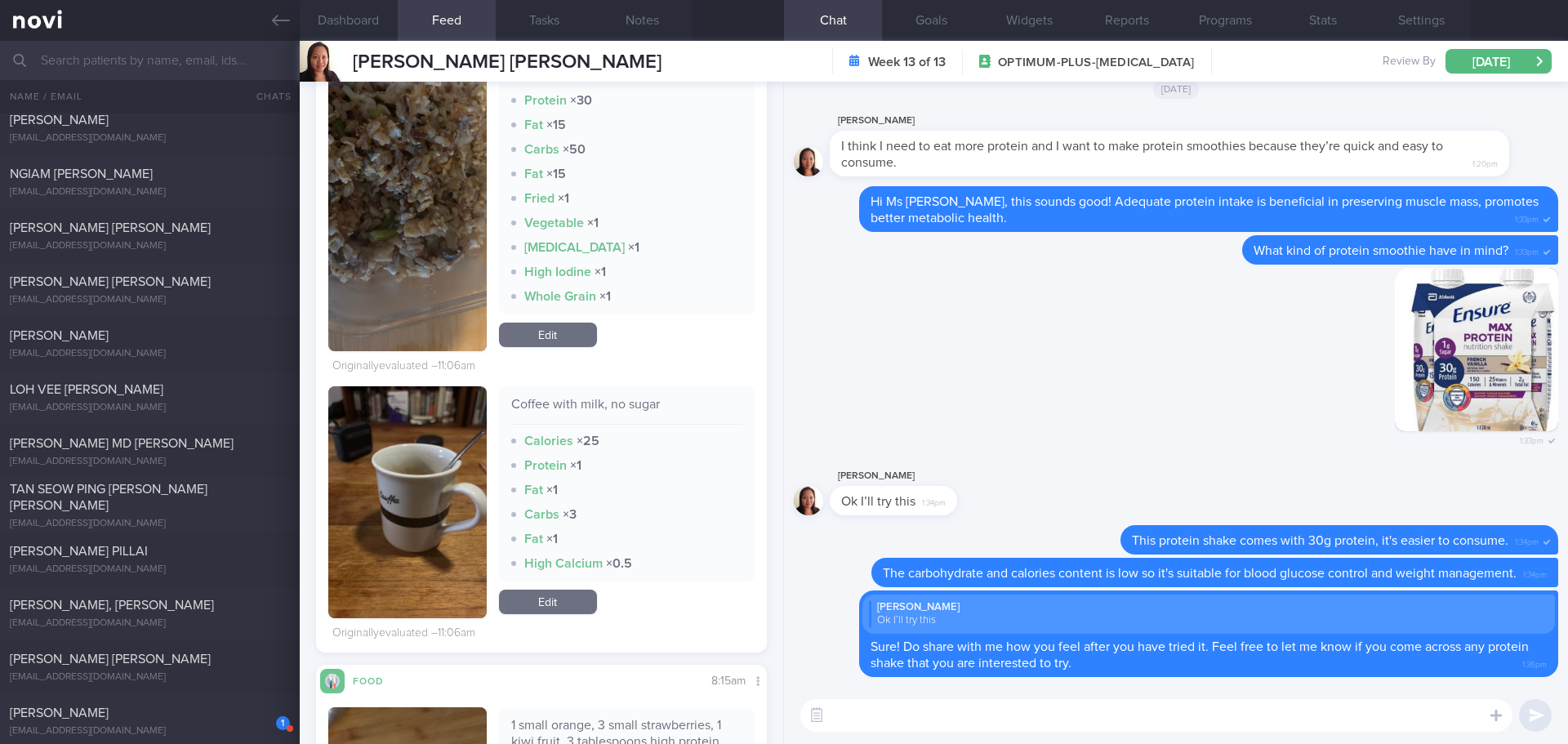
click at [458, 201] on button "button" at bounding box center [407, 170] width 158 height 363
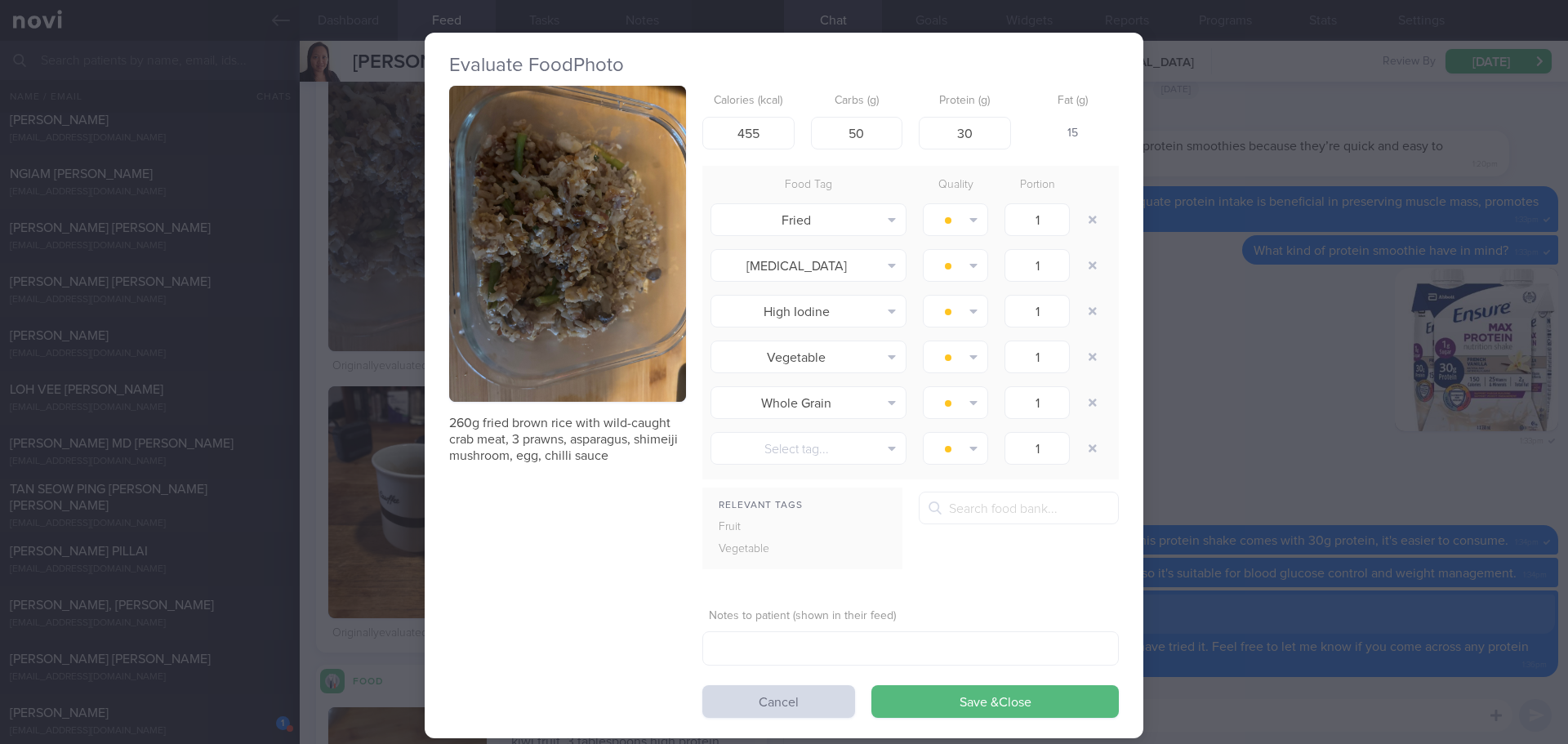
click at [472, 209] on button "button" at bounding box center [568, 243] width 237 height 316
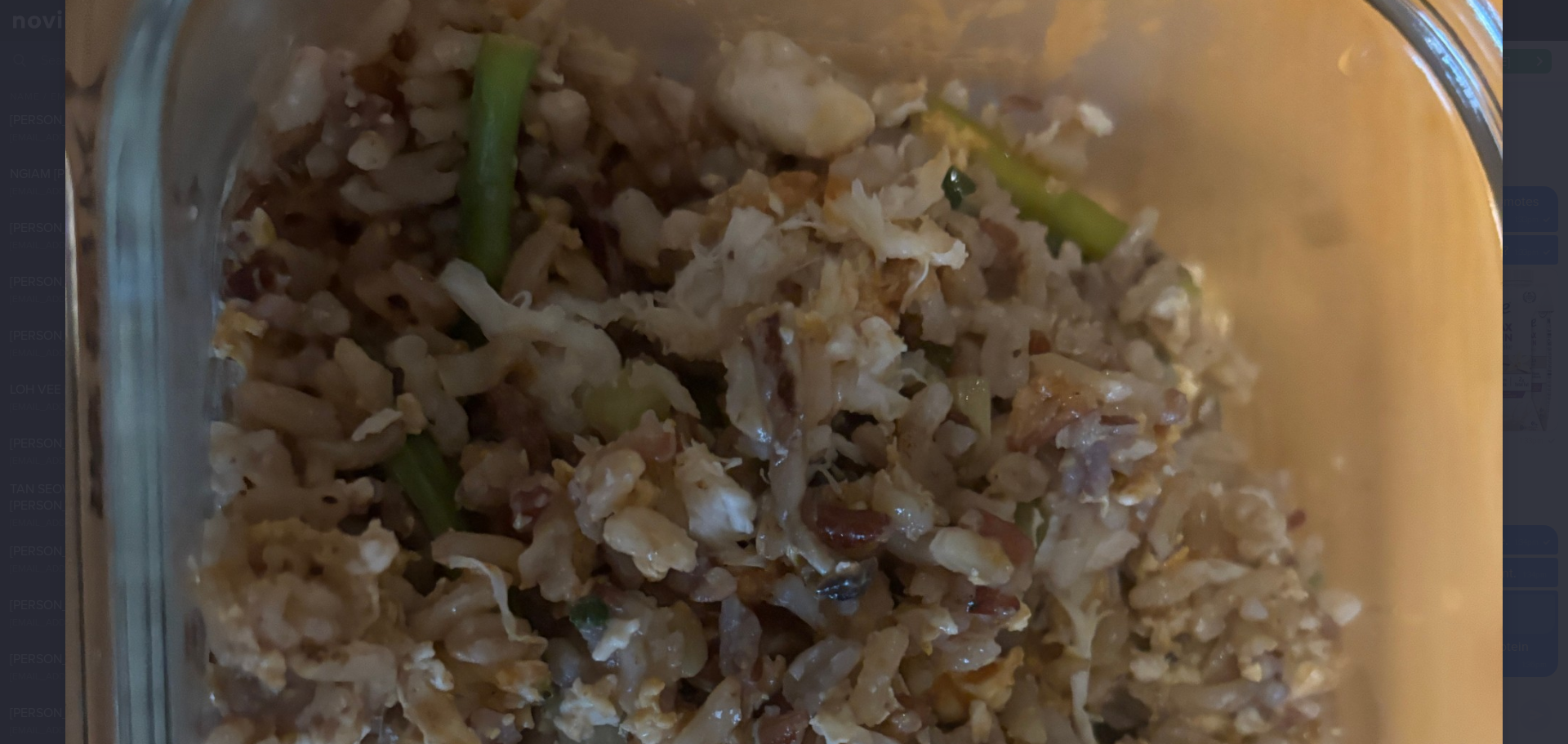
scroll to position [490, 0]
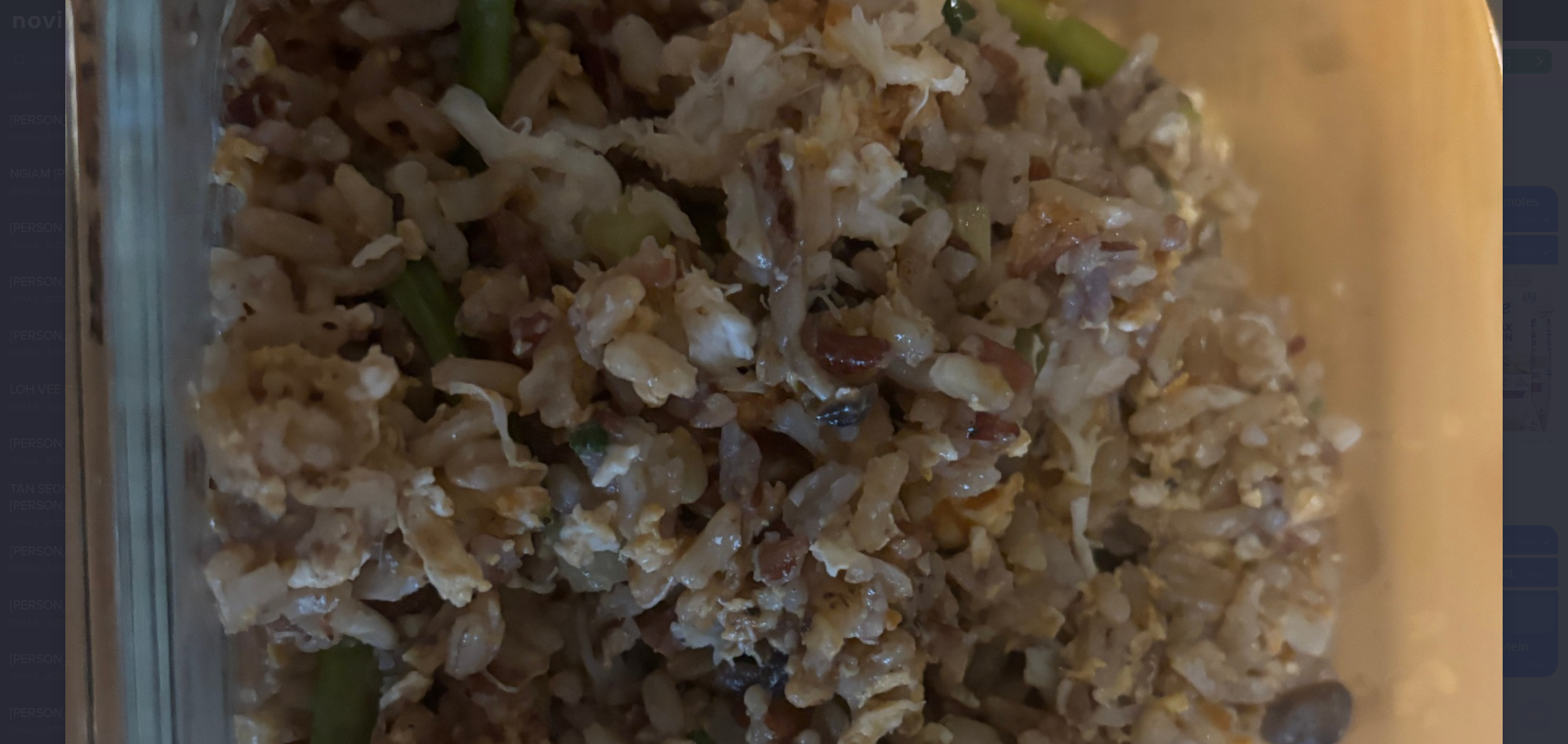
click at [1495, 359] on div at bounding box center [784, 533] width 1568 height 2048
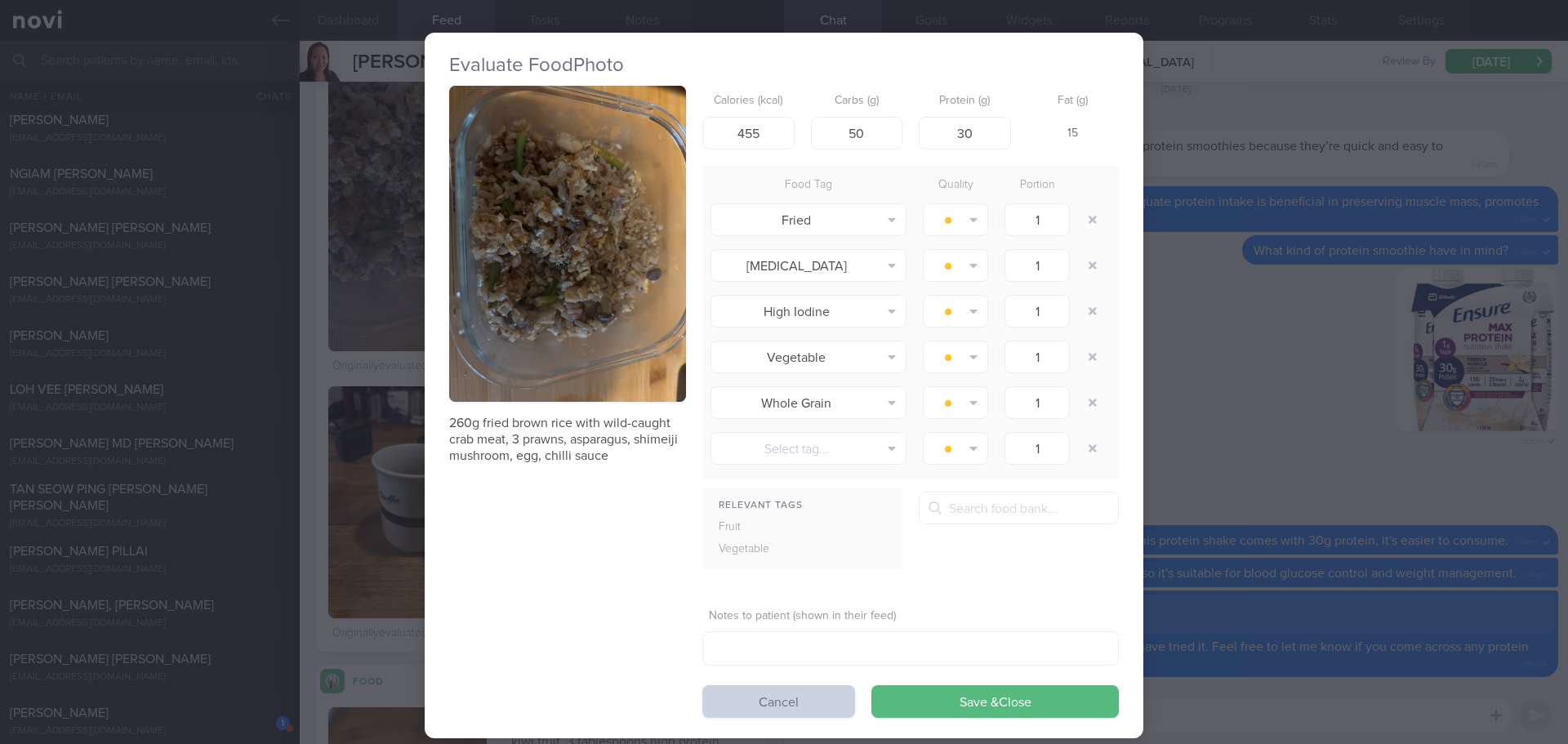
click at [742, 702] on button "Cancel" at bounding box center [778, 702] width 153 height 33
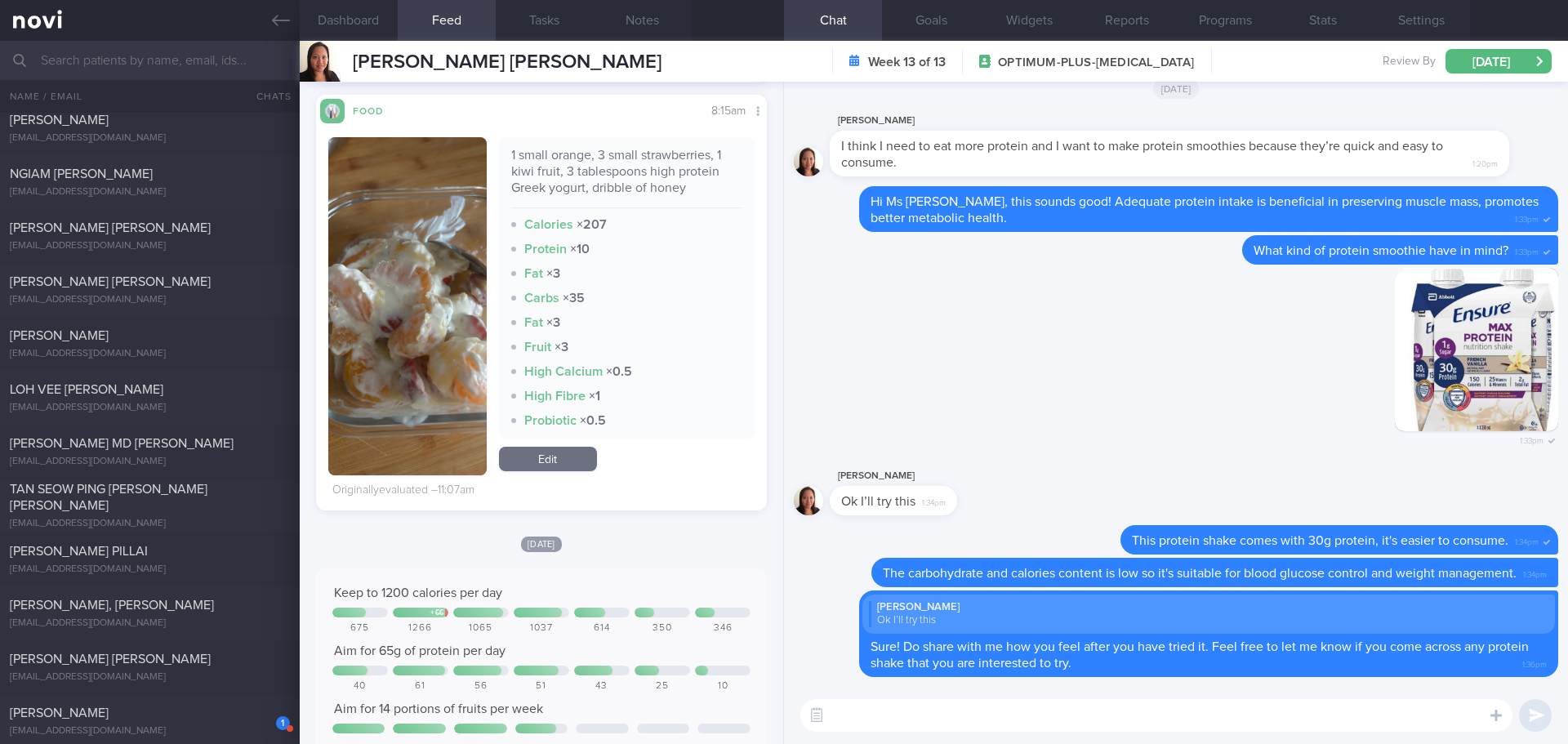
scroll to position [1062, 0]
click at [946, 721] on textarea at bounding box center [1156, 716] width 712 height 33
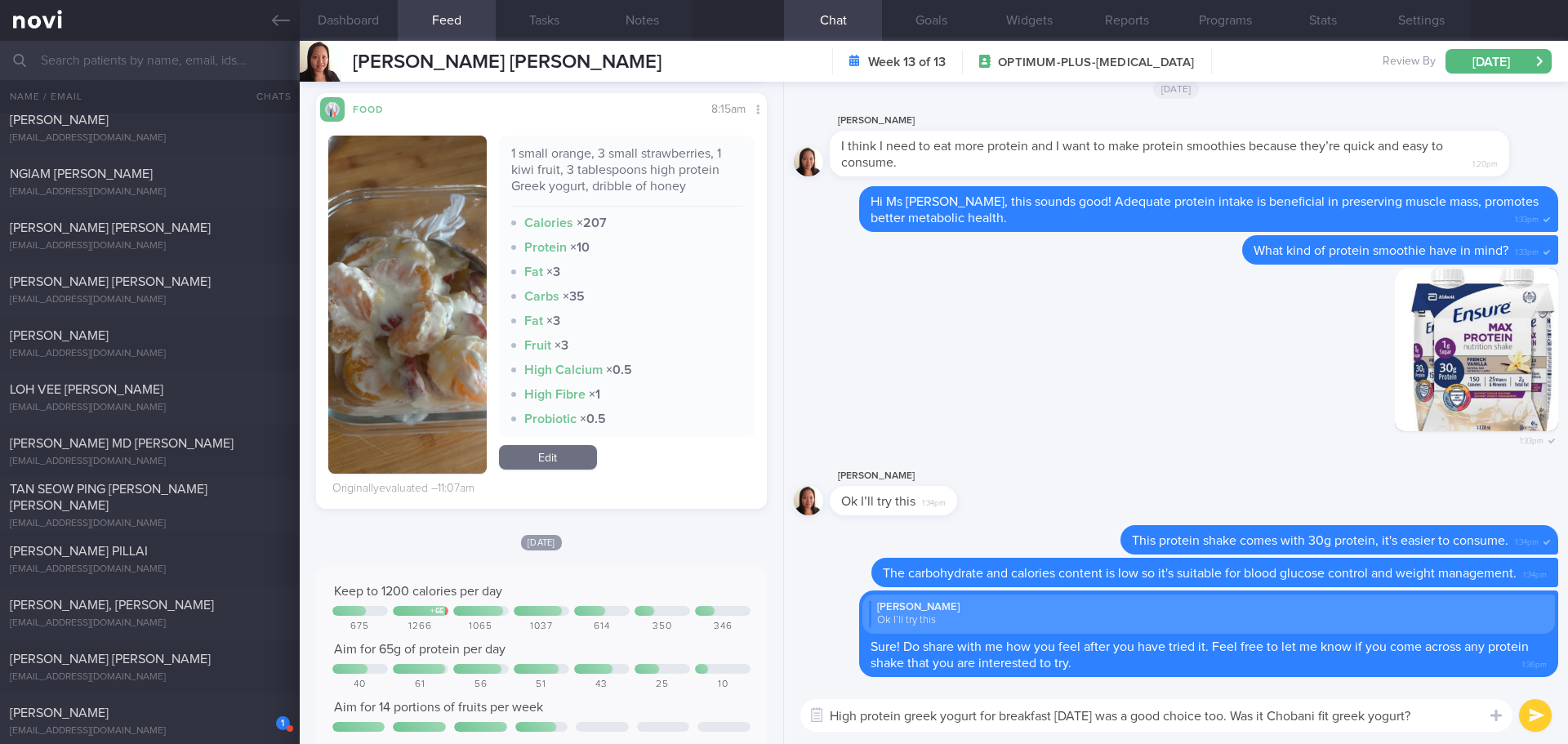
click at [1225, 717] on textarea "High protein greek yogurt for breakfast [DATE] was a good choice too. Was it Ch…" at bounding box center [1156, 716] width 712 height 33
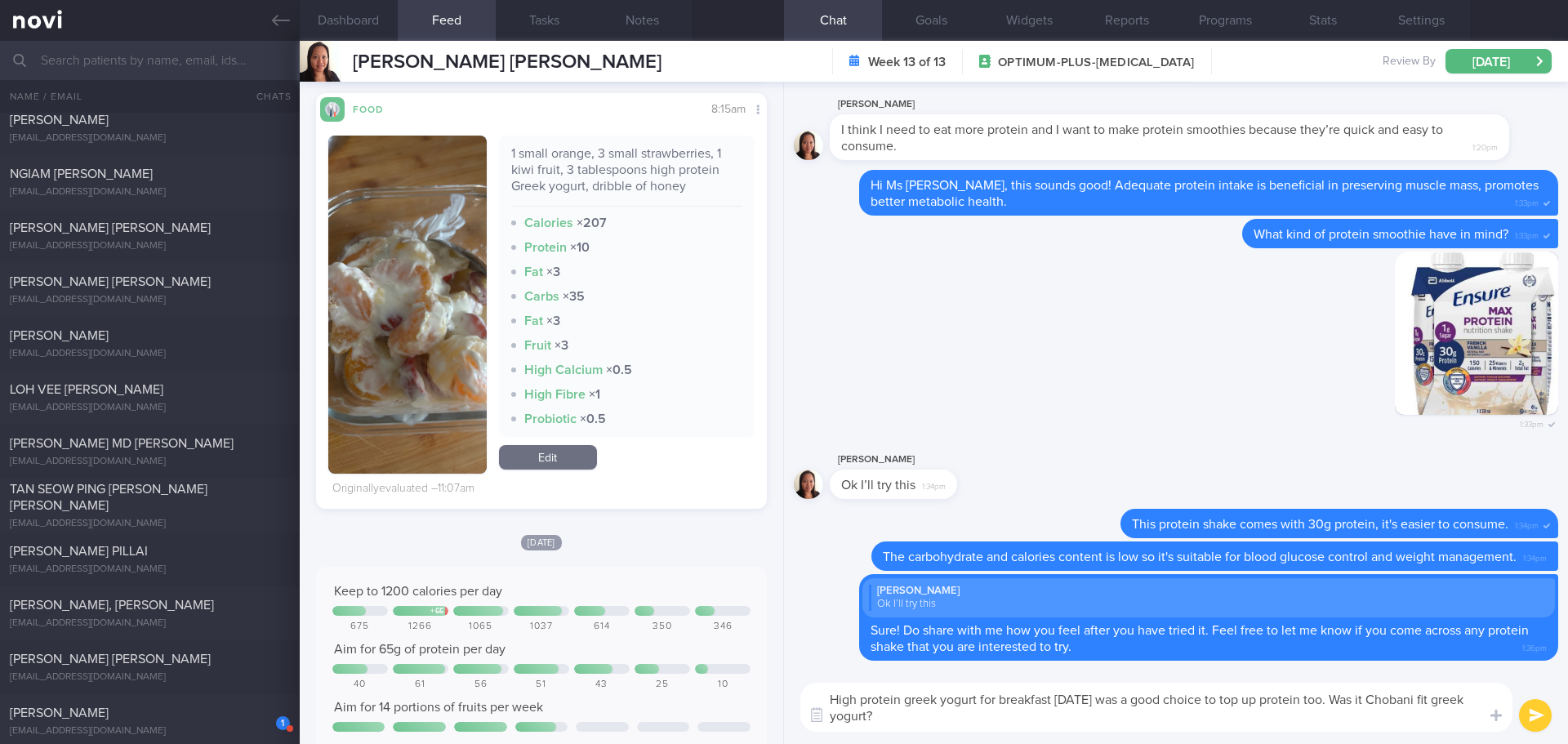
drag, startPoint x: 1115, startPoint y: 699, endPoint x: 1059, endPoint y: 700, distance: 56.0
click at [1059, 700] on textarea "High protein greek yogurt for breakfast [DATE] was a good choice to top up prot…" at bounding box center [1156, 707] width 712 height 49
click at [1227, 719] on textarea "High protein greek yogurt for breakfast this morning was a good choice to top u…" at bounding box center [1156, 707] width 712 height 49
click at [1341, 702] on textarea "High protein greek yogurt for breakfast this morning was a good choice to top u…" at bounding box center [1156, 707] width 712 height 49
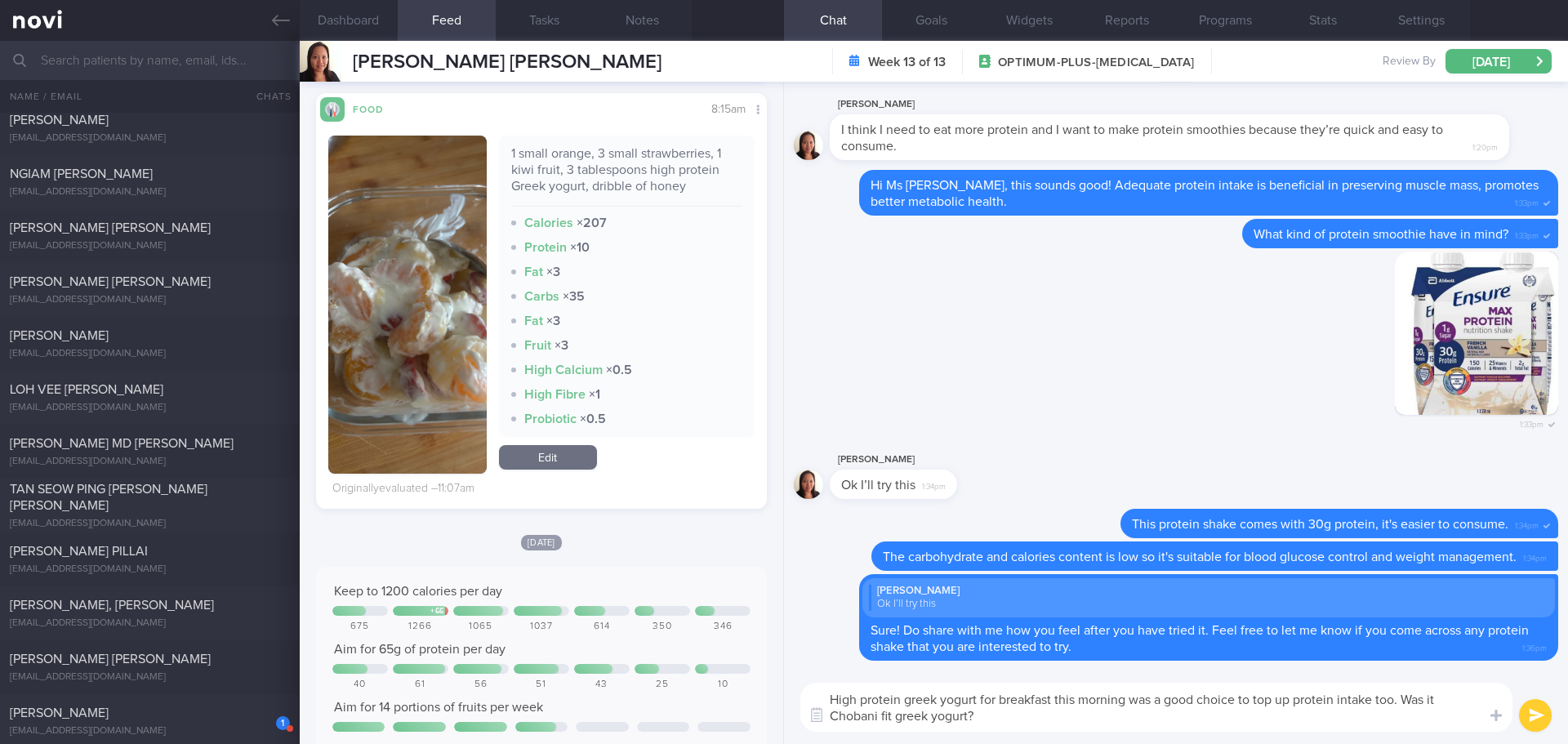
click at [1191, 715] on textarea "High protein greek yogurt for breakfast this morning was a good choice to top u…" at bounding box center [1156, 707] width 712 height 49
type textarea "High protein greek yogurt for breakfast this morning was a good choice to top u…"
click at [1530, 712] on button "submit" at bounding box center [1535, 716] width 33 height 33
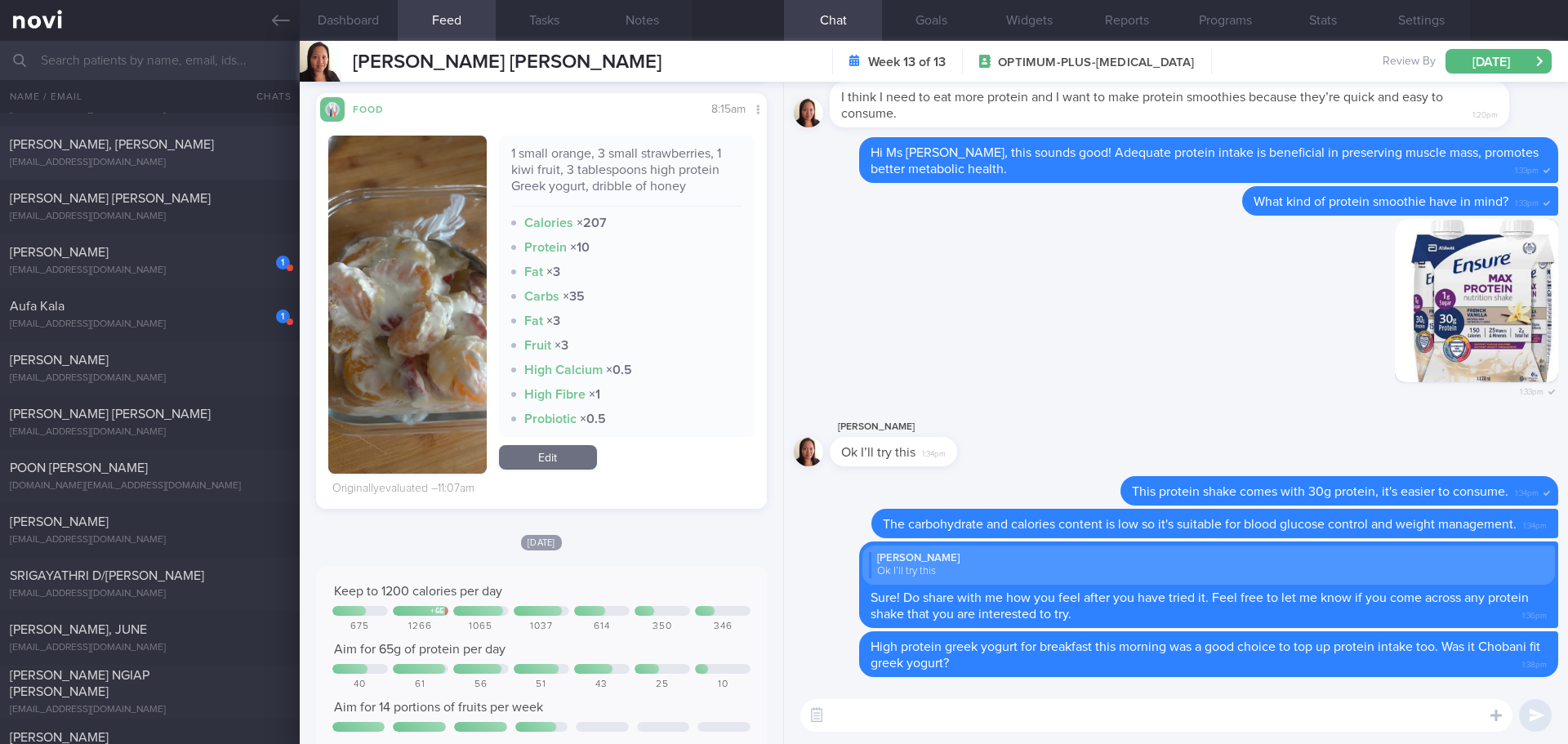
scroll to position [1634, 0]
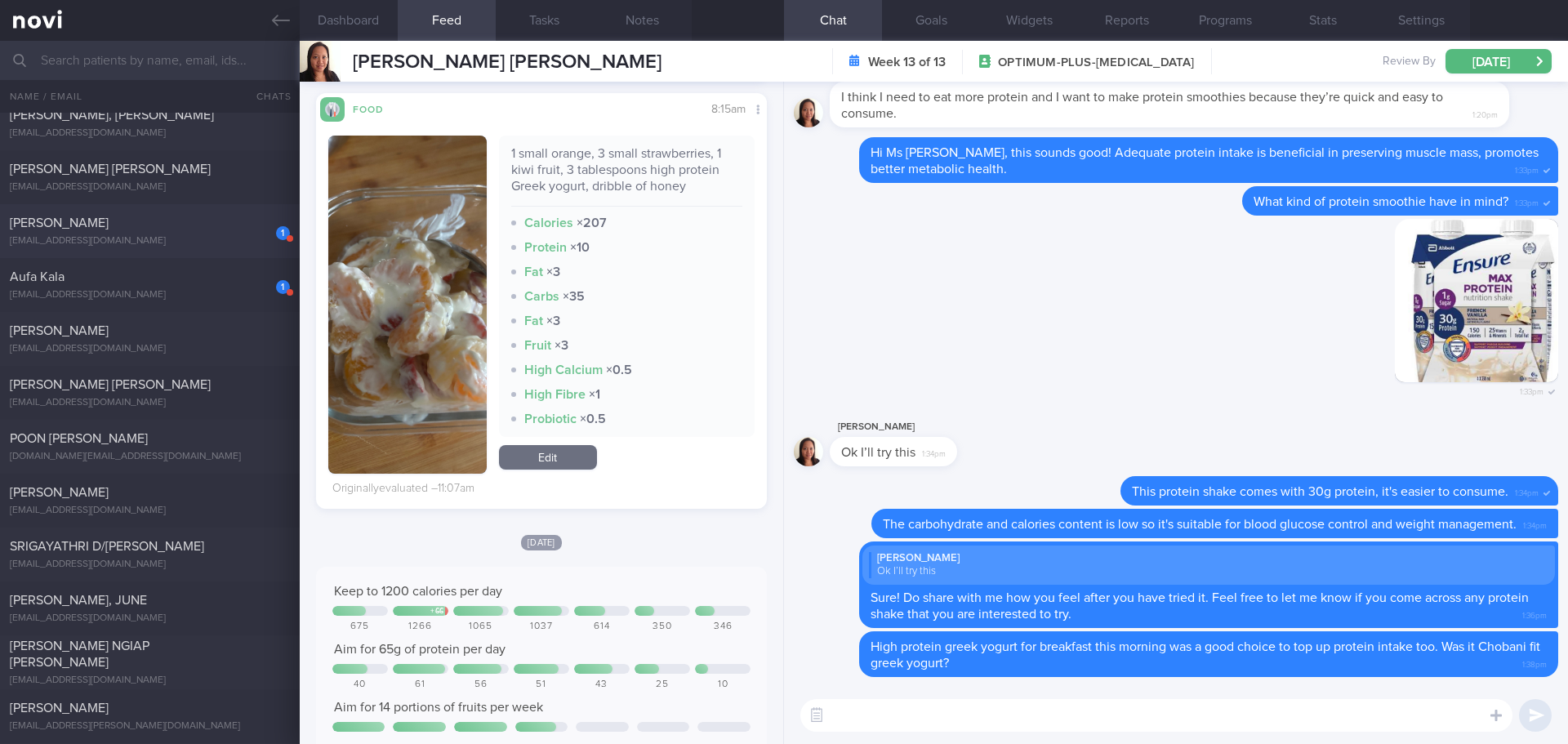
click at [172, 209] on div "1 [PERSON_NAME] [EMAIL_ADDRESS][DOMAIN_NAME] [DATE] [DATE]" at bounding box center [784, 231] width 1568 height 54
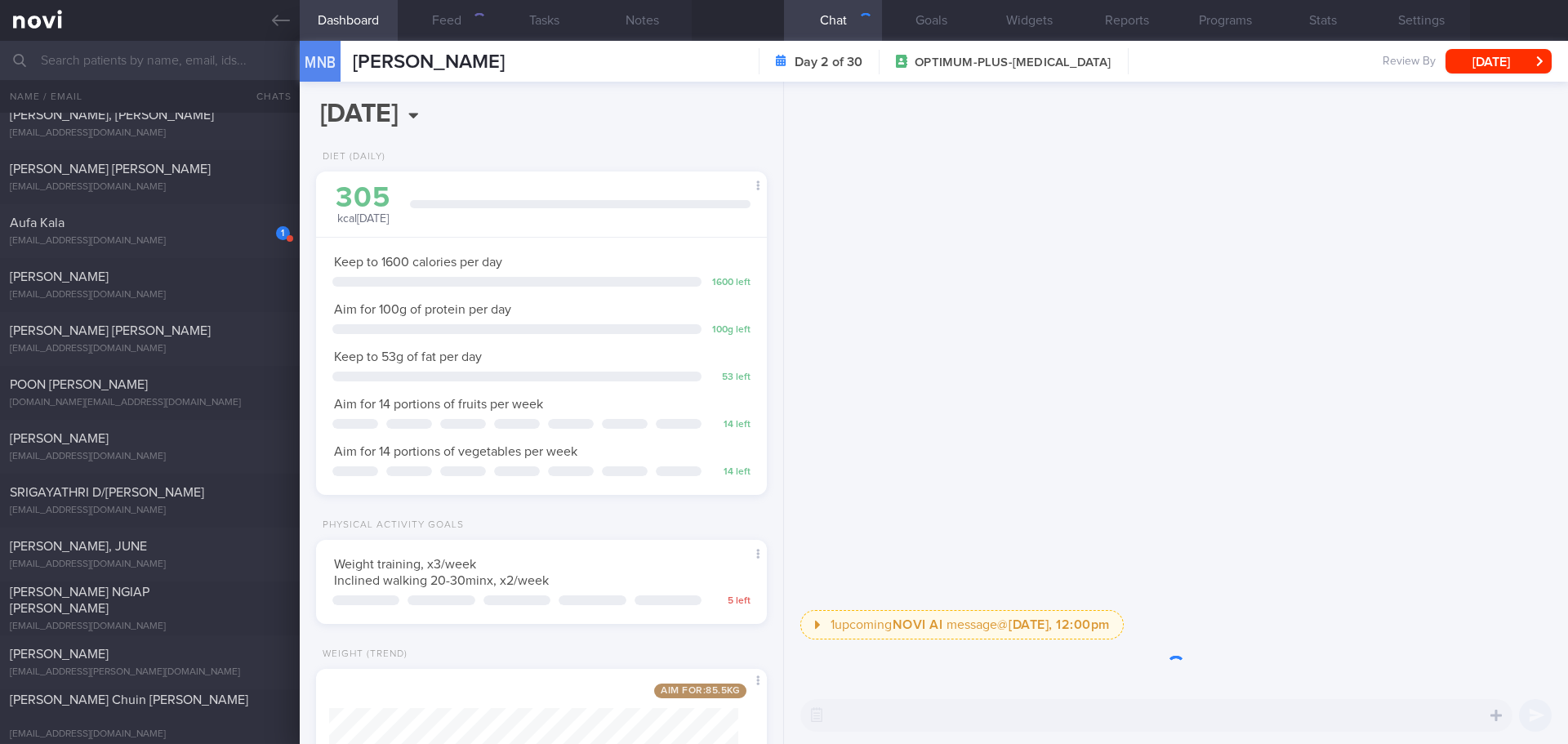
scroll to position [228, 410]
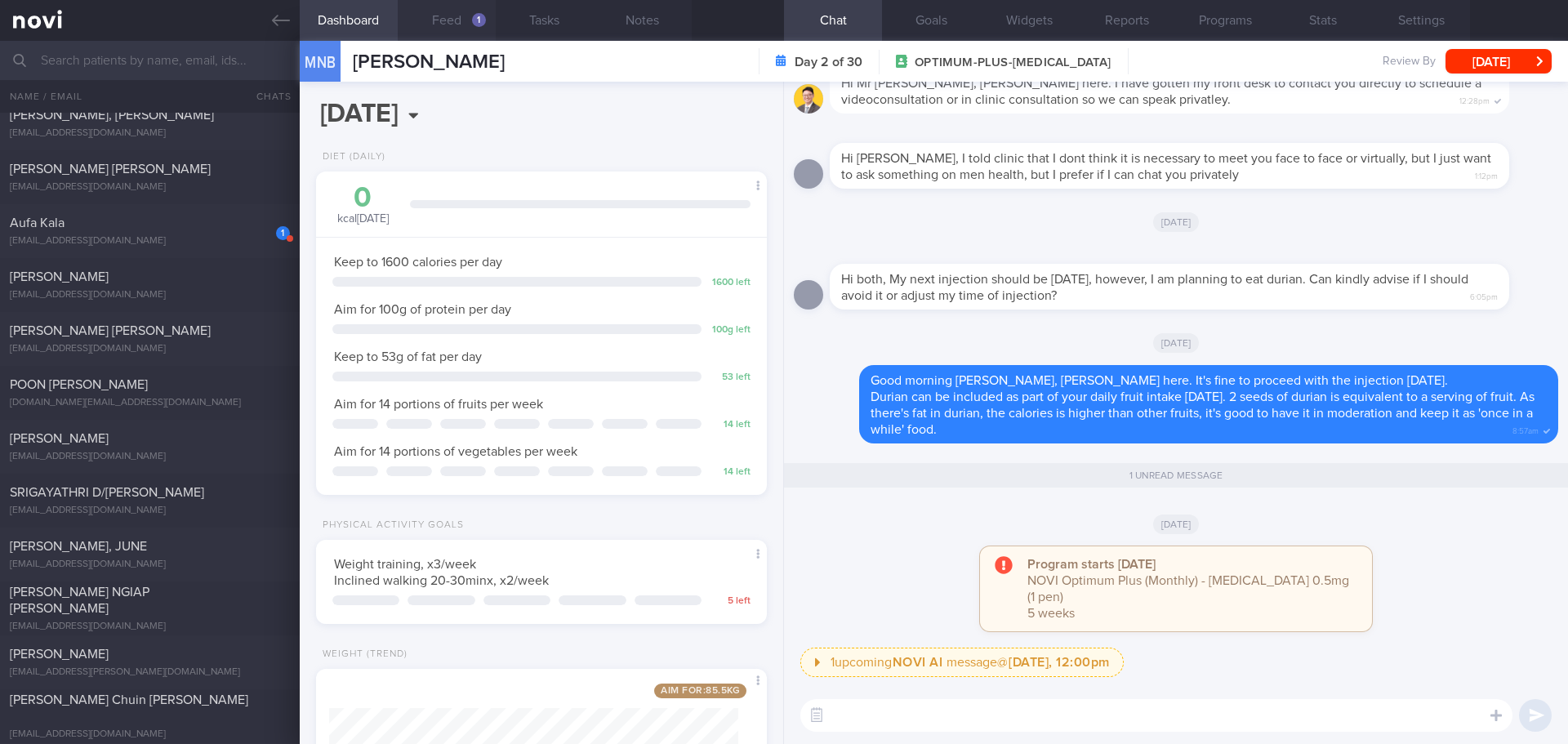
click at [470, 22] on button "Feed 1" at bounding box center [447, 20] width 98 height 41
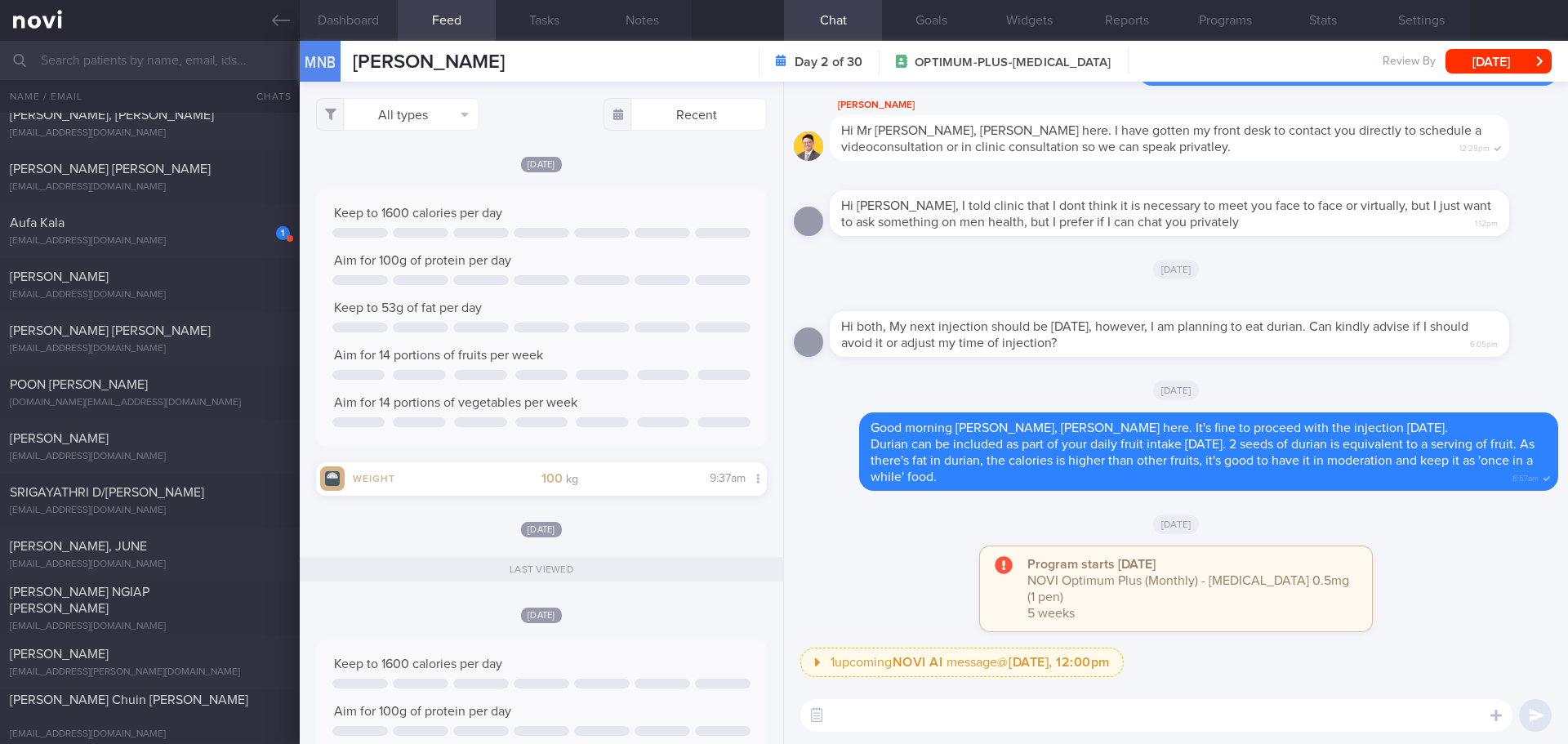
click at [372, 21] on button "Dashboard" at bounding box center [348, 20] width 98 height 41
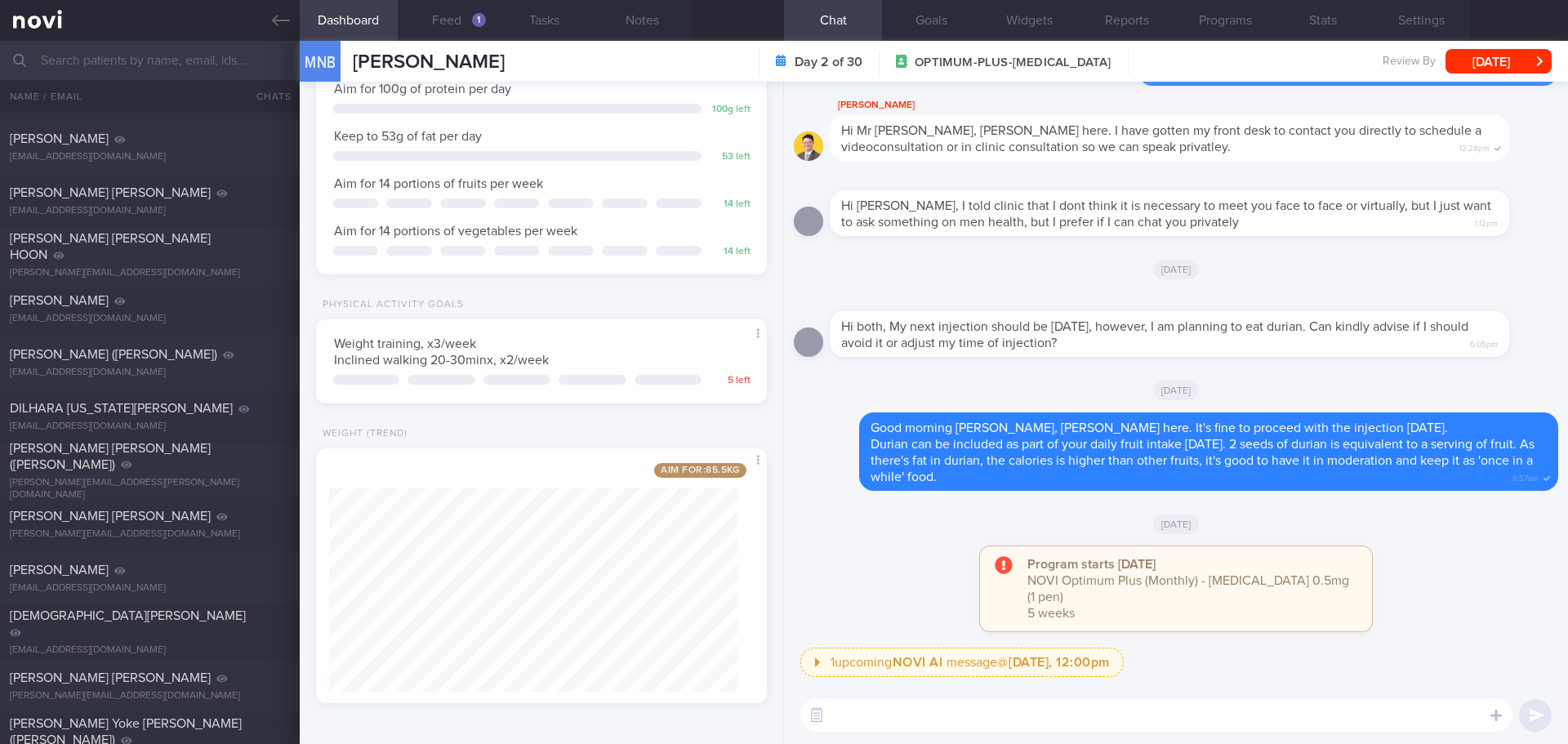
scroll to position [7076, 0]
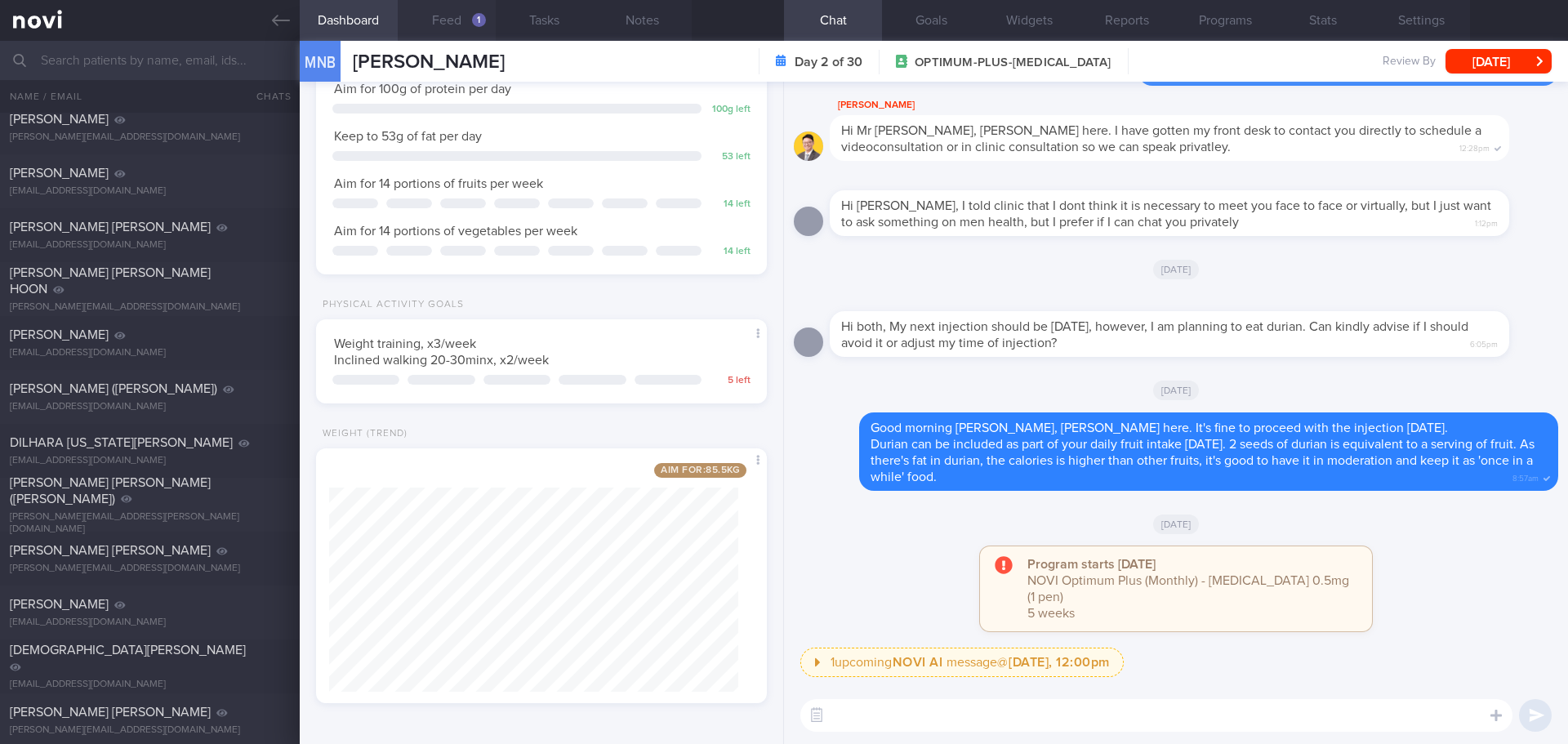
click at [470, 22] on button "Feed 1" at bounding box center [447, 20] width 98 height 41
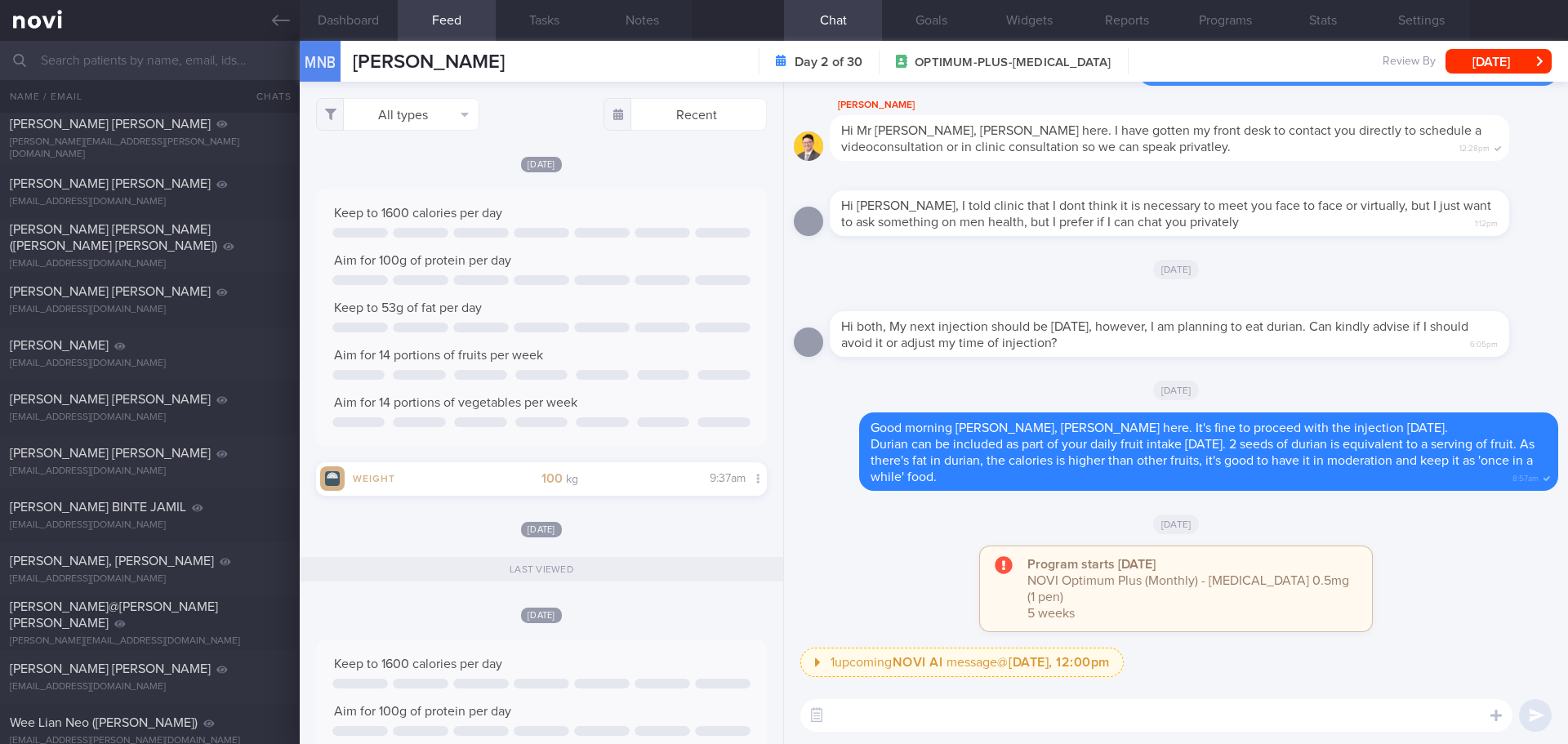
scroll to position [9037, 0]
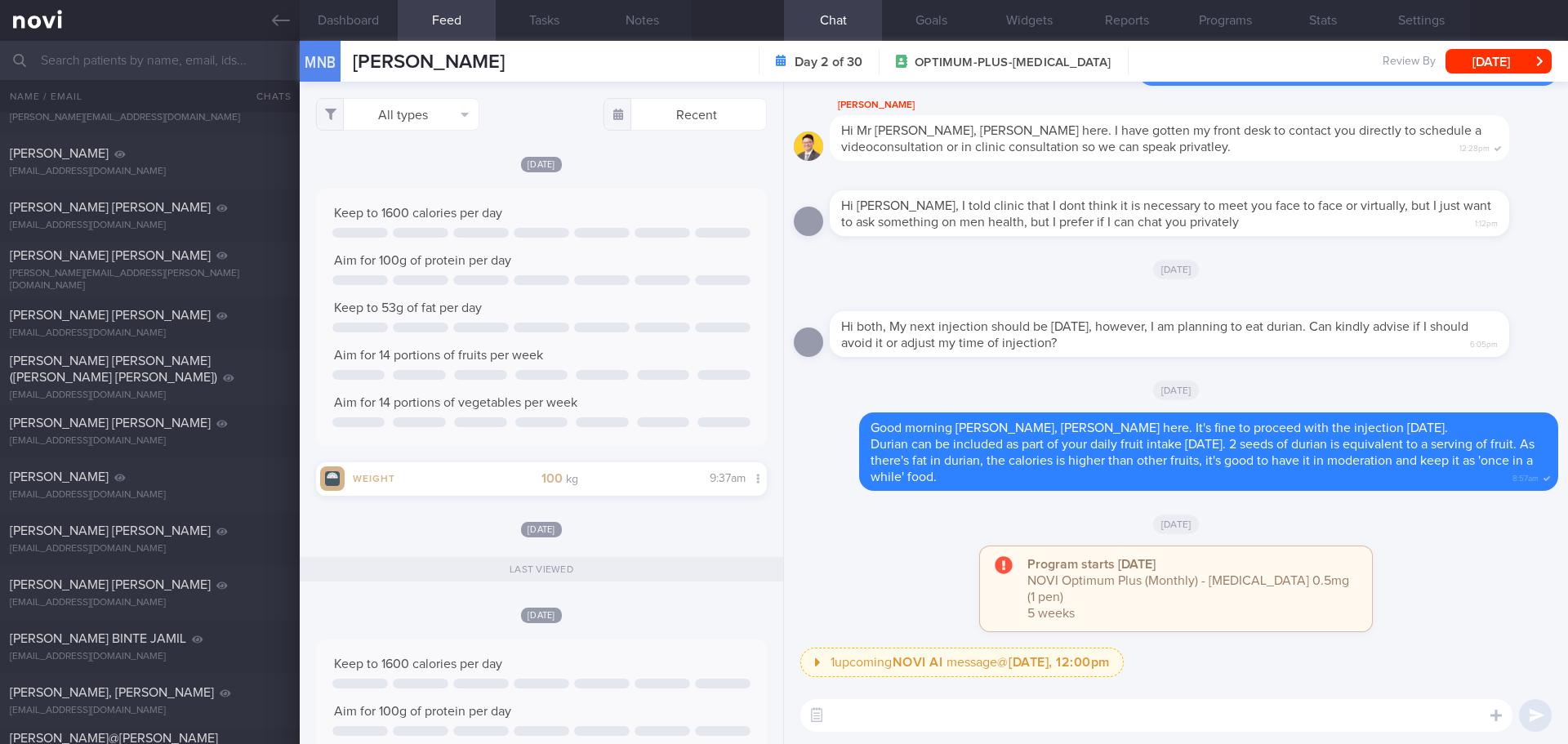
click at [562, 119] on div "All types Food Activity Glucose Weight Medicine Blood Pressure [MEDICAL_DATA] I…" at bounding box center [541, 114] width 451 height 33
click at [561, 116] on div "All types Food Activity Glucose Weight Medicine Blood Pressure [MEDICAL_DATA] I…" at bounding box center [541, 114] width 451 height 33
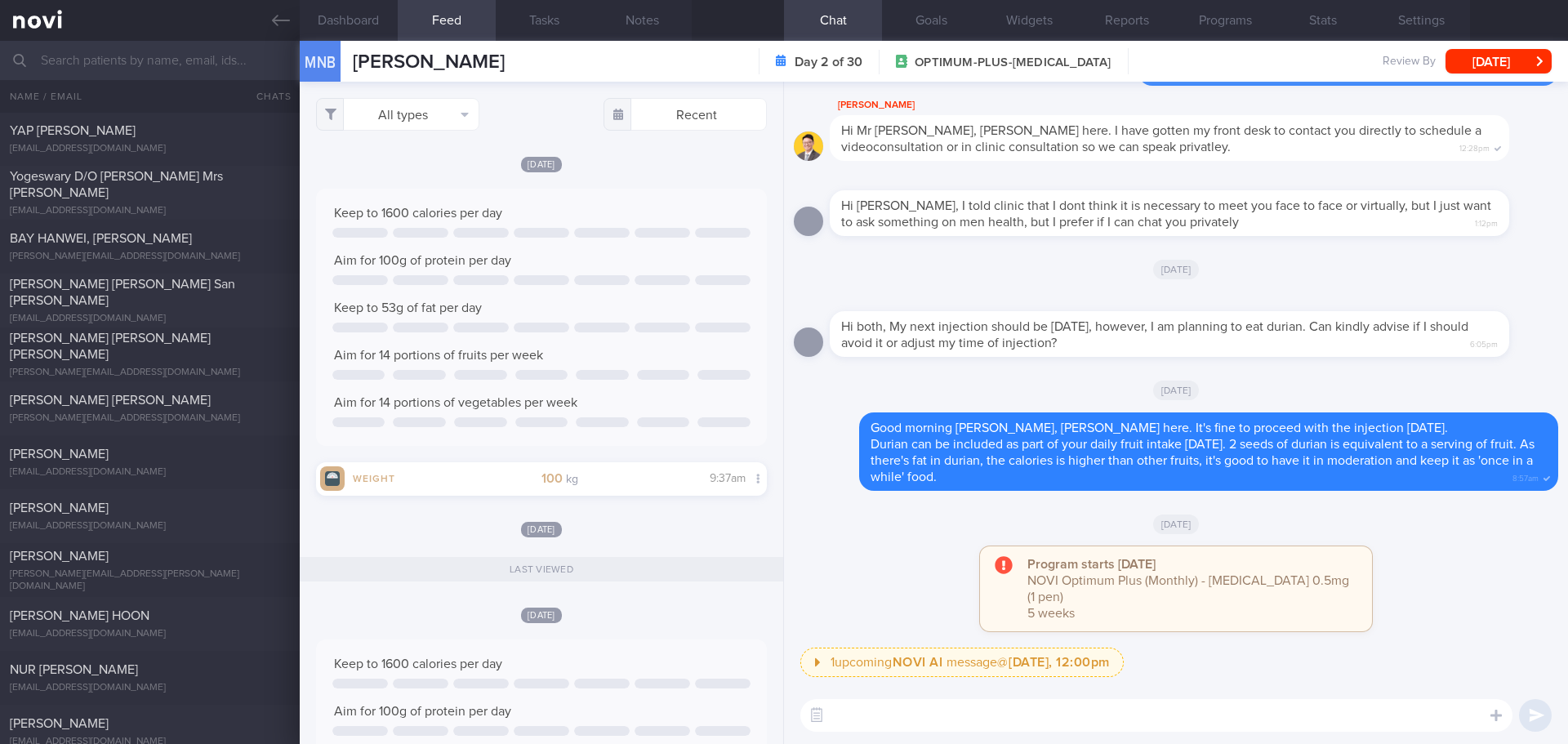
scroll to position [4135, 0]
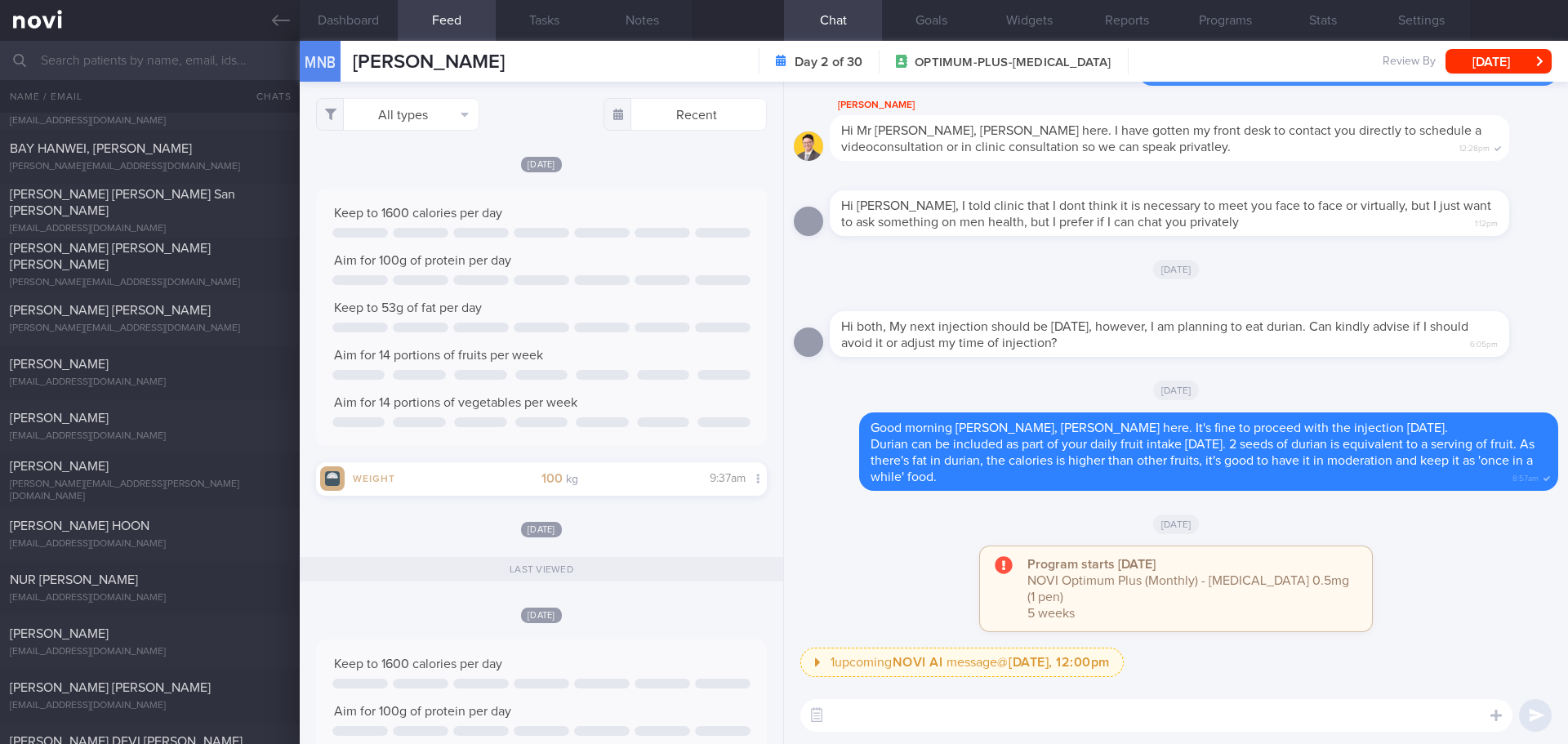
click at [915, 728] on textarea at bounding box center [1156, 716] width 712 height 33
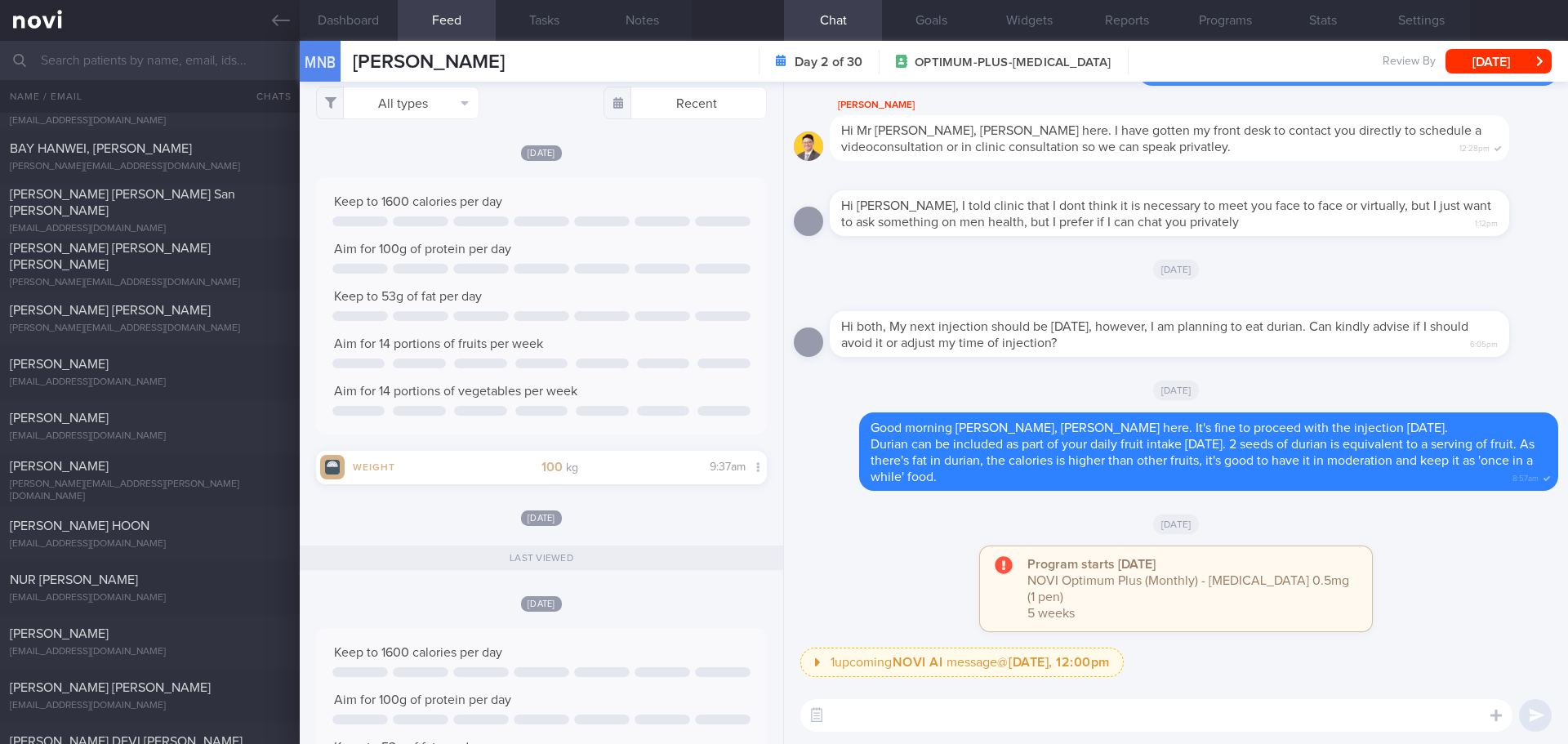
scroll to position [0, 0]
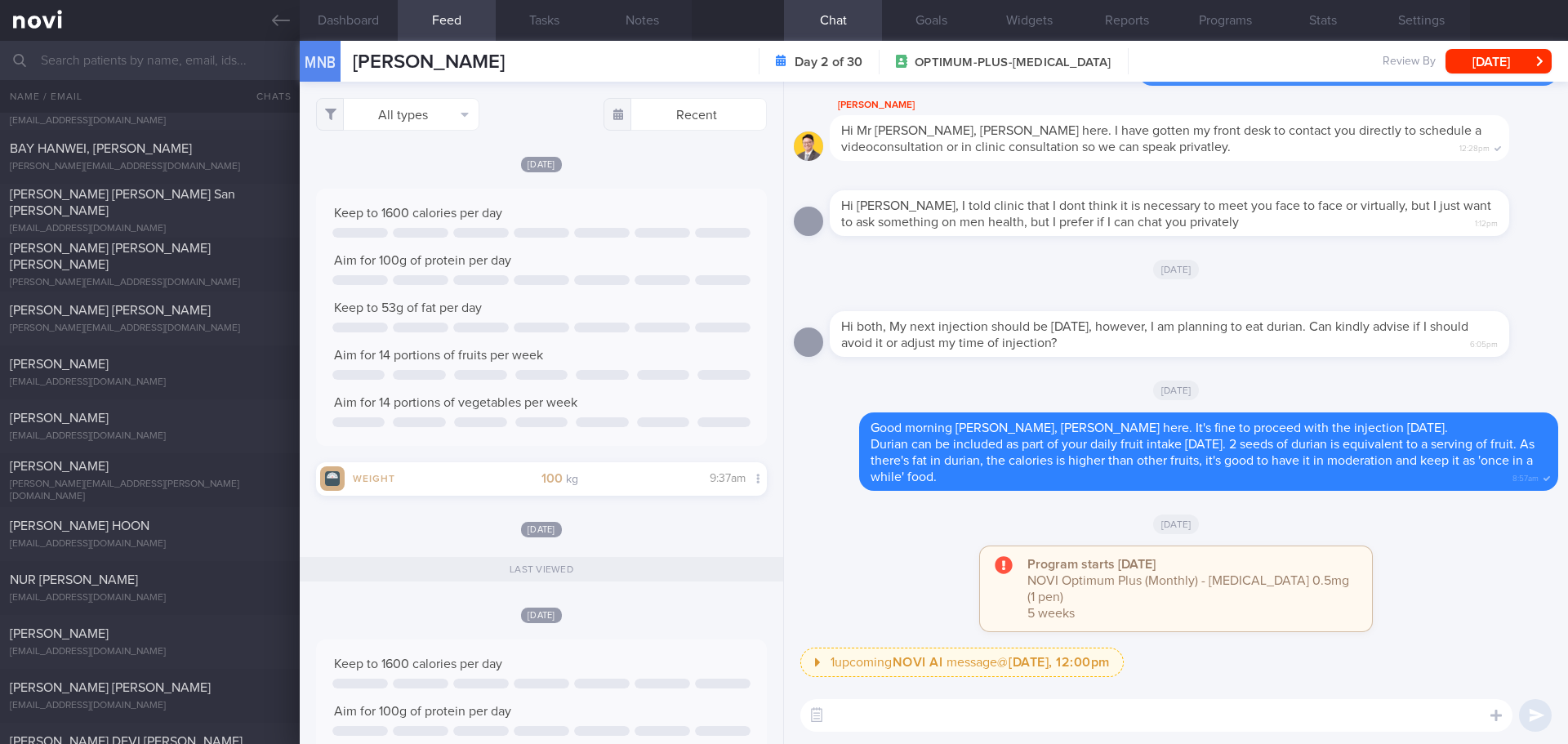
click at [904, 718] on textarea at bounding box center [1156, 716] width 712 height 33
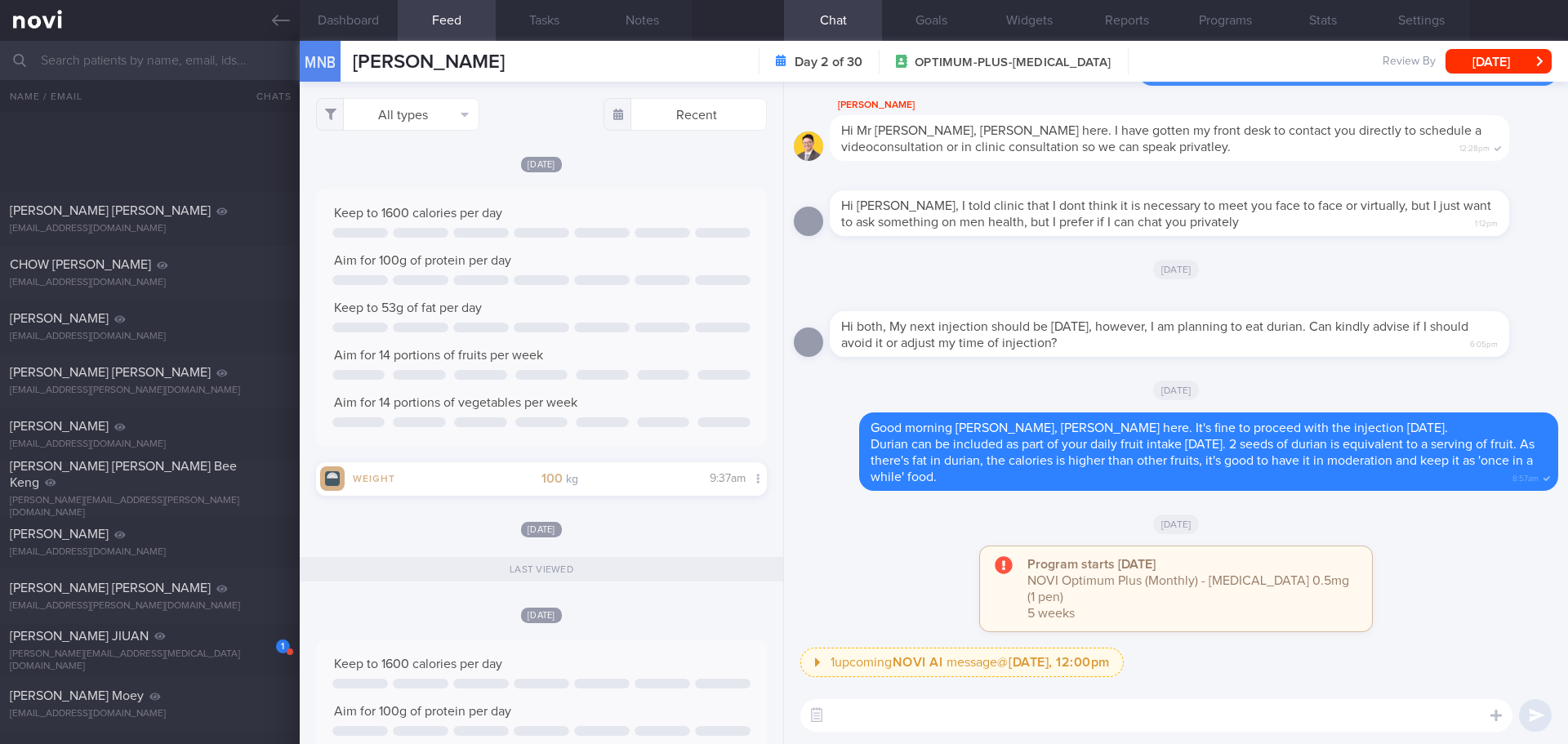
scroll to position [6423, 0]
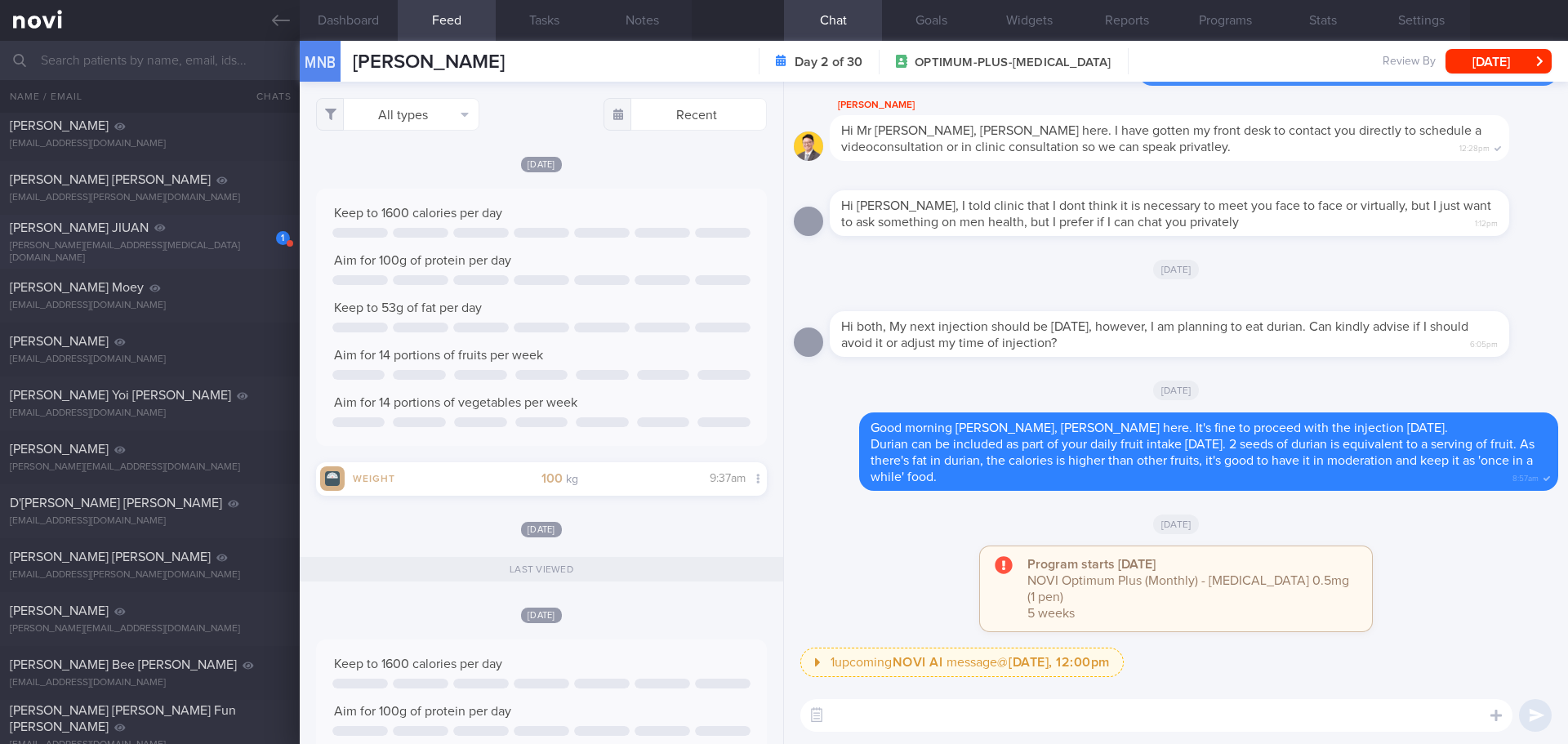
click at [223, 243] on div "1 [PERSON_NAME] JIUAN [EMAIL_ADDRESS][MEDICAL_DATA][DOMAIN_NAME]" at bounding box center [149, 242] width 300 height 45
